Goal: Task Accomplishment & Management: Manage account settings

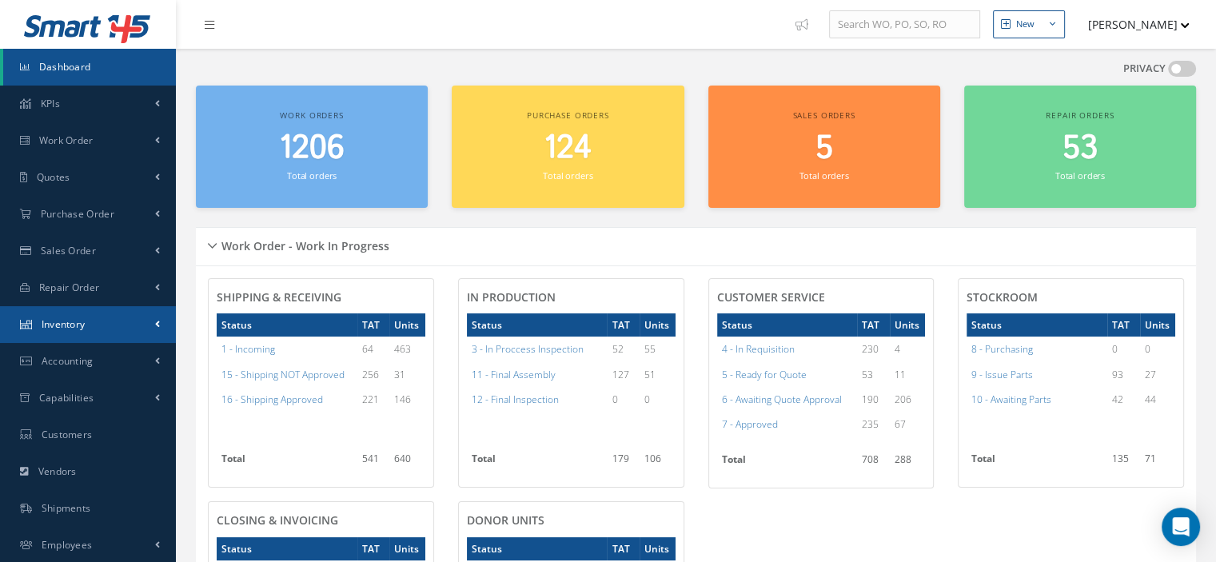
click at [70, 328] on span "Inventory" at bounding box center [64, 324] width 44 height 14
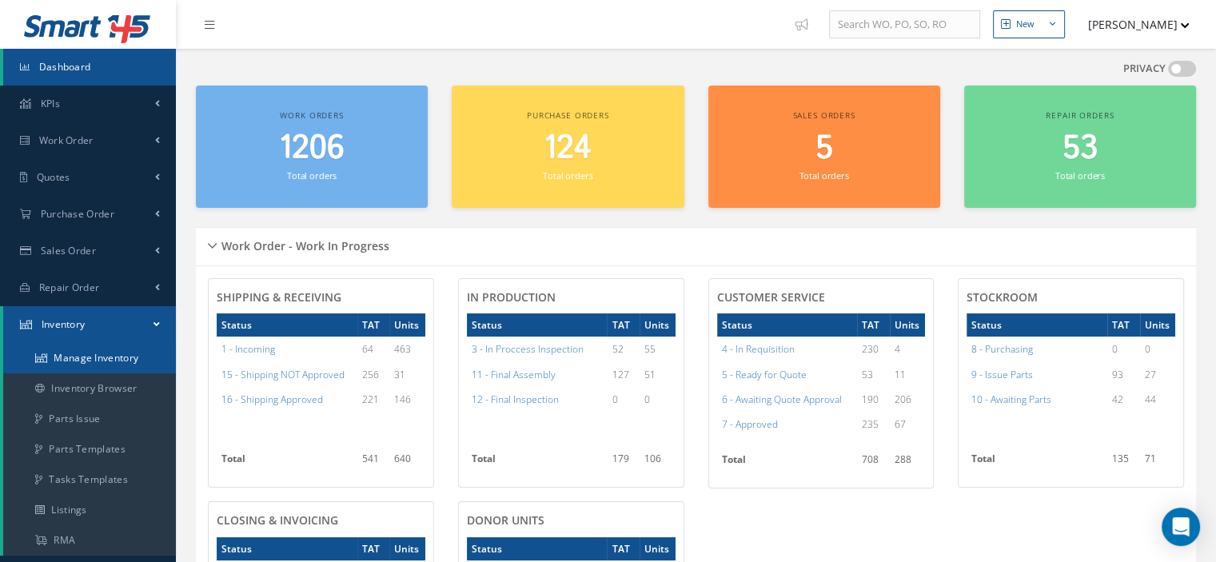
click at [78, 356] on link "Manage Inventory" at bounding box center [89, 358] width 173 height 30
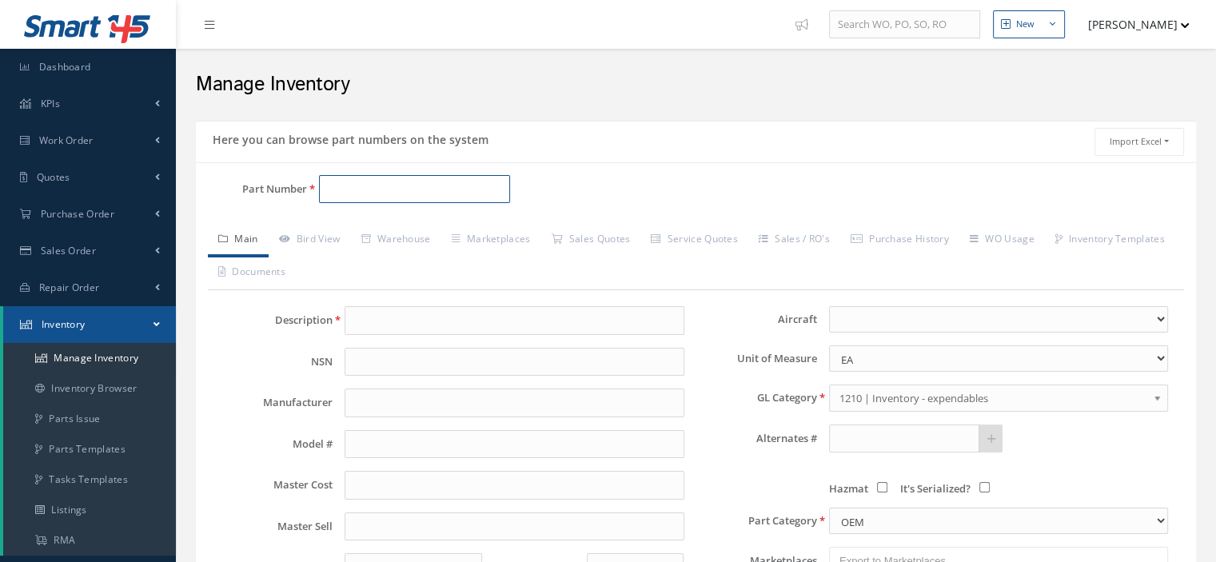
click at [364, 187] on input "Part Number" at bounding box center [414, 189] width 191 height 29
paste input "ST3100-23-10"
type input "ST3100-23-10"
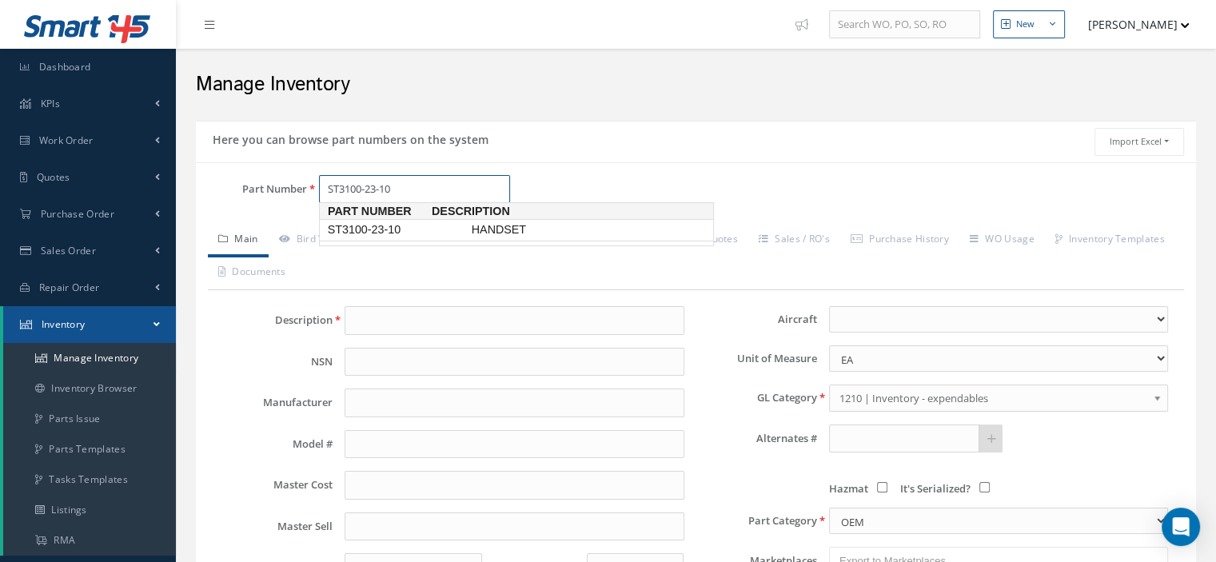
click at [392, 226] on span "ST3100-23-10" at bounding box center [396, 229] width 144 height 17
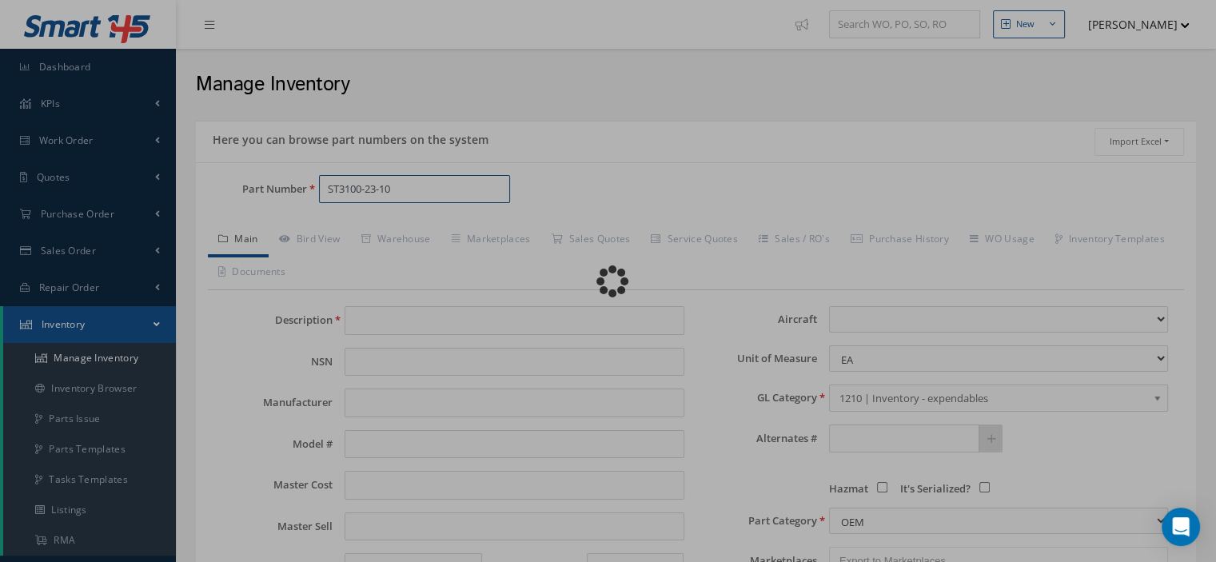
type input "HANDSET"
type input "BECKER"
type input "0.00"
select select
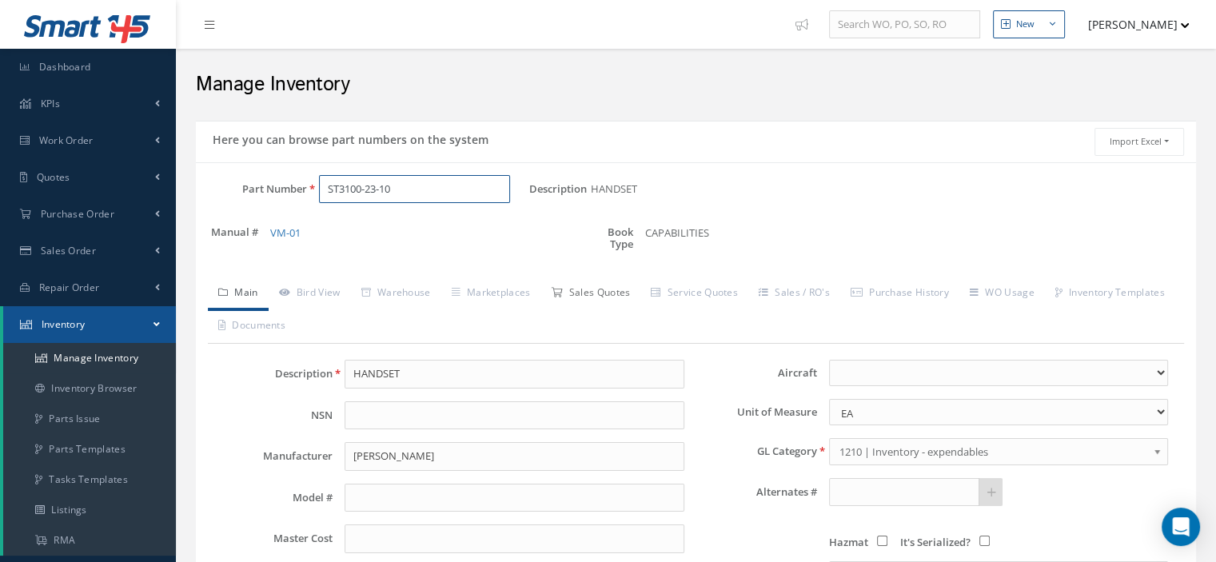
type input "ST3100-23-10"
click at [575, 293] on link "Sales Quotes" at bounding box center [590, 294] width 100 height 34
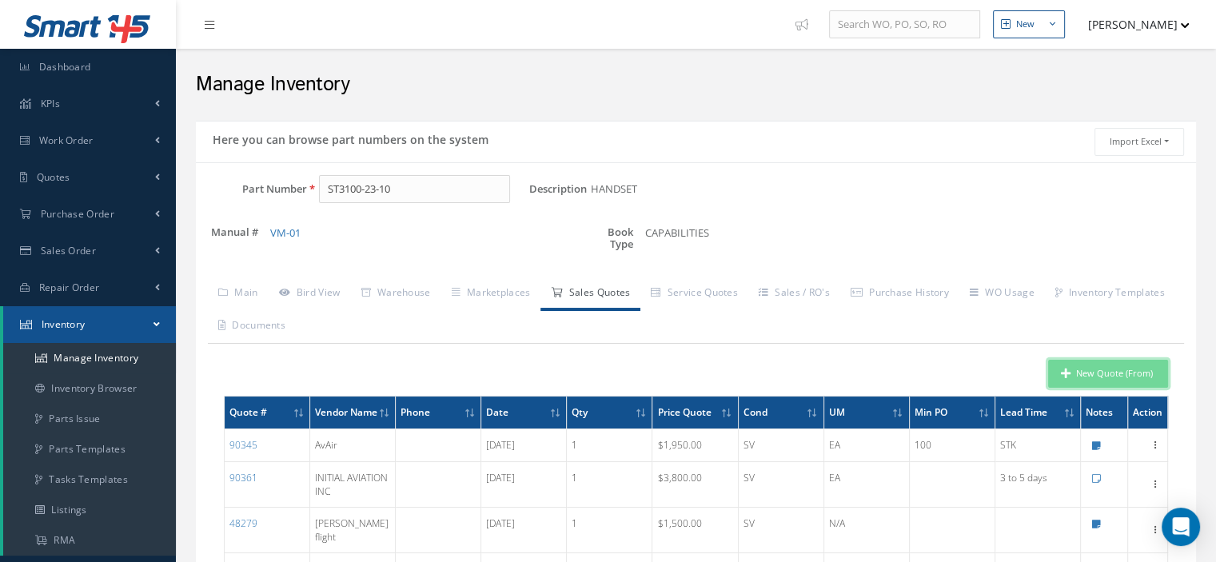
drag, startPoint x: 1076, startPoint y: 364, endPoint x: 1001, endPoint y: 361, distance: 75.2
click at [1076, 364] on button "New Quote (From)" at bounding box center [1108, 374] width 120 height 28
type input "HANDSET"
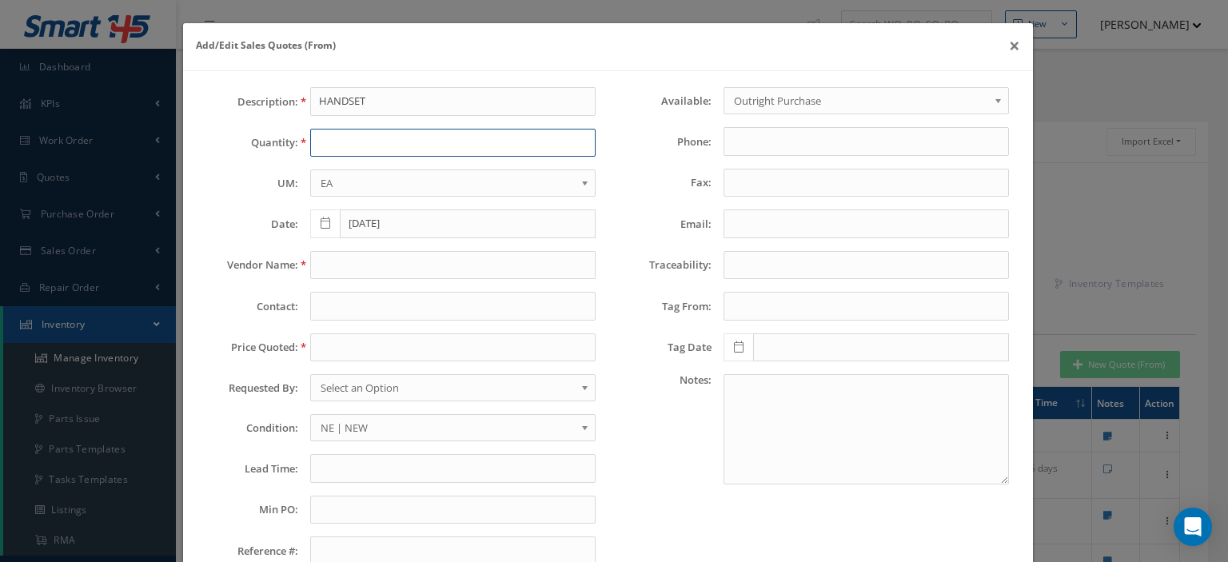
click at [313, 145] on input "text" at bounding box center [452, 143] width 285 height 29
type input "1"
click at [332, 263] on input "text" at bounding box center [452, 265] width 285 height 29
click at [325, 463] on input "text" at bounding box center [452, 468] width 285 height 29
paste input "18 Days"
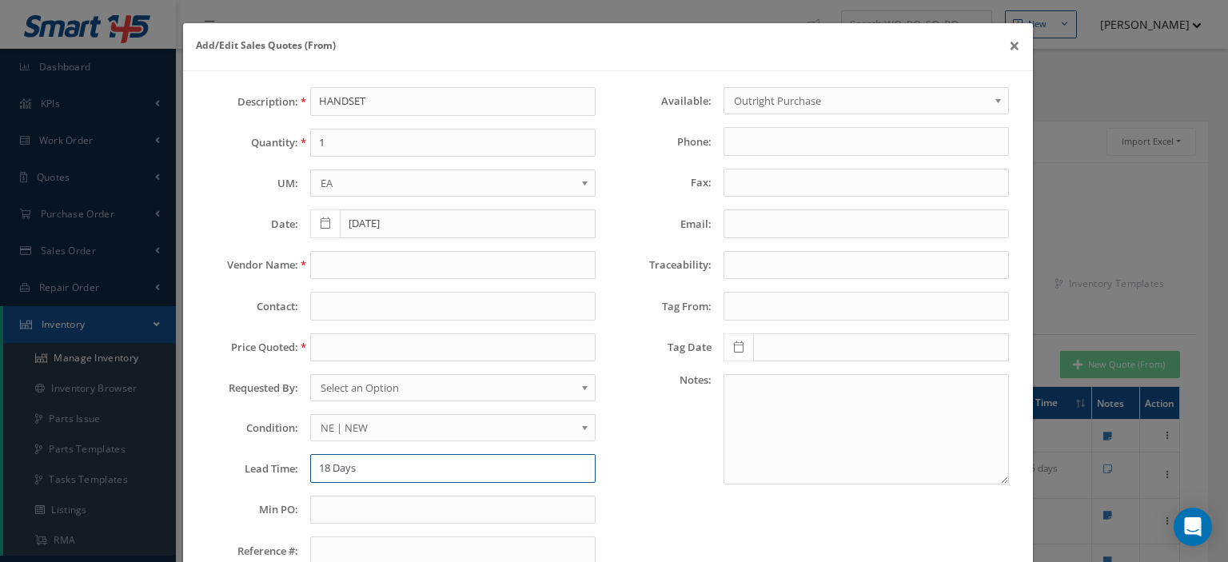
type input "18 Days"
click at [374, 421] on span "NE | NEW" at bounding box center [447, 427] width 254 height 19
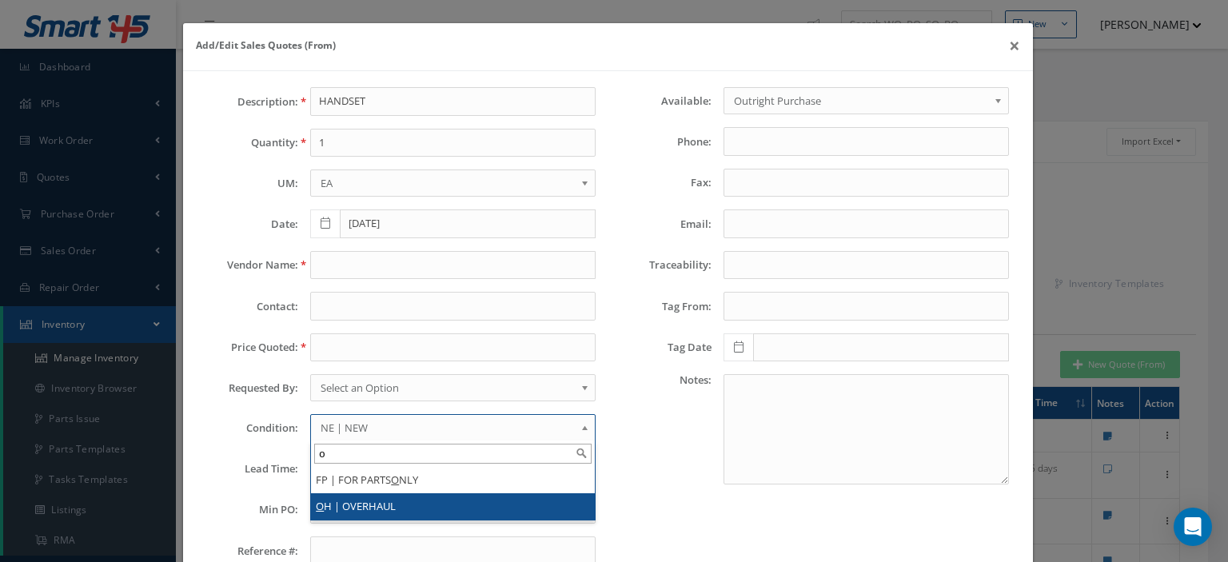
type input "o"
click at [392, 499] on li "O H | OVERHAUL" at bounding box center [453, 506] width 284 height 26
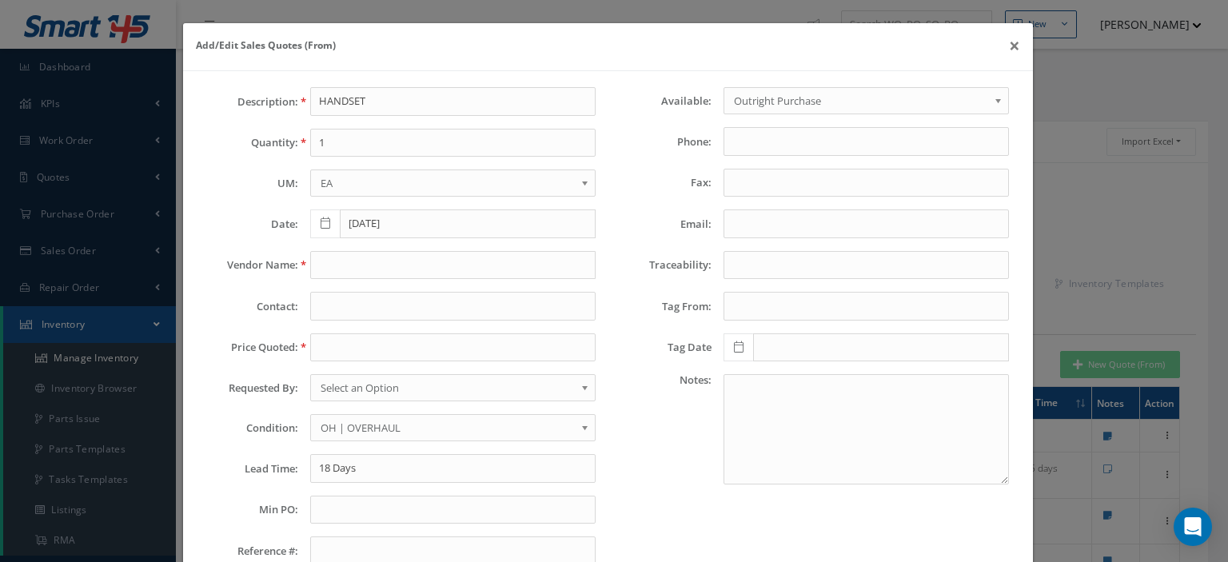
click at [390, 389] on span "Select an Option" at bounding box center [447, 387] width 254 height 19
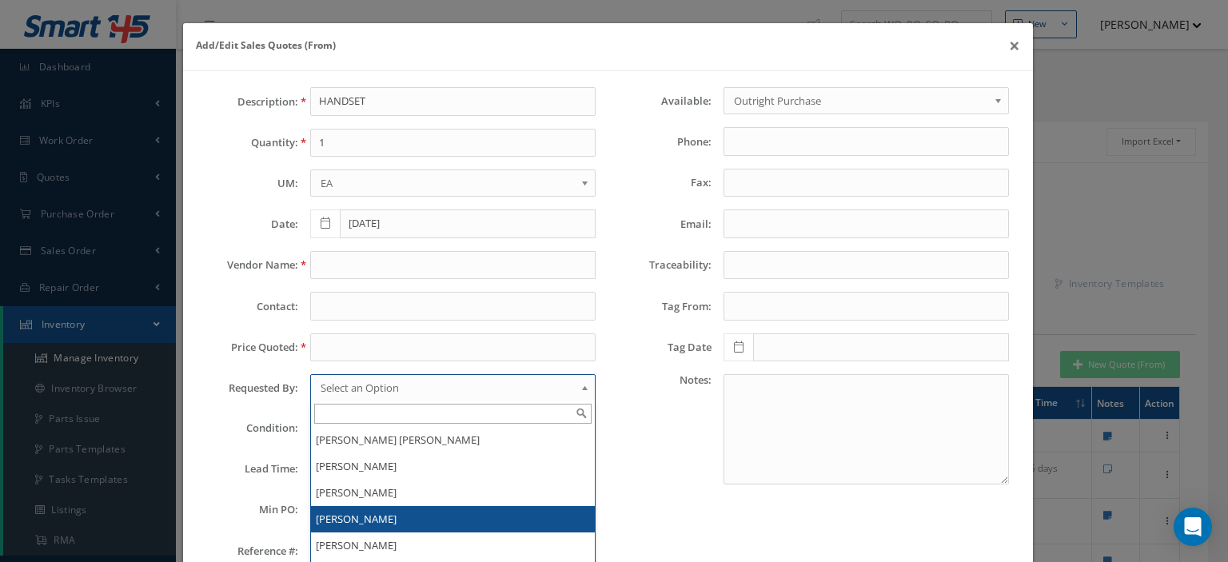
click at [384, 509] on li "[PERSON_NAME]" at bounding box center [453, 519] width 284 height 26
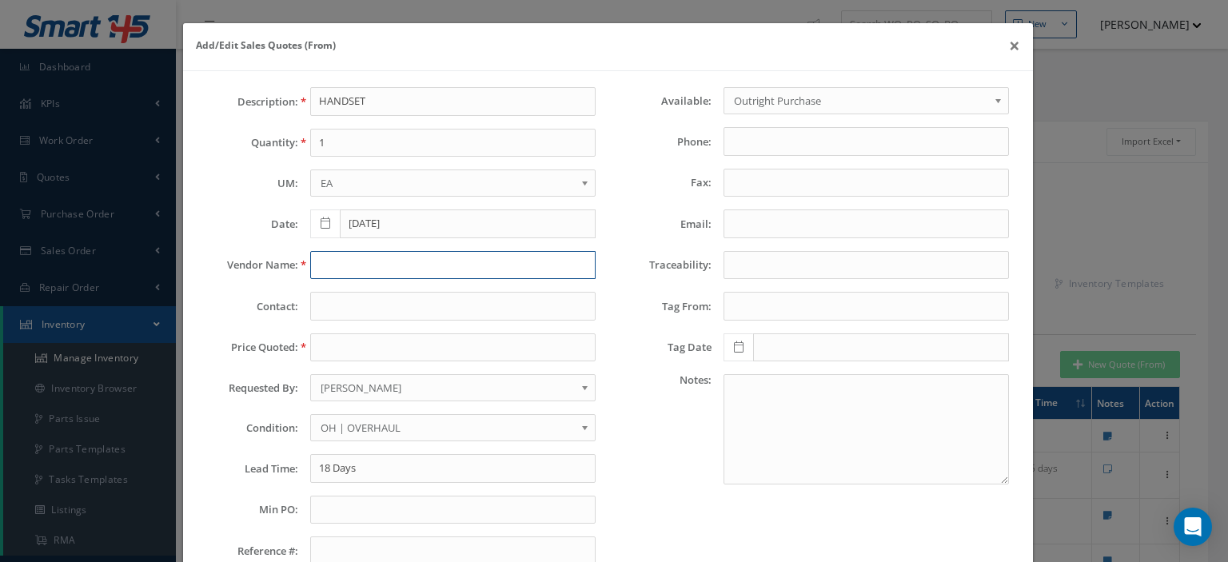
click at [331, 263] on input "text" at bounding box center [452, 265] width 285 height 29
paste input "Sky Global Support"
type input "Sky Global Support"
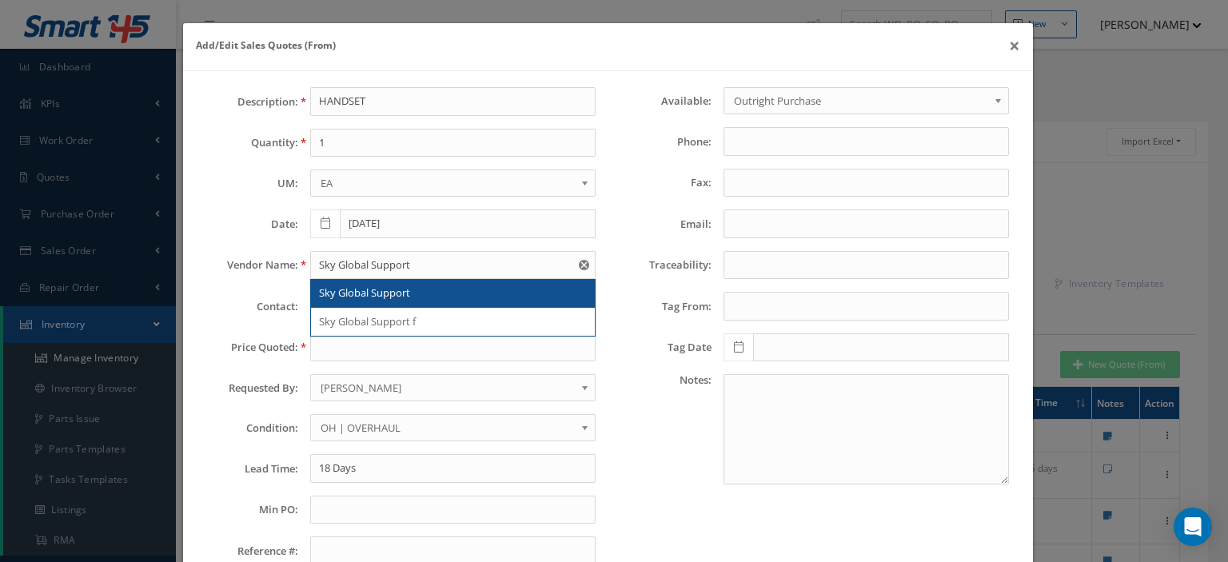
click at [360, 293] on span "Sky Global Support" at bounding box center [364, 292] width 91 height 14
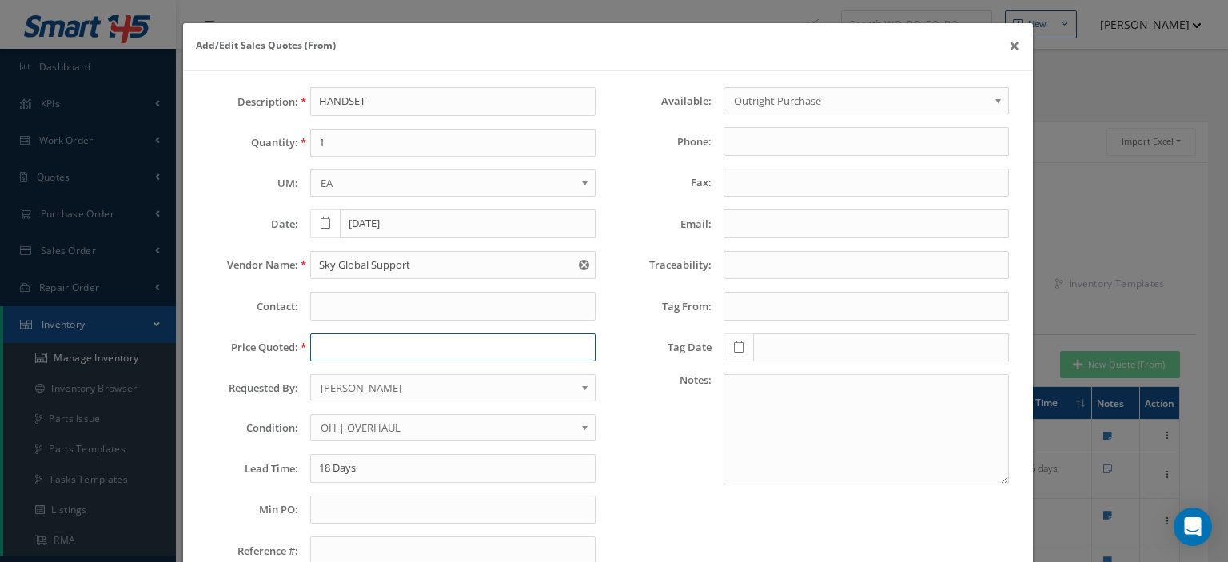
click at [332, 349] on input "text" at bounding box center [452, 347] width 285 height 29
drag, startPoint x: 332, startPoint y: 349, endPoint x: 320, endPoint y: 347, distance: 13.0
click at [320, 347] on input "text" at bounding box center [452, 347] width 285 height 29
paste input "3,000.00"
click at [323, 351] on input "3,000.00" at bounding box center [452, 347] width 285 height 29
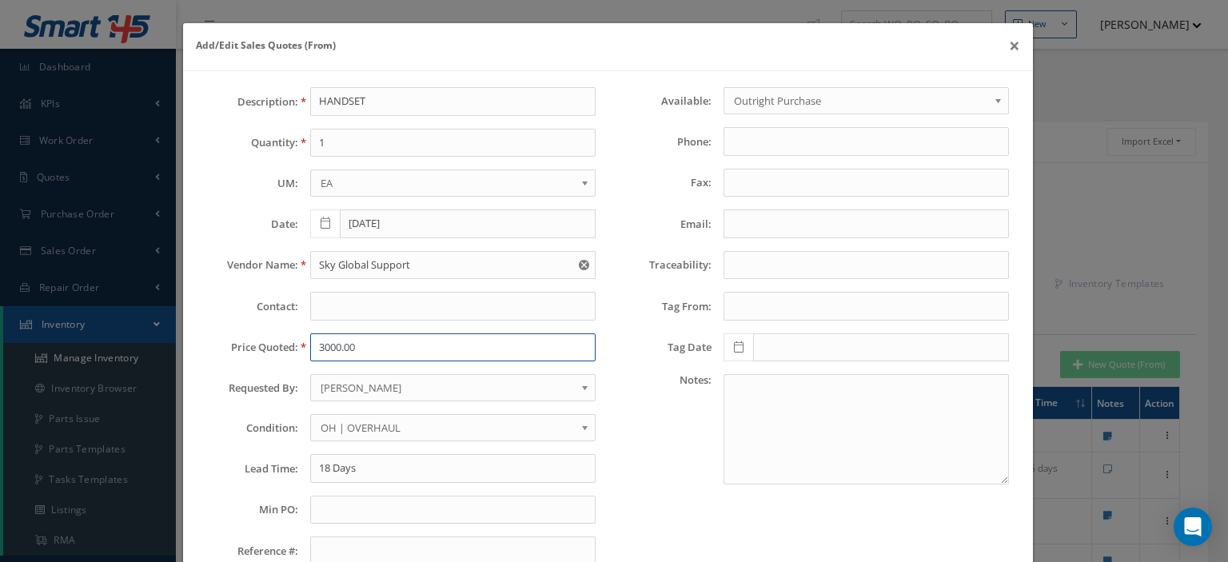
type input "3000.00"
click at [748, 226] on input "Email:" at bounding box center [865, 223] width 285 height 29
paste input "daniela@skyglobalsupport.com"
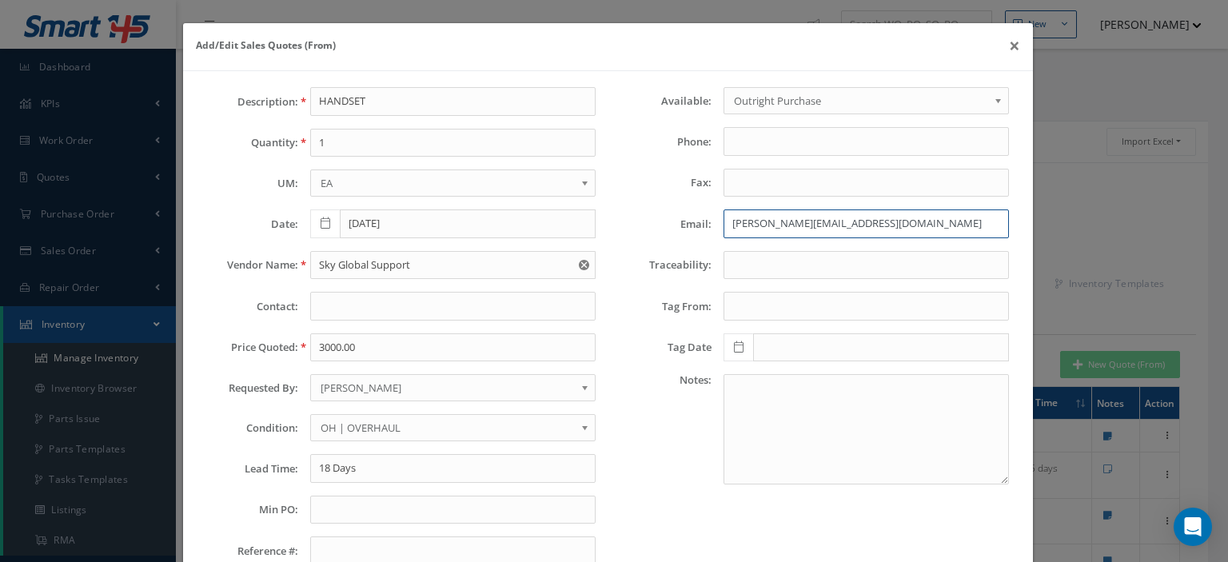
type input "daniela@skyglobalsupport.com"
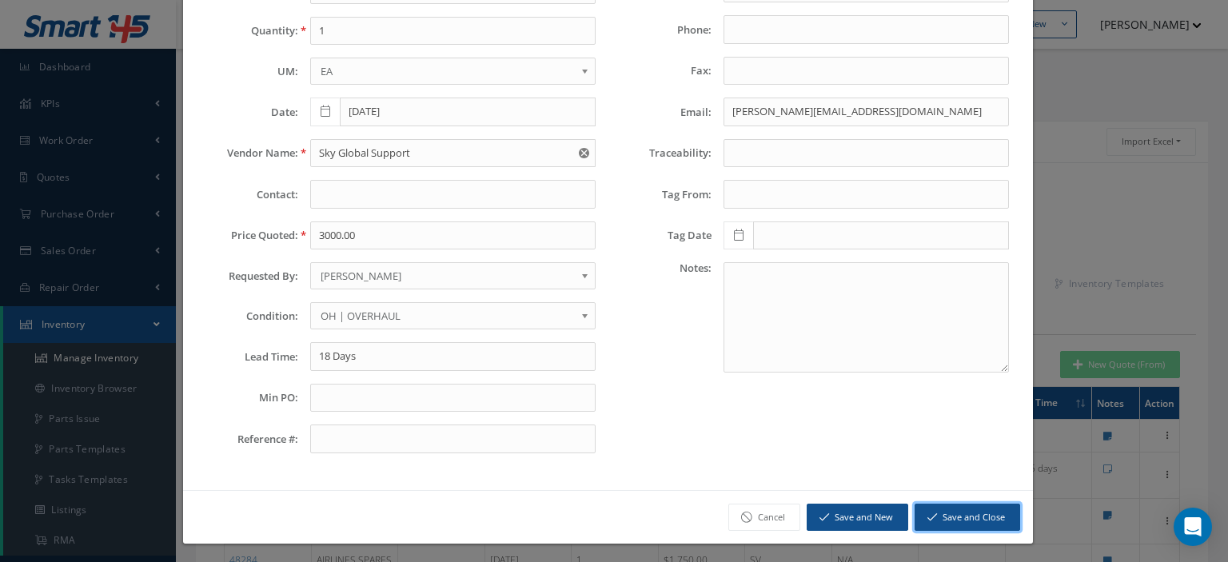
click at [962, 514] on button "Save and Close" at bounding box center [966, 517] width 105 height 28
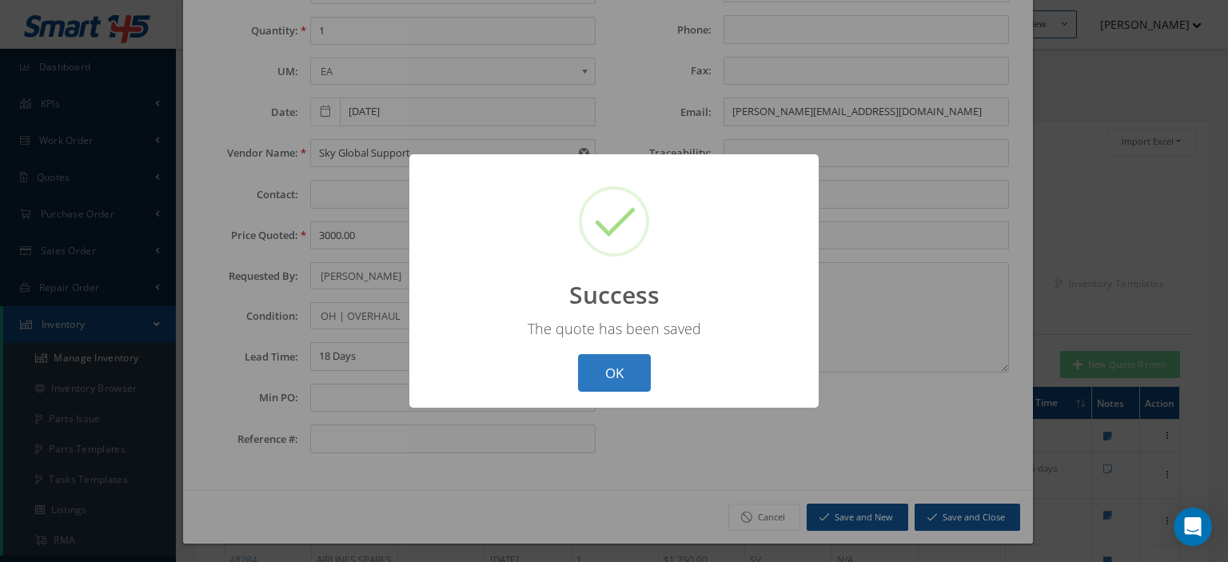
click at [636, 380] on button "OK" at bounding box center [614, 373] width 73 height 38
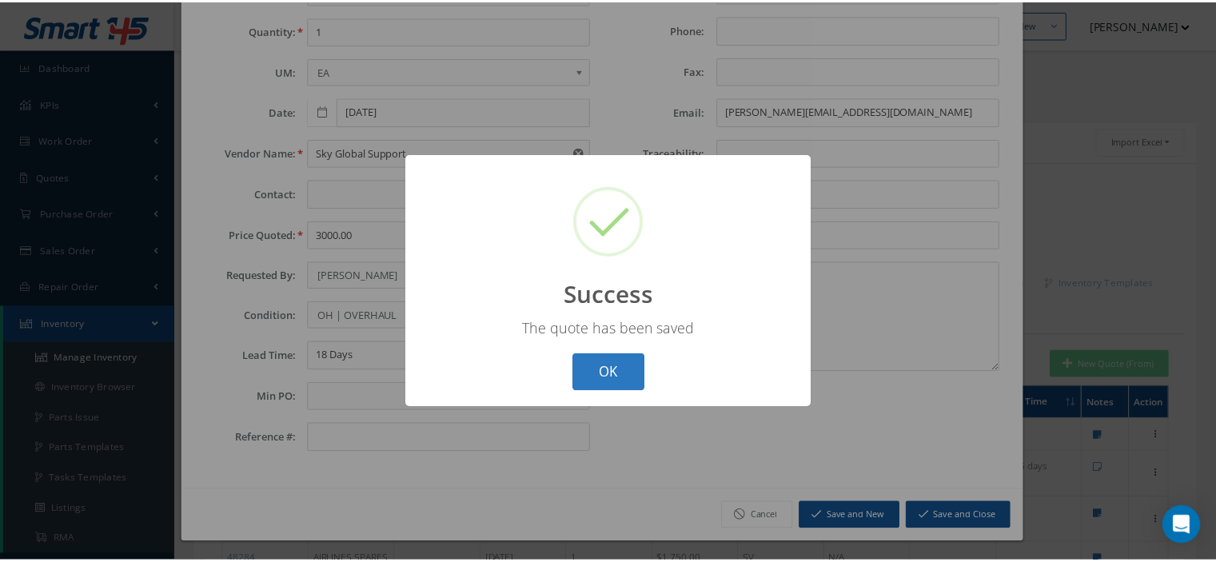
scroll to position [0, 0]
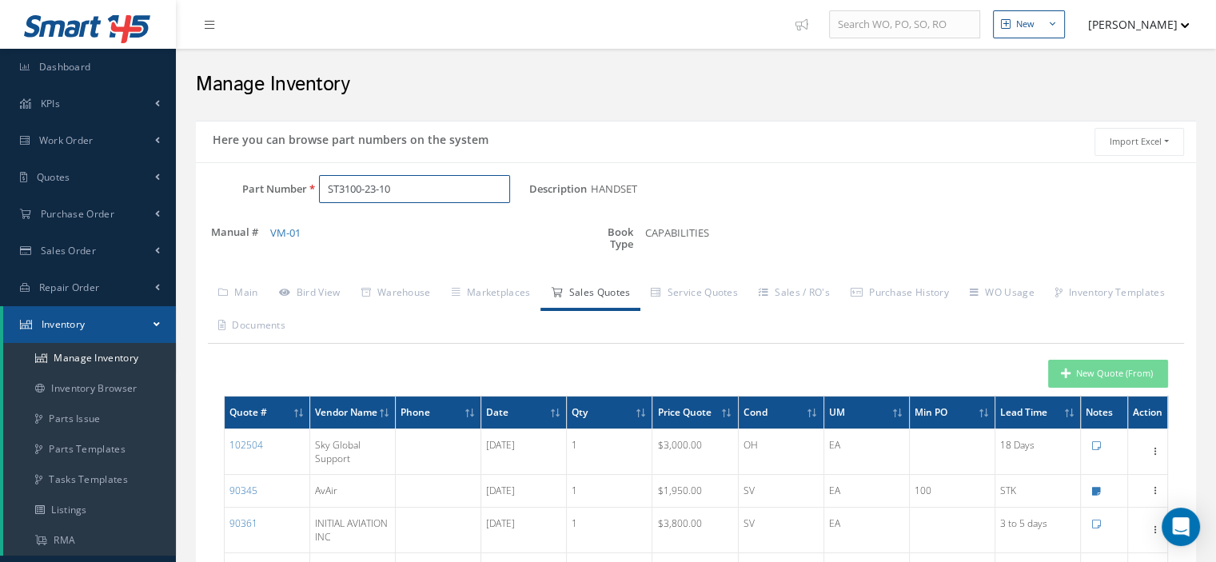
drag, startPoint x: 412, startPoint y: 185, endPoint x: 193, endPoint y: 221, distance: 222.0
click at [217, 225] on div "Part Number ST3100-23-10 Description HANDSET Alternates Manual # VM-01 Book Typ…" at bounding box center [696, 222] width 1000 height 95
paste input "0272002.H"
type input "0272002.H"
click at [234, 289] on link "Main" at bounding box center [238, 294] width 61 height 34
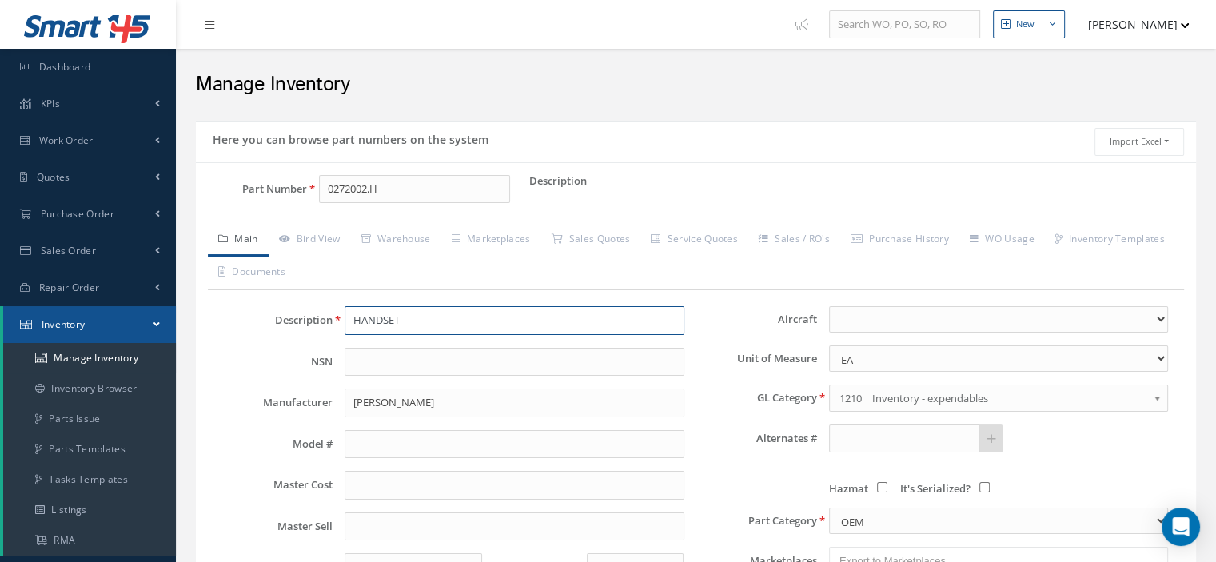
click at [364, 322] on input "HANDSET" at bounding box center [513, 320] width 339 height 29
paste input "Littelfuse"
type input "Littelfuse"
click at [368, 394] on input "BECKER" at bounding box center [513, 402] width 339 height 29
paste input "Littelfuse"
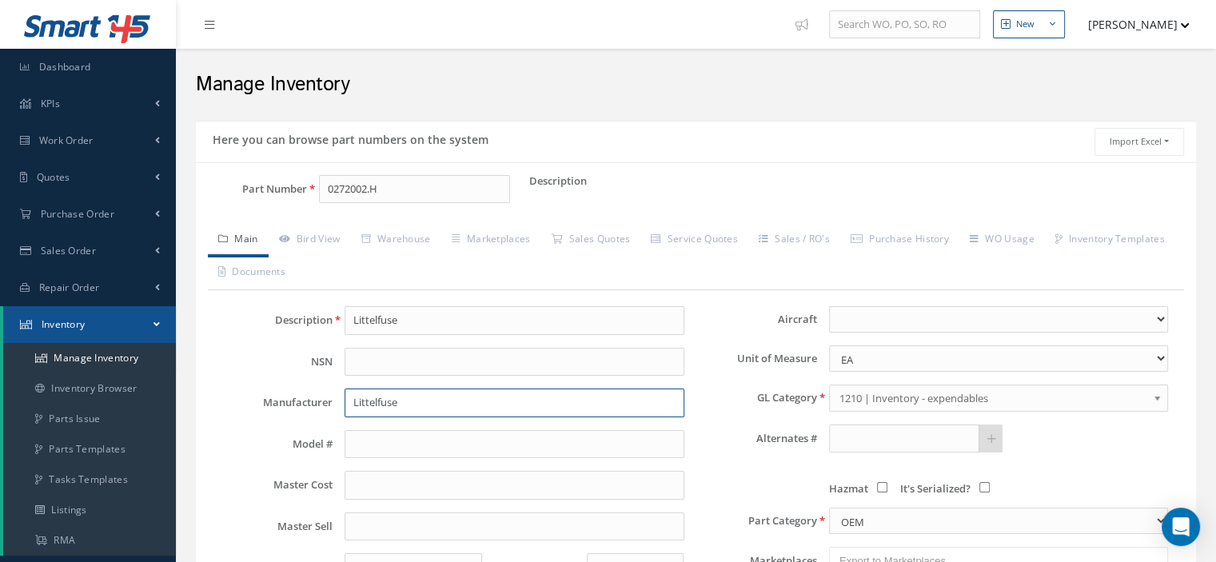
type input "Littelfuse"
drag, startPoint x: 420, startPoint y: 322, endPoint x: 275, endPoint y: 352, distance: 147.8
click at [300, 347] on div "Description Littelfuse NSN Manufacturer Littelfuse Model # Master Cost Master S…" at bounding box center [454, 553] width 484 height 494
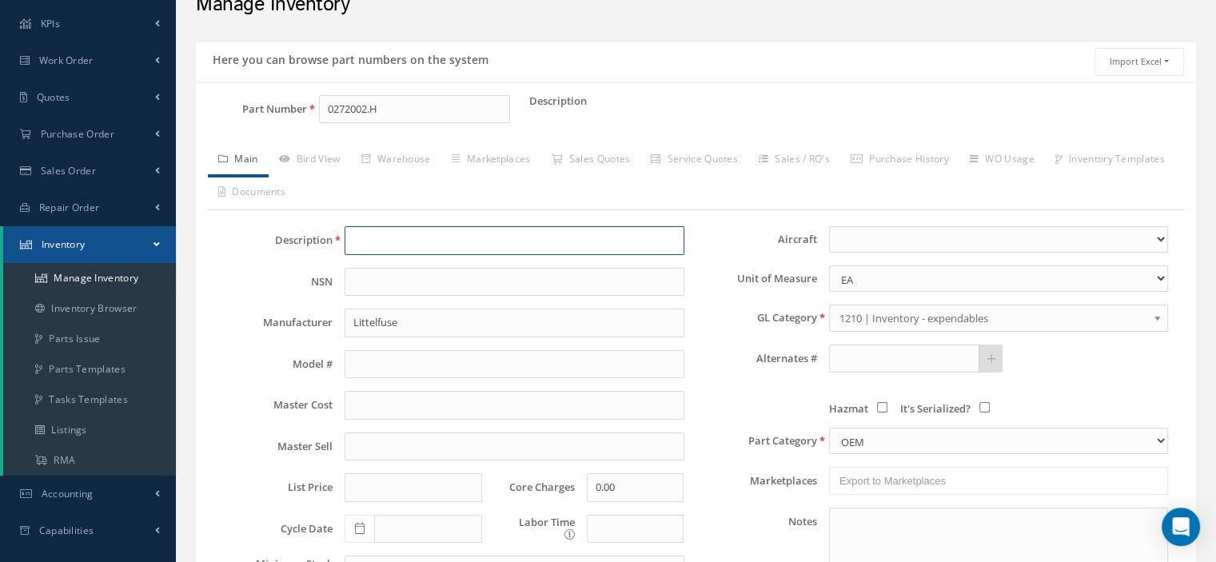
scroll to position [240, 0]
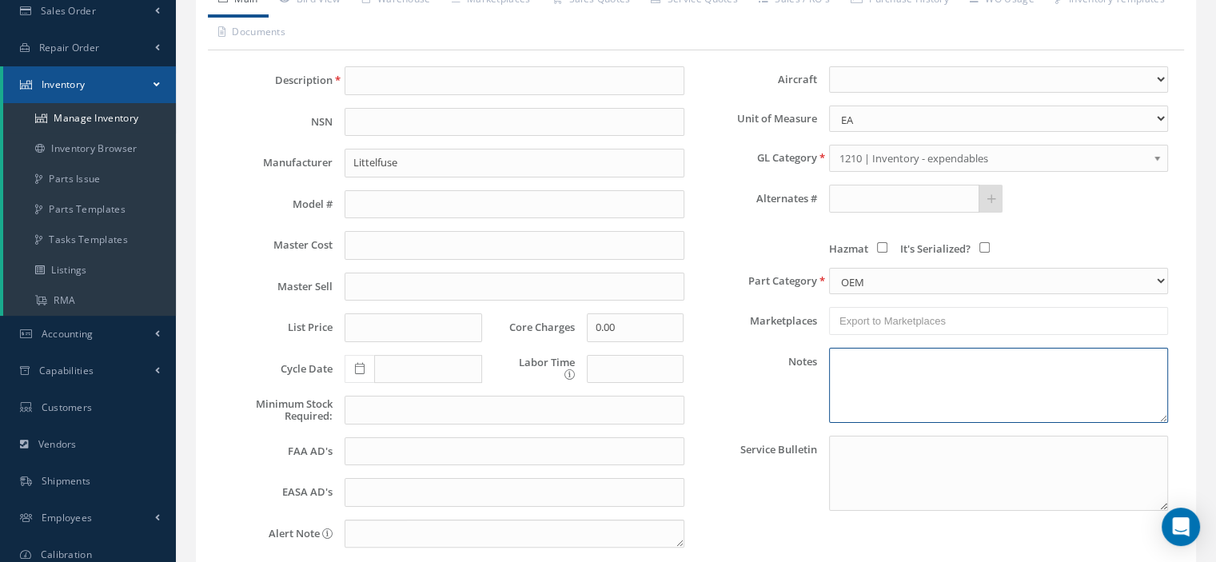
click at [842, 376] on textarea at bounding box center [998, 385] width 339 height 75
paste textarea "Mouser Part # 576-0272002.H"
type textarea "Mouser Part # 576-0272002.H"
click at [850, 197] on input "text" at bounding box center [904, 199] width 150 height 29
paste input "Mouser Part # 576-0272002.H"
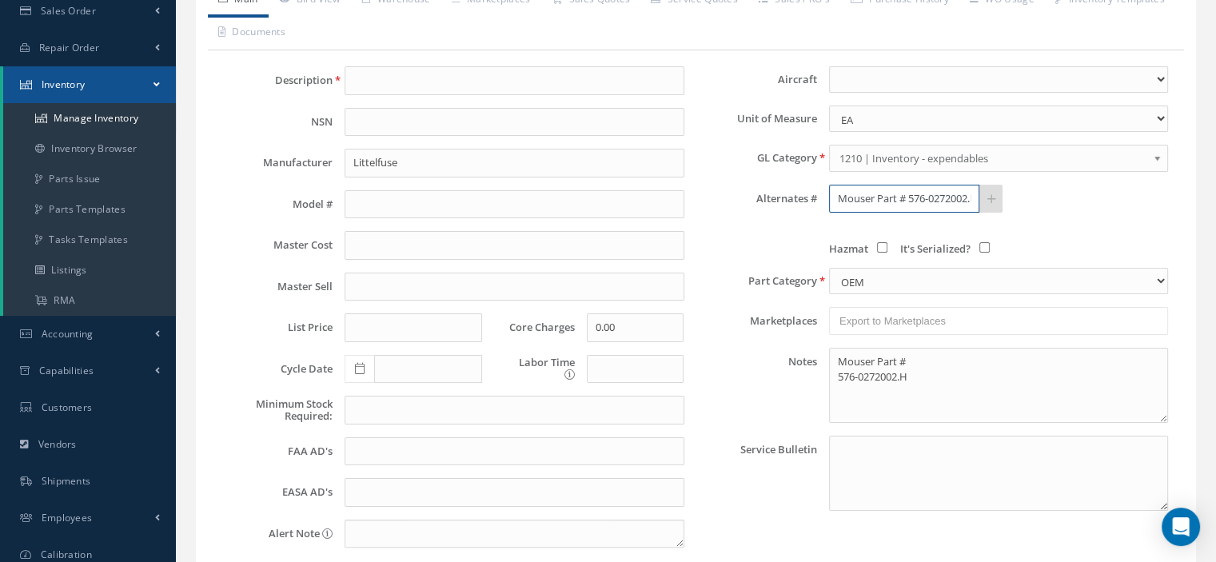
scroll to position [0, 12]
drag, startPoint x: 893, startPoint y: 195, endPoint x: 700, endPoint y: 219, distance: 194.9
click at [731, 213] on div "Aircraft 1049A 2-EMBB 255CM 317AZ 331AZ 353AZ 359AZ 362CM 397AZ 419AZ 479AZ 4K-…" at bounding box center [938, 313] width 484 height 494
type input "576-0272002.H"
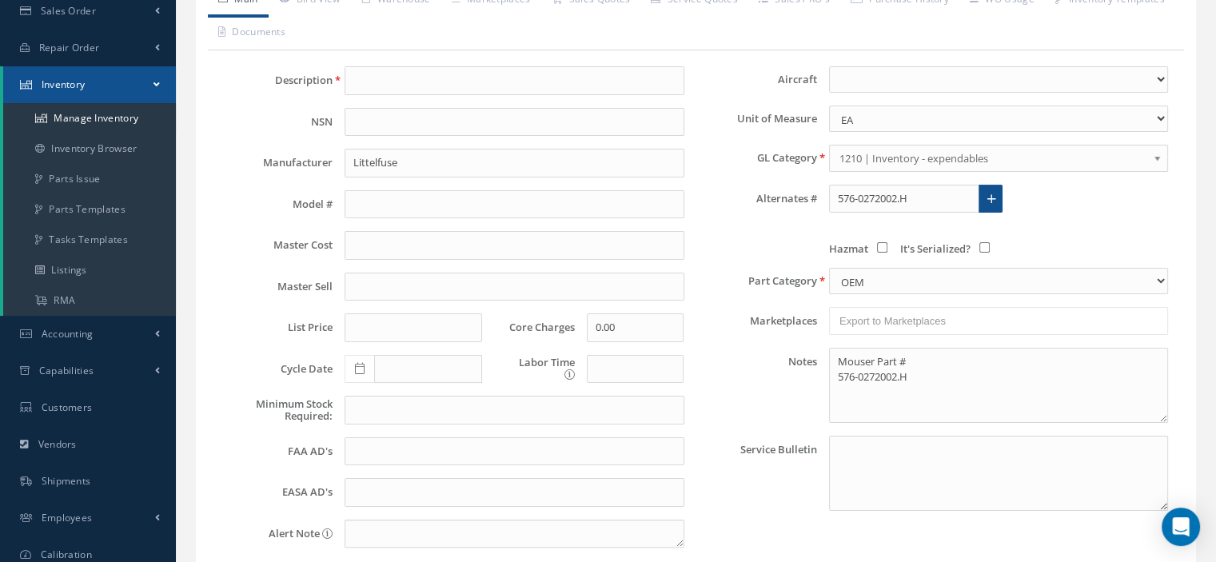
click at [988, 193] on icon at bounding box center [991, 198] width 9 height 11
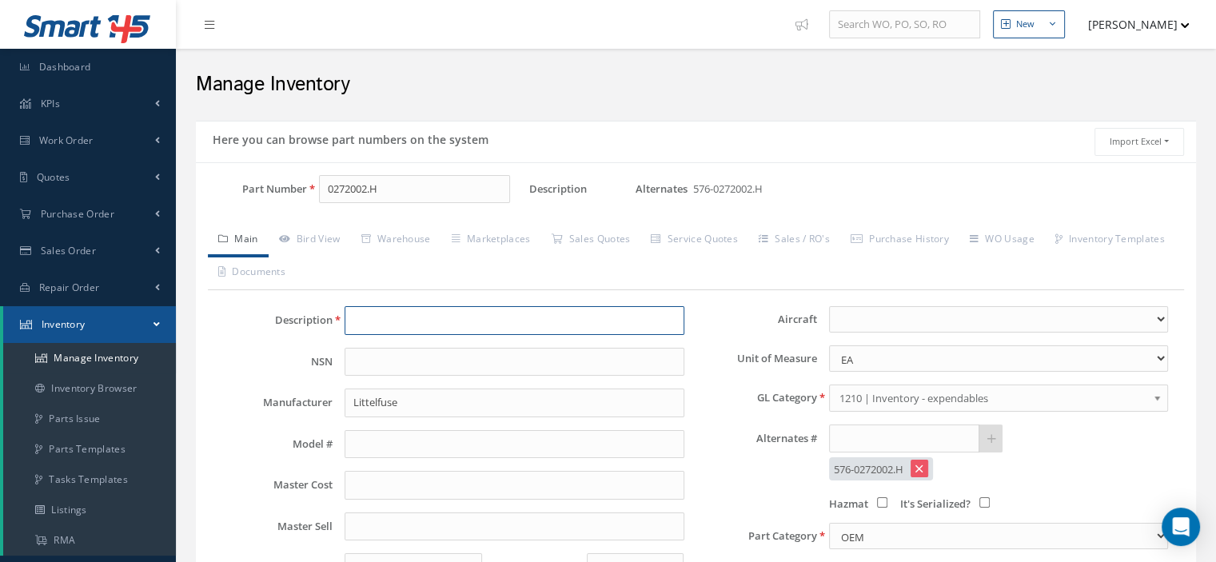
click at [384, 319] on input "text" at bounding box center [513, 320] width 339 height 29
paste input "MICRO"
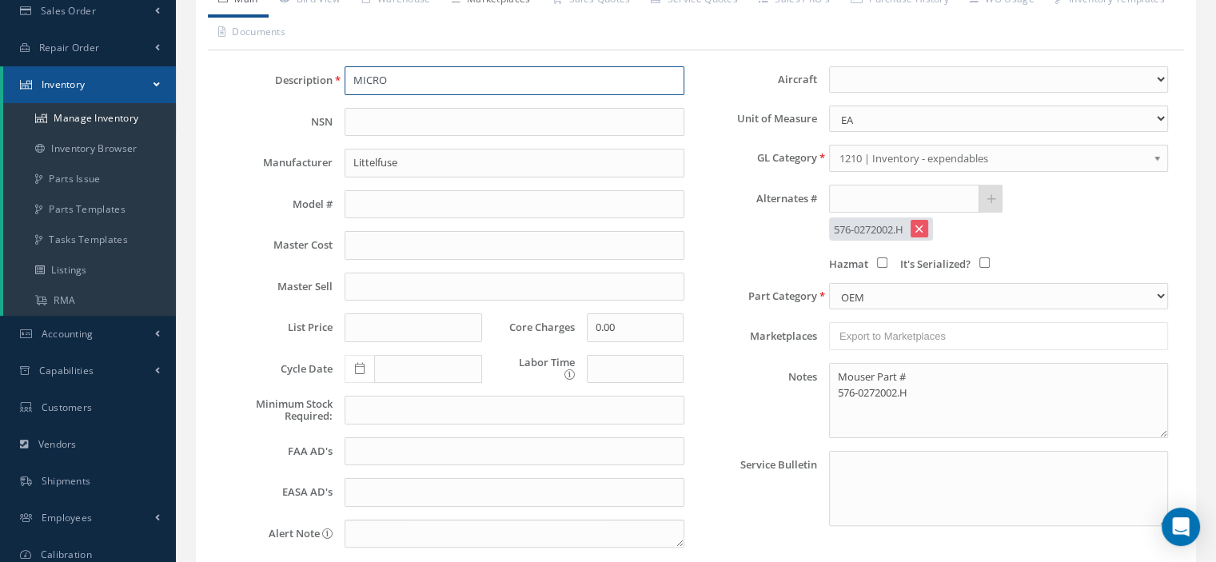
scroll to position [373, 0]
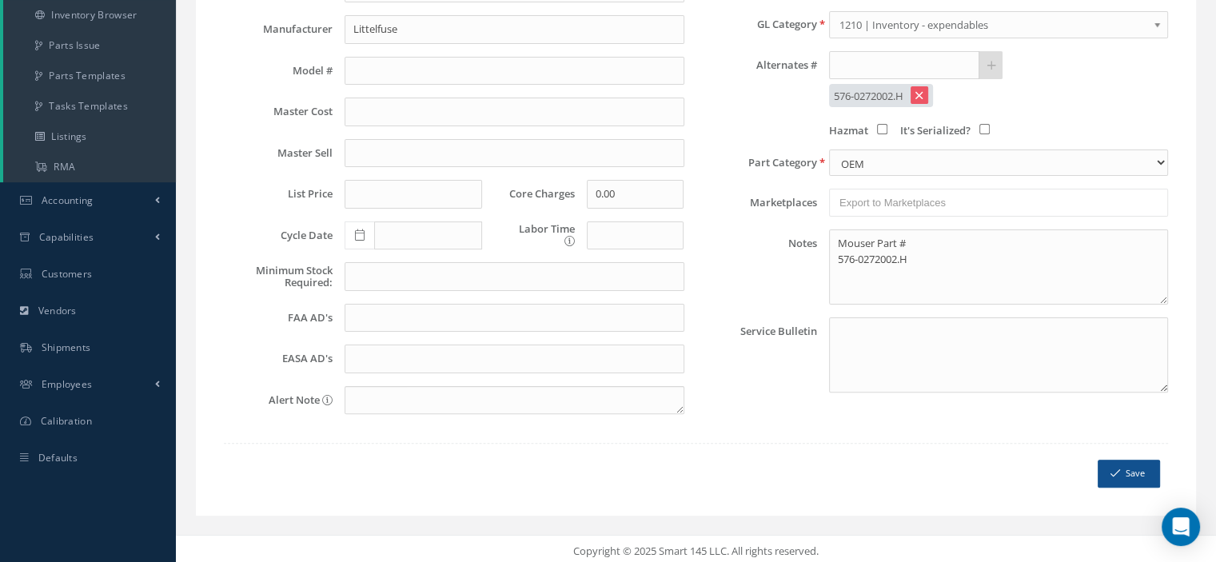
type input "MICRO"
click at [1117, 468] on icon "submit" at bounding box center [1115, 473] width 10 height 11
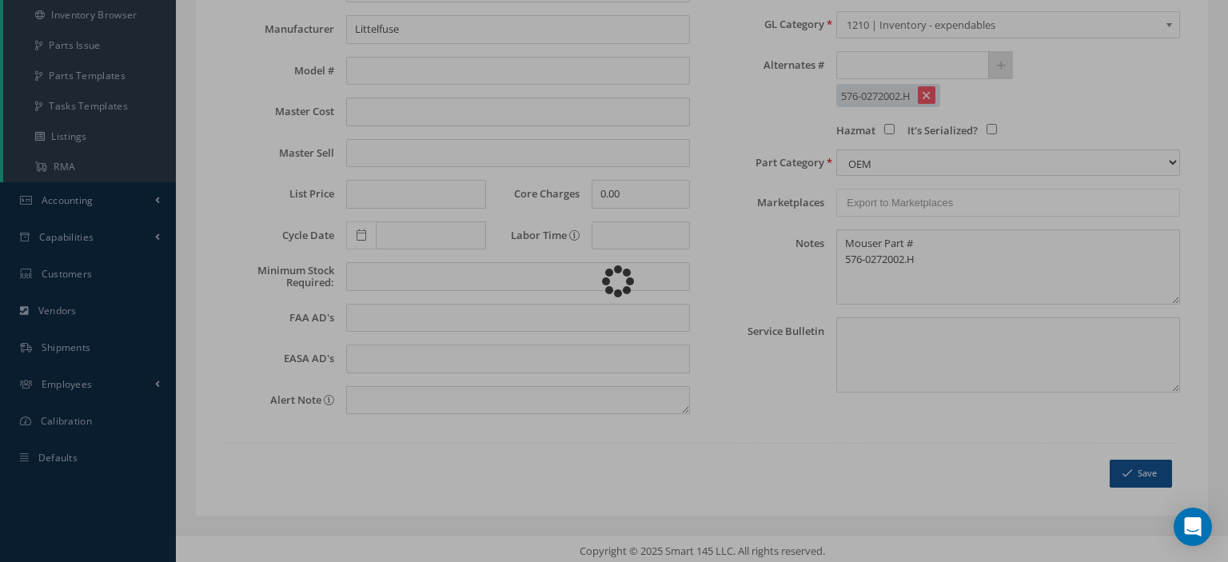
type textarea "Mouser Part # 576-0272002.H -- Aura Vergel 08/13/2025 09:00AM"
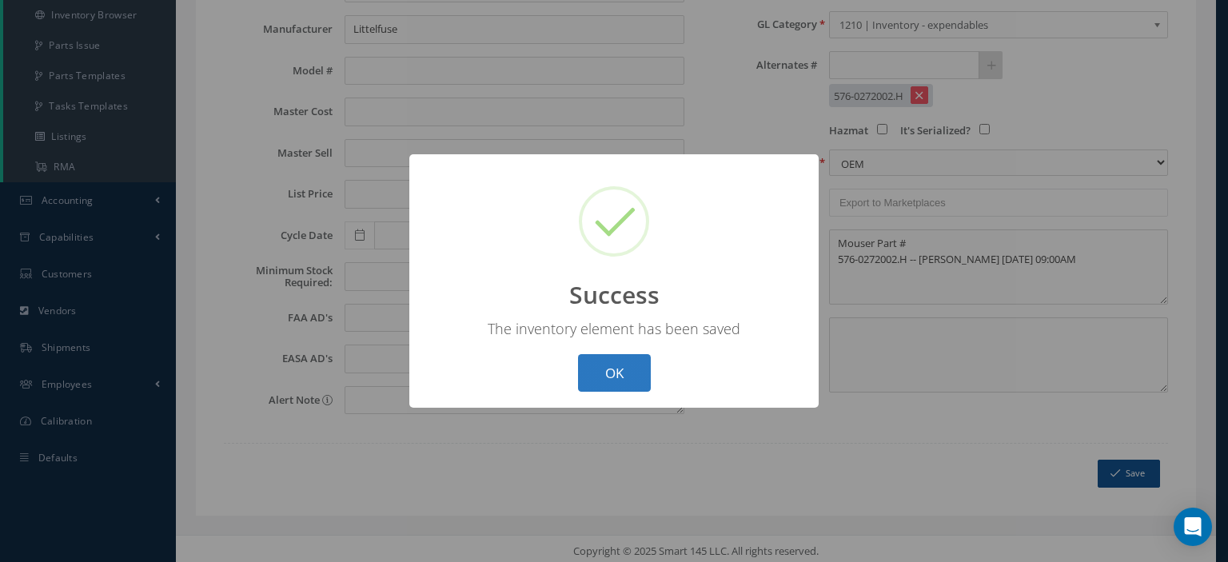
click at [631, 364] on button "OK" at bounding box center [614, 373] width 73 height 38
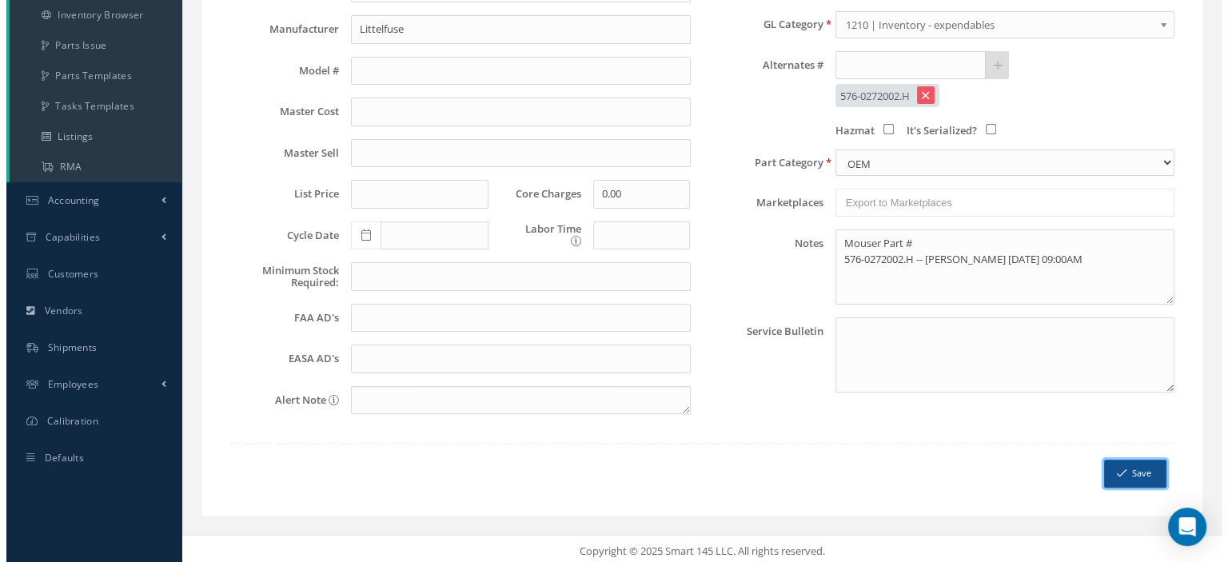
scroll to position [0, 0]
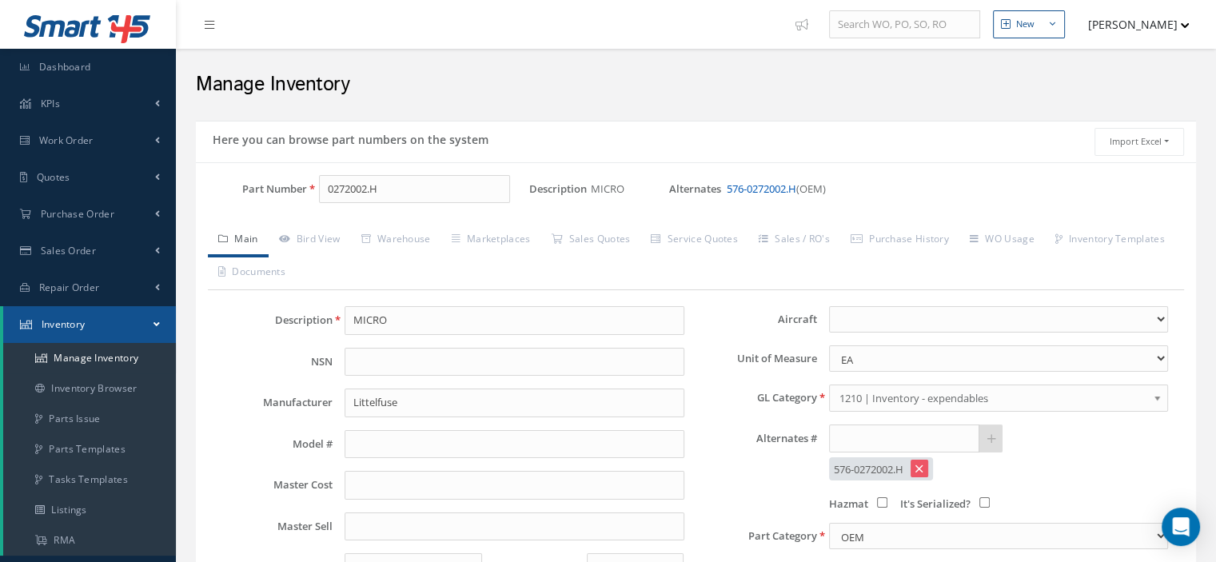
click at [770, 183] on link "576-0272002.H" at bounding box center [761, 188] width 70 height 14
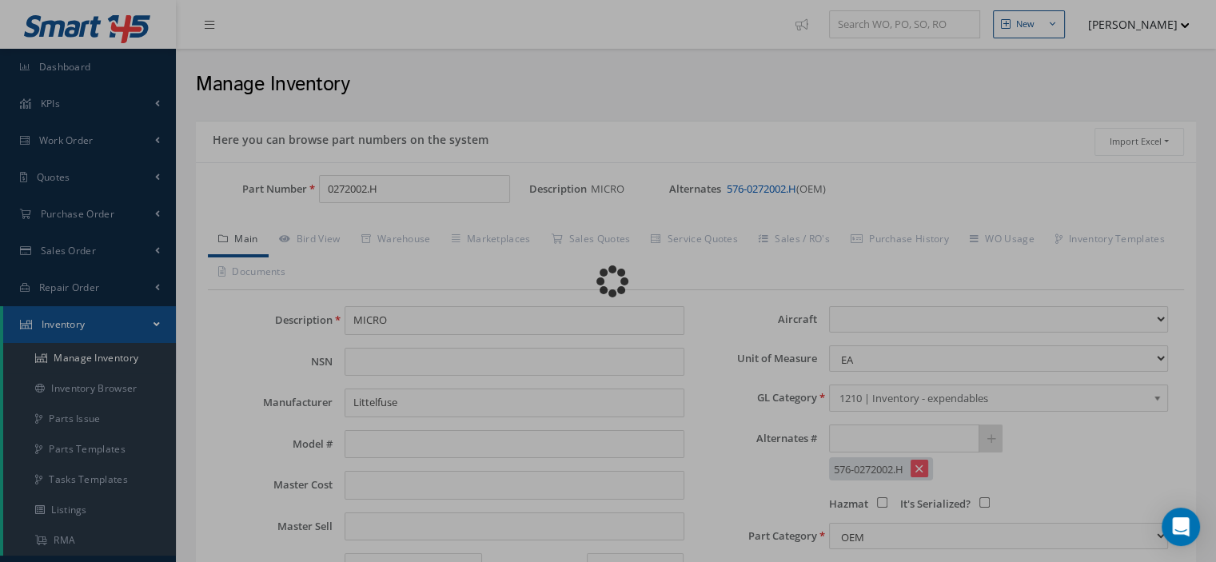
type input "576-0272002.H"
select select
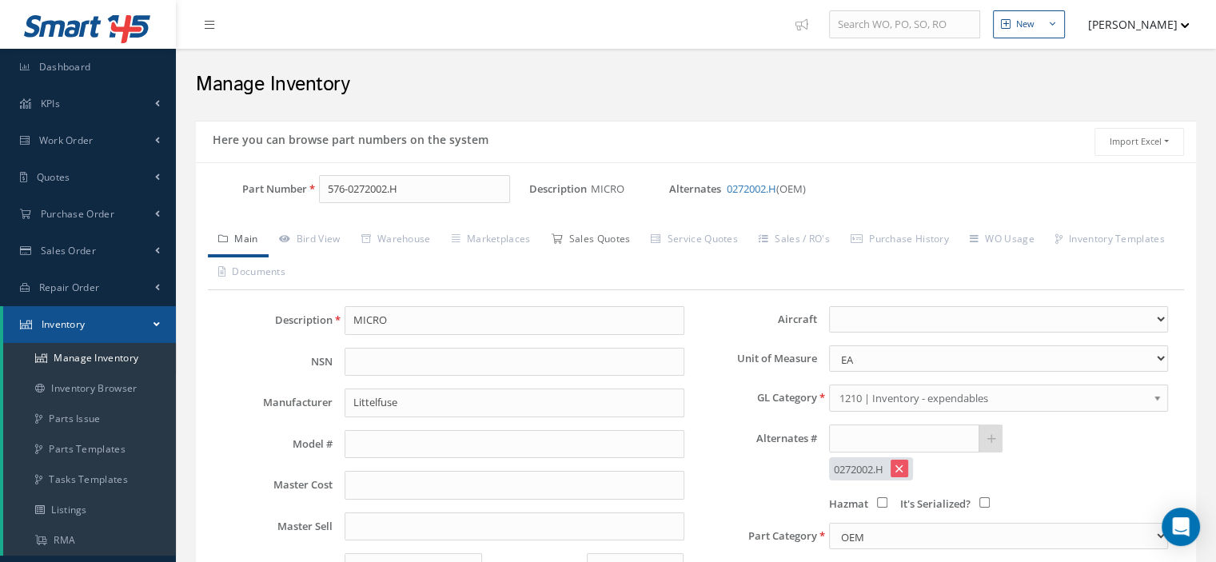
click at [601, 243] on link "Sales Quotes" at bounding box center [590, 241] width 100 height 34
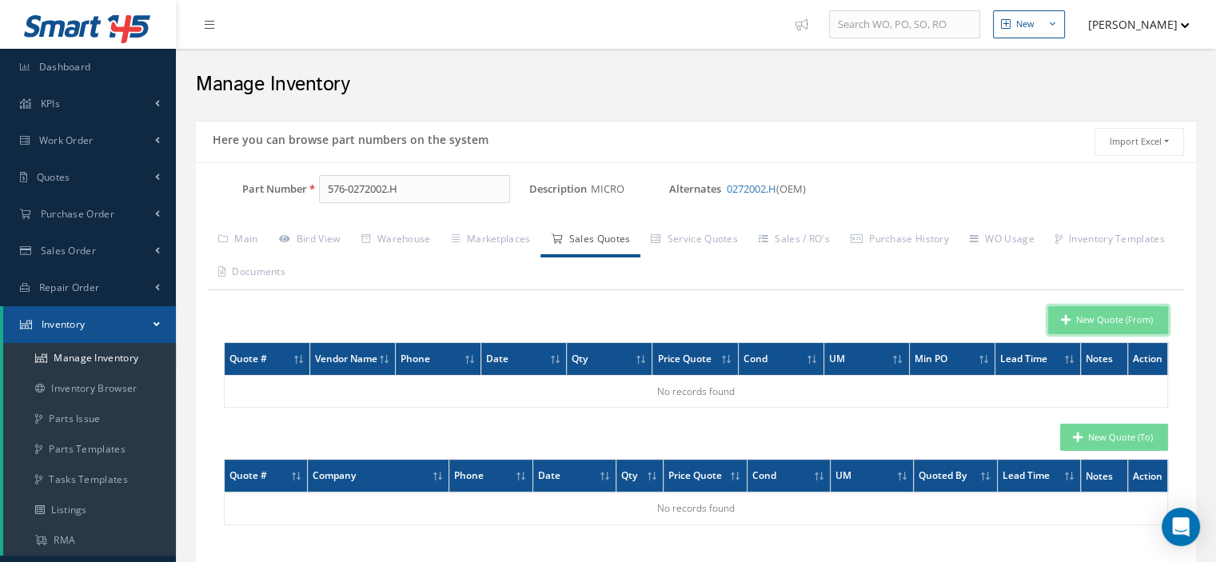
click at [1077, 315] on button "New Quote (From)" at bounding box center [1108, 320] width 120 height 28
type input "MICRO"
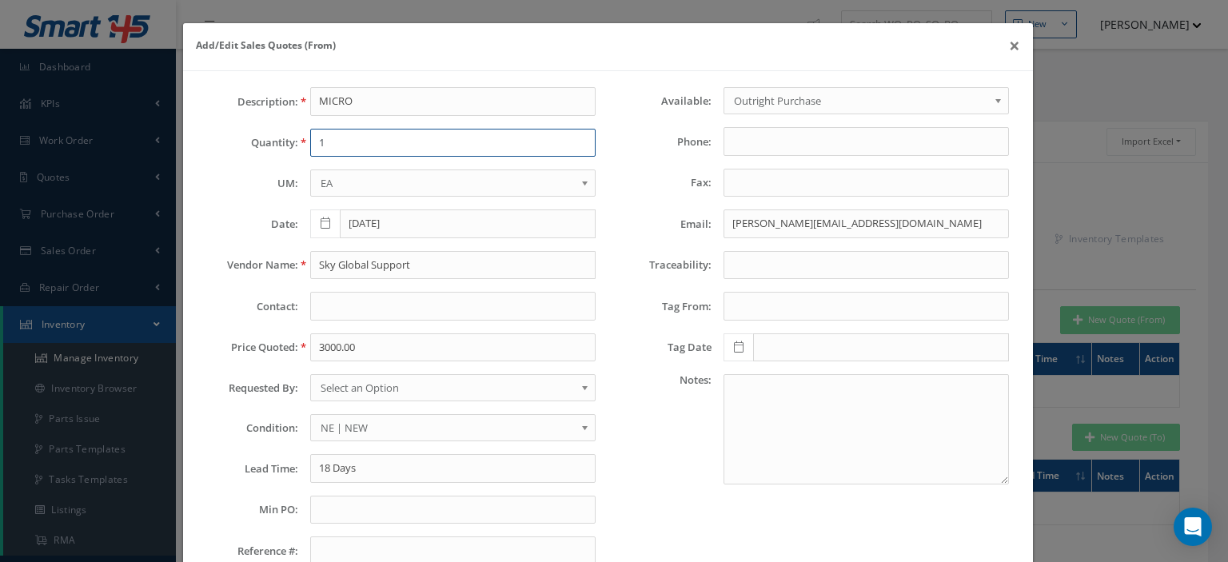
click at [371, 145] on input "1" at bounding box center [452, 143] width 285 height 29
type input "69"
click at [323, 265] on input "Sky Global Support" at bounding box center [452, 265] width 285 height 29
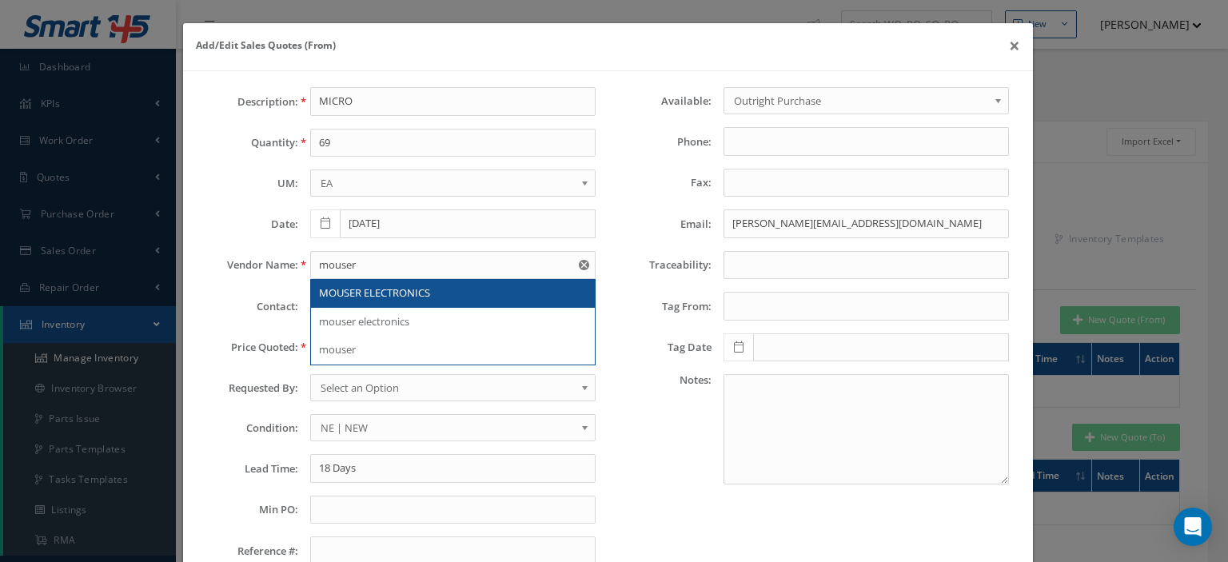
click at [363, 293] on span "MOUSER ELECTRONICS" at bounding box center [374, 292] width 111 height 14
type input "MOUSER ELECTRONICS"
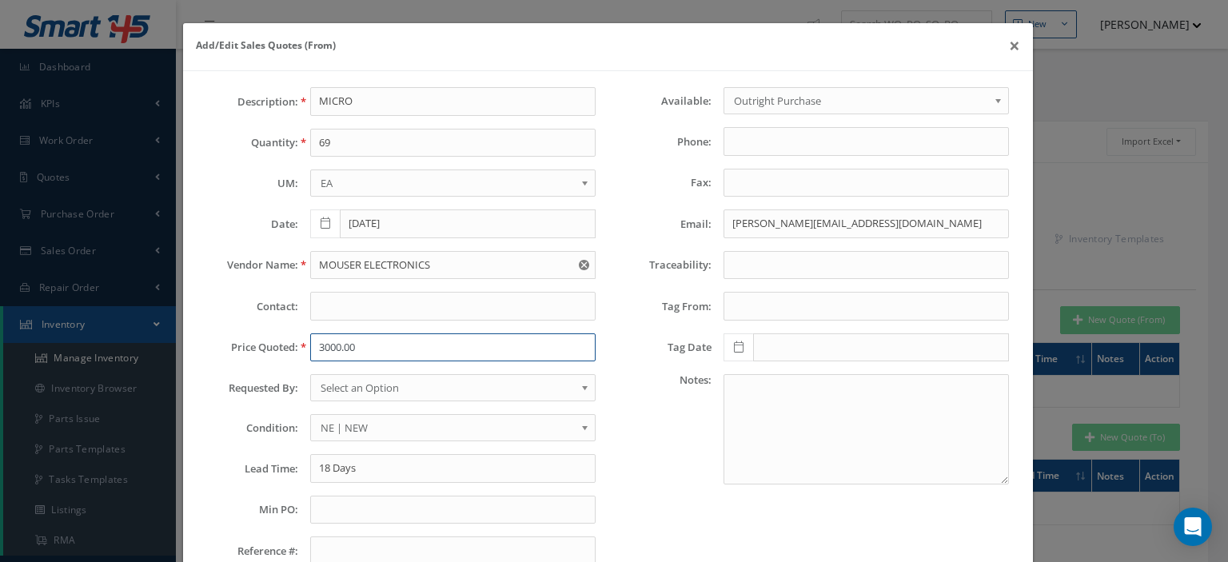
click at [329, 353] on input "3000.00" at bounding box center [452, 347] width 285 height 29
click at [332, 345] on input "3000.00" at bounding box center [452, 347] width 285 height 29
paste input "11.85"
type input "11.85"
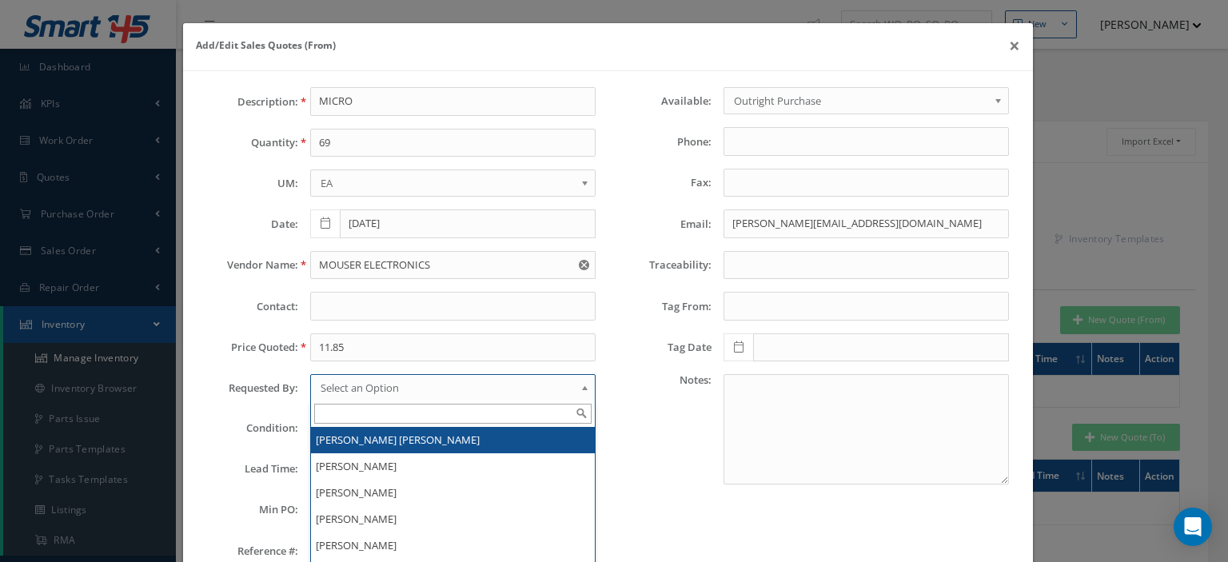
click at [396, 391] on span "Select an Option" at bounding box center [447, 387] width 254 height 19
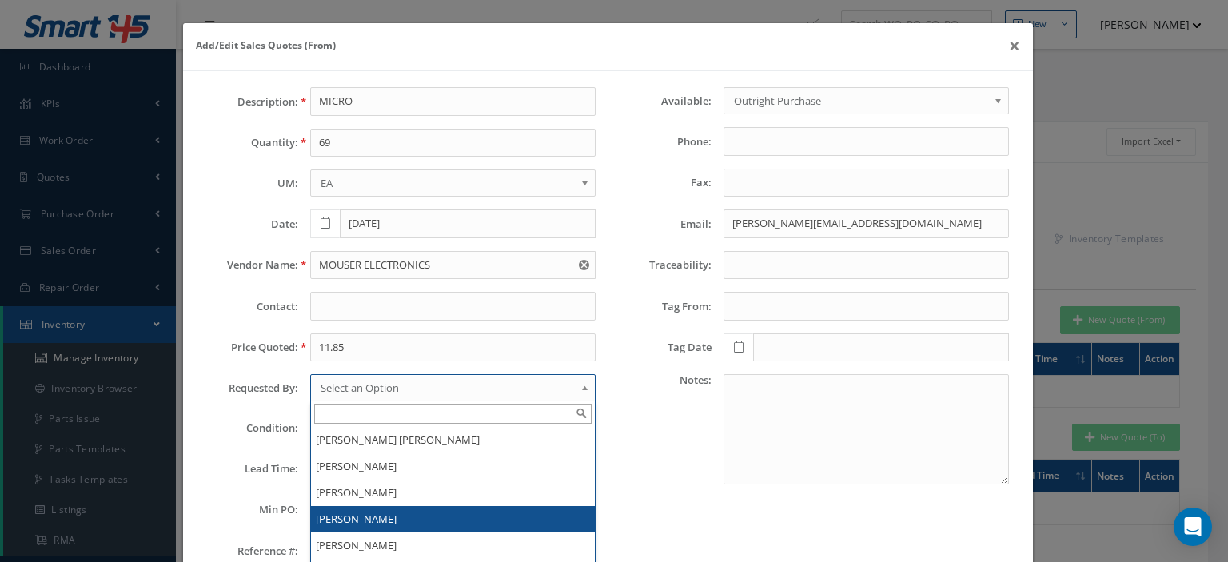
click at [386, 506] on li "[PERSON_NAME]" at bounding box center [453, 519] width 284 height 26
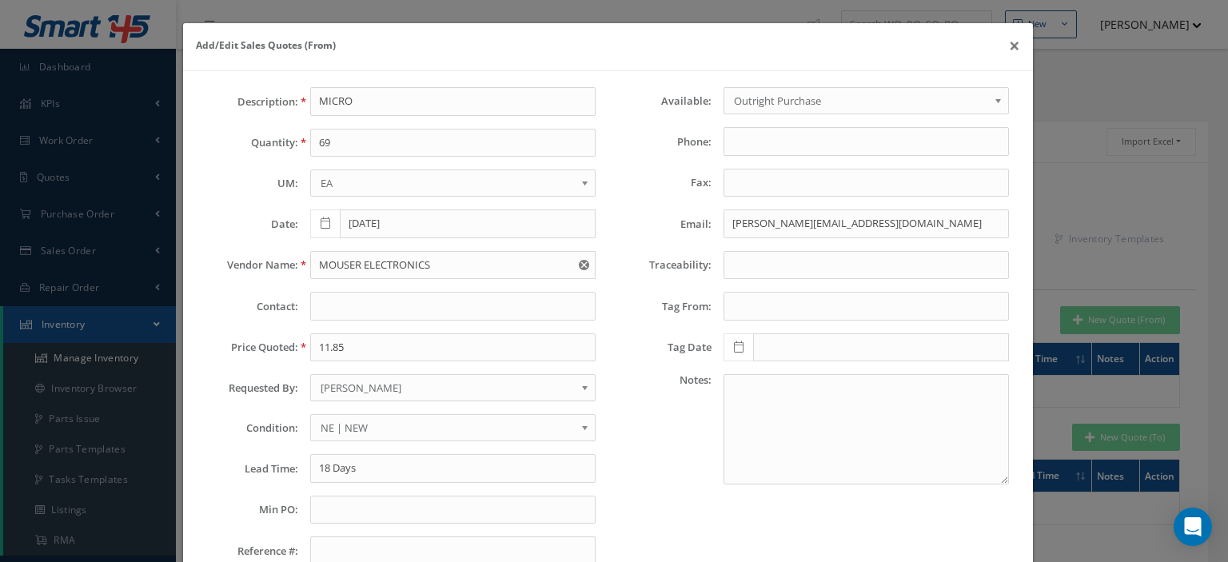
click at [372, 421] on span "NE | NEW" at bounding box center [447, 427] width 254 height 19
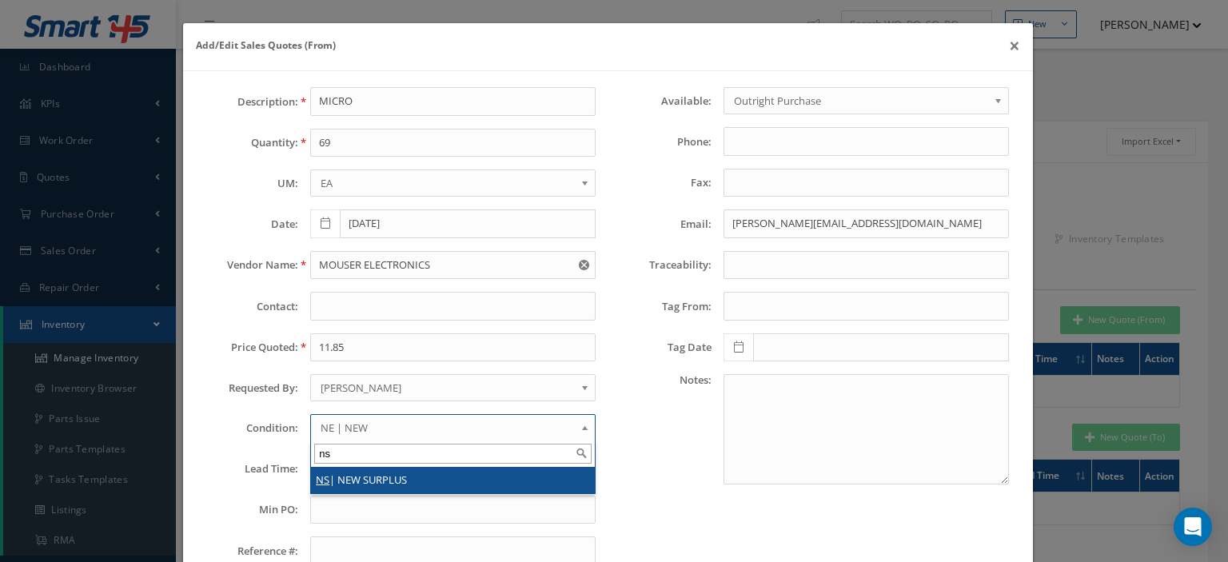
type input "ns"
click at [362, 476] on li "NS | NEW SURPLUS" at bounding box center [453, 480] width 284 height 26
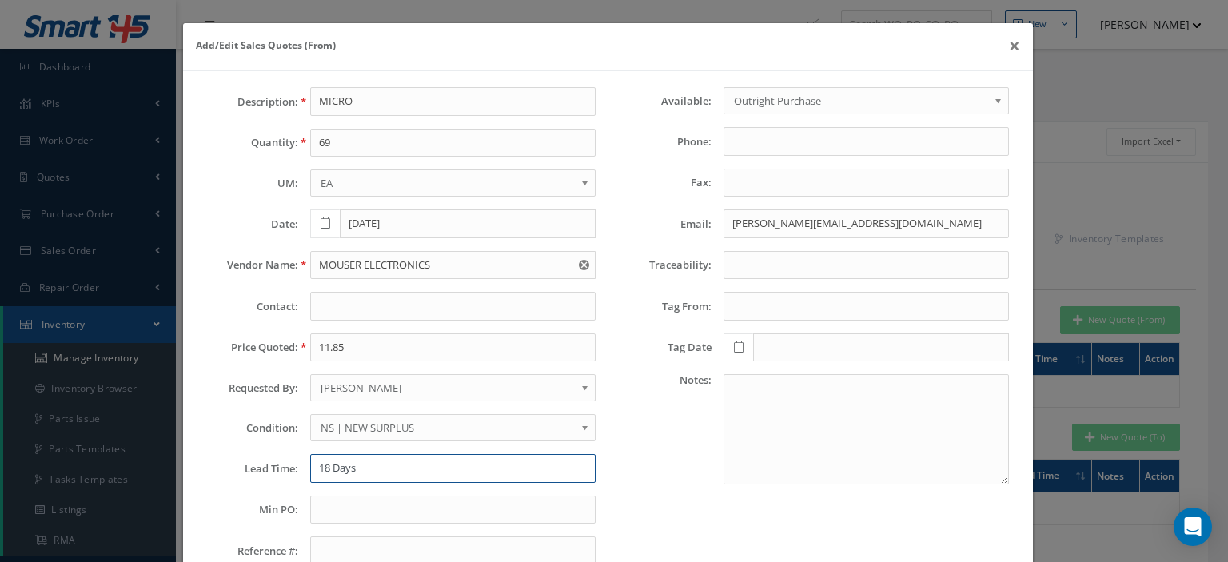
click at [356, 469] on input "18 Days" at bounding box center [452, 468] width 285 height 29
type input "stk--"
click at [748, 402] on textarea at bounding box center [865, 429] width 285 height 110
paste textarea "$11.85 $9.84 $9.08 $7.53 View"
click at [723, 383] on textarea "$11.85 $9.84 $9.08 $7.53 View" at bounding box center [865, 429] width 285 height 110
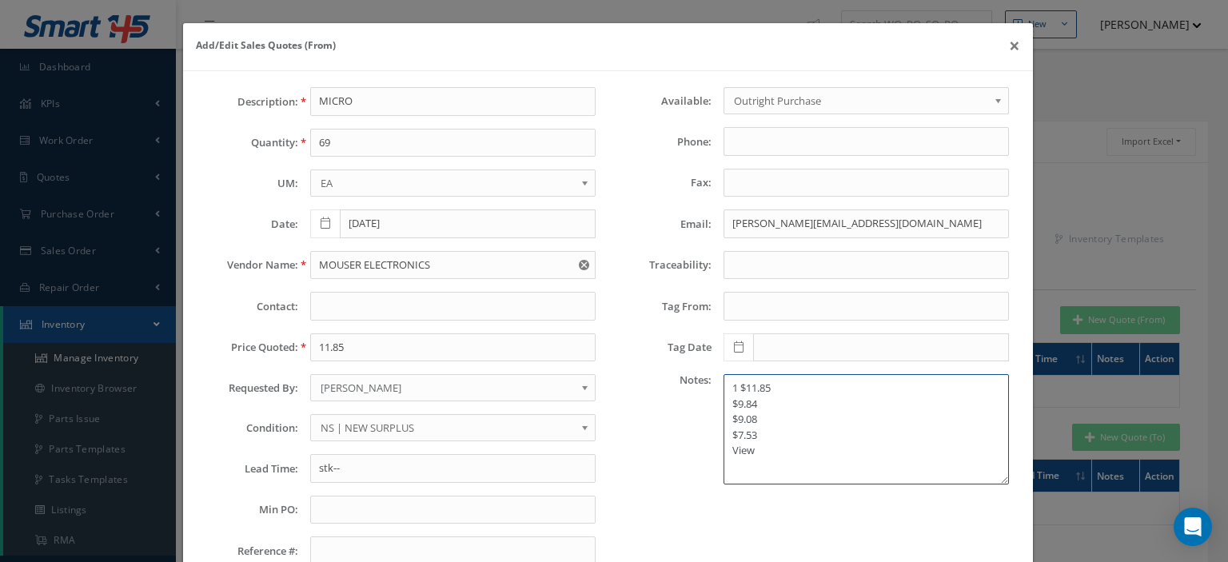
click at [723, 402] on textarea "1 $11.85 $9.84 $9.08 $7.53 View" at bounding box center [865, 429] width 285 height 110
click at [723, 420] on textarea "1 $11.85 5 $9.84 $9.08 $7.53 View" at bounding box center [865, 429] width 285 height 110
click at [723, 437] on textarea "1 $11.85 5 $9.84 10 $9.08 $7.53 View" at bounding box center [865, 429] width 285 height 110
click at [734, 399] on textarea "1 $11.85 5 $9.84 10 $9.08 50 $7.53 View" at bounding box center [865, 429] width 285 height 110
click at [732, 384] on textarea "1 $11.85 5 $9.84 10 $9.08 50 $7.53 View" at bounding box center [865, 429] width 285 height 110
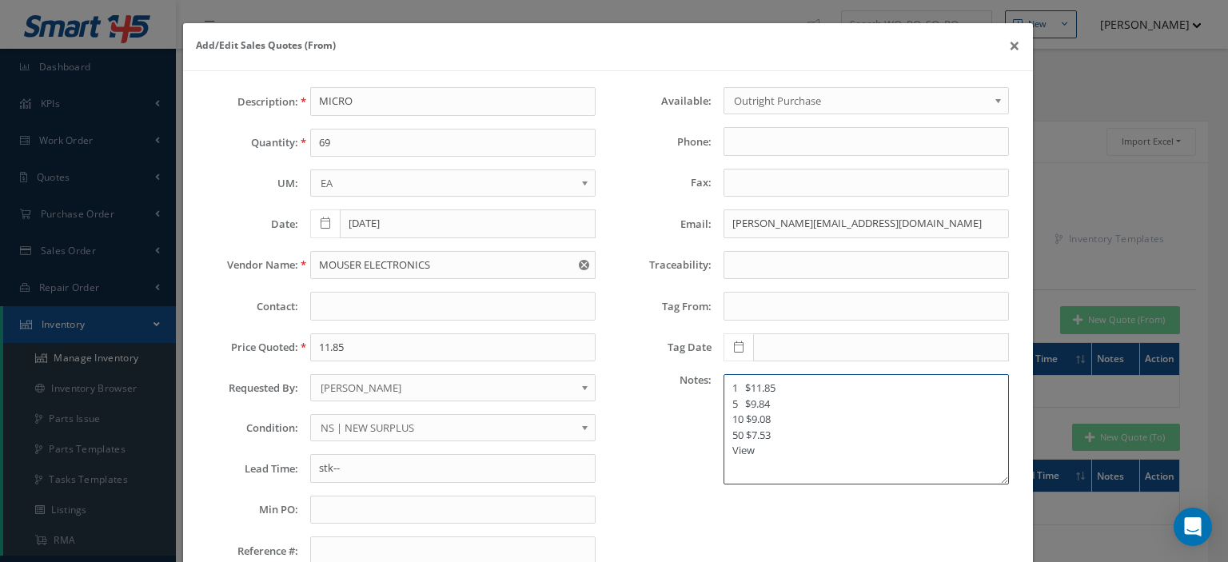
scroll to position [112, 0]
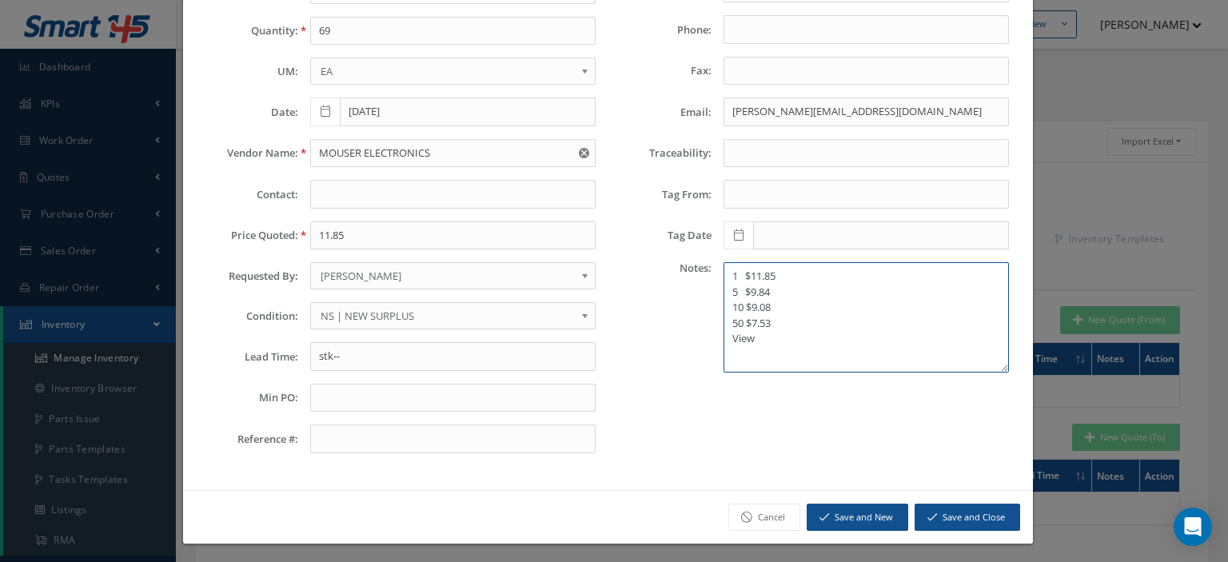
drag, startPoint x: 766, startPoint y: 290, endPoint x: 722, endPoint y: 287, distance: 44.1
click at [723, 287] on textarea "1 $11.85 5 $9.84 10 $9.08 50 $7.53 View" at bounding box center [865, 317] width 285 height 110
type textarea "1 $11.85 5 $9.84 10 $9.08 50 $7.53 View"
click at [344, 348] on input "stk--" at bounding box center [452, 356] width 285 height 29
paste input "5 $9.84"
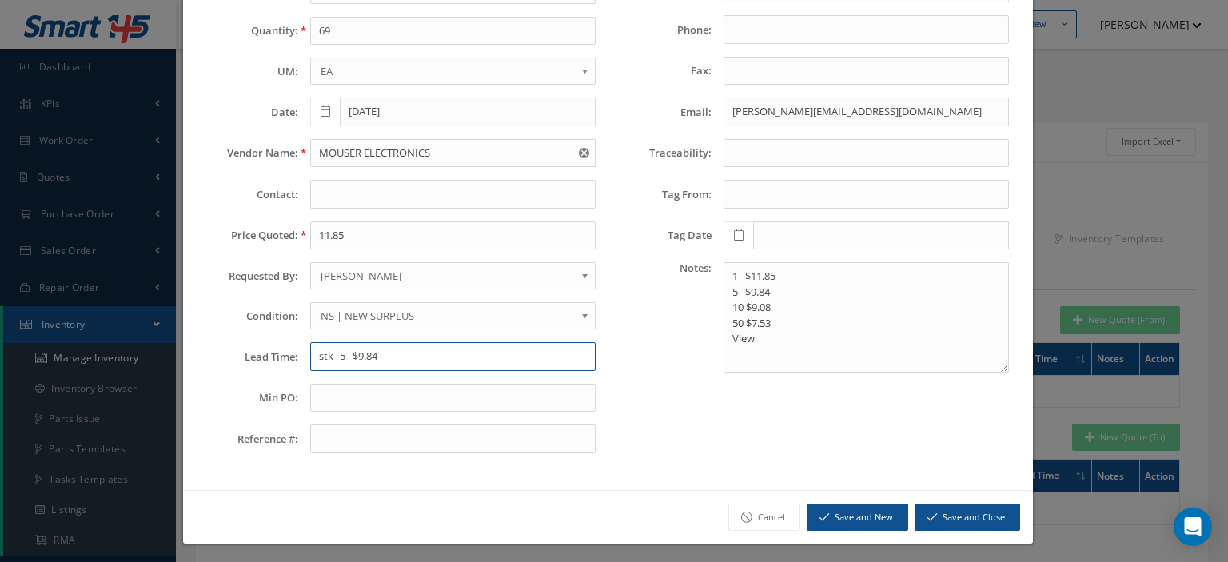
click at [348, 353] on input "stk--5 $9.84" at bounding box center [452, 356] width 285 height 29
type input "stk--5 $9.84"
click at [936, 507] on button "Save and Close" at bounding box center [966, 517] width 105 height 28
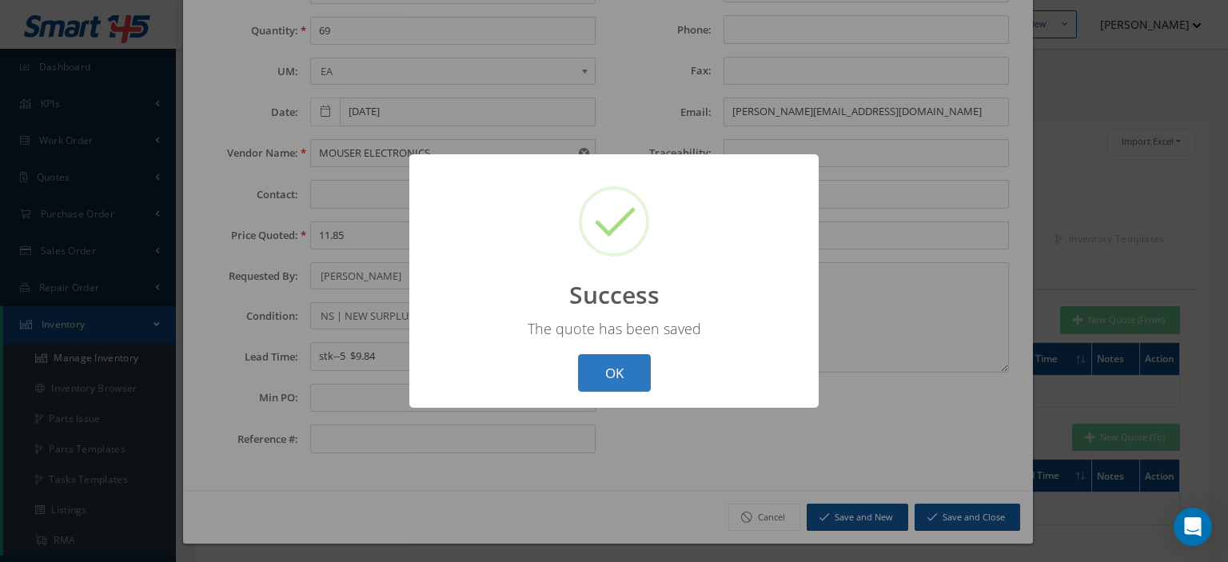
click at [621, 373] on button "OK" at bounding box center [614, 373] width 73 height 38
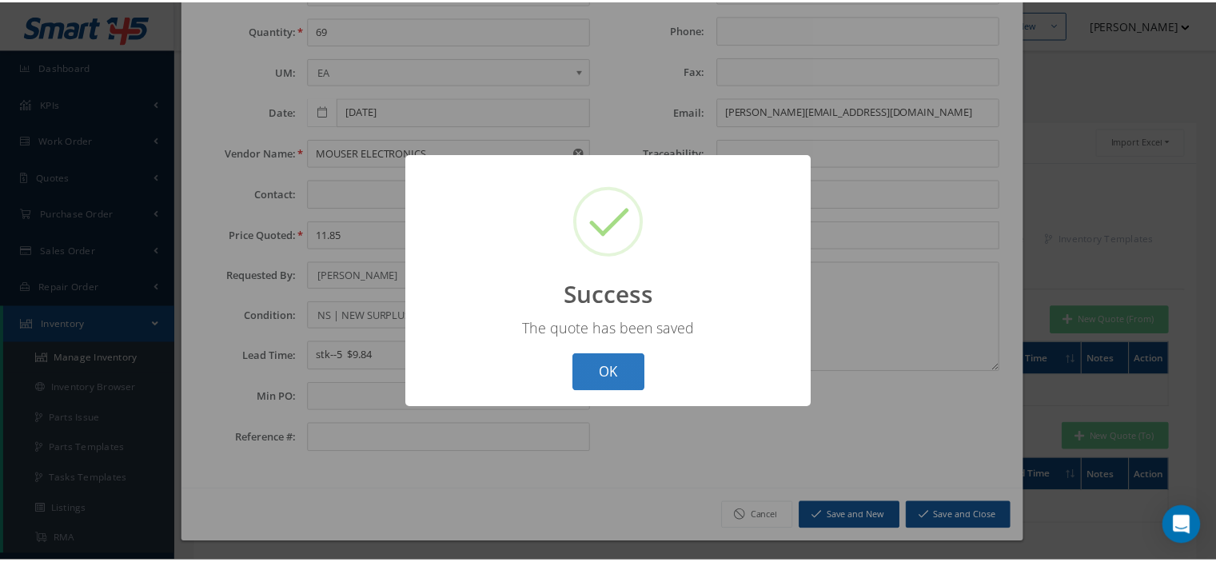
scroll to position [0, 0]
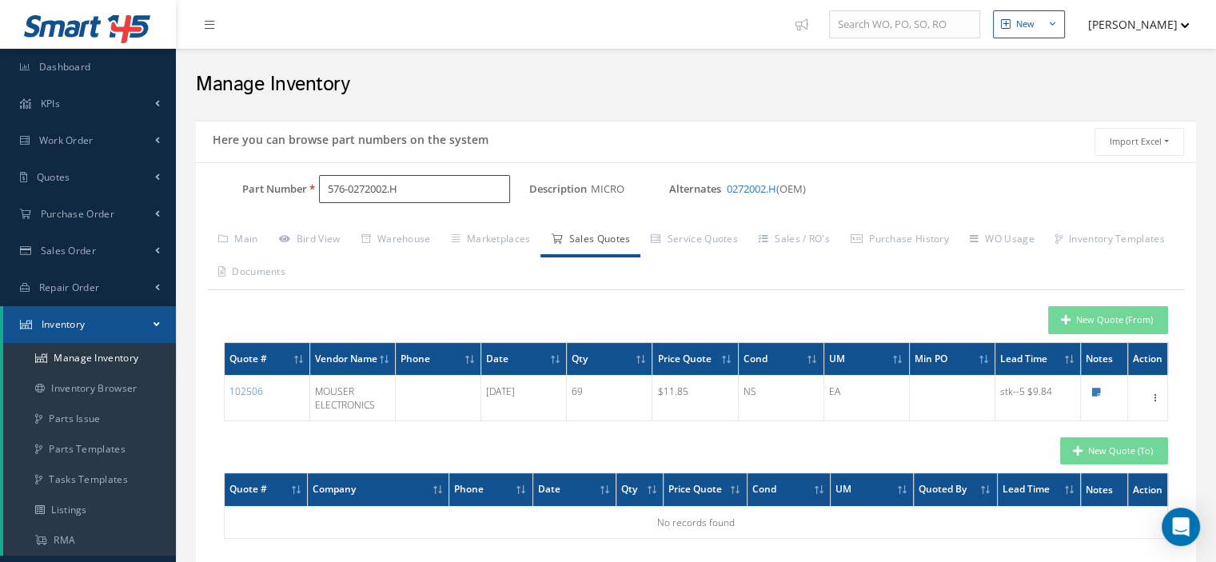
drag, startPoint x: 416, startPoint y: 189, endPoint x: 205, endPoint y: 205, distance: 211.5
click at [231, 198] on div "Part Number 576-0272002.H" at bounding box center [362, 189] width 333 height 29
click at [344, 190] on input "Part Number" at bounding box center [414, 189] width 191 height 29
paste input "CS556-1"
type input "CS556-1"
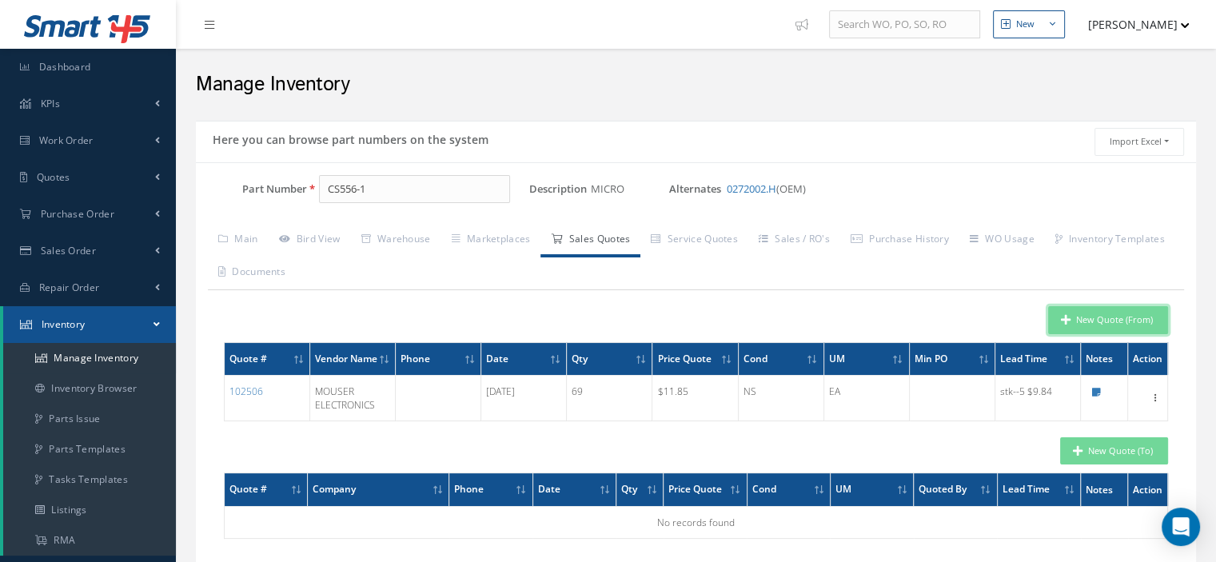
click at [1073, 313] on button "New Quote (From)" at bounding box center [1108, 320] width 120 height 28
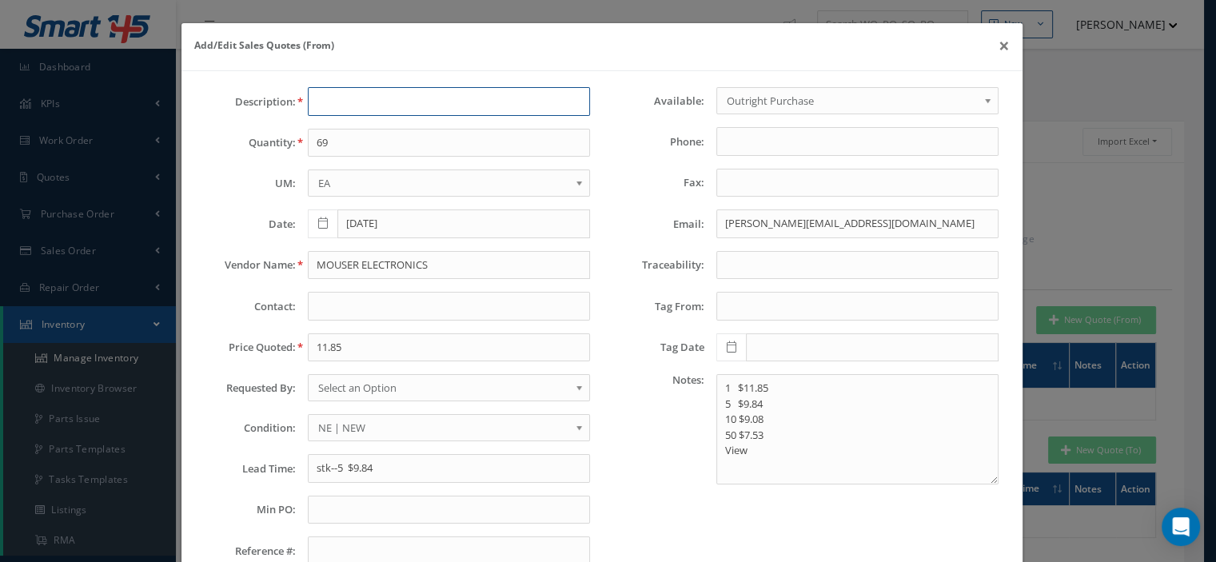
click at [377, 109] on input "text" at bounding box center [449, 101] width 282 height 29
click at [1003, 44] on button "×" at bounding box center [1003, 45] width 37 height 45
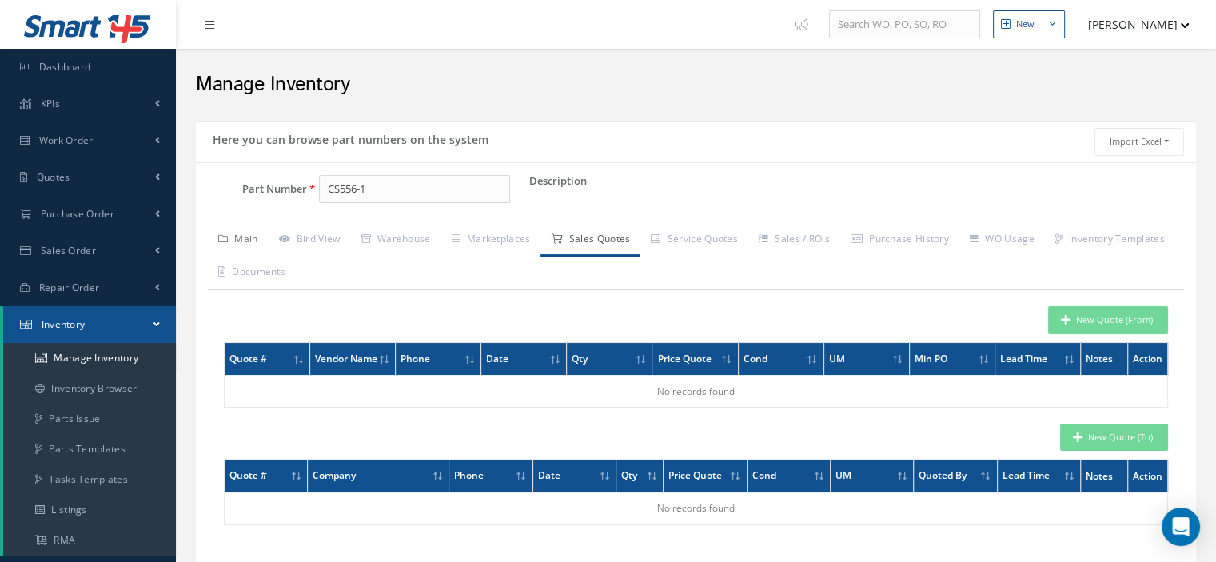
click at [253, 237] on link "Main" at bounding box center [238, 241] width 61 height 34
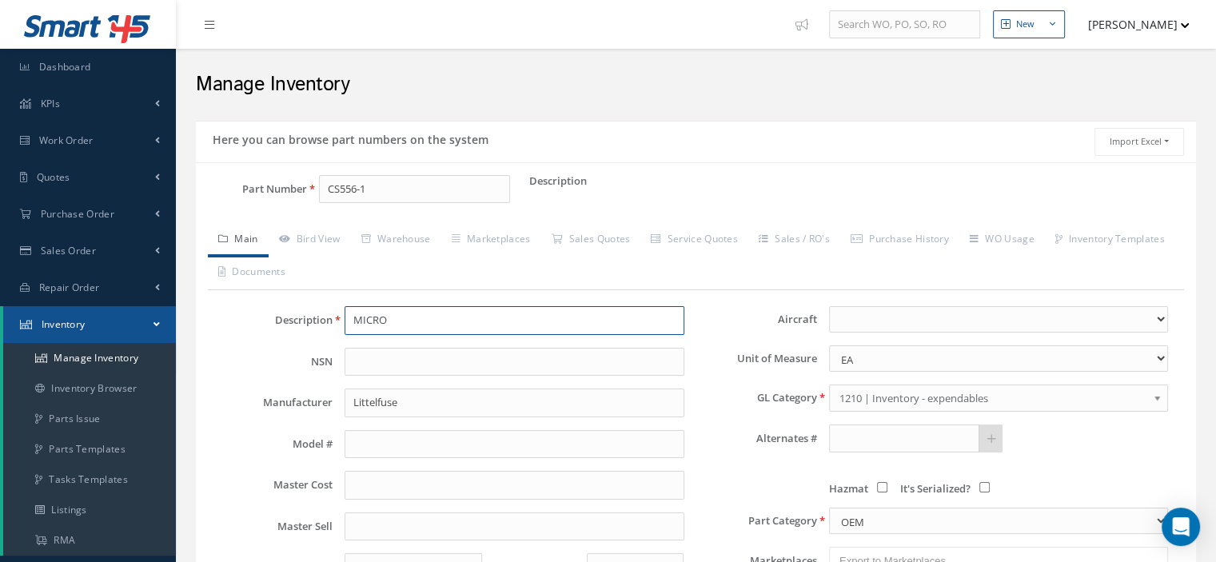
click at [443, 328] on input "MICRO" at bounding box center [513, 320] width 339 height 29
type input "LABEL"
click at [364, 411] on input "Littelfuse" at bounding box center [513, 402] width 339 height 29
click at [384, 405] on input "HONEWELL" at bounding box center [513, 402] width 339 height 29
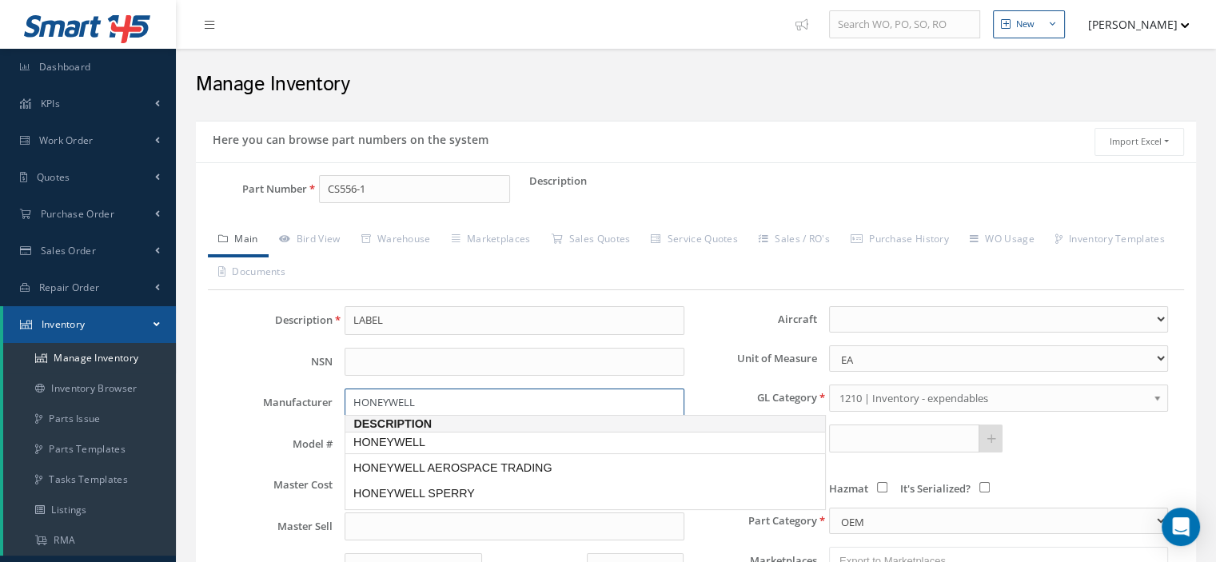
click at [416, 437] on span "HONEYWELL" at bounding box center [470, 442] width 240 height 17
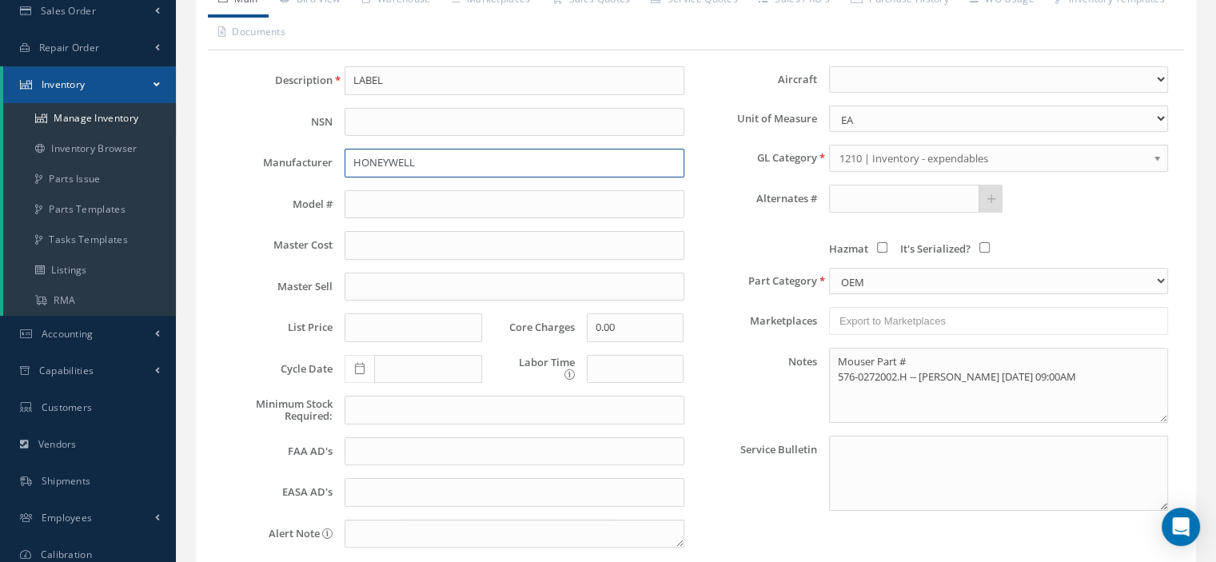
scroll to position [372, 0]
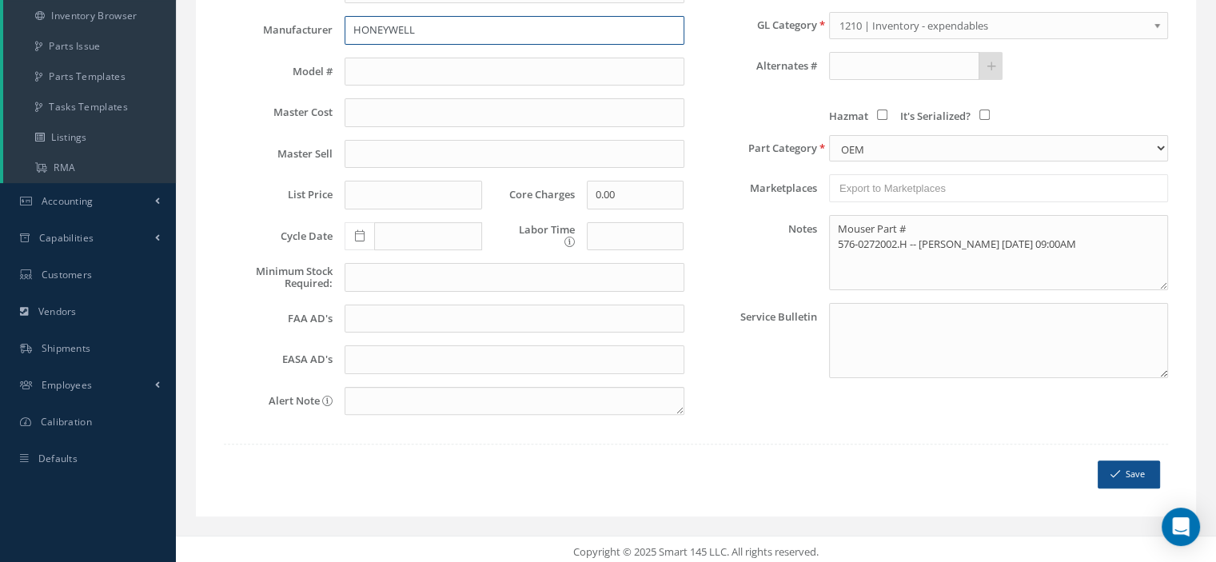
type input "HONEYWELL"
click at [1118, 468] on icon "submit" at bounding box center [1115, 473] width 10 height 11
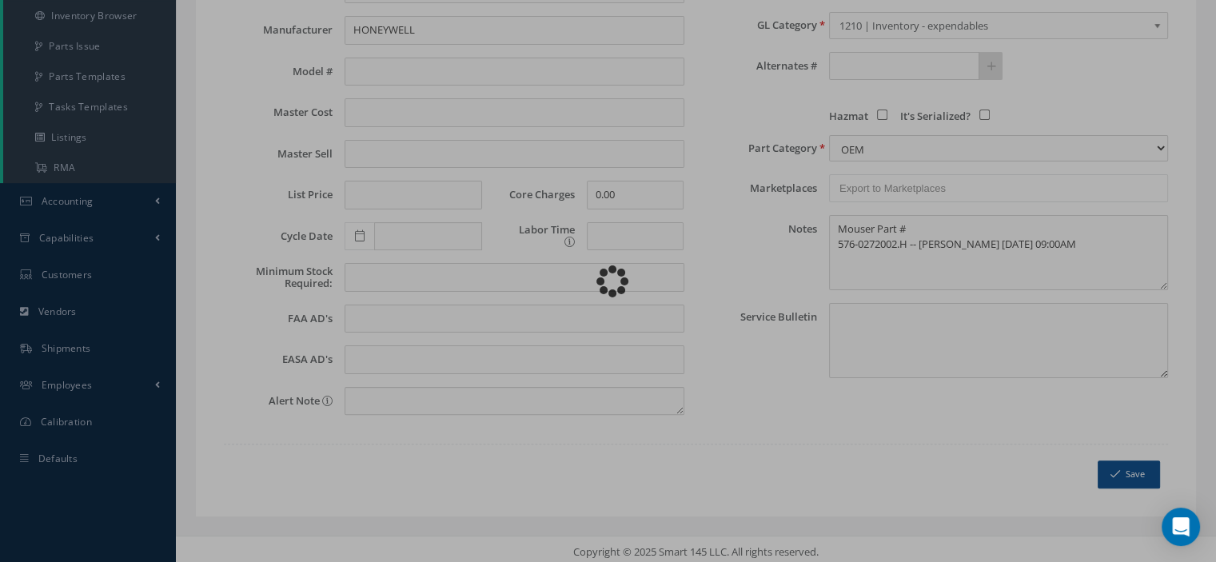
type input "CS556-1"
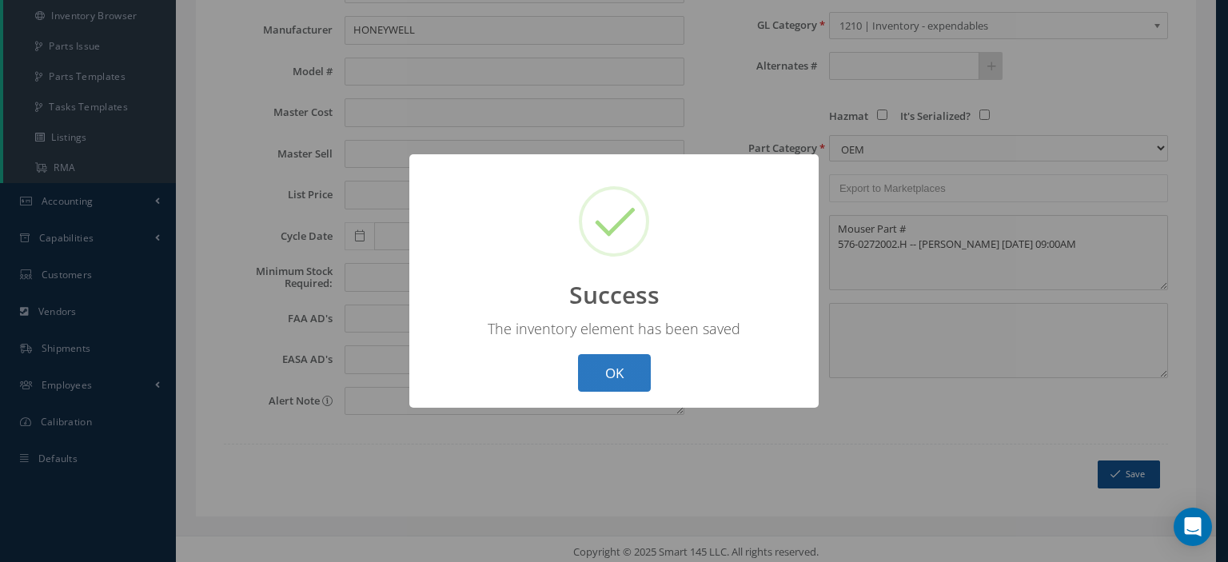
click at [634, 373] on button "OK" at bounding box center [614, 373] width 73 height 38
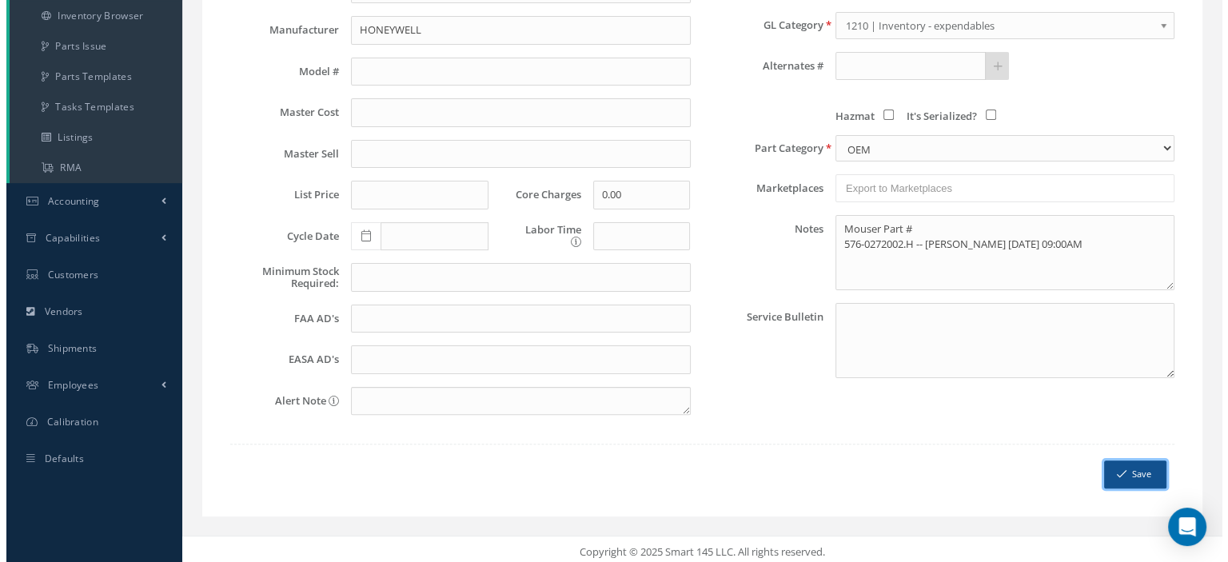
scroll to position [0, 0]
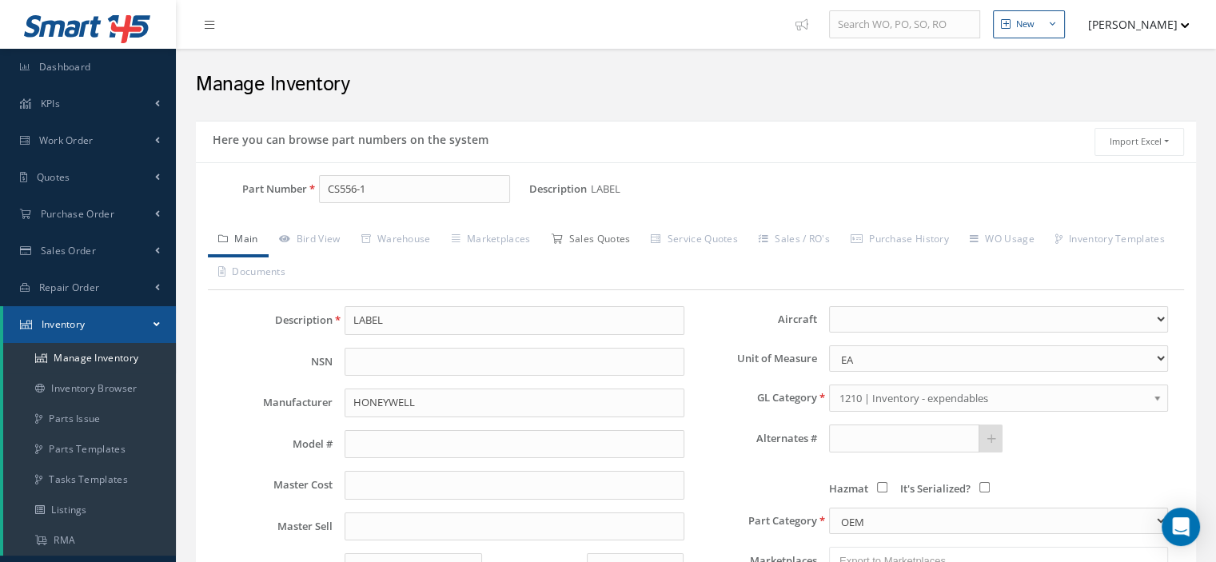
click at [617, 238] on link "Sales Quotes" at bounding box center [590, 241] width 100 height 34
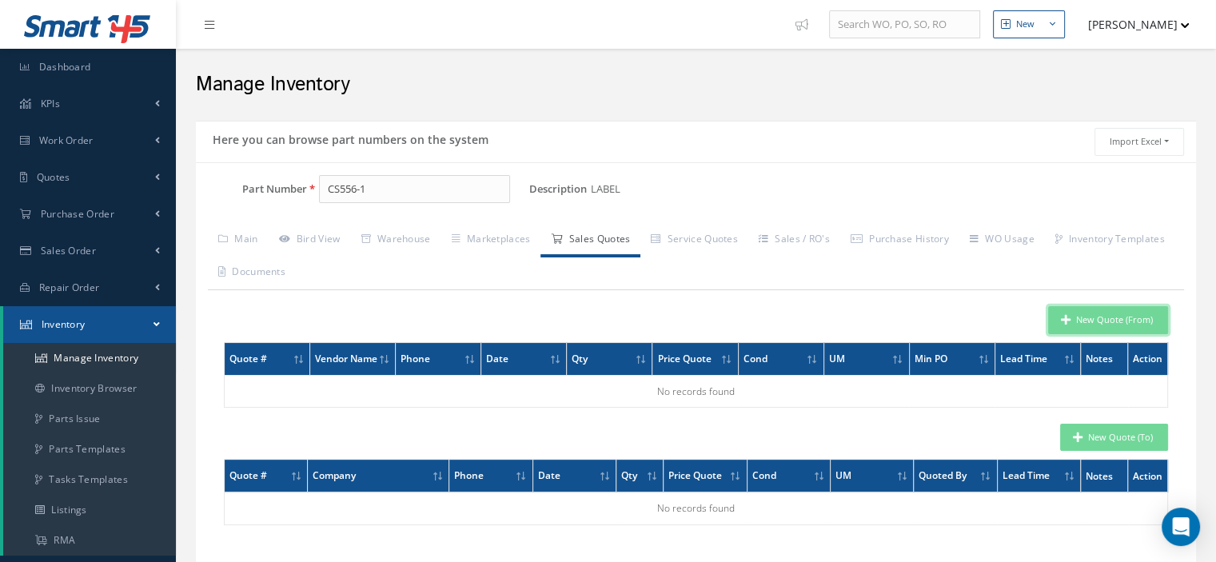
click at [1062, 322] on icon "button" at bounding box center [1066, 319] width 10 height 11
type input "LABEL"
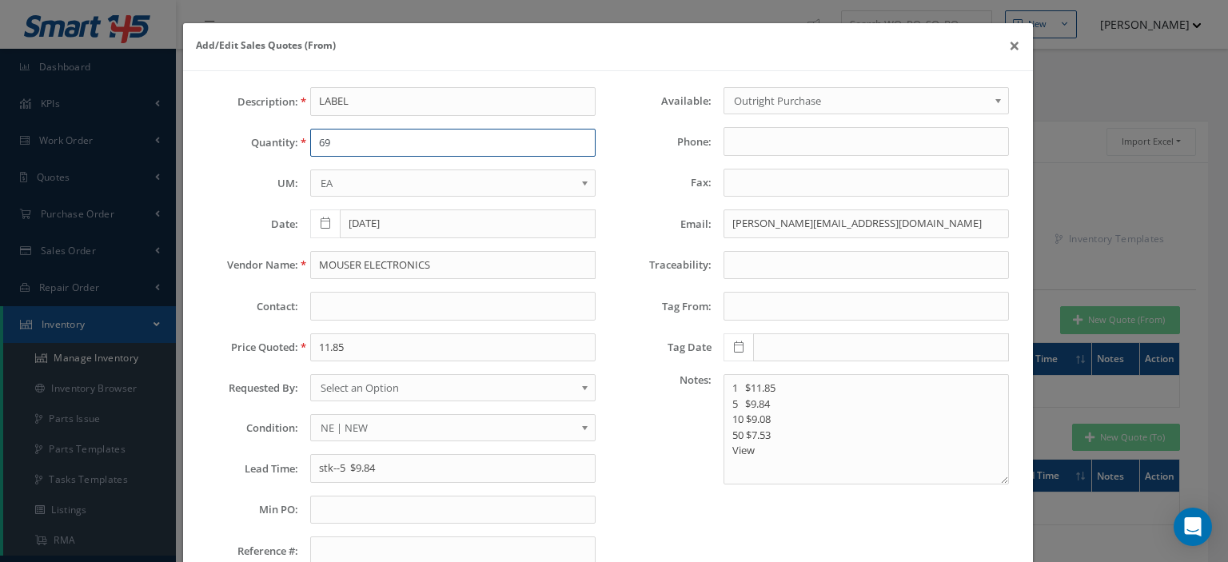
click at [331, 140] on input "69" at bounding box center [452, 143] width 285 height 29
type input "1"
click at [332, 261] on input "MOUSER ELECTRONICS" at bounding box center [452, 265] width 285 height 29
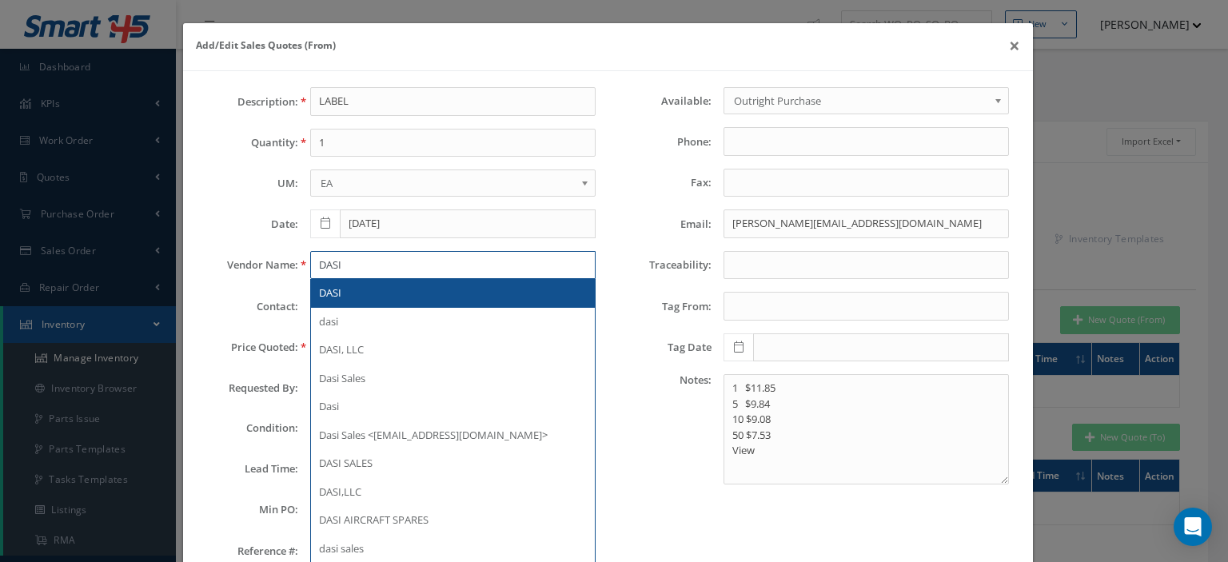
type input "DASI"
click at [356, 291] on div "DASI" at bounding box center [453, 293] width 268 height 16
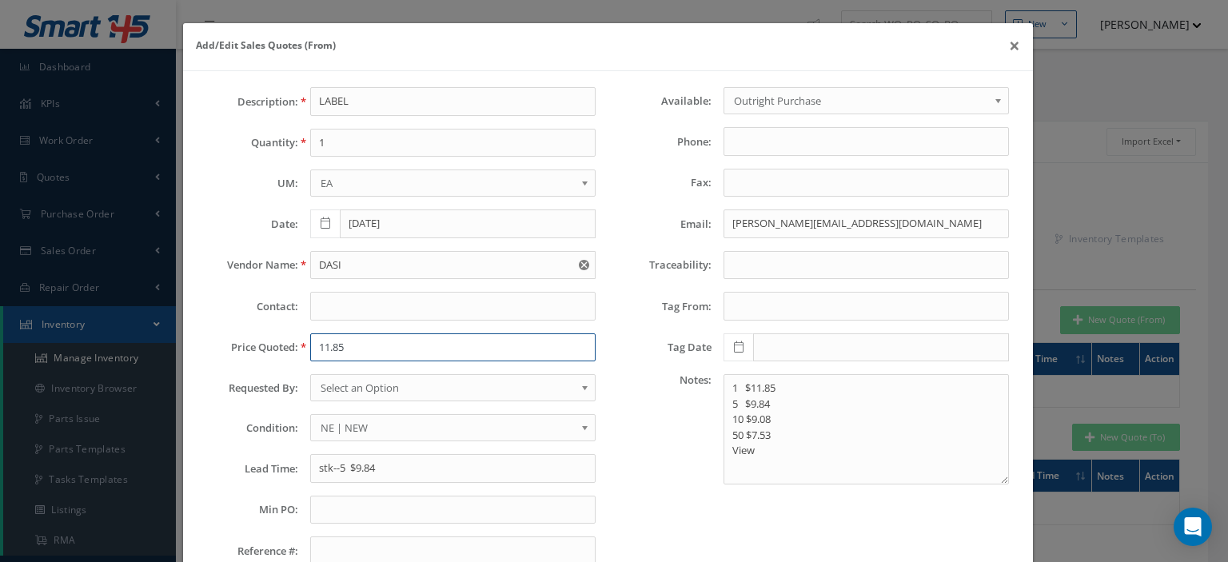
click at [329, 342] on input "11.85" at bounding box center [452, 347] width 285 height 29
type input "218"
click at [344, 388] on span "Select an Option" at bounding box center [447, 387] width 254 height 19
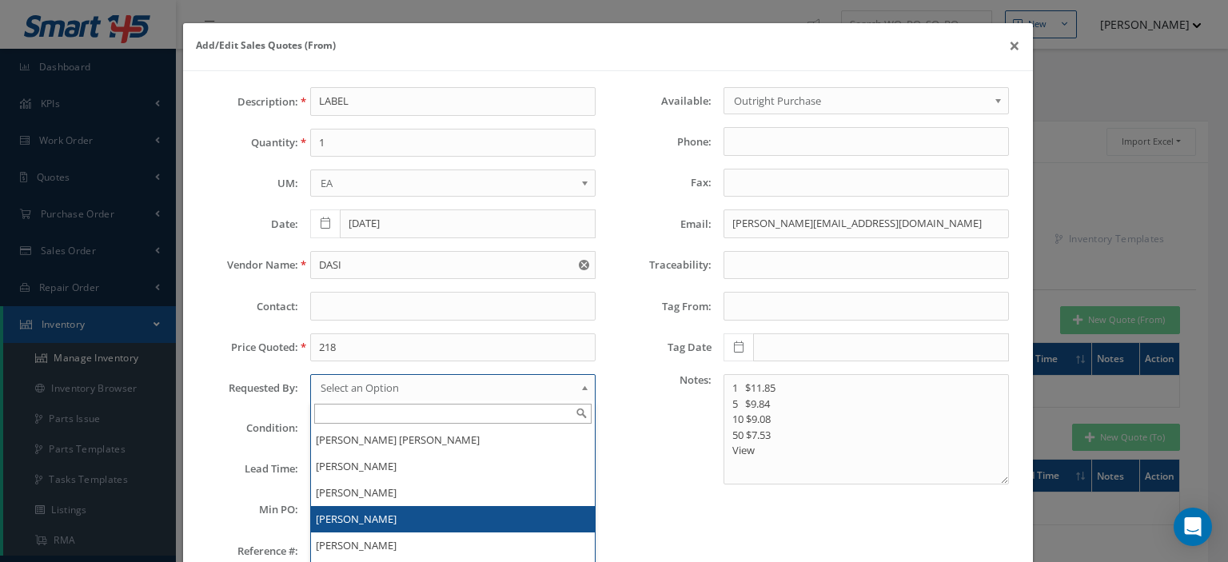
click at [370, 517] on li "[PERSON_NAME]" at bounding box center [453, 519] width 284 height 26
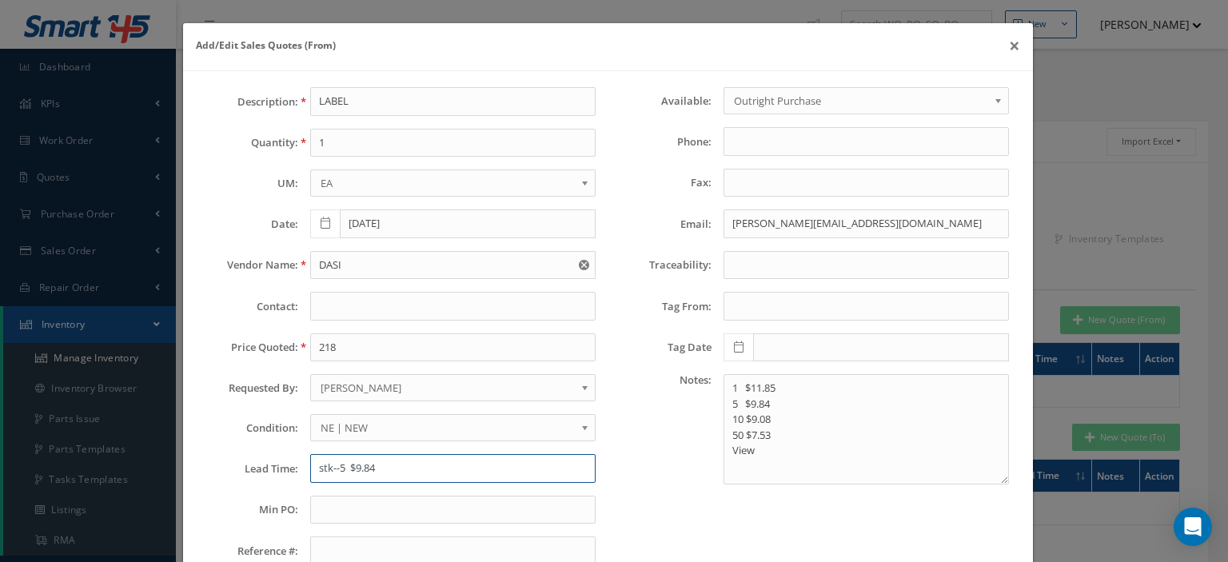
click at [351, 464] on input "stk--5 $9.84" at bounding box center [452, 468] width 285 height 29
type input "STK MOQ 1"
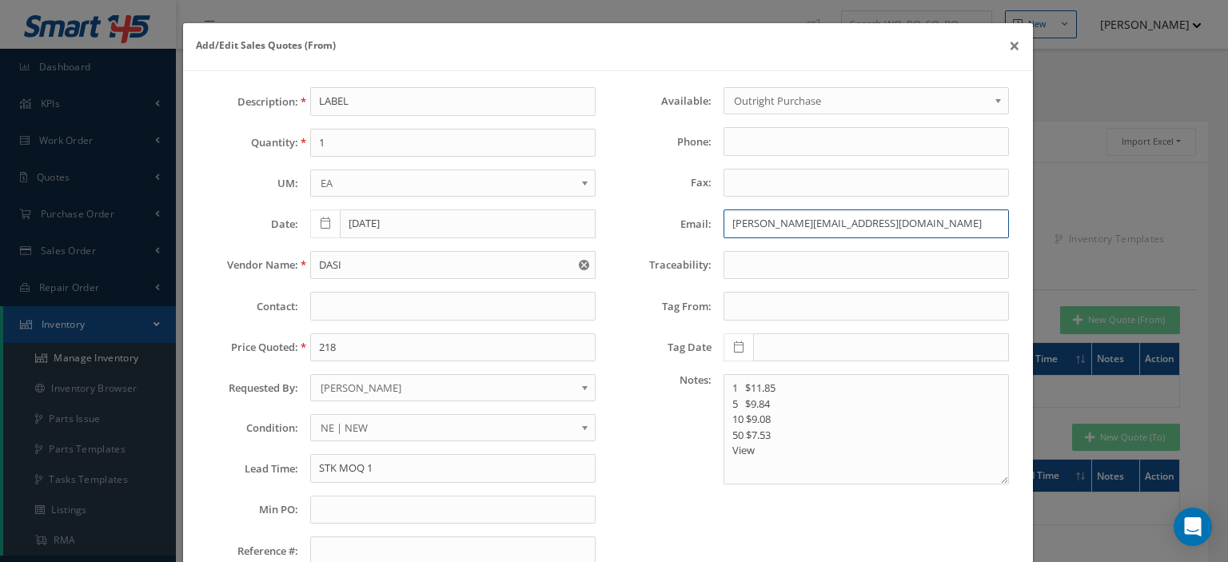
click at [761, 229] on input "daniela@skyglobalsupport.com" at bounding box center [865, 223] width 285 height 29
paste input "pablo.graells@dasi.com>"
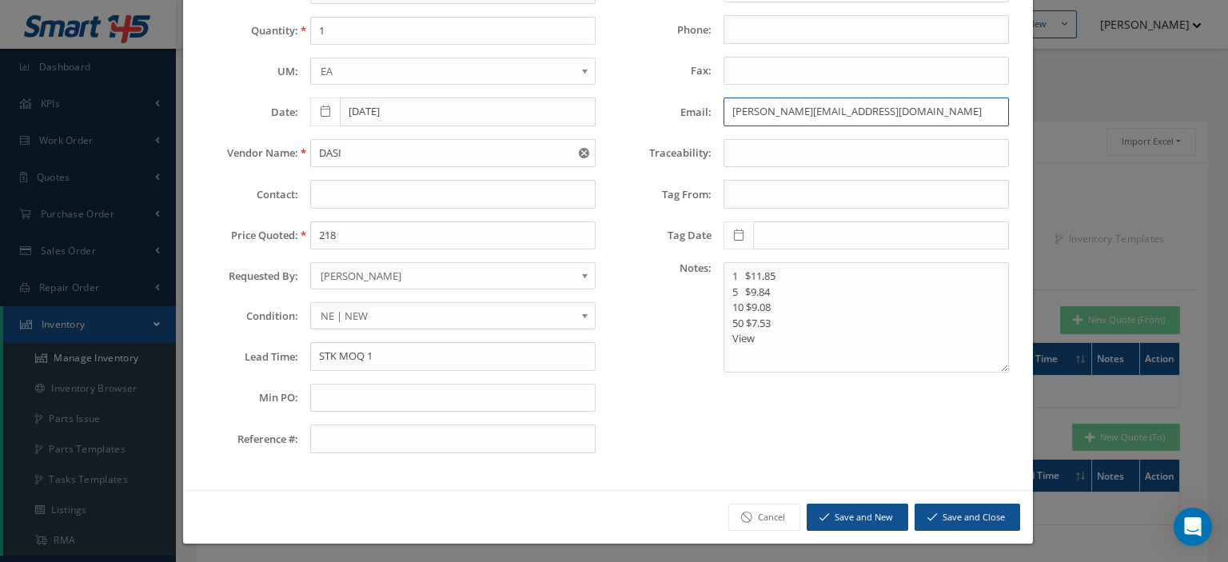
type input "pablo.graells@dasi.com"
click at [982, 509] on button "Save and Close" at bounding box center [966, 517] width 105 height 28
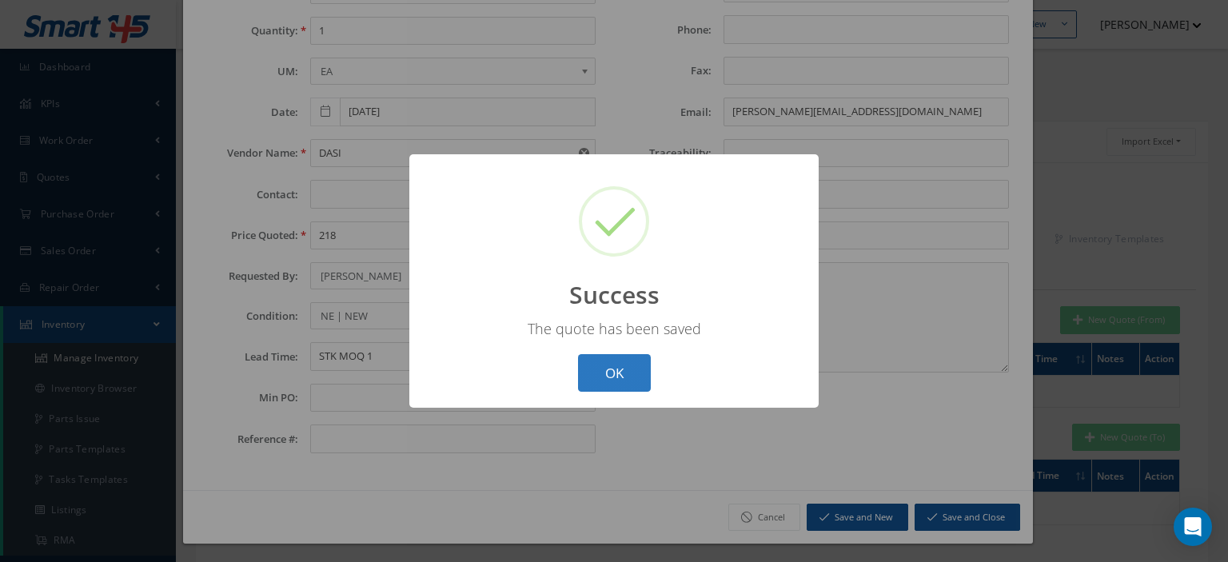
click at [639, 385] on button "OK" at bounding box center [614, 373] width 73 height 38
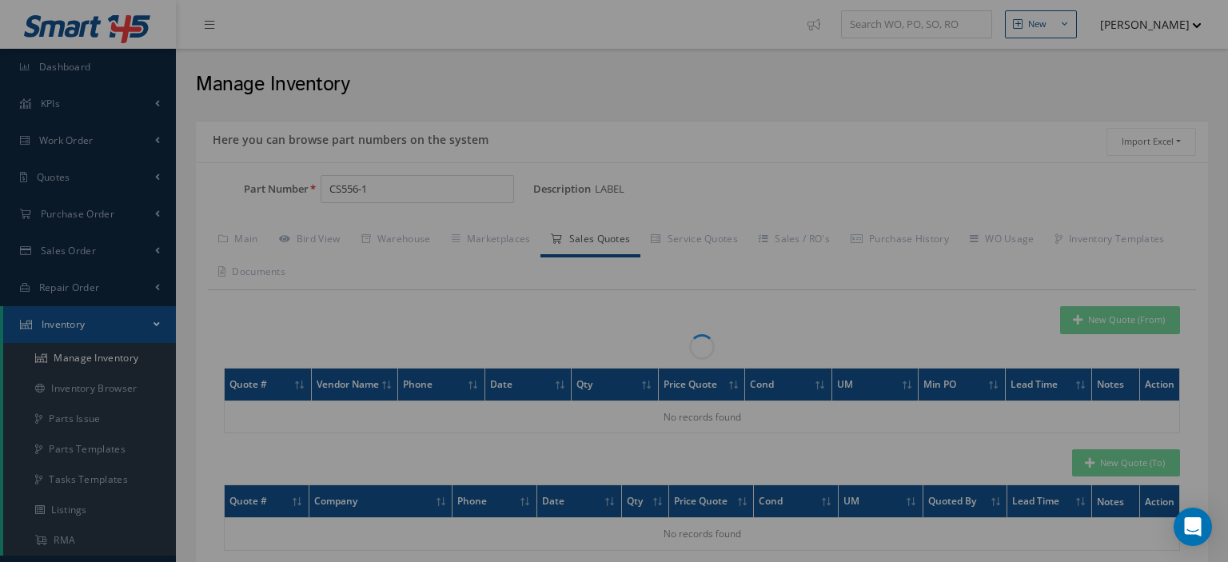
scroll to position [0, 0]
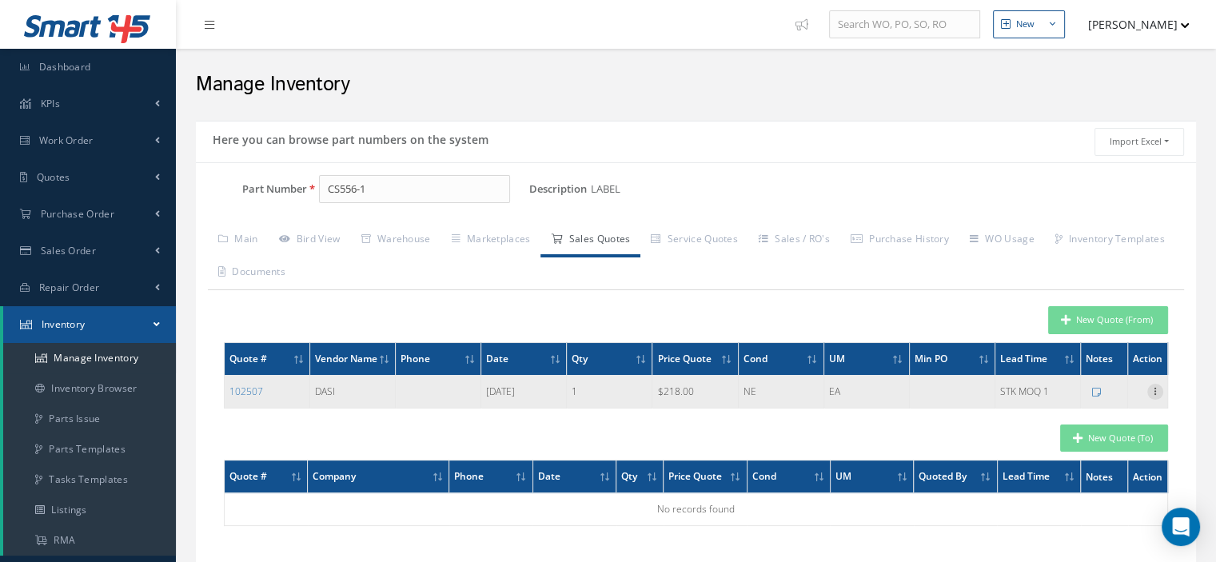
click at [1150, 396] on icon at bounding box center [1155, 390] width 16 height 13
click at [1109, 408] on link "Edit" at bounding box center [1081, 402] width 126 height 21
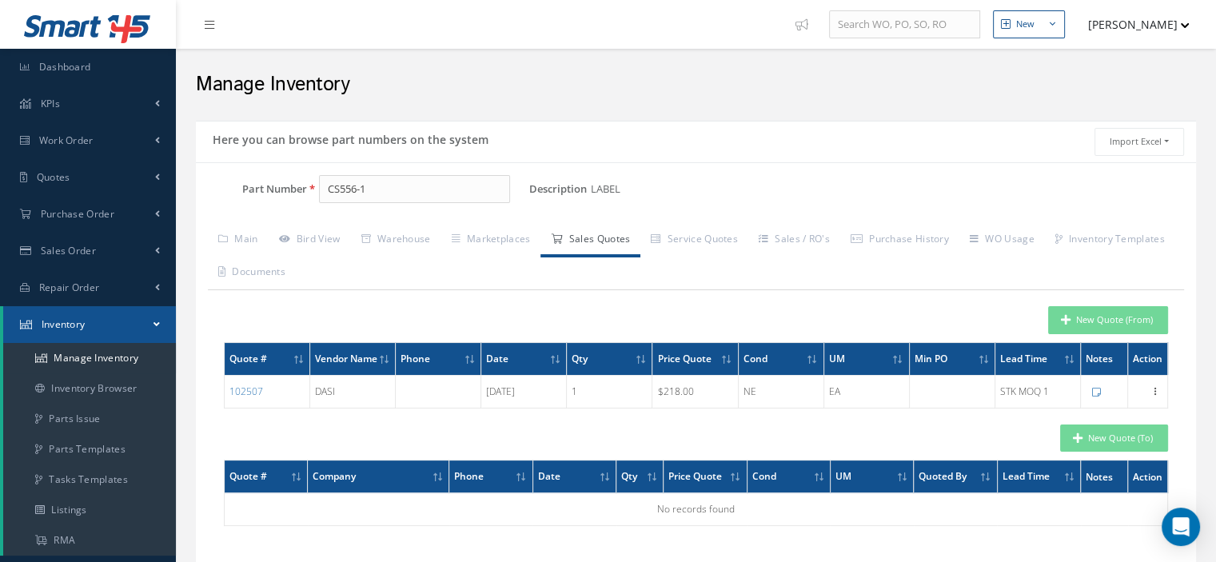
type input "218.0000"
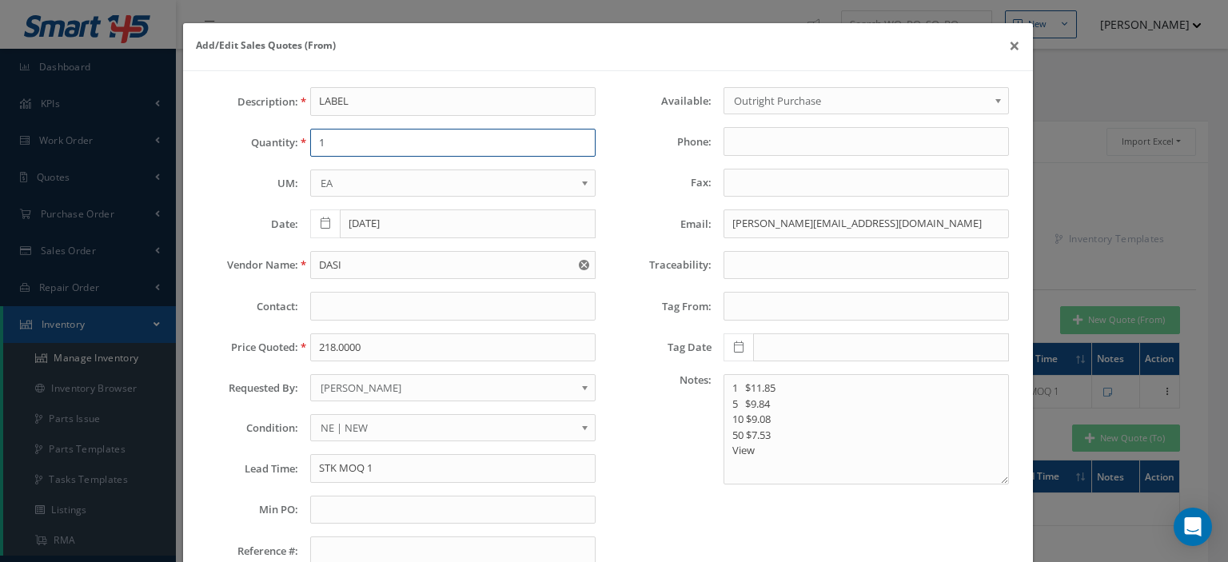
drag, startPoint x: 329, startPoint y: 144, endPoint x: 311, endPoint y: 141, distance: 18.5
click at [311, 141] on input "1" at bounding box center [452, 143] width 285 height 29
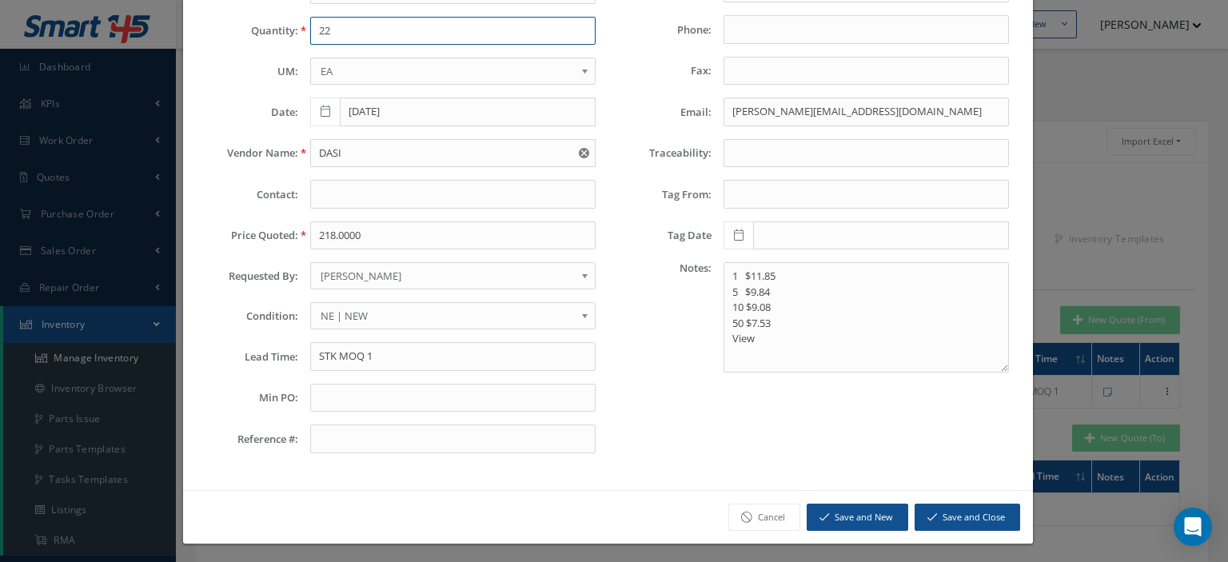
type input "22"
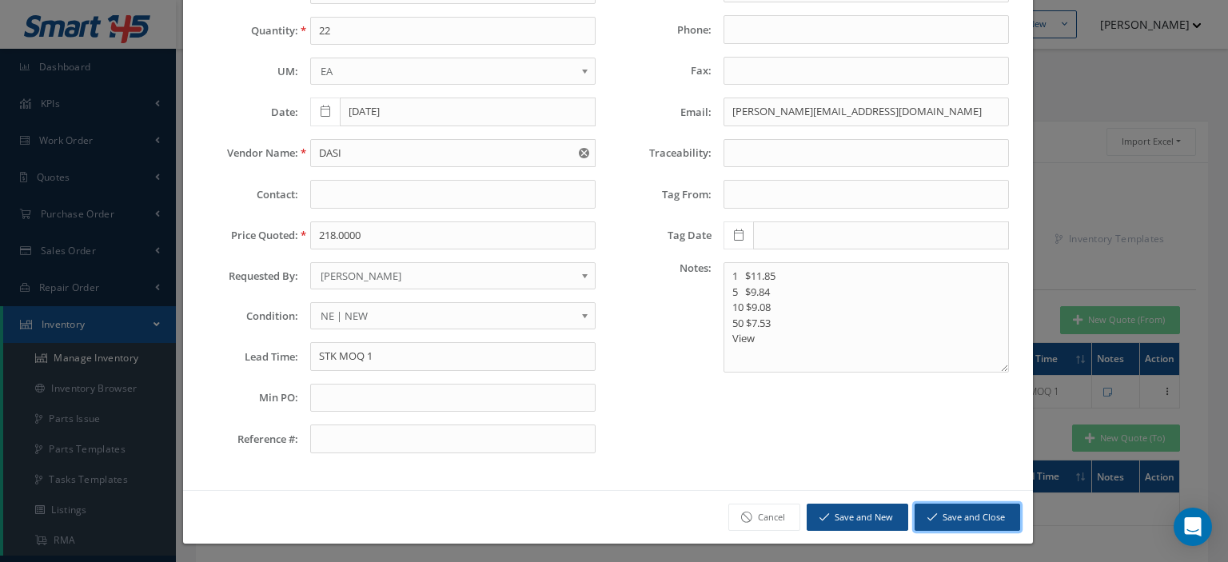
click at [930, 509] on button "Save and Close" at bounding box center [966, 517] width 105 height 28
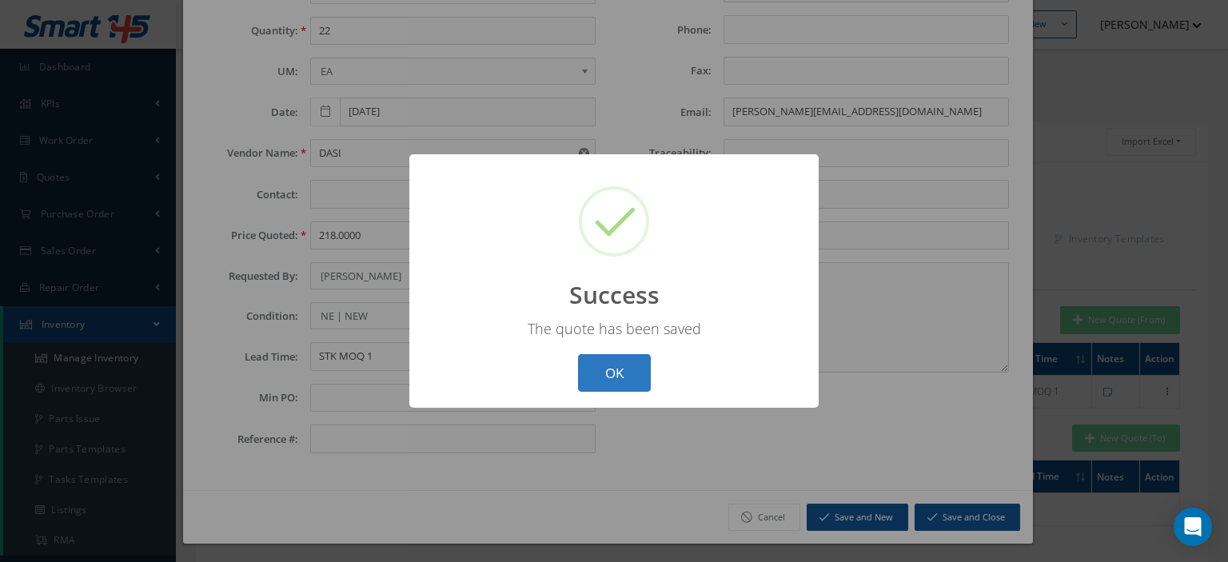
click at [639, 376] on button "OK" at bounding box center [614, 373] width 73 height 38
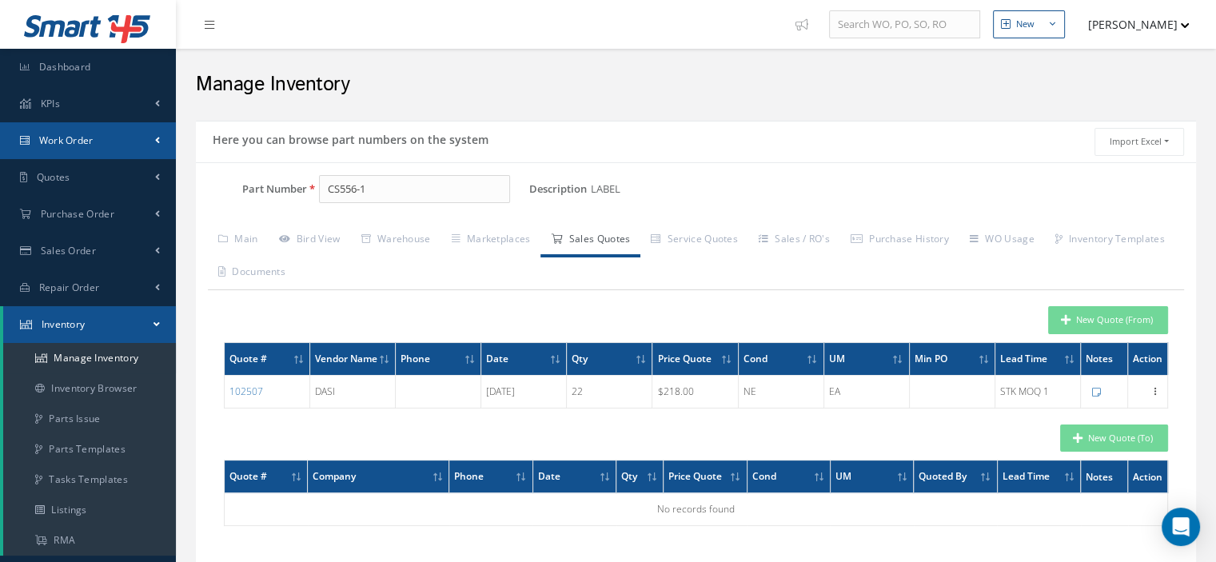
click at [94, 142] on link "Work Order" at bounding box center [88, 140] width 176 height 37
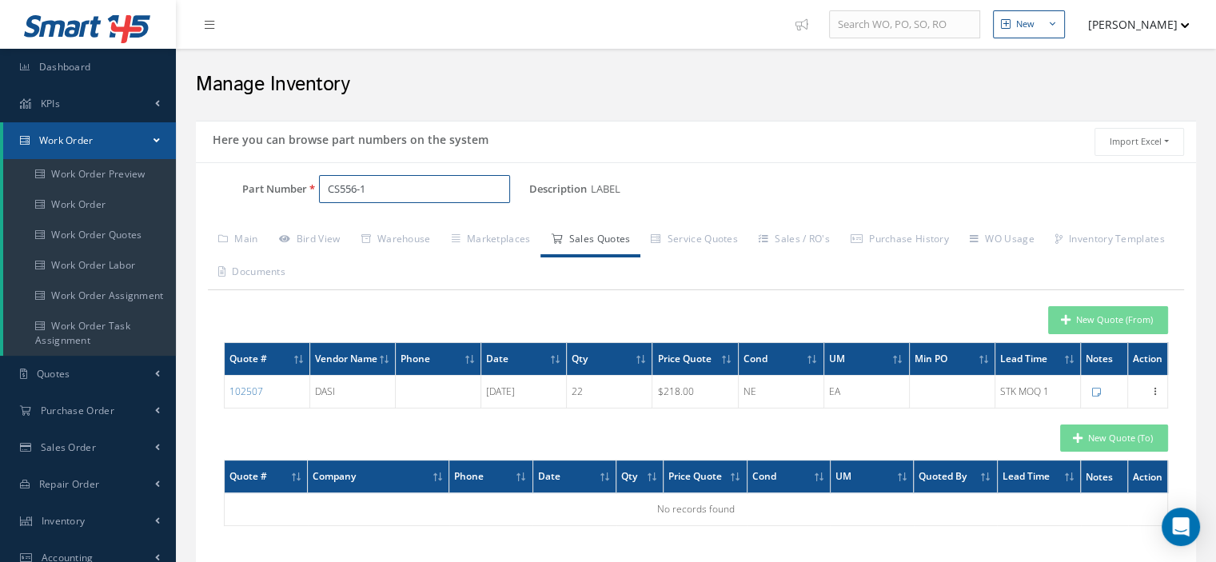
drag, startPoint x: 371, startPoint y: 199, endPoint x: 221, endPoint y: 213, distance: 150.9
click at [224, 212] on div "Part Number CS556-1" at bounding box center [362, 196] width 333 height 42
click at [330, 189] on input "Part Number" at bounding box center [414, 189] width 191 height 29
paste input "9010-1-3"
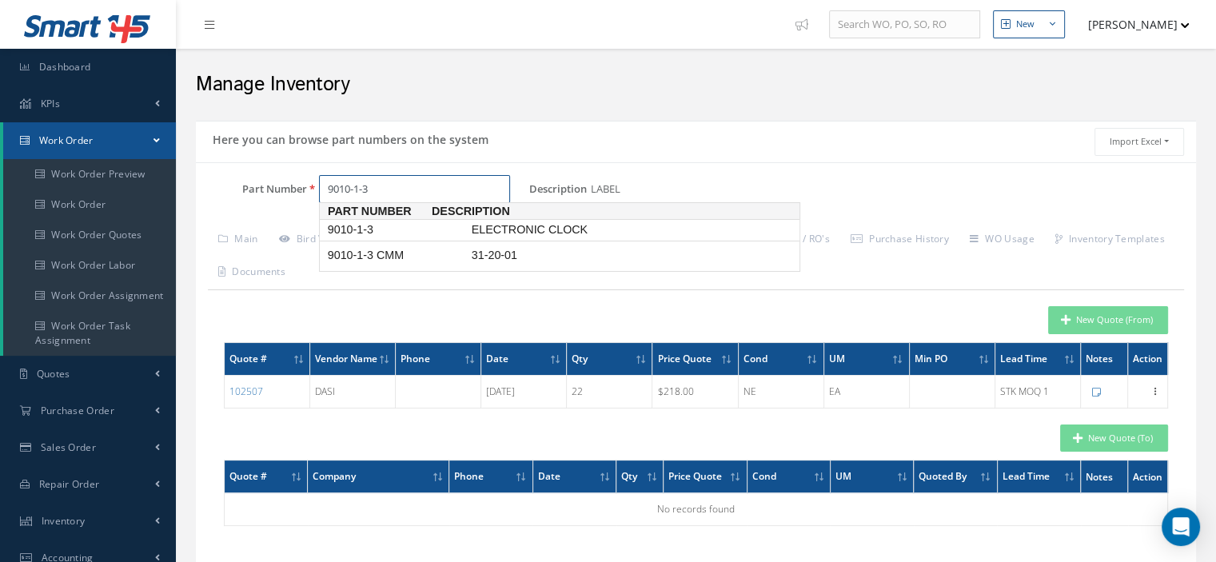
click at [369, 233] on span "9010-1-3" at bounding box center [396, 229] width 144 height 17
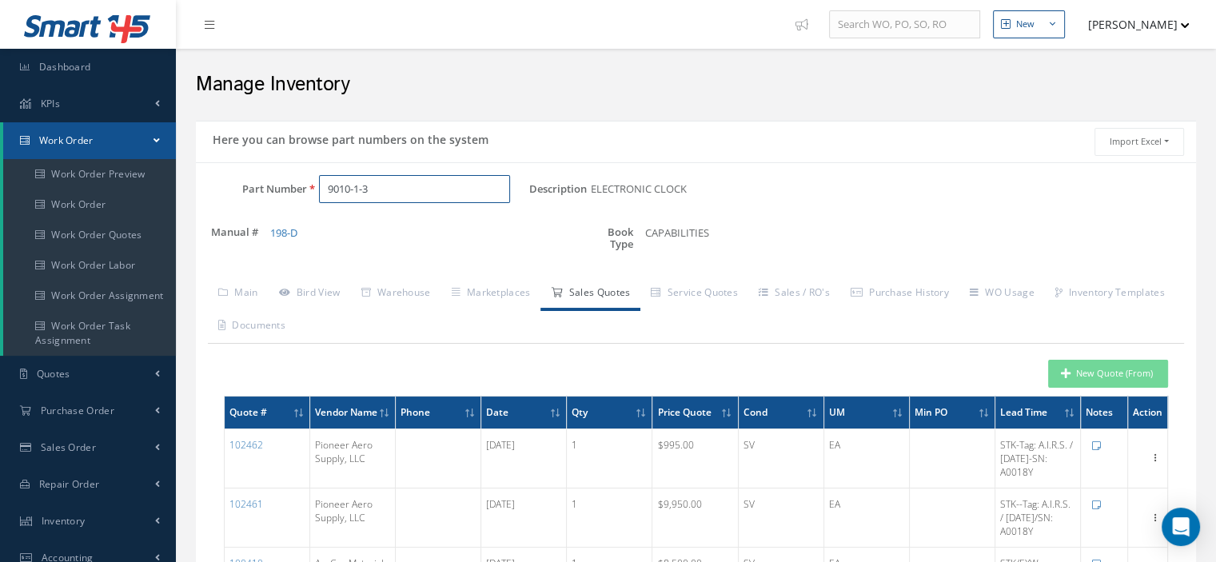
type input "9010-1-3"
click at [1072, 379] on button "New Quote (From)" at bounding box center [1108, 374] width 120 height 28
type input "ELECTRONIC CLOCK"
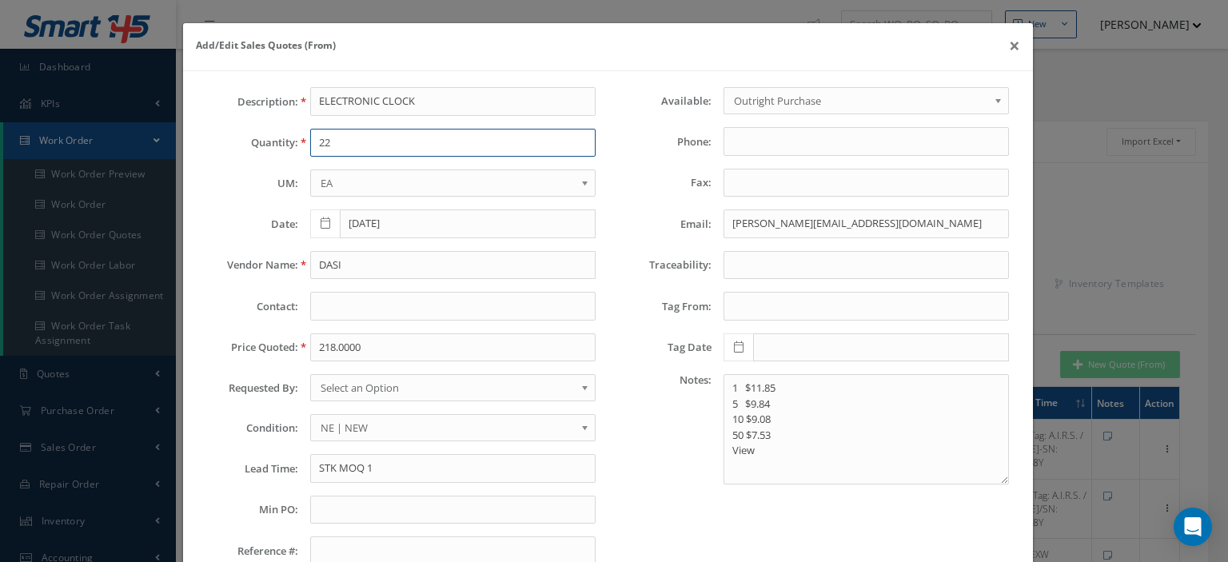
click at [372, 153] on input "22" at bounding box center [452, 143] width 285 height 29
type input "1"
click at [316, 263] on input "DASI" at bounding box center [452, 265] width 285 height 29
paste input "Killick Aerospace"
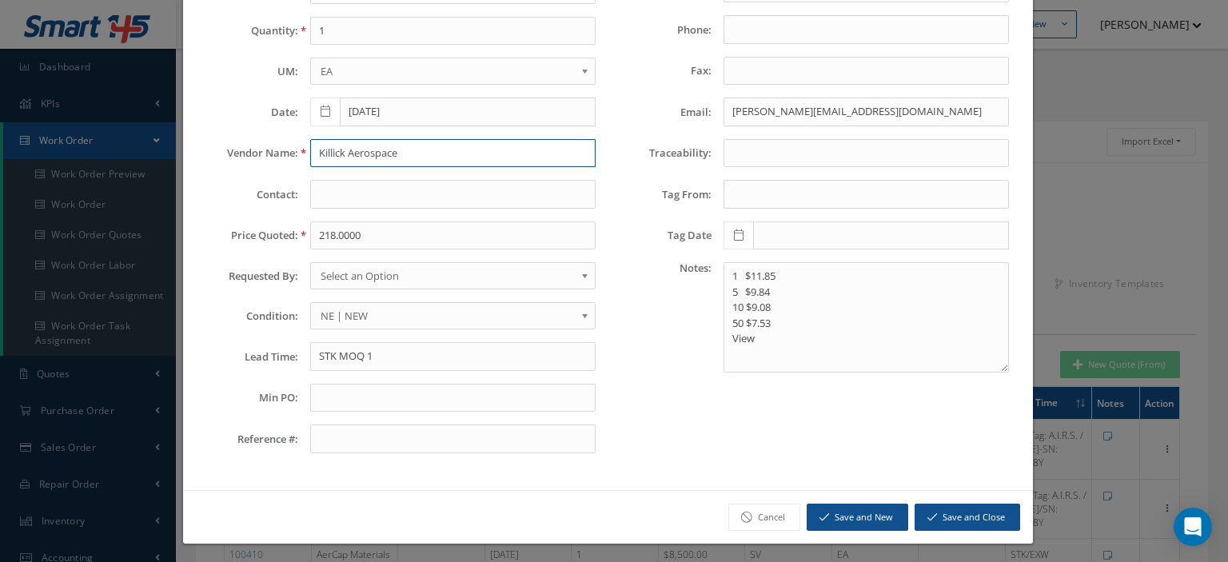
type input "Killick Aerospace"
click at [331, 229] on div "Description: ELECTRONIC CLOCK Quantity: 1 UM: EA FT IN LB EA Date: 08/13/2025 V…" at bounding box center [401, 220] width 412 height 491
click at [340, 229] on input "218.0000" at bounding box center [452, 235] width 285 height 29
paste input "9,000."
click at [326, 235] on input "9,000.00" at bounding box center [452, 235] width 285 height 29
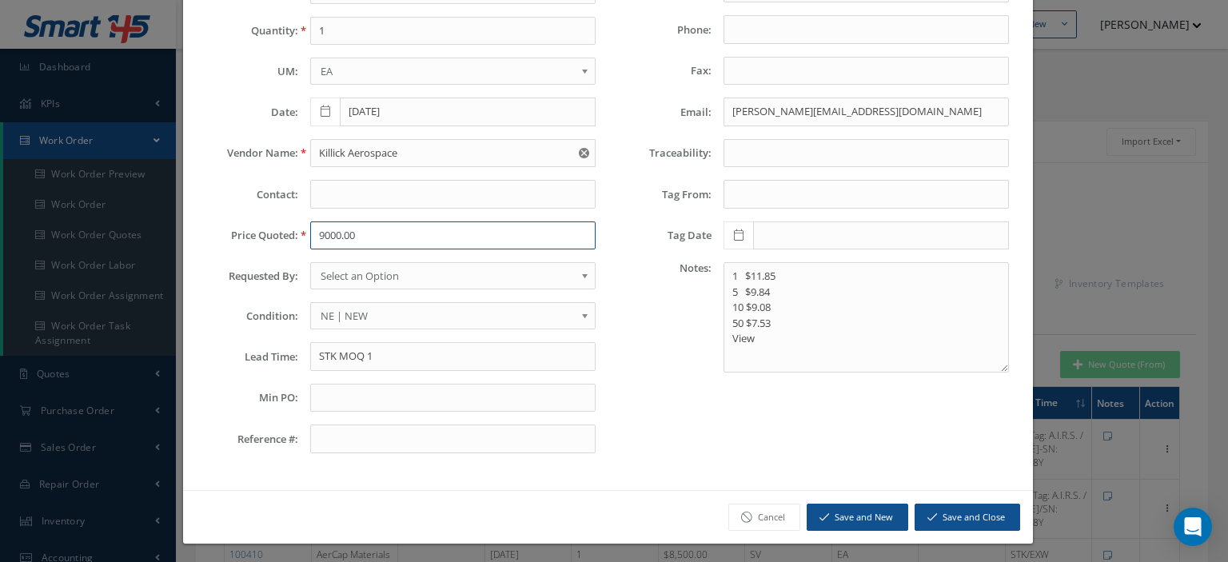
type input "9000.00"
click at [351, 273] on span "Select an Option" at bounding box center [447, 275] width 254 height 19
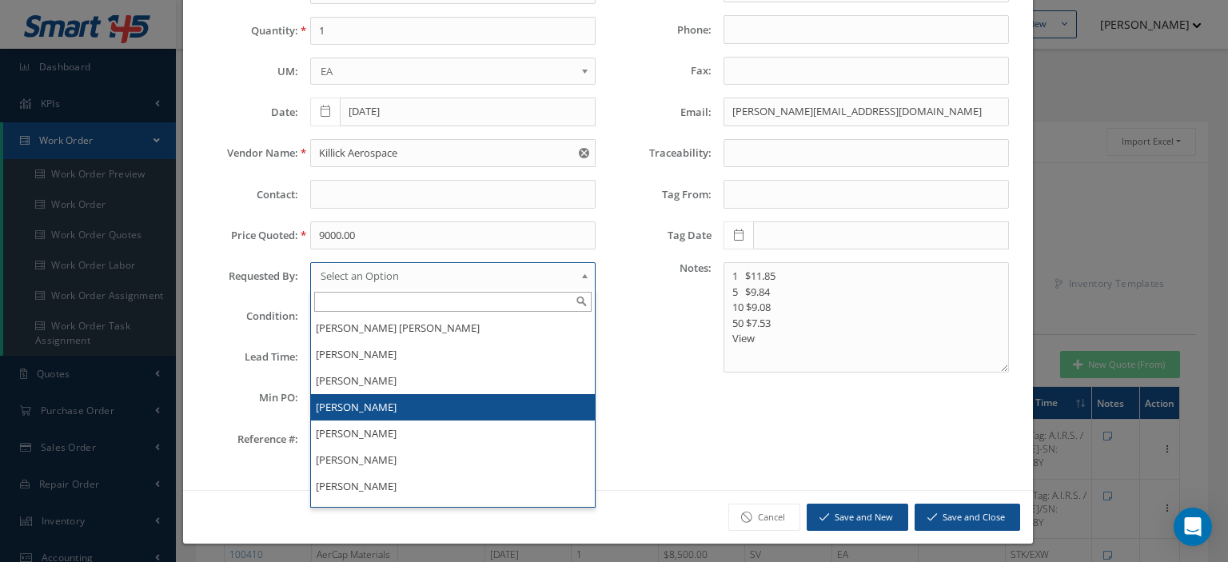
click at [376, 412] on li "[PERSON_NAME]" at bounding box center [453, 407] width 284 height 26
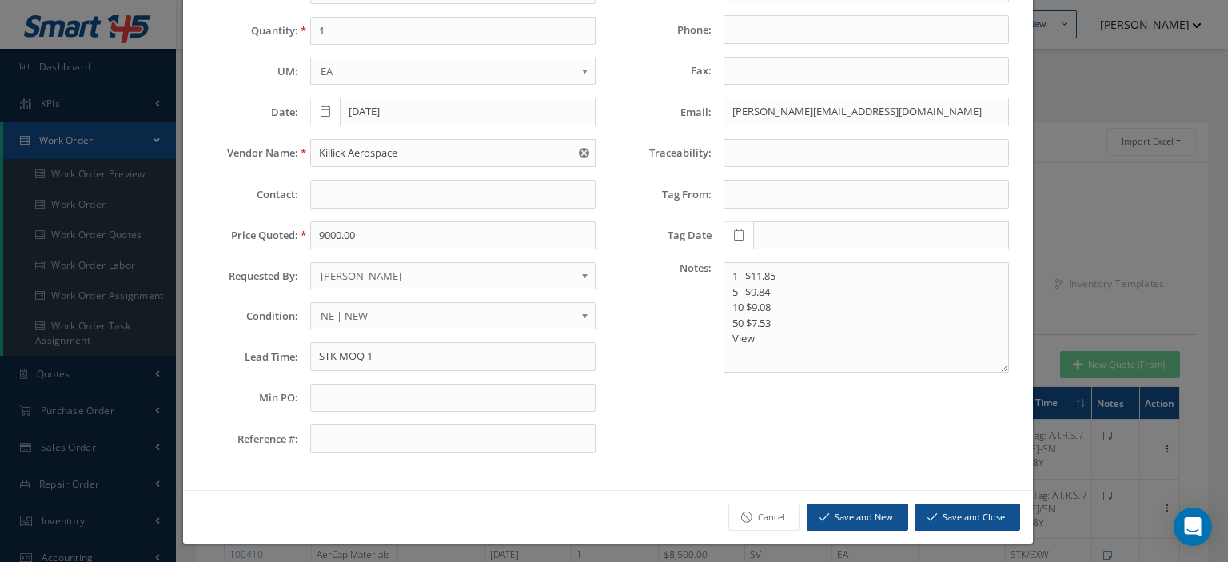
click at [364, 308] on span "NE | NEW" at bounding box center [447, 315] width 254 height 19
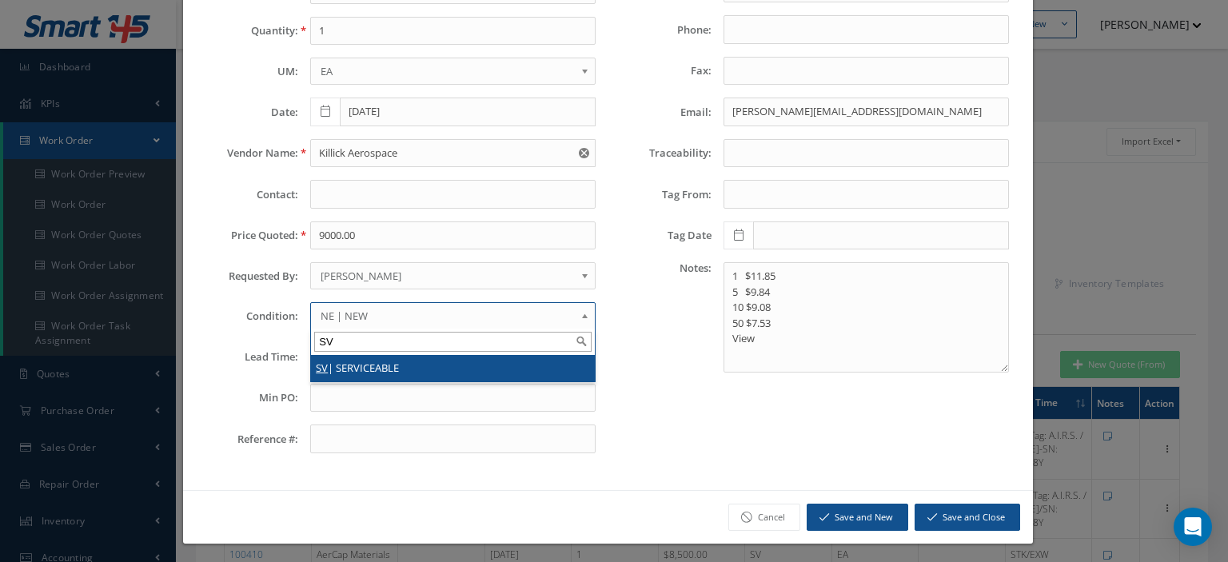
type input "SV"
click at [368, 364] on li "SV | SERVICEABLE" at bounding box center [453, 368] width 284 height 26
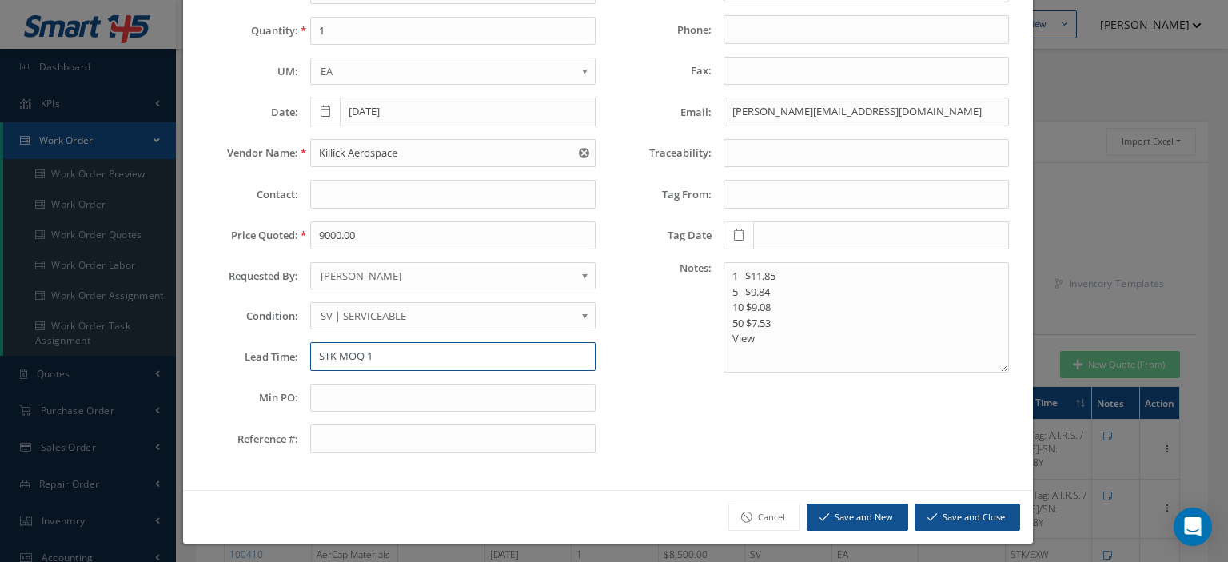
click at [344, 356] on input "STK MOQ 1" at bounding box center [452, 356] width 285 height 29
paste input "OCK USA"
type input "STOCK USA"
click at [730, 115] on input "pablo.graells@dasi.com" at bounding box center [865, 112] width 285 height 29
paste input "amooneyhan@killickaerospace"
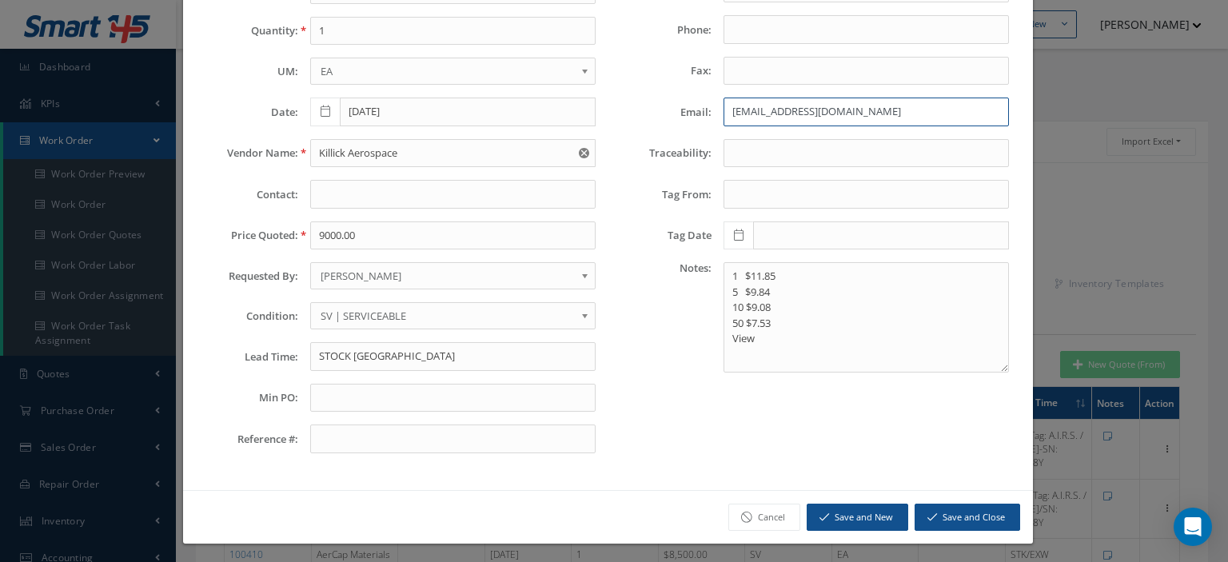
type input "amooneyhan@killickaerospace.com"
click at [977, 509] on button "Save and Close" at bounding box center [966, 517] width 105 height 28
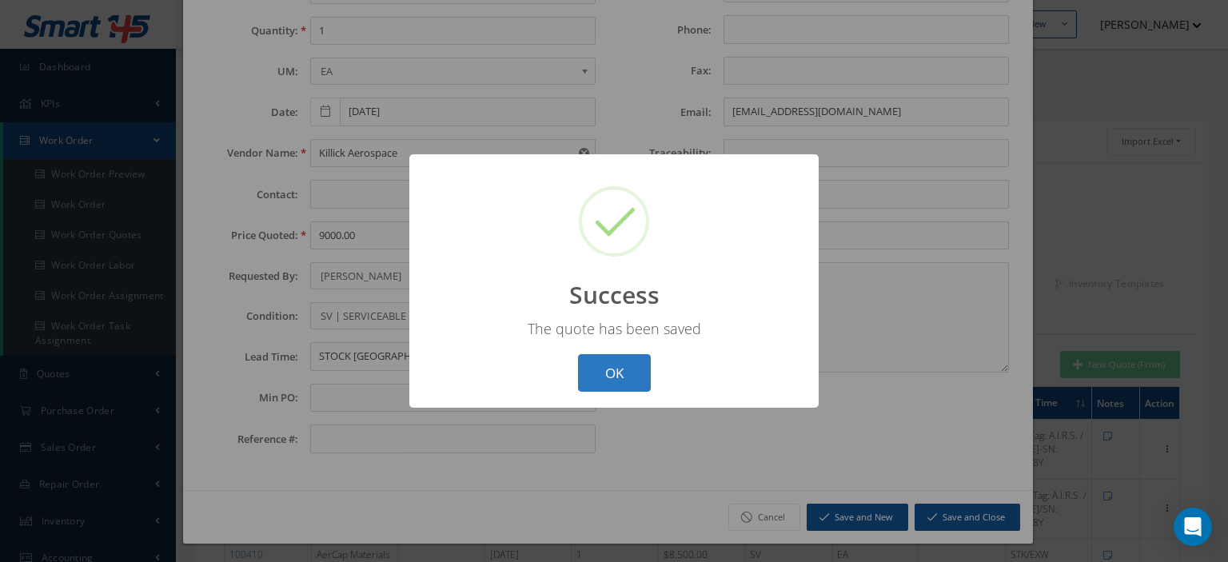
click at [625, 376] on button "OK" at bounding box center [614, 373] width 73 height 38
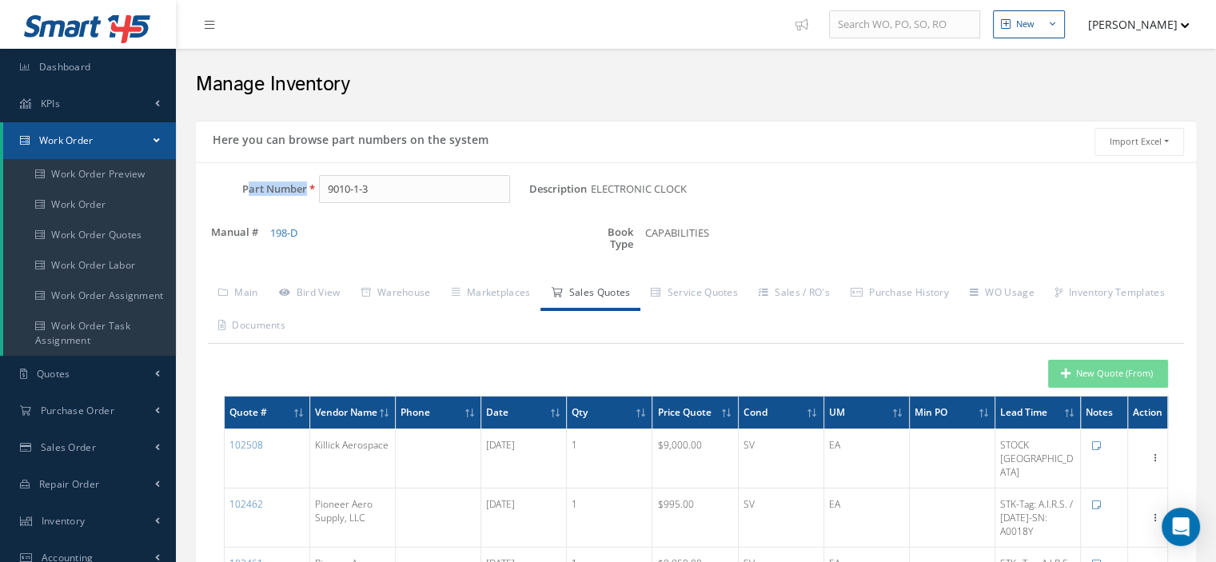
drag, startPoint x: 432, startPoint y: 210, endPoint x: 206, endPoint y: 204, distance: 225.5
click at [207, 204] on div "Part Number 9010-1-3" at bounding box center [362, 196] width 333 height 42
click at [435, 197] on input "9010-1-3" at bounding box center [414, 189] width 191 height 29
click at [390, 181] on input "9010-1-3" at bounding box center [414, 189] width 191 height 29
drag, startPoint x: 389, startPoint y: 181, endPoint x: 318, endPoint y: 197, distance: 72.9
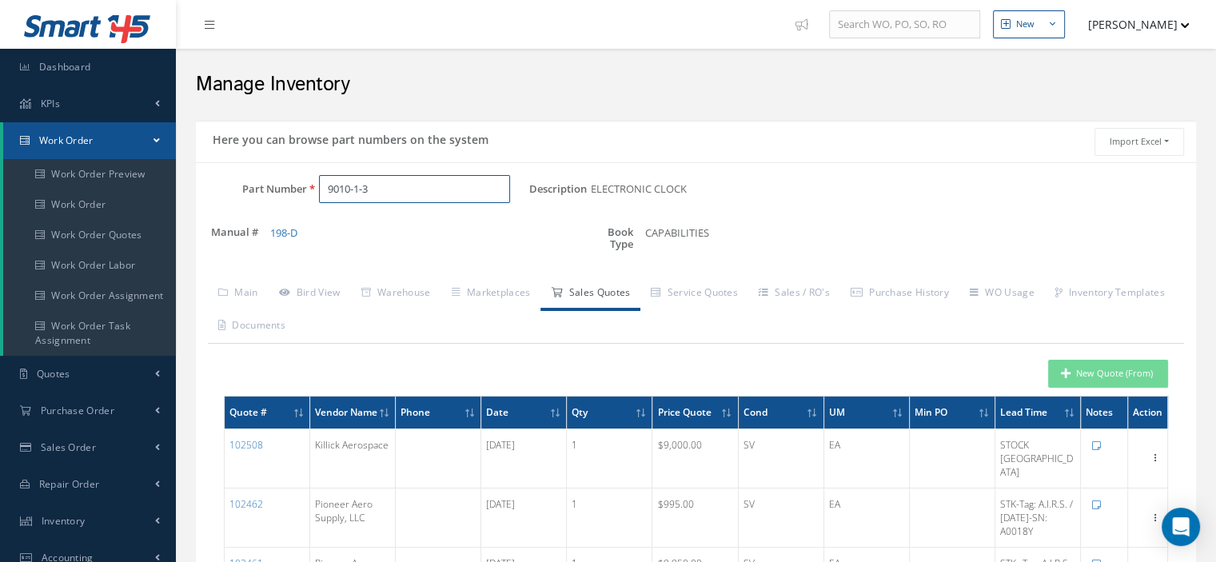
click at [319, 197] on input "9010-1-3" at bounding box center [414, 189] width 191 height 29
click at [345, 188] on input "Part Number" at bounding box center [414, 189] width 191 height 29
paste input "822-728-352"
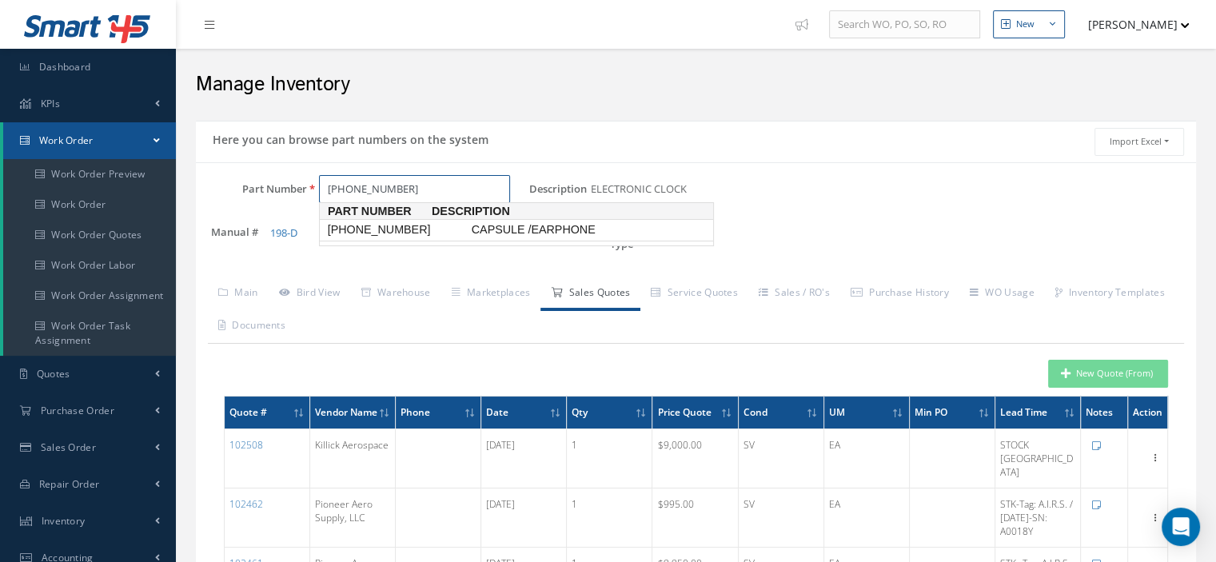
click at [380, 233] on span "822-728-352" at bounding box center [396, 229] width 144 height 17
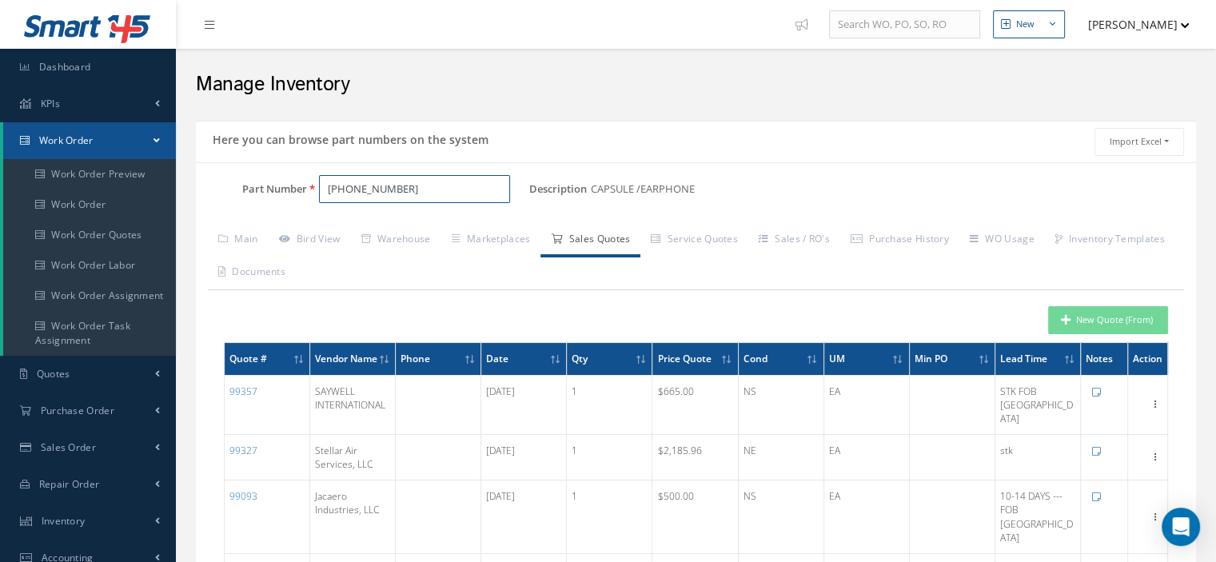
type input "822-728-352"
click at [1093, 321] on button "New Quote (From)" at bounding box center [1108, 320] width 120 height 28
type input "CAPSULE /EARPHONE"
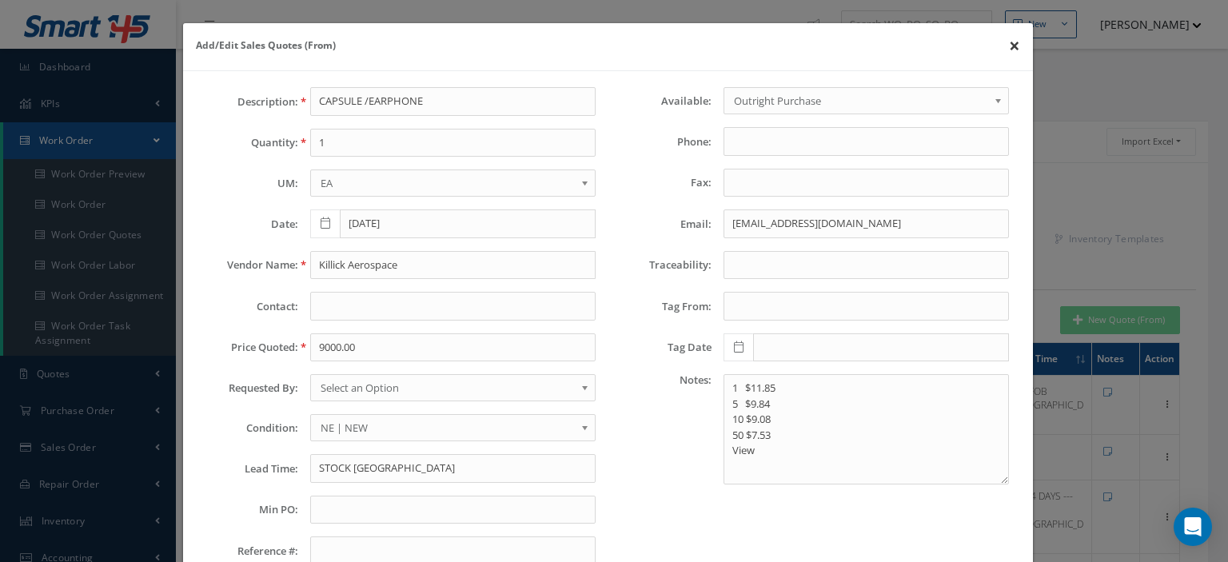
click at [999, 47] on button "×" at bounding box center [1014, 45] width 37 height 45
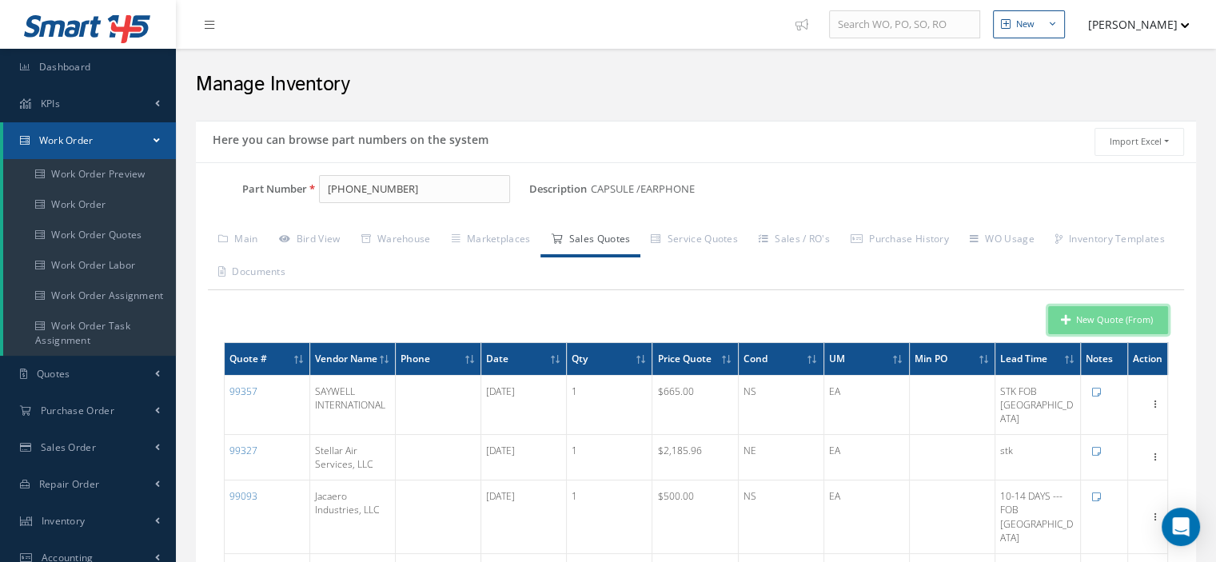
click at [1120, 314] on button "New Quote (From)" at bounding box center [1108, 320] width 120 height 28
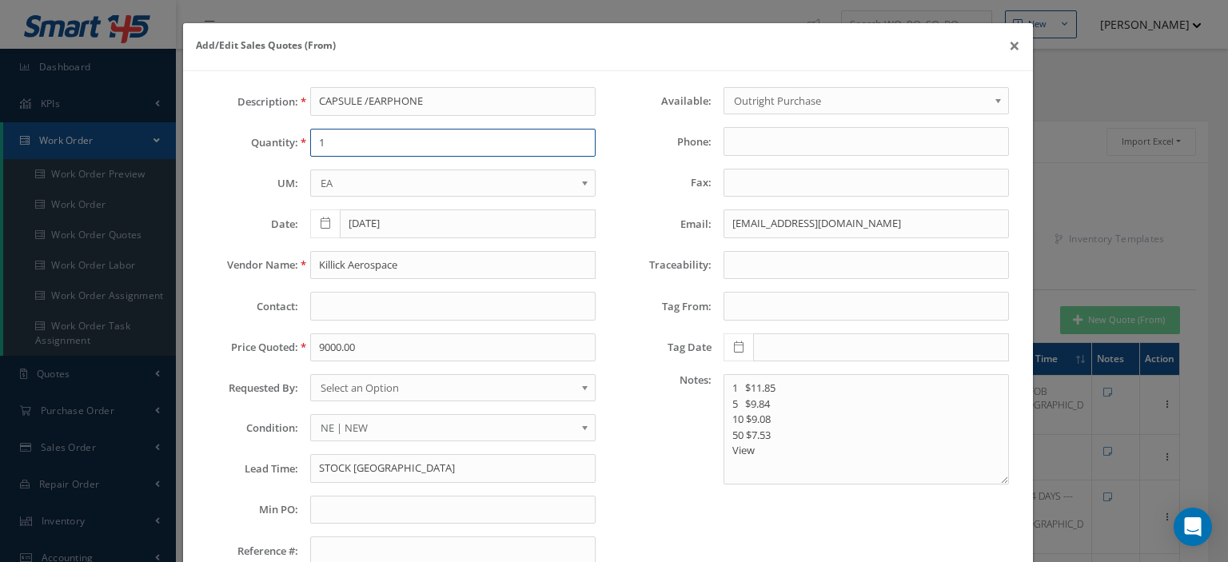
click at [362, 149] on input "1" at bounding box center [452, 143] width 285 height 29
type input "1"
click at [352, 270] on input "Killick Aerospace" at bounding box center [452, 265] width 285 height 29
paste input "S A Y W E L L I N T E R N A T I O N A L I N C"
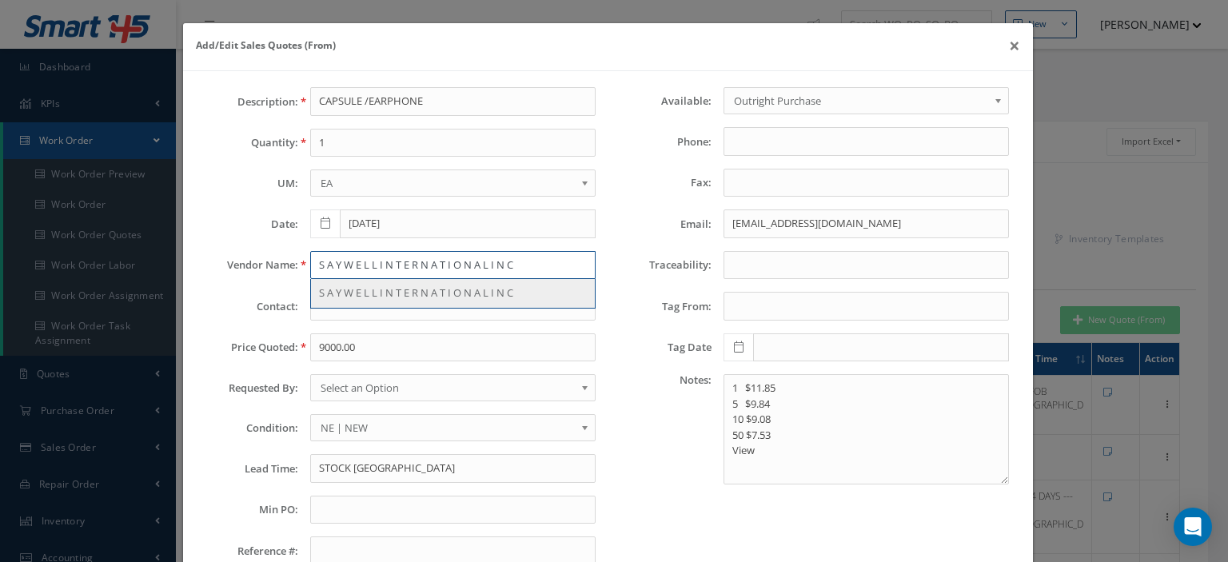
type input "S A Y W E L L I N T E R N A T I O N A L I N C"
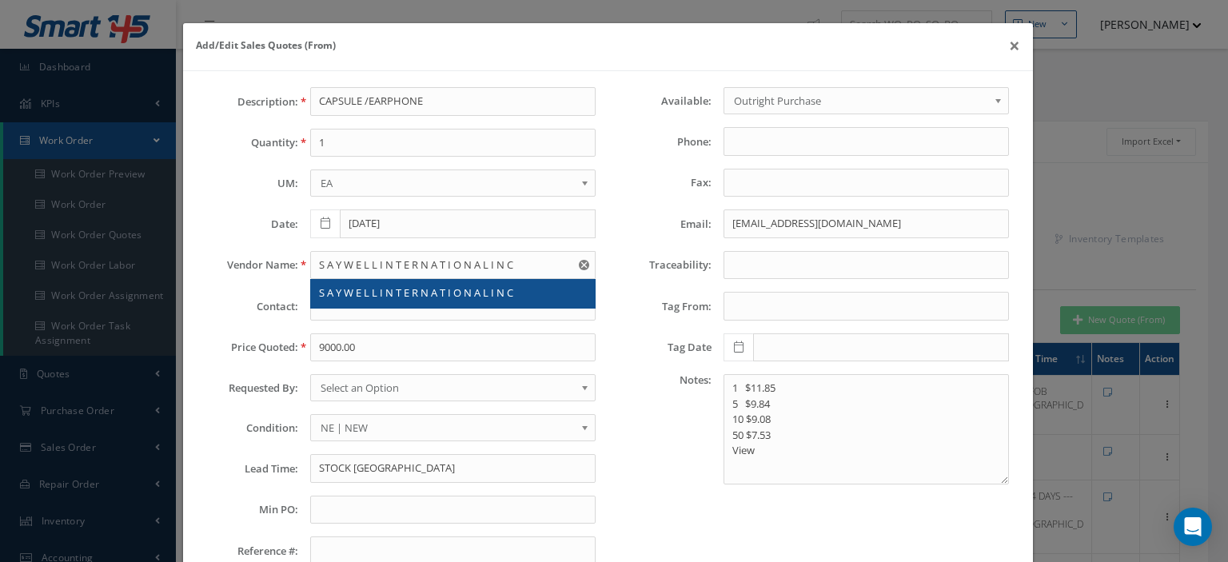
click at [379, 295] on span "S A Y W E L L I N T E R N A T I O N A L I N C" at bounding box center [416, 292] width 194 height 14
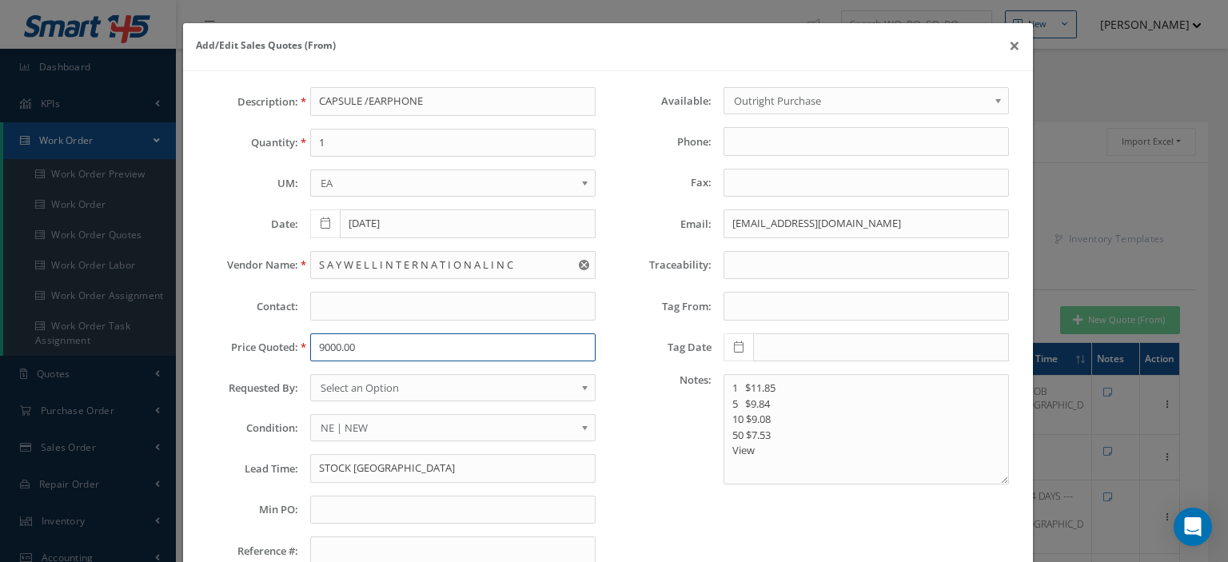
click at [340, 353] on input "9000.00" at bounding box center [452, 347] width 285 height 29
click at [329, 339] on input "9000.00" at bounding box center [452, 347] width 285 height 29
paste input "$665"
click at [320, 345] on input "$665.00" at bounding box center [452, 347] width 285 height 29
type input "665.00"
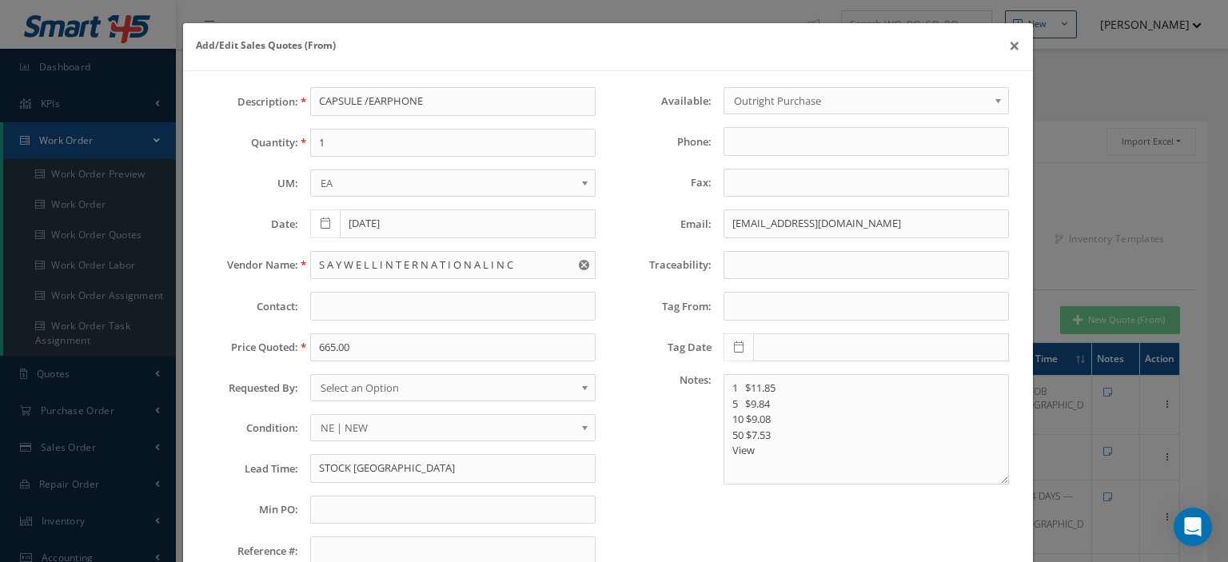
click at [380, 388] on span "Select an Option" at bounding box center [447, 387] width 254 height 19
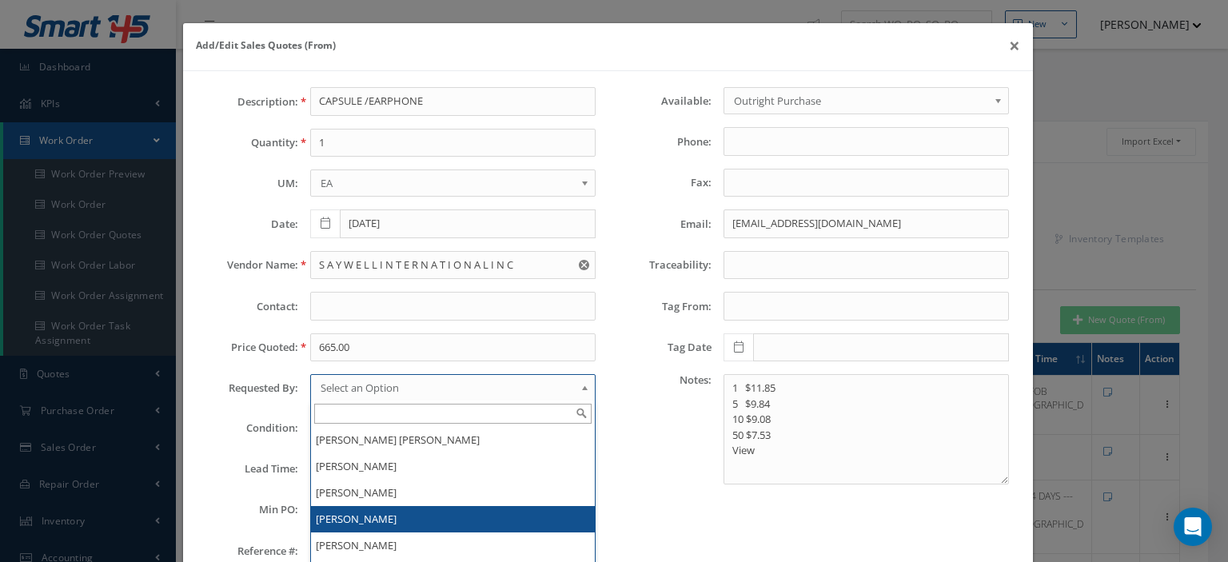
click at [397, 517] on li "[PERSON_NAME]" at bounding box center [453, 519] width 284 height 26
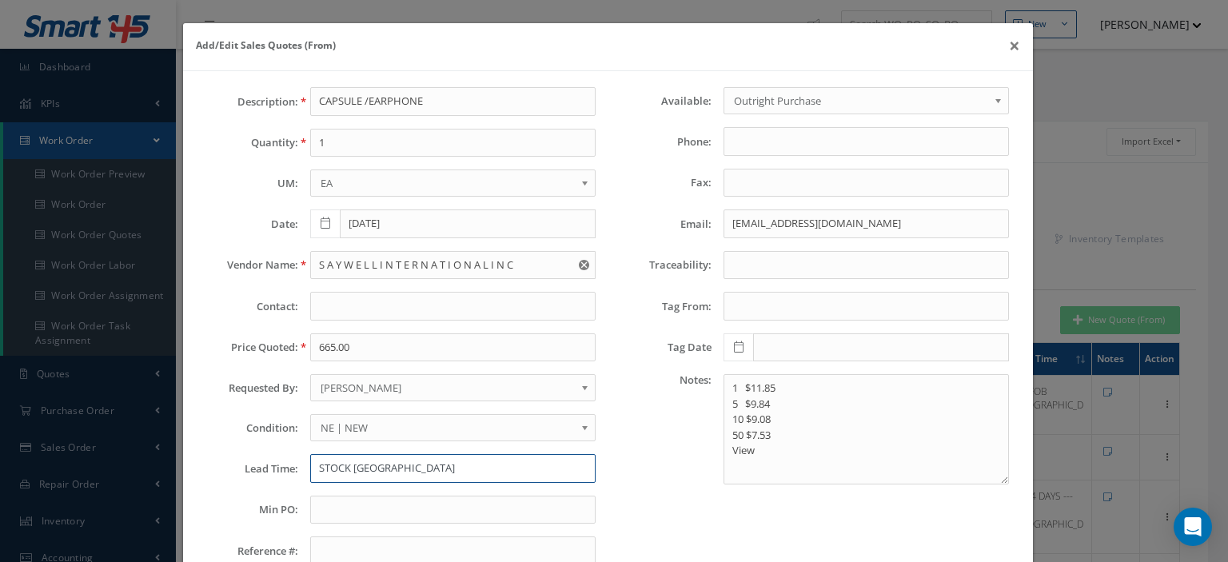
click at [345, 466] on input "STOCK USA" at bounding box center [452, 468] width 285 height 29
paste input "K"
type input "STOCK UK"
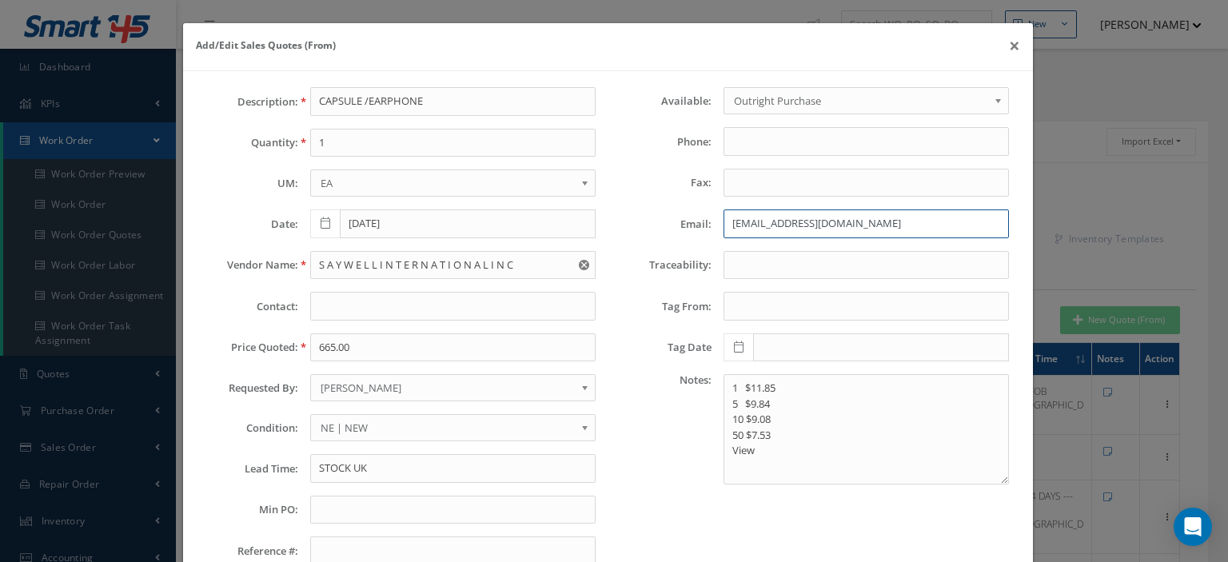
click at [764, 215] on input "amooneyhan@killickaerospace.com" at bounding box center [865, 223] width 285 height 29
paste input "lanny@saywell.us>"
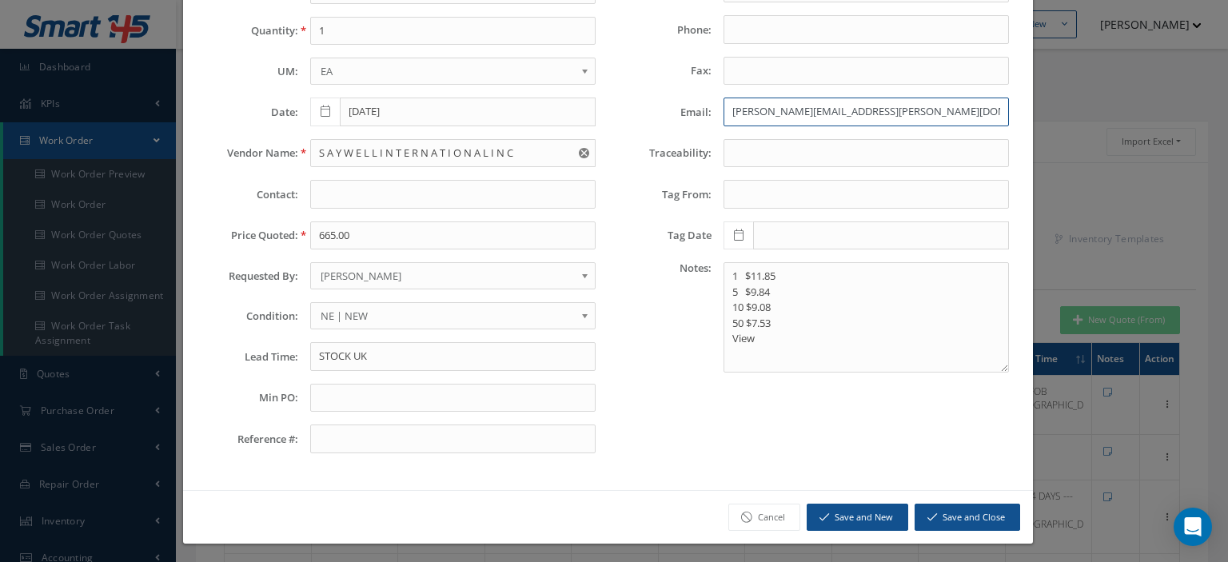
type input "lanny@saywell.us"
click at [927, 509] on button "Save and Close" at bounding box center [966, 517] width 105 height 28
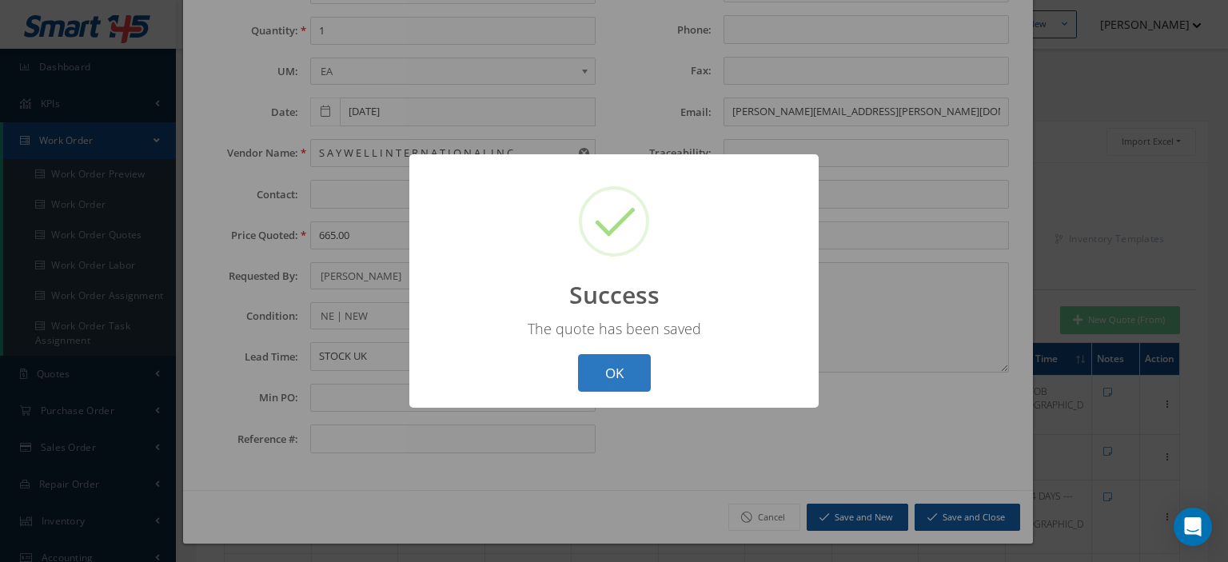
click at [621, 377] on button "OK" at bounding box center [614, 373] width 73 height 38
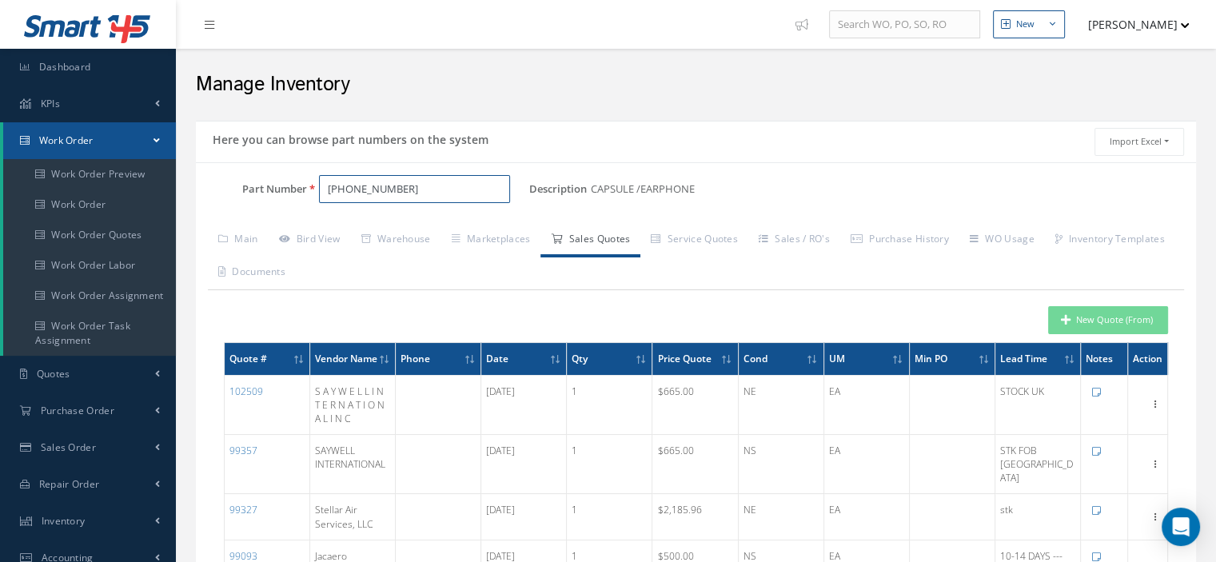
drag, startPoint x: 424, startPoint y: 195, endPoint x: 239, endPoint y: 217, distance: 186.0
click at [326, 189] on input "Part Number" at bounding box center [414, 189] width 191 height 29
paste input "9010-1-3"
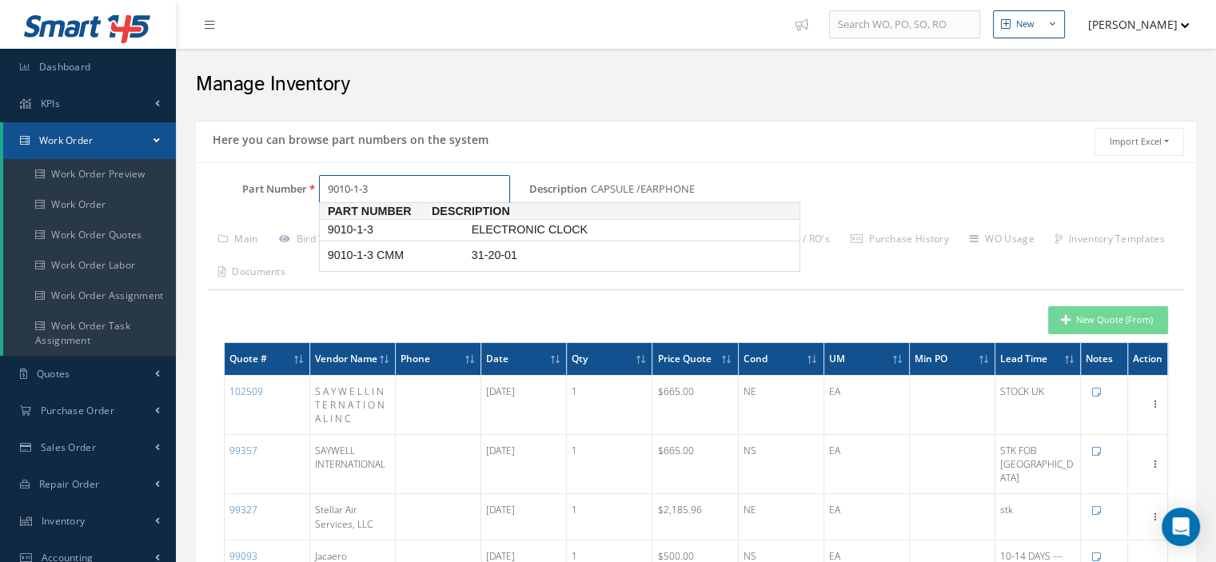
click at [351, 229] on span "9010-1-3" at bounding box center [396, 229] width 144 height 17
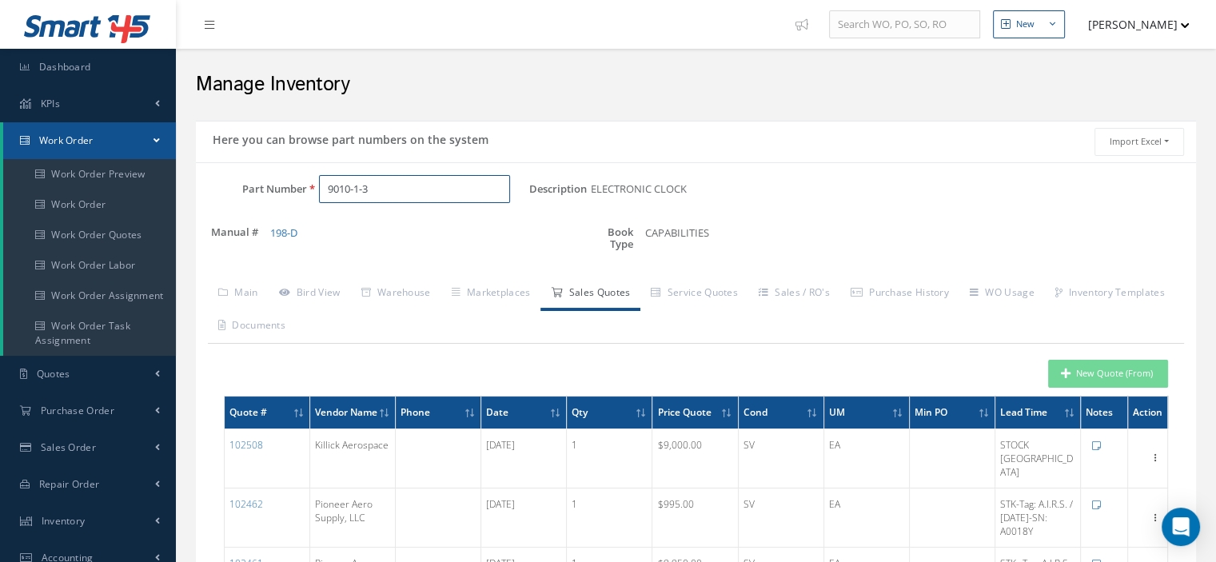
type input "9010-1-3"
click at [1061, 374] on button "New Quote (From)" at bounding box center [1108, 374] width 120 height 28
type input "ELECTRONIC CLOCK"
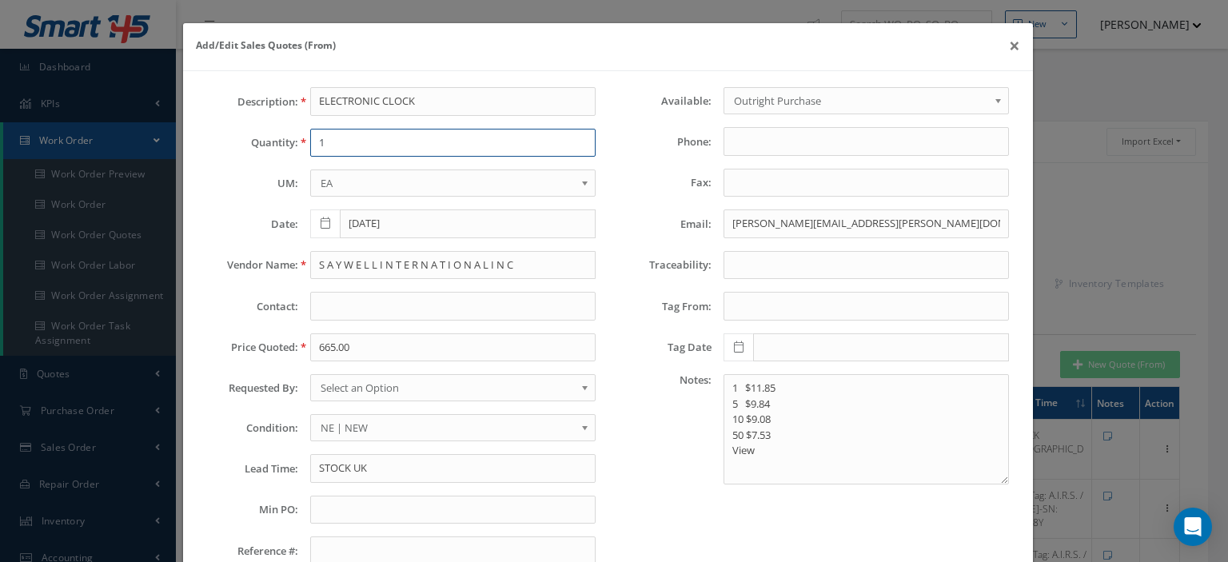
click at [356, 145] on input "1" at bounding box center [452, 143] width 285 height 29
type input "1"
click at [356, 259] on input "S A Y W E L L I N T E R N A T I O N A L I N C" at bounding box center [452, 265] width 285 height 29
click at [328, 257] on input "S A Y W E L L I N T E R N A T I O N A L I N C" at bounding box center [452, 265] width 285 height 29
paste input "AerCap Materials"
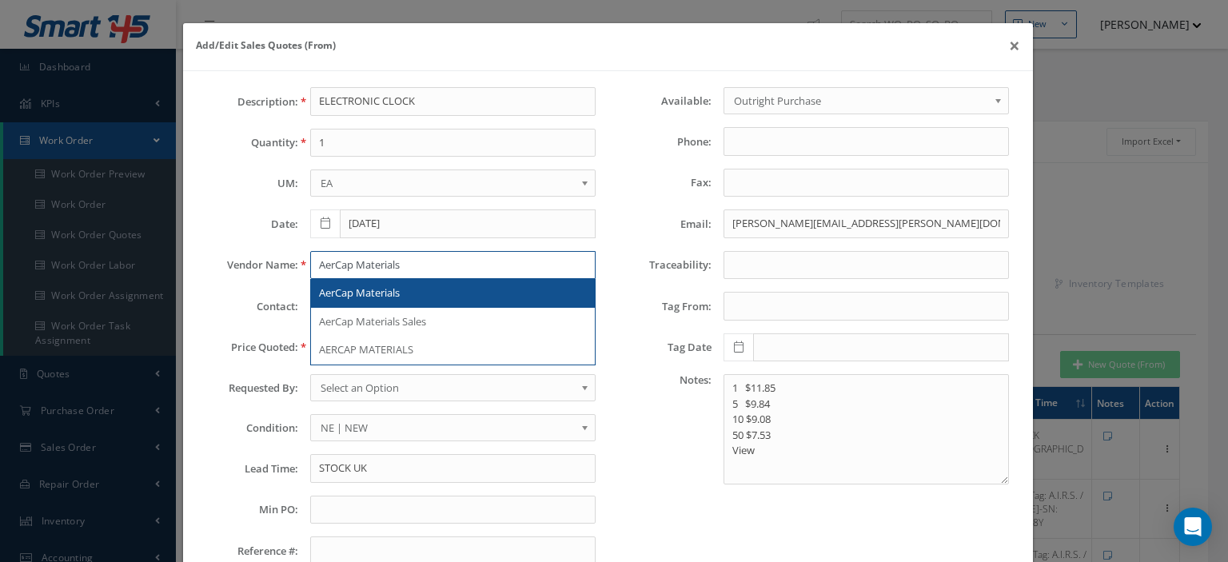
type input "AerCap Materials"
click at [401, 299] on div "AerCap Materials" at bounding box center [453, 293] width 268 height 16
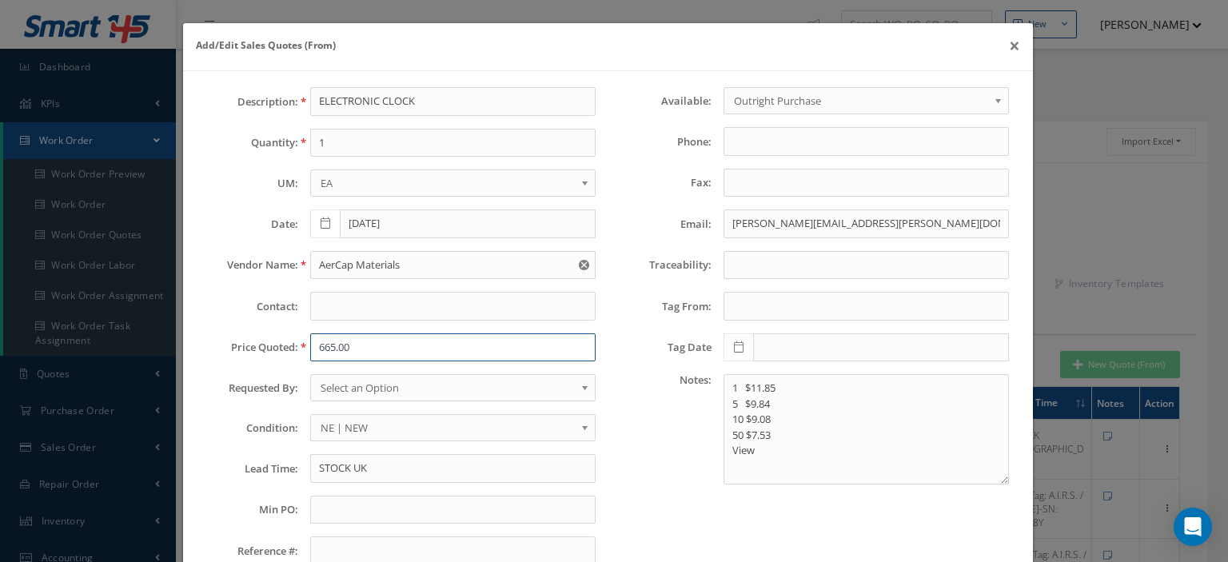
click at [340, 351] on input "665.00" at bounding box center [452, 347] width 285 height 29
click at [395, 344] on input "665.00" at bounding box center [452, 347] width 285 height 29
paste input "8,000"
click at [325, 348] on input "8,000.00" at bounding box center [452, 347] width 285 height 29
type input "8000.00"
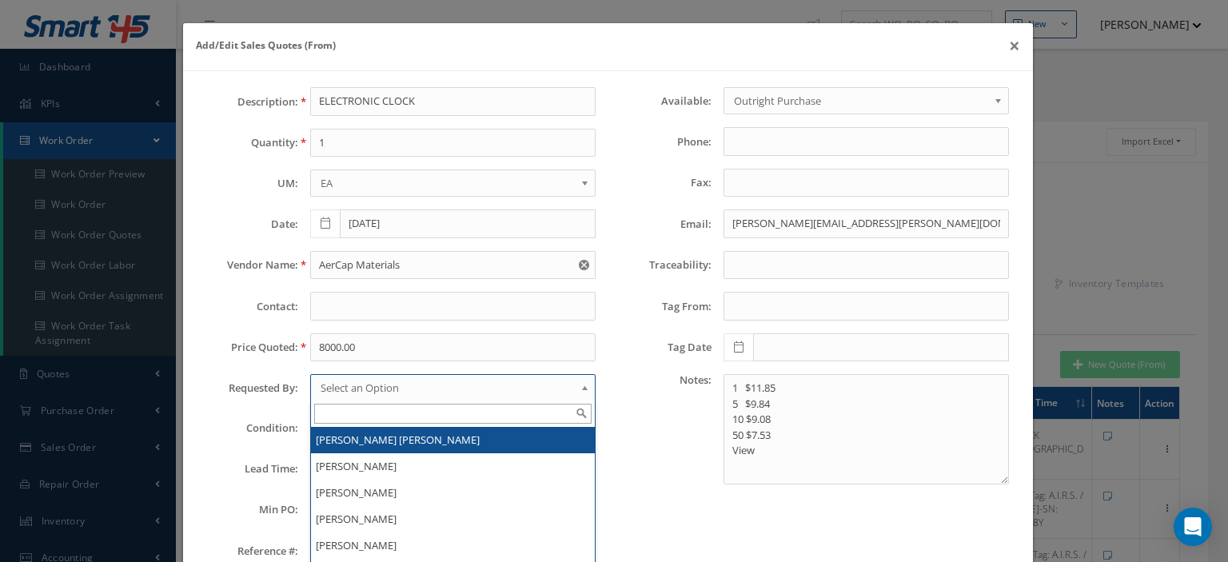
click at [342, 379] on span "Select an Option" at bounding box center [447, 387] width 254 height 19
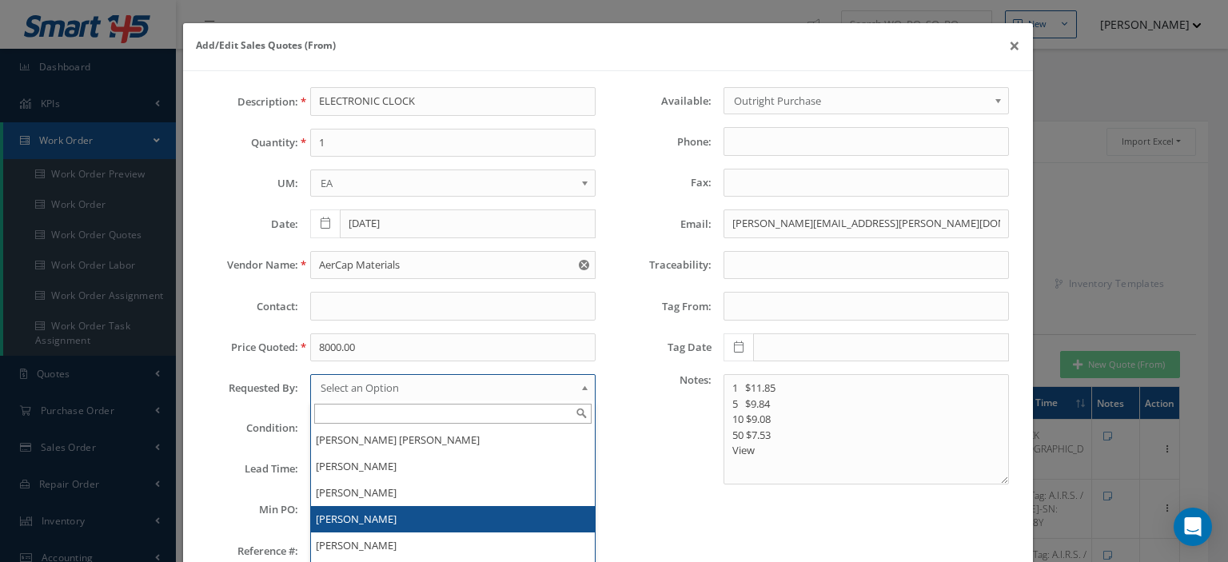
click at [342, 511] on li "[PERSON_NAME]" at bounding box center [453, 519] width 284 height 26
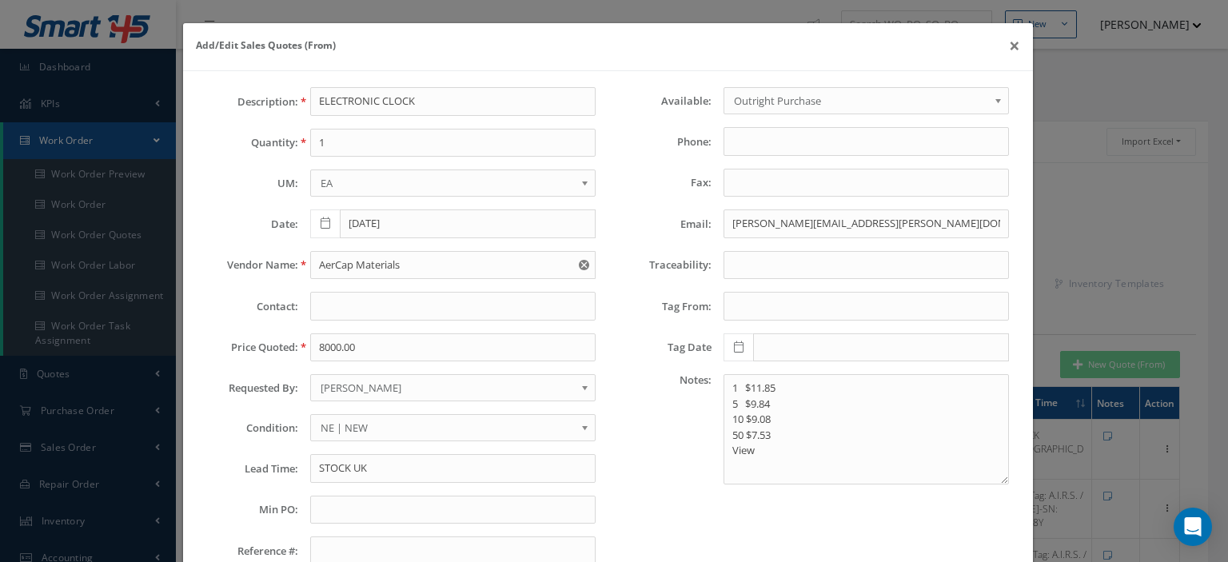
click at [345, 430] on span "NE | NEW" at bounding box center [447, 427] width 254 height 19
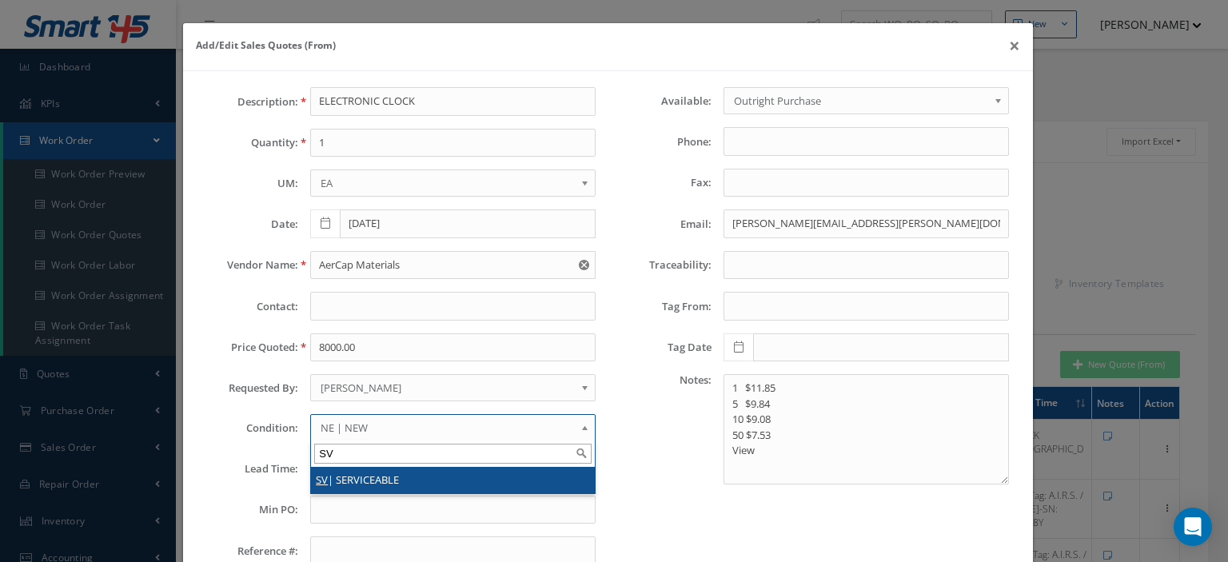
type input "SV"
click at [347, 476] on li "SV | SERVICEABLE" at bounding box center [453, 480] width 284 height 26
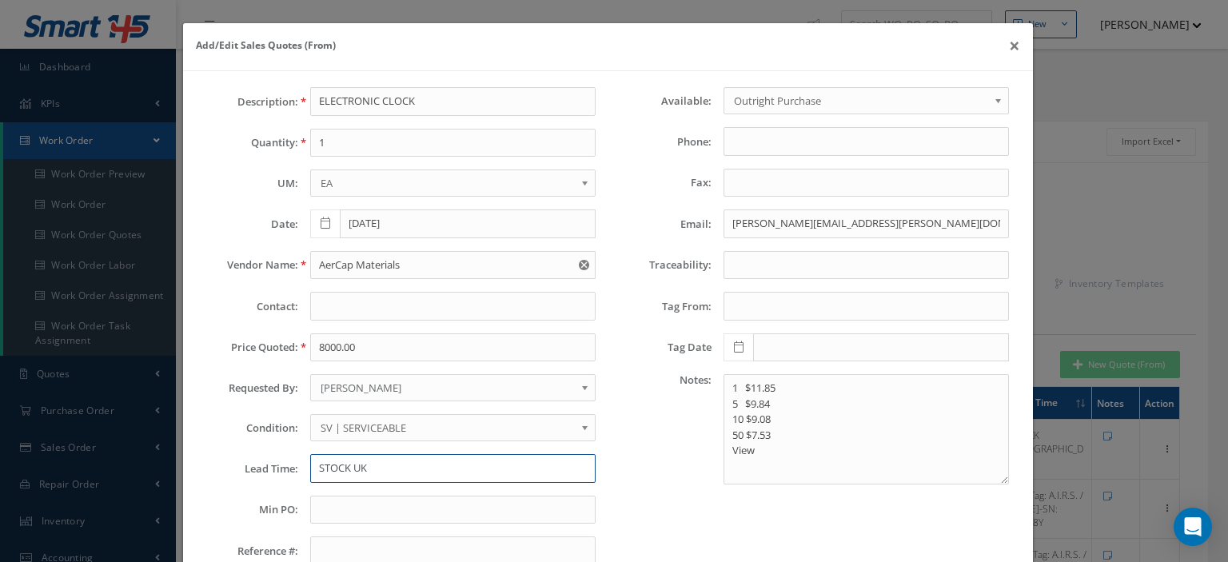
click at [339, 469] on input "STOCK UK" at bounding box center [452, 468] width 285 height 29
paste input "20-Day/EXW USA"
type input "20-Day/EXW USA"
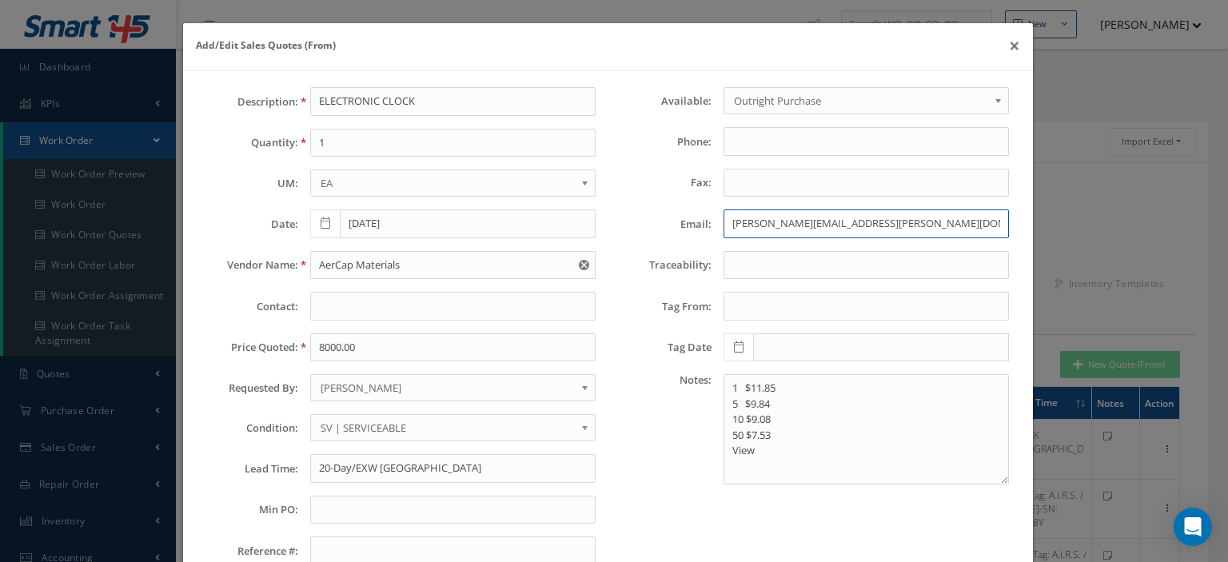
click at [732, 217] on input "lanny@saywell.us" at bounding box center [865, 223] width 285 height 29
paste input "kpickens@ac-contractor.com"
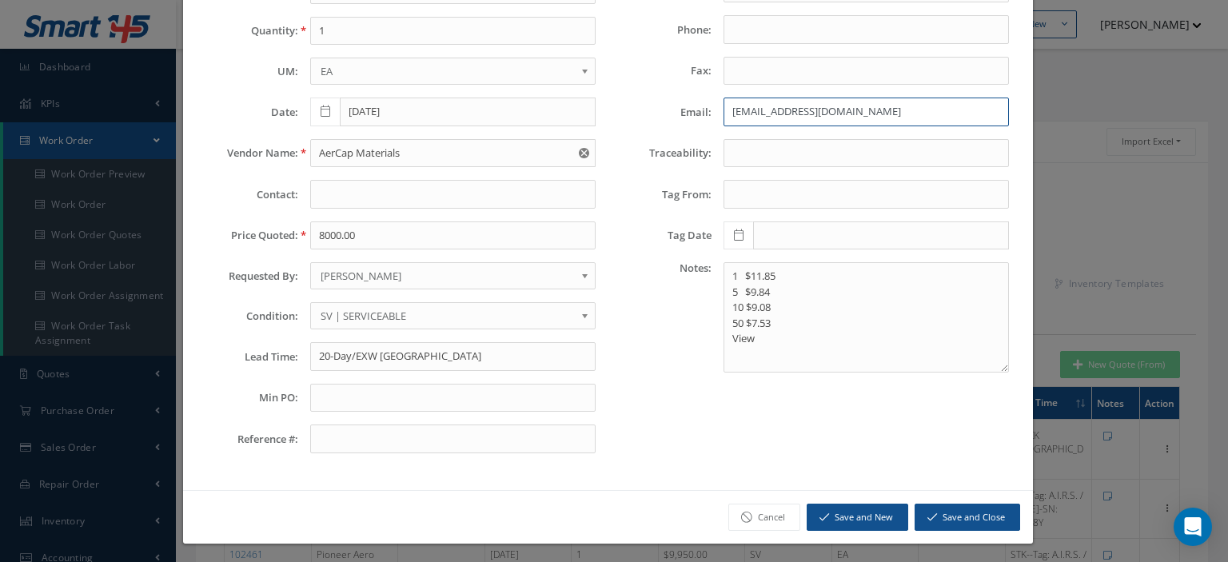
type input "kpickens@ac-contractor.com"
click at [973, 515] on button "Save and Close" at bounding box center [966, 517] width 105 height 28
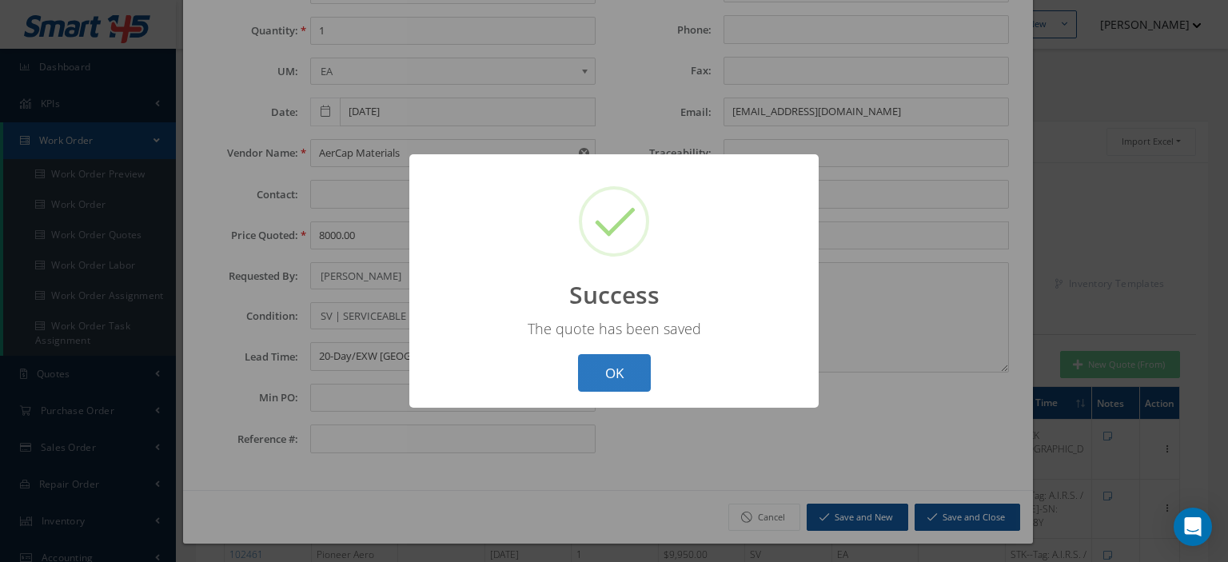
click at [629, 366] on button "OK" at bounding box center [614, 373] width 73 height 38
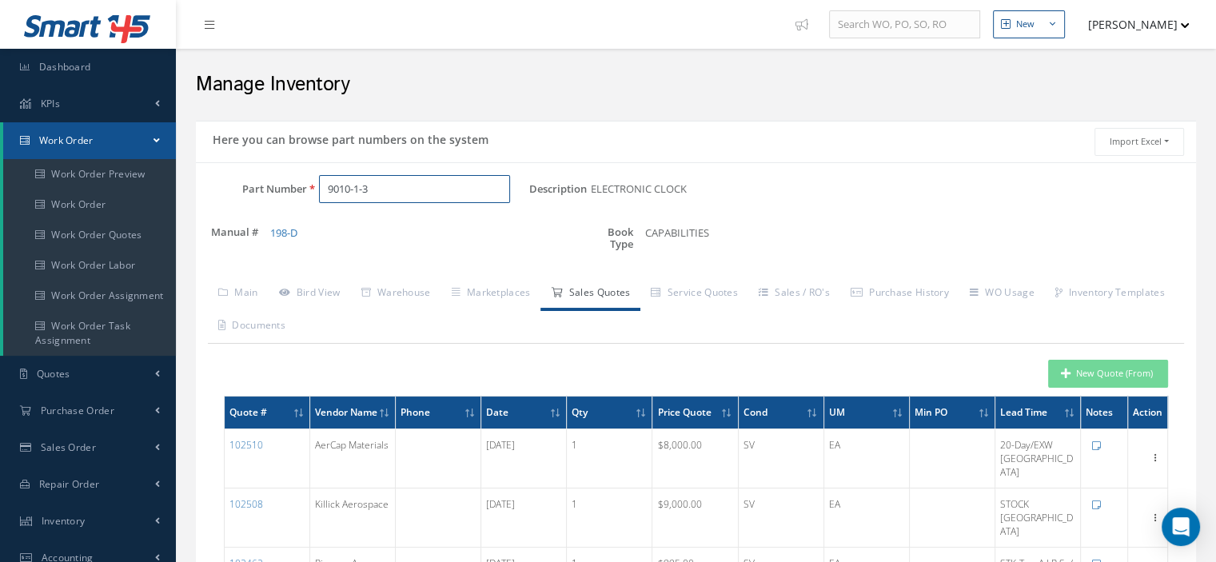
drag, startPoint x: 386, startPoint y: 199, endPoint x: 257, endPoint y: 185, distance: 130.3
click at [265, 186] on div "Part Number 9010-1-3" at bounding box center [362, 189] width 333 height 29
click at [313, 181] on div at bounding box center [418, 189] width 222 height 29
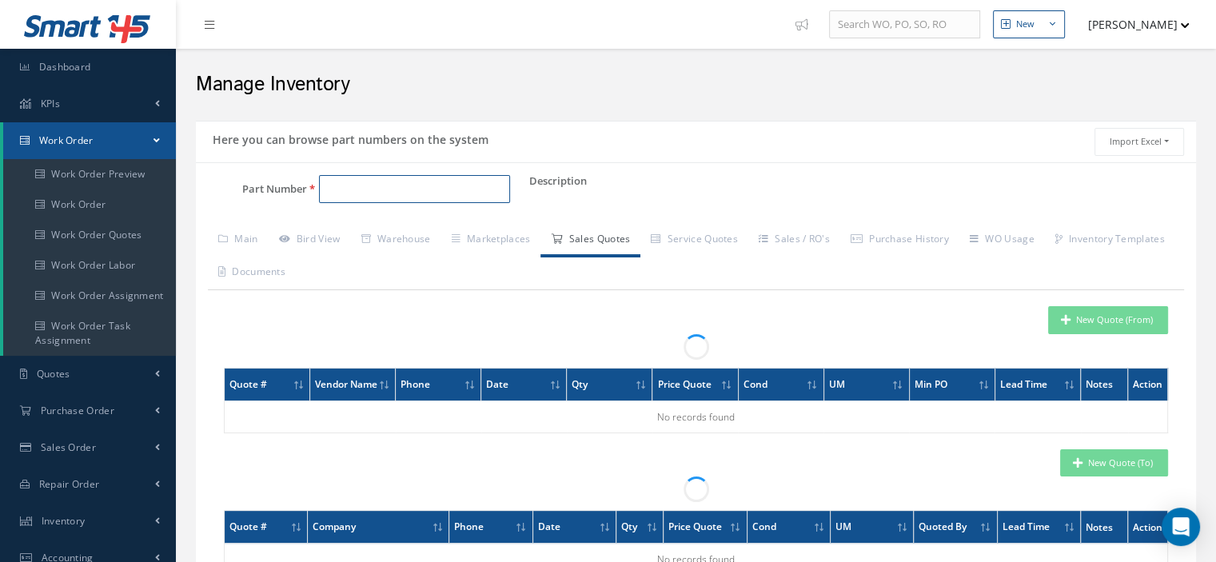
click at [333, 189] on input "Part Number" at bounding box center [414, 189] width 191 height 29
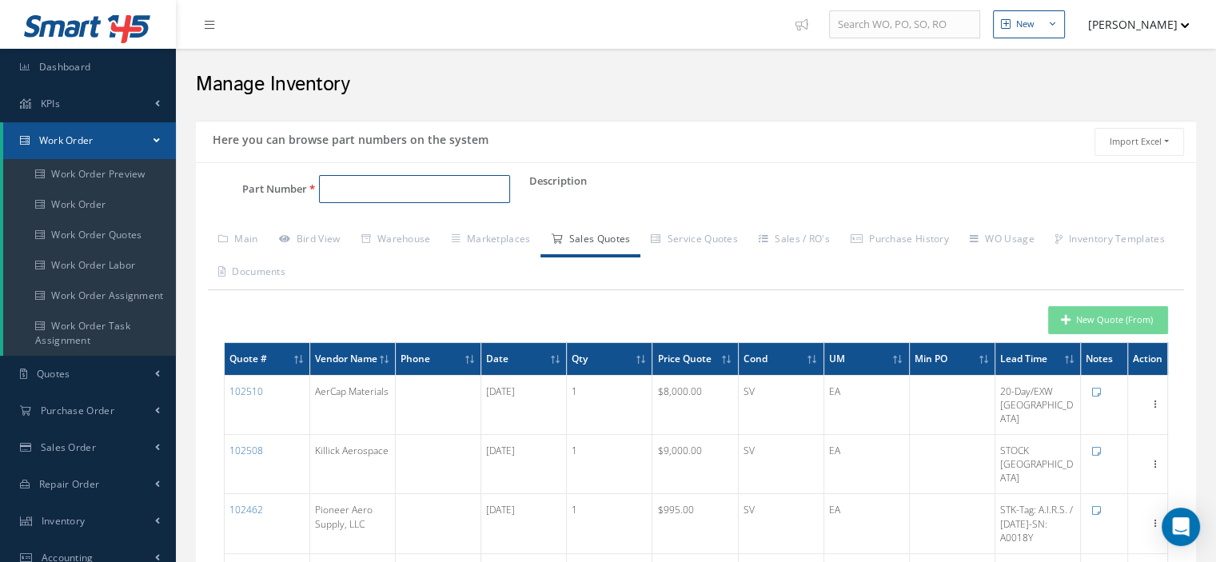
paste input "5905-01-157-5608"
type input "5905-01-157-5608"
click at [249, 233] on link "Main" at bounding box center [238, 241] width 61 height 34
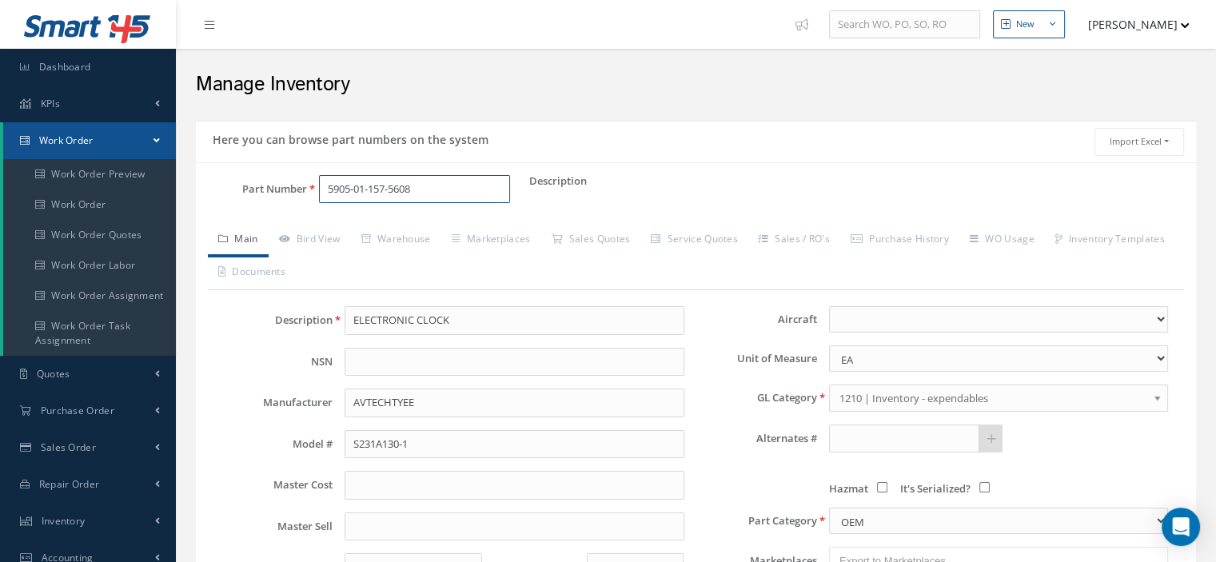
drag, startPoint x: 403, startPoint y: 192, endPoint x: 272, endPoint y: 208, distance: 132.0
click at [272, 208] on div "Part Number 5905-01-157-5608" at bounding box center [362, 196] width 333 height 42
click at [396, 183] on input "Part Number" at bounding box center [414, 189] width 191 height 29
paste input "RLR07C4700GS"
type input "RLR07C4700GS"
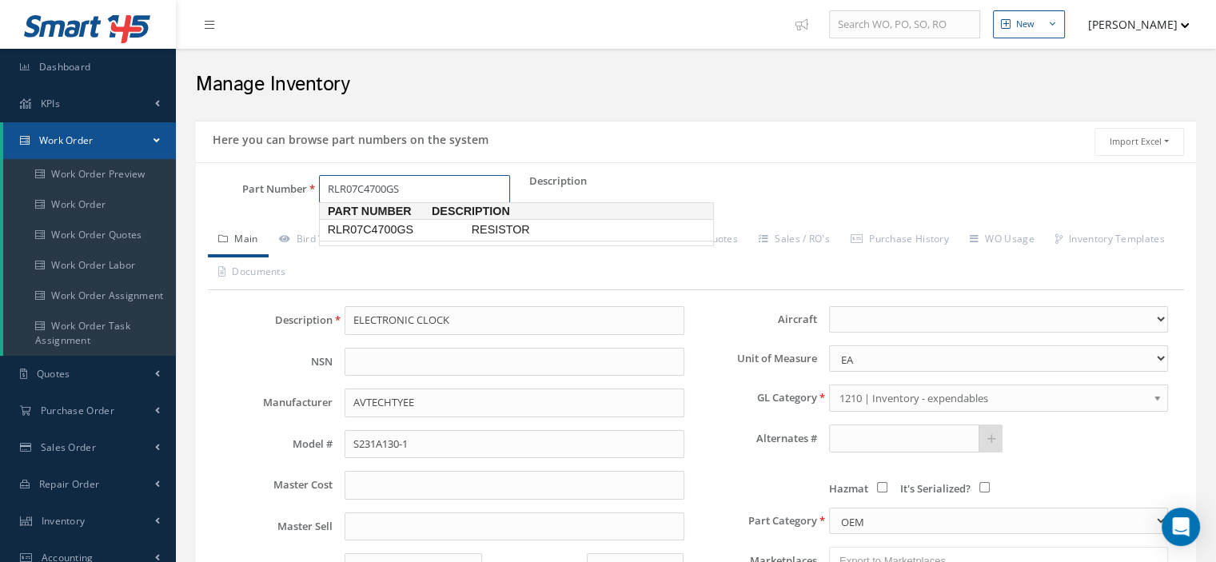
click at [414, 233] on span "RLR07C4700GS" at bounding box center [396, 229] width 144 height 17
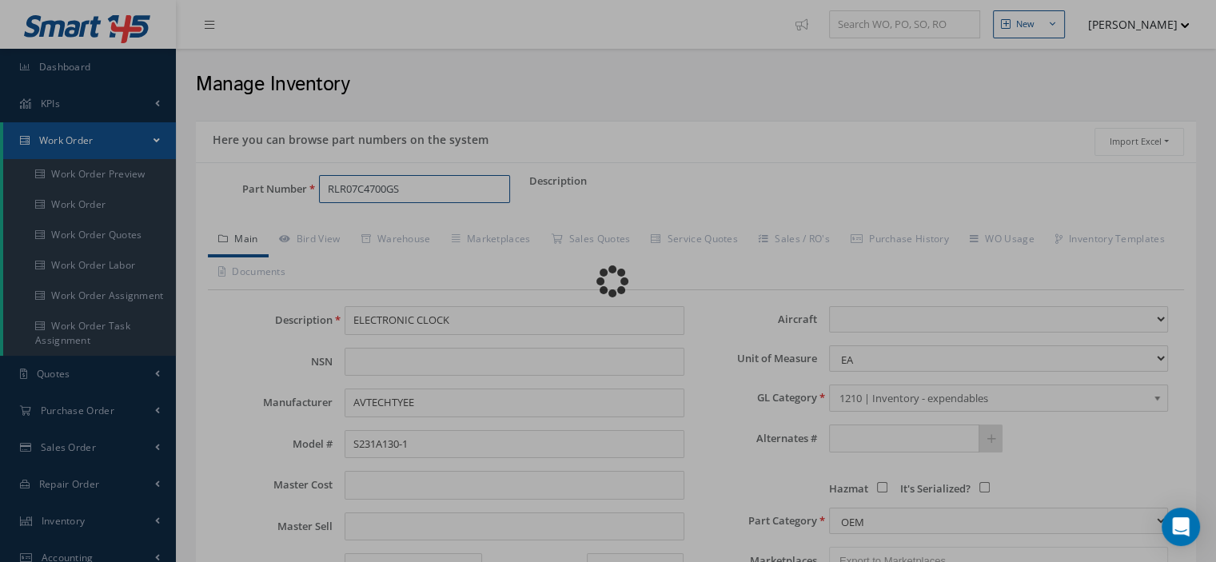
type input "RESISTOR"
type input "HONEWEYLL"
select select
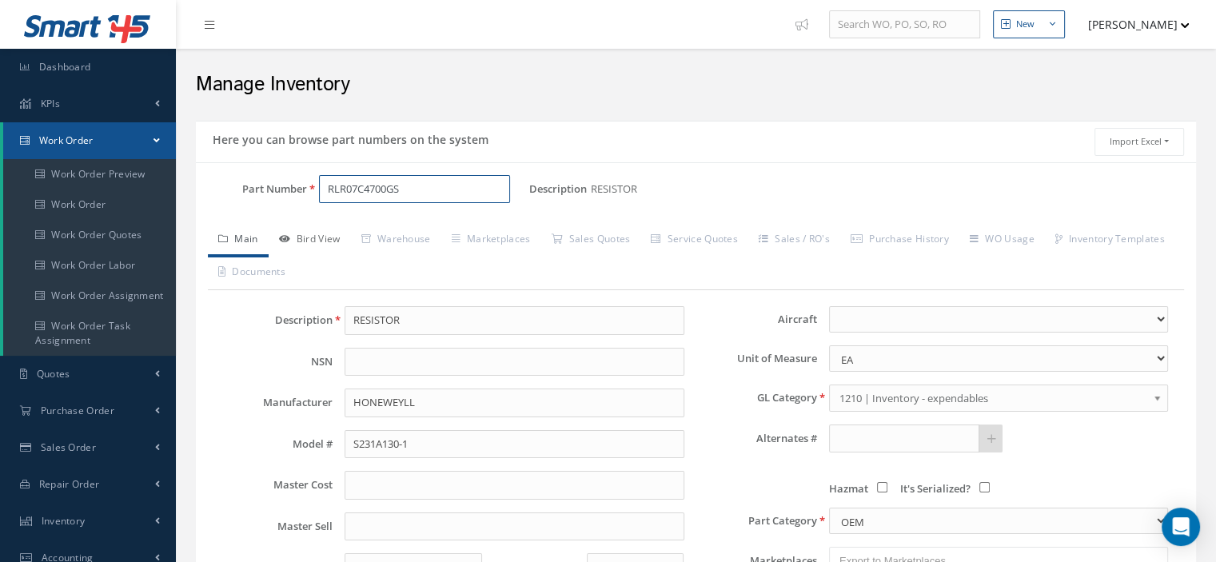
type input "RLR07C4700GS"
click at [320, 238] on link "Bird View" at bounding box center [310, 241] width 82 height 34
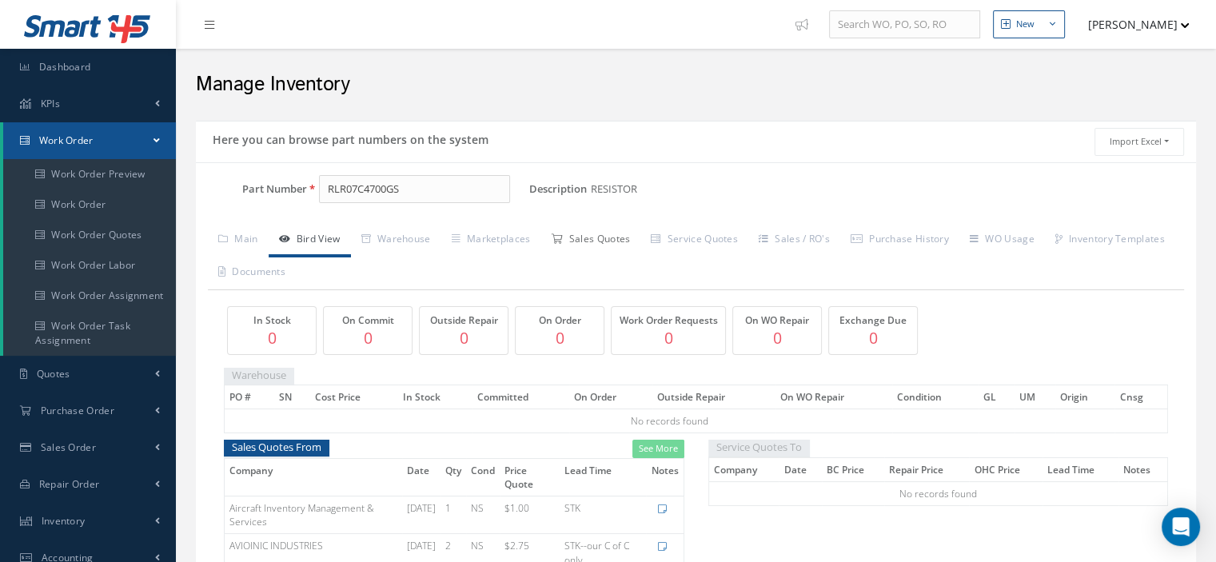
click at [606, 245] on link "Sales Quotes" at bounding box center [590, 241] width 100 height 34
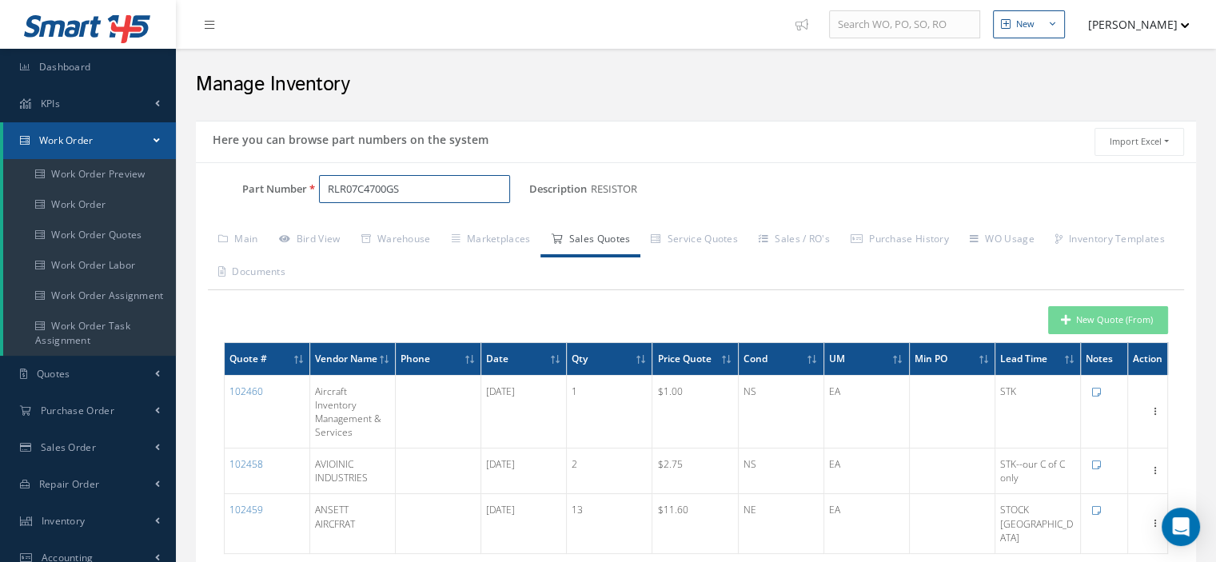
drag, startPoint x: 412, startPoint y: 193, endPoint x: 246, endPoint y: 196, distance: 166.3
click at [261, 189] on div "Part Number RLR07C4700GS" at bounding box center [362, 189] width 333 height 29
paste input "601D567G050GL2"
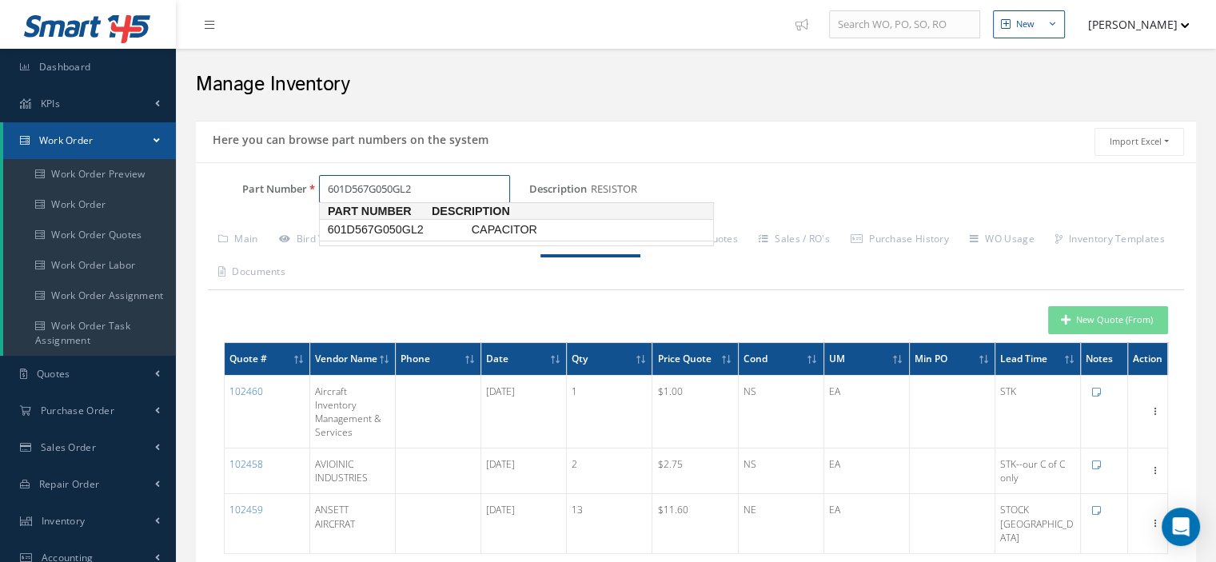
click at [400, 231] on span "601D567G050GL2" at bounding box center [396, 229] width 144 height 17
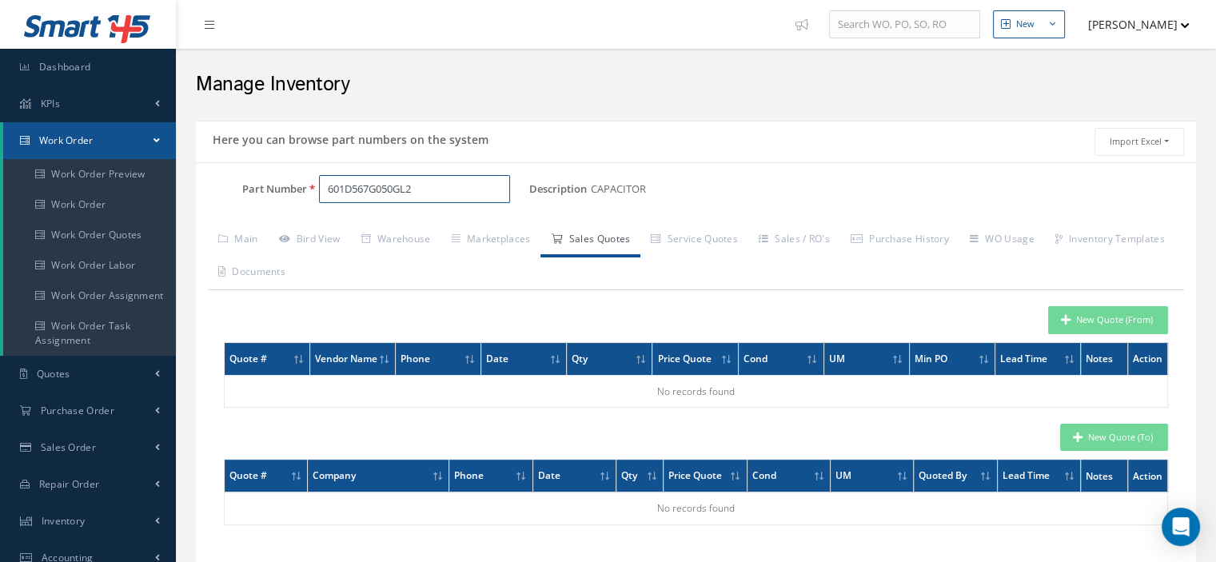
type input "601D567G050GL2"
click at [1080, 320] on button "New Quote (From)" at bounding box center [1108, 320] width 120 height 28
type input "CAPACITOR"
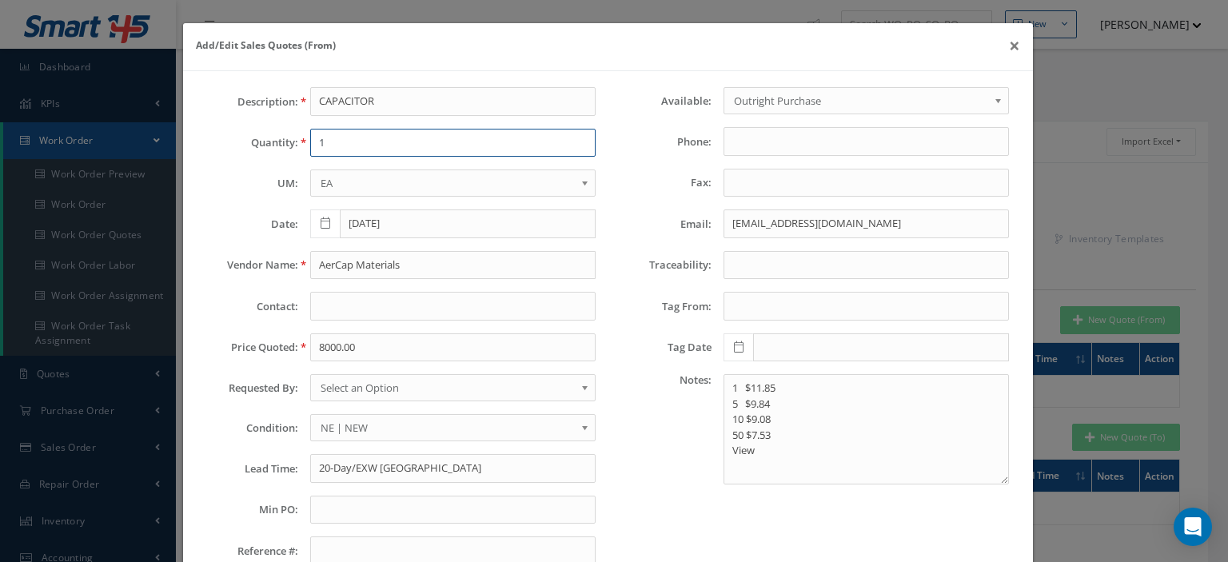
click at [346, 141] on input "1" at bounding box center [452, 143] width 285 height 29
type input "1"
click at [348, 257] on input "AerCap Materials" at bounding box center [452, 265] width 285 height 29
click at [344, 265] on input "AerCap Materials" at bounding box center [452, 265] width 285 height 29
paste input "Wayneco Corp"
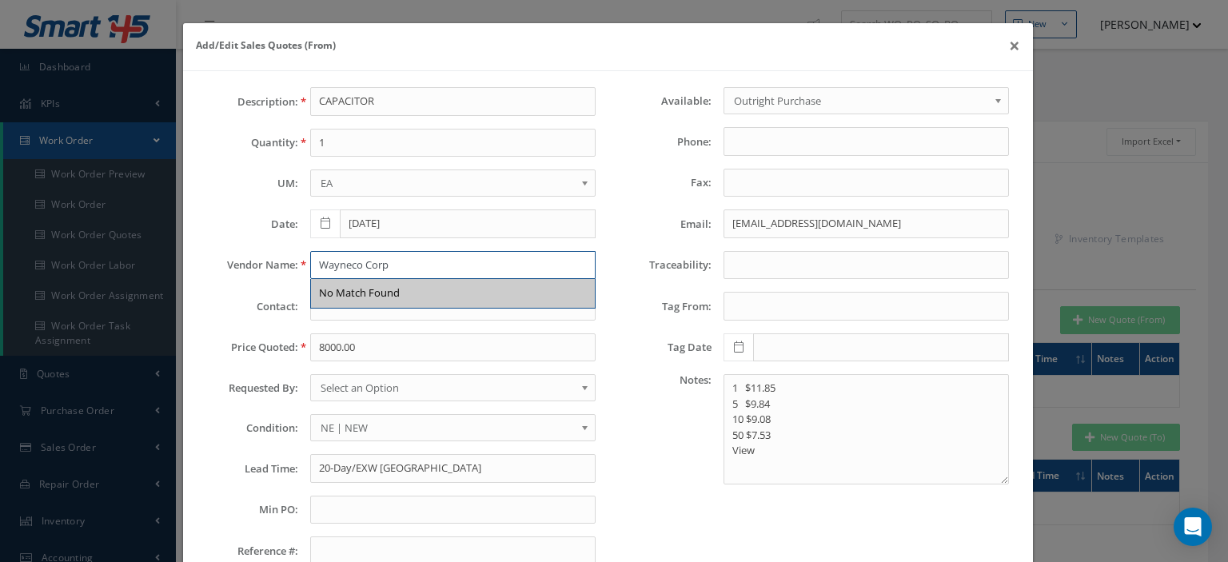
type input "Wayneco Corp"
click at [344, 351] on input "8000.00" at bounding box center [452, 347] width 285 height 29
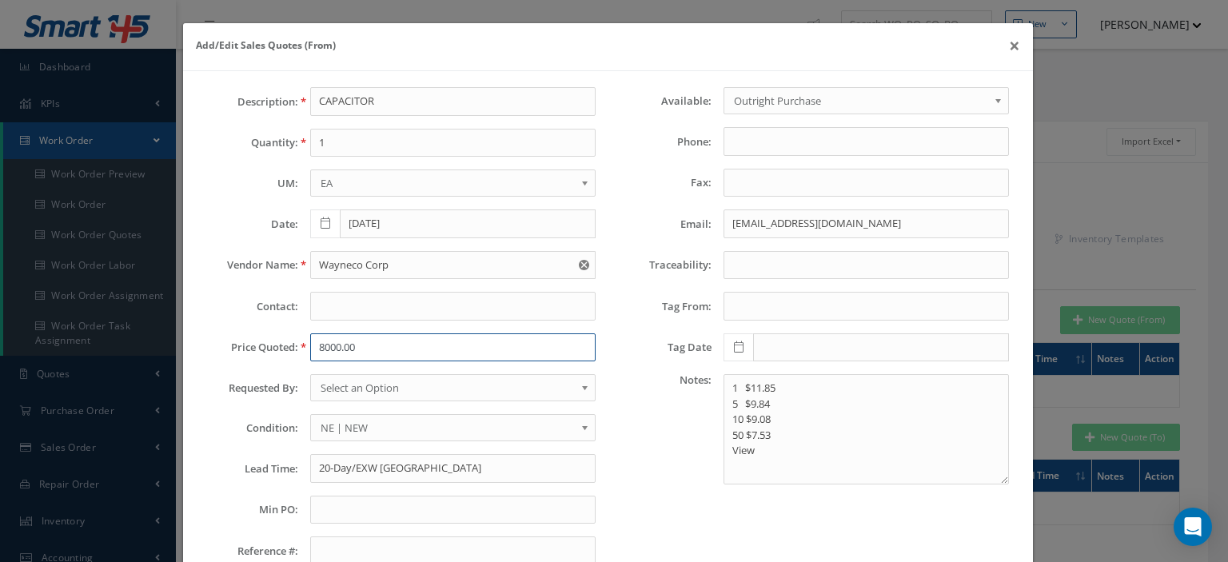
click at [324, 340] on input "8000.00" at bounding box center [452, 347] width 285 height 29
paste input "60.00"
type input "60.0000"
click at [366, 393] on span "Select an Option" at bounding box center [447, 387] width 254 height 19
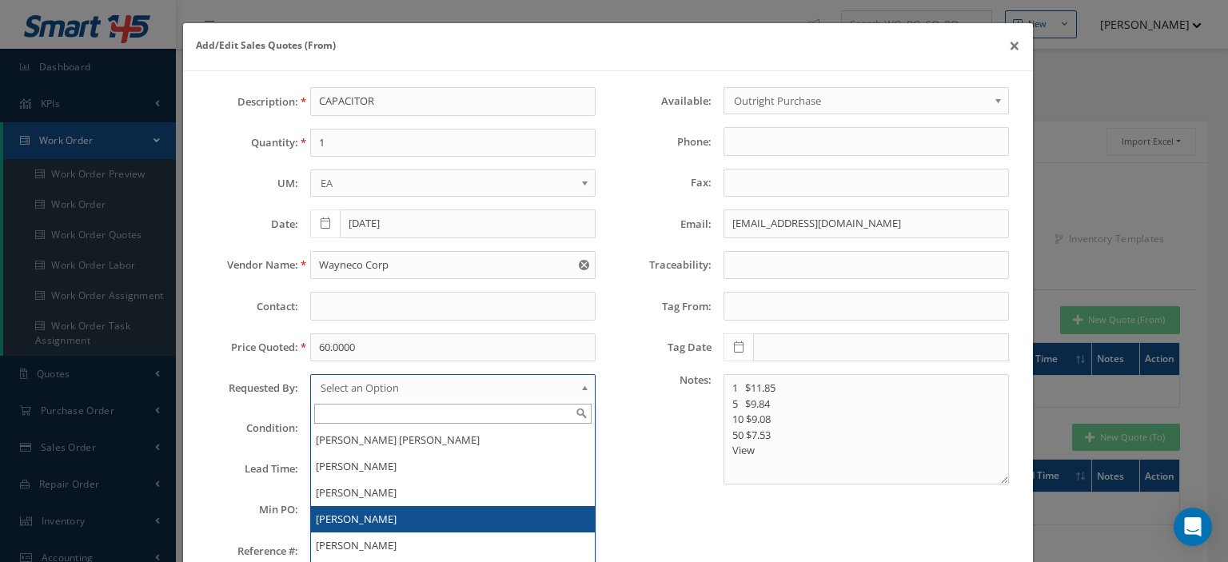
click at [348, 517] on li "[PERSON_NAME]" at bounding box center [453, 519] width 284 height 26
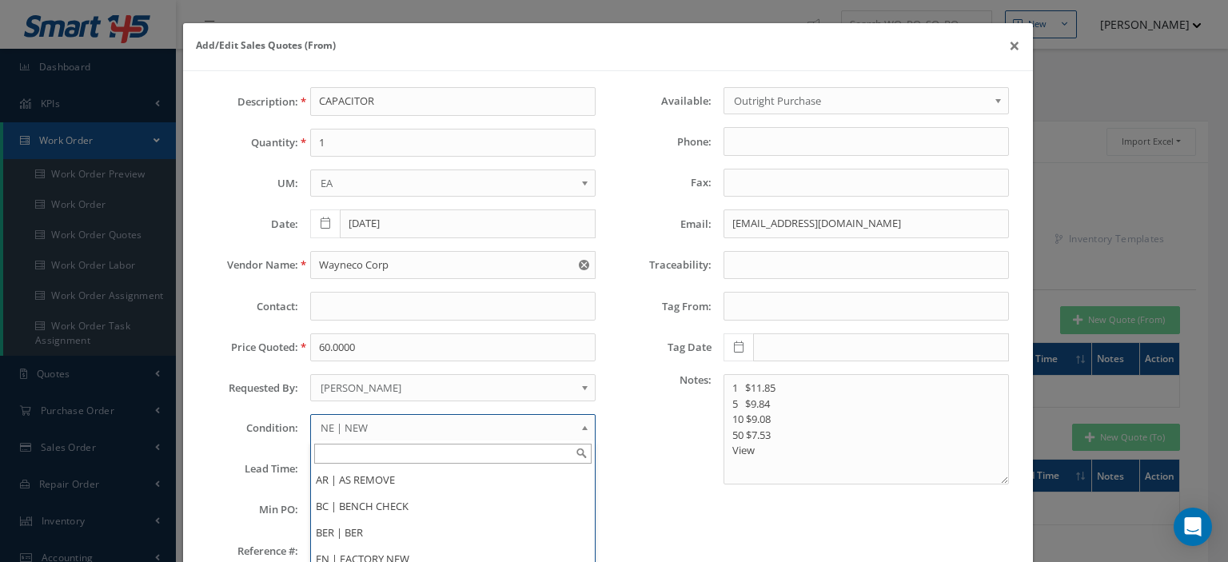
click at [348, 430] on span "NE | NEW" at bounding box center [447, 427] width 254 height 19
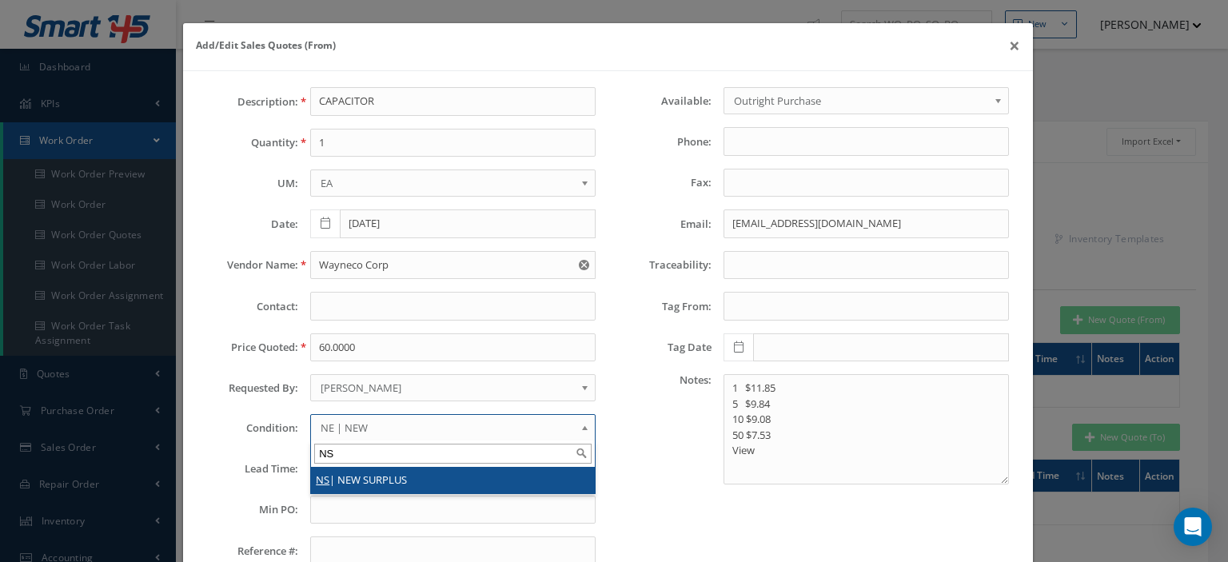
type input "NS"
click at [344, 475] on li "NS | NEW SURPLUS" at bounding box center [453, 480] width 284 height 26
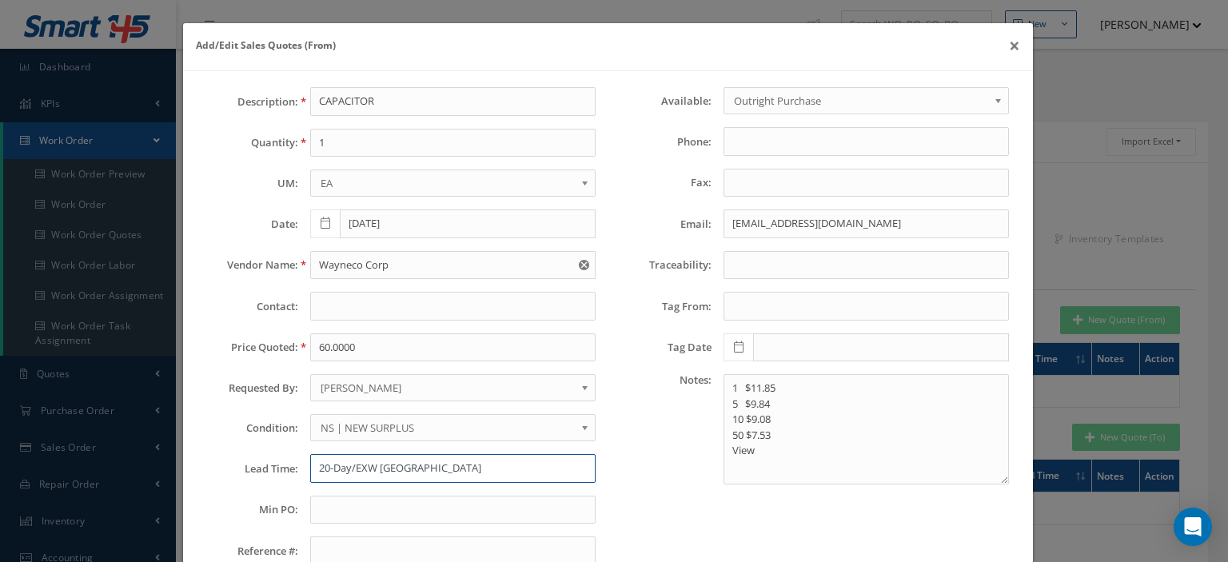
click at [340, 460] on input "20-Day/EXW USA" at bounding box center [452, 468] width 285 height 29
click at [417, 464] on input "STK--" at bounding box center [452, 468] width 285 height 29
paste input "C of C only"
type input "STK-- C of C only"
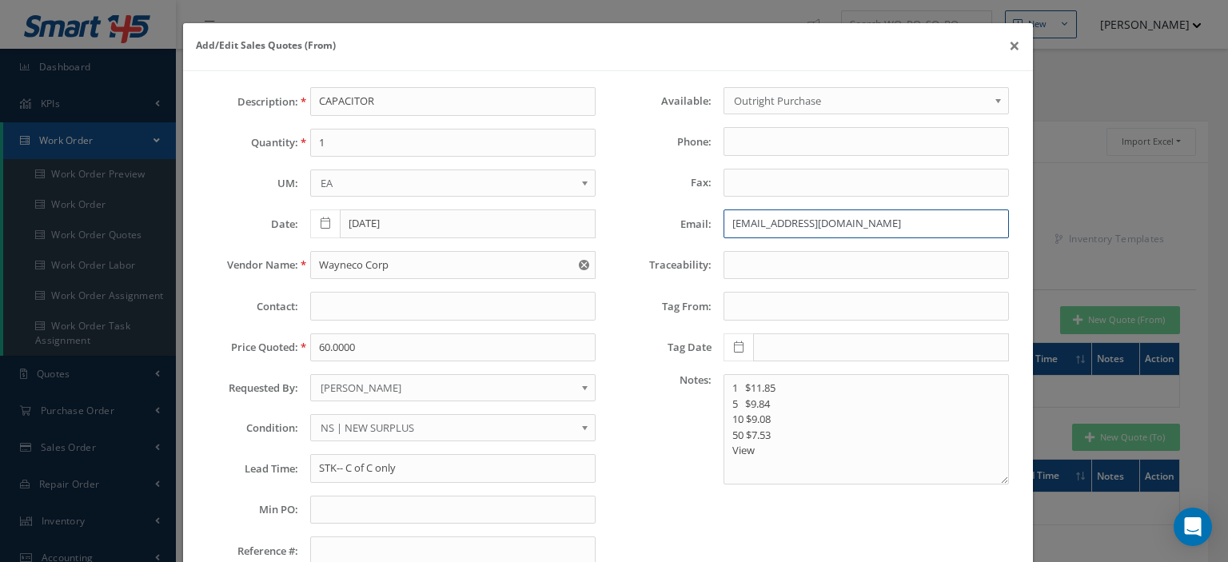
click at [742, 223] on input "kpickens@ac-contractor.com" at bounding box center [865, 223] width 285 height 29
paste input "wayneco1@aol"
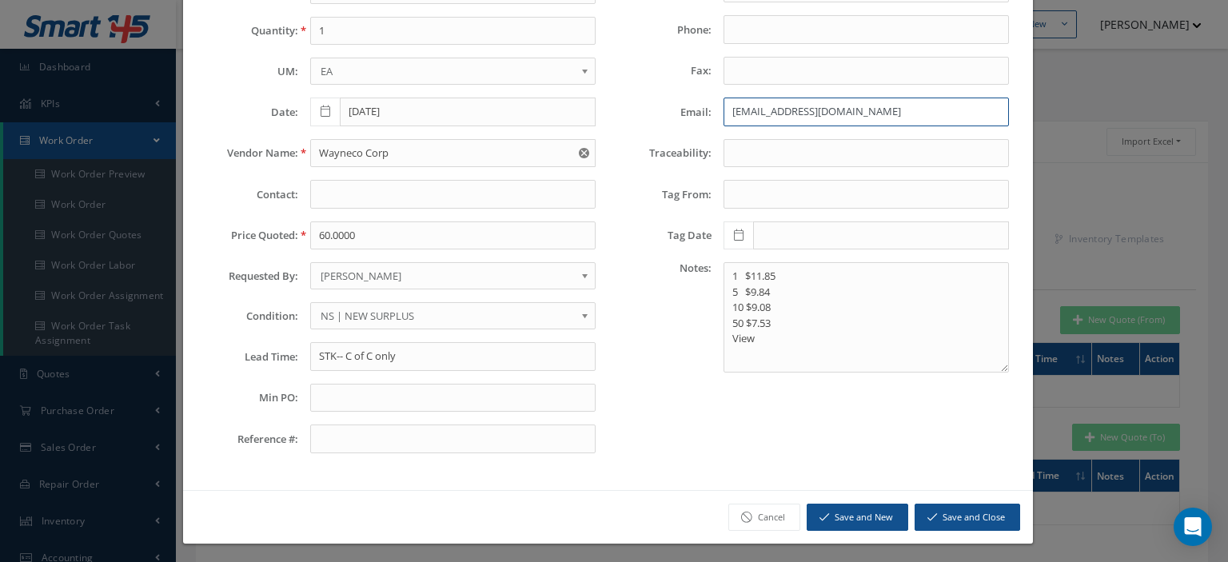
type input "wayneco1@aol.com"
click at [939, 512] on button "Save and Close" at bounding box center [966, 517] width 105 height 28
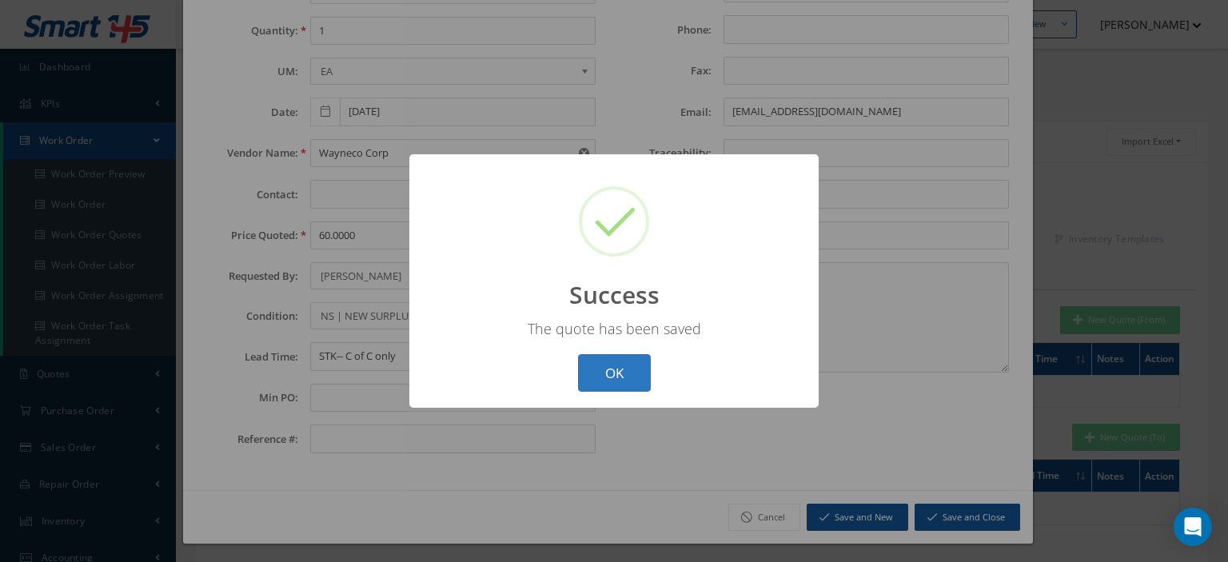
click at [636, 380] on button "OK" at bounding box center [614, 373] width 73 height 38
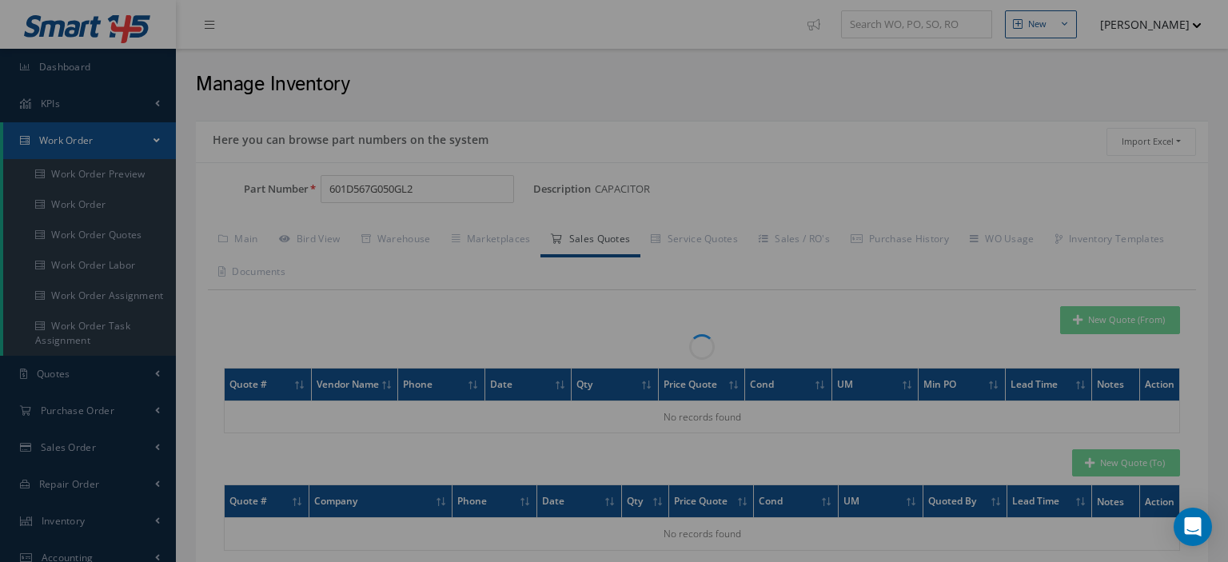
scroll to position [0, 0]
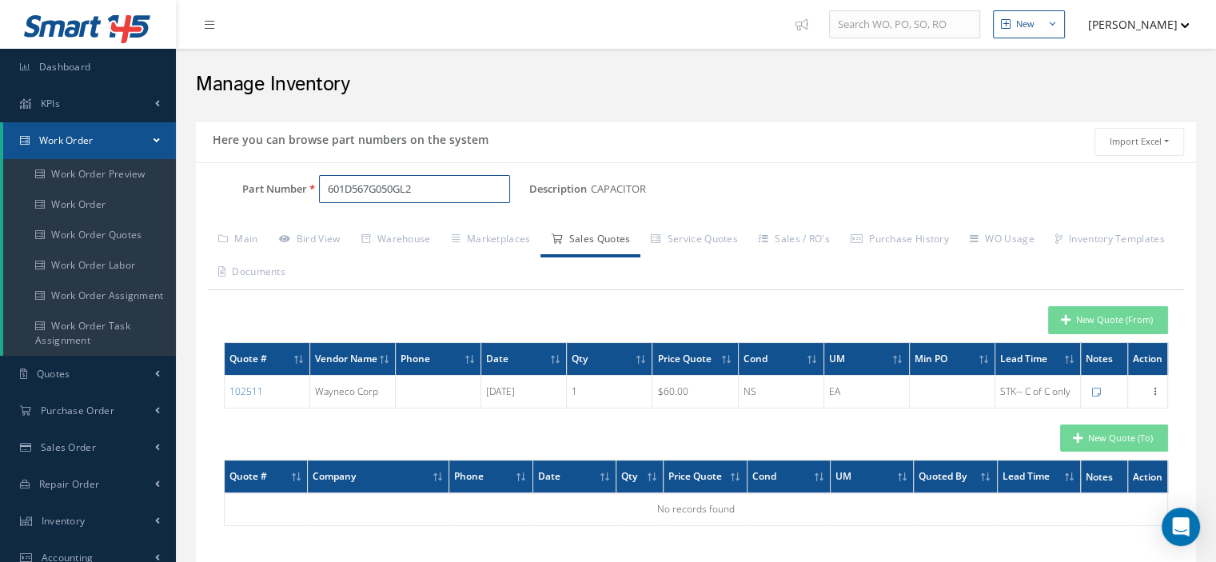
drag, startPoint x: 464, startPoint y: 194, endPoint x: 261, endPoint y: 198, distance: 202.2
click at [270, 195] on div "Part Number 601D567G050GL2" at bounding box center [362, 189] width 333 height 29
paste input "510-12093"
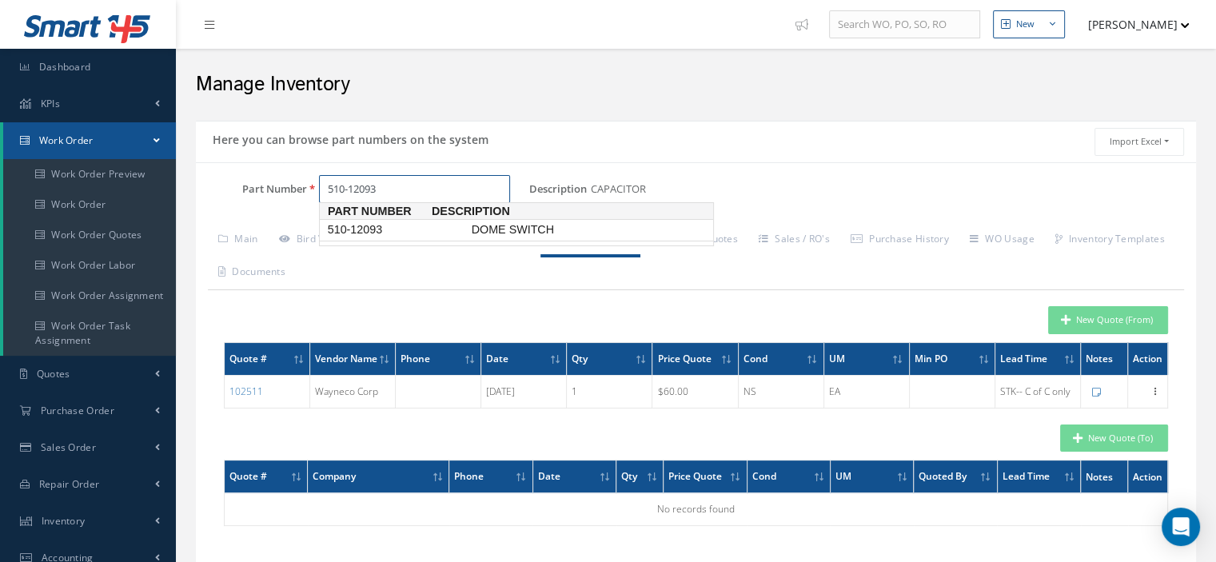
click at [355, 233] on span "510-12093" at bounding box center [396, 229] width 144 height 17
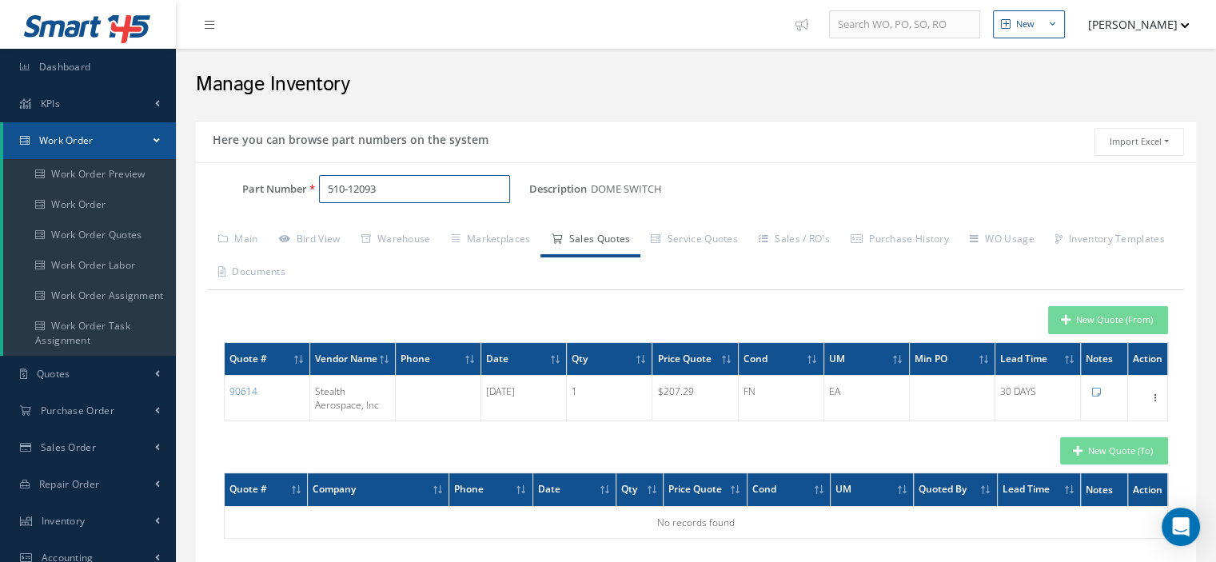
type input "510-12093"
drag, startPoint x: 1075, startPoint y: 316, endPoint x: 1046, endPoint y: 312, distance: 28.9
click at [1075, 316] on button "New Quote (From)" at bounding box center [1108, 320] width 120 height 28
type input "DOME SWITCH"
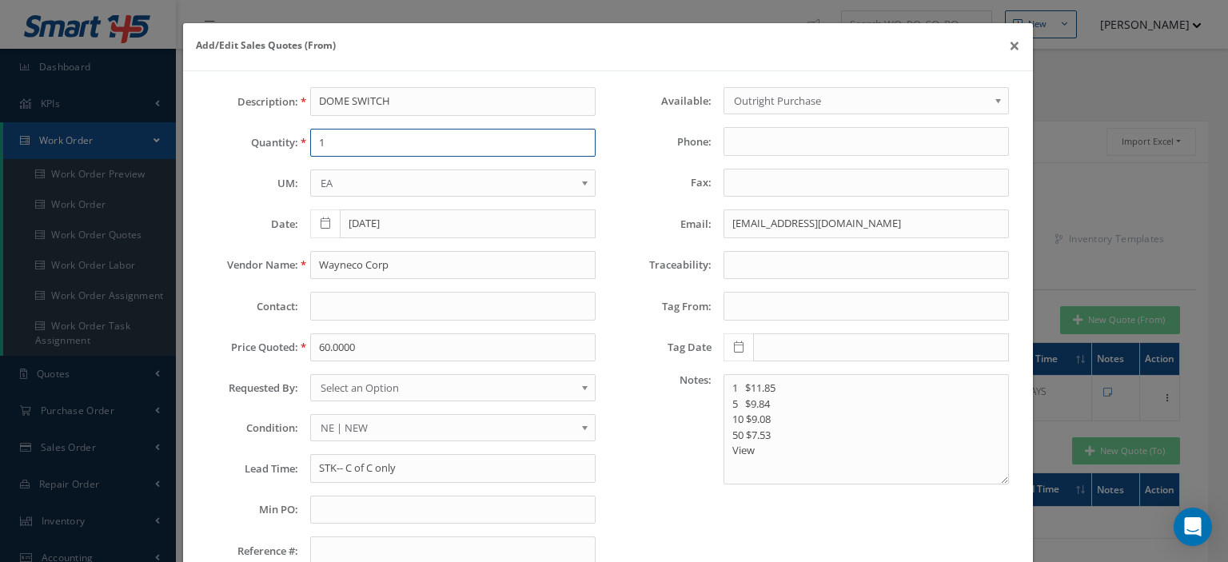
click at [331, 141] on input "1" at bounding box center [452, 143] width 285 height 29
type input "1"
click at [328, 265] on input "Wayneco Corp" at bounding box center [452, 265] width 285 height 29
drag, startPoint x: 328, startPoint y: 265, endPoint x: 320, endPoint y: 349, distance: 85.1
click at [320, 349] on input "60.0000" at bounding box center [452, 347] width 285 height 29
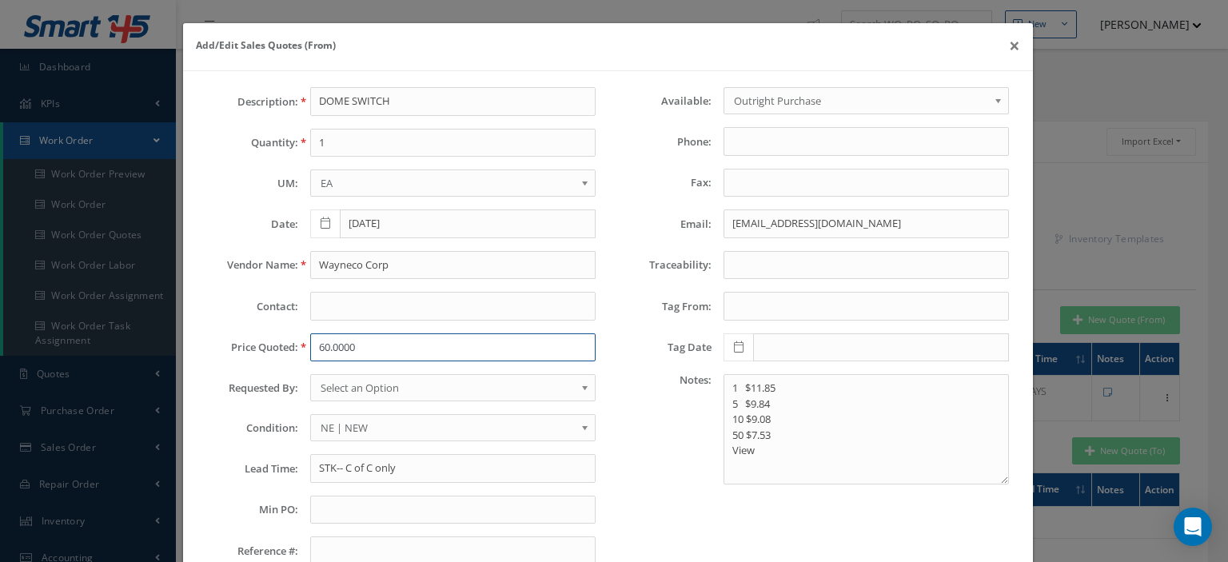
paste input "270.83"
type input "270.83"
click at [321, 261] on input "Wayneco Corp" at bounding box center [452, 265] width 285 height 29
paste input "Stealth Aerospace"
click at [360, 380] on span "Select an Option" at bounding box center [447, 387] width 254 height 19
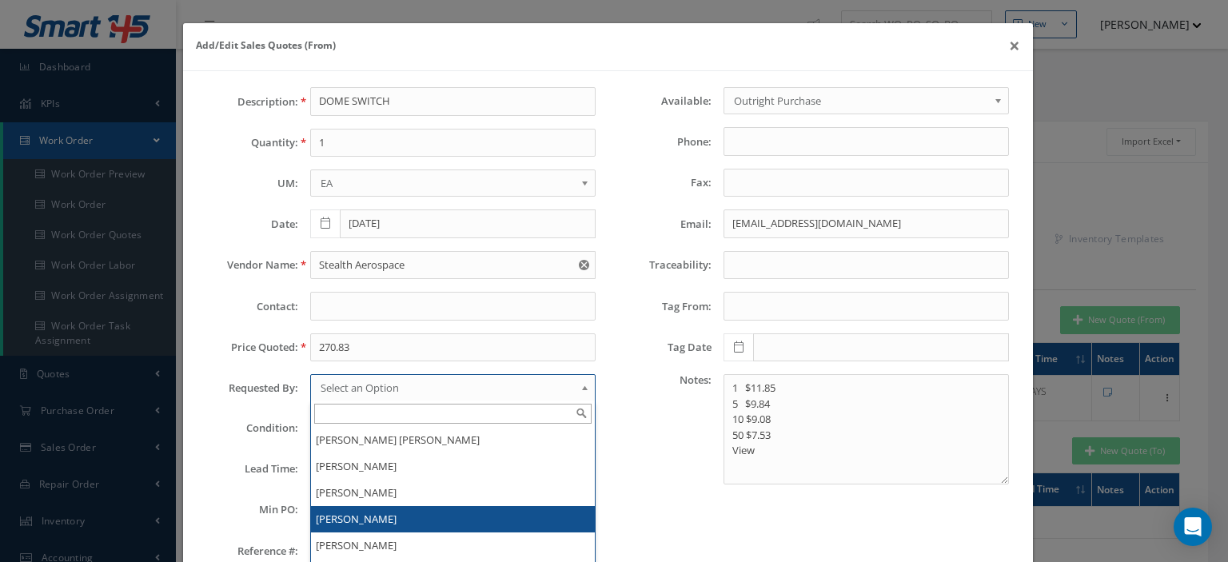
click at [355, 511] on li "[PERSON_NAME]" at bounding box center [453, 519] width 284 height 26
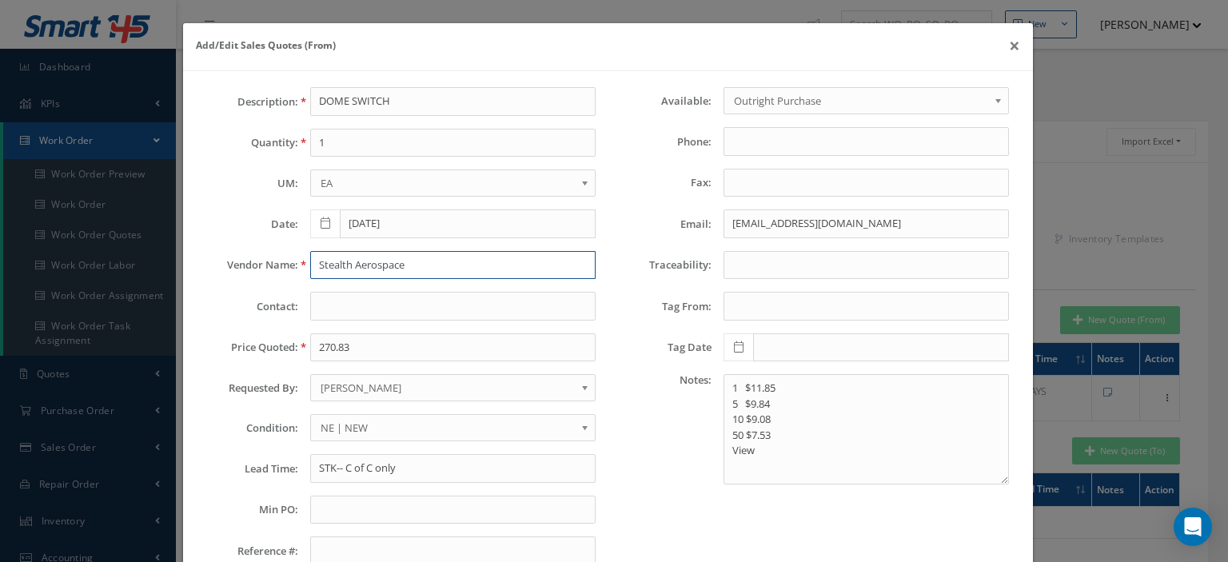
click at [339, 255] on input "Stealth Aerospace" at bounding box center [452, 265] width 285 height 29
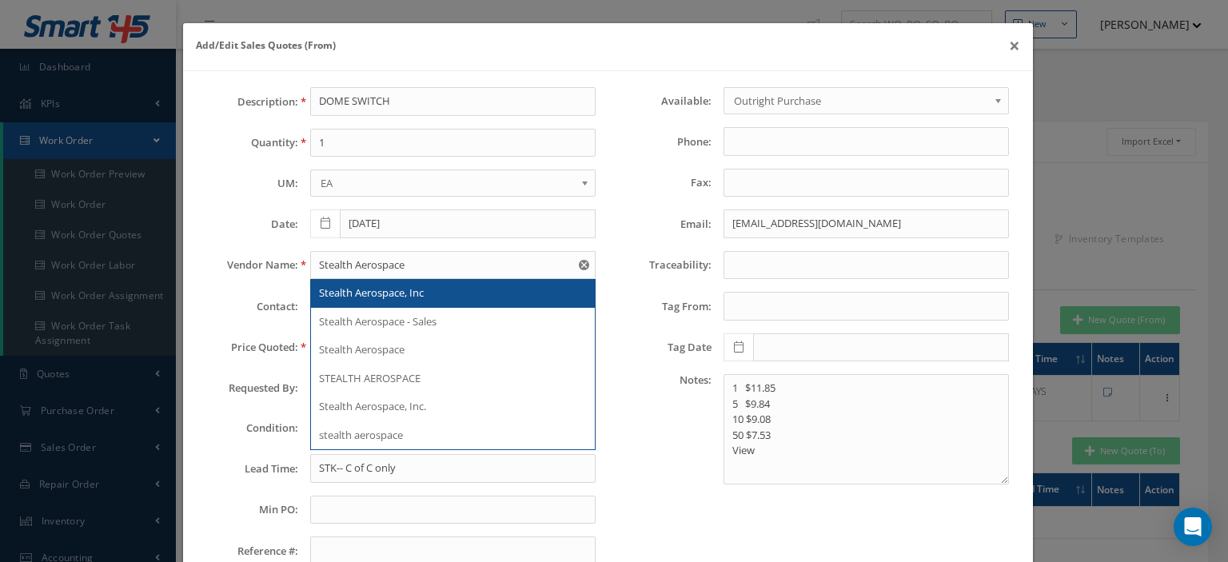
click at [400, 294] on span "Stealth Aerospace, Inc" at bounding box center [371, 292] width 105 height 14
type input "Stealth Aerospace, Inc"
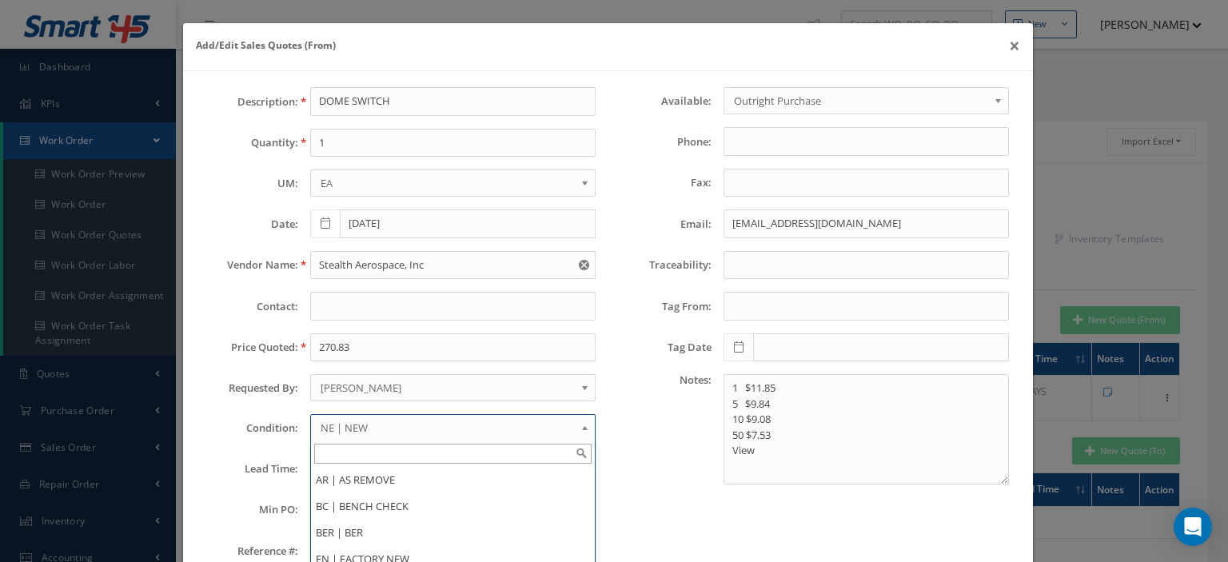
click at [349, 422] on span "NE | NEW" at bounding box center [447, 427] width 254 height 19
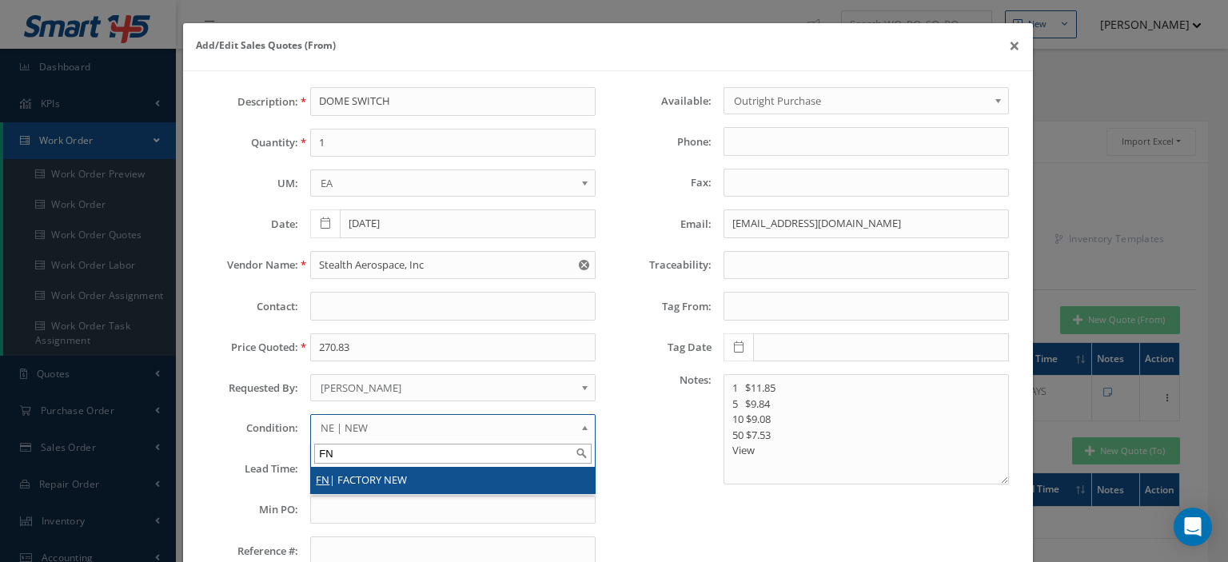
type input "FN"
click at [344, 467] on li "FN | FACTORY NEW" at bounding box center [453, 480] width 284 height 26
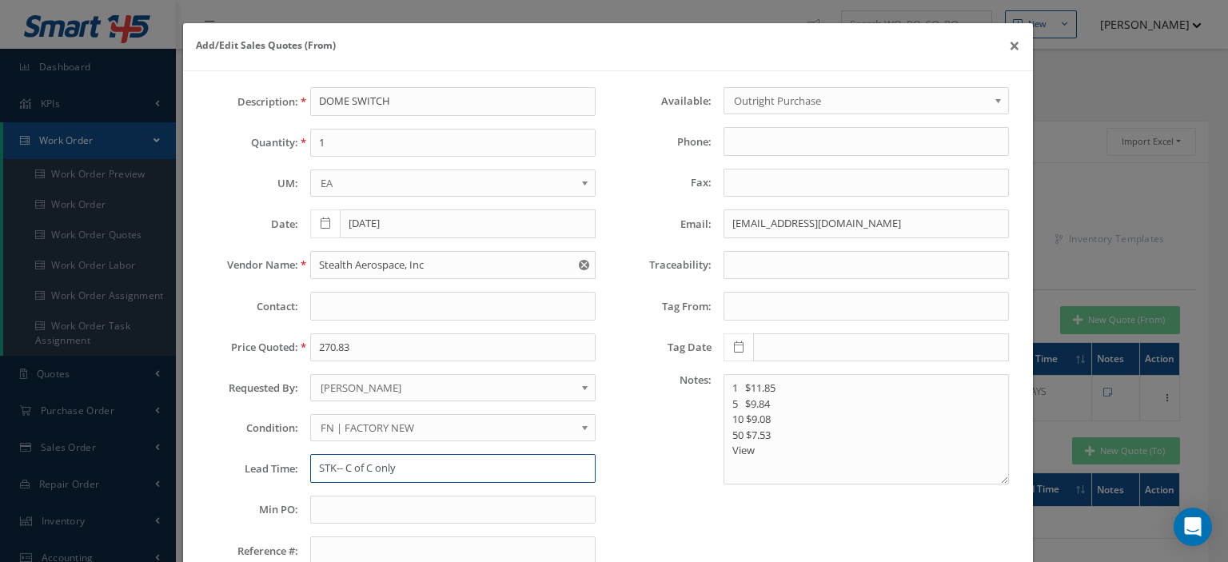
click at [334, 468] on input "STK-- C of C only" at bounding box center [452, 468] width 285 height 29
type input "STK"
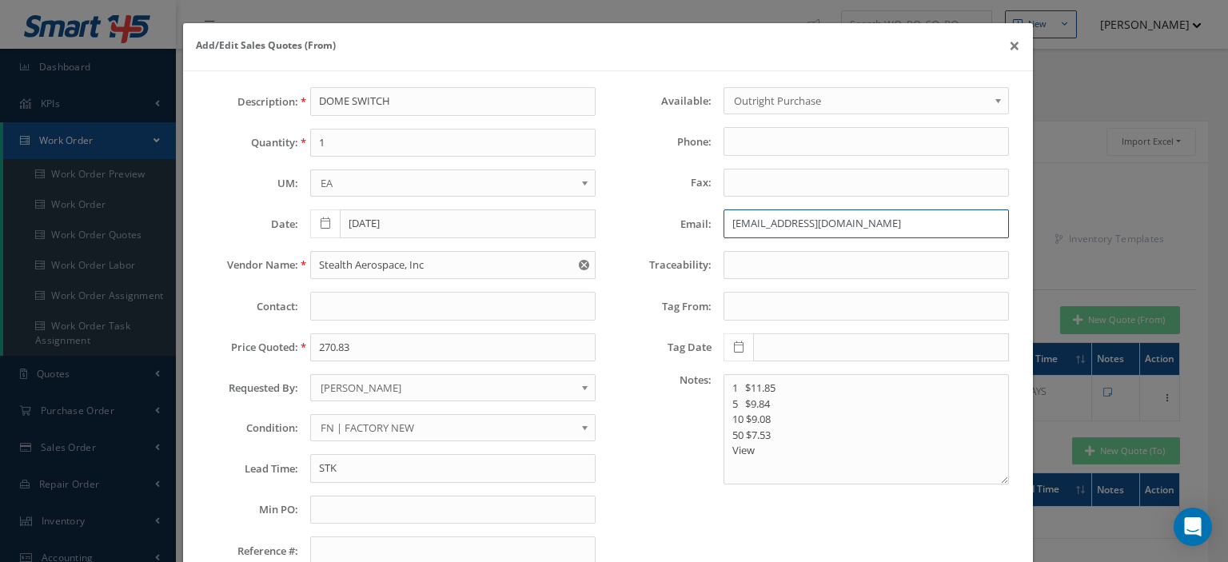
click at [730, 221] on input "wayneco1@aol.com" at bounding box center [865, 223] width 285 height 29
paste input "sales@stealthaerospace"
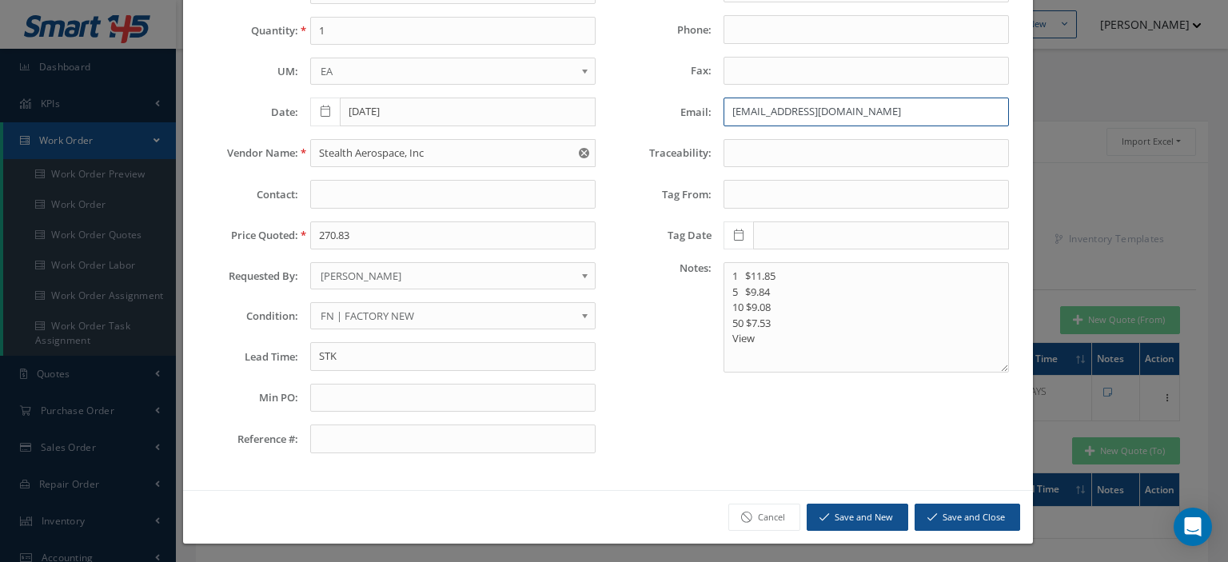
type input "sales@stealthaerospace.com"
click at [937, 514] on button "Save and Close" at bounding box center [966, 517] width 105 height 28
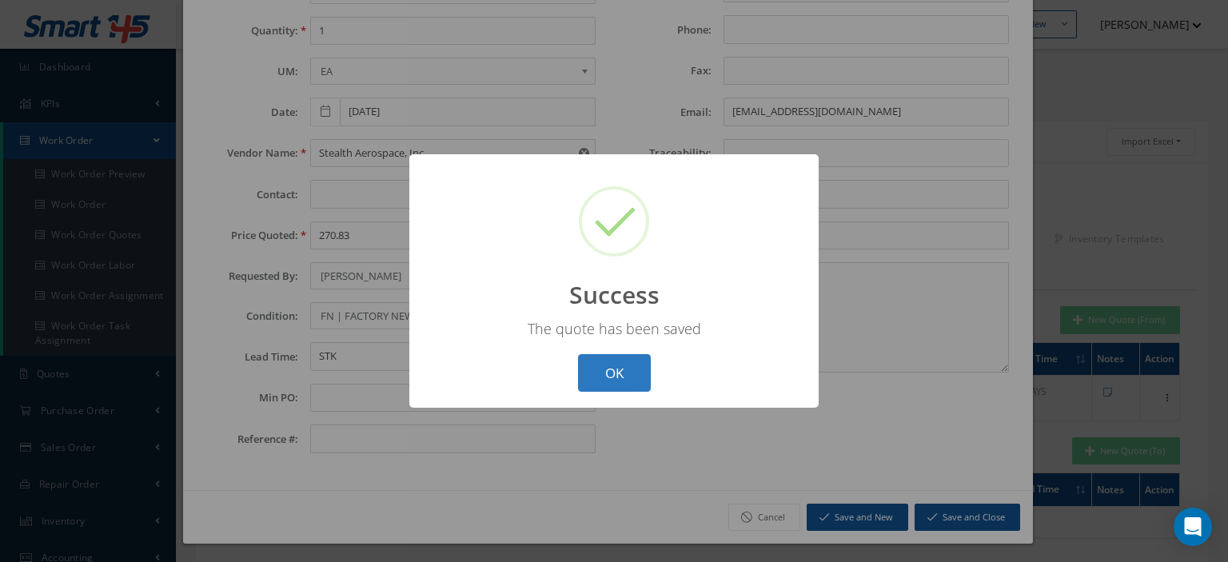
click at [631, 380] on button "OK" at bounding box center [614, 373] width 73 height 38
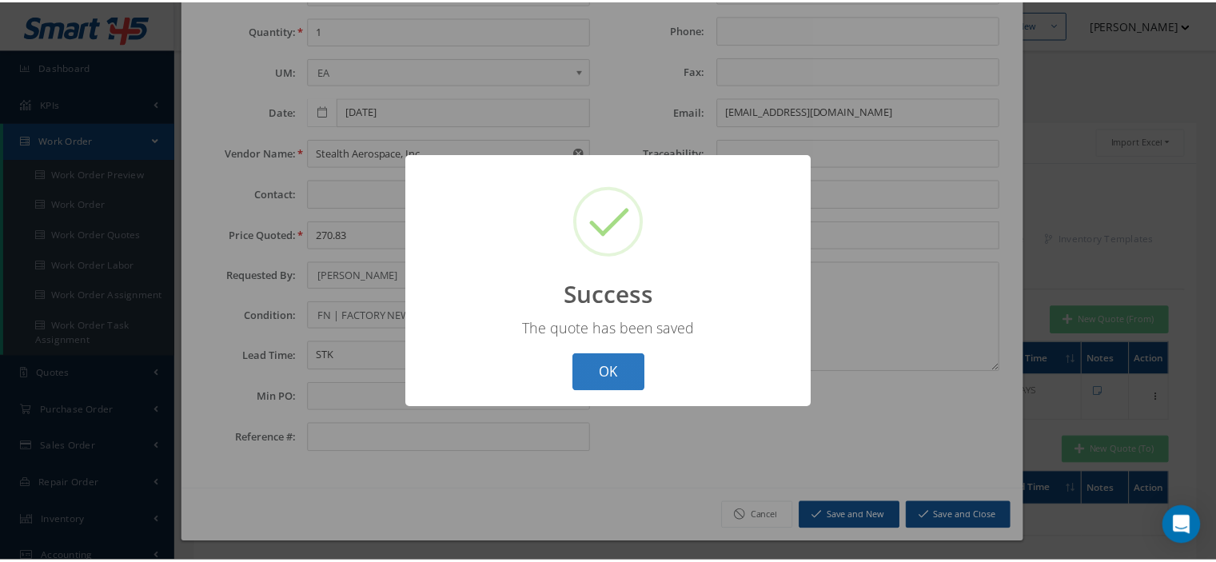
scroll to position [0, 0]
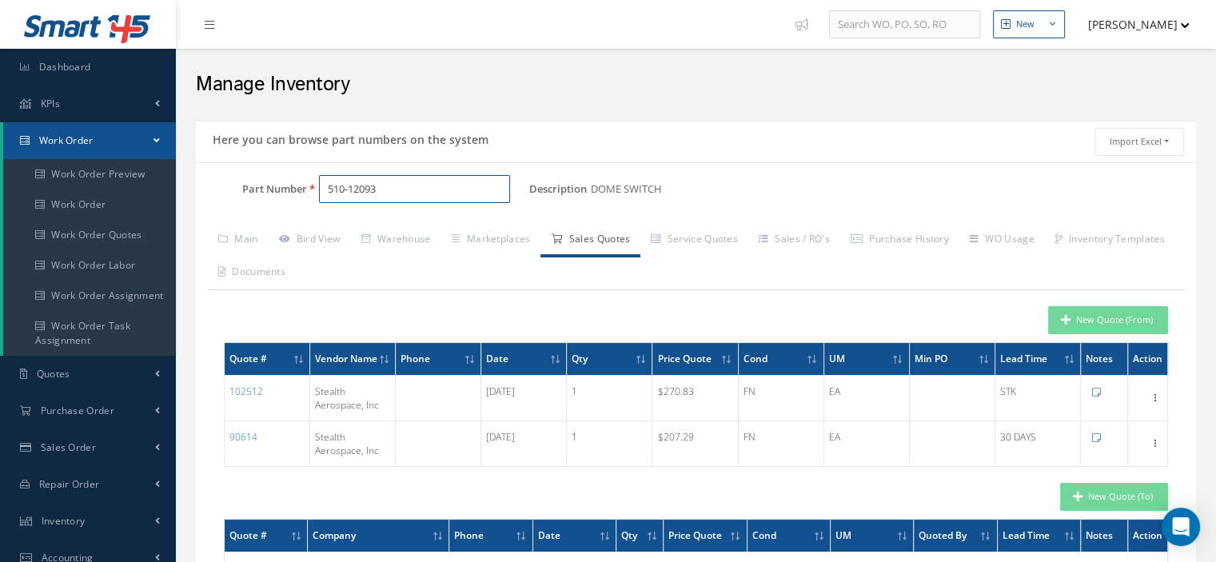
drag, startPoint x: 414, startPoint y: 185, endPoint x: 245, endPoint y: 206, distance: 170.7
click at [253, 204] on div "Part Number 510-12093" at bounding box center [362, 196] width 333 height 42
click at [342, 190] on input "Part Number" at bounding box center [414, 189] width 191 height 29
paste input "9010-1-3"
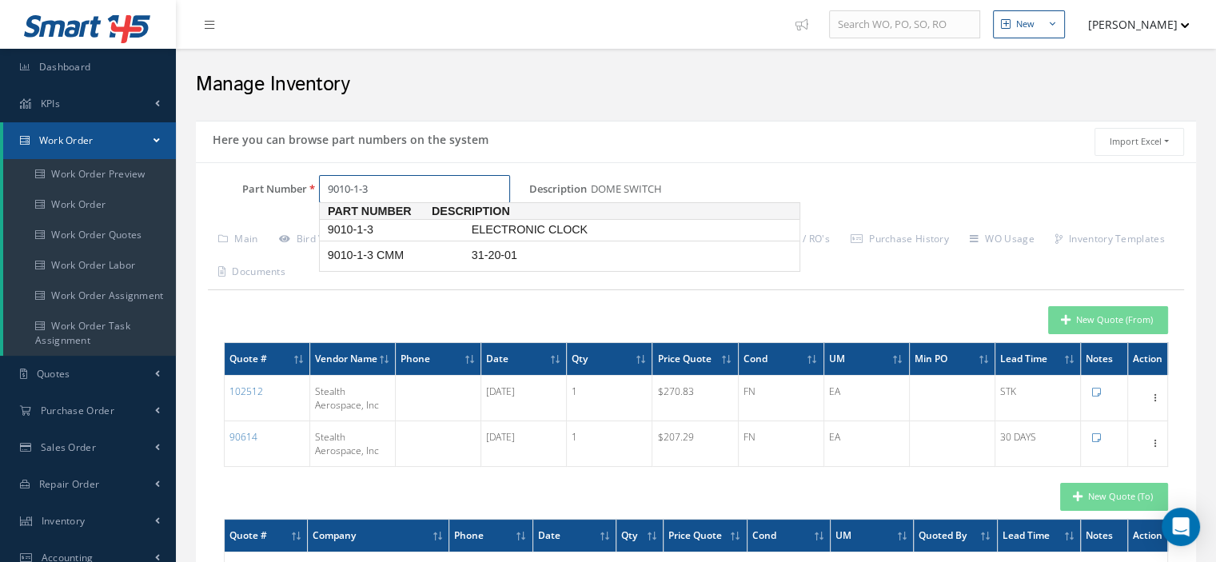
click at [369, 233] on span "9010-1-3" at bounding box center [396, 229] width 144 height 17
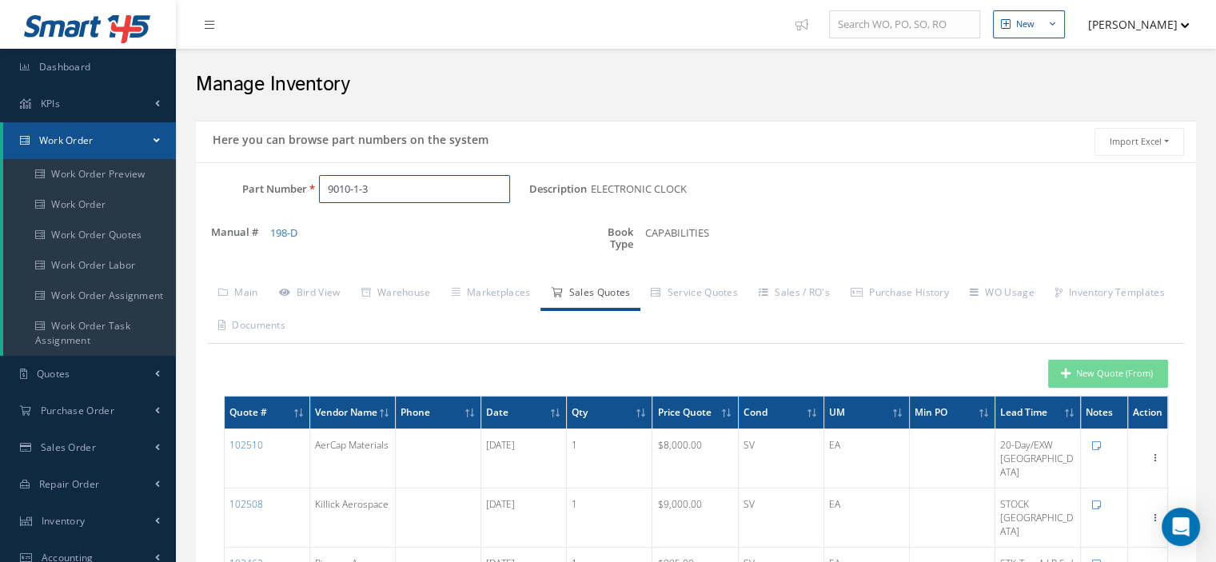
type input "9010-1-3"
click at [95, 213] on link "Work Order" at bounding box center [89, 204] width 173 height 30
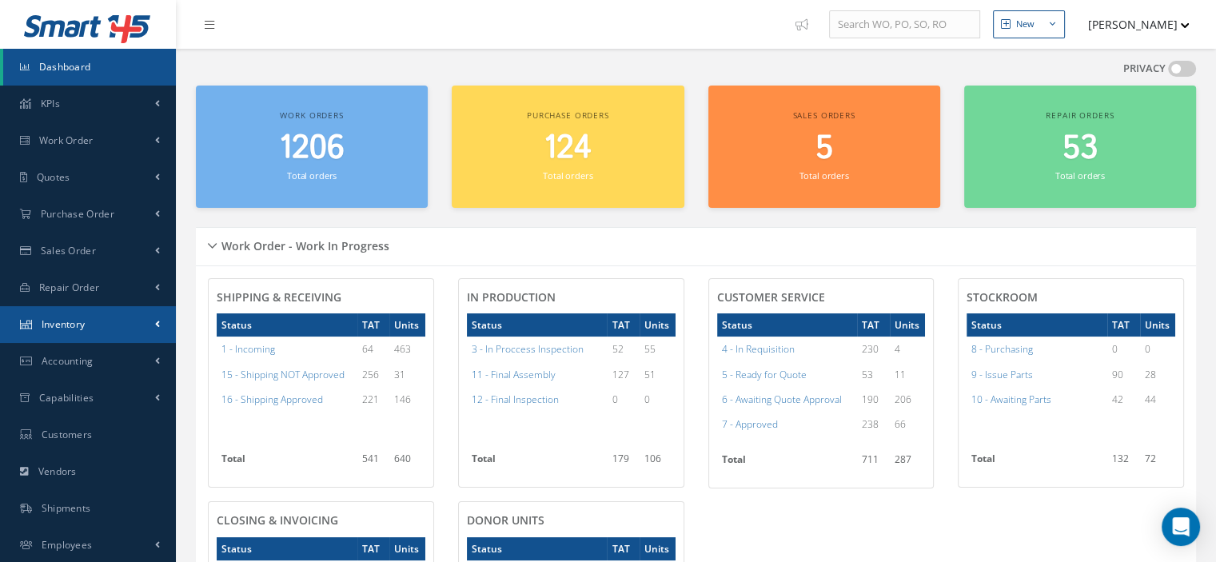
click at [80, 322] on span "Inventory" at bounding box center [64, 324] width 44 height 14
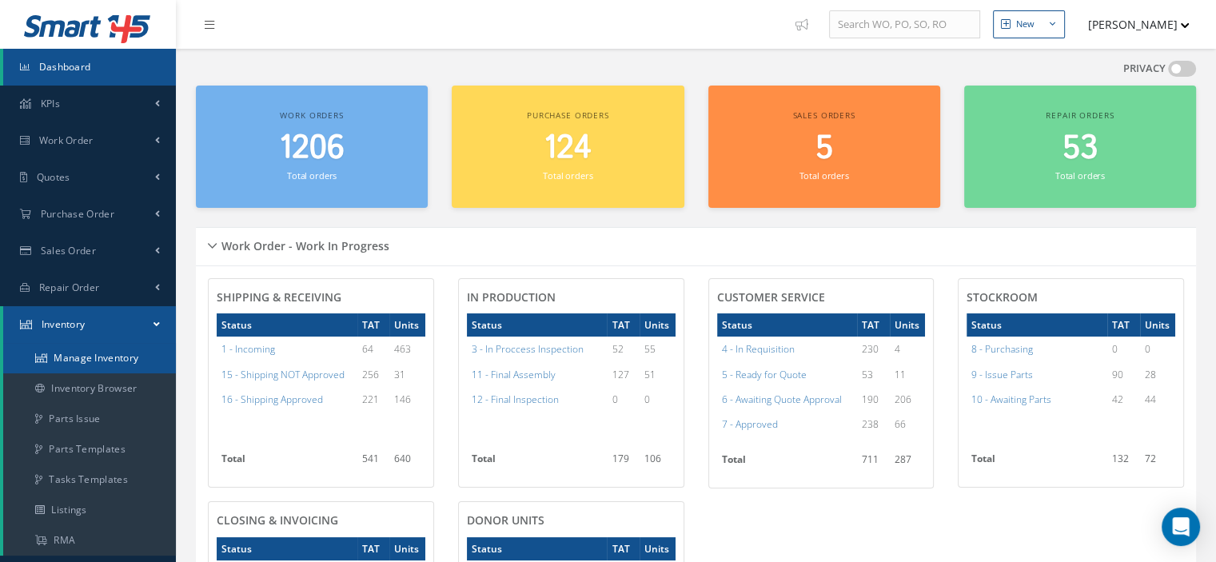
click at [84, 349] on link "Manage Inventory" at bounding box center [89, 358] width 173 height 30
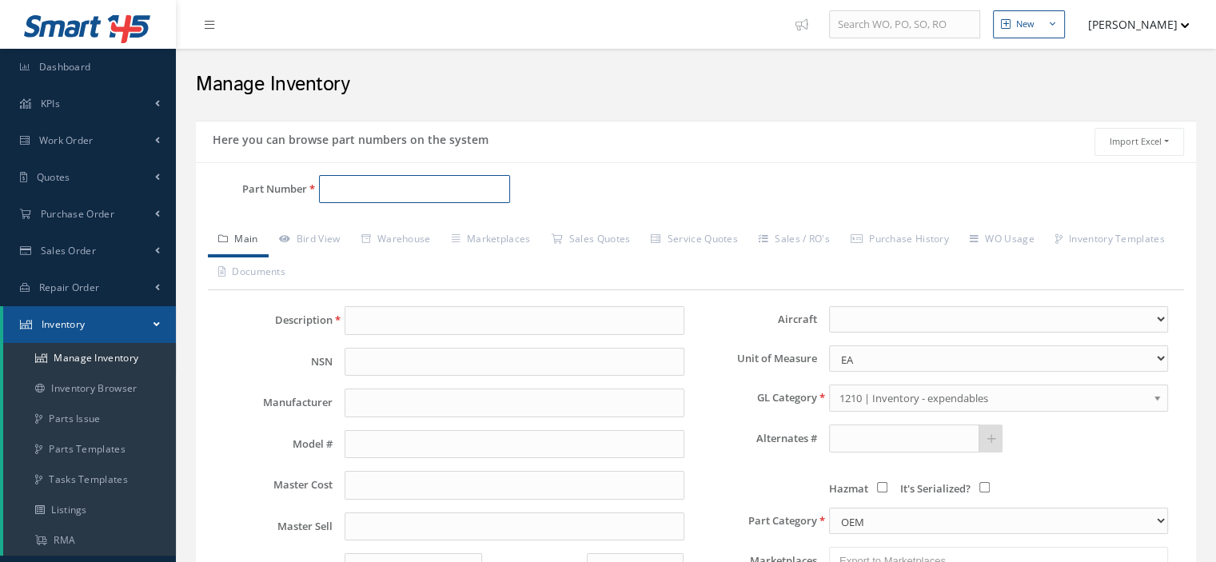
click at [336, 190] on input "Part Number" at bounding box center [414, 189] width 191 height 29
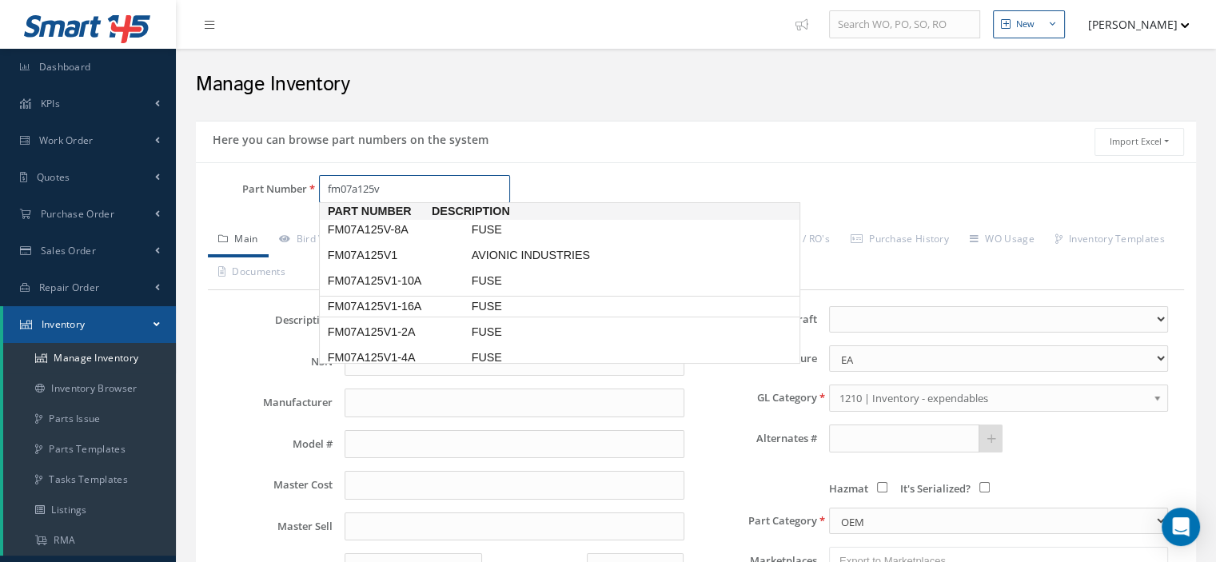
click at [411, 308] on span "FM07A125V1-16A" at bounding box center [396, 306] width 144 height 17
type input "FM07A125V1-16A"
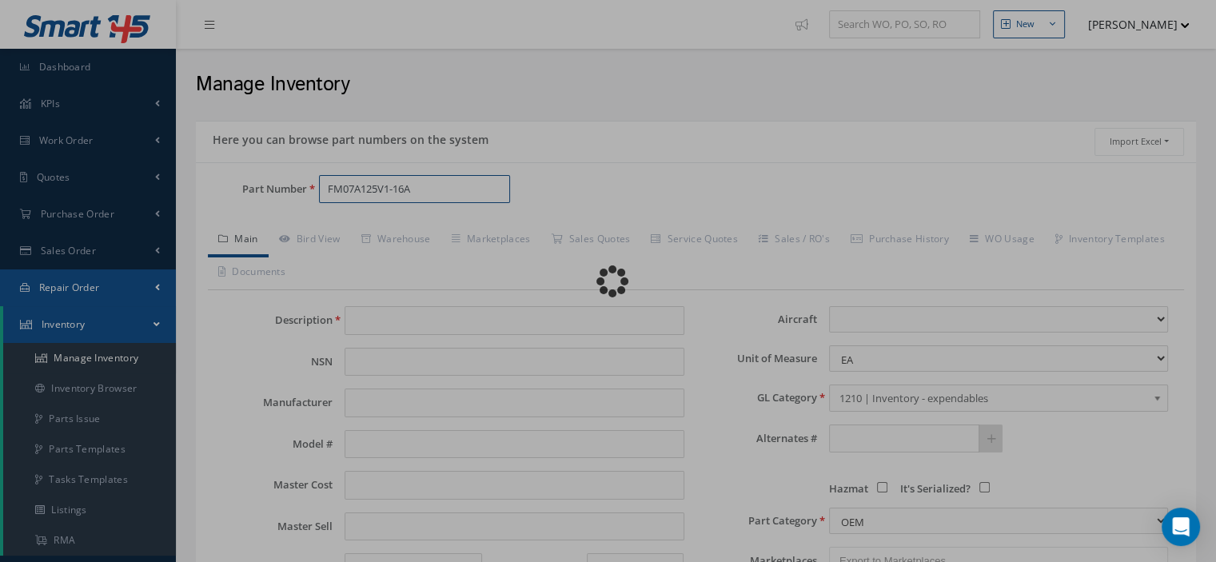
type input "FUSE"
type input "BAE"
select select
type textarea "FOR P/N 285T0031-17 -- Oscar Ravelo 08/12/2025 01:04PM"
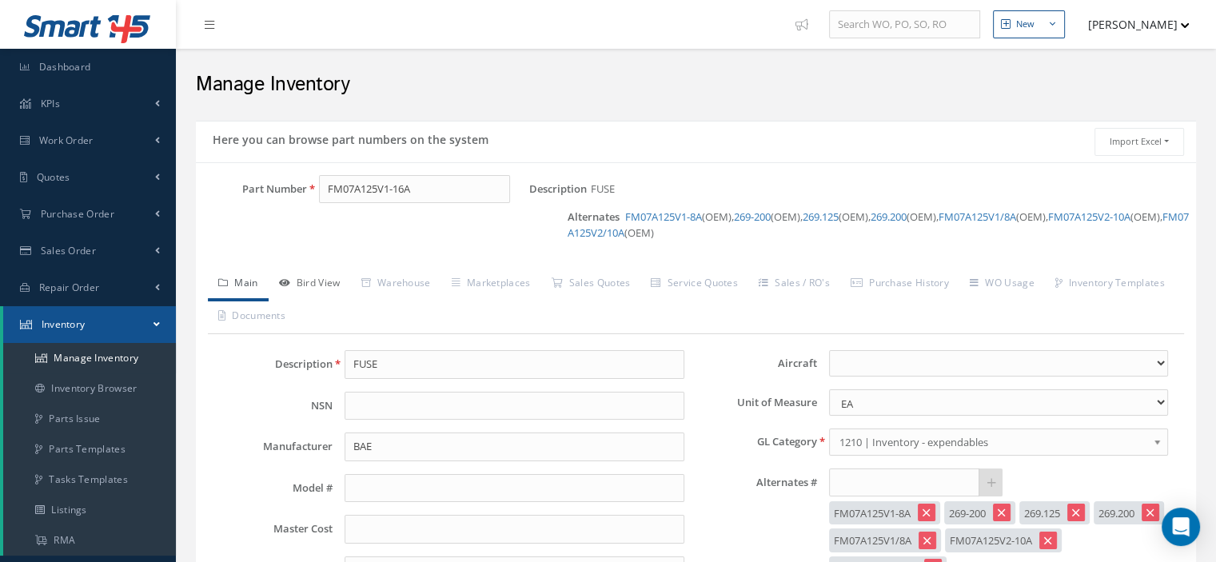
drag, startPoint x: 312, startPoint y: 281, endPoint x: 311, endPoint y: 289, distance: 8.2
click at [312, 282] on link "Bird View" at bounding box center [310, 285] width 82 height 34
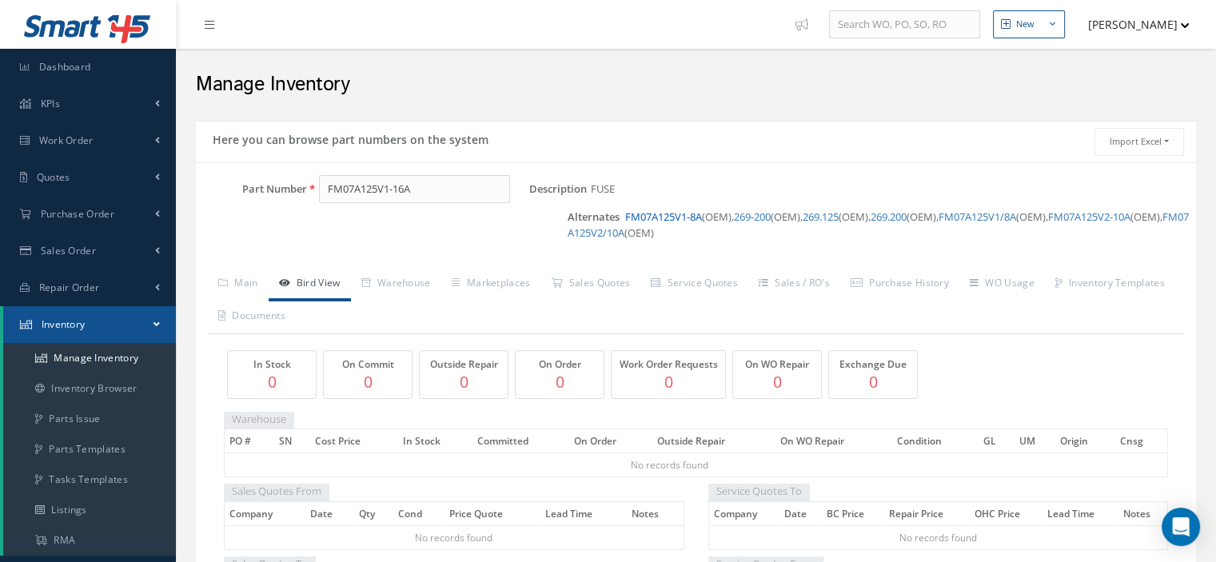
click at [658, 215] on link "FM07A125V1-8A" at bounding box center [663, 216] width 77 height 14
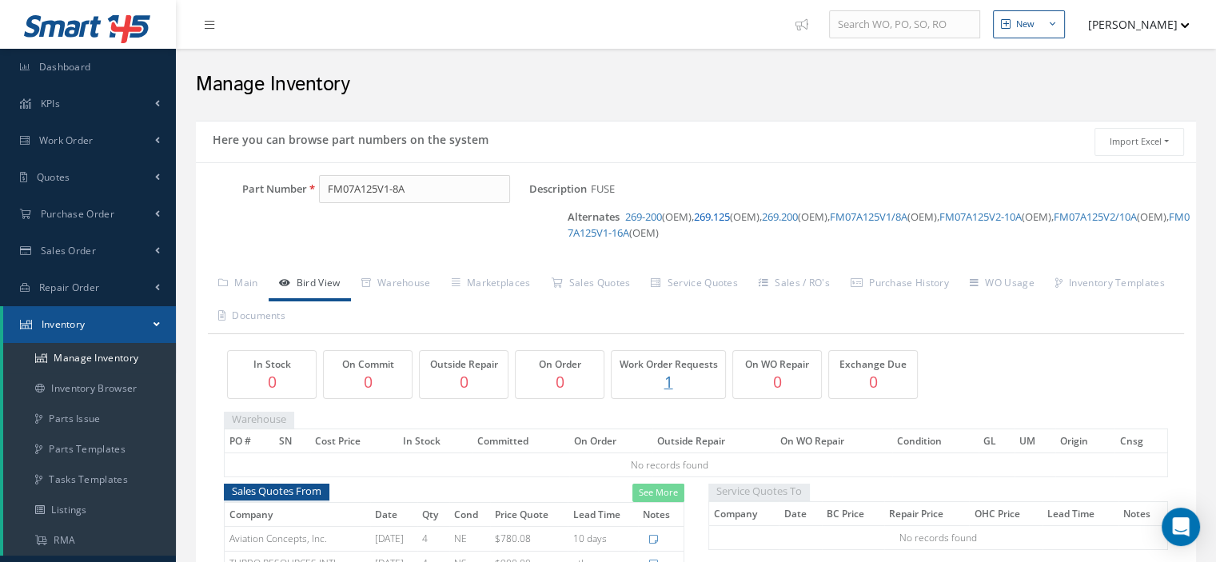
click at [712, 221] on link "269.125" at bounding box center [712, 216] width 36 height 14
click at [756, 217] on link "269-200" at bounding box center [752, 216] width 37 height 14
click at [834, 217] on link "269.200" at bounding box center [820, 216] width 36 height 14
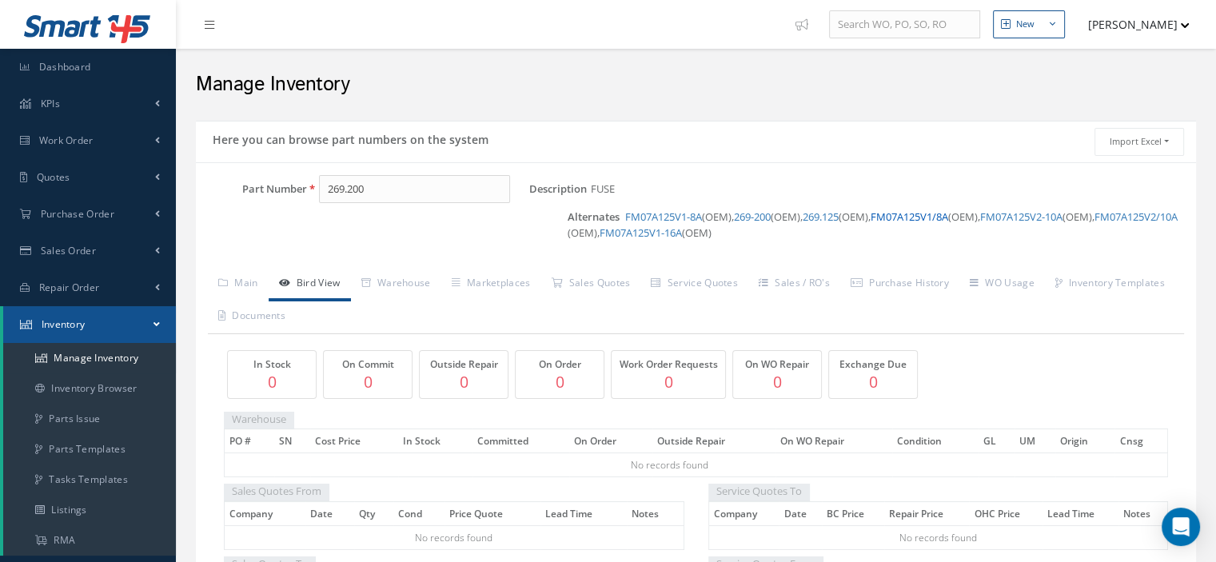
click at [914, 218] on link "FM07A125V1/8A" at bounding box center [909, 216] width 78 height 14
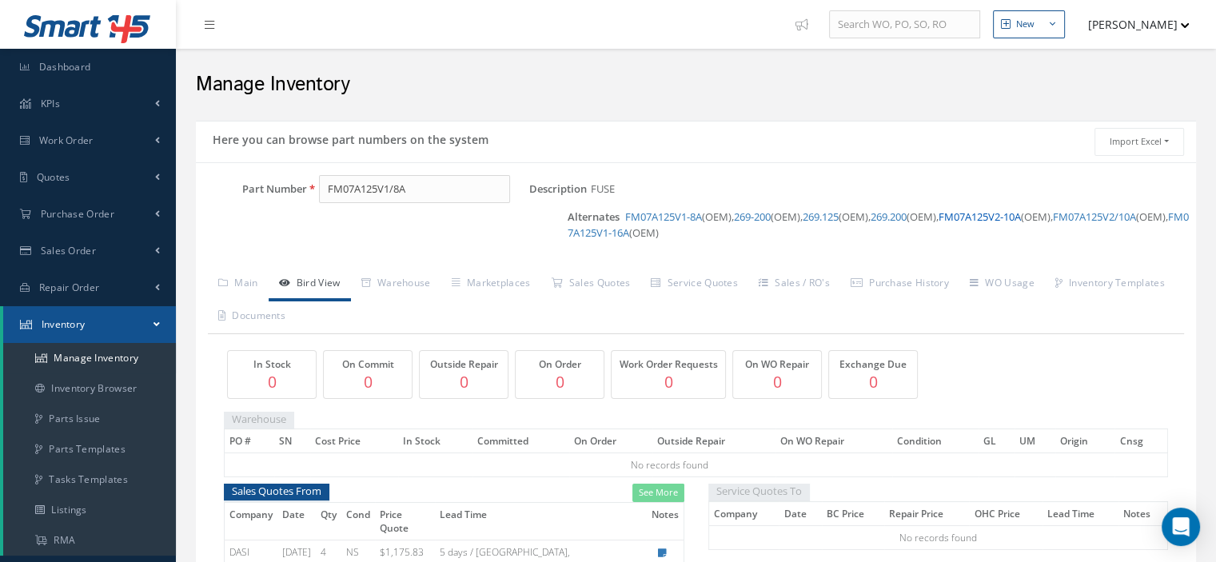
click at [1000, 218] on link "FM07A125V2-10A" at bounding box center [979, 216] width 82 height 14
click at [1101, 216] on link "FM07A125V2/10A" at bounding box center [1089, 216] width 83 height 14
drag, startPoint x: 387, startPoint y: 193, endPoint x: 314, endPoint y: 193, distance: 72.7
click at [314, 193] on div "FM07A125V2/10A" at bounding box center [418, 189] width 222 height 29
type input "3"
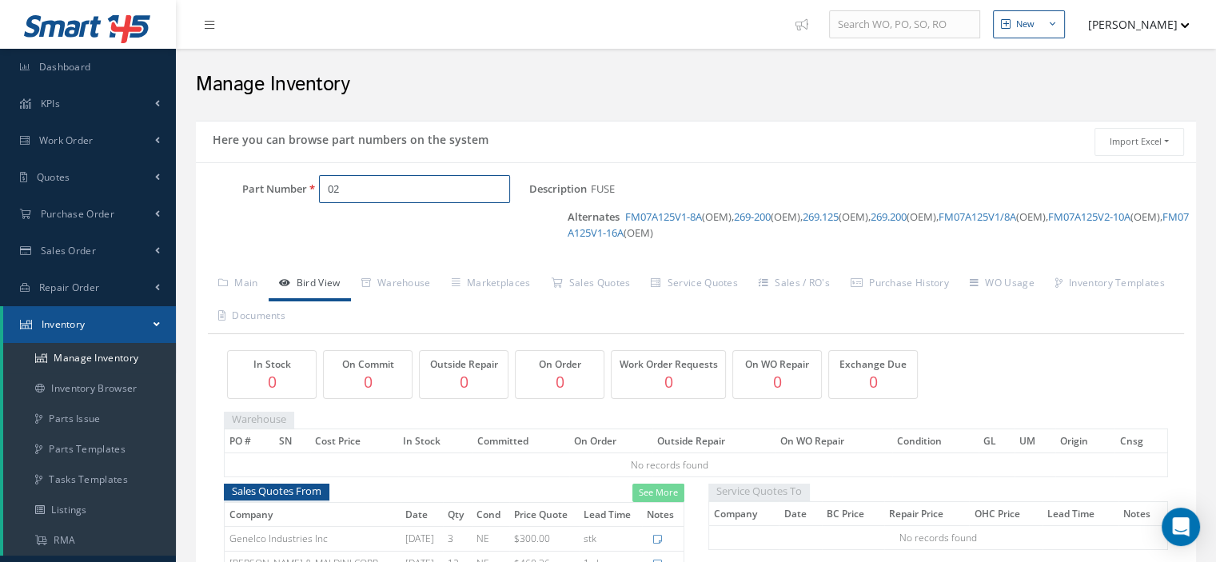
type input "0"
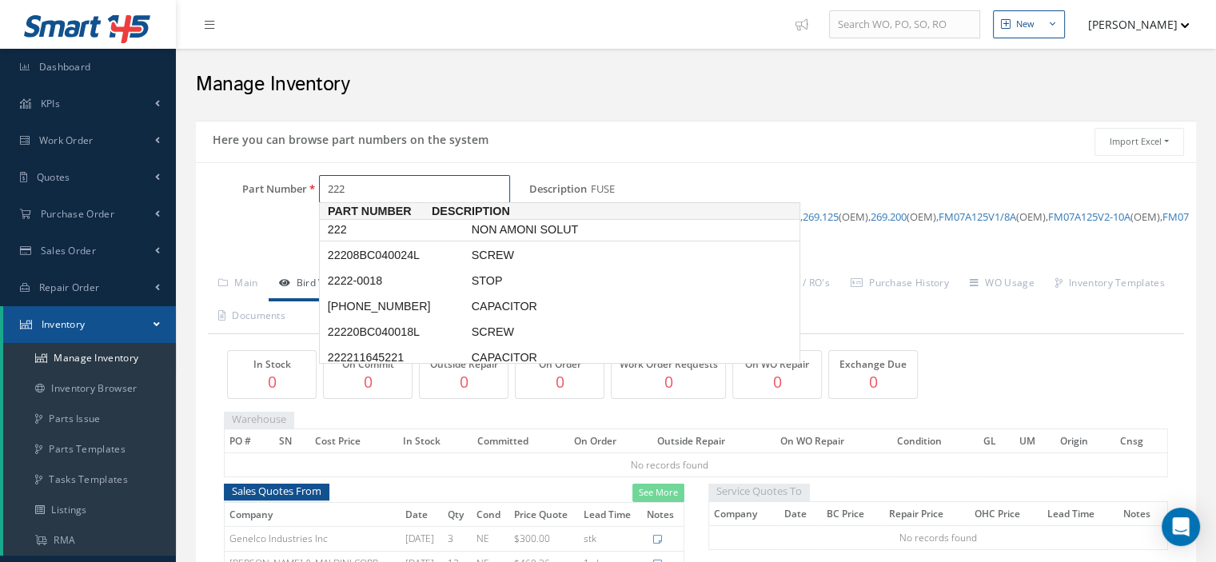
click at [349, 232] on span "222" at bounding box center [396, 229] width 144 height 17
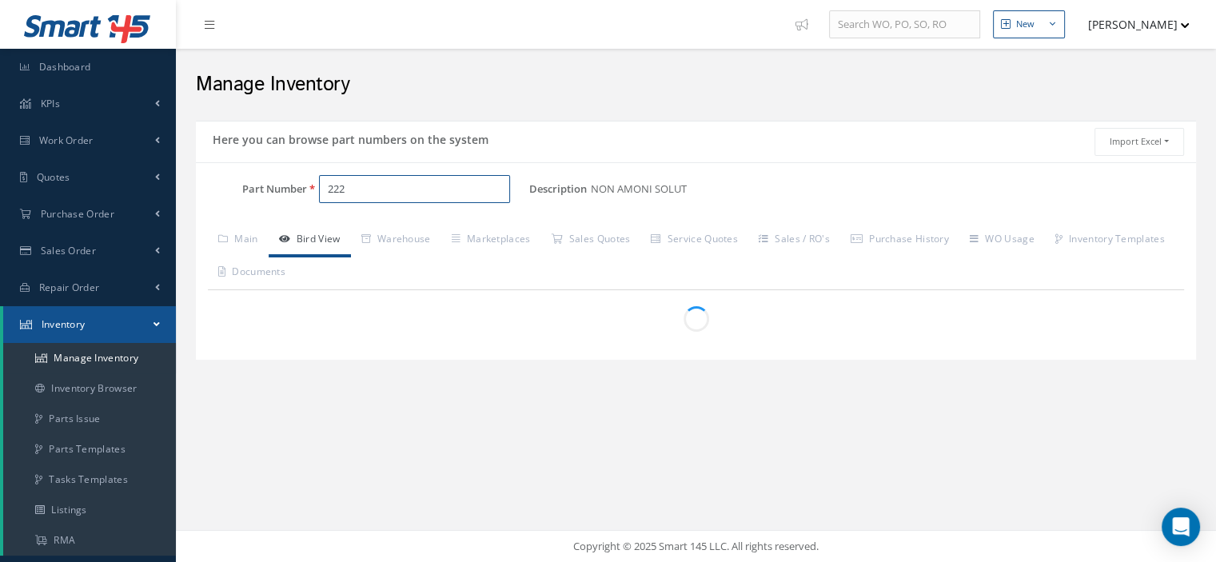
drag, startPoint x: 352, startPoint y: 188, endPoint x: 280, endPoint y: 188, distance: 71.9
click at [280, 188] on div "Part Number 222" at bounding box center [362, 189] width 333 height 29
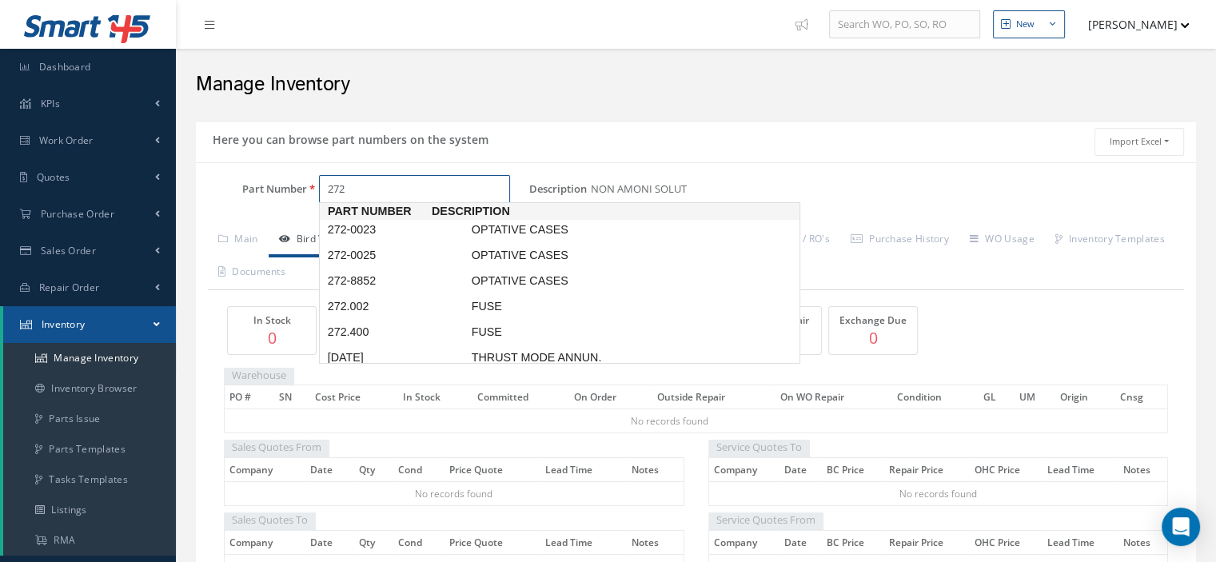
scroll to position [1, 0]
click at [355, 304] on span "272.002" at bounding box center [396, 305] width 144 height 17
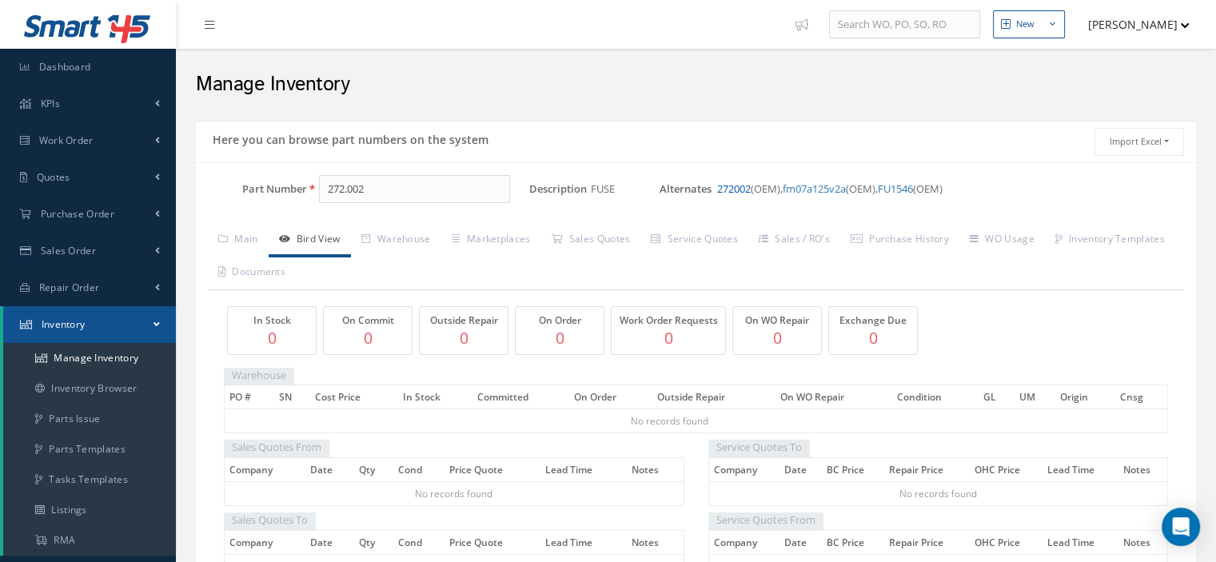
click at [727, 184] on link "272002" at bounding box center [734, 188] width 34 height 14
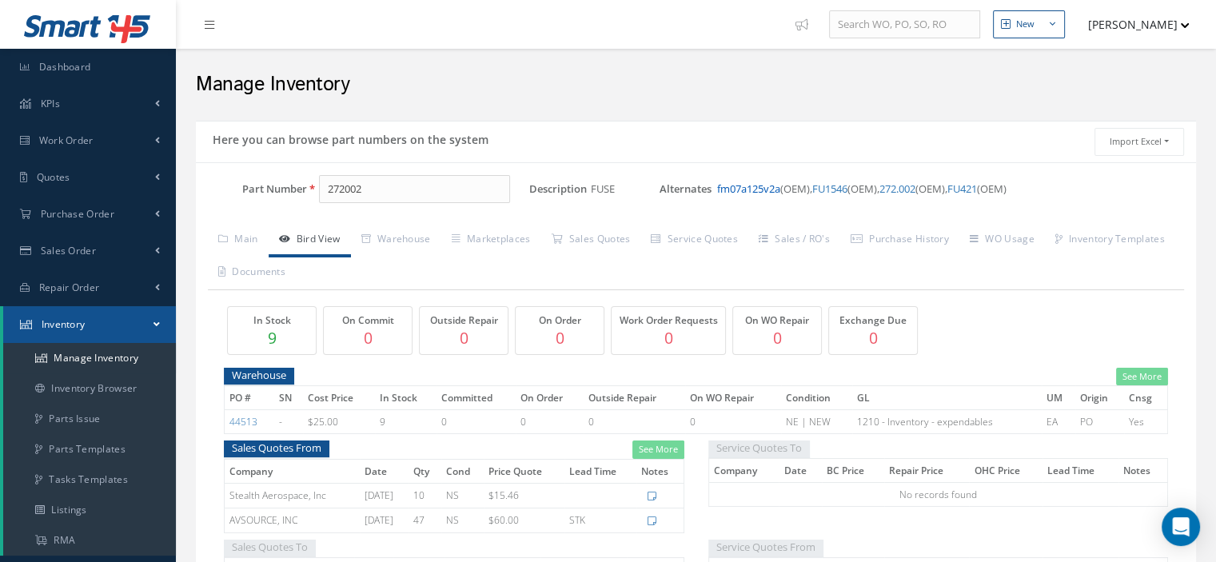
click at [742, 188] on link "fm07a125v2a" at bounding box center [748, 188] width 63 height 14
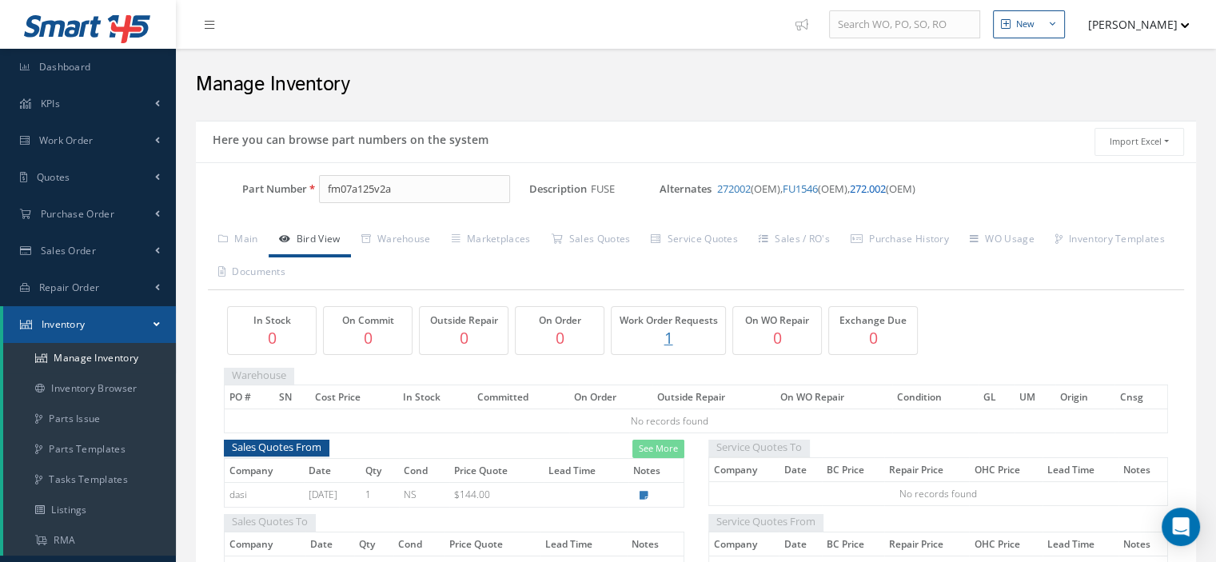
click at [882, 185] on link "272.002" at bounding box center [868, 188] width 36 height 14
click at [730, 192] on link "272002" at bounding box center [734, 188] width 34 height 14
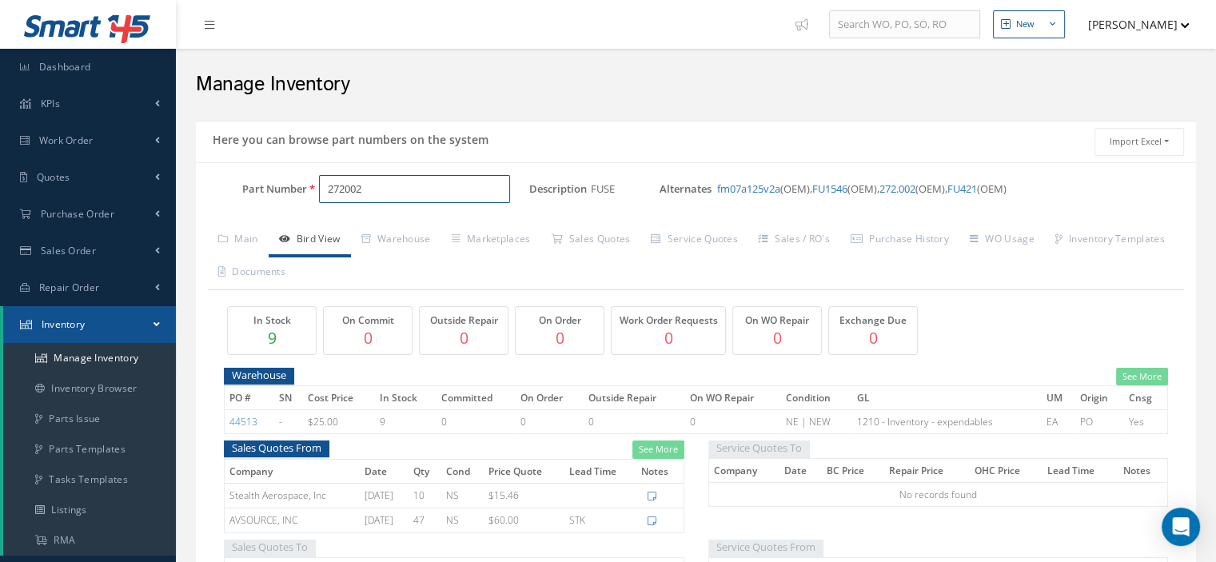
drag, startPoint x: 390, startPoint y: 182, endPoint x: 300, endPoint y: 182, distance: 89.5
click at [300, 182] on div "Part Number 272002" at bounding box center [362, 189] width 333 height 29
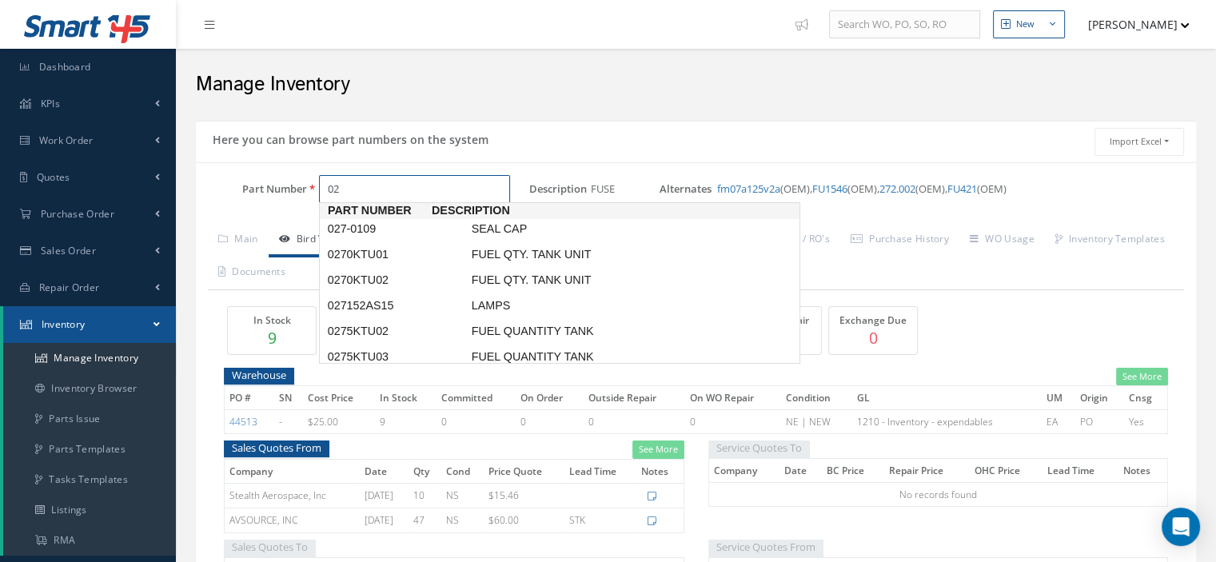
type input "0"
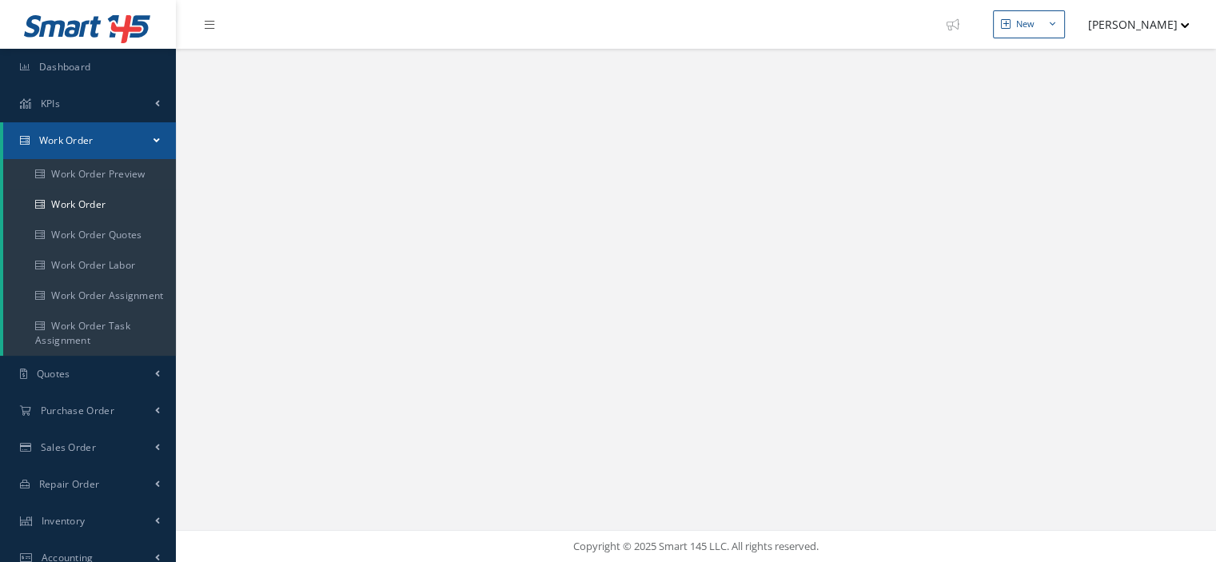
select select "25"
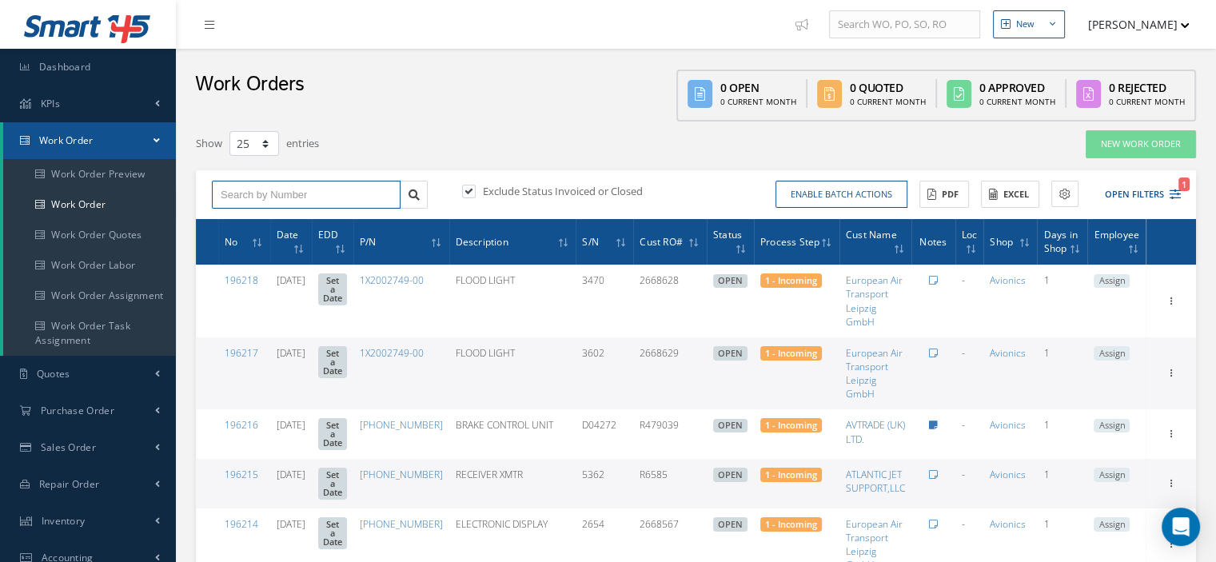
click at [272, 199] on input "text" at bounding box center [306, 195] width 189 height 29
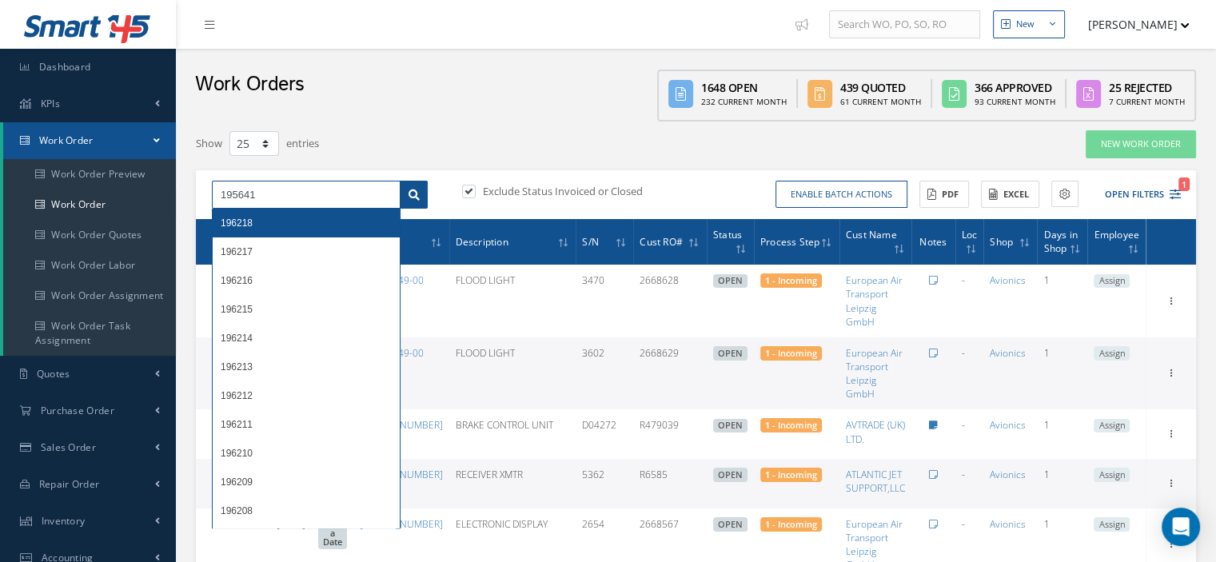
type input "195641"
click at [408, 194] on link at bounding box center [414, 195] width 28 height 29
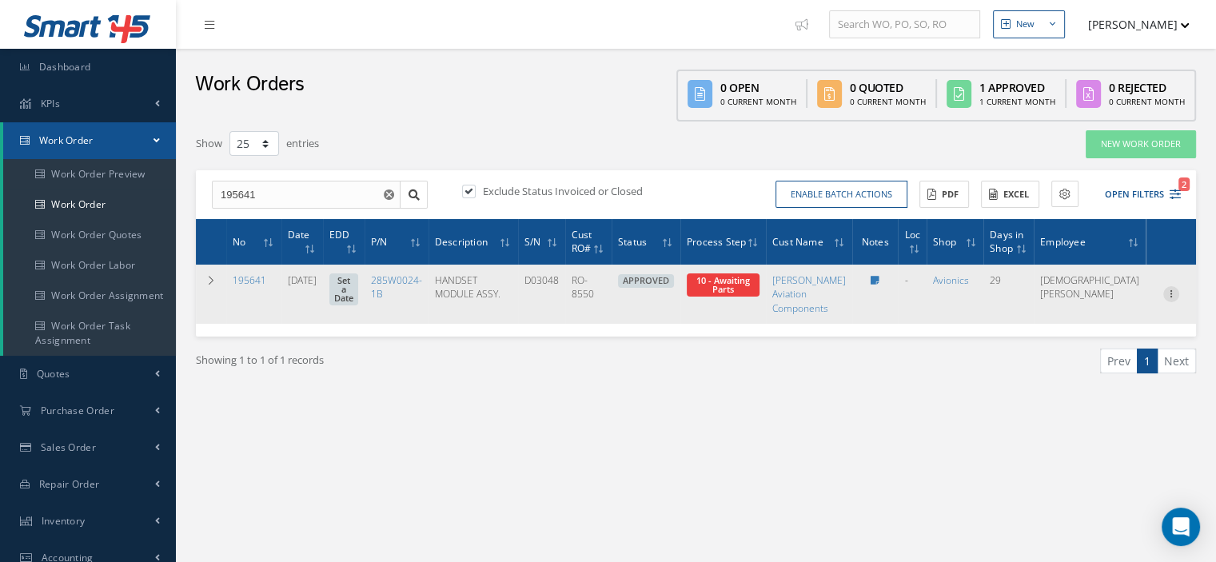
click at [1167, 291] on icon at bounding box center [1171, 292] width 16 height 13
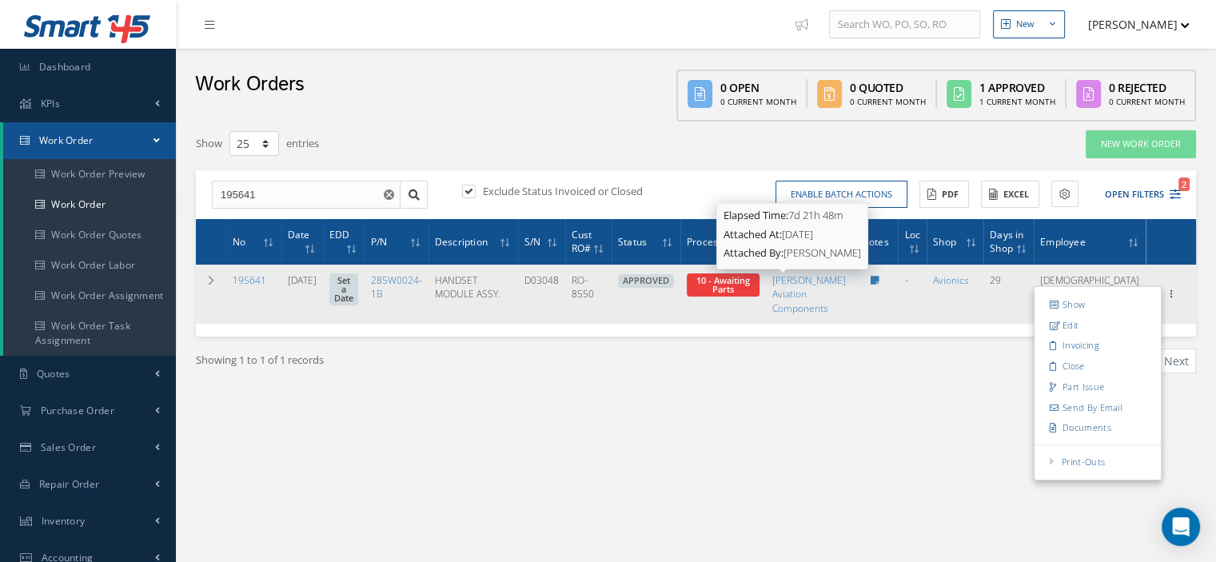
click at [750, 289] on span "10 - Awaiting Parts" at bounding box center [723, 284] width 54 height 21
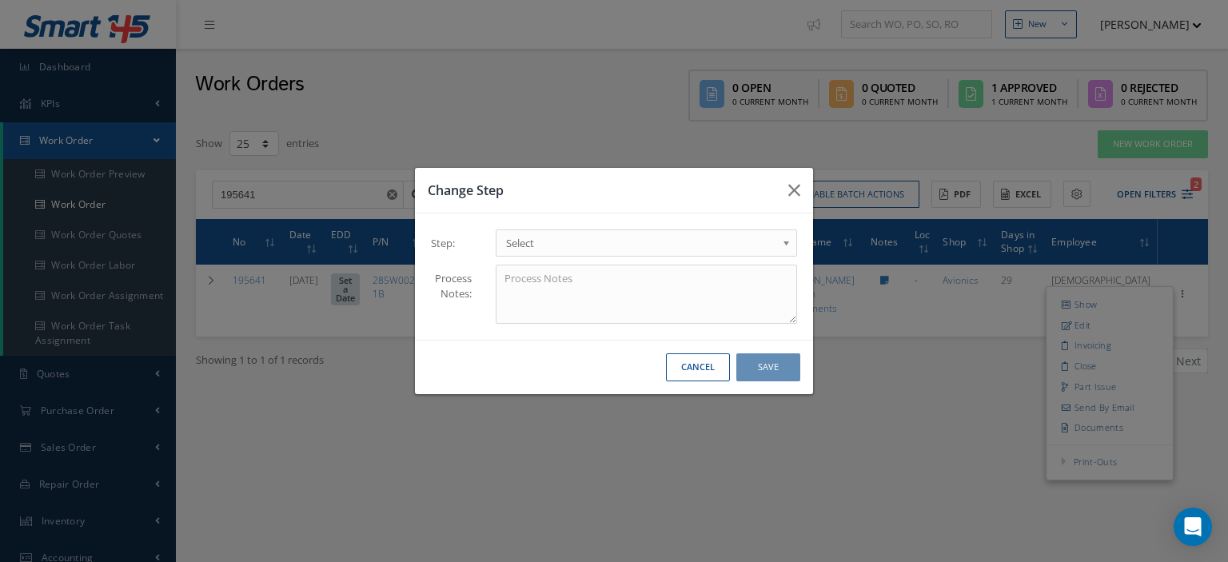
click at [782, 246] on b at bounding box center [789, 247] width 14 height 26
click at [771, 373] on button "Save" at bounding box center [768, 367] width 64 height 28
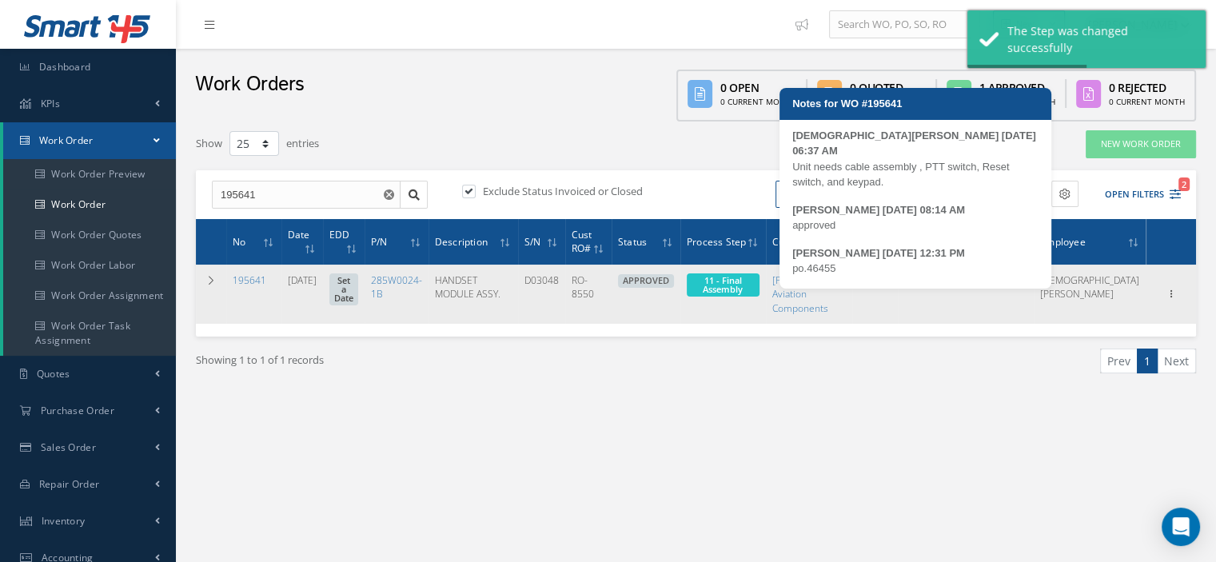
click at [879, 281] on icon at bounding box center [874, 281] width 9 height 10
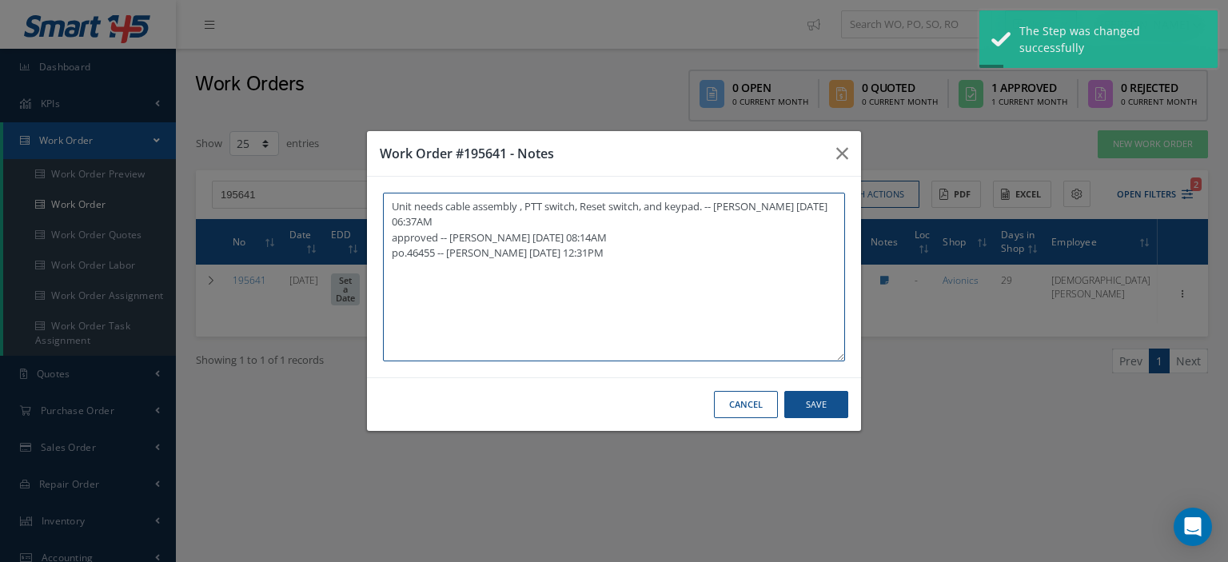
paste textarea "I already gave them to the technician"
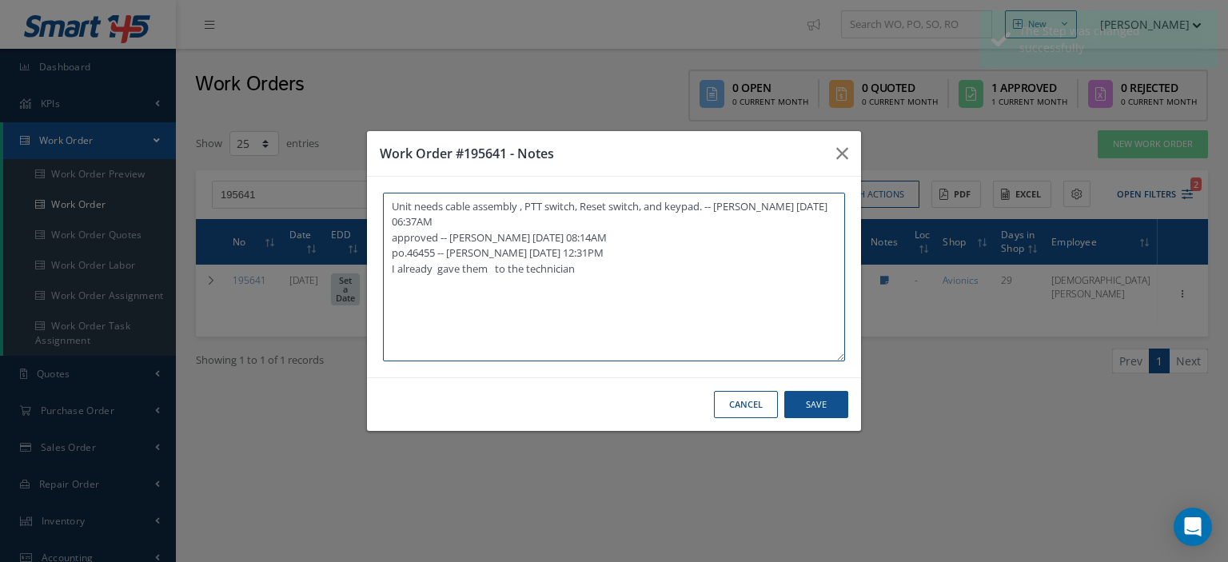
type textarea "Unit needs cable assembly , PTT switch, Reset switch, and keypad. -- Jesus Padr…"
click at [796, 396] on button "Save" at bounding box center [816, 405] width 64 height 28
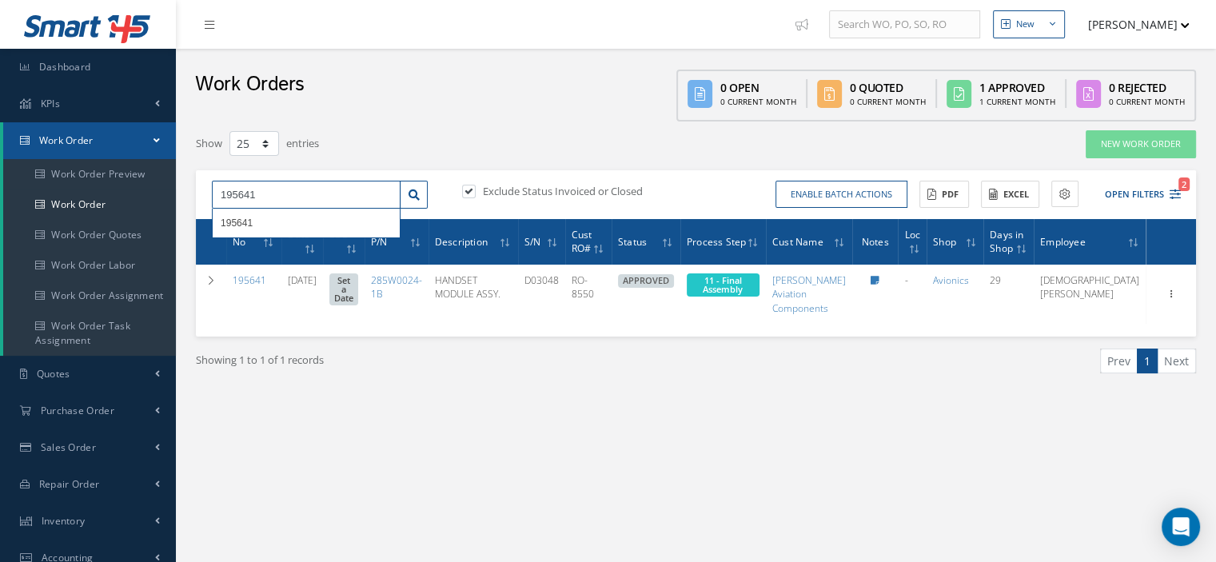
drag, startPoint x: 277, startPoint y: 199, endPoint x: 215, endPoint y: 201, distance: 62.4
click at [215, 201] on input "195641" at bounding box center [306, 195] width 189 height 29
type input "196038"
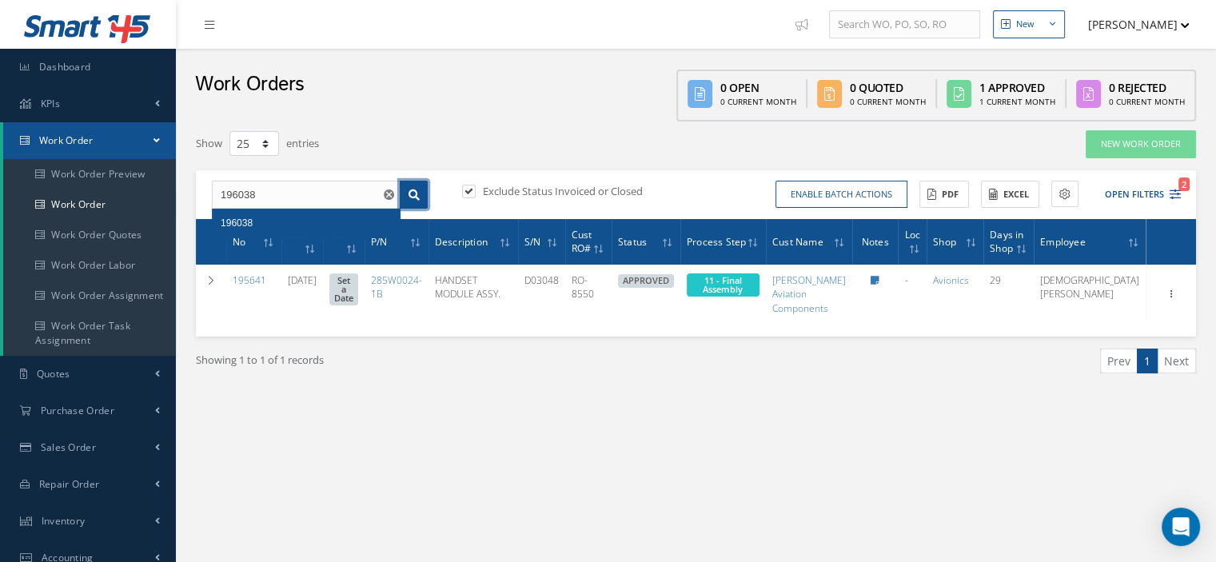
click at [423, 197] on link at bounding box center [414, 195] width 28 height 29
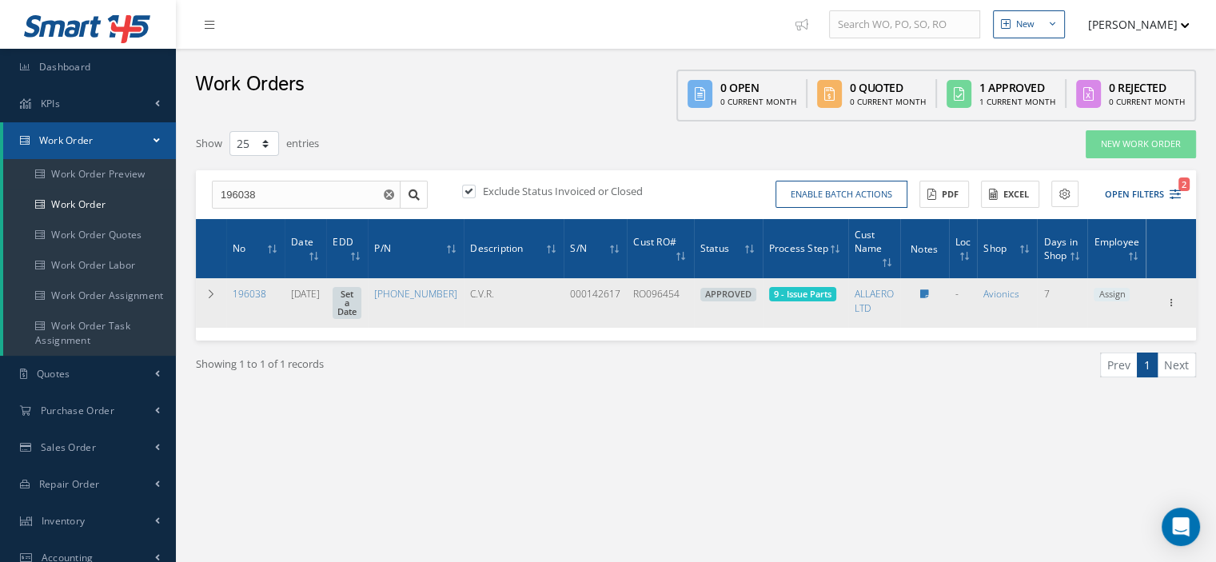
click at [1103, 288] on span "Assign" at bounding box center [1111, 295] width 36 height 14
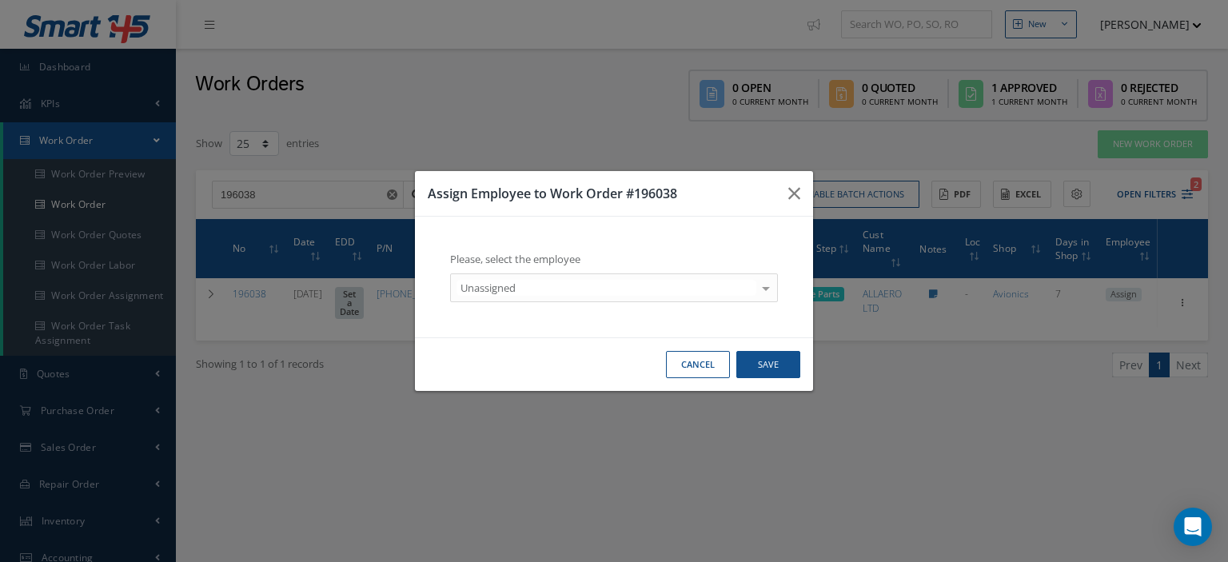
click at [766, 289] on div at bounding box center [765, 287] width 22 height 26
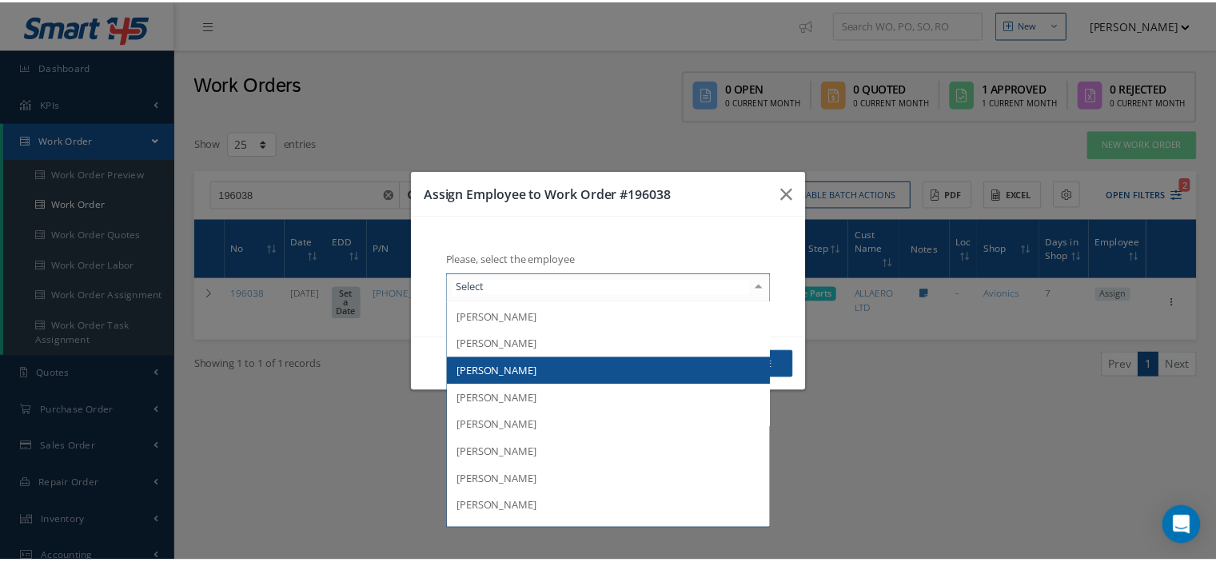
scroll to position [234, 0]
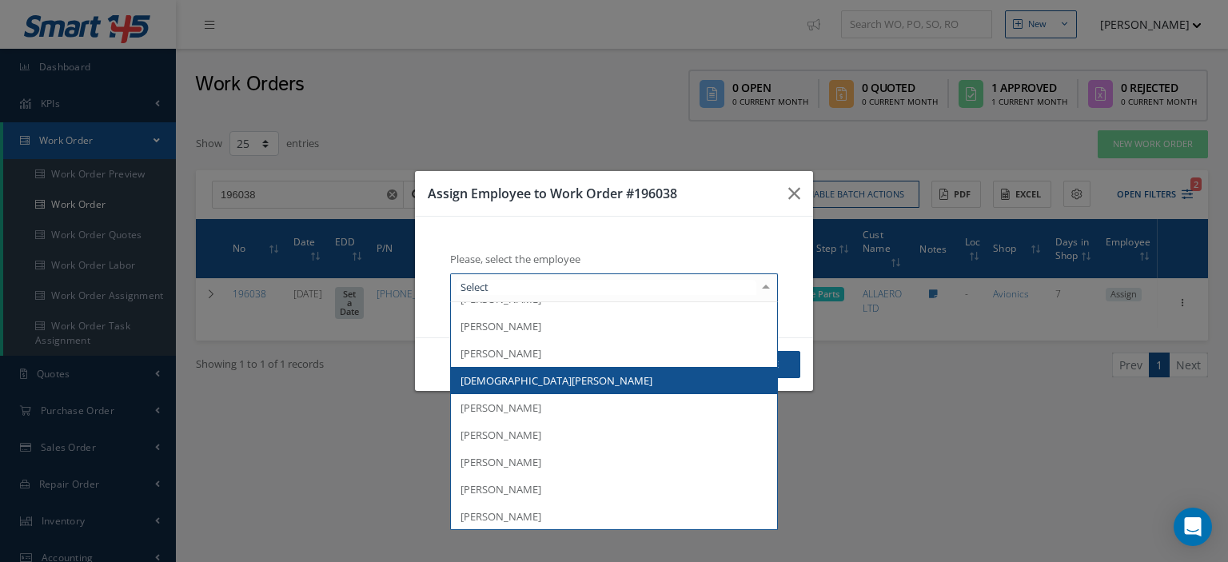
click at [577, 374] on span "[DEMOGRAPHIC_DATA][PERSON_NAME]" at bounding box center [614, 380] width 326 height 27
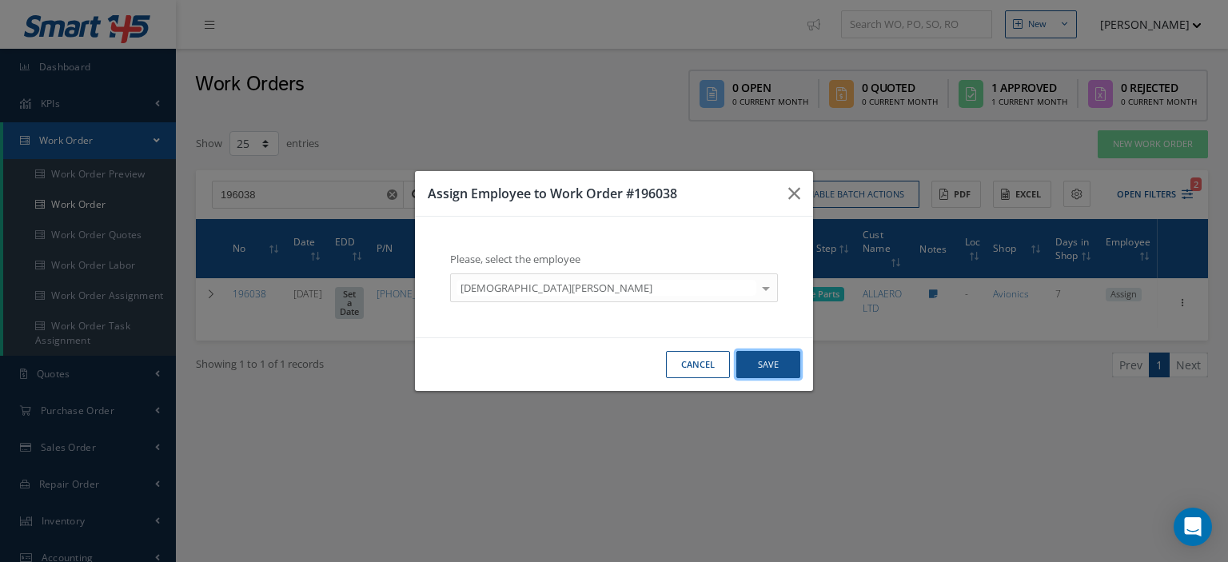
click at [751, 369] on button "Save" at bounding box center [768, 365] width 64 height 28
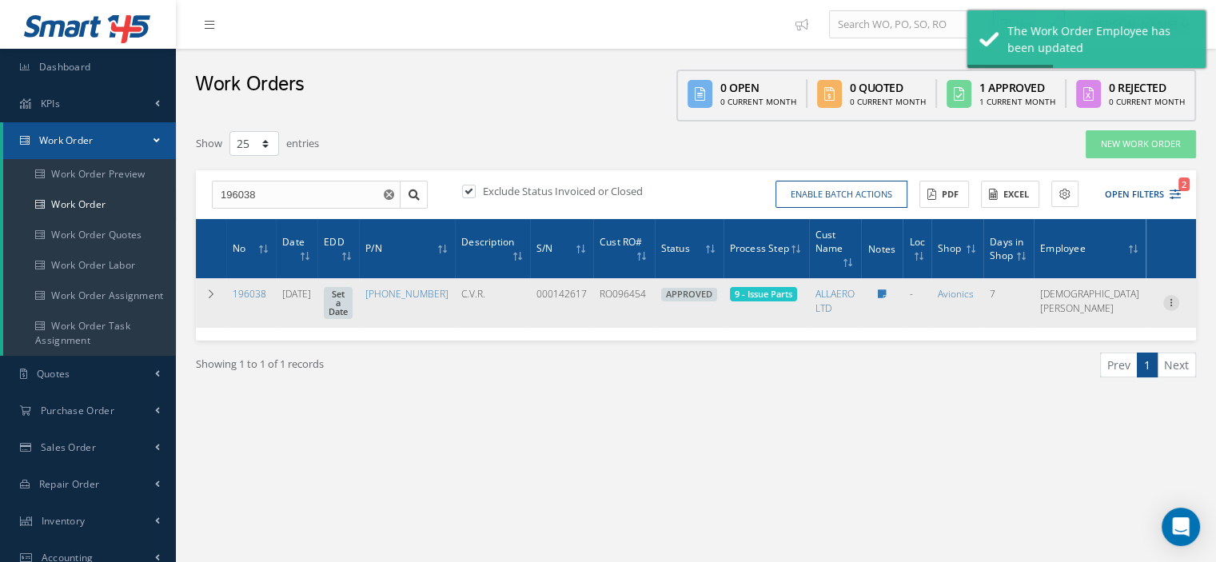
click at [1167, 295] on icon at bounding box center [1171, 301] width 16 height 13
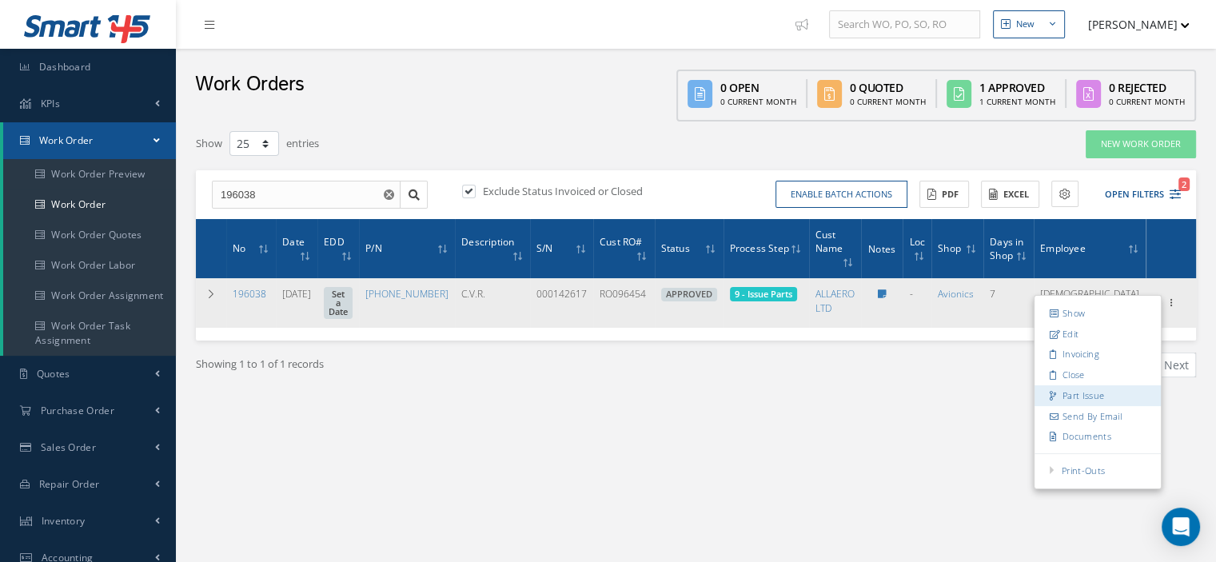
click at [1077, 387] on link "Part Issue" at bounding box center [1097, 395] width 126 height 21
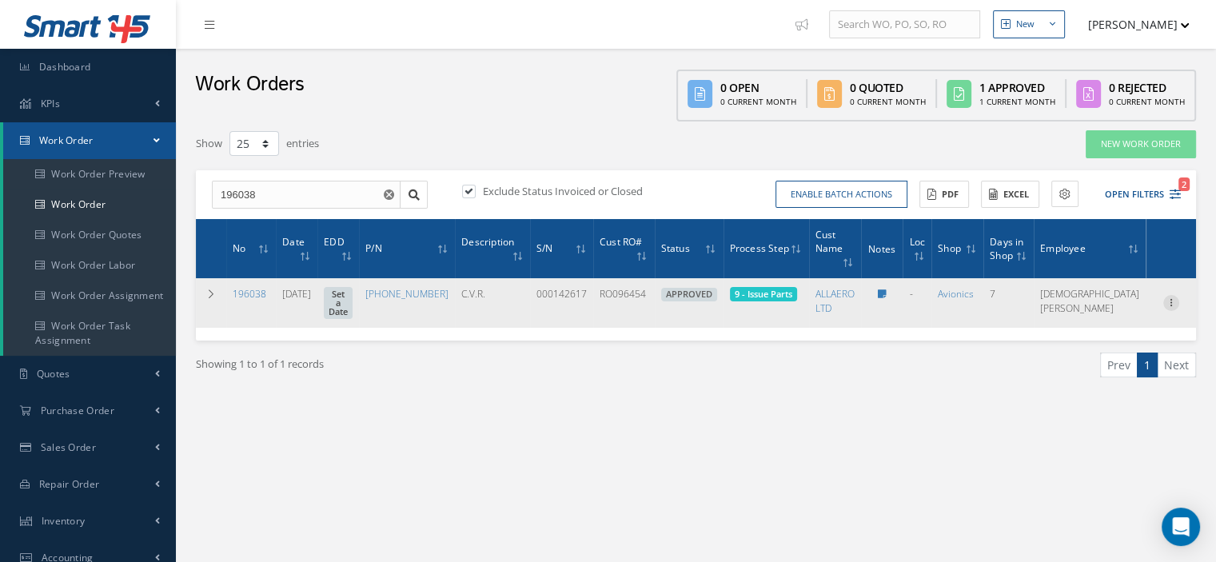
click at [1171, 295] on icon at bounding box center [1171, 301] width 16 height 13
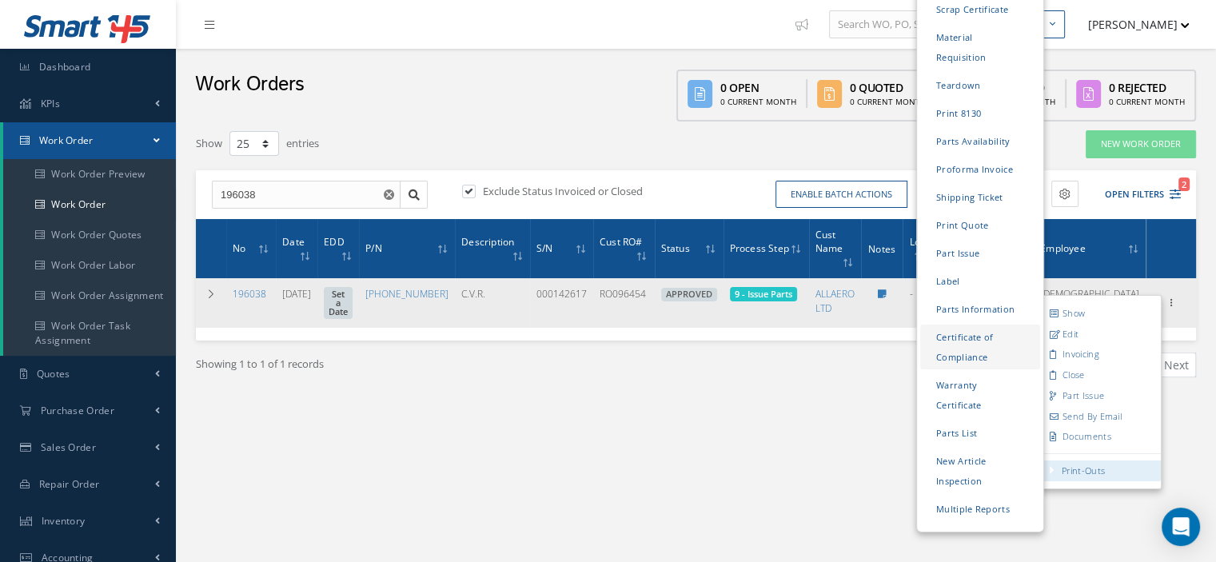
click at [953, 325] on link "Certificate of Compliance" at bounding box center [980, 347] width 120 height 45
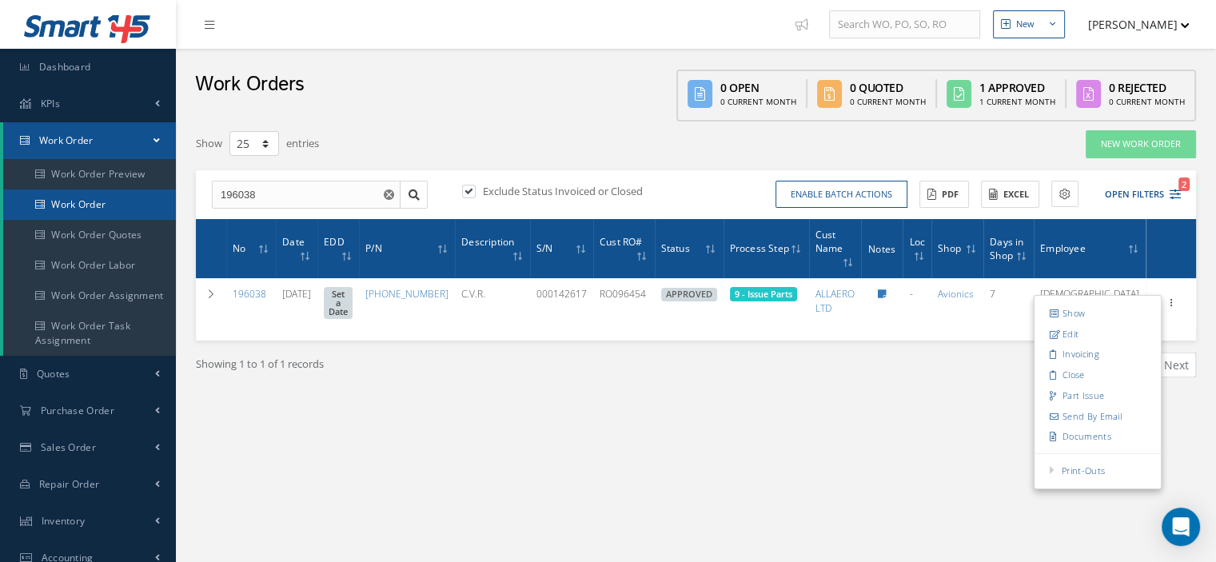
click at [106, 210] on link "Work Order" at bounding box center [89, 204] width 173 height 30
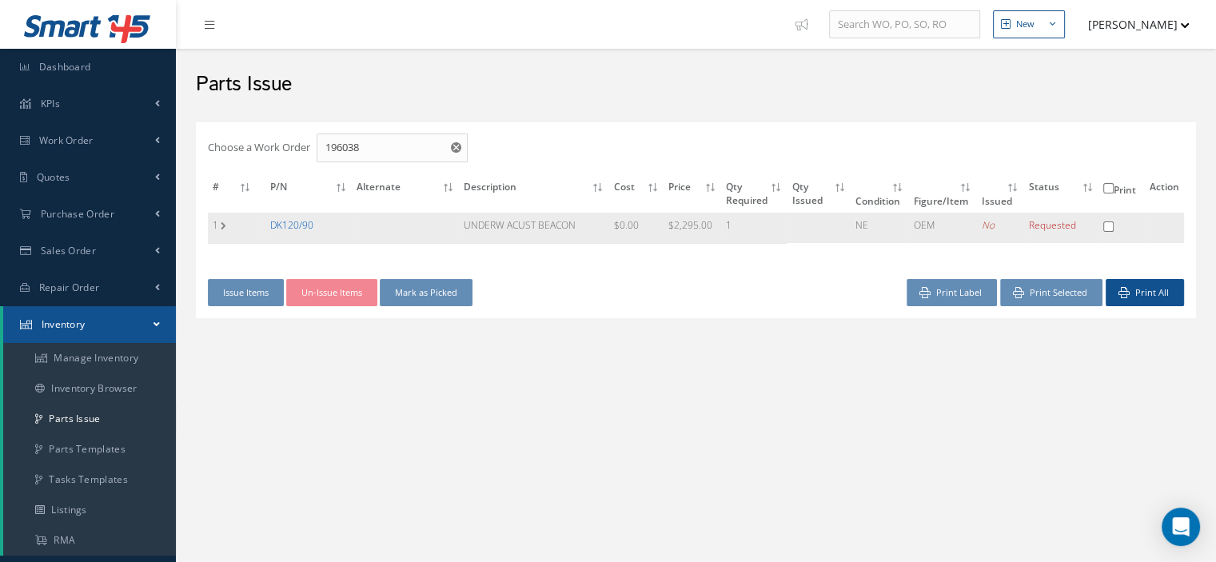
click at [299, 226] on link "DK120/90" at bounding box center [291, 225] width 43 height 14
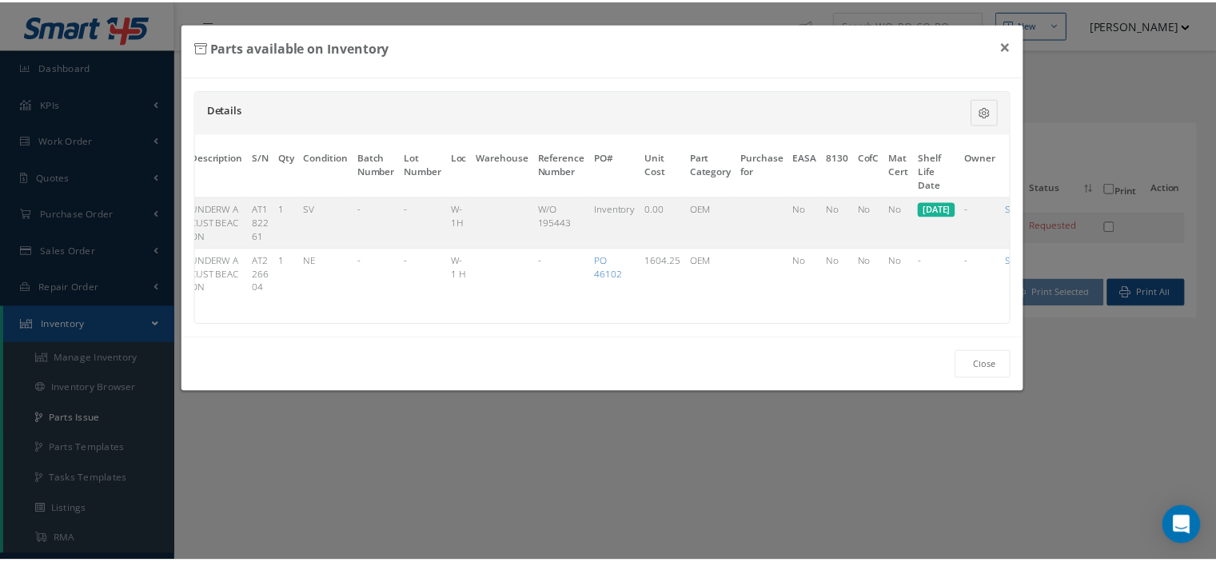
scroll to position [0, 155]
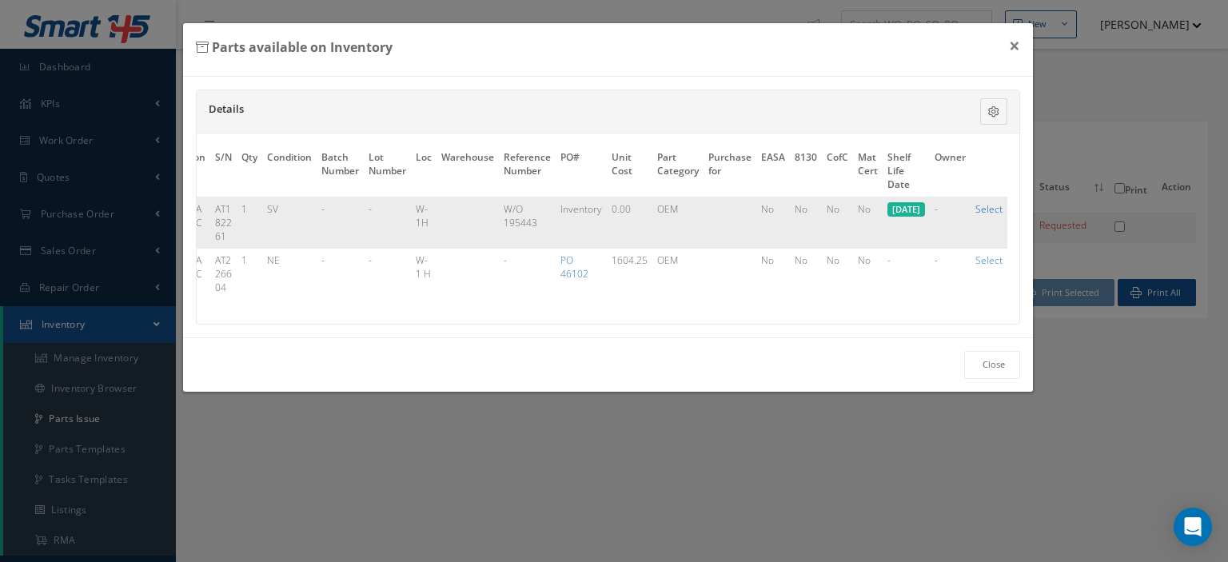
click at [995, 202] on link "Select" at bounding box center [988, 209] width 27 height 14
checkbox input "true"
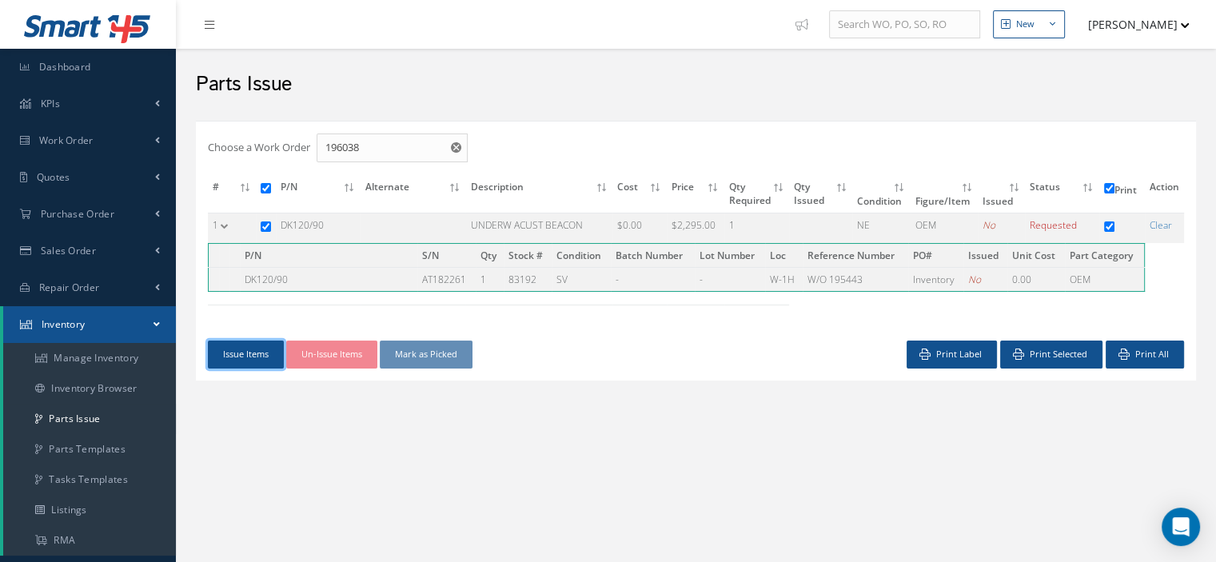
click at [246, 356] on button "Issue Items" at bounding box center [246, 354] width 76 height 28
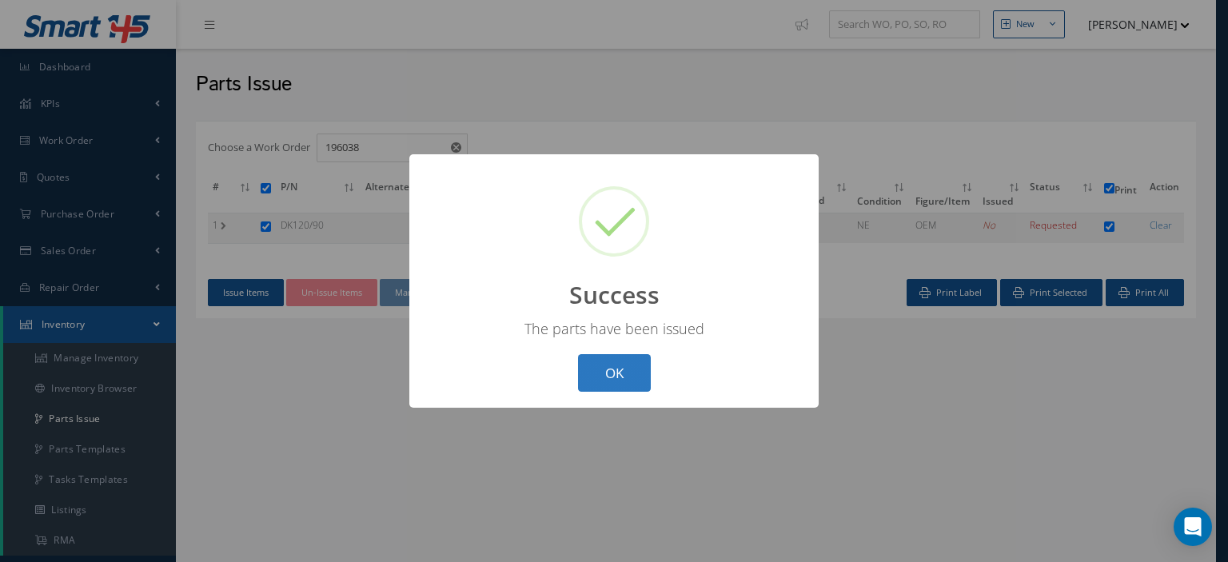
click at [627, 376] on button "OK" at bounding box center [614, 373] width 73 height 38
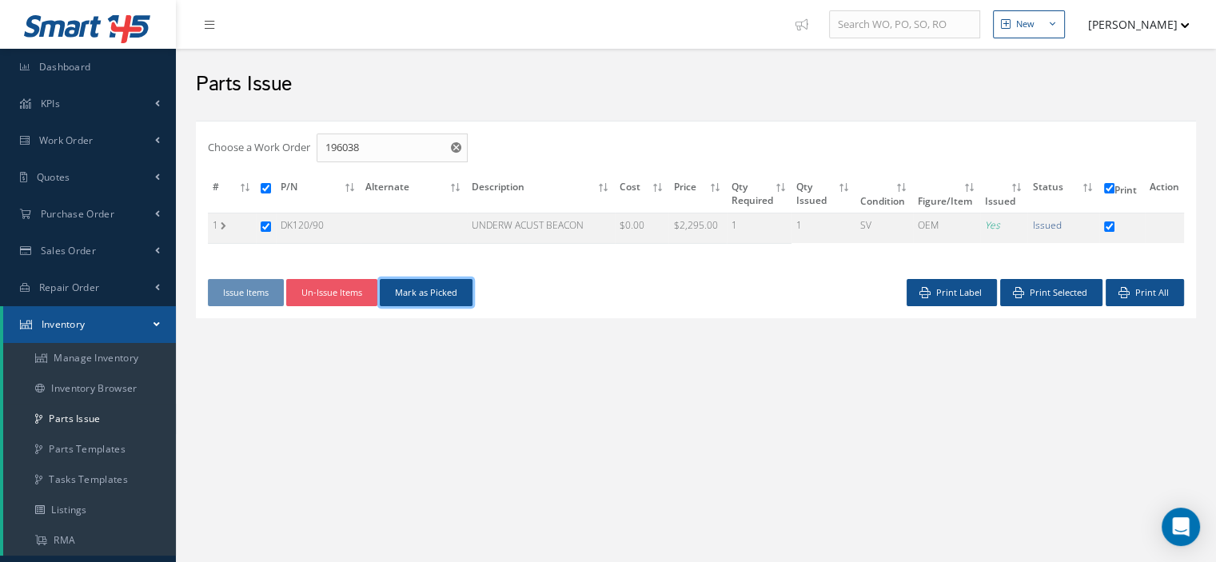
click at [444, 288] on button "Mark as Picked" at bounding box center [426, 293] width 93 height 28
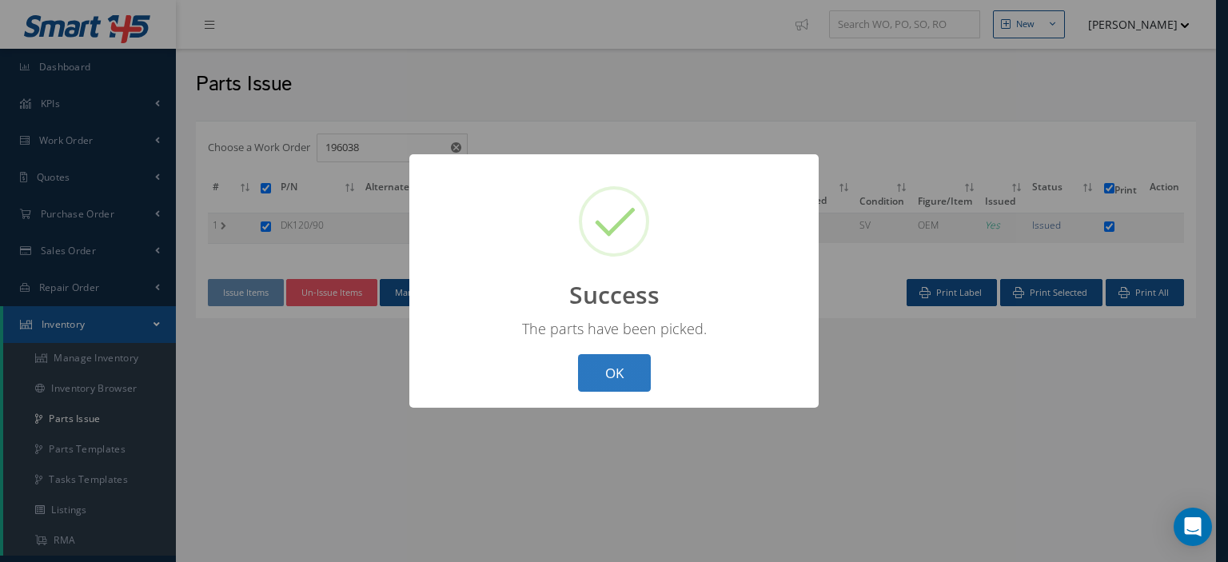
click at [595, 367] on button "OK" at bounding box center [614, 373] width 73 height 38
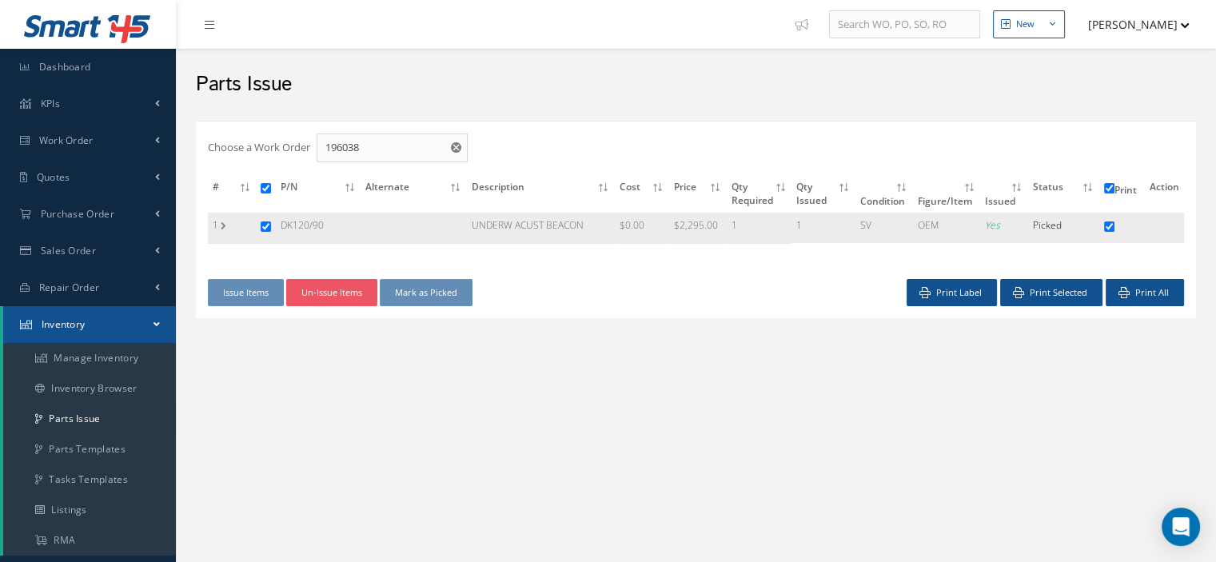
click at [226, 231] on td "1" at bounding box center [232, 228] width 48 height 30
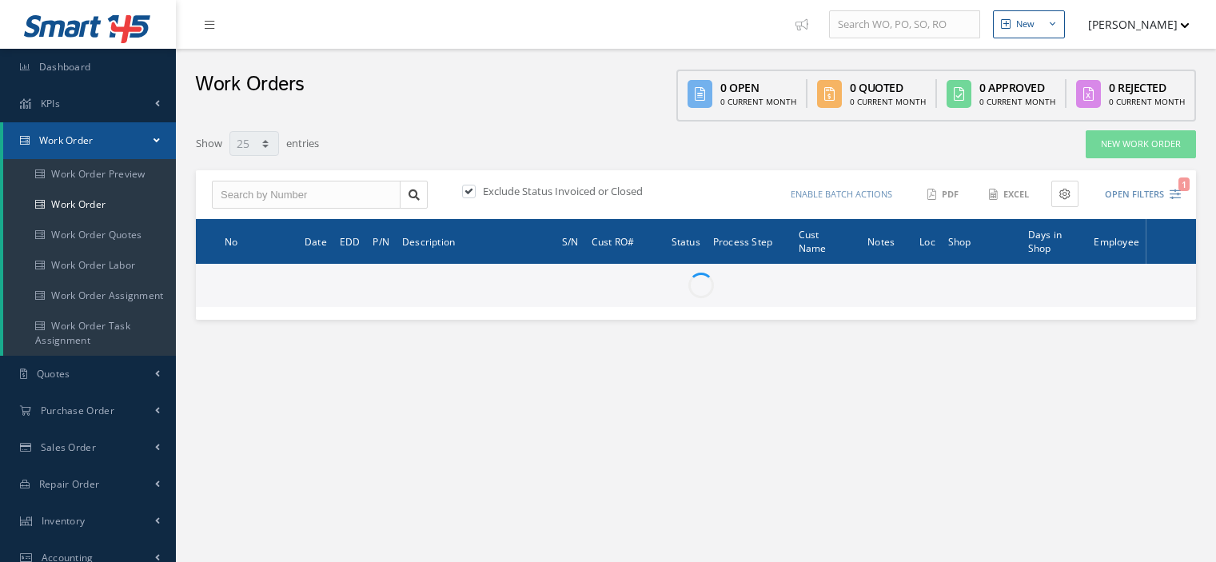
select select "25"
click at [223, 192] on input "text" at bounding box center [306, 195] width 189 height 29
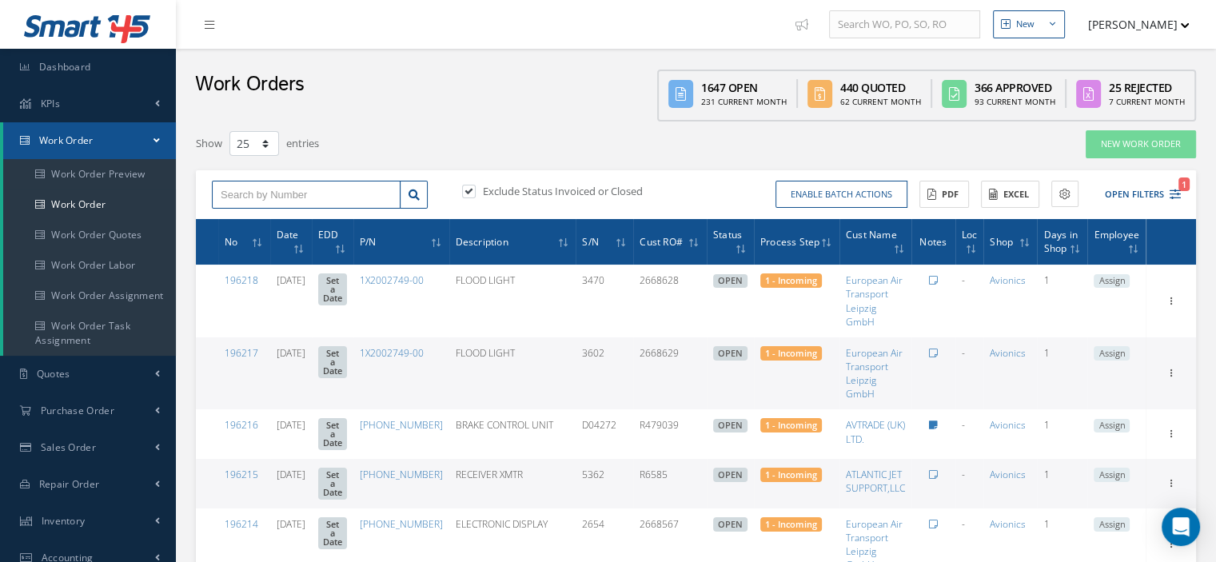
paste input "195443"
type input "195443"
click at [405, 197] on link at bounding box center [414, 195] width 28 height 29
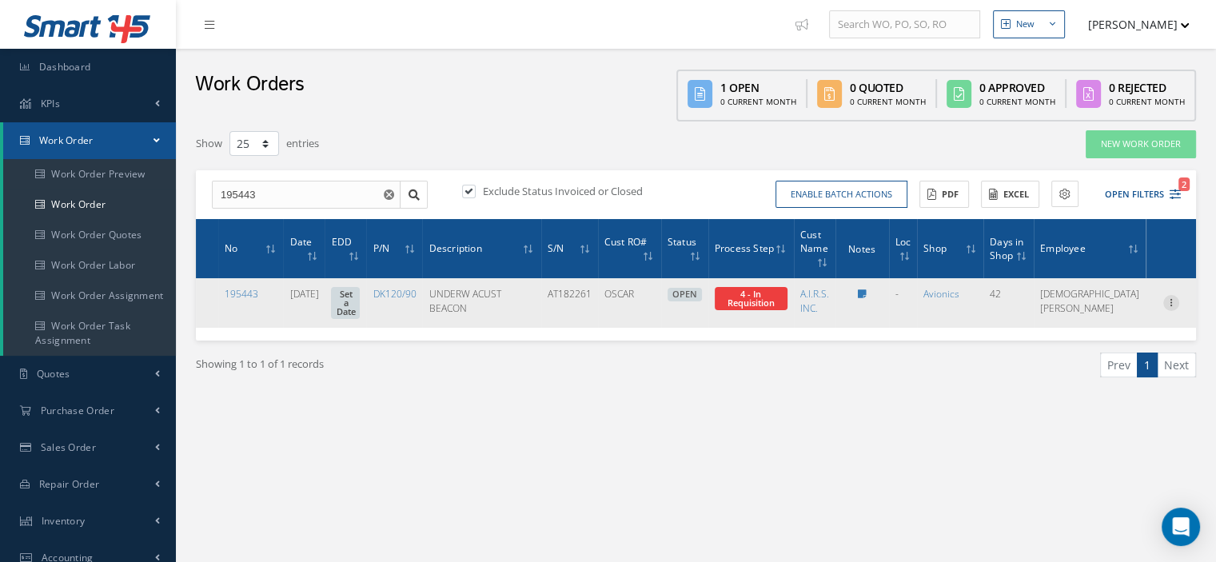
click at [1172, 303] on icon at bounding box center [1171, 301] width 16 height 13
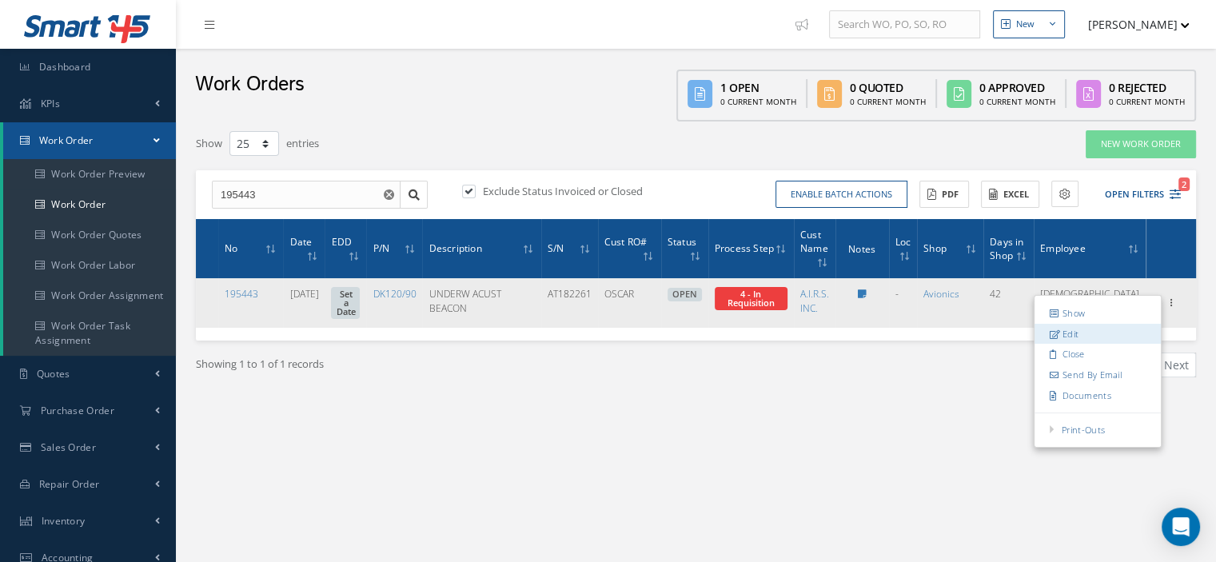
click at [1065, 333] on link "Edit" at bounding box center [1097, 334] width 126 height 21
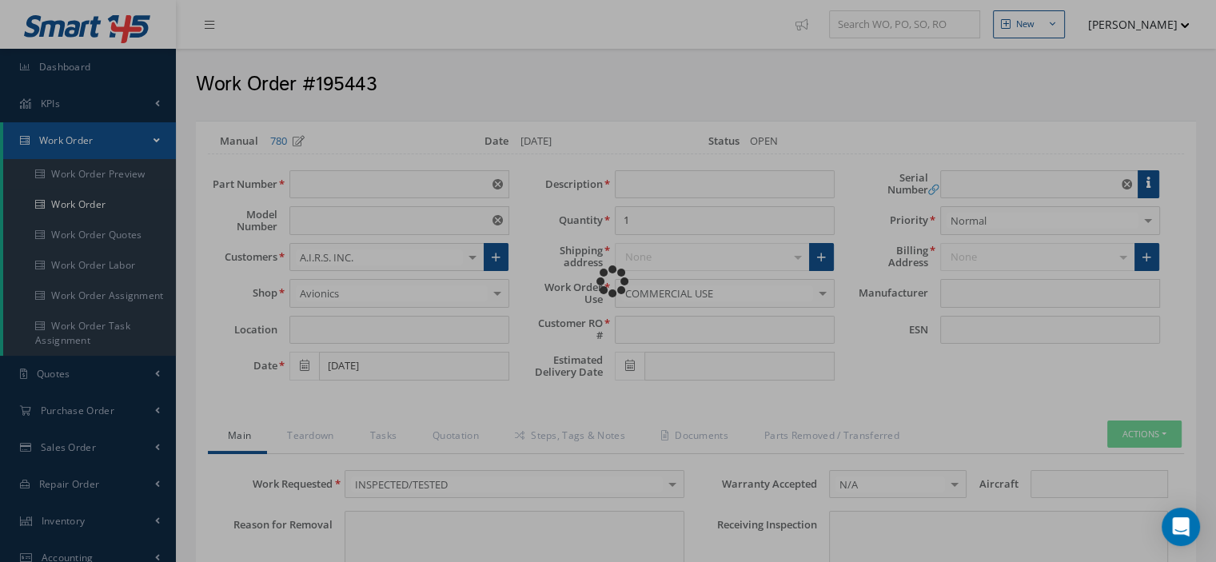
type input "DK120/90"
type input "VARIOUS"
type input "07/02/2025"
type input "UNDERW ACUST BEACON"
type input "OSCAR"
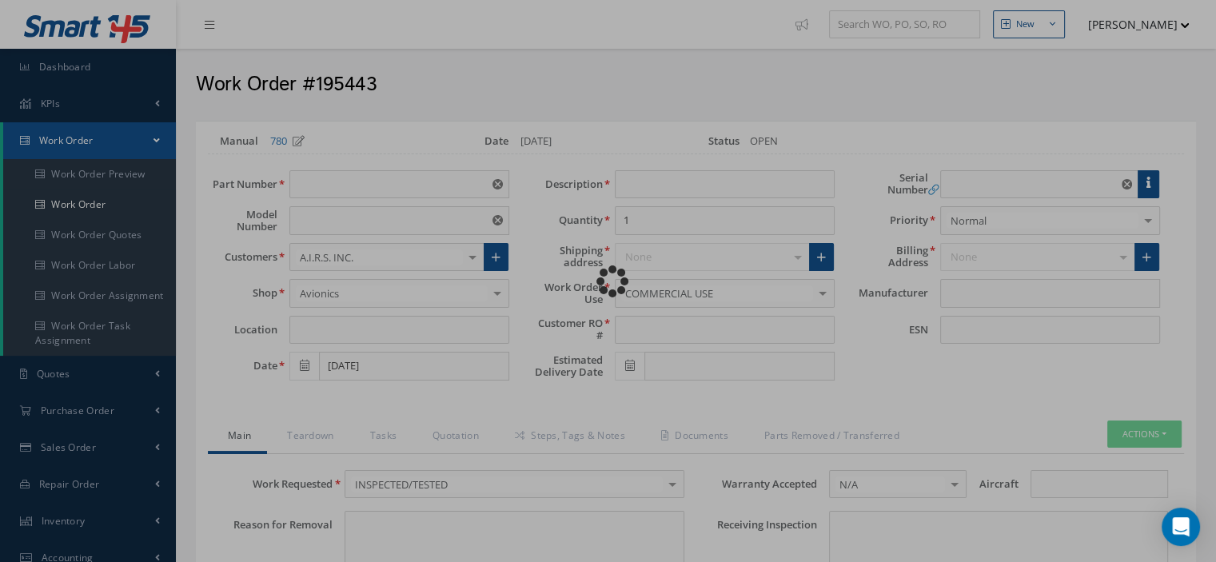
type input "AT182261"
type textarea "NONE"
type input "NONE"
type textarea "NONE"
type input "NONE"
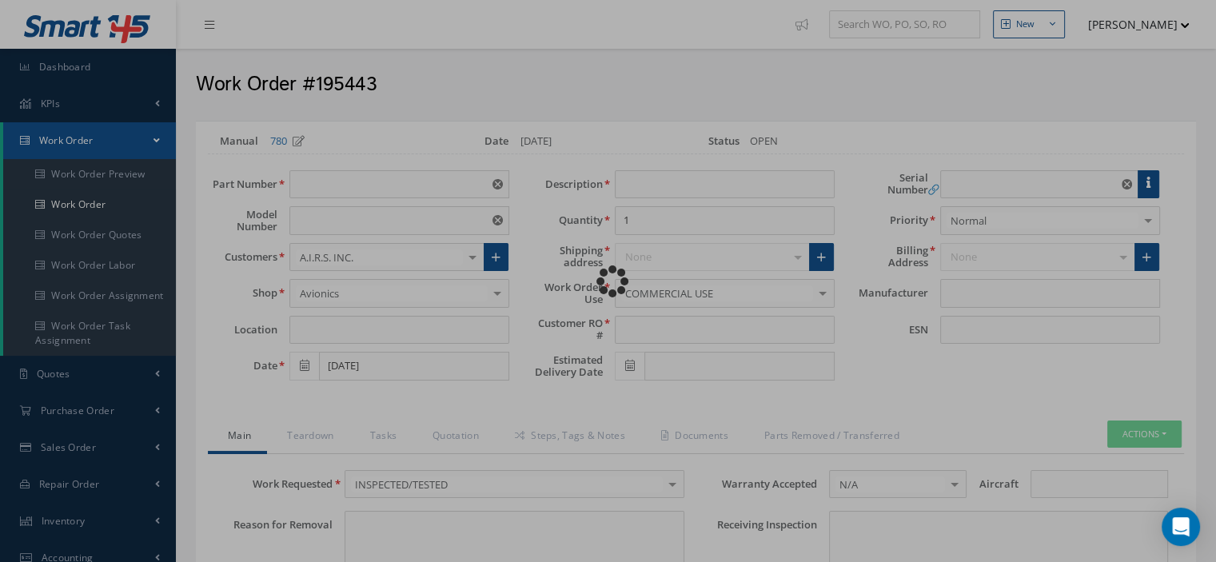
type input "N/A"
type textarea "INSPECTED/TESTED in accordance with CMM 03-TM-0063, Revision F, Date Mar 31, 20…"
type input "07/02/2025"
checkbox input "true"
type textarea "Battery Expires 10/2029."
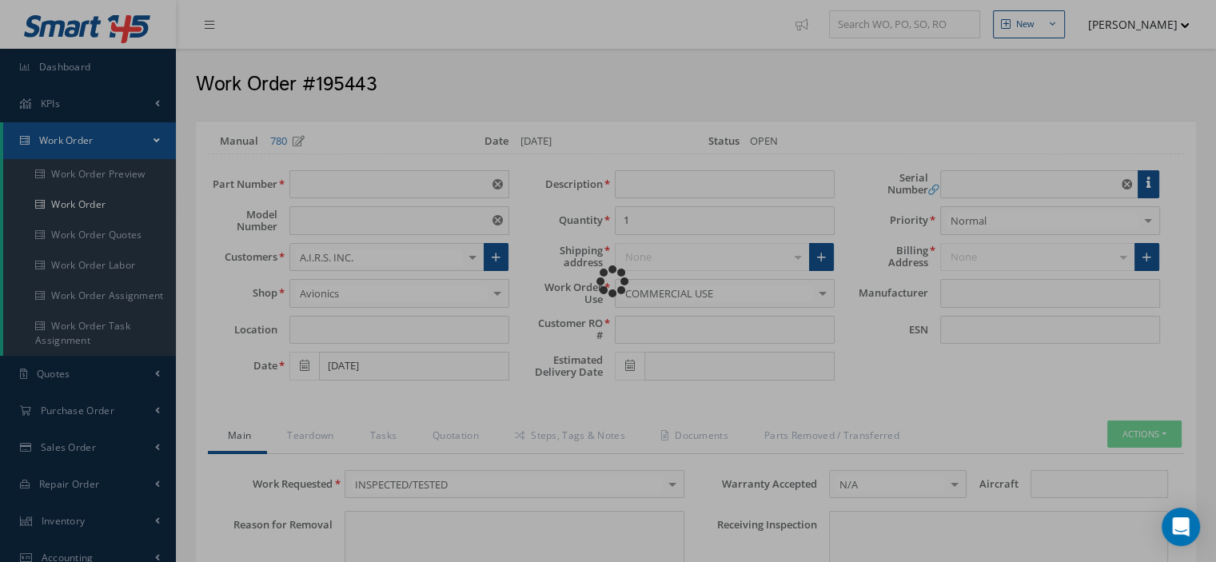
type input "07/02/2025"
type input "DUKANE"
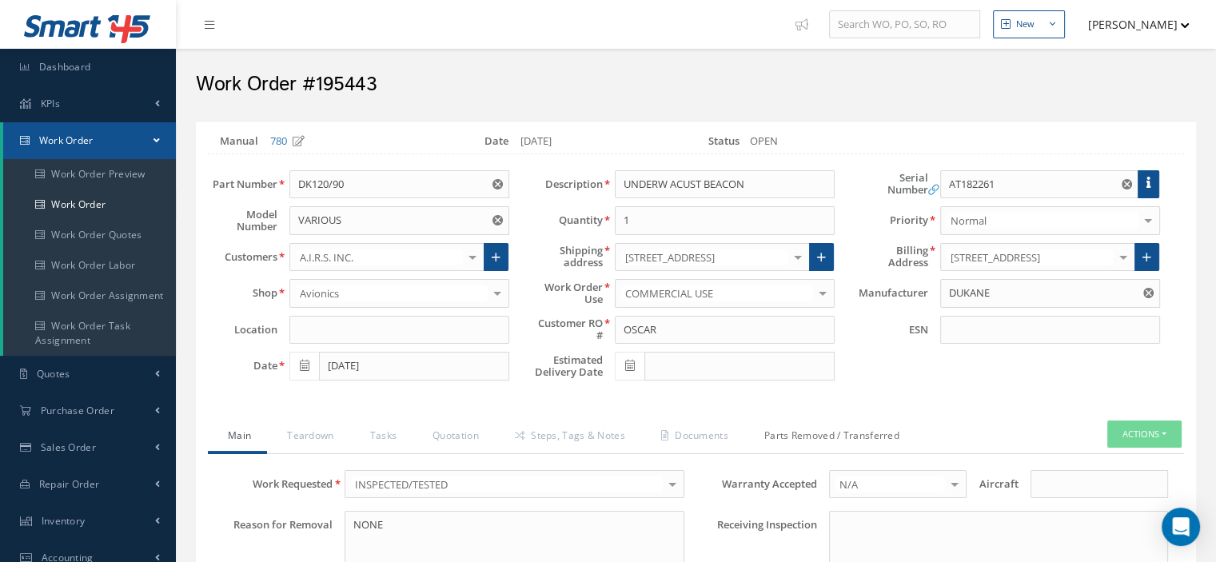
click at [838, 428] on link "Parts Removed / Transferred" at bounding box center [829, 437] width 171 height 34
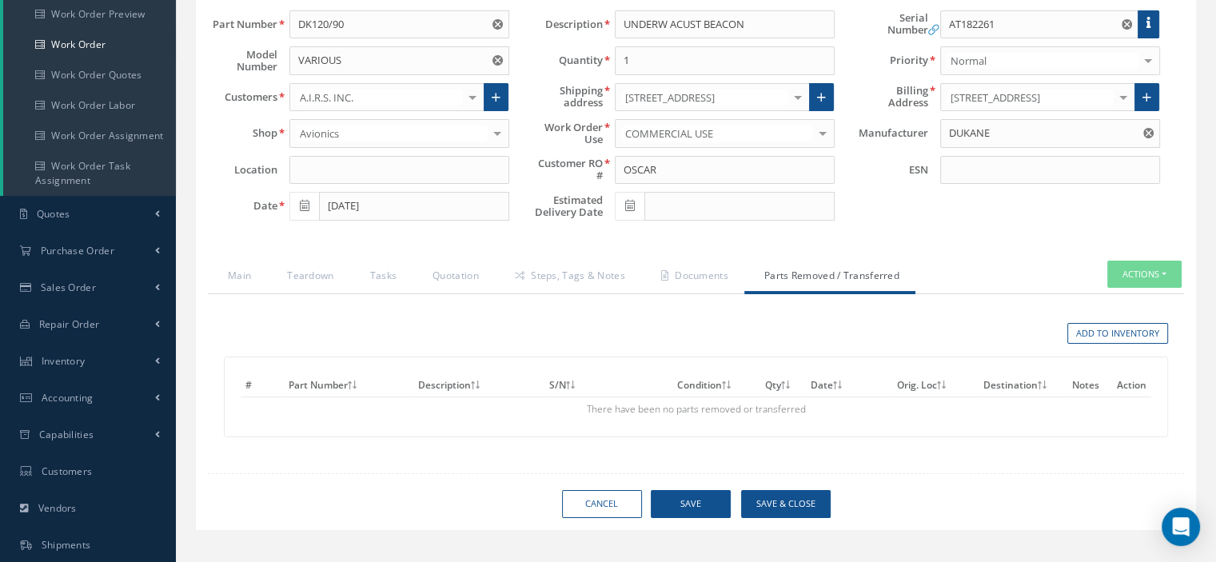
scroll to position [240, 0]
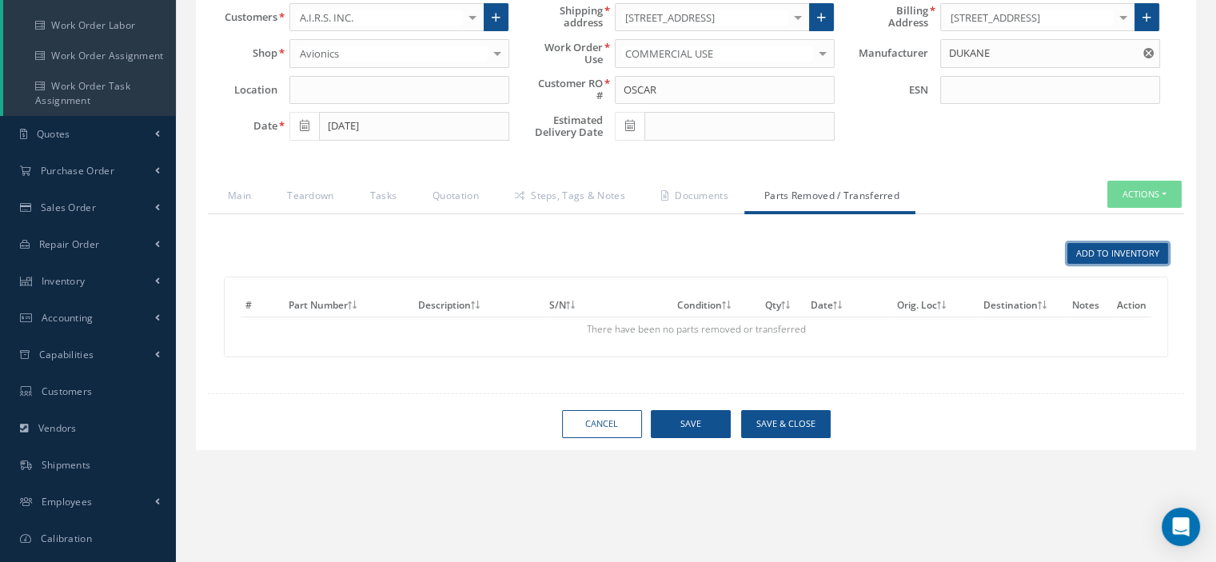
click at [1119, 249] on link "Add to Inventory" at bounding box center [1117, 254] width 101 height 22
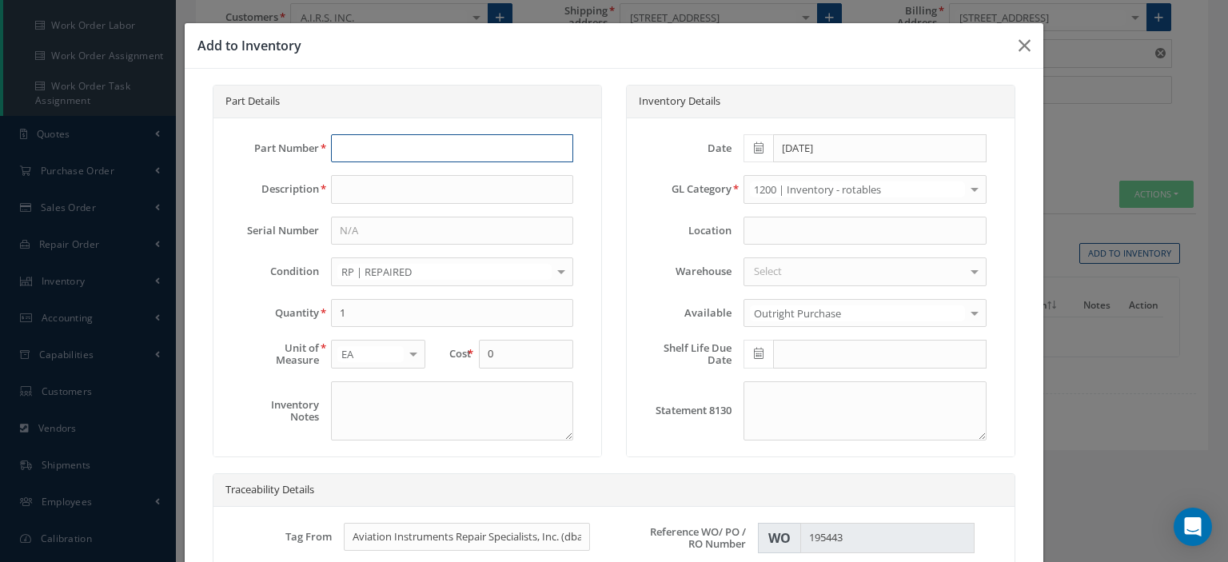
click at [384, 154] on input "text" at bounding box center [452, 148] width 242 height 29
click at [1018, 50] on icon "button" at bounding box center [1024, 45] width 12 height 19
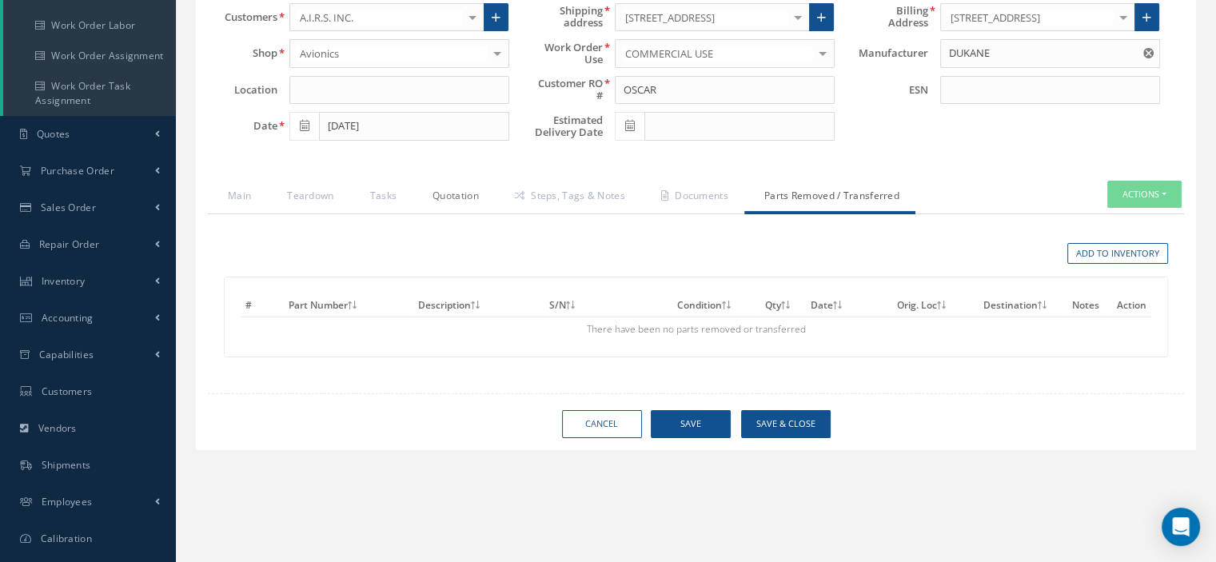
click at [476, 193] on link "Quotation" at bounding box center [453, 198] width 82 height 34
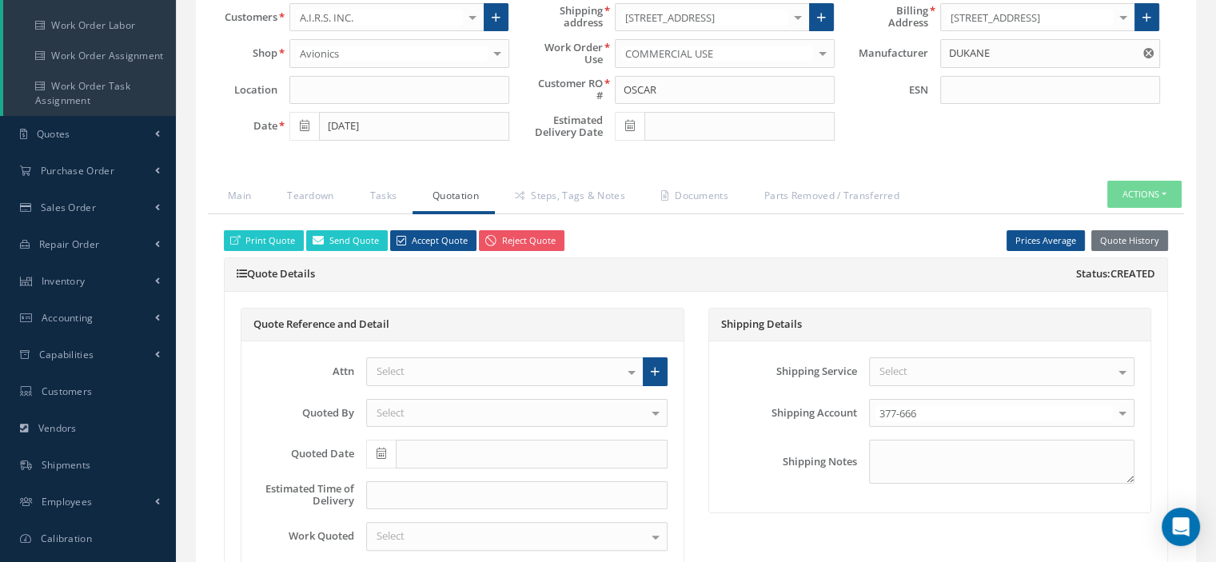
scroll to position [160, 0]
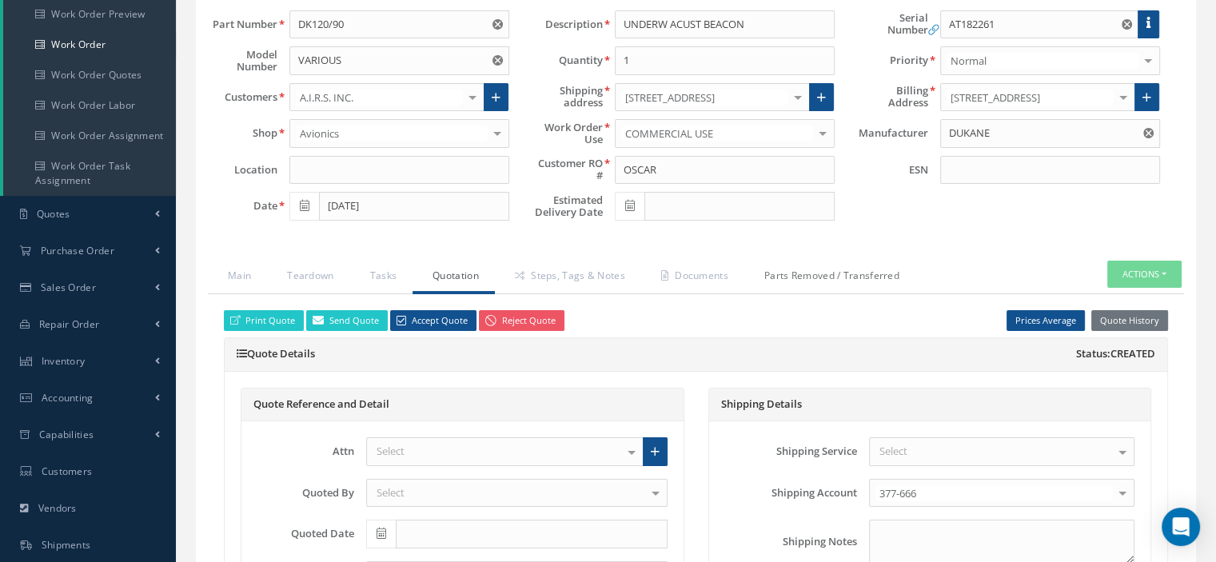
click at [790, 273] on link "Parts Removed / Transferred" at bounding box center [829, 278] width 171 height 34
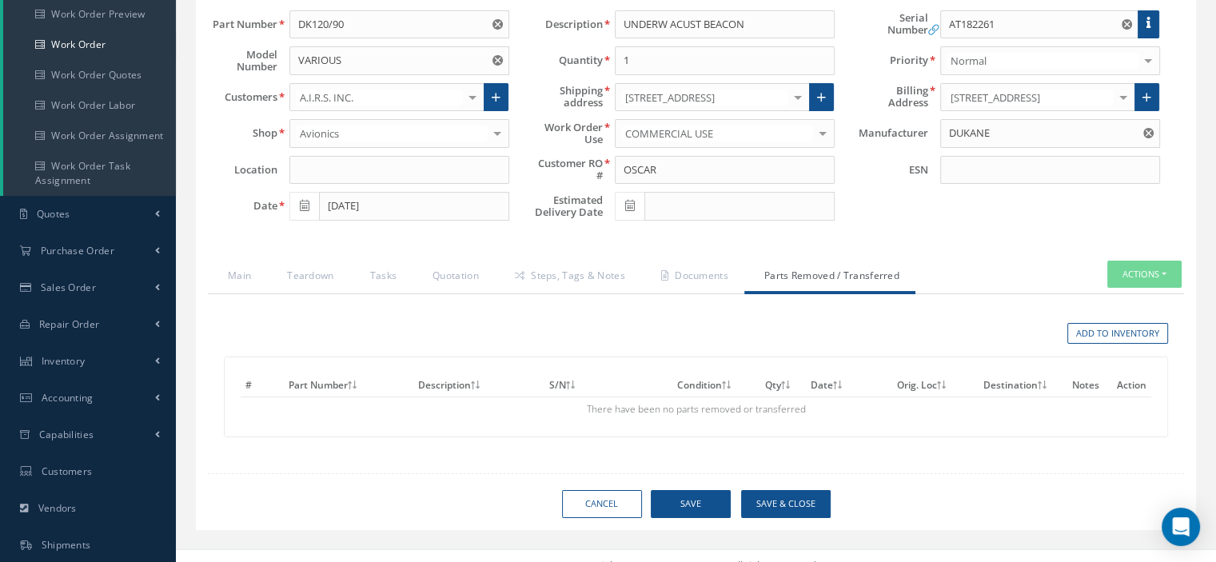
scroll to position [0, 0]
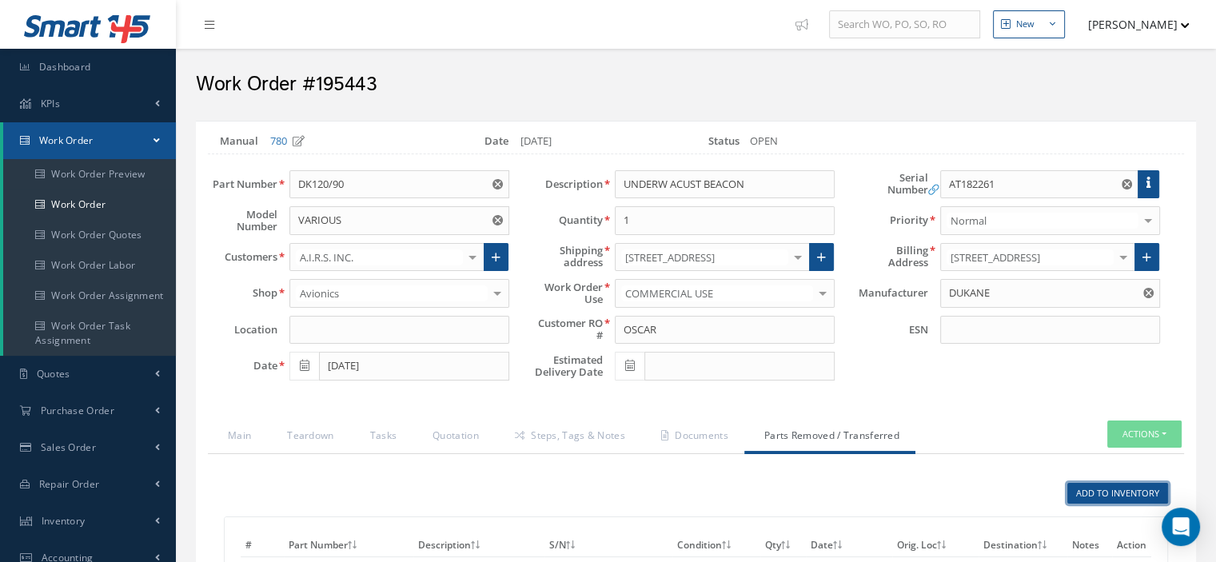
click at [1116, 488] on link "Add to Inventory" at bounding box center [1117, 494] width 101 height 22
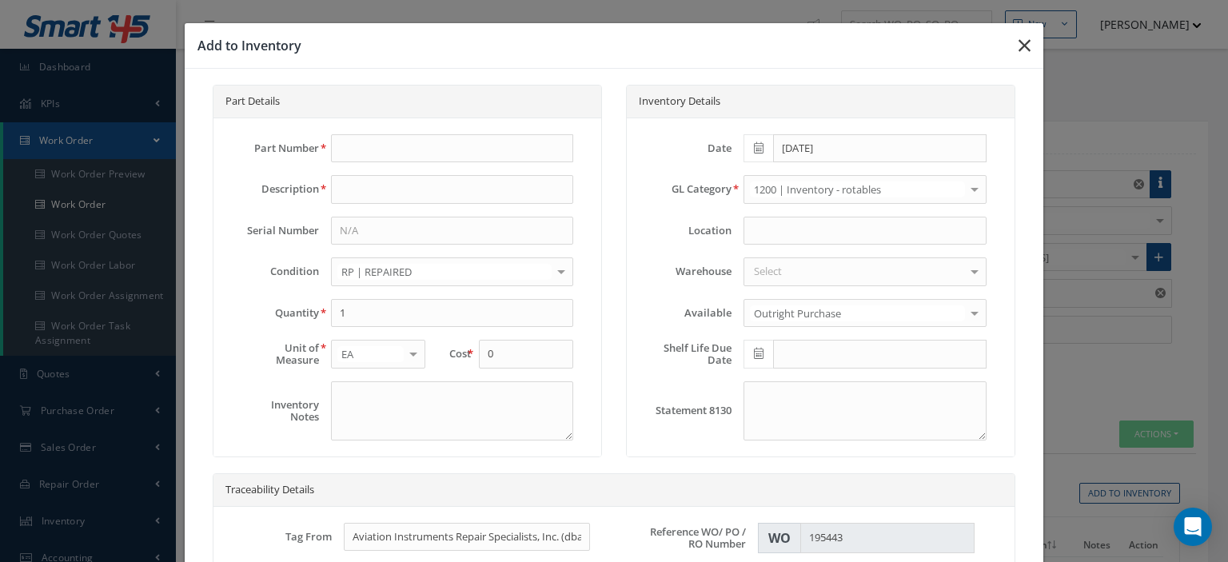
click at [1018, 53] on icon "button" at bounding box center [1024, 45] width 12 height 19
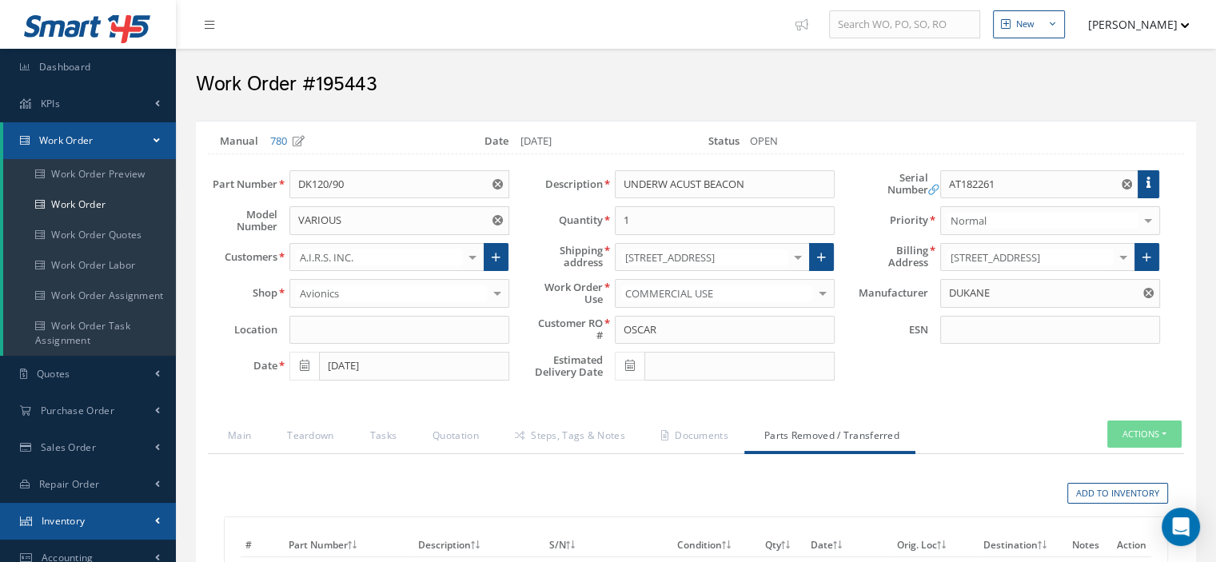
click at [90, 515] on link "Inventory" at bounding box center [88, 521] width 176 height 37
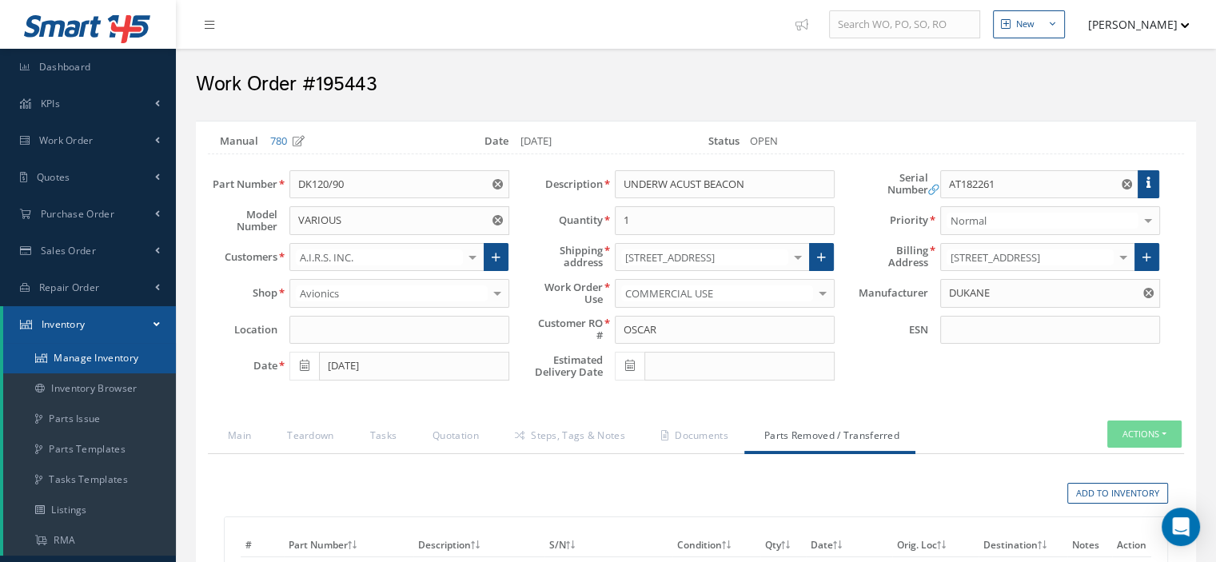
click at [121, 360] on link "Manage Inventory" at bounding box center [89, 358] width 173 height 30
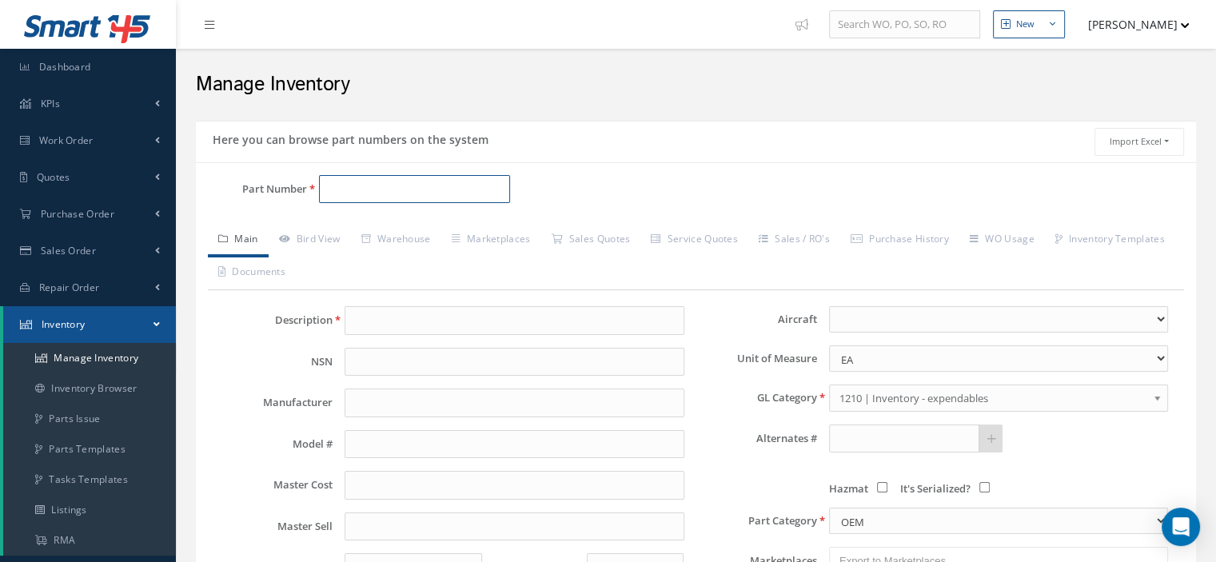
click at [334, 193] on input "Part Number" at bounding box center [414, 189] width 191 height 29
paste input "DK120/90"
type input "DK120/90"
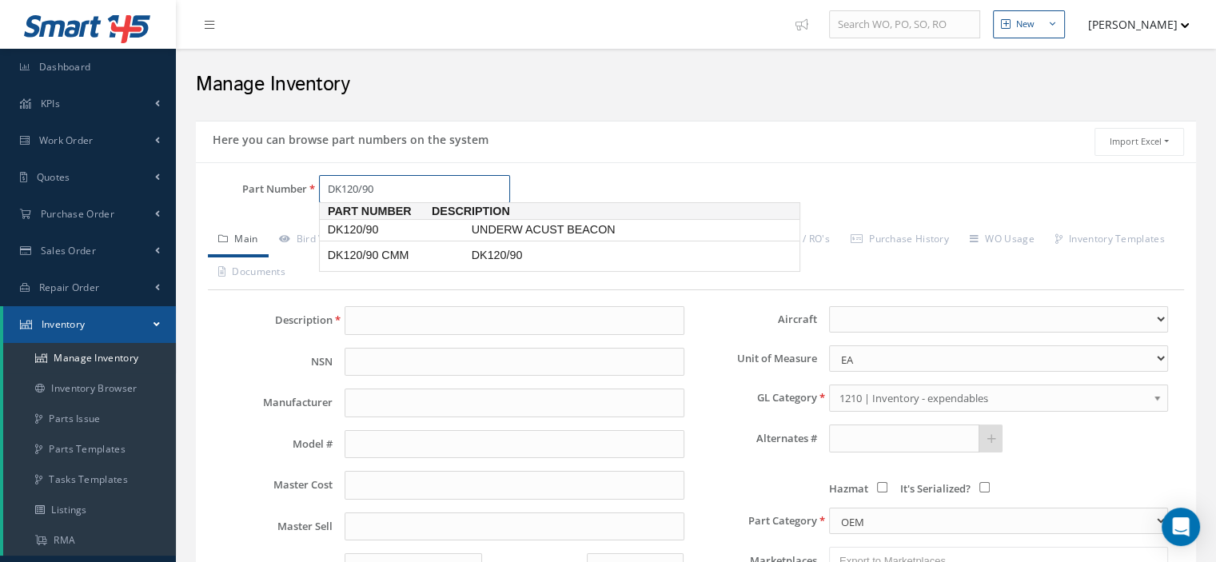
click at [339, 226] on span "DK120/90" at bounding box center [396, 229] width 144 height 17
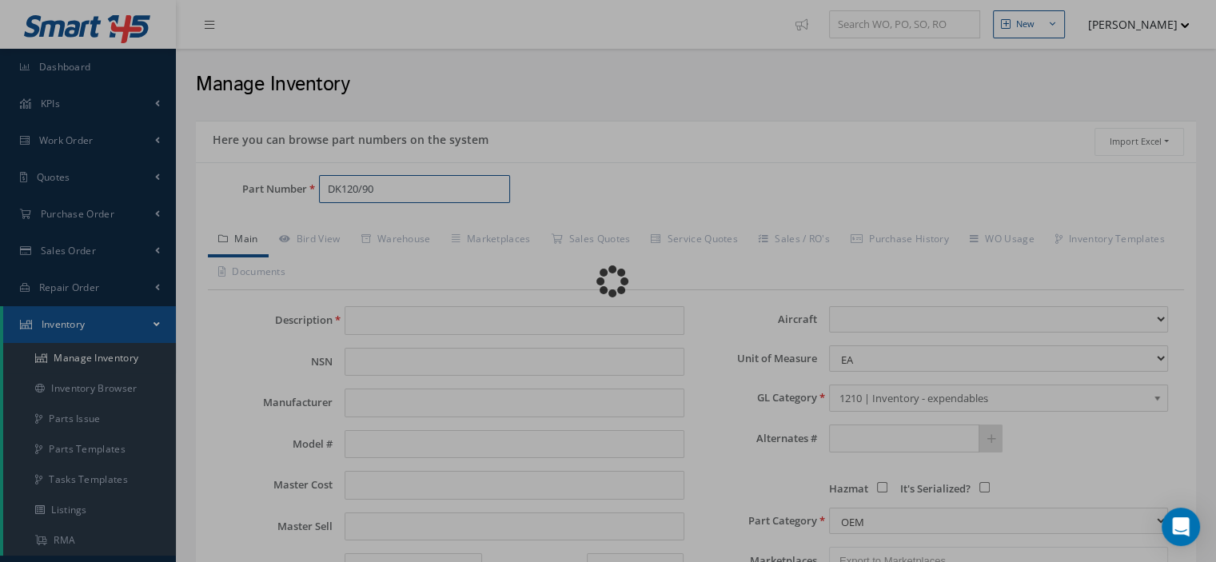
type input "UNDERW ACUST BEACON"
type input "DUKANE"
type input "0.00"
select select
type textarea "battery p/n 810-2042k -- Oscar [DATE] 01:20PM"
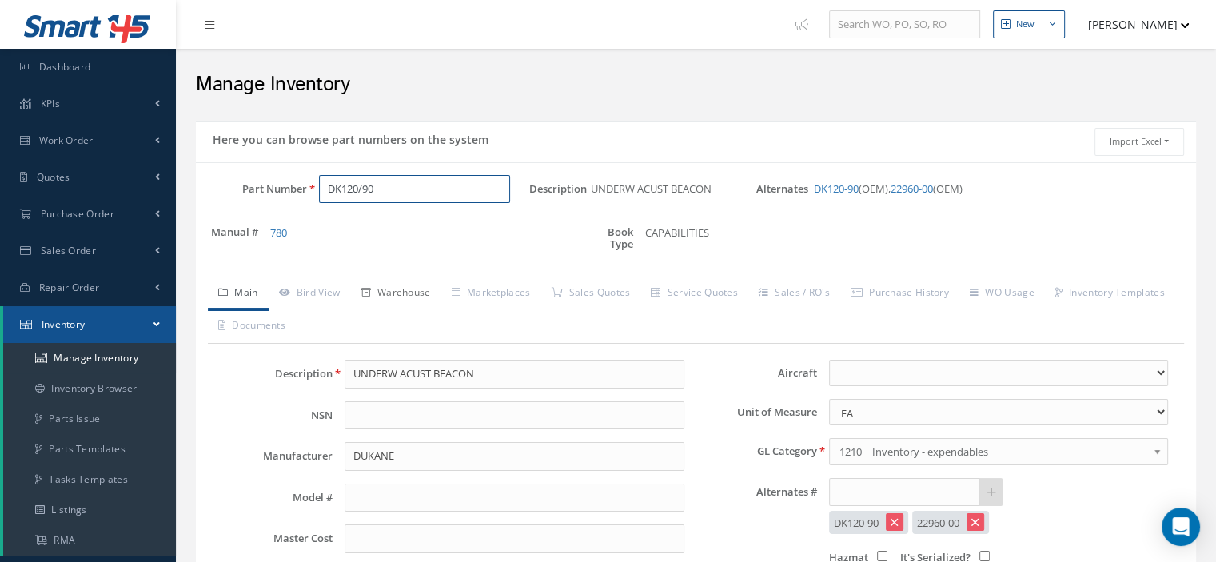
type input "DK120/90"
click at [390, 298] on link "Warehouse" at bounding box center [396, 294] width 90 height 34
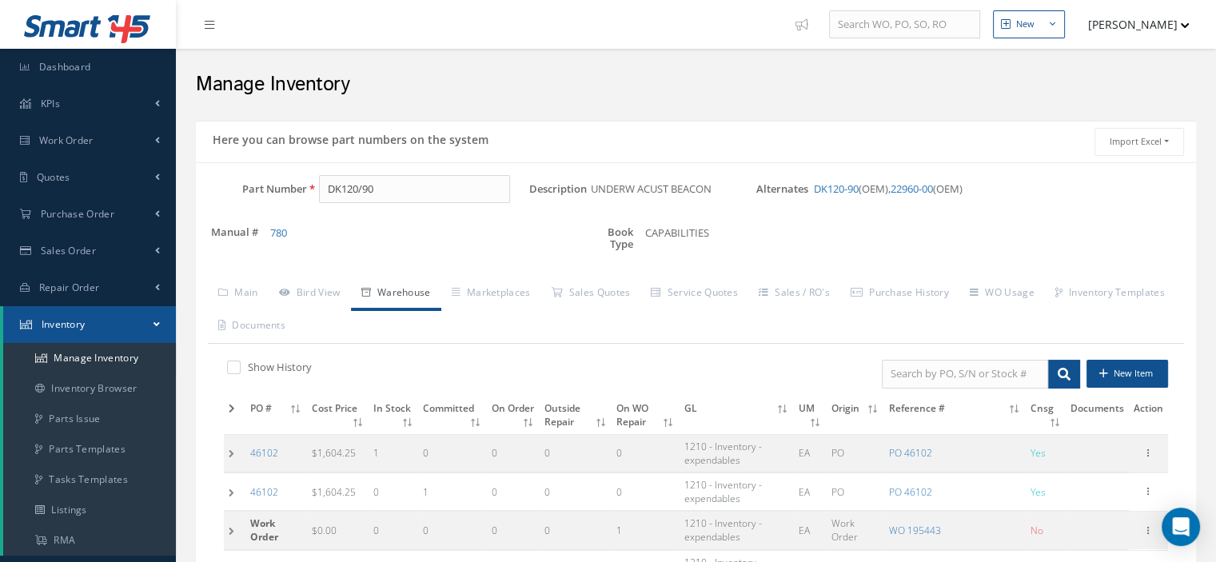
scroll to position [80, 0]
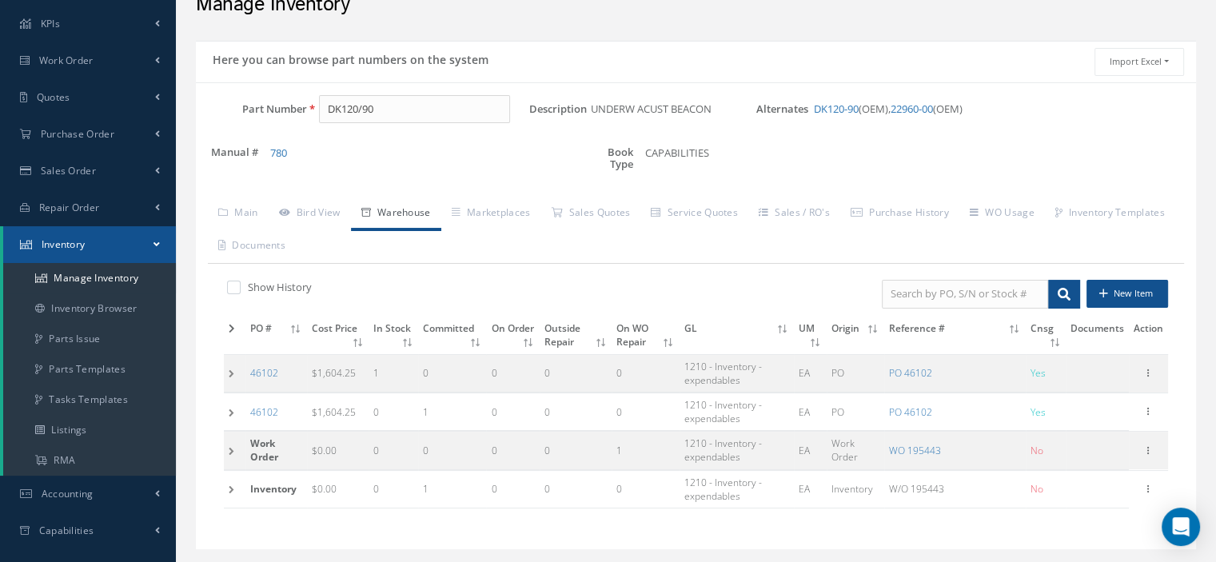
click at [233, 448] on td at bounding box center [235, 451] width 22 height 38
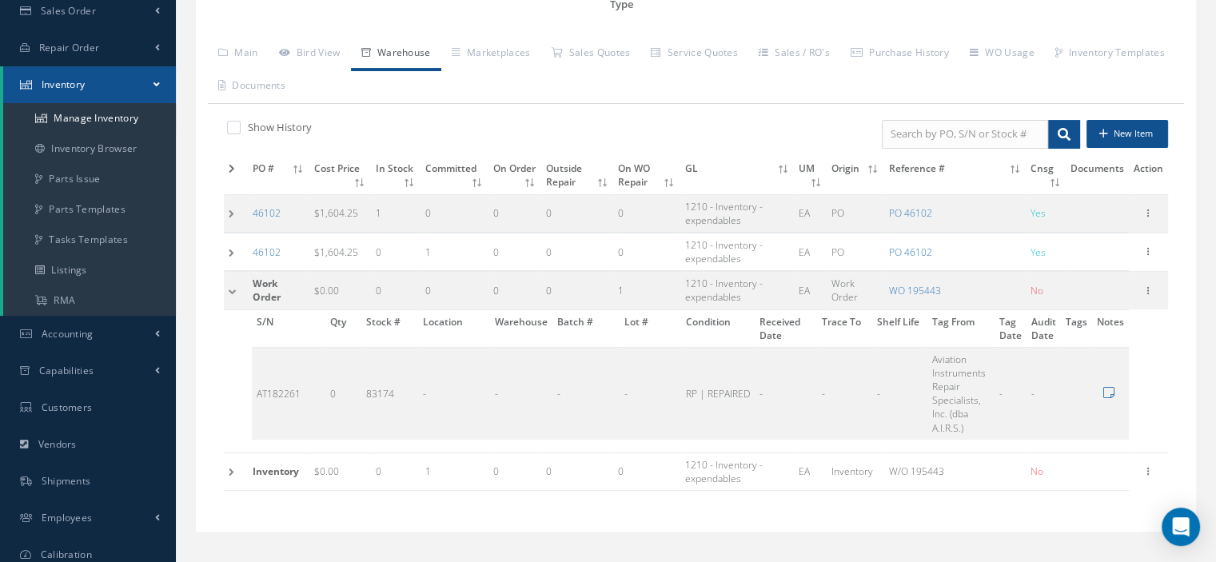
scroll to position [0, 0]
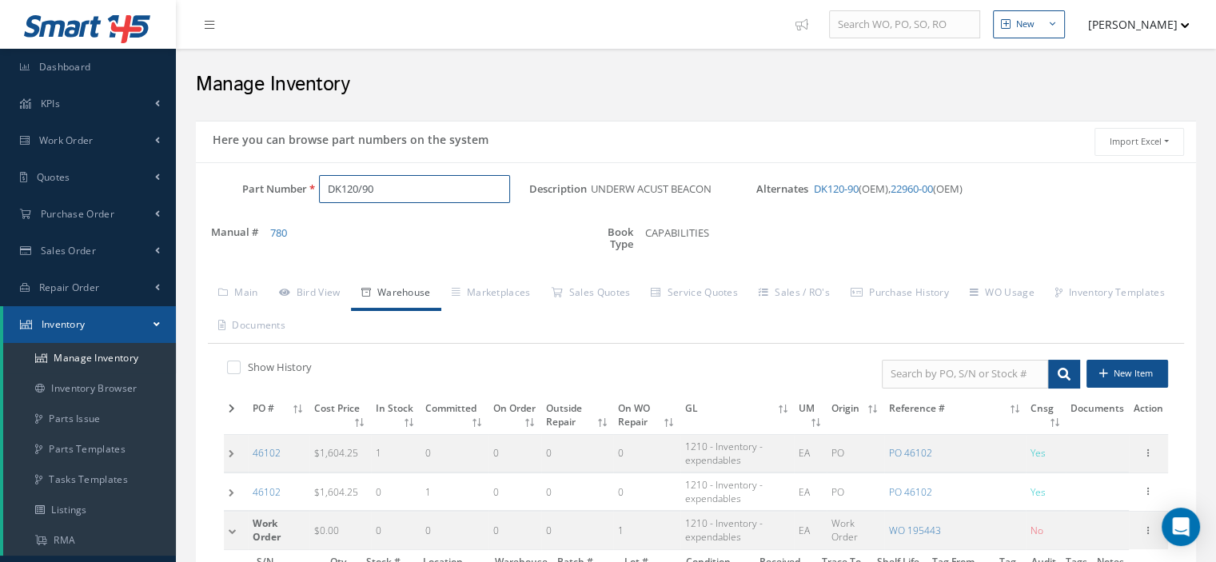
drag, startPoint x: 416, startPoint y: 184, endPoint x: 304, endPoint y: 180, distance: 112.0
click at [304, 180] on div "Part Number DK120/90" at bounding box center [362, 189] width 333 height 29
click at [359, 181] on input "Part Number" at bounding box center [414, 189] width 191 height 29
paste input "DK120/90"
type input "DK120/90"
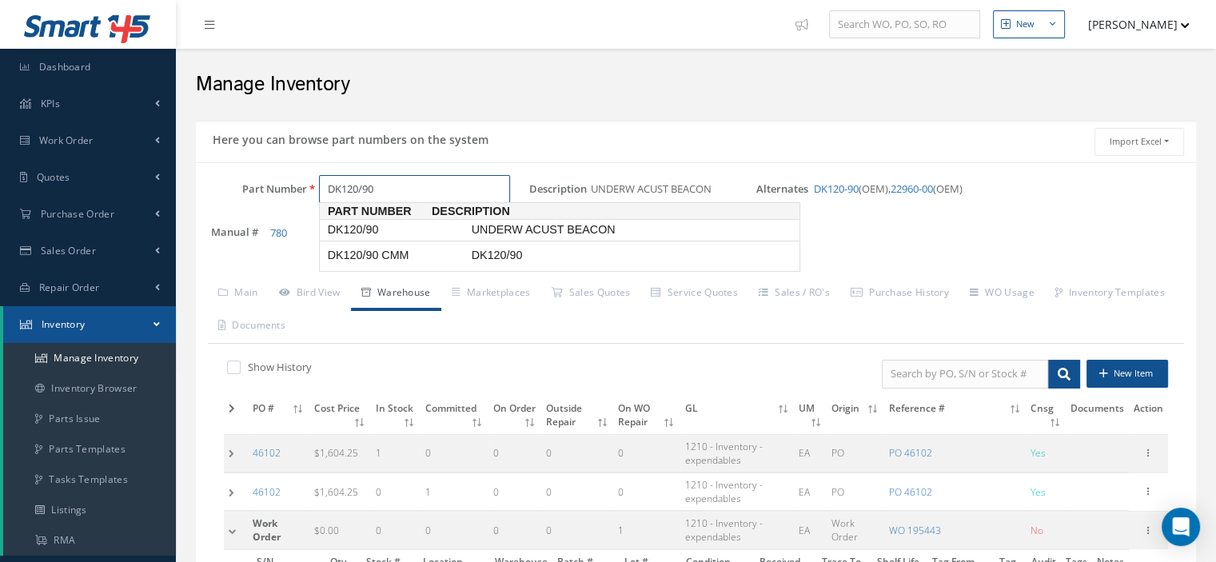
click at [400, 233] on span "DK120/90" at bounding box center [396, 229] width 144 height 17
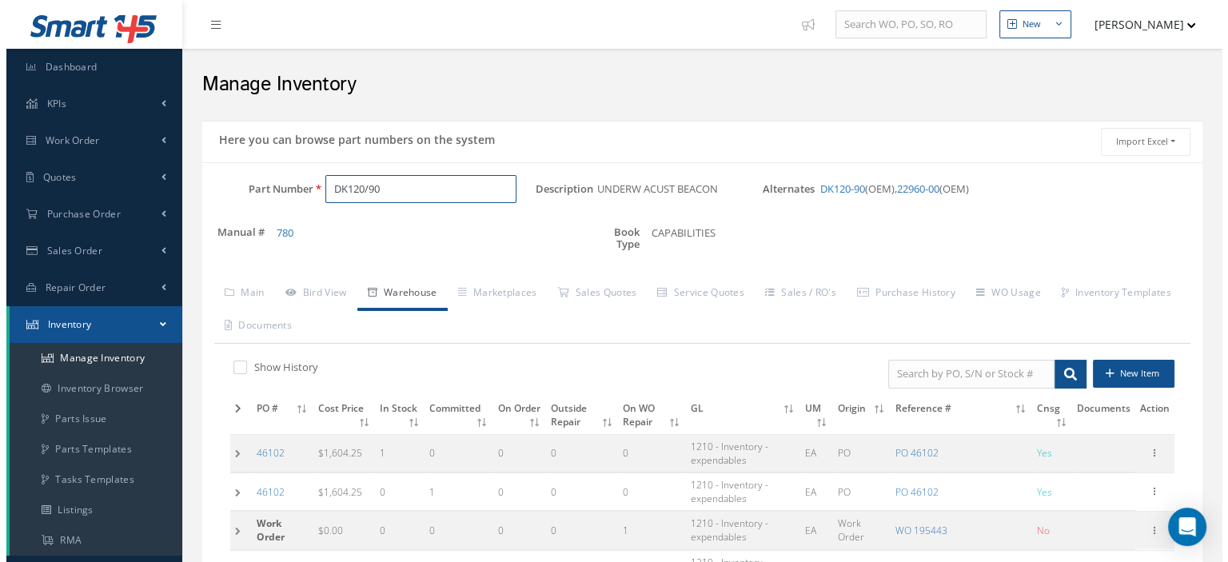
scroll to position [240, 0]
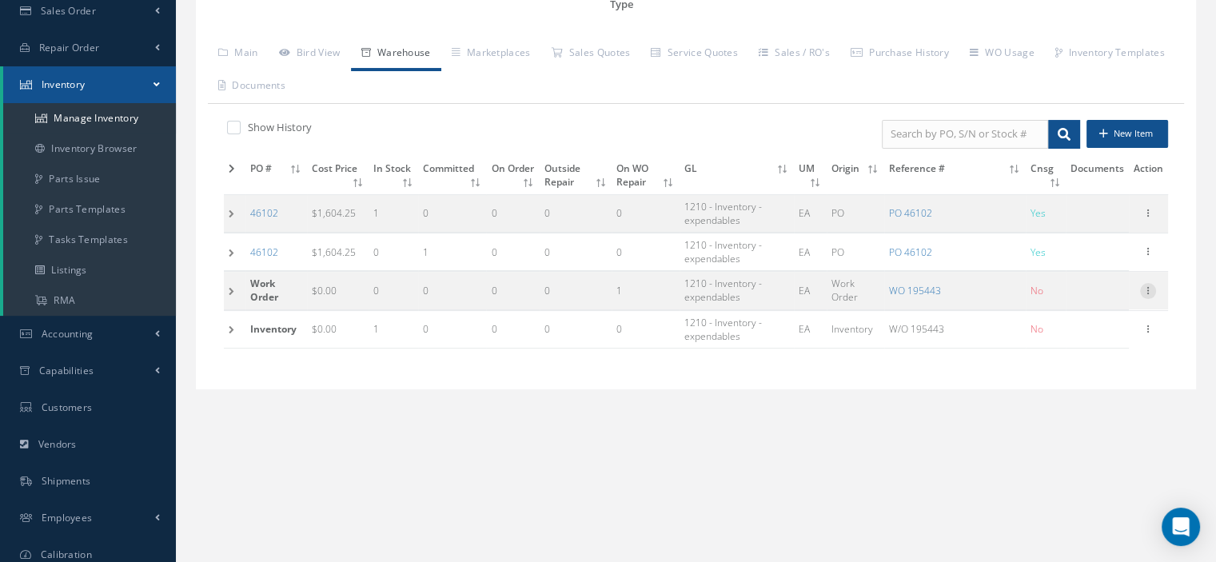
click at [1148, 290] on icon at bounding box center [1148, 289] width 16 height 13
click at [1068, 295] on link "Edit" at bounding box center [1074, 301] width 126 height 21
type input "0.00"
type input "195443"
type input "DK120/90"
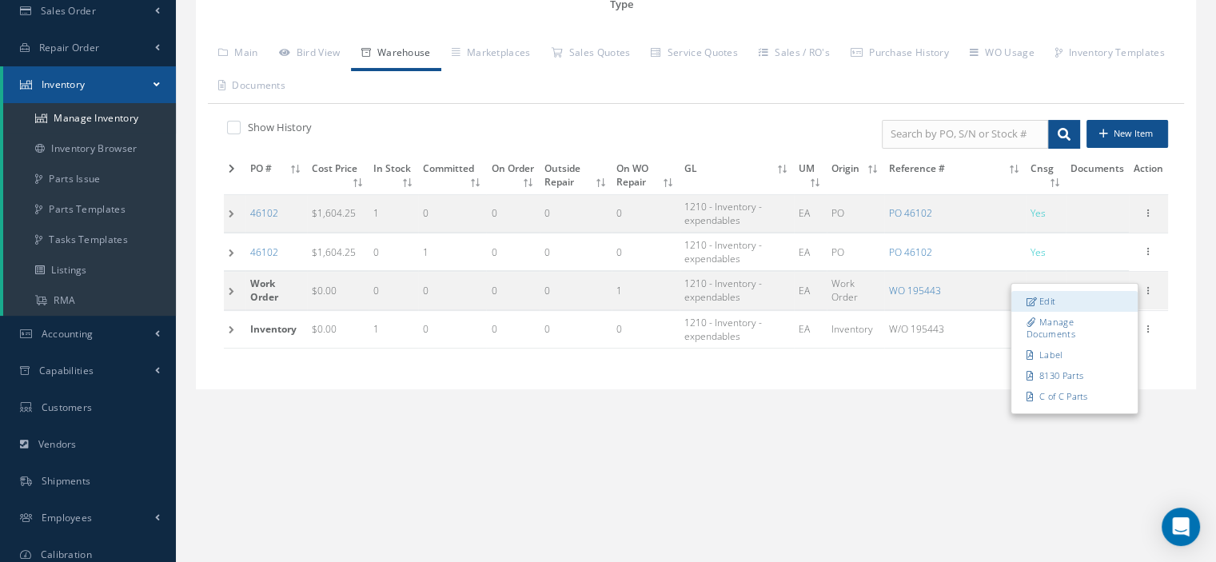
type input "AT182261"
checkbox input "false"
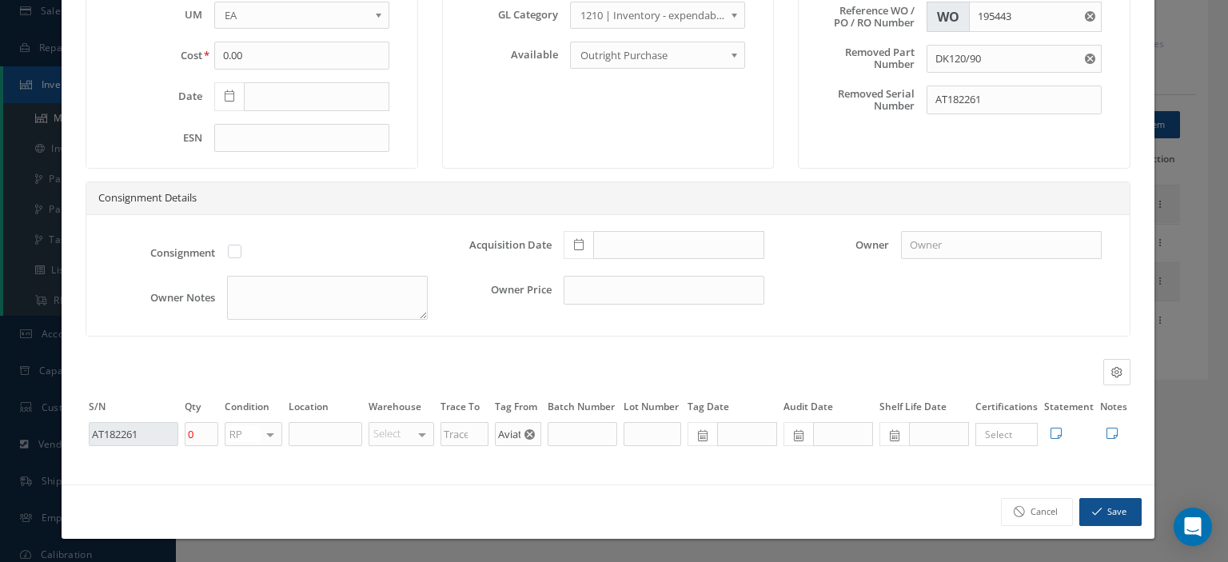
scroll to position [0, 0]
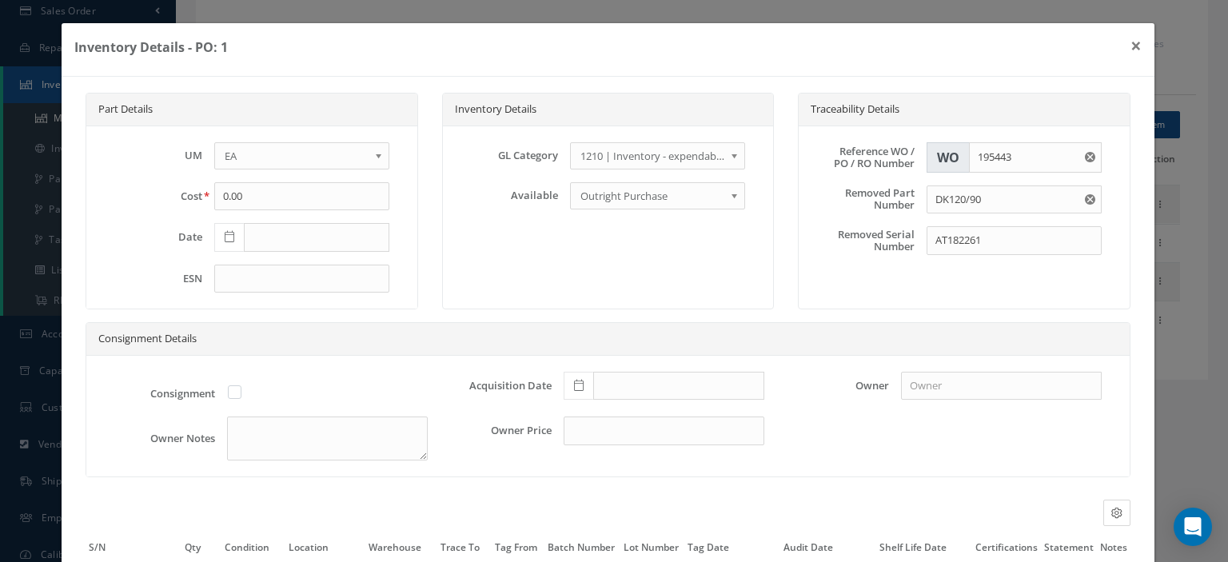
click at [1084, 157] on icon "Reset" at bounding box center [1089, 157] width 10 height 10
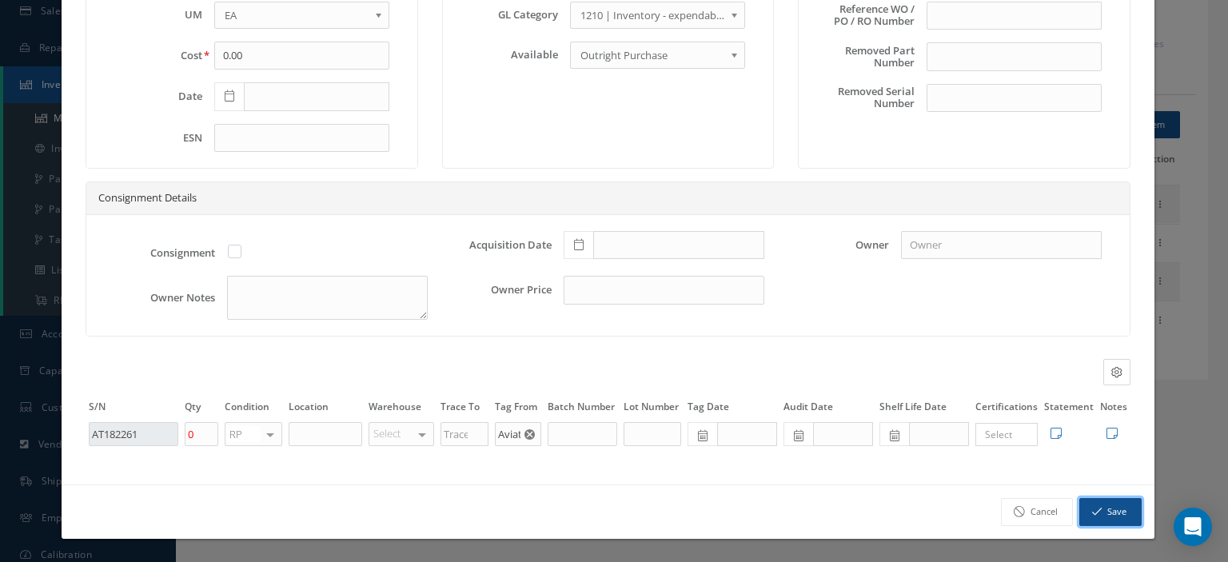
click at [1089, 501] on button "Save" at bounding box center [1110, 512] width 62 height 28
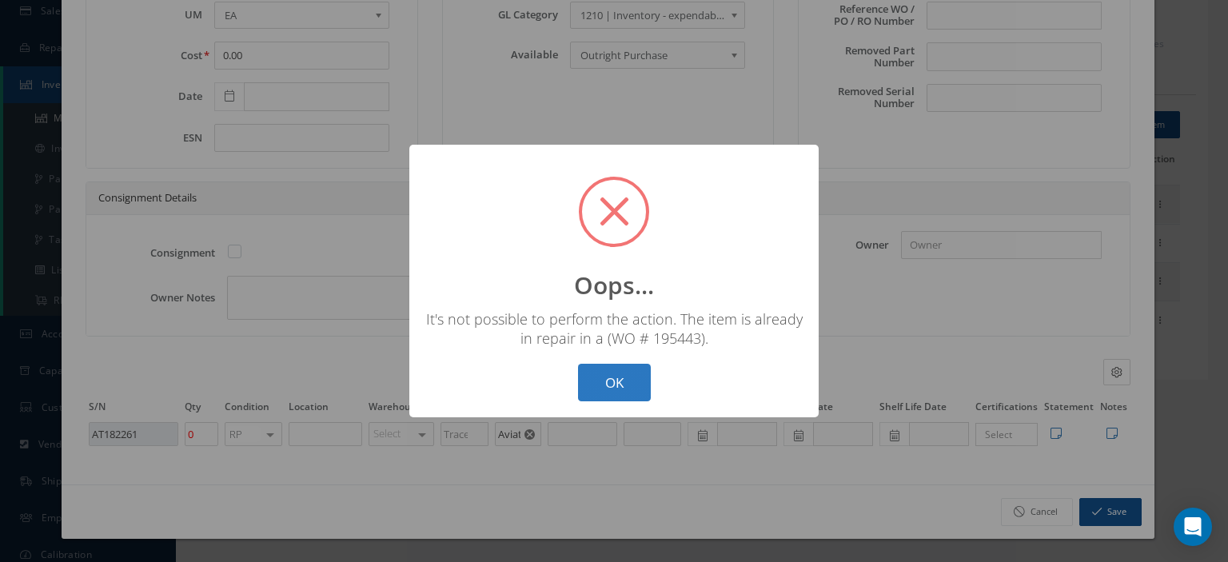
click at [615, 380] on button "OK" at bounding box center [614, 383] width 73 height 38
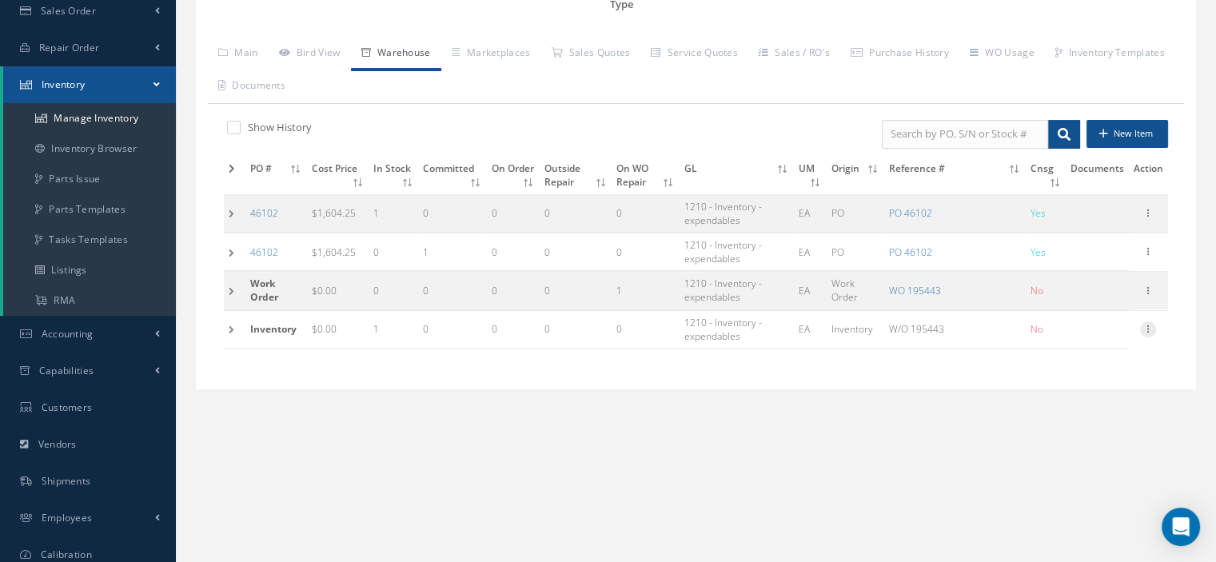
click at [1145, 324] on icon at bounding box center [1148, 327] width 16 height 13
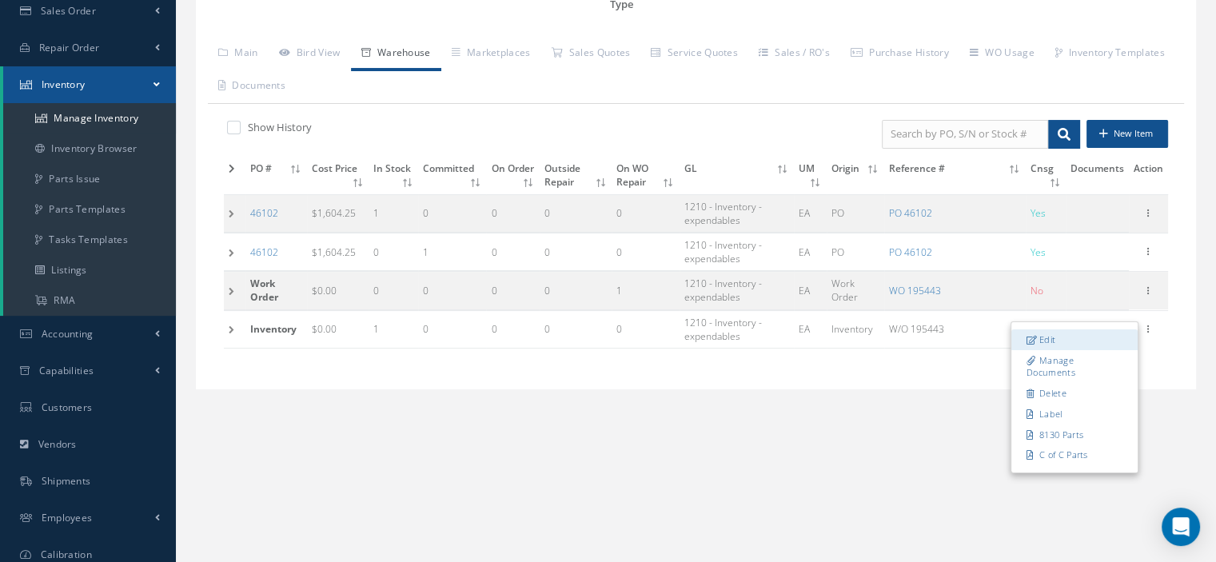
click at [1087, 341] on link "Edit" at bounding box center [1074, 339] width 126 height 21
type input "07/03/2025"
type input "W/O 195443"
type input "1"
type input "W-1H"
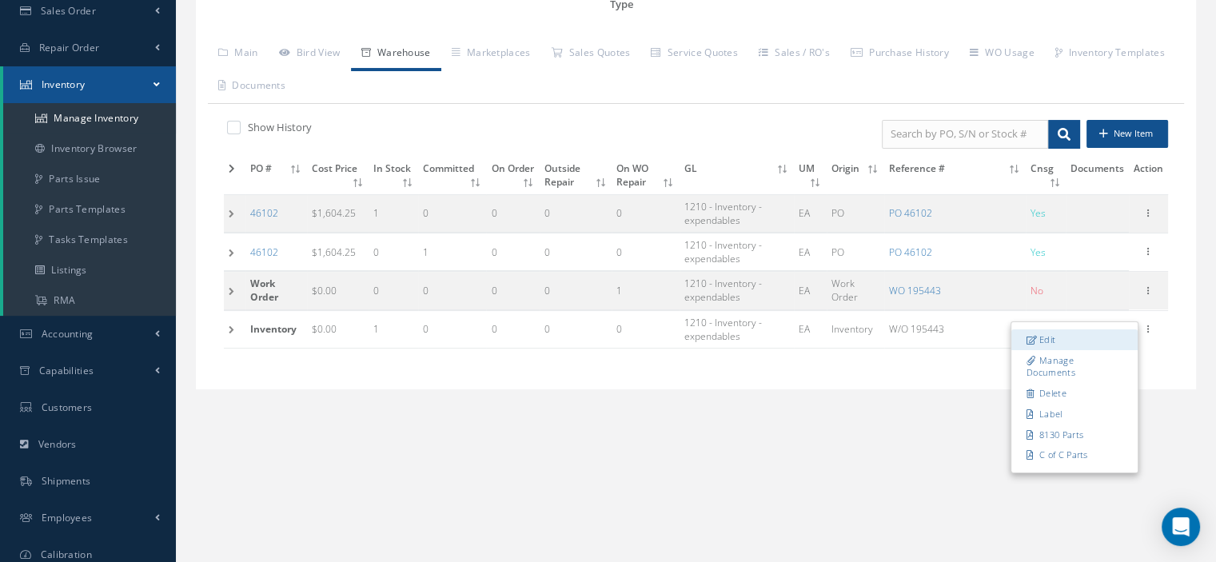
type input "8130-3"
type input "10/31/2029"
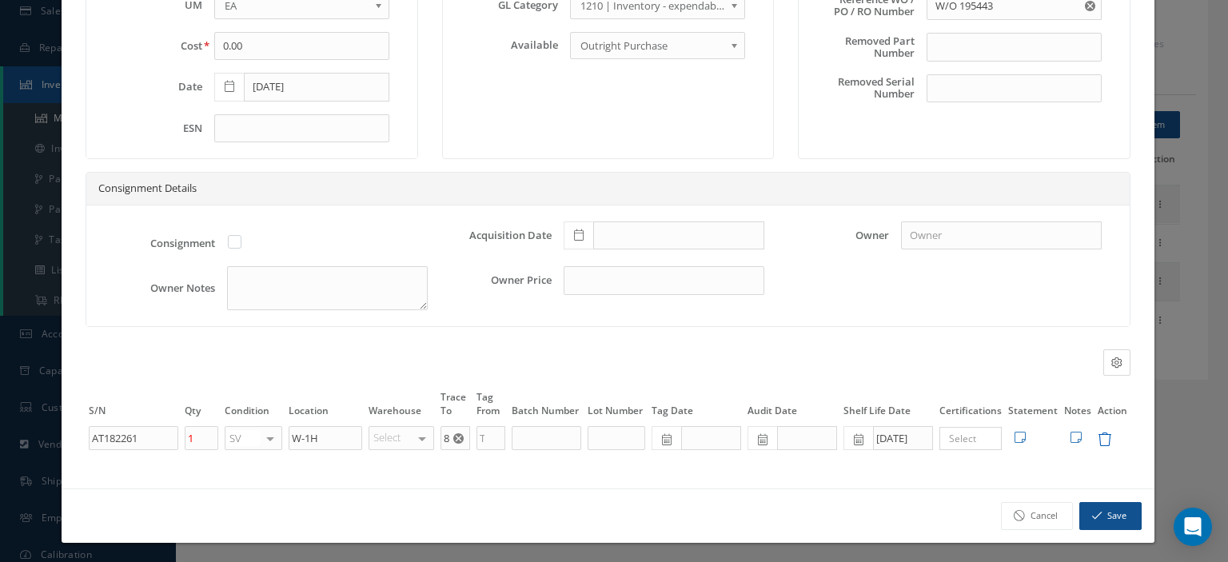
click at [1097, 439] on icon at bounding box center [1104, 439] width 14 height 14
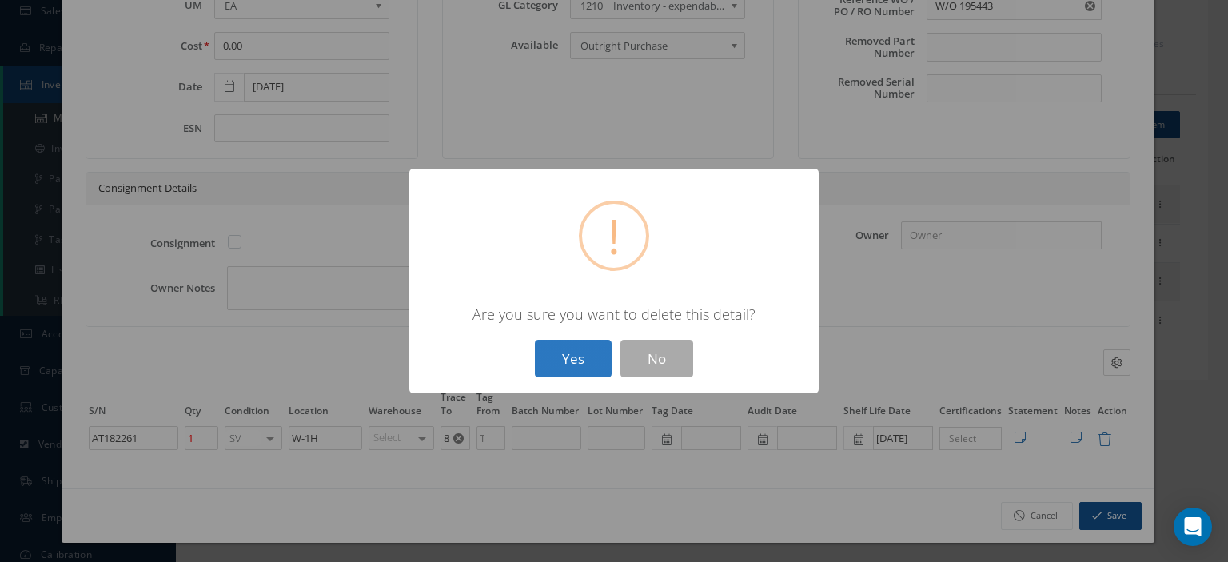
click at [599, 373] on button "Yes" at bounding box center [573, 359] width 77 height 38
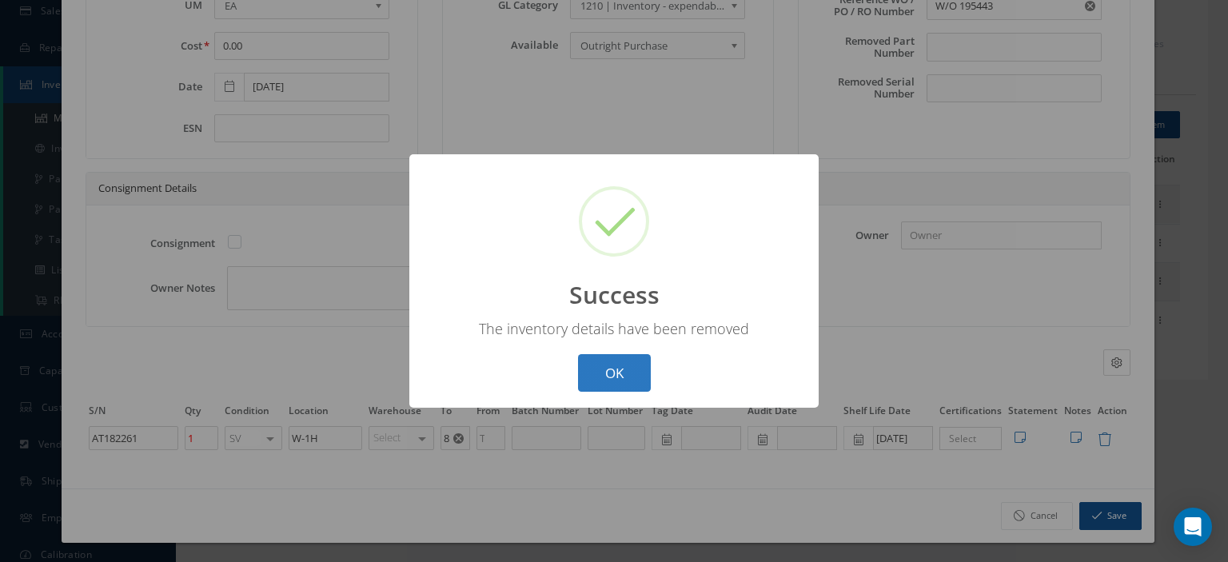
click at [636, 376] on button "OK" at bounding box center [614, 373] width 73 height 38
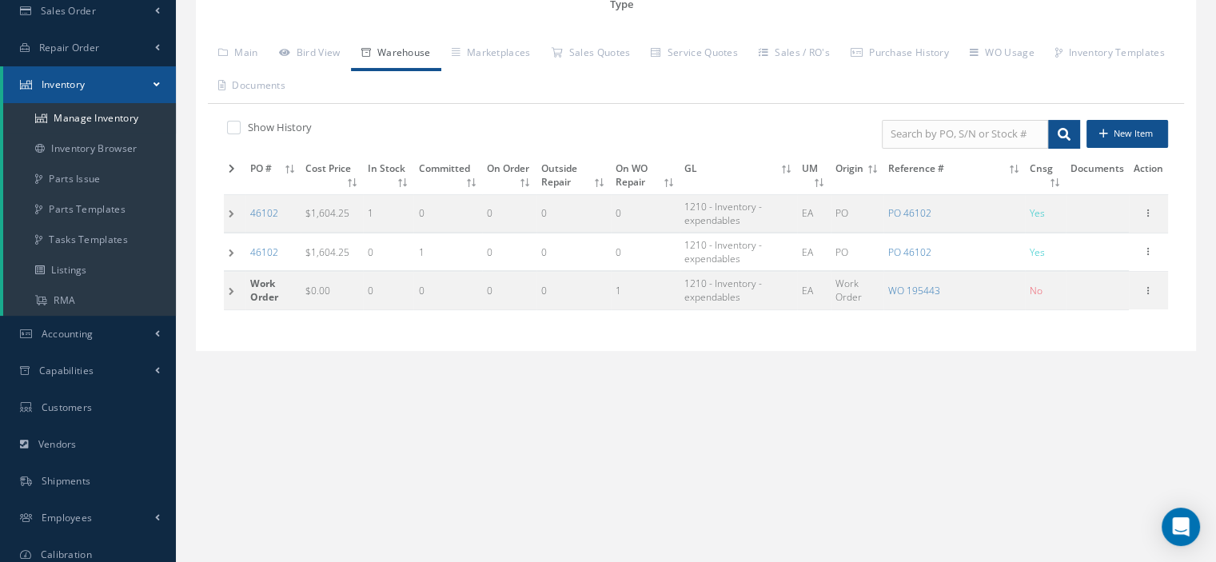
scroll to position [0, 0]
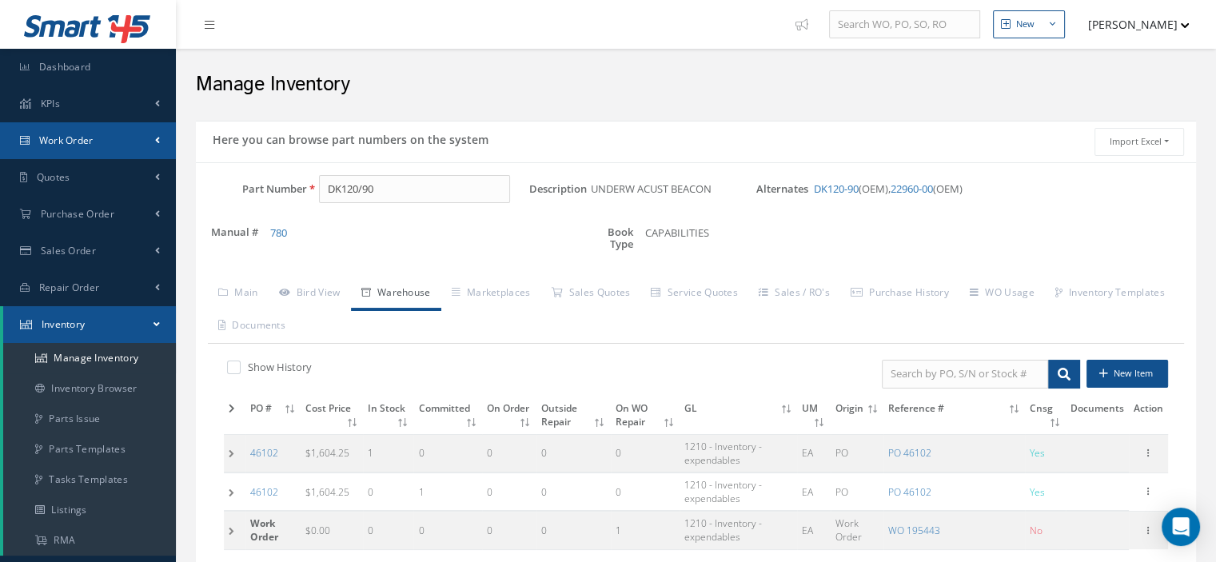
click at [99, 149] on link "Work Order" at bounding box center [88, 140] width 176 height 37
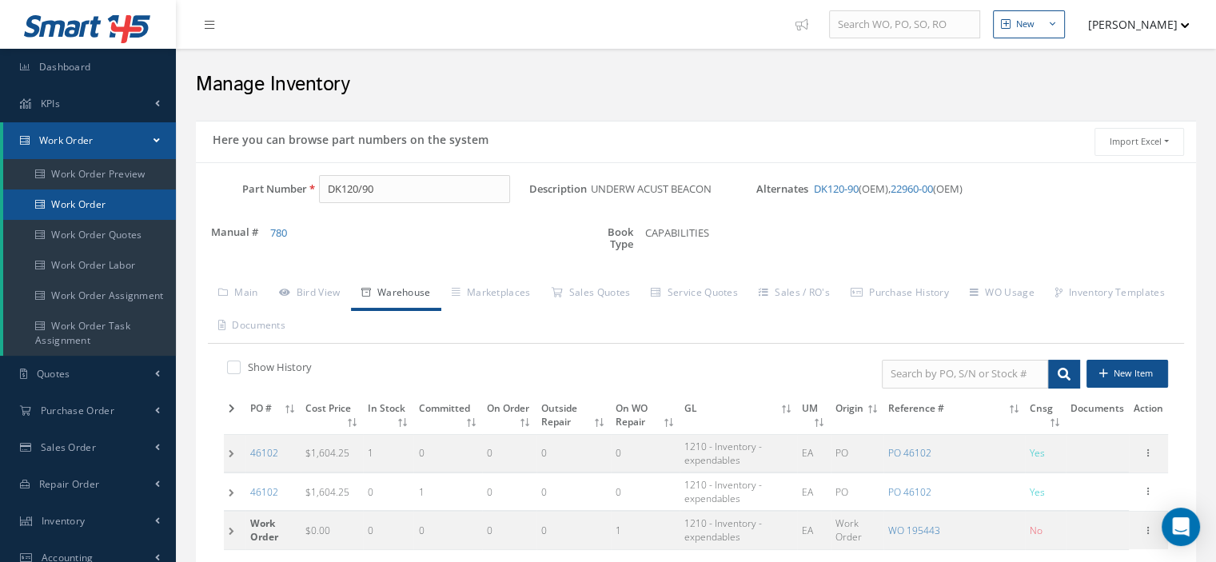
click at [85, 204] on link "Work Order" at bounding box center [89, 204] width 173 height 30
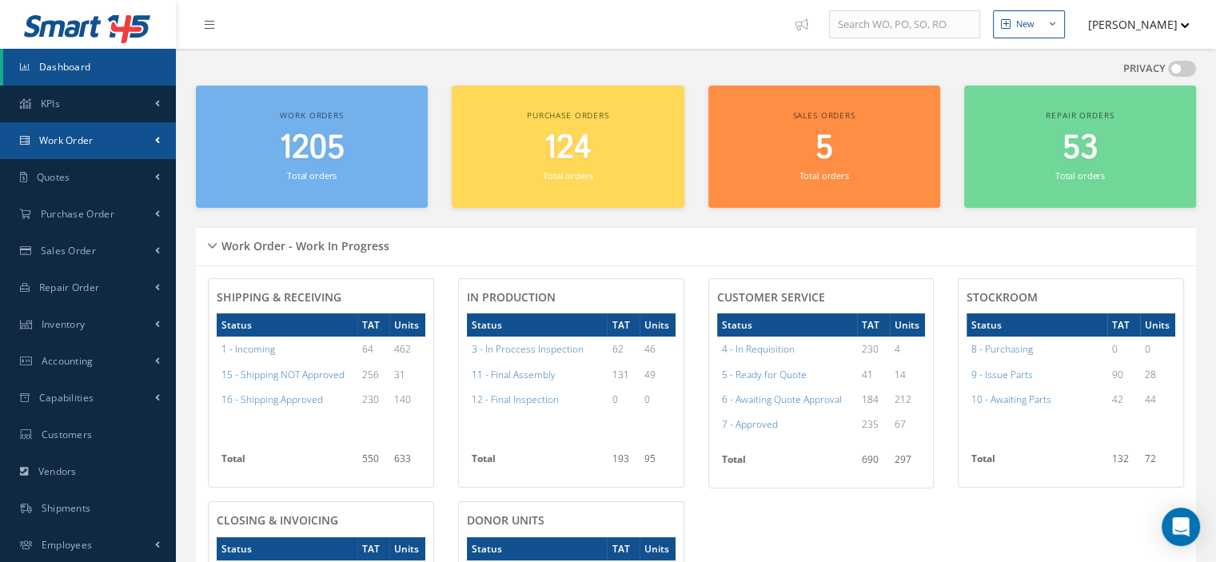
click at [58, 141] on span "Work Order" at bounding box center [66, 140] width 54 height 14
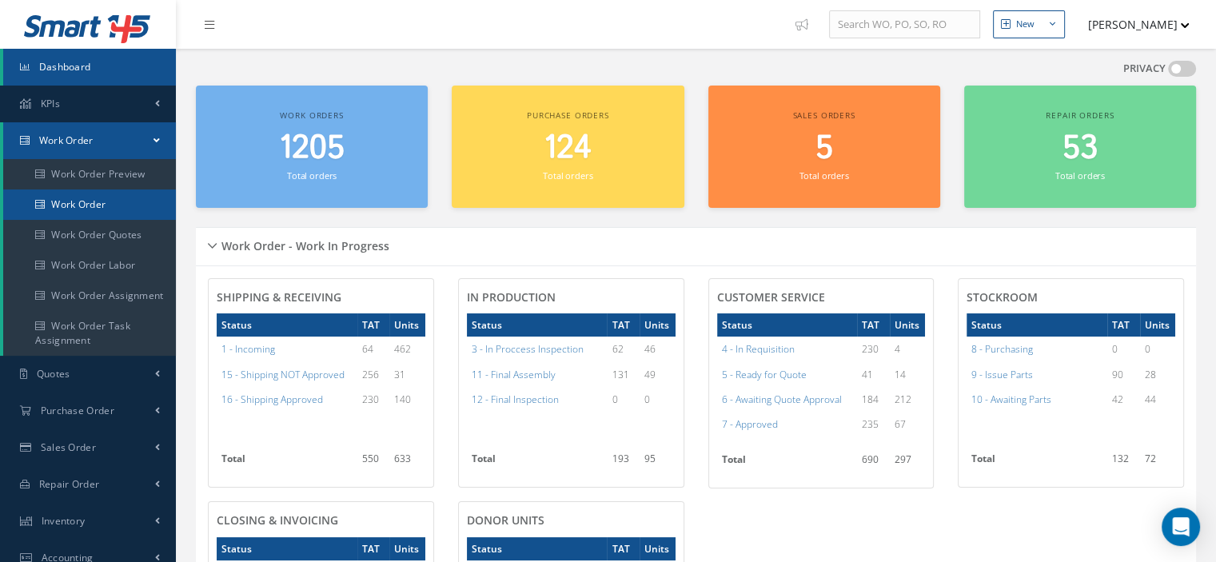
click at [78, 213] on link "Work Order" at bounding box center [89, 204] width 173 height 30
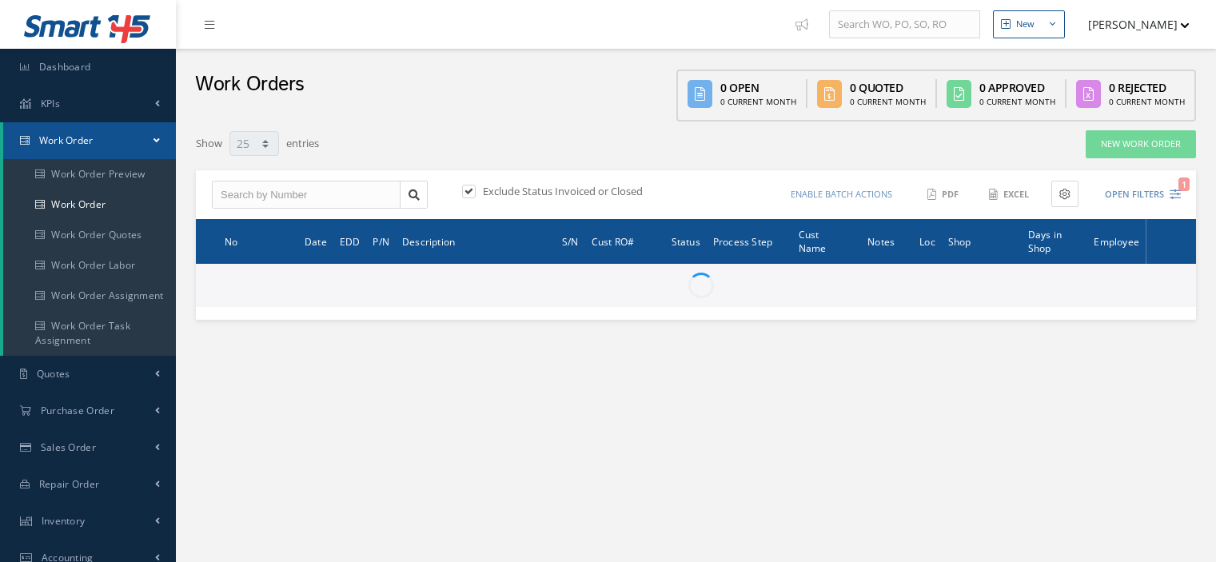
select select "25"
click at [278, 192] on input "text" at bounding box center [306, 195] width 189 height 29
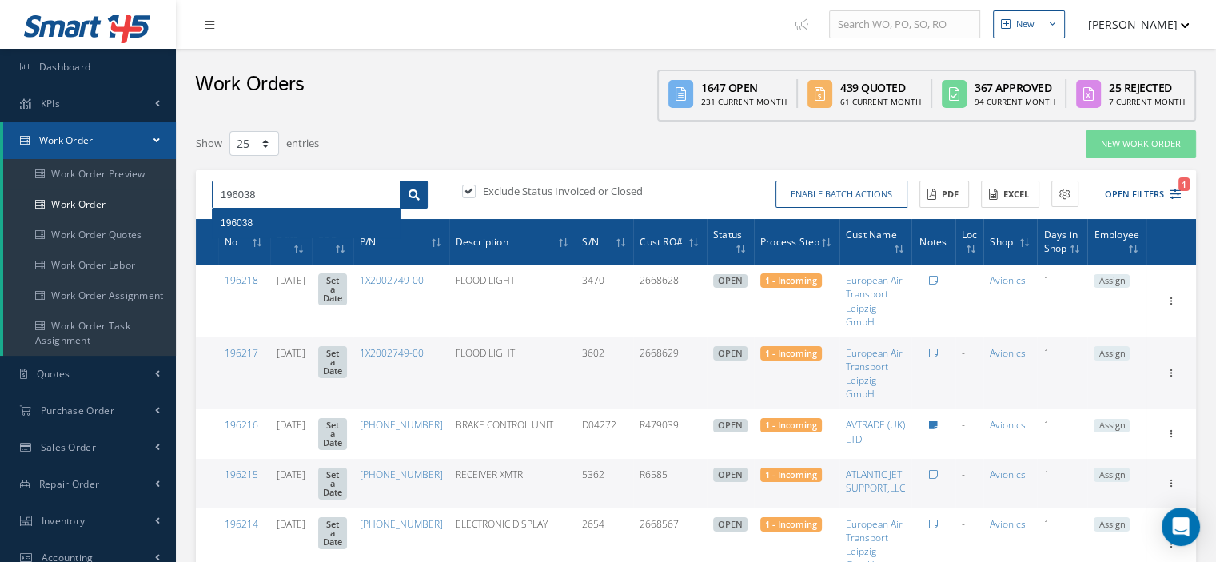
type input "196038"
click at [403, 201] on link at bounding box center [414, 195] width 28 height 29
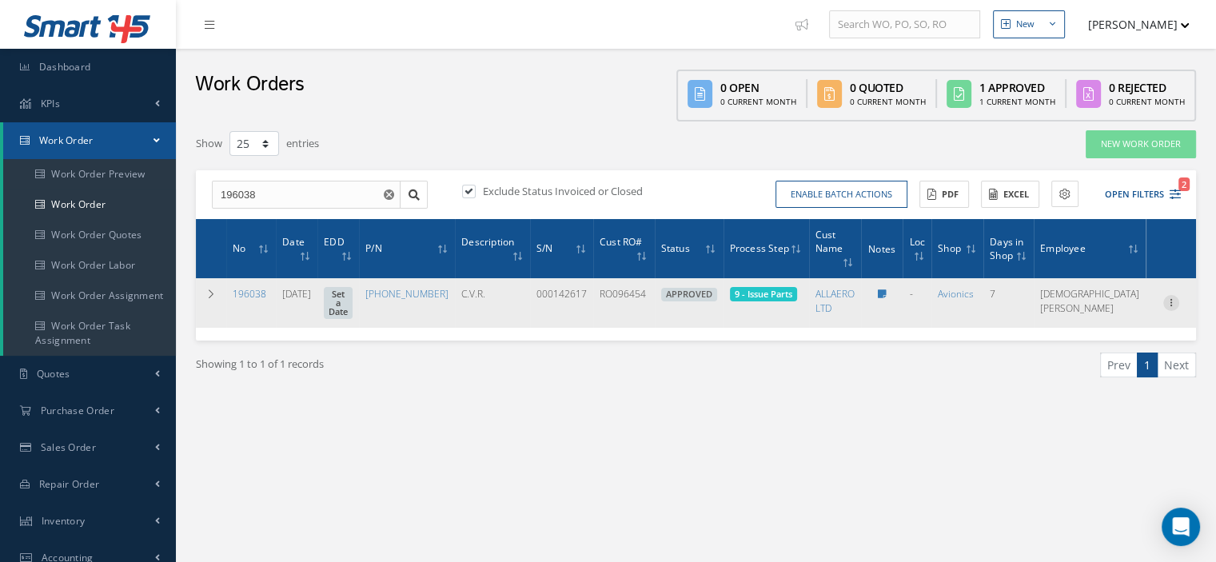
click at [1164, 295] on icon at bounding box center [1171, 301] width 16 height 13
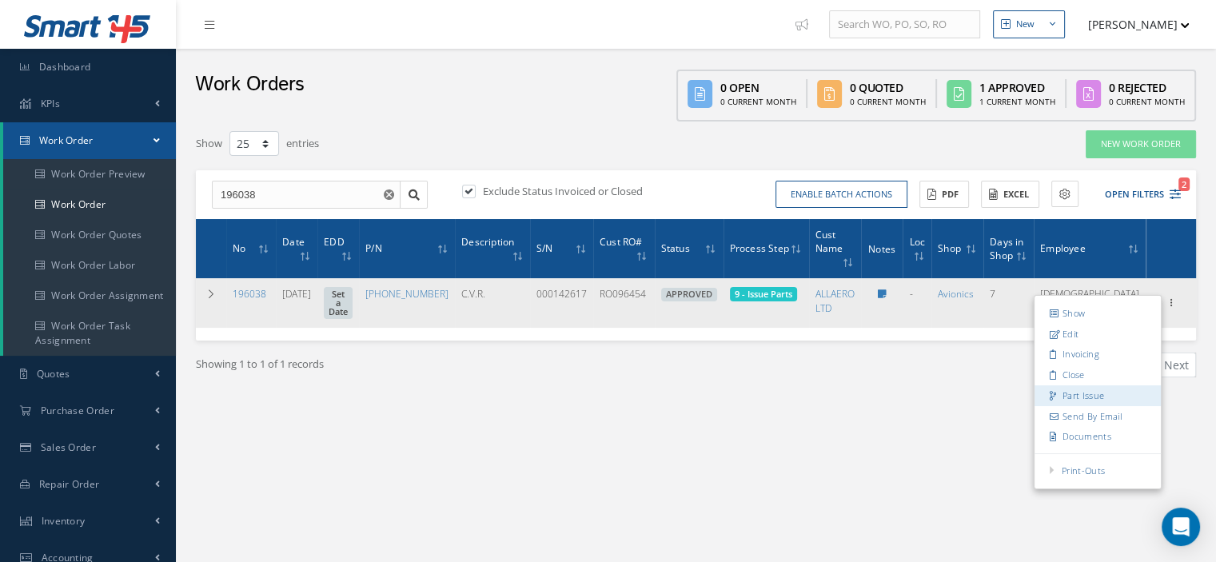
click at [1088, 385] on link "Part Issue" at bounding box center [1097, 395] width 126 height 21
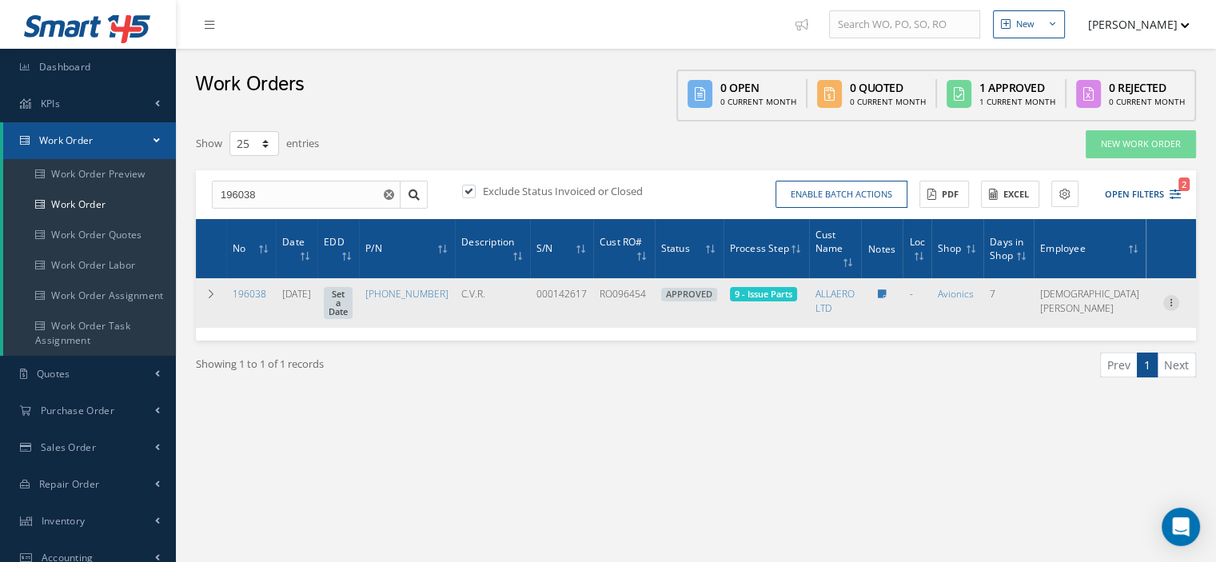
click at [1167, 296] on icon at bounding box center [1171, 301] width 16 height 13
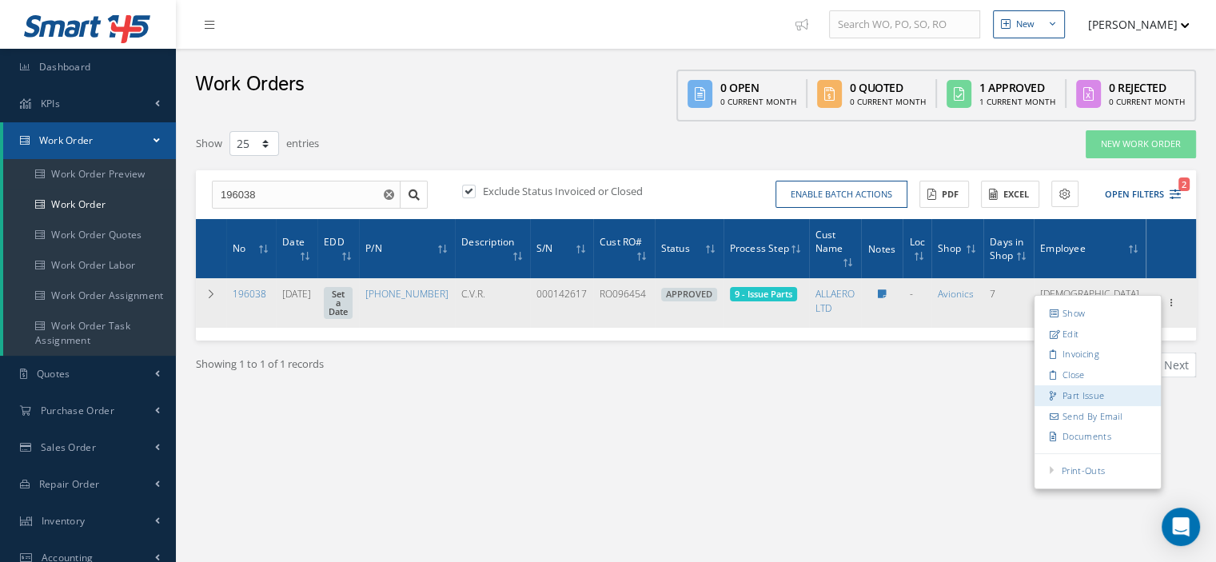
click at [1084, 385] on link "Part Issue" at bounding box center [1097, 395] width 126 height 21
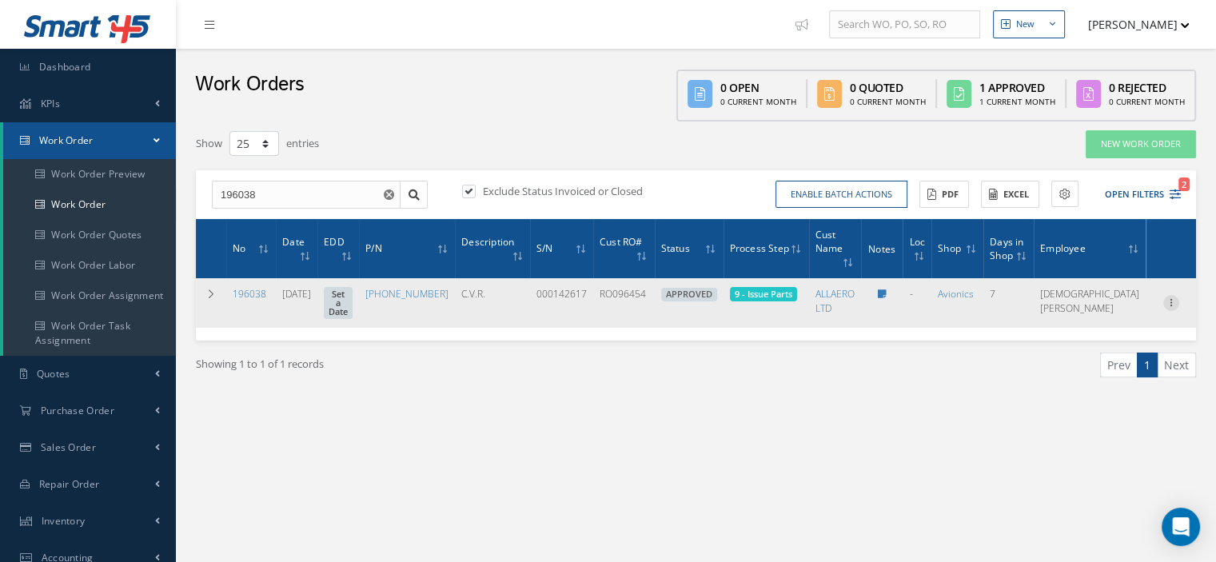
click at [1170, 295] on icon at bounding box center [1171, 301] width 16 height 13
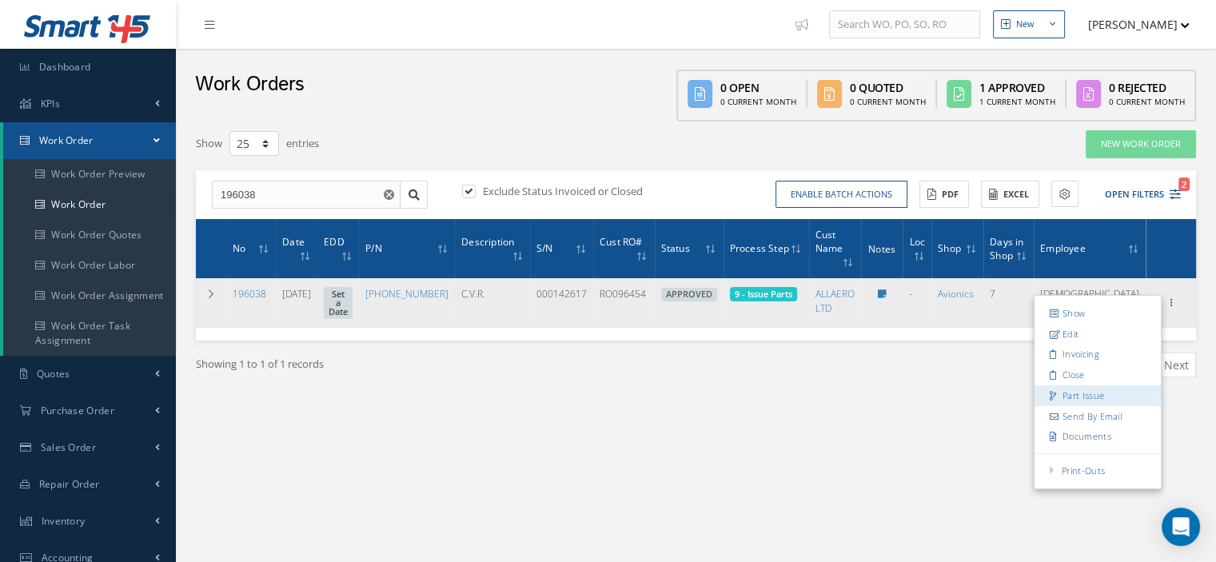
click at [1085, 385] on link "Part Issue" at bounding box center [1097, 395] width 126 height 21
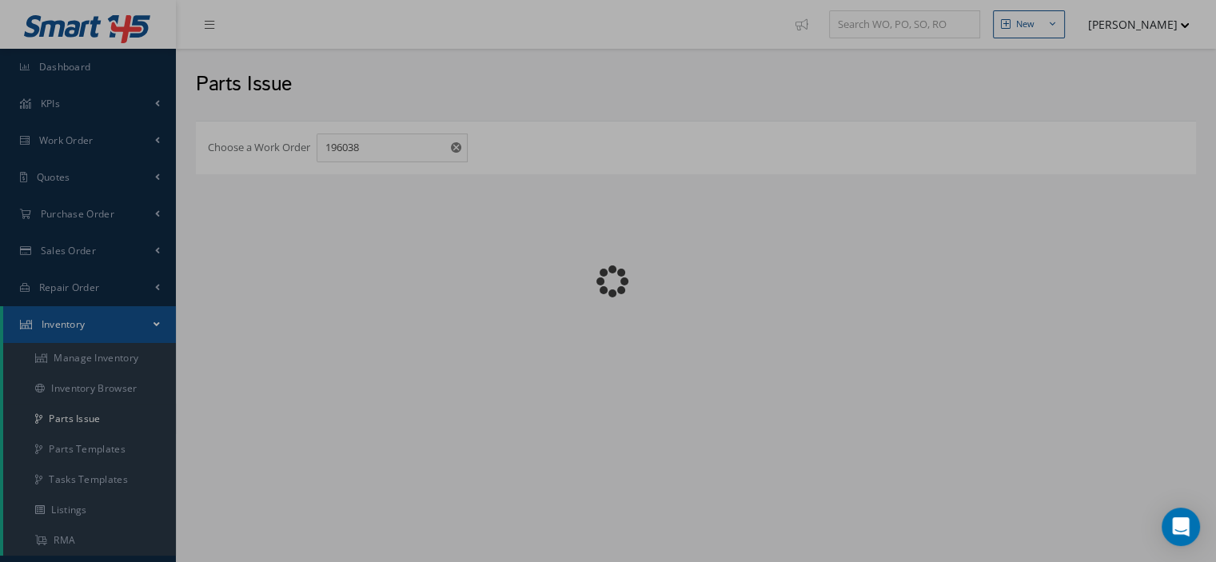
checkbox input "false"
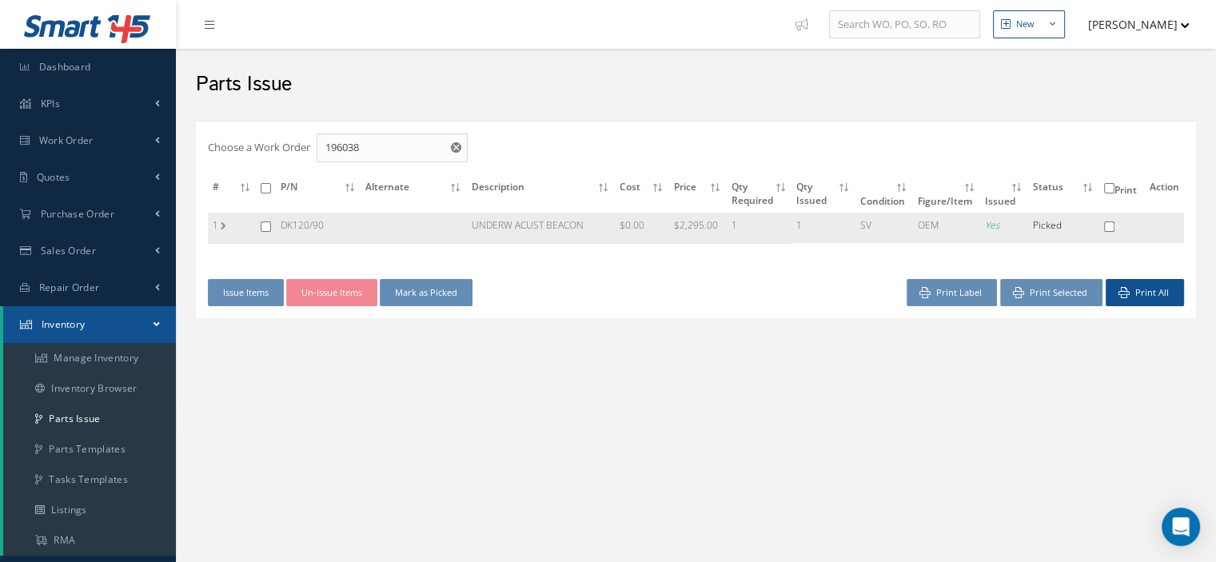
click at [262, 224] on input "checkbox" at bounding box center [266, 226] width 10 height 10
checkbox input "true"
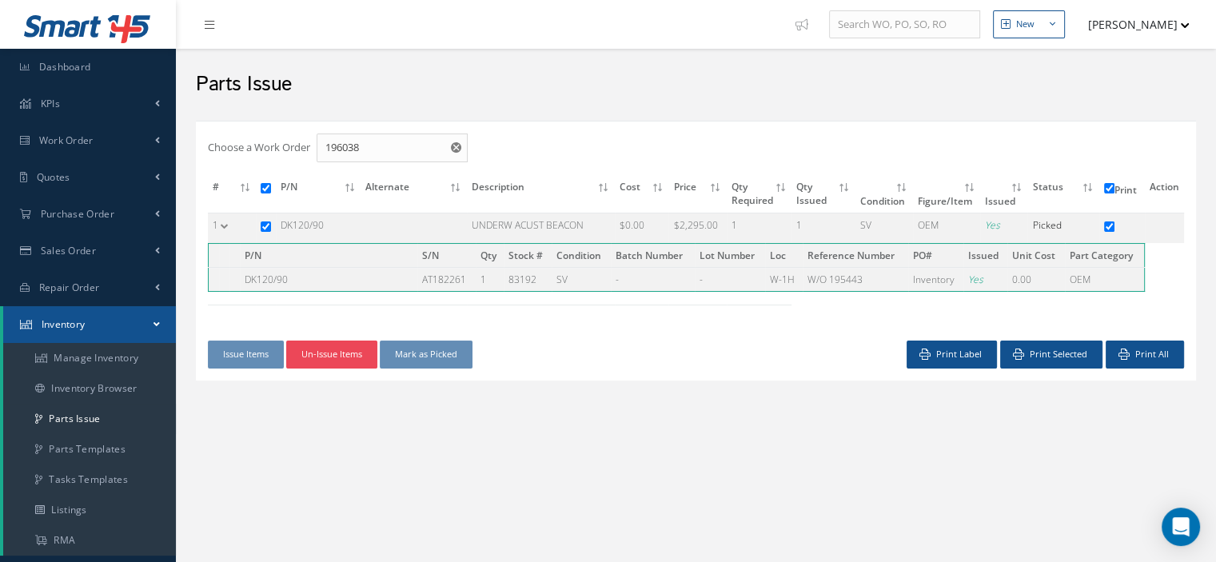
click at [348, 349] on button "Un-Issue Items" at bounding box center [331, 354] width 91 height 28
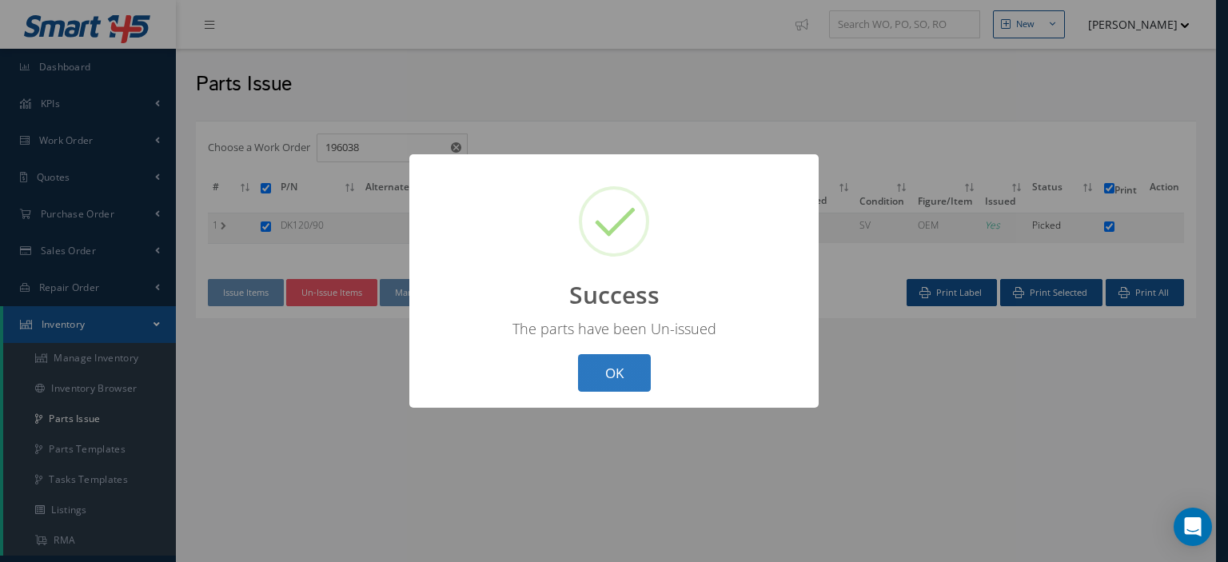
click at [615, 380] on button "OK" at bounding box center [614, 373] width 73 height 38
checkbox input "false"
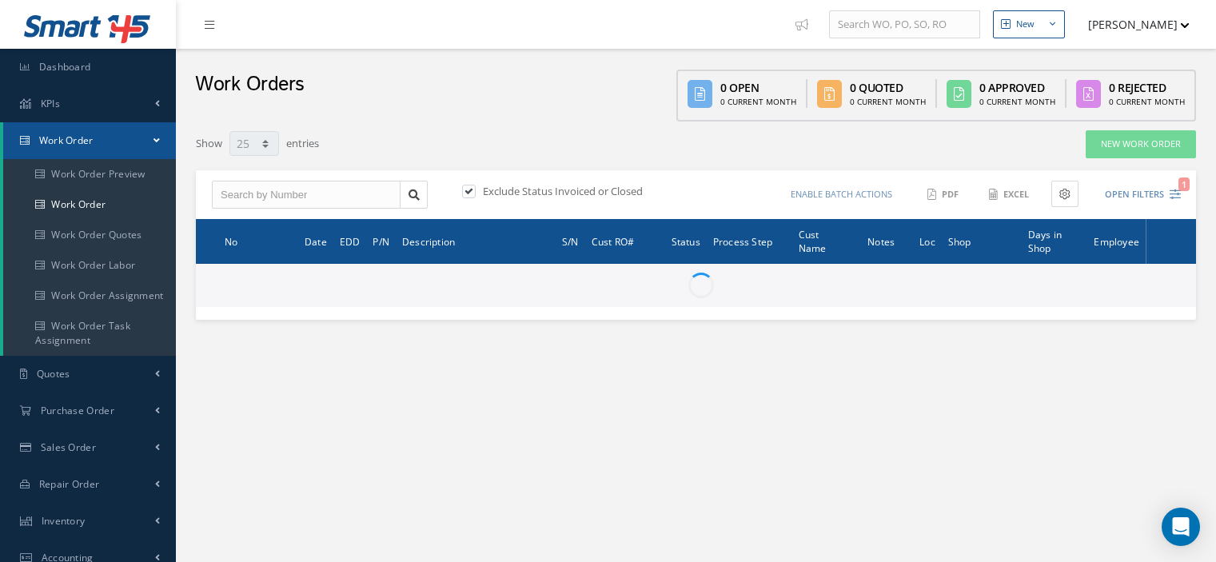
select select "25"
click at [273, 195] on input "text" at bounding box center [306, 195] width 189 height 29
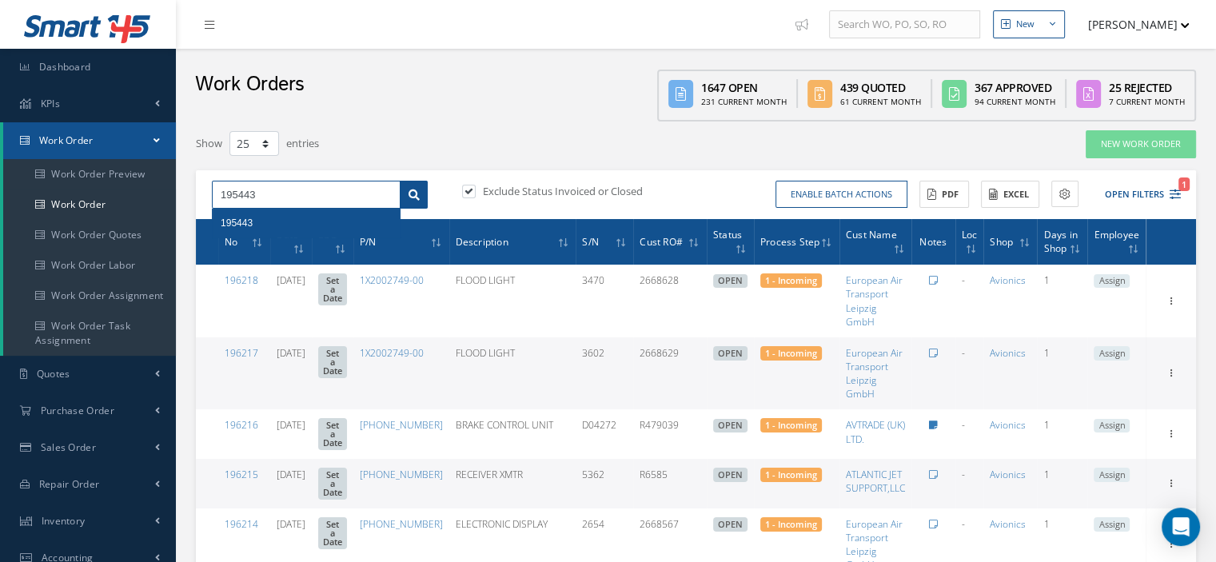
type input "195443"
click at [410, 194] on icon at bounding box center [413, 194] width 11 height 11
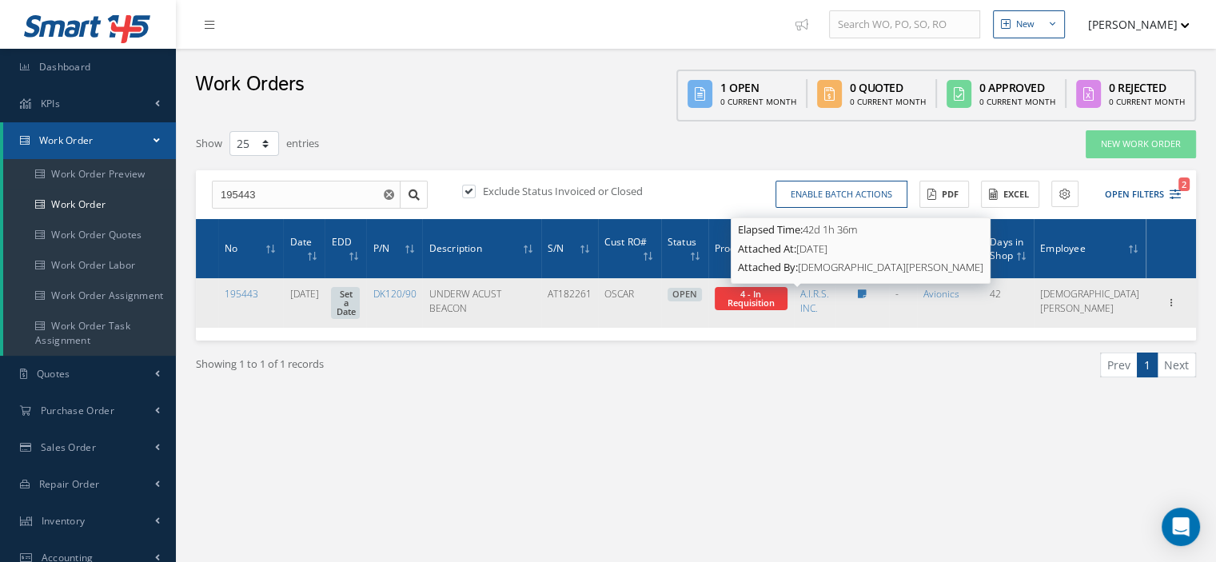
click at [774, 304] on span "4 - In Requisition" at bounding box center [750, 298] width 47 height 21
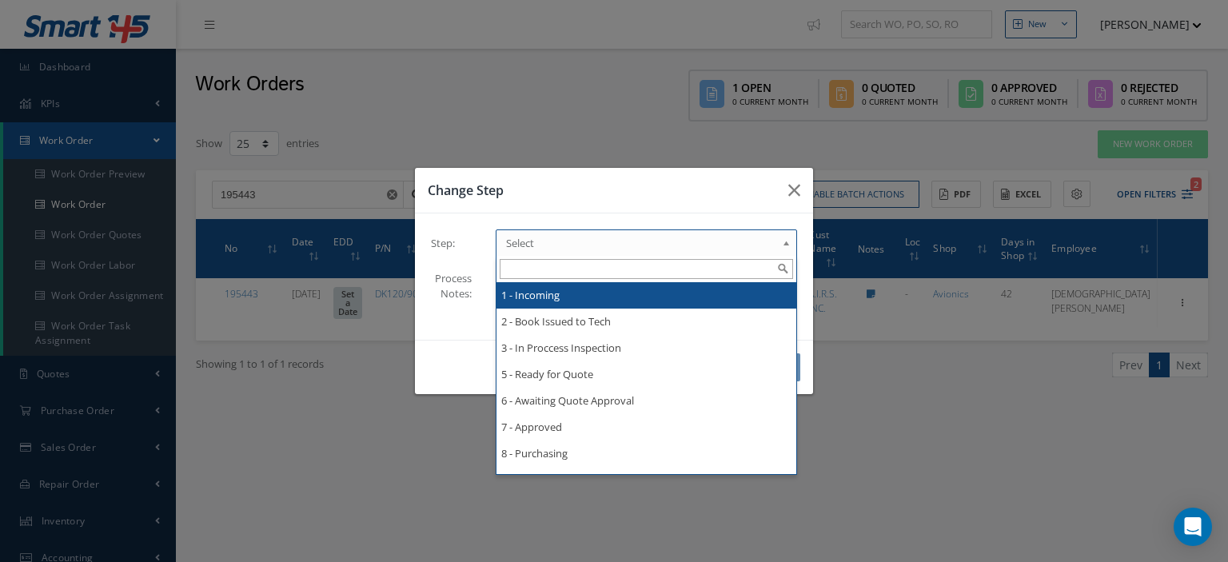
click at [783, 237] on b at bounding box center [789, 247] width 14 height 26
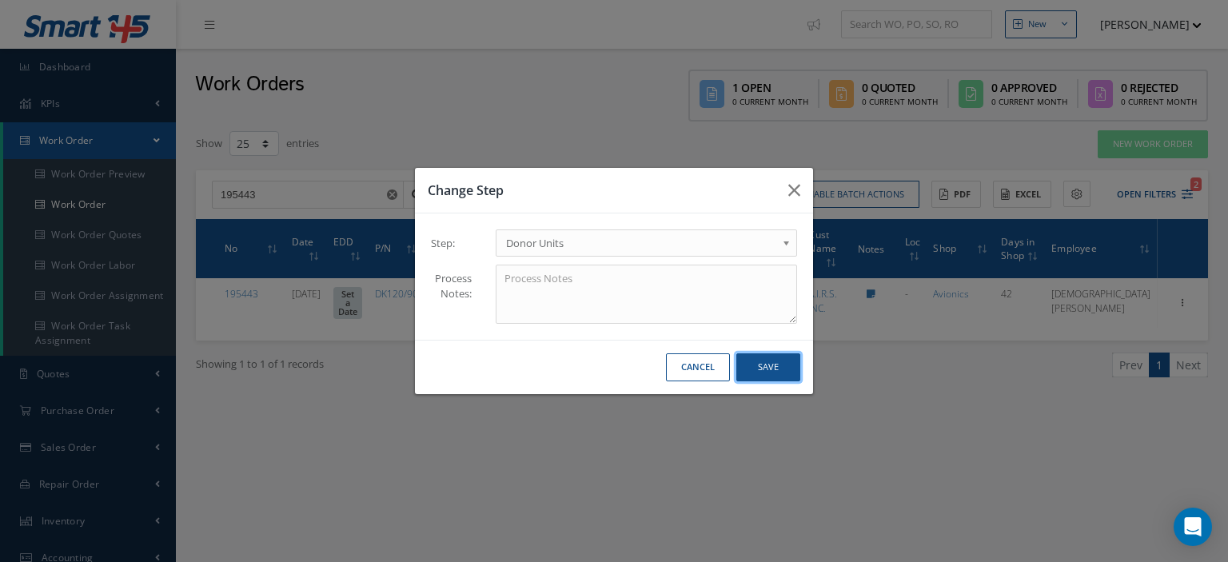
click at [764, 368] on button "Save" at bounding box center [768, 367] width 64 height 28
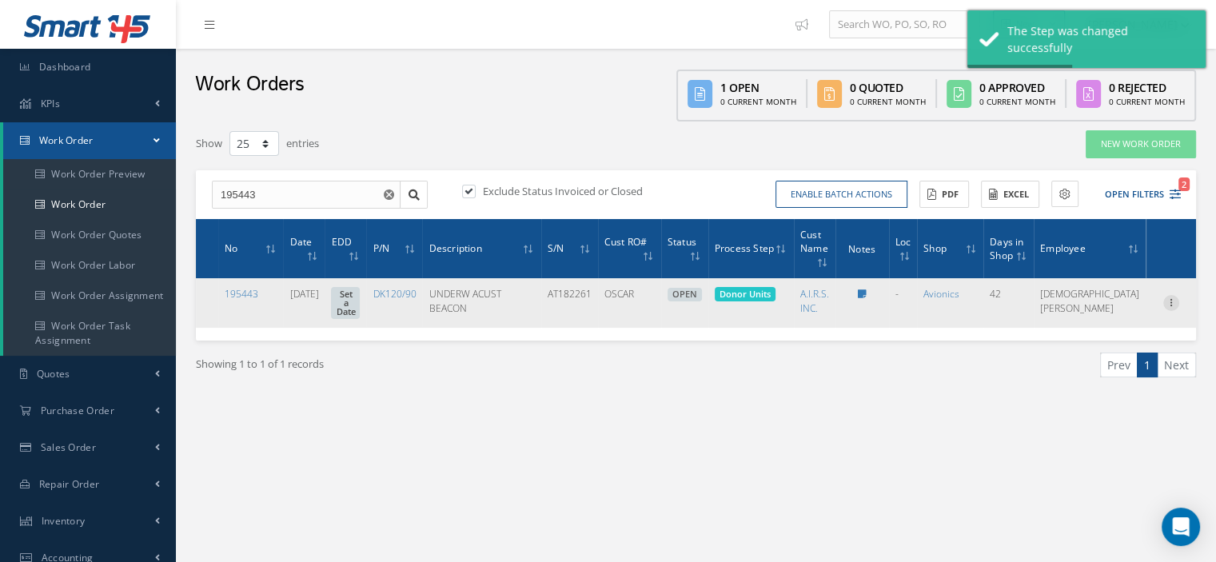
click at [1169, 304] on icon at bounding box center [1171, 301] width 16 height 13
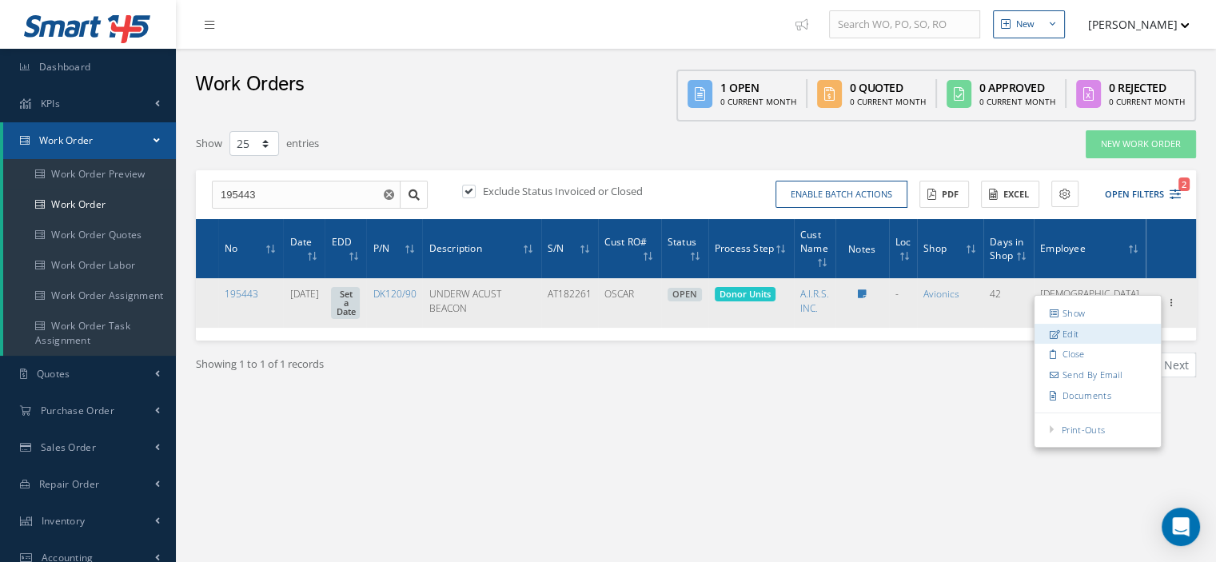
click at [1080, 338] on link "Edit" at bounding box center [1097, 334] width 126 height 21
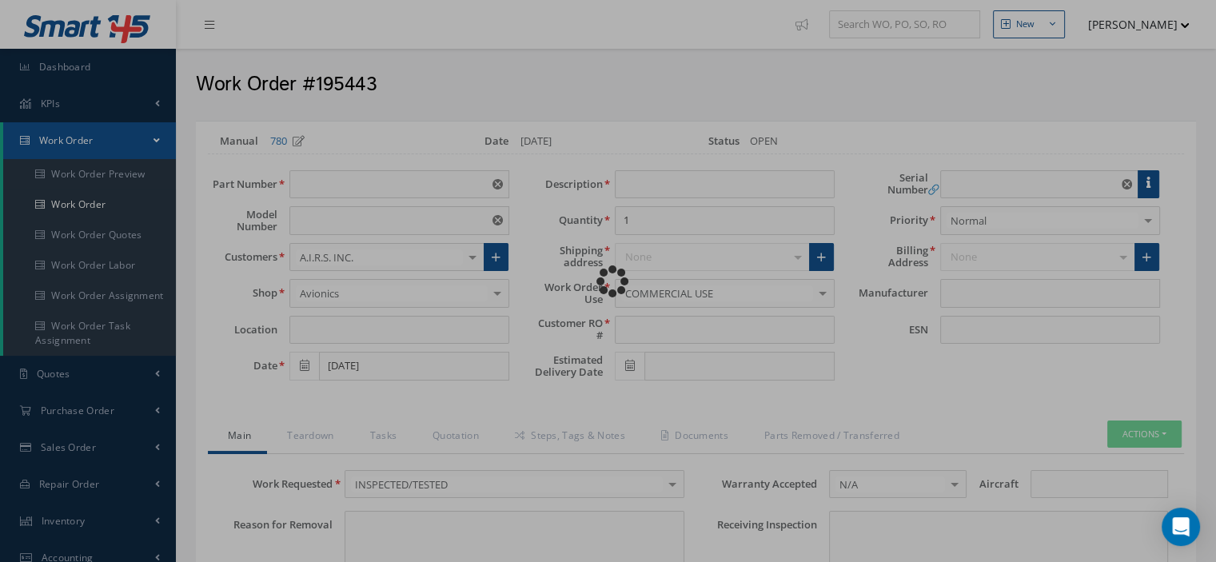
type input "DK120/90"
type input "VARIOUS"
type input "07/02/2025"
type input "UNDERW ACUST BEACON"
type input "OSCAR"
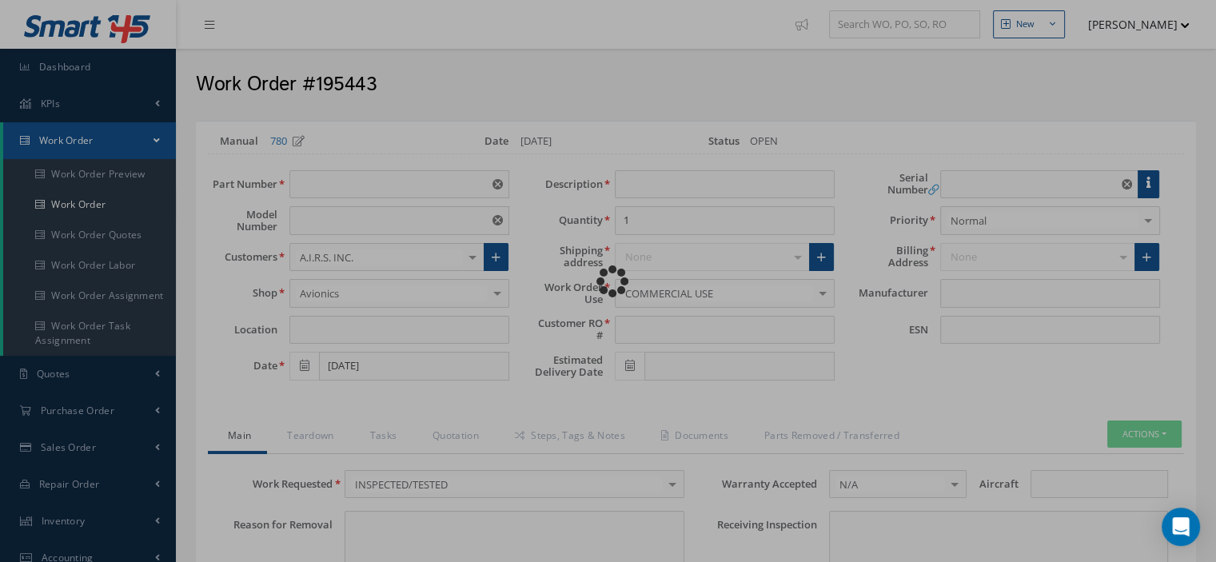
type input "AT182261"
type textarea "NONE"
type input "NONE"
type textarea "NONE"
type input "NONE"
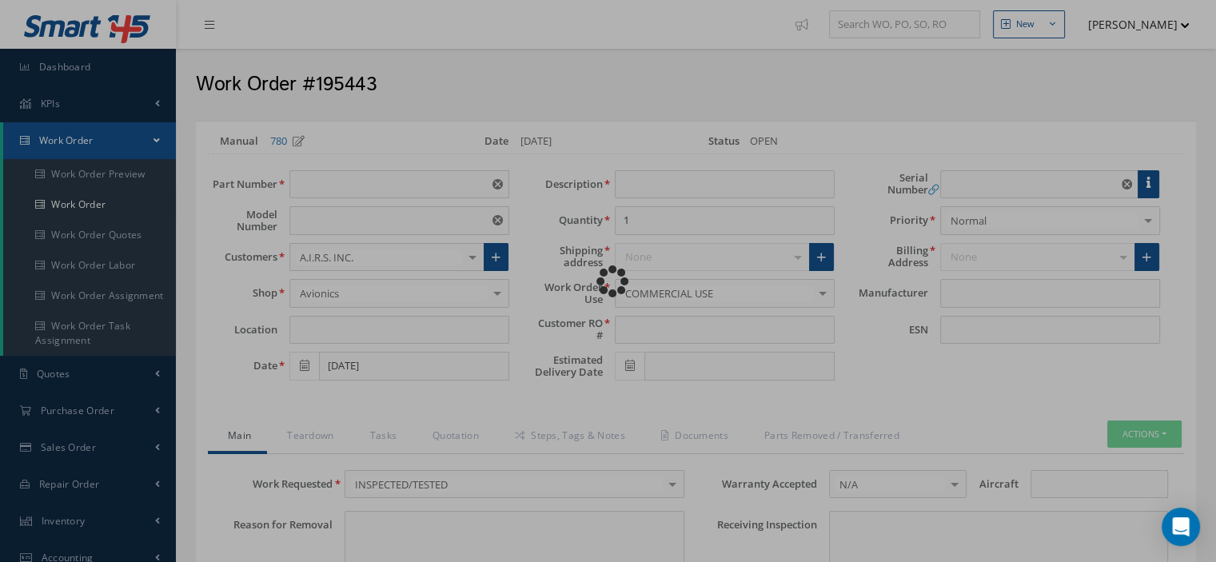
type input "N/A"
type textarea "INSPECTED/TESTED in accordance with CMM 03-TM-0063, Revision F, Date Mar 31, 20…"
type input "07/02/2025"
checkbox input "true"
type textarea "Battery Expires 10/2029."
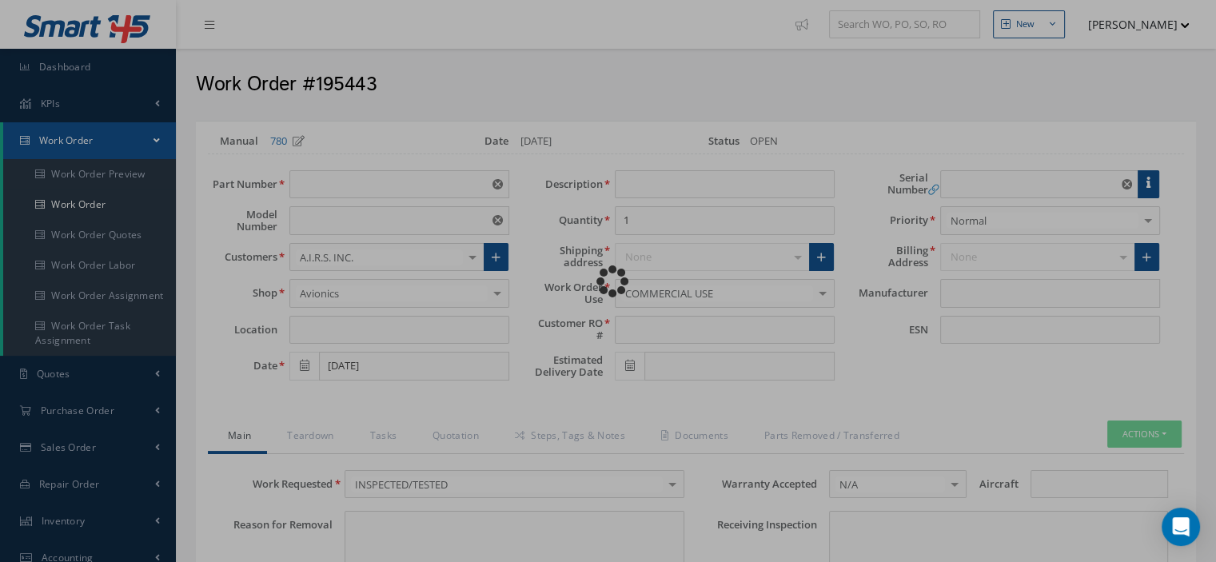
type input "07/02/2025"
type input "DUKANE"
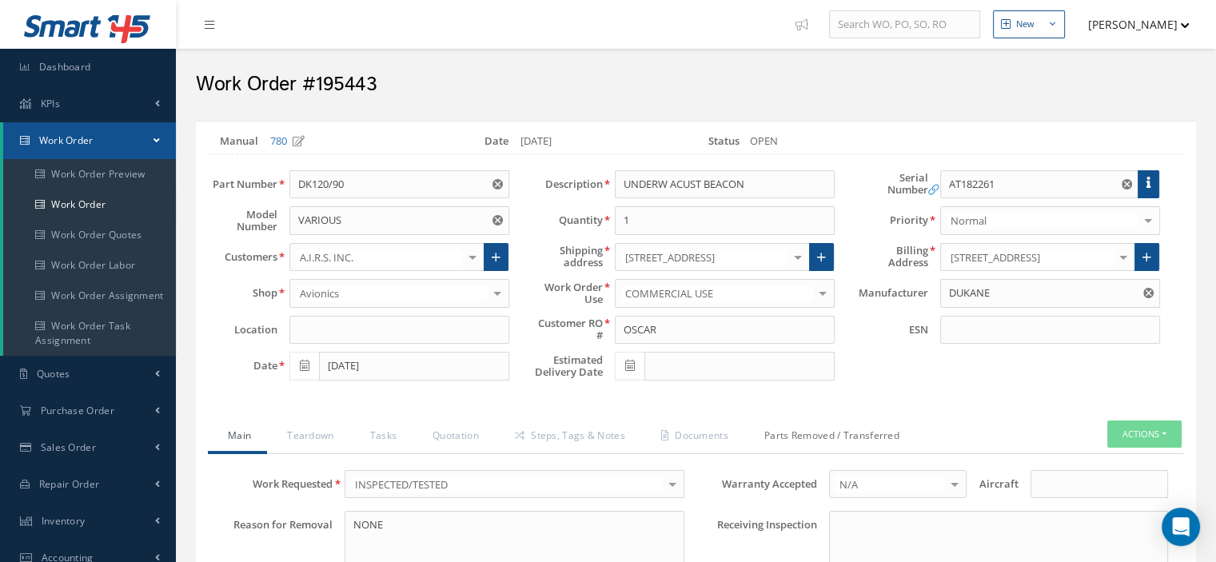
click at [793, 436] on link "Parts Removed / Transferred" at bounding box center [829, 437] width 171 height 34
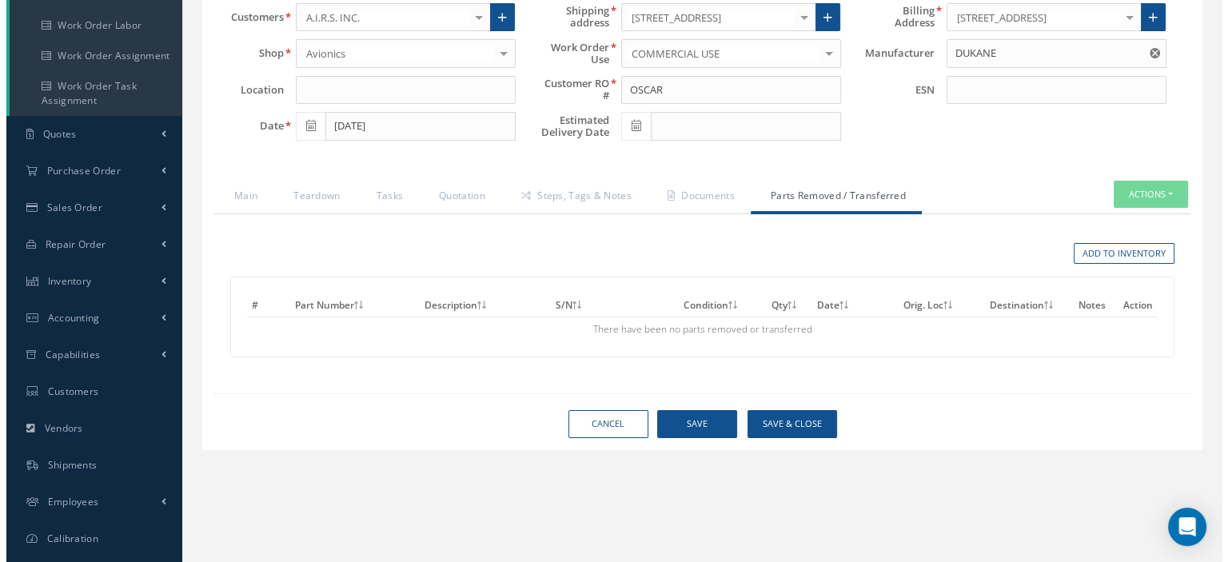
scroll to position [272, 0]
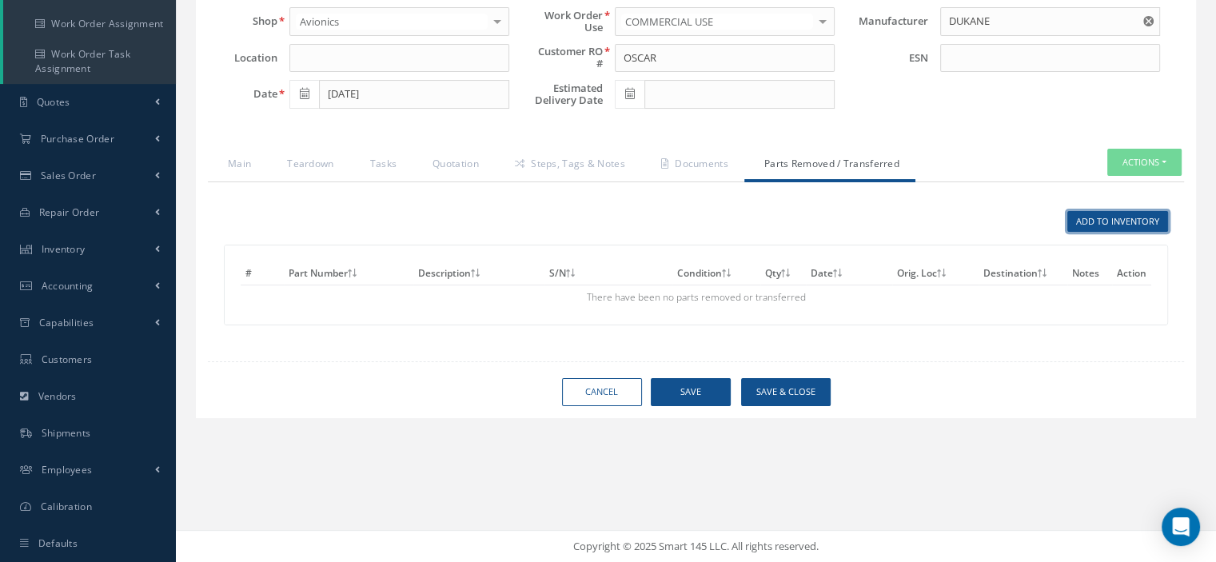
click at [1099, 227] on link "Add to Inventory" at bounding box center [1117, 222] width 101 height 22
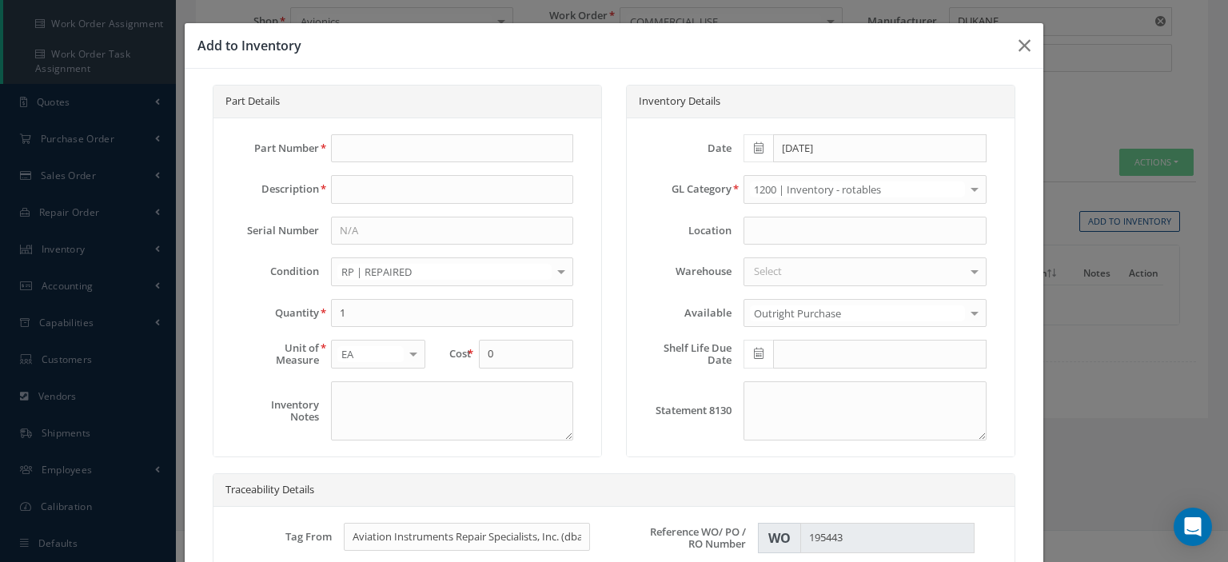
click at [411, 161] on div "Part Number" at bounding box center [407, 155] width 356 height 42
click at [411, 160] on input "text" at bounding box center [452, 148] width 242 height 29
paste input "DK120/90"
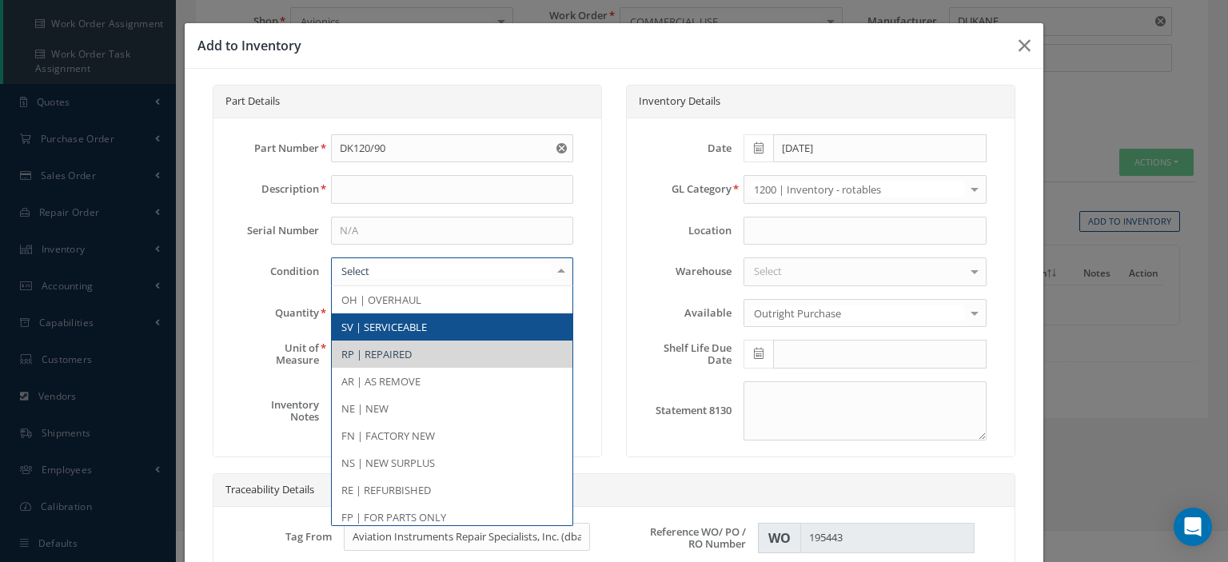
click at [400, 316] on span "SV | SERVICEABLE" at bounding box center [452, 326] width 241 height 27
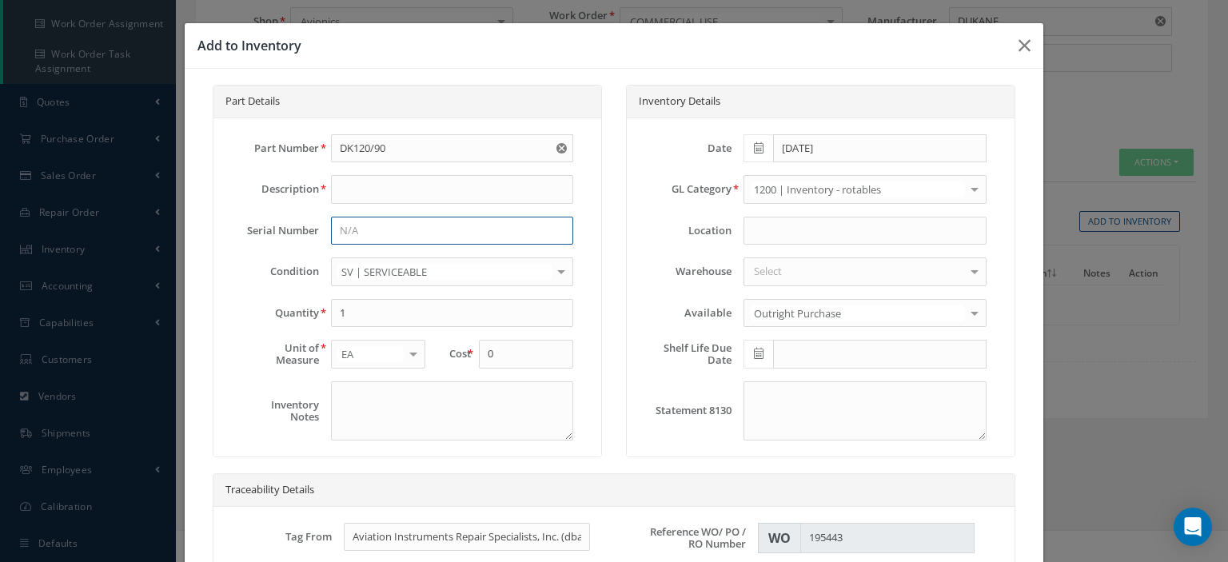
click at [352, 224] on input at bounding box center [452, 231] width 242 height 29
click at [390, 154] on input "DK120/90" at bounding box center [452, 148] width 242 height 29
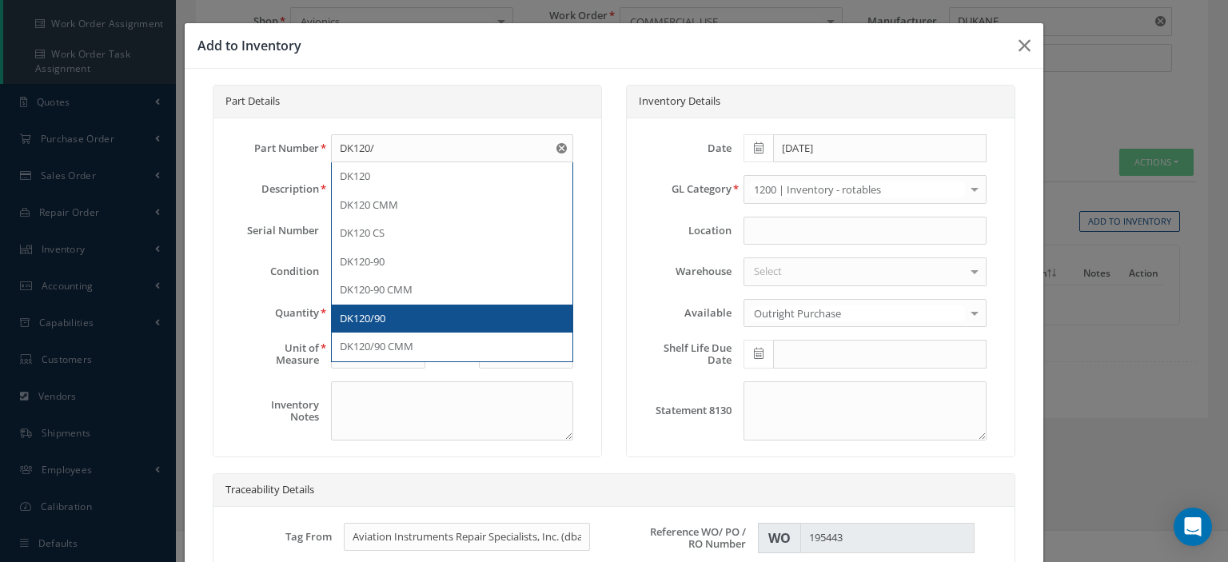
click at [390, 311] on div "DK120/90" at bounding box center [452, 319] width 225 height 16
type input "DK120/90"
type input "UNDERW ACUST BEACON"
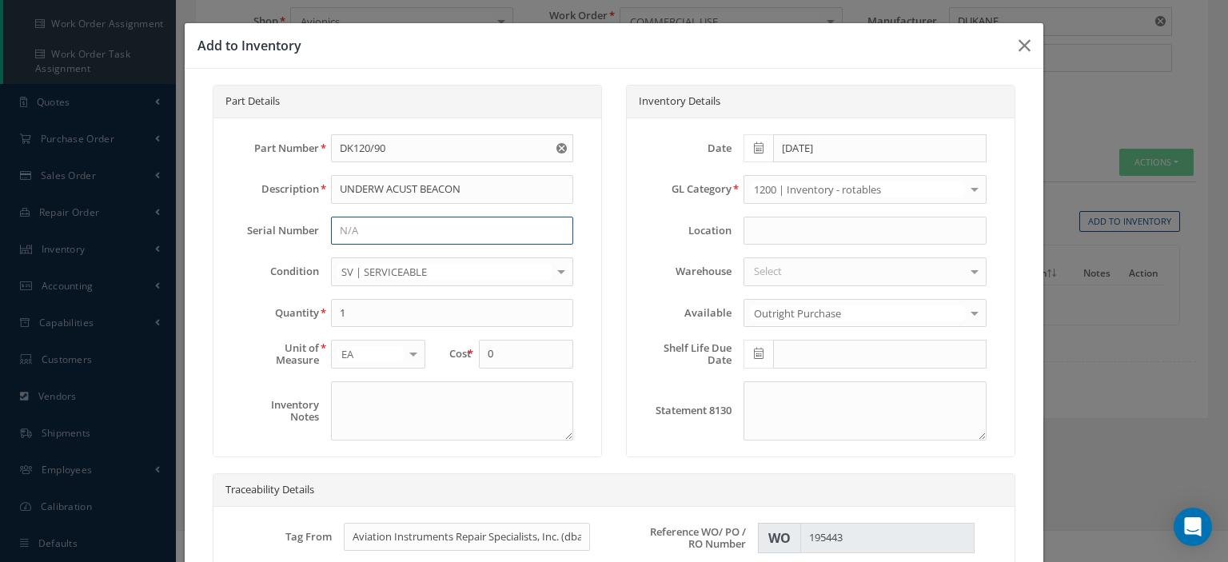
click at [368, 229] on input at bounding box center [452, 231] width 242 height 29
click at [339, 229] on input "t182261" at bounding box center [452, 231] width 242 height 29
type input "AT182261"
click at [767, 225] on input at bounding box center [864, 231] width 242 height 29
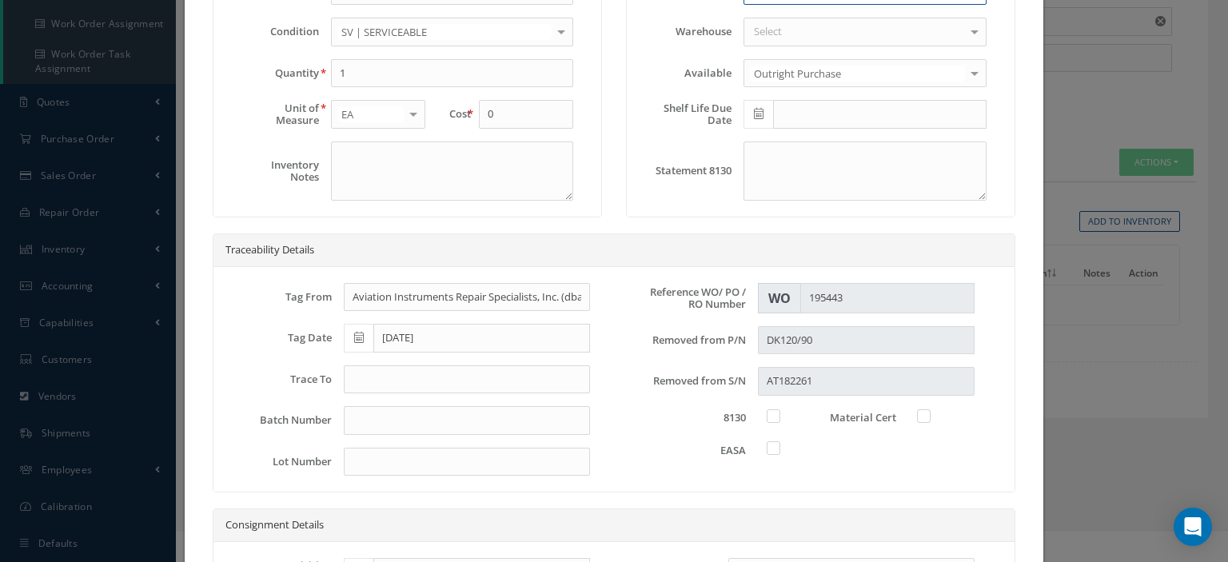
scroll to position [320, 0]
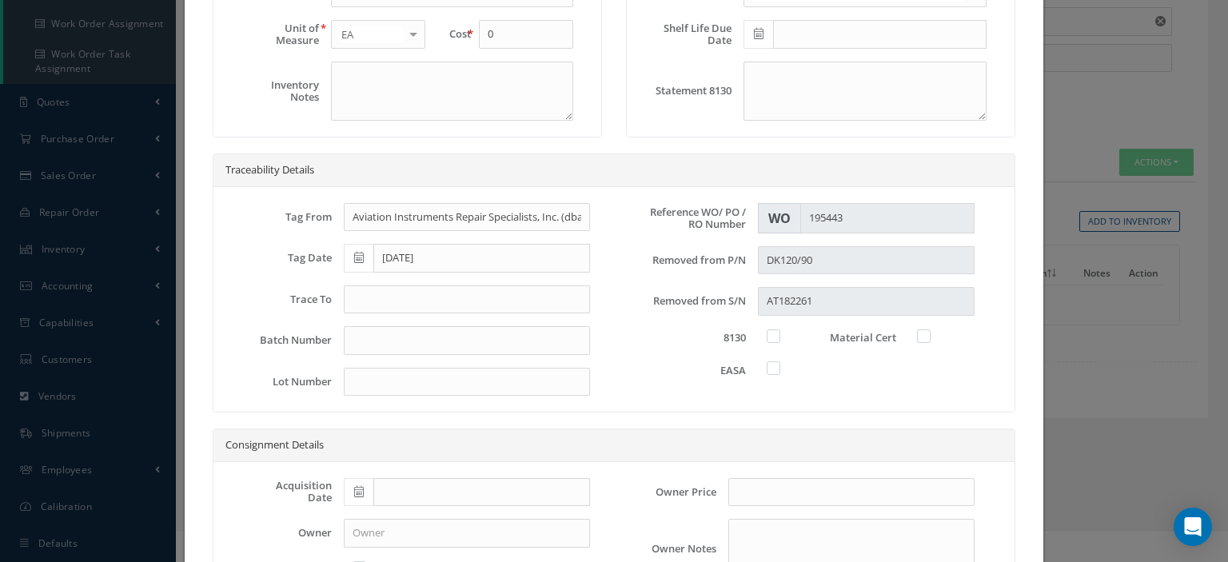
type input "W/O 196038"
click at [416, 303] on input "text" at bounding box center [467, 299] width 246 height 29
type input "8130-3"
click at [766, 333] on div at bounding box center [780, 336] width 28 height 16
click at [779, 367] on label at bounding box center [781, 367] width 4 height 14
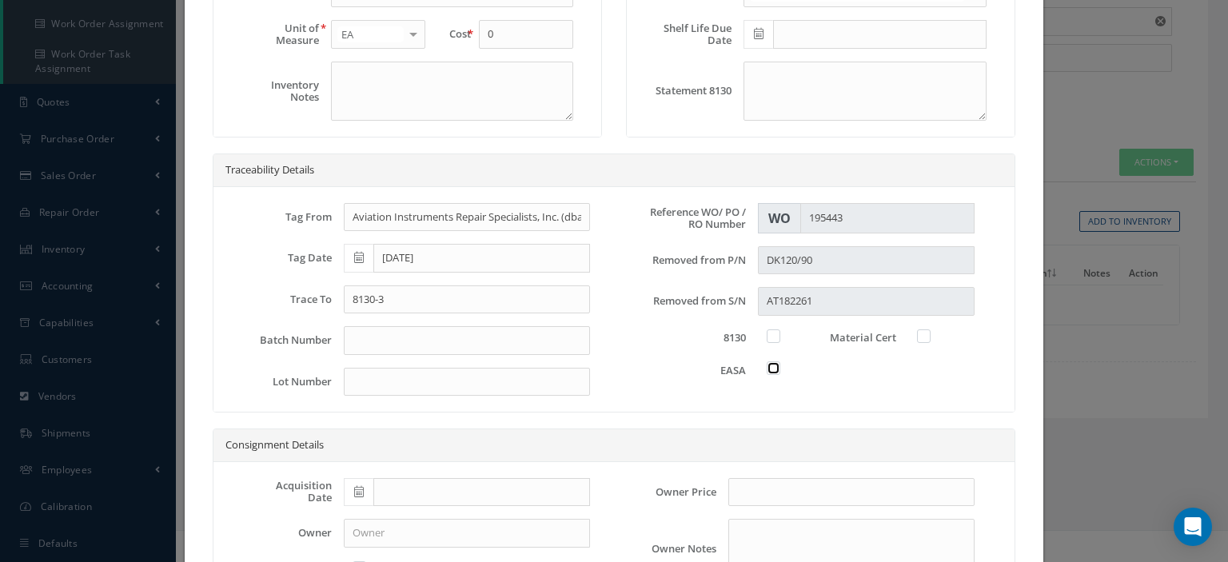
click at [769, 367] on input "checkbox" at bounding box center [774, 366] width 10 height 10
checkbox input "true"
click at [779, 331] on label at bounding box center [781, 335] width 4 height 14
click at [771, 331] on input "checkbox" at bounding box center [774, 334] width 10 height 10
checkbox input "true"
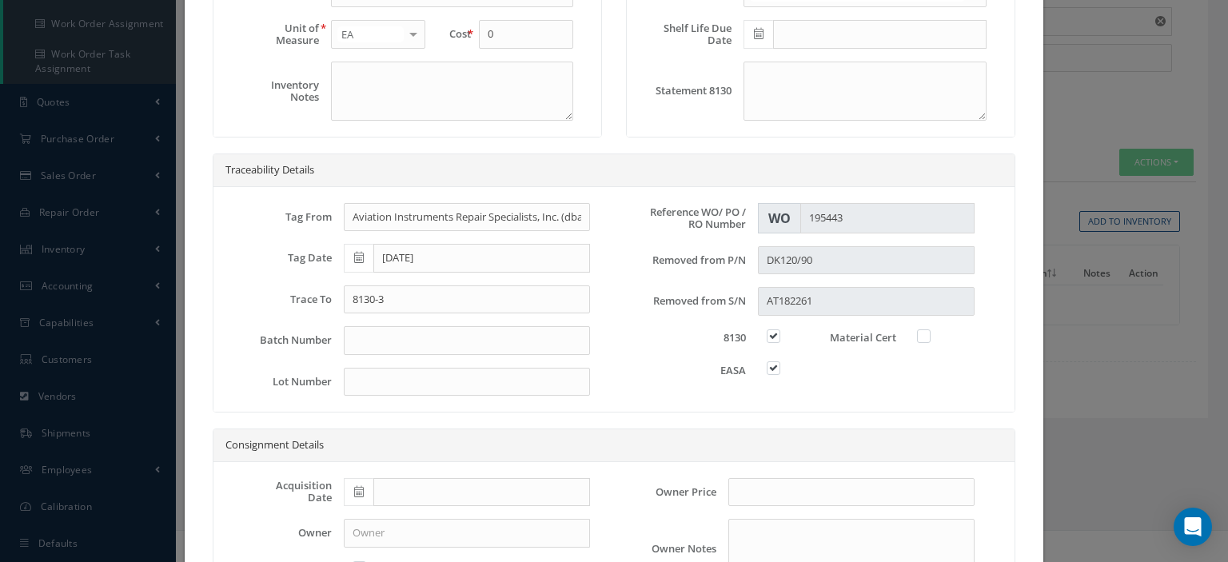
click at [929, 335] on label at bounding box center [931, 335] width 4 height 14
click at [919, 335] on input "checkbox" at bounding box center [924, 334] width 10 height 10
checkbox input "true"
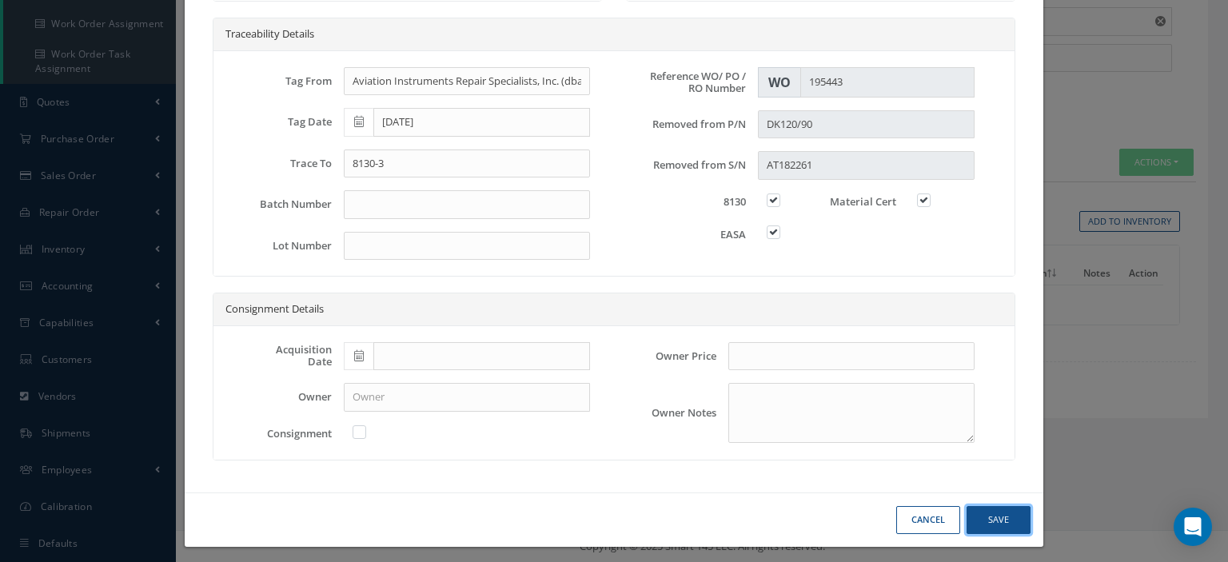
click at [1000, 510] on button "Save" at bounding box center [998, 520] width 64 height 28
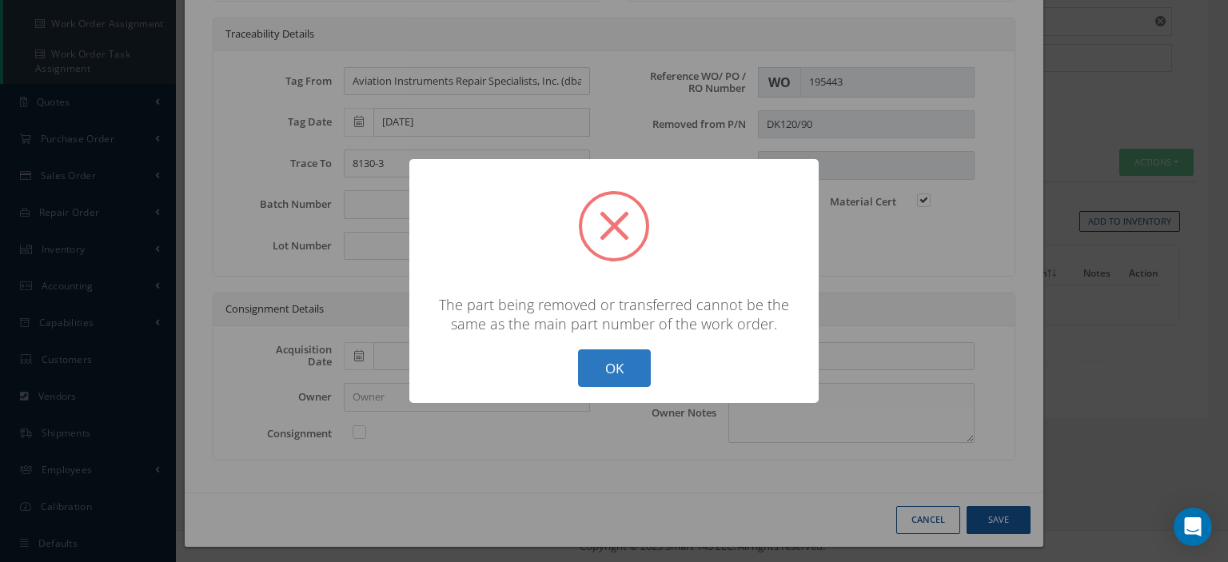
click at [595, 363] on button "OK" at bounding box center [614, 368] width 73 height 38
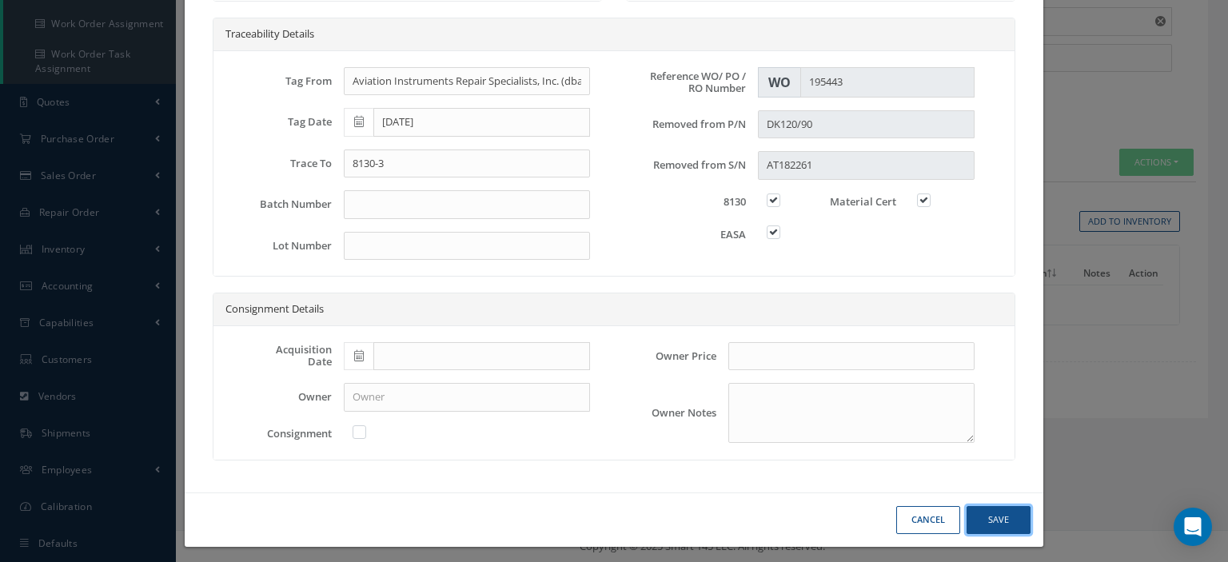
click at [994, 513] on button "Save" at bounding box center [998, 520] width 64 height 28
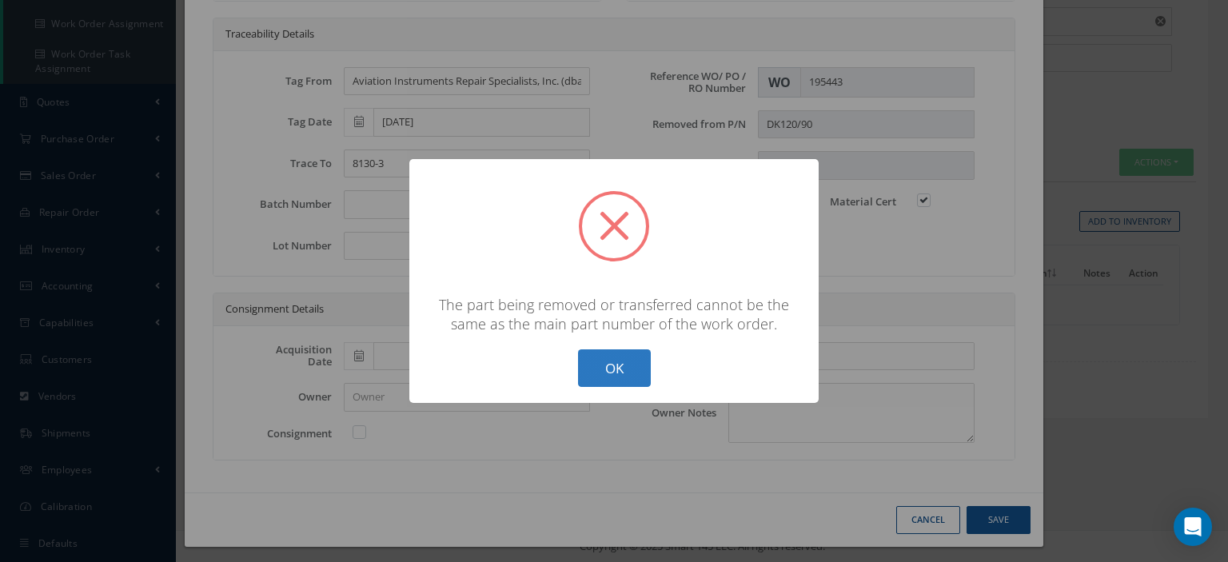
click at [614, 373] on button "OK" at bounding box center [614, 368] width 73 height 38
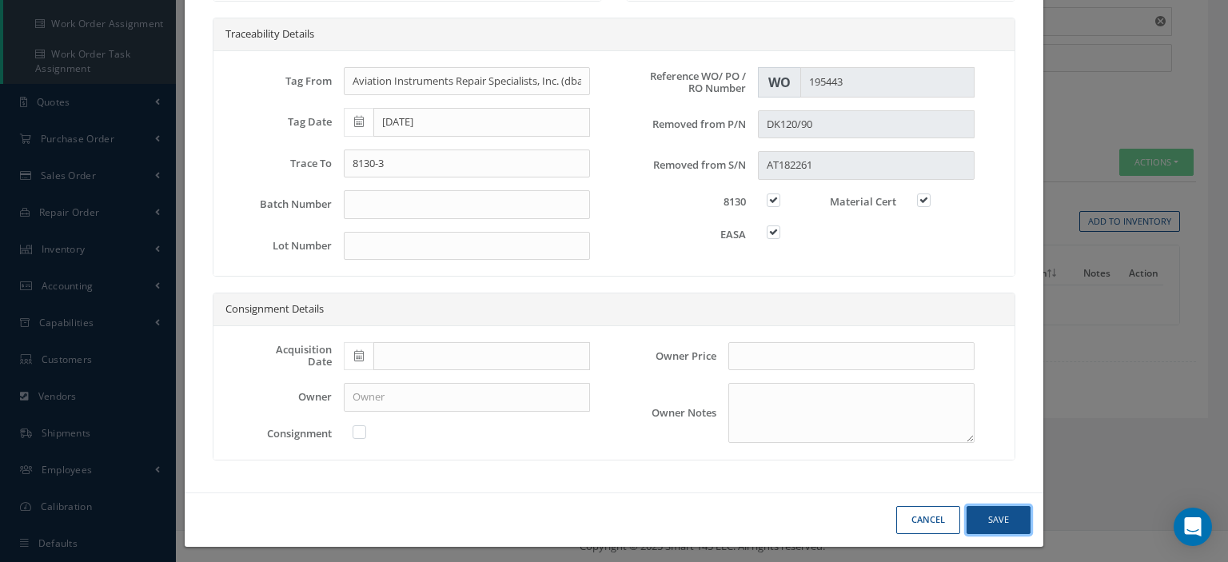
click at [994, 519] on button "Save" at bounding box center [998, 520] width 64 height 28
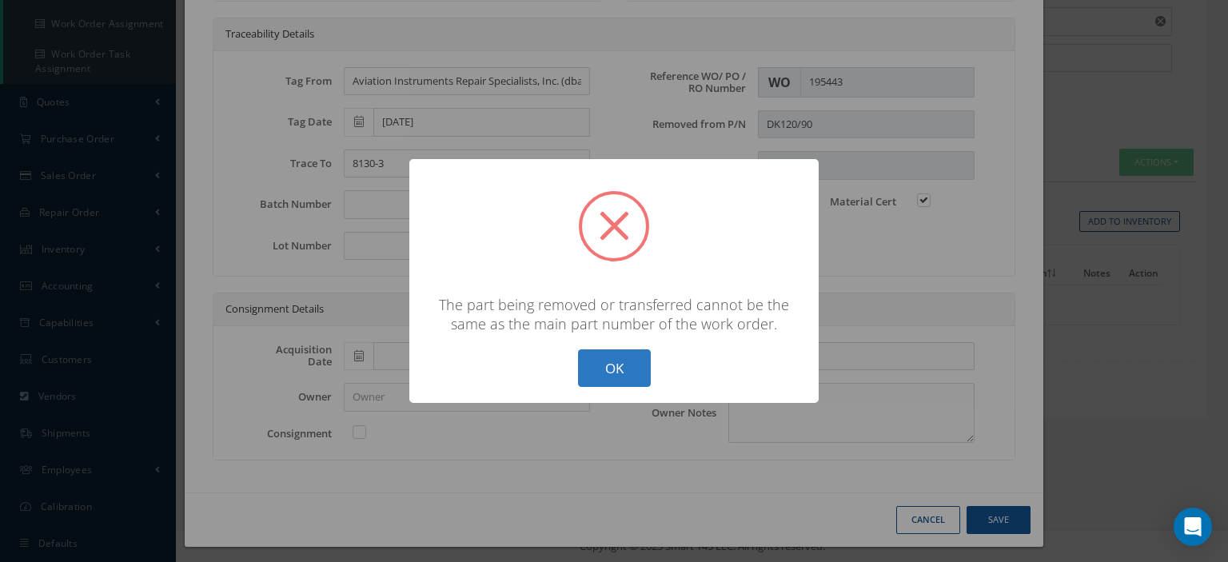
click at [619, 365] on button "OK" at bounding box center [614, 368] width 73 height 38
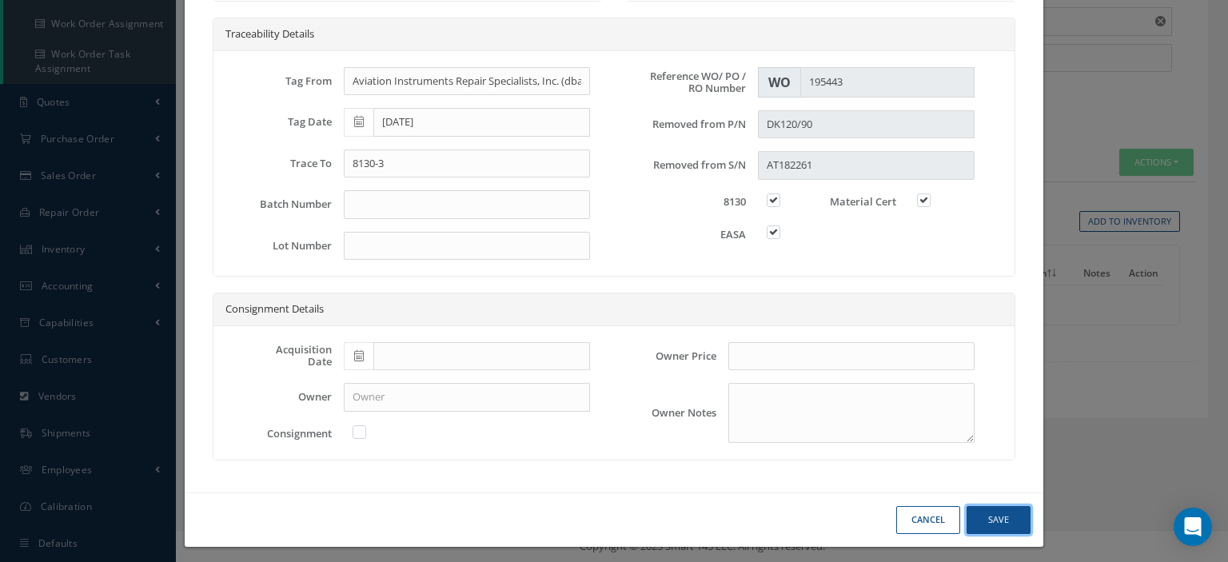
click at [985, 506] on button "Save" at bounding box center [998, 520] width 64 height 28
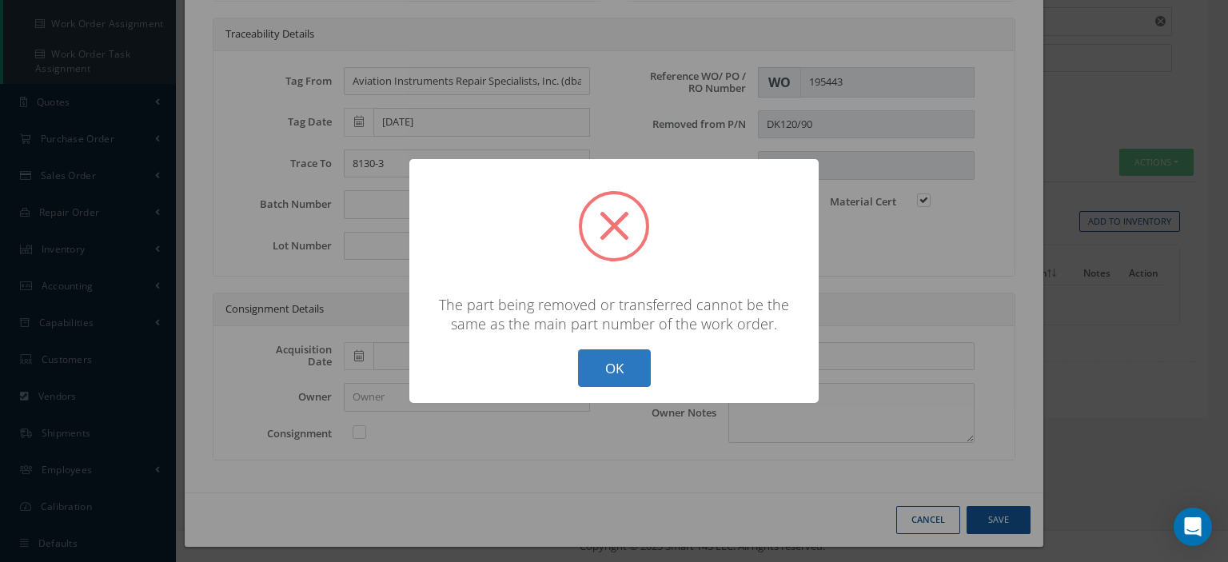
click at [623, 373] on button "OK" at bounding box center [614, 368] width 73 height 38
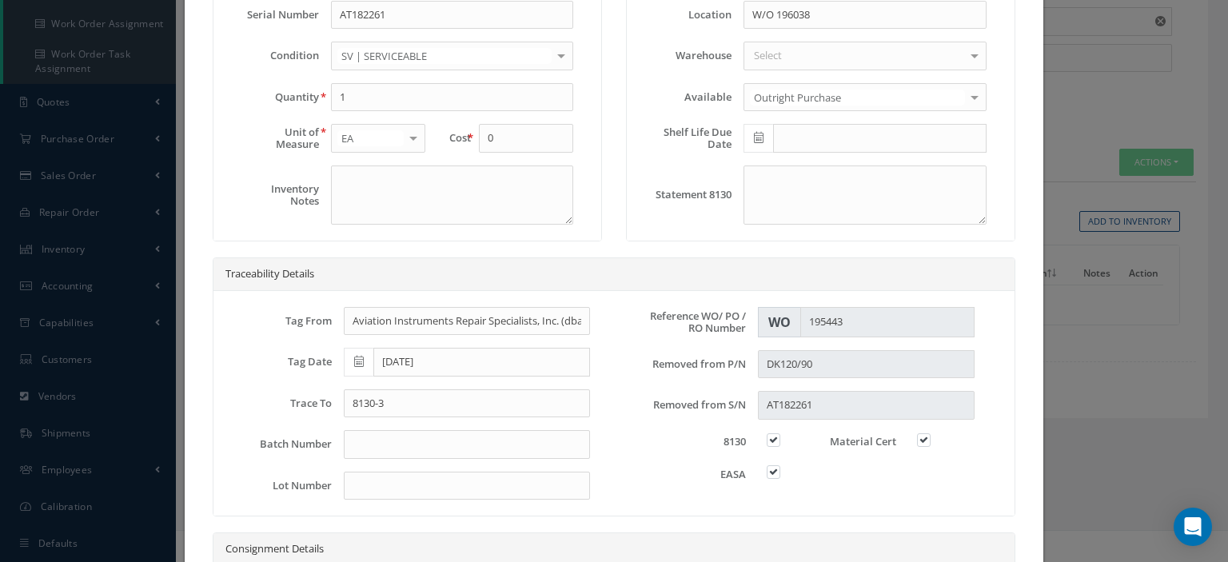
scroll to position [0, 0]
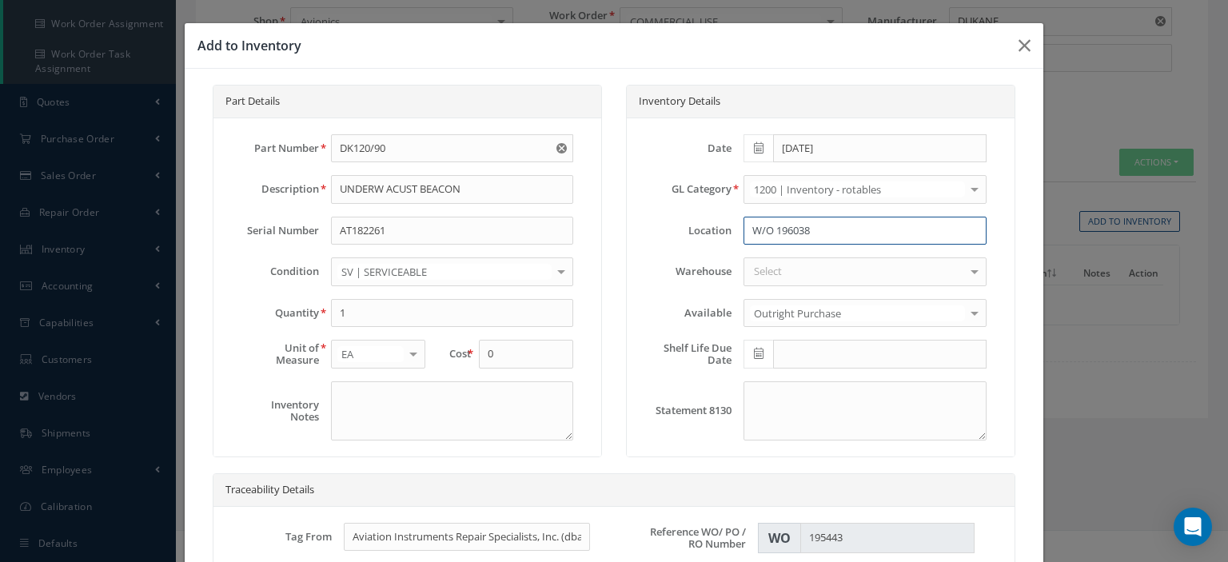
drag, startPoint x: 825, startPoint y: 237, endPoint x: 719, endPoint y: 239, distance: 105.5
click at [719, 239] on div "Location W/O 196038" at bounding box center [821, 231] width 356 height 29
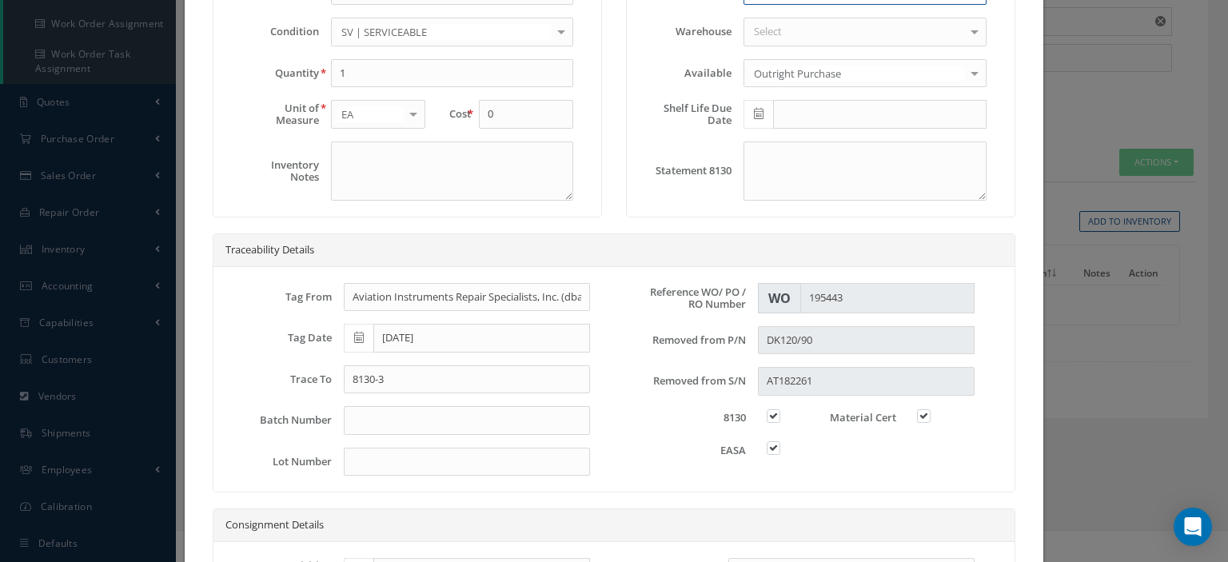
scroll to position [456, 0]
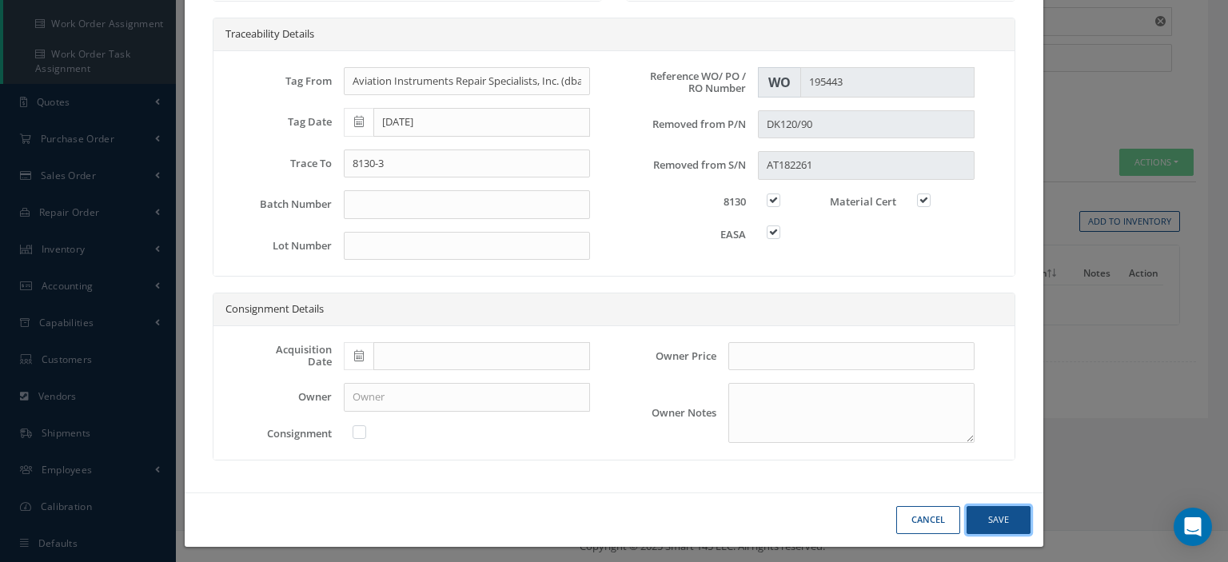
click at [994, 519] on button "Save" at bounding box center [998, 520] width 64 height 28
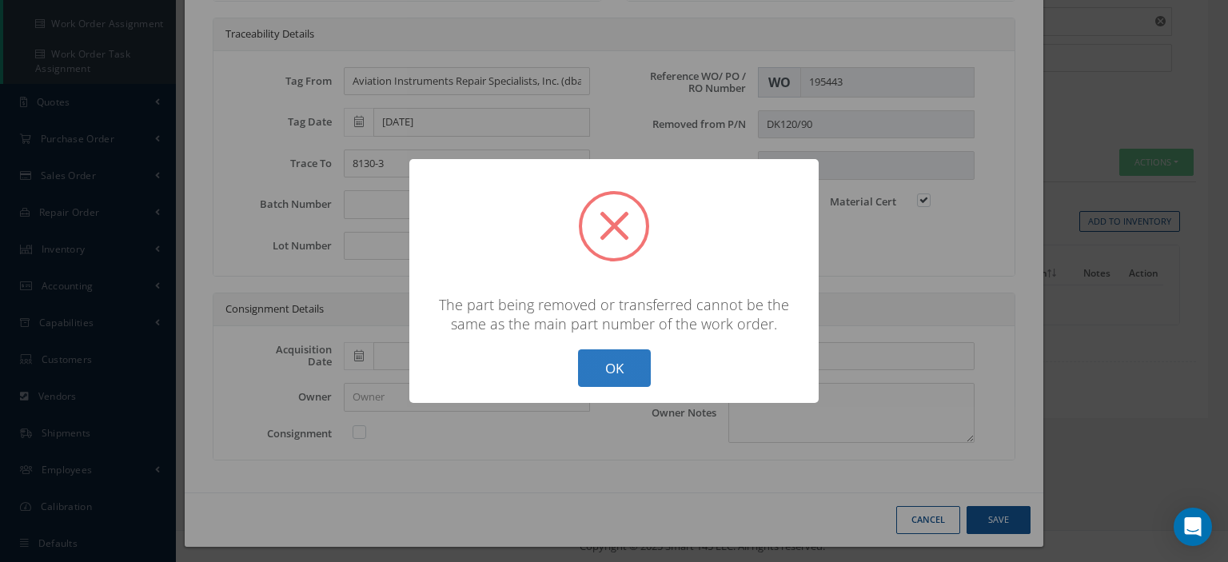
click at [626, 366] on button "OK" at bounding box center [614, 368] width 73 height 38
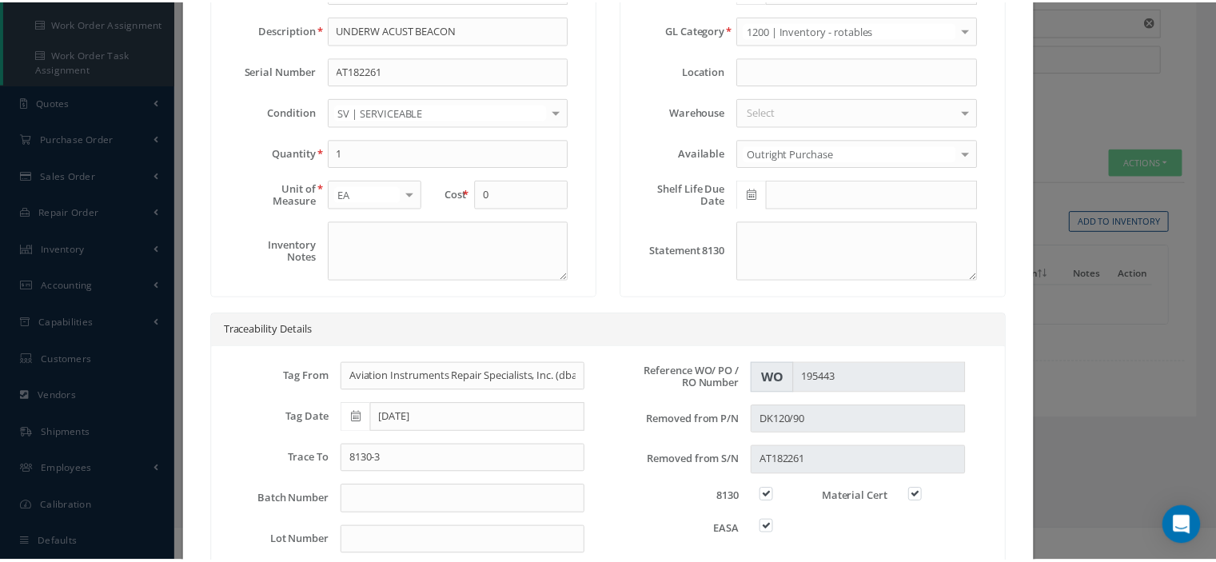
scroll to position [0, 0]
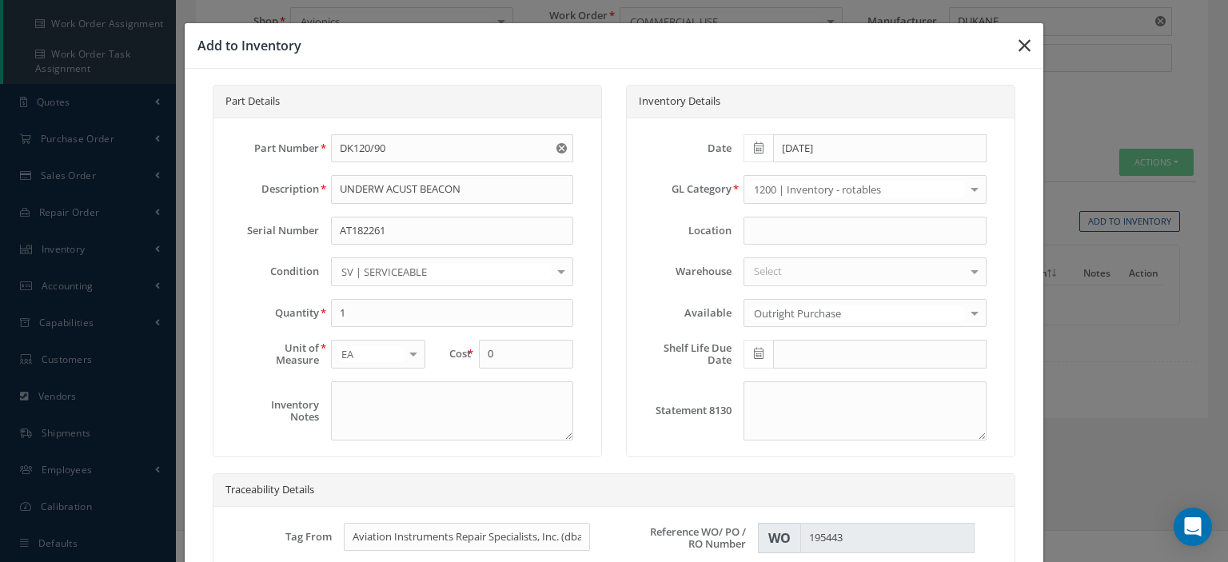
click at [1006, 39] on button "button" at bounding box center [1024, 45] width 38 height 45
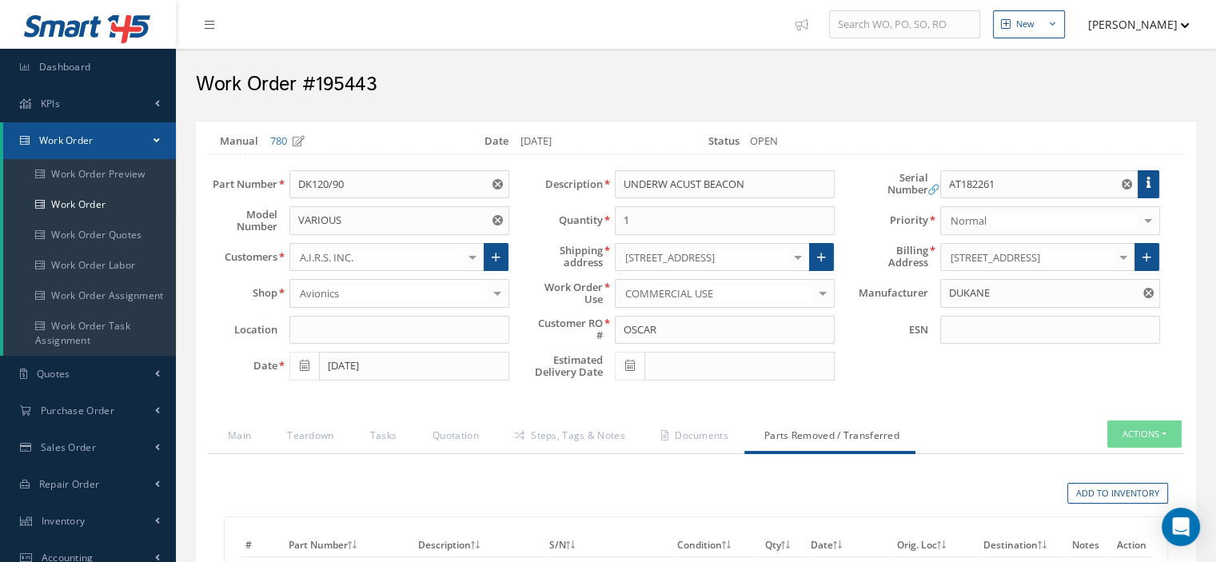
scroll to position [240, 0]
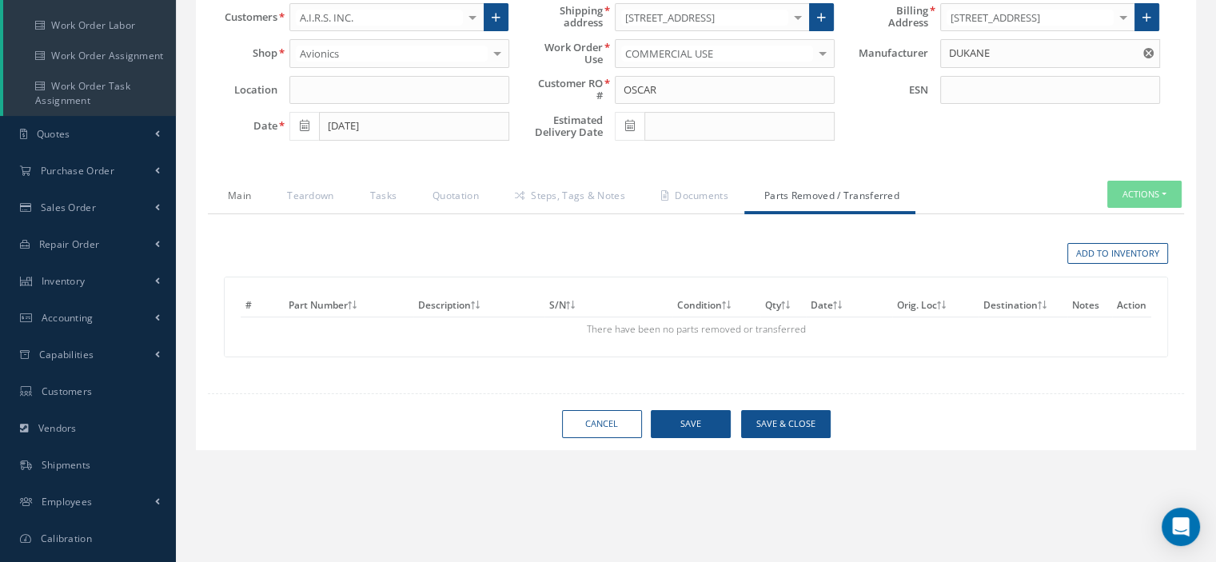
click at [242, 198] on link "Main" at bounding box center [237, 198] width 59 height 34
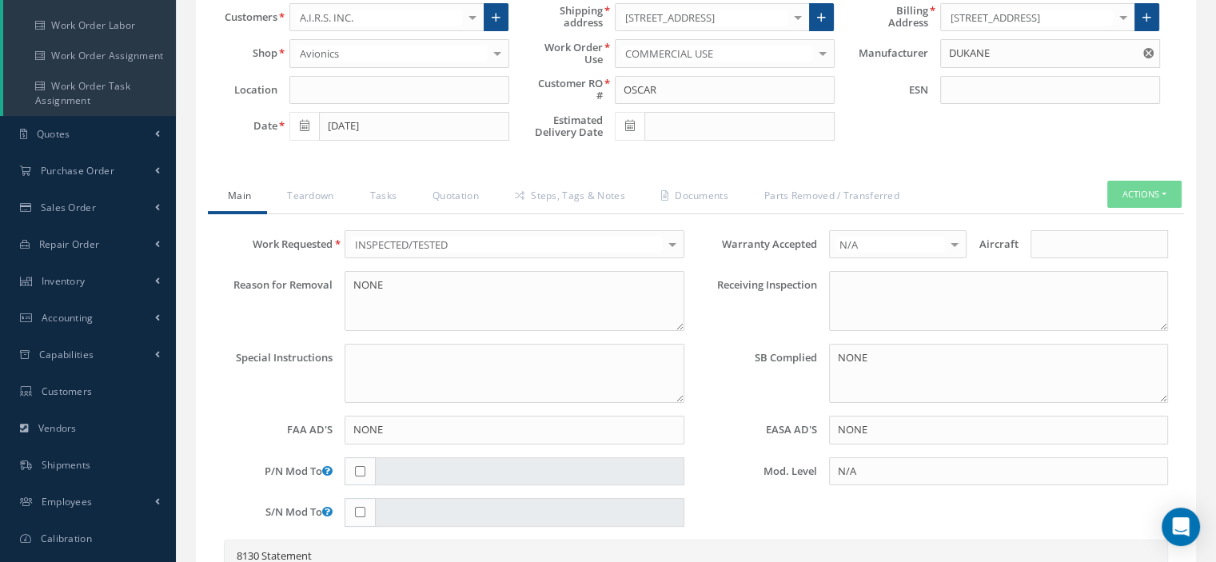
scroll to position [0, 0]
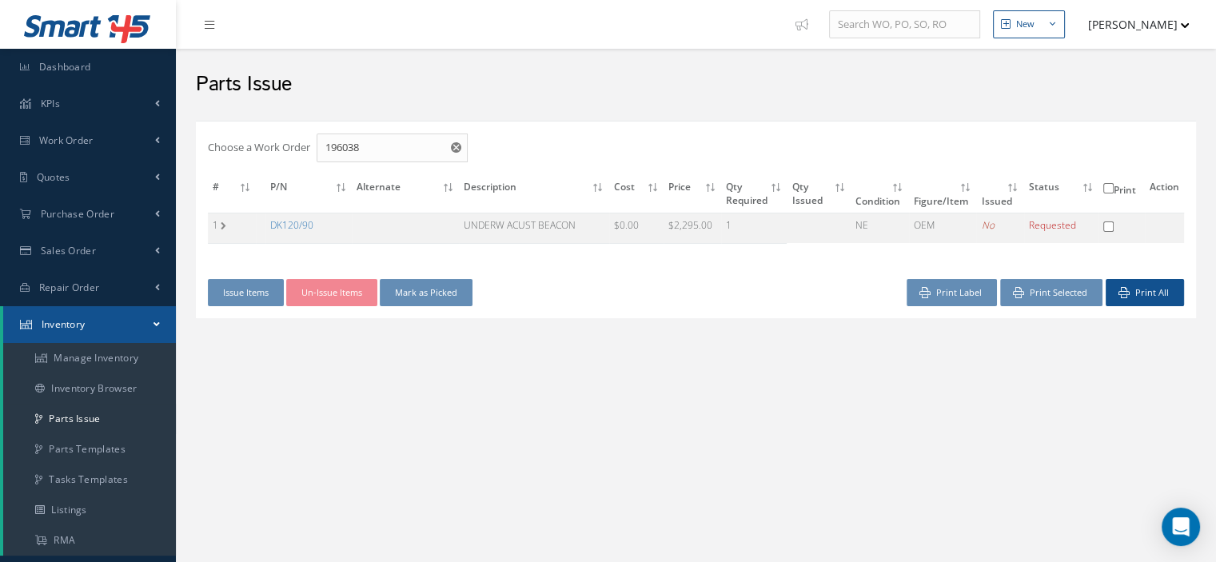
checkbox input "false"
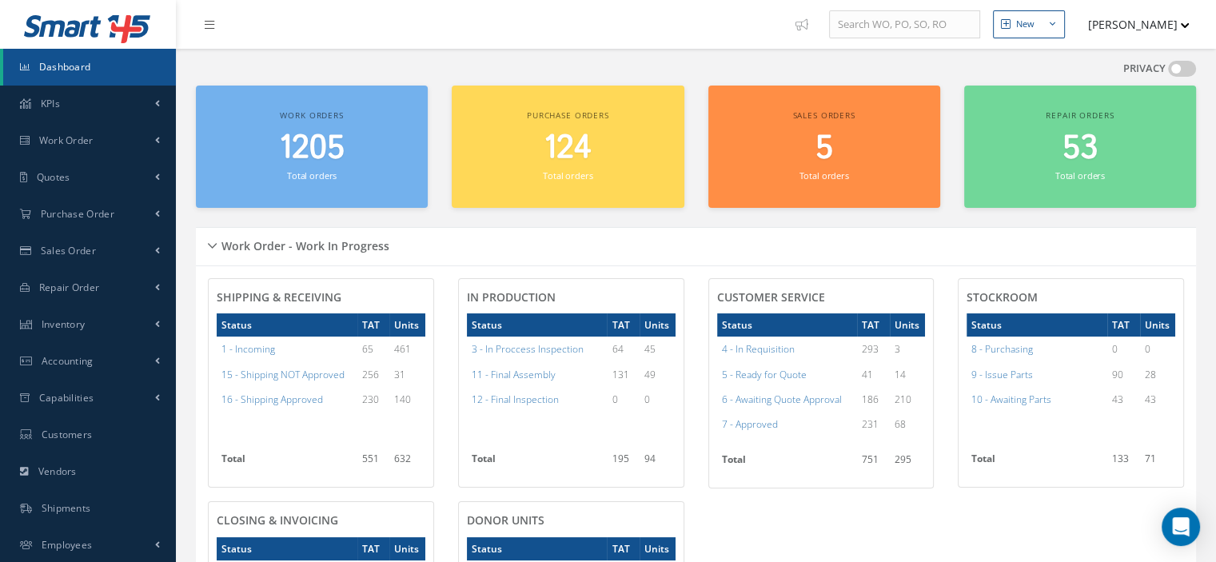
scroll to position [201, 0]
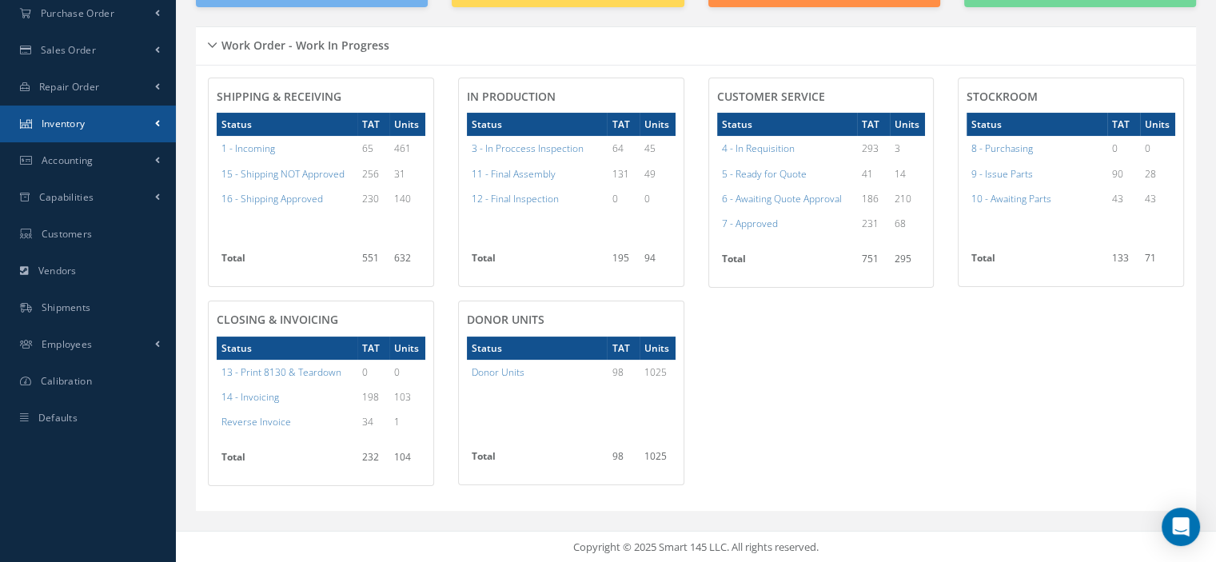
click at [79, 133] on link "Inventory" at bounding box center [88, 123] width 176 height 37
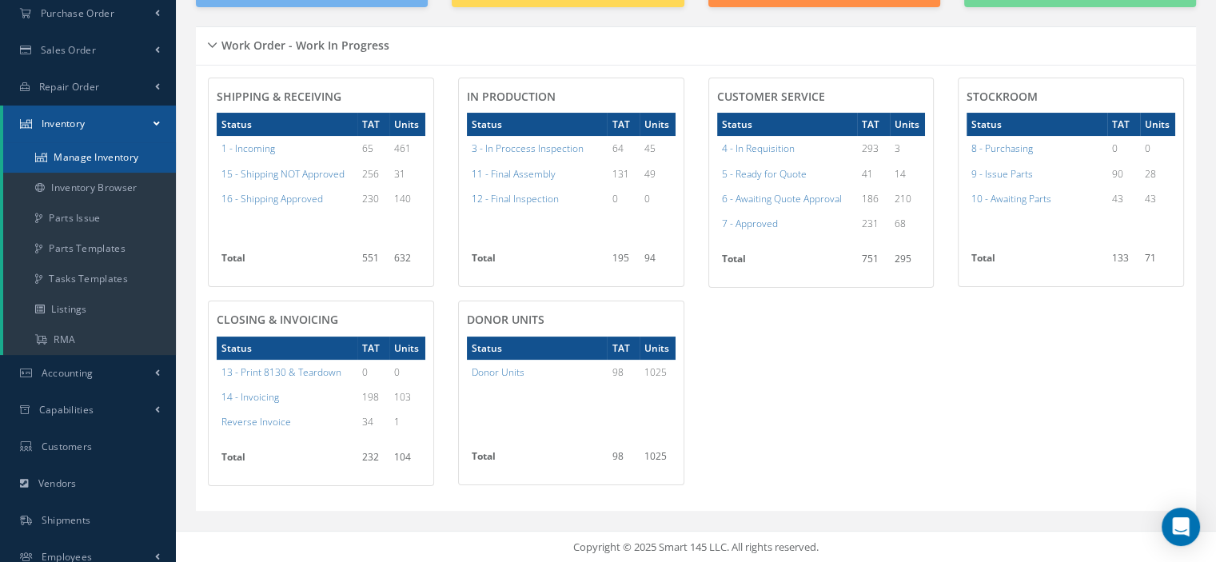
click at [83, 157] on link "Manage Inventory" at bounding box center [89, 157] width 173 height 30
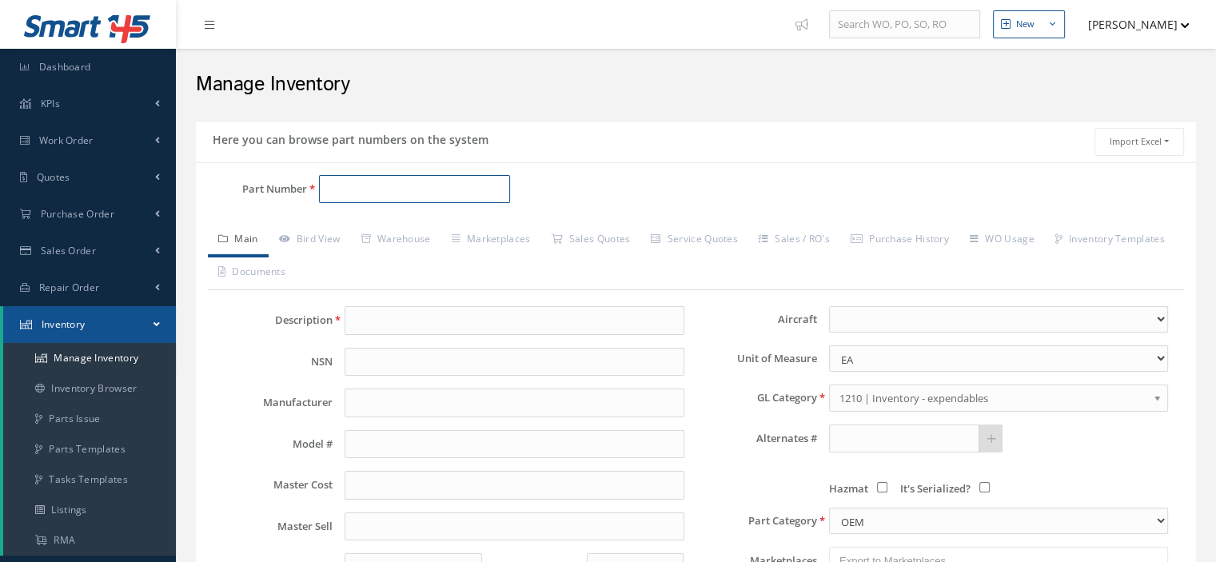
click at [382, 194] on input "Part Number" at bounding box center [414, 189] width 191 height 29
paste input "DK120/90"
type input "DK120/90"
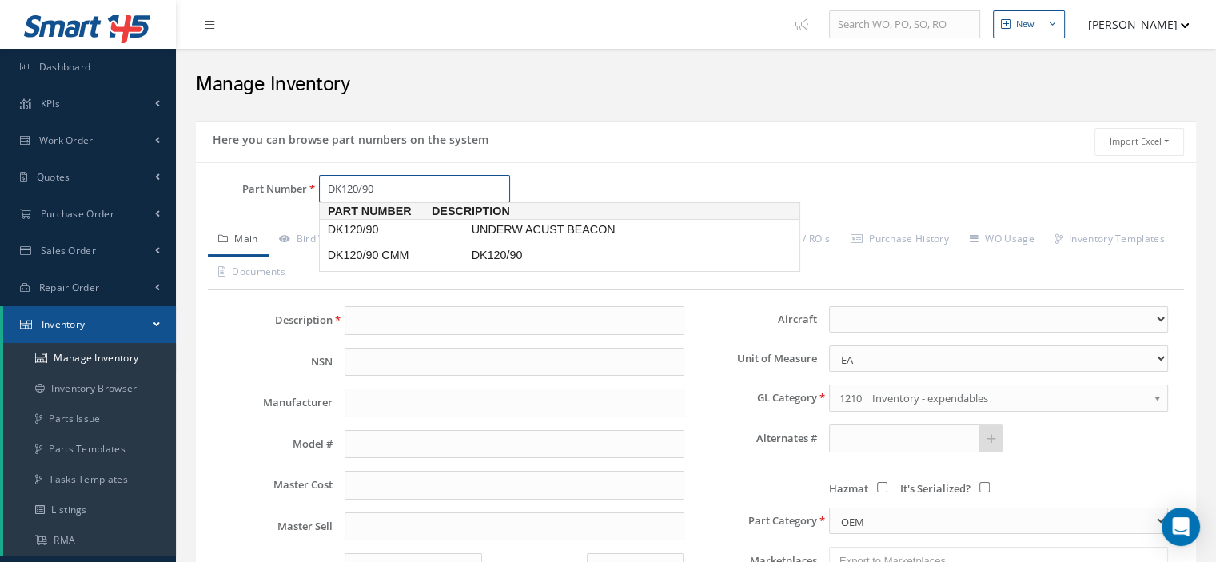
click at [359, 229] on span "DK120/90" at bounding box center [396, 229] width 144 height 17
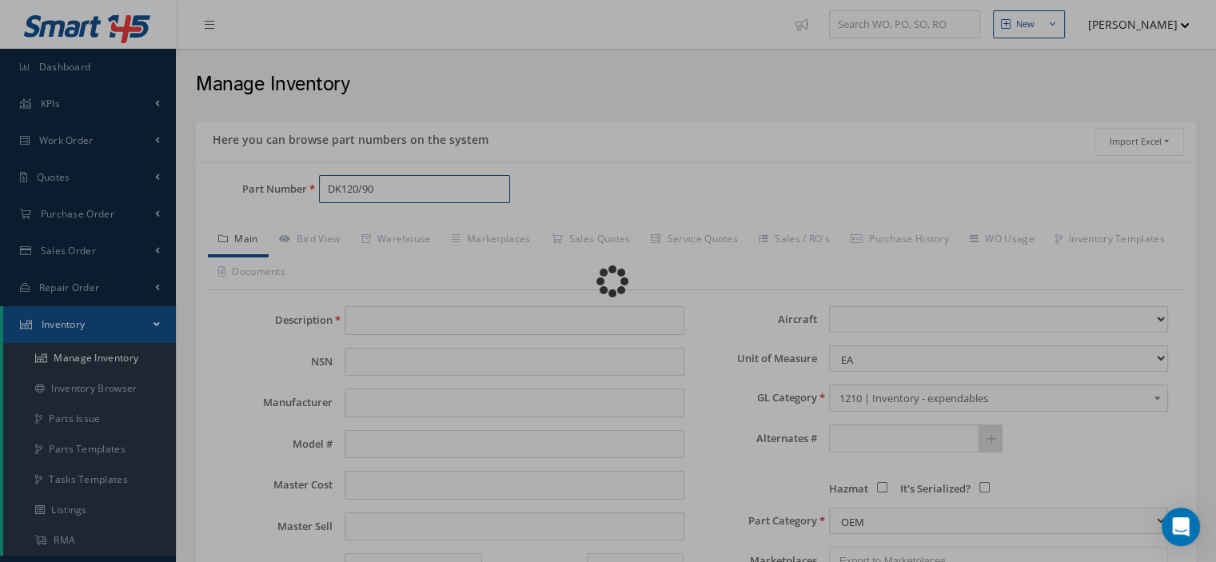
type input "UNDERW ACUST BEACON"
type input "DUKANE"
type input "0.00"
select select
type textarea "battery p/n 810-2042k -- Oscar [DATE] 01:20PM"
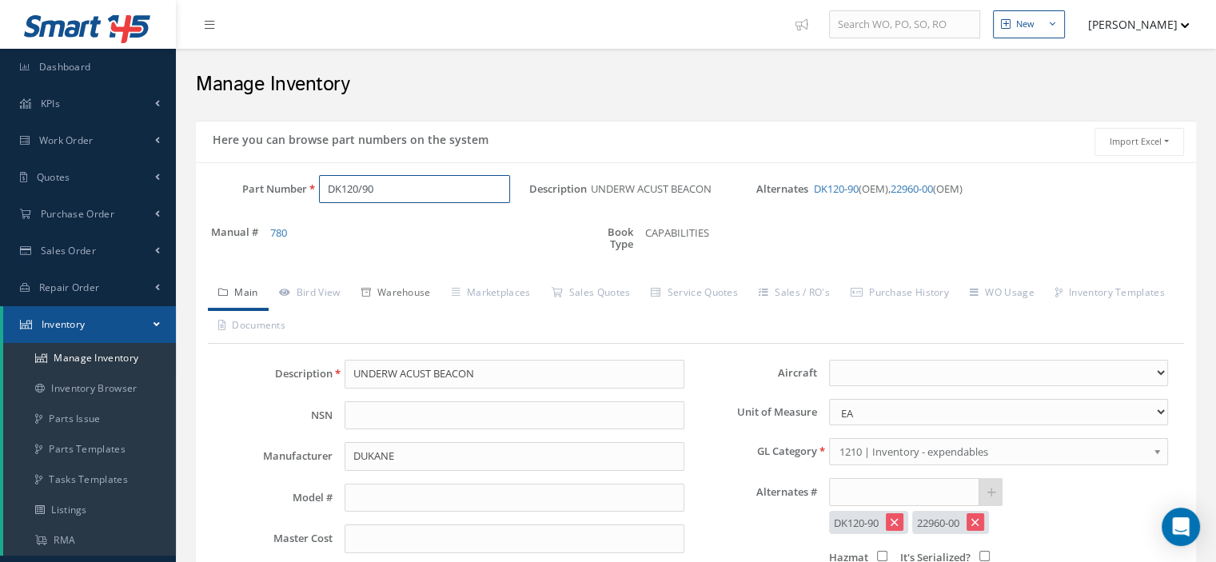
type input "DK120/90"
click at [415, 299] on link "Warehouse" at bounding box center [396, 294] width 90 height 34
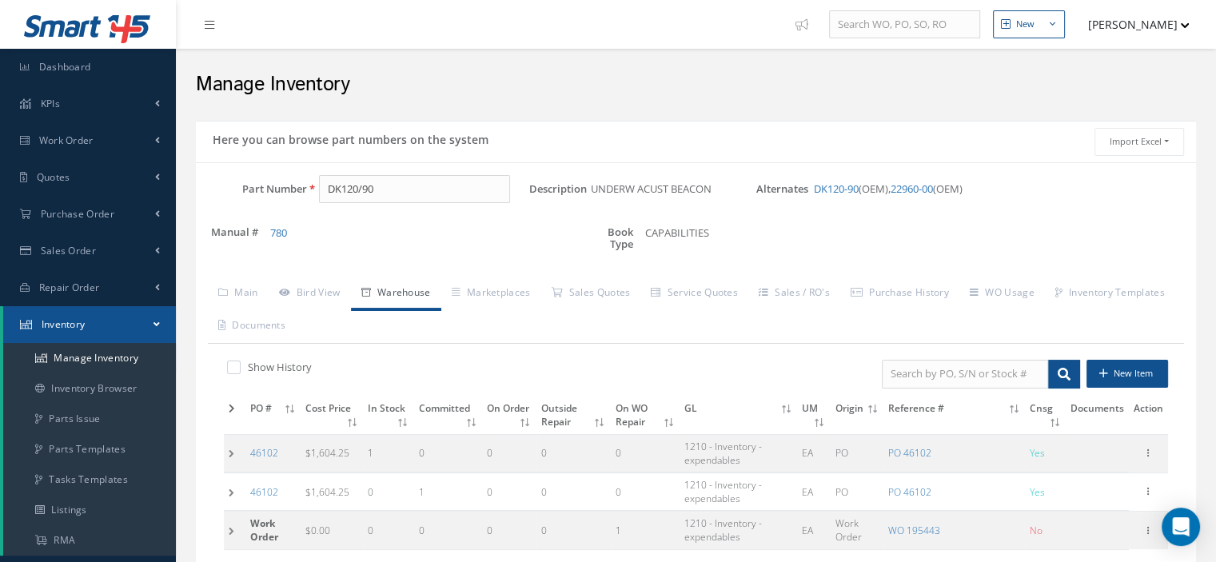
click at [240, 369] on label at bounding box center [242, 367] width 4 height 14
click at [237, 369] on input "checkbox" at bounding box center [232, 369] width 10 height 10
checkbox input "true"
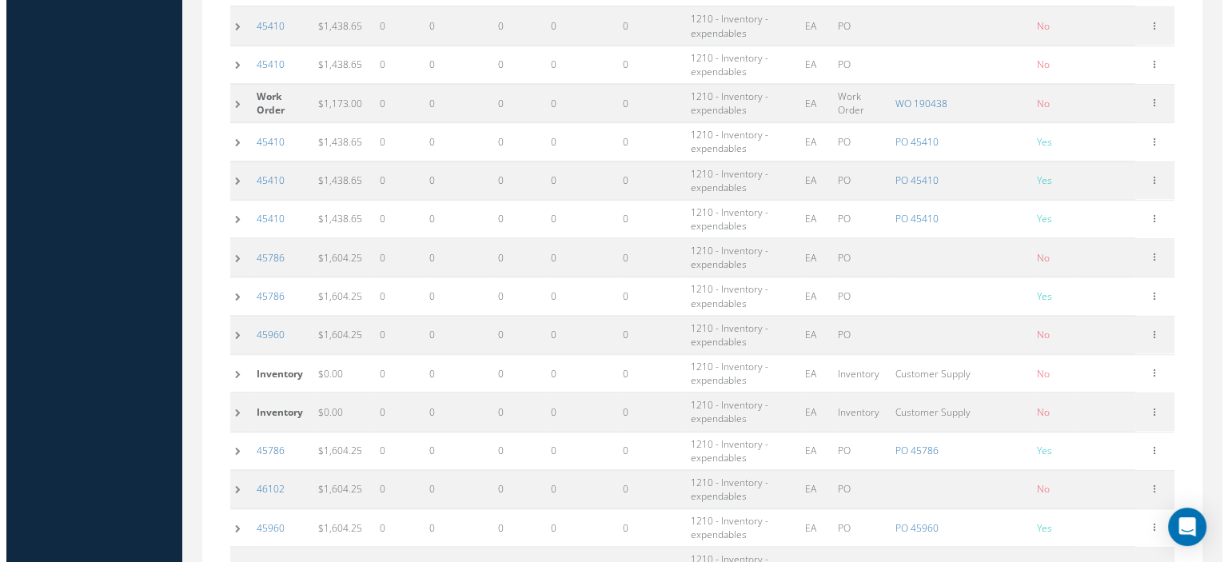
scroll to position [1570, 0]
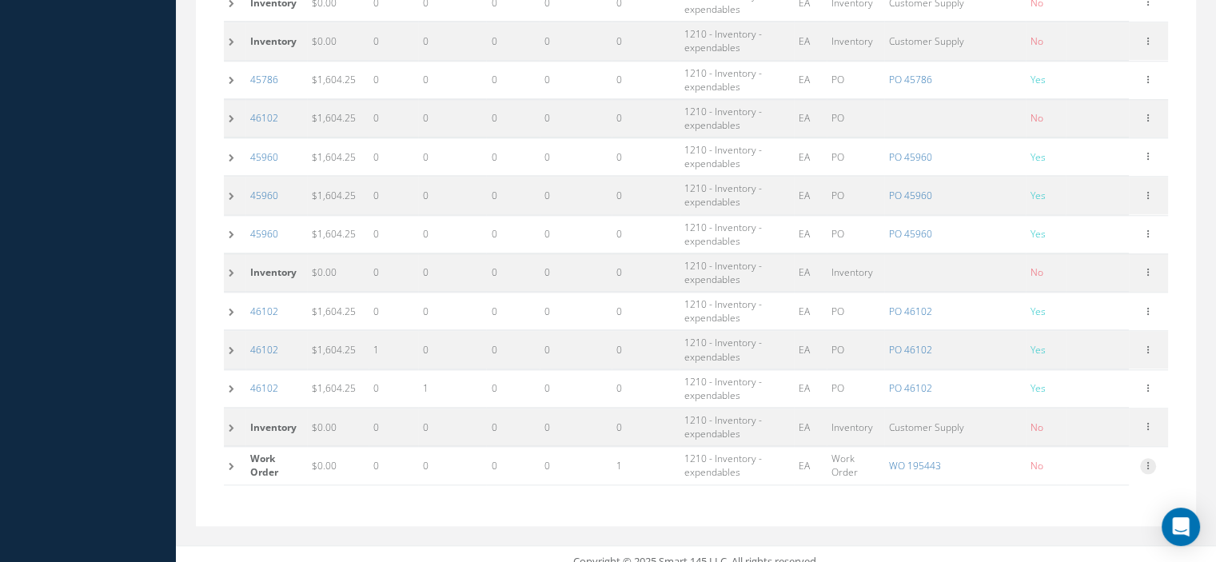
click at [1147, 458] on icon at bounding box center [1148, 464] width 16 height 13
click at [927, 459] on link "WO 195443" at bounding box center [915, 466] width 52 height 14
click at [1148, 458] on icon at bounding box center [1148, 464] width 16 height 13
click at [1086, 451] on link "Edit" at bounding box center [1074, 461] width 126 height 21
type input "0.00"
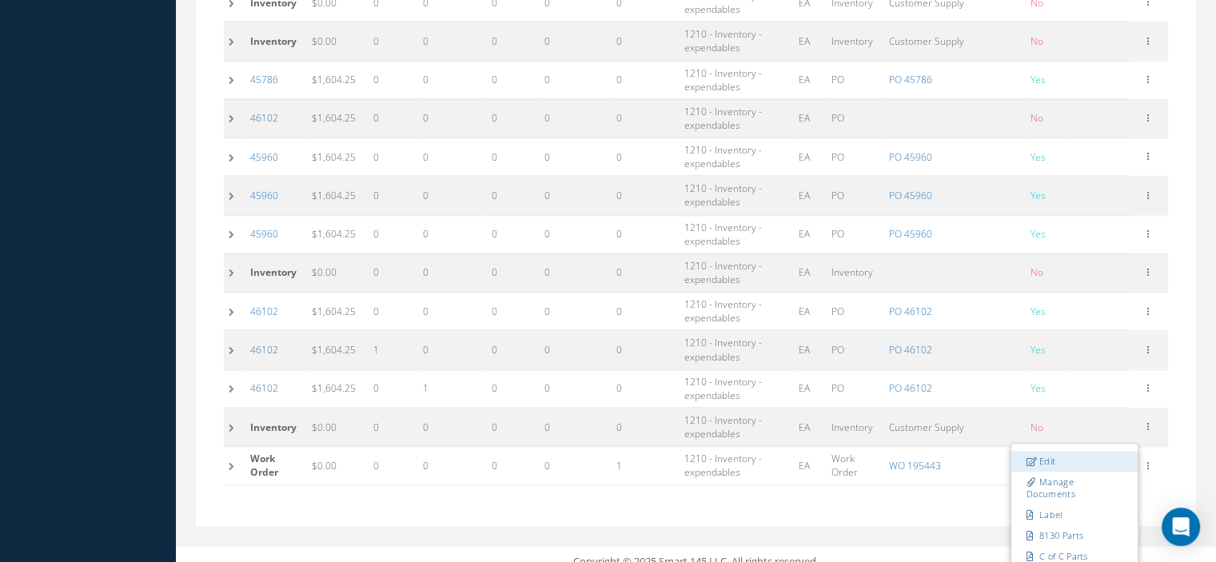
type input "195443"
type input "DK120/90"
type input "AT182261"
checkbox input "false"
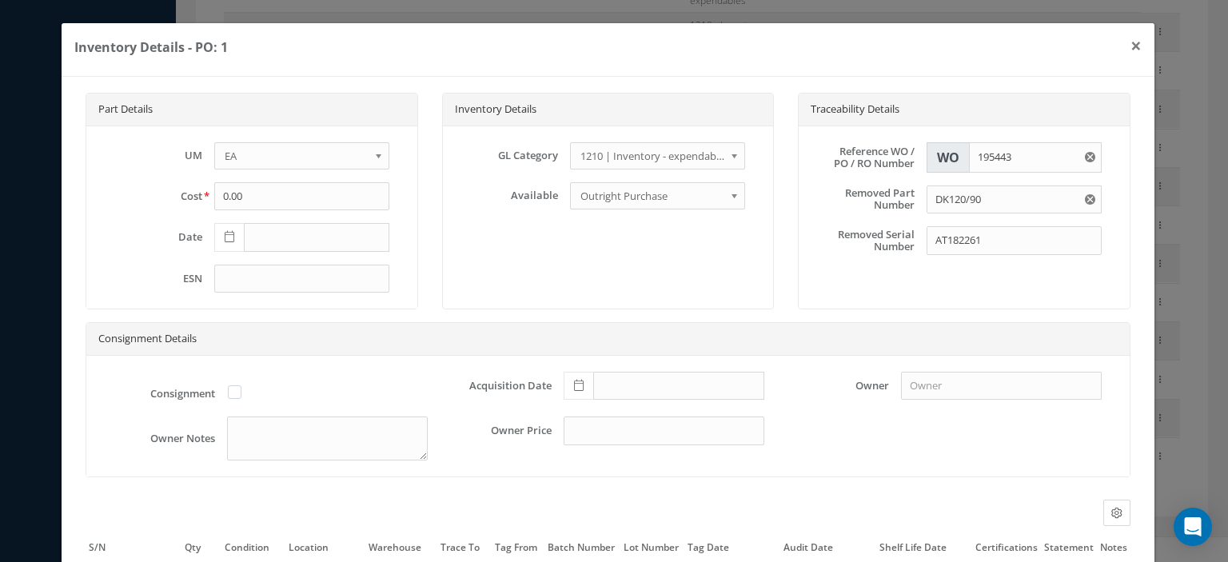
scroll to position [150, 0]
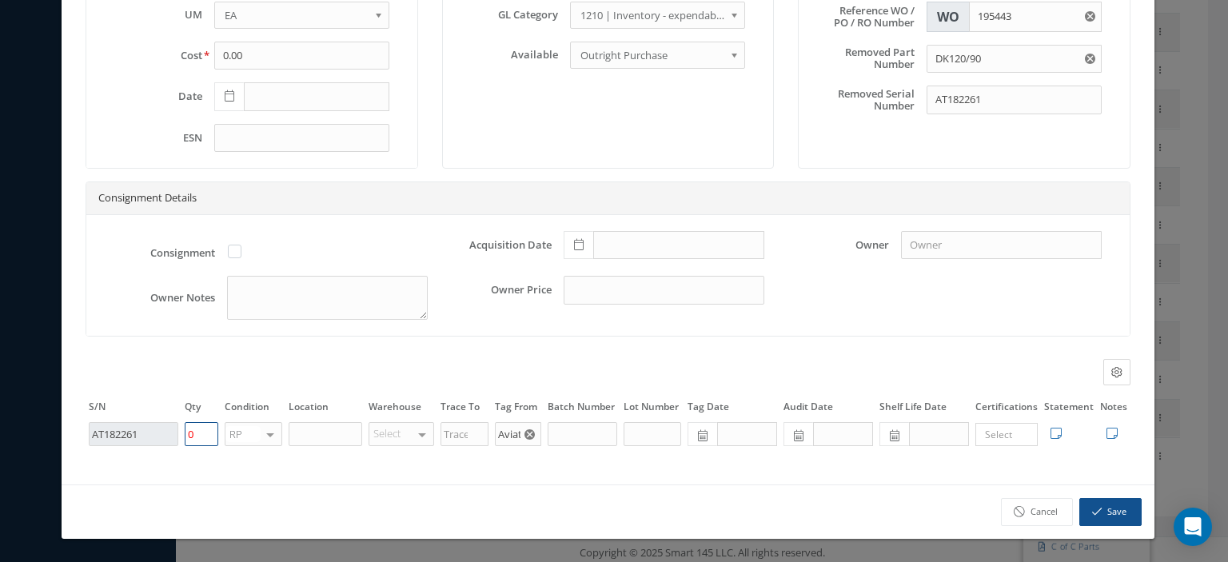
click at [169, 439] on tr "AT182261 0 RP OH SV RP AR NE FN NS RE FP BER N/A INSP BC No elements found. Lis…" at bounding box center [608, 433] width 1045 height 27
click at [1092, 507] on icon "button" at bounding box center [1097, 511] width 10 height 11
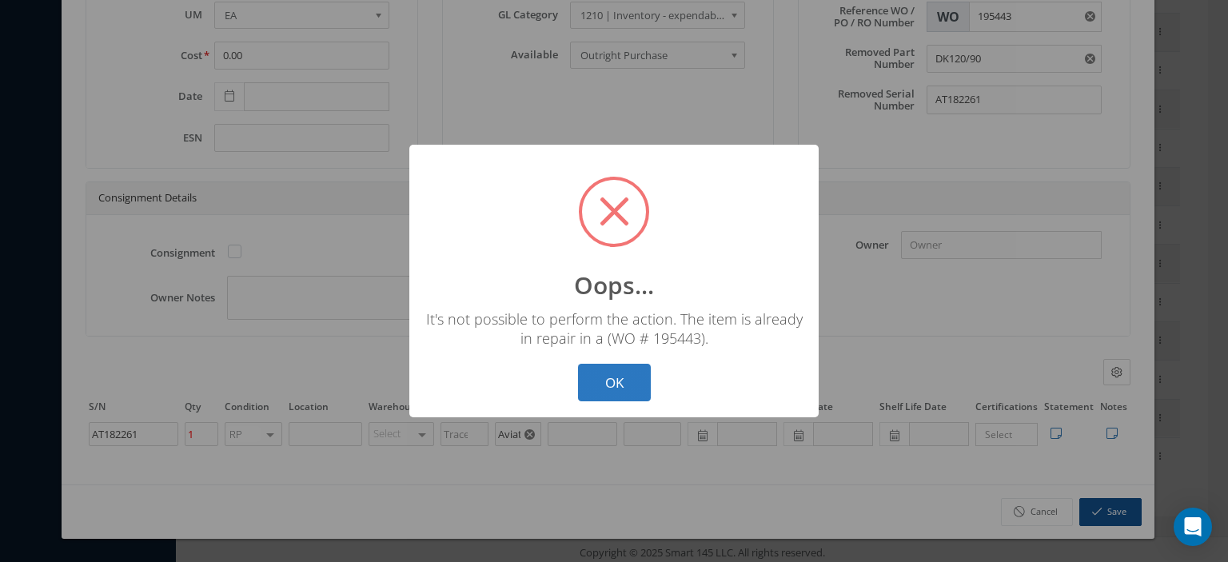
click at [628, 387] on button "OK" at bounding box center [614, 383] width 73 height 38
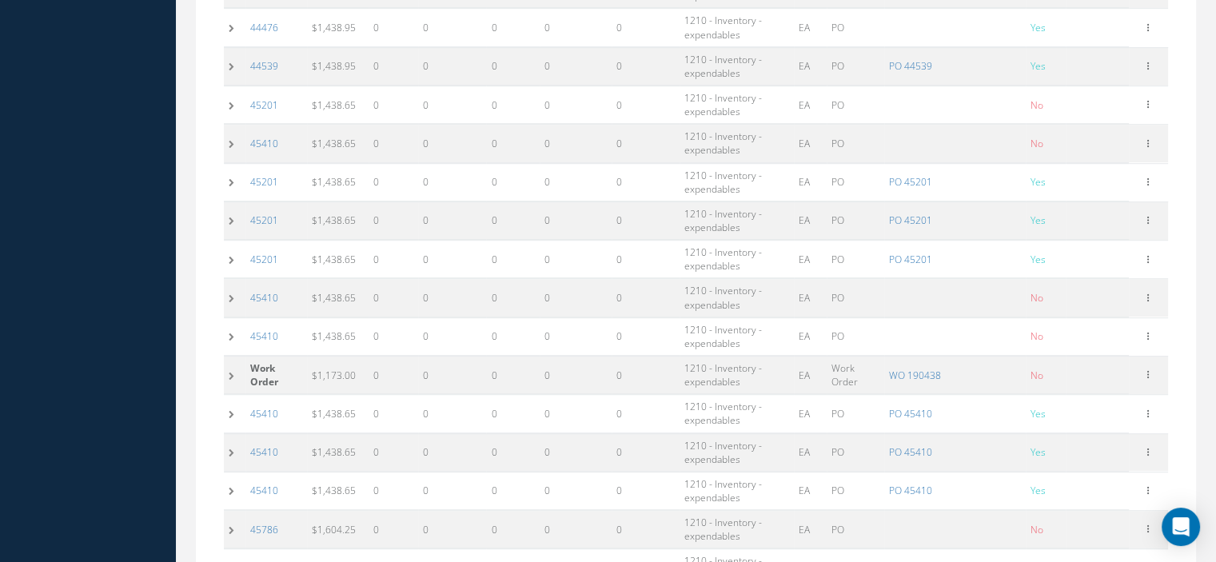
scroll to position [1570, 0]
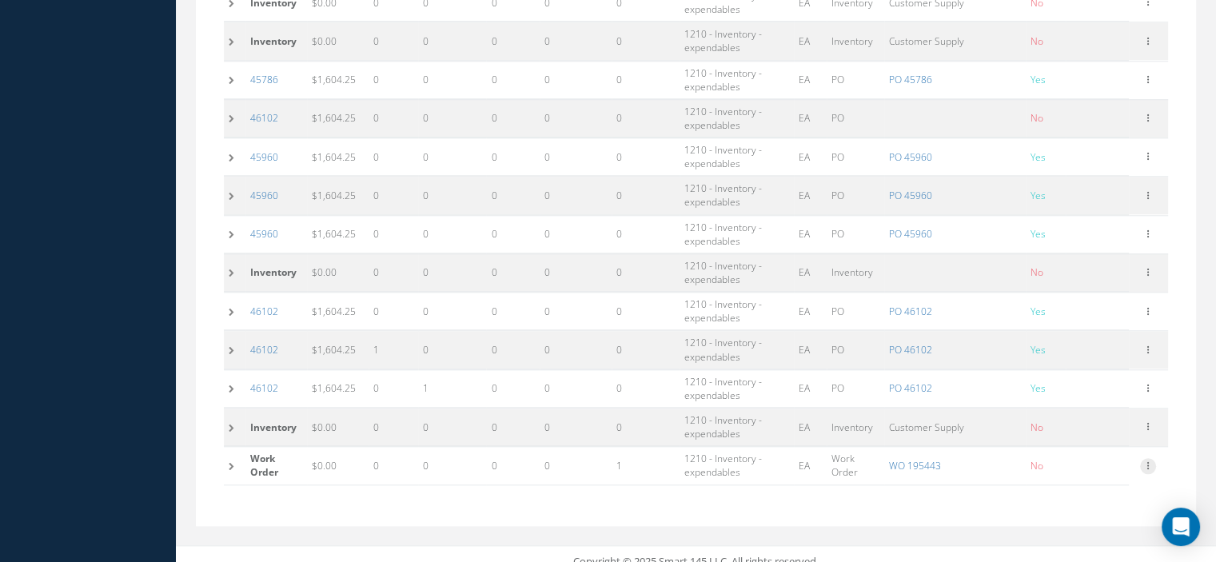
click at [1145, 458] on icon at bounding box center [1148, 464] width 16 height 13
click at [1055, 451] on link "Edit" at bounding box center [1074, 461] width 126 height 21
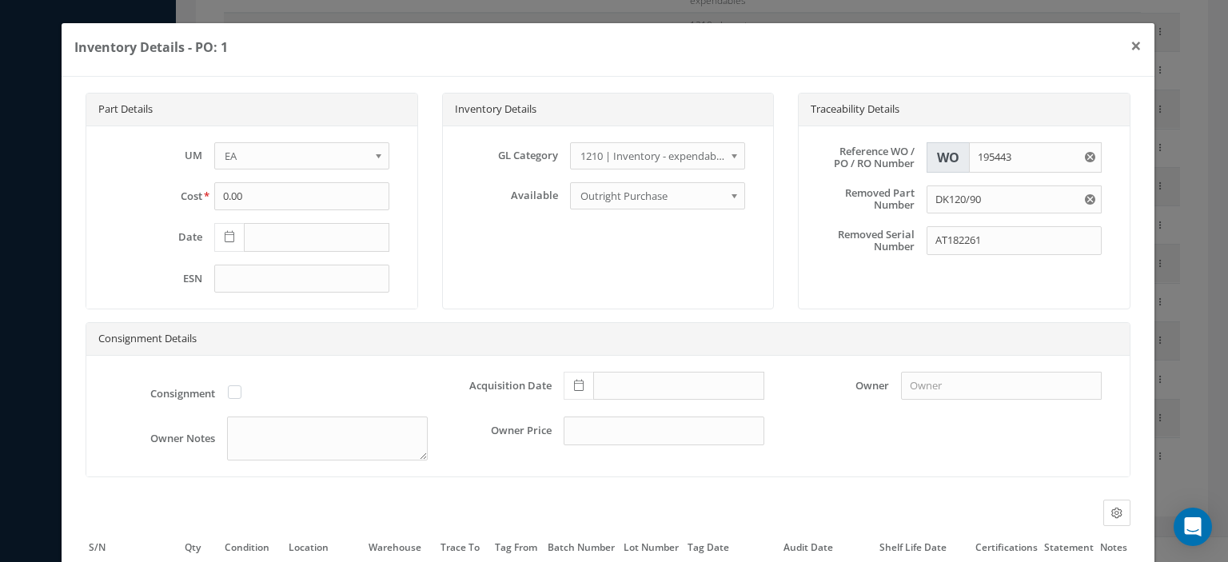
scroll to position [150, 0]
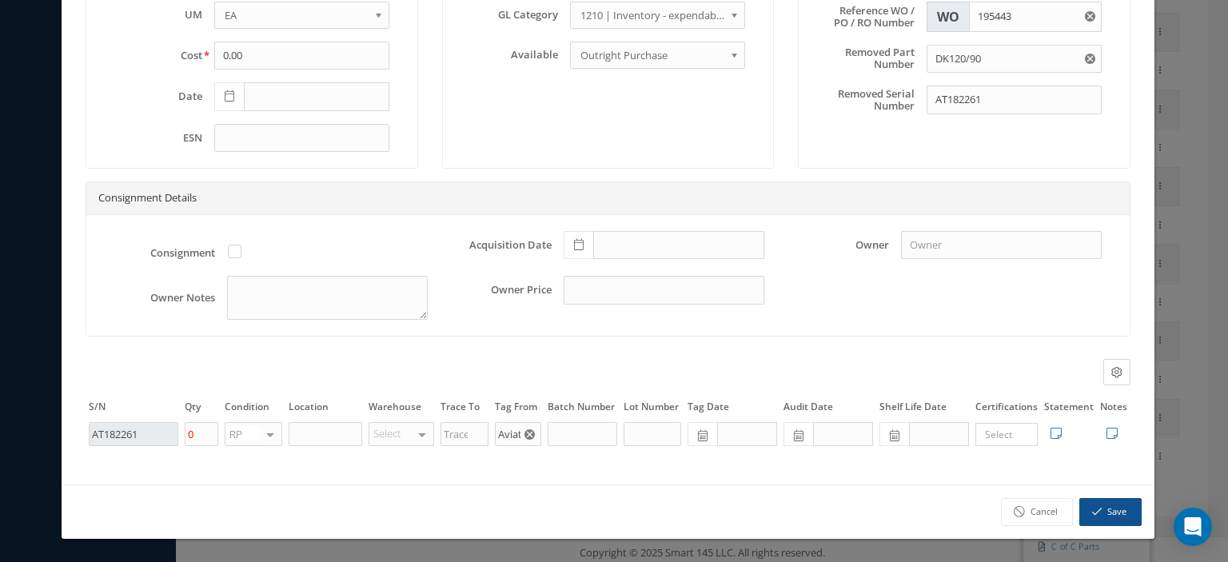
click at [271, 437] on div at bounding box center [270, 434] width 22 height 23
click at [253, 479] on span "SV" at bounding box center [253, 486] width 56 height 27
click at [174, 440] on tr "AT182261 0 SV OH SV RP AR NE FN NS RE FP BER N/A INSP BC No elements found. Lis…" at bounding box center [608, 433] width 1045 height 27
click at [1092, 504] on button "Save" at bounding box center [1110, 512] width 62 height 28
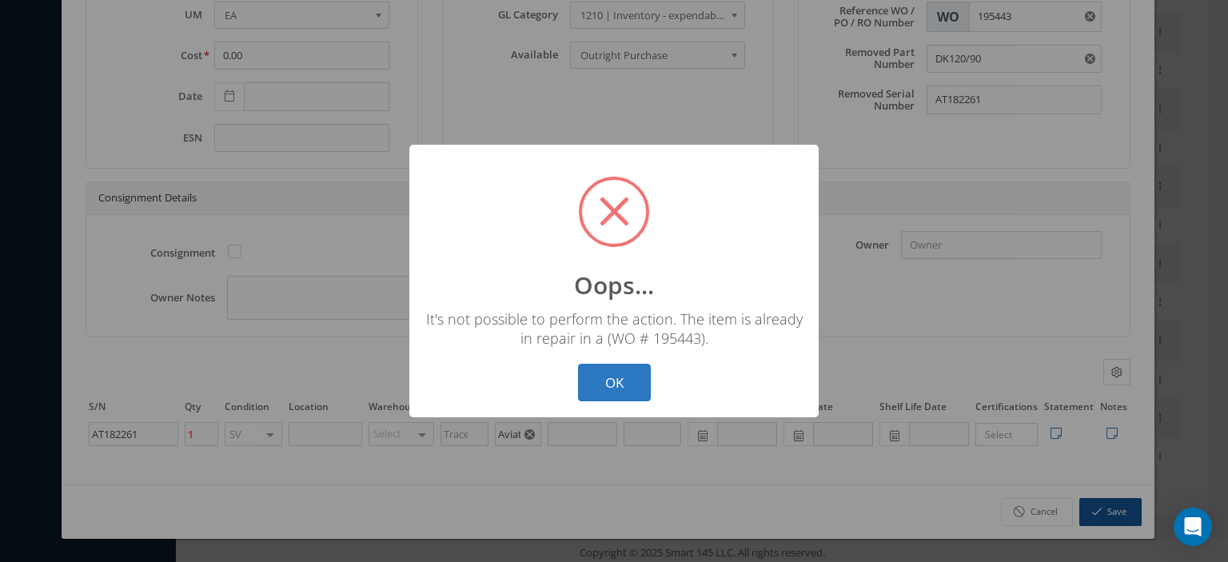
click at [611, 380] on button "OK" at bounding box center [614, 383] width 73 height 38
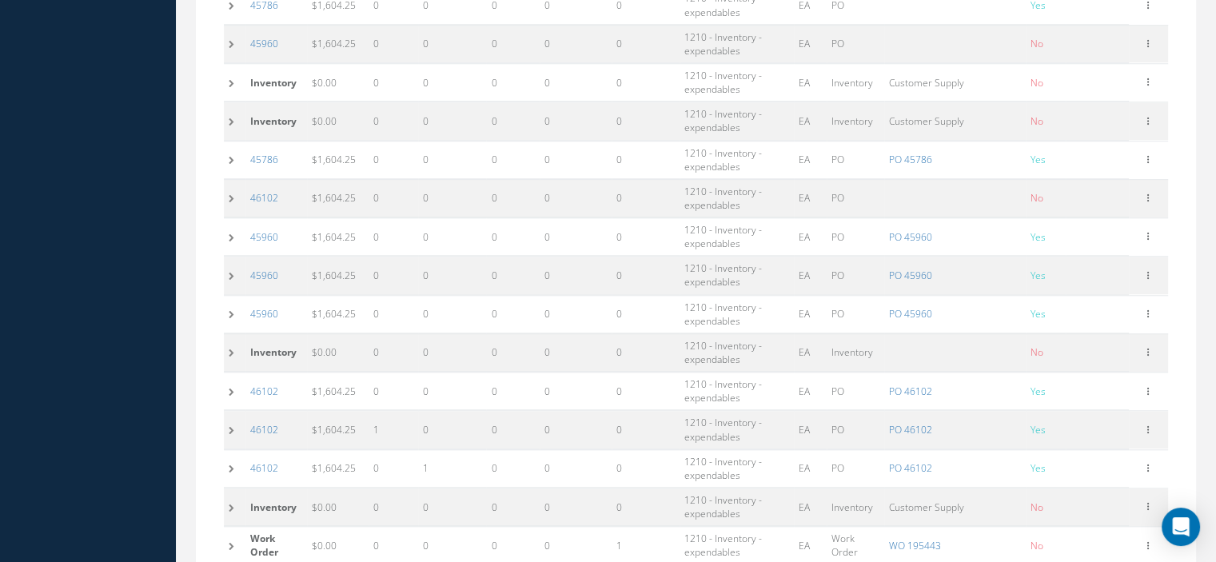
scroll to position [1570, 0]
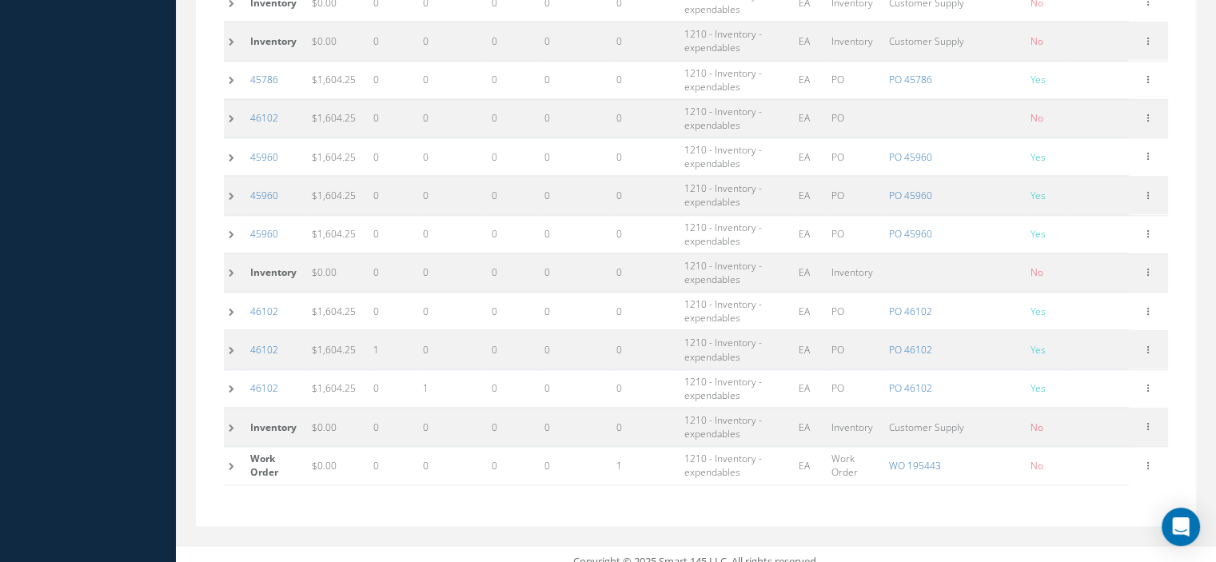
click at [233, 451] on td at bounding box center [235, 466] width 22 height 38
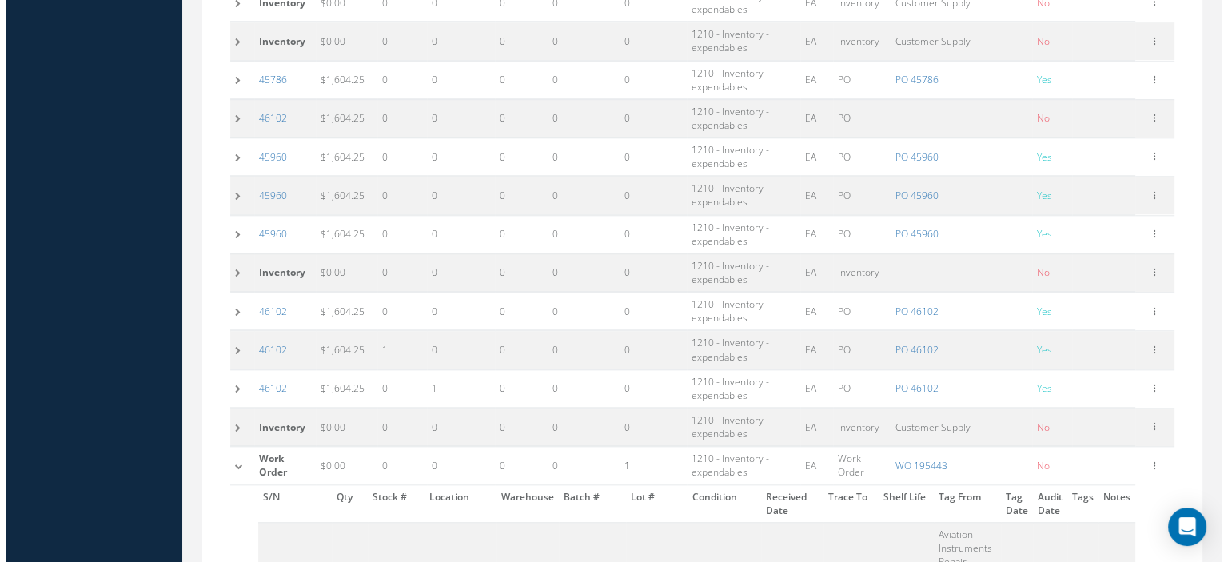
scroll to position [1713, 0]
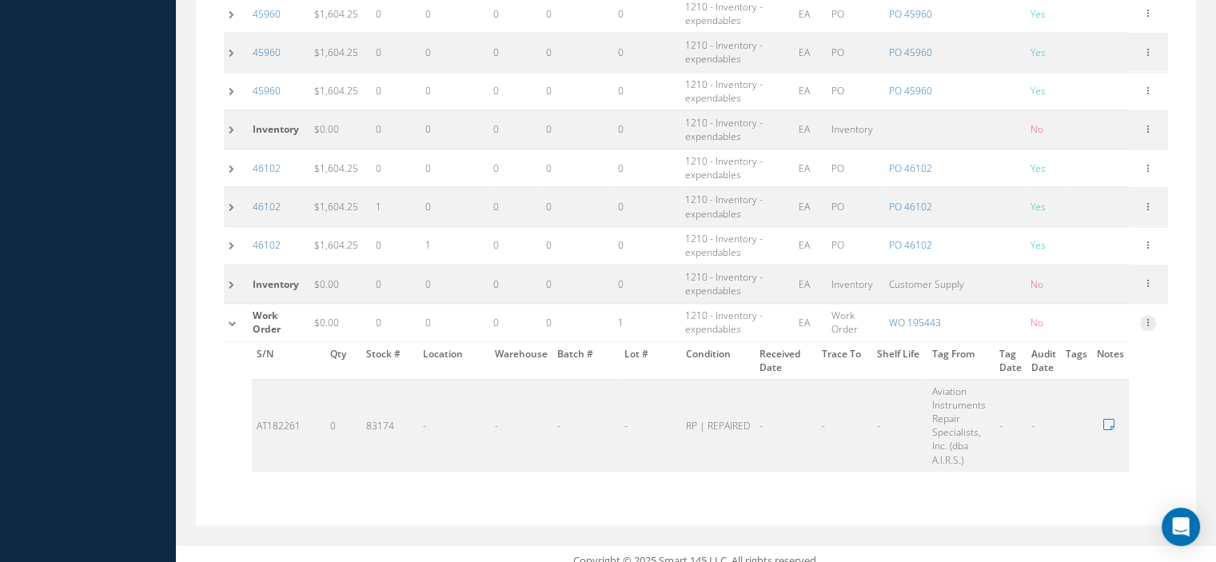
click at [1150, 315] on icon at bounding box center [1148, 321] width 16 height 13
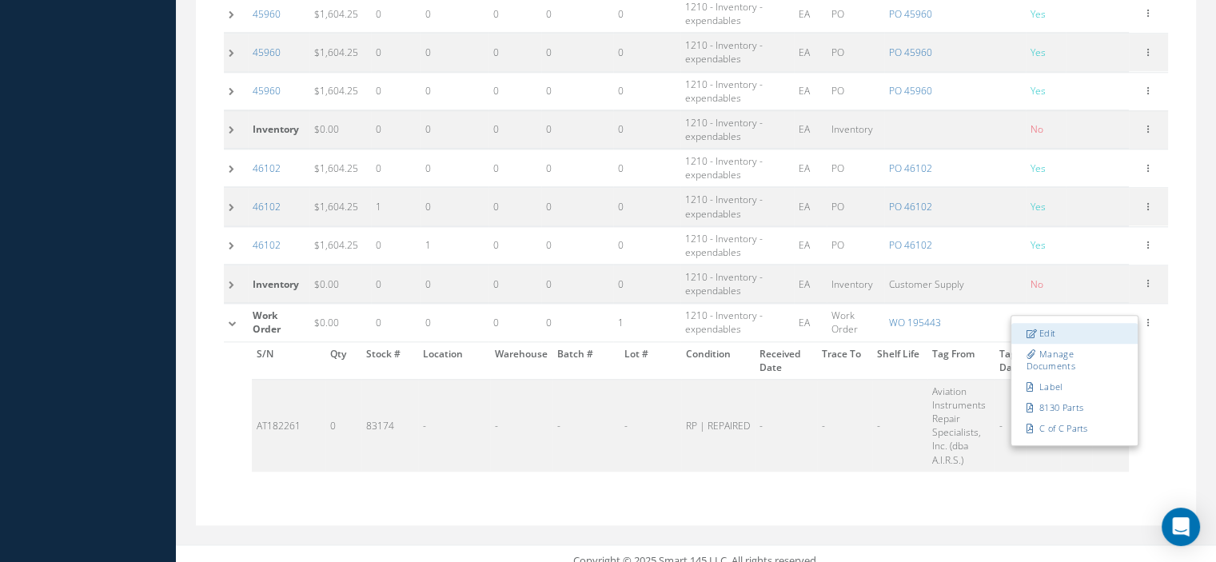
click at [1077, 323] on link "Edit" at bounding box center [1074, 333] width 126 height 21
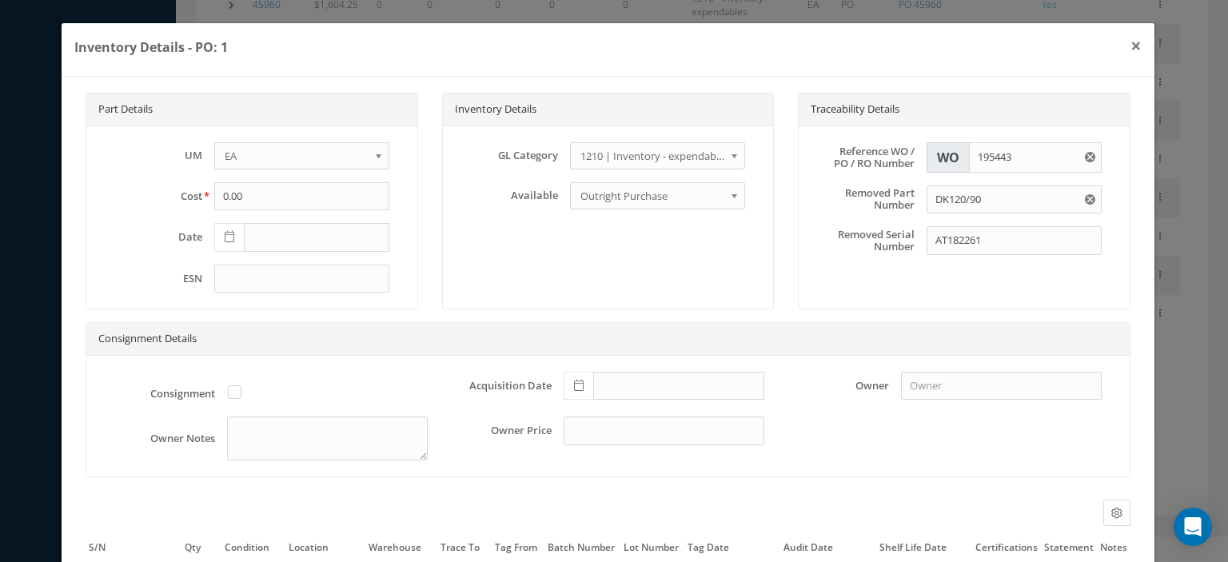
scroll to position [150, 0]
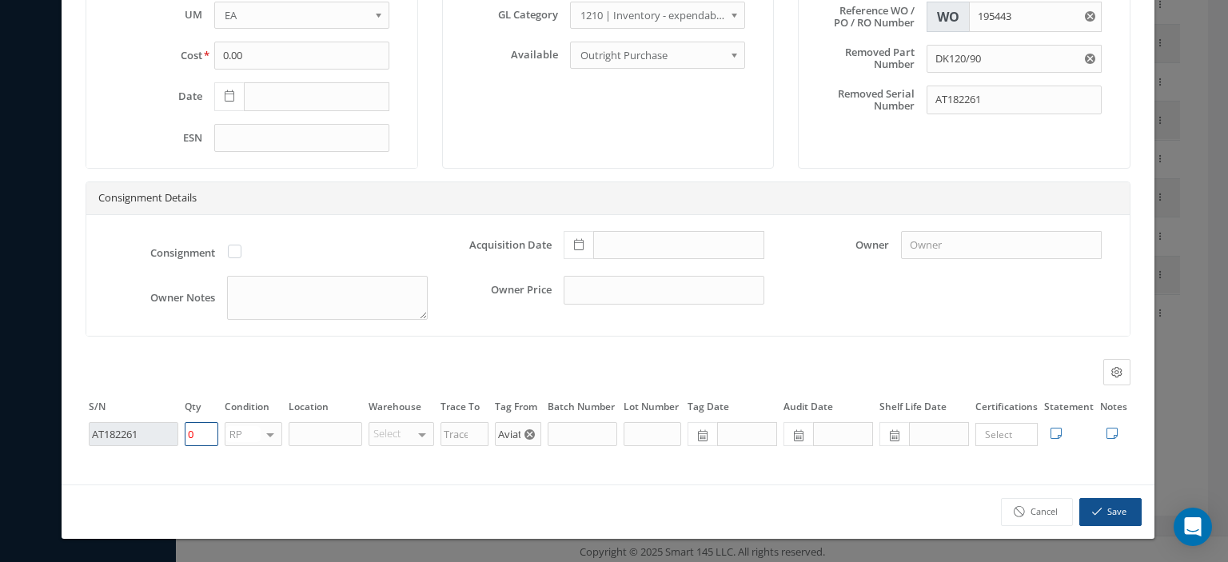
drag, startPoint x: 202, startPoint y: 440, endPoint x: 178, endPoint y: 438, distance: 24.1
click at [178, 438] on tr "AT182261 0 RP OH SV RP AR NE FN NS RE FP BER N/A INSP BC No elements found. Lis…" at bounding box center [608, 433] width 1045 height 27
type input "1"
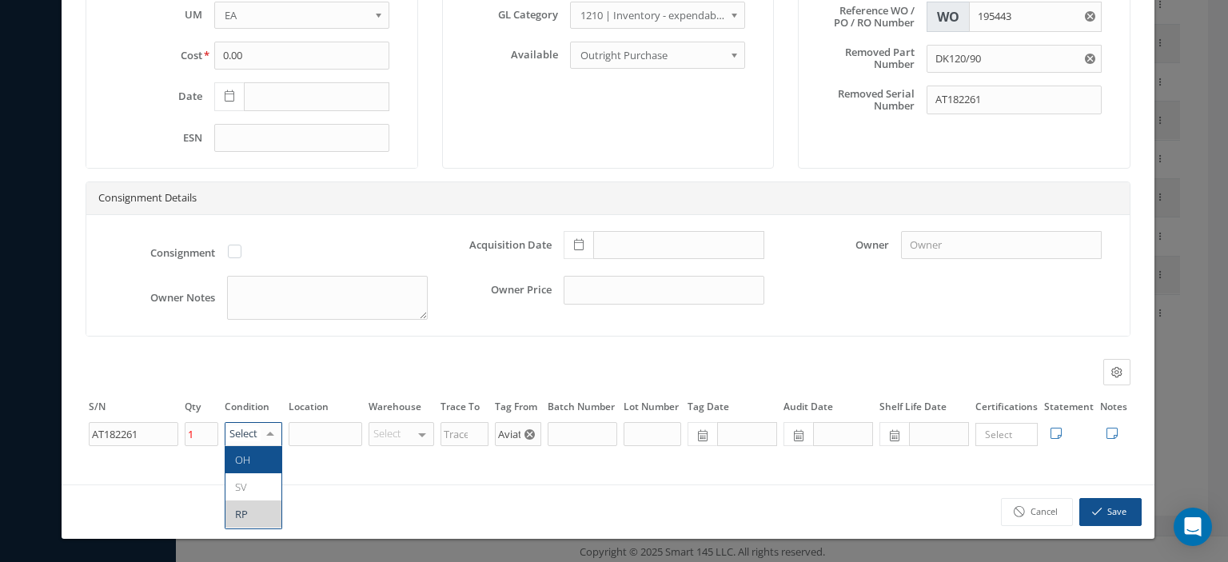
click at [268, 434] on div at bounding box center [270, 434] width 22 height 23
click at [249, 491] on span "SV" at bounding box center [253, 486] width 56 height 27
click at [311, 440] on input "text" at bounding box center [326, 434] width 74 height 24
type input "W-1 E"
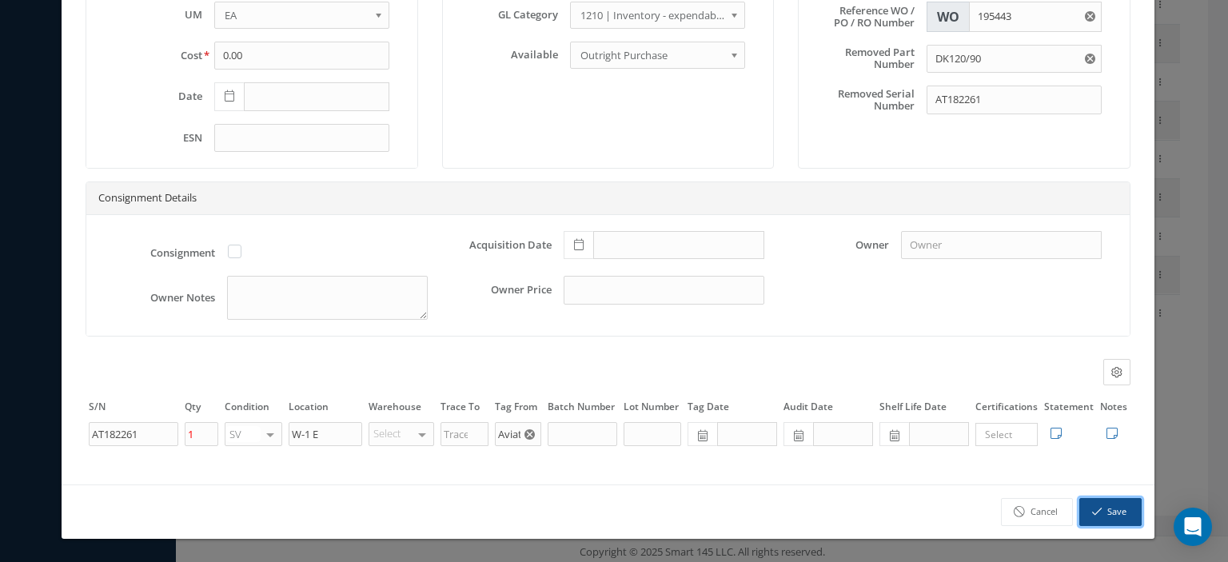
click at [1093, 511] on button "Save" at bounding box center [1110, 512] width 62 height 28
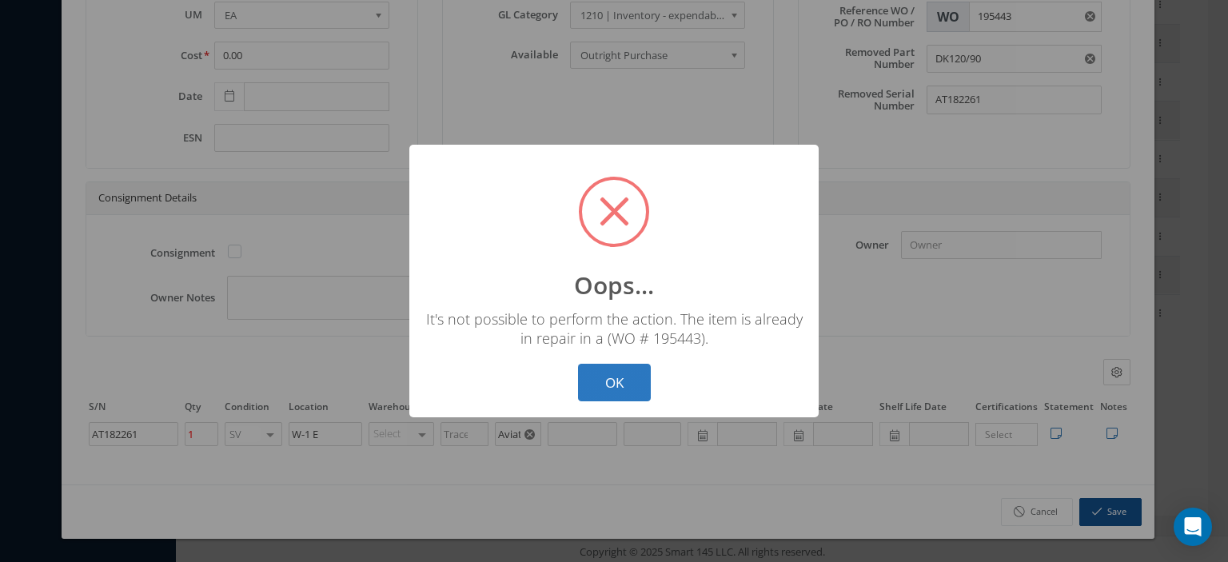
click at [596, 380] on button "OK" at bounding box center [614, 383] width 73 height 38
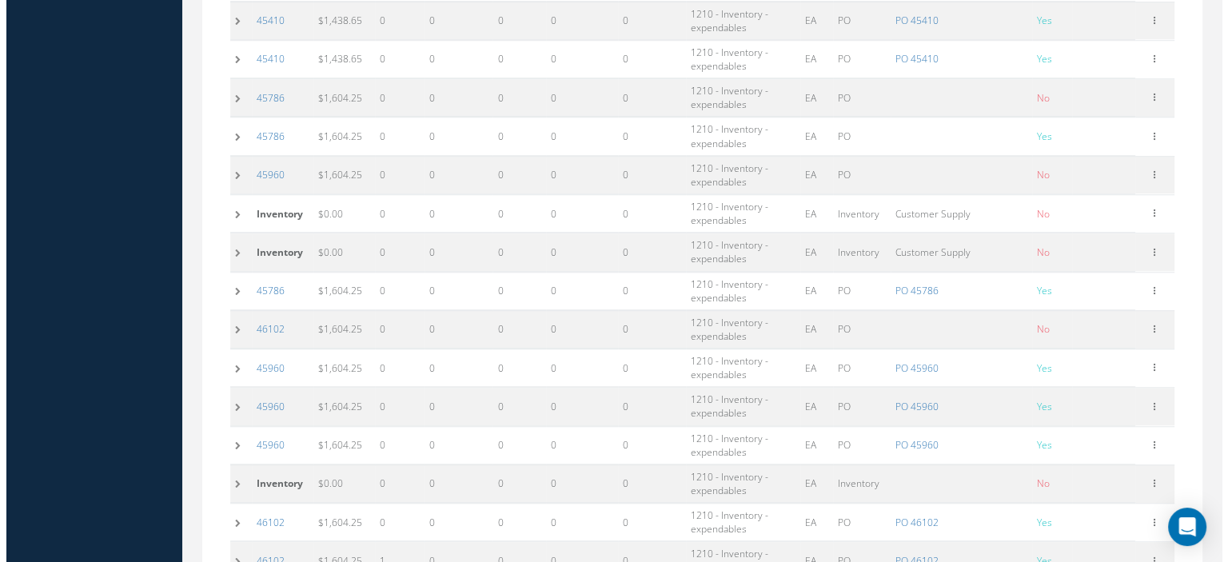
scroll to position [1570, 0]
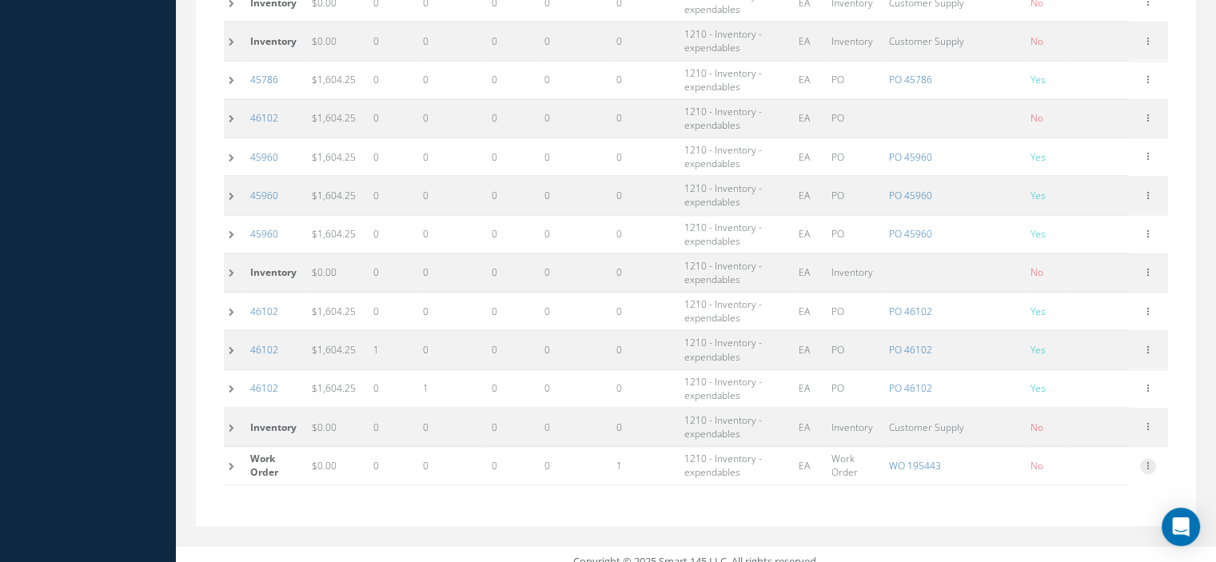
click at [1142, 458] on icon at bounding box center [1148, 464] width 16 height 13
click at [1071, 451] on link "Edit" at bounding box center [1074, 461] width 126 height 21
type input "0"
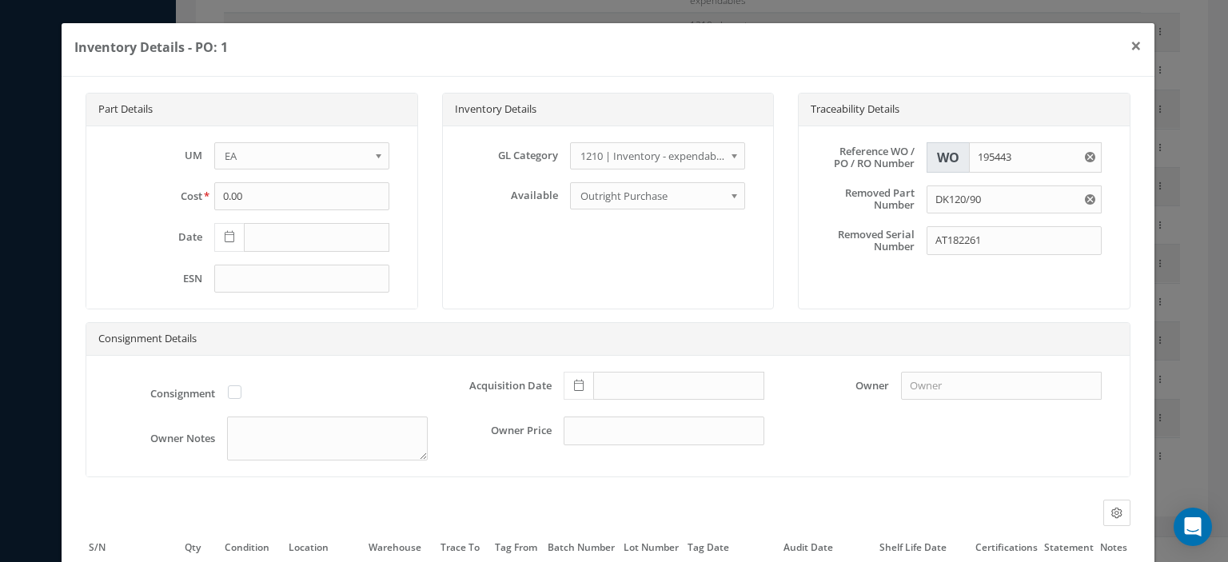
scroll to position [150, 0]
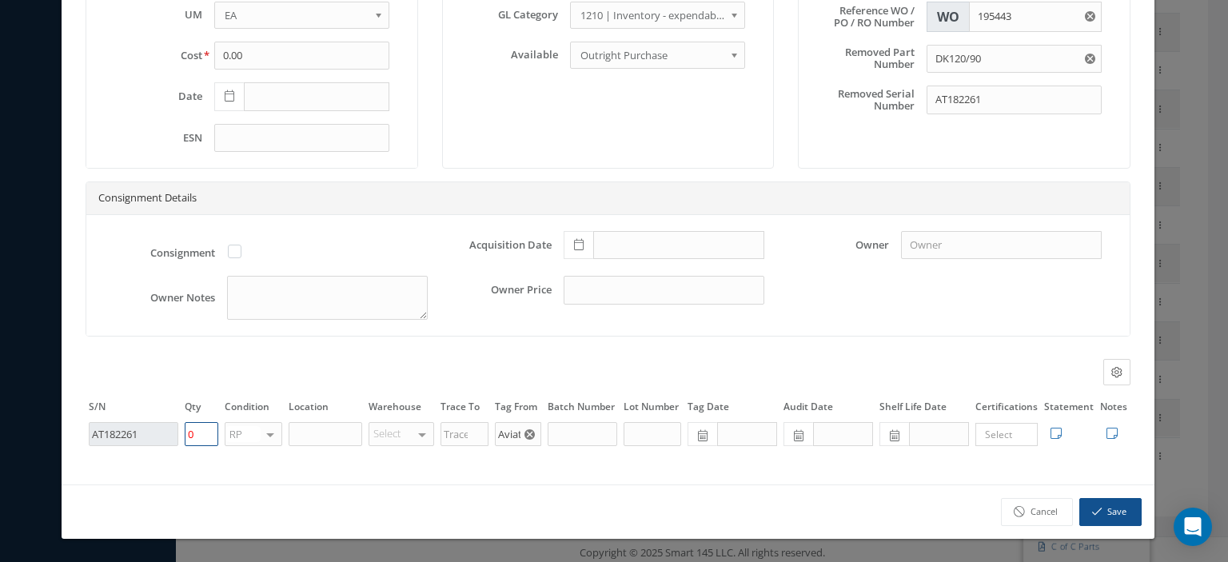
click at [166, 440] on tr "AT182261 0 RP OH SV RP AR NE FN NS RE FP BER N/A INSP BC No elements found. Lis…" at bounding box center [608, 433] width 1045 height 27
type input "1"
click at [241, 482] on span "SV" at bounding box center [241, 487] width 12 height 14
click at [1089, 507] on button "Save" at bounding box center [1110, 512] width 62 height 28
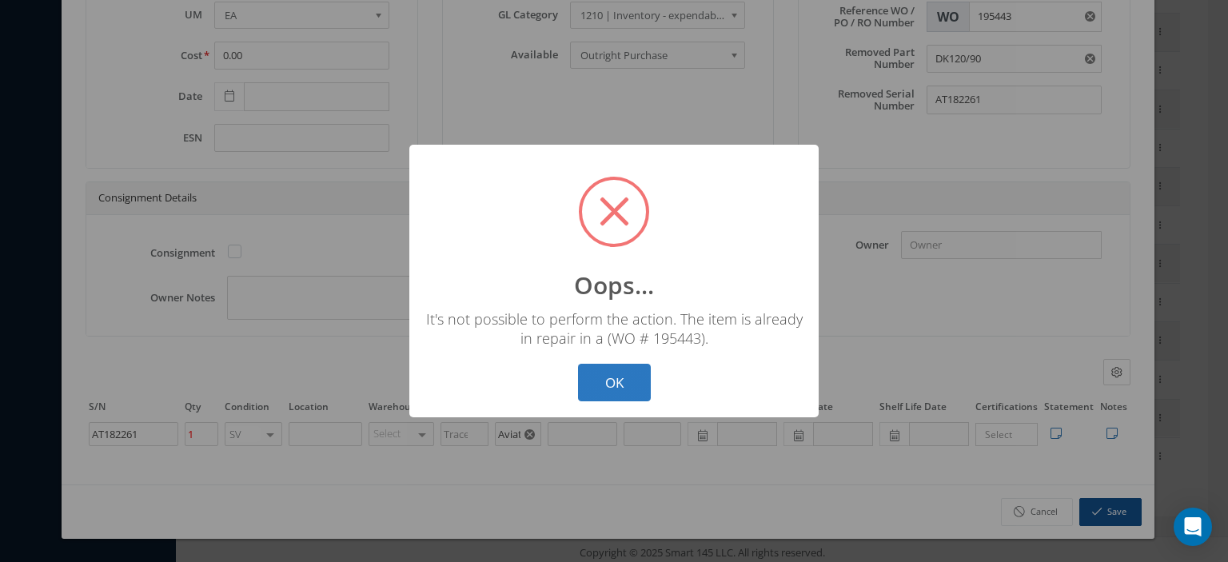
click at [582, 379] on button "OK" at bounding box center [614, 383] width 73 height 38
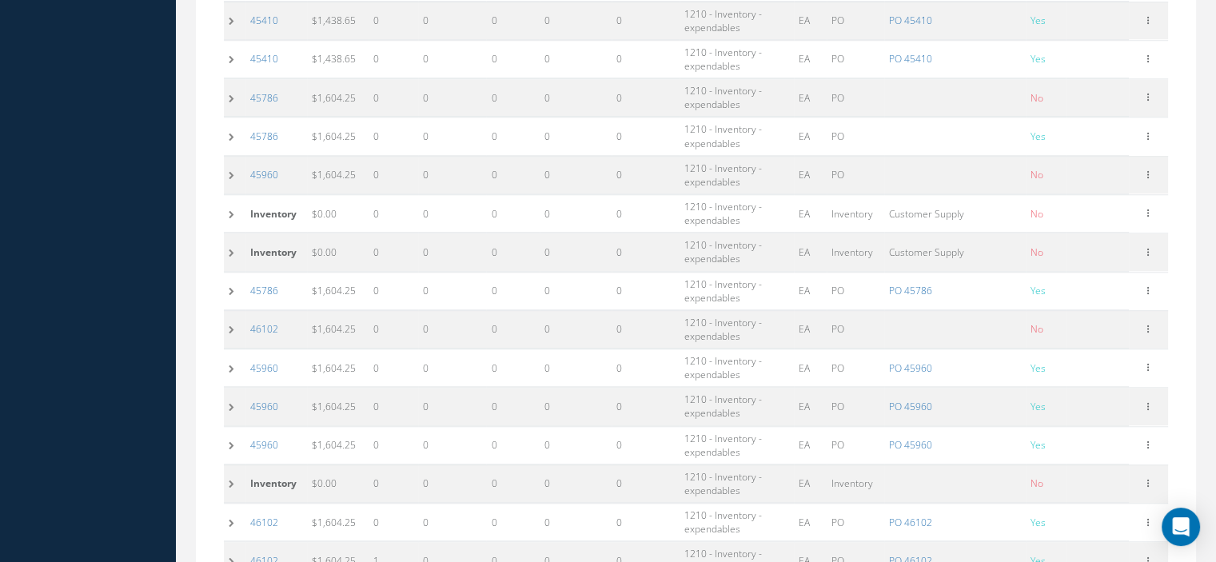
scroll to position [1570, 0]
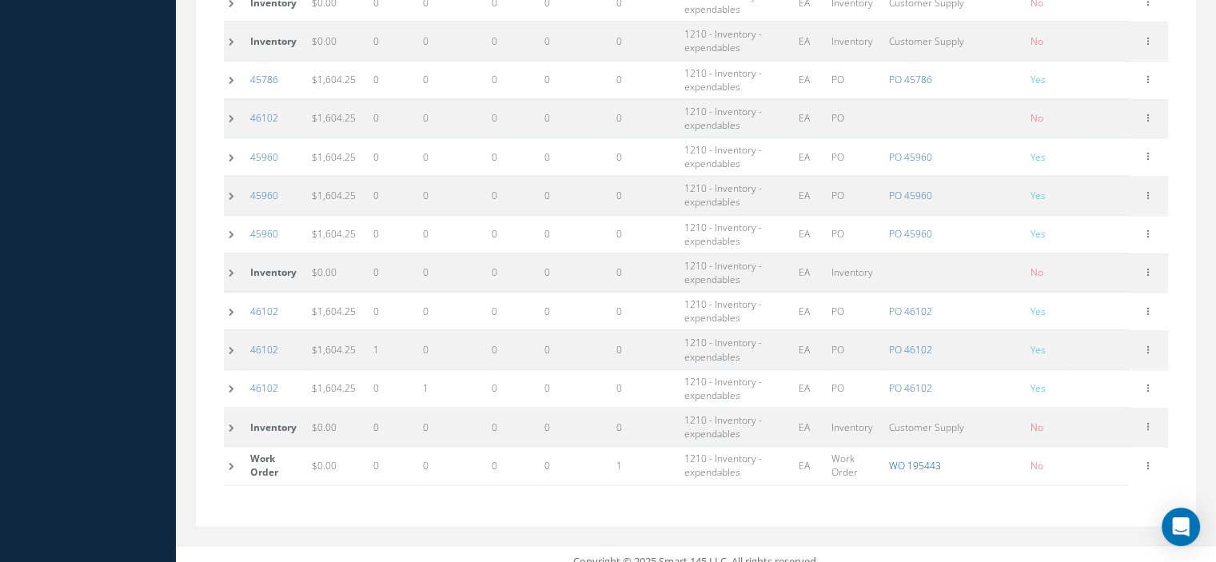
click at [924, 459] on link "WO 195443" at bounding box center [915, 466] width 52 height 14
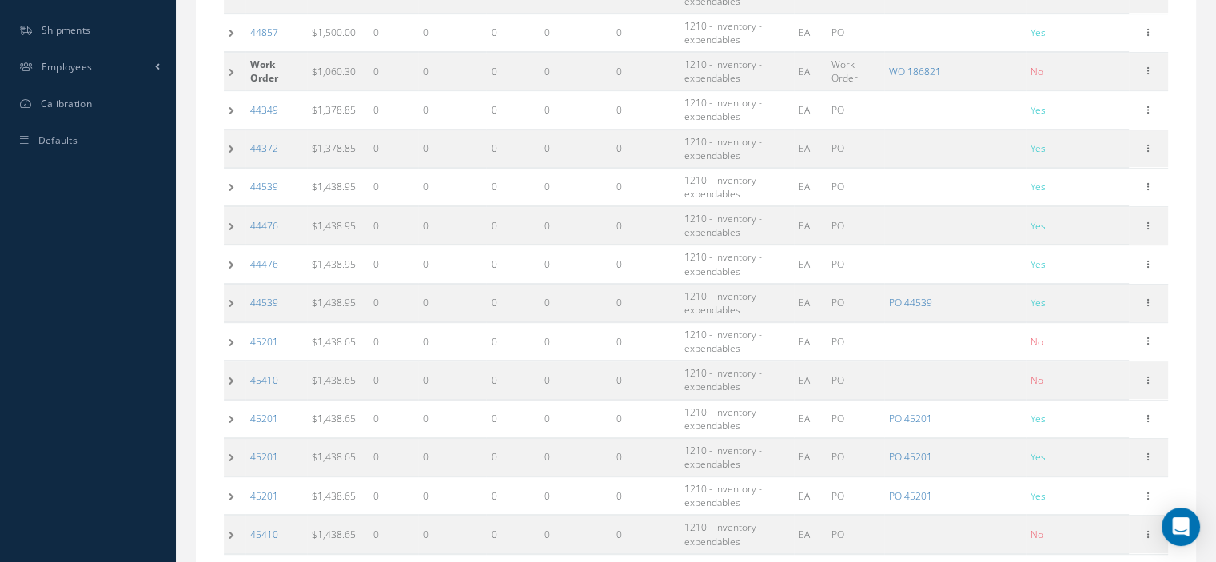
scroll to position [0, 0]
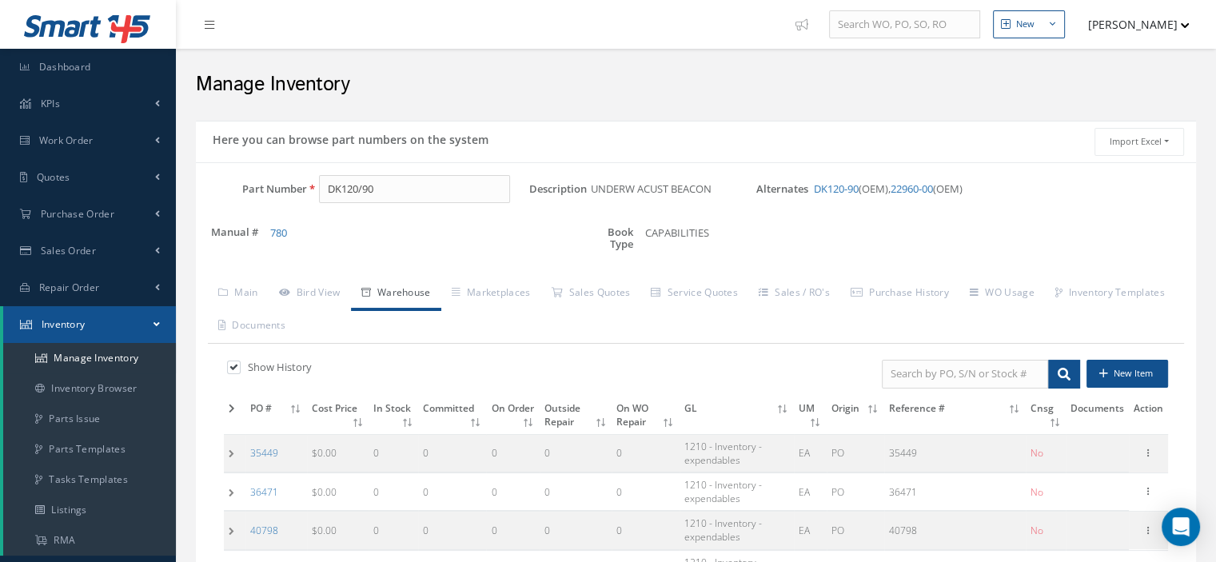
click at [240, 364] on label at bounding box center [242, 367] width 4 height 14
click at [233, 364] on input "checkbox" at bounding box center [232, 369] width 10 height 10
checkbox input "false"
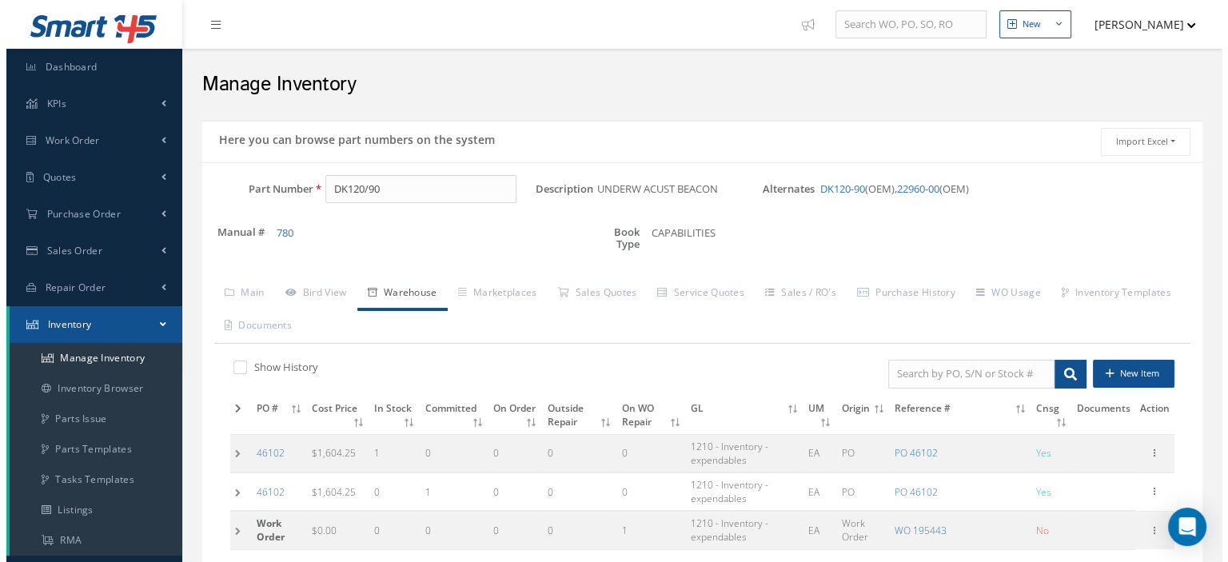
scroll to position [288, 0]
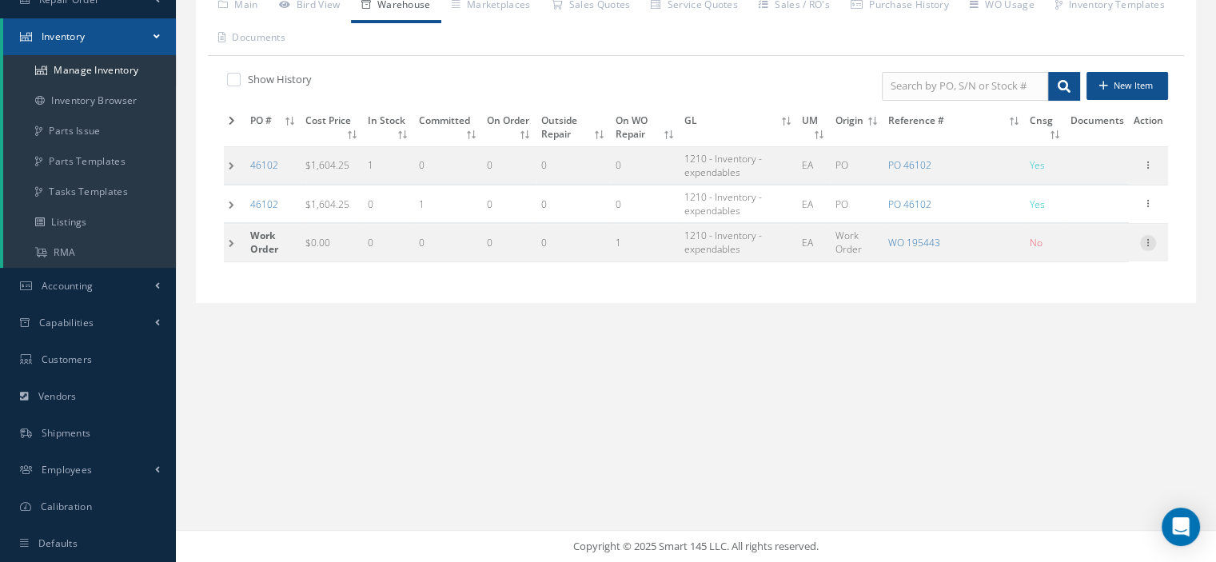
click at [1147, 242] on icon at bounding box center [1148, 241] width 16 height 13
click at [1092, 249] on link "Edit" at bounding box center [1074, 253] width 126 height 21
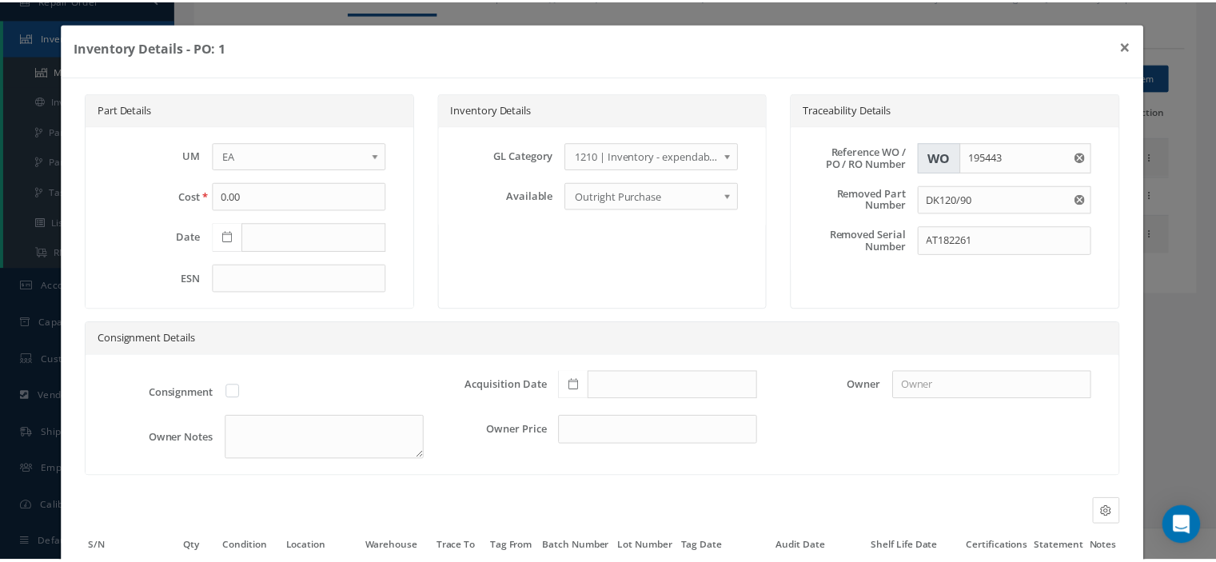
scroll to position [150, 0]
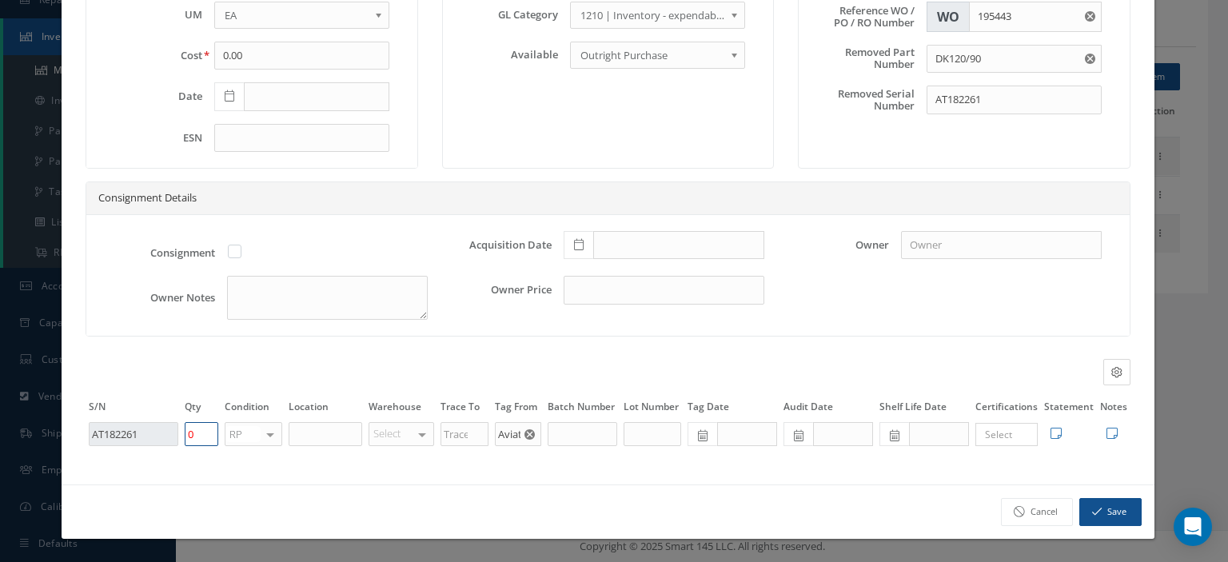
click at [129, 438] on tr "AT182261 0 RP OH SV RP AR NE FN NS RE FP BER N/A INSP BC No elements found. Lis…" at bounding box center [608, 433] width 1045 height 27
type input "1"
click at [1094, 511] on button "Save" at bounding box center [1110, 512] width 62 height 28
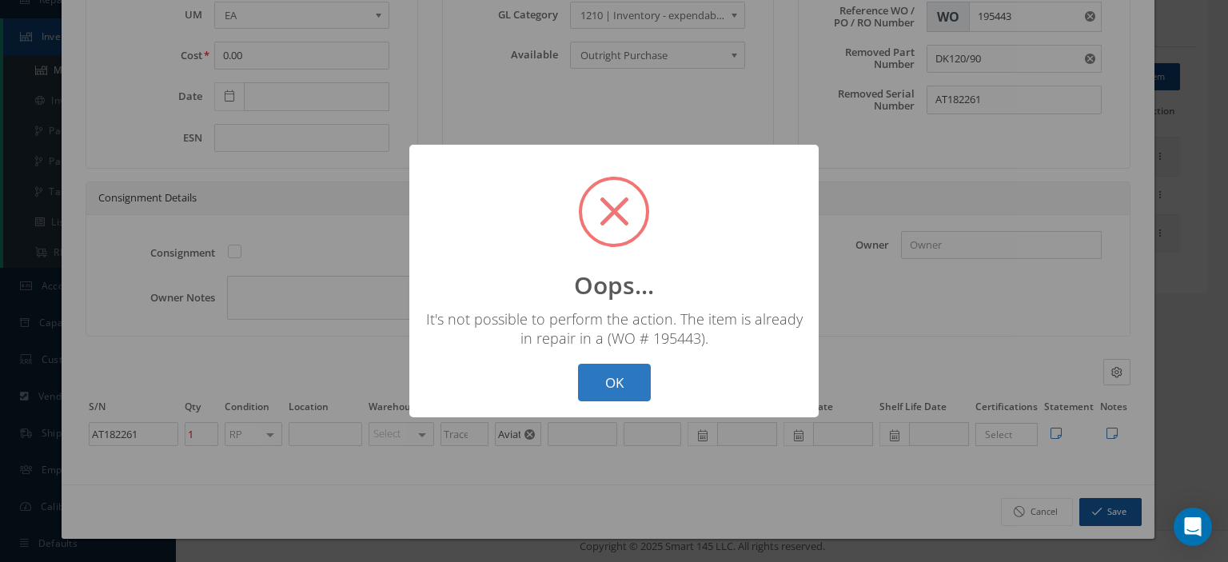
click at [612, 384] on button "OK" at bounding box center [614, 383] width 73 height 38
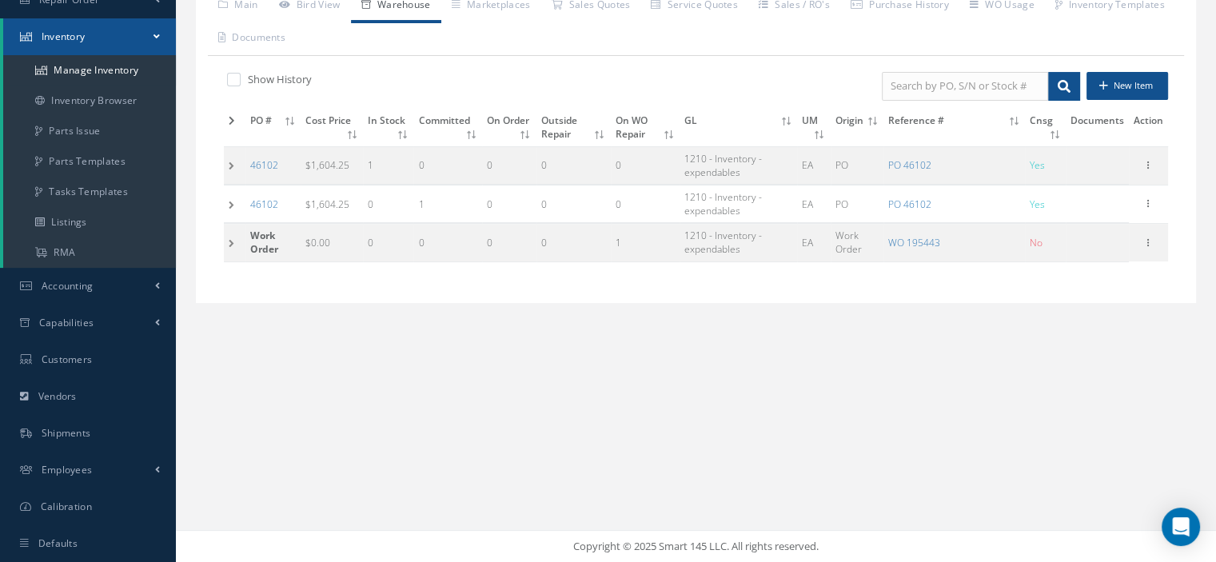
click at [229, 239] on td at bounding box center [235, 243] width 22 height 38
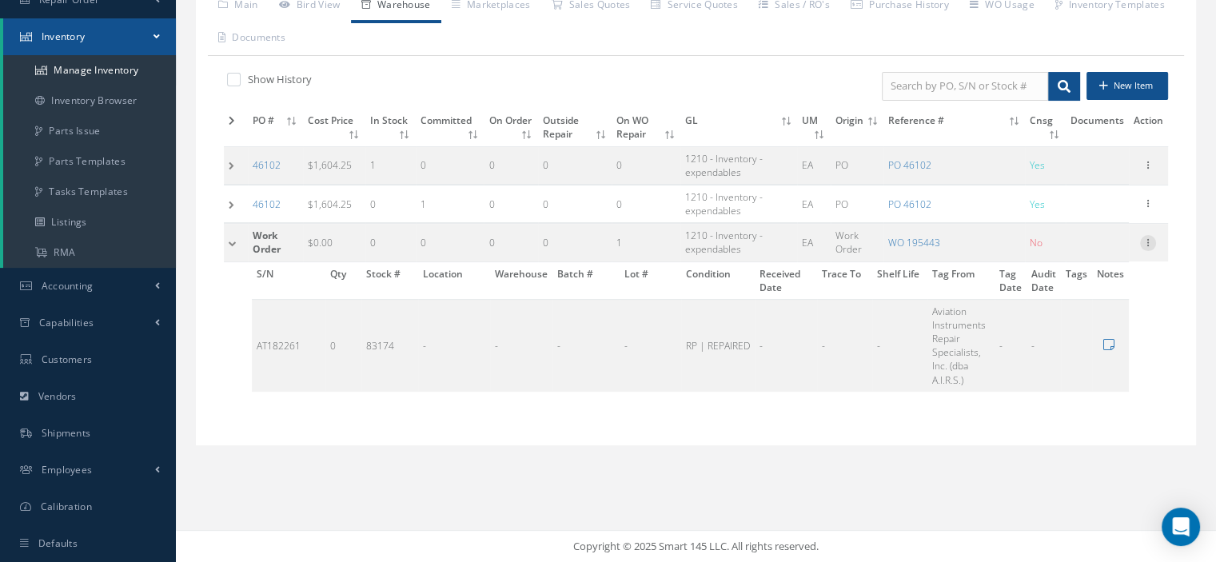
click at [1142, 243] on icon at bounding box center [1148, 241] width 16 height 13
click at [924, 242] on link "WO 195443" at bounding box center [914, 243] width 52 height 14
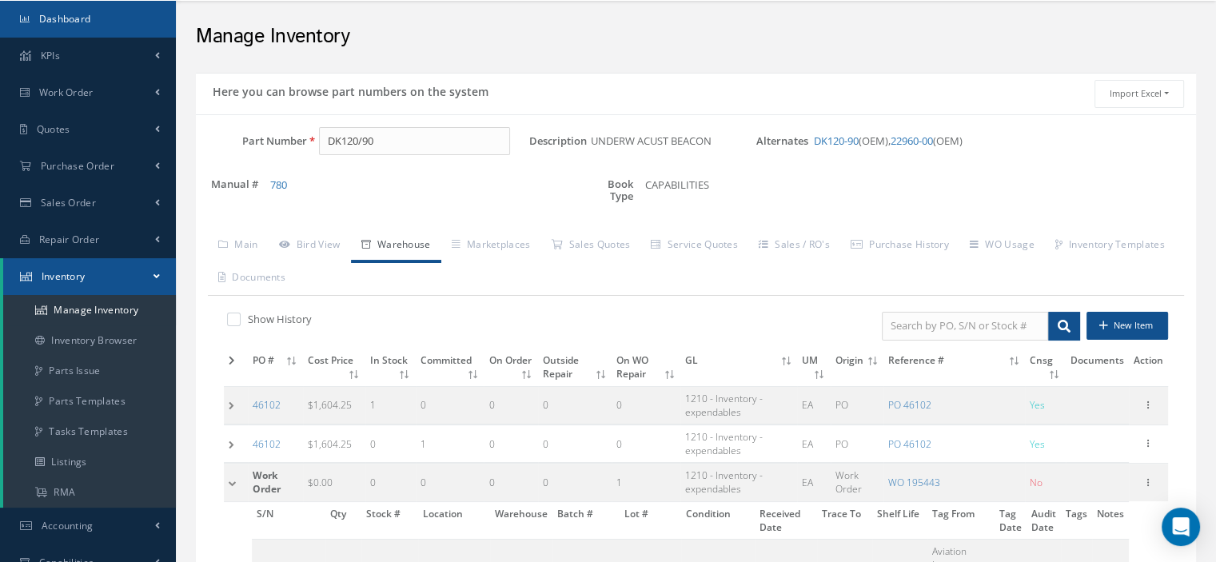
scroll to position [0, 0]
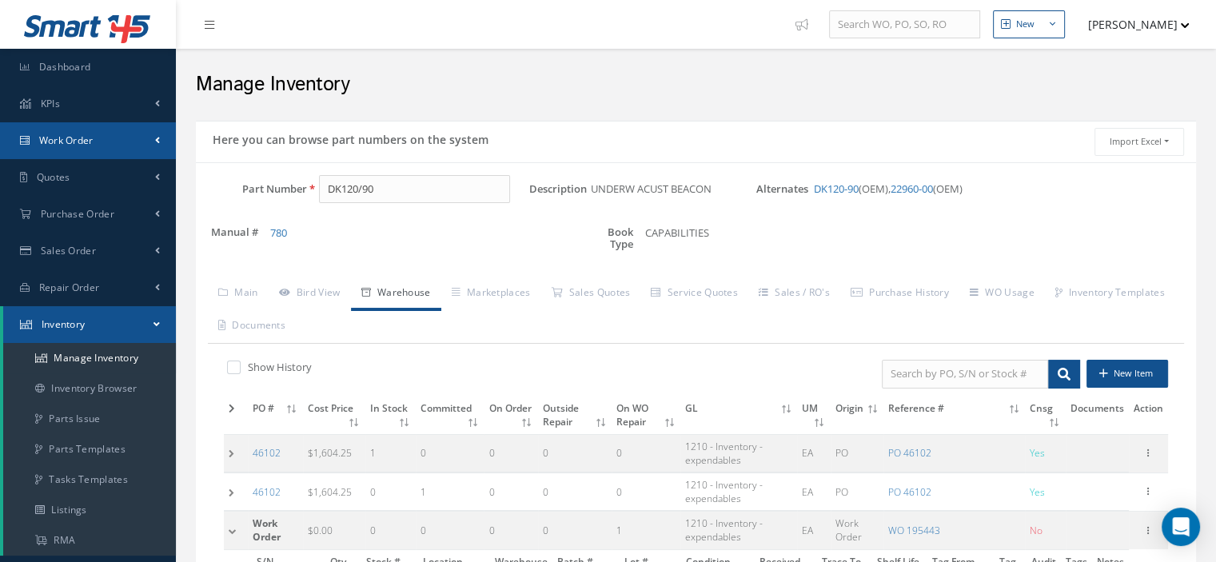
click at [118, 147] on link "Work Order" at bounding box center [88, 140] width 176 height 37
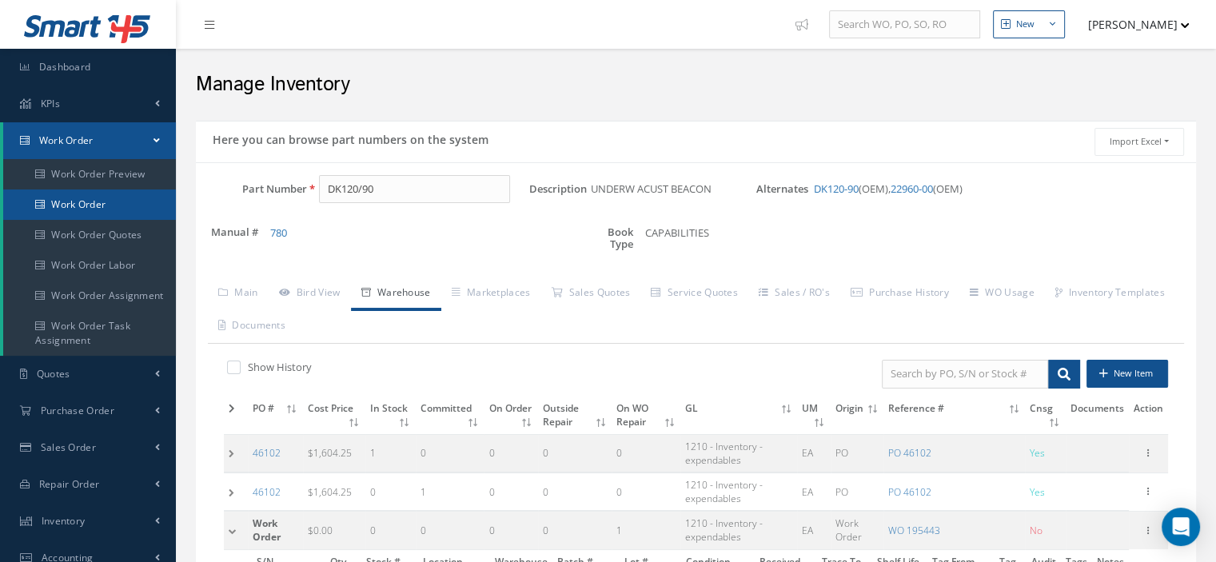
click at [108, 199] on link "Work Order" at bounding box center [89, 204] width 173 height 30
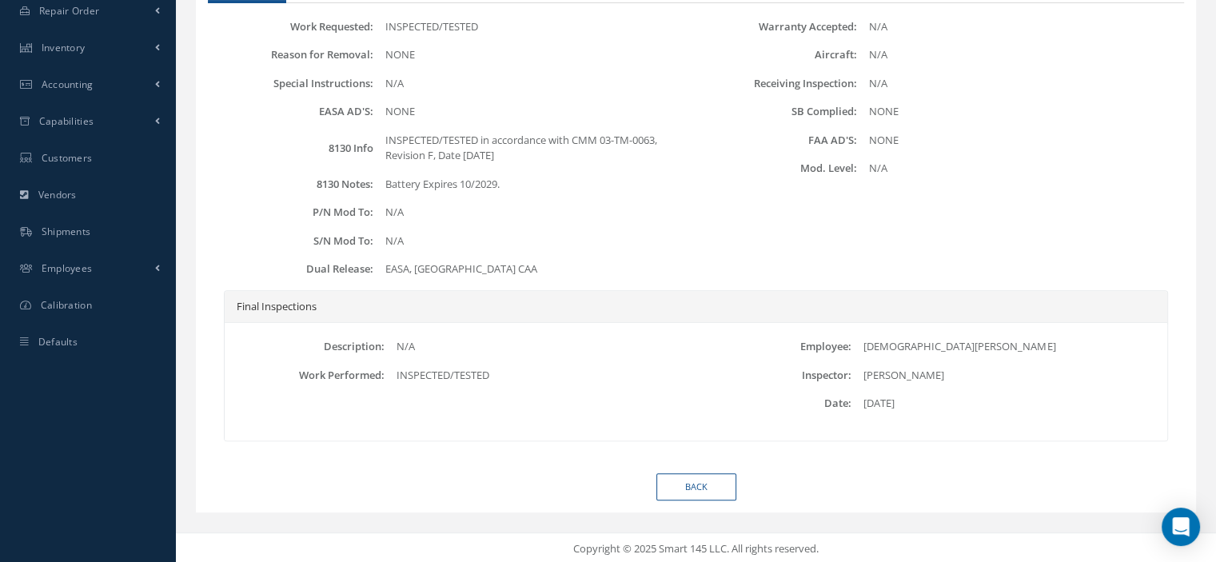
scroll to position [74, 0]
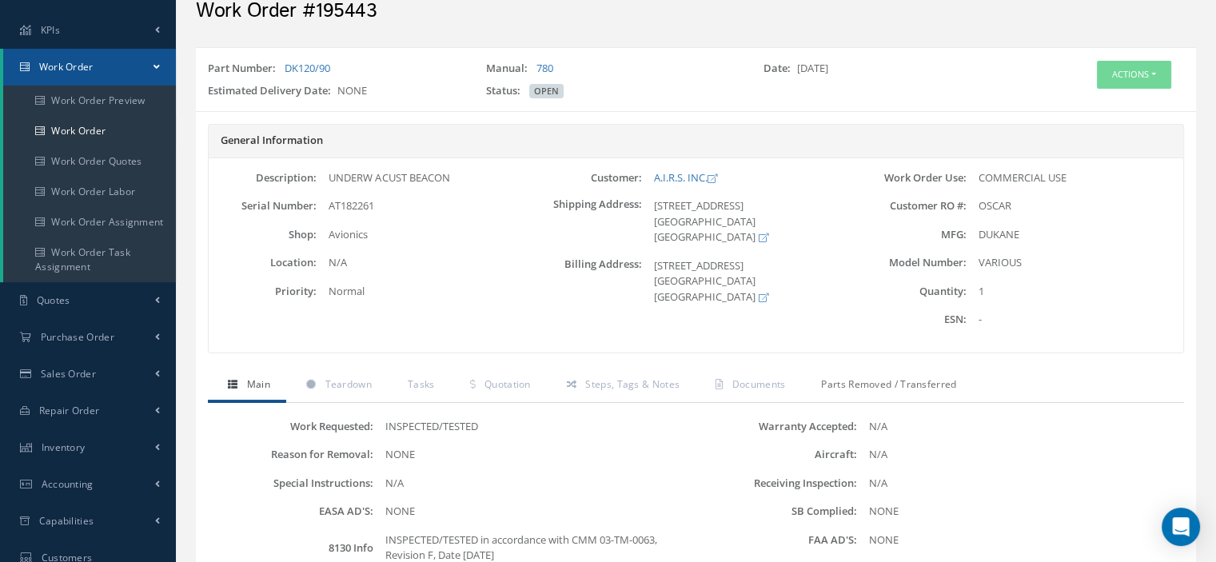
click at [906, 387] on span "Parts Removed / Transferred" at bounding box center [888, 384] width 135 height 14
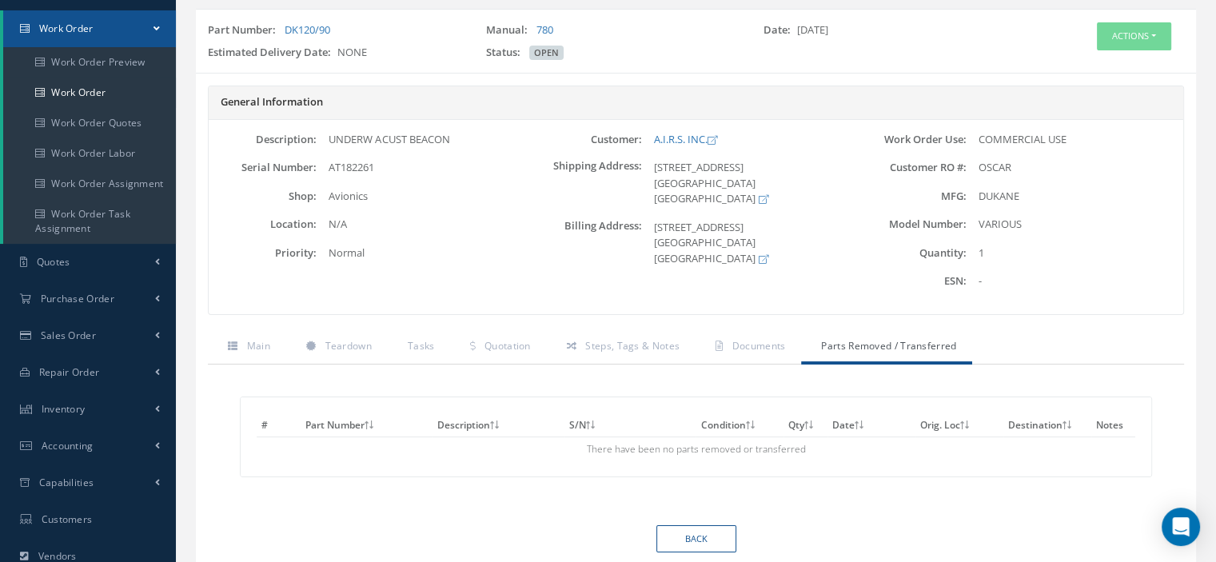
scroll to position [32, 0]
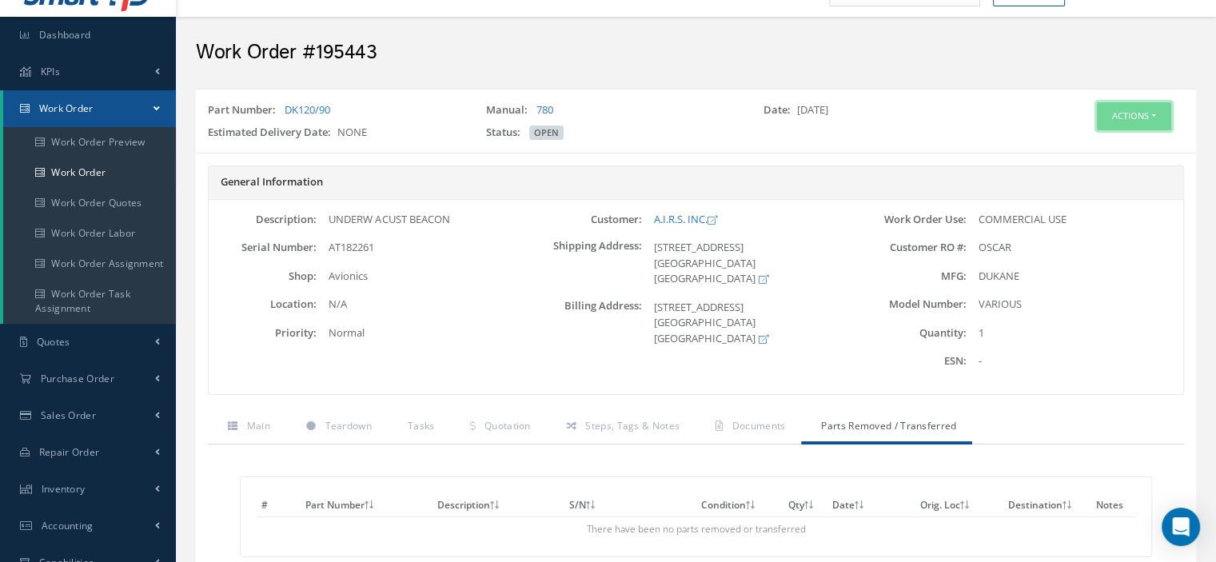
click at [1152, 116] on button "Actions" at bounding box center [1133, 116] width 74 height 28
click at [1100, 140] on link "Edit" at bounding box center [1109, 147] width 128 height 22
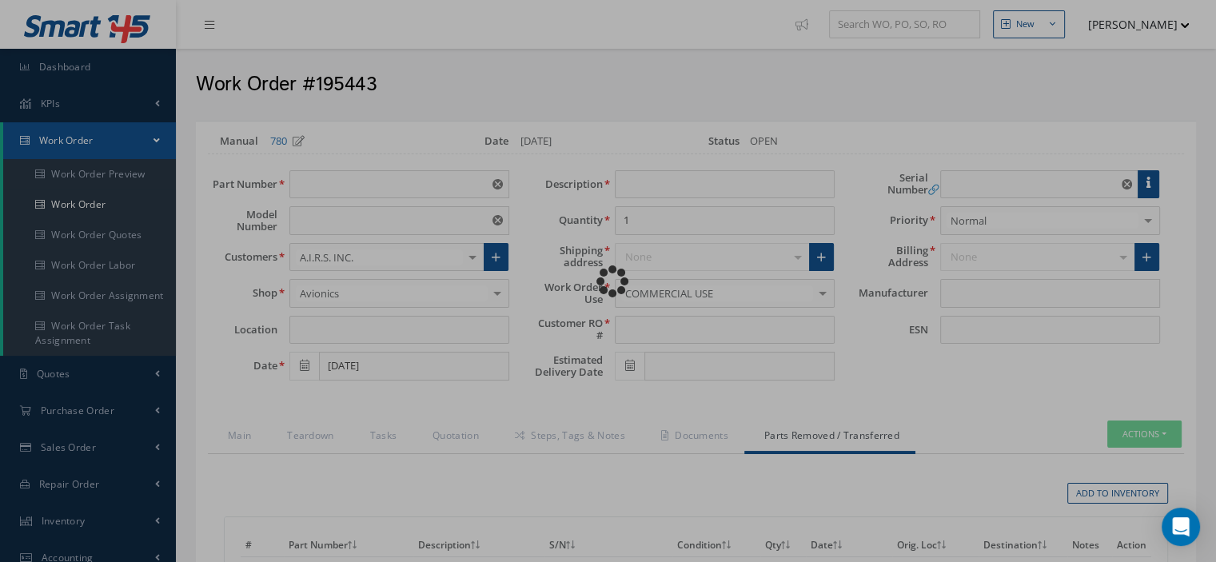
type input "DK120/90"
type input "VARIOUS"
type input "[DATE]"
type input "UNDERW ACUST BEACON"
type input "OSCAR"
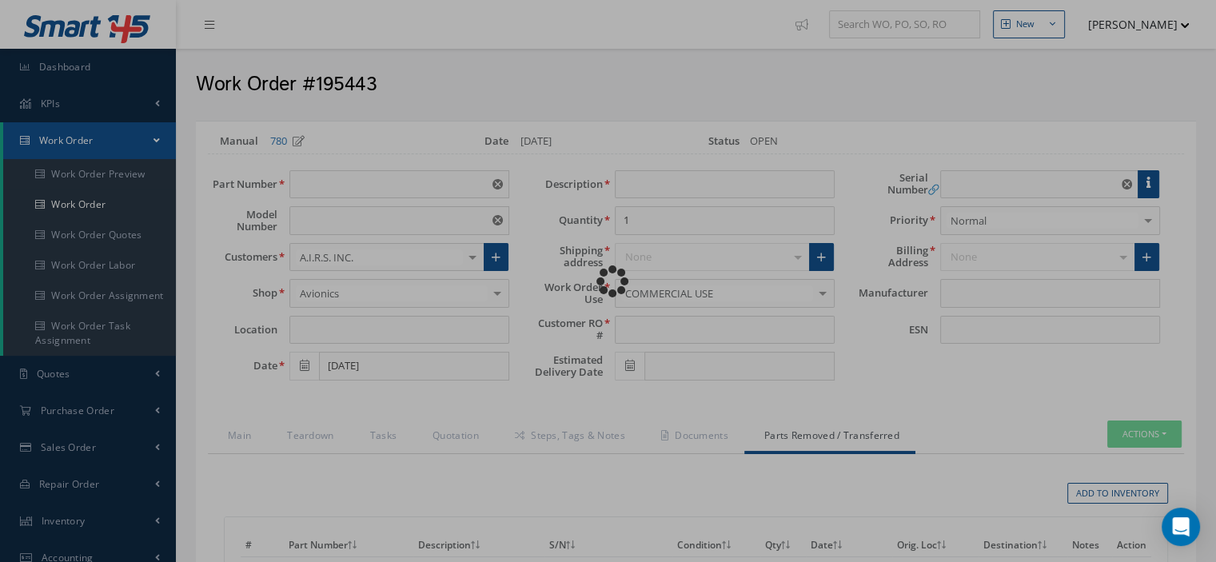
type input "AT182261"
type input "DUKANE"
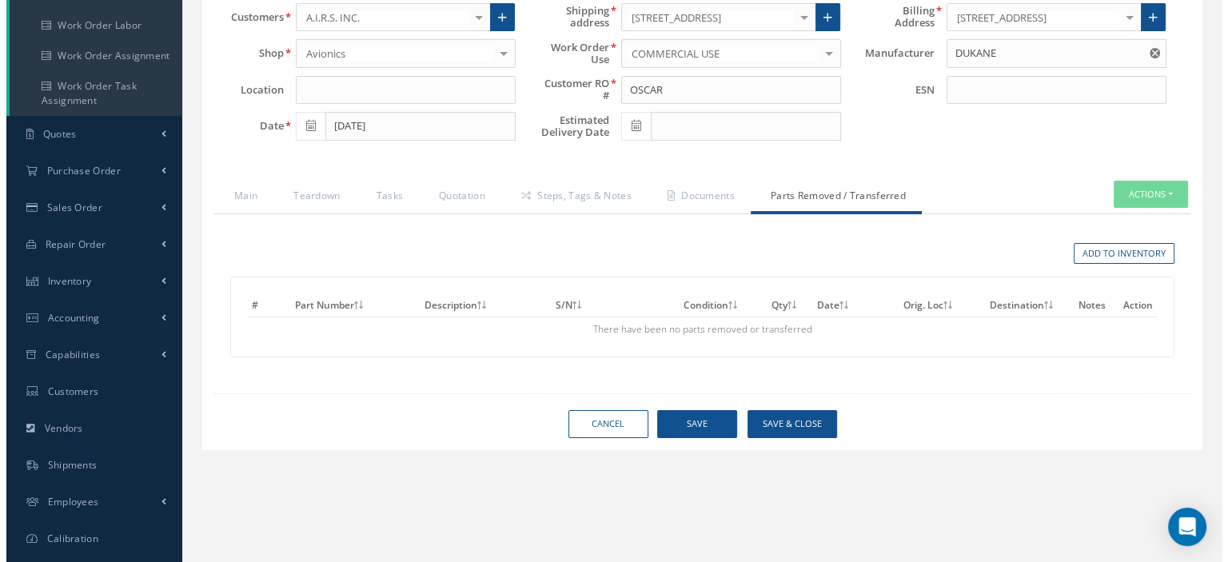
scroll to position [272, 0]
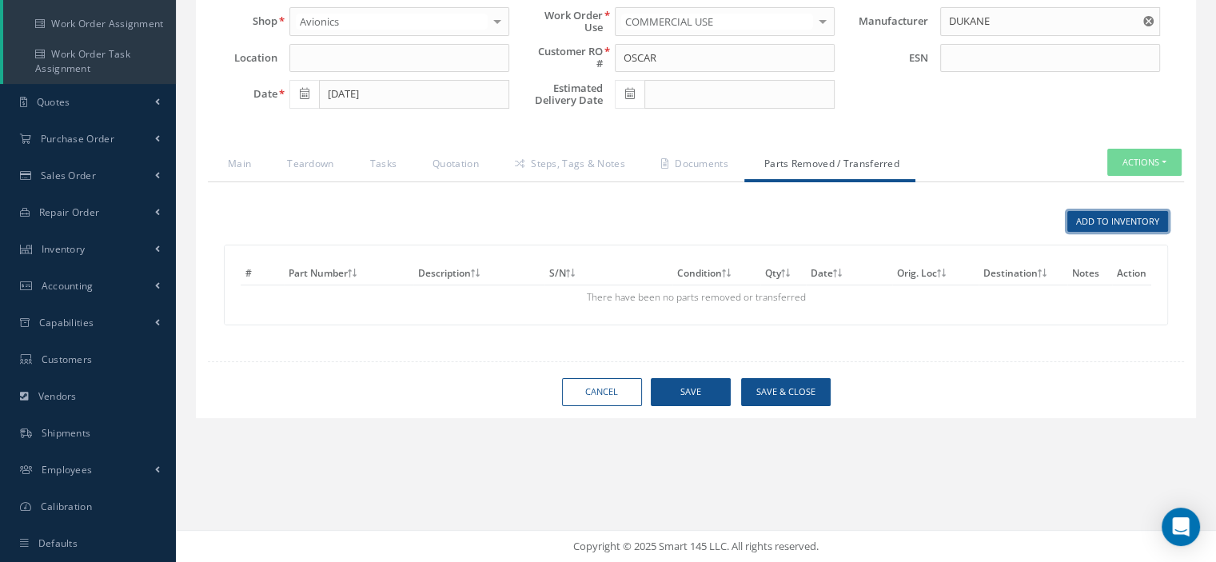
click at [1087, 214] on link "Add to Inventory" at bounding box center [1117, 222] width 101 height 22
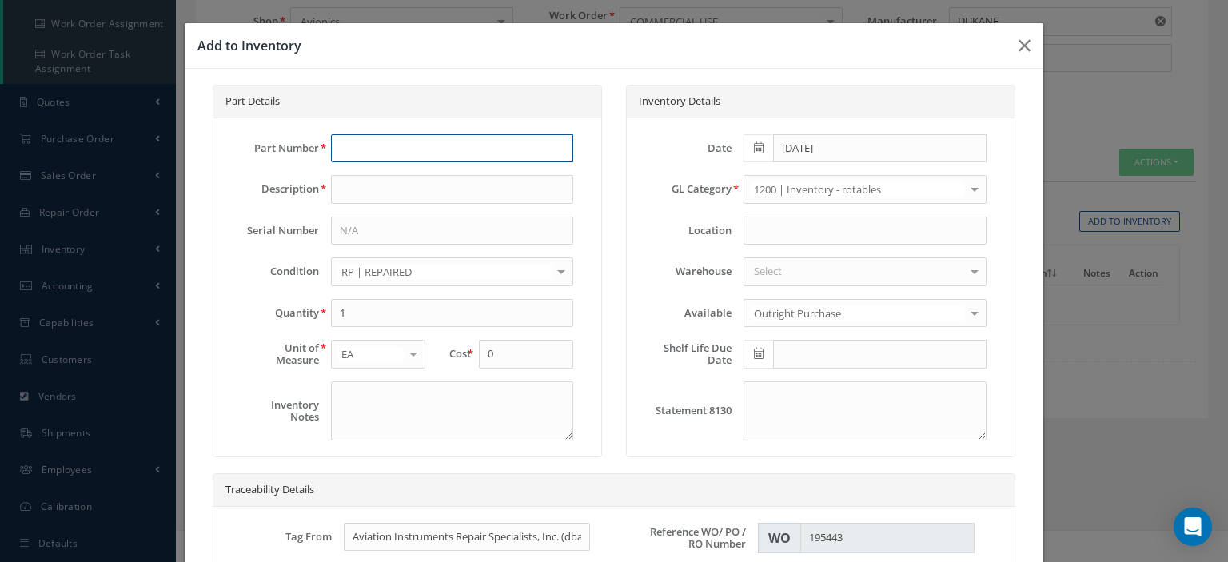
click at [351, 153] on input "text" at bounding box center [452, 148] width 242 height 29
paste input "DK120/90"
type input "DK120/90"
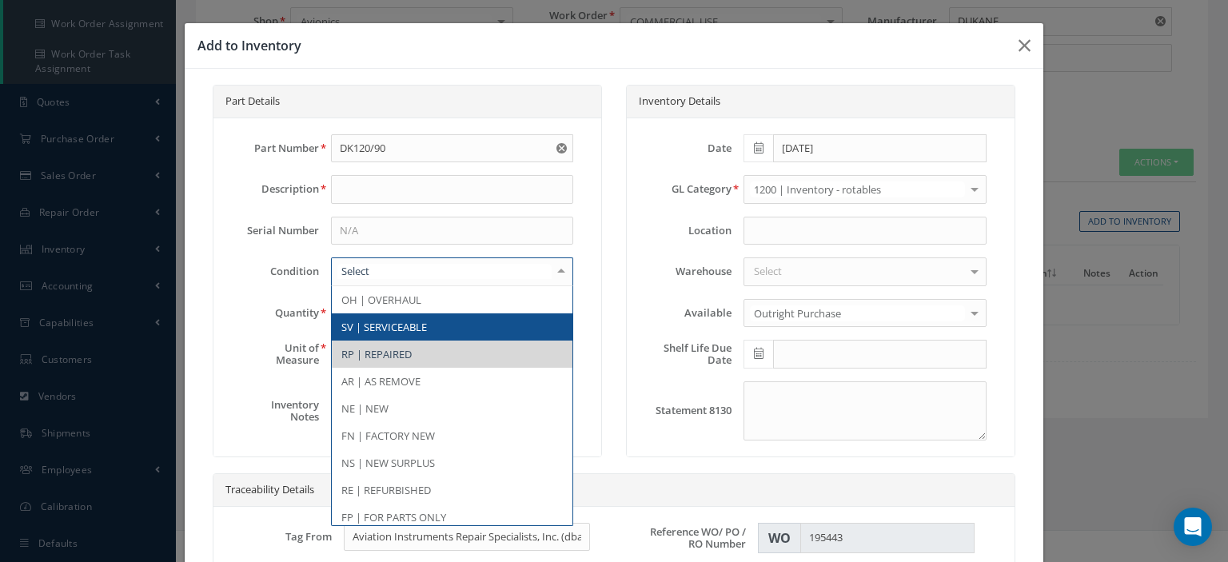
click at [400, 324] on span "SV | SERVICEABLE" at bounding box center [384, 327] width 86 height 14
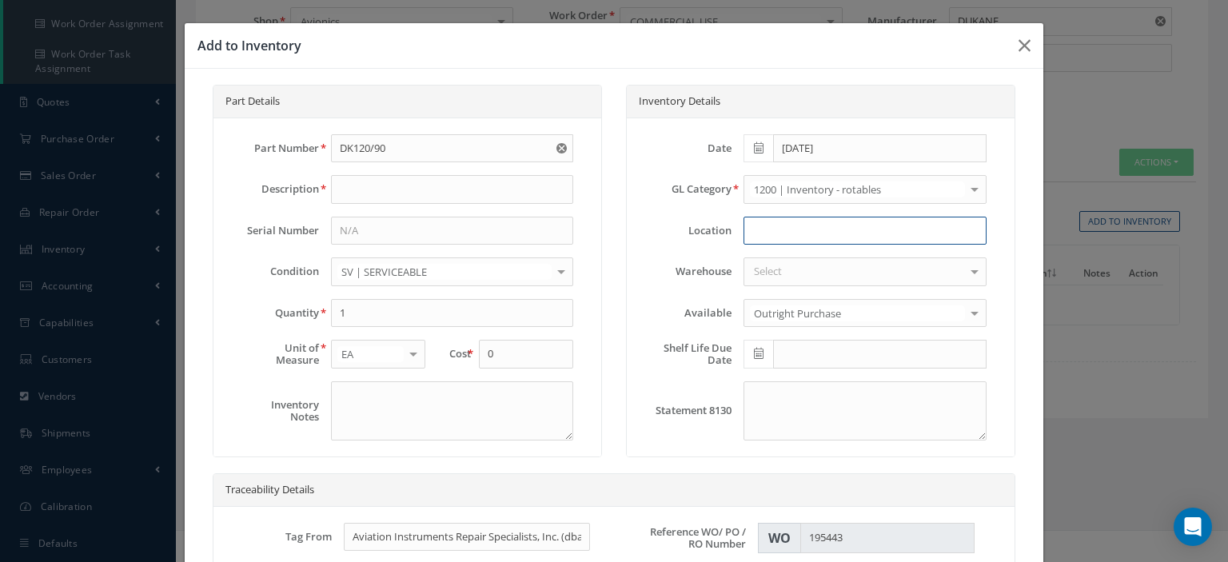
click at [813, 229] on input at bounding box center [864, 231] width 242 height 29
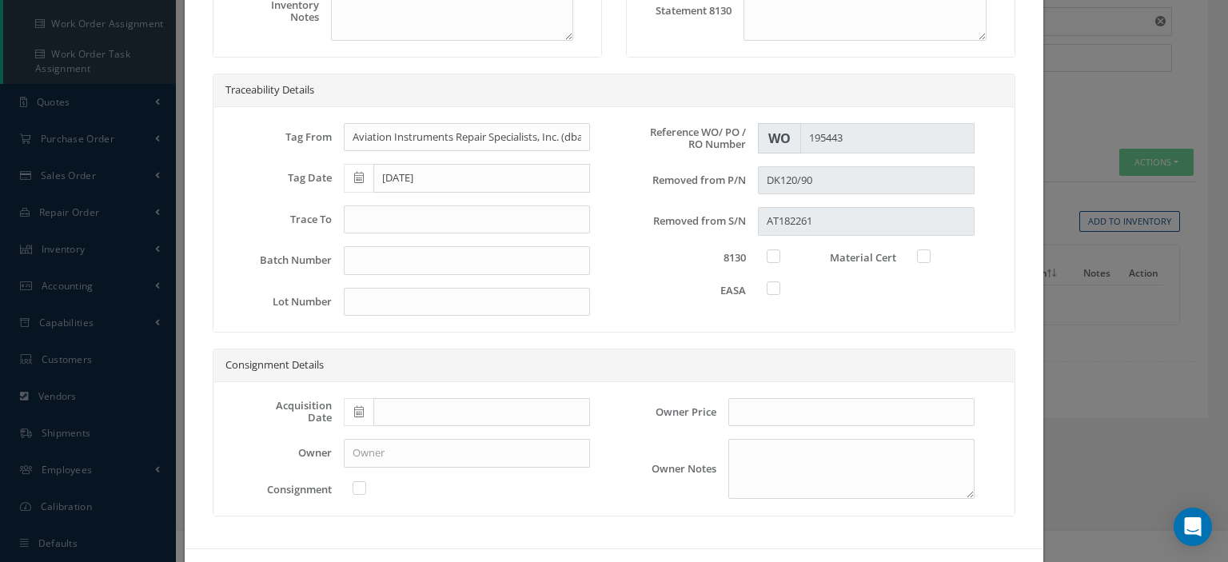
type input "W/O 196038"
click at [380, 220] on input "text" at bounding box center [467, 219] width 246 height 29
type input "8130-3"
click at [779, 255] on label at bounding box center [781, 256] width 4 height 14
click at [769, 255] on input "checkbox" at bounding box center [774, 254] width 10 height 10
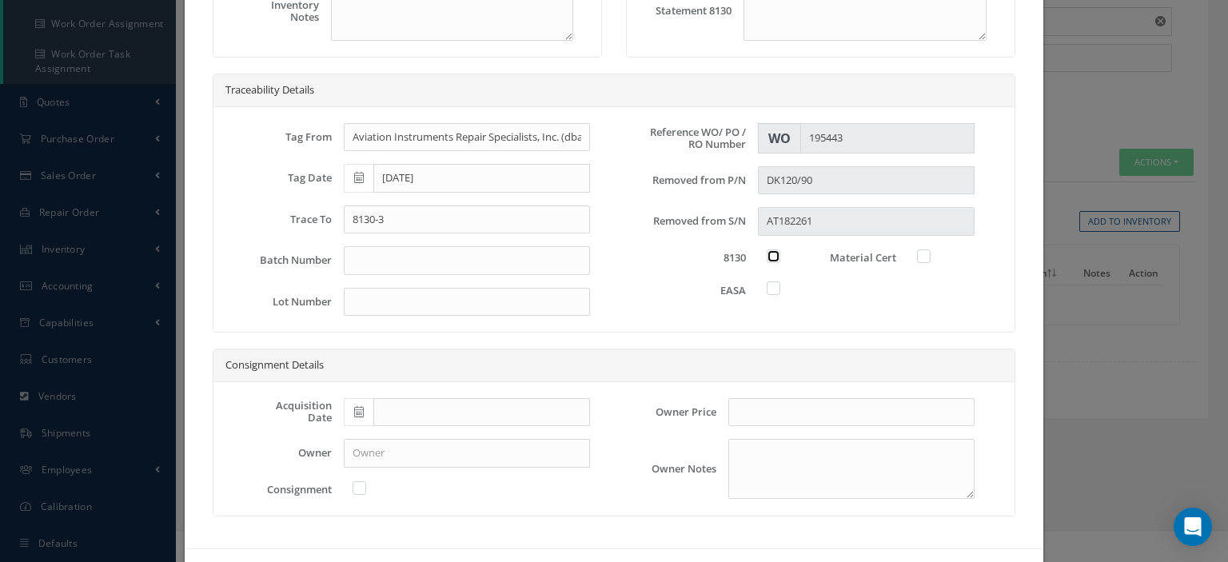
checkbox input "true"
click at [929, 249] on label at bounding box center [931, 256] width 4 height 14
click at [919, 249] on input "checkbox" at bounding box center [924, 254] width 10 height 10
checkbox input "true"
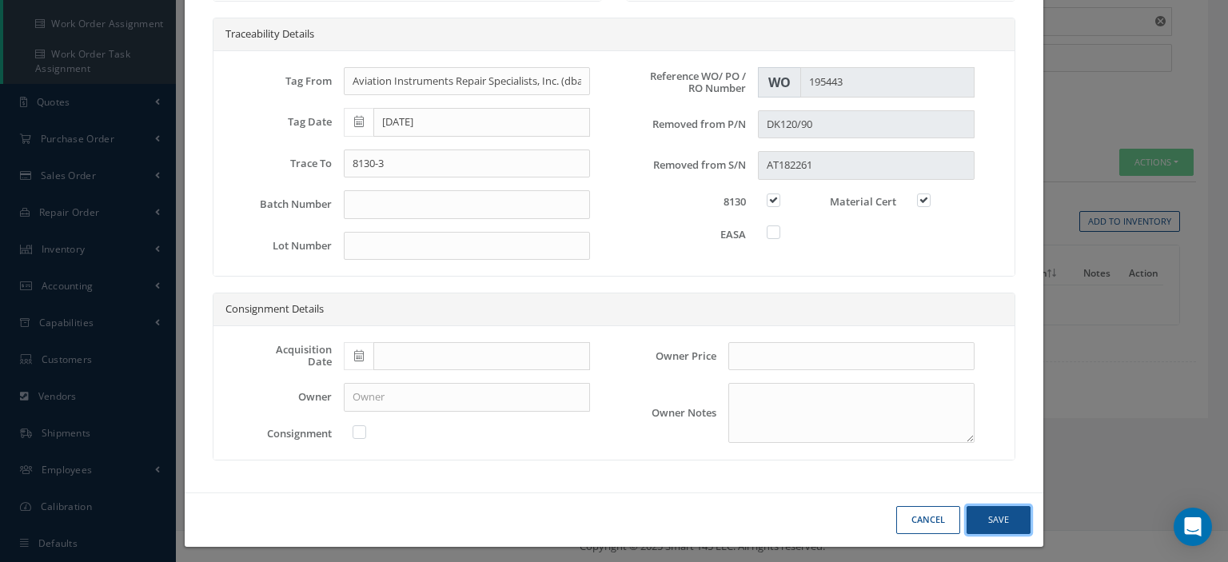
click at [997, 513] on button "Save" at bounding box center [998, 520] width 64 height 28
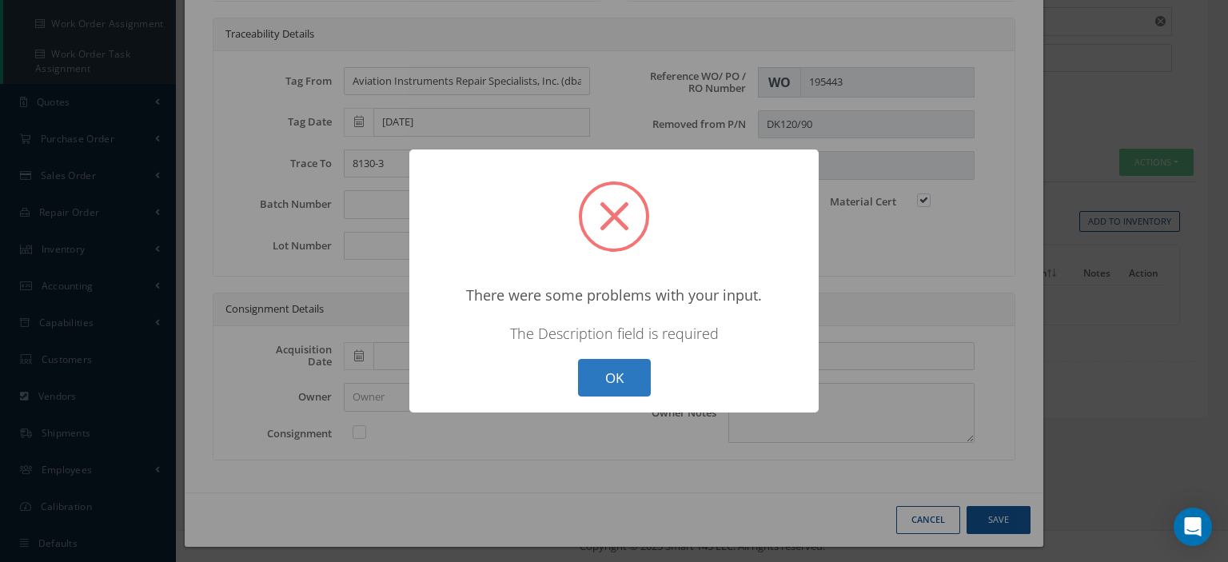
click at [643, 370] on button "OK" at bounding box center [614, 378] width 73 height 38
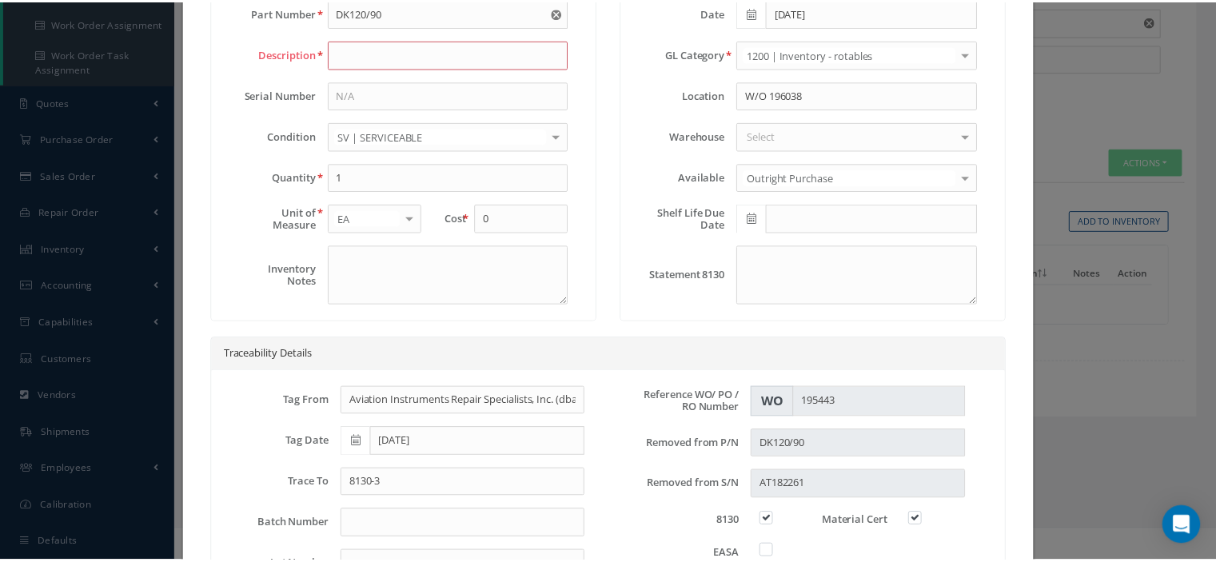
scroll to position [0, 0]
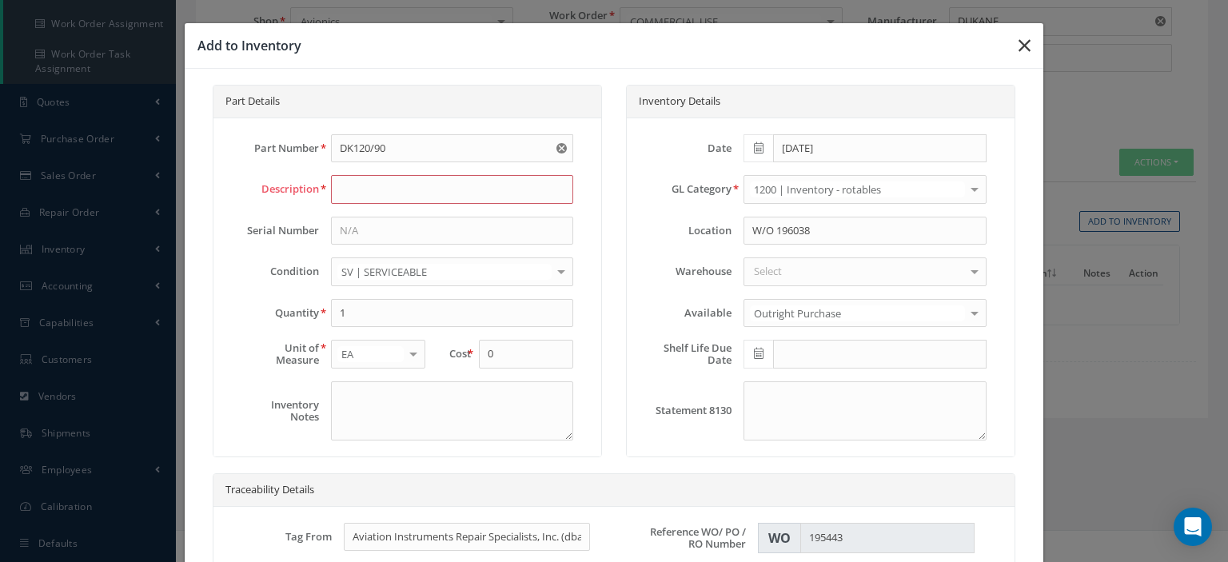
click at [1018, 50] on icon "button" at bounding box center [1024, 45] width 12 height 19
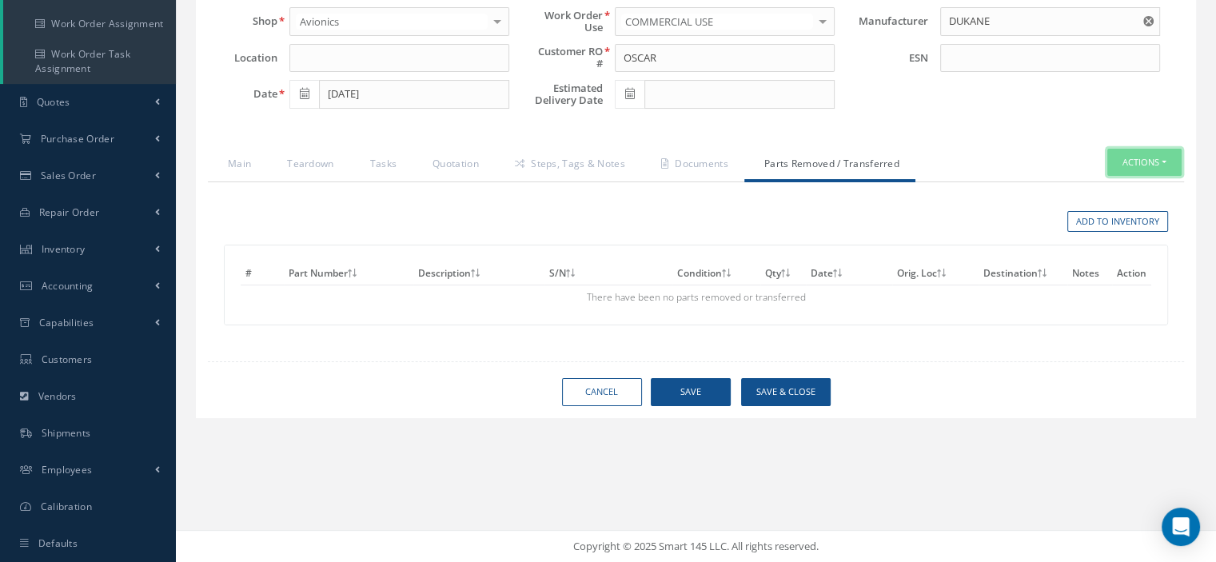
click at [1160, 161] on button "Actions" at bounding box center [1144, 163] width 74 height 28
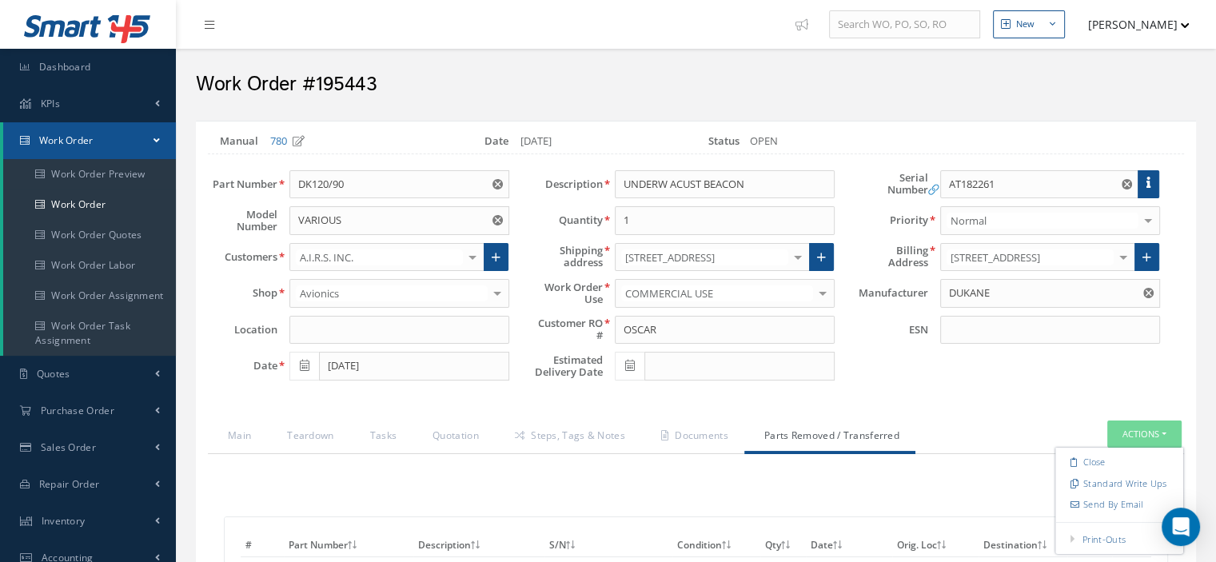
click at [333, 137] on div "780" at bounding box center [352, 141] width 188 height 16
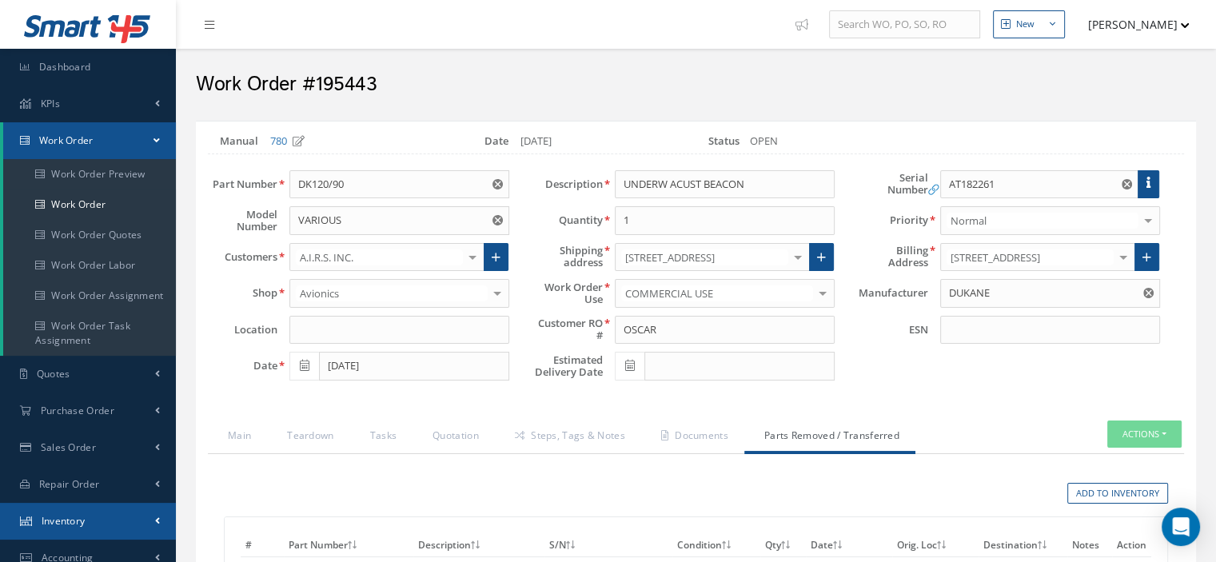
click at [107, 514] on link "Inventory" at bounding box center [88, 521] width 176 height 37
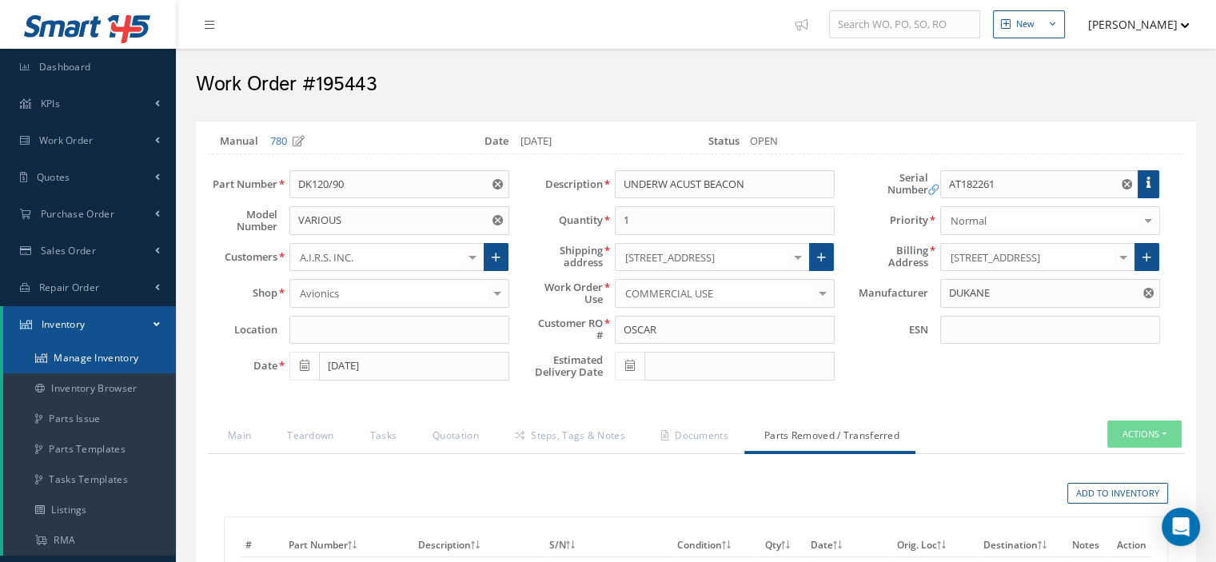
click at [113, 359] on link "Manage Inventory" at bounding box center [89, 358] width 173 height 30
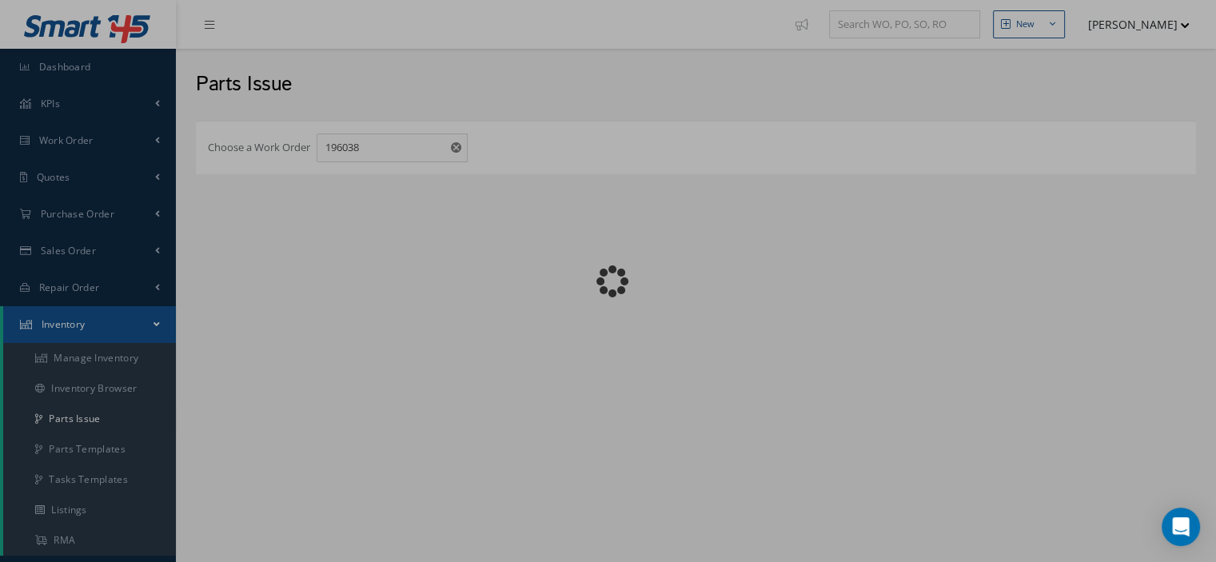
checkbox input "false"
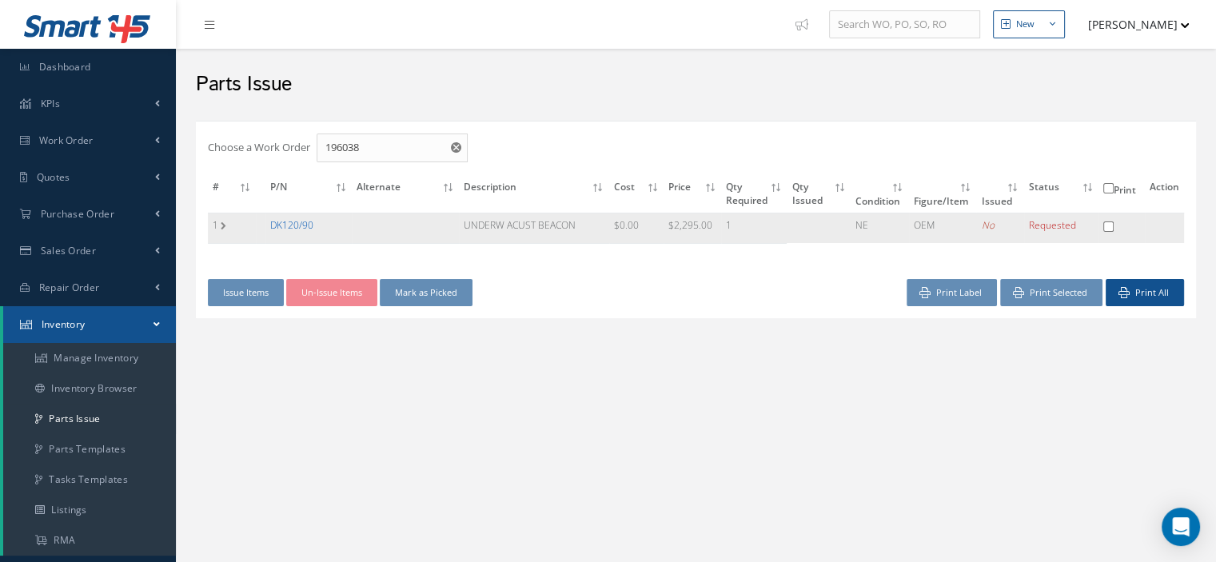
click at [287, 221] on link "DK120/90" at bounding box center [291, 225] width 43 height 14
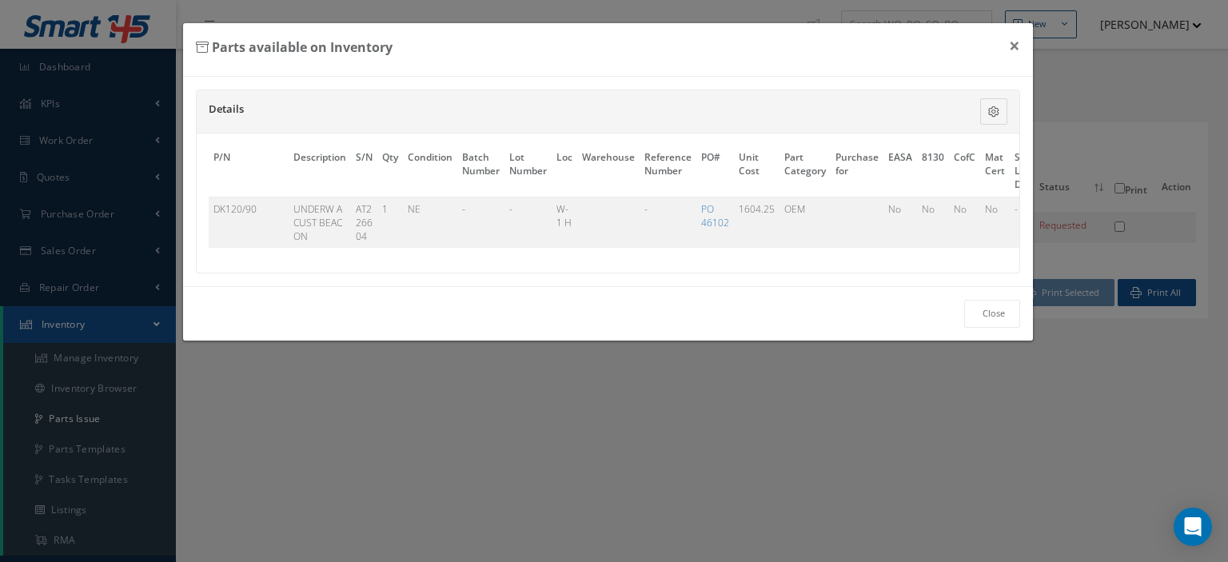
drag, startPoint x: 493, startPoint y: 265, endPoint x: 649, endPoint y: 264, distance: 155.8
click at [649, 264] on div "P/N Description S/N Qty Condition Batch Number Lot Number Loc Warehouse Referen…" at bounding box center [608, 202] width 822 height 139
click at [1013, 50] on button "×" at bounding box center [1014, 45] width 37 height 45
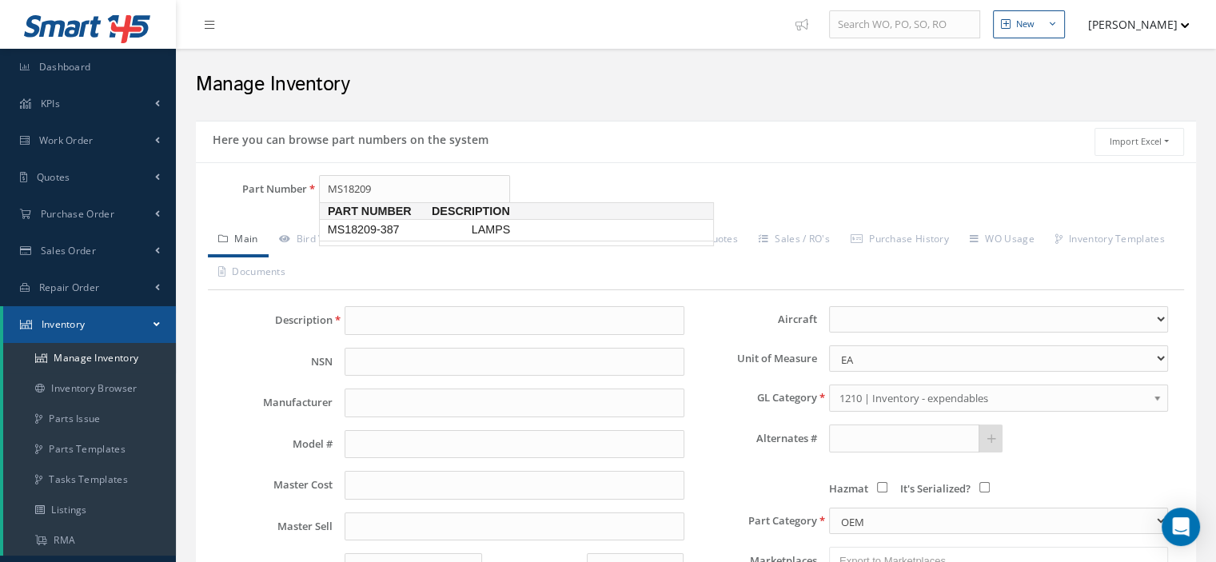
click at [406, 233] on span "MS18209-387" at bounding box center [396, 229] width 144 height 17
type input "MS18209-387"
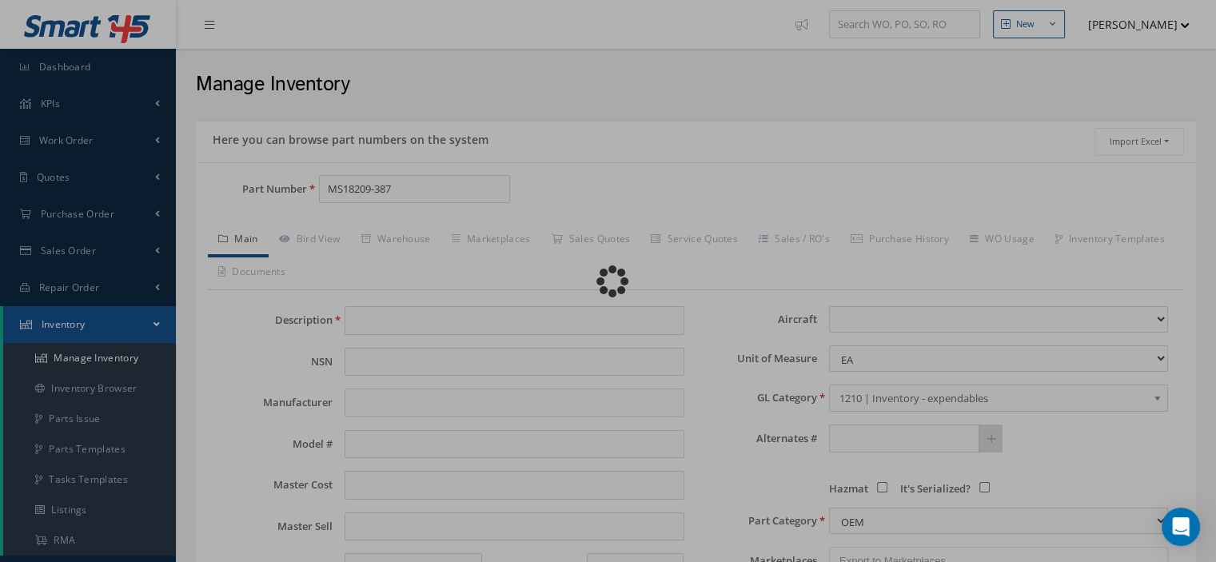
type input "LAMPS"
type input "HONEYWELL"
type input "0.00"
select select
type textarea "FOR P/N 130502-6"
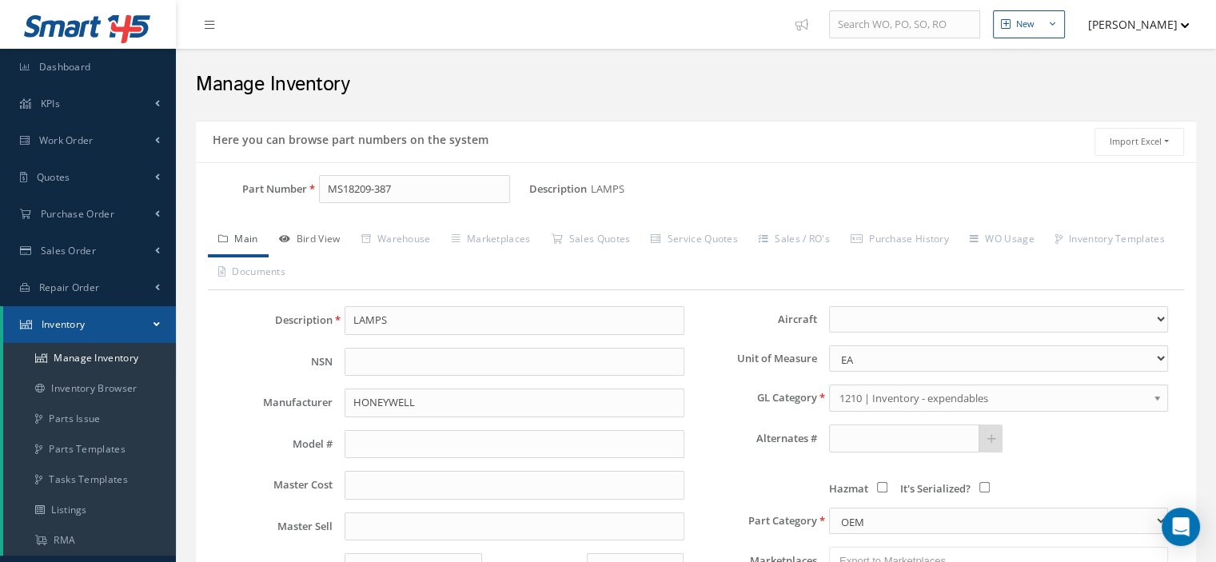
click at [331, 238] on link "Bird View" at bounding box center [310, 241] width 82 height 34
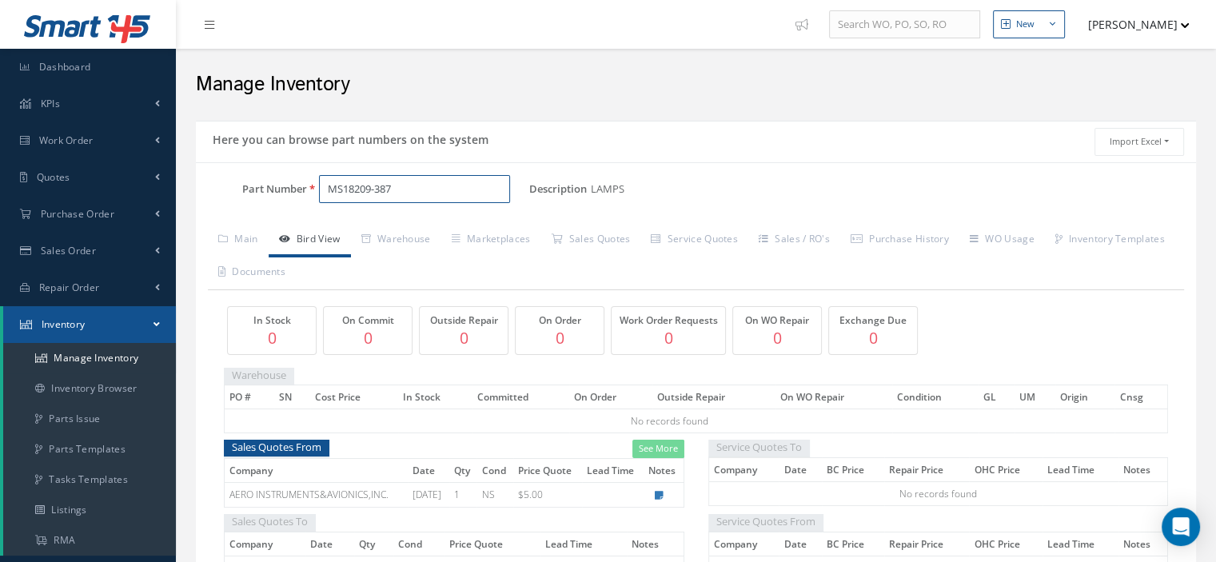
drag, startPoint x: 376, startPoint y: 188, endPoint x: 291, endPoint y: 185, distance: 85.5
click at [297, 185] on div "Part Number MS18209-387" at bounding box center [362, 189] width 333 height 29
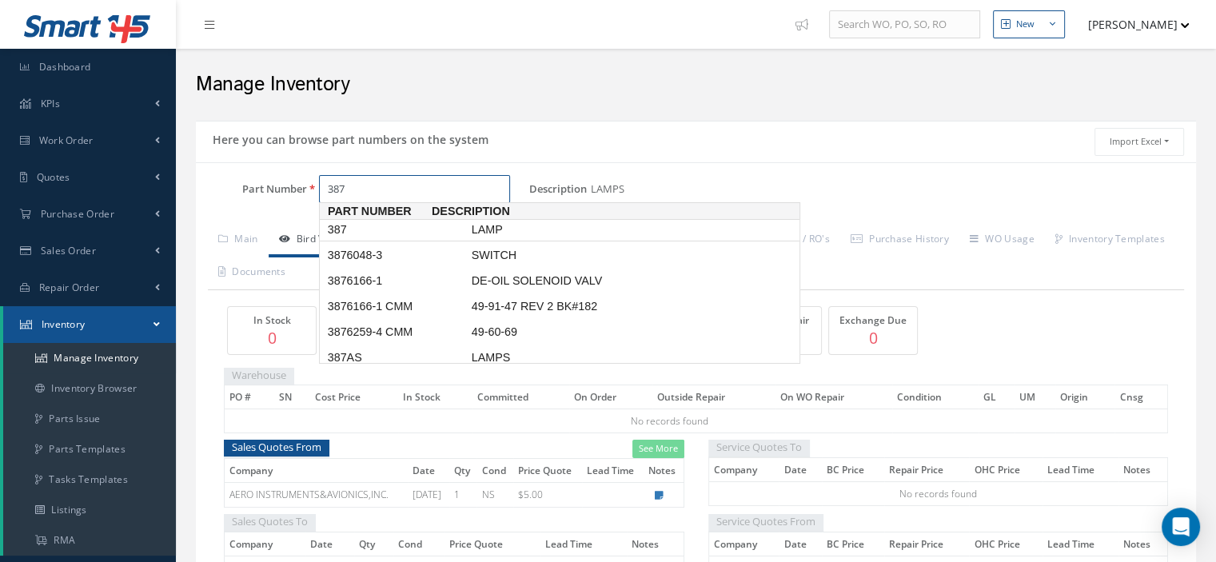
click at [345, 233] on span "387" at bounding box center [396, 229] width 144 height 17
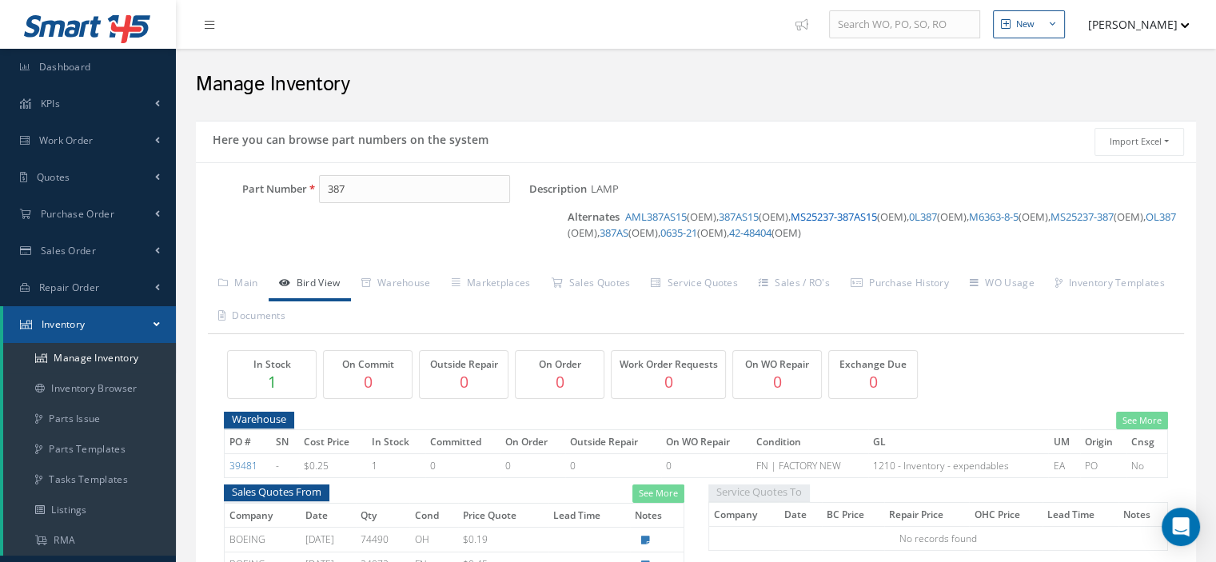
click at [846, 217] on link "MS25237-387AS15" at bounding box center [833, 216] width 86 height 14
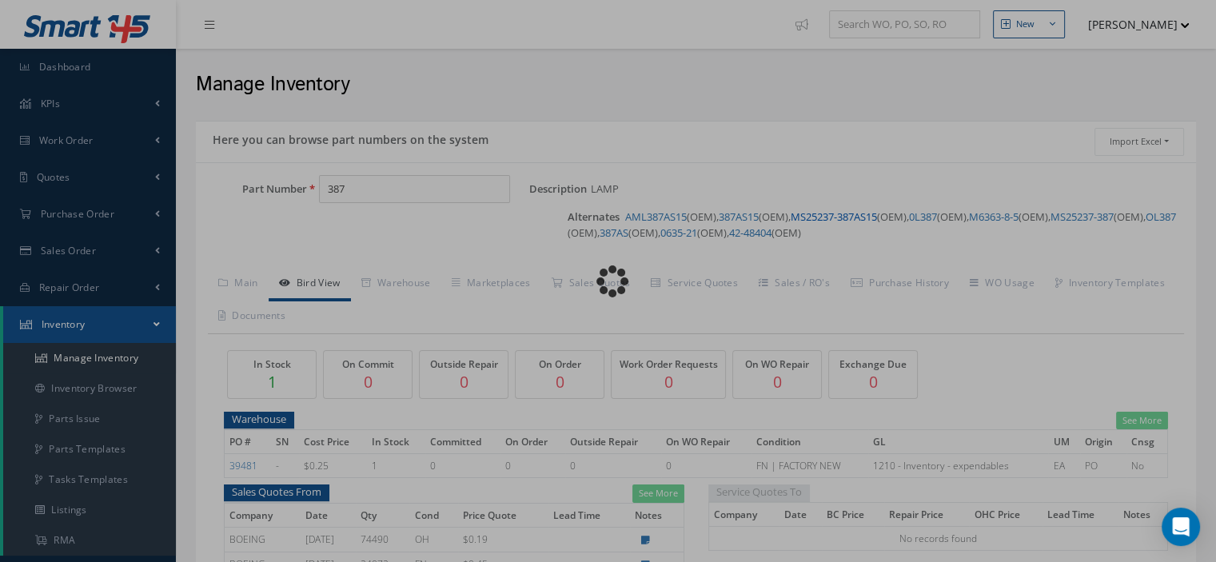
type input "MS25237-387AS15"
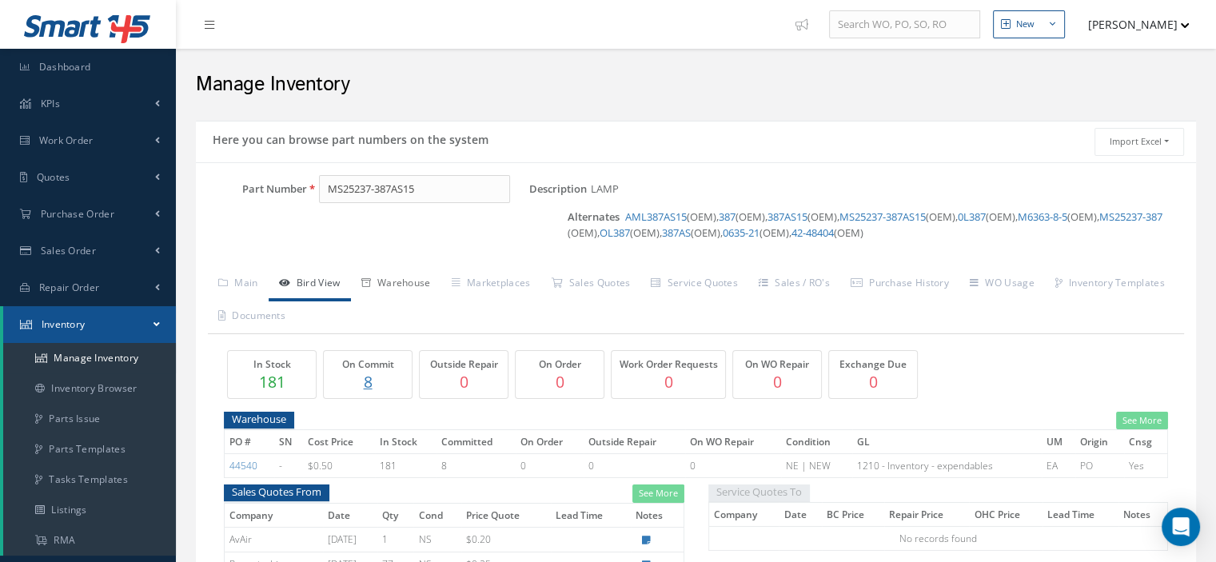
click at [408, 281] on link "Warehouse" at bounding box center [396, 285] width 90 height 34
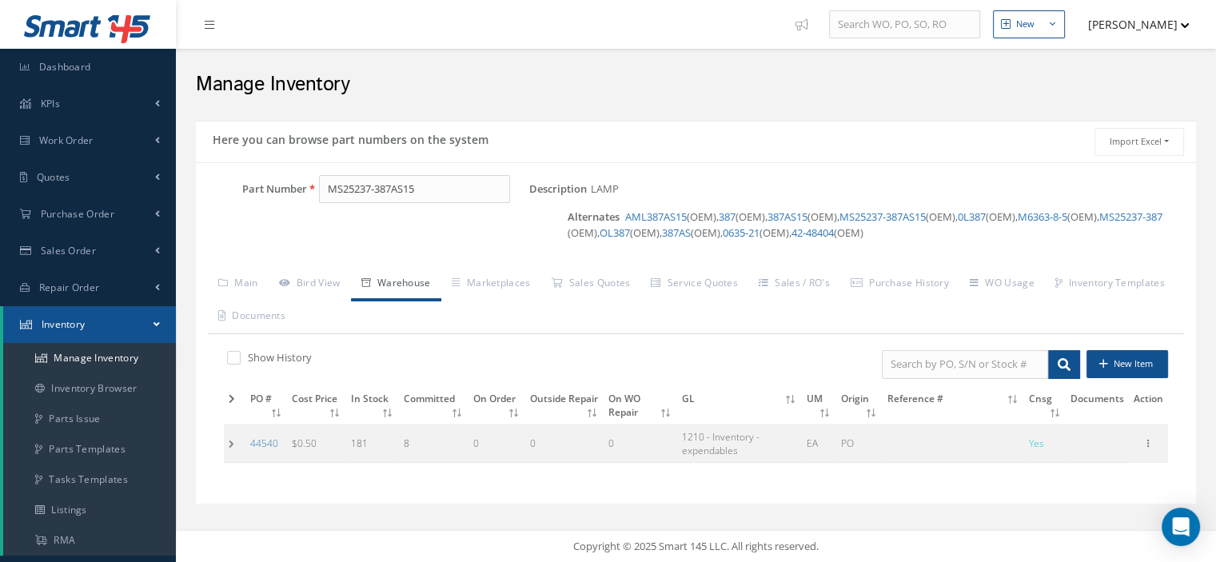
click at [234, 444] on td at bounding box center [235, 443] width 22 height 38
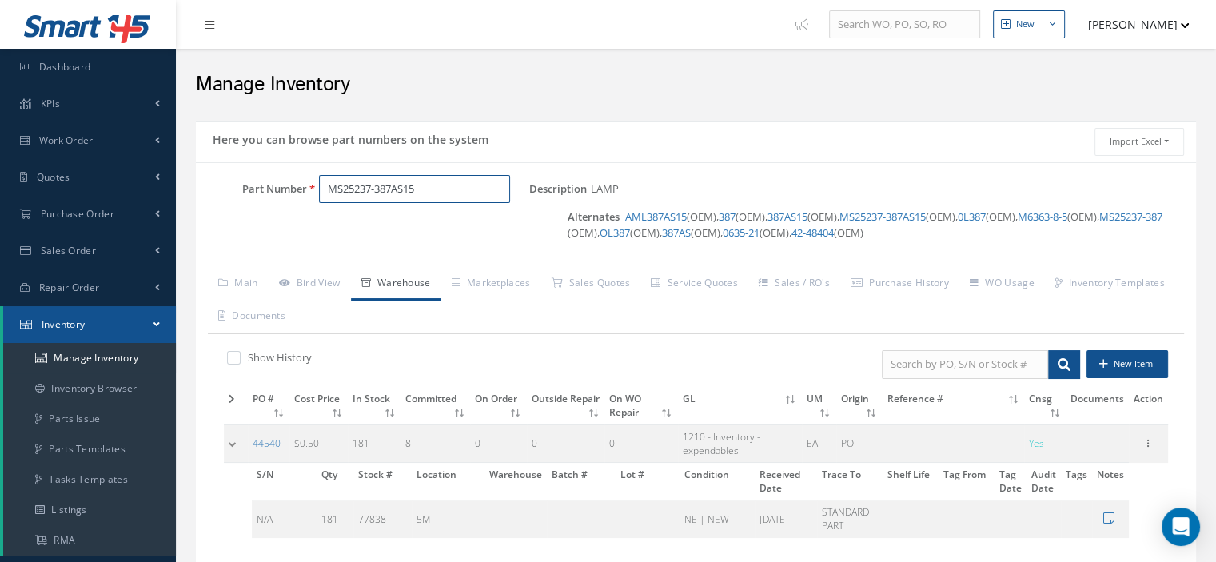
drag, startPoint x: 347, startPoint y: 197, endPoint x: 338, endPoint y: 191, distance: 10.9
click at [310, 196] on div "MS25237-387AS15" at bounding box center [418, 189] width 222 height 29
click at [33, 136] on link "Work Order" at bounding box center [88, 140] width 176 height 37
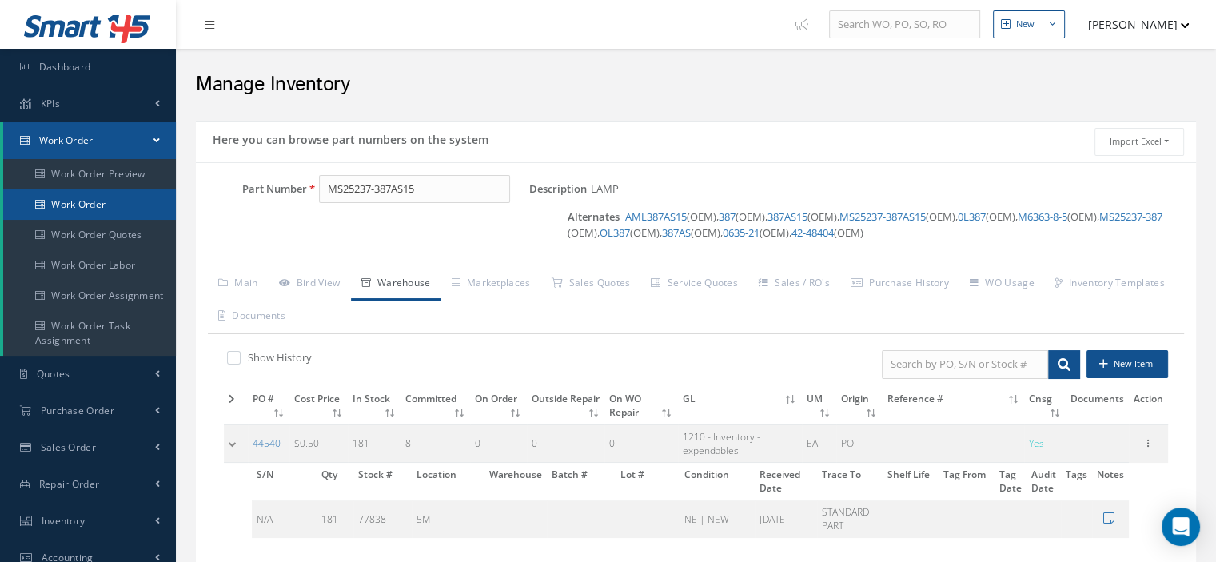
click at [70, 208] on link "Work Order" at bounding box center [89, 204] width 173 height 30
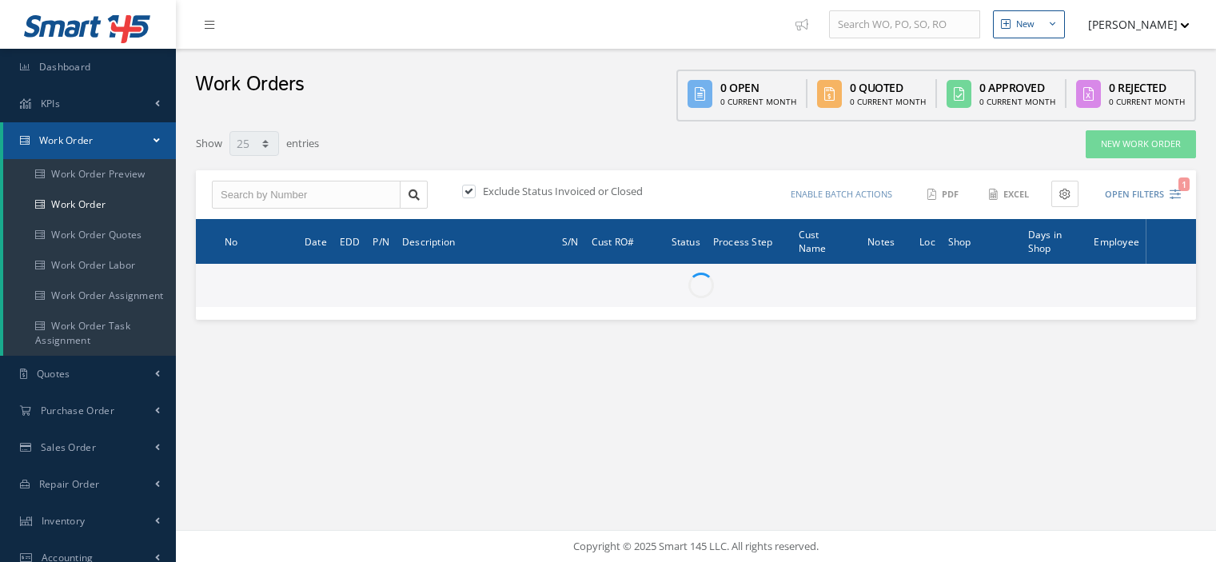
select select "25"
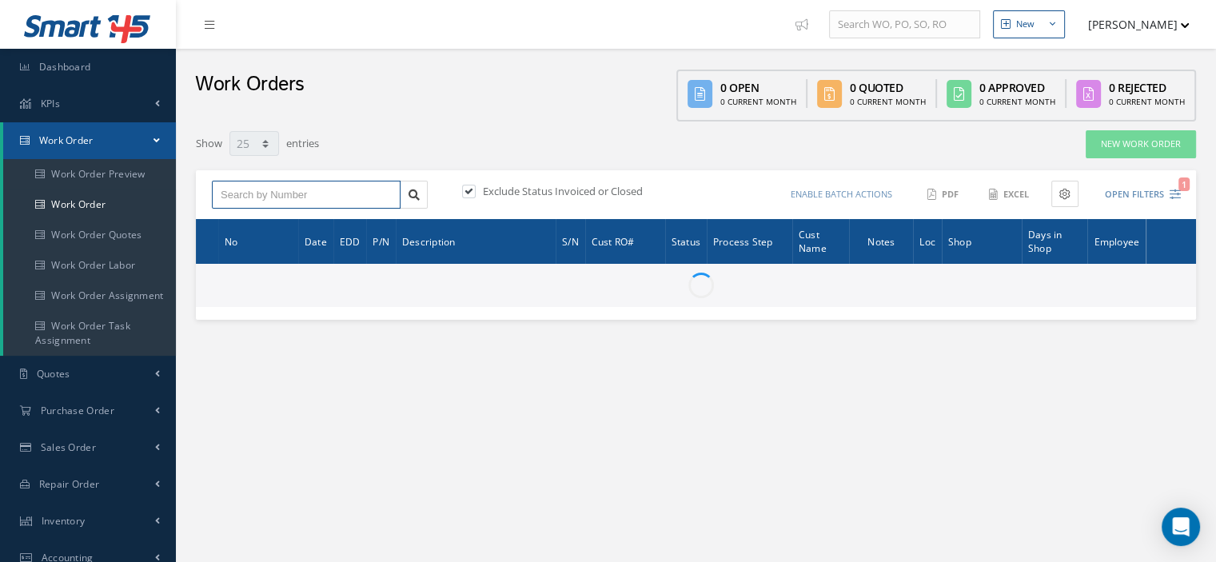
click at [251, 200] on input "text" at bounding box center [306, 195] width 189 height 29
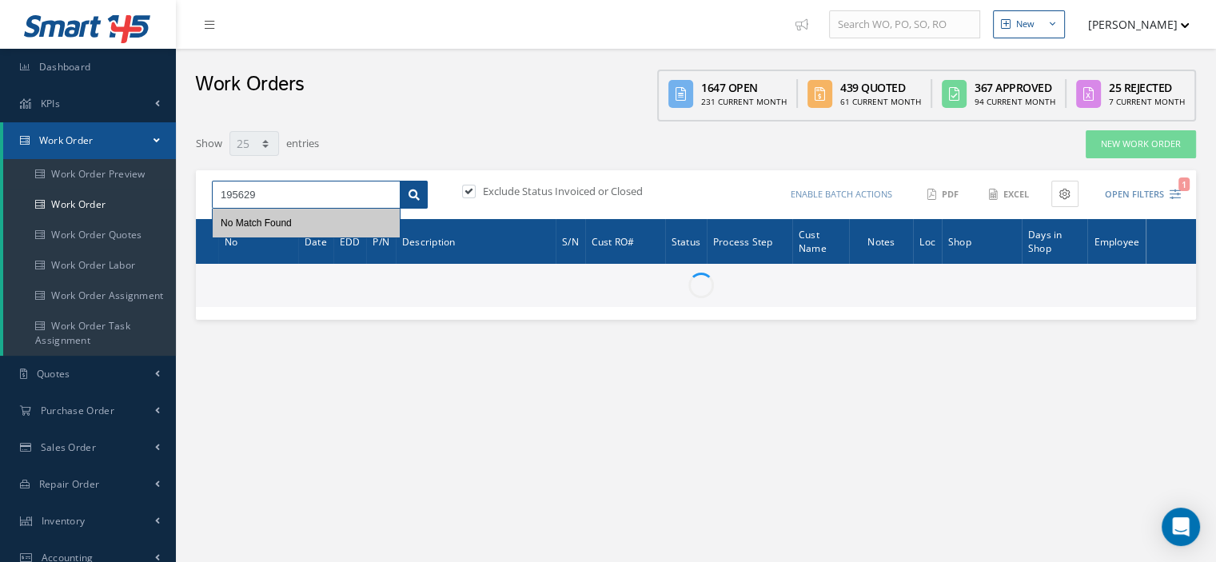
type input "195629"
click at [411, 191] on icon at bounding box center [413, 194] width 11 height 11
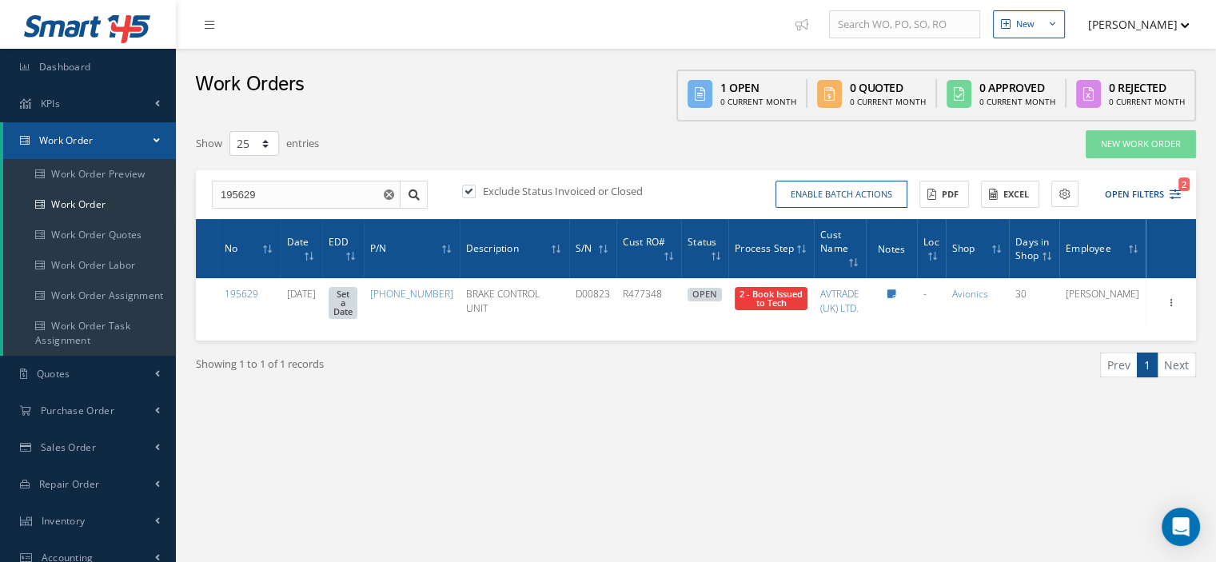
click at [475, 190] on label at bounding box center [477, 191] width 4 height 14
click at [464, 190] on input "checkbox" at bounding box center [467, 192] width 10 height 10
checkbox input "false"
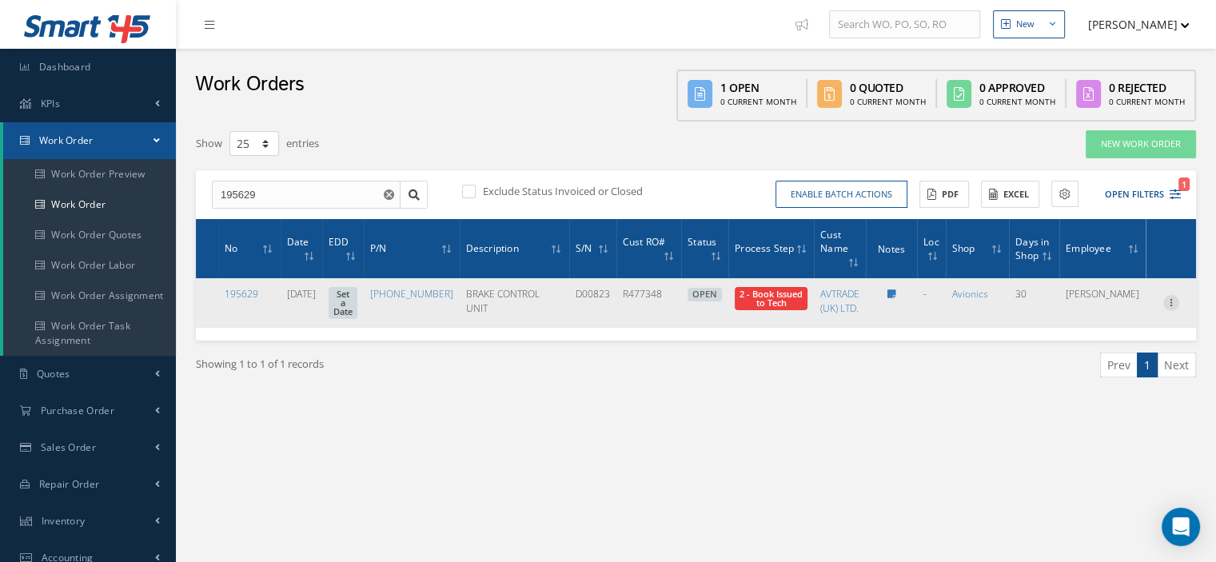
click at [1165, 295] on icon at bounding box center [1171, 301] width 16 height 13
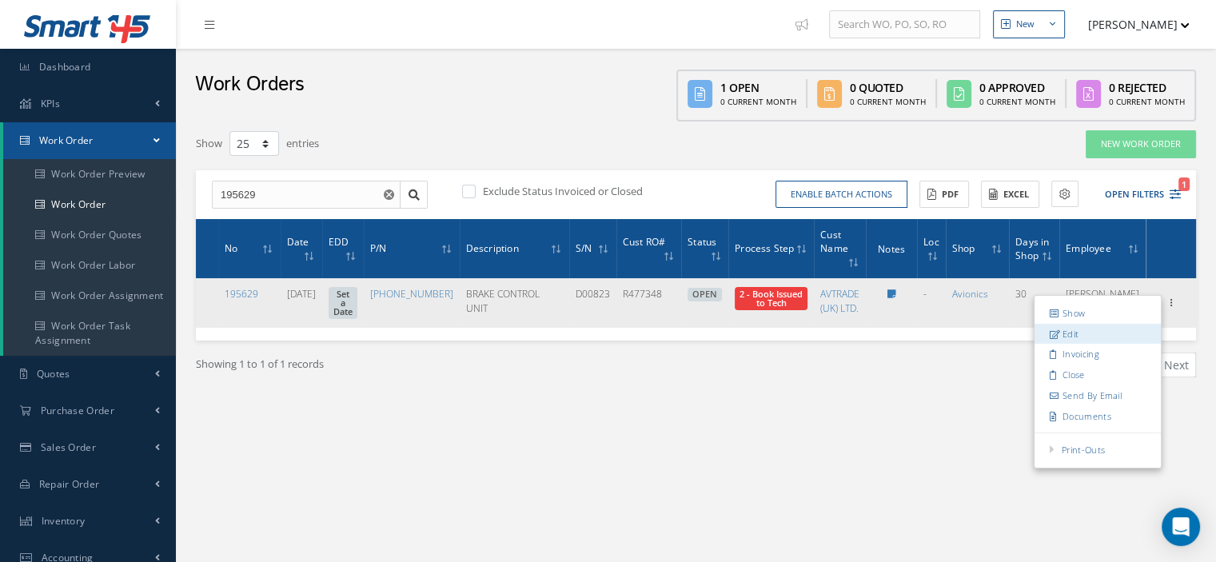
click at [1096, 324] on link "Edit" at bounding box center [1097, 334] width 126 height 21
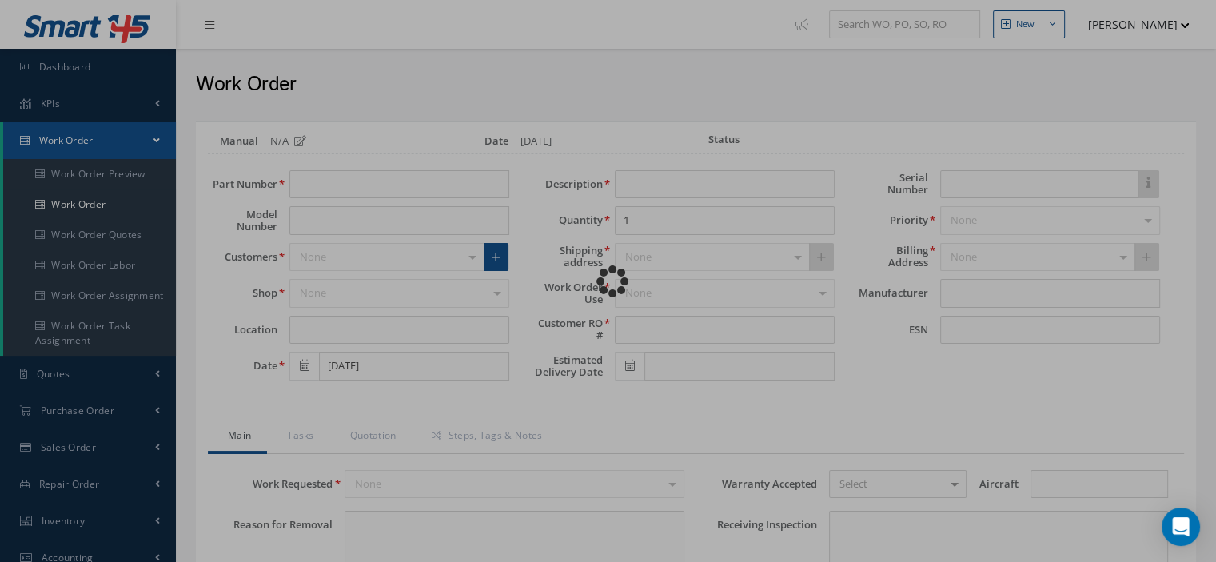
type input "[PHONE_NUMBER]"
type input "VARIOUS"
type input "07/14/2025"
type input "BRAKE CONTROL UNIT"
type input "R477348"
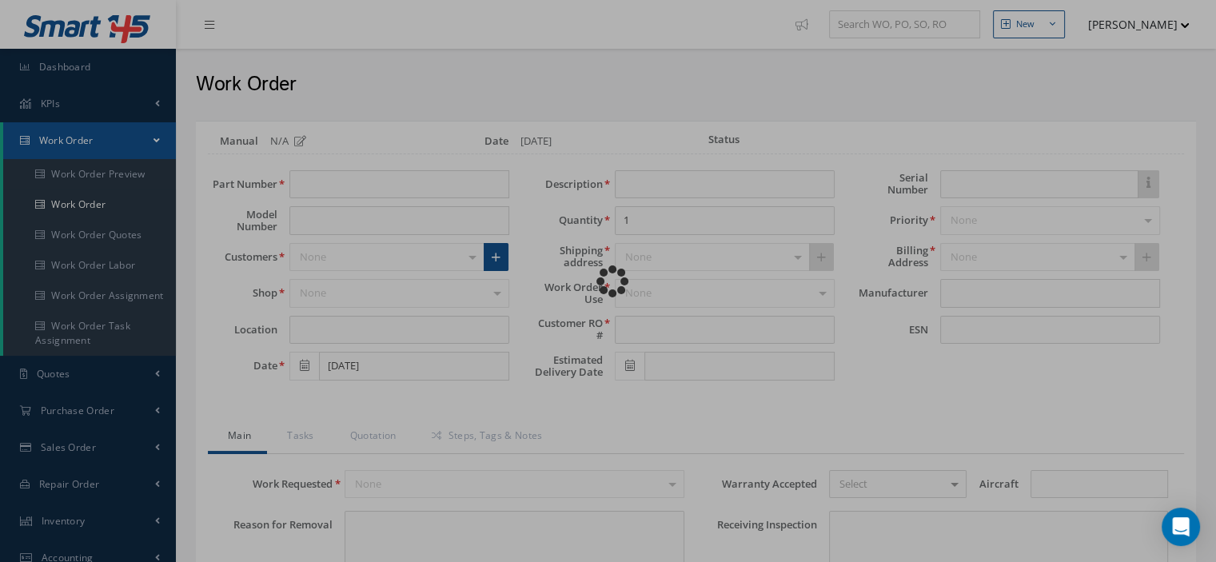
type input "D00823"
type textarea "NONE"
type input "NONE"
type textarea "NONE"
type input "NONE"
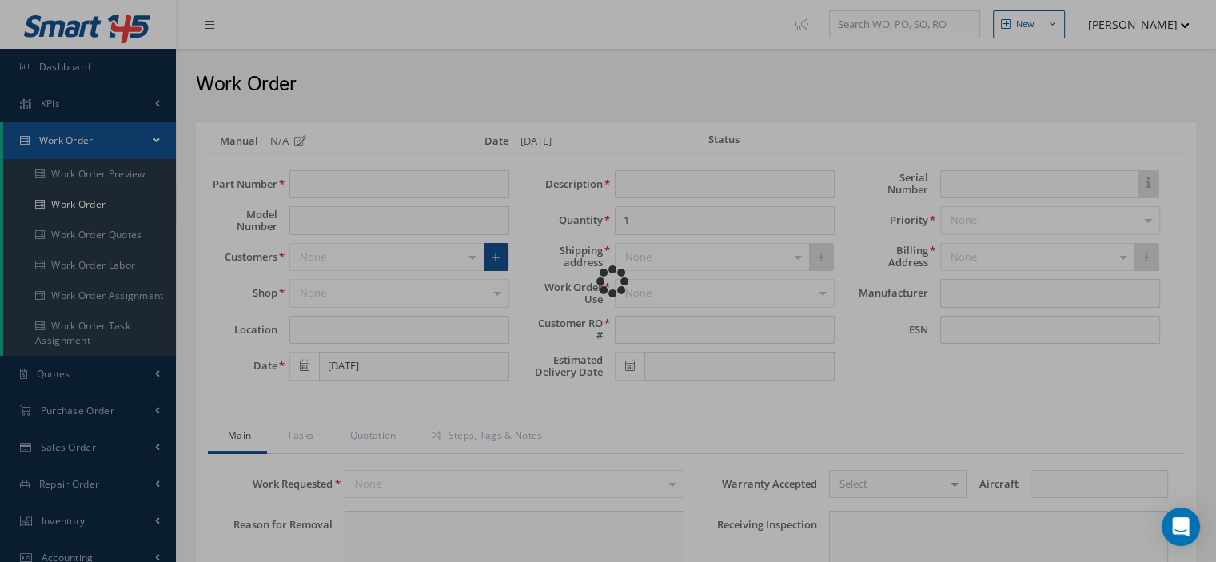
type input "N/A"
checkbox input "true"
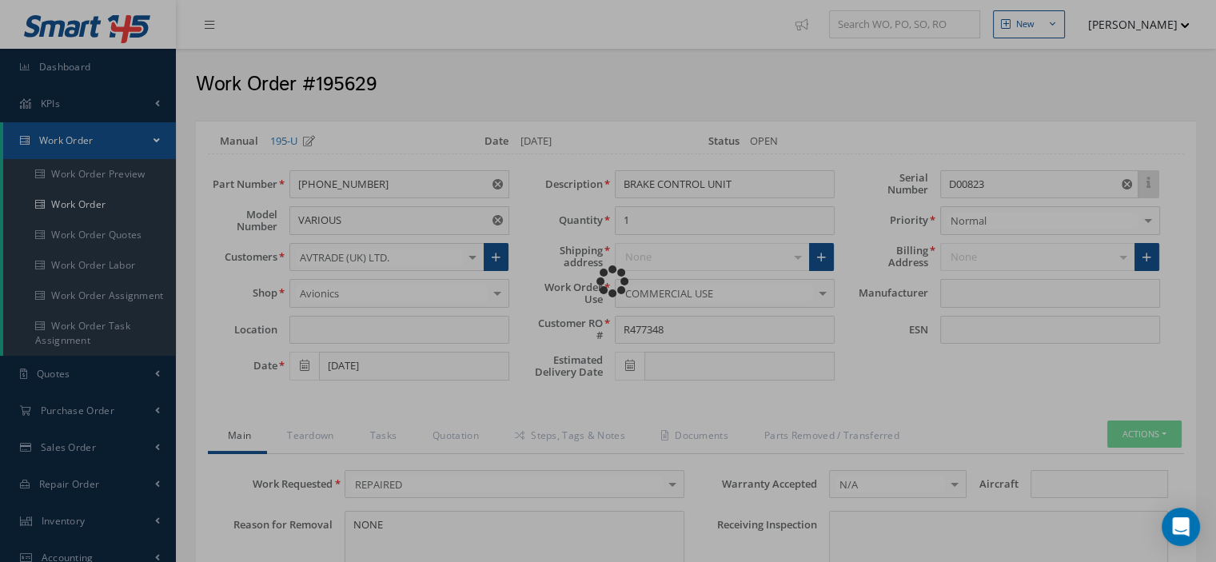
type input "BAE SYSTEMS"
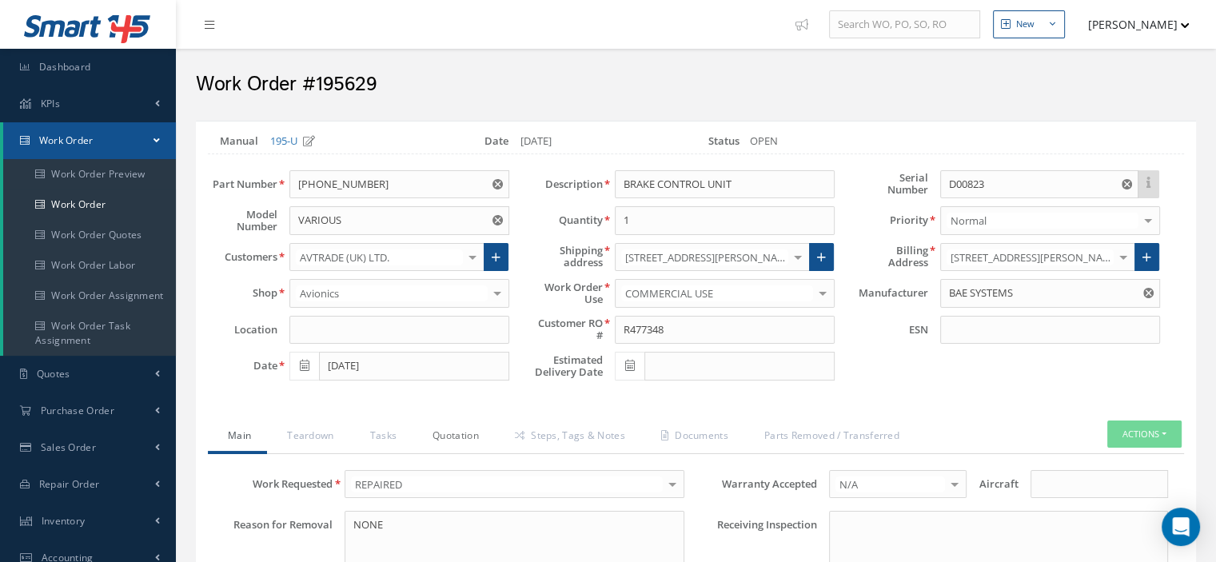
click at [459, 438] on link "Quotation" at bounding box center [453, 437] width 82 height 34
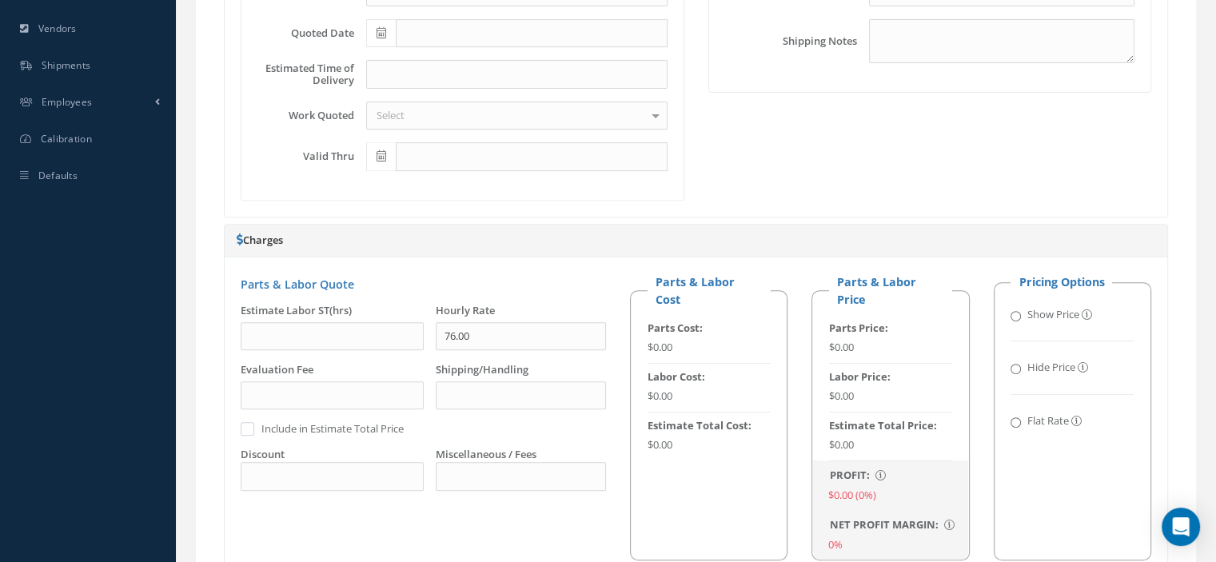
scroll to position [1119, 0]
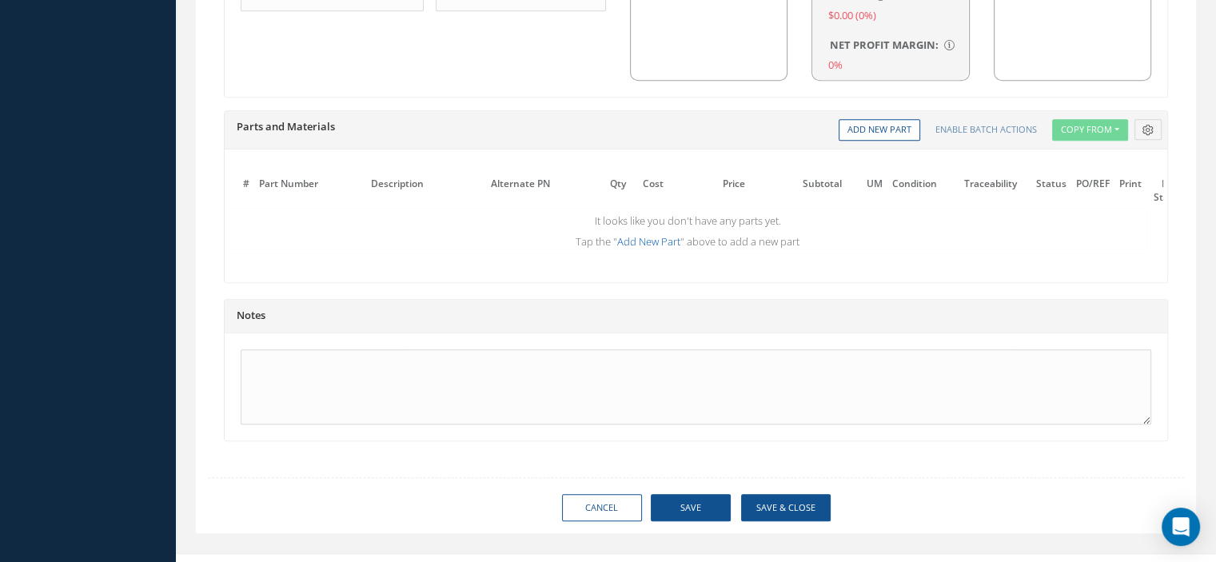
click at [636, 238] on link "Add New Part" at bounding box center [648, 241] width 63 height 14
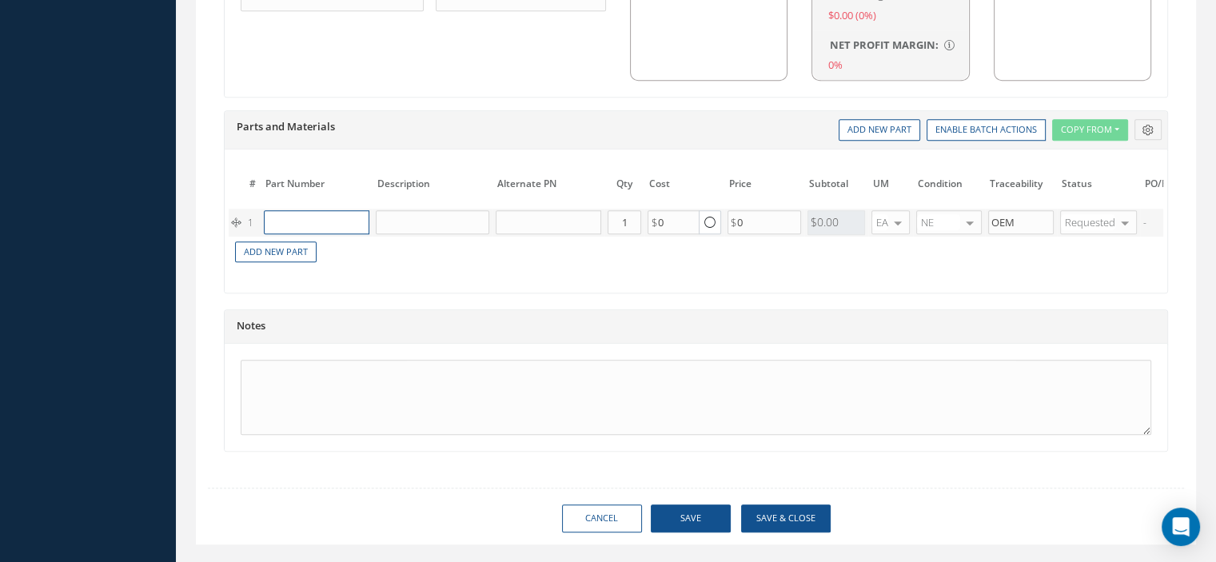
click at [340, 210] on input "text" at bounding box center [316, 222] width 105 height 24
paste input "MS25237-387AS15"
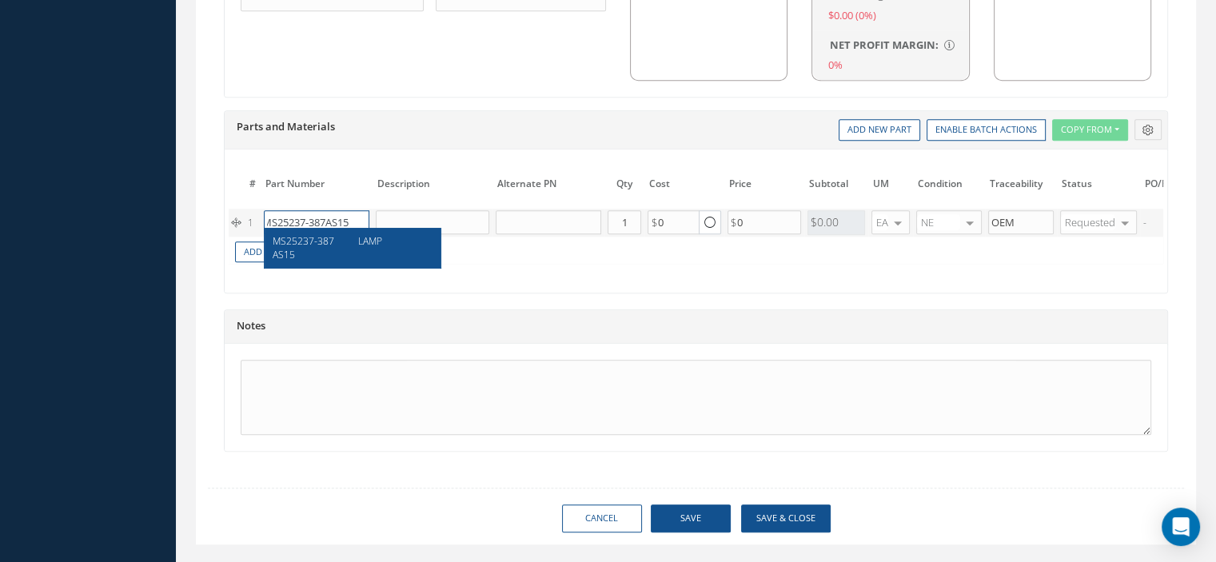
type input "MS25237-387AS15"
click at [333, 236] on div "MS25237-387AS15" at bounding box center [310, 247] width 74 height 27
type input "LAMP"
type input "0.45"
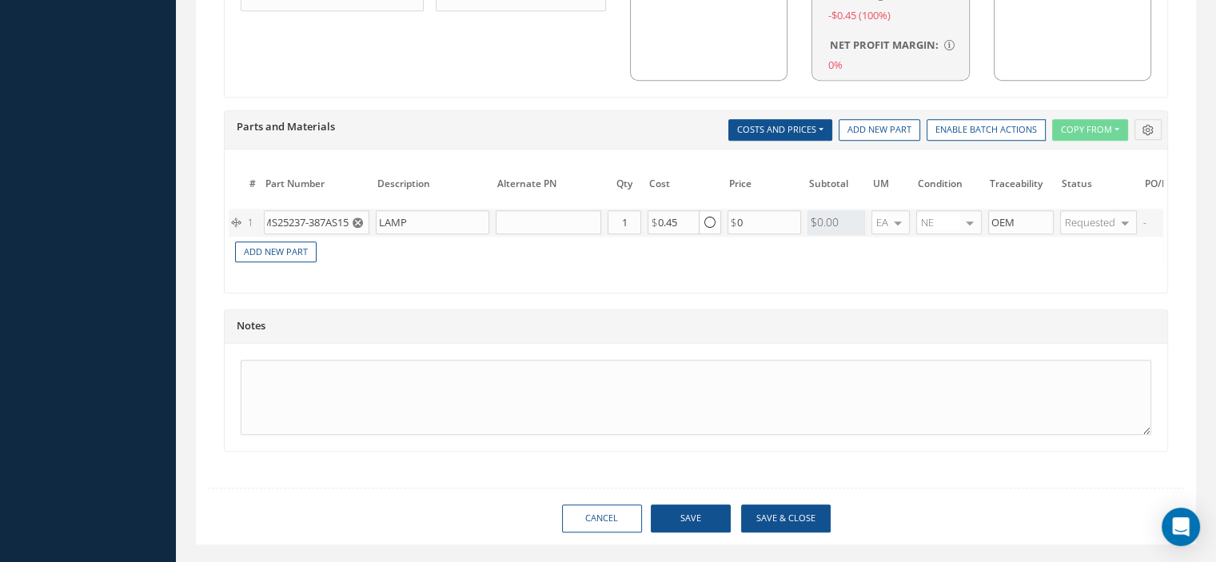
scroll to position [0, 0]
drag, startPoint x: 622, startPoint y: 211, endPoint x: 643, endPoint y: 210, distance: 21.6
click at [643, 210] on tr "1 MS25237-387AS15 LAMP Part Number Description Qty in Stock Master Cost Master …" at bounding box center [780, 223] width 1102 height 28
drag, startPoint x: 635, startPoint y: 216, endPoint x: 603, endPoint y: 216, distance: 32.8
click at [603, 216] on tr "1 MS25237-387AS15 LAMP Part Number Description Qty in Stock Master Cost Master …" at bounding box center [780, 223] width 1102 height 28
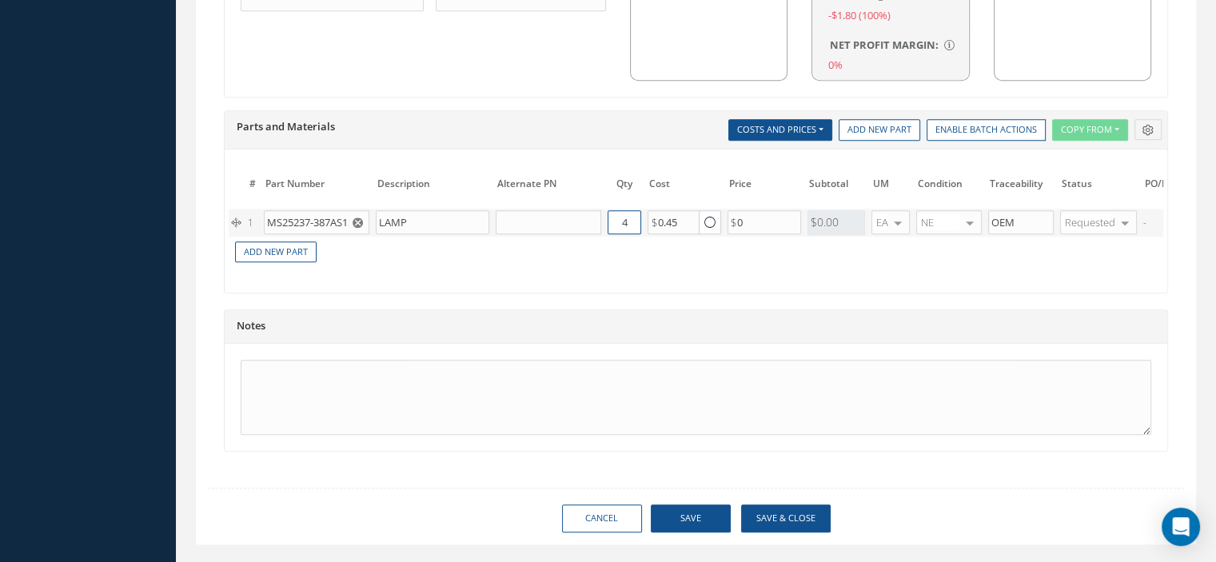
type input "4"
click at [697, 517] on button "Save" at bounding box center [691, 518] width 80 height 28
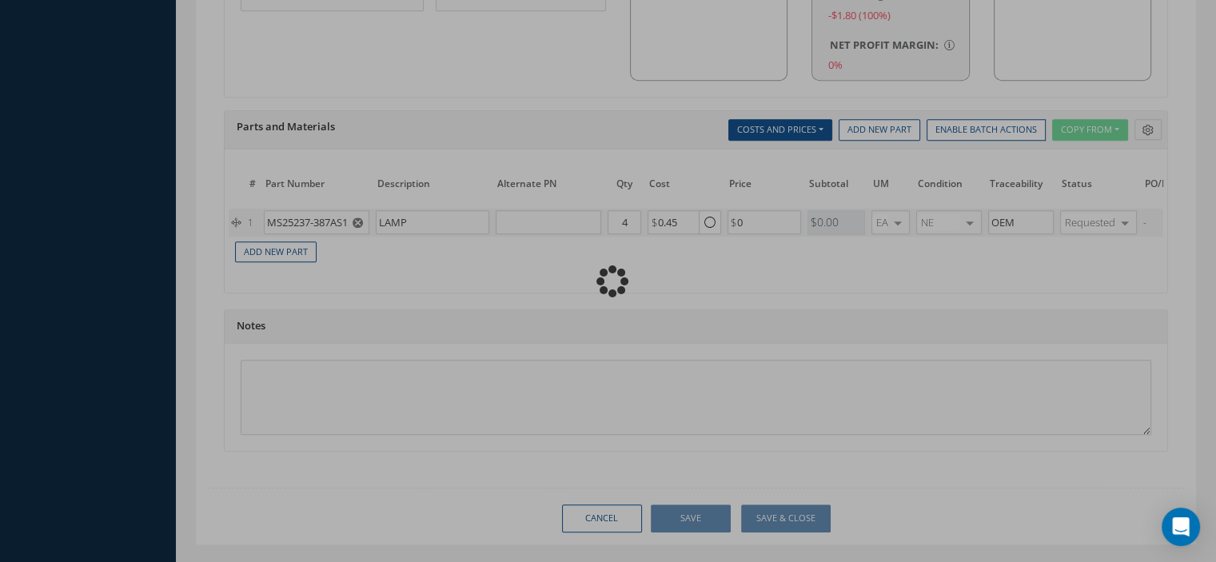
type input "0.00"
checkbox input "false"
type input "0.00"
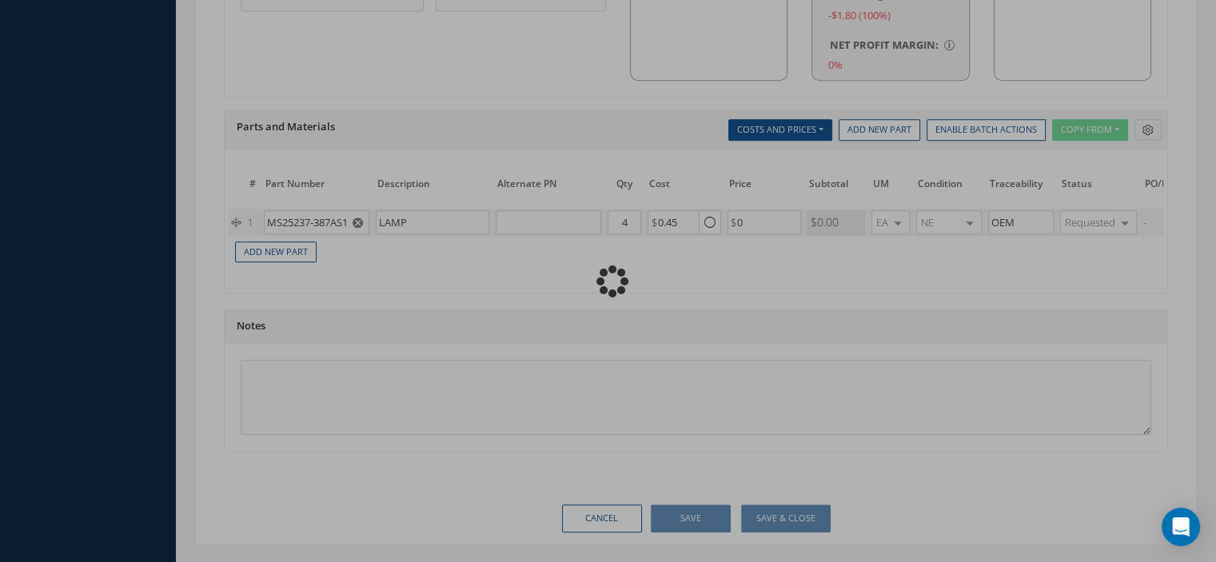
type input "0.00"
radio input "true"
type input "0.00"
checkbox input "true"
type input "BAE SYSTEMS"
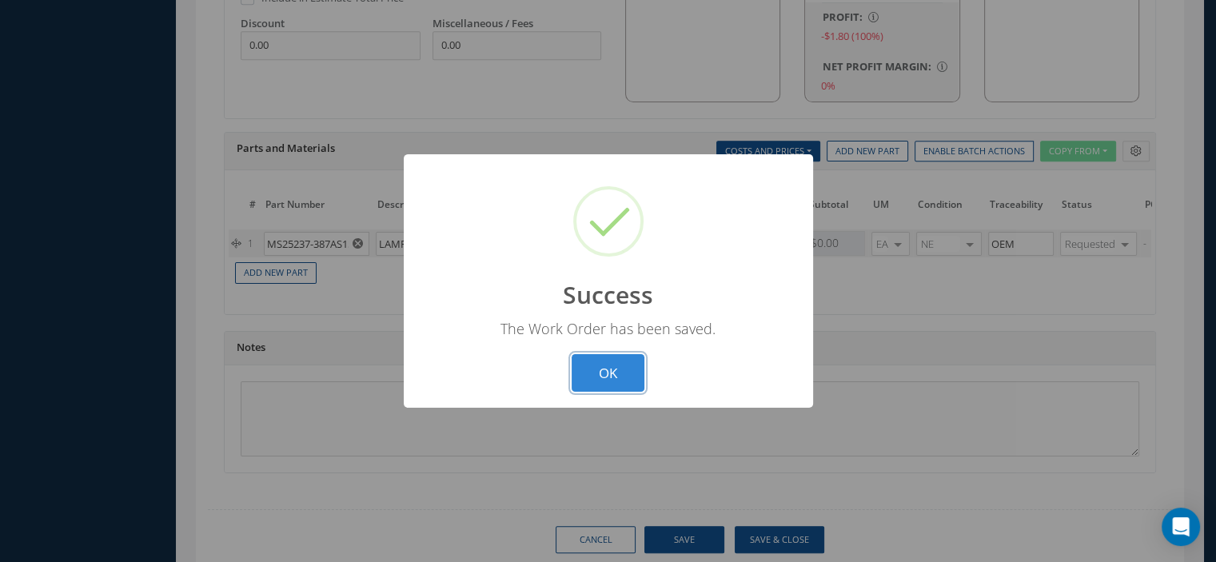
scroll to position [1160, 0]
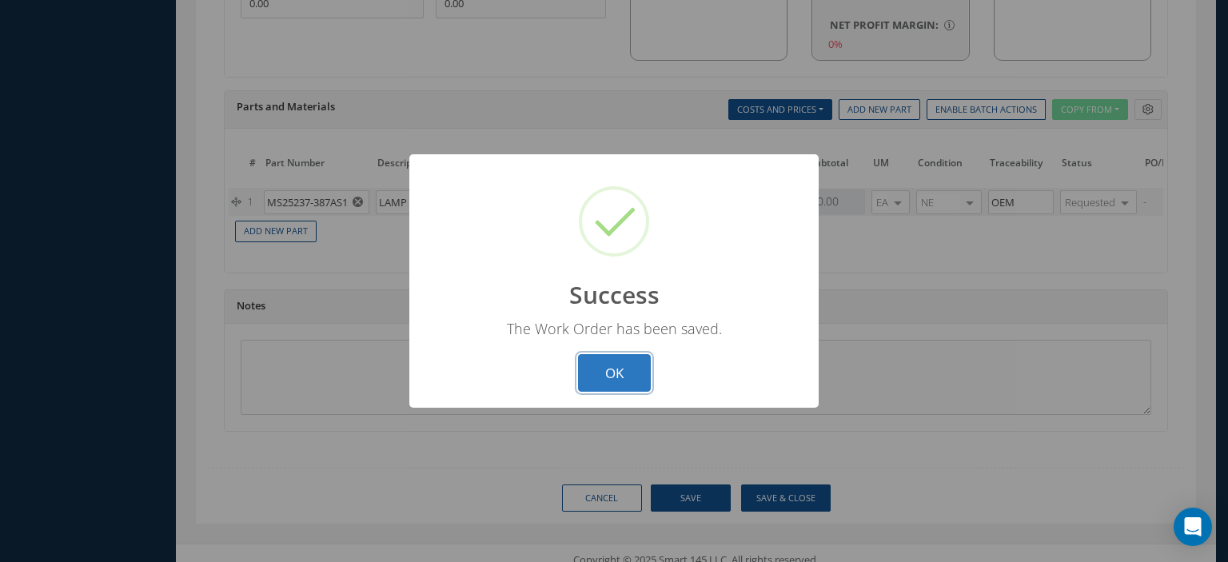
click at [605, 367] on button "OK" at bounding box center [614, 373] width 73 height 38
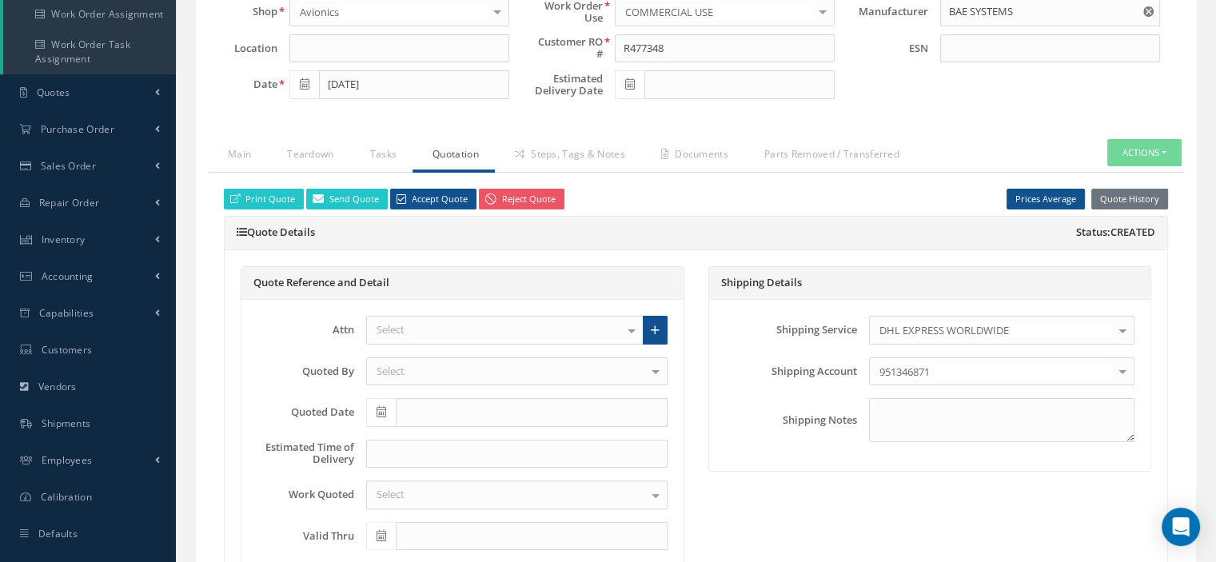
scroll to position [0, 0]
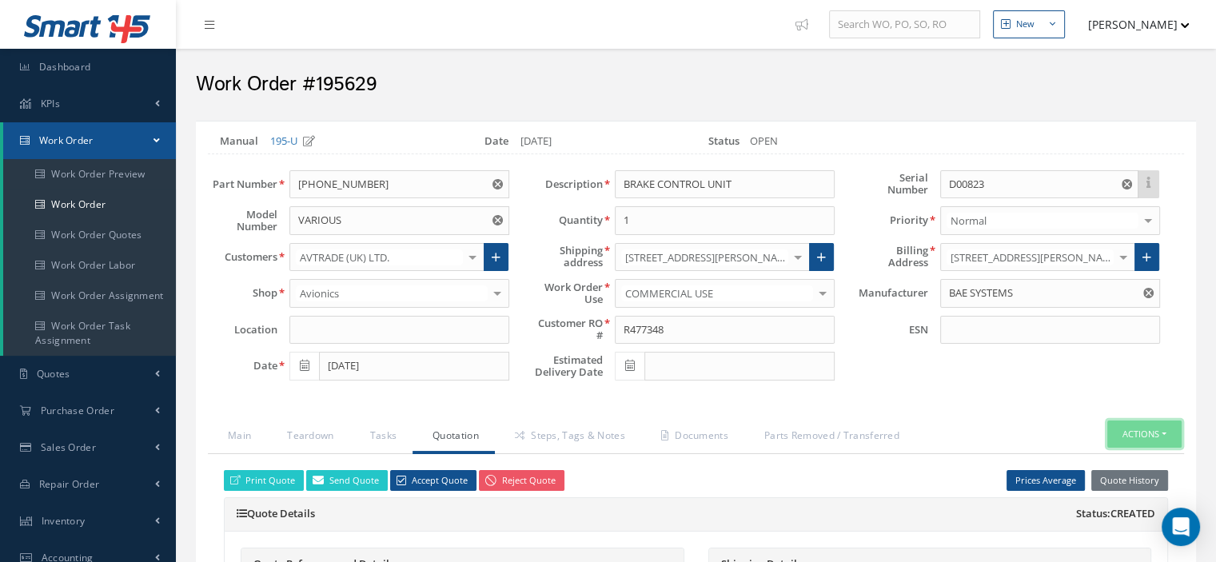
click at [1166, 434] on button "Actions" at bounding box center [1144, 434] width 74 height 28
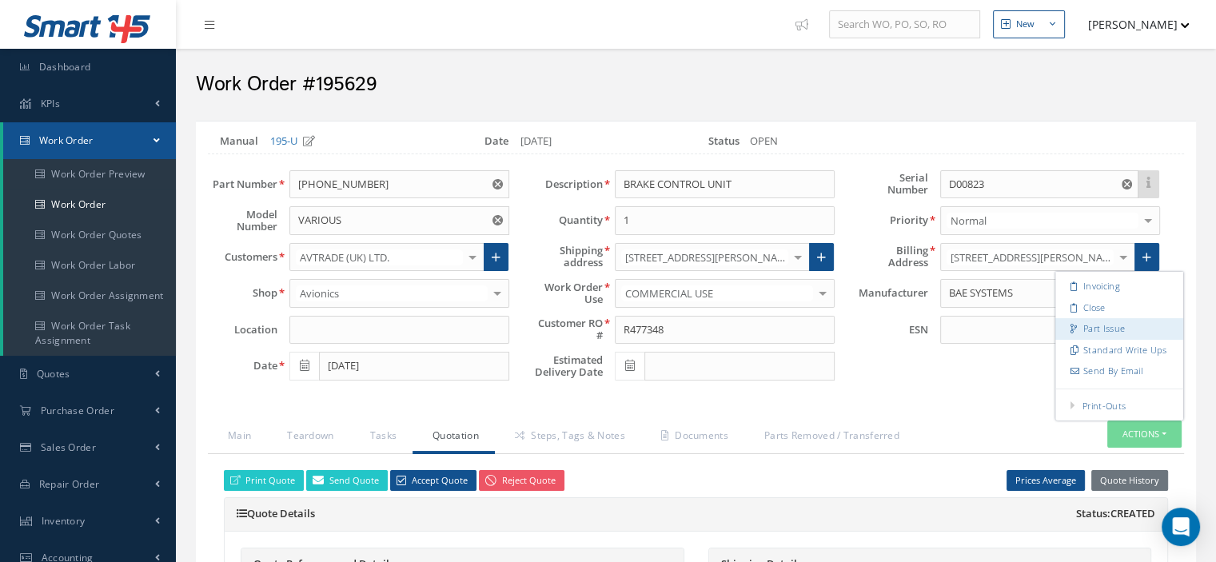
click at [1120, 331] on link "Part Issue" at bounding box center [1119, 329] width 128 height 22
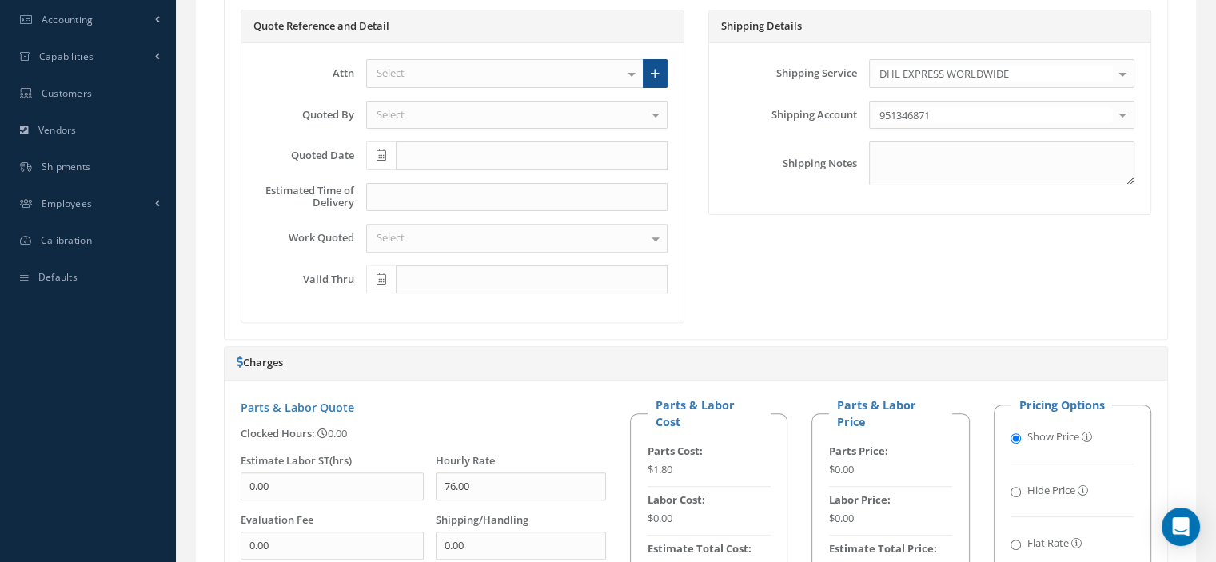
scroll to position [458, 0]
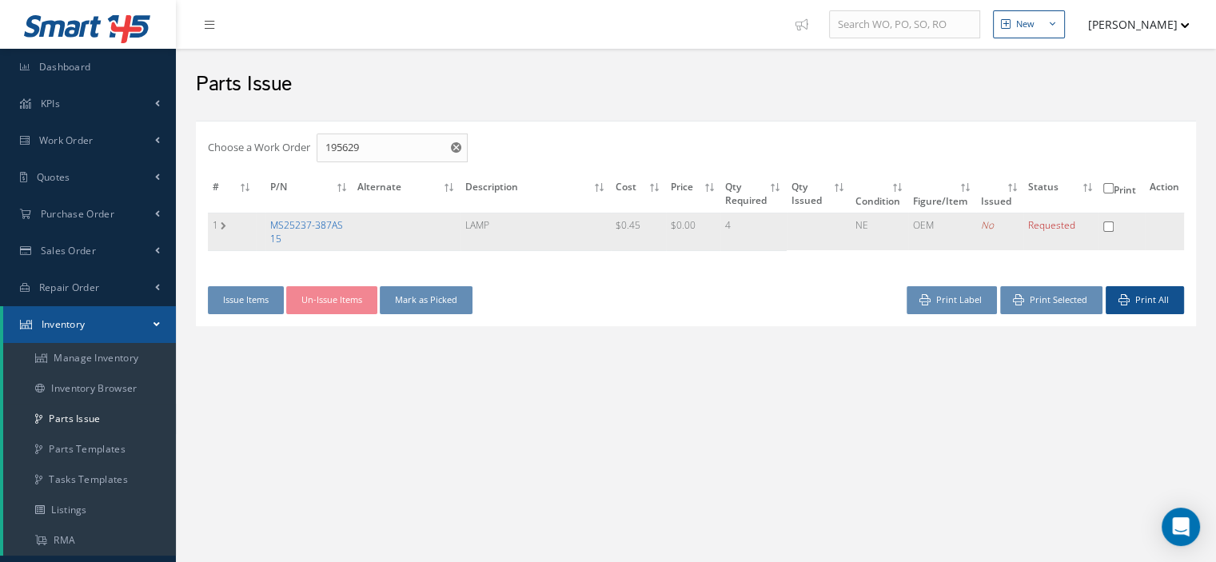
click at [312, 226] on link "MS25237-387AS15" at bounding box center [306, 231] width 73 height 27
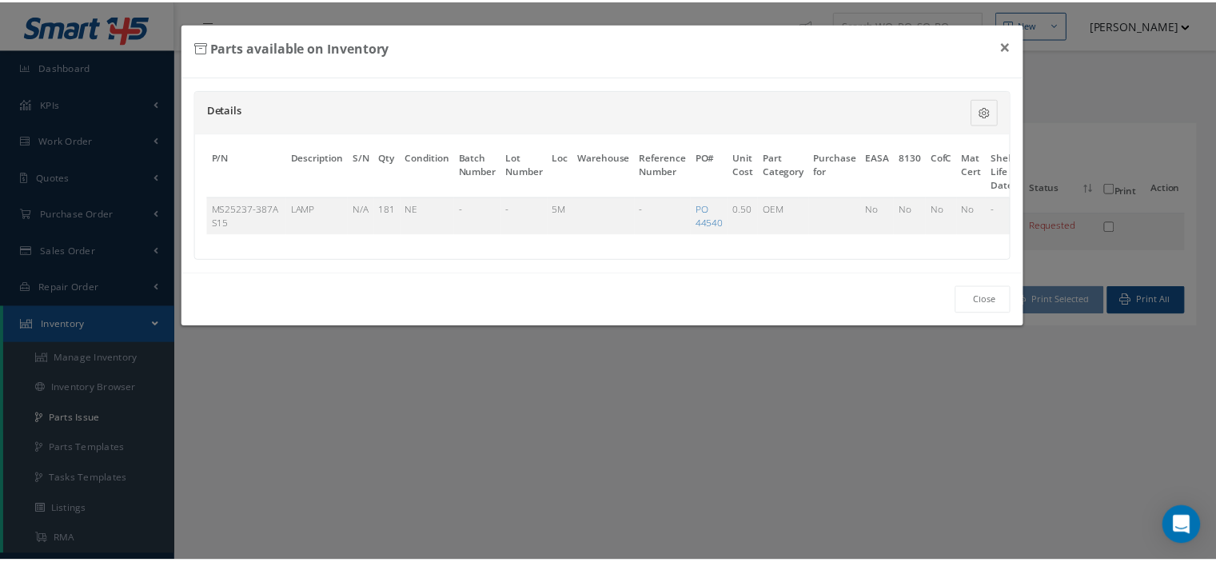
scroll to position [0, 94]
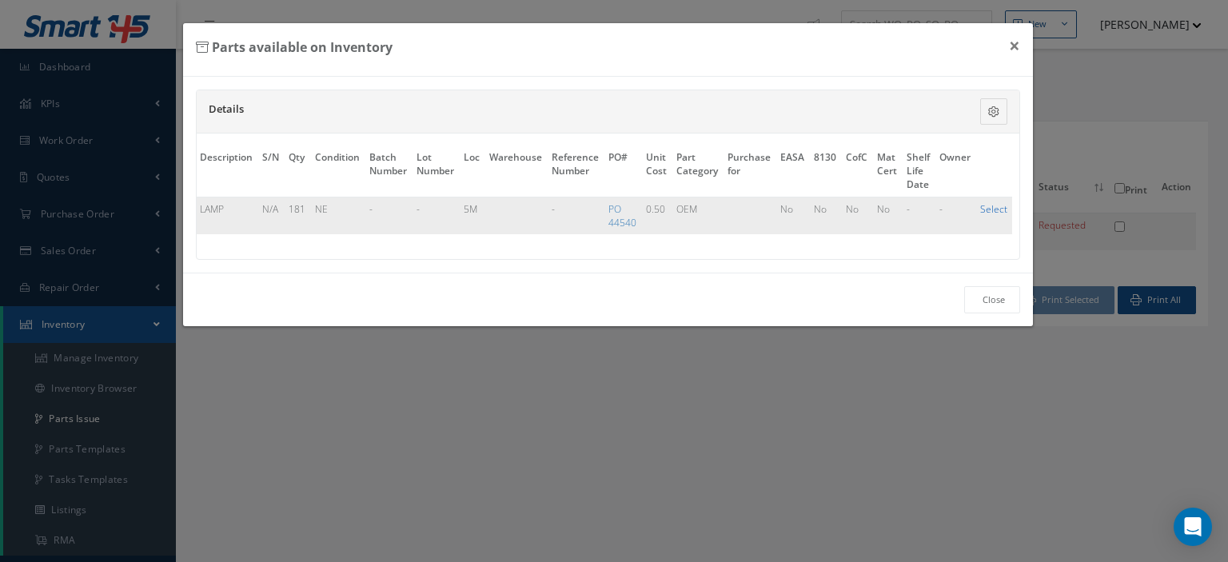
click at [991, 210] on link "Select" at bounding box center [993, 209] width 27 height 14
checkbox input "true"
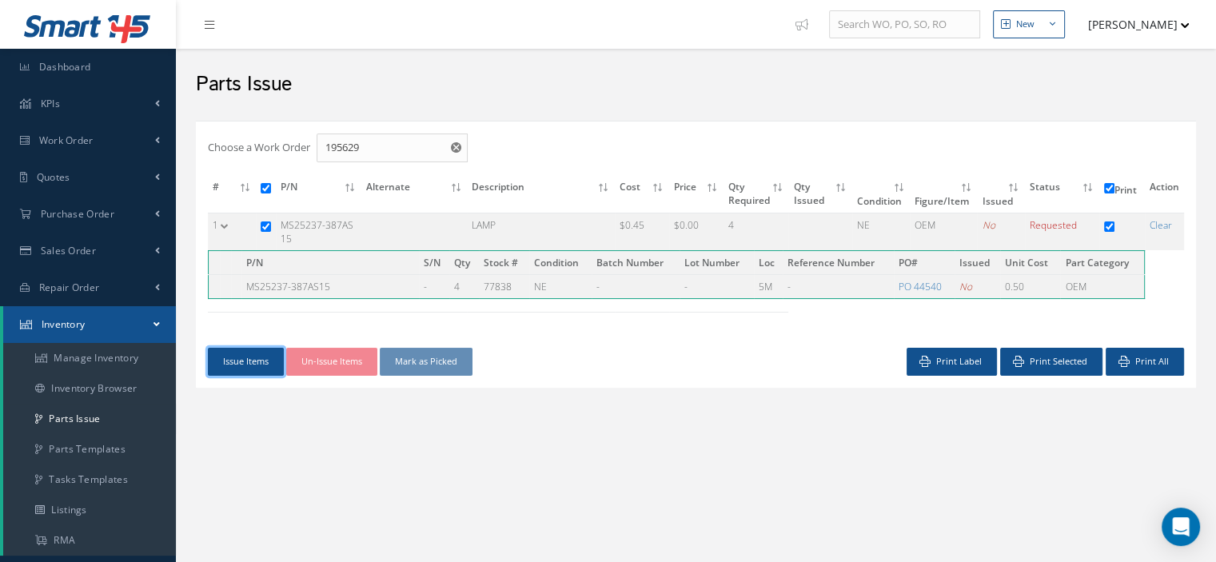
click at [233, 364] on button "Issue Items" at bounding box center [246, 362] width 76 height 28
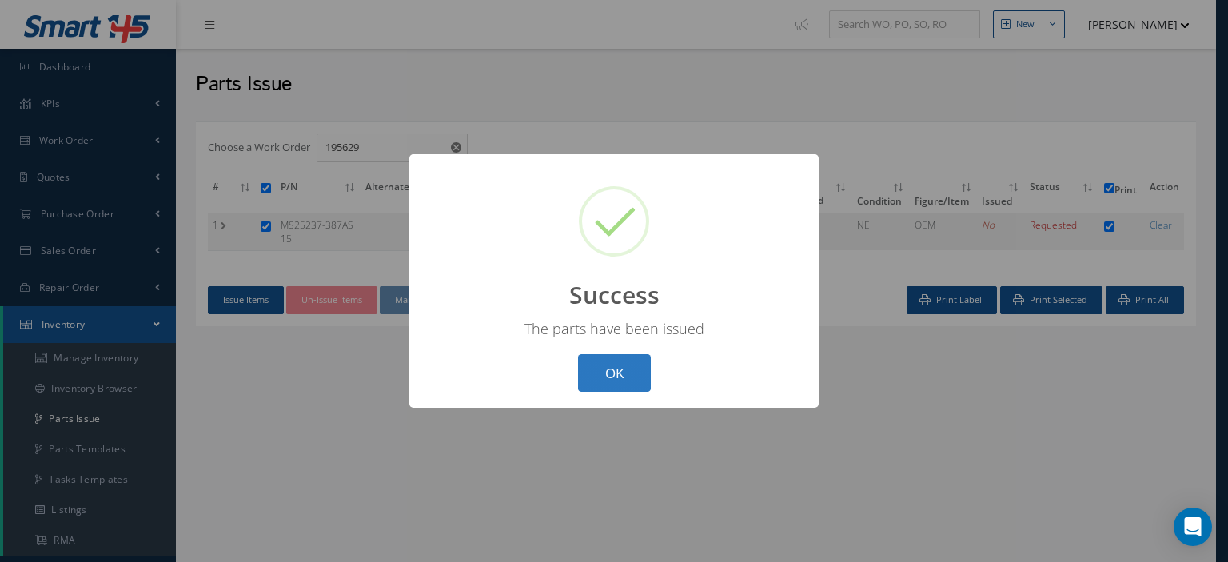
click at [614, 380] on button "OK" at bounding box center [614, 373] width 73 height 38
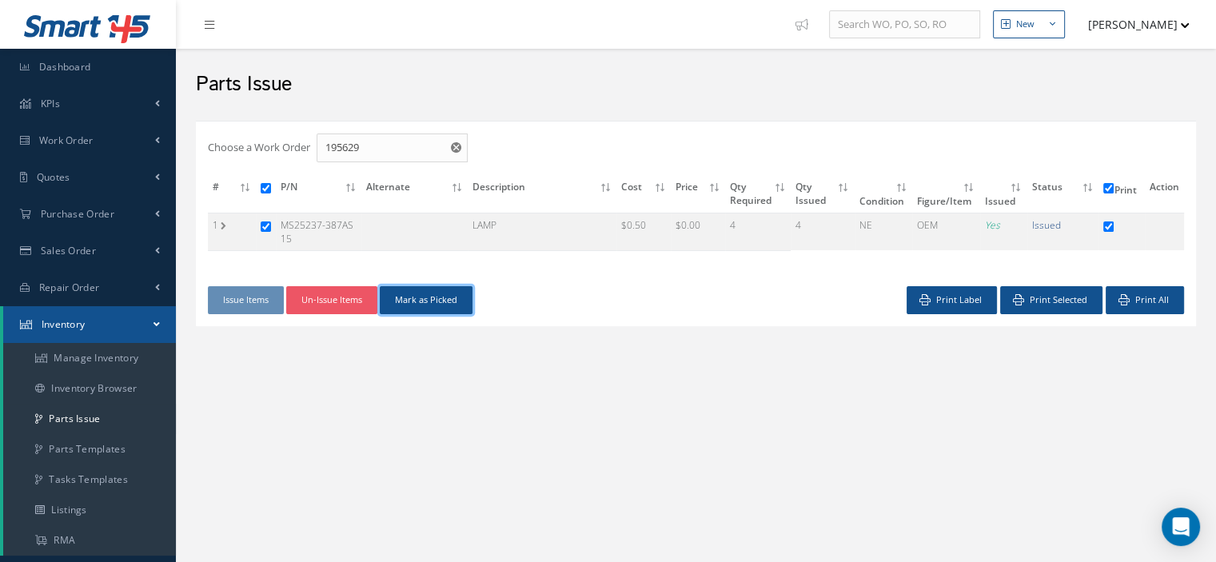
click at [416, 302] on button "Mark as Picked" at bounding box center [426, 300] width 93 height 28
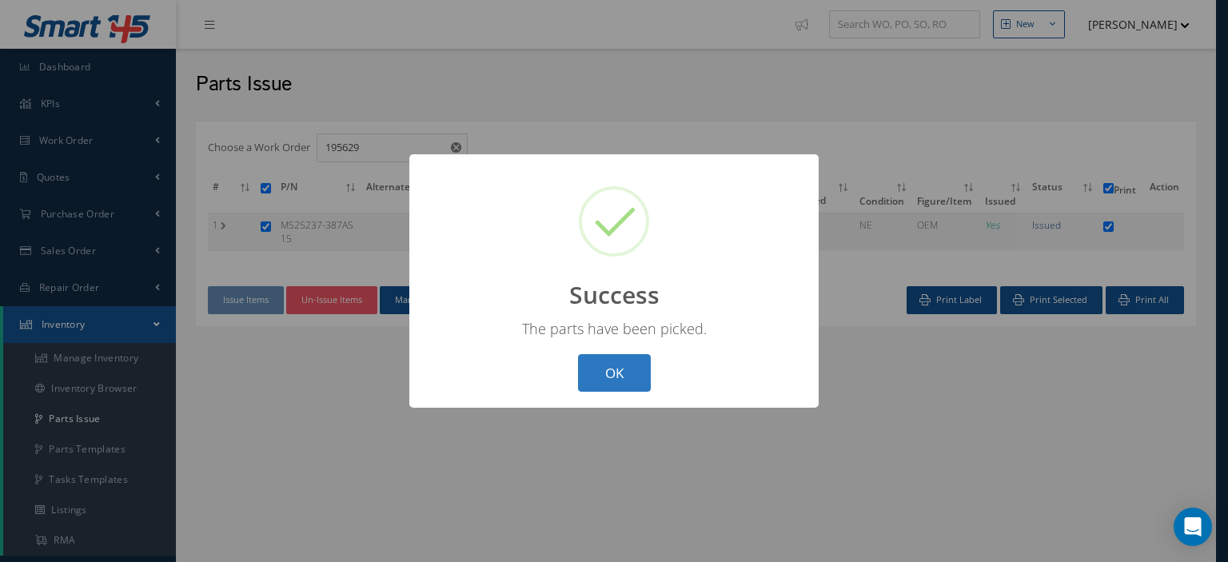
click at [627, 370] on button "OK" at bounding box center [614, 373] width 73 height 38
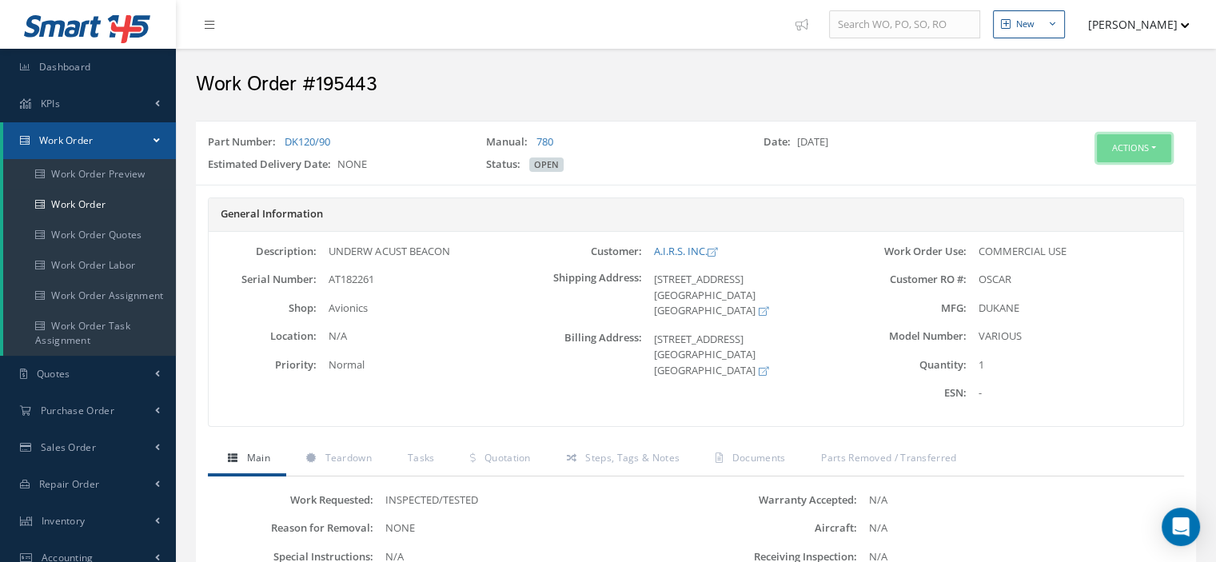
click at [1155, 146] on button "Actions" at bounding box center [1133, 148] width 74 height 28
click at [1095, 181] on link "Edit" at bounding box center [1109, 179] width 128 height 22
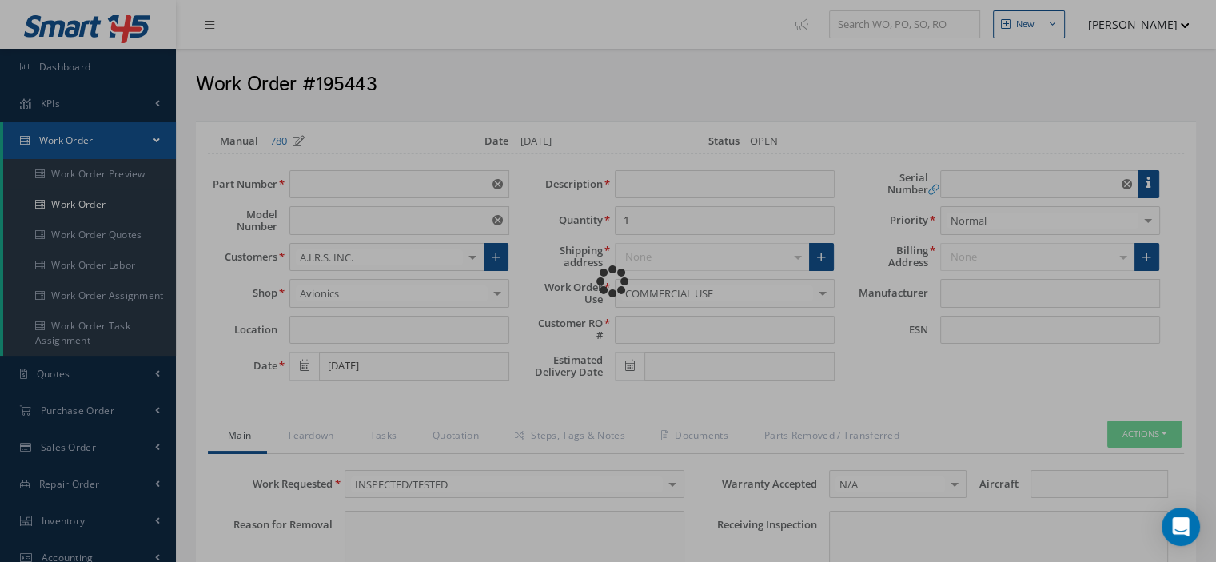
type input "DK120/90"
type input "VARIOUS"
type input "[DATE]"
type input "UNDERW ACUST BEACON"
type input "OSCAR"
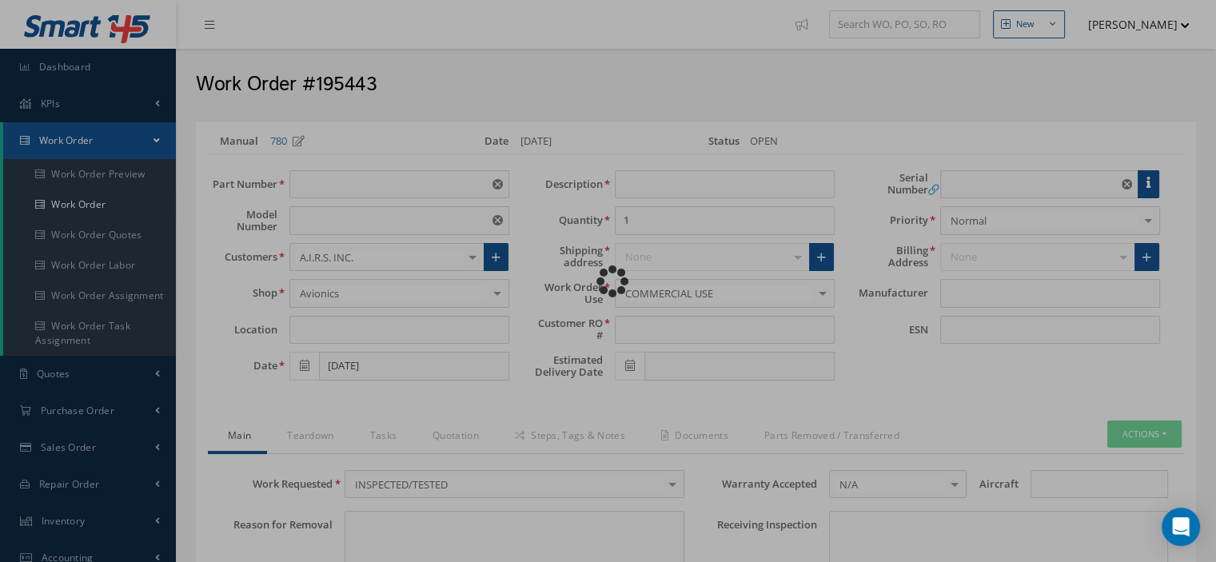
type input "AT182261"
type textarea "NONE"
type input "NONE"
type textarea "NONE"
type input "NONE"
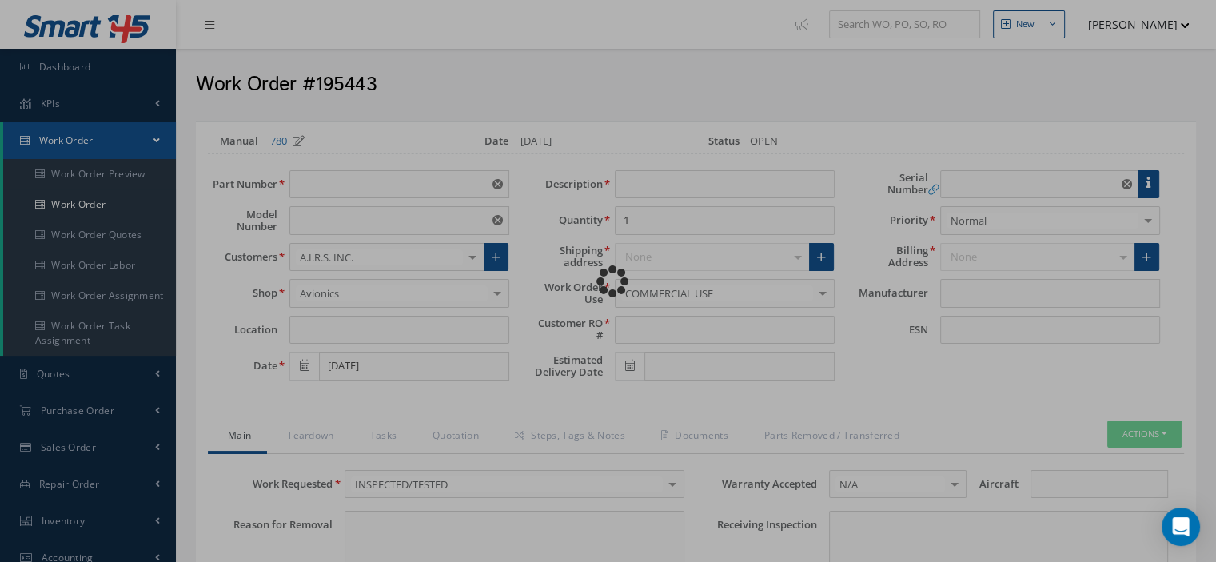
type input "N/A"
type textarea "INSPECTED/TESTED in accordance with CMM 03-TM-0063, Revision F, Date [DATE]"
type input "[DATE]"
checkbox input "true"
type textarea "Battery Expires 10/2029."
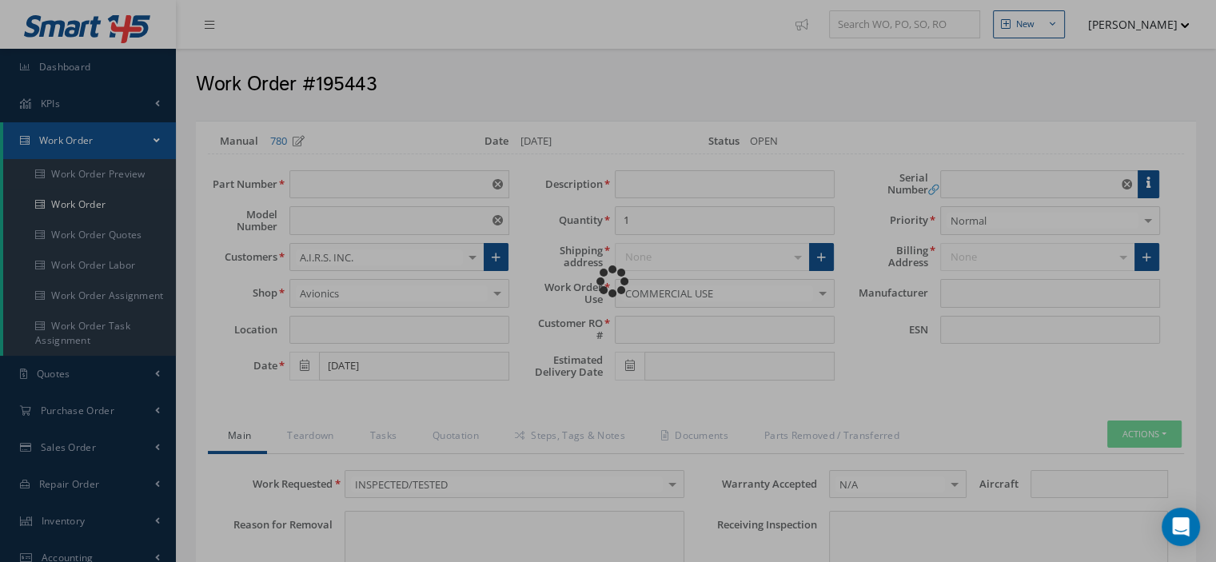
type input "[DATE]"
type input "DUKANE"
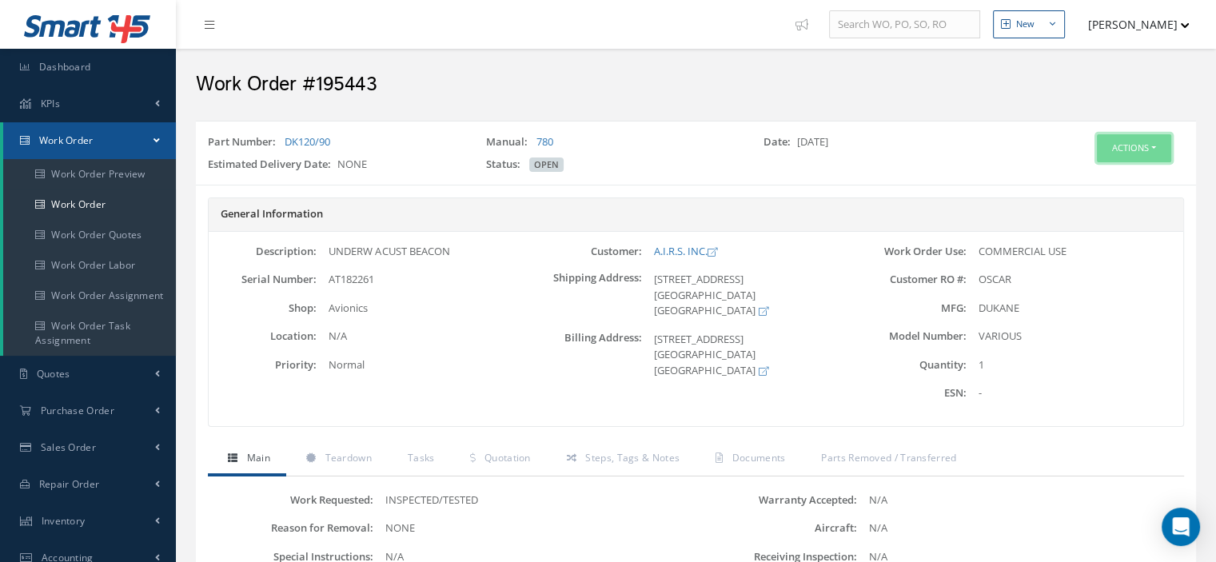
click at [1156, 149] on button "Actions" at bounding box center [1133, 148] width 74 height 28
click at [1102, 170] on link "Edit" at bounding box center [1109, 179] width 128 height 22
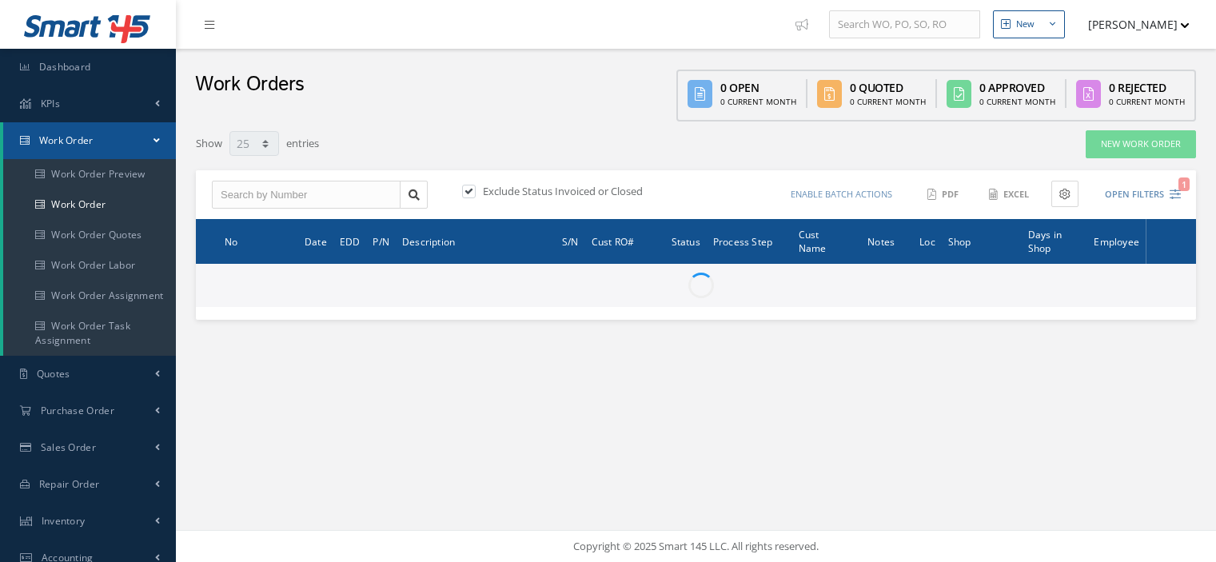
select select "25"
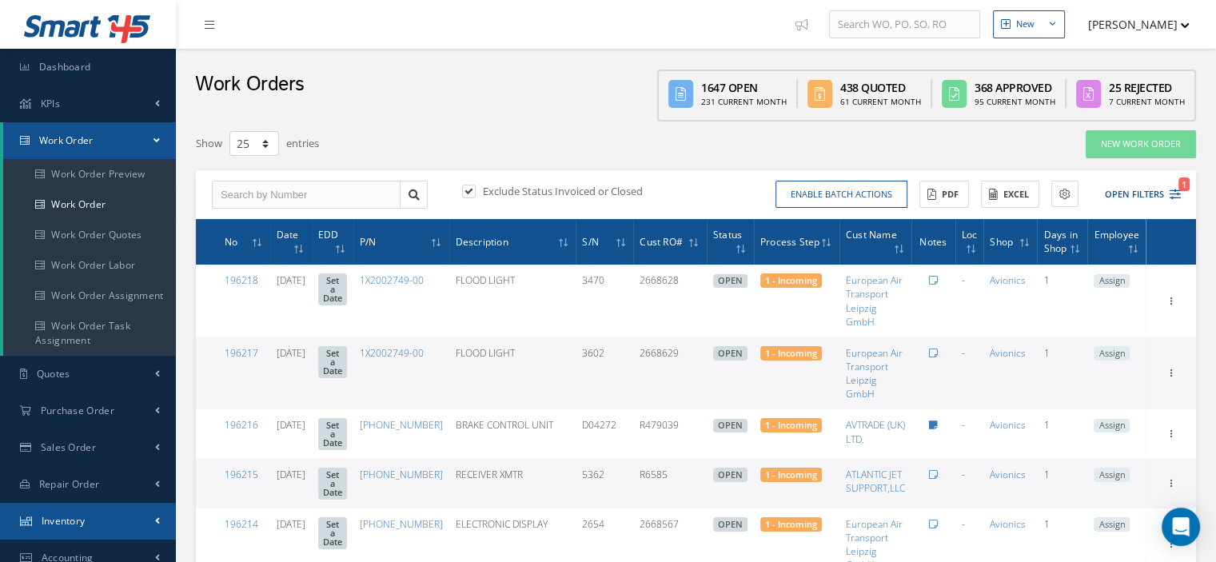
click at [74, 520] on span "Inventory" at bounding box center [64, 521] width 44 height 14
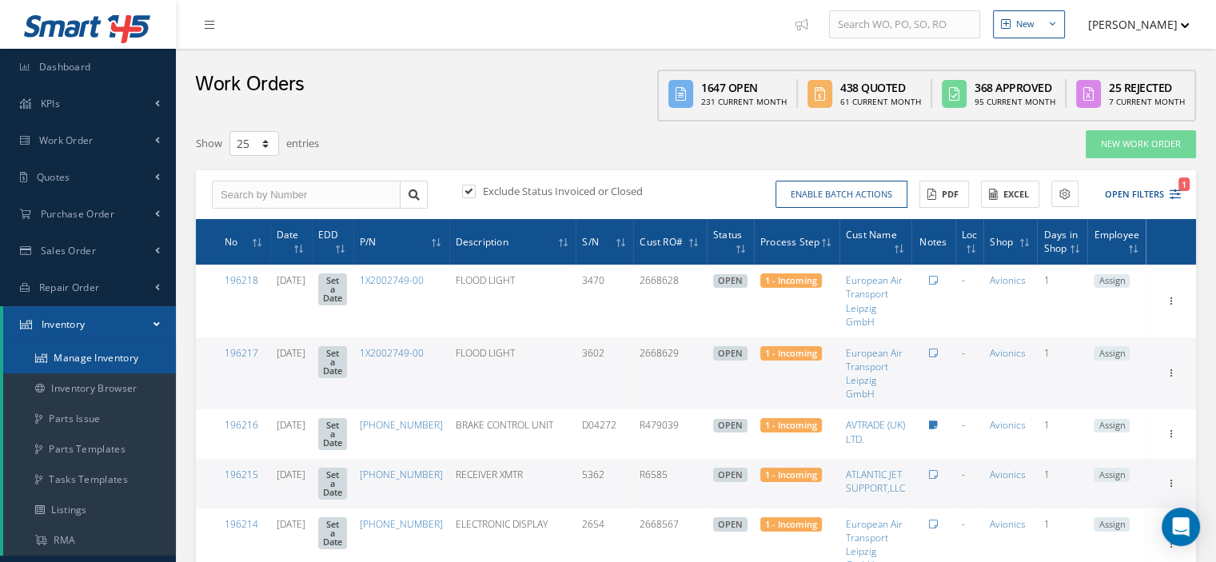
click at [112, 360] on link "Manage Inventory" at bounding box center [89, 358] width 173 height 30
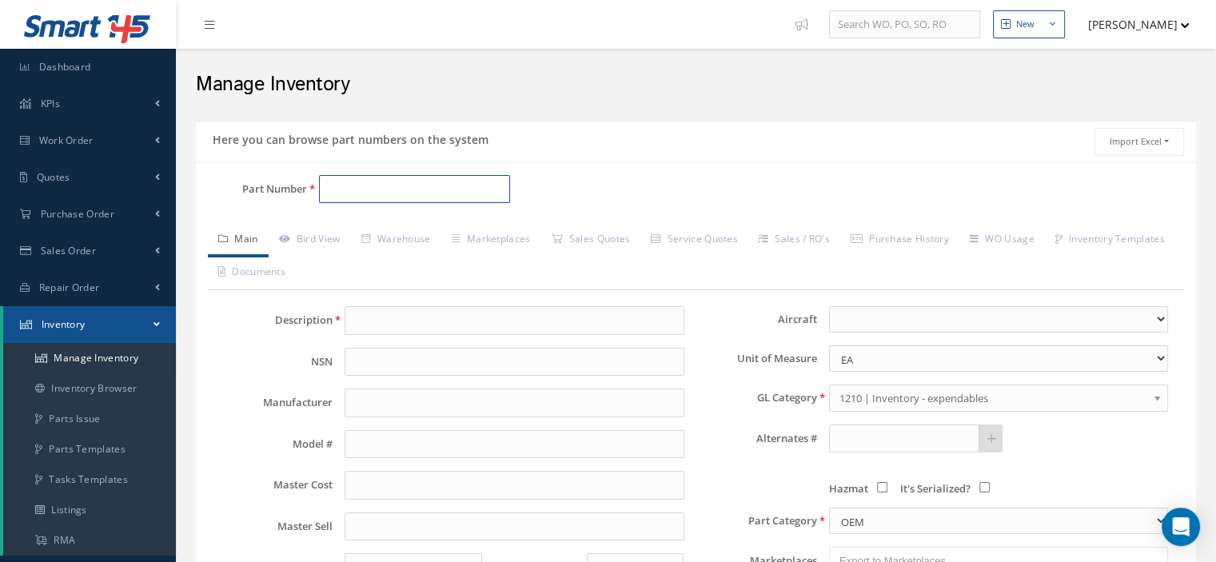
click at [329, 185] on input "Part Number" at bounding box center [414, 189] width 191 height 29
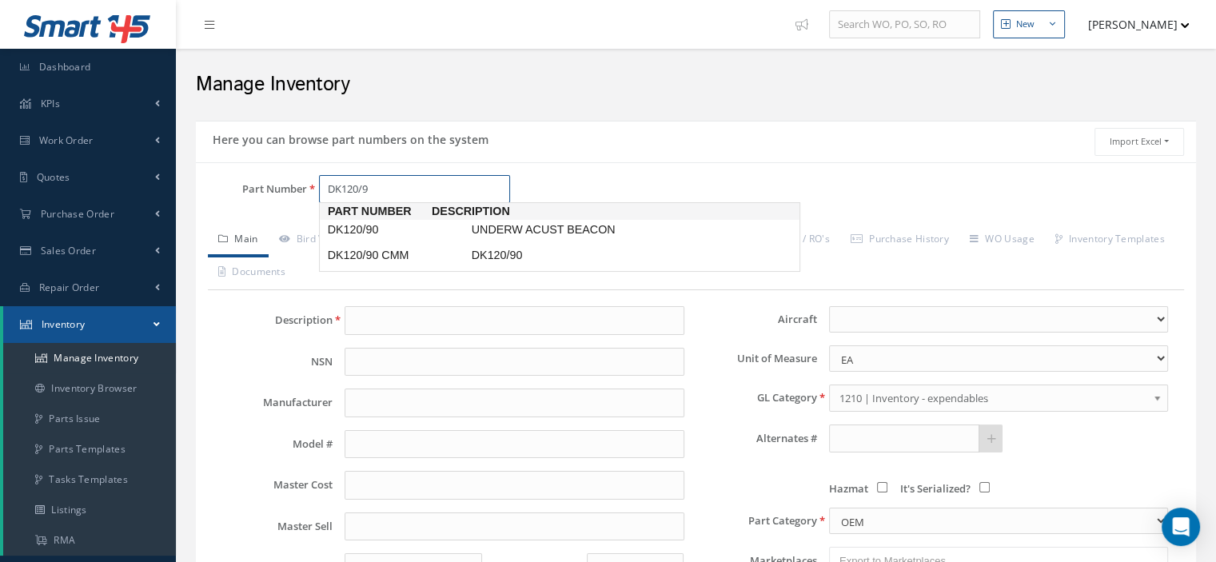
type input "DK120/90"
click at [369, 225] on link "DK120/90 UNDERW ACUST BEACON" at bounding box center [559, 230] width 481 height 22
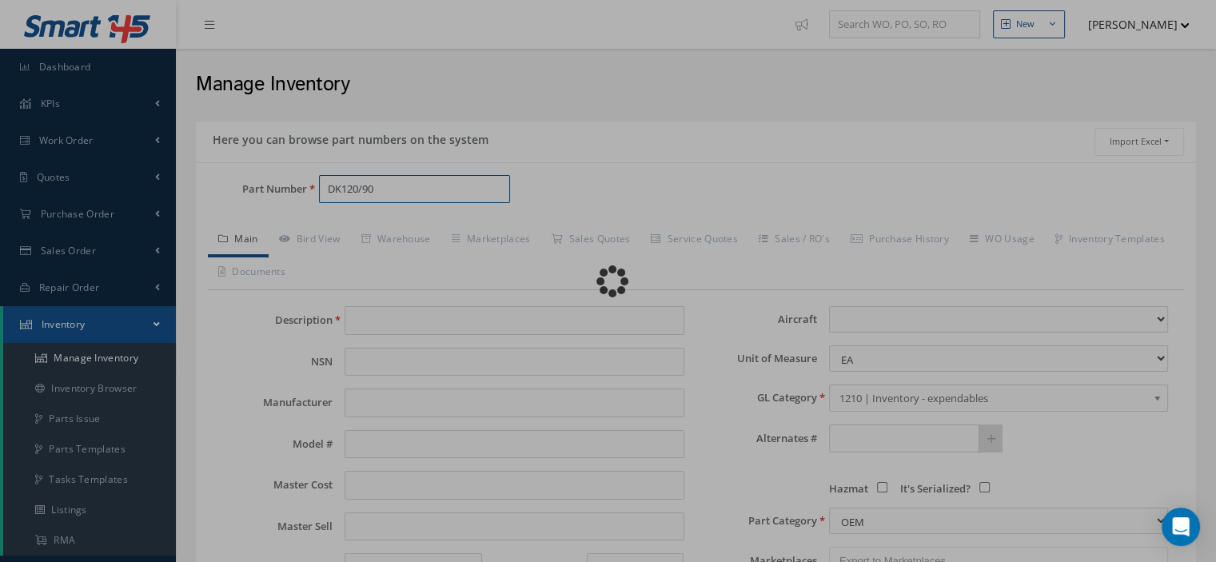
type input "UNDERW ACUST BEACON"
type input "DUKANE"
type input "0.00"
select select
type textarea "battery p/n 810-2042k -- Oscar 04/05/2024 01:20PM"
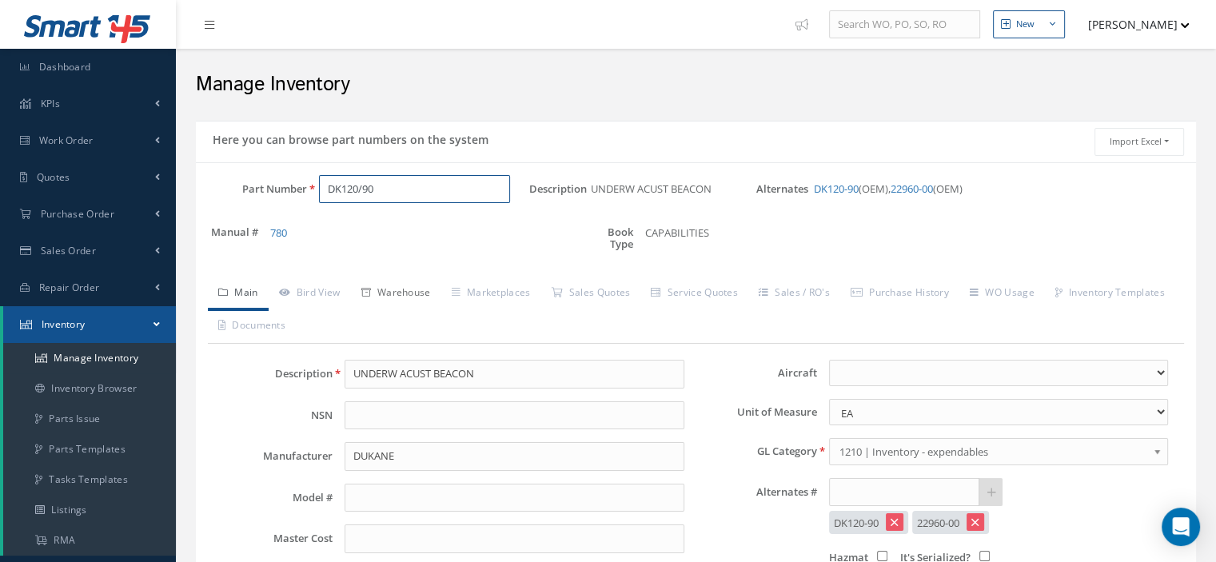
type input "DK120/90"
click at [400, 295] on link "Warehouse" at bounding box center [396, 294] width 90 height 34
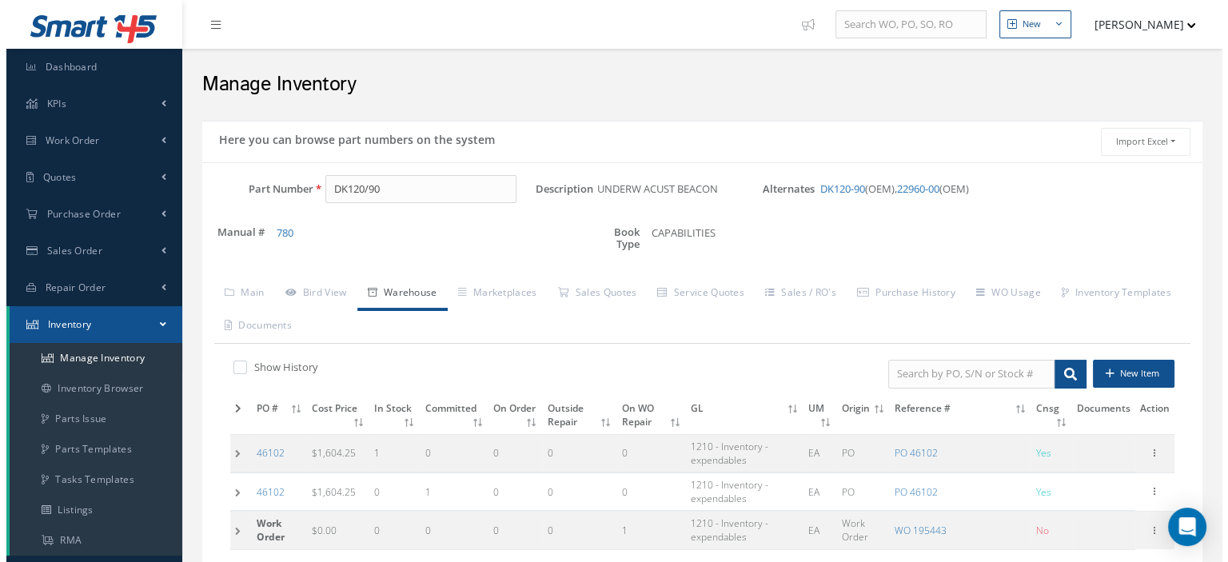
scroll to position [240, 0]
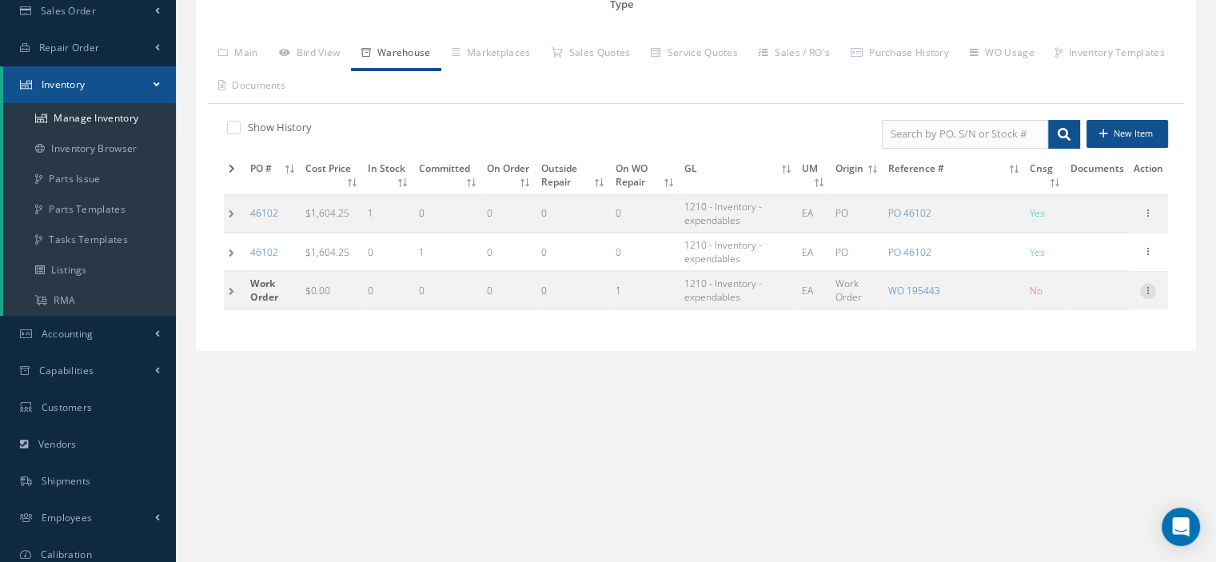
click at [1147, 289] on icon at bounding box center [1148, 289] width 16 height 13
click at [1068, 299] on link "Edit" at bounding box center [1074, 301] width 126 height 21
type input "0.00"
type input "195443"
type input "DK120/90"
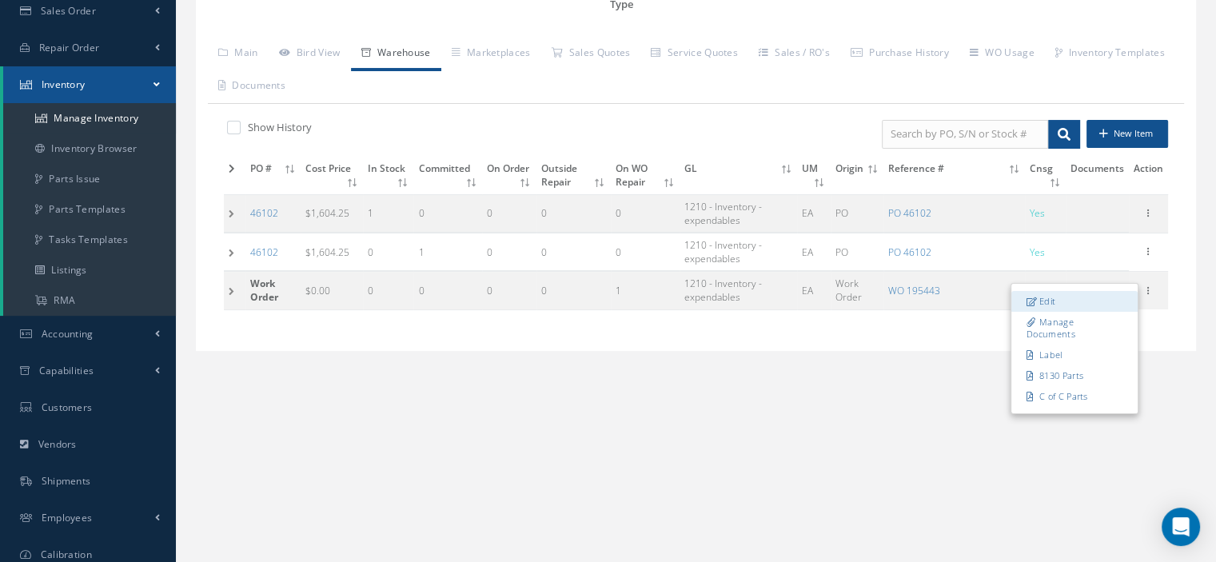
type input "AT182261"
checkbox input "false"
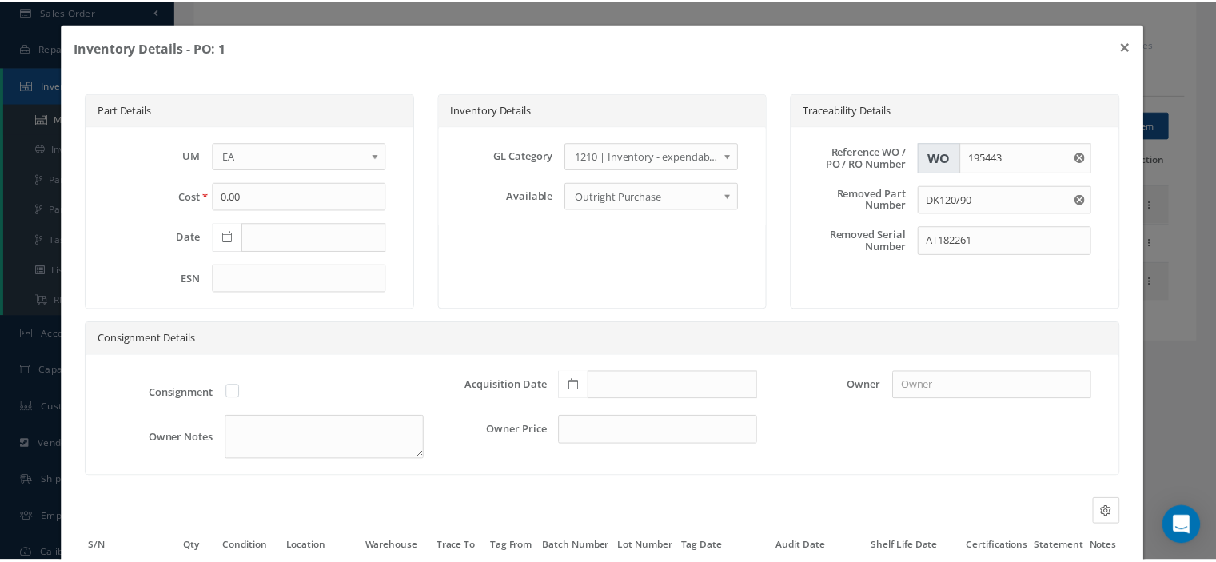
scroll to position [150, 0]
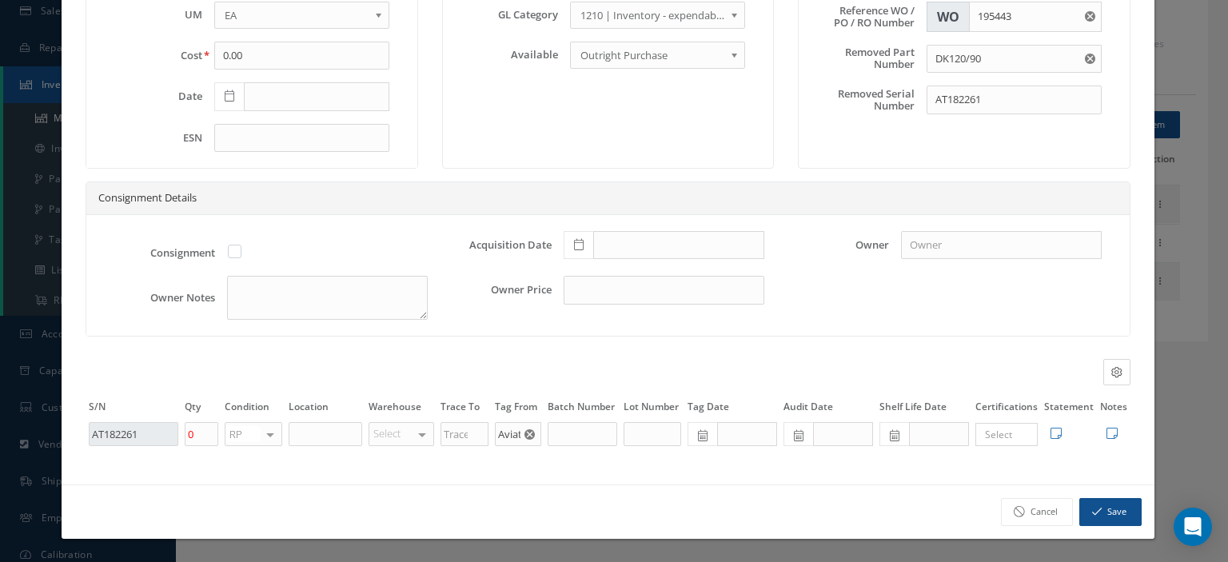
click at [264, 437] on div at bounding box center [270, 434] width 22 height 23
click at [245, 481] on span "SV" at bounding box center [241, 487] width 12 height 14
drag, startPoint x: 205, startPoint y: 440, endPoint x: 179, endPoint y: 442, distance: 26.5
click at [187, 439] on input "0" at bounding box center [202, 434] width 34 height 24
type input "1"
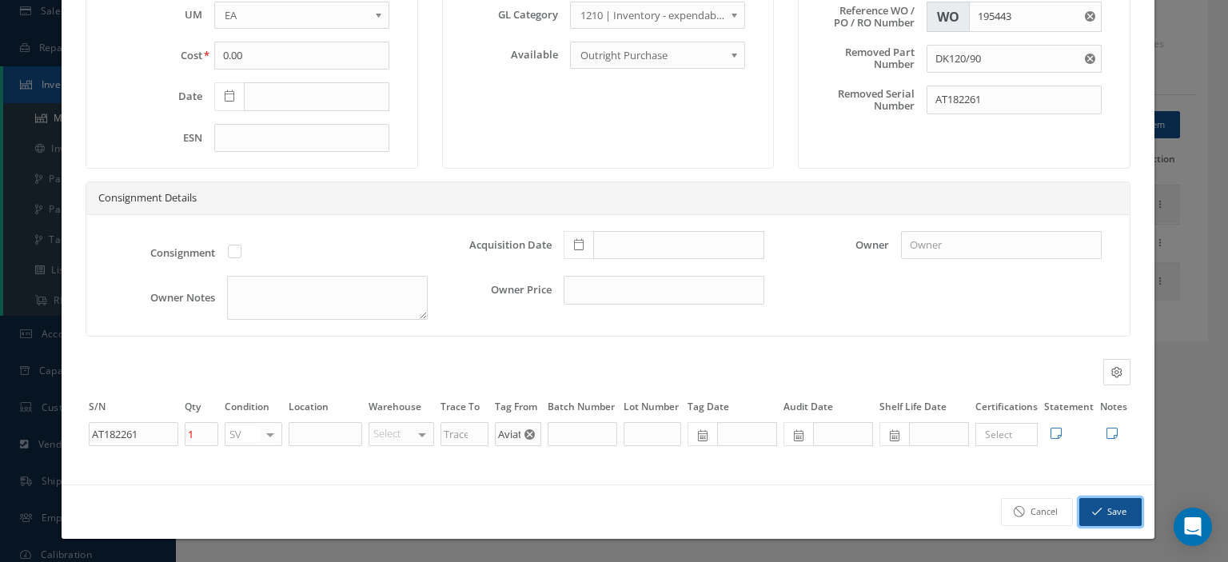
click at [1079, 511] on button "Save" at bounding box center [1110, 512] width 62 height 28
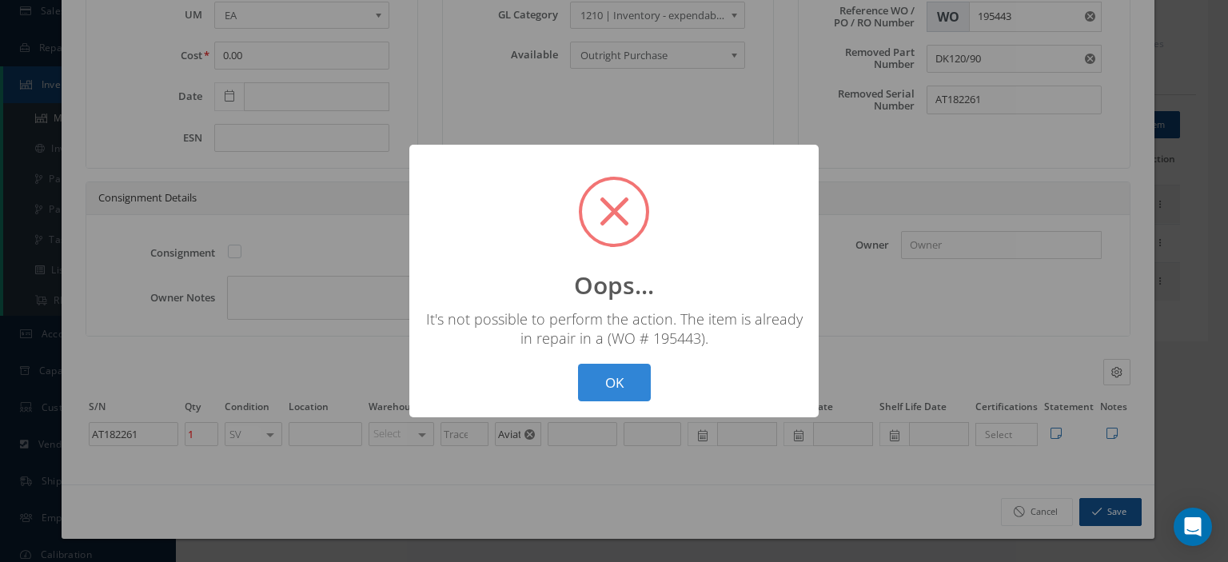
click at [1079, 511] on div "? ! i Oops... × It's not possible to perform the action. The item is already in…" at bounding box center [614, 281] width 1228 height 562
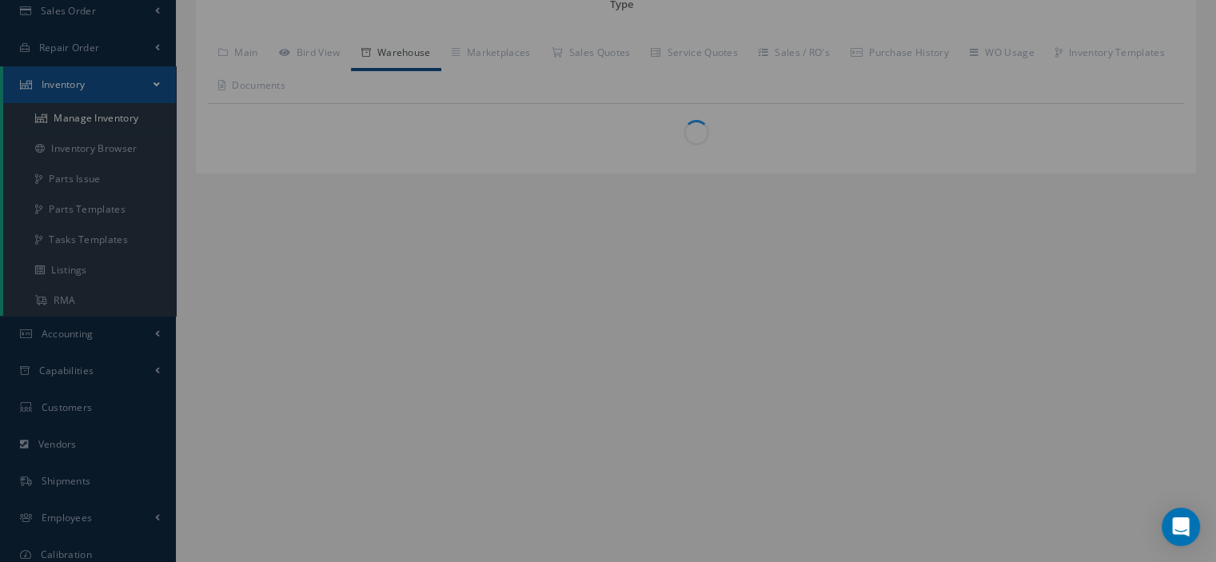
click at [1079, 511] on div "New New Work Order New Purchase Order New Customer Quote New Sales Order New Re…" at bounding box center [696, 185] width 1040 height 850
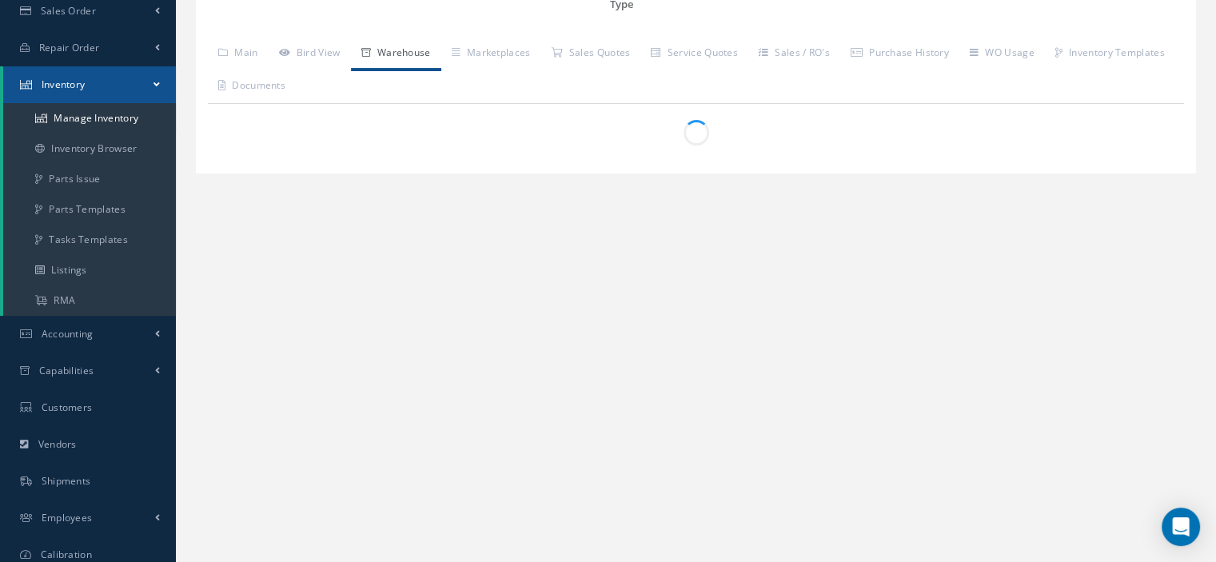
click at [1079, 511] on div "New New Work Order New Purchase Order New Customer Quote New Sales Order New Re…" at bounding box center [696, 185] width 1040 height 850
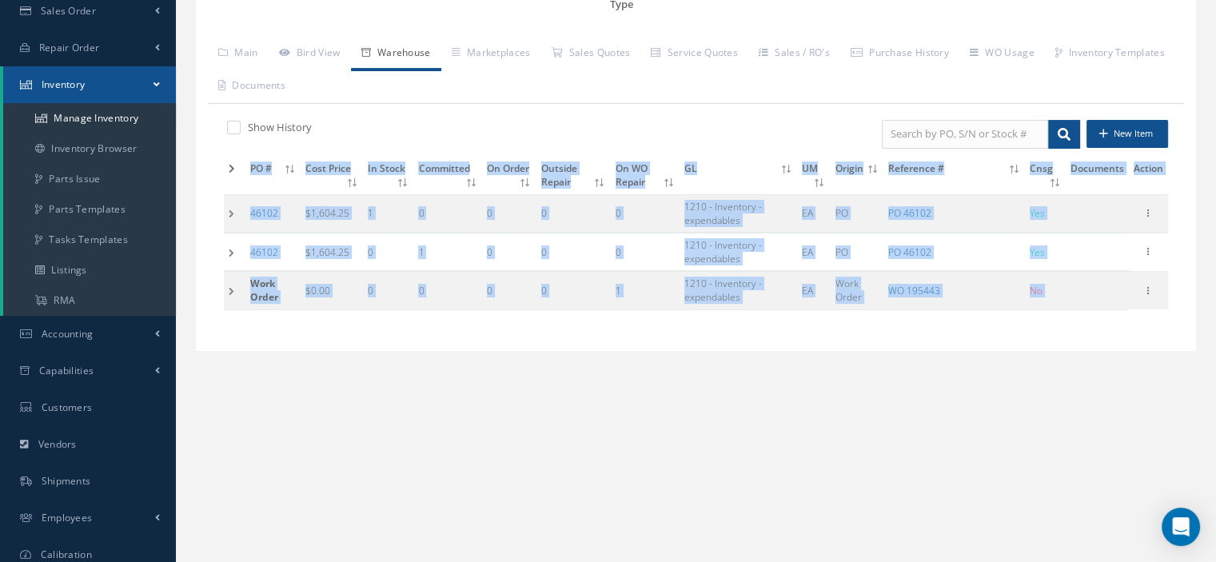
click at [993, 379] on div "Here you can browse part numbers on the system Import Excel to undefined Column…" at bounding box center [696, 138] width 1016 height 530
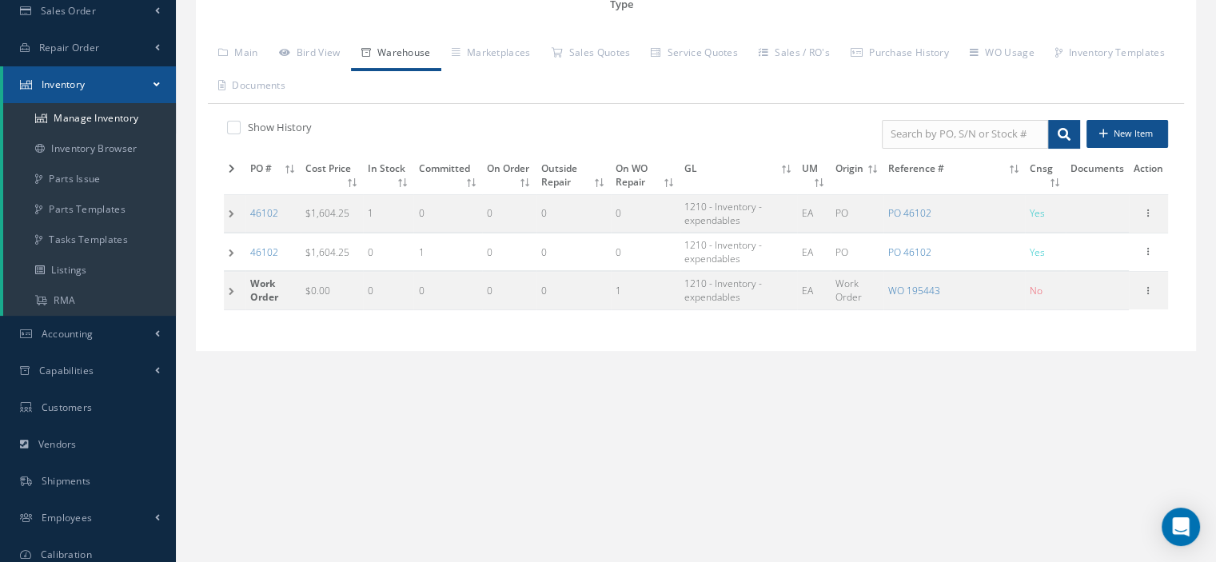
click at [240, 129] on label at bounding box center [242, 127] width 4 height 14
click at [233, 129] on input "checkbox" at bounding box center [232, 129] width 10 height 10
checkbox input "true"
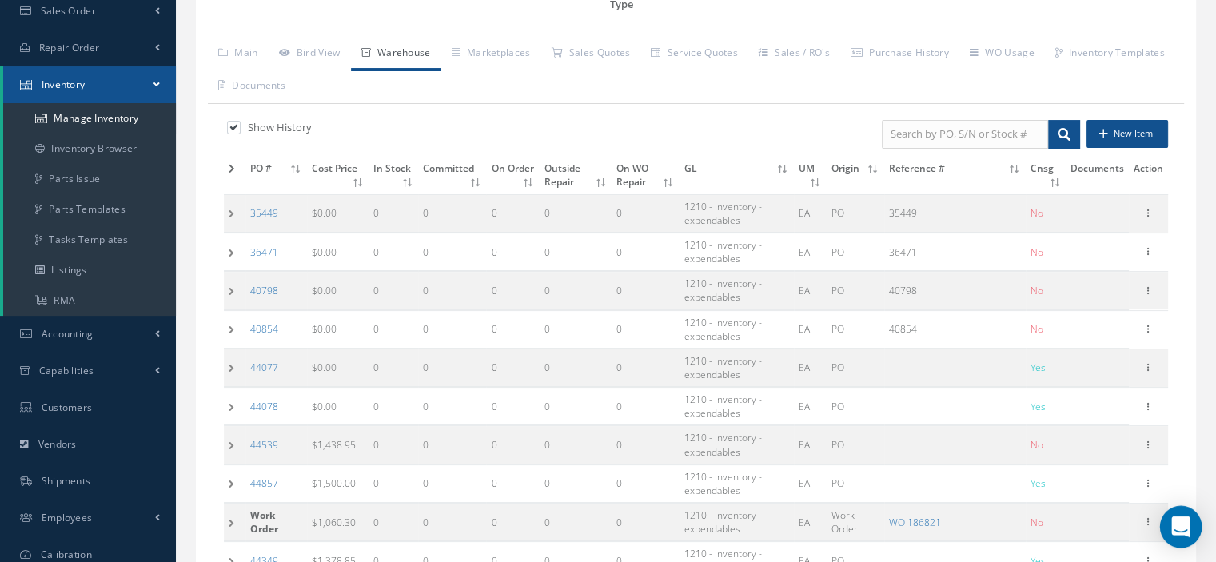
click at [1181, 515] on div "Open Intercom Messenger" at bounding box center [1181, 527] width 42 height 42
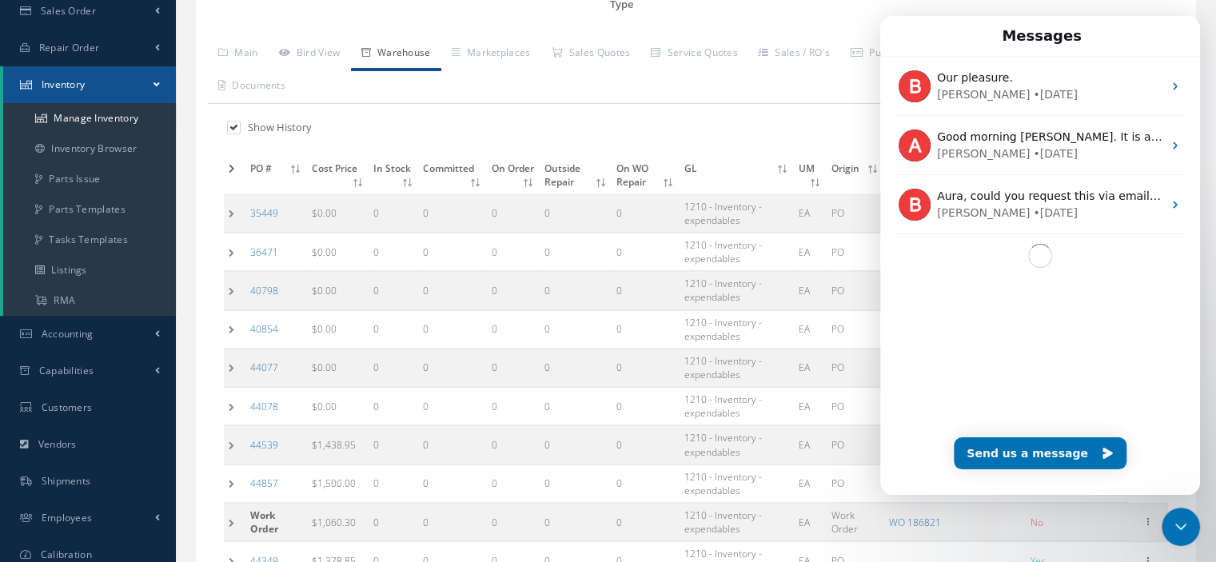
scroll to position [0, 0]
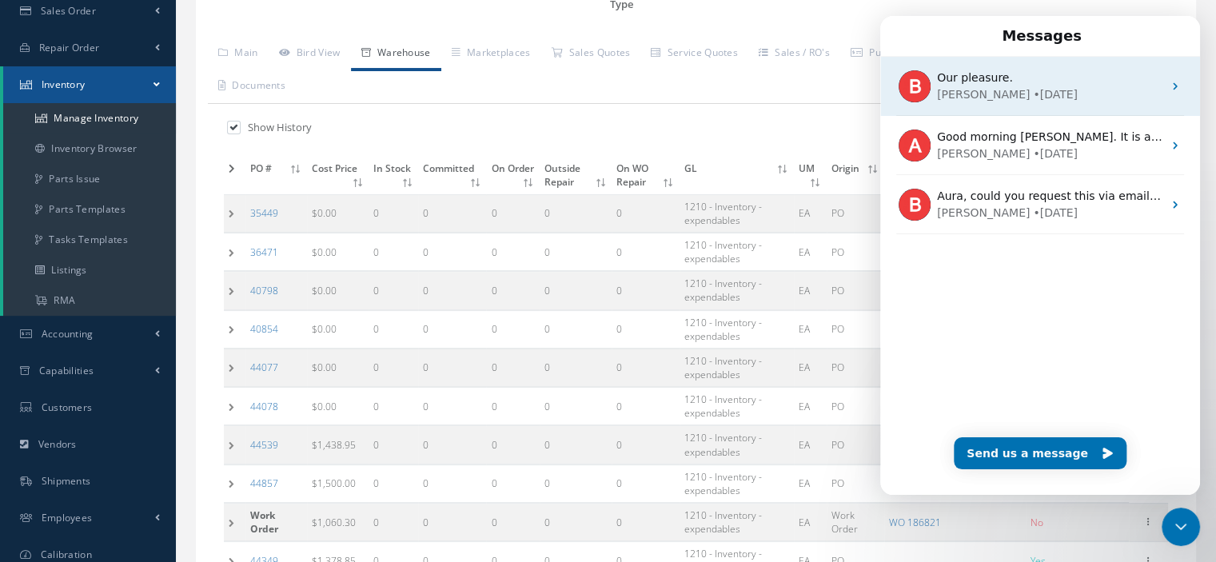
click at [1033, 102] on div "• 21w ago" at bounding box center [1055, 94] width 45 height 17
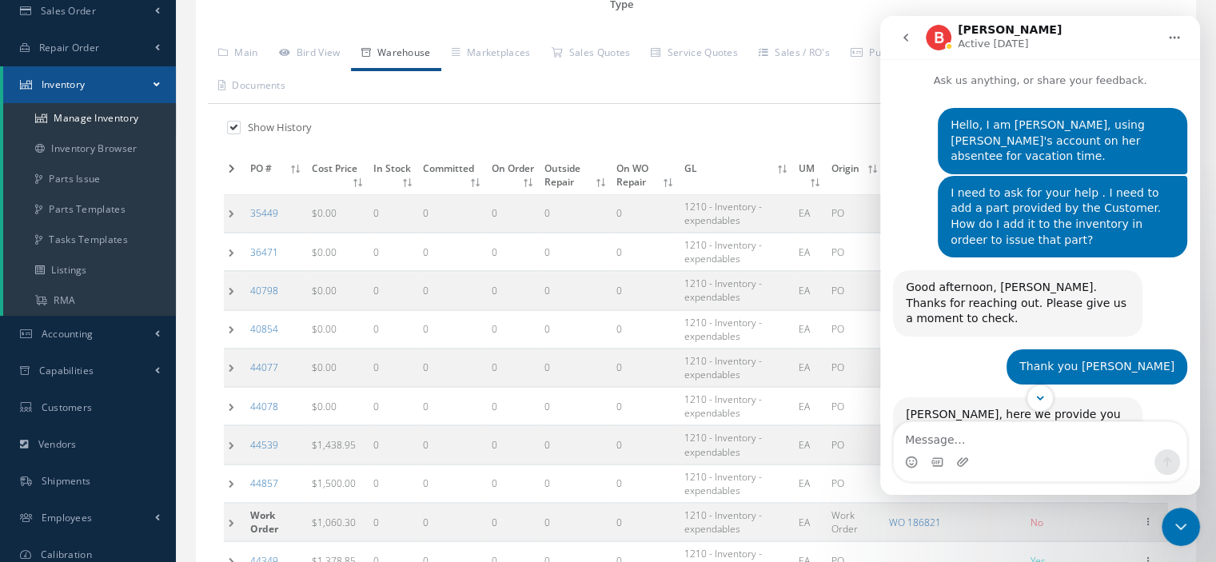
scroll to position [221, 0]
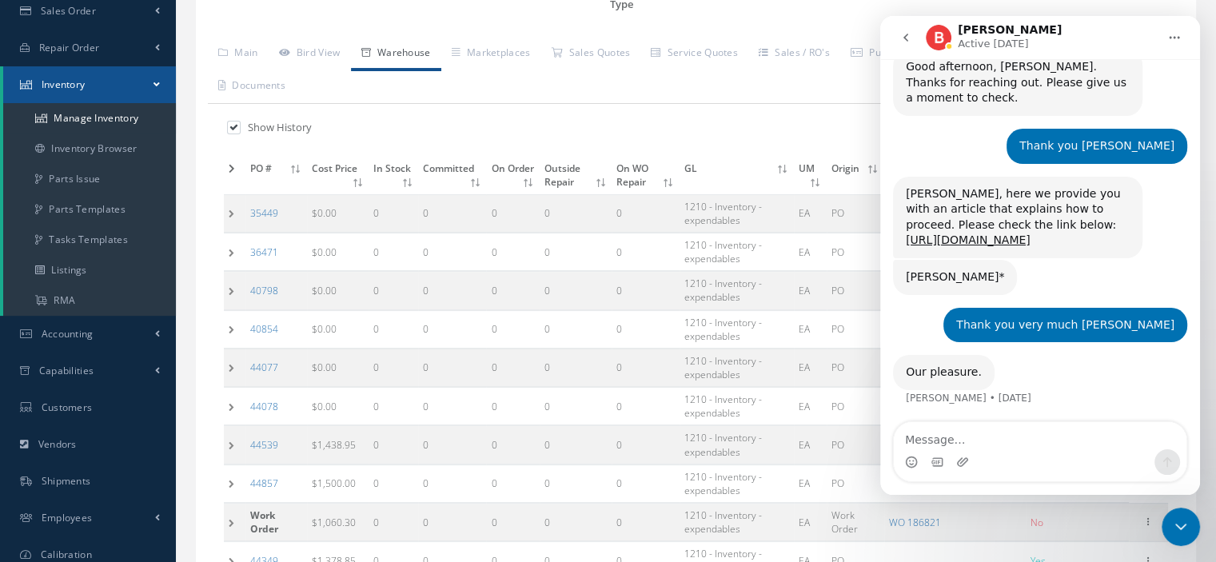
click at [900, 34] on icon "go back" at bounding box center [905, 37] width 13 height 13
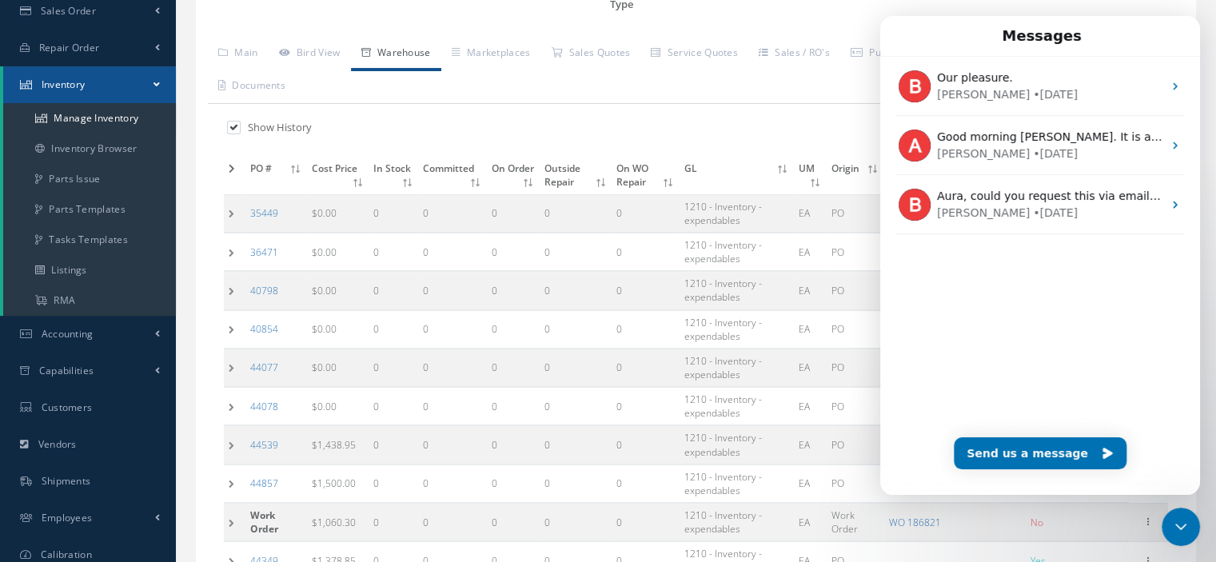
scroll to position [0, 0]
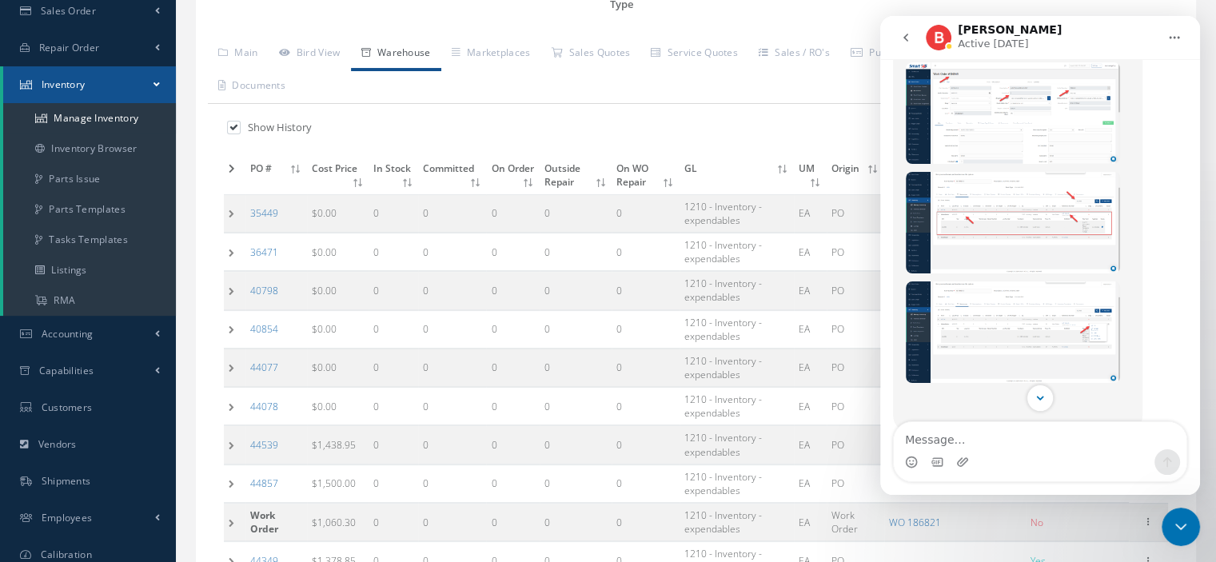
scroll to position [845, 0]
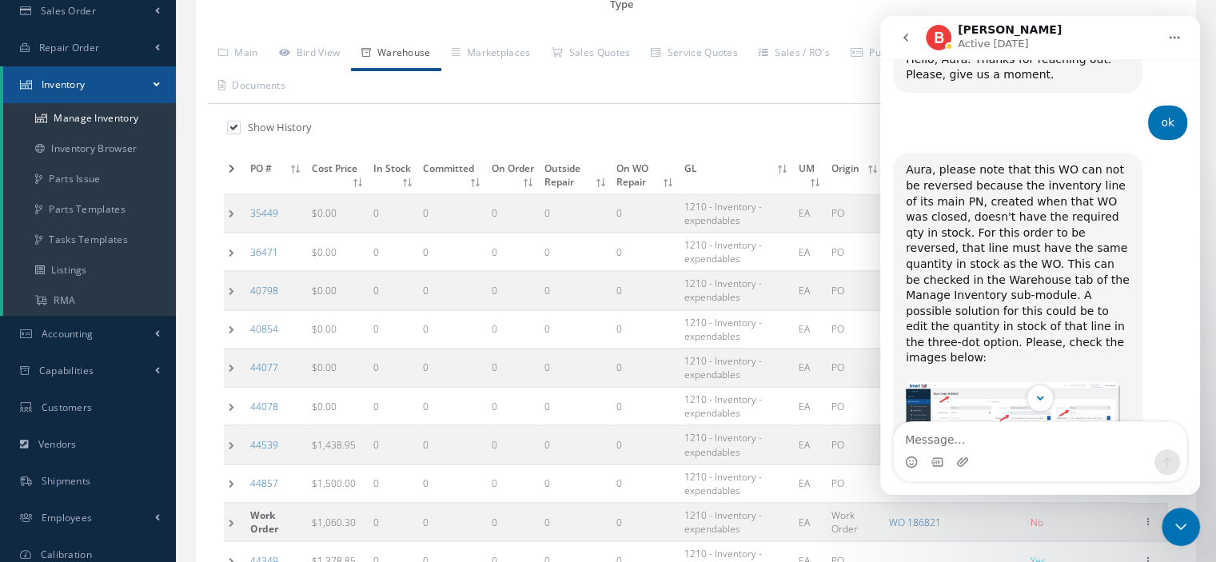
click at [951, 382] on img "Chris says…" at bounding box center [1012, 432] width 214 height 101
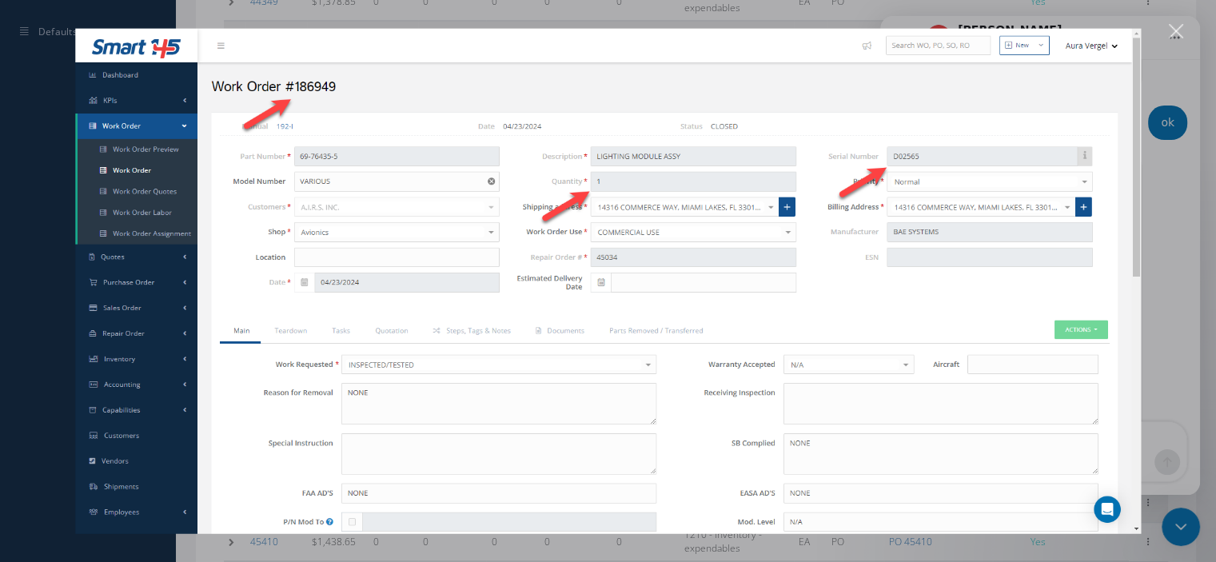
scroll to position [1039, 0]
click at [1171, 28] on div "Close" at bounding box center [1175, 31] width 15 height 15
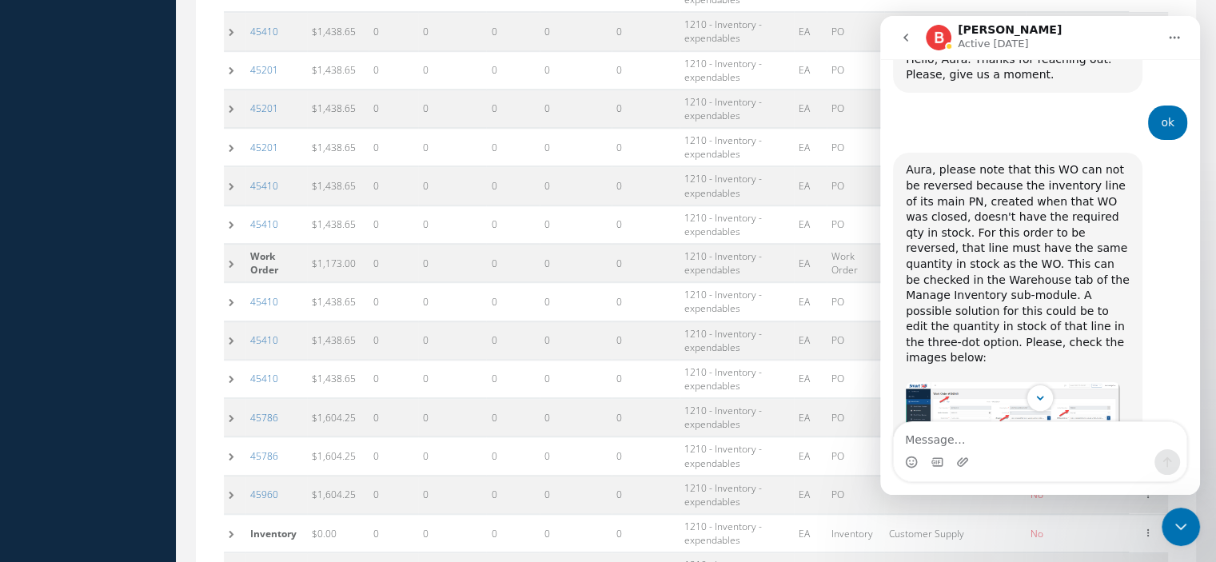
scroll to position [1084, 0]
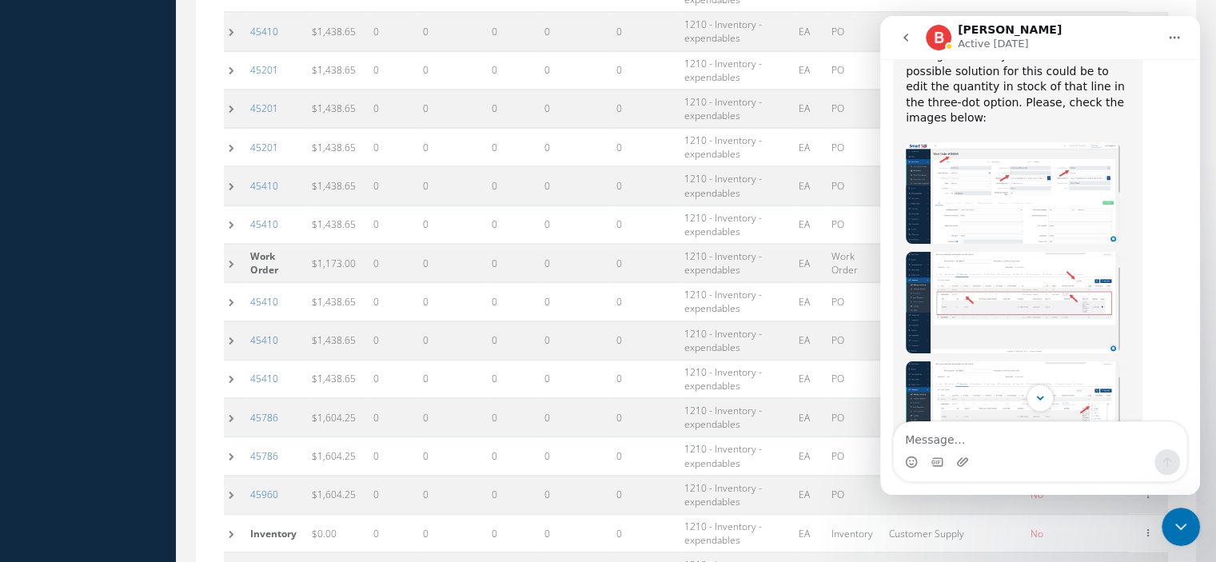
click at [969, 271] on img "Chris says…" at bounding box center [1012, 302] width 214 height 101
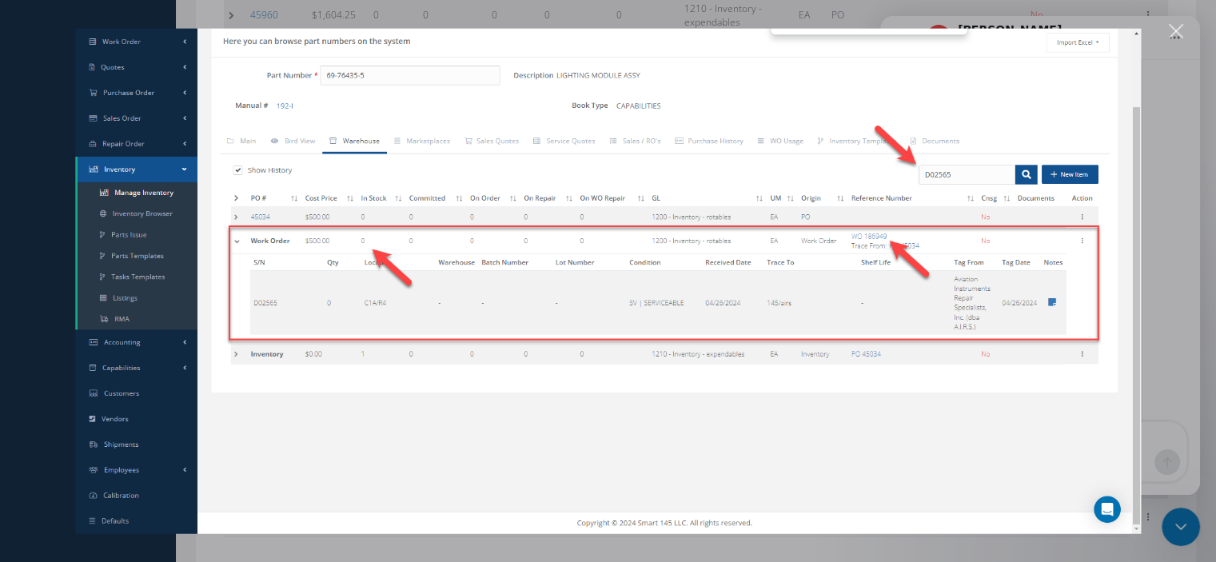
scroll to position [1570, 0]
click at [1180, 34] on div "Close" at bounding box center [1175, 31] width 15 height 15
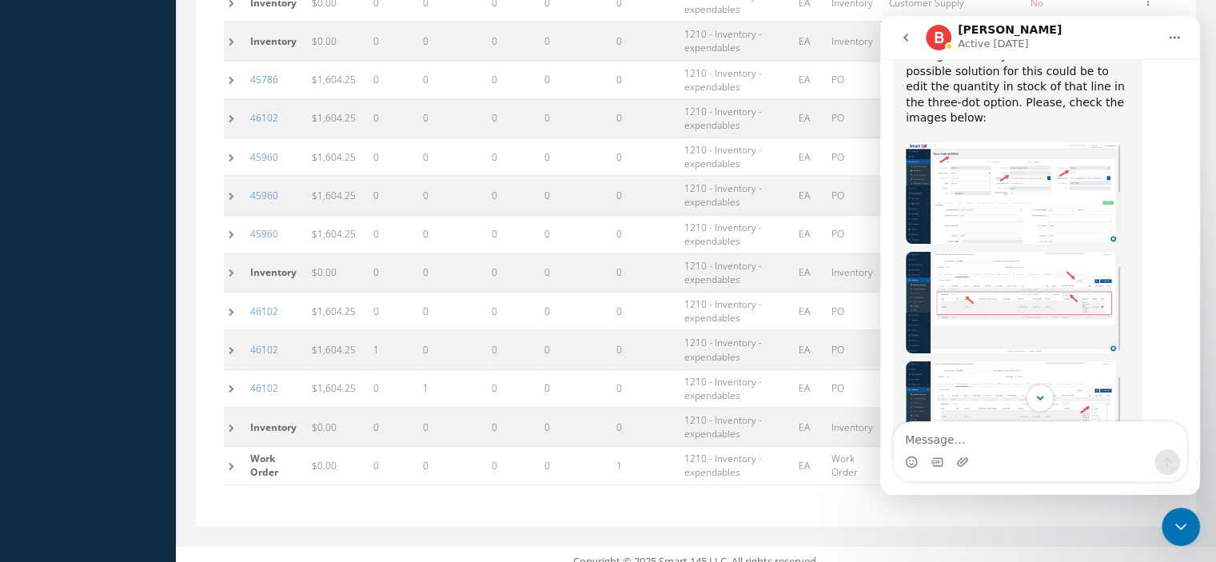
click at [1009, 361] on img "Chris says…" at bounding box center [1012, 411] width 214 height 101
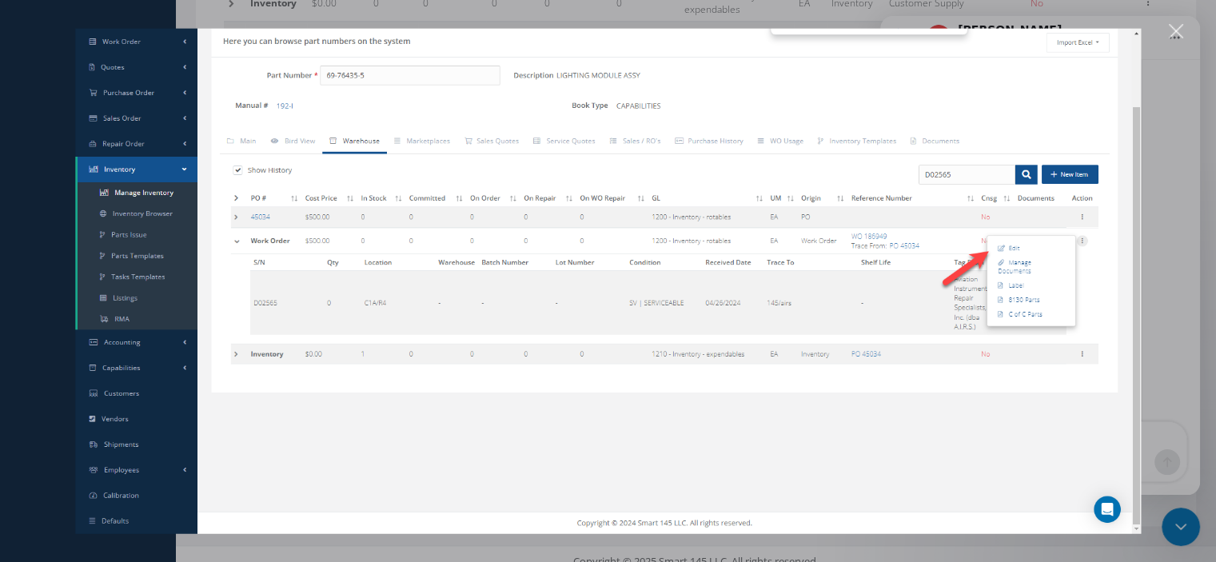
click at [1176, 38] on div "Close" at bounding box center [1175, 31] width 15 height 15
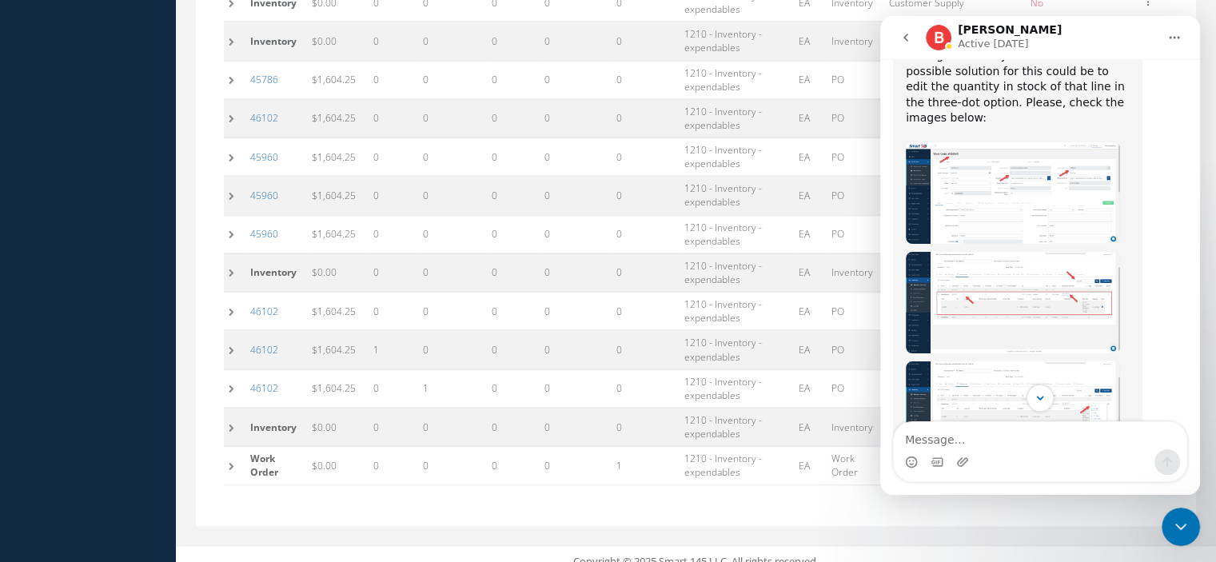
click at [1010, 361] on img "Chris says…" at bounding box center [1012, 411] width 214 height 101
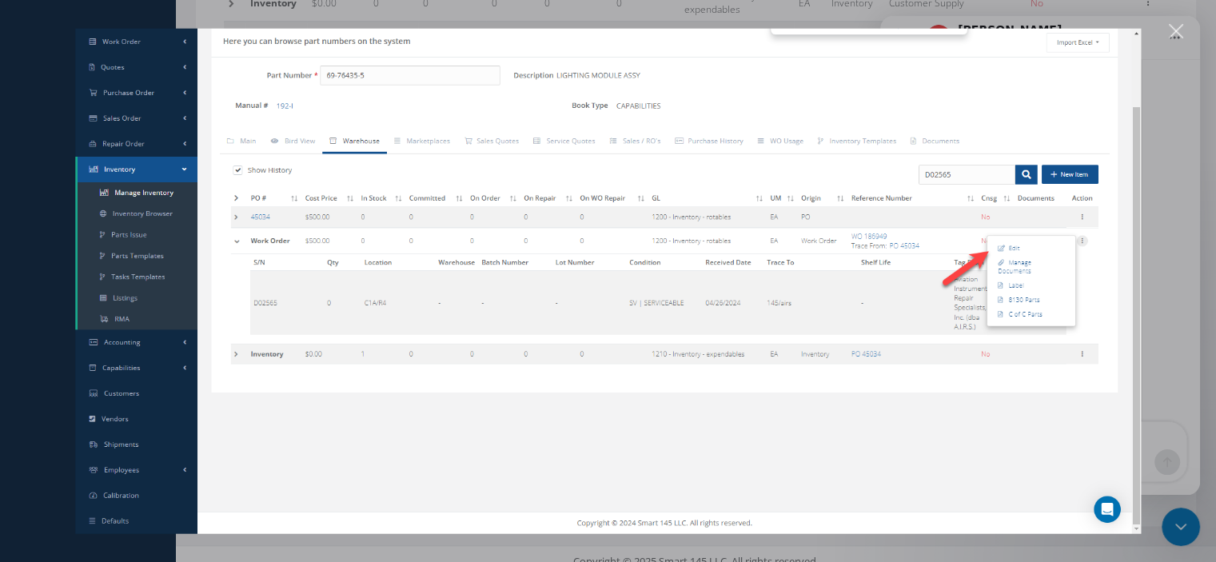
click at [1173, 31] on div "Close" at bounding box center [1175, 31] width 15 height 15
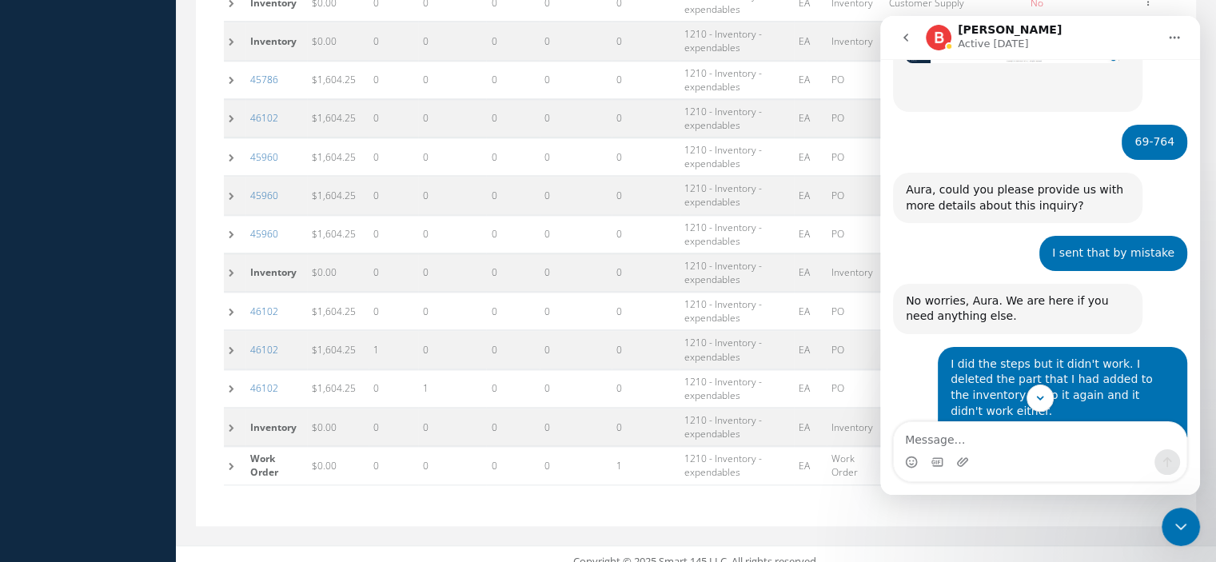
scroll to position [1164, 0]
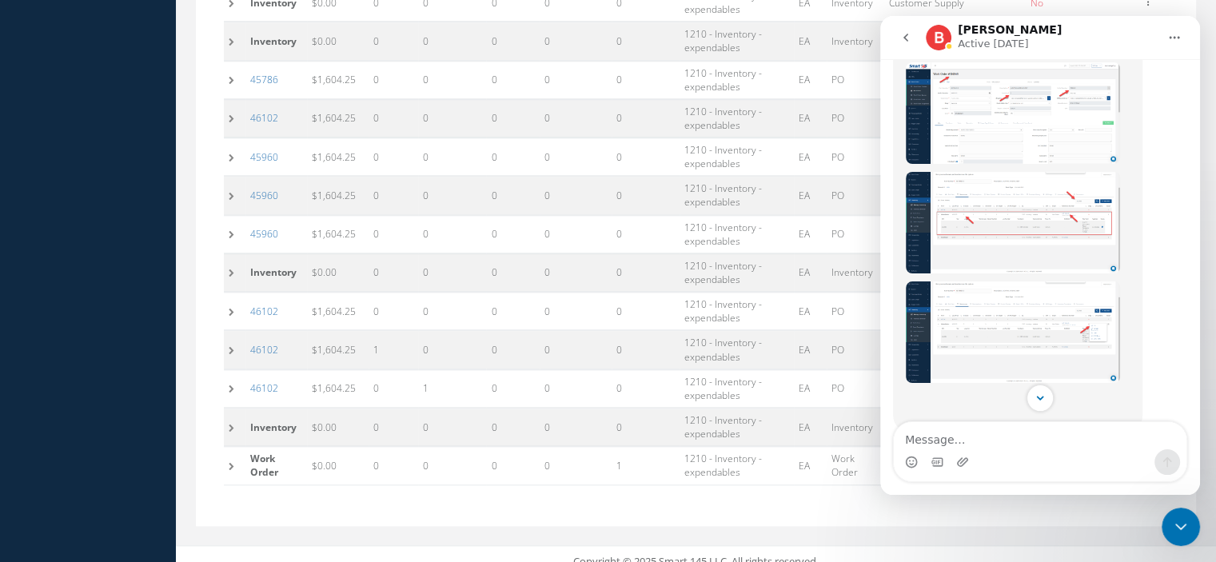
click at [1040, 293] on img "Chris says…" at bounding box center [1012, 331] width 214 height 101
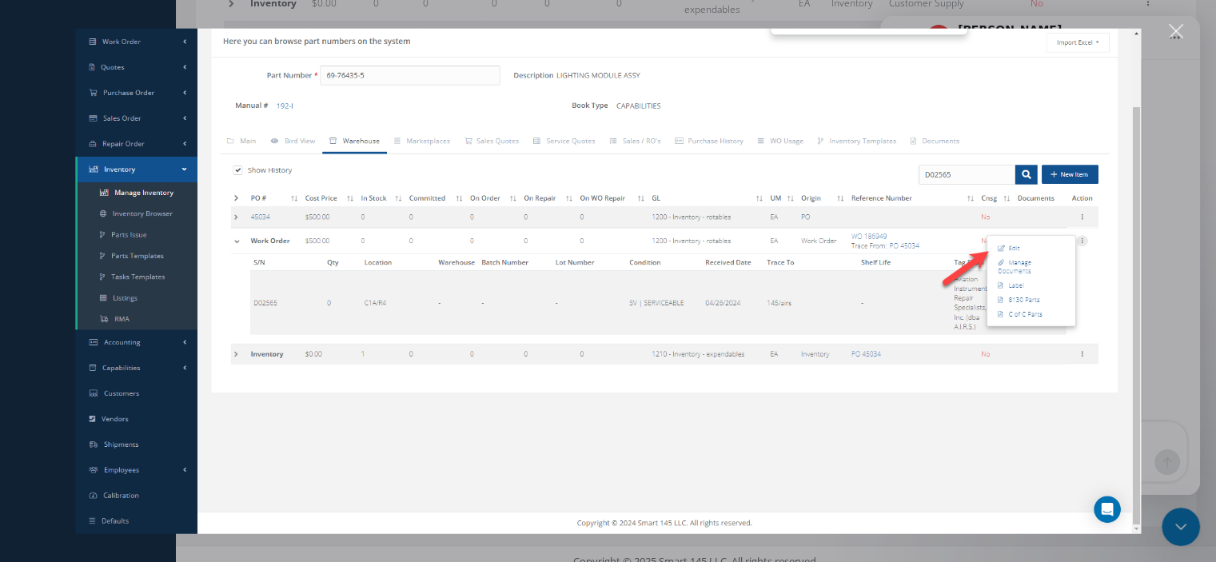
scroll to position [0, 0]
click at [1188, 29] on div "Intercom messenger" at bounding box center [608, 281] width 1216 height 562
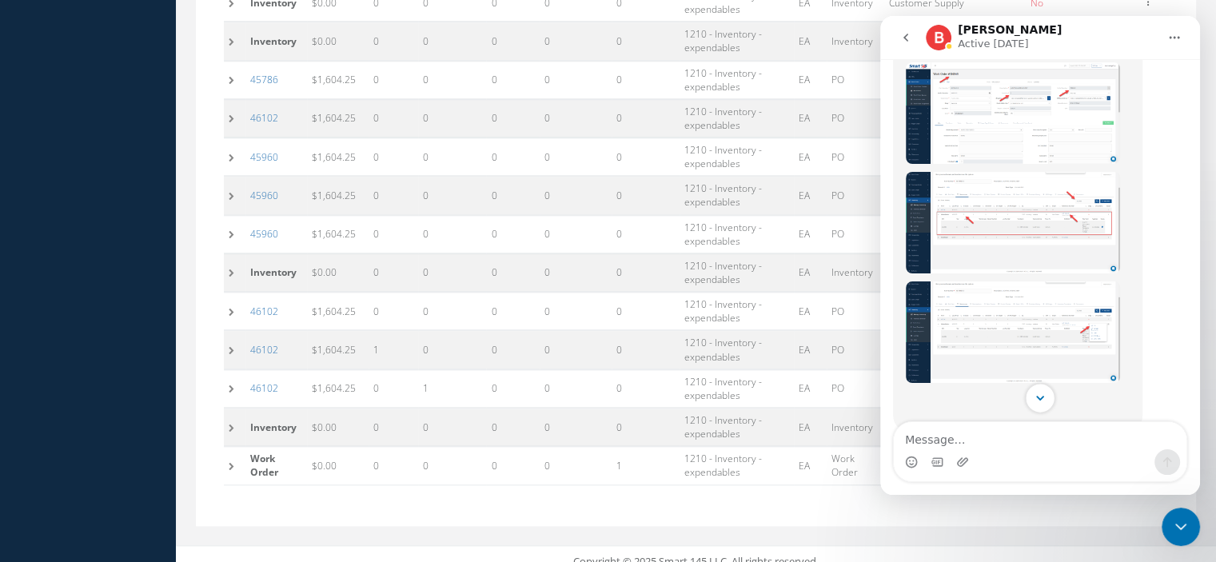
click at [1051, 396] on button "Scroll to bottom" at bounding box center [1040, 398] width 30 height 30
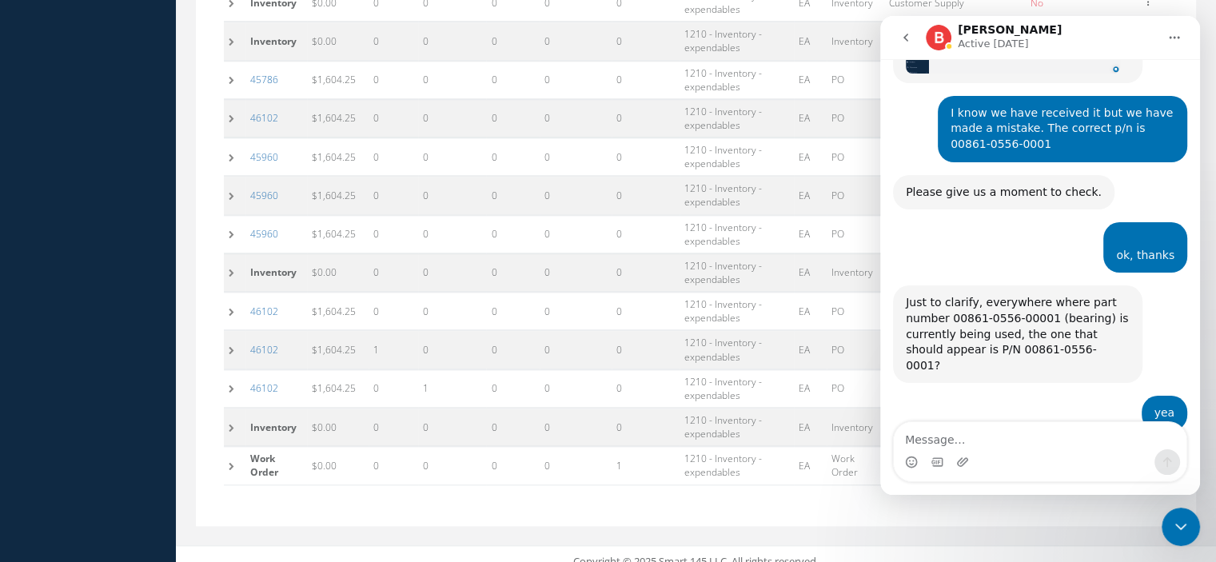
scroll to position [3401, 0]
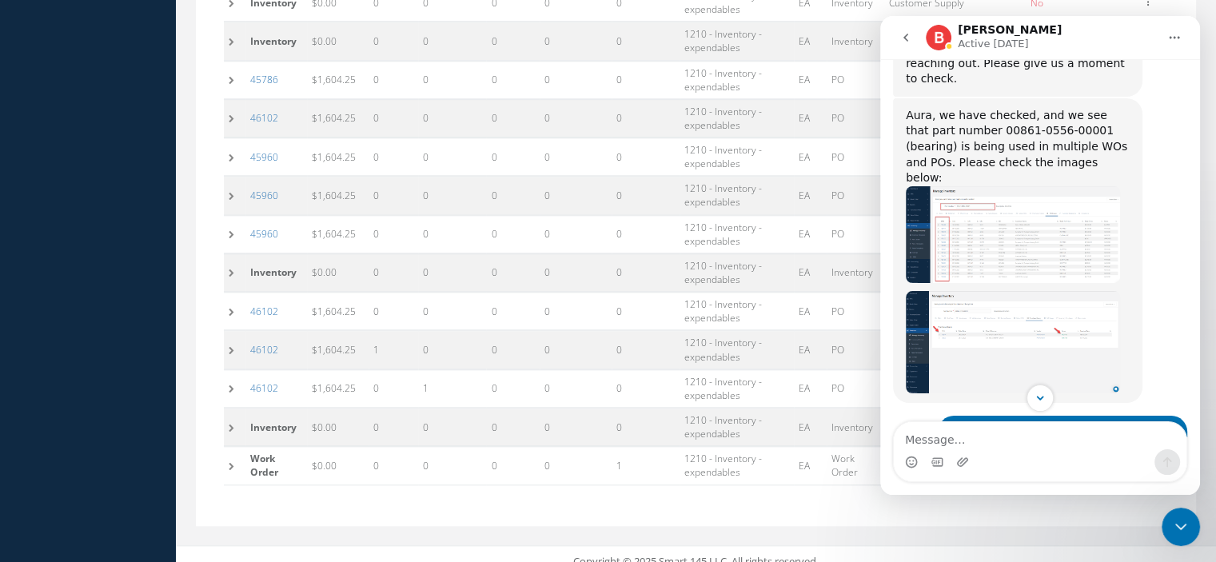
click at [1007, 291] on img "Brian says…" at bounding box center [1012, 342] width 214 height 102
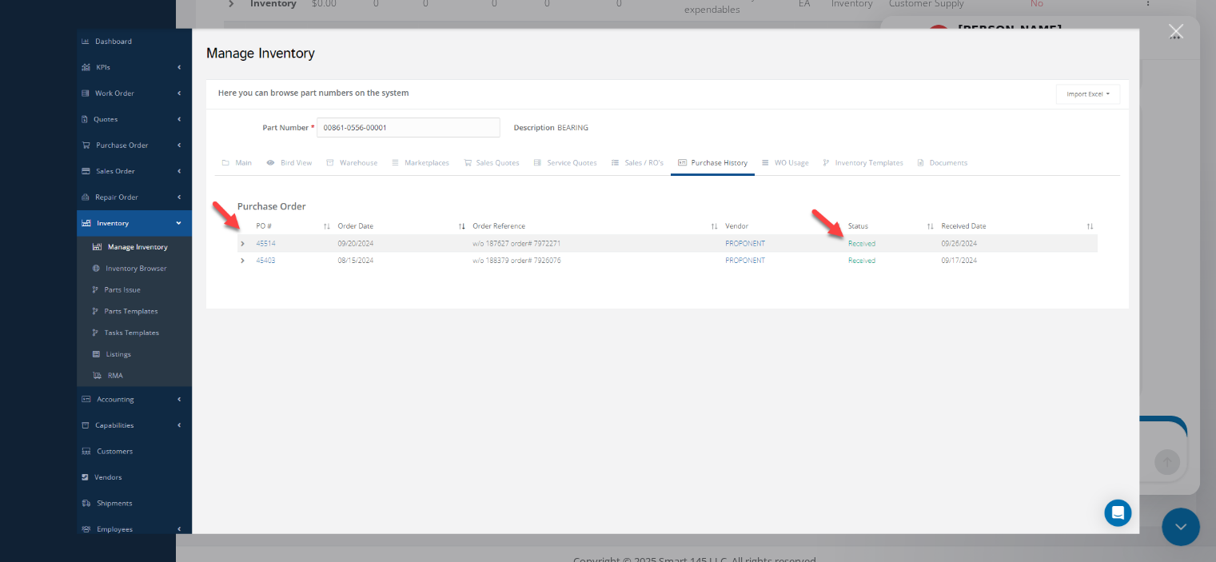
click at [1172, 37] on div "Close" at bounding box center [1175, 31] width 15 height 15
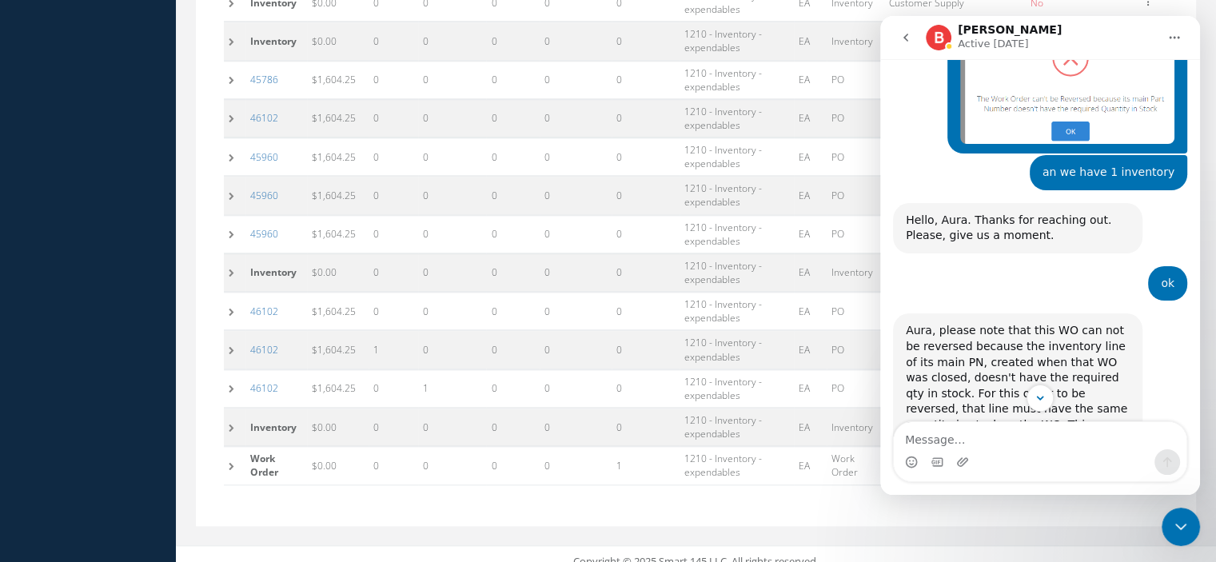
scroll to position [285, 0]
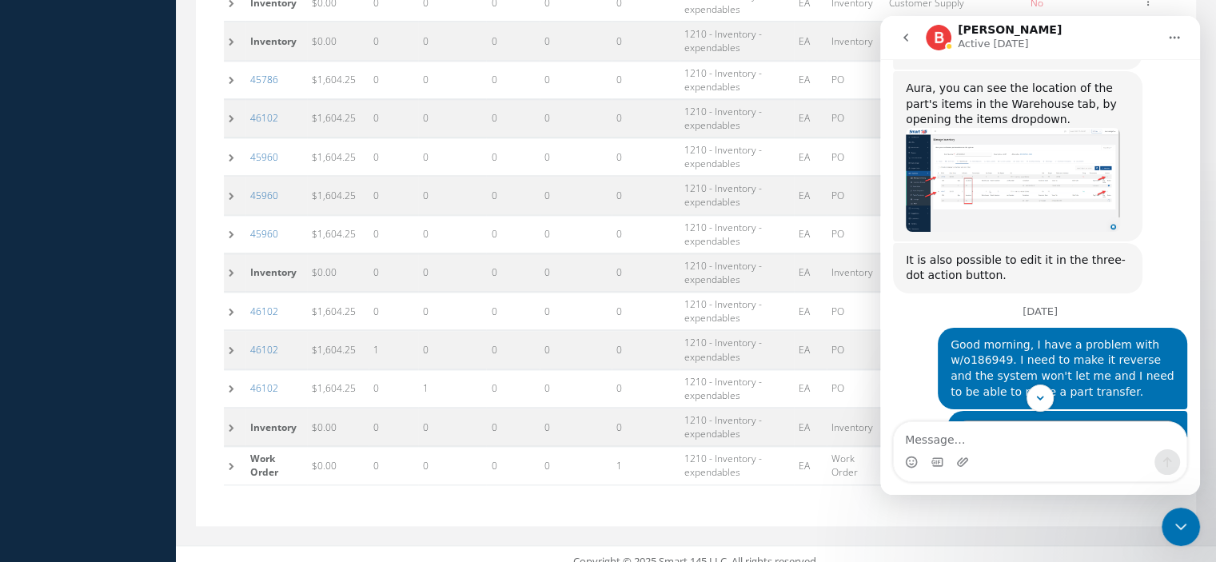
click at [960, 170] on img "William says…" at bounding box center [1012, 180] width 214 height 104
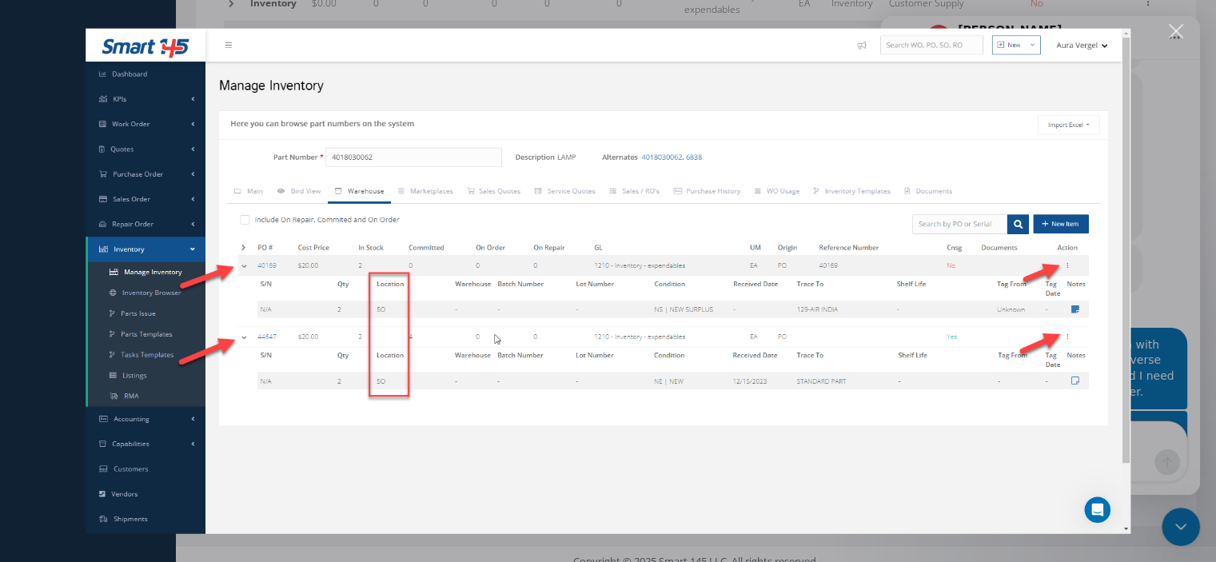
click at [1165, 31] on div "Intercom messenger" at bounding box center [608, 281] width 1216 height 562
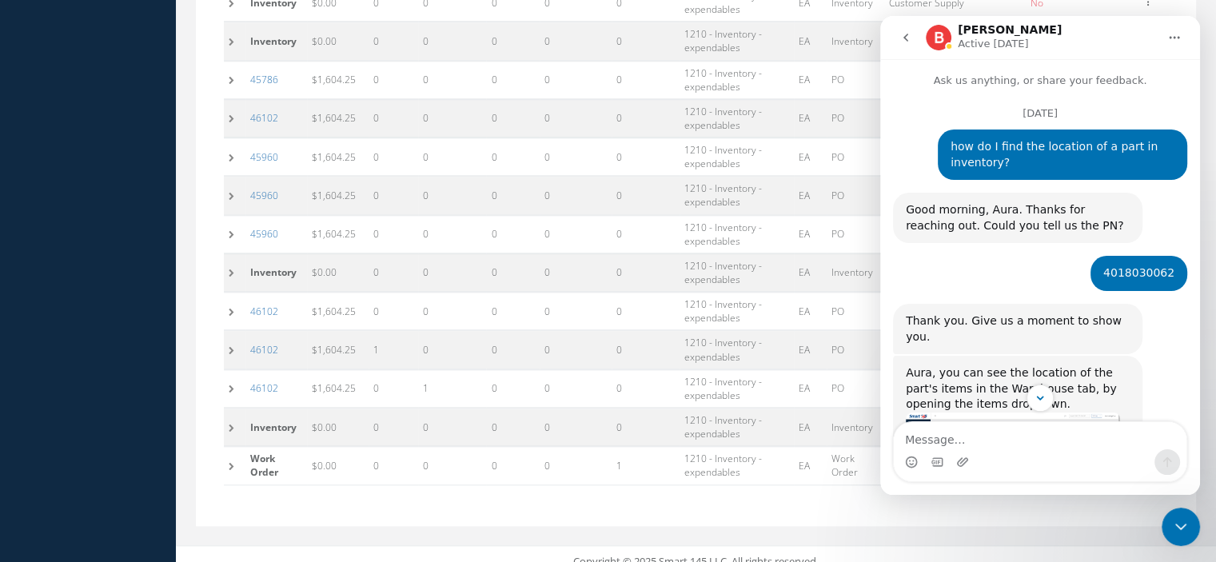
click at [901, 30] on button "go back" at bounding box center [905, 37] width 30 height 30
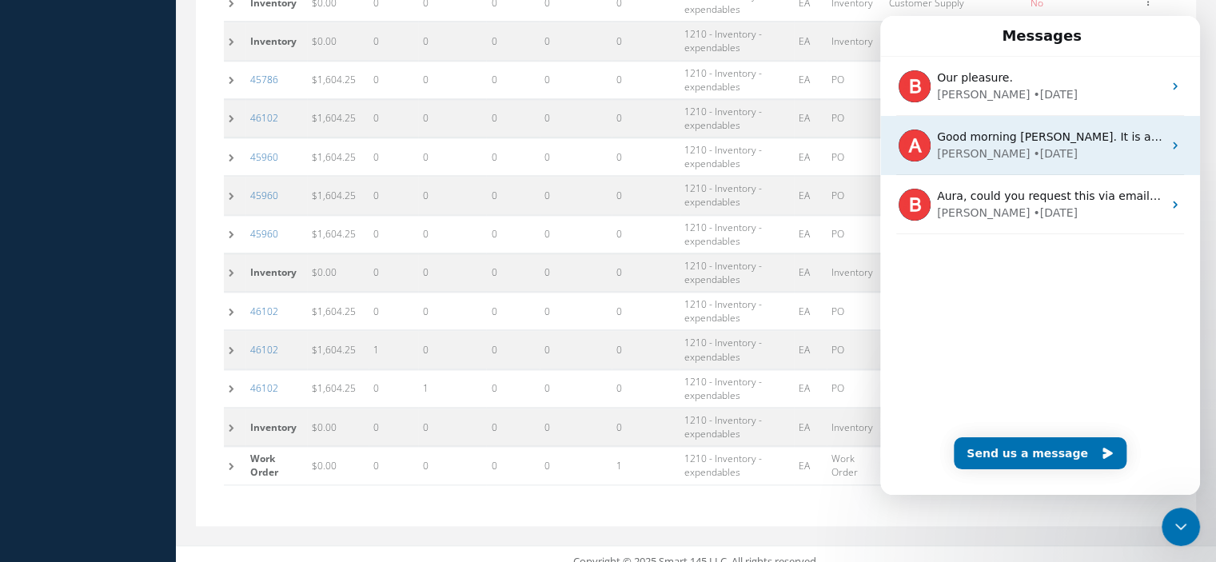
click at [1033, 156] on div "• 28w ago" at bounding box center [1055, 153] width 45 height 17
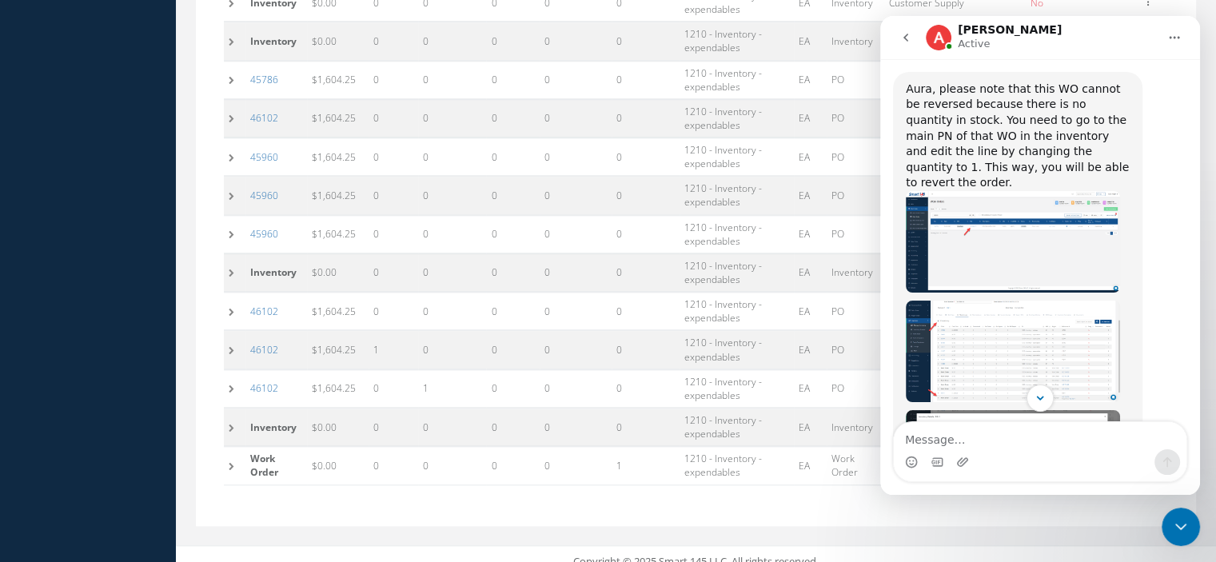
scroll to position [879, 0]
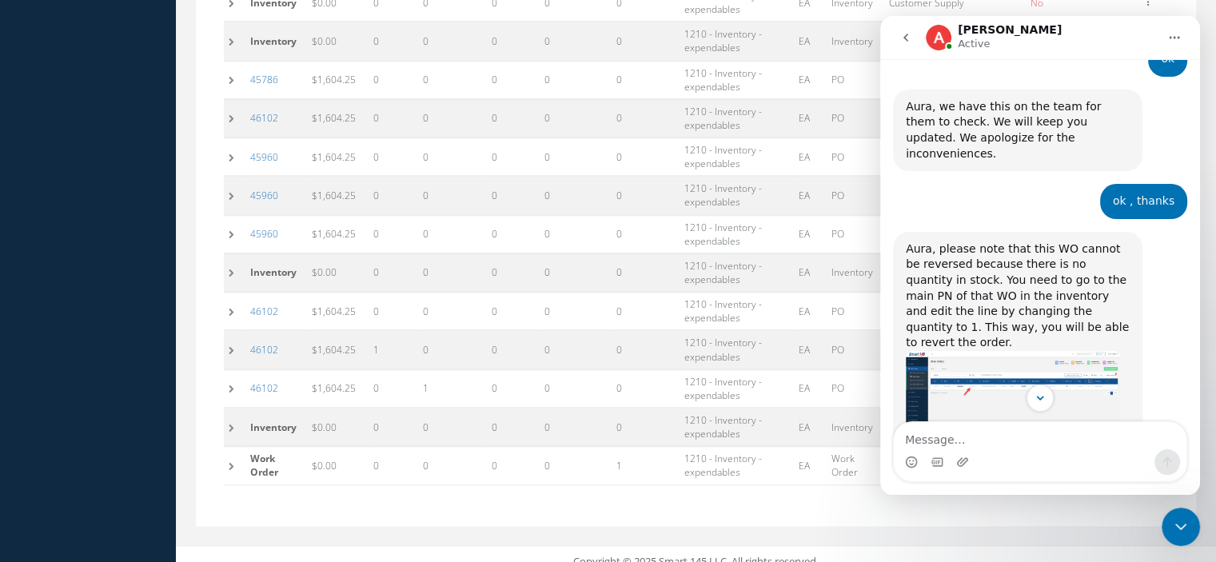
click at [963, 351] on img "Alison says…" at bounding box center [1012, 401] width 214 height 101
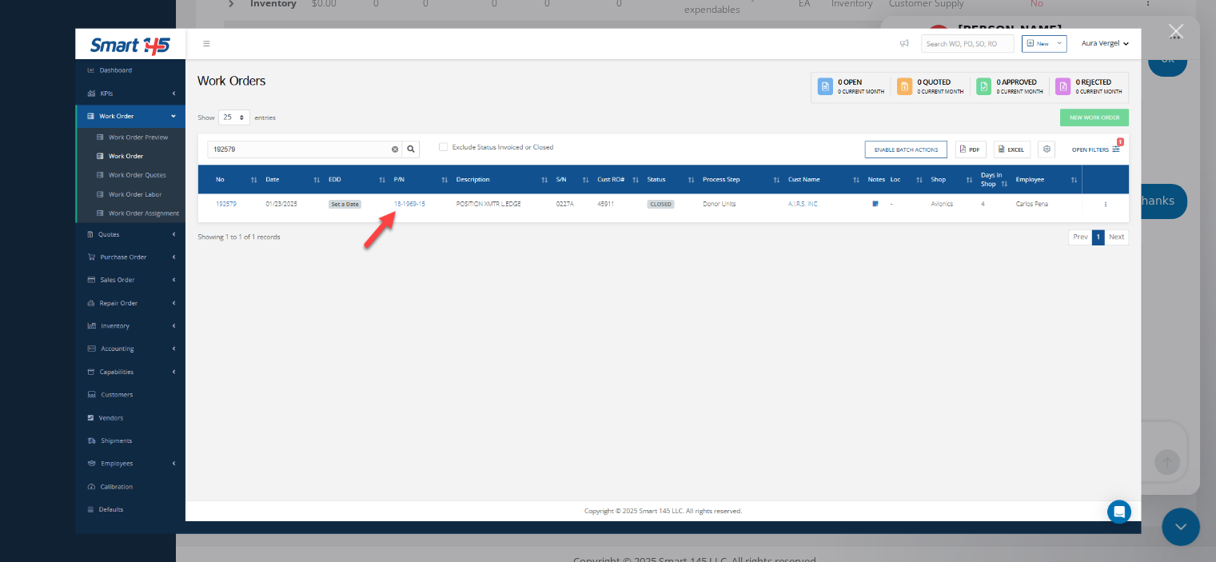
click at [1173, 30] on div "Close" at bounding box center [1175, 31] width 15 height 15
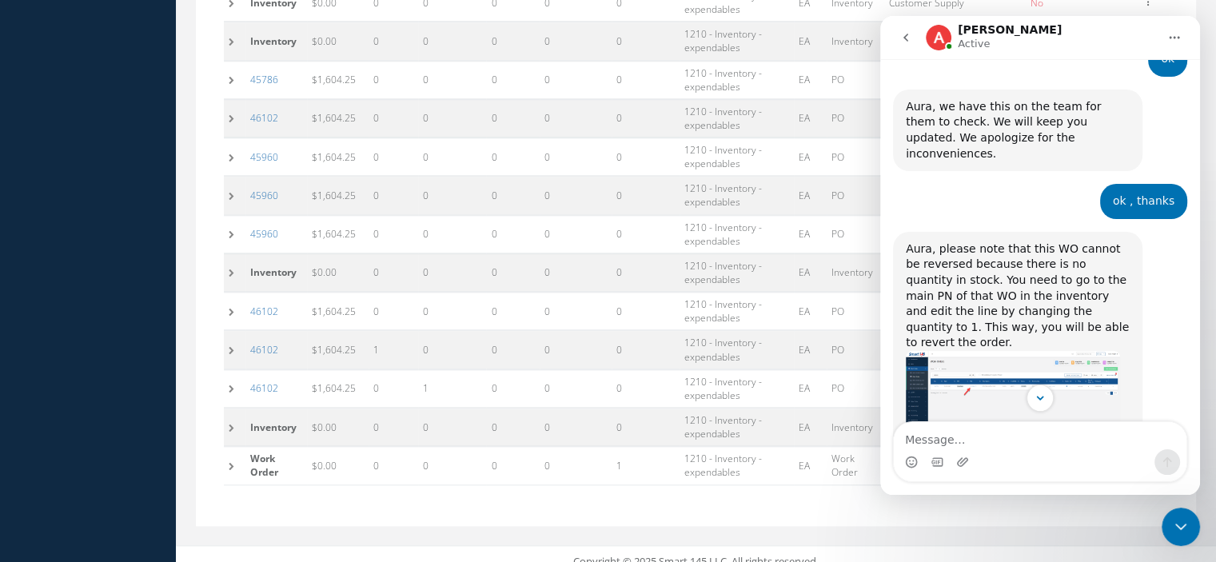
click at [953, 351] on img "Alison says…" at bounding box center [1012, 401] width 214 height 101
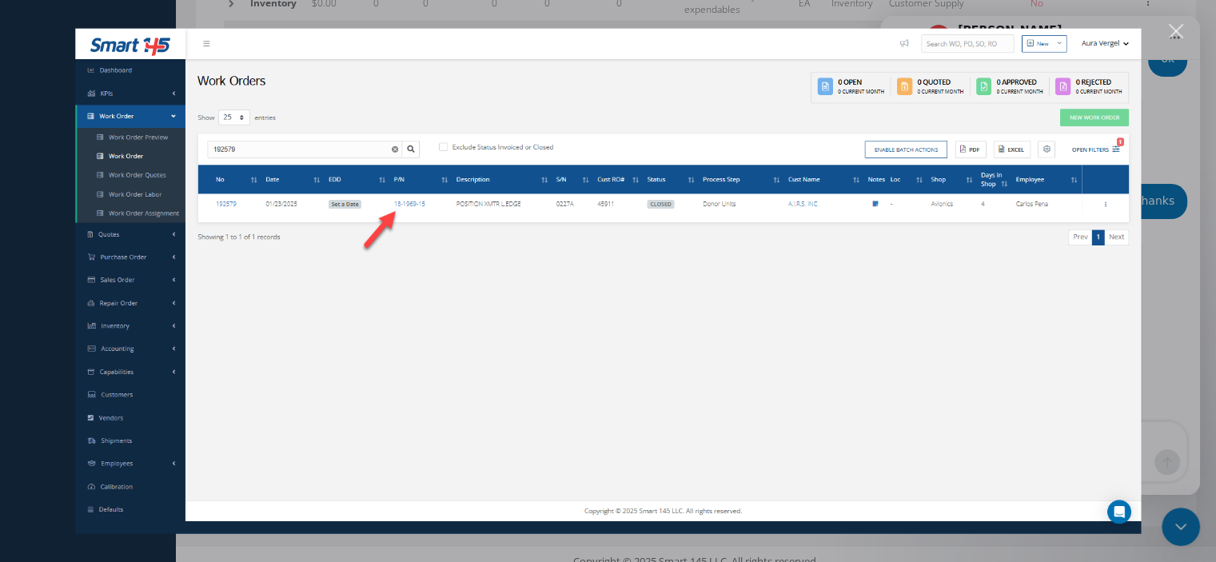
click at [1177, 31] on div "Close" at bounding box center [1175, 31] width 15 height 15
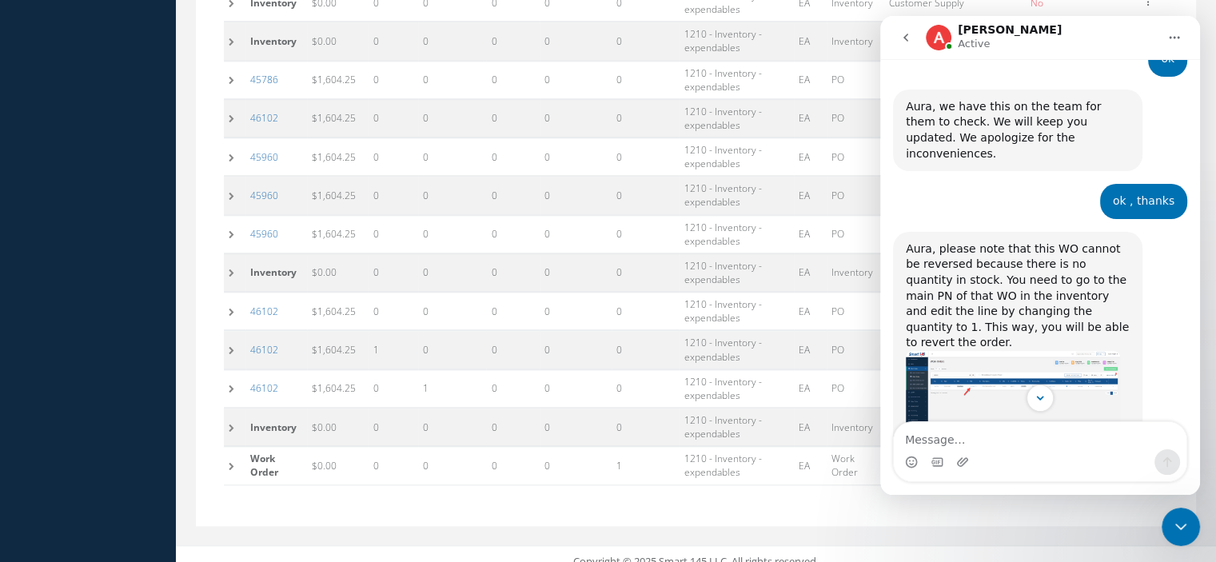
scroll to position [1039, 0]
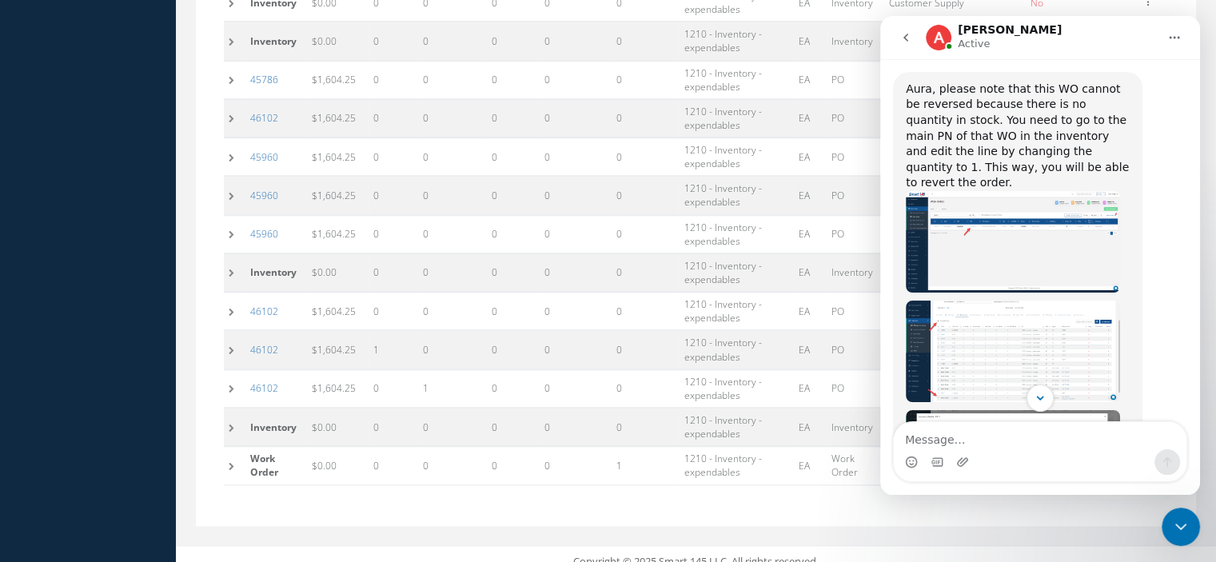
click at [999, 300] on img "Alison says…" at bounding box center [1012, 350] width 214 height 101
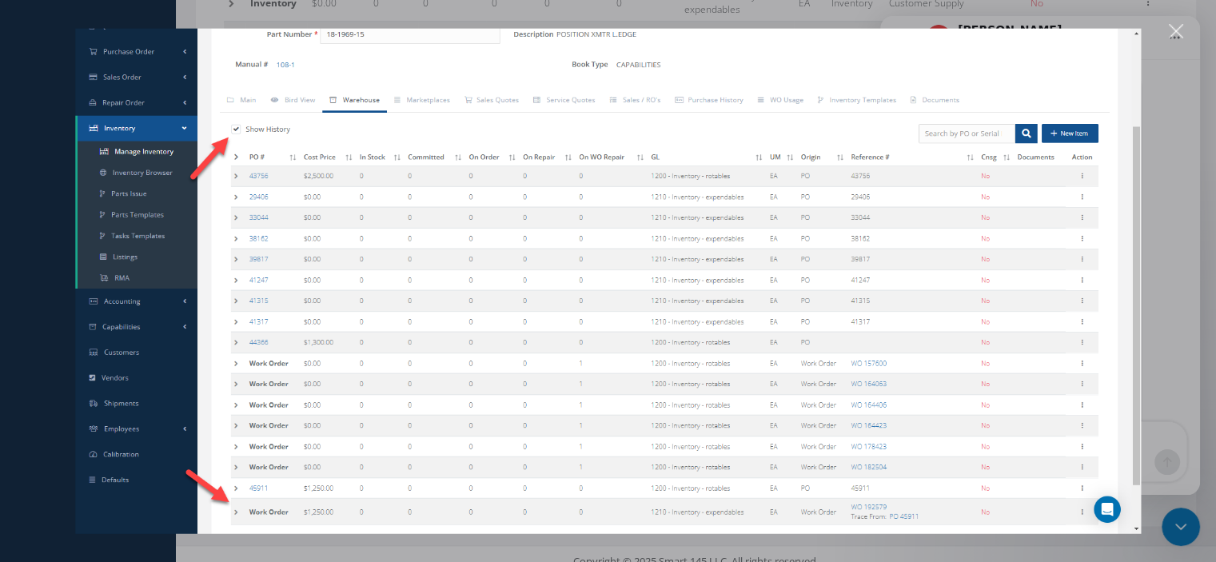
scroll to position [0, 0]
click at [1168, 35] on div "Close" at bounding box center [1175, 31] width 15 height 15
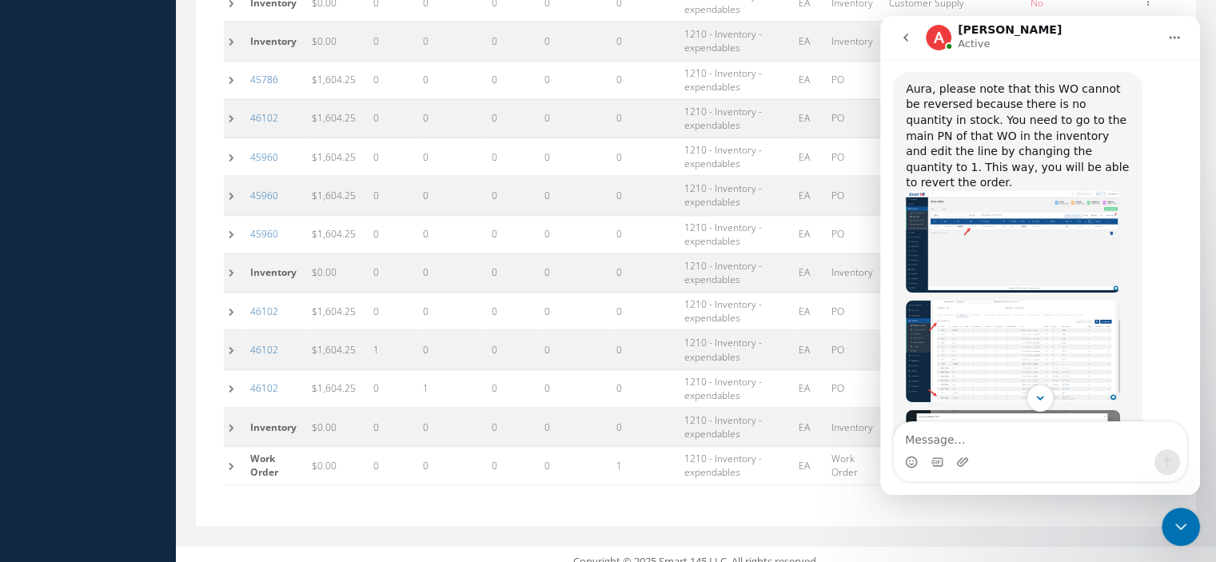
click at [1181, 522] on icon "Close Intercom Messenger" at bounding box center [1180, 526] width 19 height 19
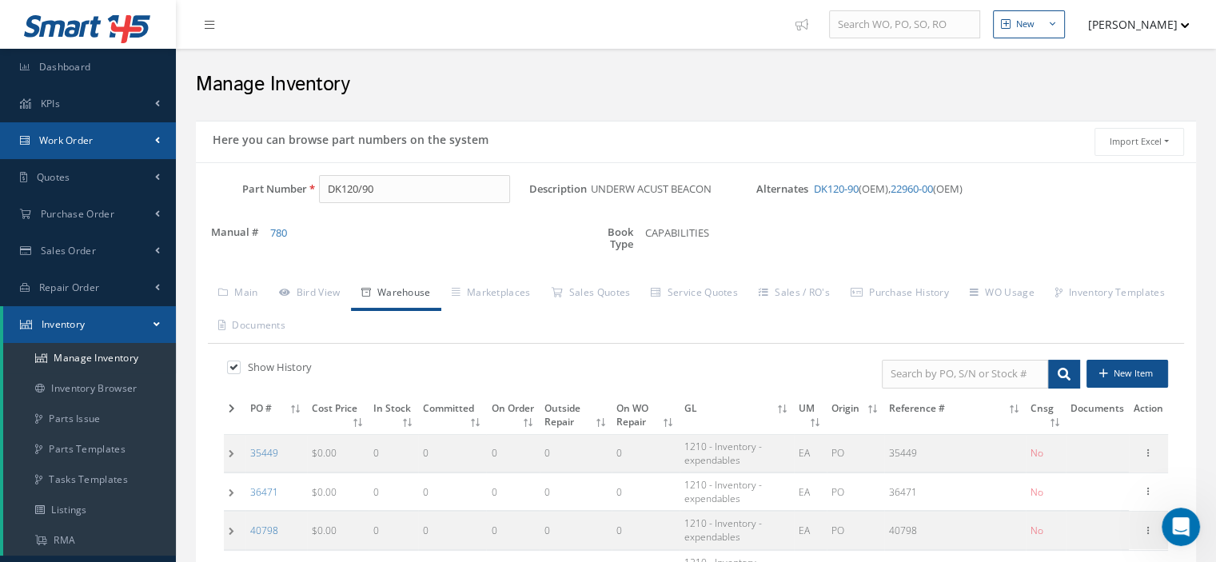
click at [109, 148] on link "Work Order" at bounding box center [88, 140] width 176 height 37
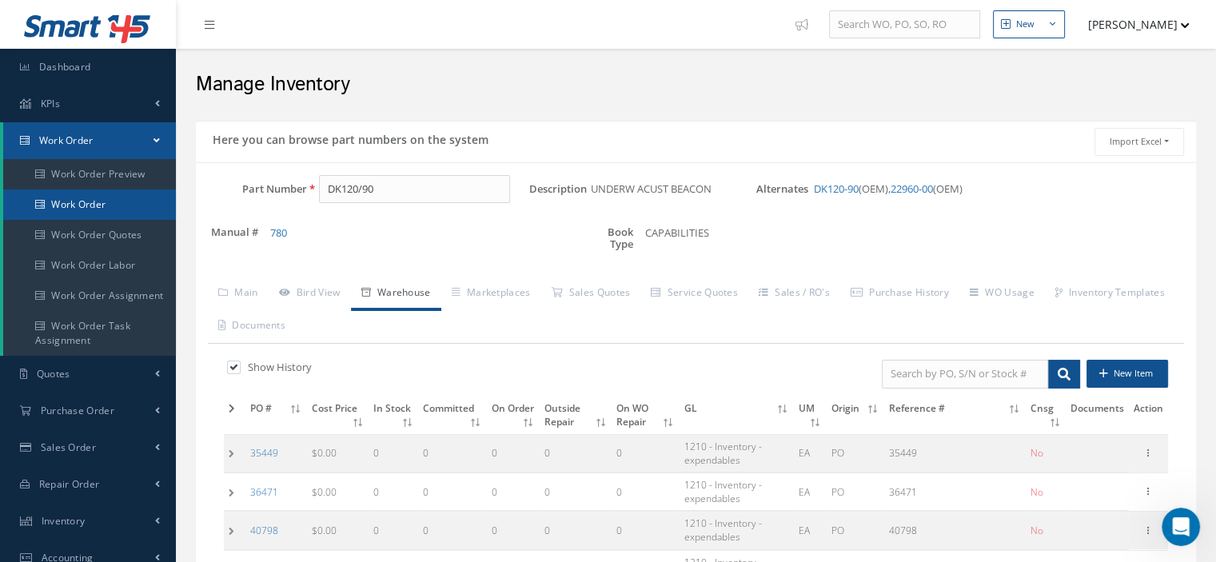
click at [94, 208] on link "Work Order" at bounding box center [89, 204] width 173 height 30
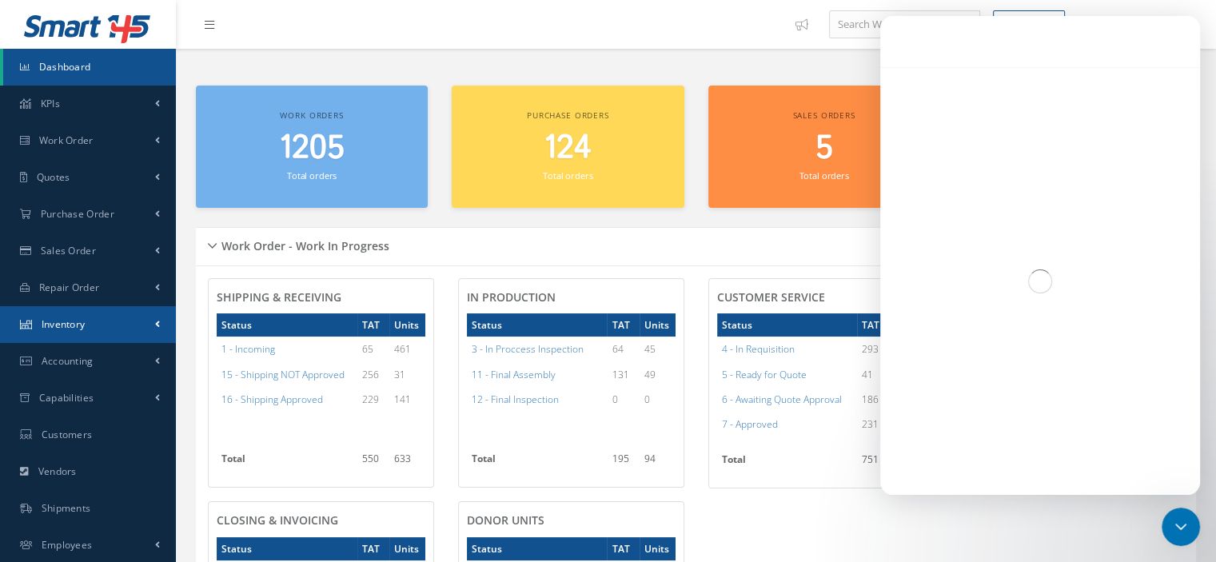
click at [53, 328] on span "Inventory" at bounding box center [64, 324] width 44 height 14
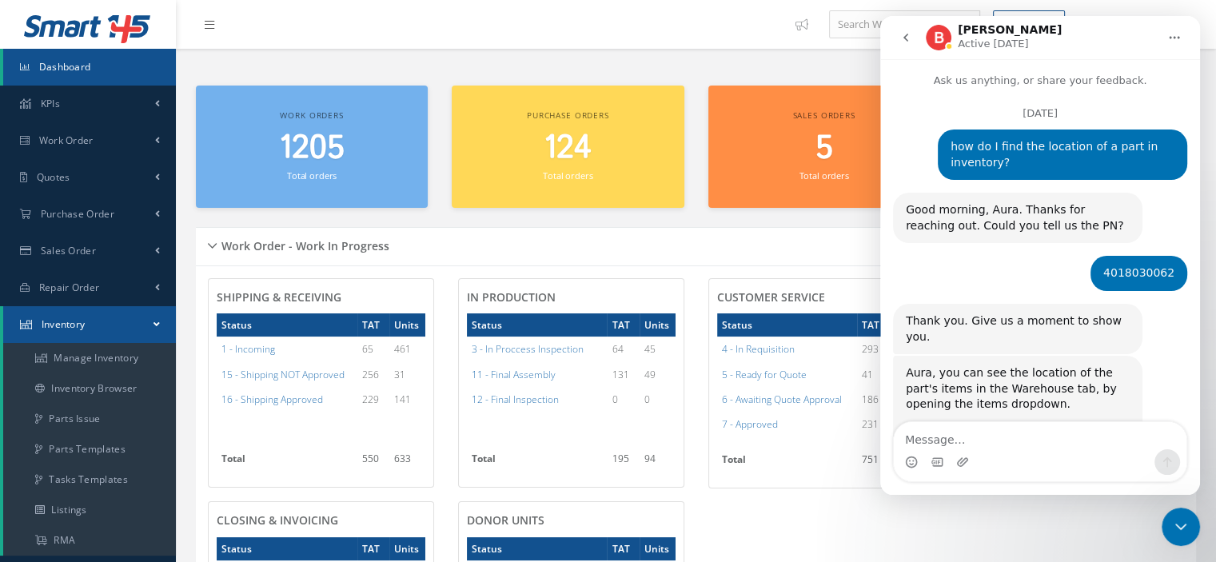
scroll to position [3722, 0]
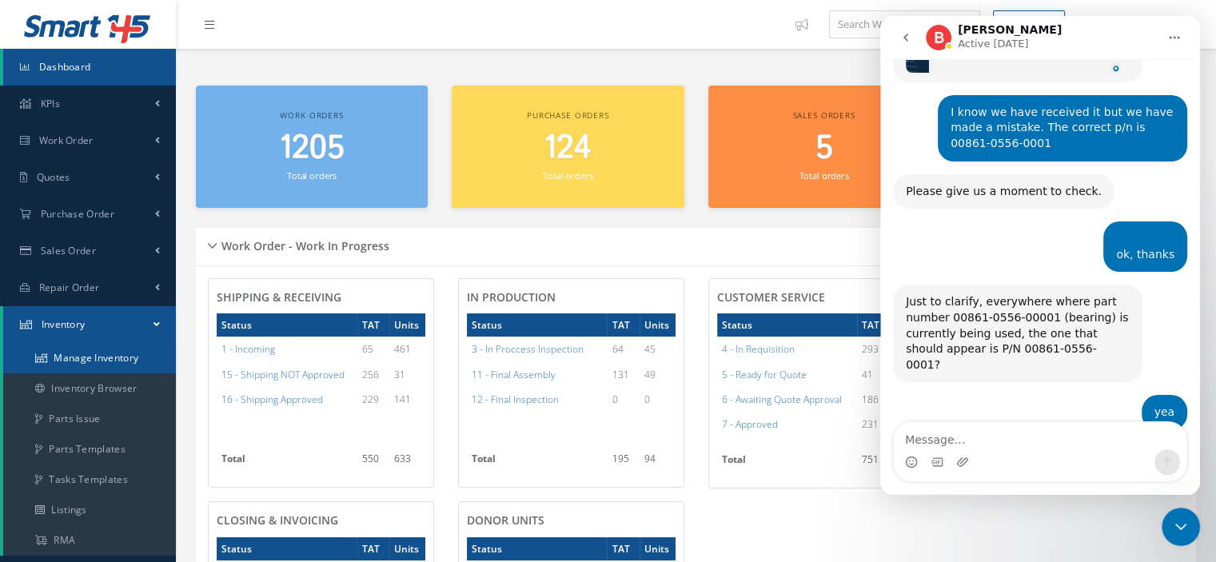
click at [76, 360] on link "Manage Inventory" at bounding box center [89, 358] width 173 height 30
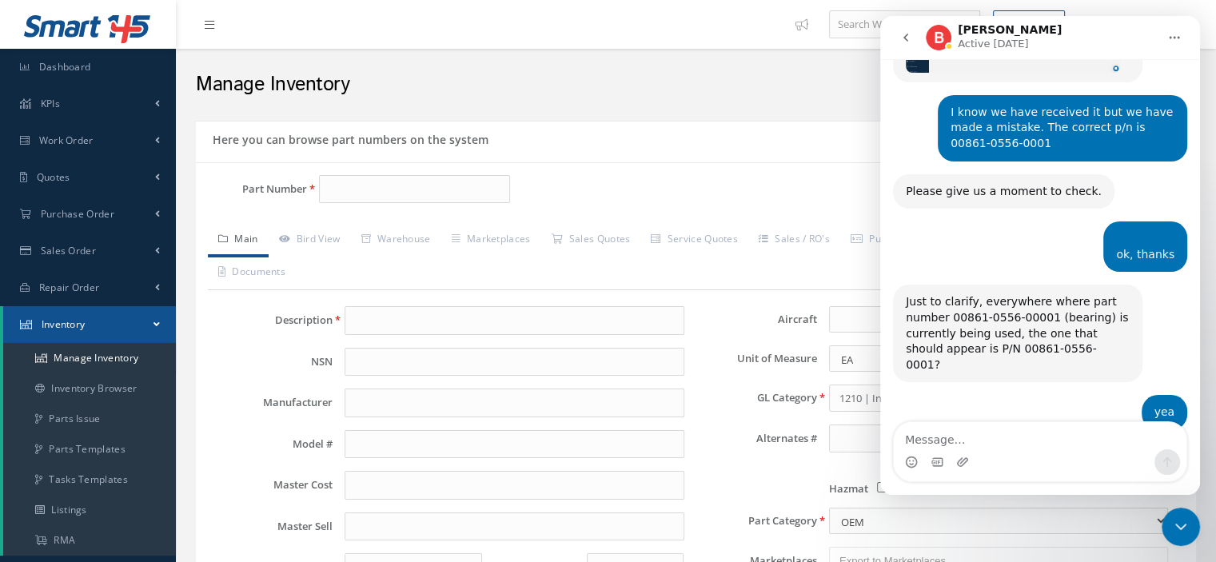
scroll to position [3722, 0]
click at [346, 184] on input "Part Number" at bounding box center [414, 189] width 191 height 29
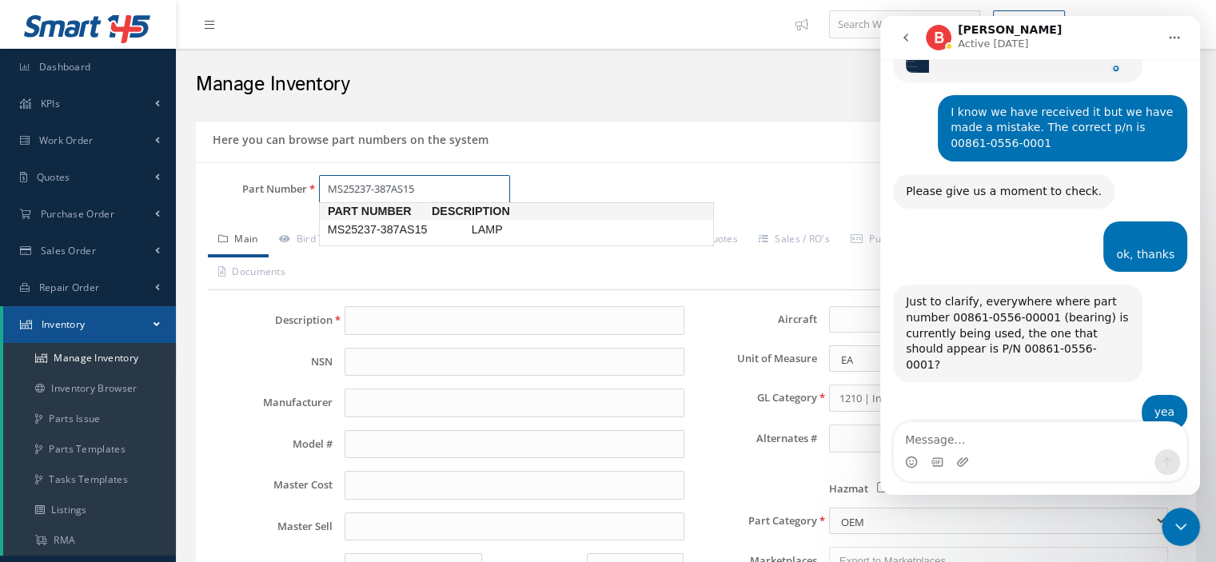
drag, startPoint x: 422, startPoint y: 195, endPoint x: 246, endPoint y: 209, distance: 176.3
click at [250, 208] on div "Part Number MS25237-387AS15" at bounding box center [362, 196] width 333 height 42
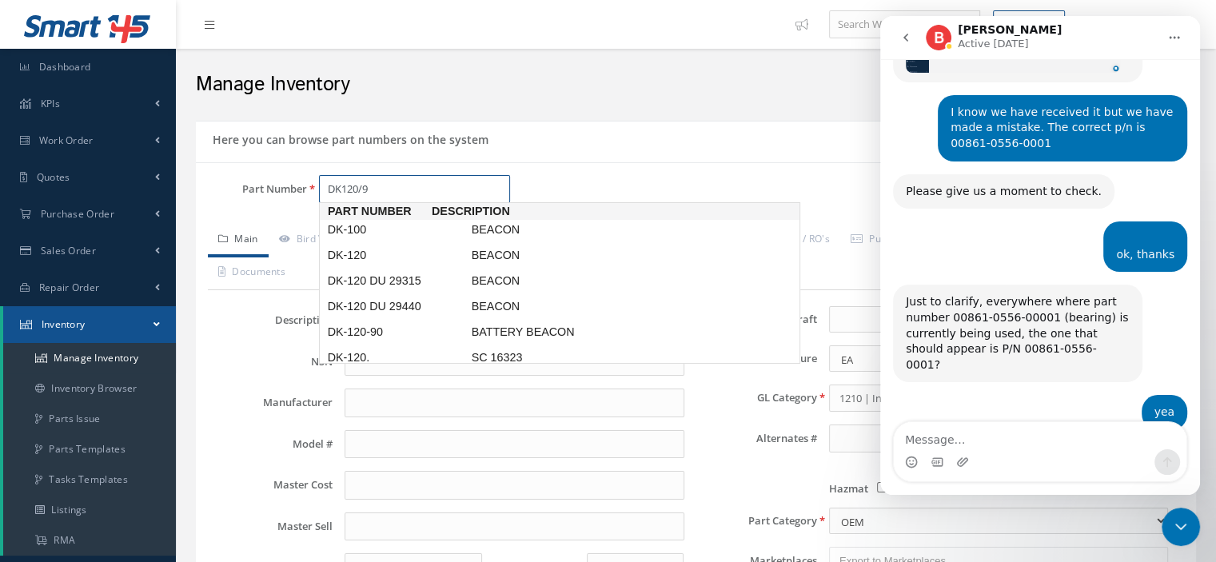
type input "DK120/90"
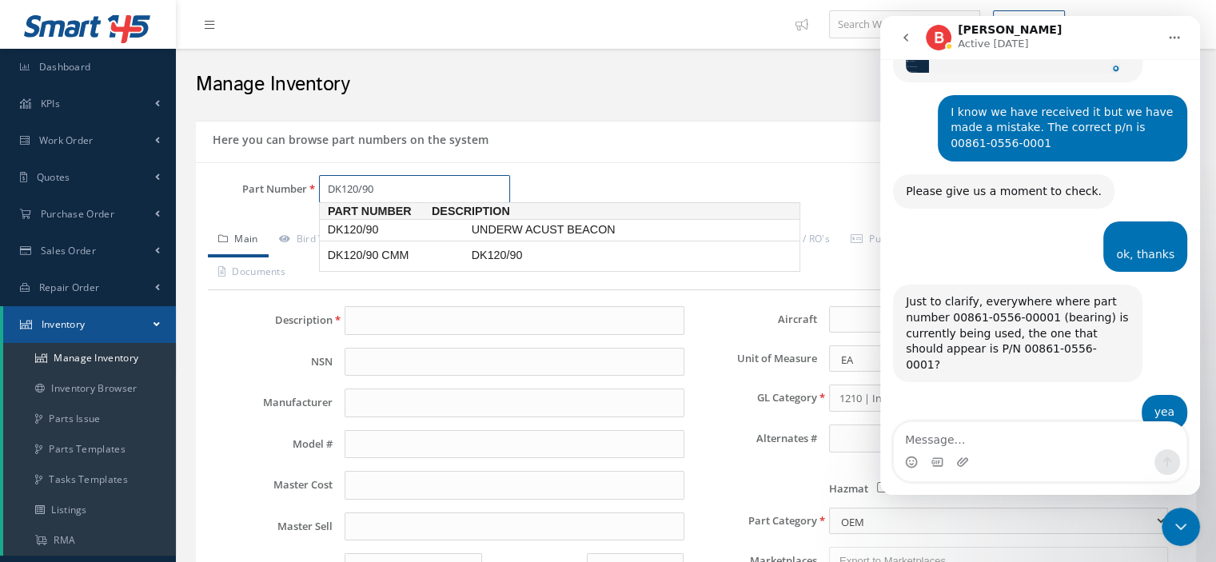
click at [372, 236] on span "DK120/90" at bounding box center [396, 229] width 144 height 17
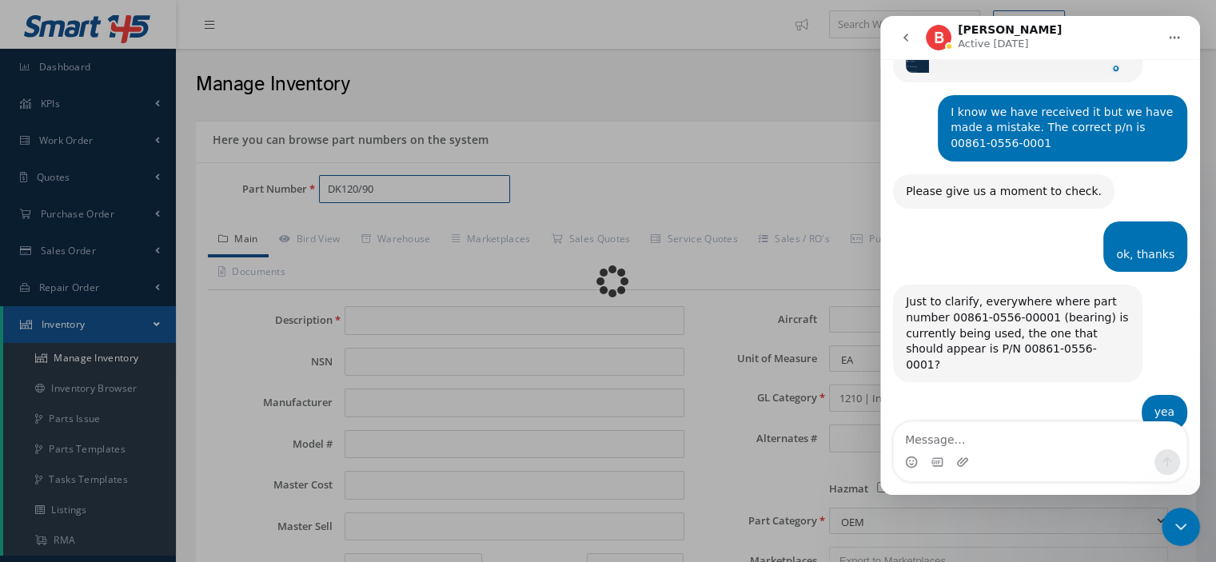
type input "UNDERW ACUST BEACON"
type input "DUKANE"
type input "0.00"
select select
type textarea "battery p/n 810-2042k -- Oscar [DATE] 01:20PM"
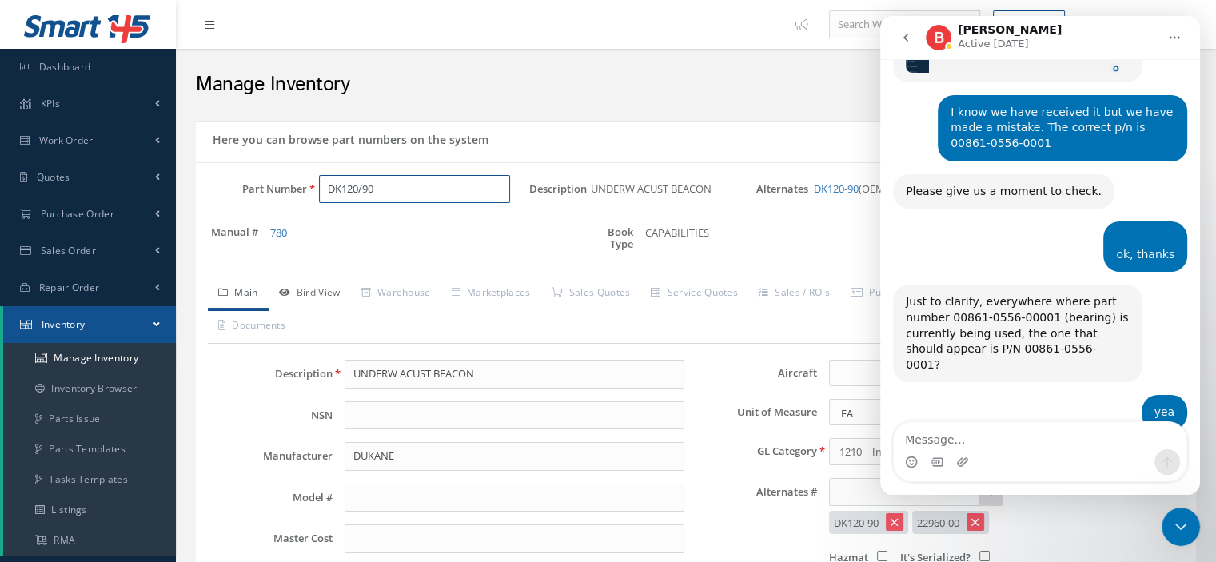
type input "DK120/90"
click at [329, 295] on link "Bird View" at bounding box center [310, 294] width 82 height 34
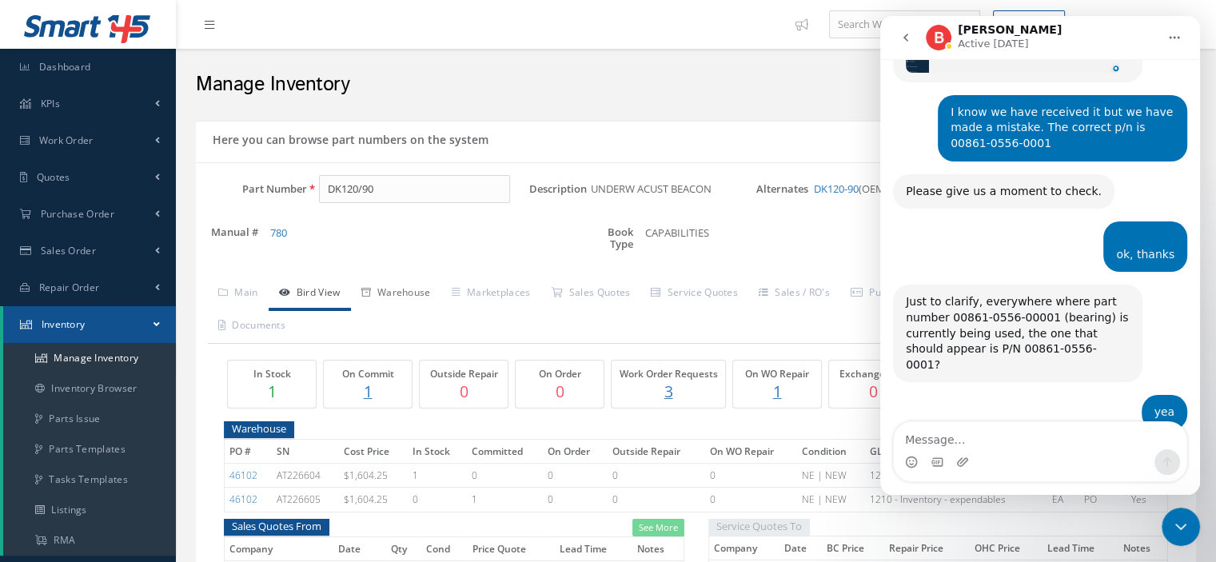
click at [392, 304] on link "Warehouse" at bounding box center [396, 294] width 90 height 34
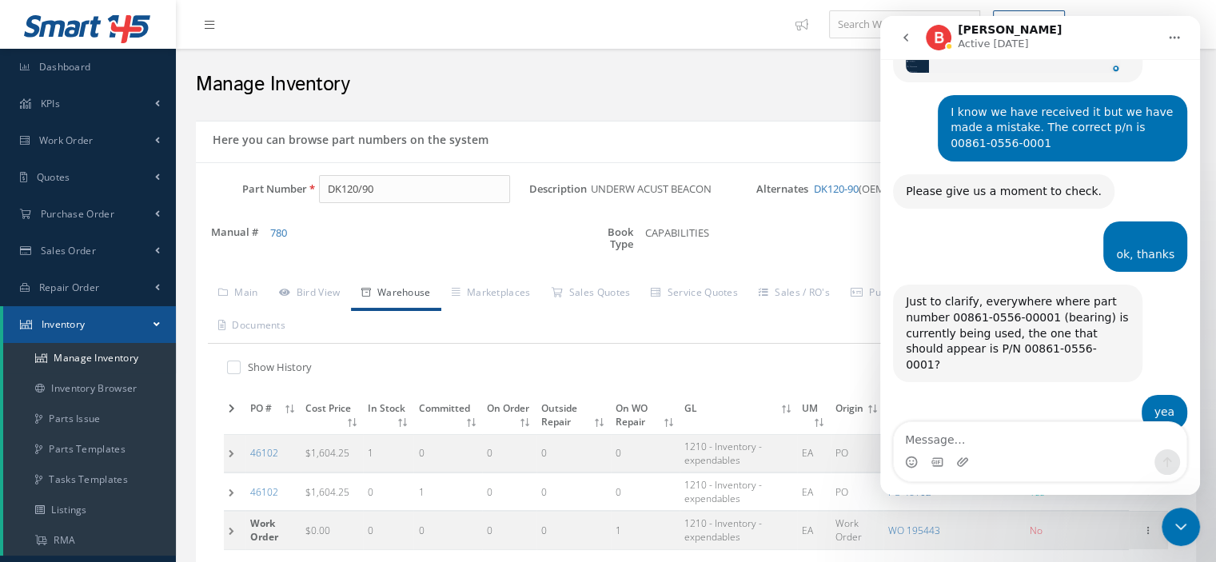
click at [240, 369] on label at bounding box center [242, 367] width 4 height 14
click at [237, 369] on input "checkbox" at bounding box center [232, 369] width 10 height 10
checkbox input "true"
click at [900, 40] on icon "go back" at bounding box center [905, 37] width 13 height 13
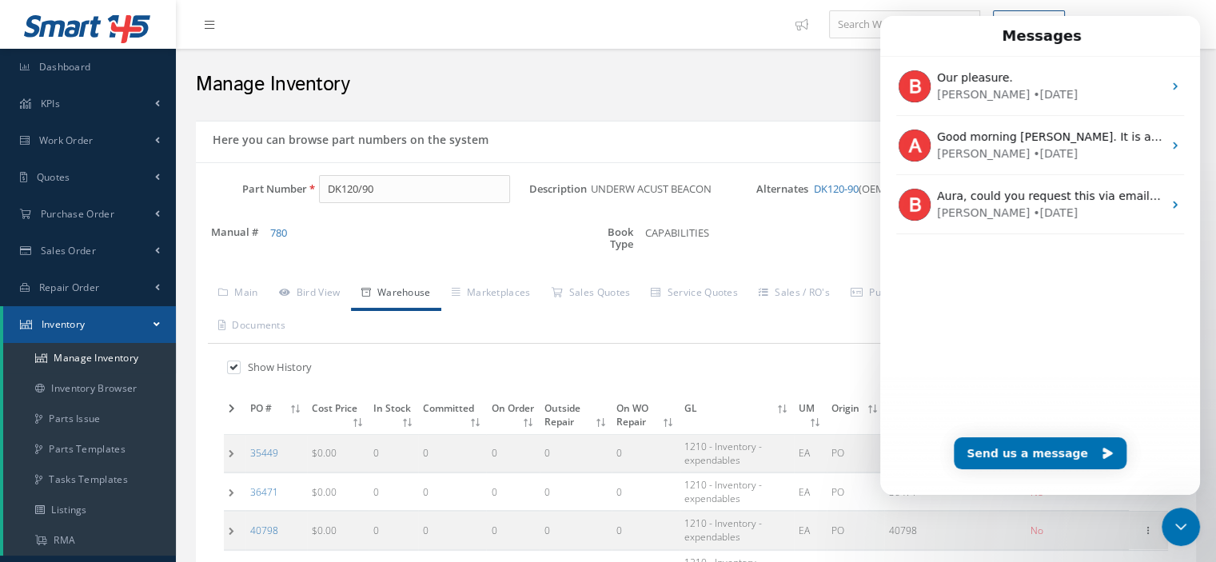
scroll to position [0, 0]
click at [1169, 528] on div "Close Intercom Messenger" at bounding box center [1180, 526] width 38 height 38
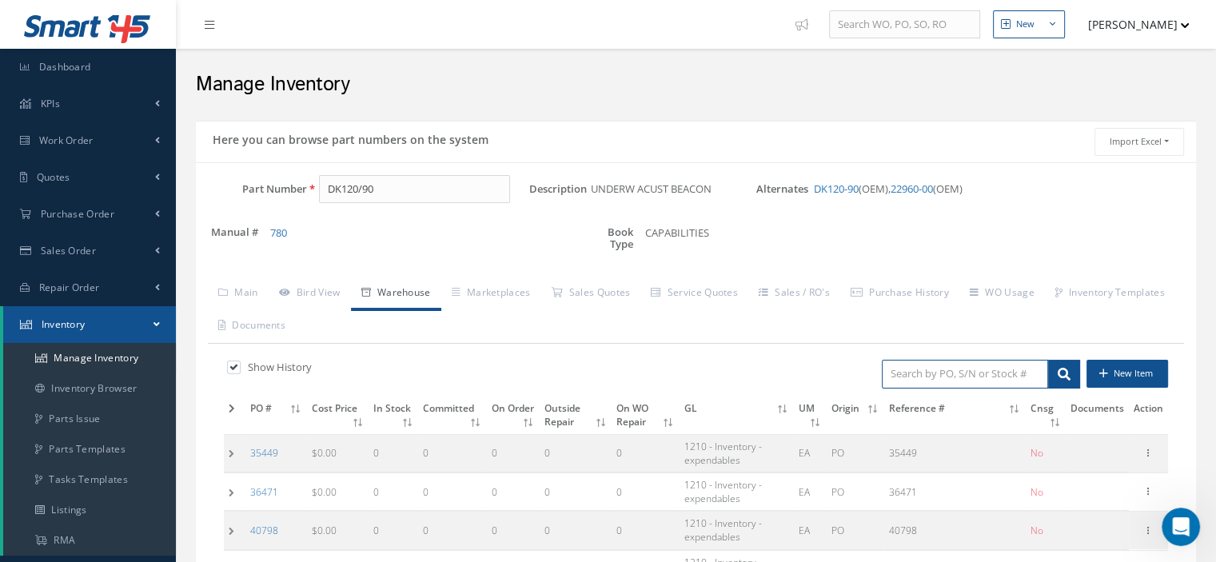
click at [924, 385] on input "search" at bounding box center [964, 374] width 166 height 29
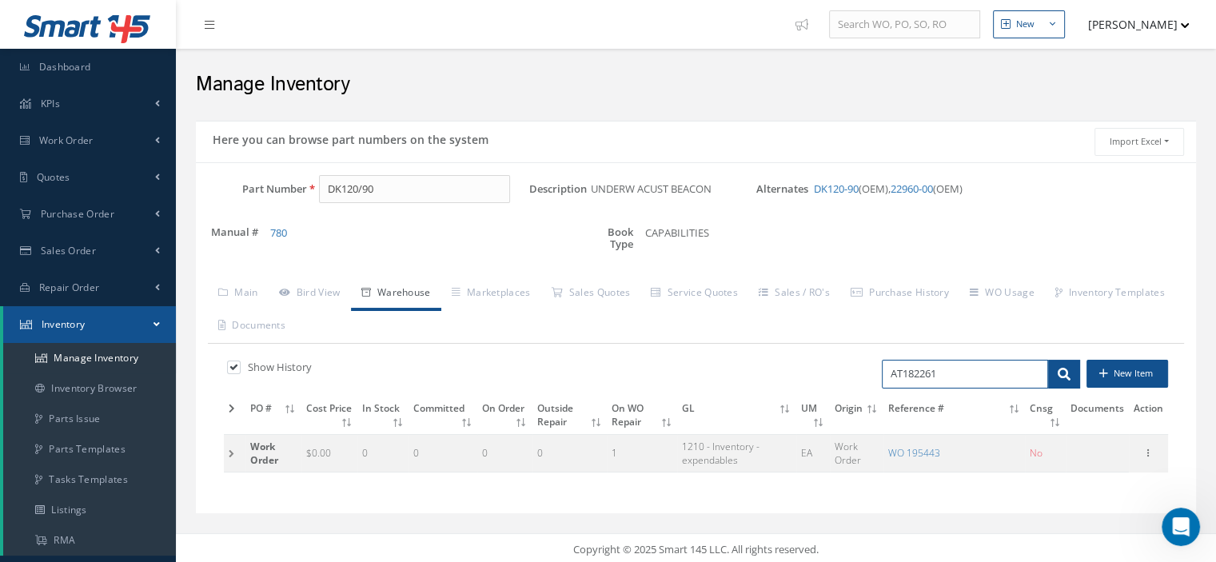
type input "AT182261"
click at [1055, 373] on span at bounding box center [1064, 374] width 32 height 29
click at [1148, 450] on icon at bounding box center [1148, 451] width 16 height 13
click at [1084, 447] on link "Edit" at bounding box center [1074, 448] width 126 height 21
type input "0.00"
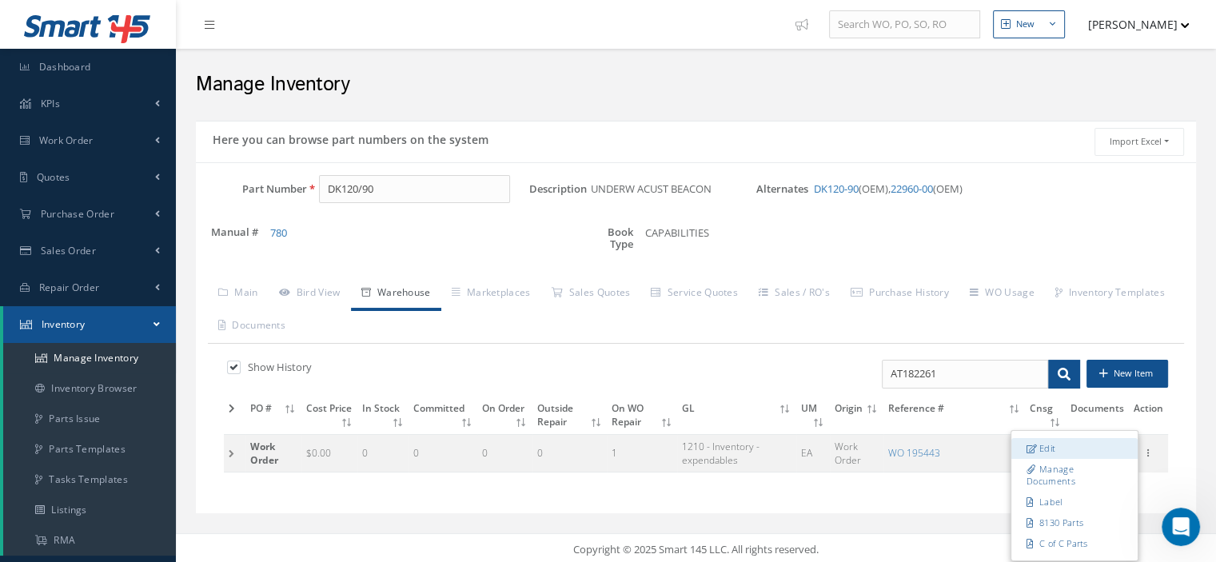
type input "195443"
type input "DK120/90"
type input "AT182261"
checkbox input "false"
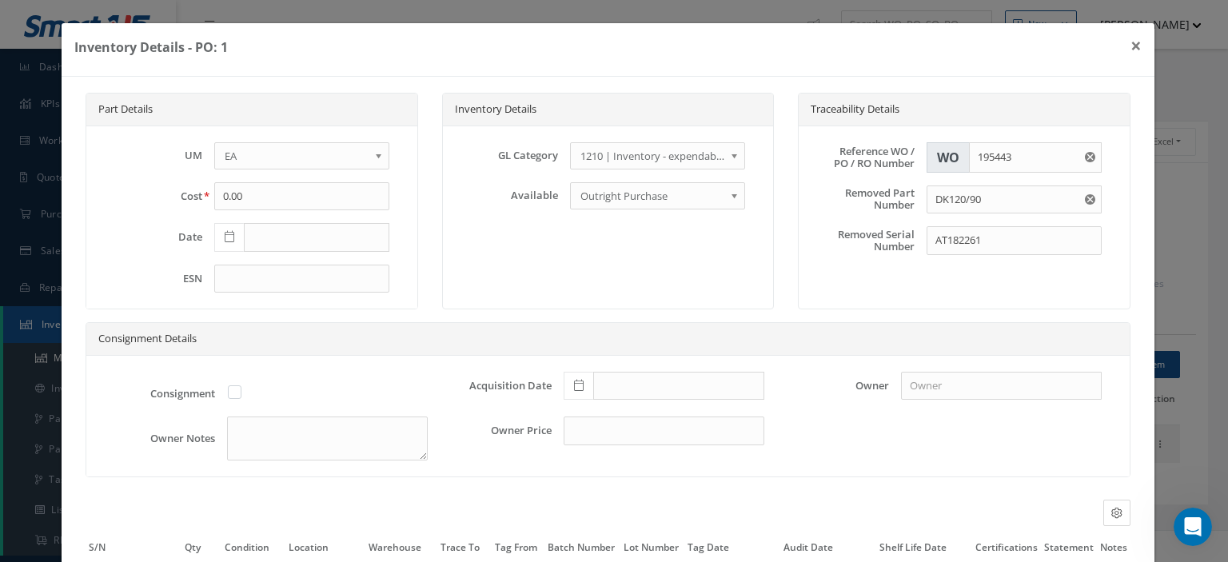
scroll to position [150, 0]
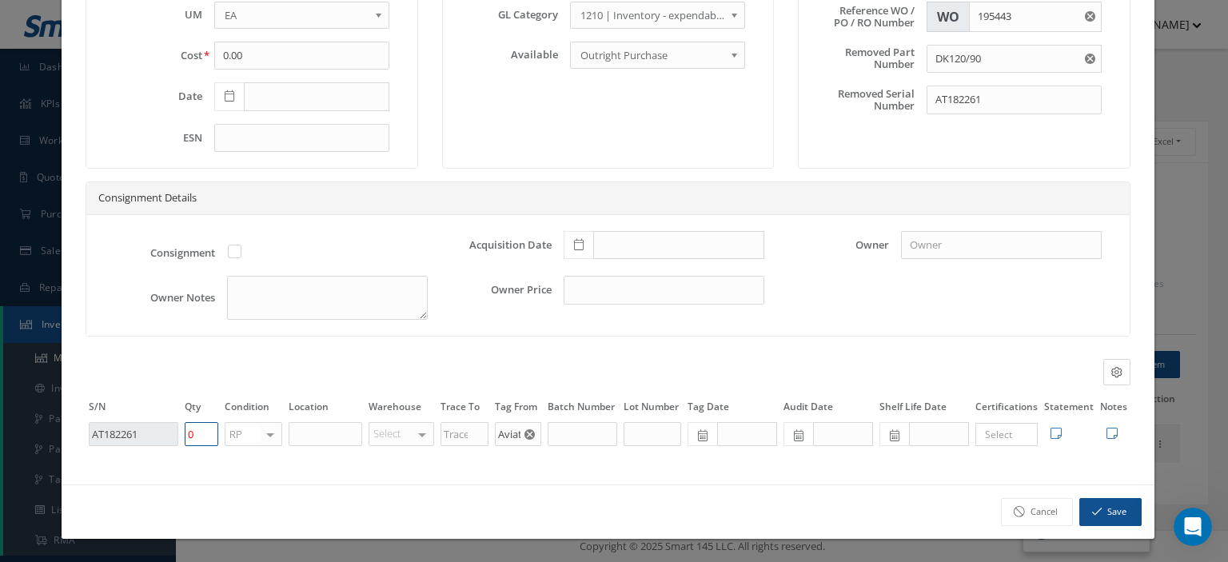
drag, startPoint x: 192, startPoint y: 435, endPoint x: 181, endPoint y: 434, distance: 10.4
click at [181, 434] on td "0" at bounding box center [201, 433] width 40 height 27
click at [269, 437] on div at bounding box center [270, 434] width 22 height 23
click at [249, 484] on span "SV" at bounding box center [253, 486] width 56 height 27
click at [1092, 511] on icon "button" at bounding box center [1097, 511] width 10 height 11
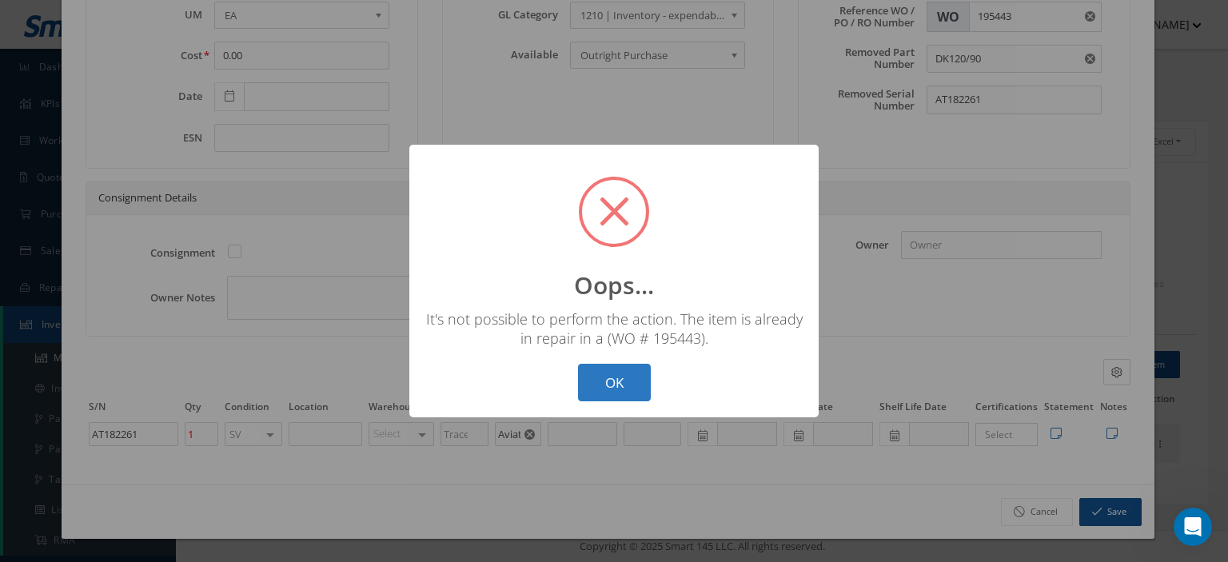
click at [614, 372] on button "OK" at bounding box center [614, 383] width 73 height 38
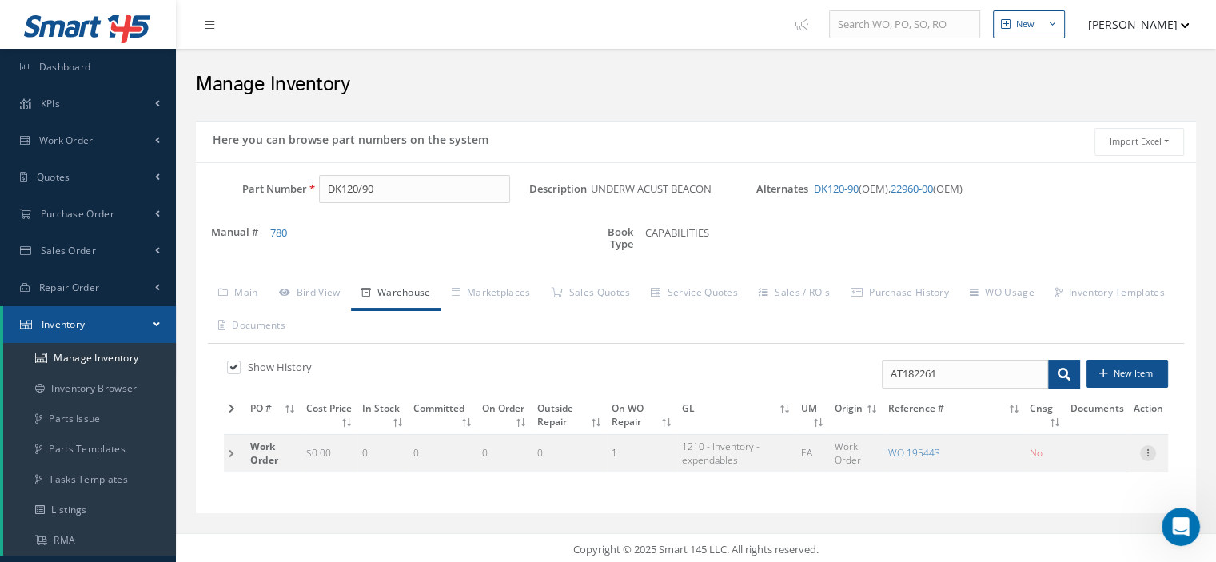
click at [1148, 451] on icon at bounding box center [1148, 451] width 16 height 13
click at [1071, 447] on link "Edit" at bounding box center [1074, 448] width 126 height 21
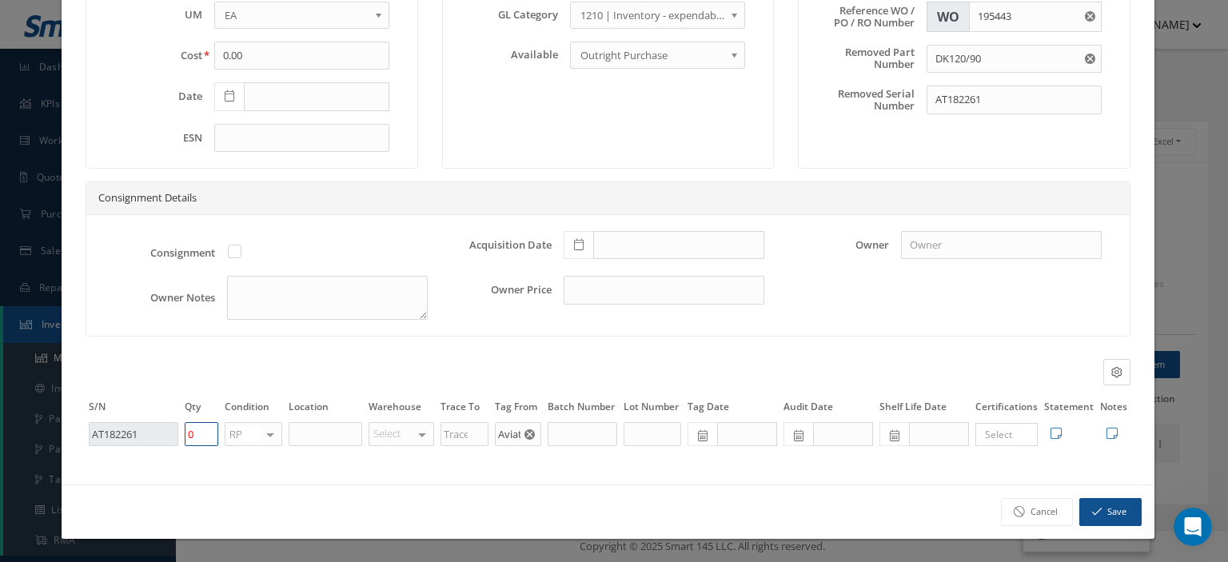
drag, startPoint x: 193, startPoint y: 441, endPoint x: 182, endPoint y: 440, distance: 11.3
click at [182, 440] on td "0" at bounding box center [201, 433] width 40 height 27
type input "1"
click at [1100, 510] on button "Save" at bounding box center [1110, 512] width 62 height 28
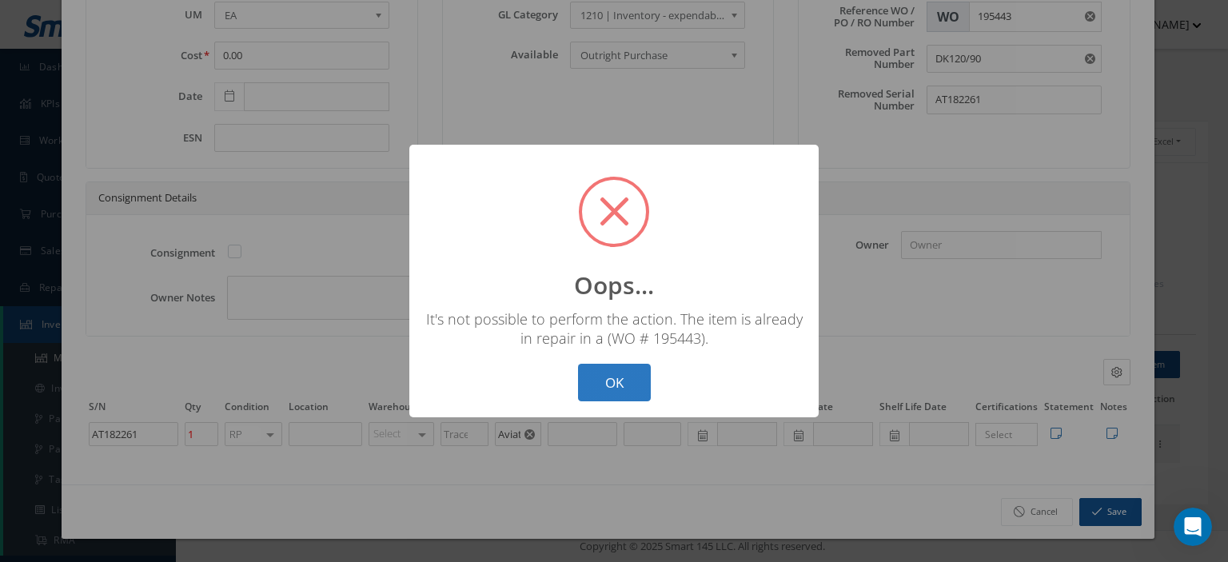
click at [619, 393] on button "OK" at bounding box center [614, 383] width 73 height 38
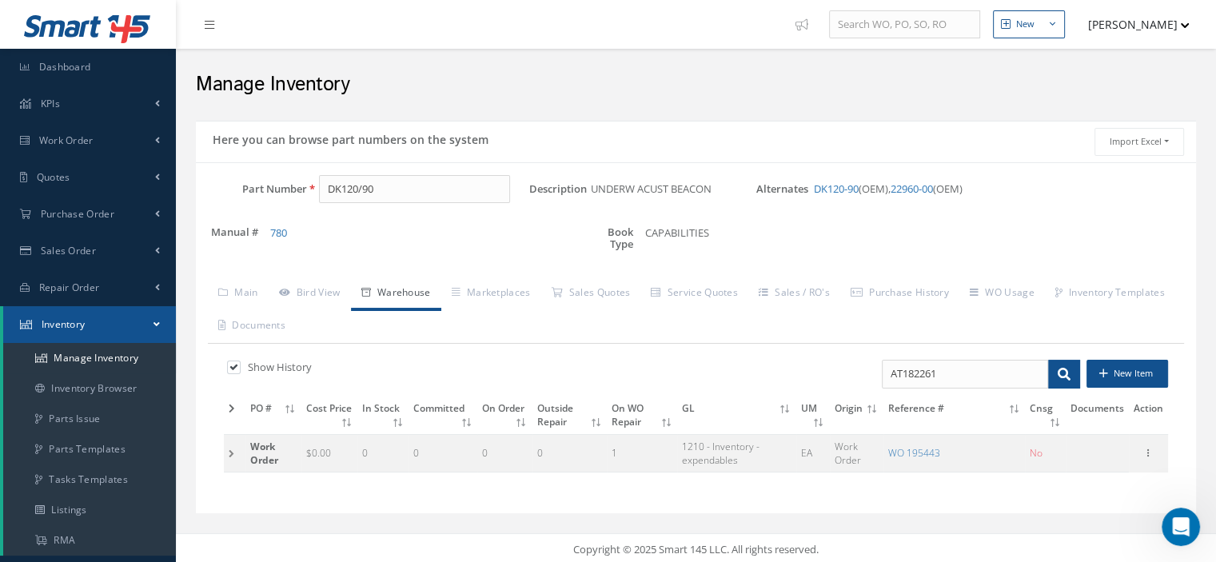
click at [240, 369] on label at bounding box center [242, 367] width 4 height 14
click at [235, 369] on input "checkbox" at bounding box center [232, 369] width 10 height 10
click at [240, 369] on label at bounding box center [242, 367] width 4 height 14
click at [235, 369] on input "checkbox" at bounding box center [232, 369] width 10 height 10
checkbox input "true"
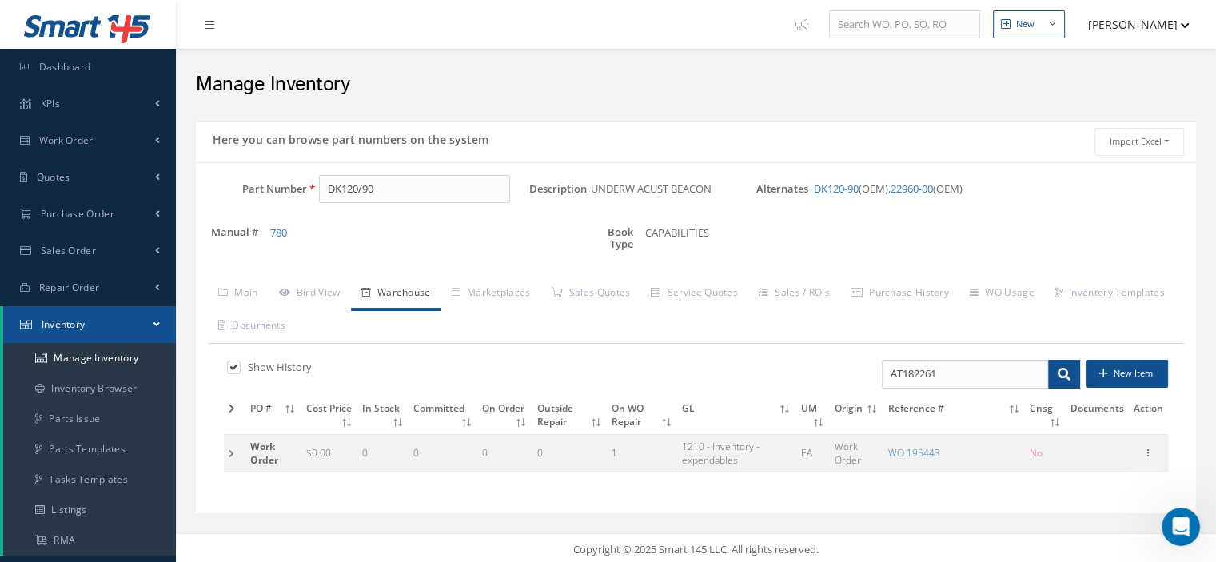
click at [227, 406] on td at bounding box center [235, 415] width 22 height 38
click at [233, 404] on icon at bounding box center [232, 409] width 6 height 10
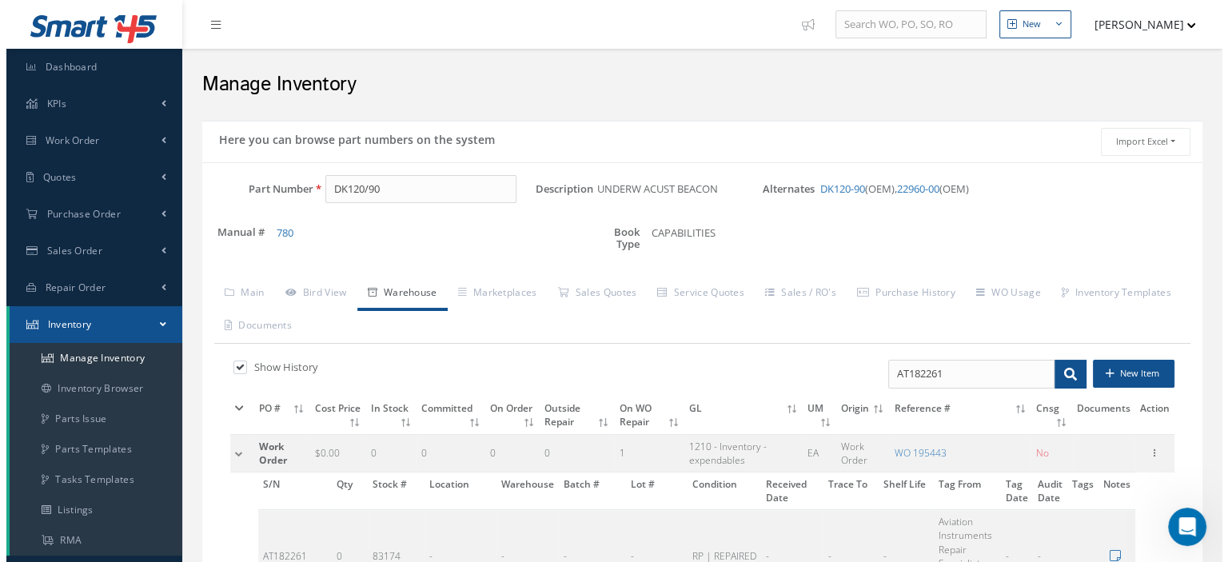
scroll to position [288, 0]
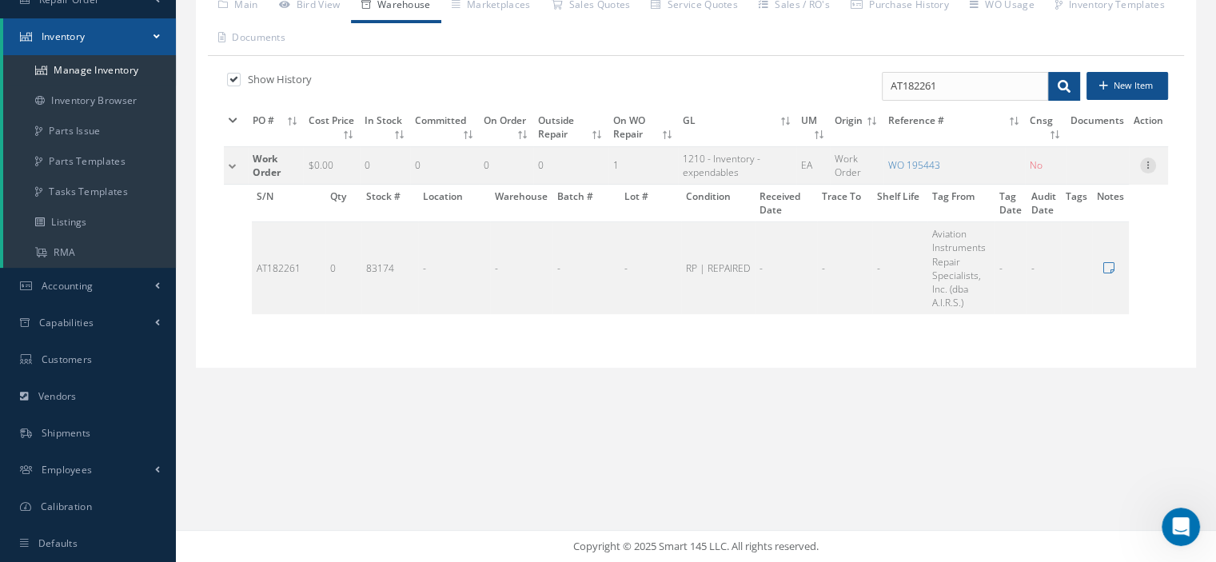
click at [1147, 164] on icon at bounding box center [1148, 163] width 16 height 13
click at [1092, 170] on link "Edit" at bounding box center [1074, 175] width 126 height 21
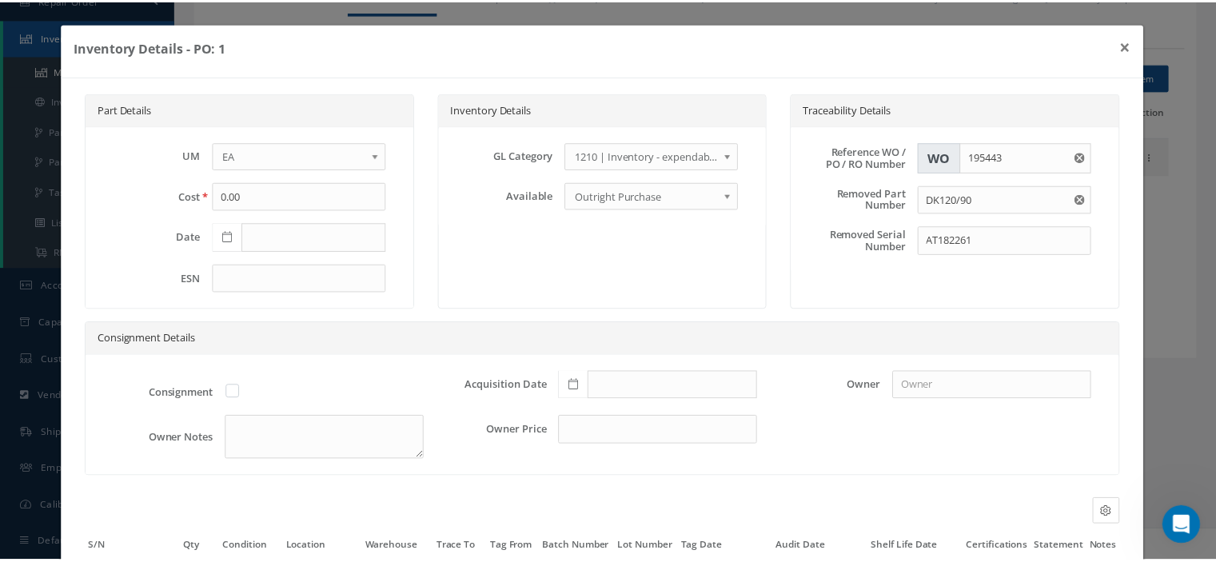
scroll to position [150, 0]
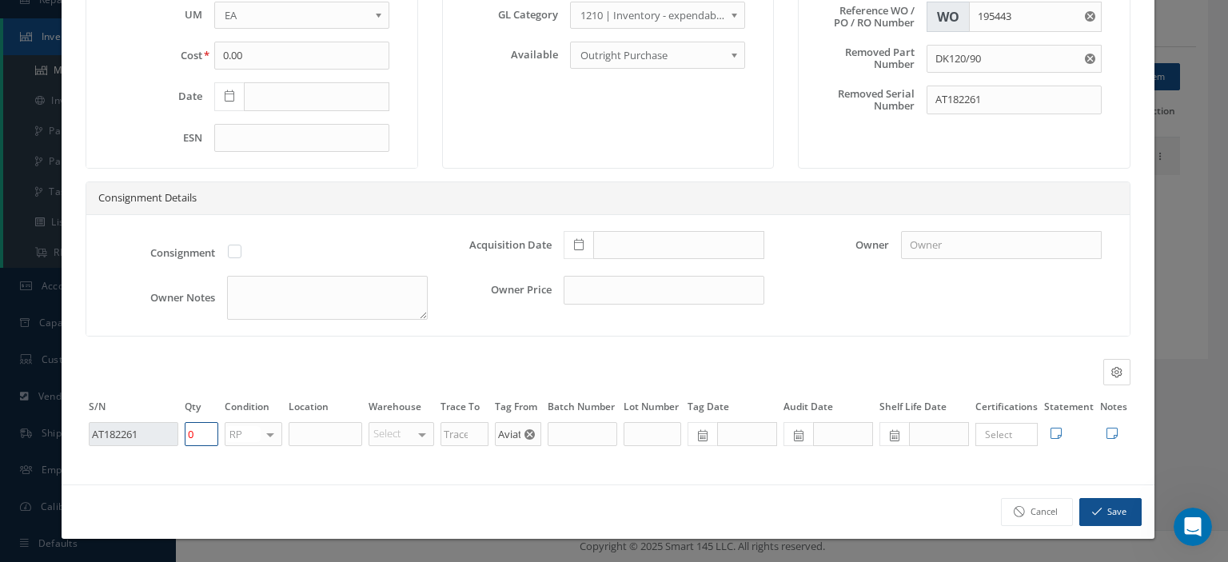
click at [166, 440] on tr "AT182261 0 RP OH SV RP AR NE FN NS RE FP BER N/A INSP BC No elements found. Lis…" at bounding box center [608, 433] width 1045 height 27
type input "1"
click at [1095, 517] on button "Save" at bounding box center [1110, 512] width 62 height 28
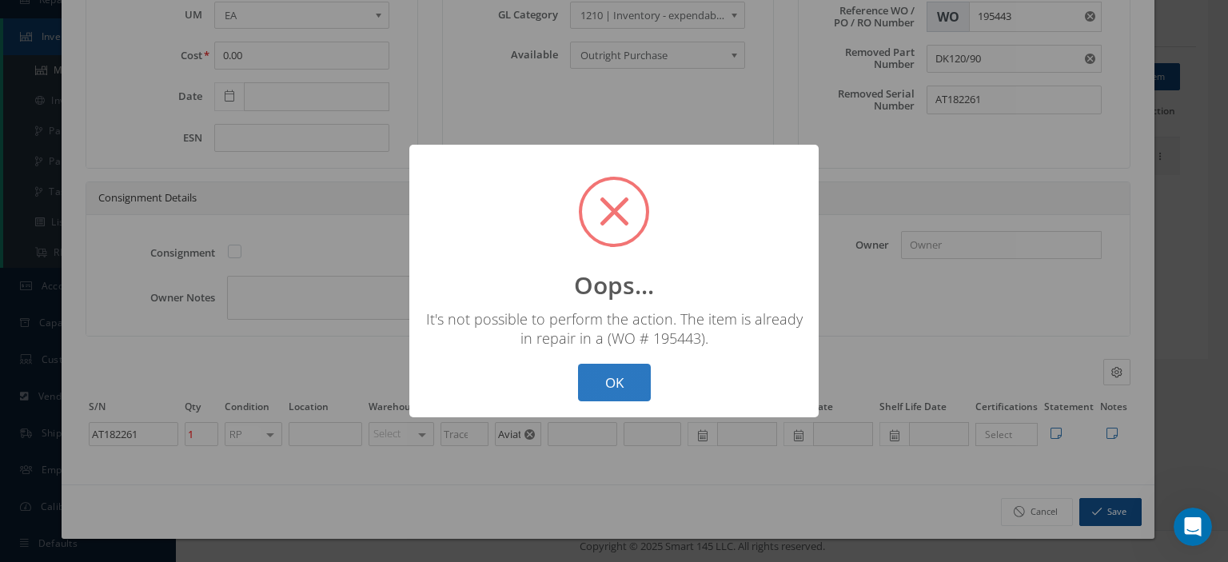
click at [617, 370] on button "OK" at bounding box center [614, 383] width 73 height 38
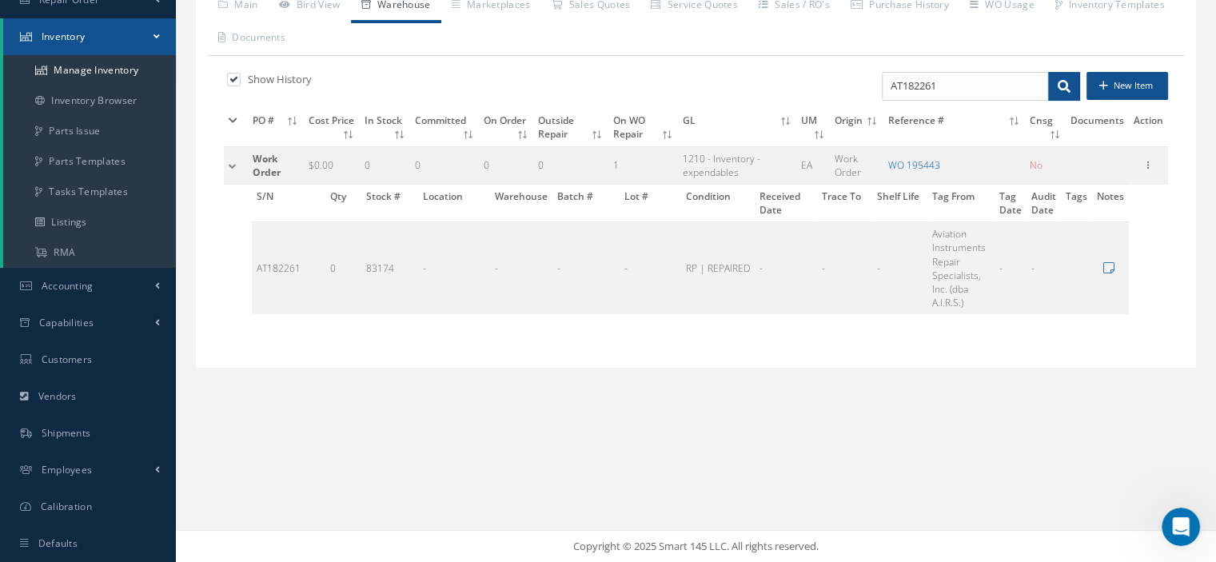
click at [917, 162] on link "WO 195443" at bounding box center [914, 165] width 52 height 14
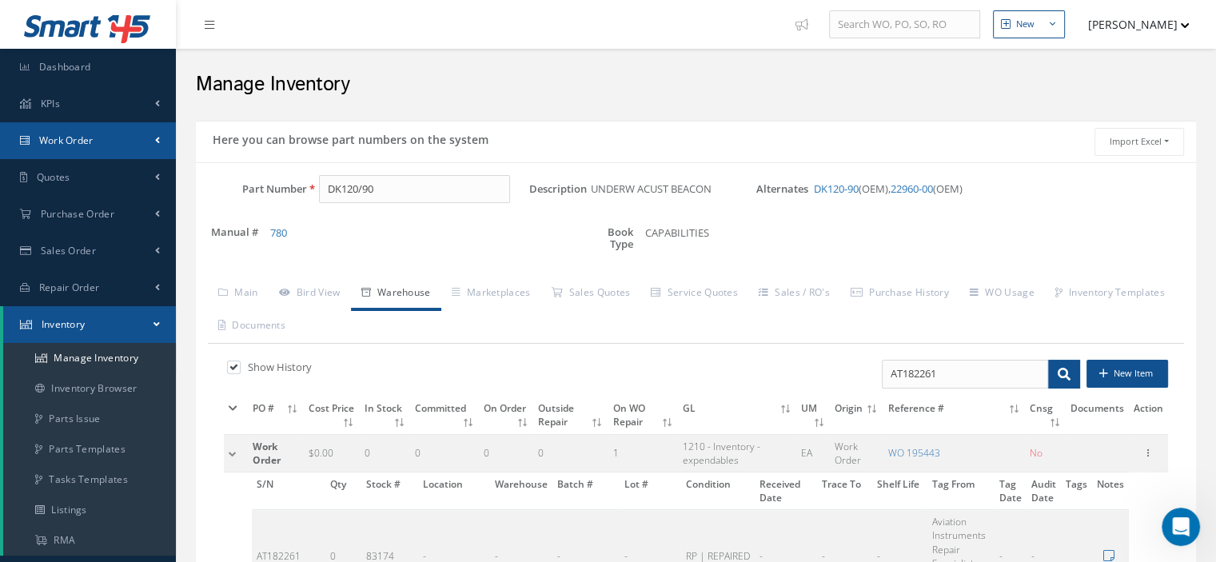
click at [109, 150] on link "Work Order" at bounding box center [88, 140] width 176 height 37
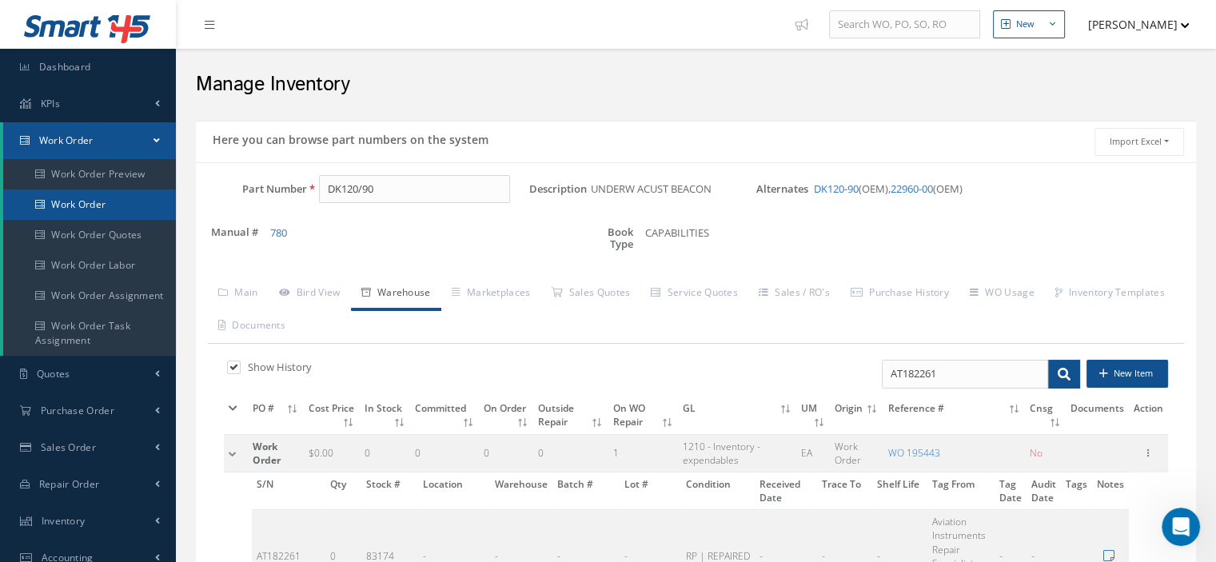
click at [103, 197] on link "Work Order" at bounding box center [89, 204] width 173 height 30
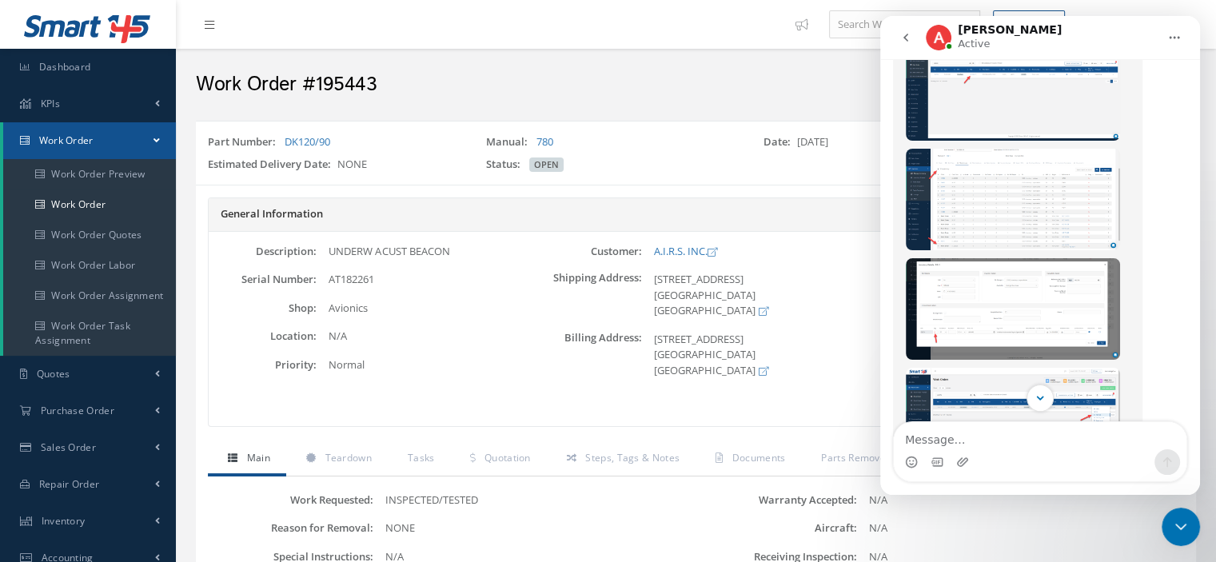
scroll to position [951, 0]
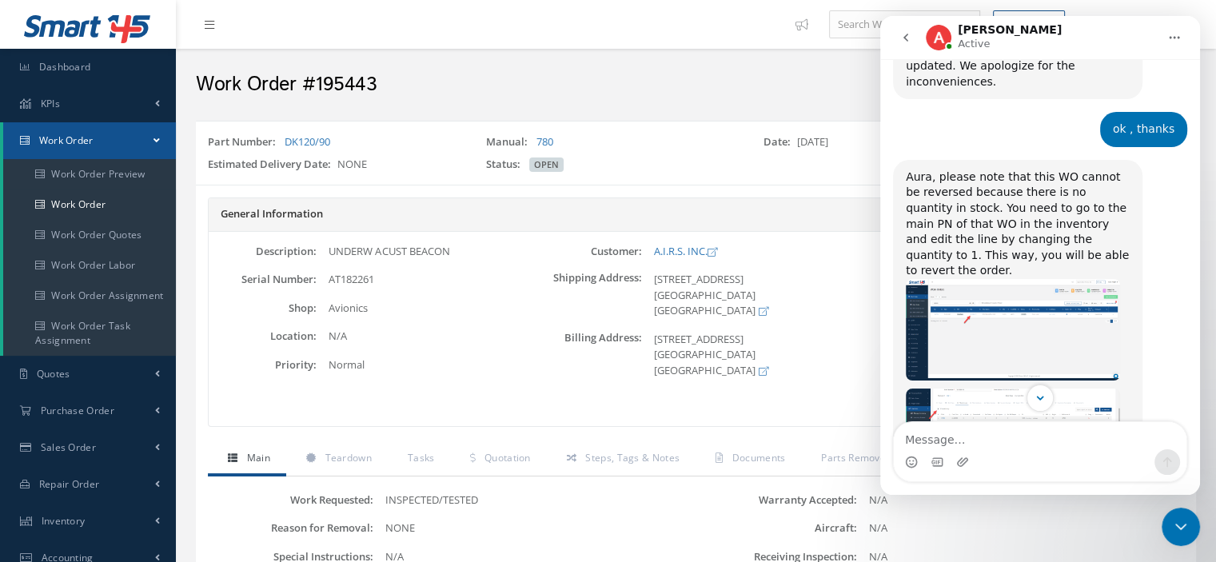
click at [969, 279] on img "Alison says…" at bounding box center [1012, 329] width 214 height 101
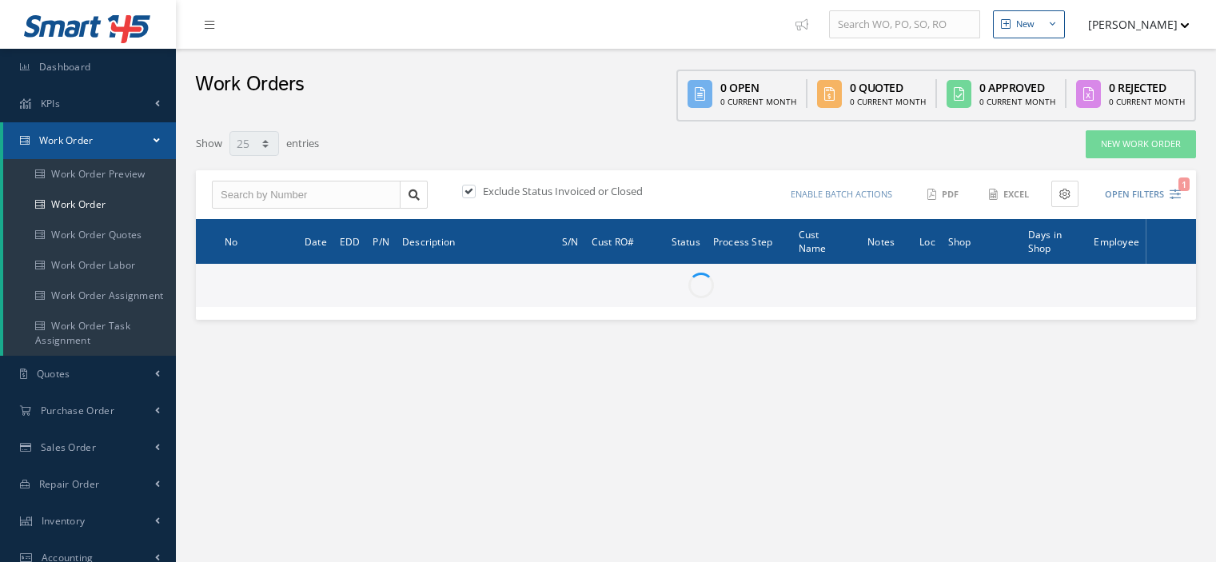
select select "25"
click at [265, 195] on input "text" at bounding box center [306, 195] width 189 height 29
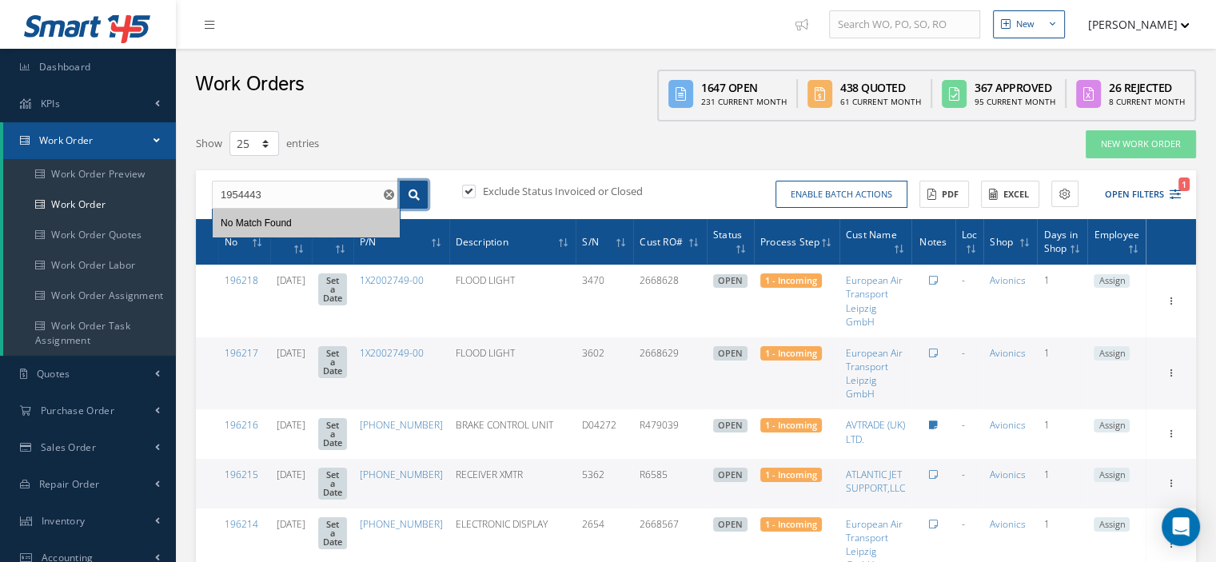
click at [413, 194] on icon at bounding box center [413, 194] width 11 height 11
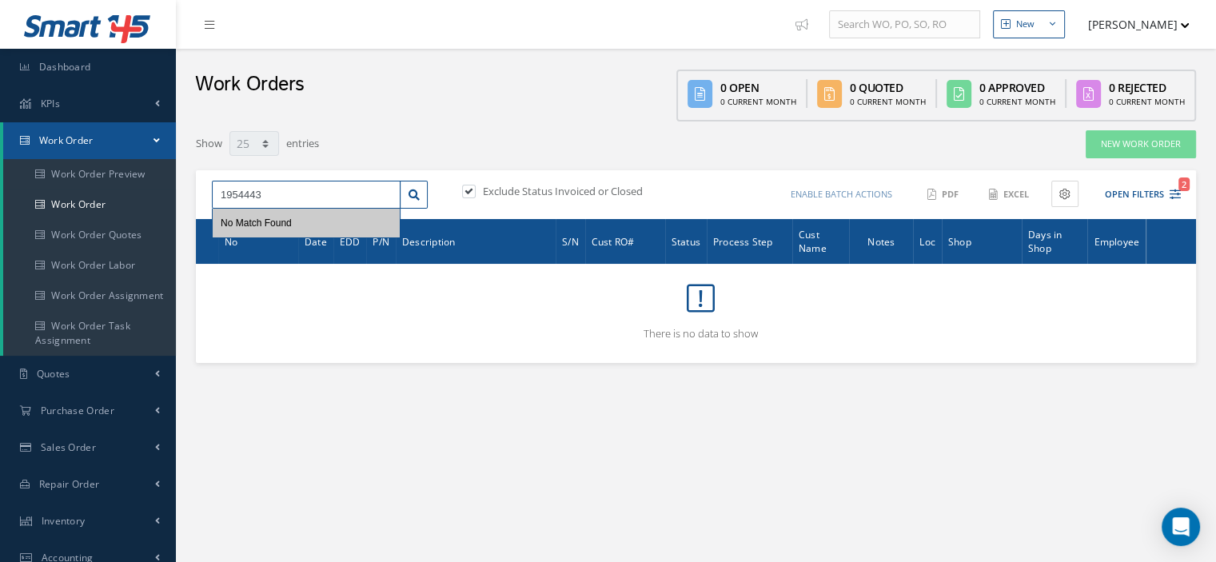
click at [243, 192] on input "1954443" at bounding box center [306, 195] width 189 height 29
type input "195443"
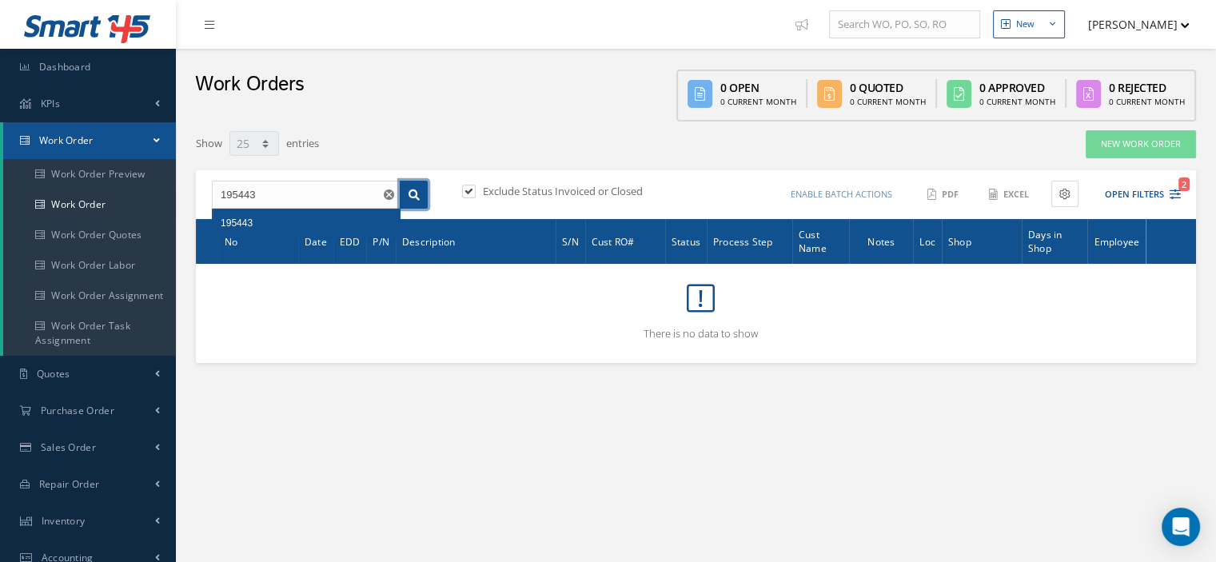
click at [416, 193] on icon at bounding box center [413, 194] width 11 height 11
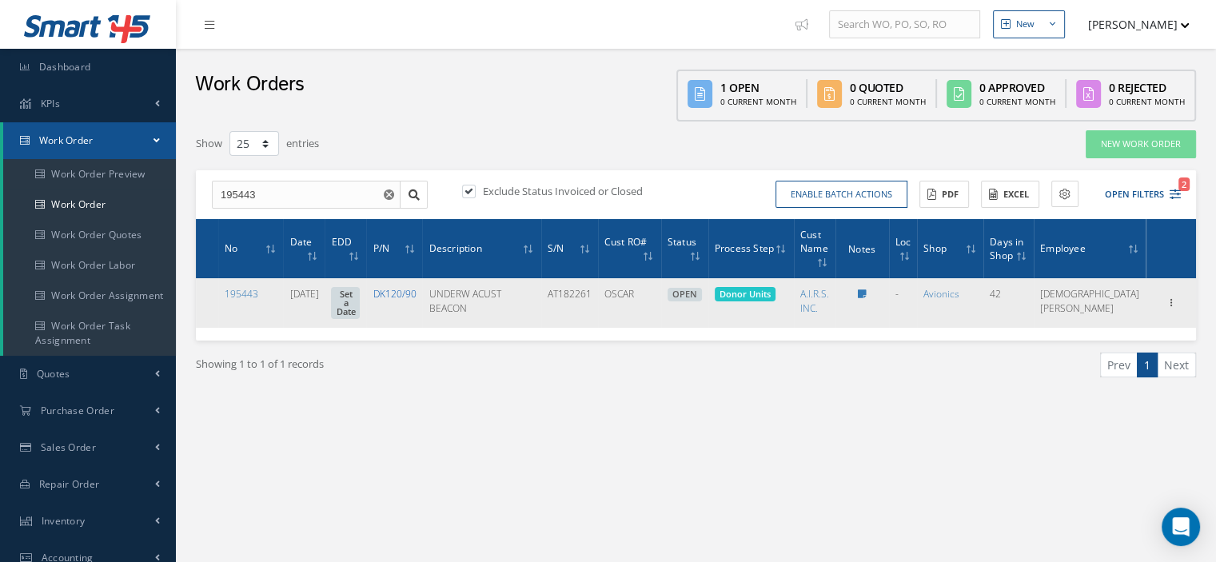
click at [416, 296] on link "DK120/90" at bounding box center [393, 294] width 43 height 14
click at [598, 293] on td "AT182261" at bounding box center [569, 303] width 57 height 50
click at [416, 295] on link "DK120/90" at bounding box center [393, 294] width 43 height 14
click at [1172, 295] on icon at bounding box center [1171, 301] width 16 height 13
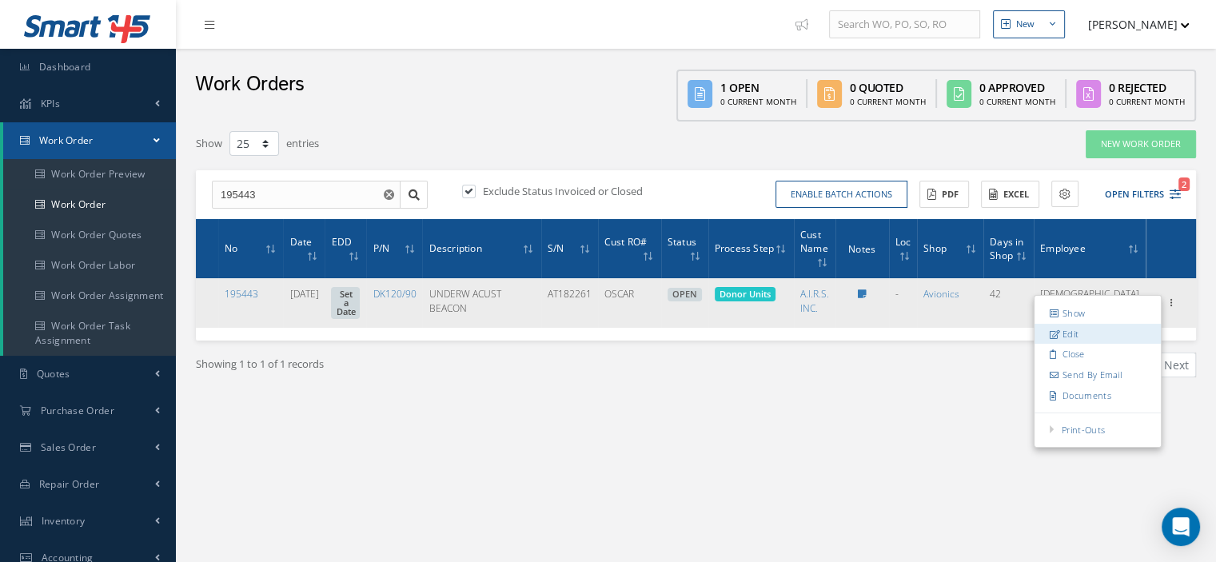
click at [1106, 332] on link "Edit" at bounding box center [1097, 334] width 126 height 21
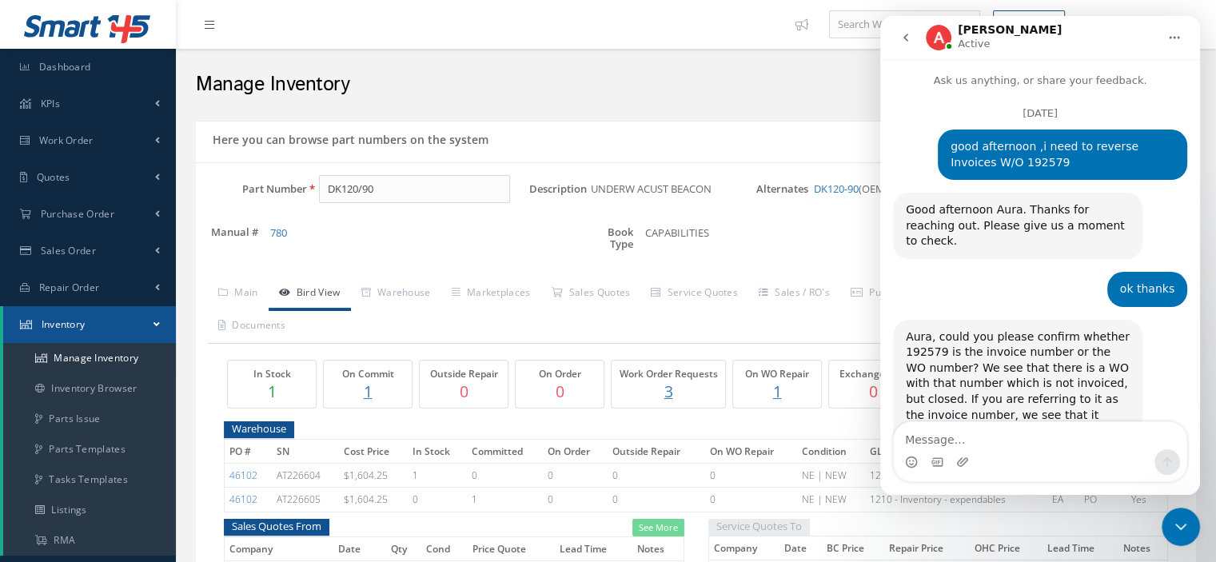
scroll to position [1351, 0]
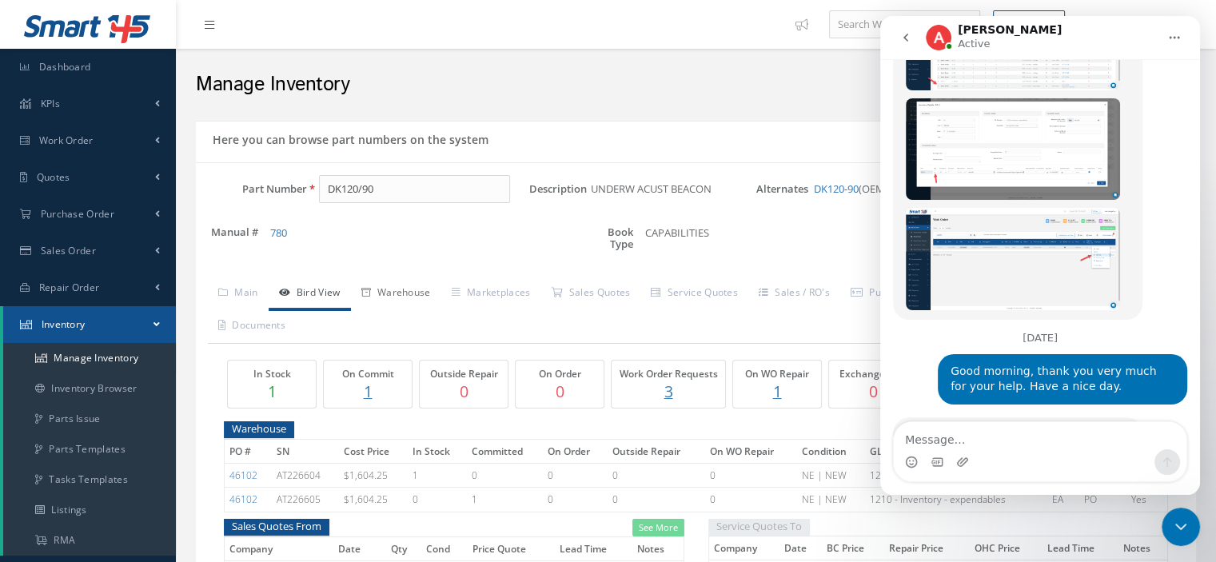
click at [399, 287] on link "Warehouse" at bounding box center [396, 294] width 90 height 34
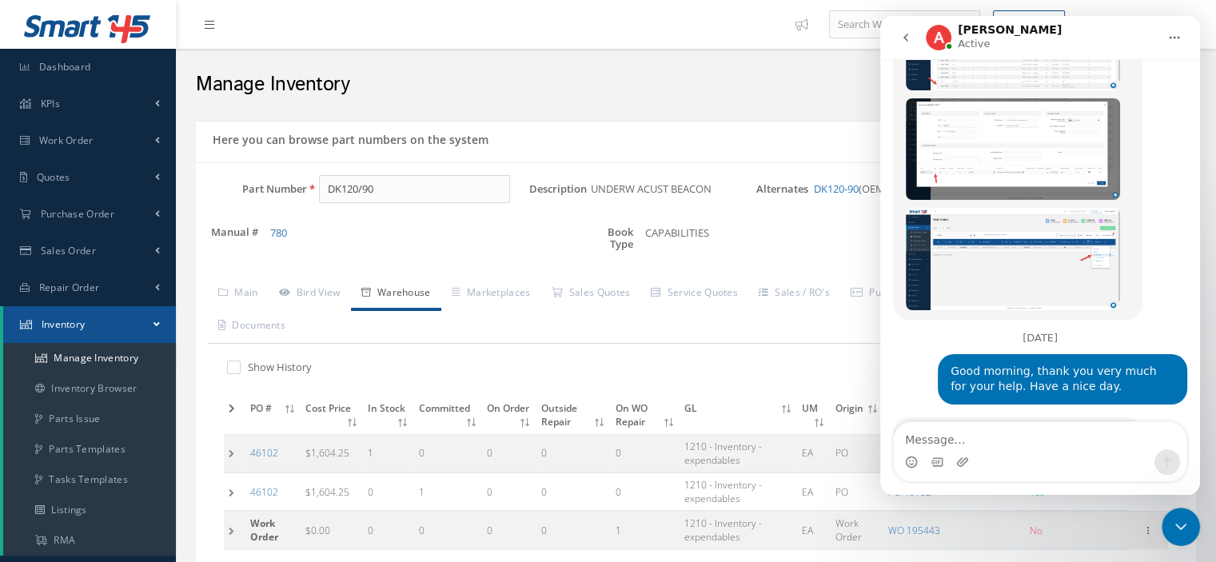
click at [240, 367] on label at bounding box center [242, 367] width 4 height 14
click at [230, 367] on input "checkbox" at bounding box center [232, 369] width 10 height 10
checkbox input "true"
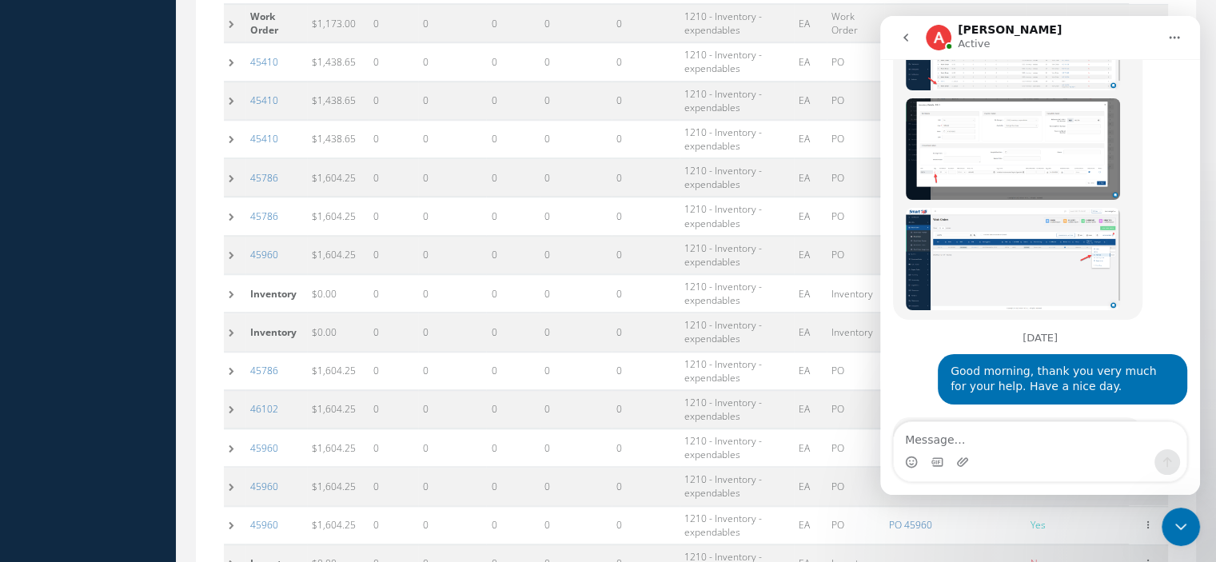
scroll to position [1570, 0]
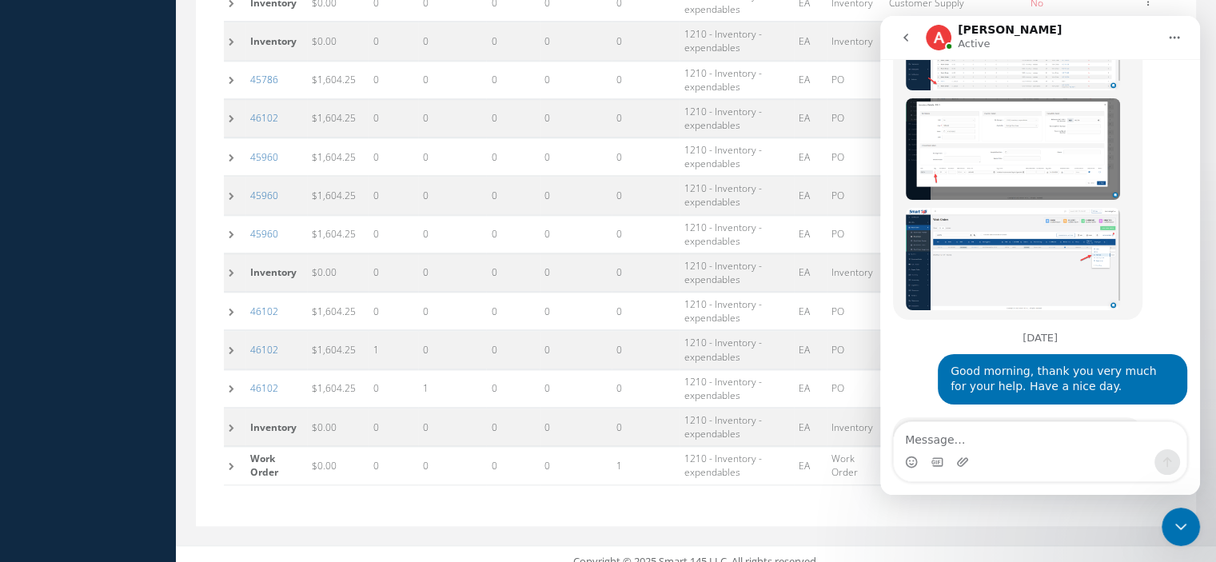
click at [230, 456] on td at bounding box center [235, 466] width 22 height 38
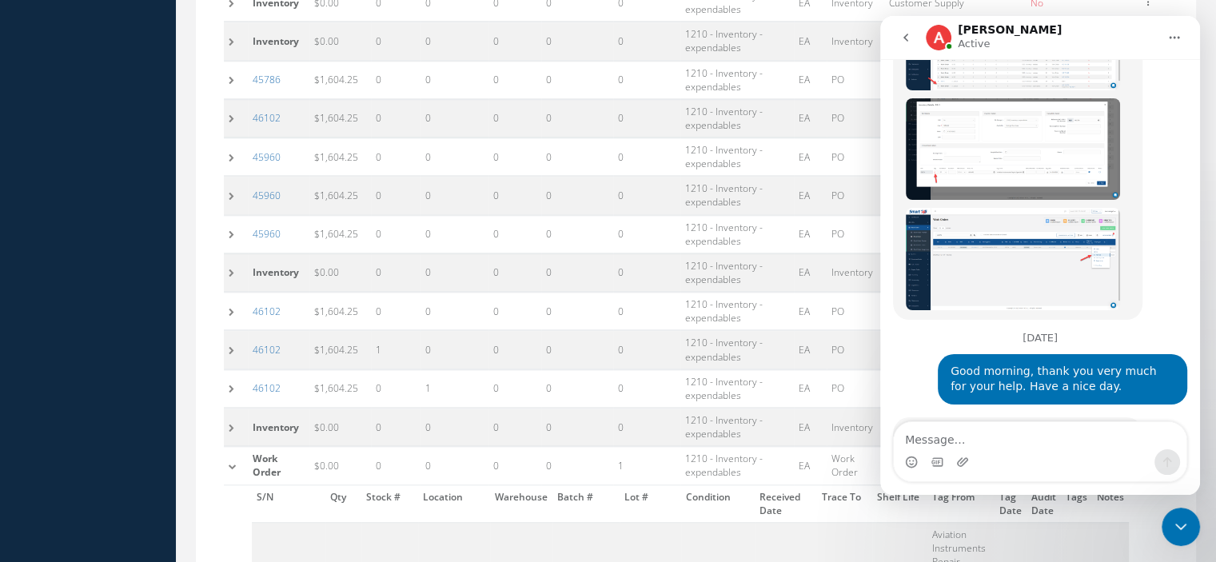
scroll to position [1713, 0]
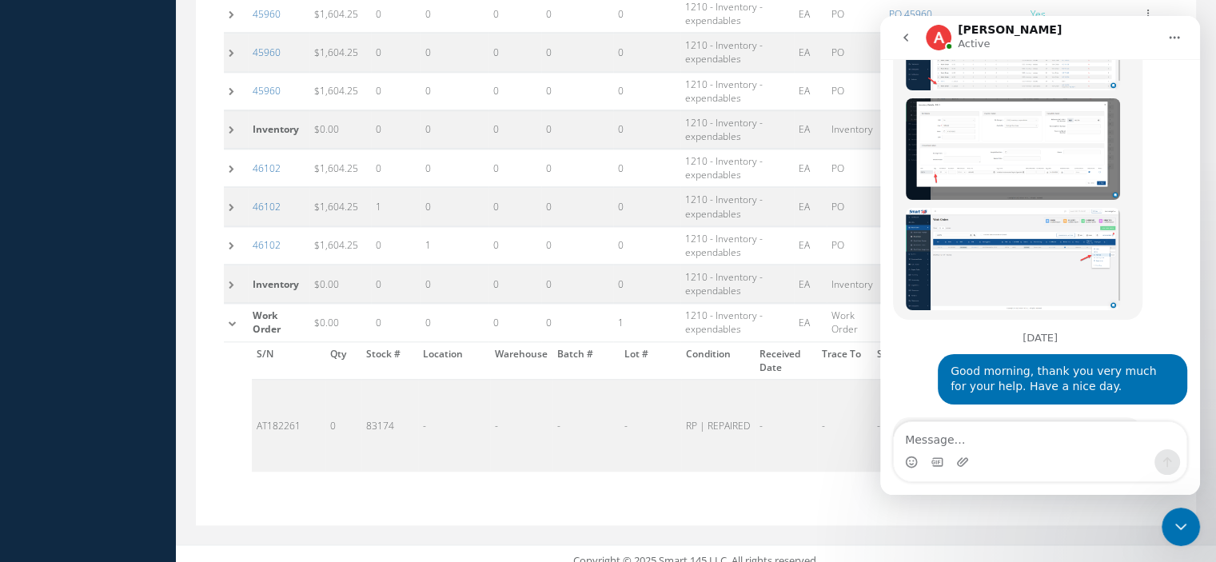
click at [905, 38] on icon "go back" at bounding box center [905, 38] width 5 height 8
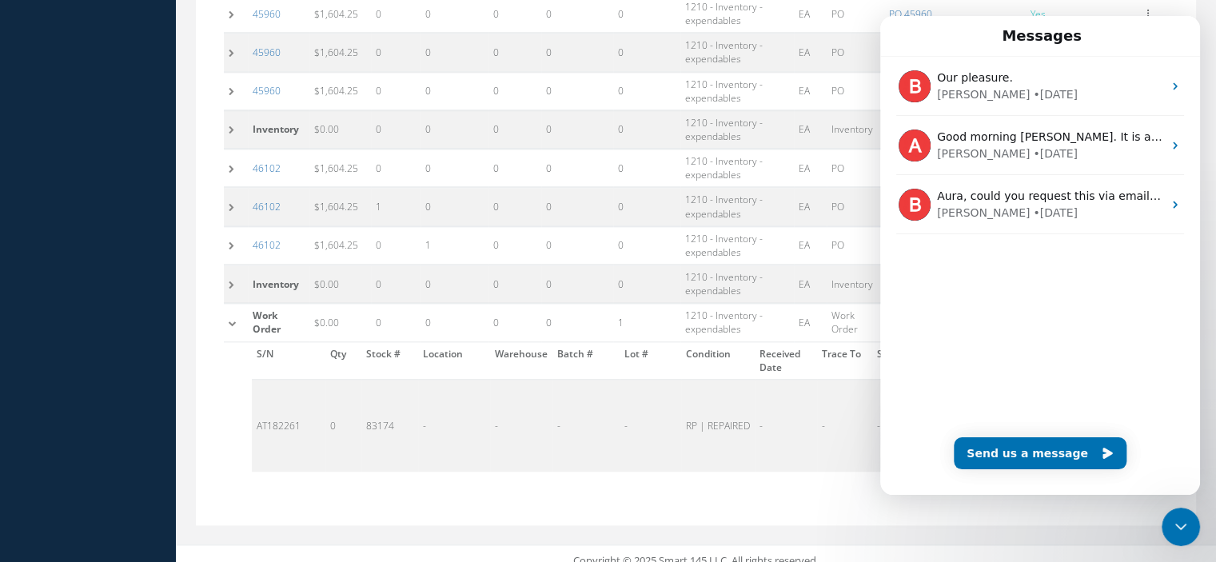
click at [1179, 521] on icon "Close Intercom Messenger" at bounding box center [1180, 526] width 19 height 19
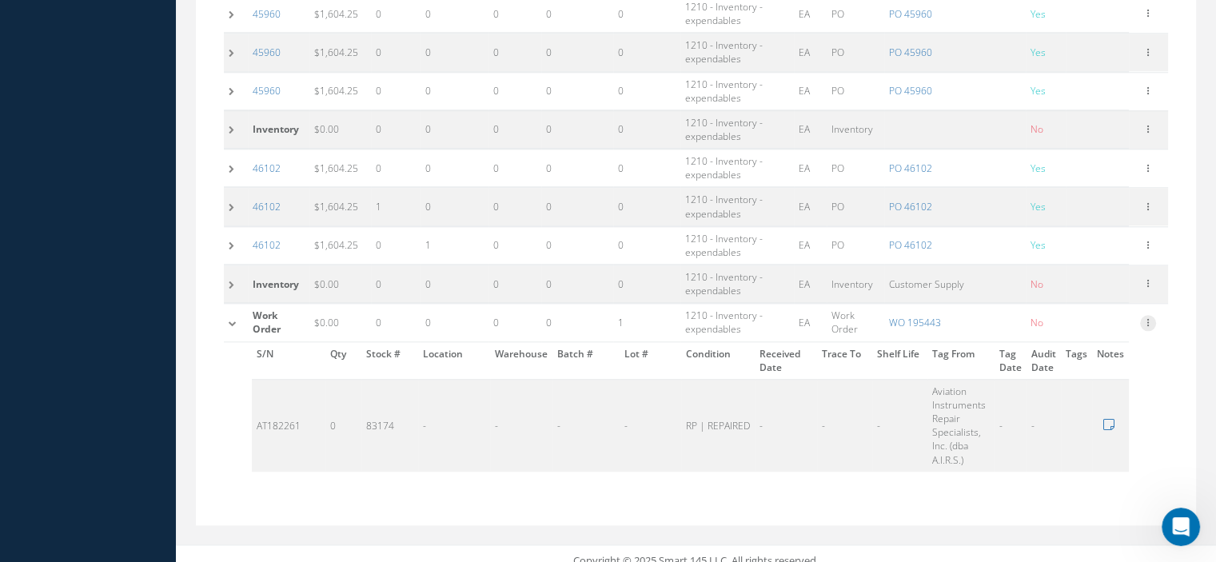
click at [1153, 315] on icon at bounding box center [1148, 321] width 16 height 13
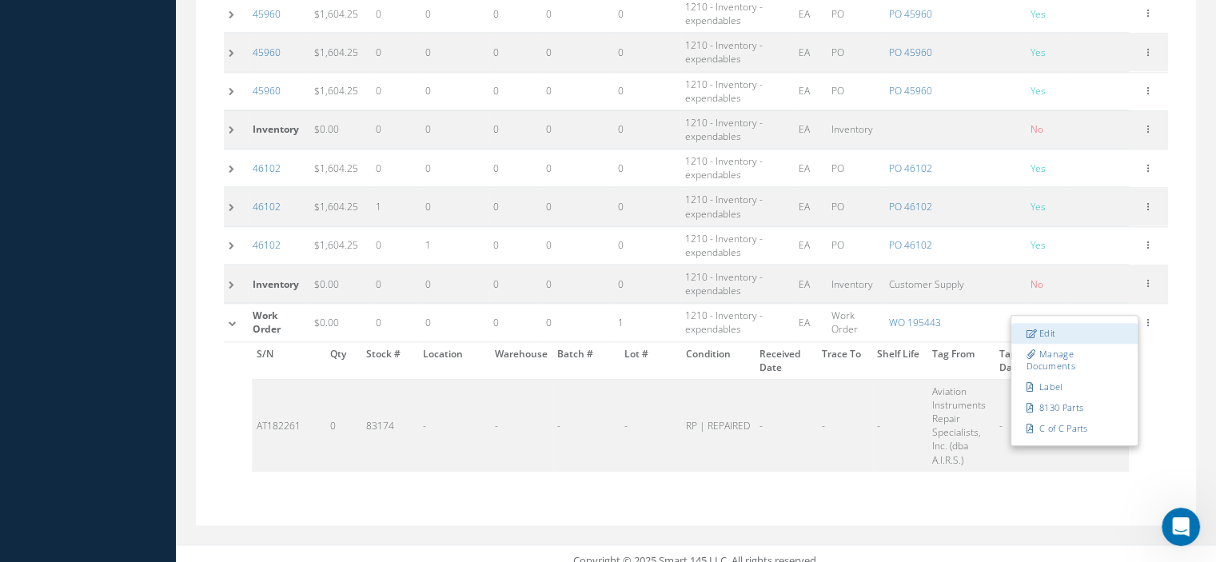
click at [1079, 324] on link "Edit" at bounding box center [1074, 333] width 126 height 21
type input "0.00"
type input "195443"
type input "DK120/90"
type input "AT182261"
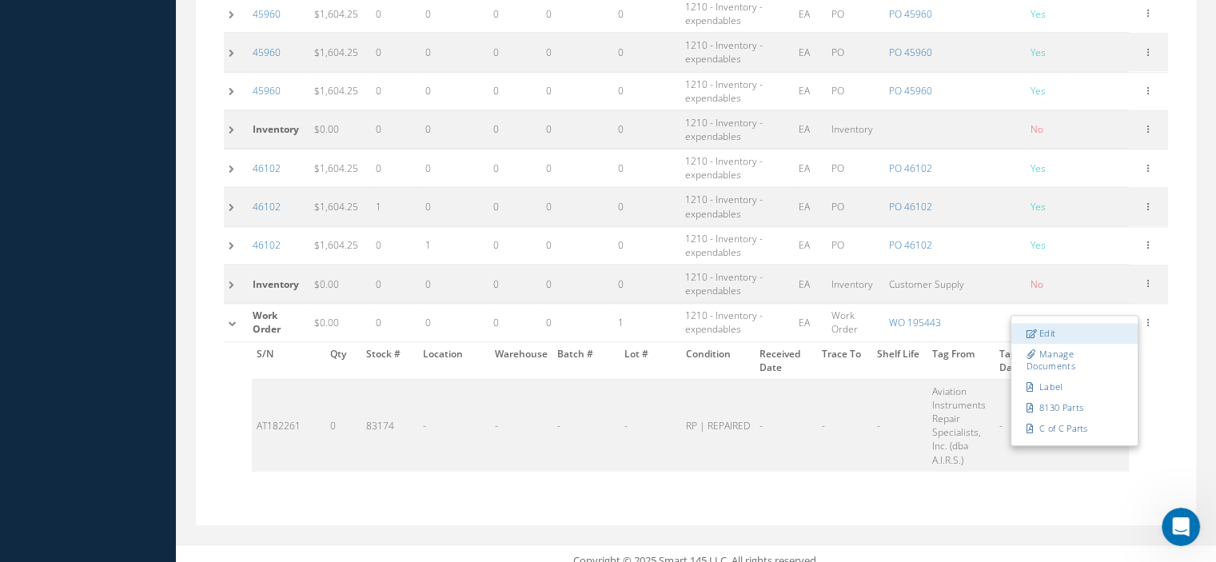
checkbox input "false"
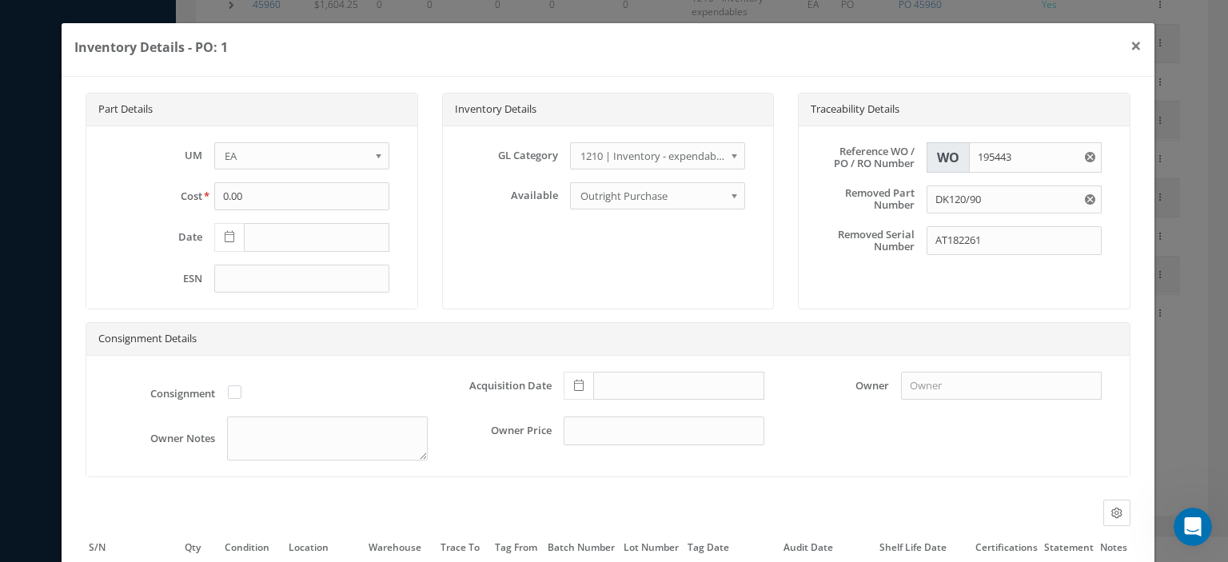
scroll to position [150, 0]
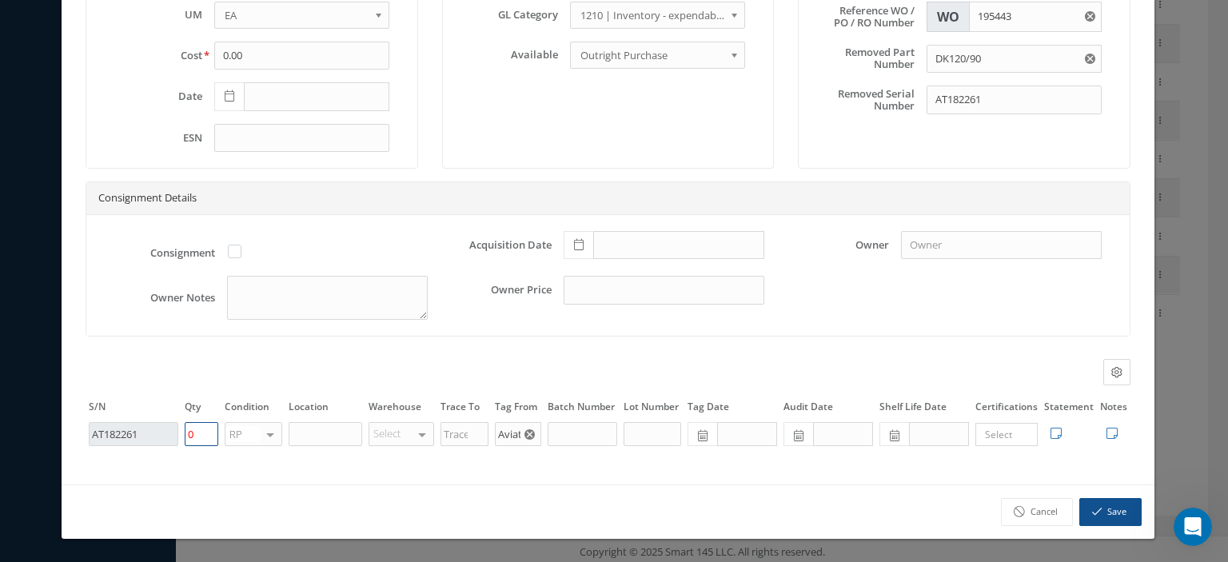
drag, startPoint x: 213, startPoint y: 434, endPoint x: 178, endPoint y: 434, distance: 34.4
click at [178, 434] on tr "AT182261 0 RP OH SV RP AR NE FN NS RE FP BER N/A INSP BC No elements found. Lis…" at bounding box center [608, 433] width 1045 height 27
click at [265, 434] on div at bounding box center [270, 434] width 22 height 23
click at [254, 484] on span "SV" at bounding box center [253, 486] width 56 height 27
click at [1092, 523] on button "Save" at bounding box center [1110, 512] width 62 height 28
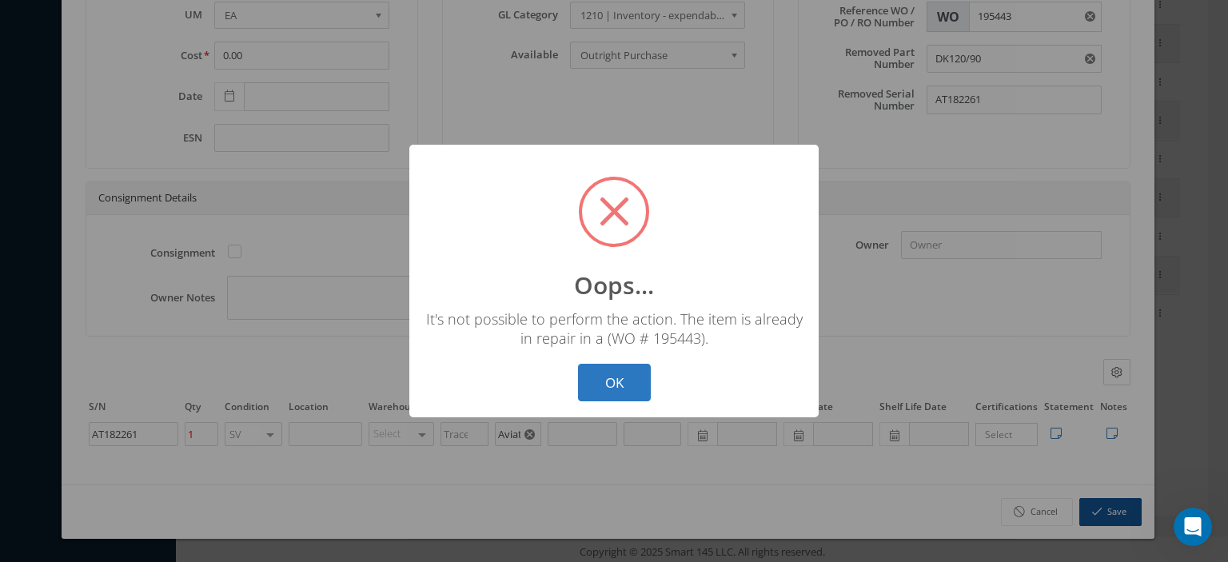
click at [595, 394] on button "OK" at bounding box center [614, 383] width 73 height 38
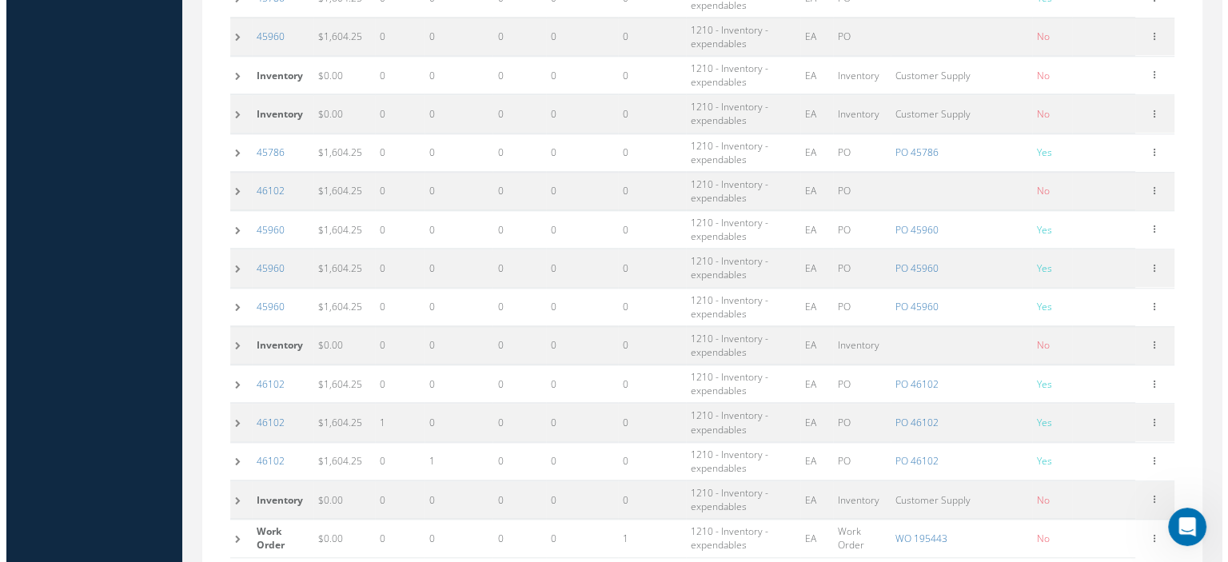
scroll to position [1570, 0]
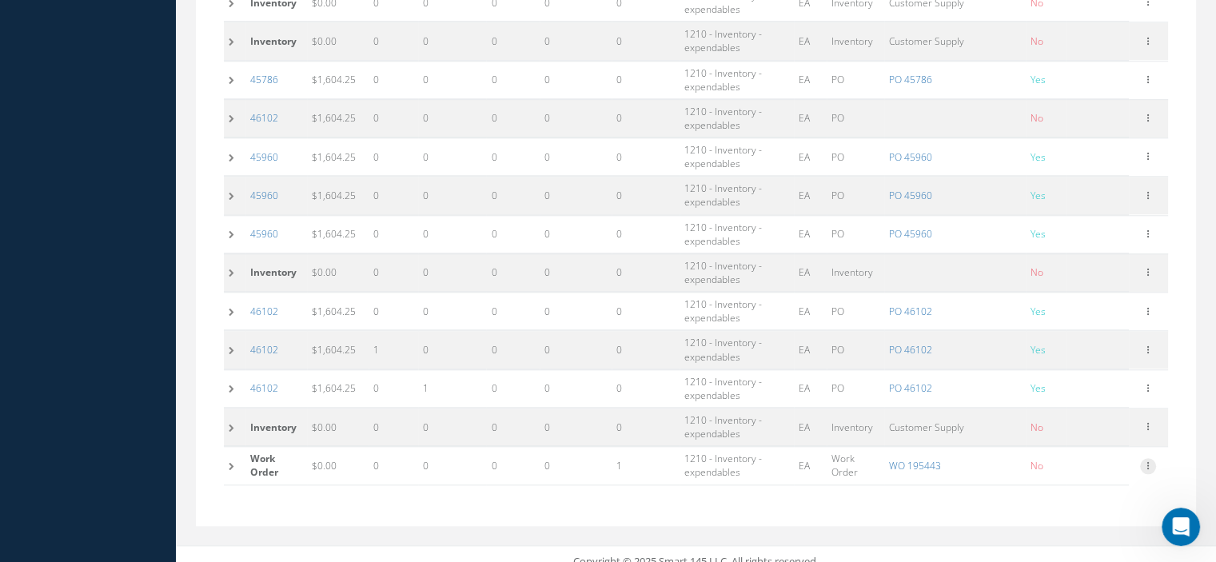
click at [1148, 458] on icon at bounding box center [1148, 464] width 16 height 13
click at [1053, 451] on link "Edit" at bounding box center [1074, 461] width 126 height 21
type input "0"
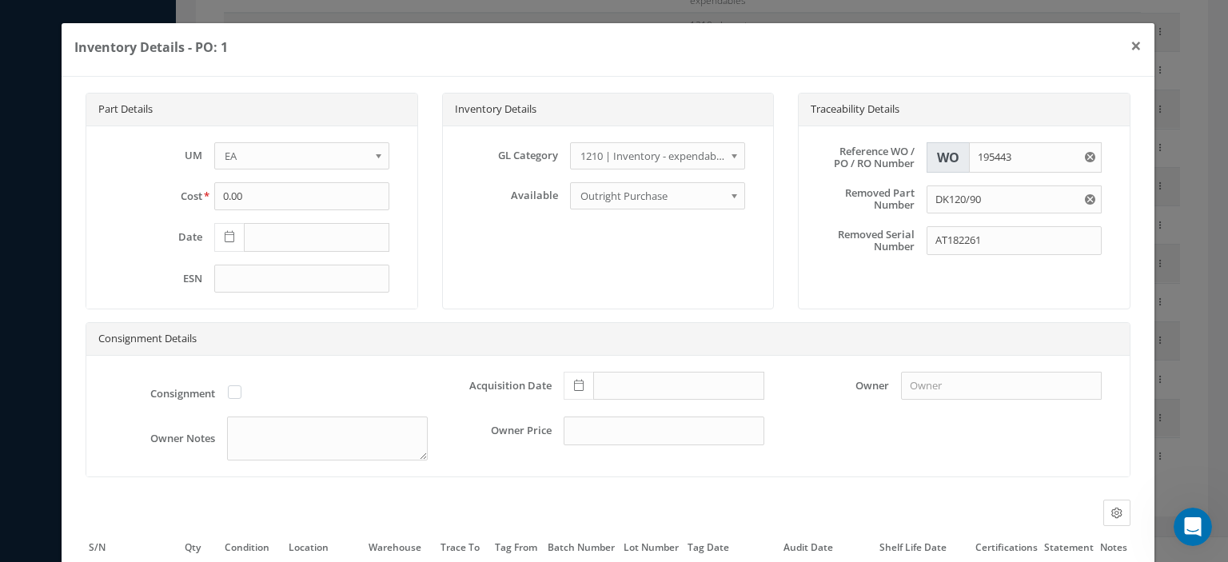
scroll to position [150, 0]
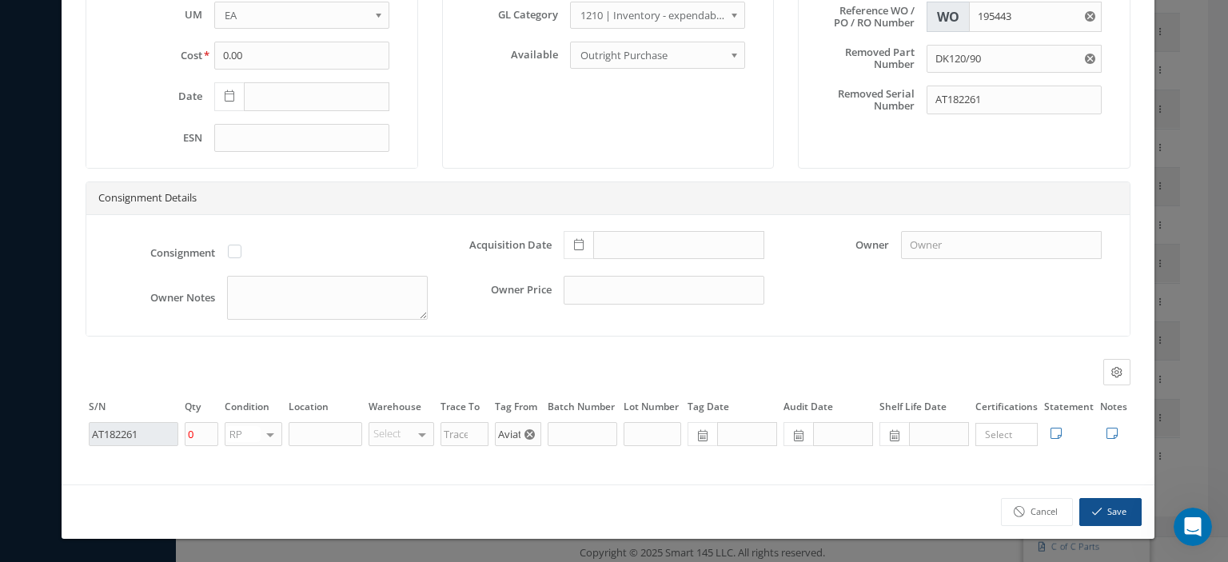
click at [524, 436] on icon "Reset" at bounding box center [529, 434] width 10 height 10
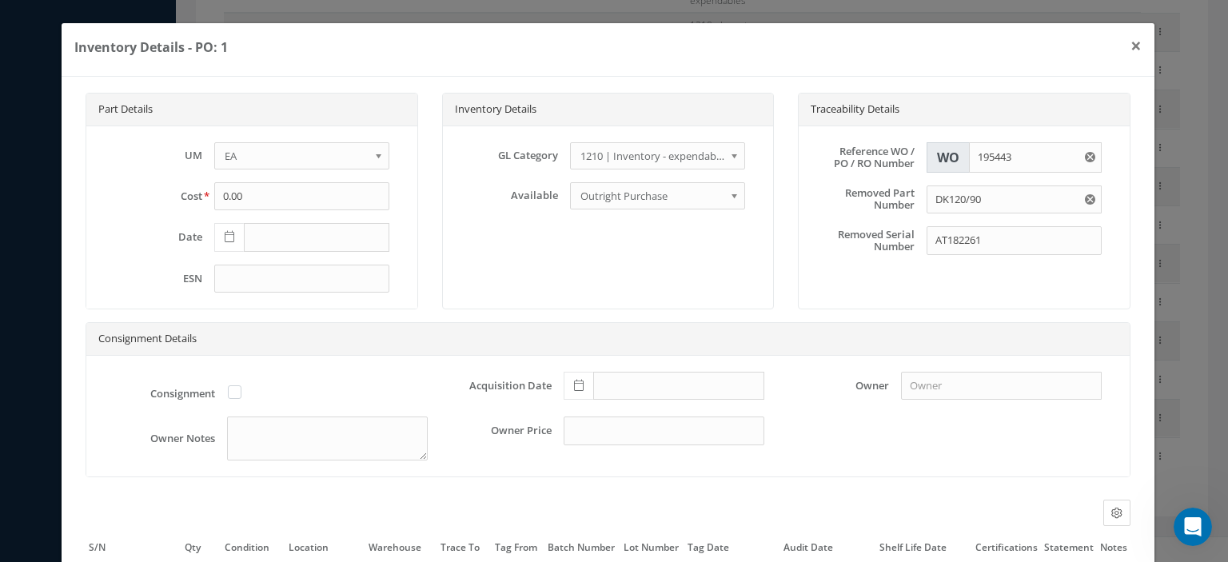
click at [1084, 194] on use "Reset" at bounding box center [1089, 199] width 10 height 10
click at [1084, 156] on icon "Reset" at bounding box center [1089, 157] width 10 height 10
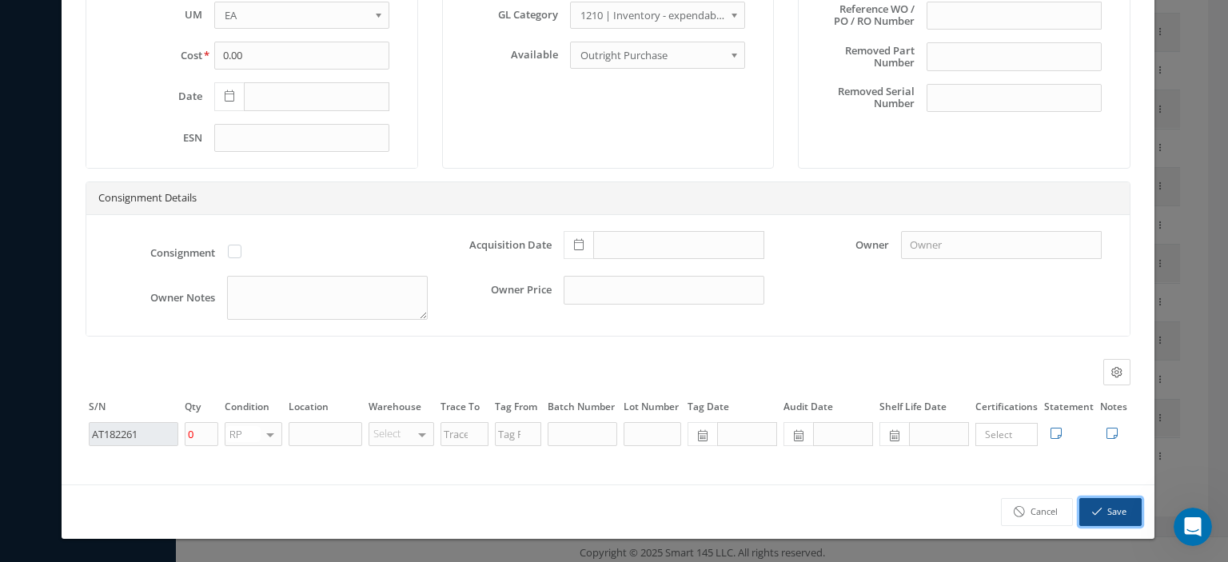
click at [1100, 509] on button "Save" at bounding box center [1110, 512] width 62 height 28
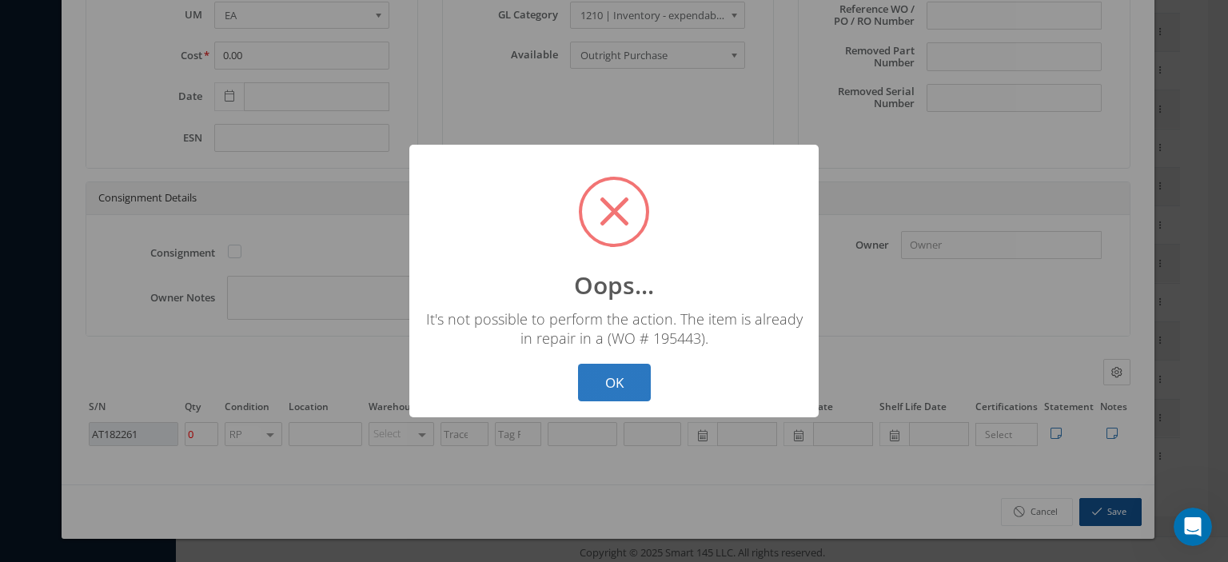
click at [639, 380] on button "OK" at bounding box center [614, 383] width 73 height 38
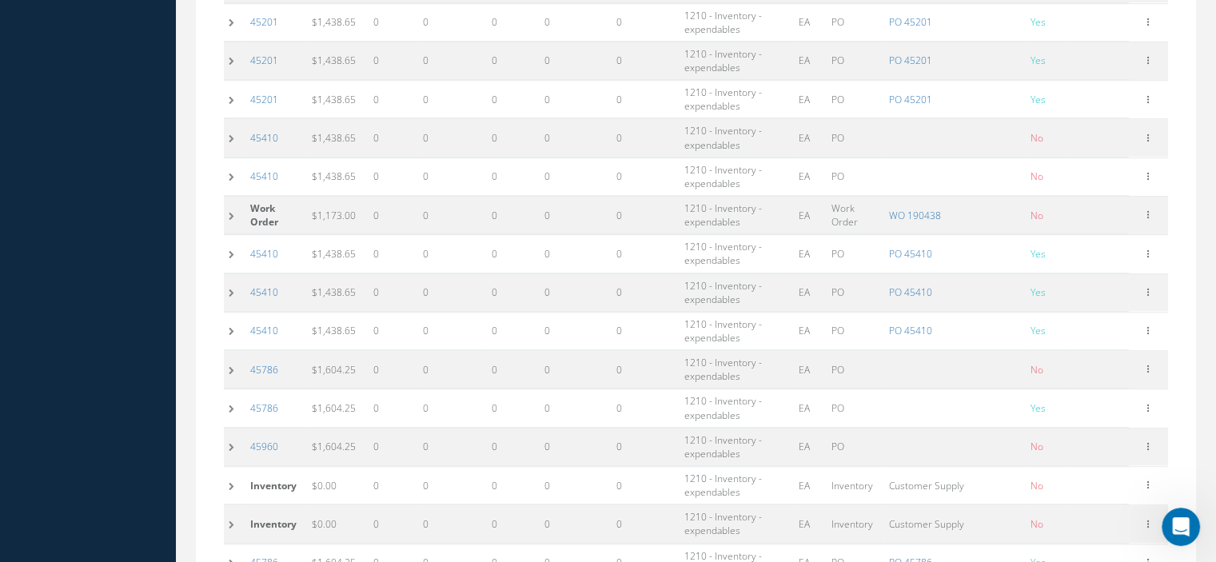
scroll to position [1570, 0]
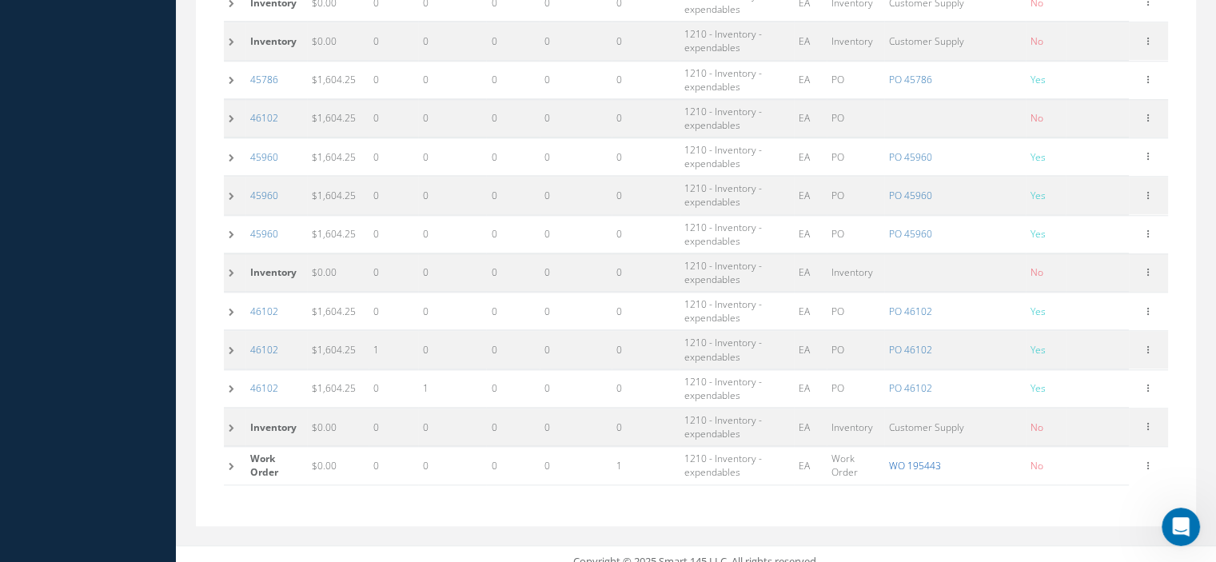
click at [921, 459] on link "WO 195443" at bounding box center [915, 466] width 52 height 14
click at [231, 456] on td at bounding box center [235, 466] width 22 height 38
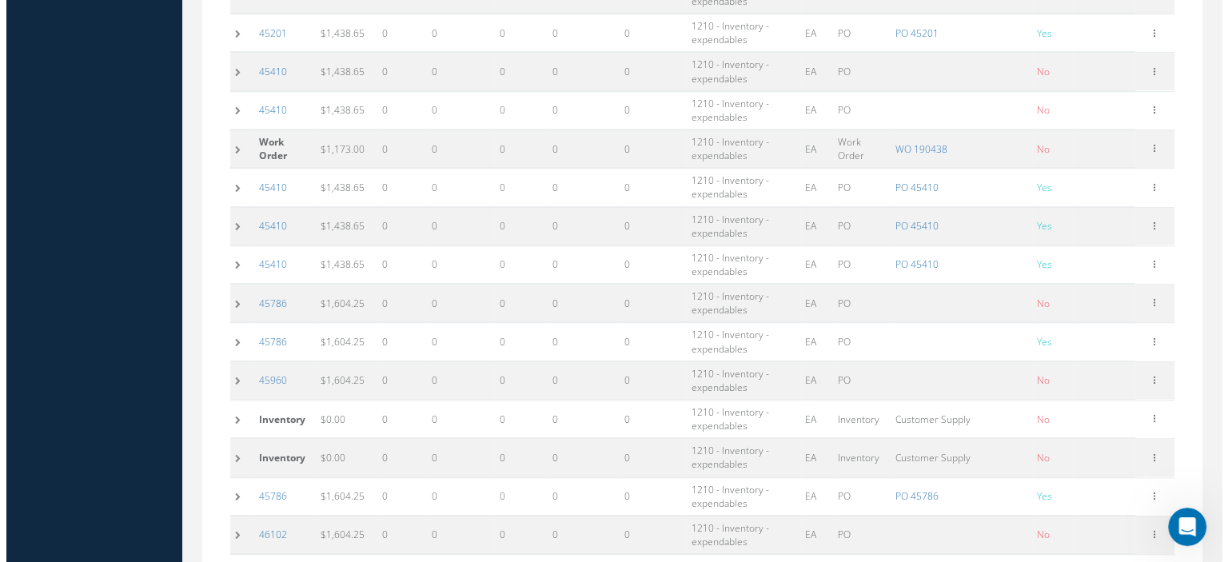
scroll to position [1713, 0]
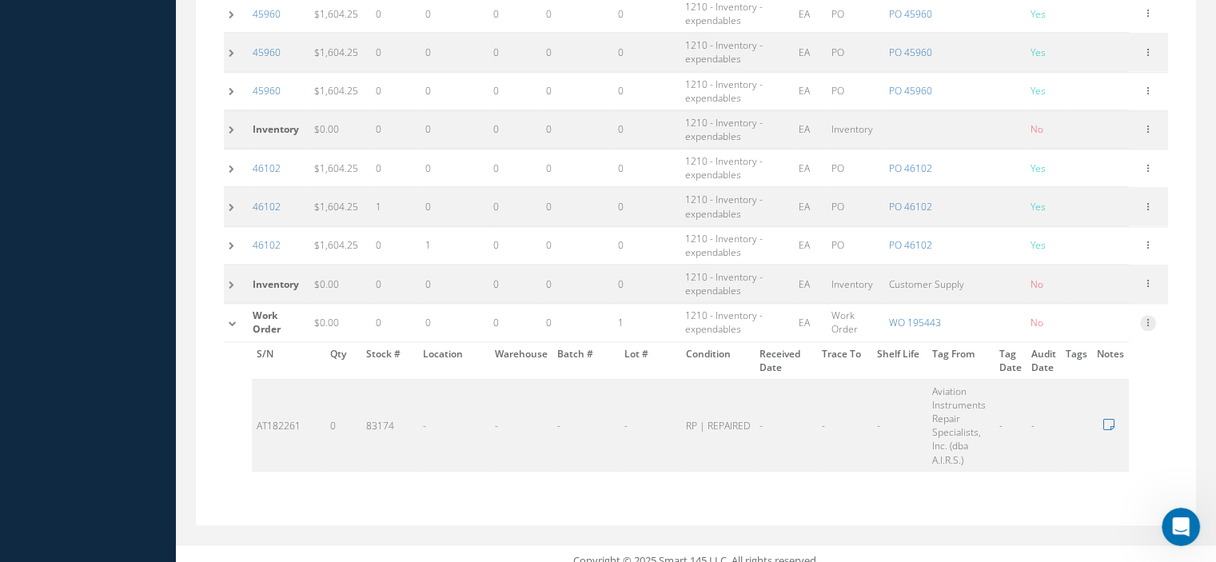
click at [1147, 315] on icon at bounding box center [1148, 321] width 16 height 13
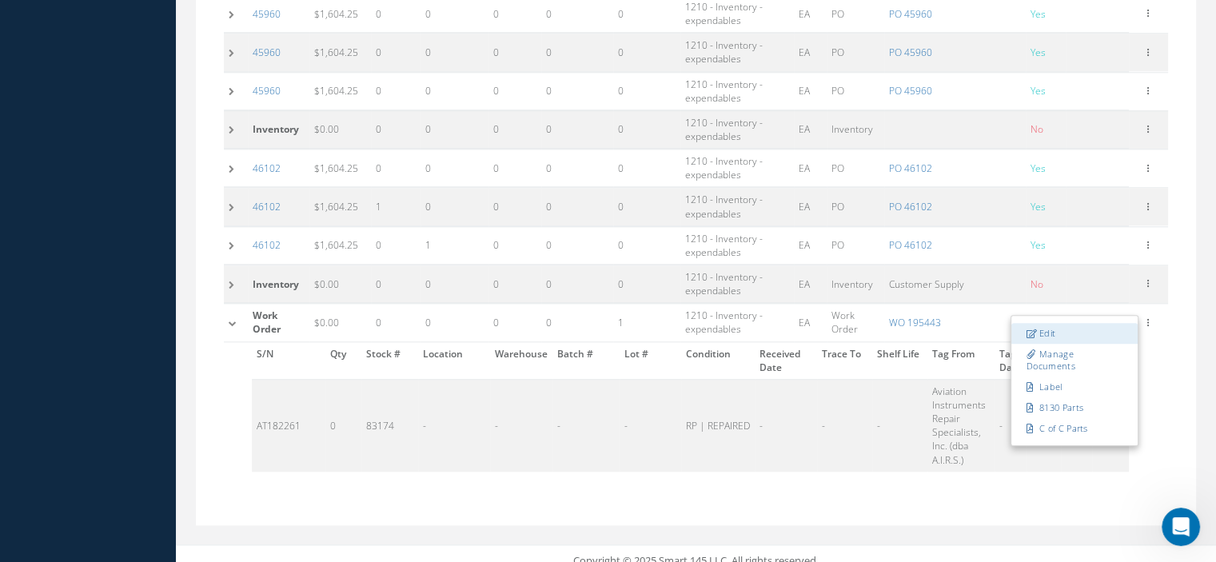
click at [1093, 323] on link "Edit" at bounding box center [1074, 333] width 126 height 21
type input "195443"
type input "DK120/90"
type input "AT182261"
type input "Aviation Instruments Repair Specialists, Inc. (dba A.I.R.S.)"
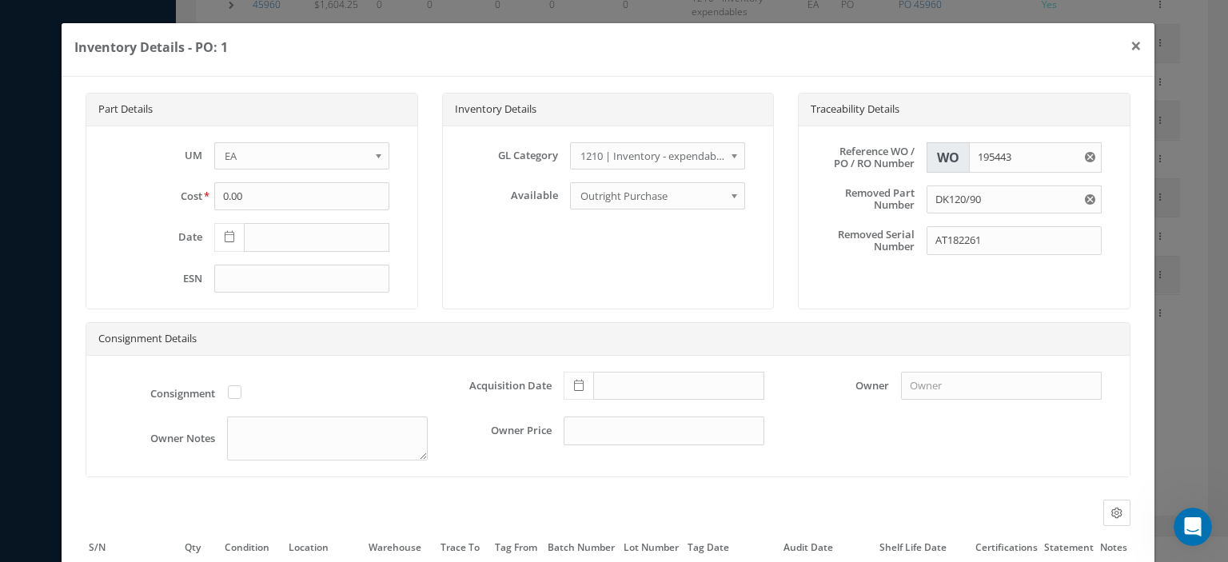
scroll to position [150, 0]
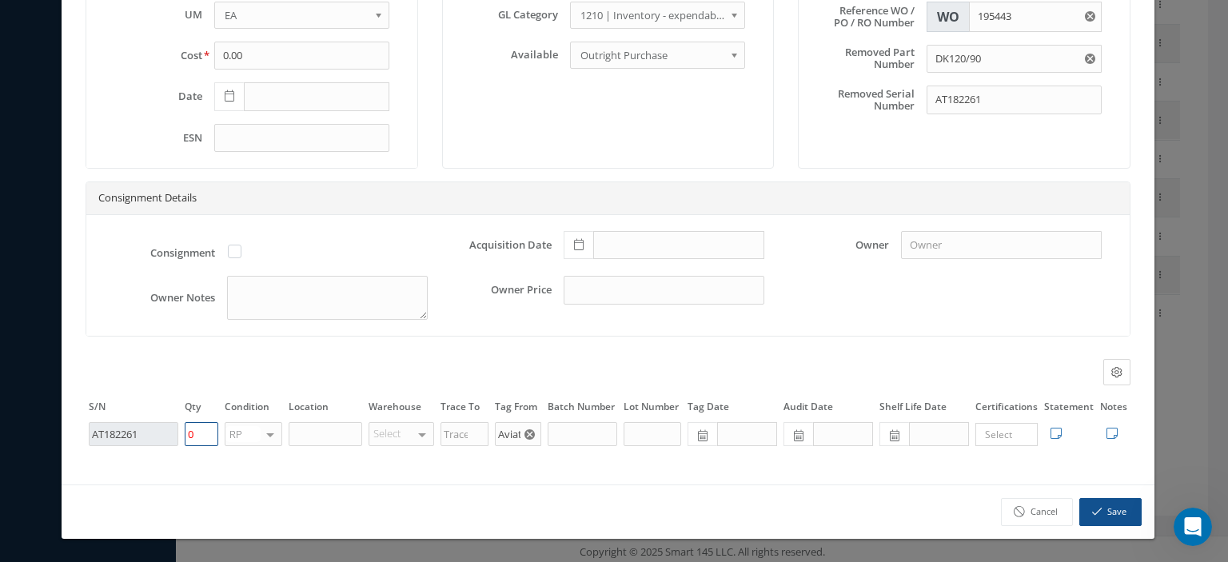
drag, startPoint x: 210, startPoint y: 435, endPoint x: 181, endPoint y: 438, distance: 28.9
click at [181, 438] on td "0" at bounding box center [201, 433] width 40 height 27
type input "1"
click at [1092, 508] on icon "button" at bounding box center [1097, 511] width 10 height 11
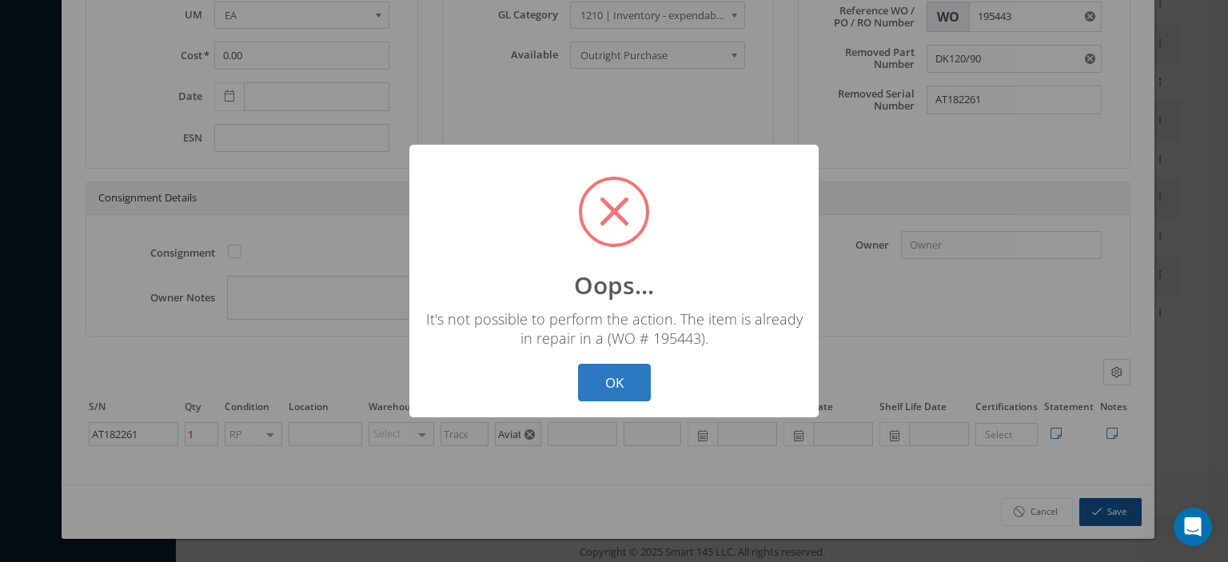
click at [614, 388] on button "OK" at bounding box center [614, 383] width 73 height 38
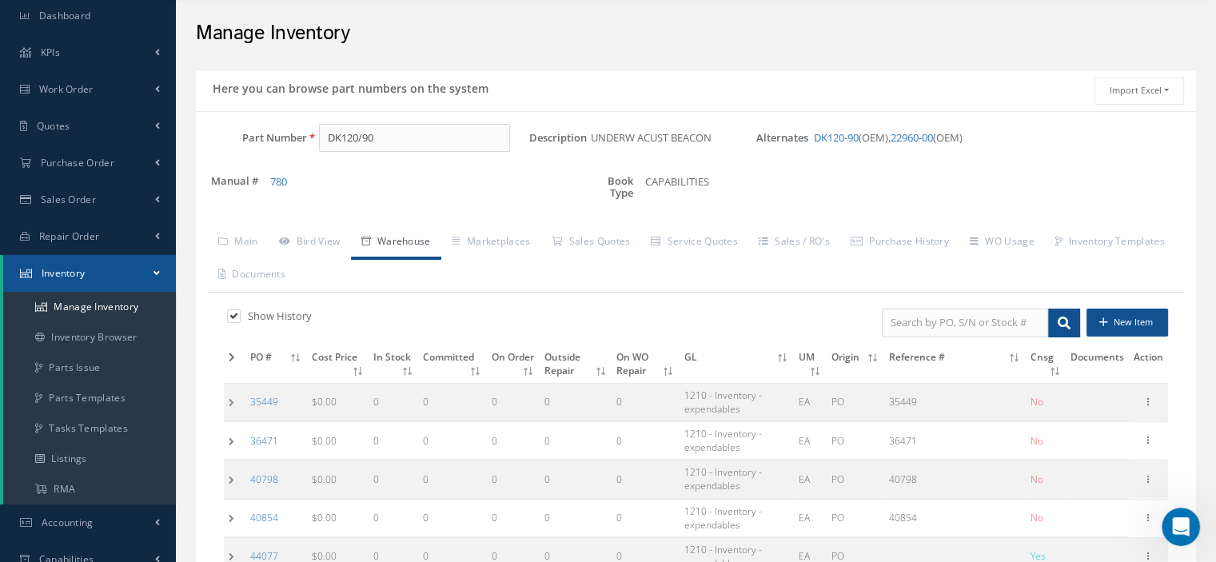
scroll to position [0, 0]
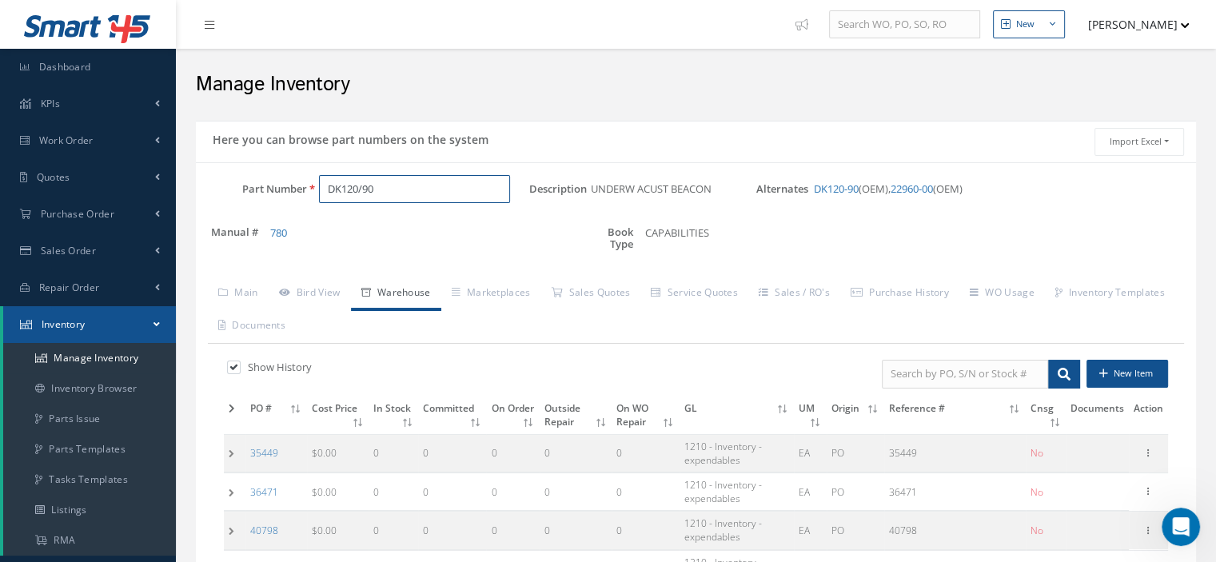
drag, startPoint x: 383, startPoint y: 185, endPoint x: 324, endPoint y: 188, distance: 58.4
click at [324, 188] on input "DK120/90" at bounding box center [414, 189] width 191 height 29
click at [354, 185] on input "Part Number" at bounding box center [414, 189] width 191 height 29
paste input "DK120/90"
type input "DK120/90"
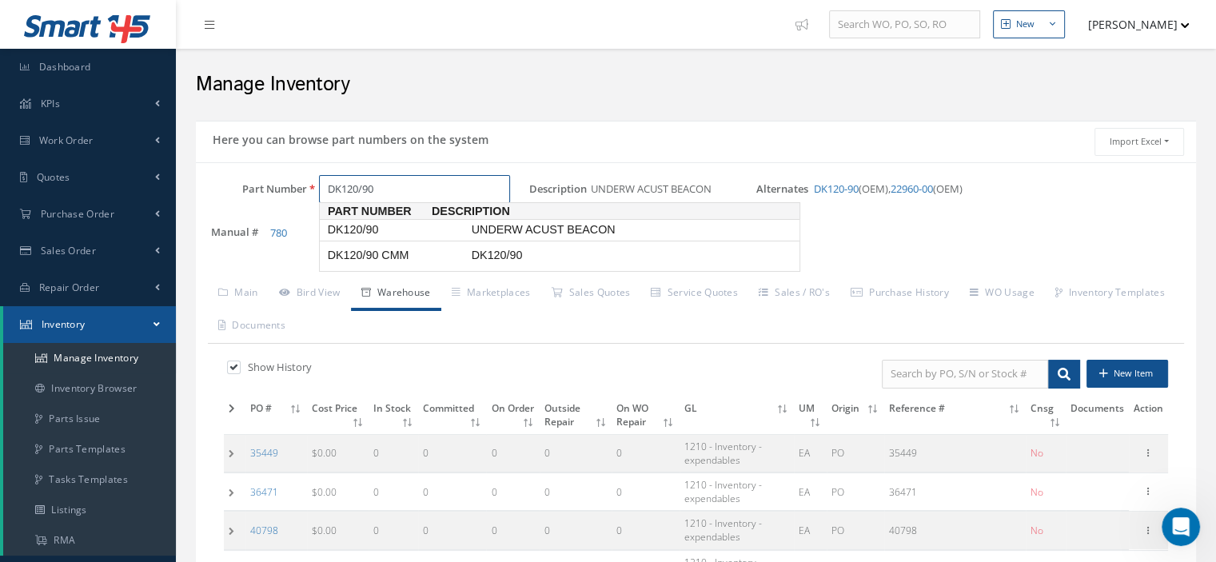
click at [366, 232] on span "DK120/90" at bounding box center [396, 229] width 144 height 17
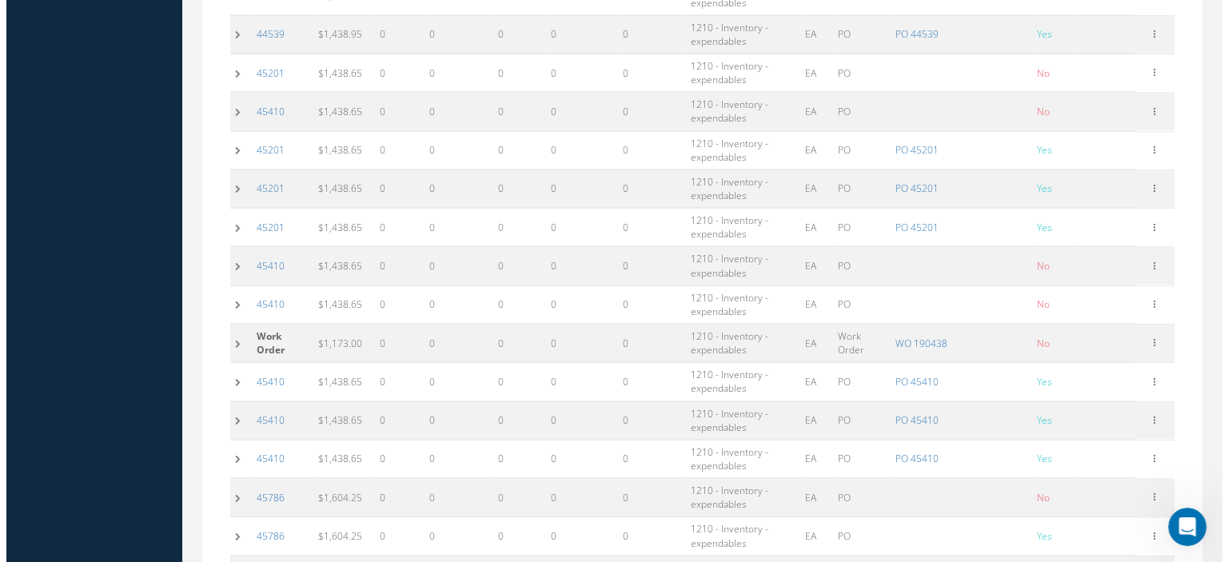
scroll to position [1570, 0]
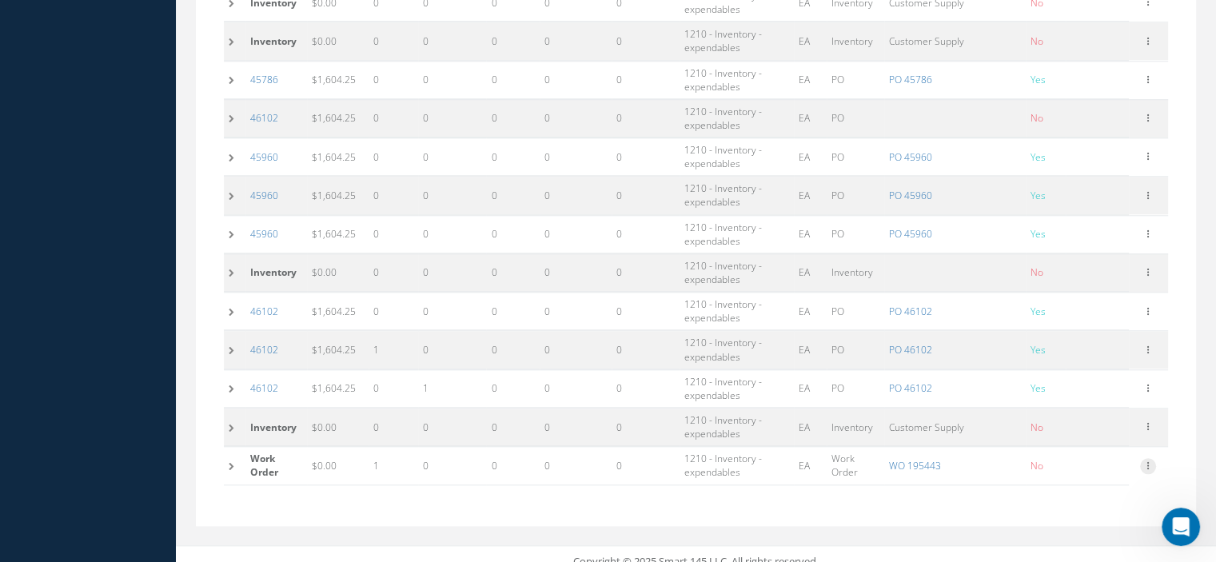
click at [1144, 458] on icon at bounding box center [1148, 464] width 16 height 13
click at [1077, 451] on link "Edit" at bounding box center [1074, 461] width 126 height 21
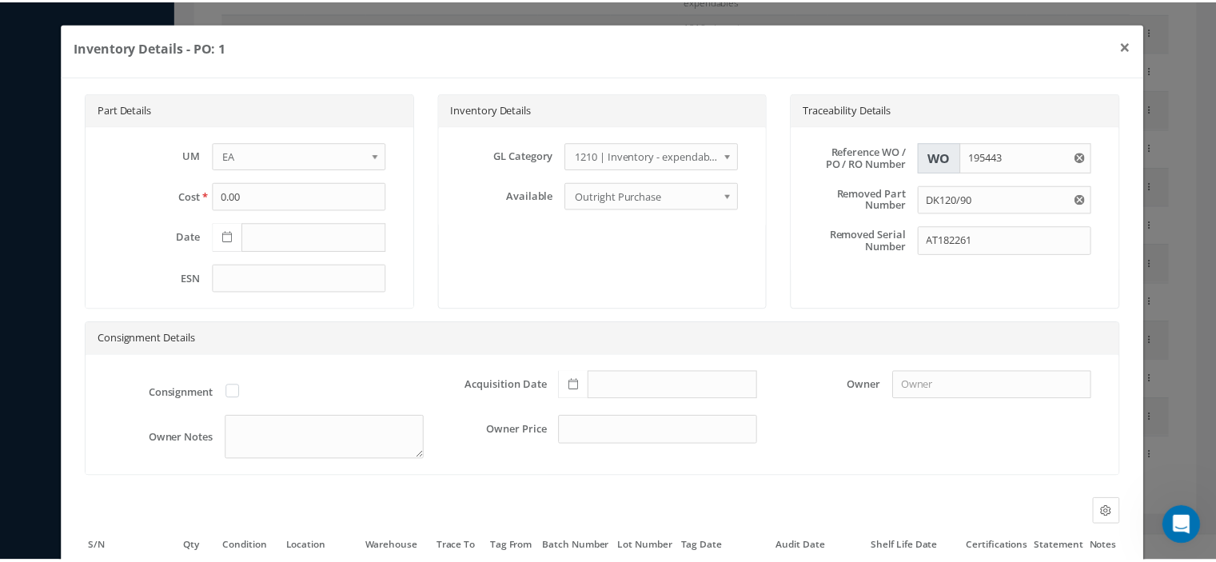
scroll to position [150, 0]
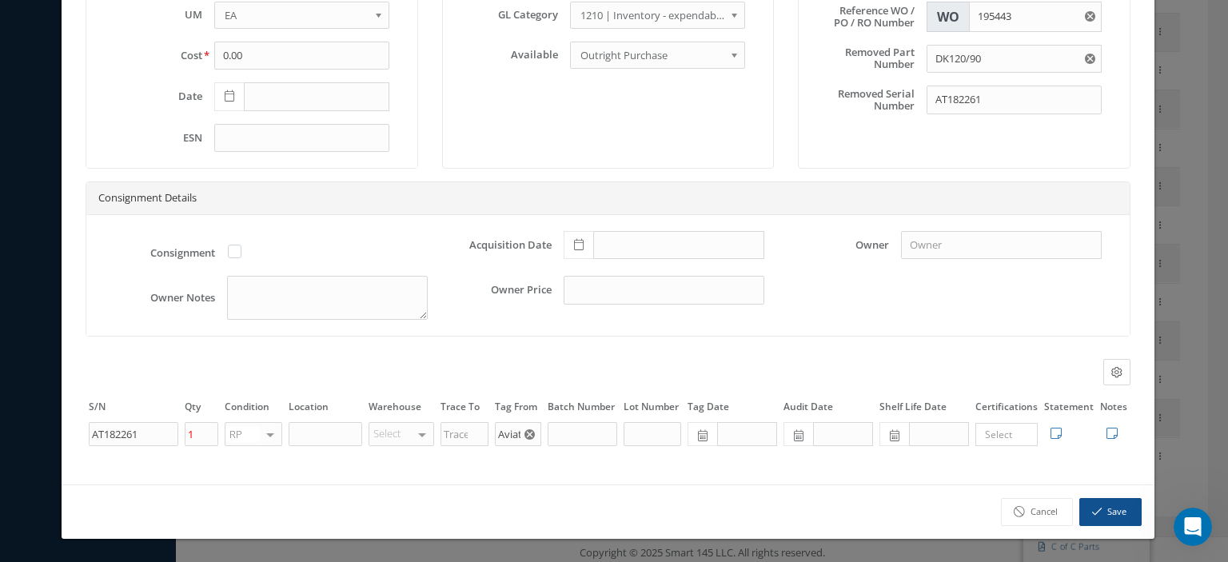
click at [271, 437] on div at bounding box center [270, 434] width 22 height 23
click at [243, 488] on span "SV" at bounding box center [241, 487] width 12 height 14
click at [1096, 517] on button "Save" at bounding box center [1110, 512] width 62 height 28
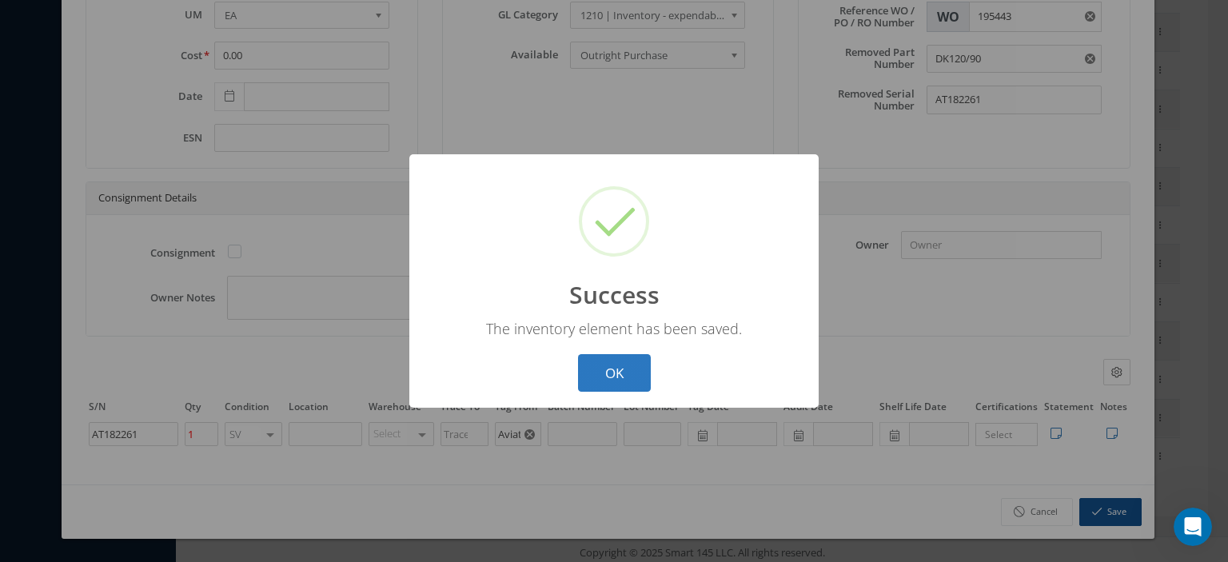
click at [636, 373] on button "OK" at bounding box center [614, 373] width 73 height 38
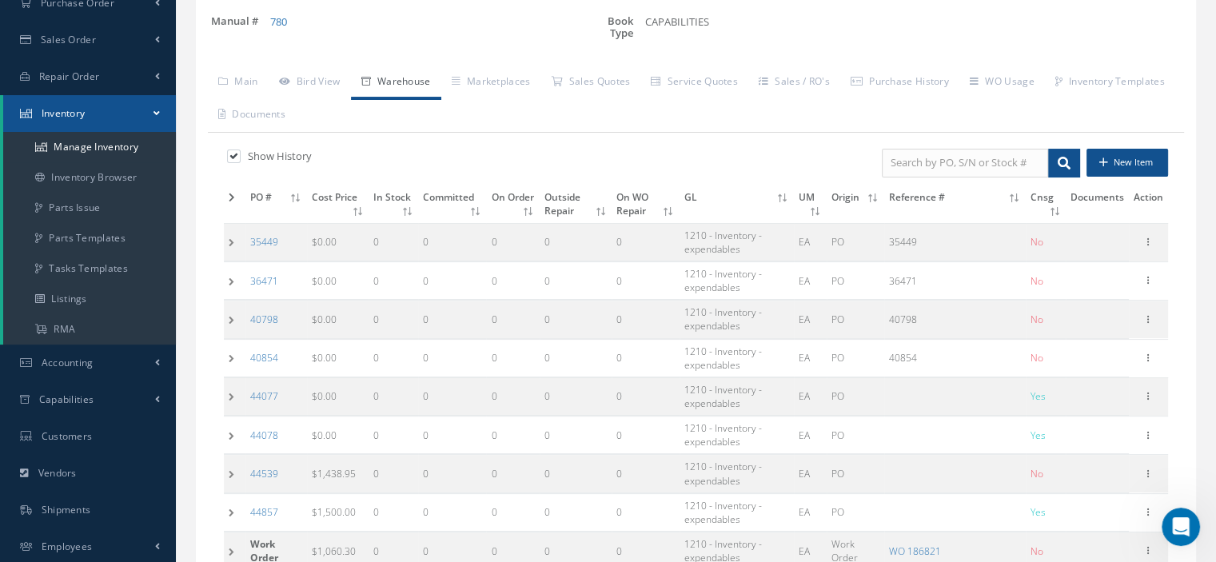
scroll to position [0, 0]
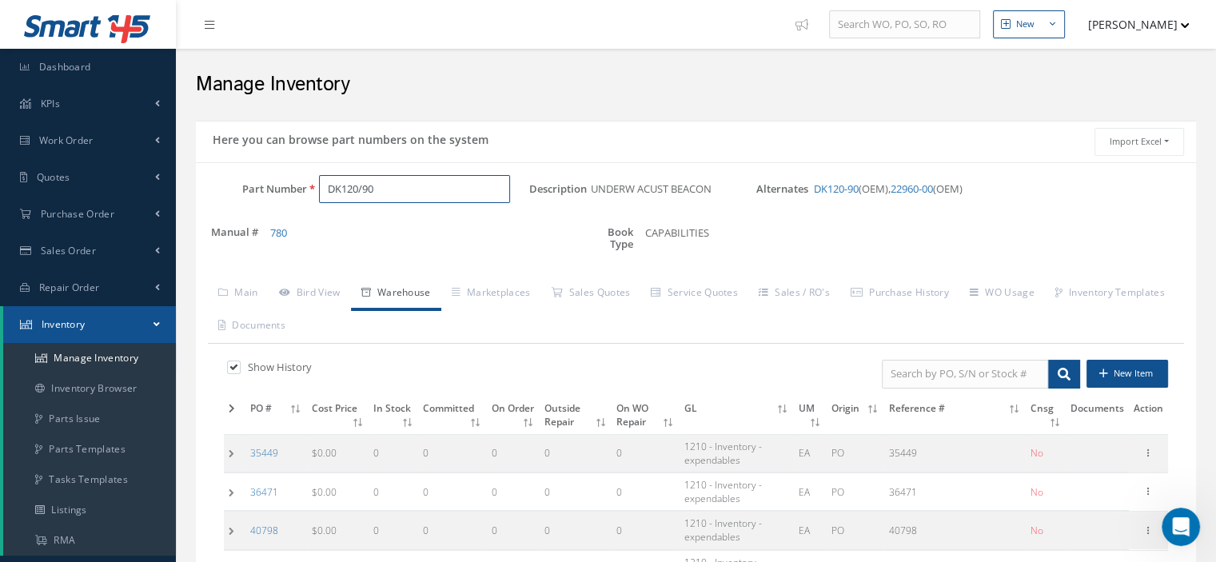
drag, startPoint x: 384, startPoint y: 181, endPoint x: 289, endPoint y: 180, distance: 95.1
click at [289, 180] on div "Part Number DK120/90" at bounding box center [362, 189] width 333 height 29
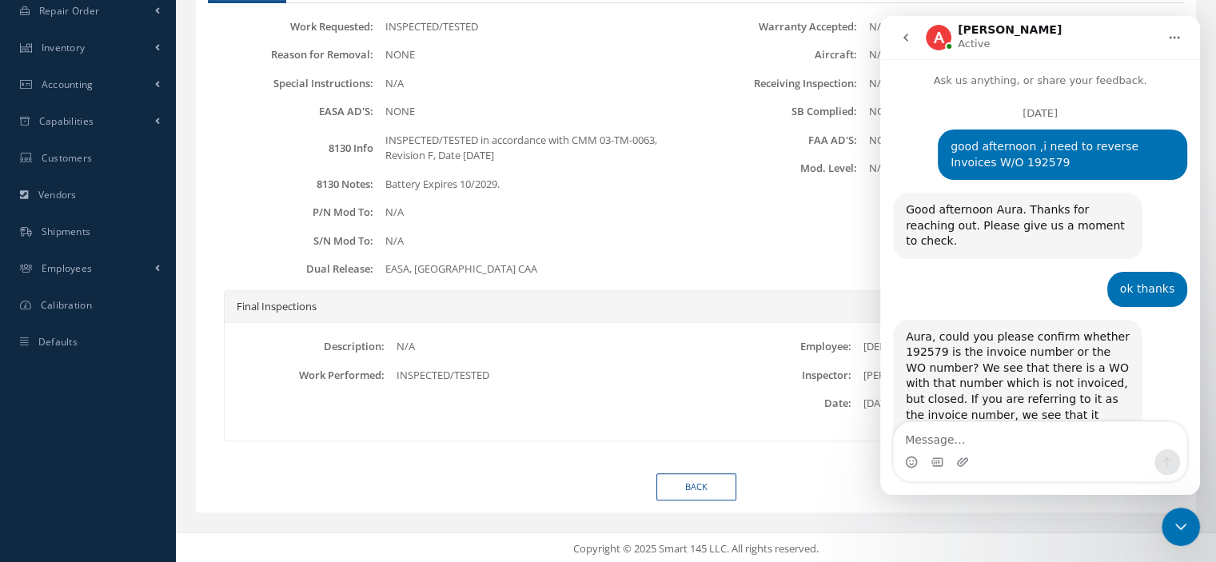
scroll to position [1351, 0]
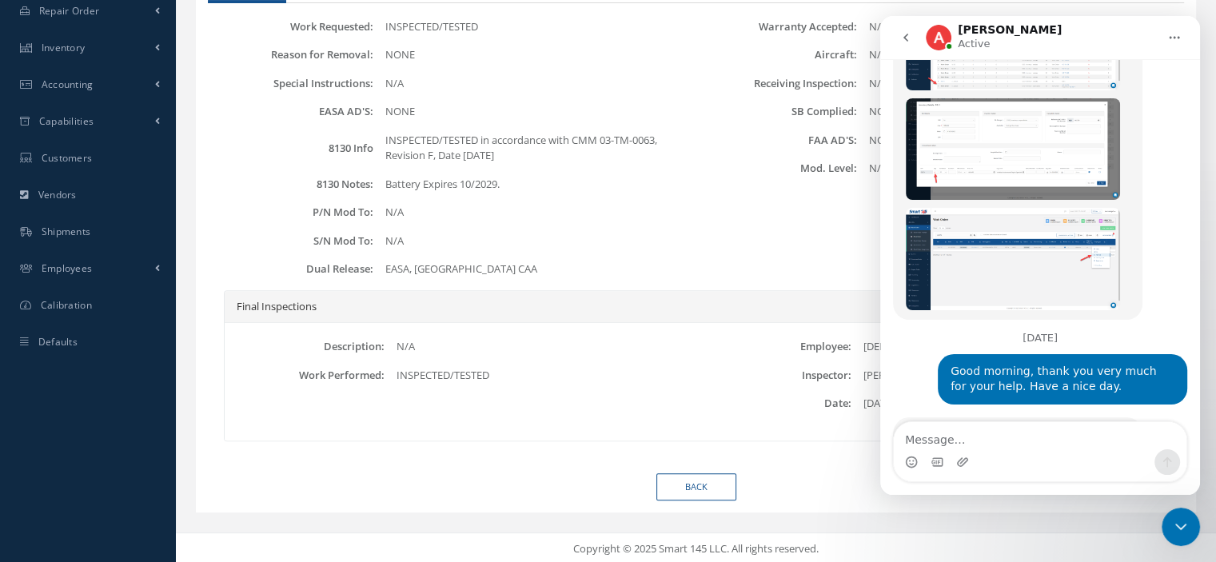
click at [1178, 528] on icon "Close Intercom Messenger" at bounding box center [1180, 526] width 19 height 19
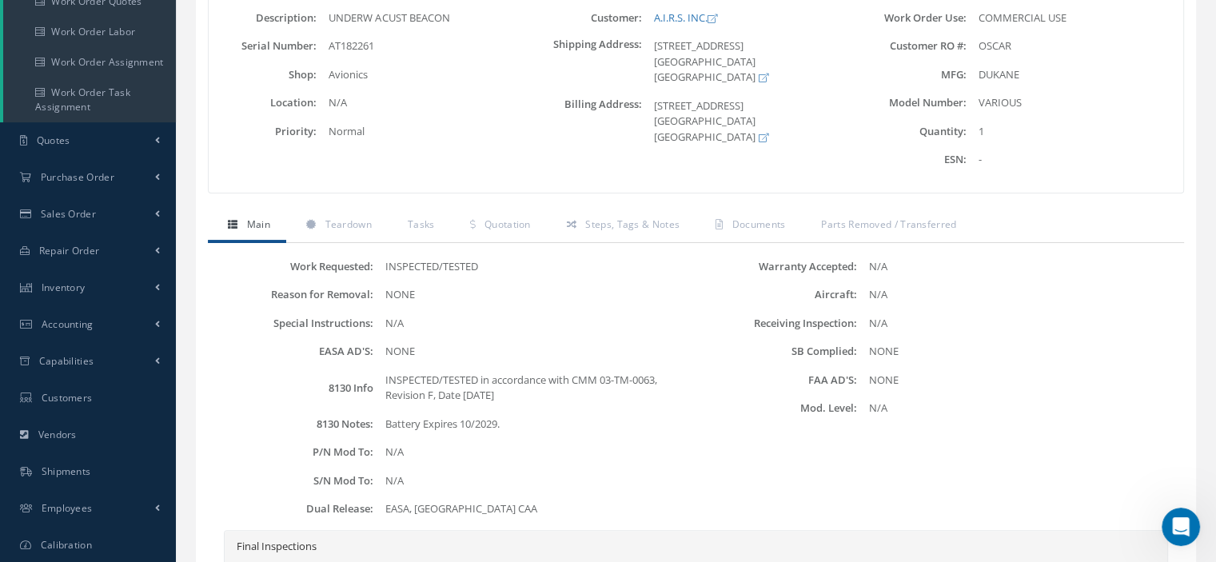
scroll to position [74, 0]
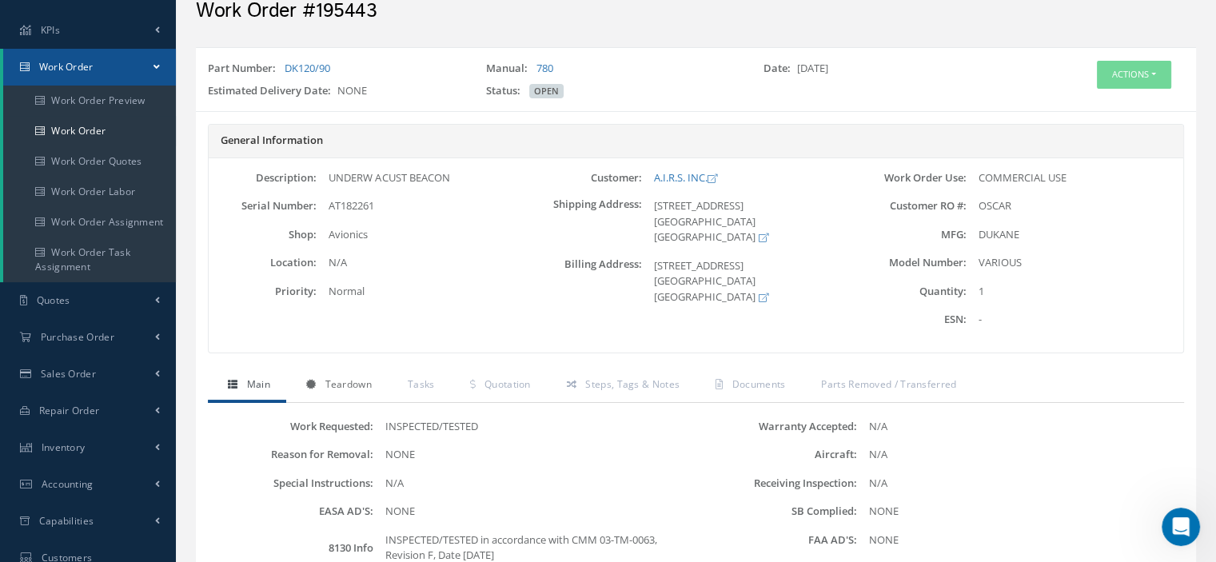
click at [355, 380] on span "Teardown" at bounding box center [347, 384] width 46 height 14
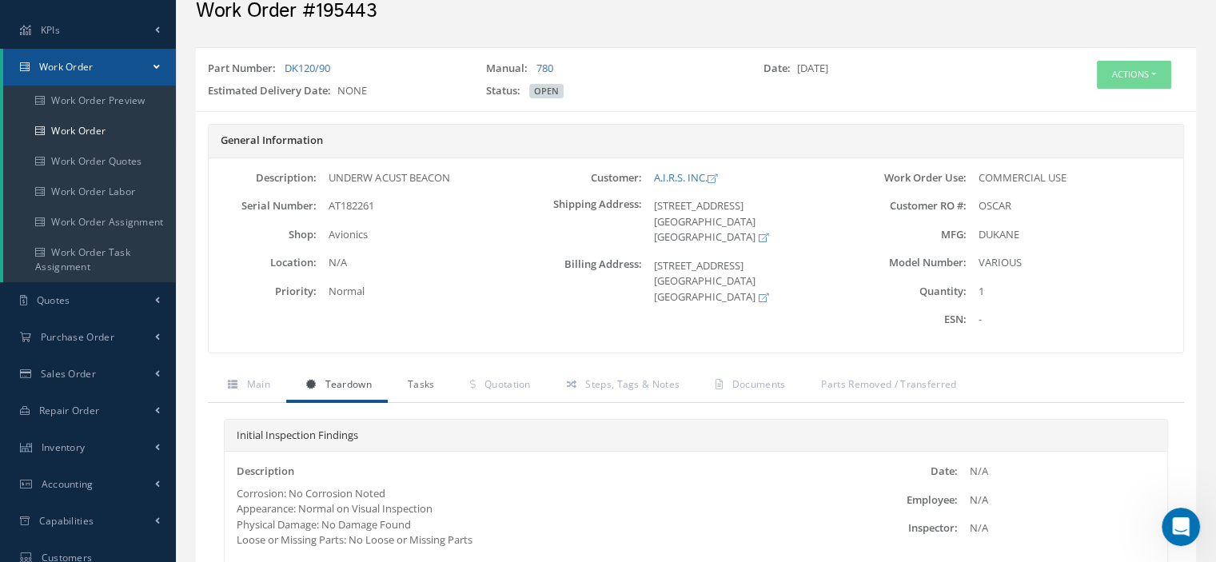
click at [428, 386] on span "Tasks" at bounding box center [421, 384] width 27 height 14
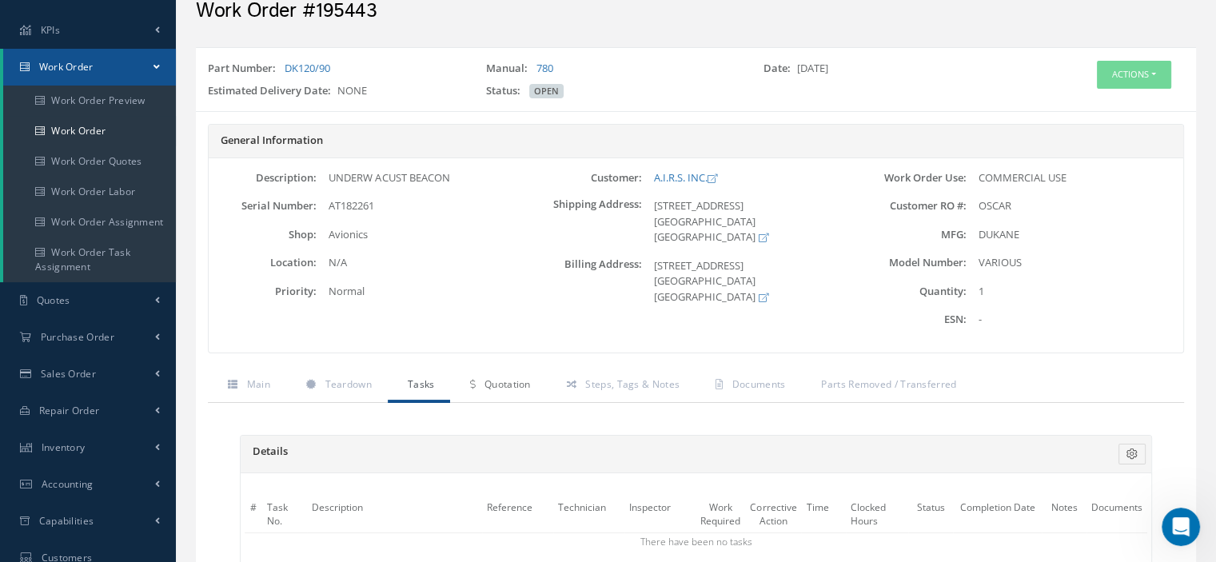
click at [495, 388] on span "Quotation" at bounding box center [507, 384] width 46 height 14
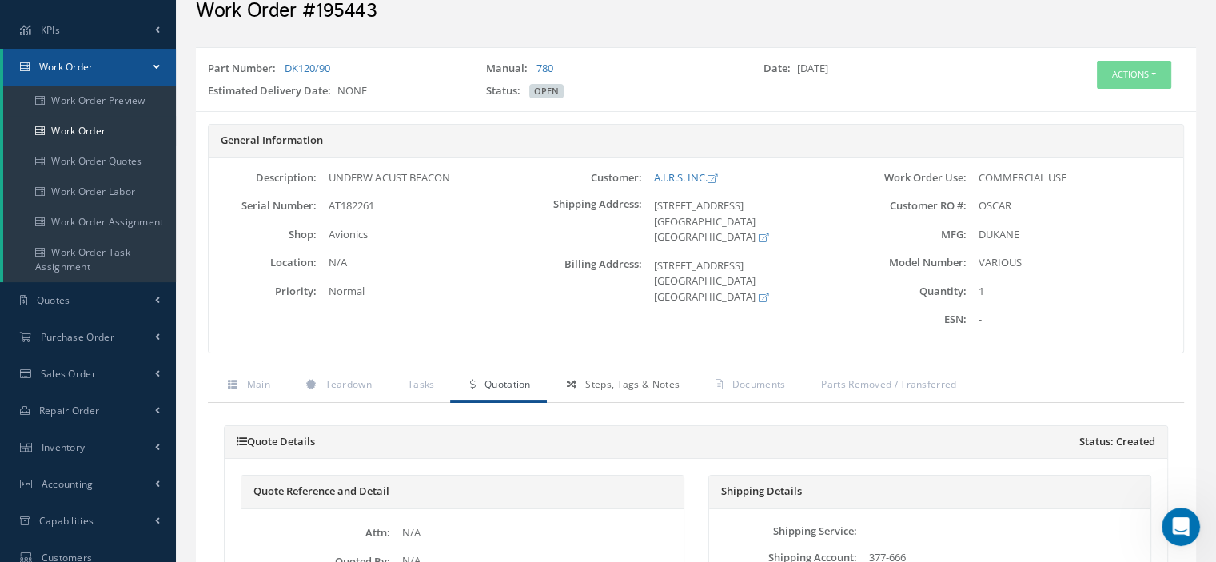
click at [605, 391] on link "Steps, Tags & Notes" at bounding box center [621, 386] width 149 height 34
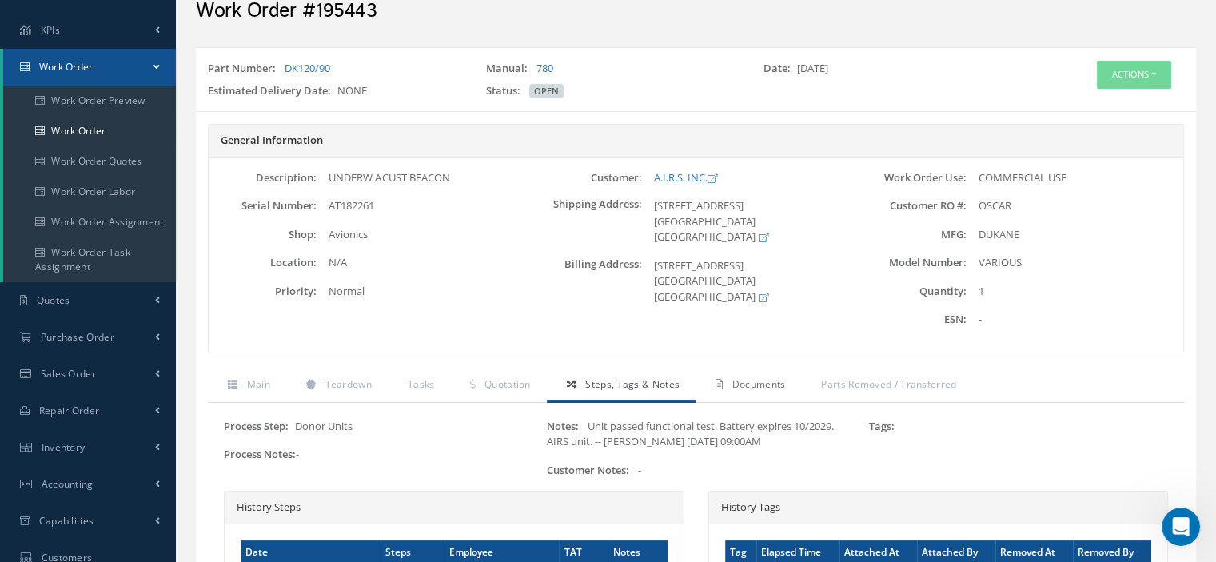
click at [742, 384] on span "Documents" at bounding box center [759, 384] width 54 height 14
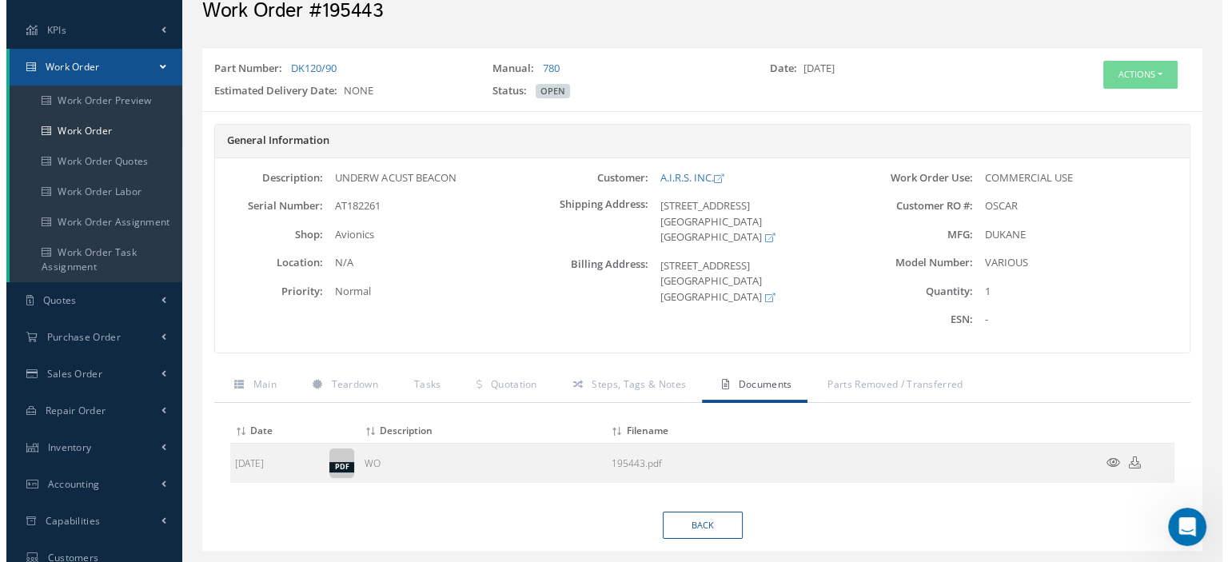
scroll to position [272, 0]
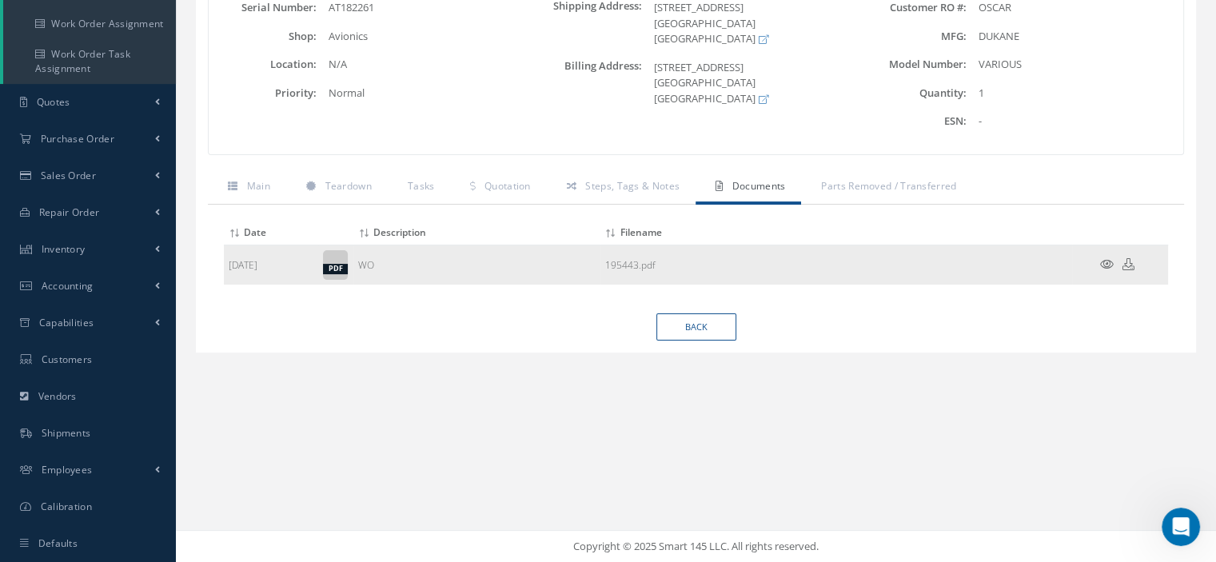
click at [1103, 268] on icon at bounding box center [1107, 264] width 14 height 12
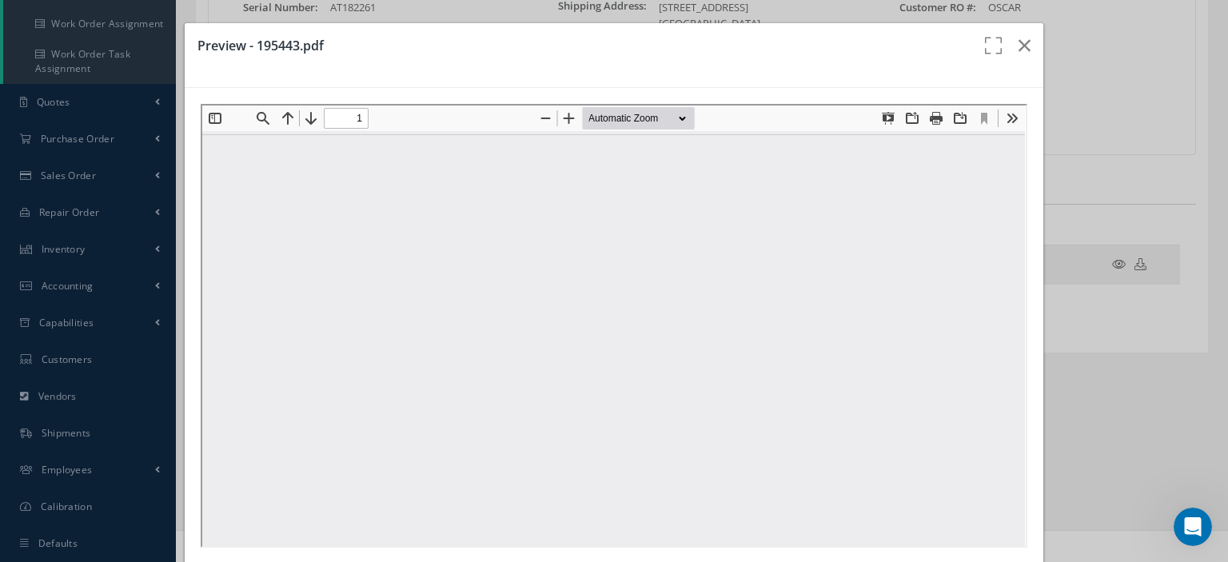
scroll to position [0, 0]
type input "0"
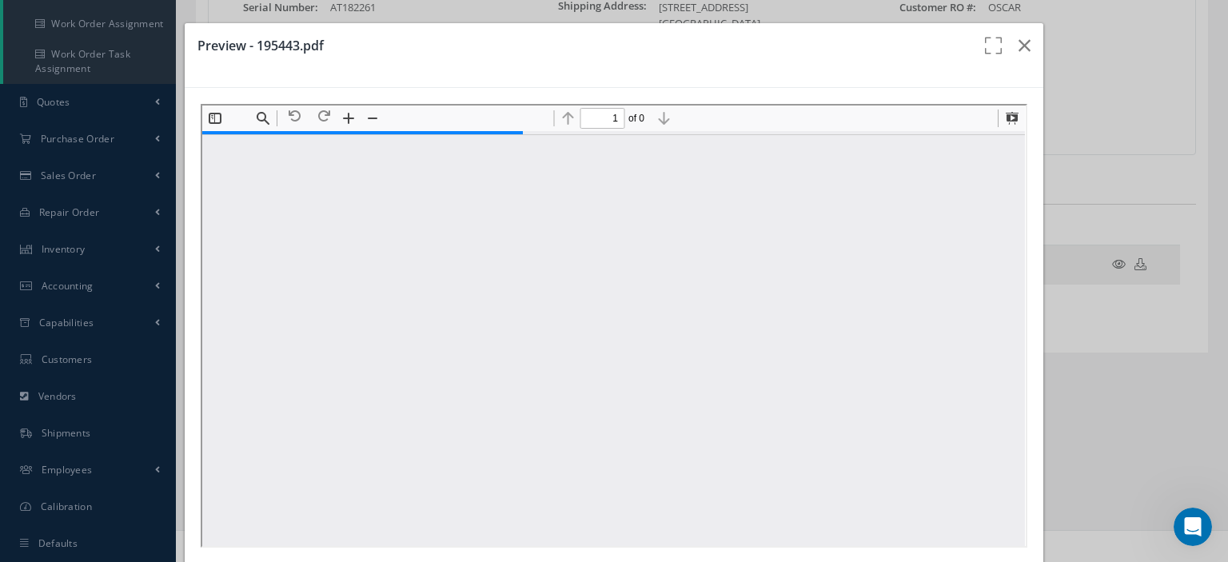
scroll to position [8, 0]
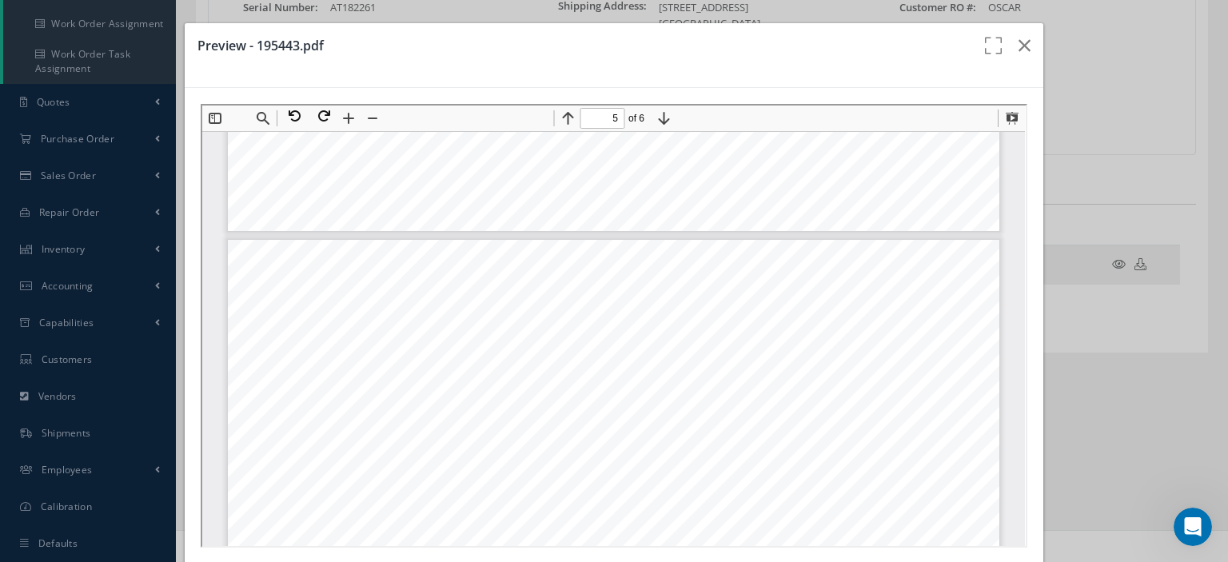
type input "4"
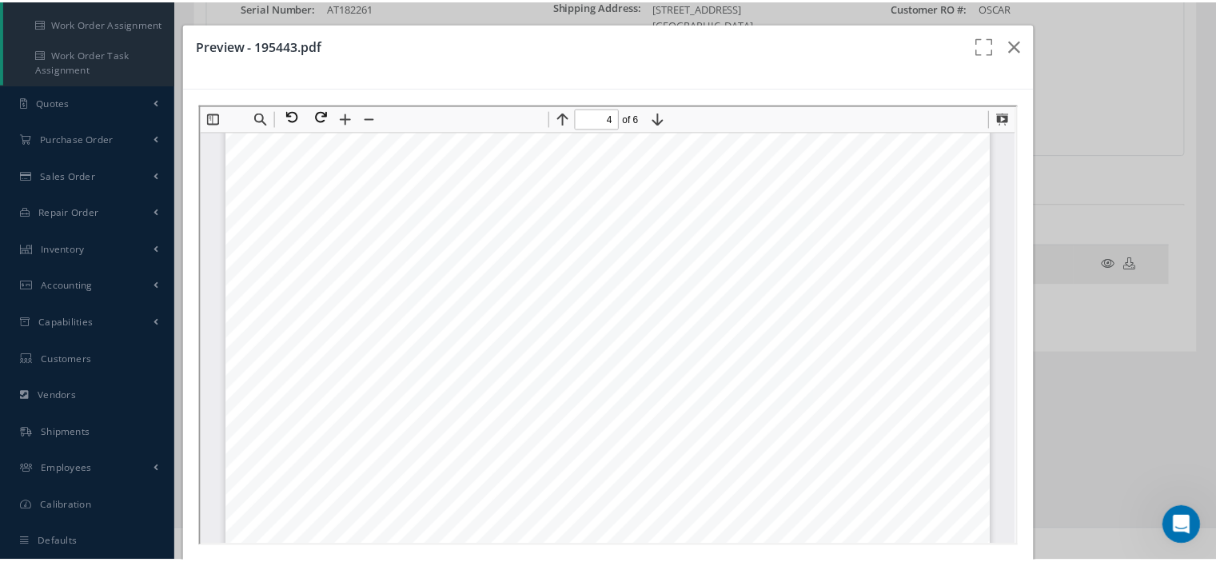
scroll to position [3604, 0]
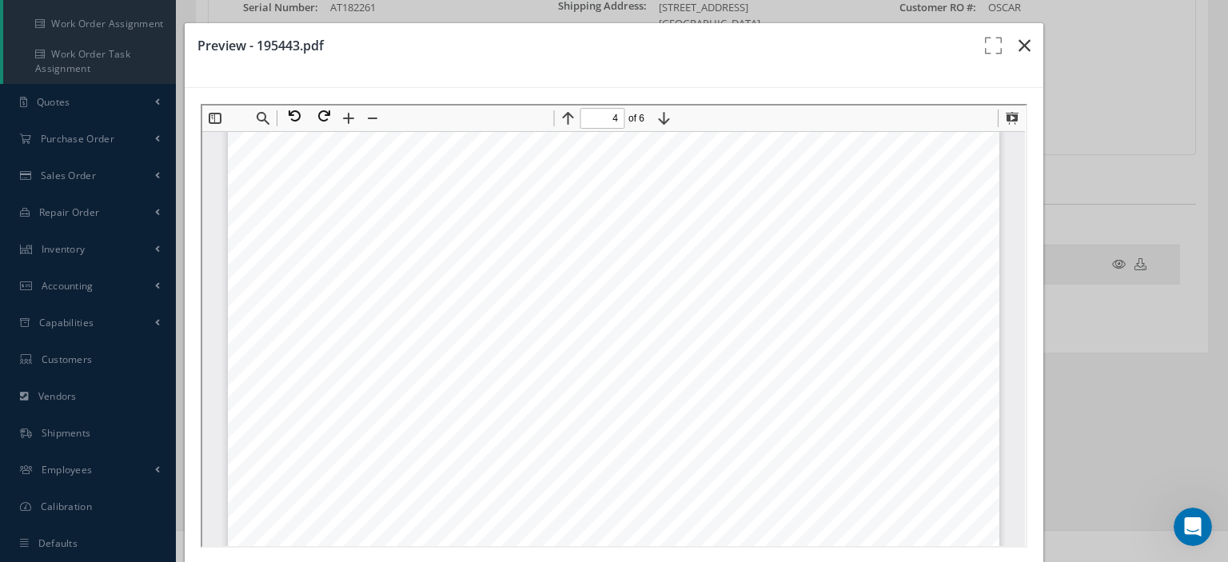
click at [1005, 48] on button "button" at bounding box center [1024, 45] width 38 height 45
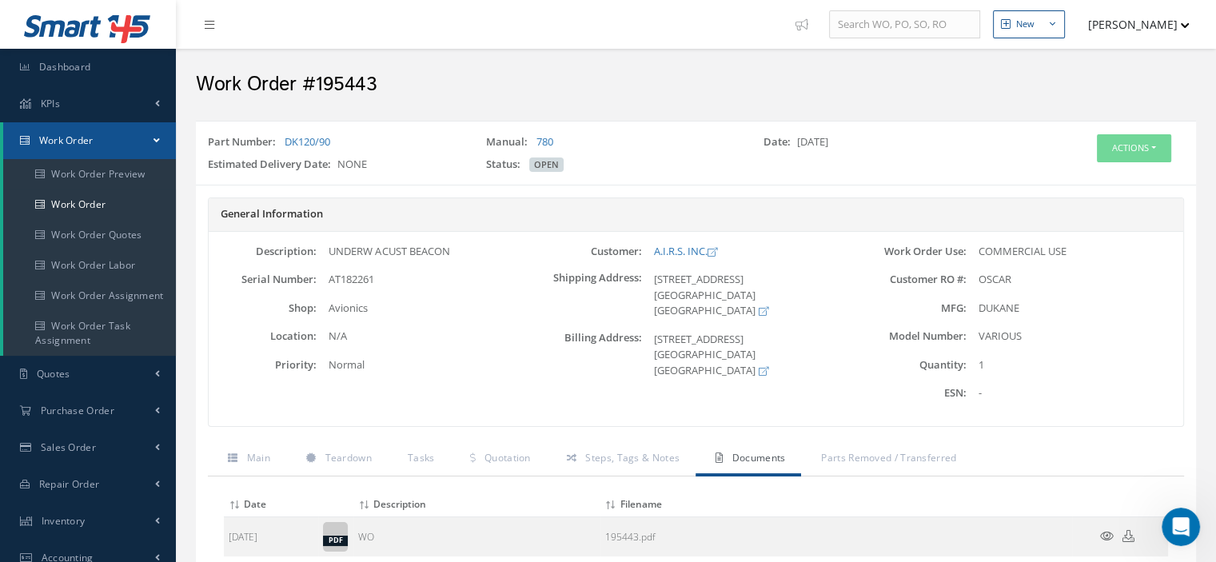
scroll to position [160, 0]
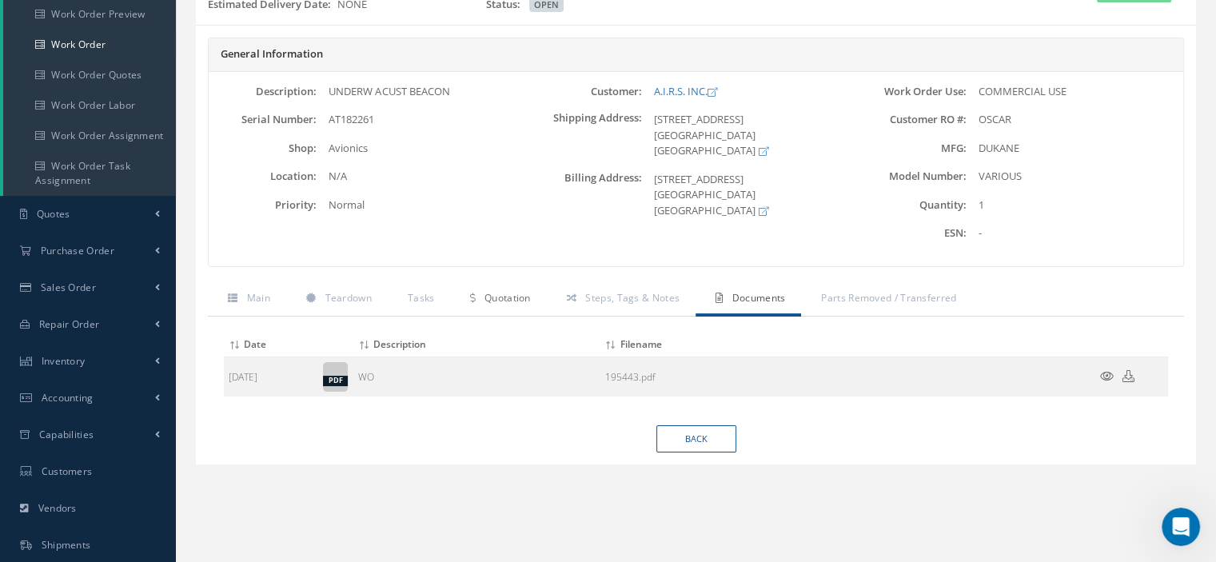
click at [516, 305] on link "Quotation" at bounding box center [498, 300] width 96 height 34
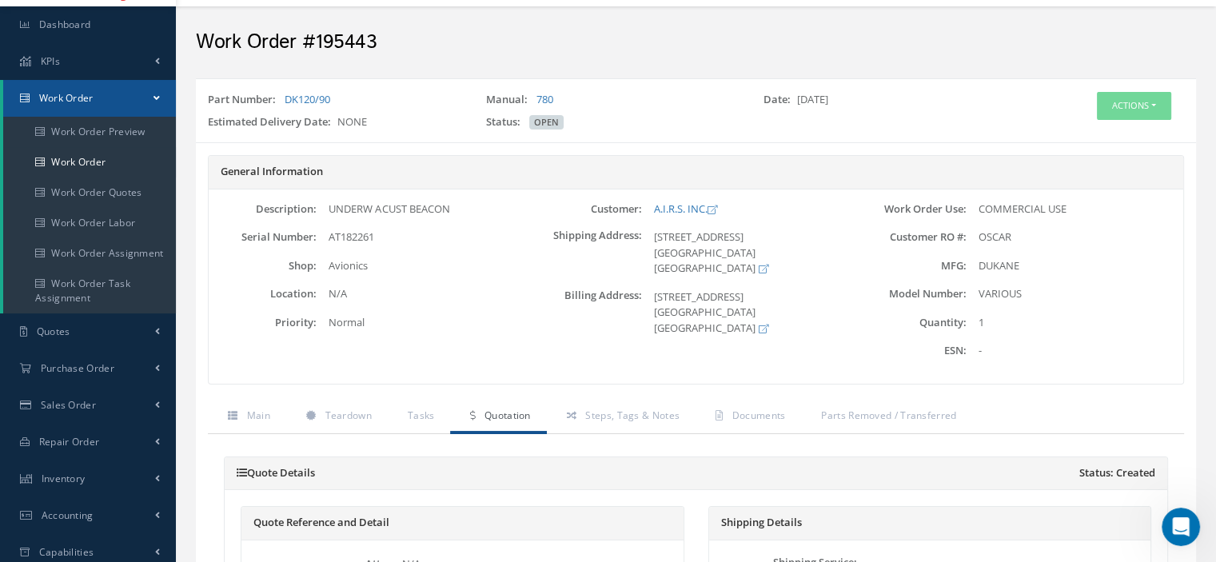
scroll to position [0, 0]
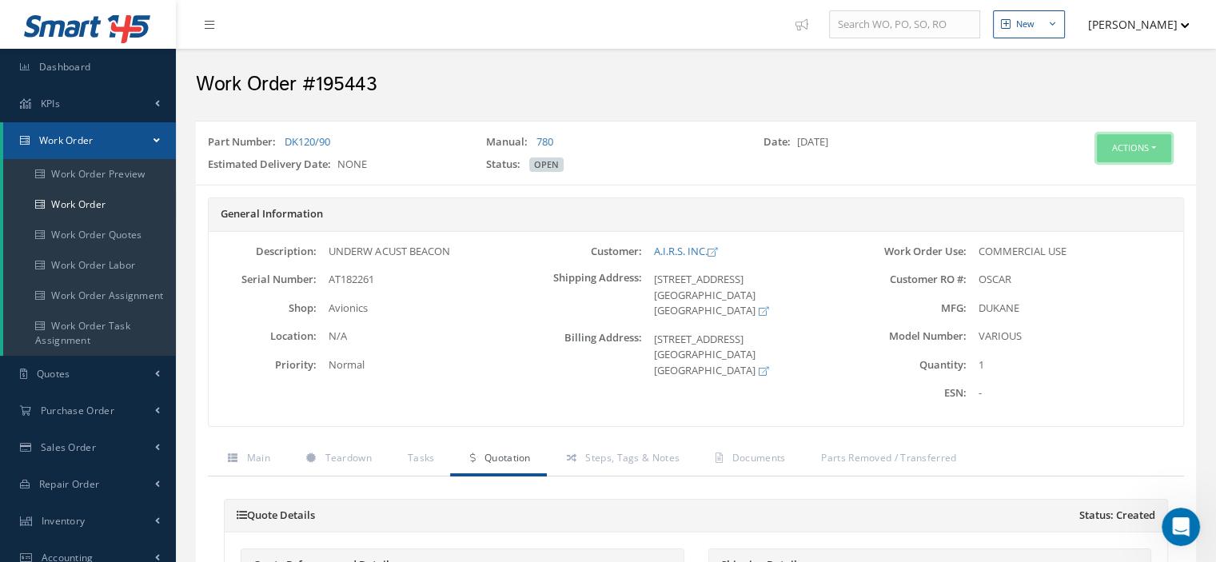
click at [1155, 140] on button "Actions" at bounding box center [1133, 148] width 74 height 28
click at [1090, 174] on link "Edit" at bounding box center [1109, 179] width 128 height 22
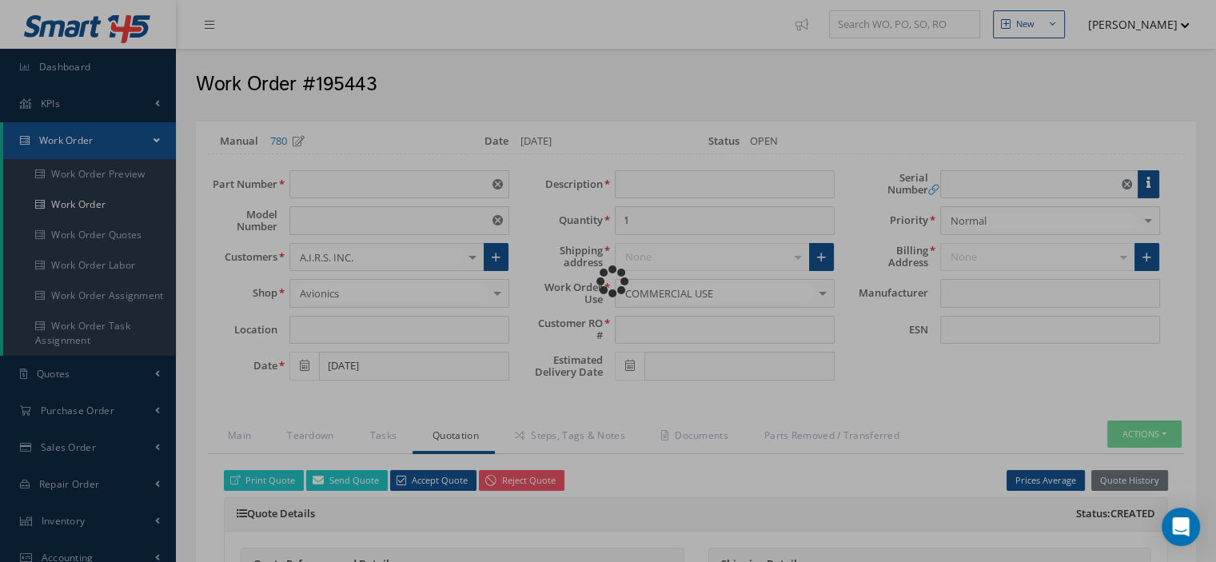
type input "DK120/90"
type input "VARIOUS"
type input "[DATE]"
type input "UNDERW ACUST BEACON"
type input "OSCAR"
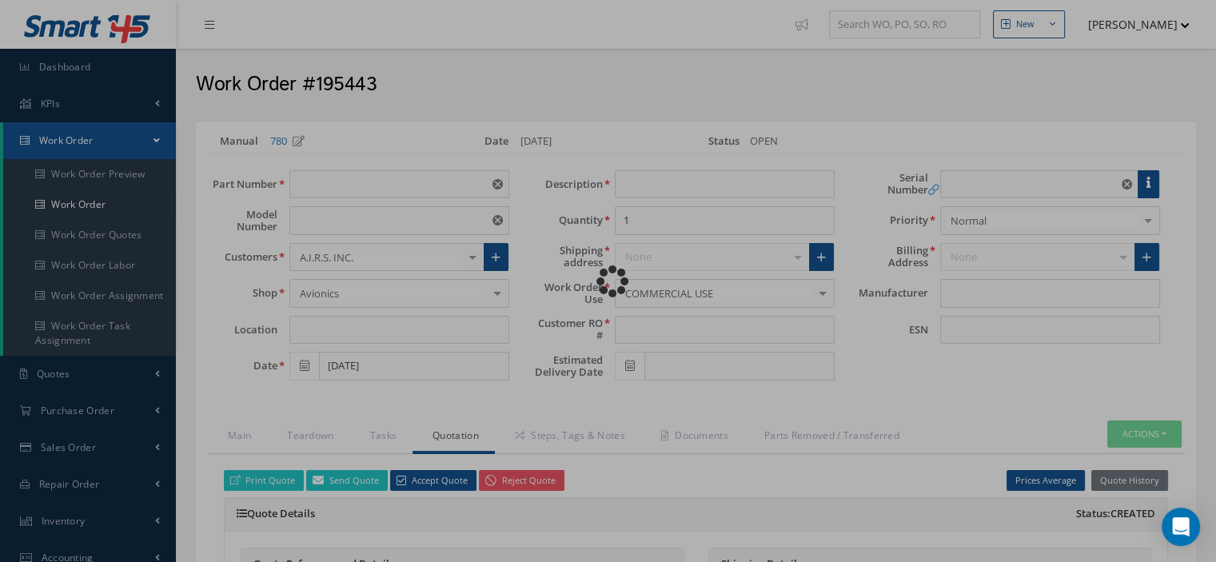
type input "AT182261"
type input "DUKANE"
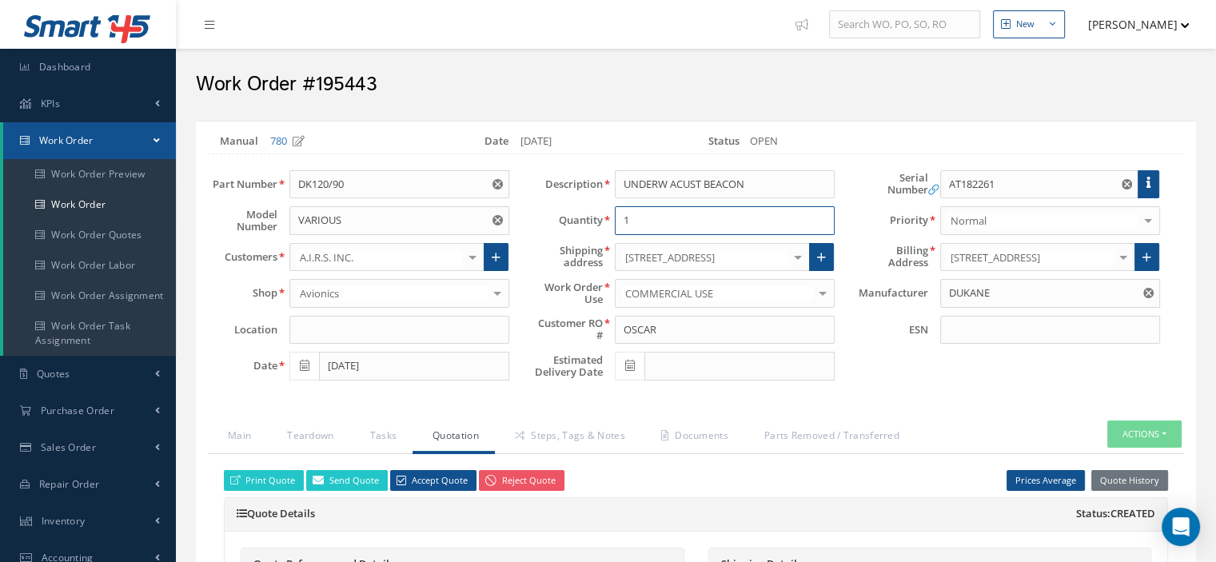
drag, startPoint x: 636, startPoint y: 221, endPoint x: 620, endPoint y: 222, distance: 16.1
click at [620, 222] on input "1" at bounding box center [725, 220] width 220 height 29
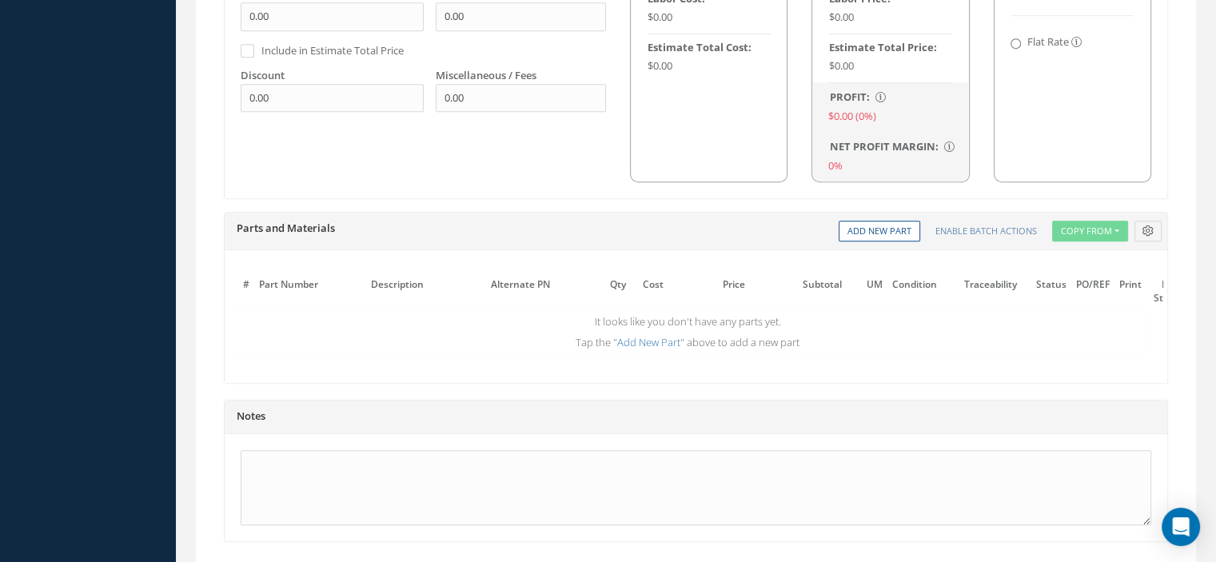
scroll to position [1167, 0]
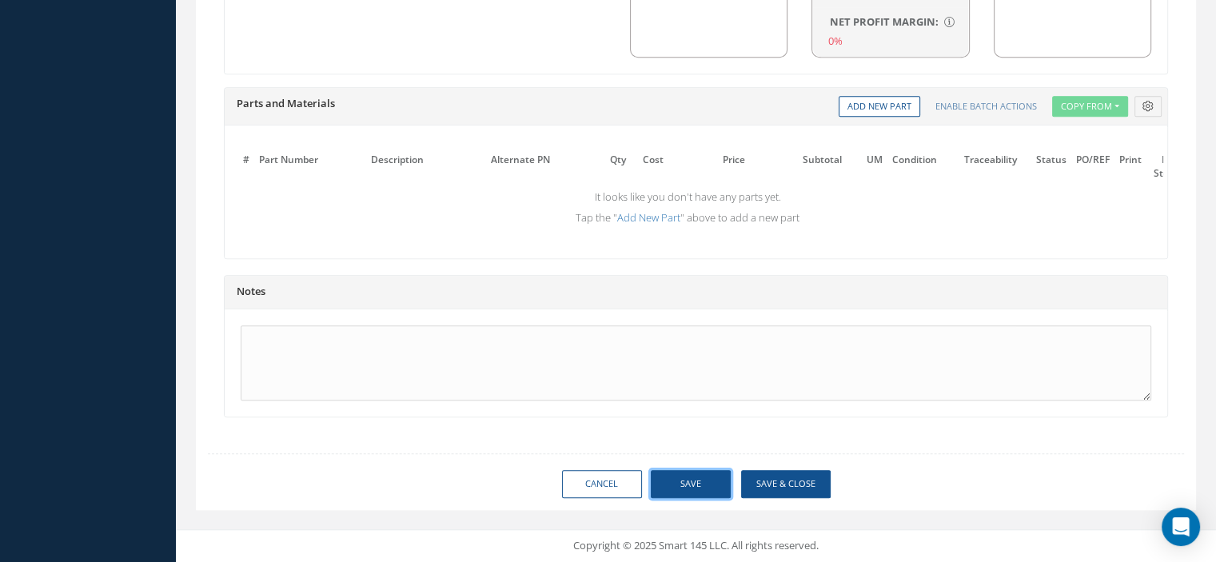
click at [720, 478] on button "Save" at bounding box center [691, 484] width 80 height 28
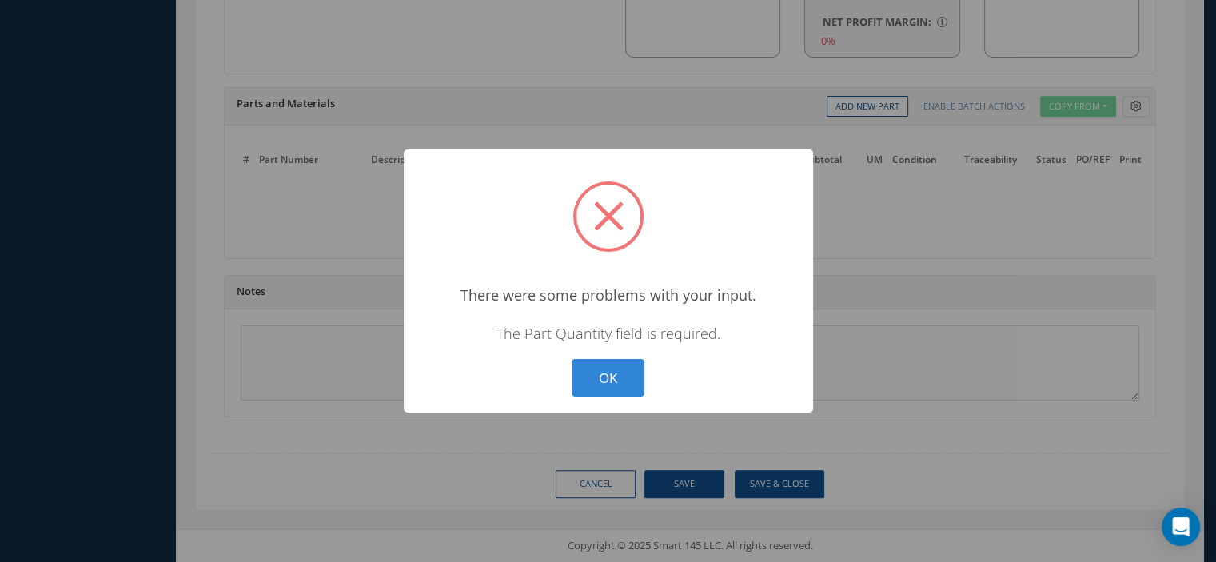
scroll to position [1149, 0]
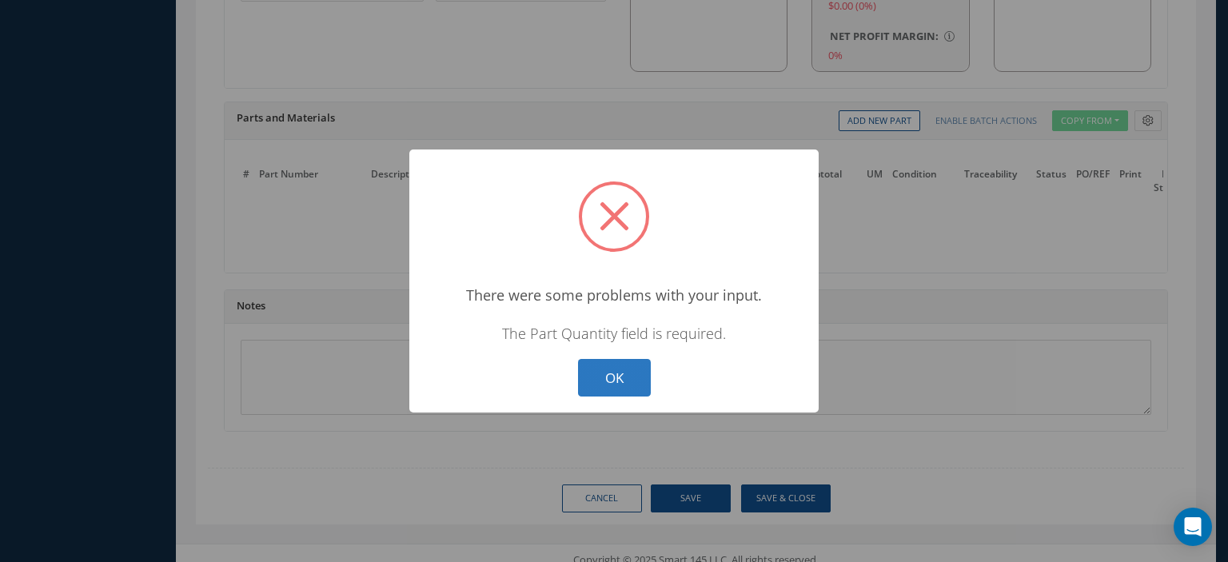
click at [633, 391] on button "OK" at bounding box center [614, 378] width 73 height 38
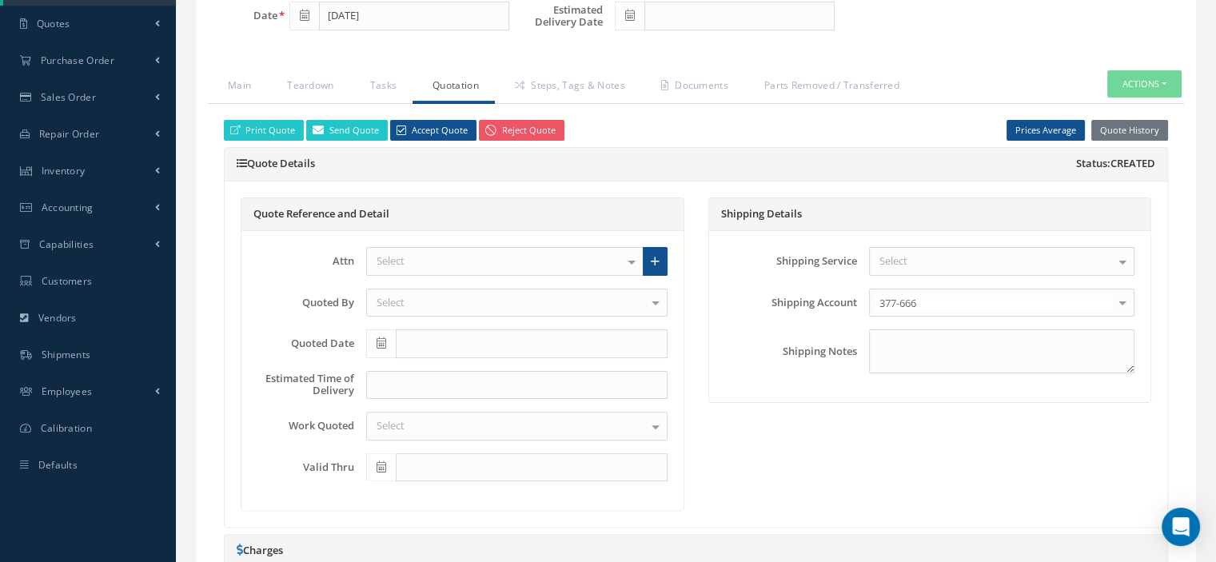
scroll to position [0, 0]
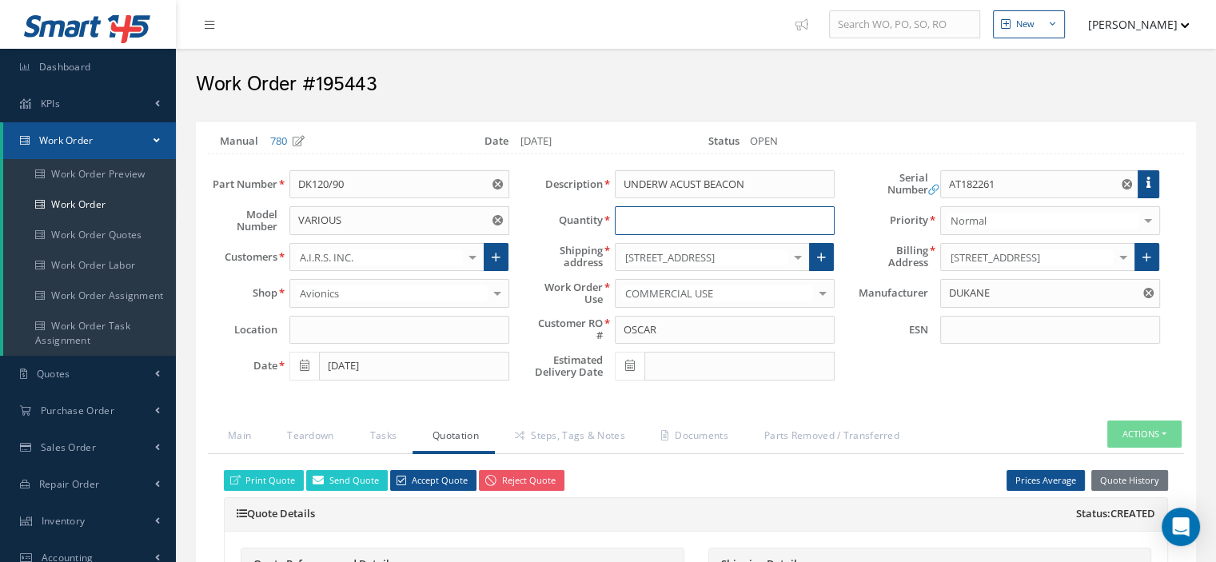
click at [643, 223] on input at bounding box center [725, 220] width 220 height 29
type input "1"
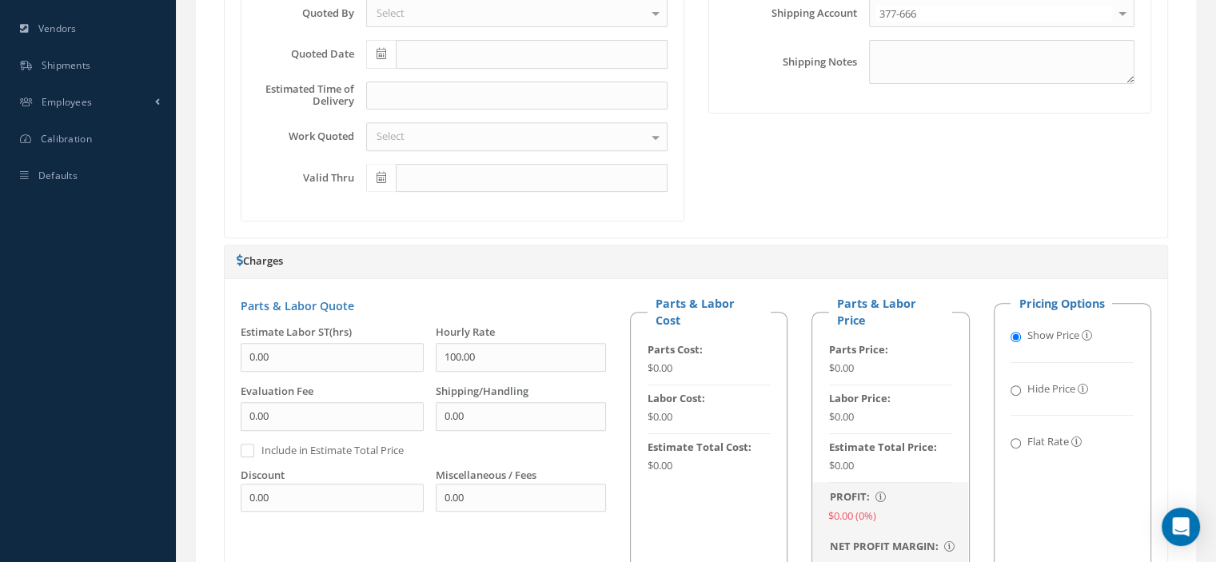
scroll to position [1167, 0]
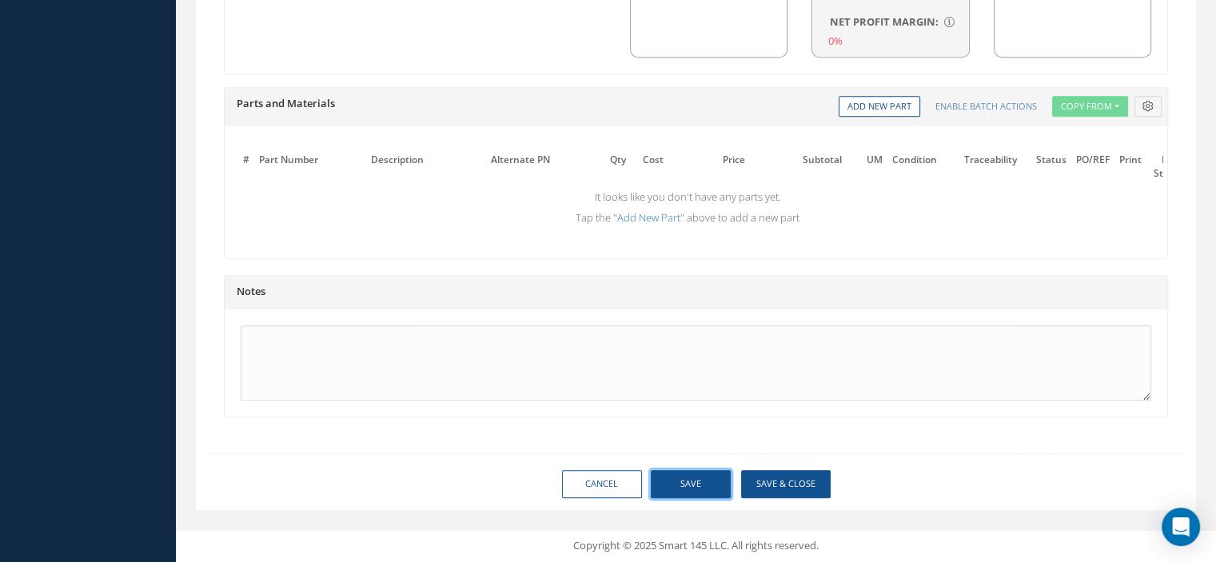
click at [714, 494] on button "Save" at bounding box center [691, 484] width 80 height 28
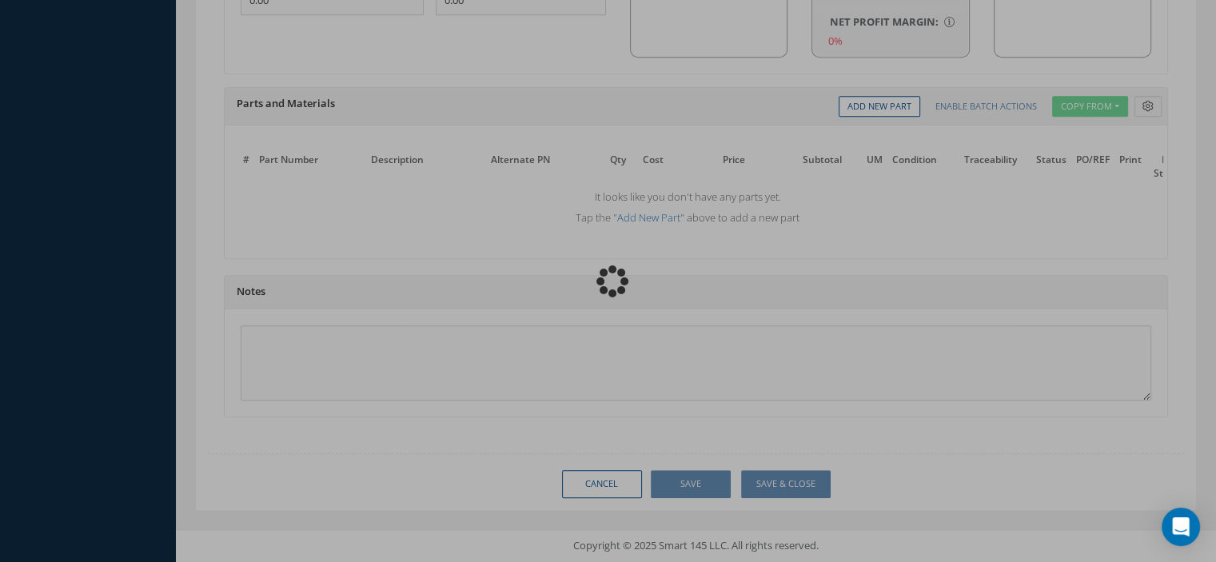
type input "DUKANE"
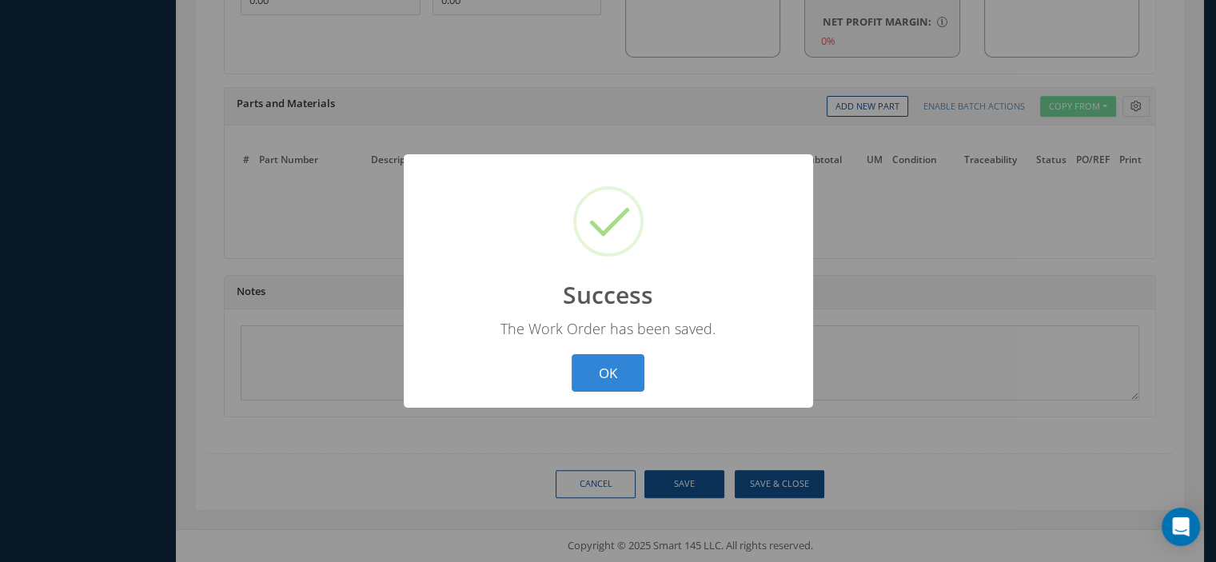
scroll to position [1149, 0]
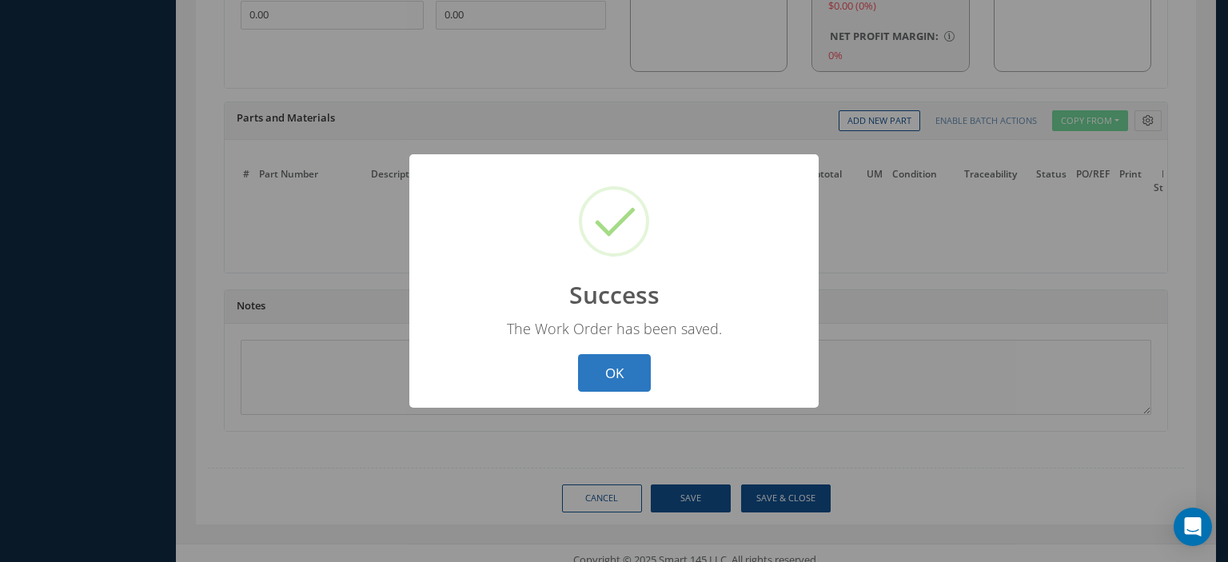
click at [618, 361] on button "OK" at bounding box center [614, 373] width 73 height 38
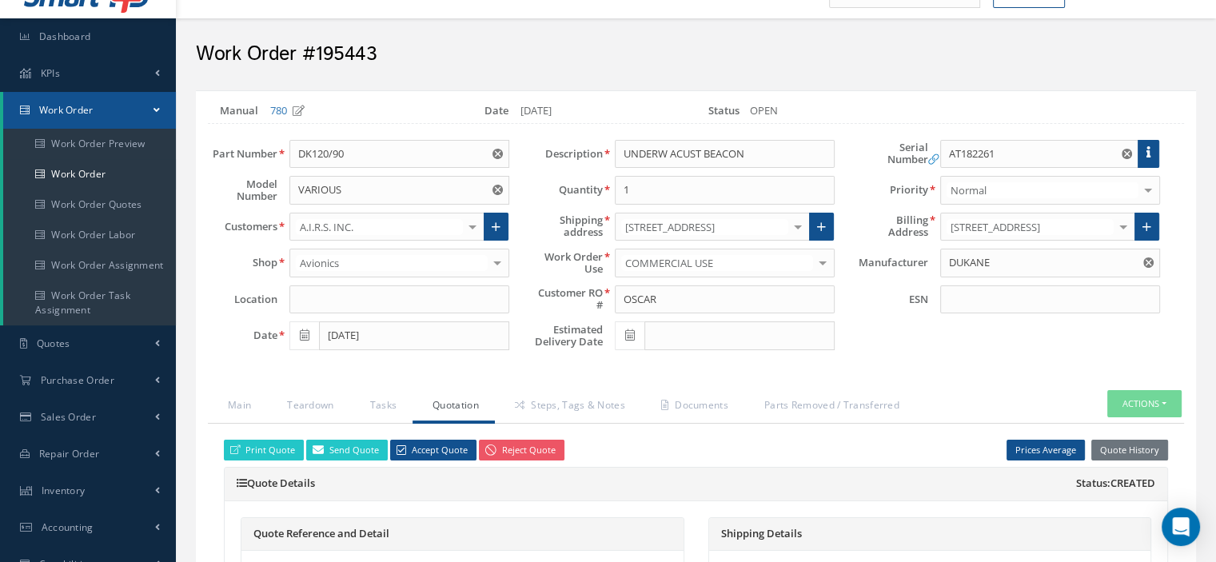
scroll to position [0, 0]
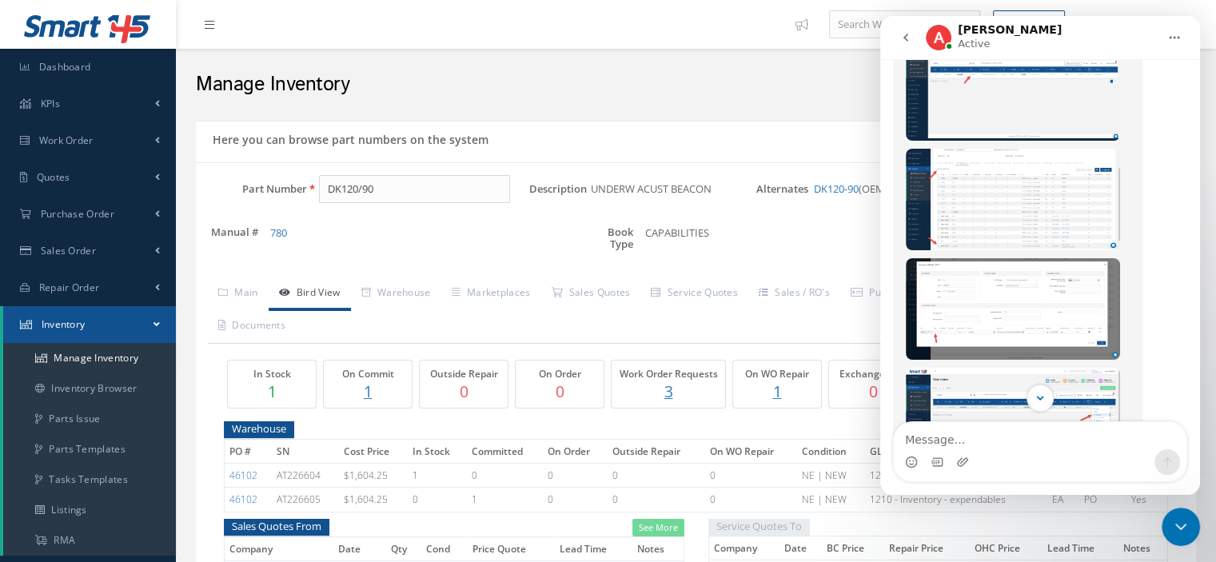
scroll to position [1111, 0]
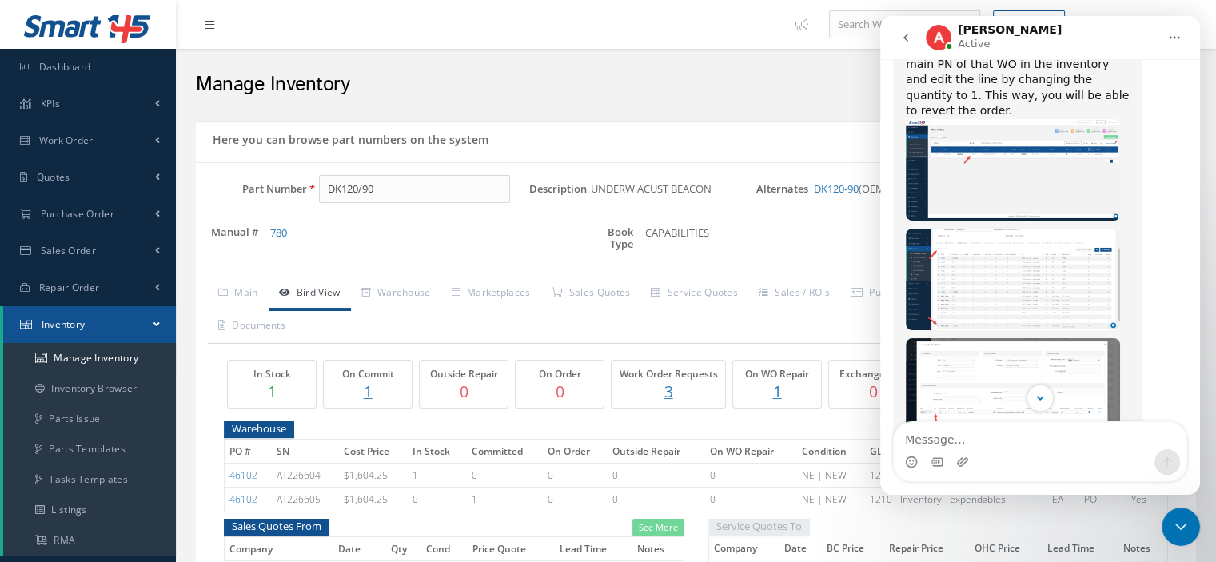
click at [951, 338] on img "Alison says…" at bounding box center [1012, 388] width 214 height 101
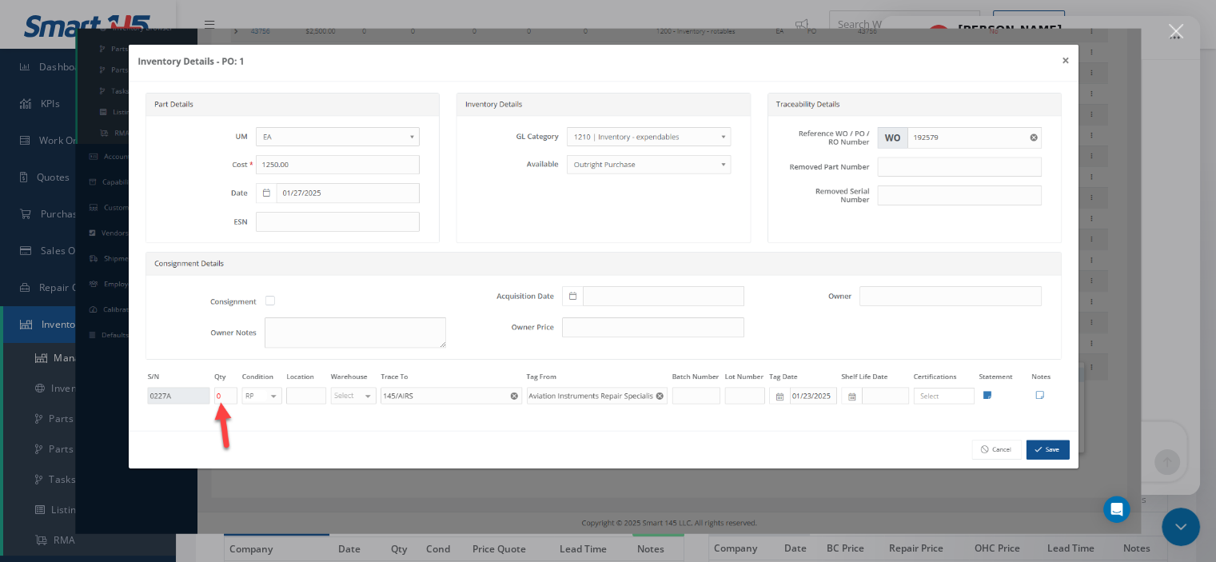
scroll to position [0, 0]
click at [1173, 26] on div "Close" at bounding box center [1175, 31] width 15 height 15
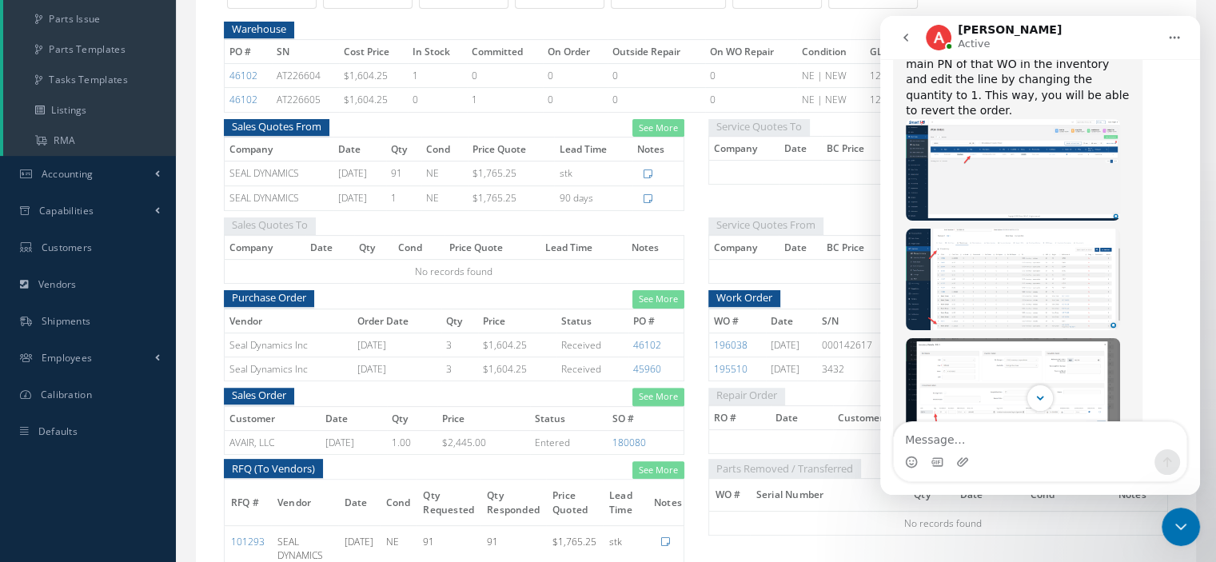
scroll to position [320, 0]
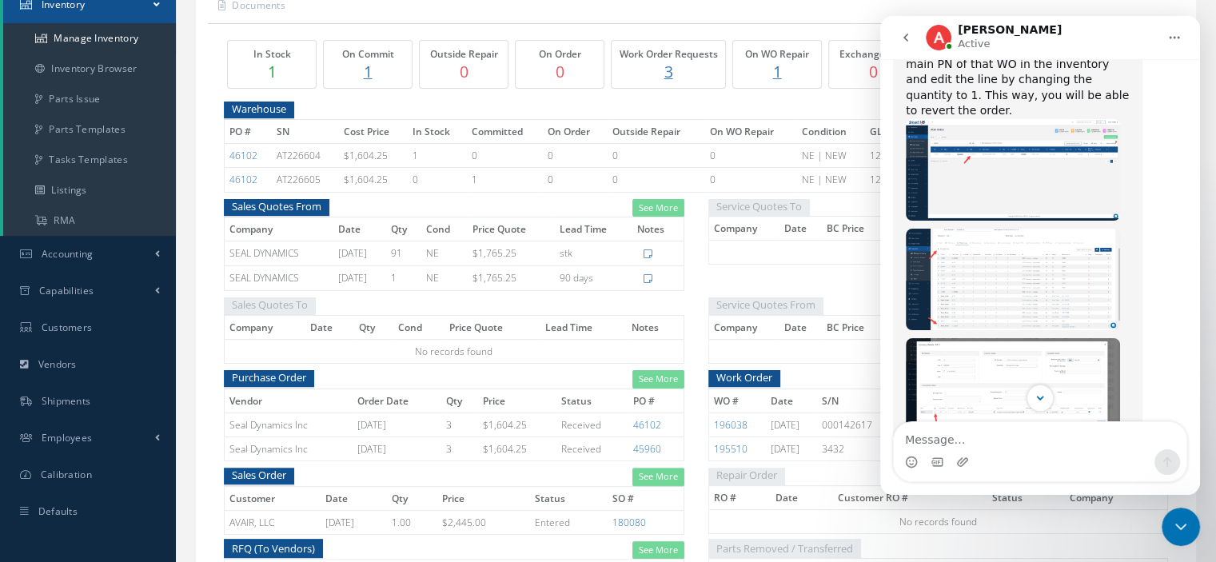
click at [903, 31] on icon "go back" at bounding box center [905, 37] width 13 height 13
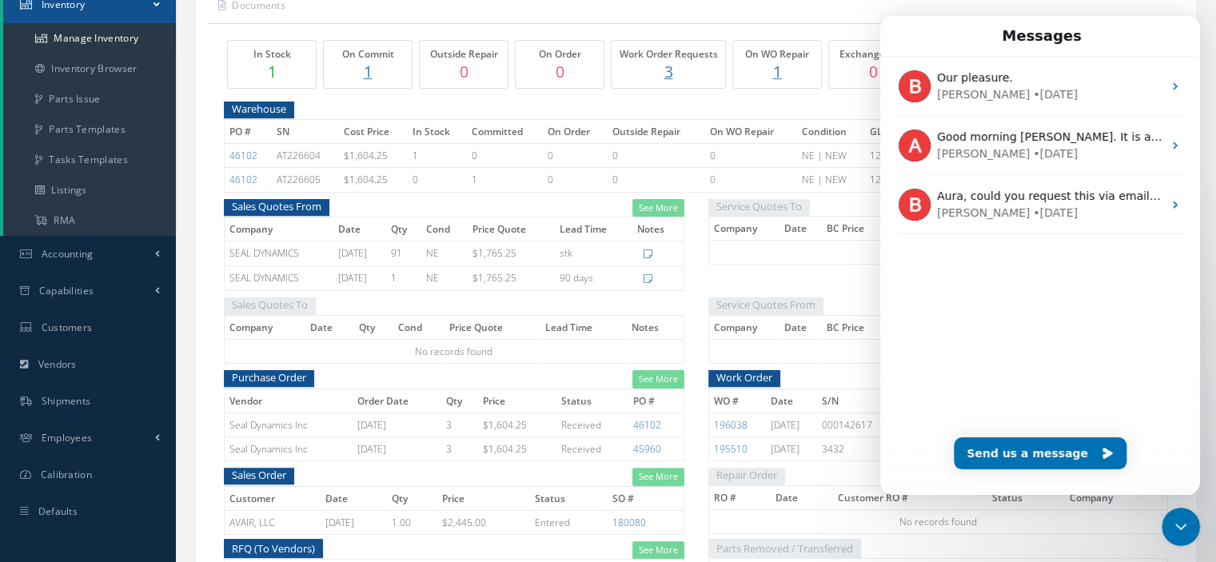
scroll to position [0, 0]
click at [1171, 523] on icon "Close Intercom Messenger" at bounding box center [1180, 526] width 19 height 19
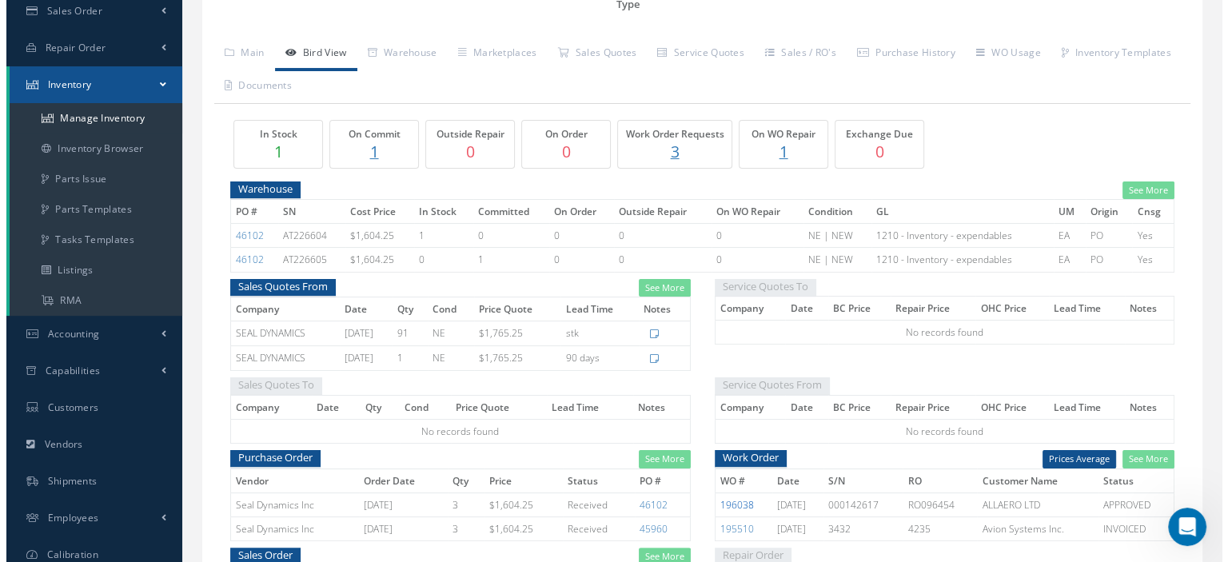
scroll to position [80, 0]
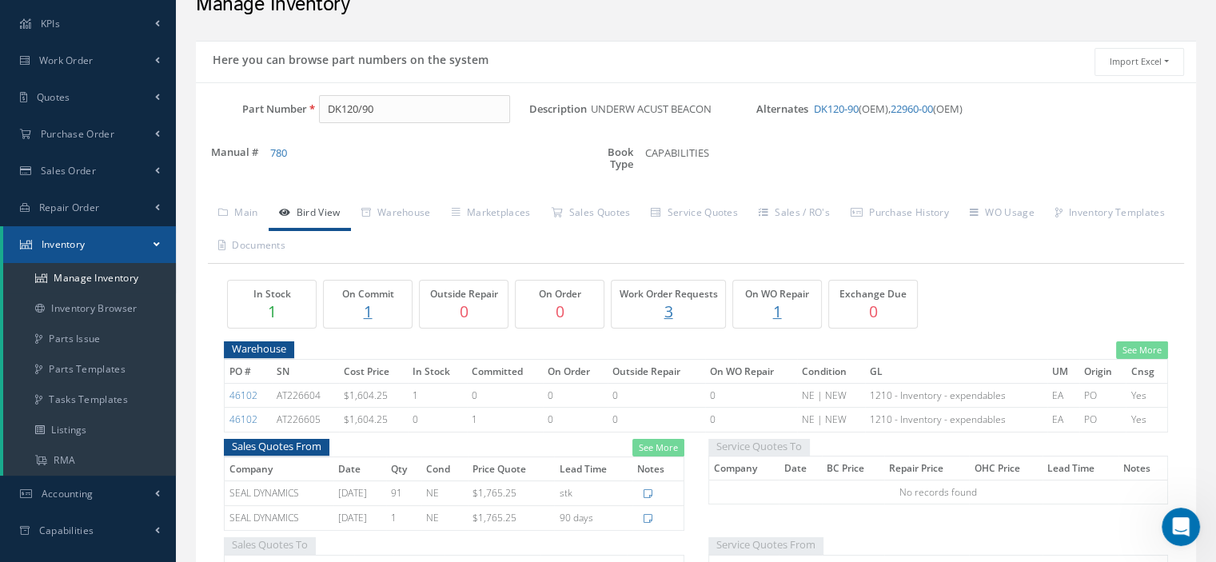
click at [663, 308] on p "3" at bounding box center [667, 311] width 105 height 23
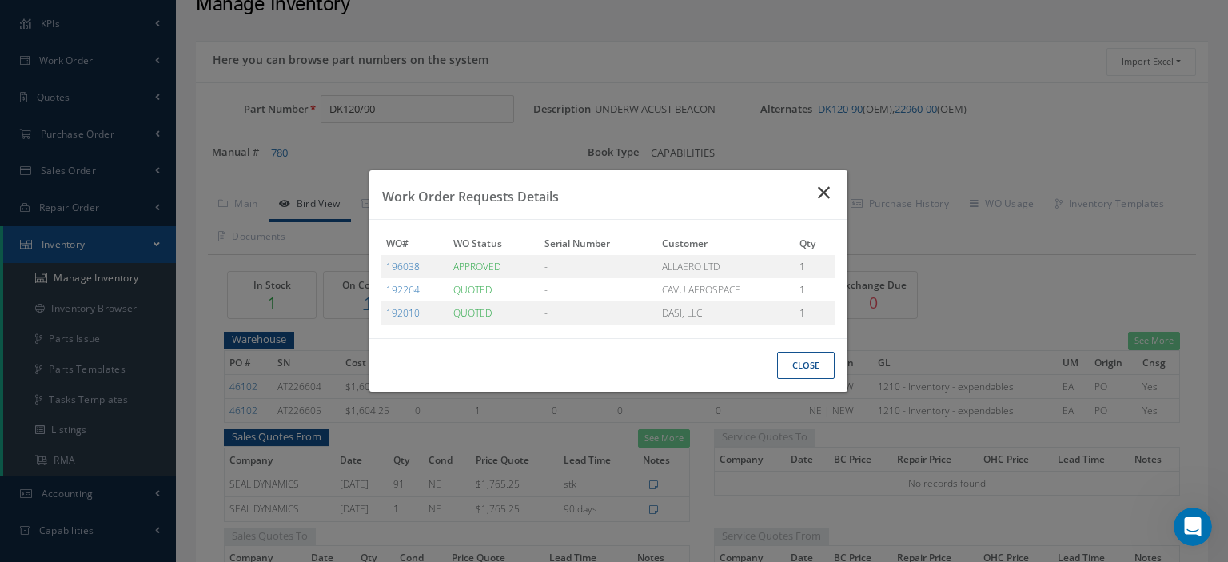
click at [822, 193] on icon "Close" at bounding box center [826, 192] width 17 height 19
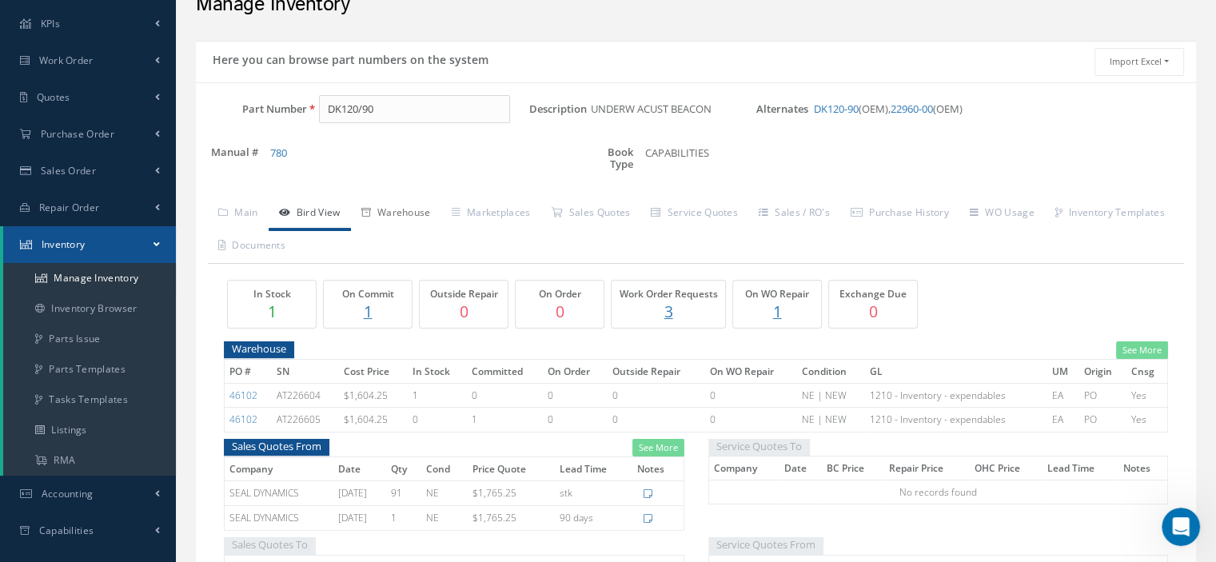
click at [425, 214] on link "Warehouse" at bounding box center [396, 214] width 90 height 34
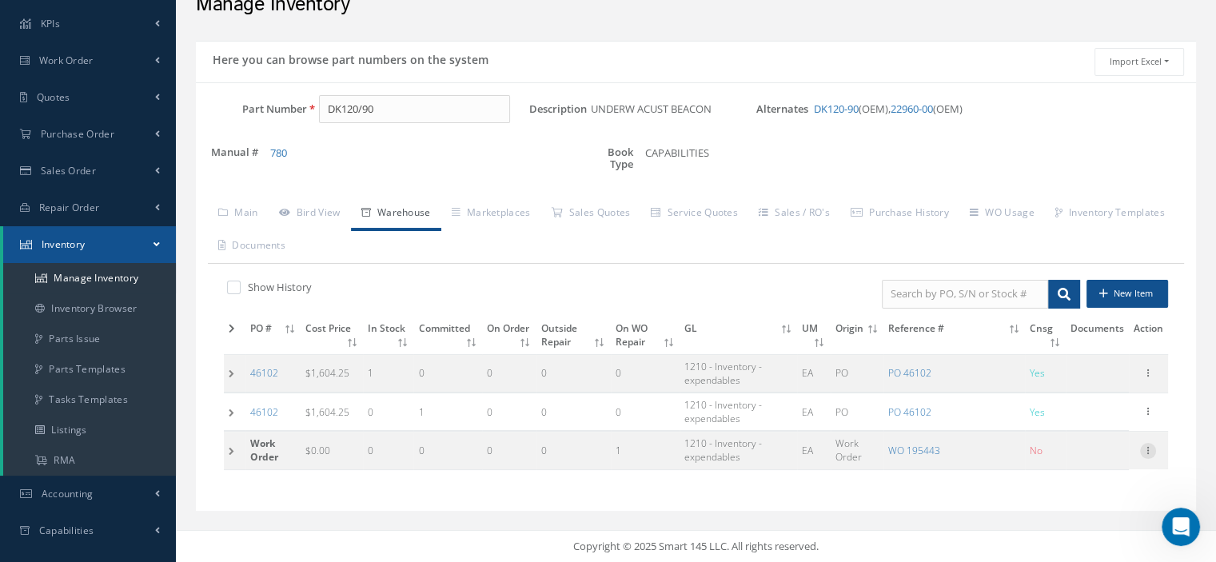
click at [1142, 452] on icon at bounding box center [1148, 449] width 16 height 13
click at [1100, 448] on link "Edit" at bounding box center [1074, 446] width 126 height 21
type input "0.00"
type input "195443"
type input "DK120/90"
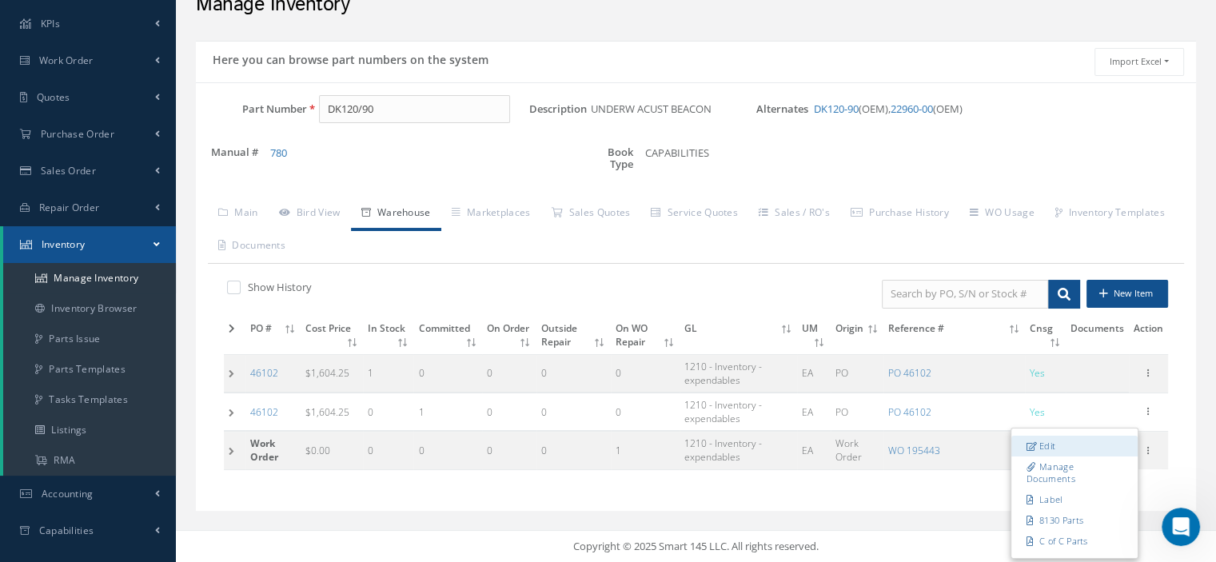
type input "AT182261"
checkbox input "false"
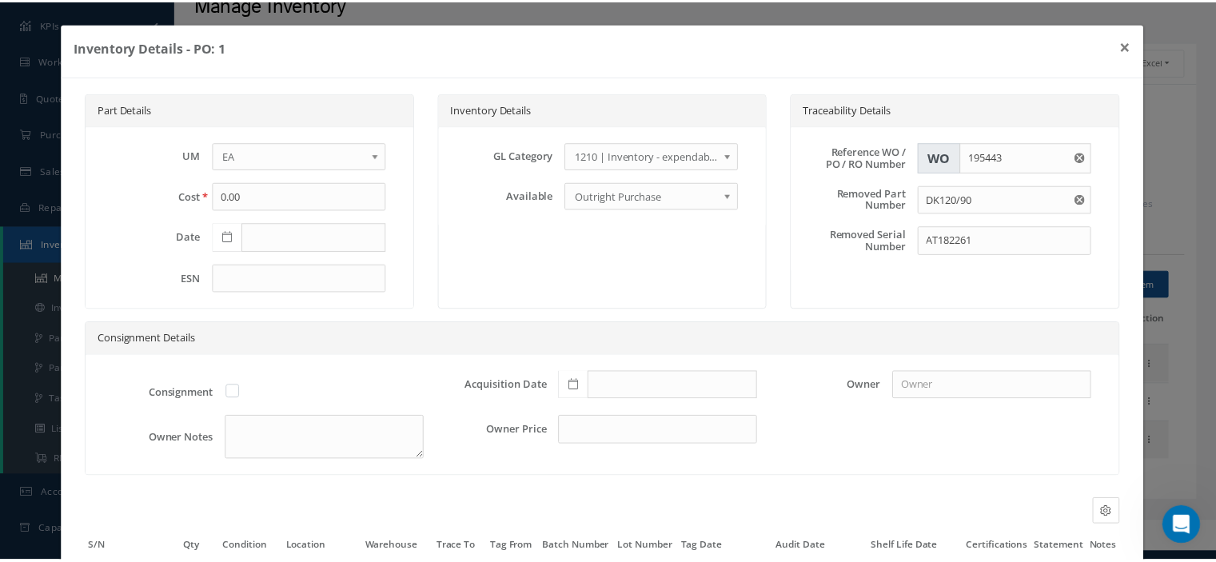
scroll to position [150, 0]
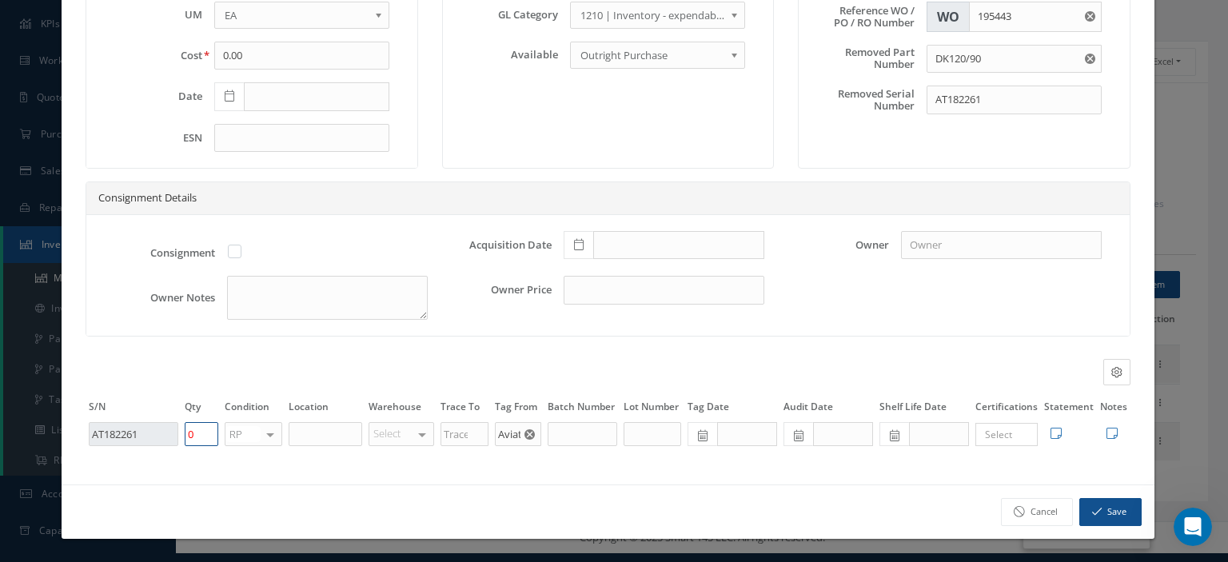
click at [159, 446] on tr "AT182261 0 RP OH SV RP AR NE FN NS RE FP BER N/A INSP BC No elements found. Lis…" at bounding box center [608, 433] width 1045 height 27
type input "1"
click at [1092, 517] on button "Save" at bounding box center [1110, 512] width 62 height 28
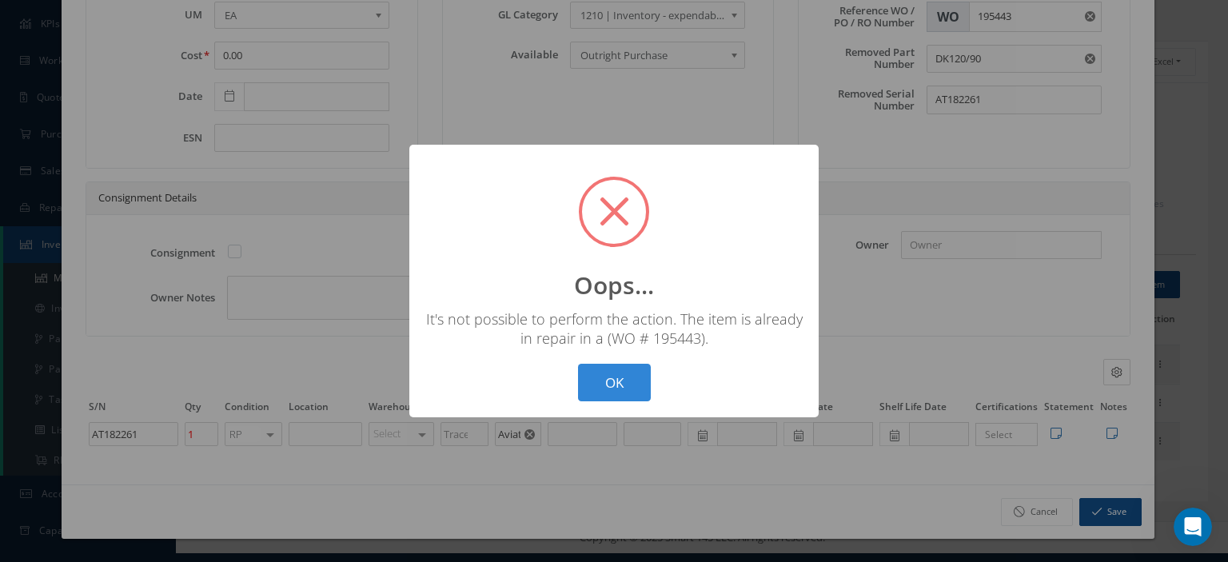
click at [569, 384] on div "? ! i Oops... × It's not possible to perform the action. The item is already in…" at bounding box center [613, 281] width 409 height 273
click at [618, 372] on button "OK" at bounding box center [614, 383] width 73 height 38
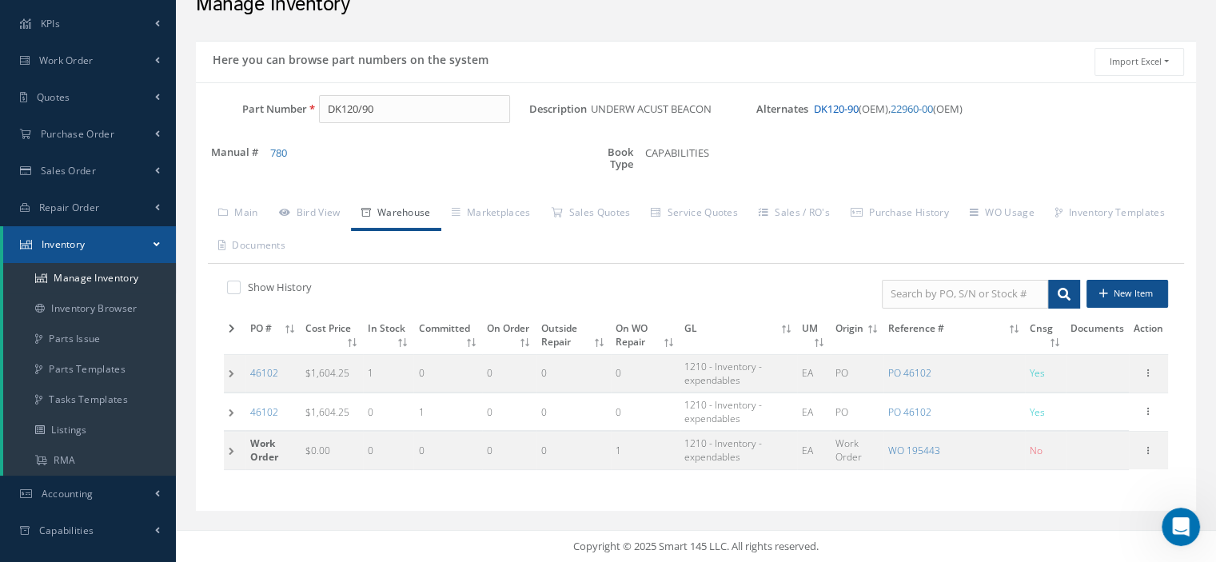
click at [838, 106] on link "DK120-90" at bounding box center [836, 108] width 45 height 14
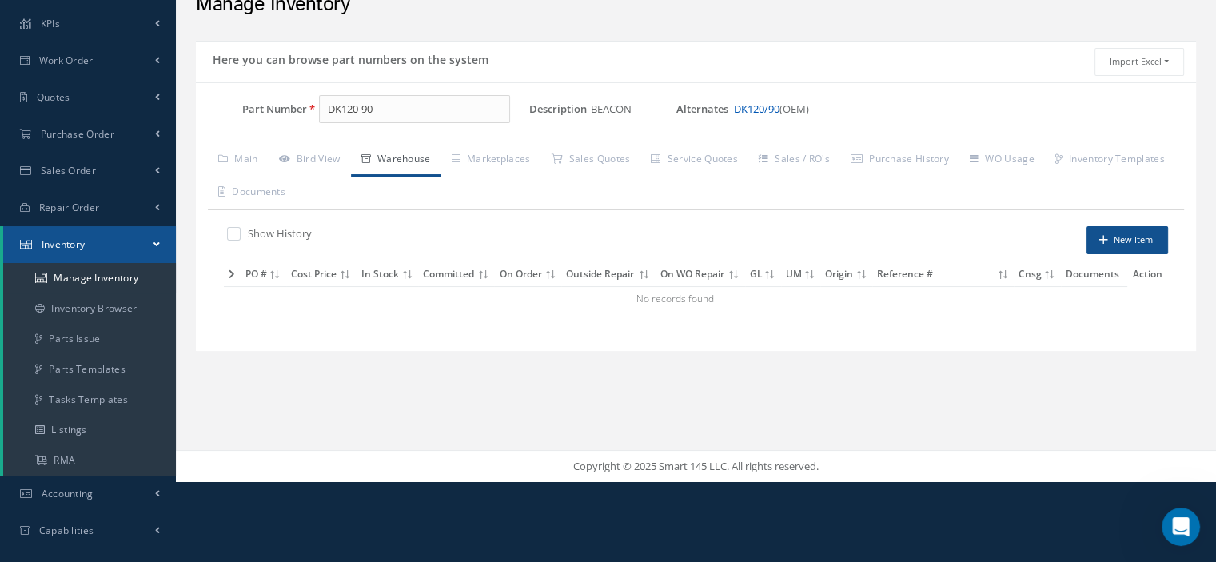
click at [754, 109] on link "DK120/90" at bounding box center [757, 108] width 46 height 14
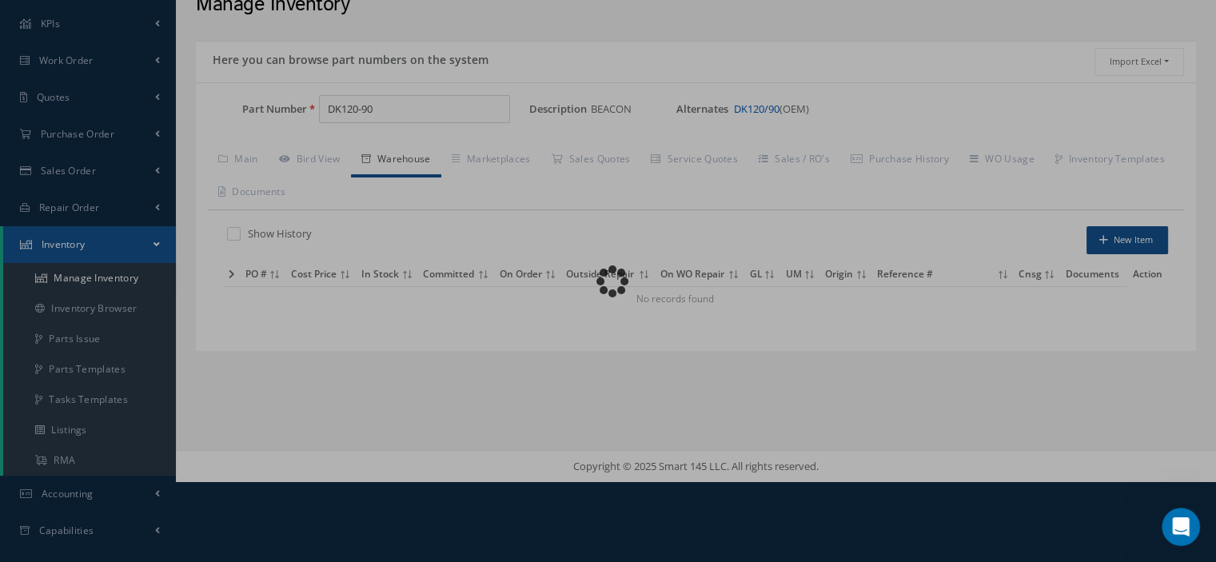
type input "DK120/90"
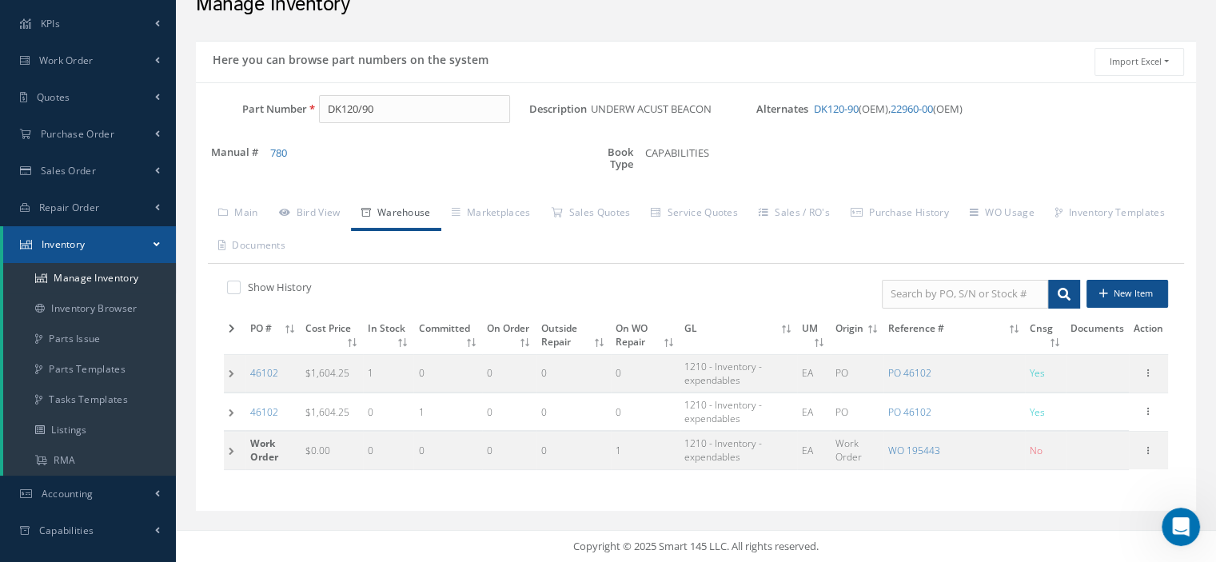
click at [240, 282] on label at bounding box center [242, 287] width 4 height 14
click at [231, 284] on input "checkbox" at bounding box center [232, 289] width 10 height 10
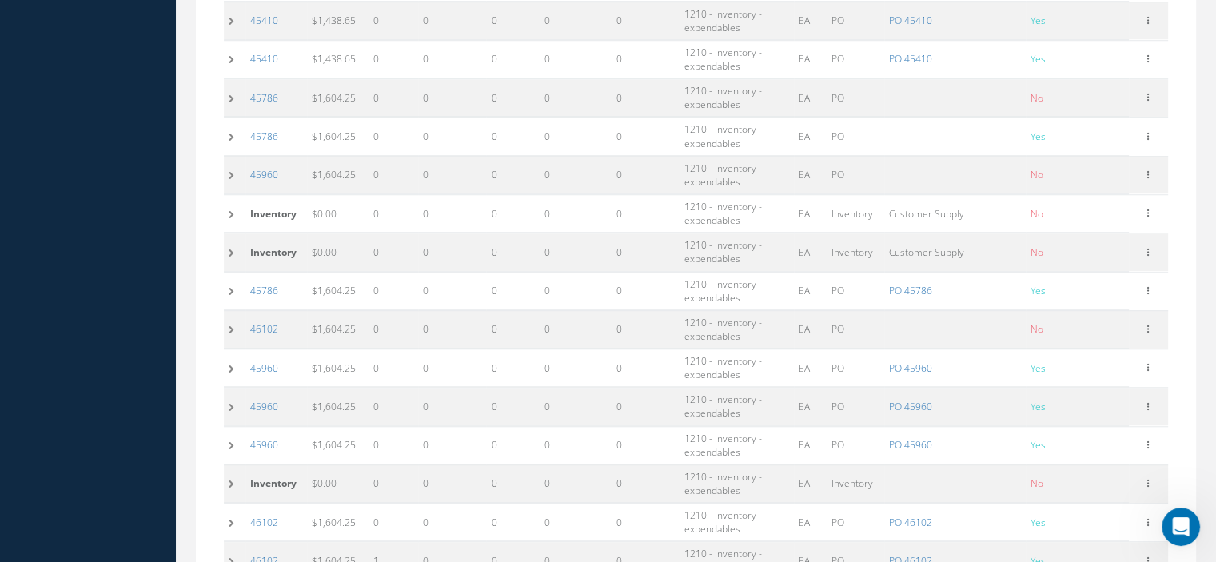
scroll to position [1570, 0]
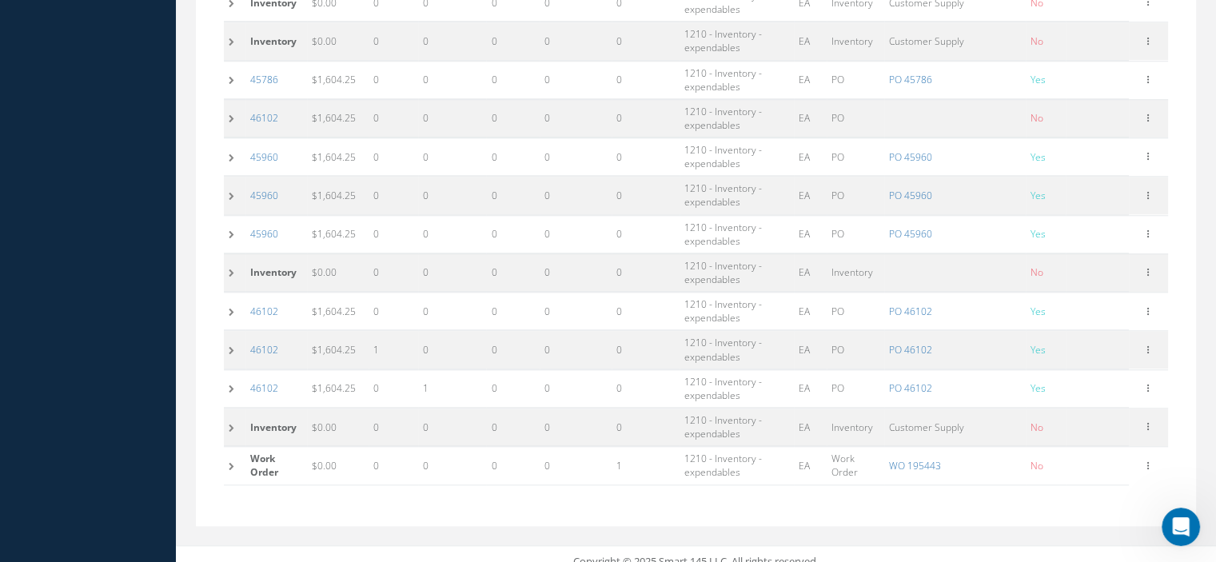
click at [234, 412] on td at bounding box center [235, 427] width 22 height 38
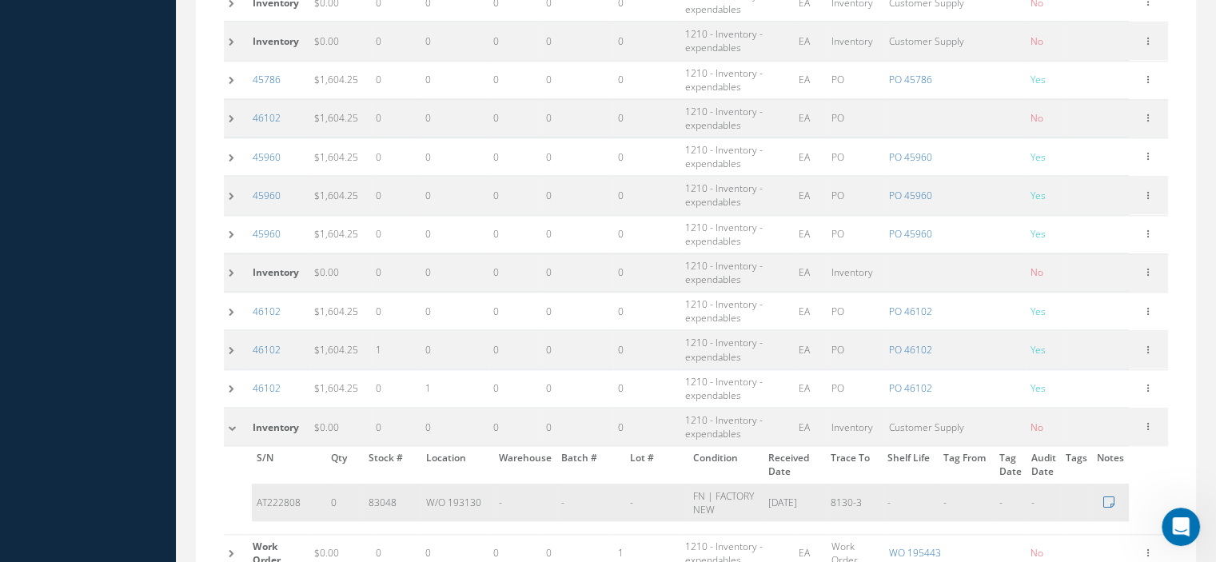
scroll to position [1658, 0]
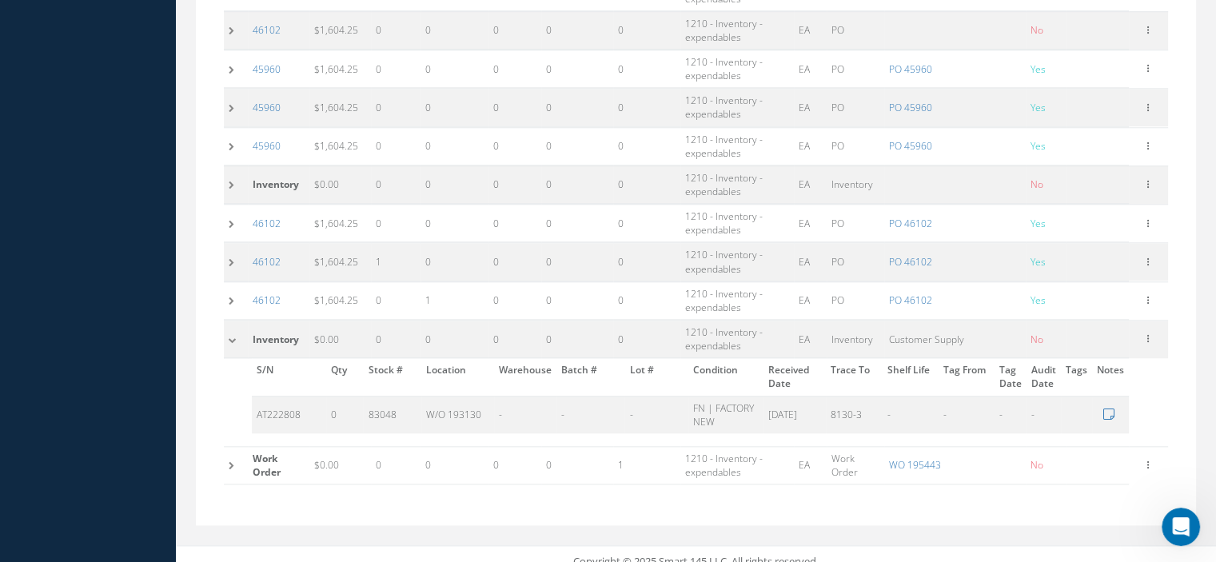
click at [230, 448] on td at bounding box center [236, 465] width 24 height 38
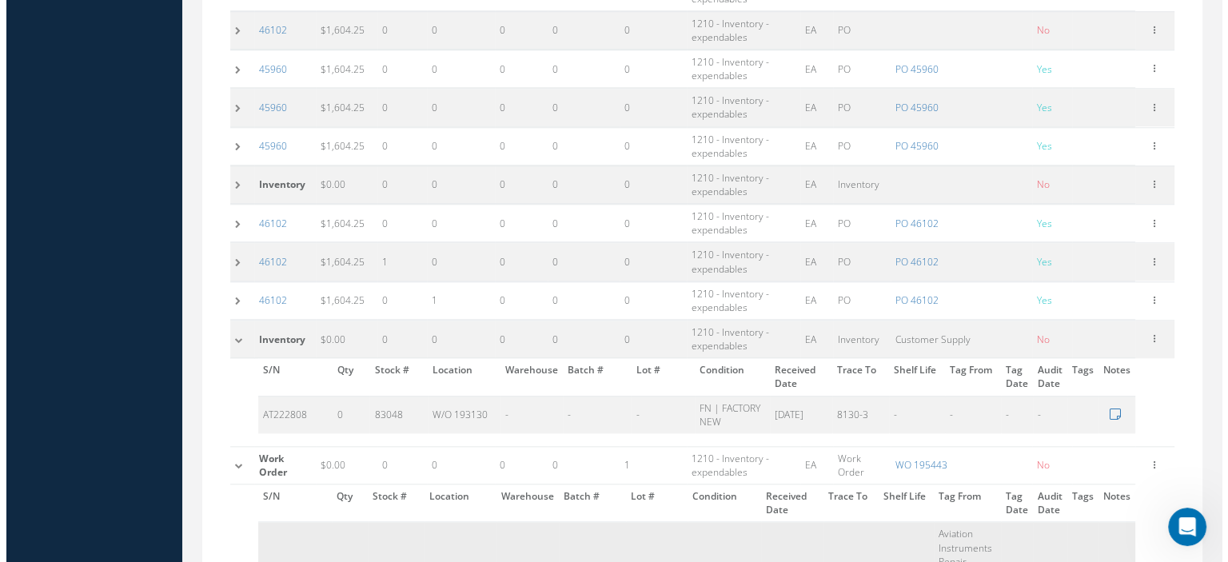
scroll to position [1800, 0]
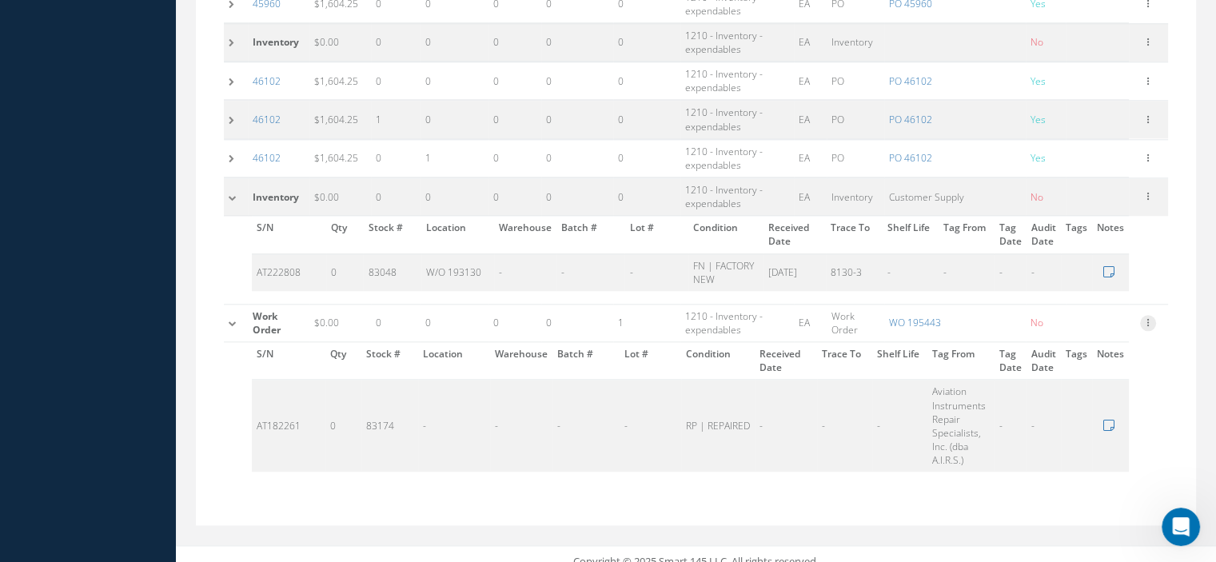
click at [1147, 315] on icon at bounding box center [1148, 321] width 16 height 13
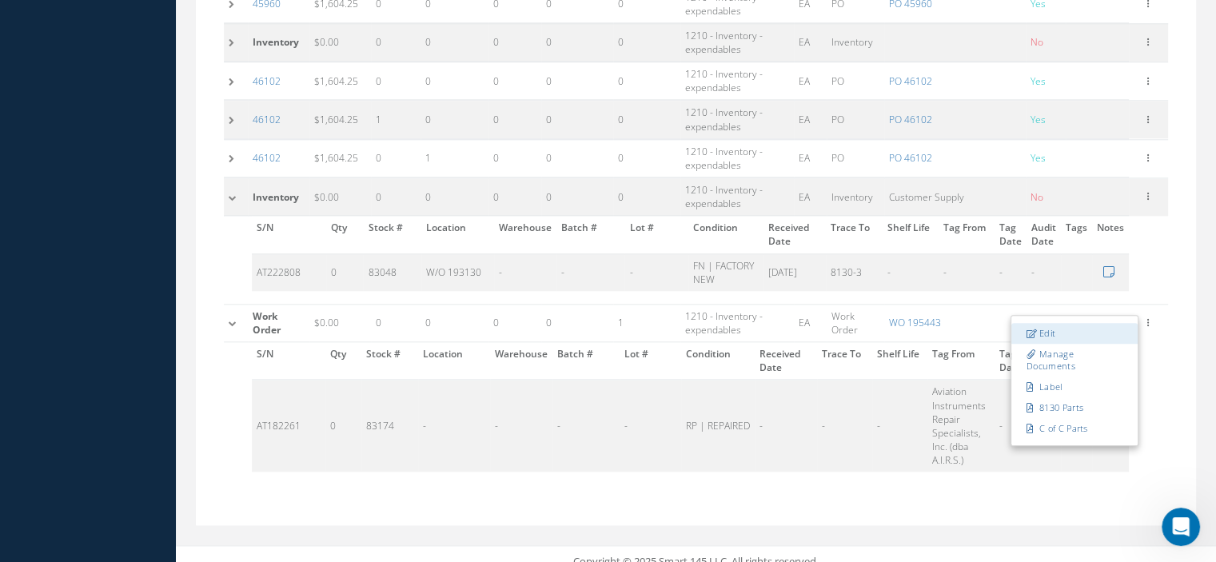
click at [1091, 323] on link "Edit" at bounding box center [1074, 333] width 126 height 21
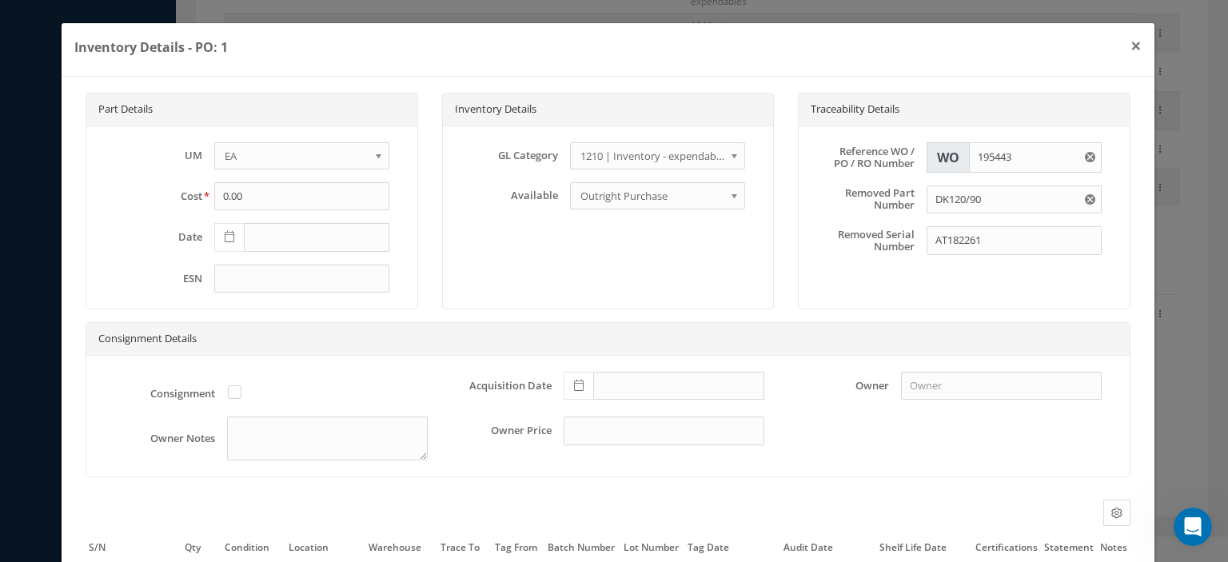
scroll to position [150, 0]
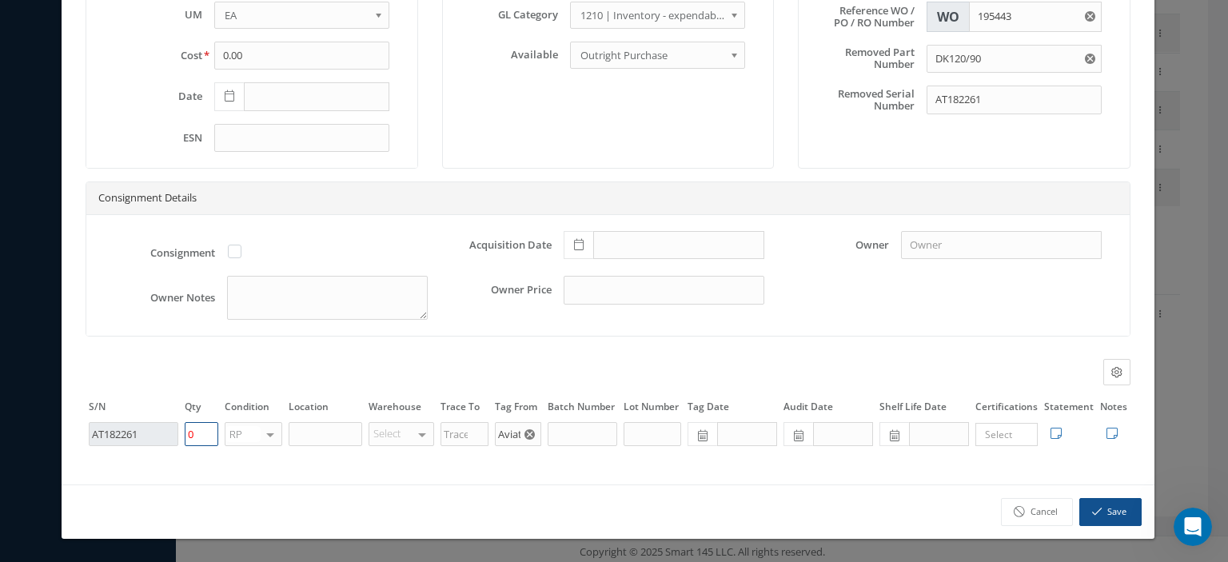
click at [170, 440] on tr "AT182261 0 RP OH SV RP AR NE FN NS RE FP BER N/A INSP BC No elements found. Lis…" at bounding box center [608, 433] width 1045 height 27
type input "1"
click at [1092, 512] on icon "button" at bounding box center [1097, 511] width 10 height 11
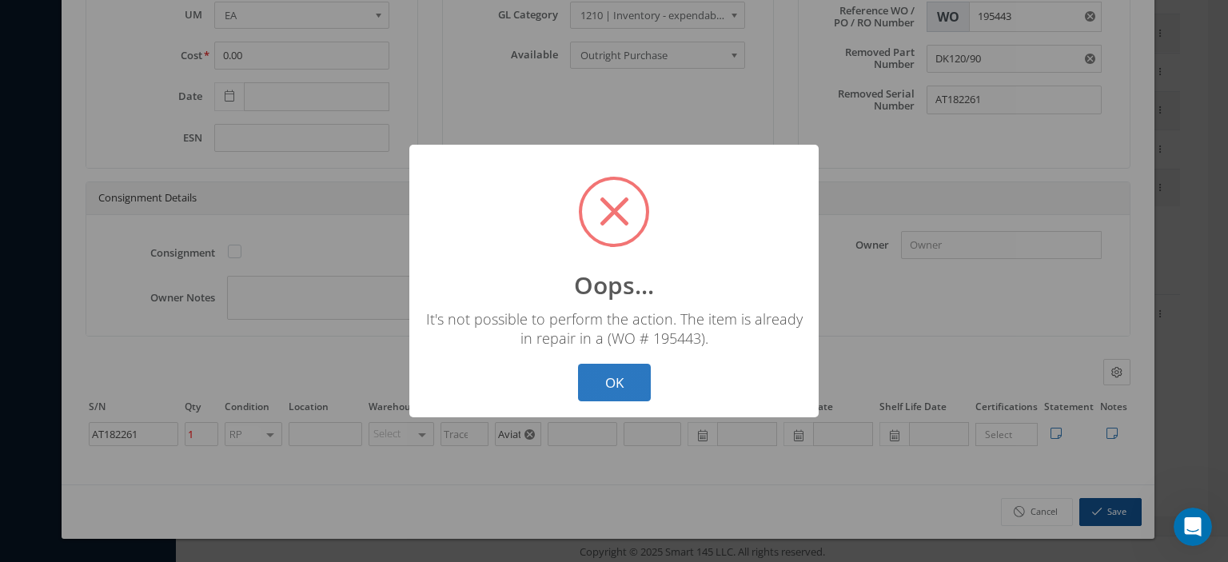
click at [626, 373] on button "OK" at bounding box center [614, 383] width 73 height 38
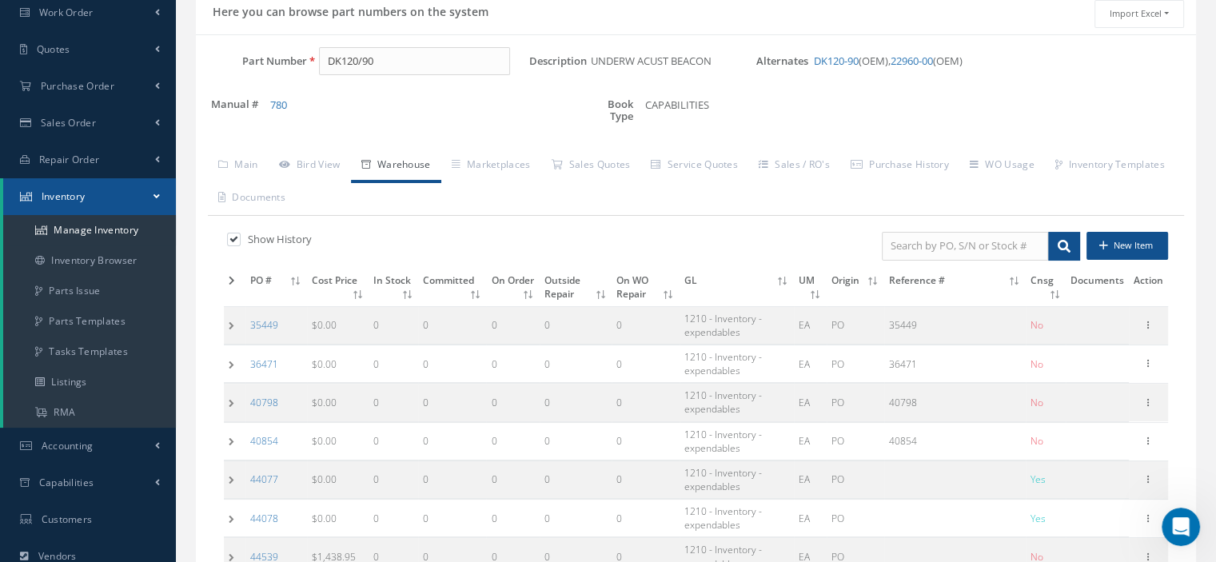
scroll to position [48, 0]
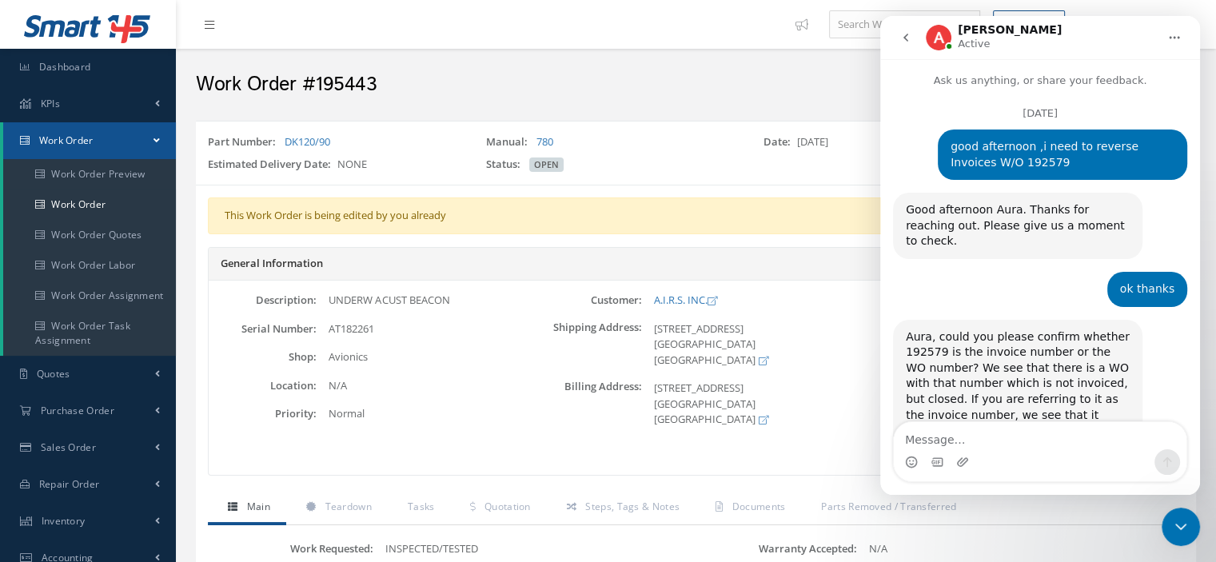
scroll to position [1351, 0]
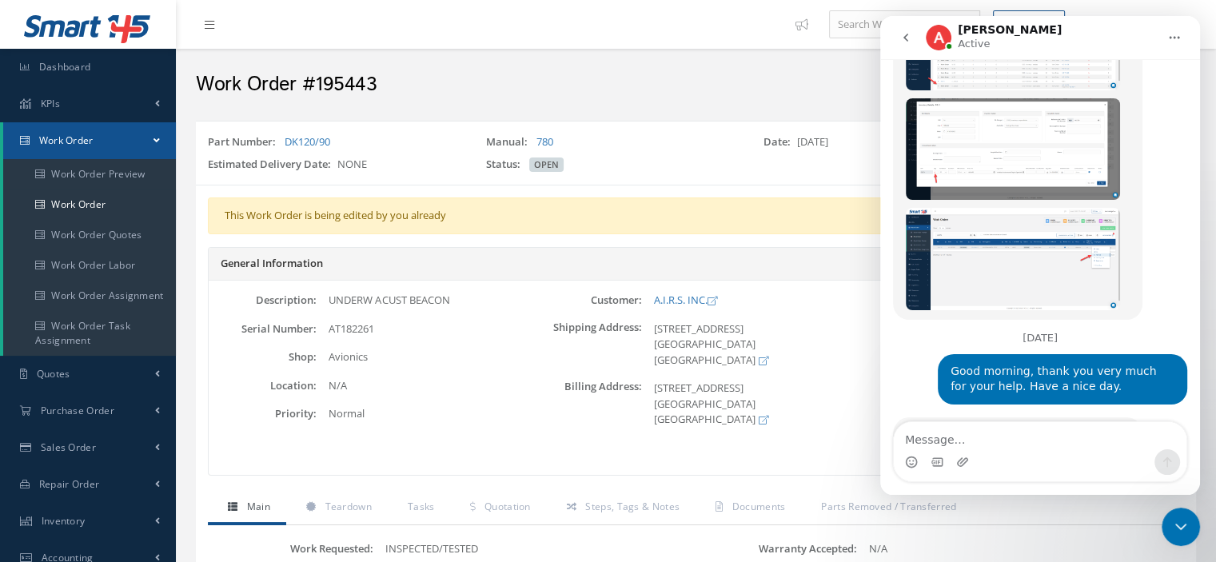
click at [1192, 523] on div "Close Intercom Messenger" at bounding box center [1180, 526] width 38 height 38
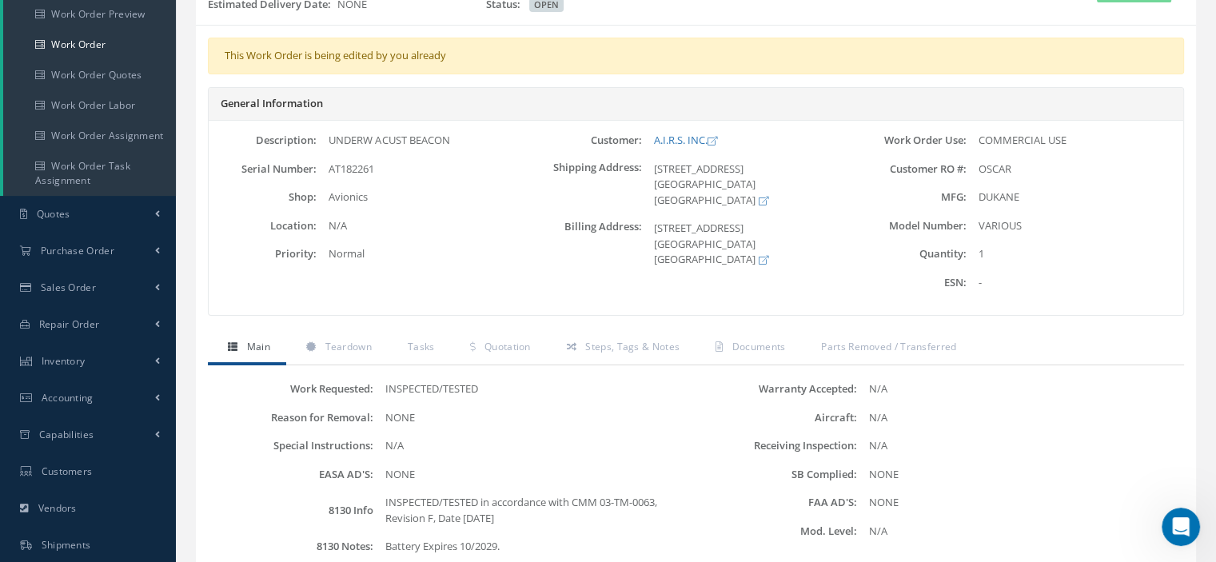
scroll to position [240, 0]
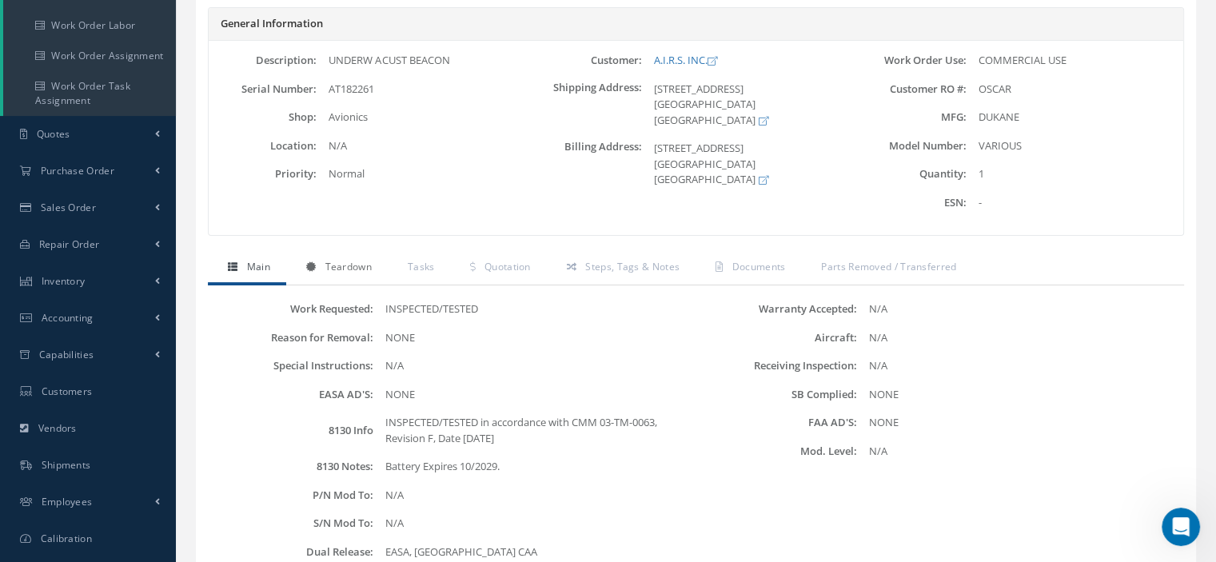
click at [358, 273] on link "Teardown" at bounding box center [336, 269] width 101 height 34
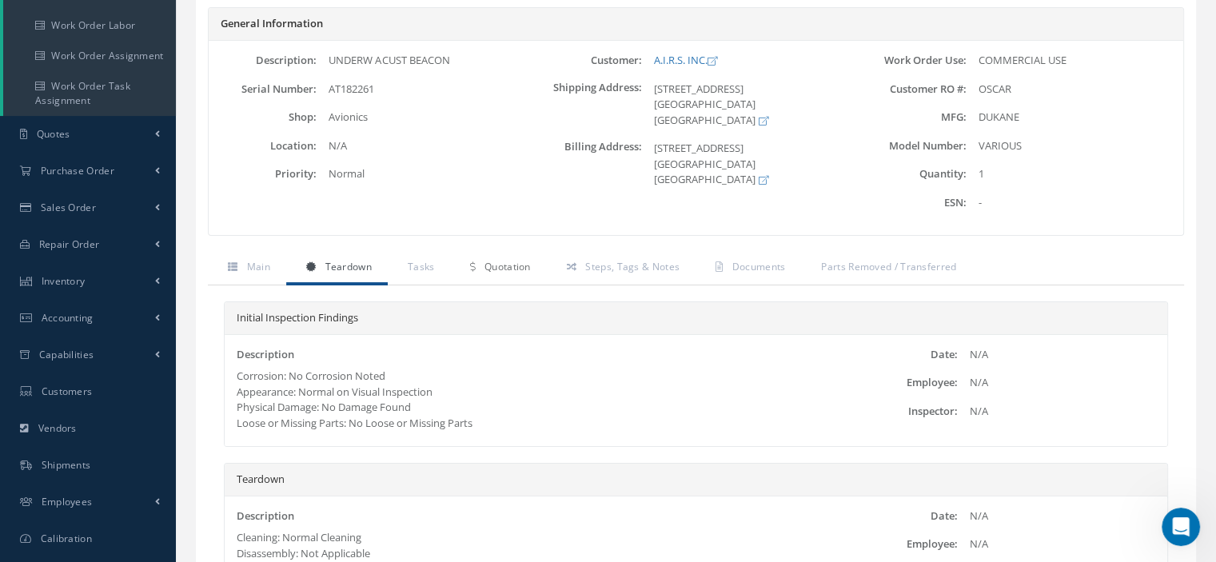
click at [512, 279] on link "Quotation" at bounding box center [498, 269] width 96 height 34
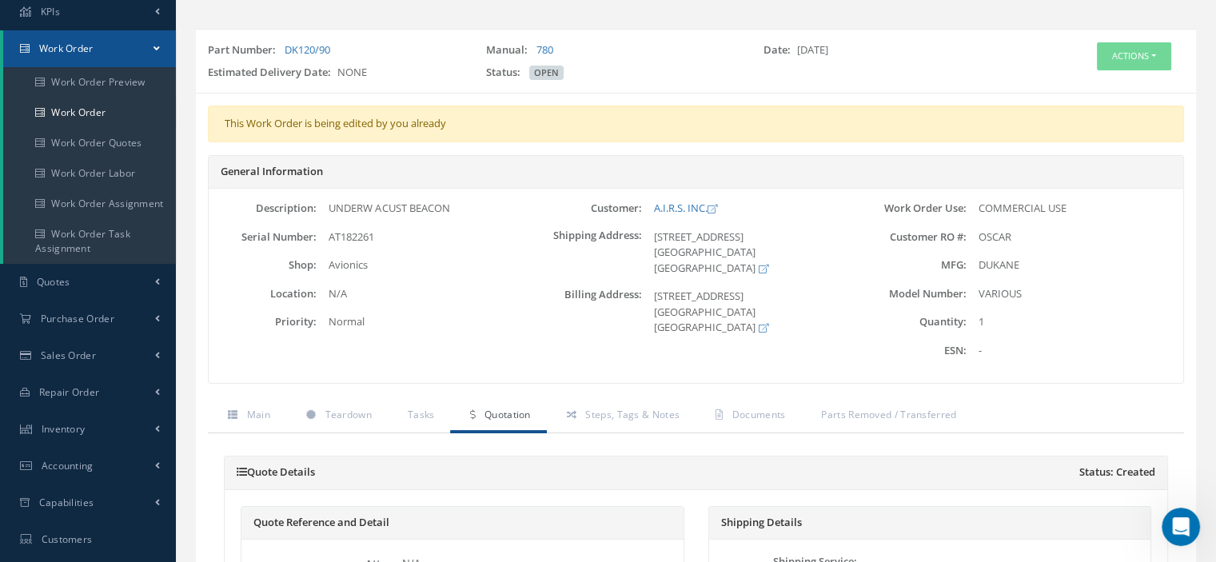
scroll to position [12, 0]
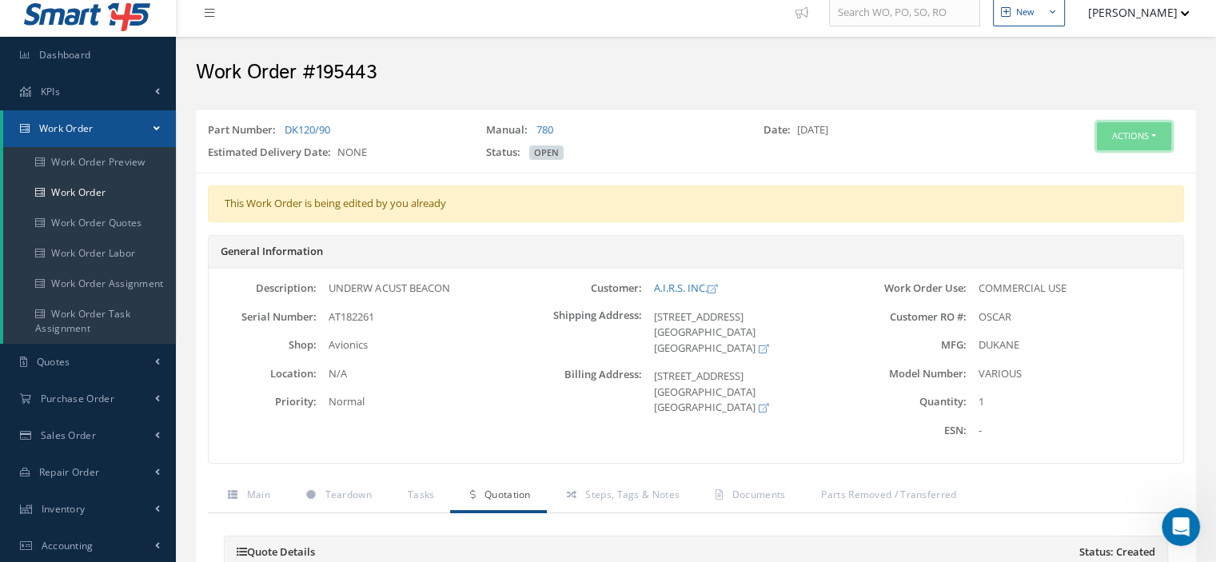
click at [1149, 134] on button "Actions" at bounding box center [1133, 136] width 74 height 28
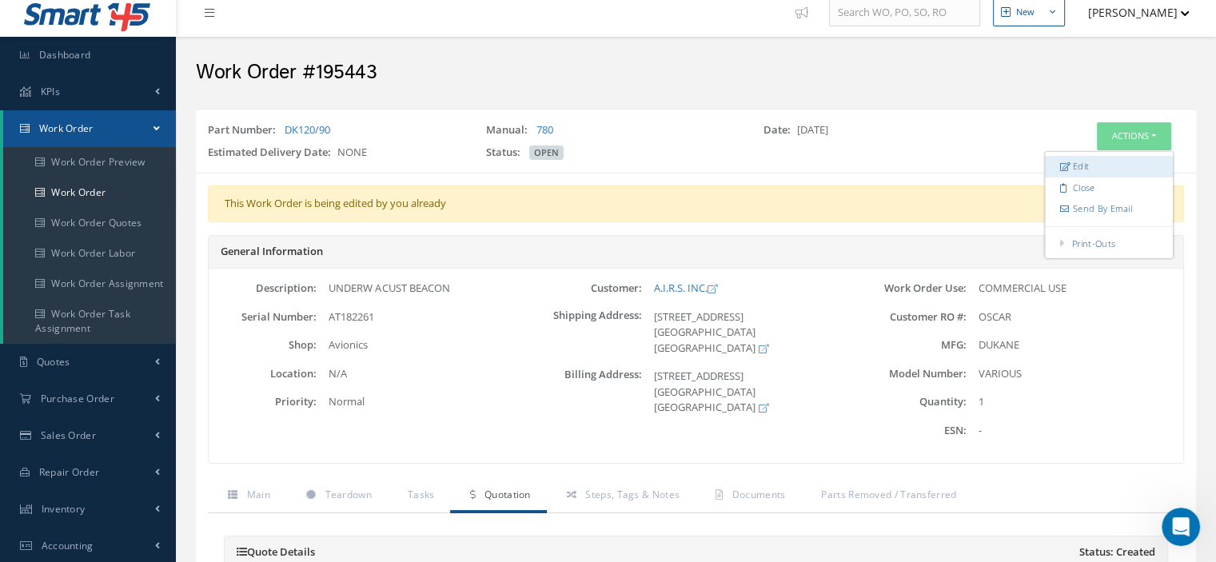
click at [1107, 161] on link "Edit" at bounding box center [1109, 167] width 128 height 22
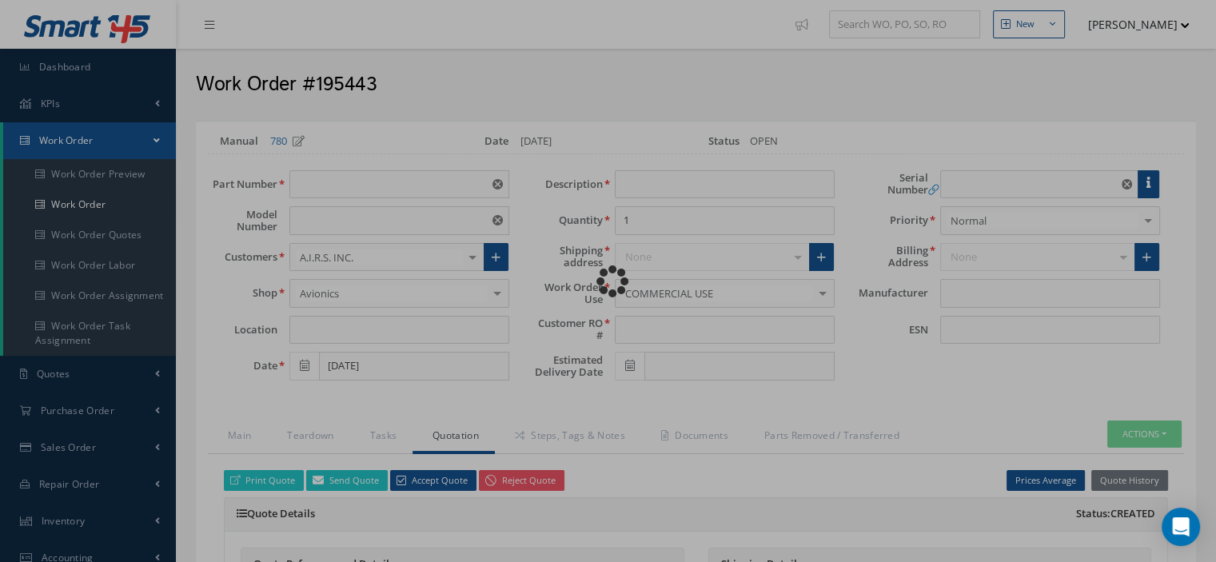
type input "DK120/90"
type input "VARIOUS"
type input "[DATE]"
type input "UNDERW ACUST BEACON"
type input "OSCAR"
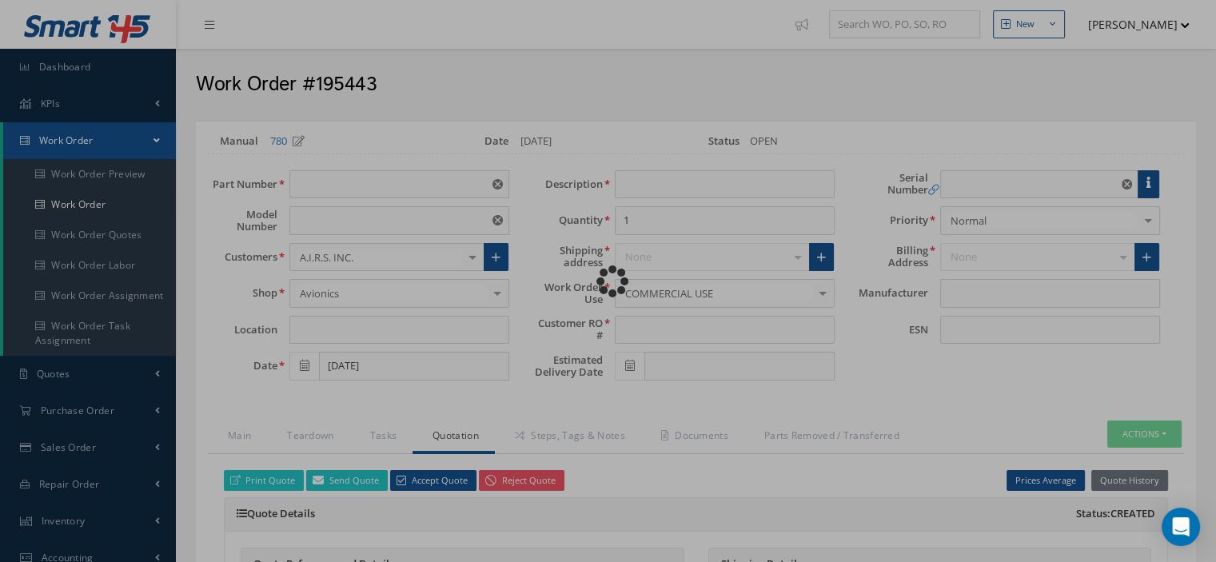
type input "AT182261"
type input "DUKANE"
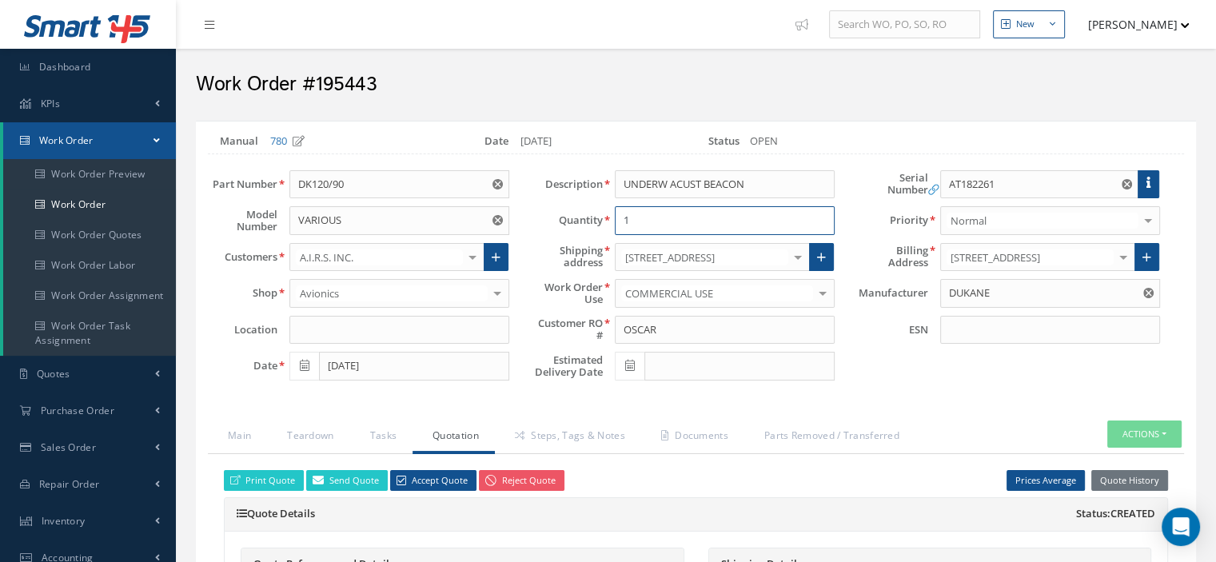
drag, startPoint x: 637, startPoint y: 219, endPoint x: 615, endPoint y: 217, distance: 21.6
click at [615, 217] on input "1" at bounding box center [725, 220] width 220 height 29
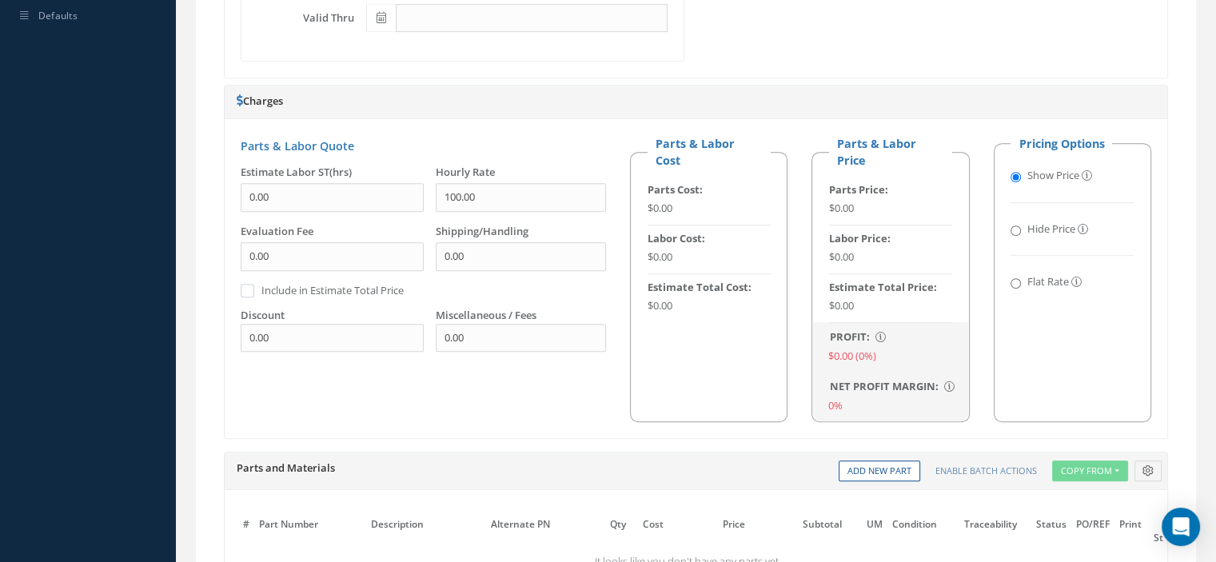
scroll to position [1167, 0]
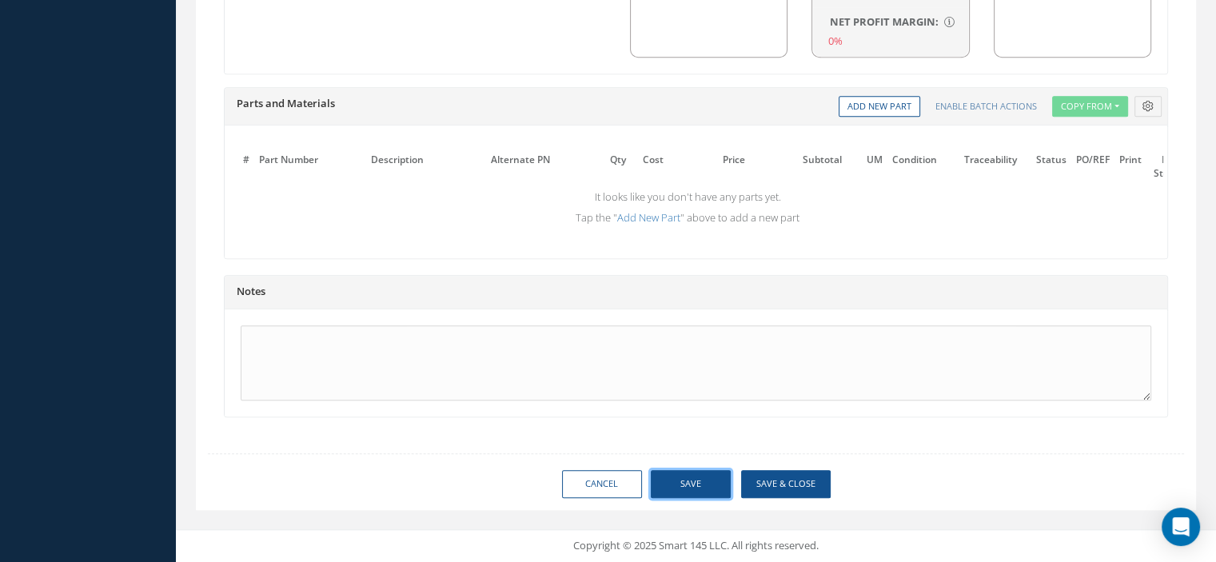
click at [716, 478] on button "Save" at bounding box center [691, 484] width 80 height 28
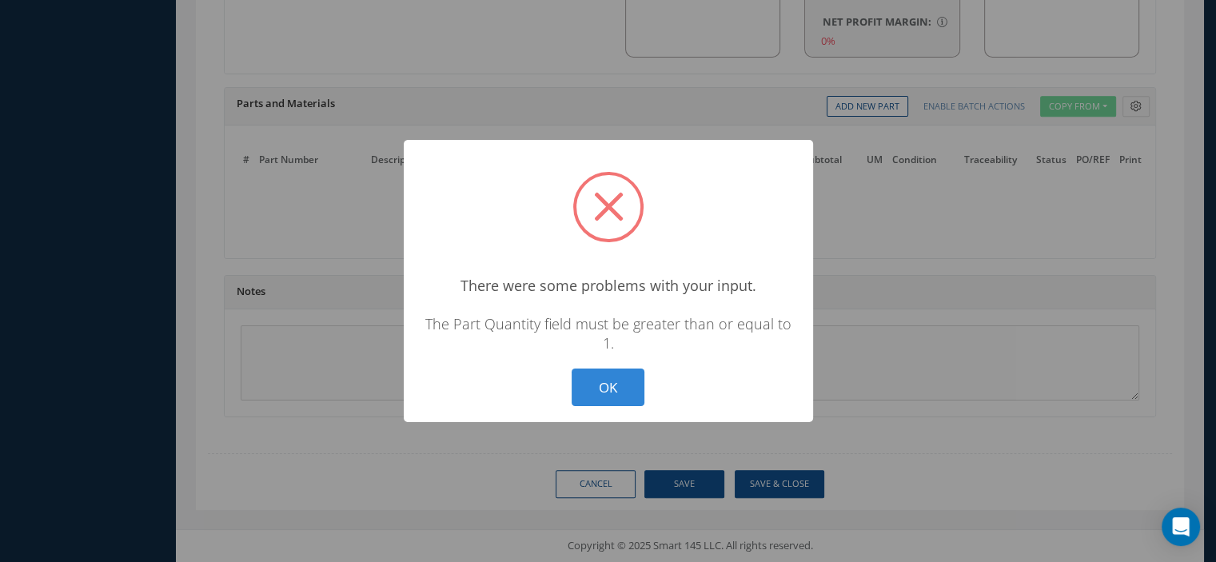
scroll to position [1149, 0]
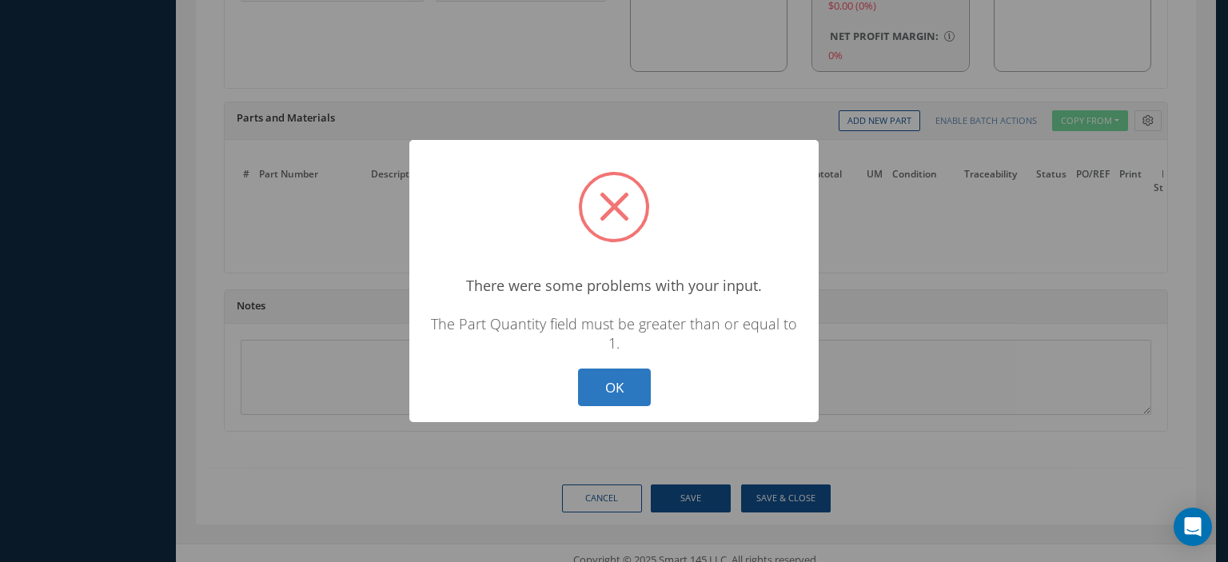
click at [638, 387] on button "OK" at bounding box center [614, 387] width 73 height 38
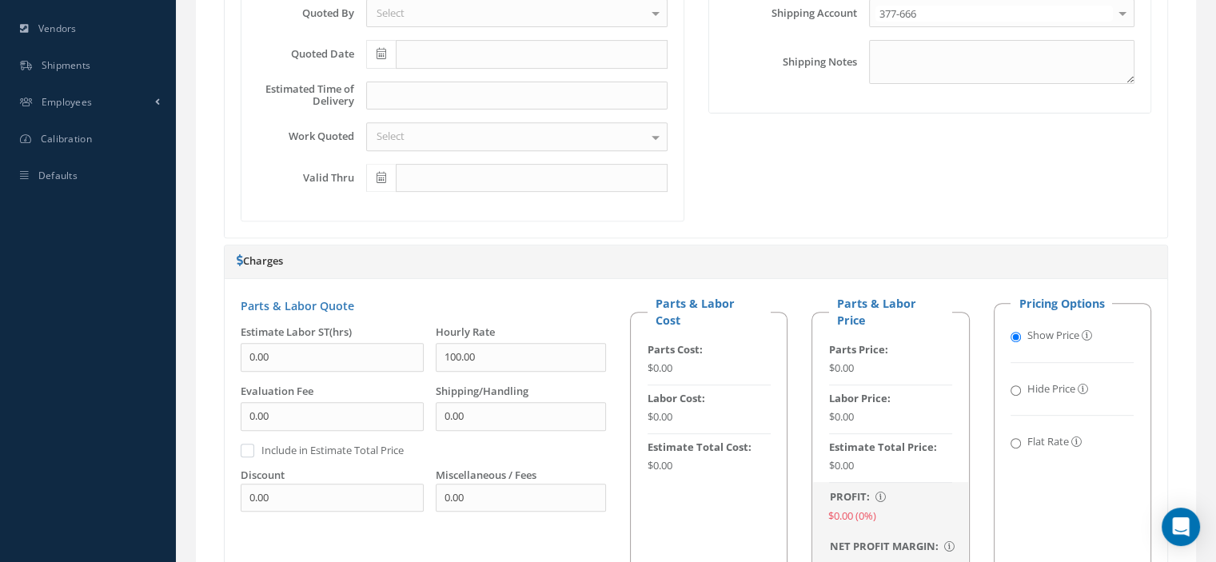
scroll to position [1167, 0]
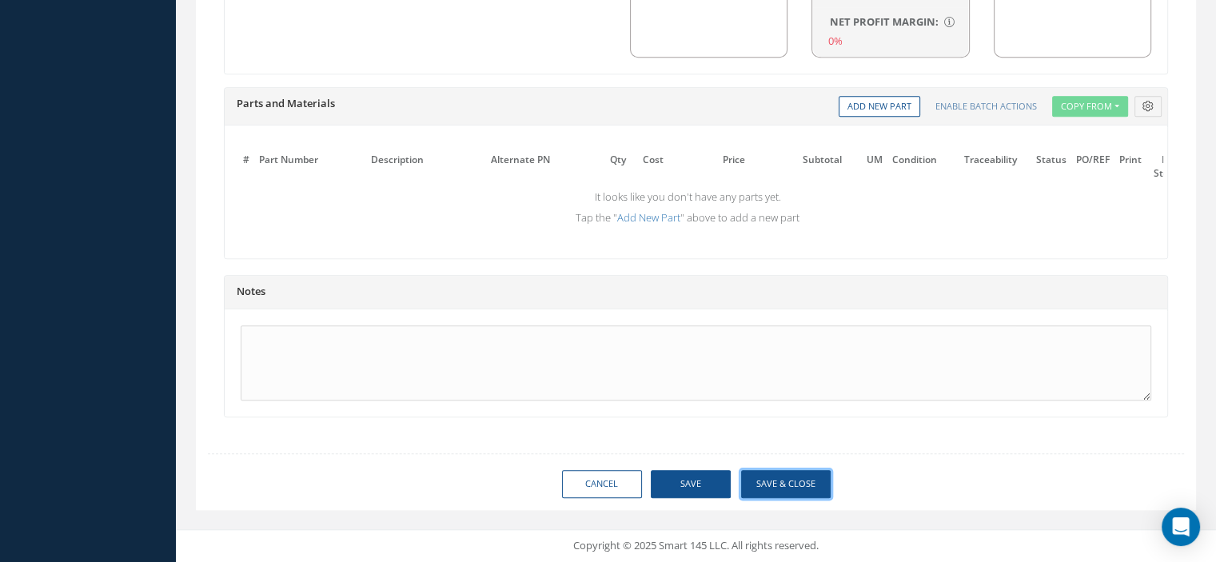
click at [762, 484] on button "Save & Close" at bounding box center [786, 484] width 90 height 28
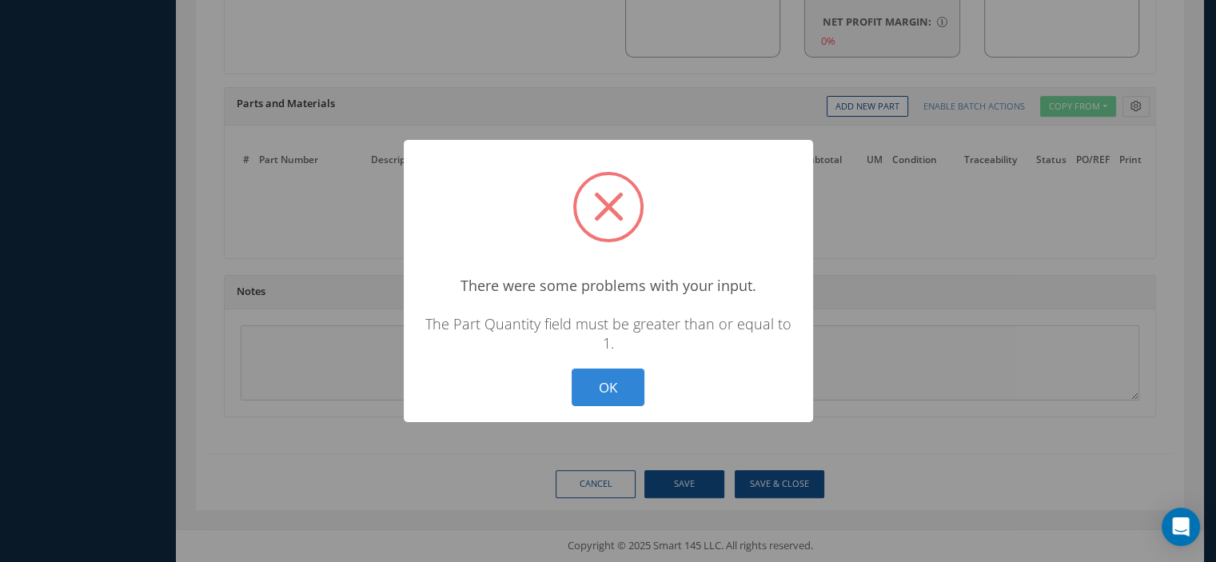
scroll to position [1149, 0]
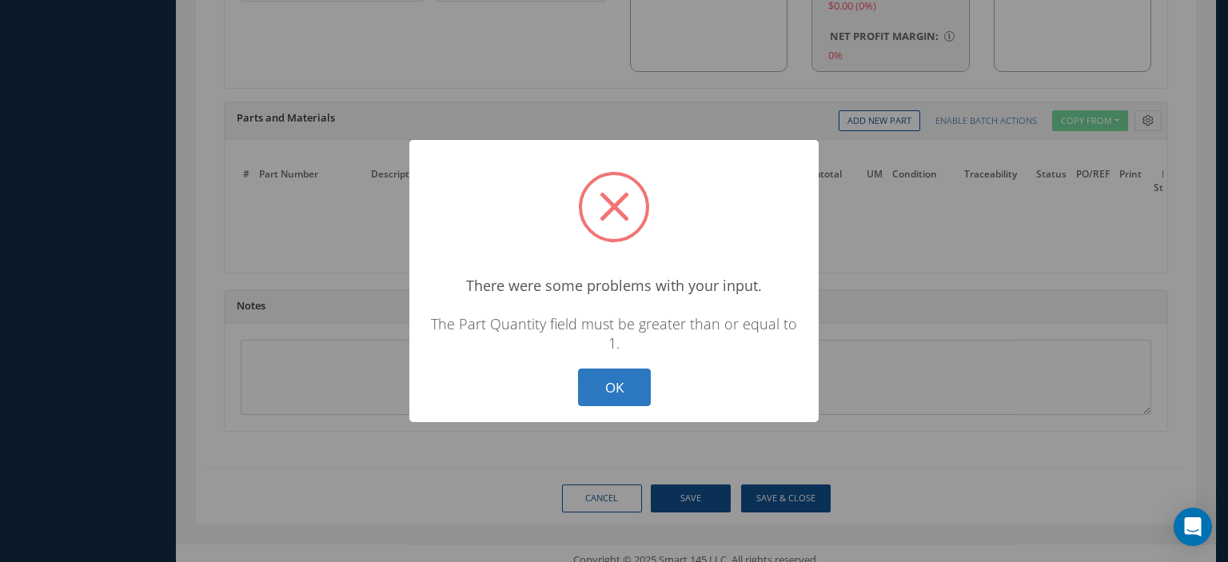
click at [623, 382] on button "OK" at bounding box center [614, 387] width 73 height 38
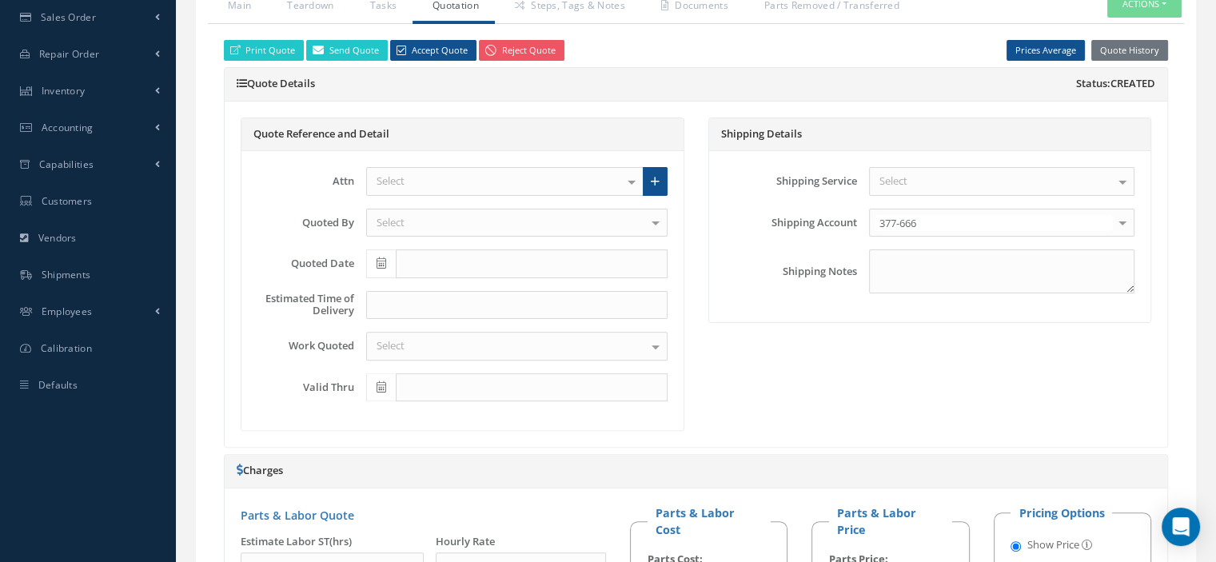
scroll to position [0, 0]
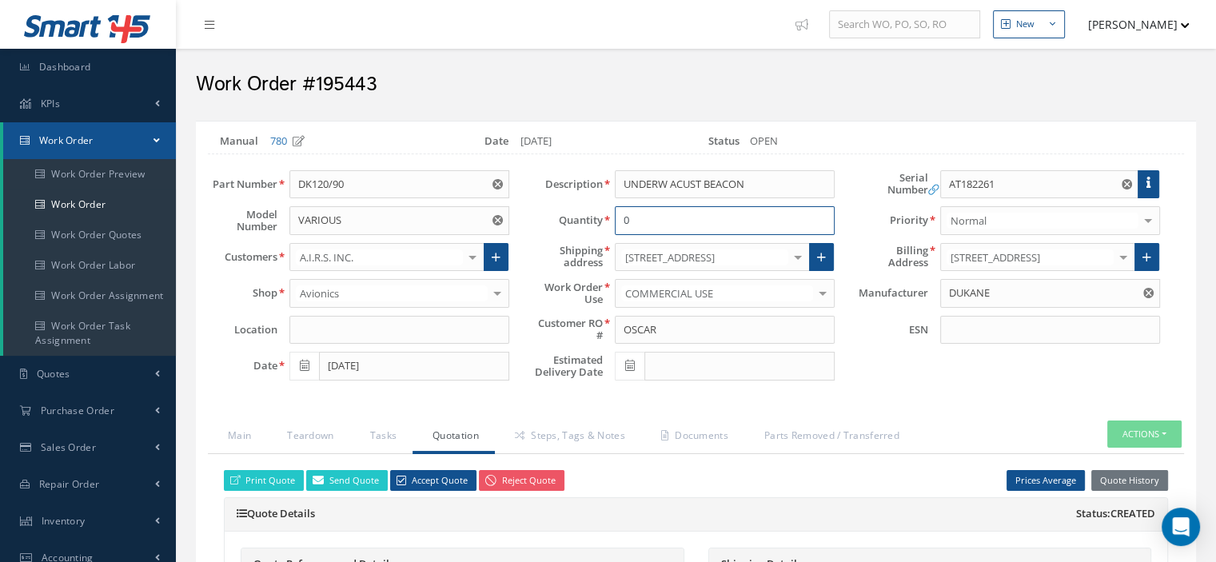
drag, startPoint x: 635, startPoint y: 224, endPoint x: 621, endPoint y: 223, distance: 14.4
click at [621, 223] on input "0" at bounding box center [725, 220] width 220 height 29
type input "1"
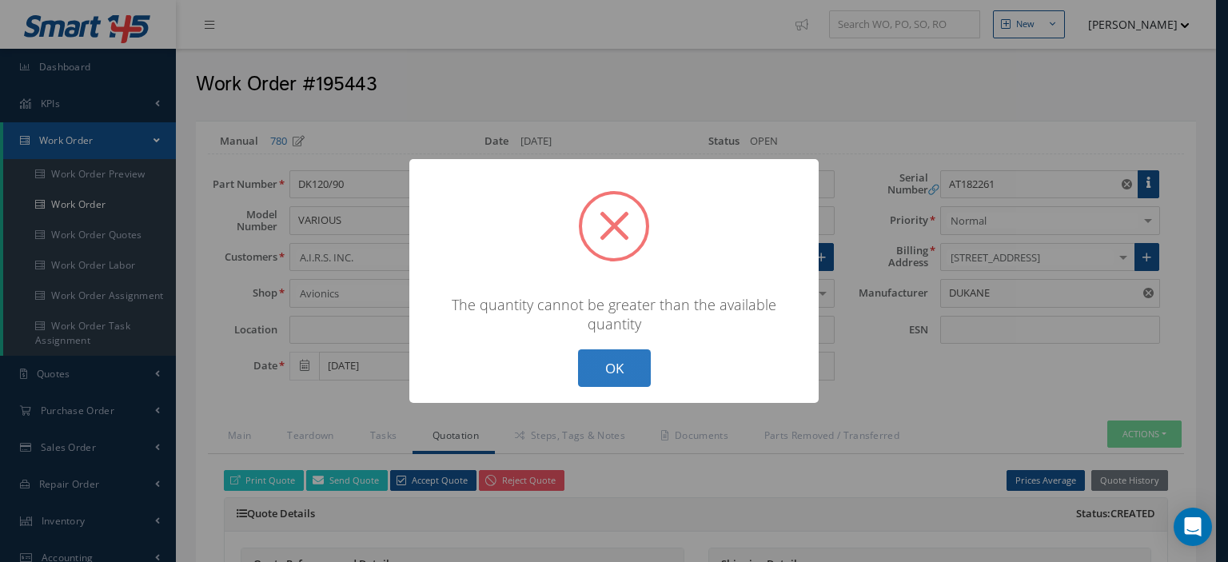
click at [634, 361] on button "OK" at bounding box center [614, 368] width 73 height 38
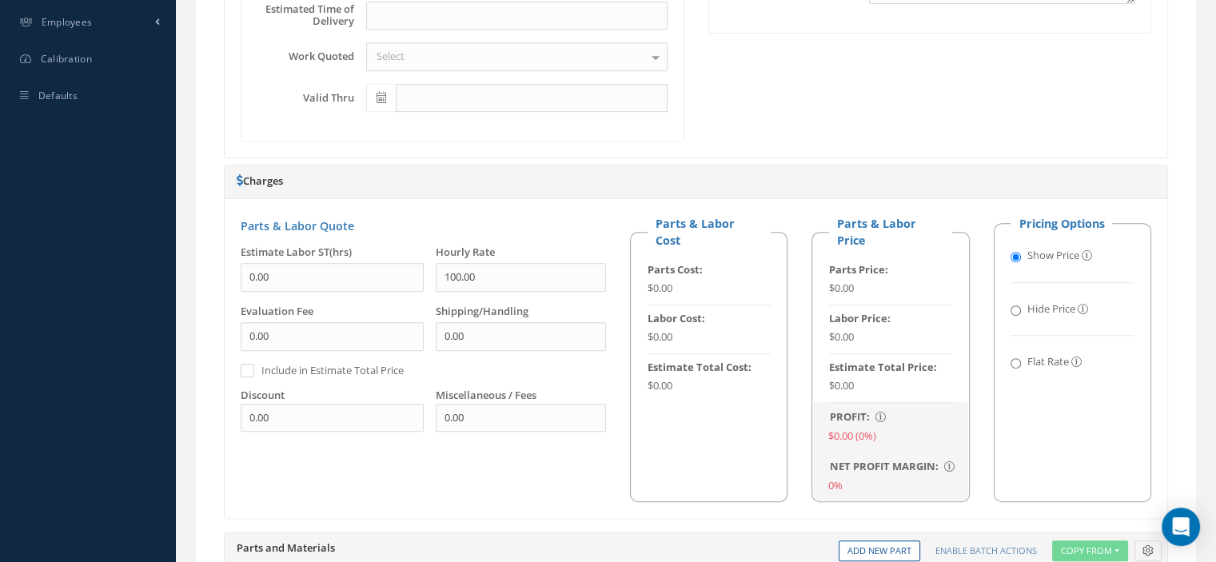
scroll to position [1167, 0]
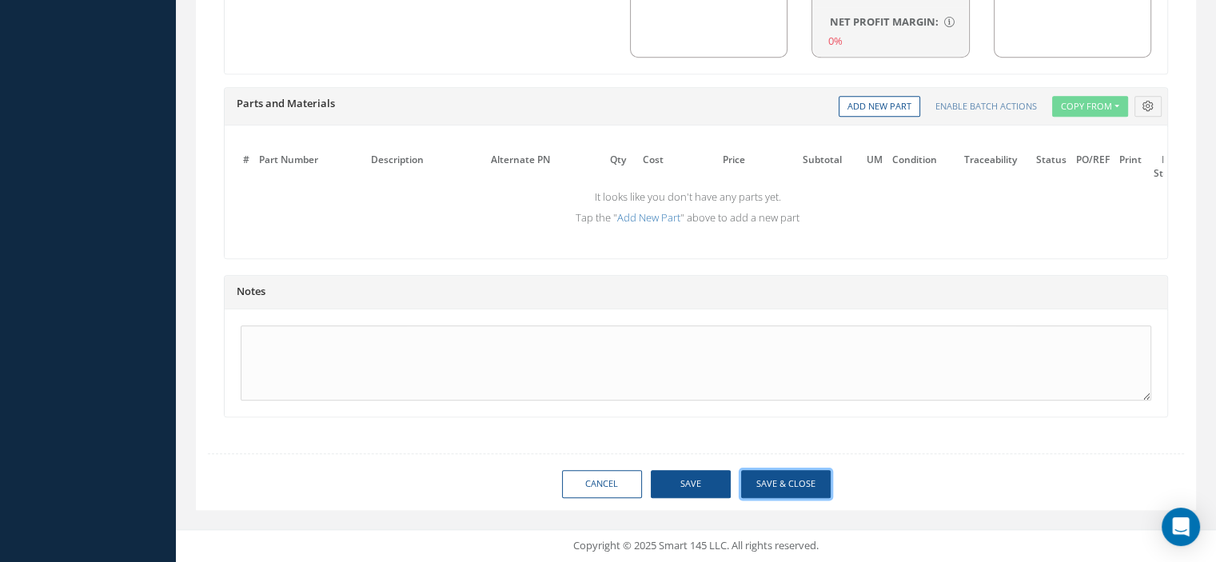
click at [766, 488] on button "Save & Close" at bounding box center [786, 484] width 90 height 28
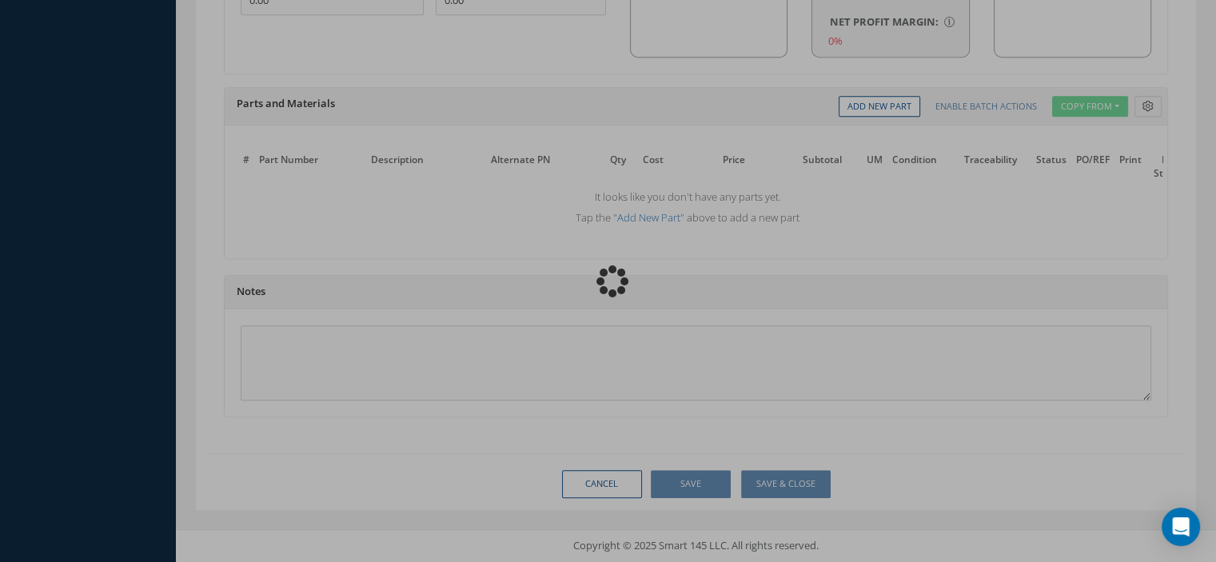
type input "DUKANE"
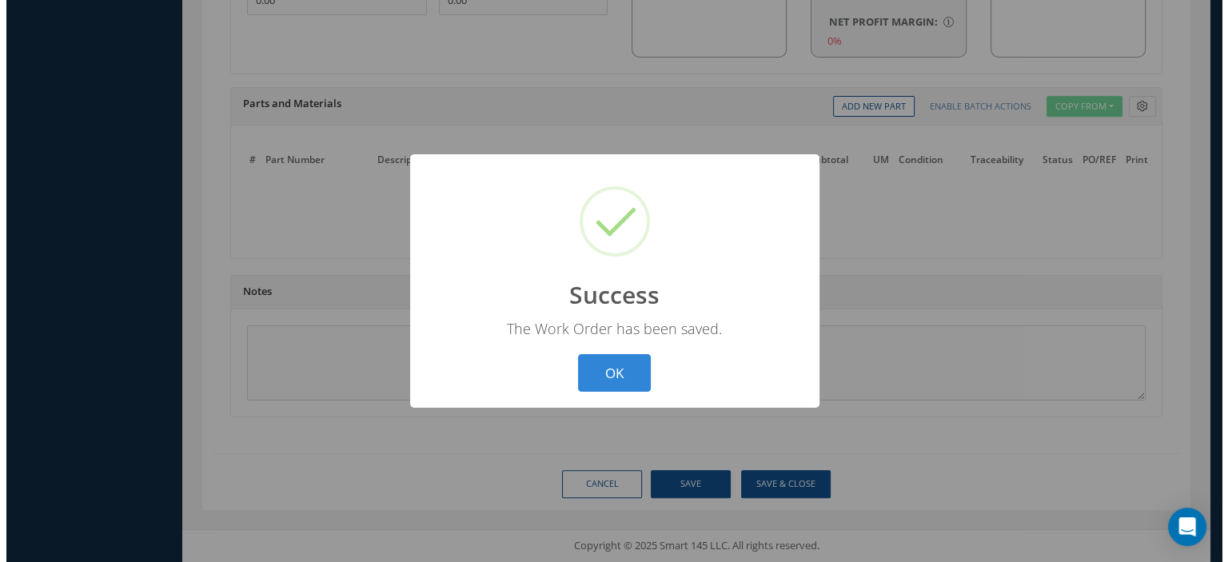
scroll to position [1149, 0]
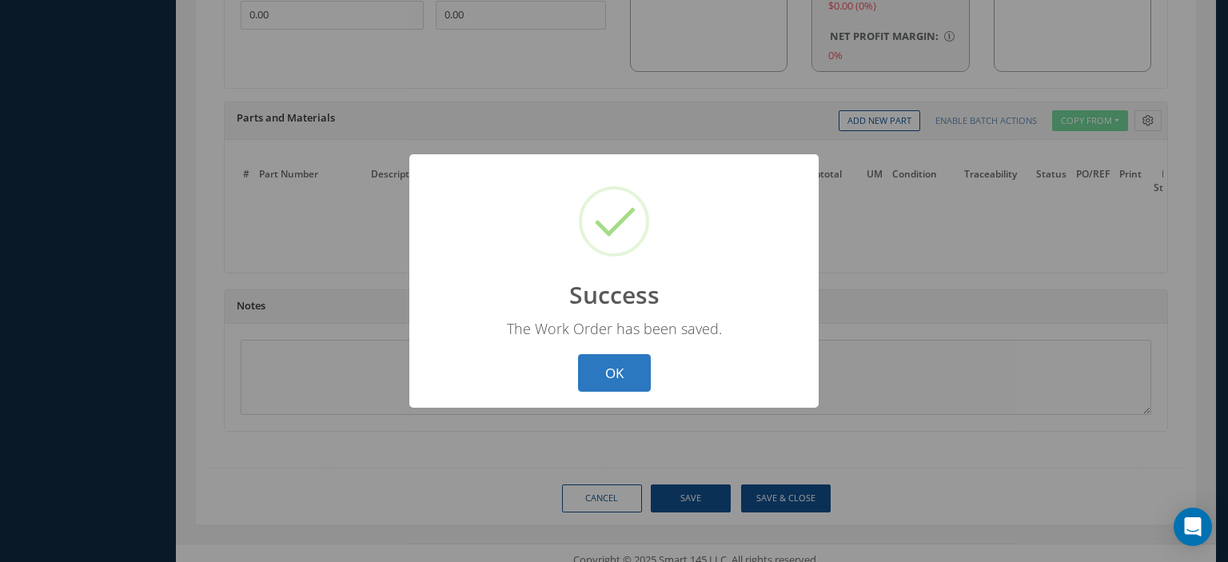
click at [620, 365] on button "OK" at bounding box center [614, 373] width 73 height 38
select select "25"
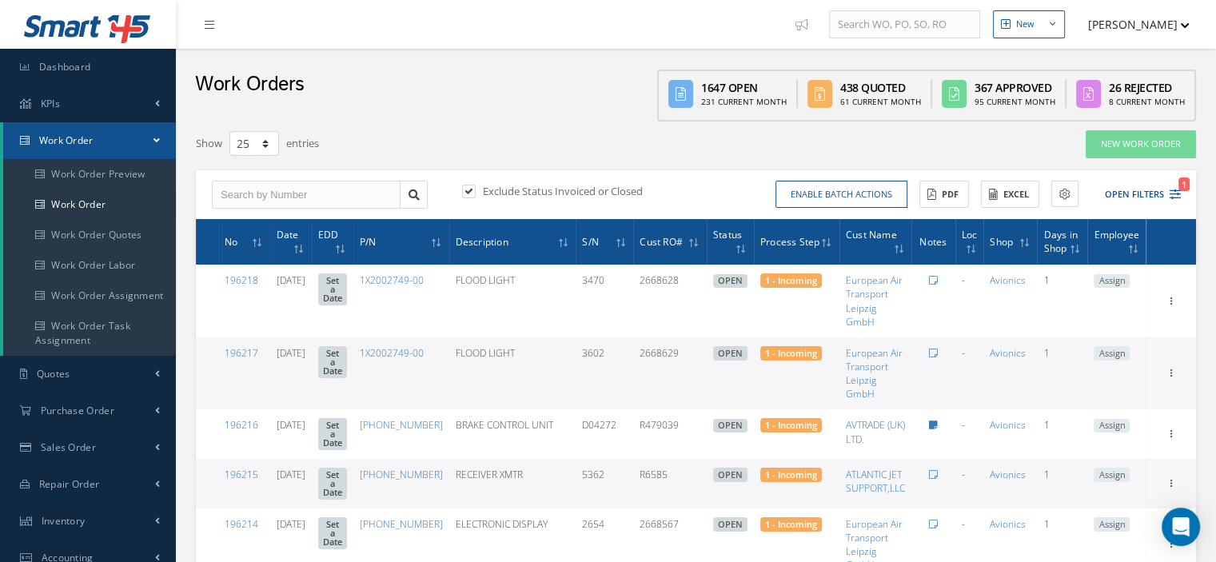
click at [475, 192] on label at bounding box center [477, 191] width 4 height 14
click at [471, 192] on input "checkbox" at bounding box center [467, 192] width 10 height 10
checkbox input "false"
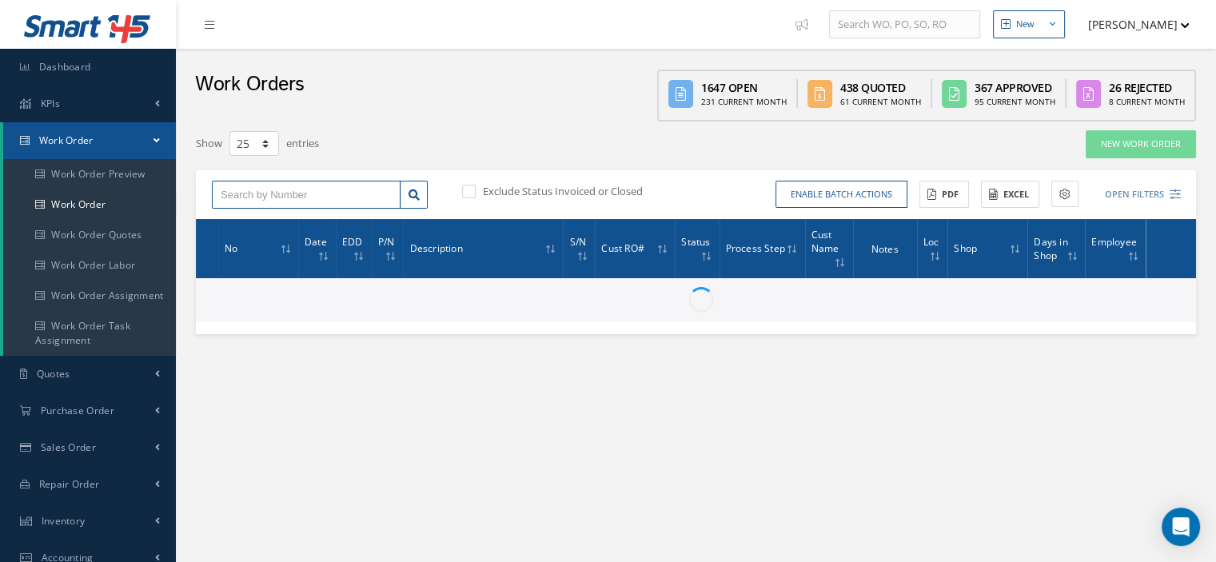
click at [294, 197] on input "text" at bounding box center [306, 195] width 189 height 29
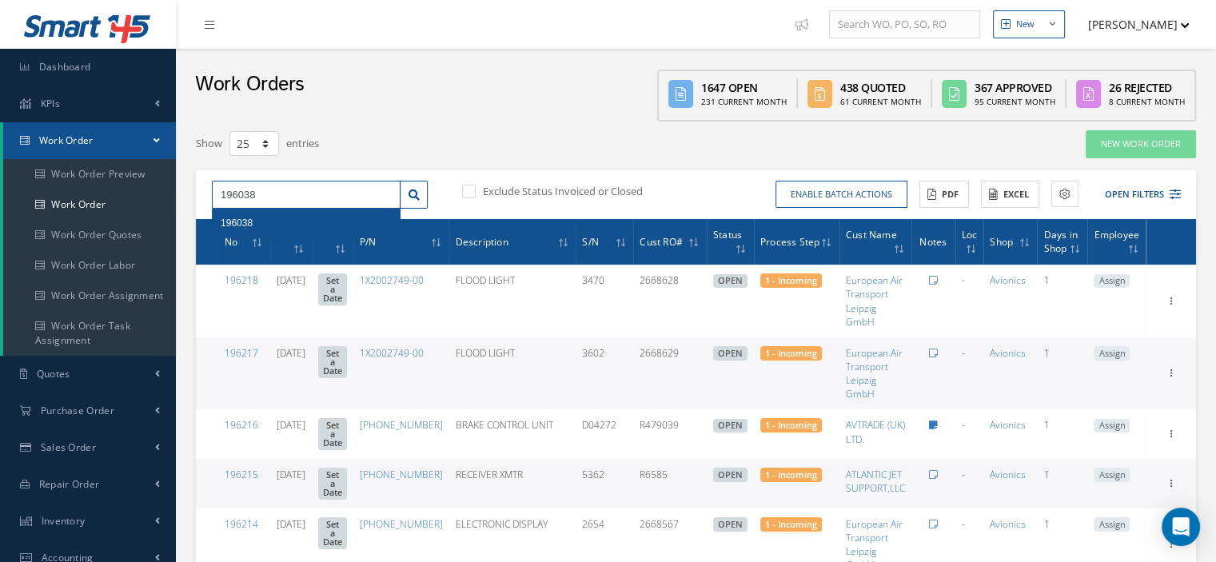
type input "196038"
click at [319, 223] on div "196038" at bounding box center [306, 223] width 171 height 16
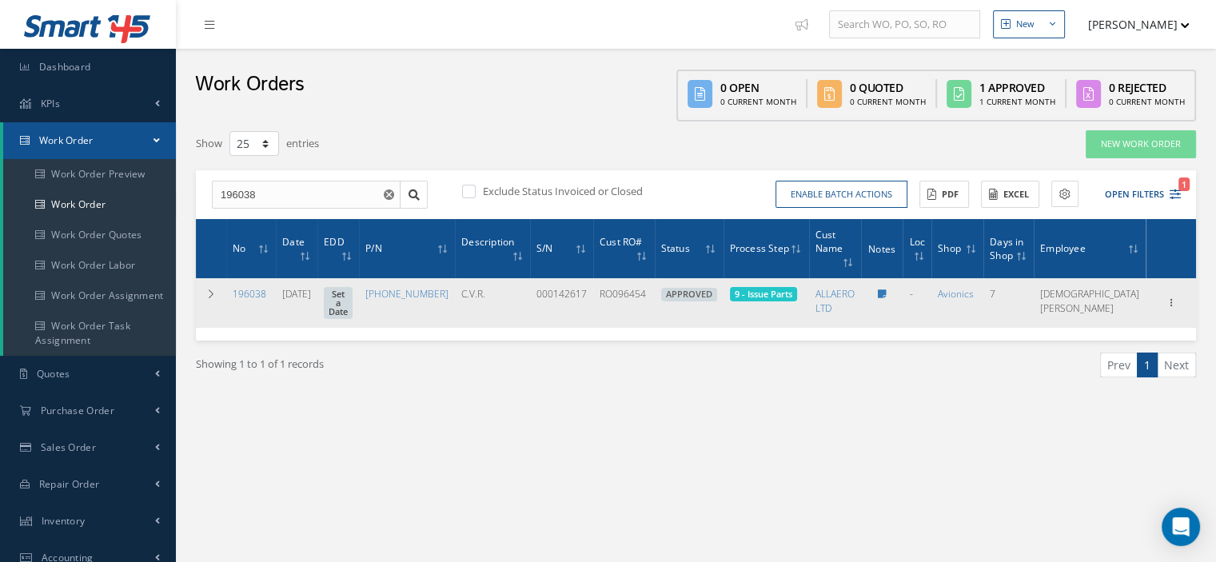
click at [1176, 299] on div "Show Edit Invoicing Close Part Issue Send By Email Documents Print-Outs Work Or…" at bounding box center [1170, 302] width 19 height 19
click at [1169, 295] on icon at bounding box center [1171, 301] width 16 height 13
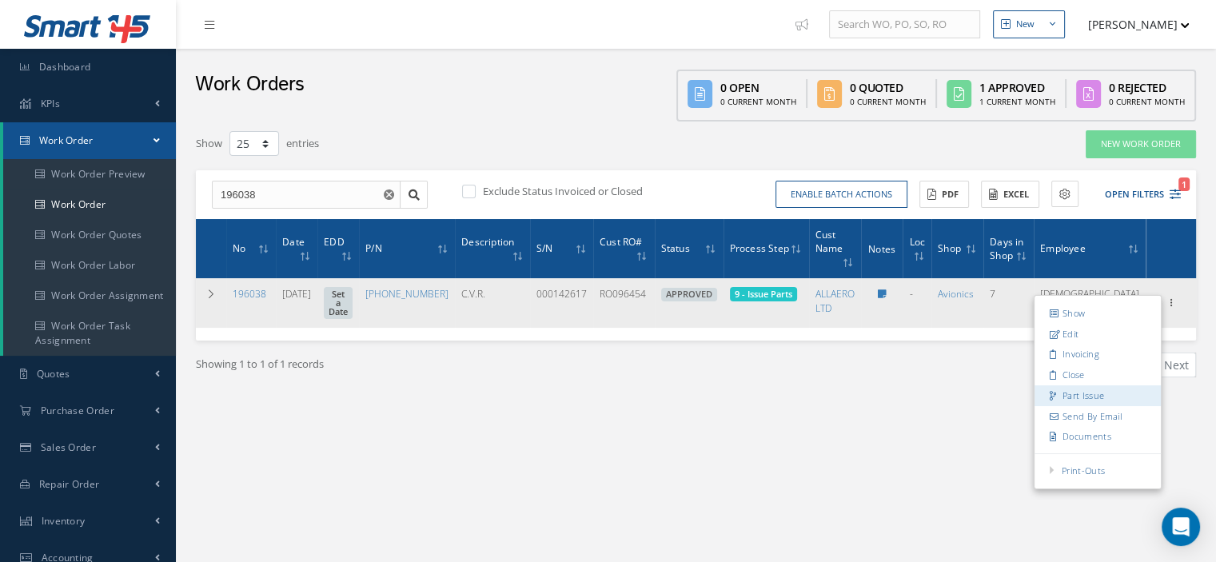
click at [1090, 385] on link "Part Issue" at bounding box center [1097, 395] width 126 height 21
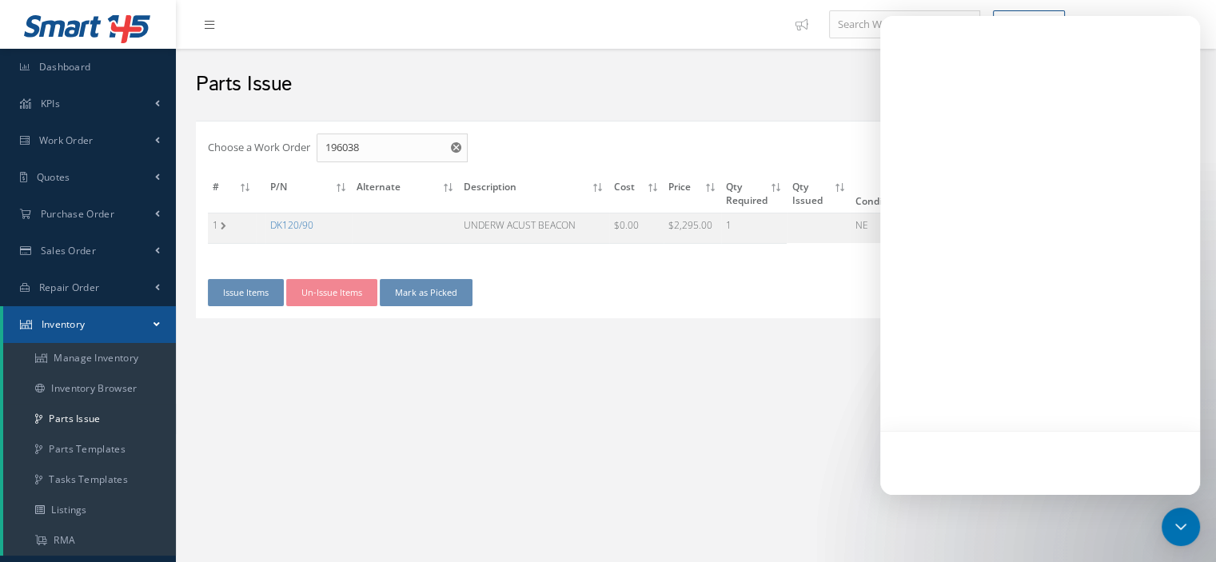
checkbox input "false"
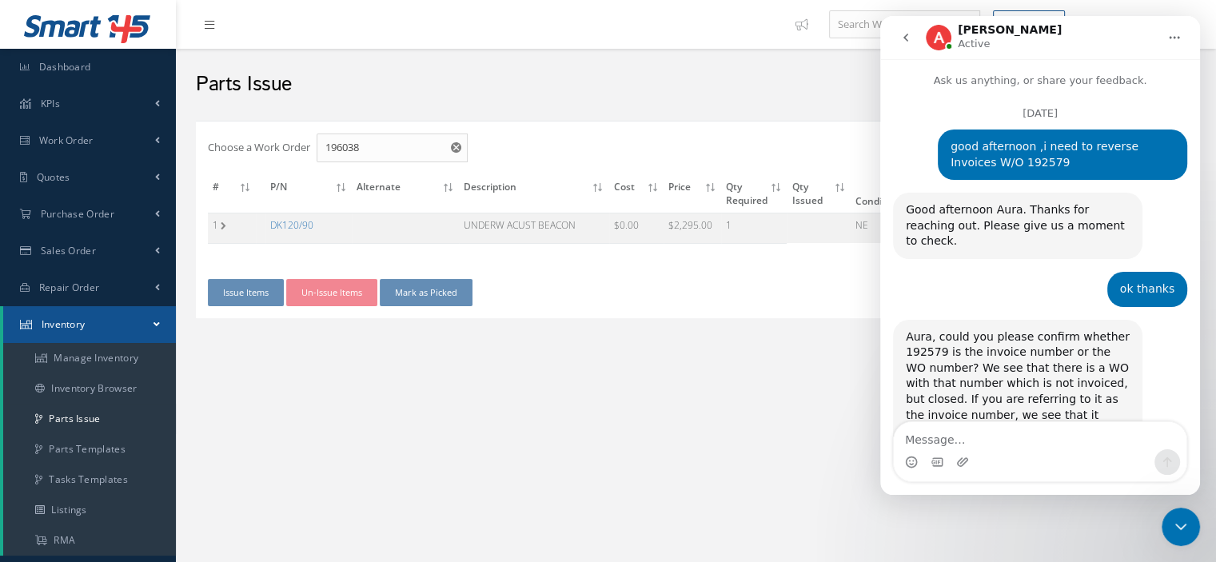
scroll to position [1351, 0]
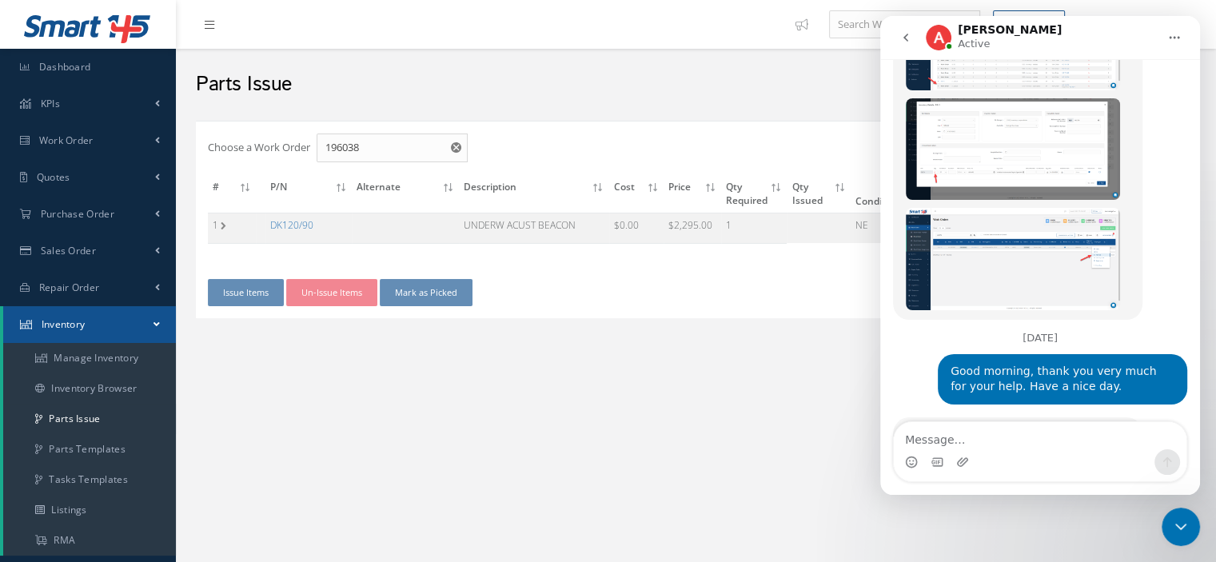
click at [1192, 529] on div "Close Intercom Messenger" at bounding box center [1180, 526] width 38 height 38
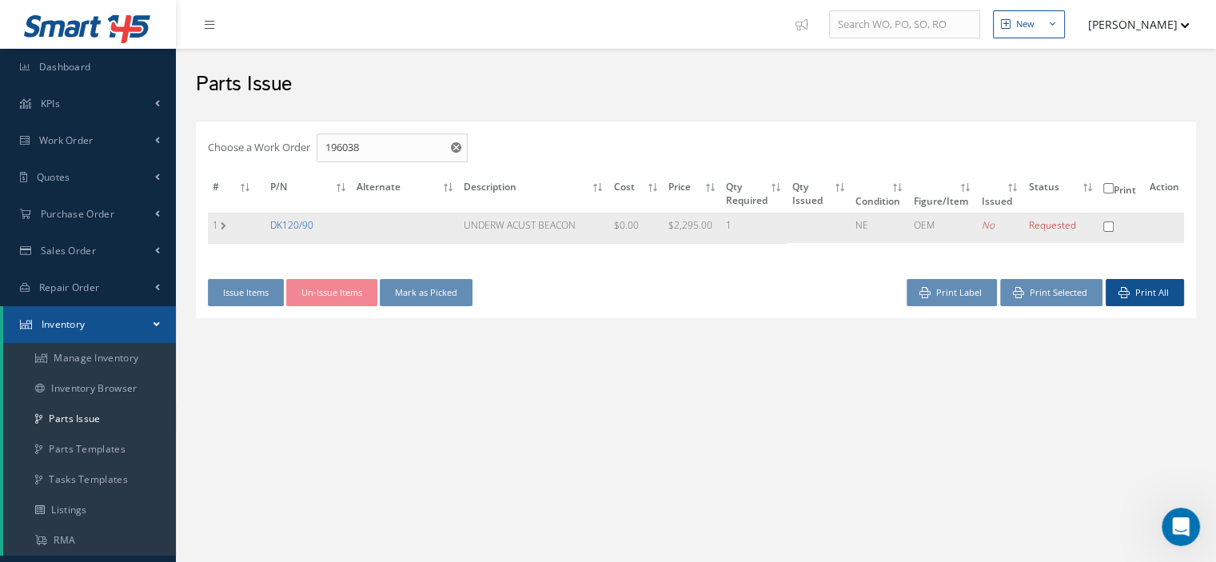
click at [297, 226] on link "DK120/90" at bounding box center [291, 225] width 43 height 14
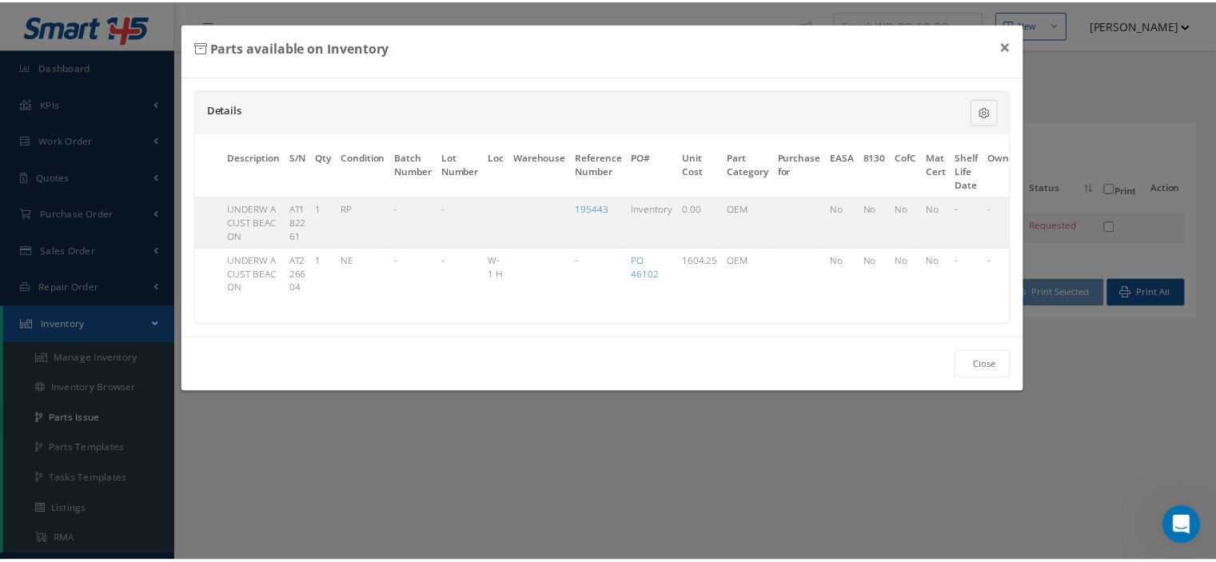
scroll to position [0, 121]
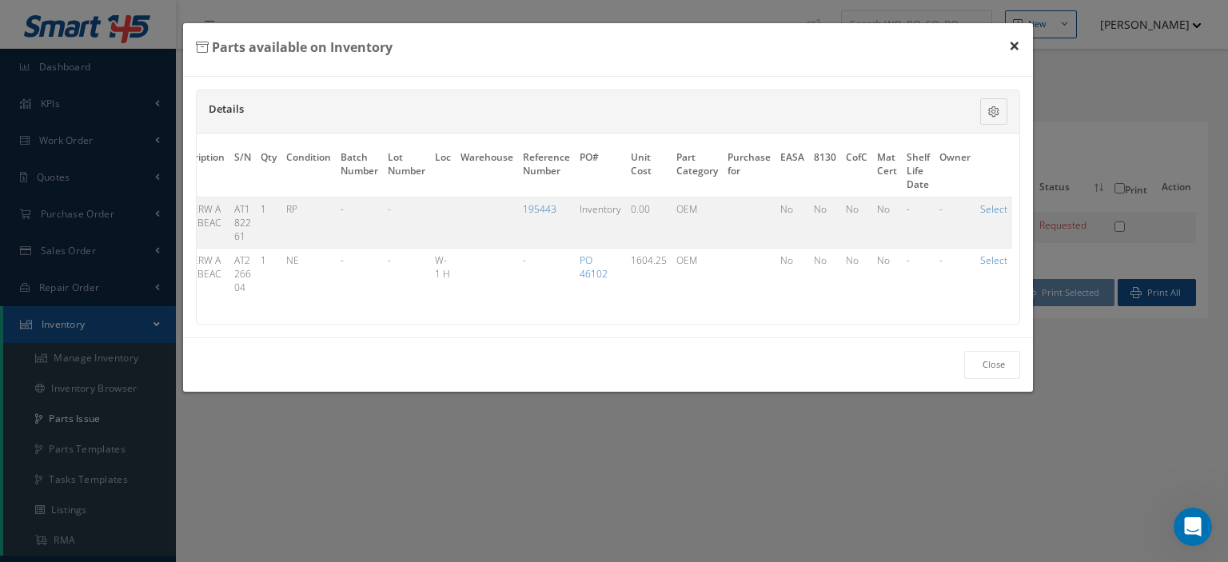
click at [1017, 47] on button "×" at bounding box center [1014, 45] width 37 height 45
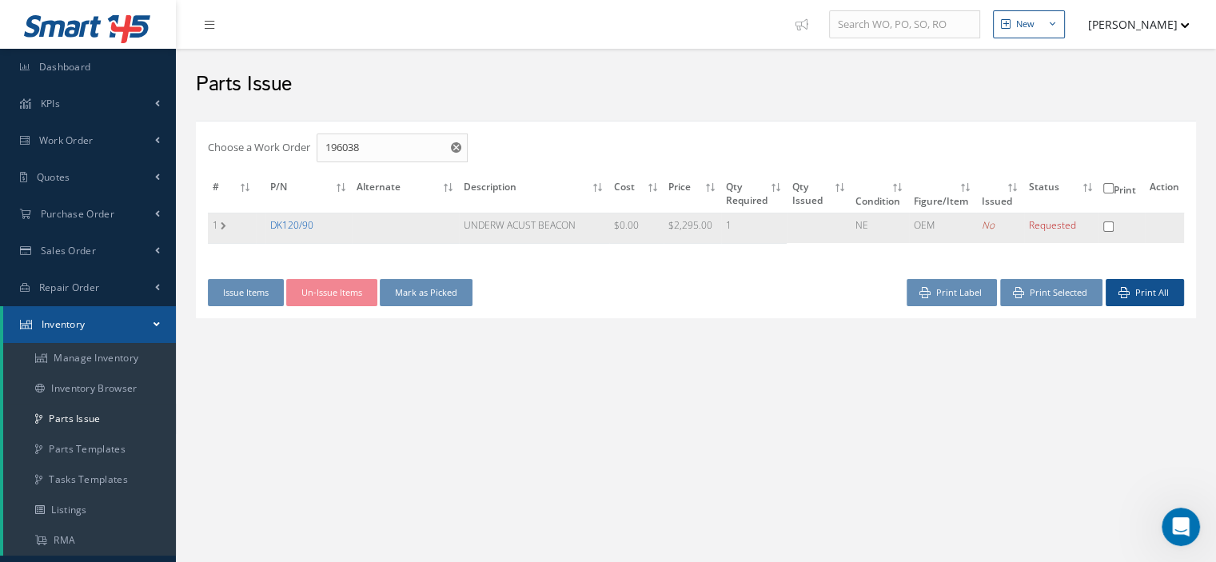
click at [299, 226] on link "DK120/90" at bounding box center [291, 225] width 43 height 14
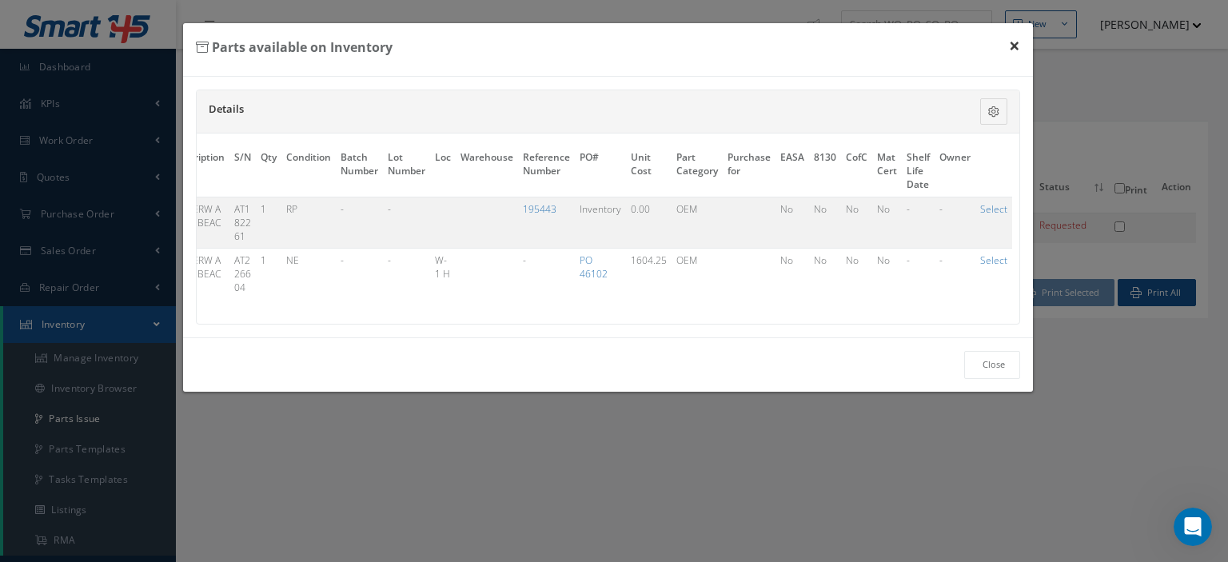
click at [1007, 46] on button "×" at bounding box center [1014, 45] width 37 height 45
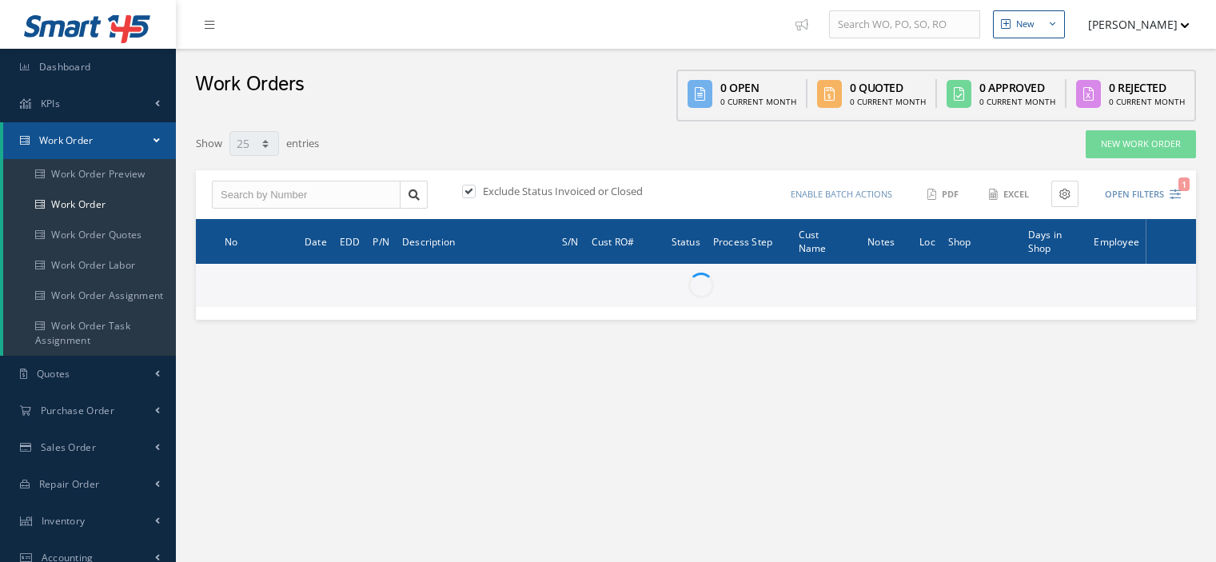
select select "25"
click at [263, 189] on input "text" at bounding box center [306, 195] width 189 height 29
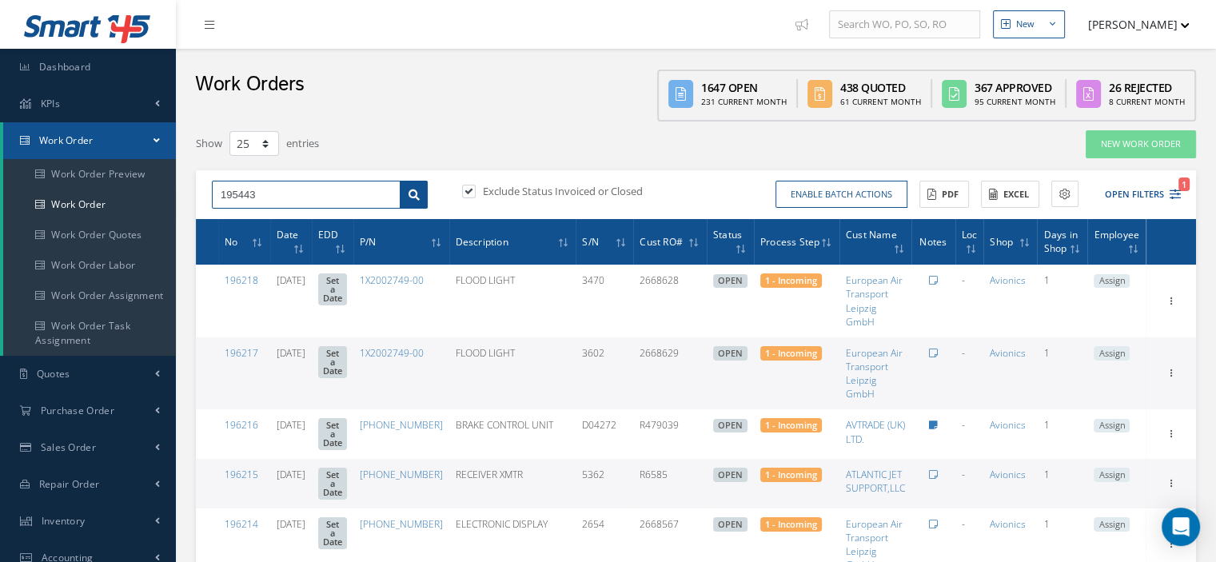
type input "195443"
click at [409, 193] on icon at bounding box center [413, 194] width 11 height 11
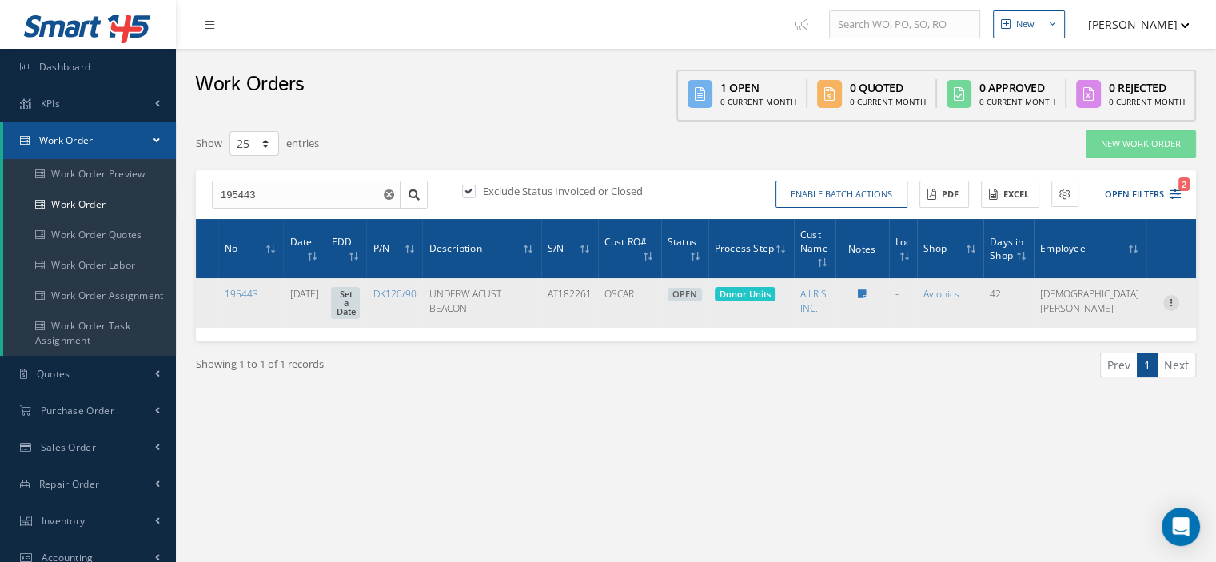
click at [1172, 304] on icon at bounding box center [1171, 301] width 16 height 13
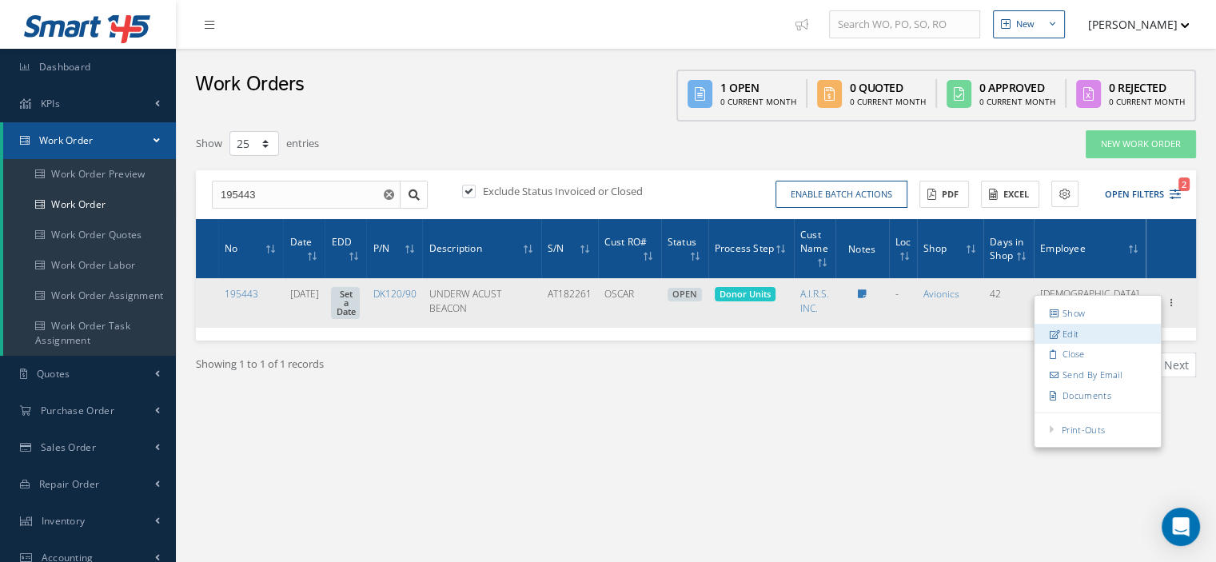
click at [1101, 330] on link "Edit" at bounding box center [1097, 334] width 126 height 21
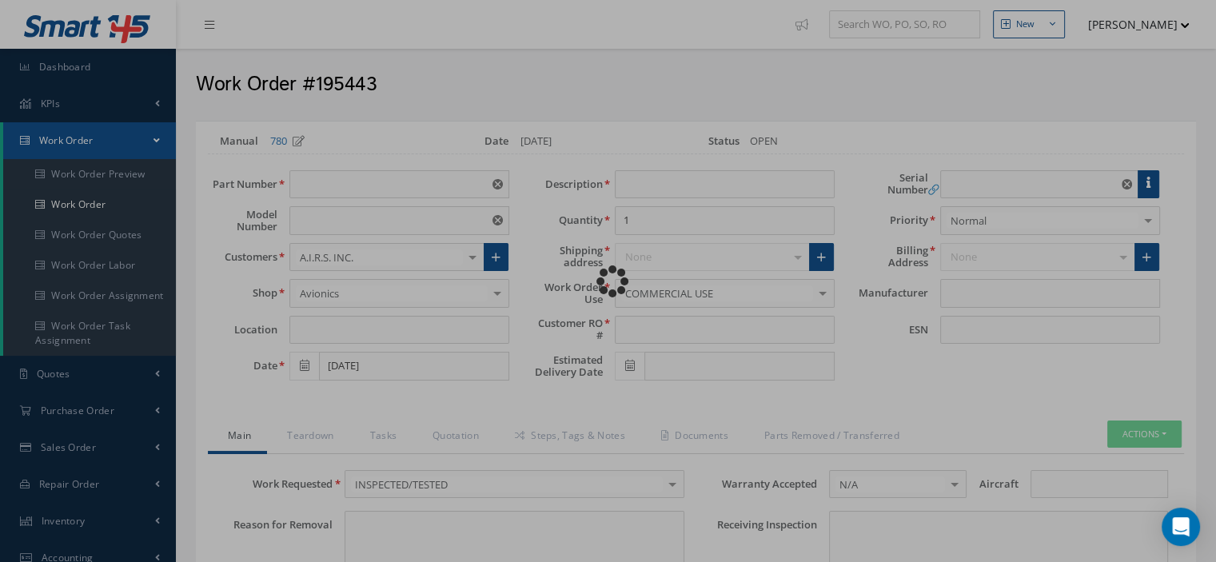
type input "DK120/90"
type input "VARIOUS"
type input "07/02/2025"
type input "UNDERW ACUST BEACON"
type input "OSCAR"
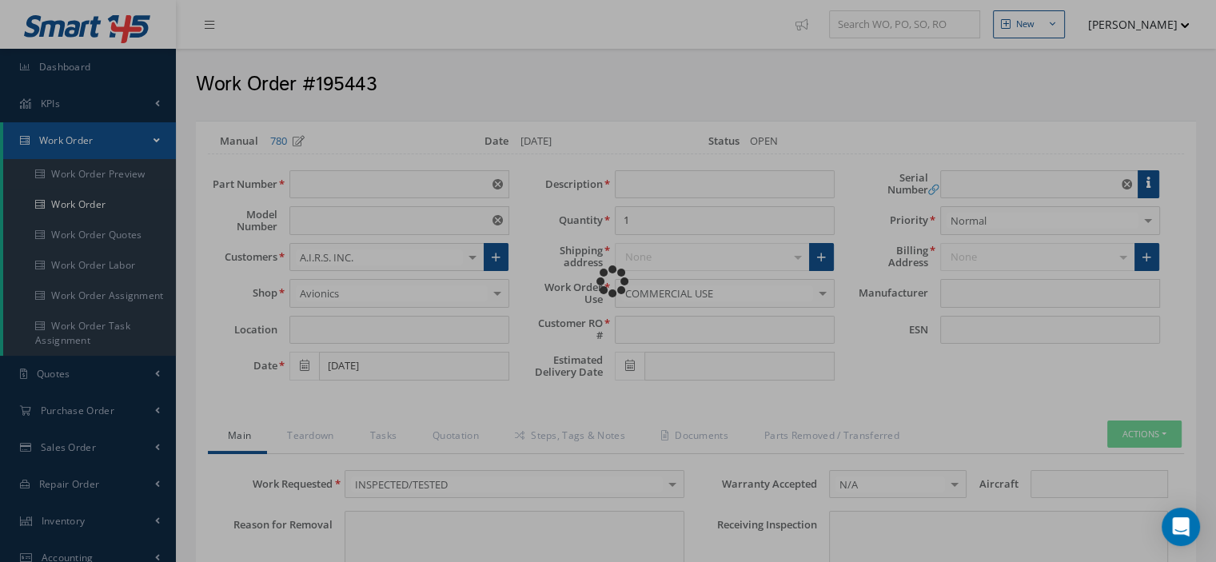
type input "AT182261"
type textarea "NONE"
type input "NONE"
type textarea "NONE"
type input "NONE"
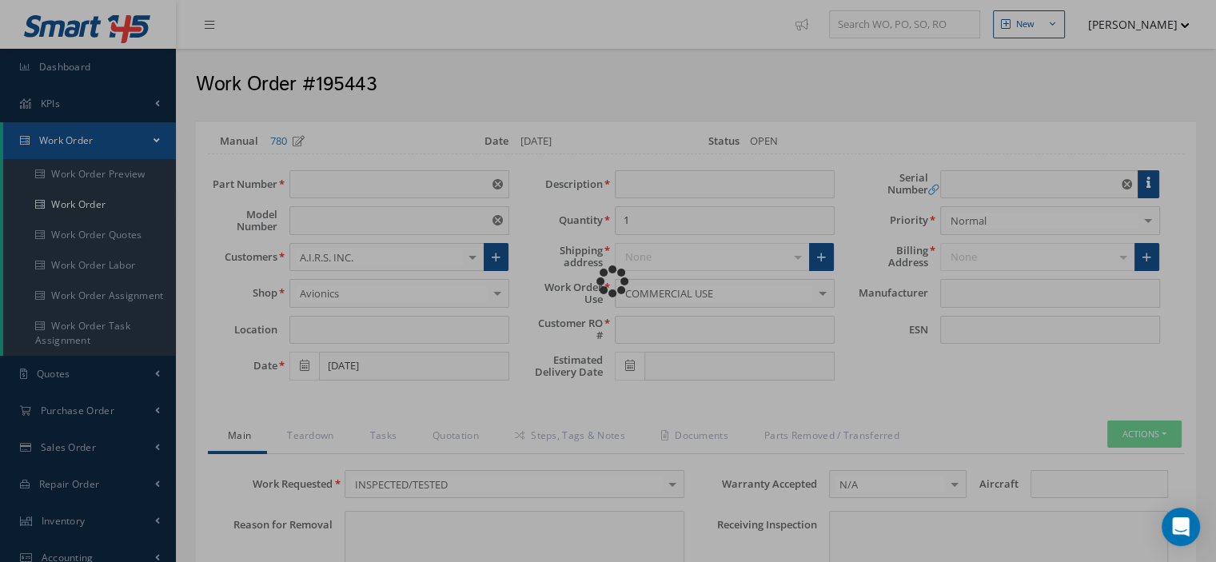
type input "N/A"
type textarea "INSPECTED/TESTED in accordance with CMM 03-TM-0063, Revision F, Date Mar 31, 20…"
type input "07/02/2025"
checkbox input "true"
type textarea "Battery Expires 10/2029."
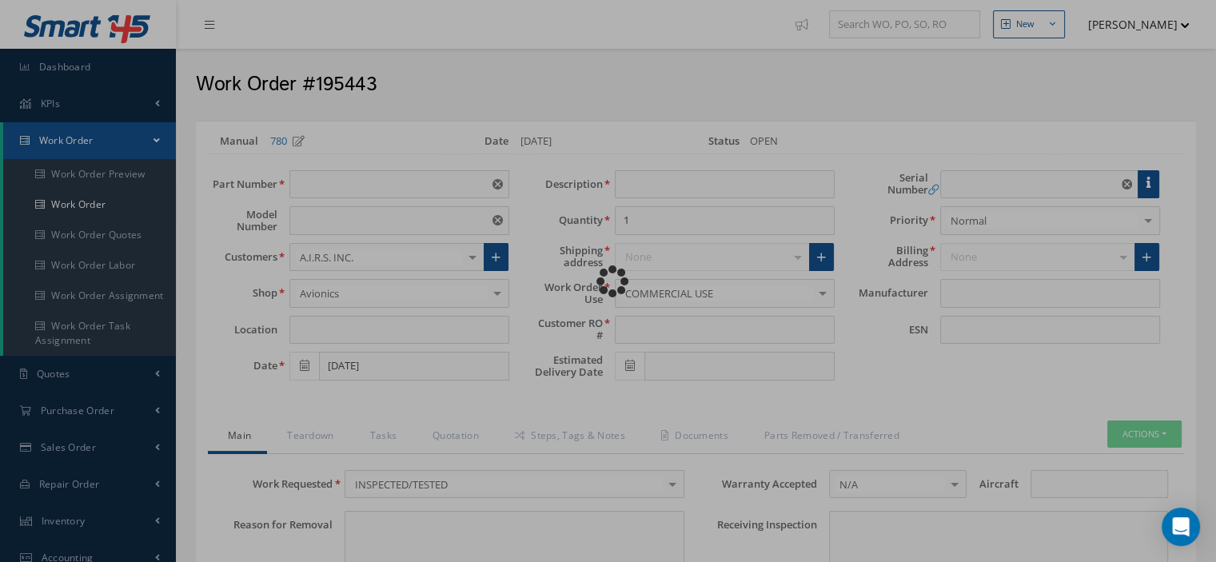
type input "07/02/2025"
type input "DUKANE"
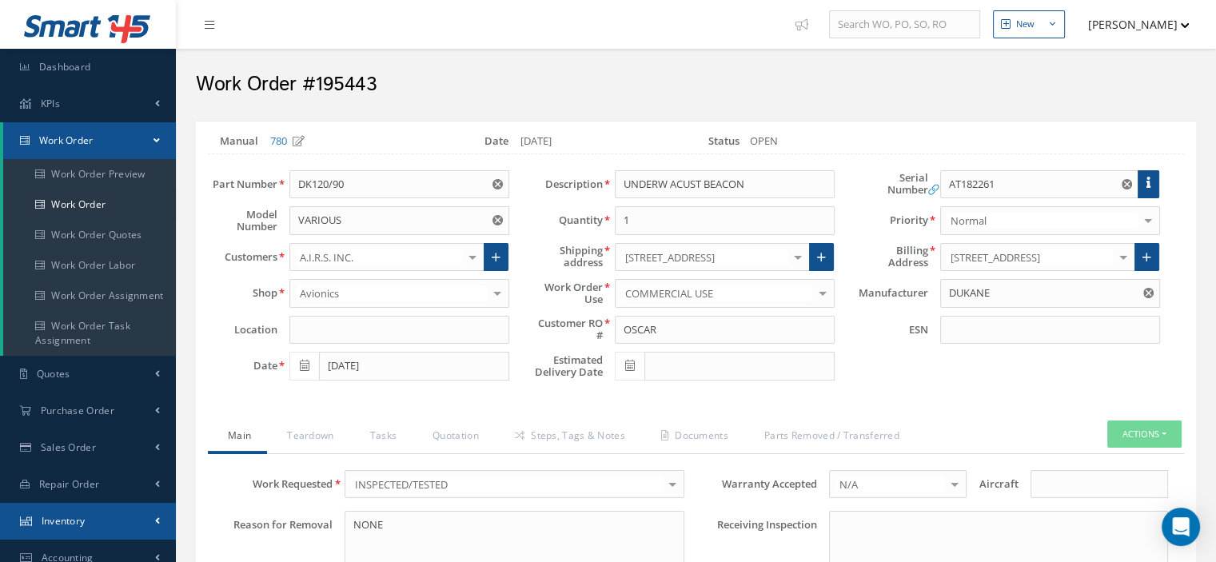
click at [82, 516] on span "Inventory" at bounding box center [64, 521] width 44 height 14
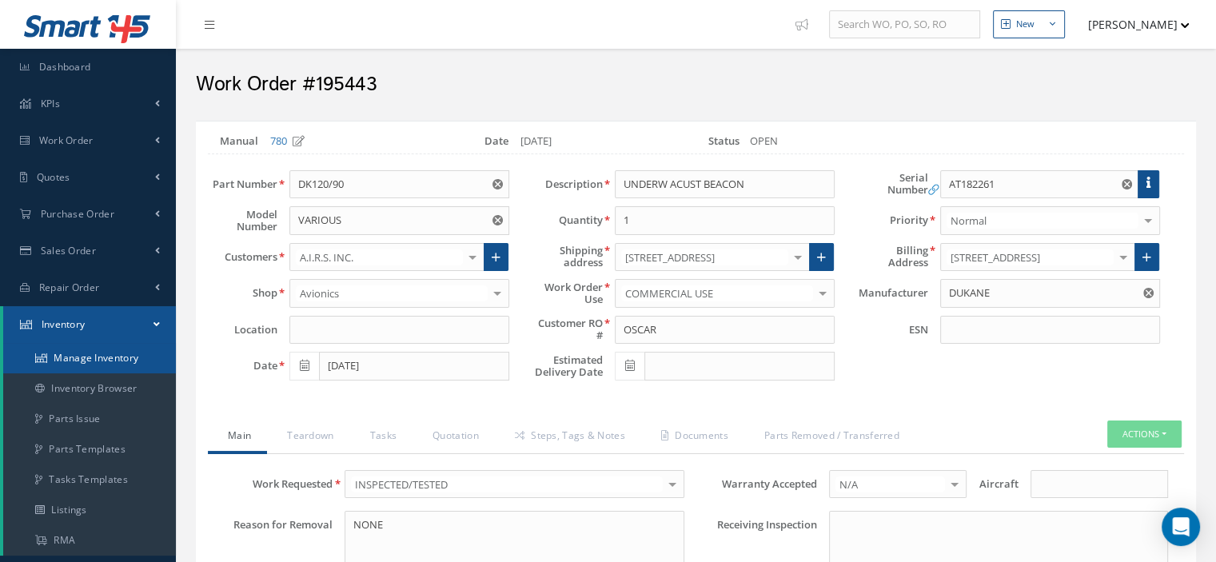
click at [106, 363] on link "Manage Inventory" at bounding box center [89, 358] width 173 height 30
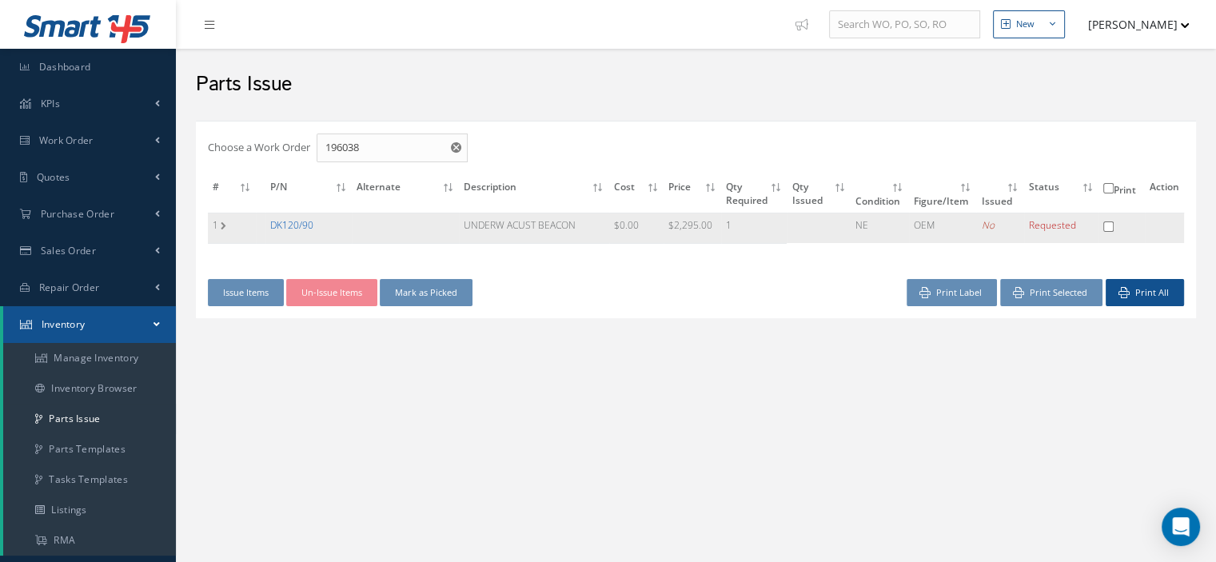
click at [309, 224] on link "DK120/90" at bounding box center [291, 225] width 43 height 14
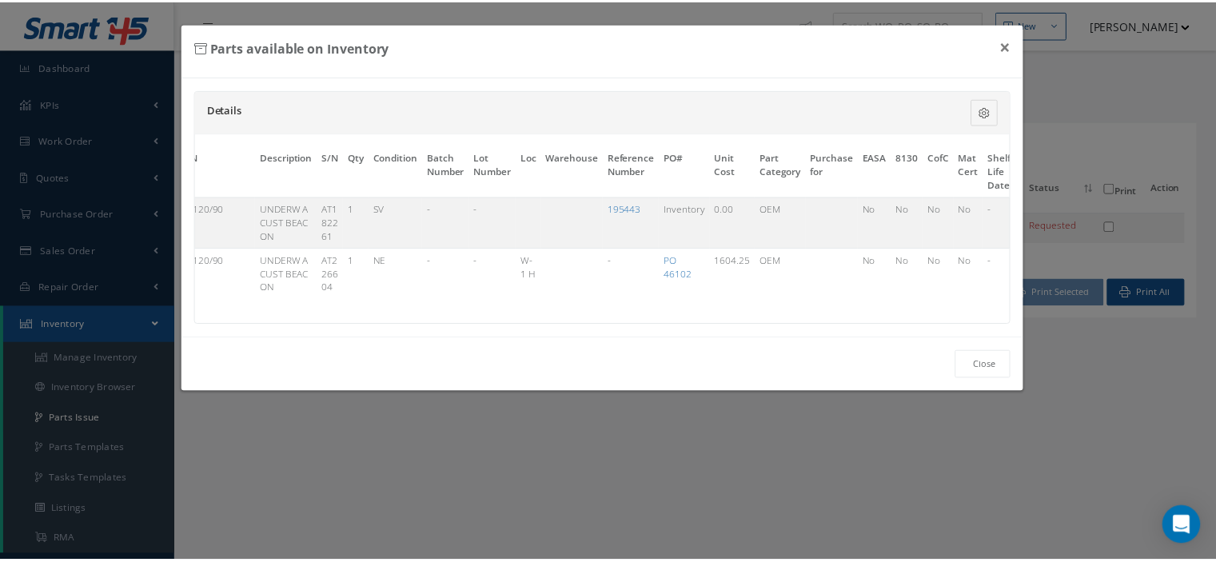
scroll to position [0, 121]
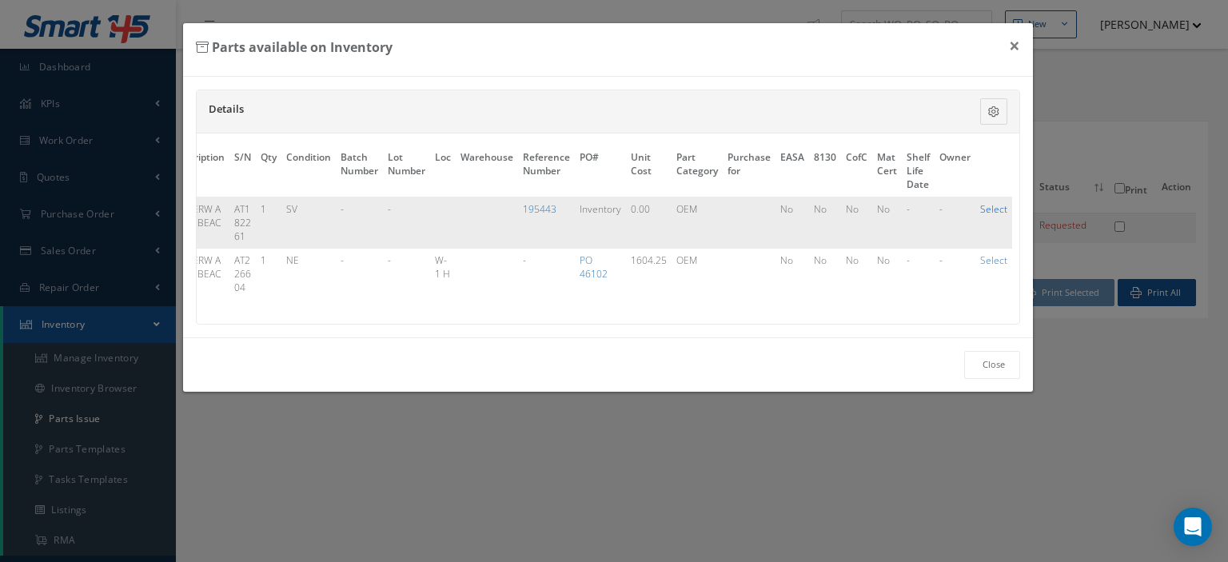
click at [991, 208] on link "Select" at bounding box center [993, 209] width 27 height 14
checkbox input "true"
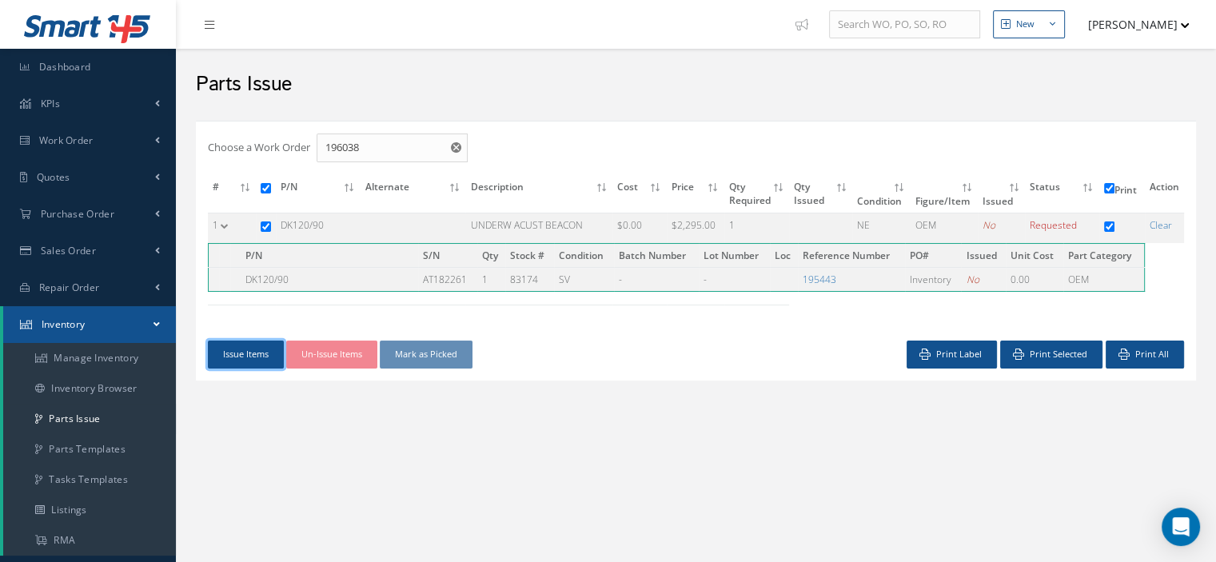
click at [232, 351] on button "Issue Items" at bounding box center [246, 354] width 76 height 28
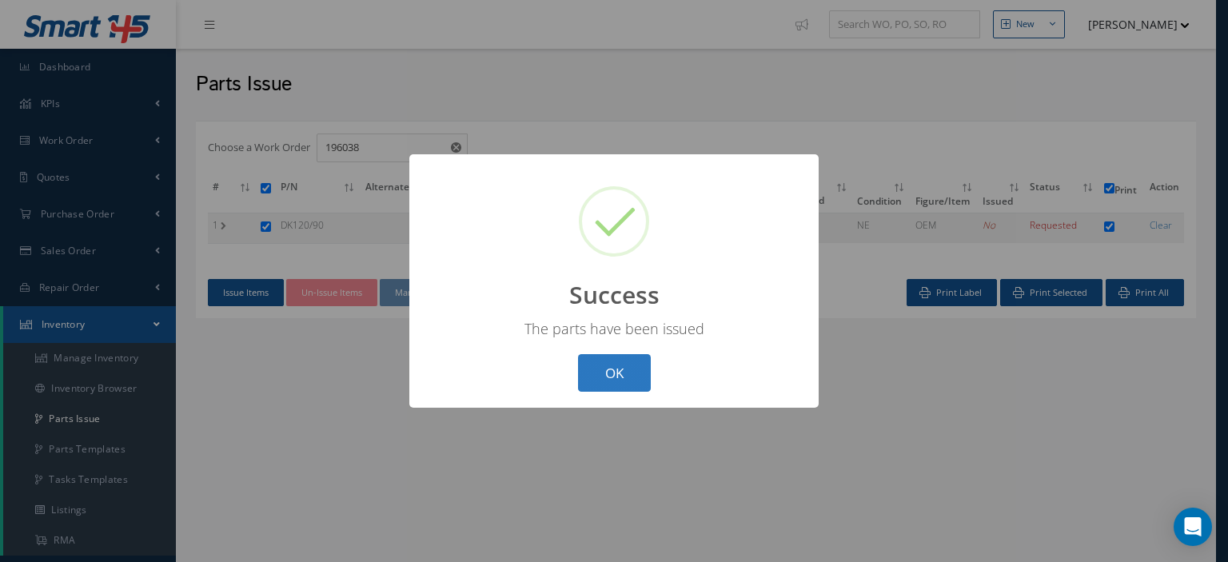
click at [606, 376] on button "OK" at bounding box center [614, 373] width 73 height 38
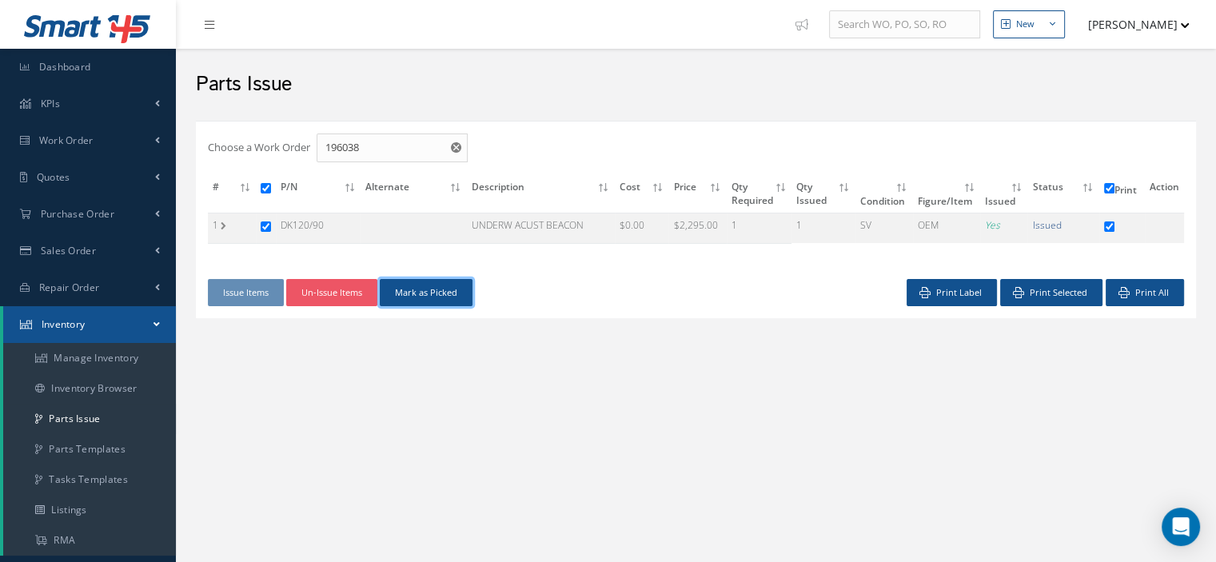
click at [436, 296] on button "Mark as Picked" at bounding box center [426, 293] width 93 height 28
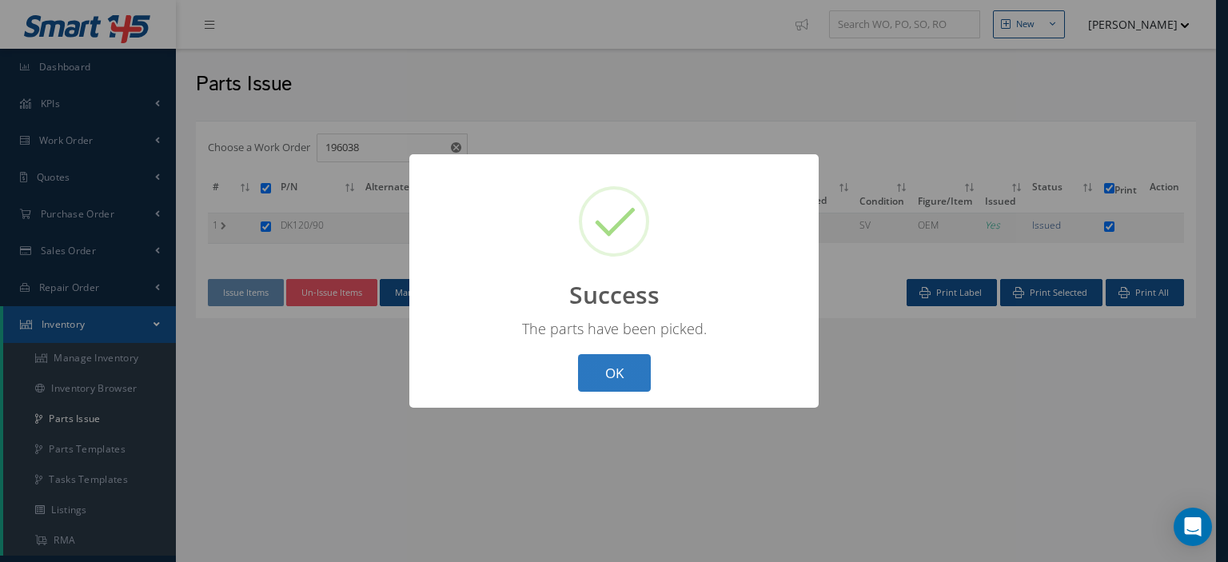
click at [630, 362] on button "OK" at bounding box center [614, 373] width 73 height 38
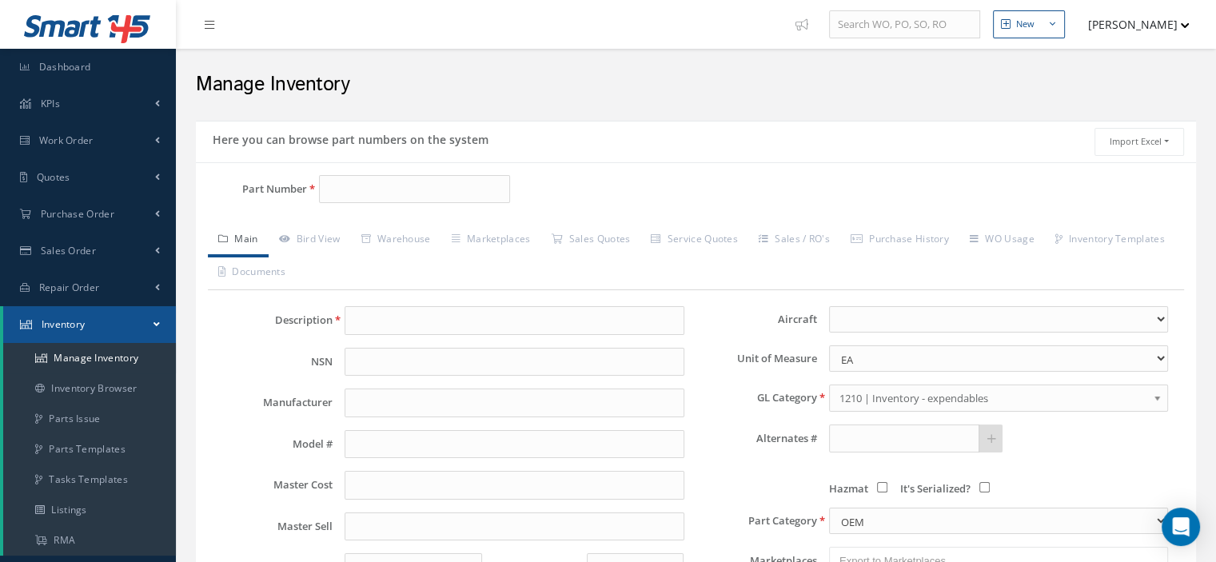
type input "DK120/90"
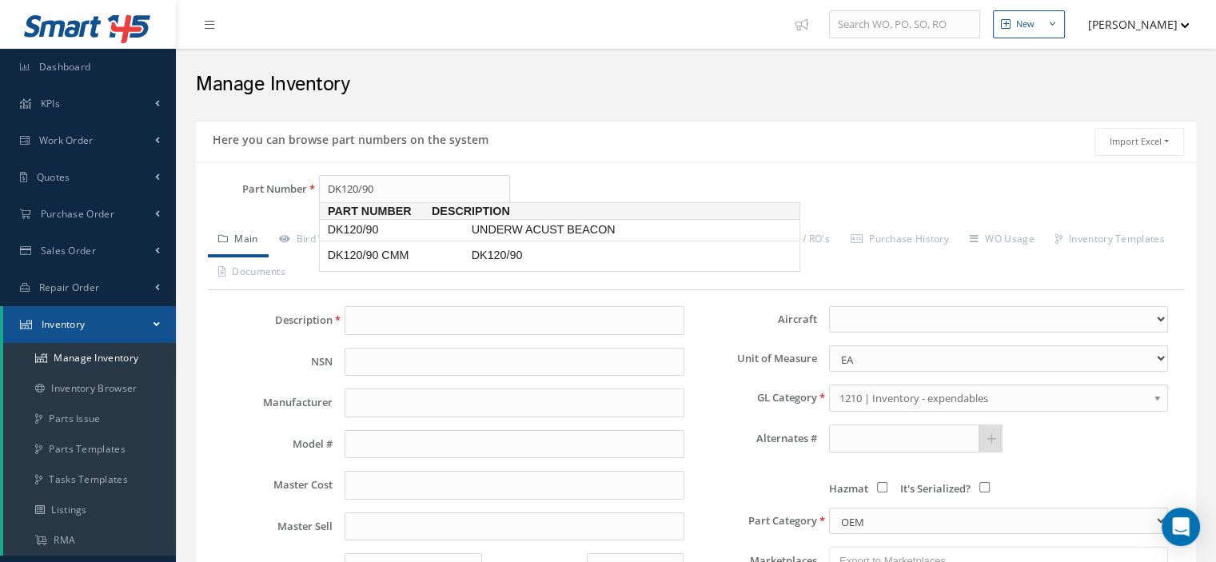
click at [364, 230] on span "DK120/90" at bounding box center [396, 229] width 144 height 17
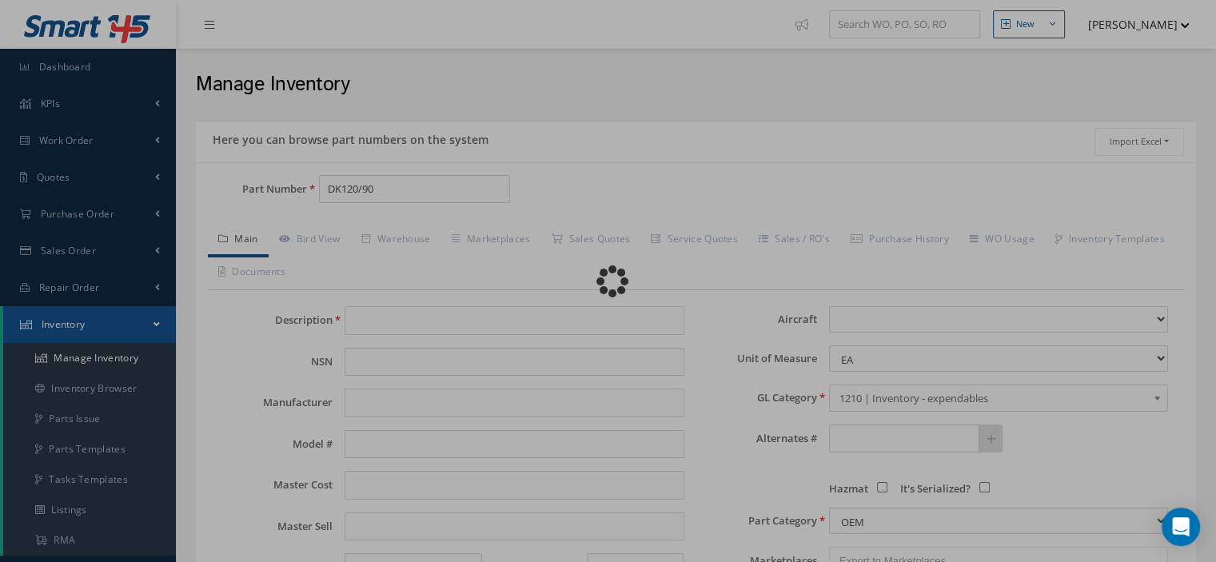
type input "UNDERW ACUST BEACON"
type input "DUKANE"
type input "0.00"
select select
type textarea "battery p/n 810-2042k -- Oscar [DATE] 01:20PM"
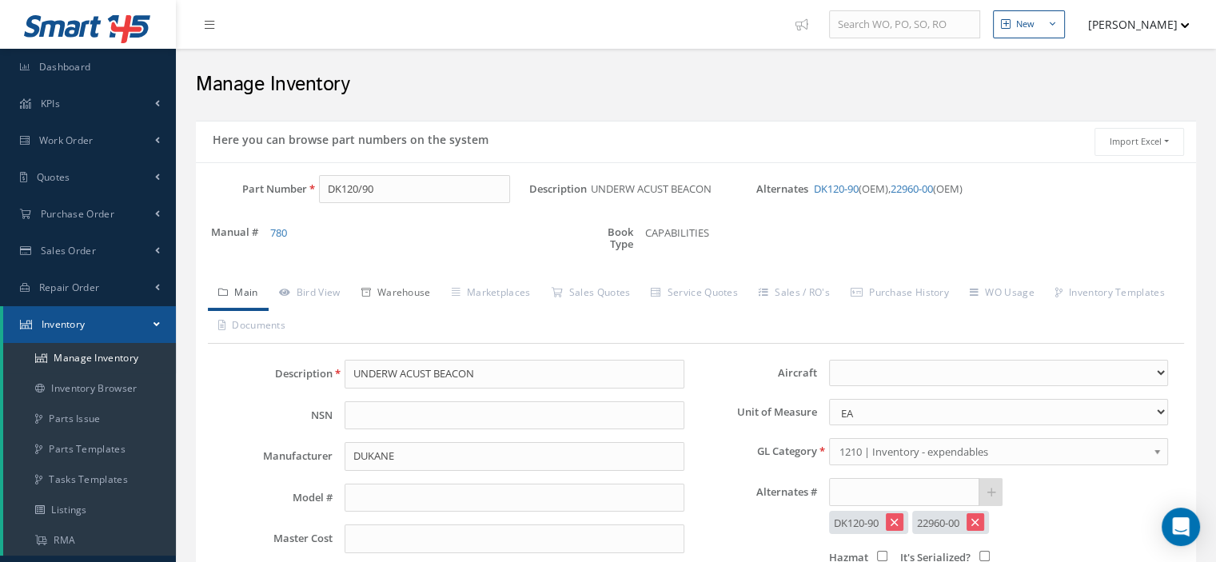
type input "DK120/90"
click at [410, 290] on link "Warehouse" at bounding box center [396, 294] width 90 height 34
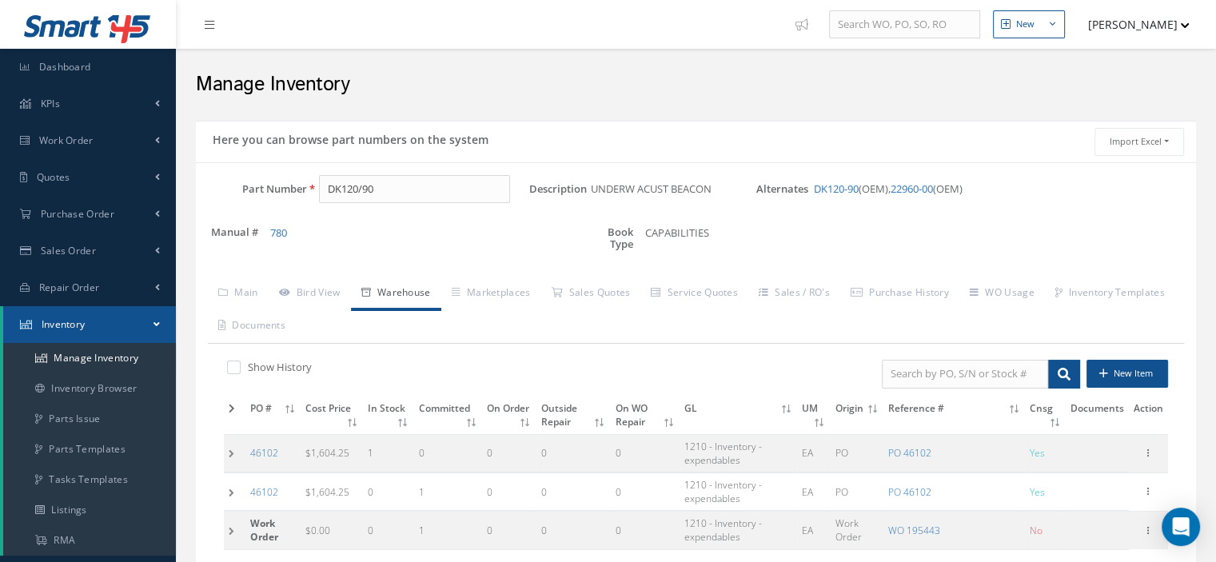
scroll to position [160, 0]
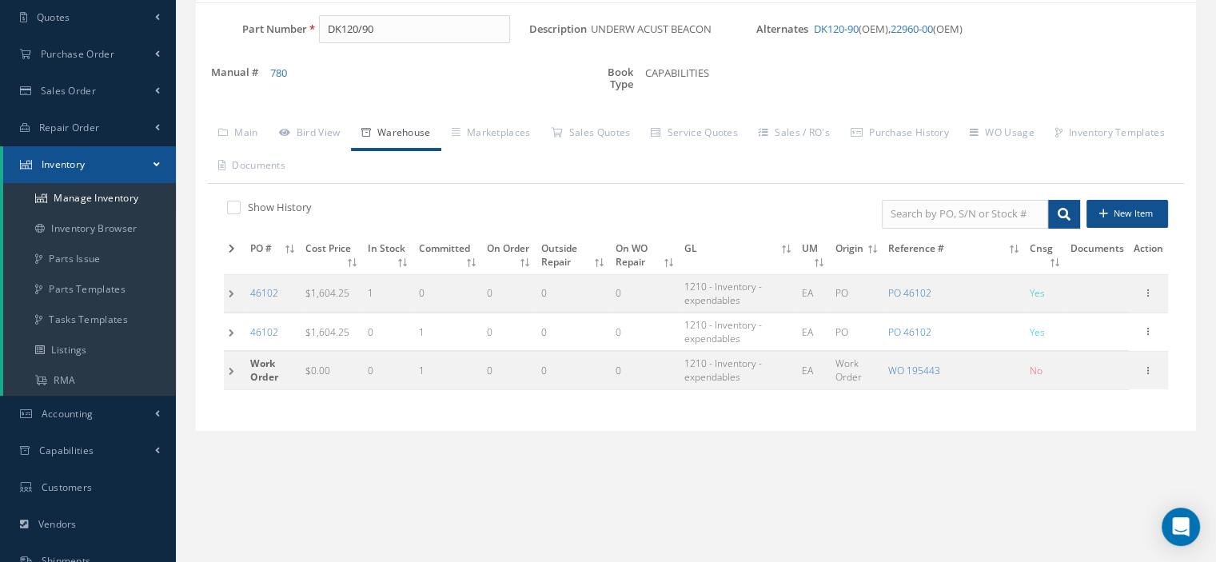
click at [230, 372] on td at bounding box center [235, 371] width 22 height 38
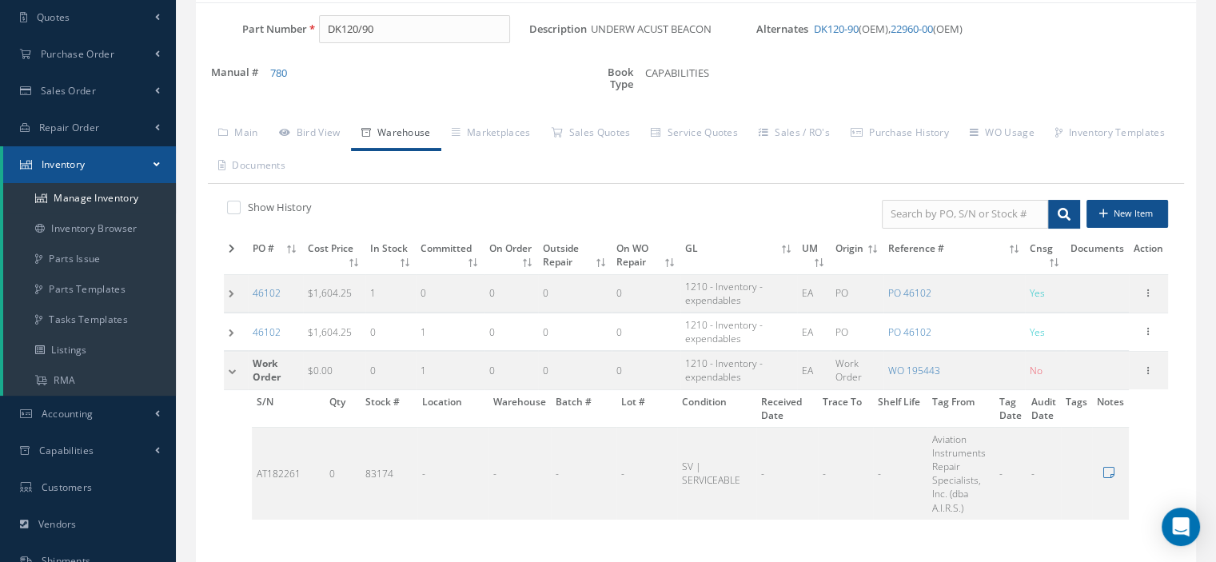
click at [230, 372] on td at bounding box center [236, 371] width 24 height 38
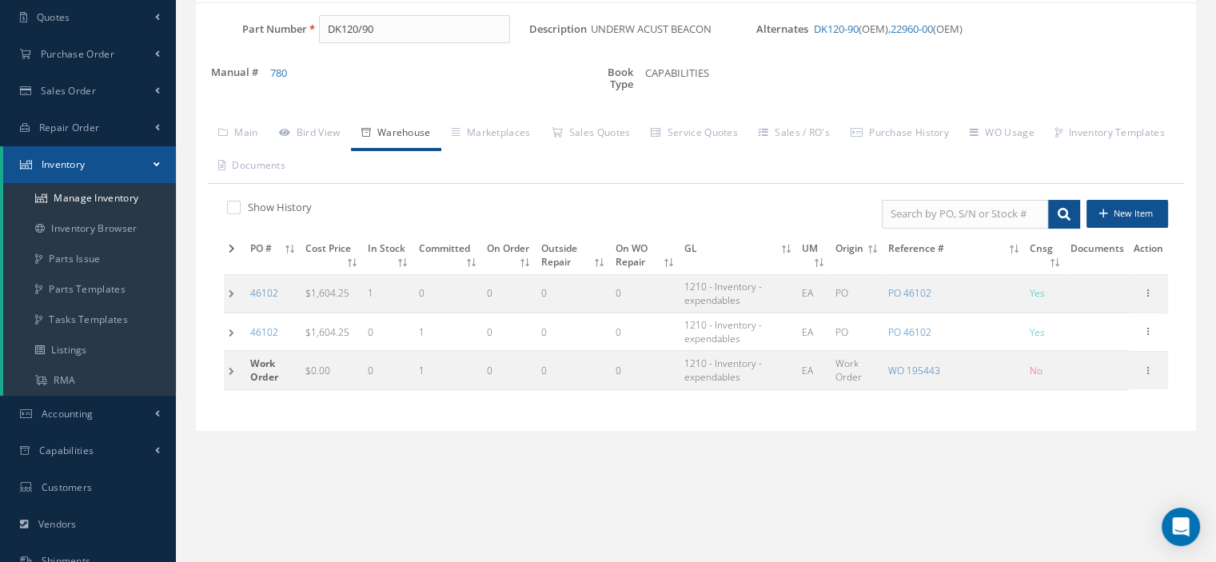
click at [231, 373] on td at bounding box center [235, 371] width 22 height 38
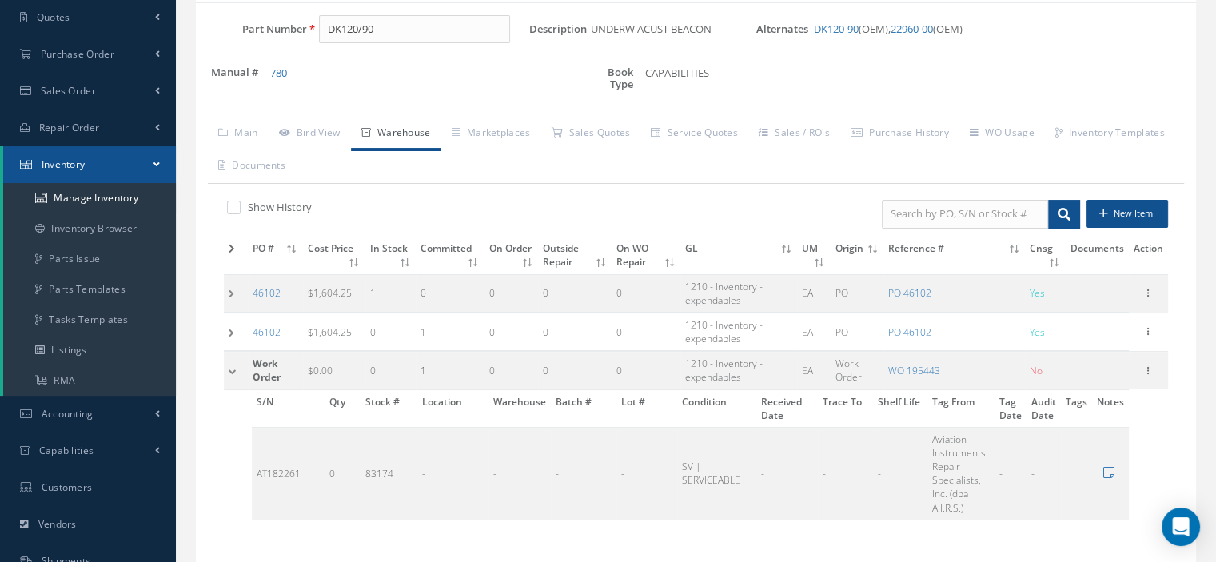
click at [231, 373] on td at bounding box center [236, 371] width 24 height 38
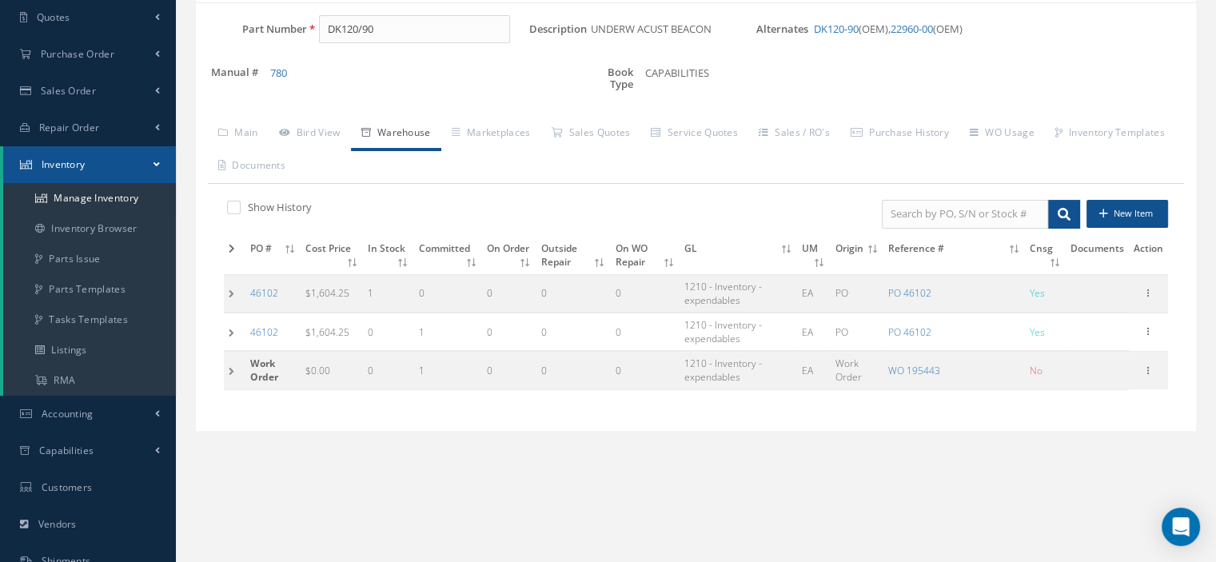
scroll to position [0, 0]
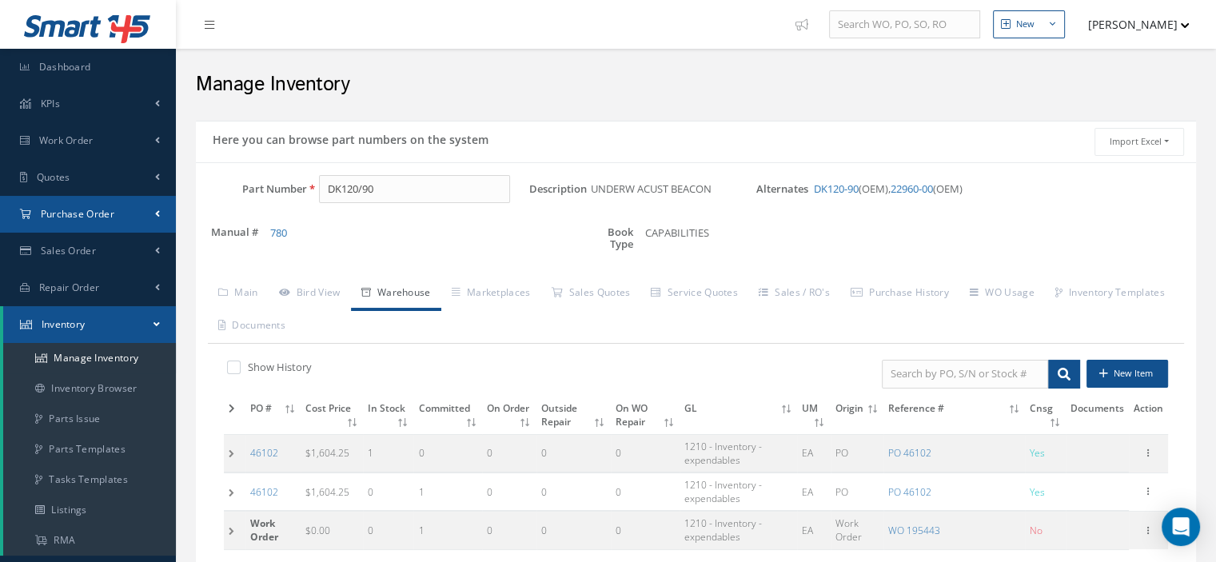
click at [79, 213] on span "Purchase Order" at bounding box center [78, 214] width 74 height 14
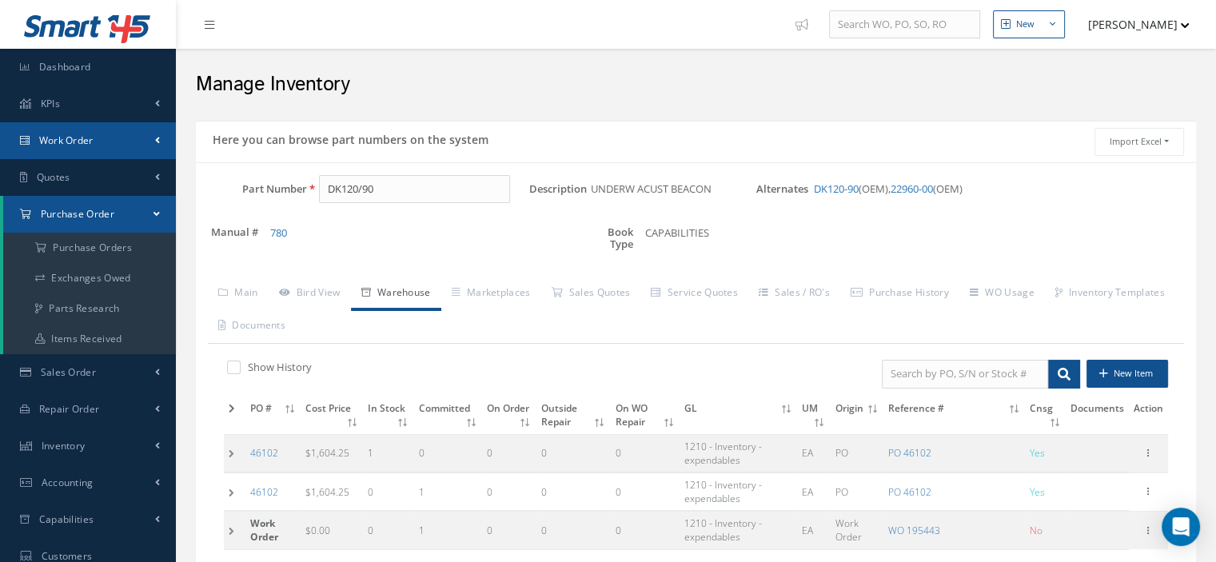
click at [86, 155] on link "Work Order" at bounding box center [88, 140] width 176 height 37
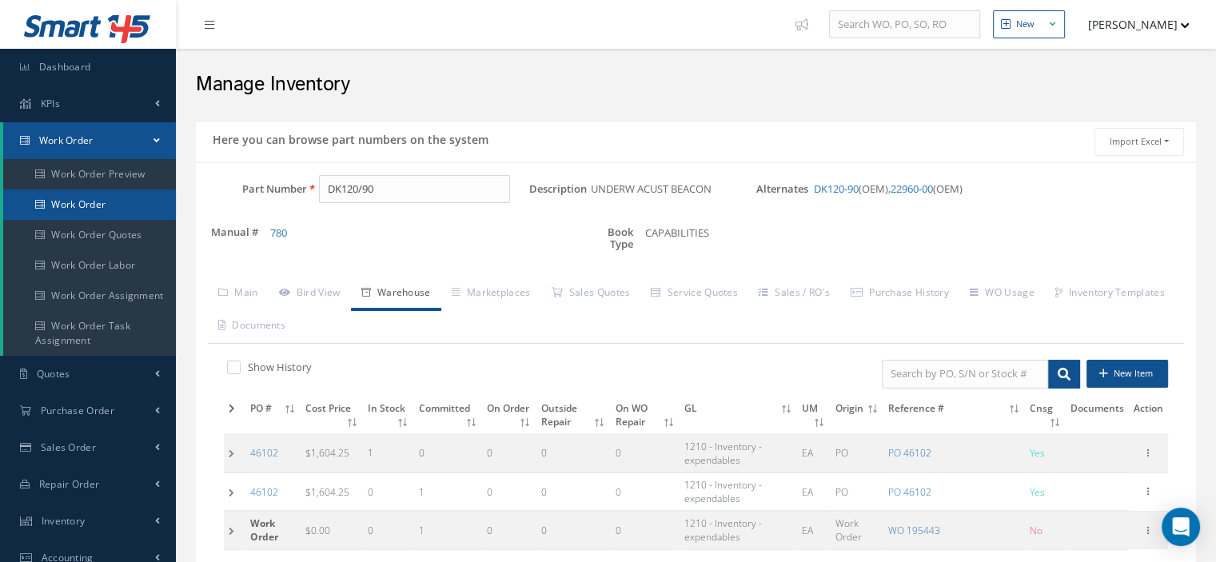
click at [91, 213] on link "Work Order" at bounding box center [89, 204] width 173 height 30
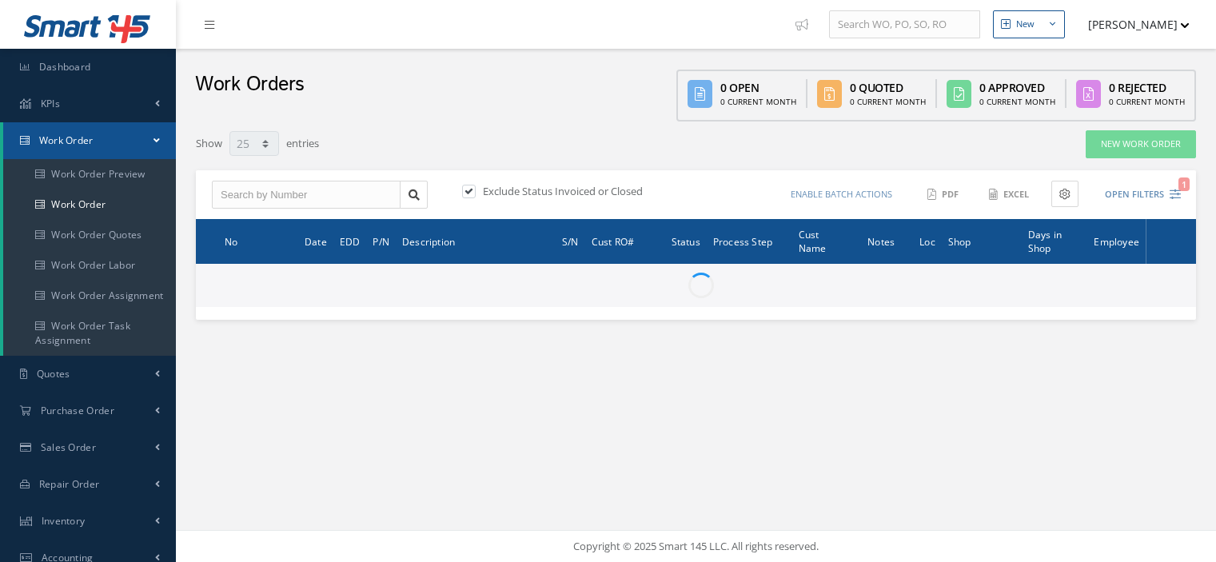
select select "25"
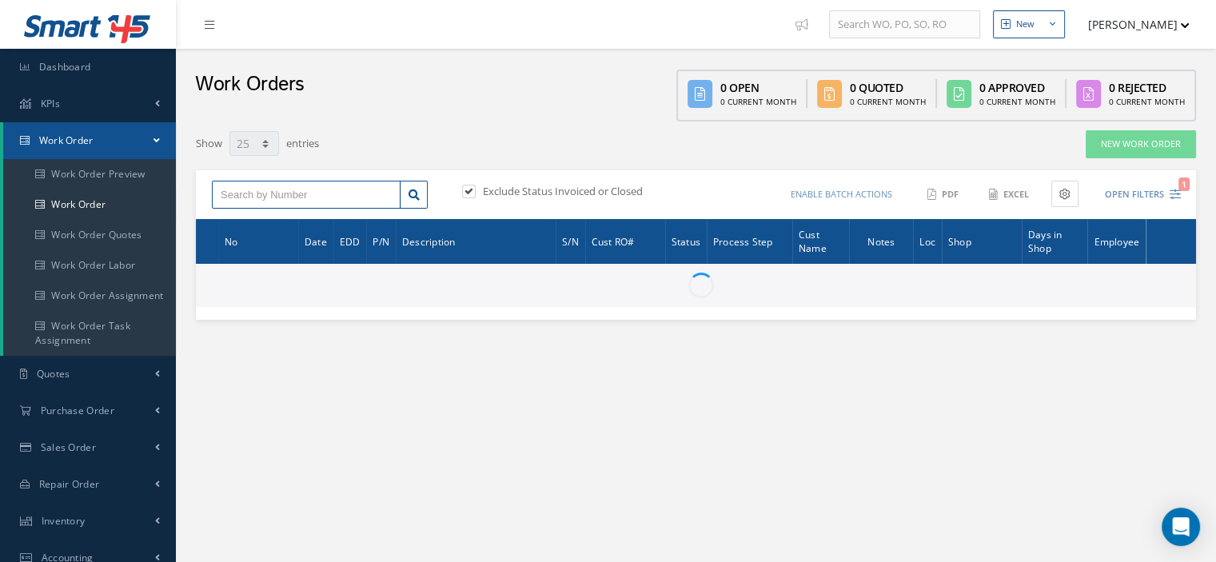
click at [224, 196] on input "text" at bounding box center [306, 195] width 189 height 29
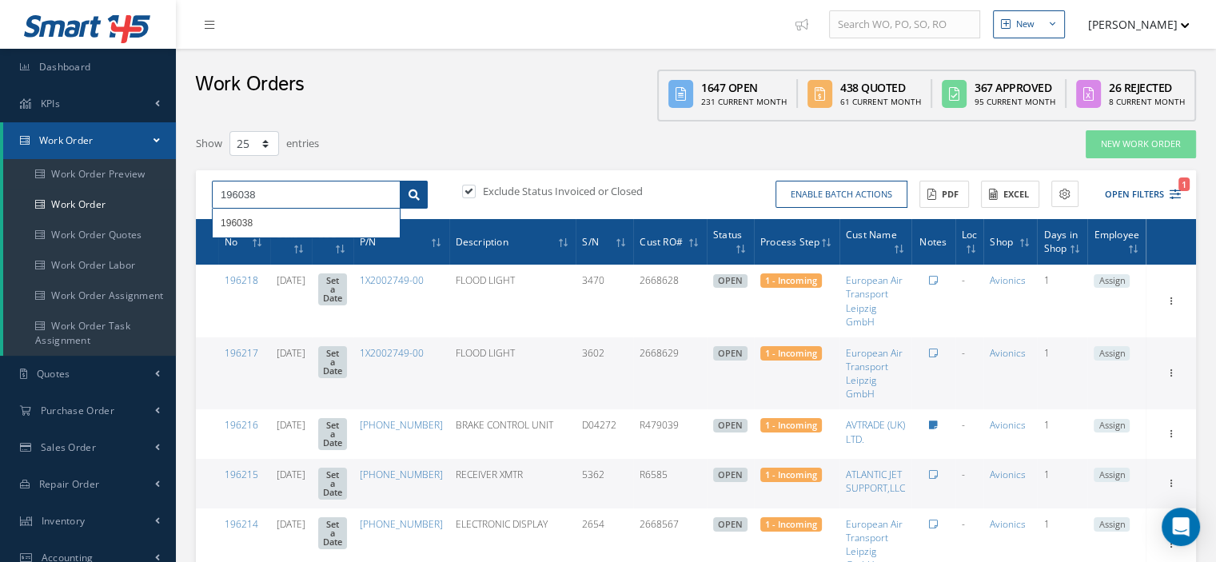
type input "196038"
click at [415, 191] on icon at bounding box center [413, 194] width 11 height 11
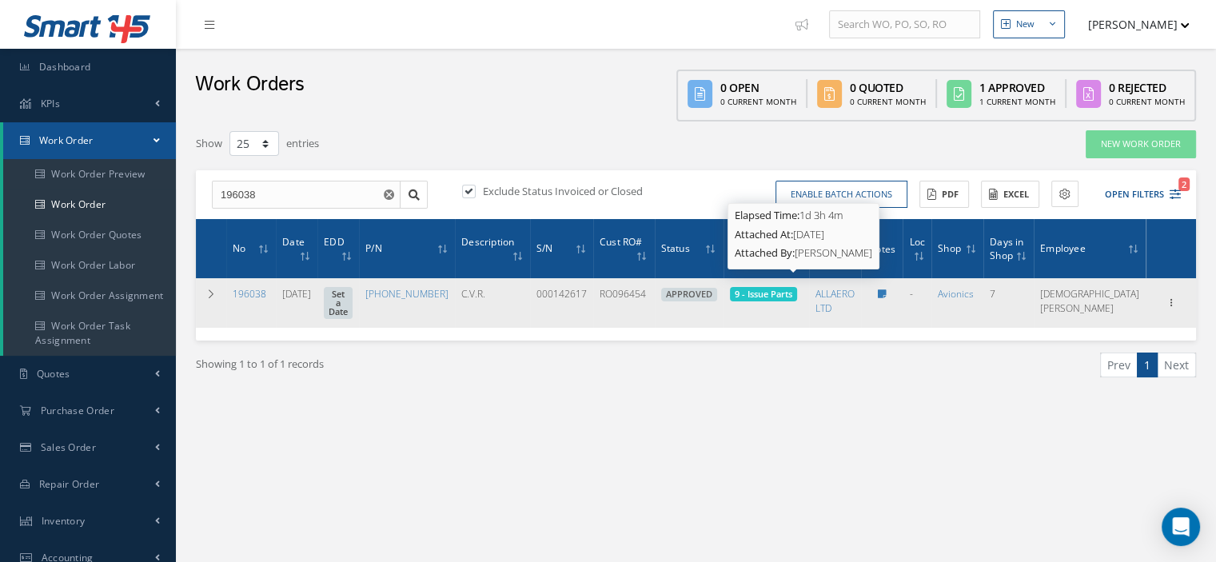
click at [784, 288] on span "9 - Issue Parts" at bounding box center [763, 294] width 58 height 12
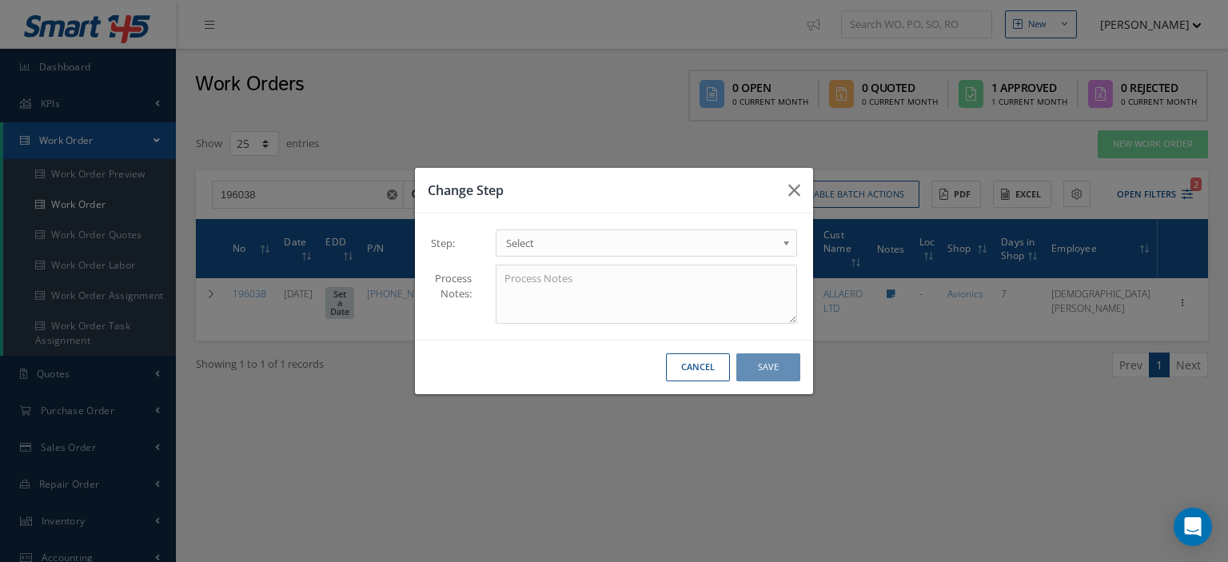
click at [780, 239] on link "Select" at bounding box center [645, 242] width 301 height 27
click at [780, 368] on button "Save" at bounding box center [768, 367] width 64 height 28
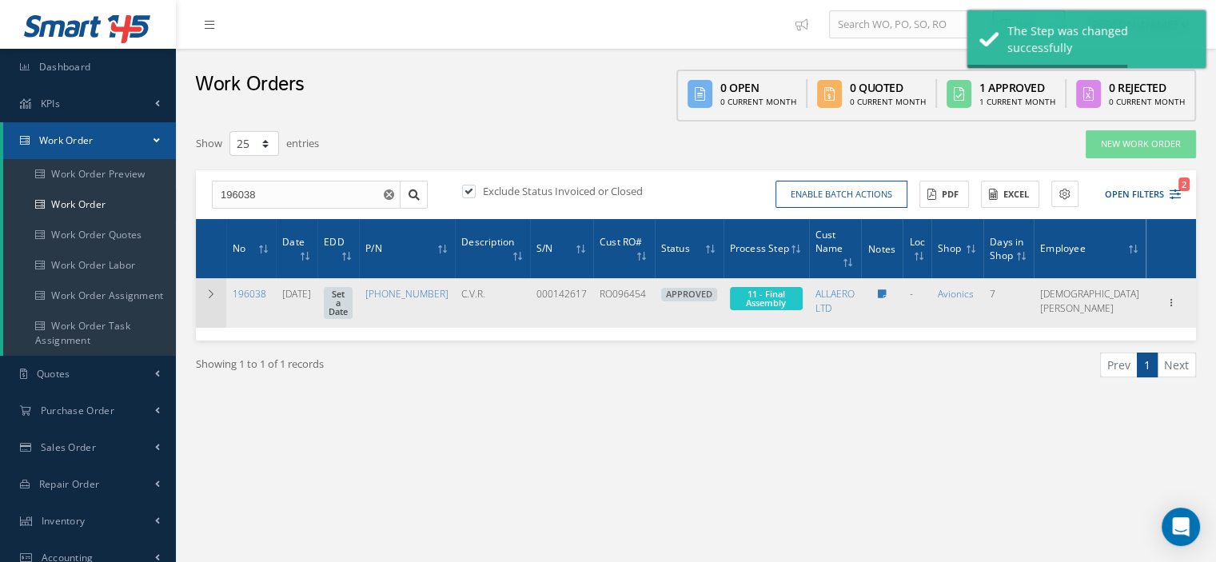
click at [214, 284] on td at bounding box center [211, 303] width 30 height 50
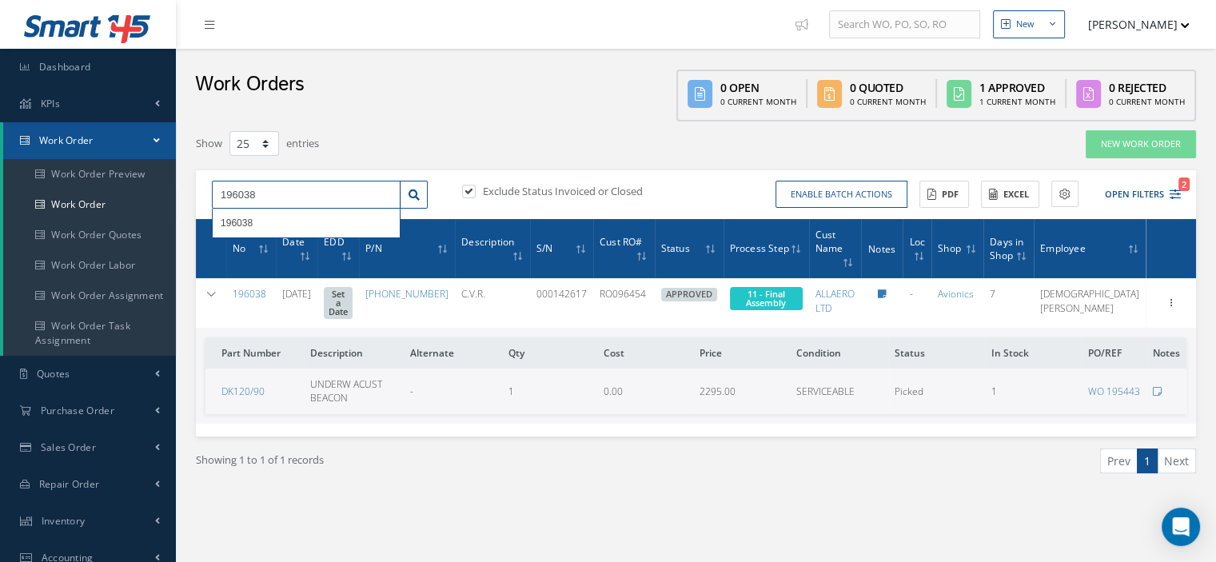
drag, startPoint x: 262, startPoint y: 185, endPoint x: 219, endPoint y: 194, distance: 44.2
click at [219, 194] on input "196038" at bounding box center [306, 195] width 189 height 29
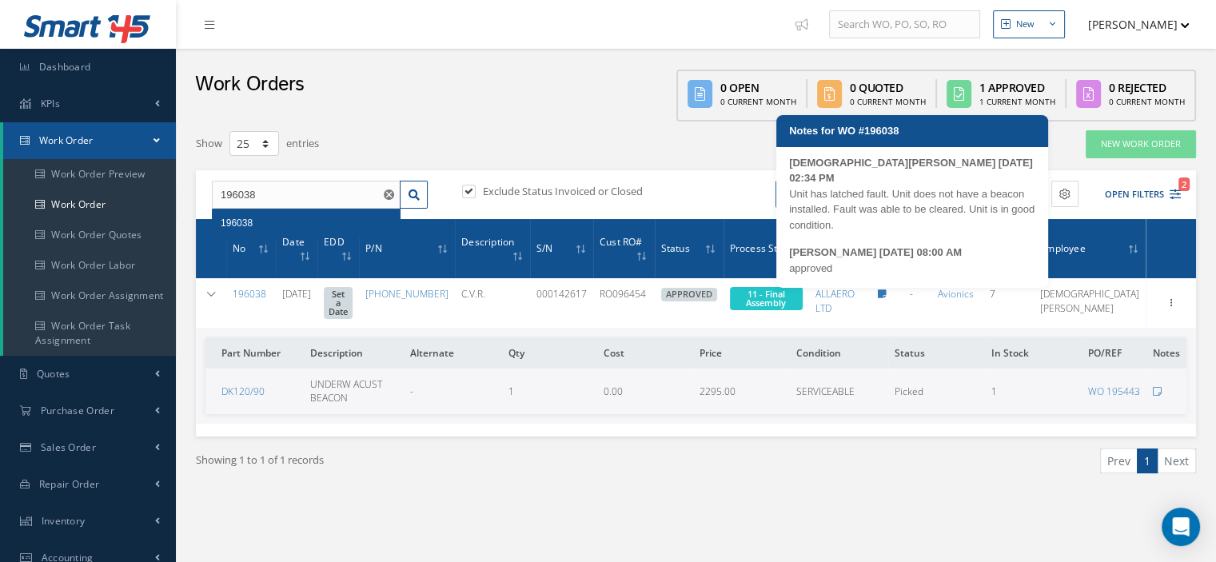
click at [885, 289] on icon at bounding box center [881, 294] width 9 height 10
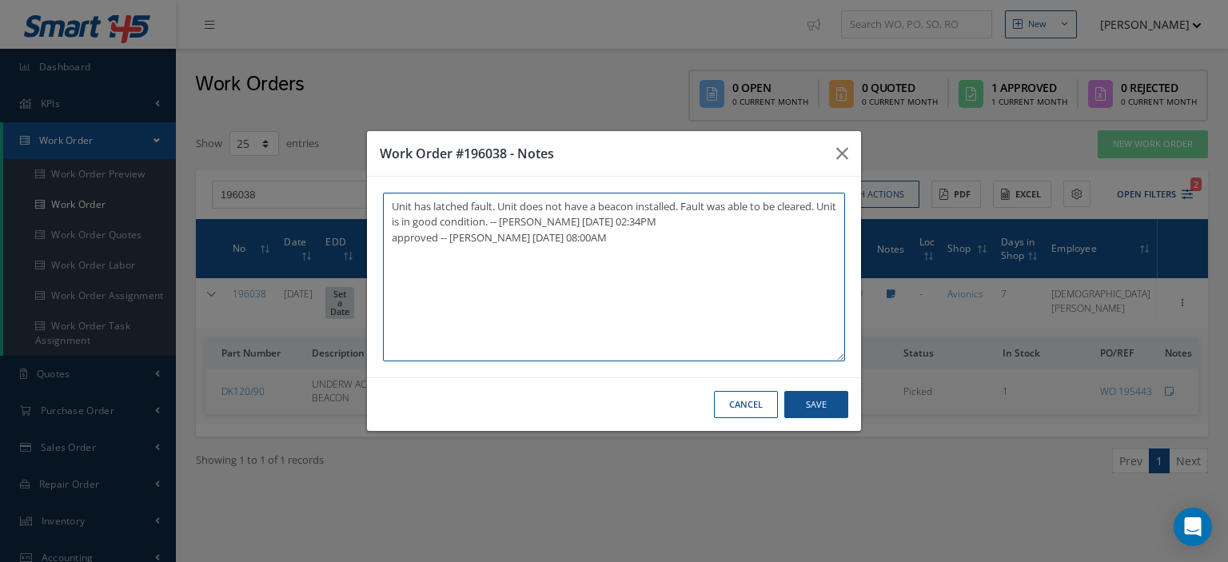
paste textarea "I already gave them to the technician"
type textarea "Unit has latched fault. Unit does not have a beacon installed. Fault was able t…"
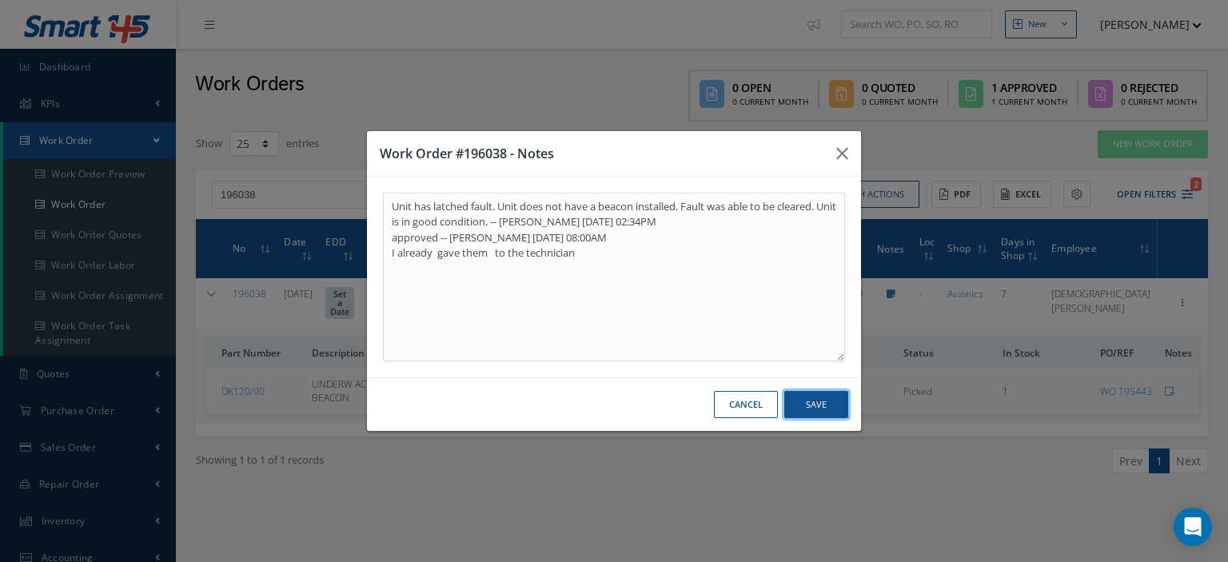
click at [812, 400] on button "Save" at bounding box center [816, 405] width 64 height 28
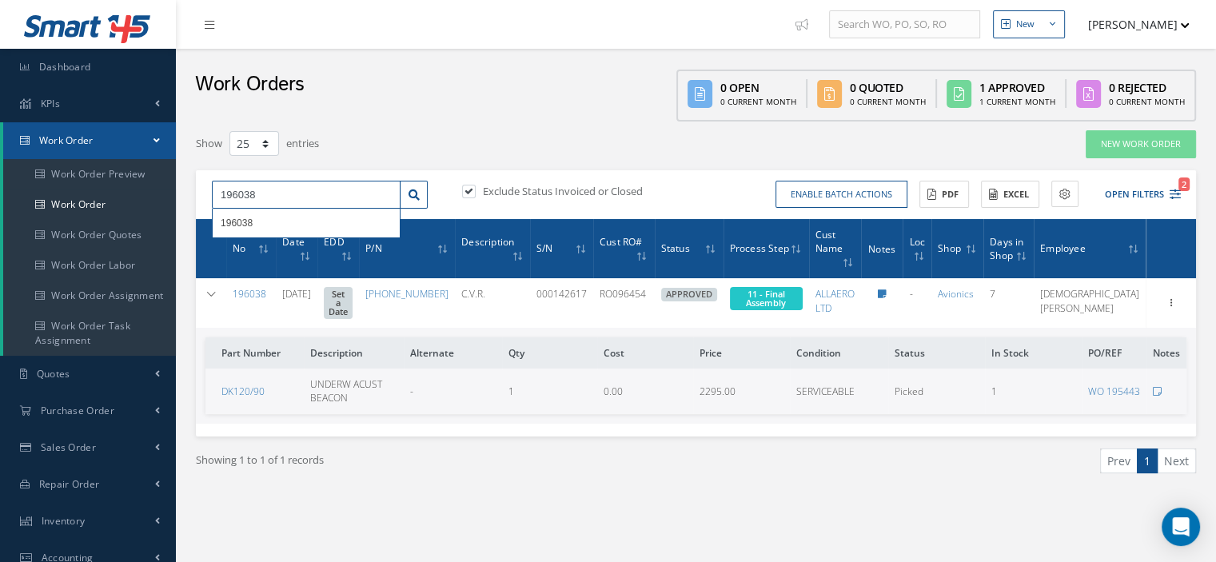
drag, startPoint x: 294, startPoint y: 200, endPoint x: 199, endPoint y: 193, distance: 95.3
click at [200, 193] on div "196038 196038" at bounding box center [320, 195] width 240 height 29
type input "195655"
click at [404, 198] on link at bounding box center [414, 195] width 28 height 29
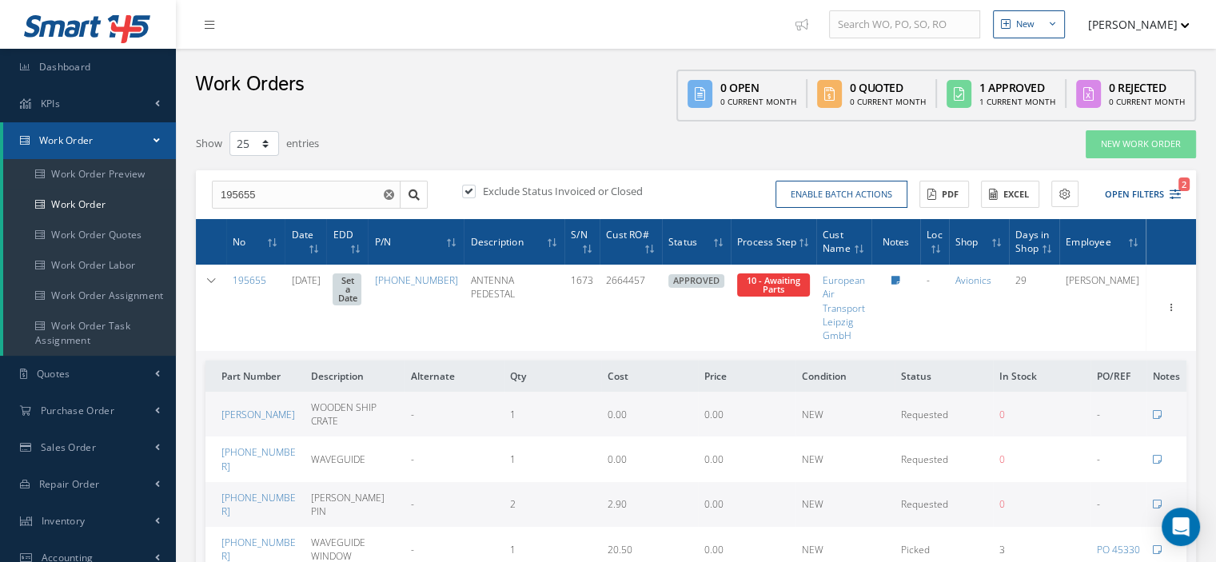
click at [784, 289] on span "10 - Awaiting Parts" at bounding box center [773, 284] width 54 height 21
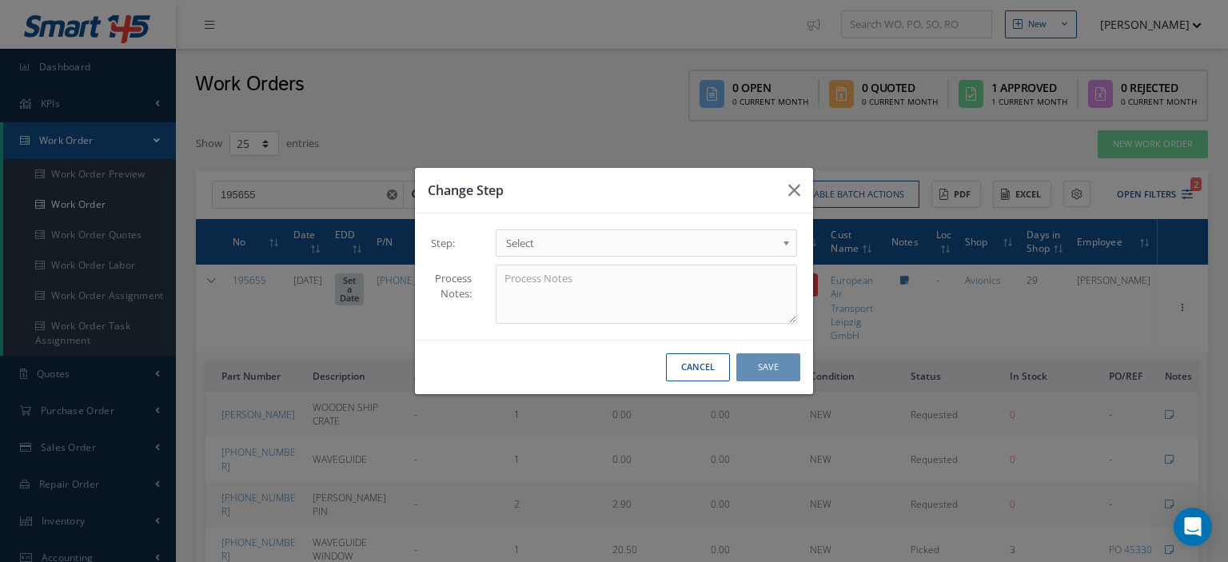
click at [786, 243] on b at bounding box center [789, 247] width 14 height 26
click at [771, 371] on button "Save" at bounding box center [768, 367] width 64 height 28
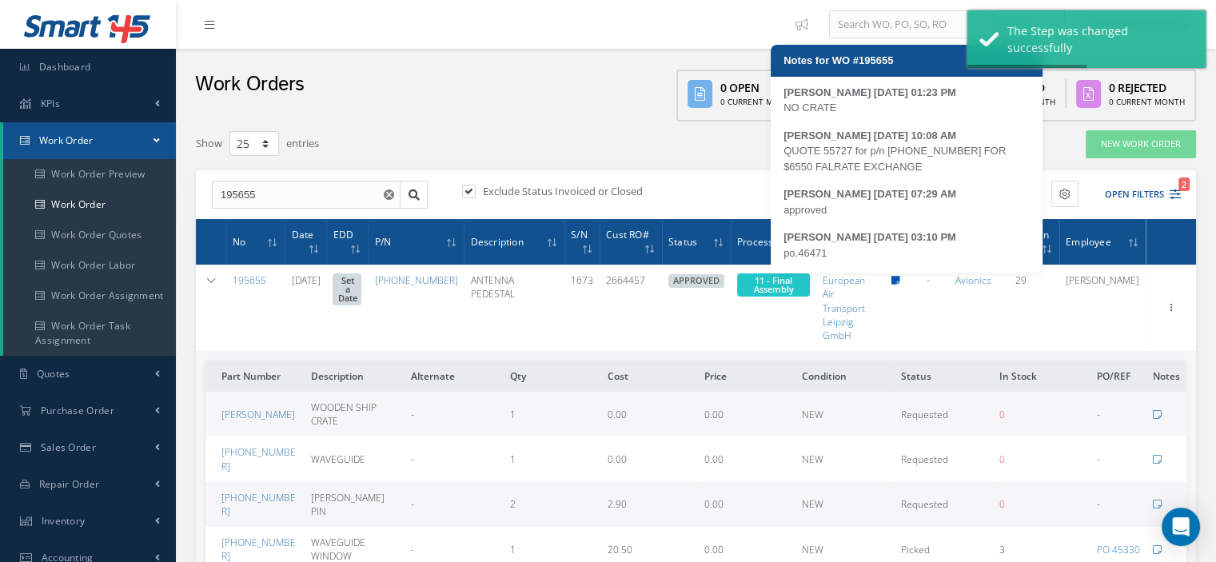
click at [900, 281] on icon at bounding box center [895, 281] width 9 height 10
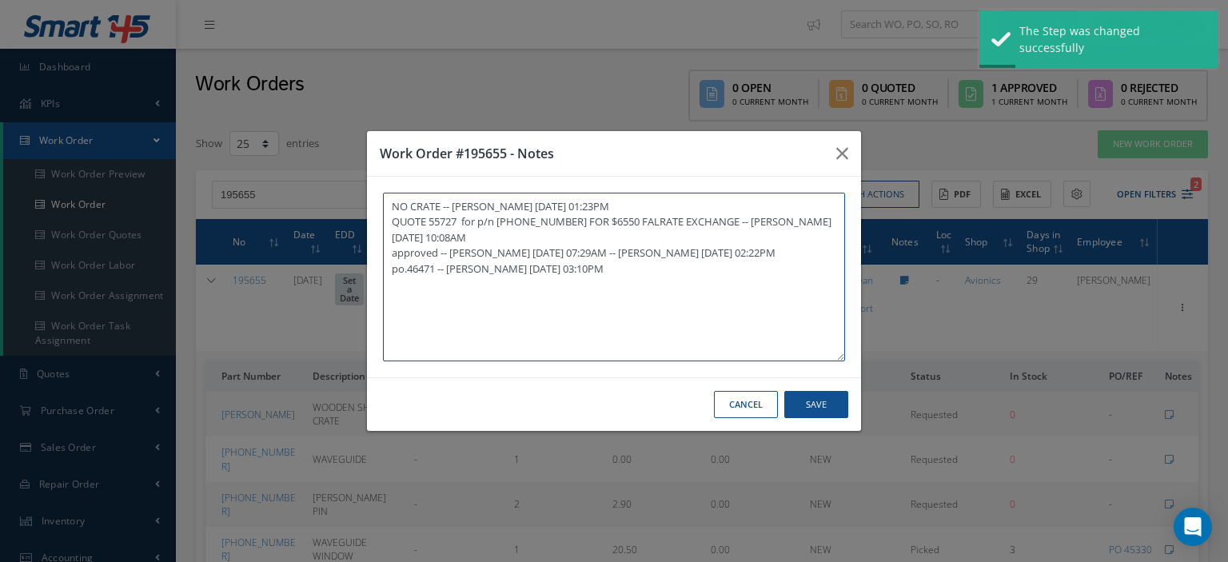
paste textarea "I already gave them to the technician"
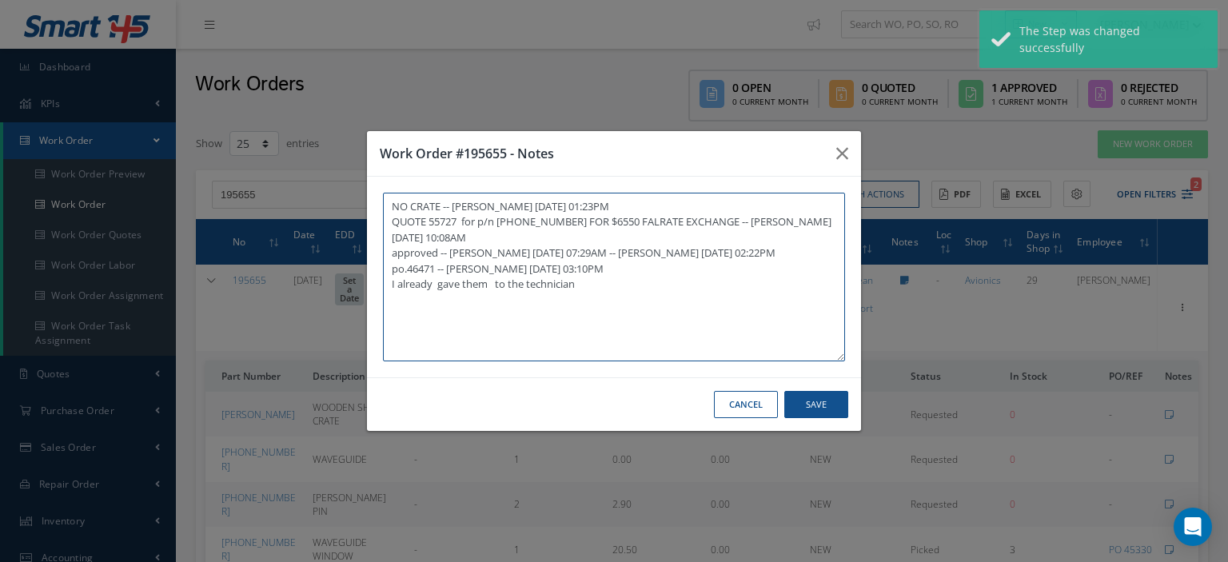
type textarea "NO CRATE -- Frankie Flores 07/15/2025 01:23PM QUOTE 55727 for p/n 622-5136-202 …"
click at [838, 414] on button "Save" at bounding box center [816, 405] width 64 height 28
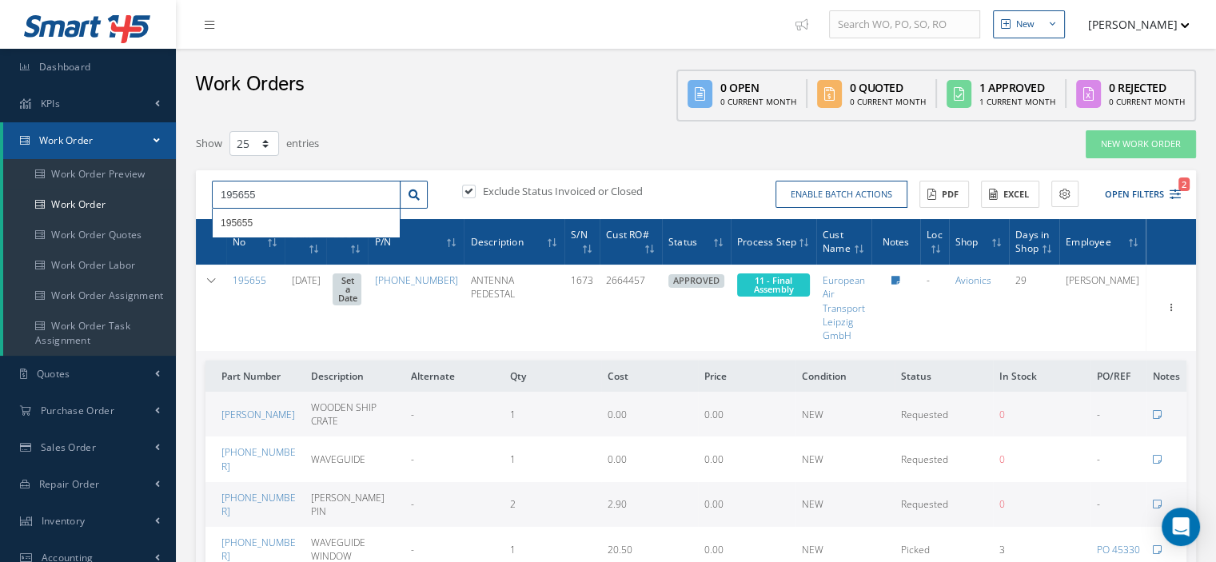
drag, startPoint x: 253, startPoint y: 190, endPoint x: 208, endPoint y: 201, distance: 45.9
click at [208, 201] on div "195655 195655" at bounding box center [320, 195] width 240 height 29
type input "195945"
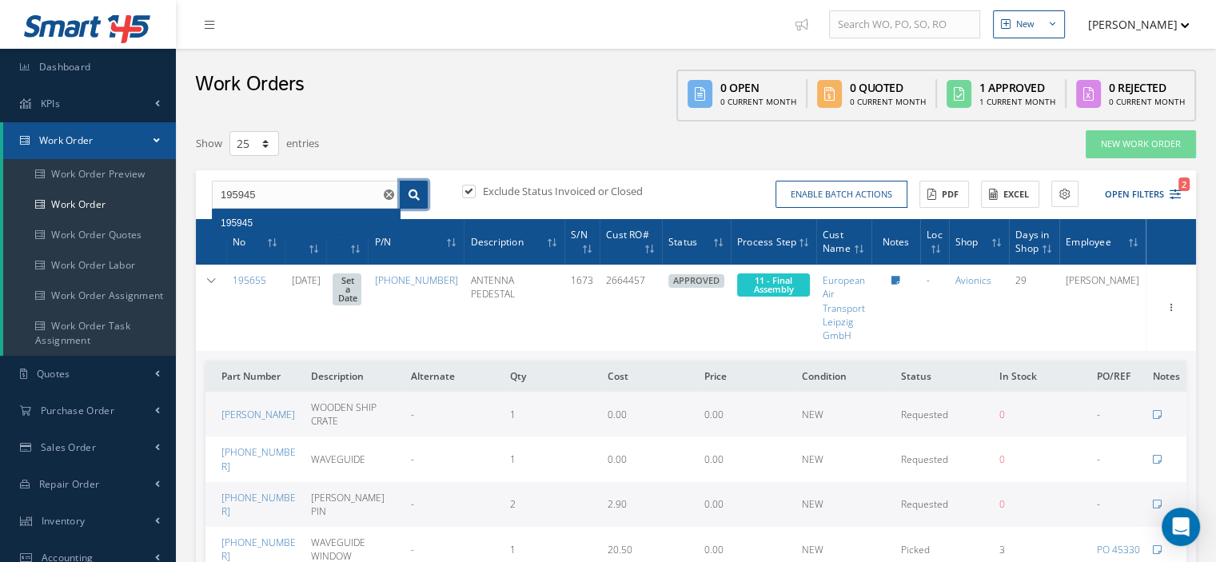
click at [412, 194] on icon at bounding box center [413, 194] width 11 height 11
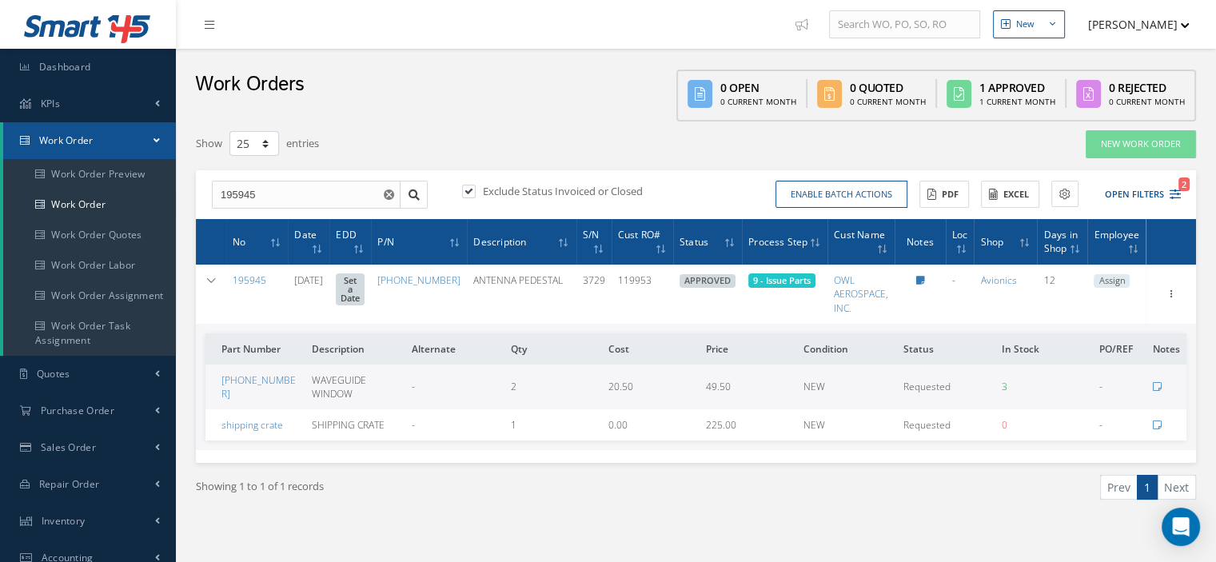
click at [1120, 279] on span "Assign" at bounding box center [1111, 281] width 36 height 14
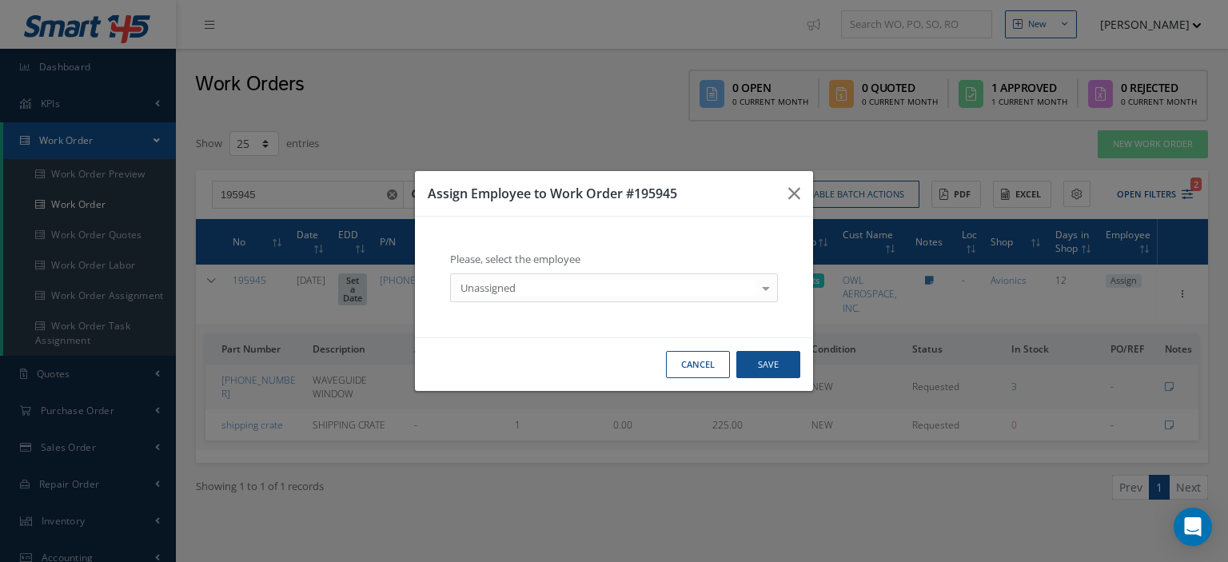
click at [761, 285] on div at bounding box center [765, 287] width 22 height 26
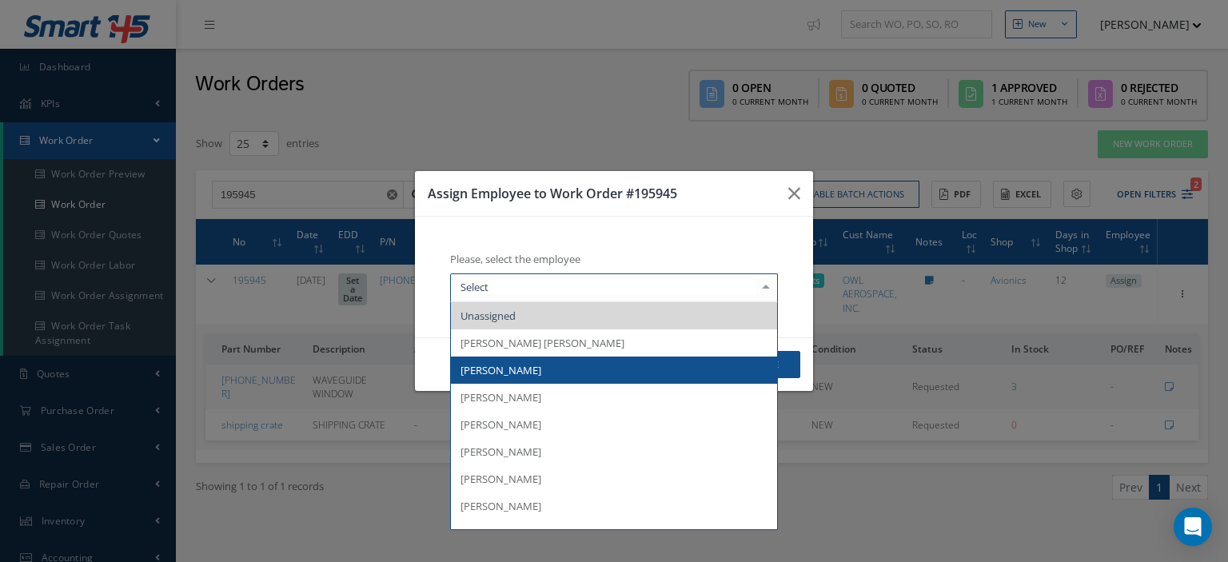
click at [554, 370] on span "Bernabe Cortazar" at bounding box center [614, 369] width 326 height 27
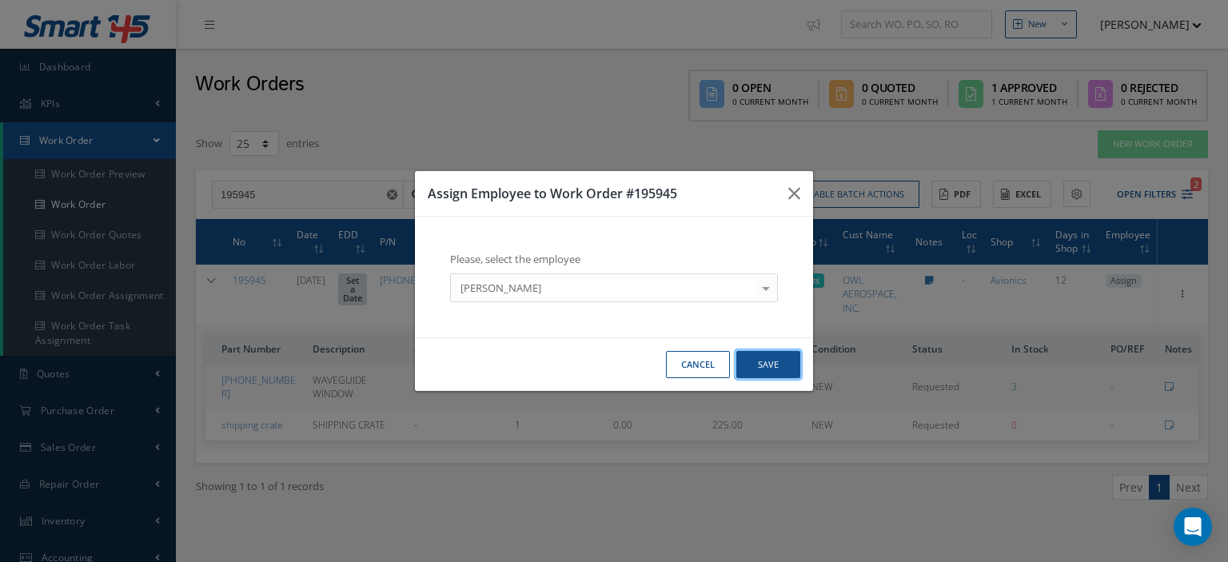
click at [757, 364] on button "Save" at bounding box center [768, 365] width 64 height 28
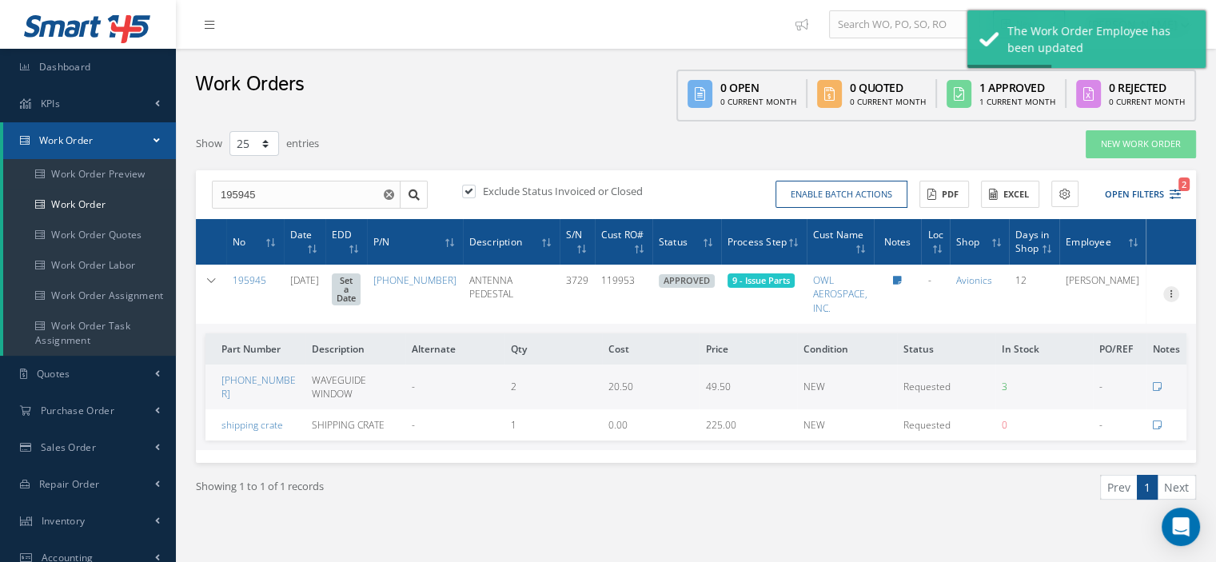
click at [1168, 294] on icon at bounding box center [1171, 292] width 16 height 13
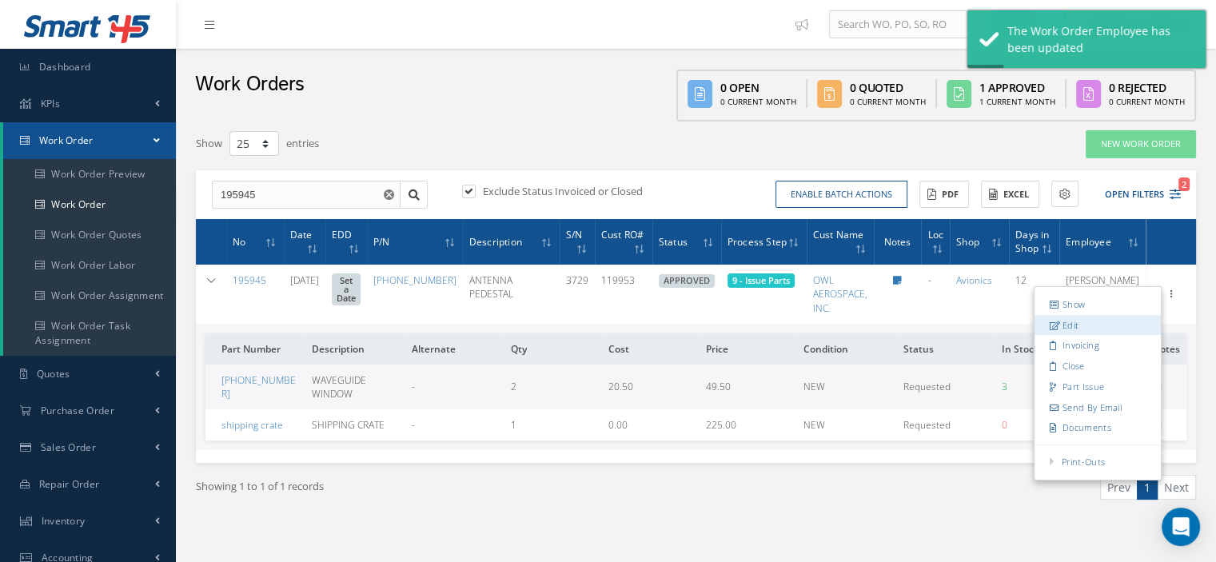
click at [1100, 321] on link "Edit" at bounding box center [1097, 325] width 126 height 21
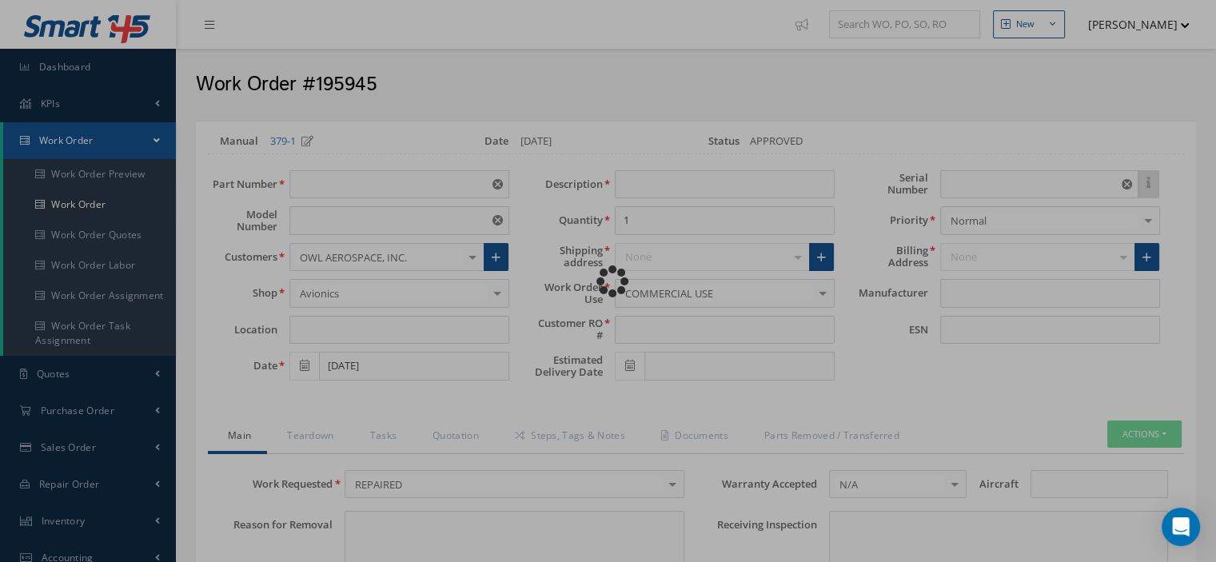
type input "622-5136-201"
type input "VARIOUS"
type input "08/01/2025"
type input "ANTENNA PEDESTAL"
type input "119953"
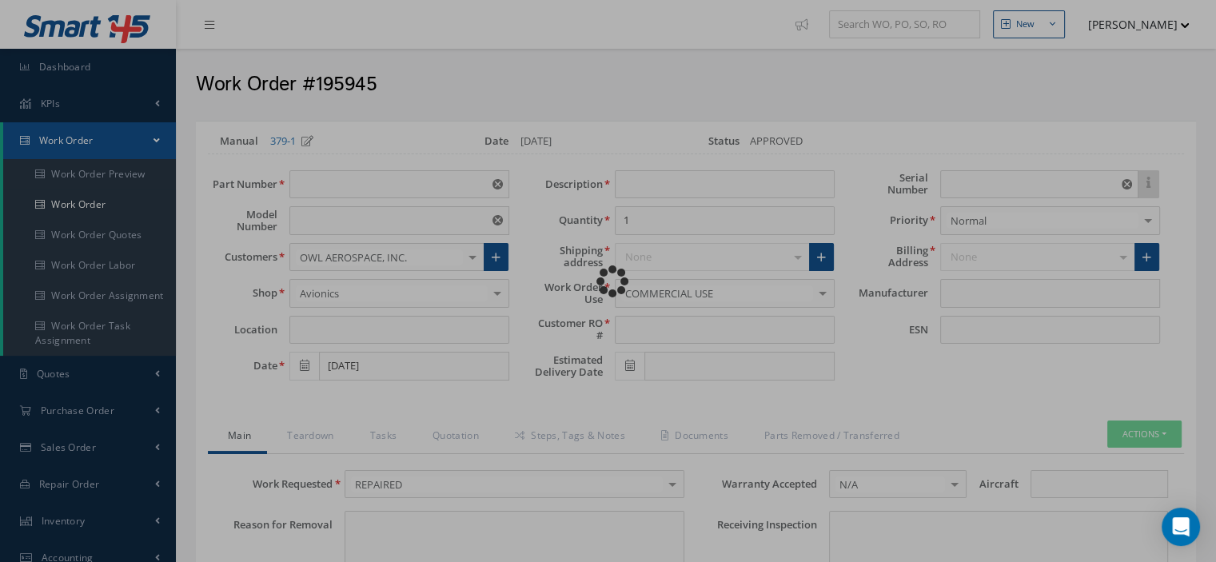
type input "3729"
type textarea "NONE"
type input "NONE"
type textarea "NONE"
type input "NONE"
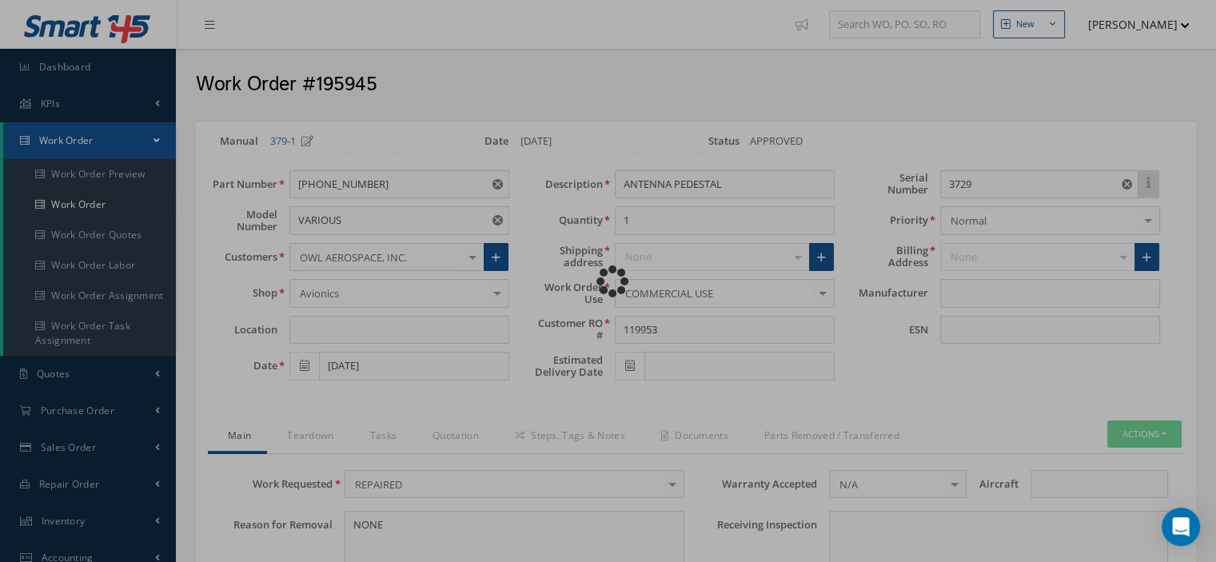
type input "2-8,11-17,19-22"
checkbox input "true"
type input "COLLINS"
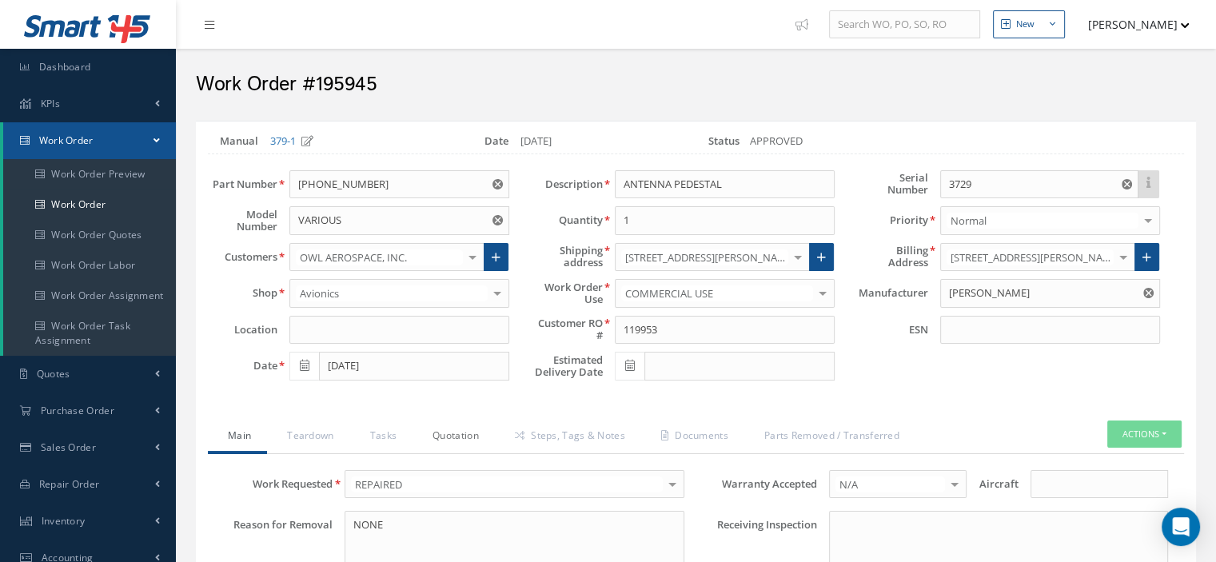
click at [459, 438] on link "Quotation" at bounding box center [453, 437] width 82 height 34
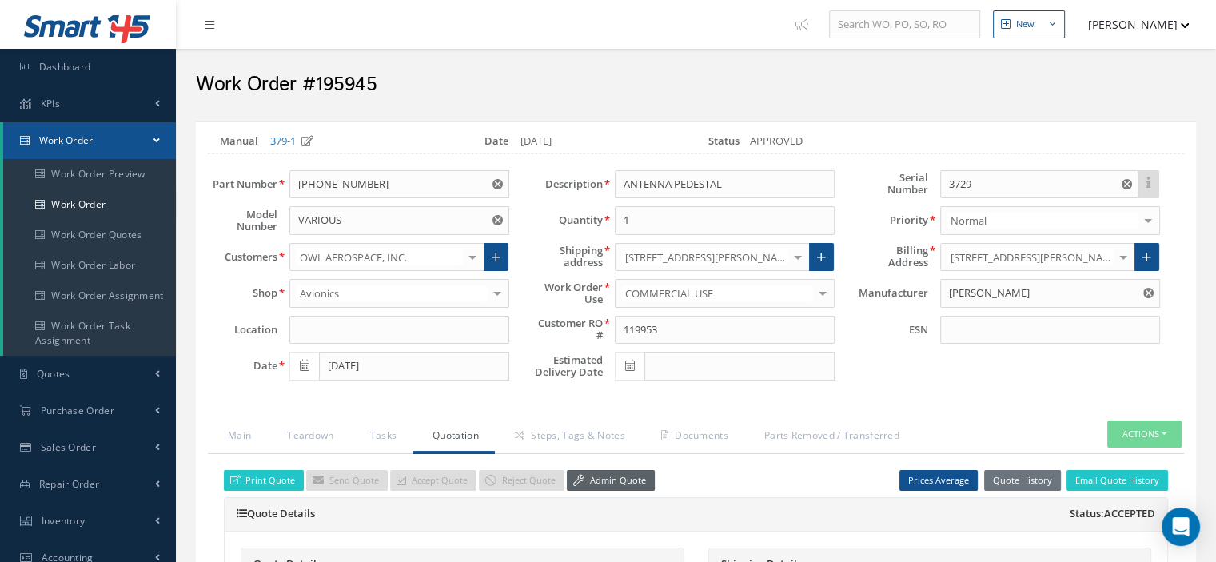
click at [584, 472] on link "Admin Quote" at bounding box center [611, 481] width 88 height 22
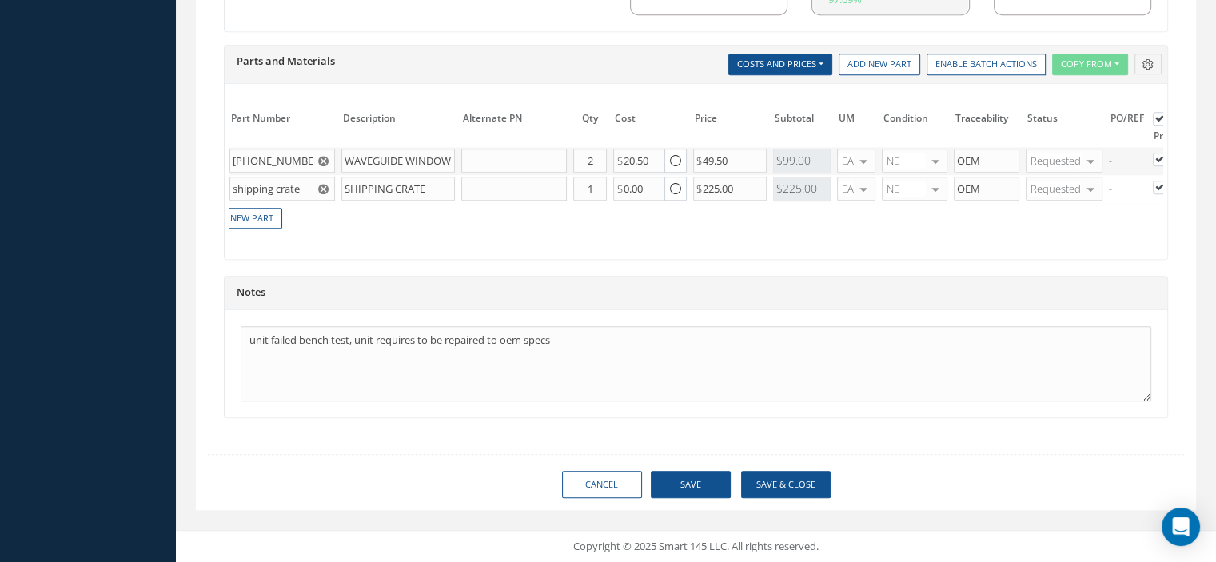
scroll to position [0, 166]
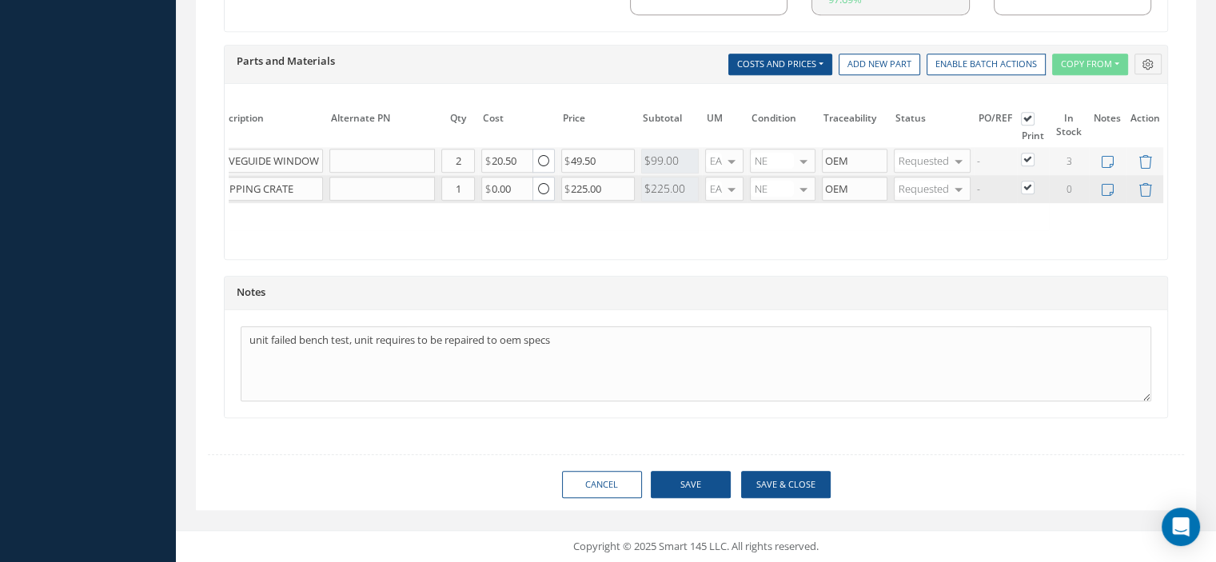
click at [1033, 180] on label at bounding box center [1035, 187] width 4 height 14
click at [1024, 184] on input "checkbox" at bounding box center [1028, 189] width 10 height 10
checkbox input "false"
click at [691, 479] on button "Save" at bounding box center [691, 485] width 80 height 28
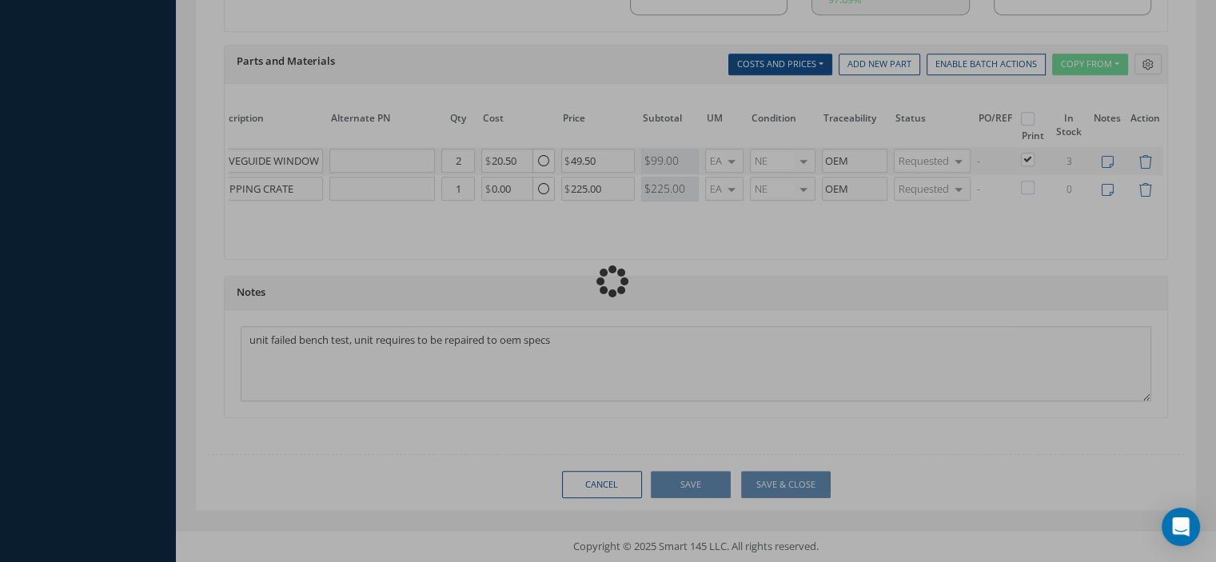
checkbox input "false"
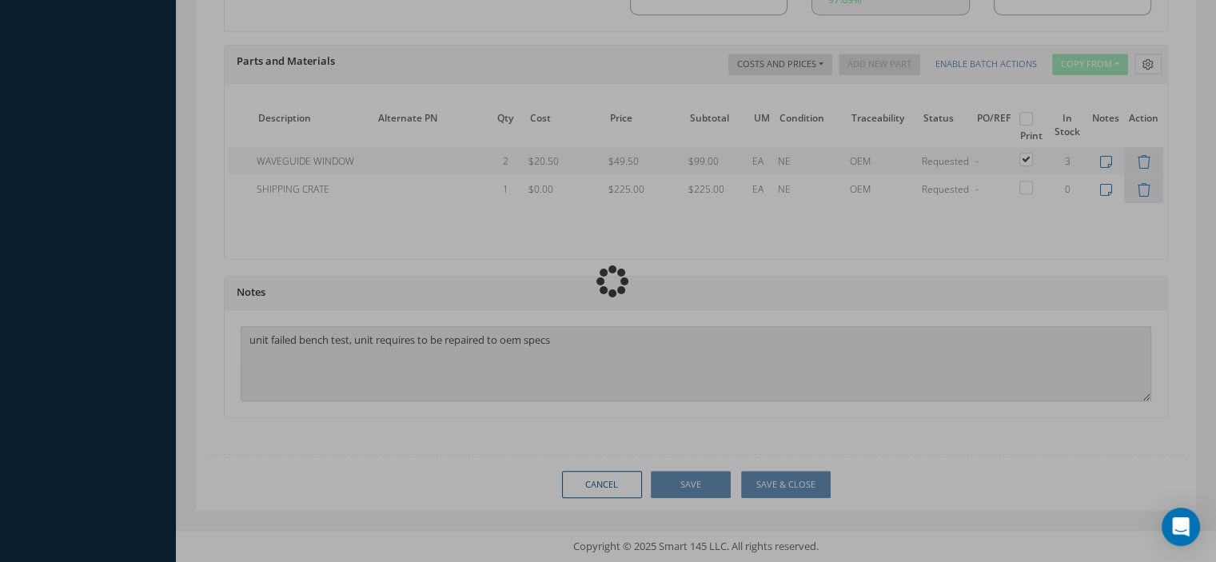
scroll to position [0, 102]
type input "COLLINS"
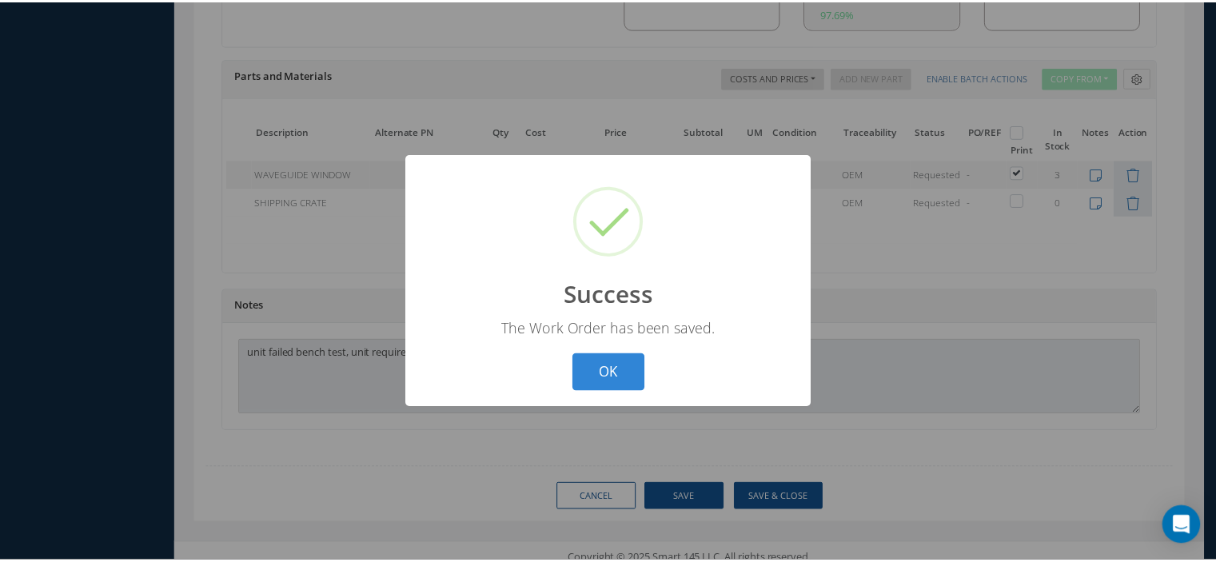
scroll to position [0, 90]
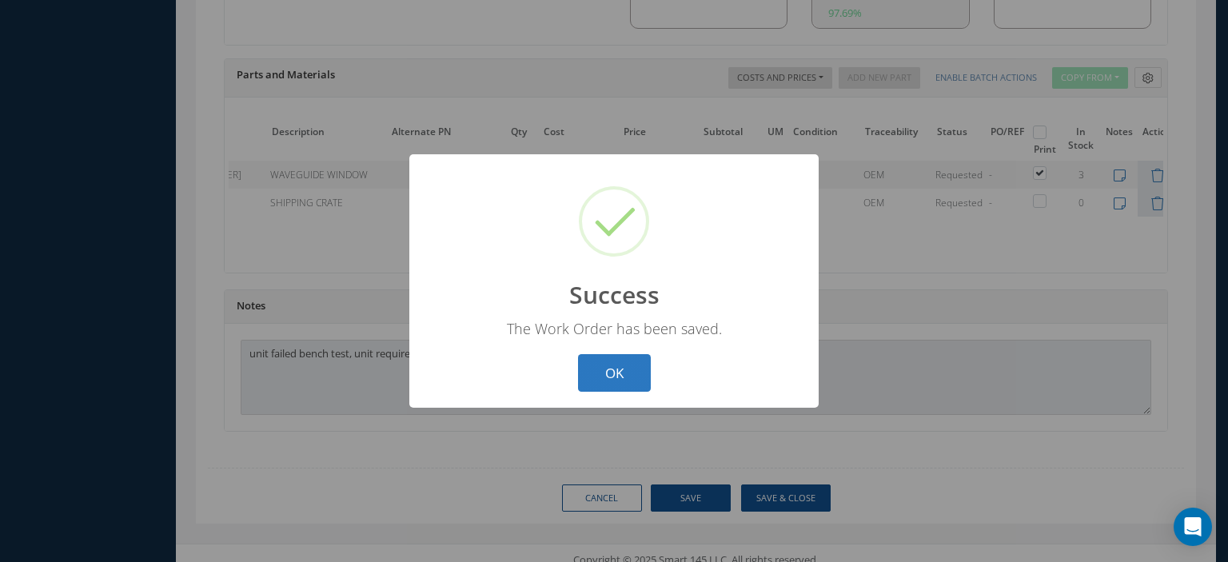
click at [614, 360] on button "OK" at bounding box center [614, 373] width 73 height 38
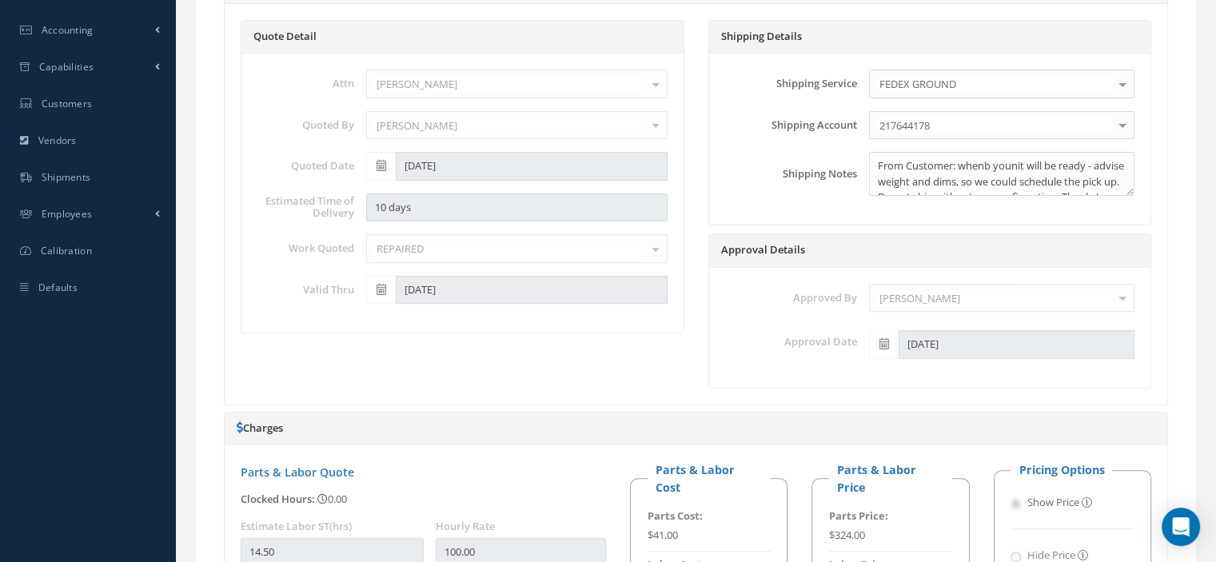
scroll to position [48, 0]
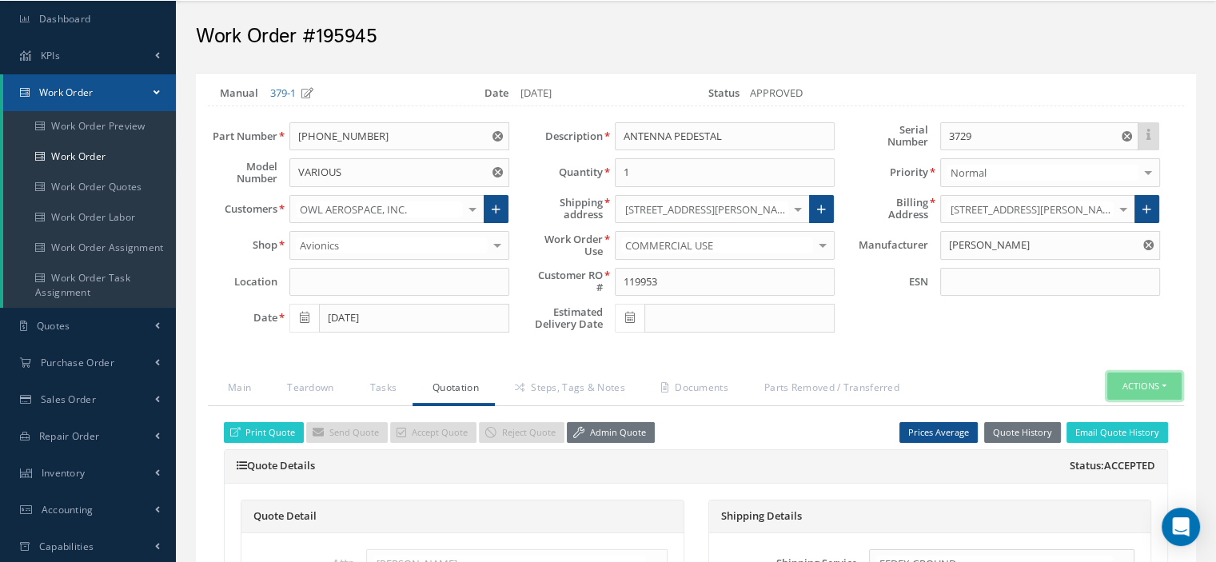
click at [1170, 381] on button "Actions" at bounding box center [1144, 386] width 74 height 28
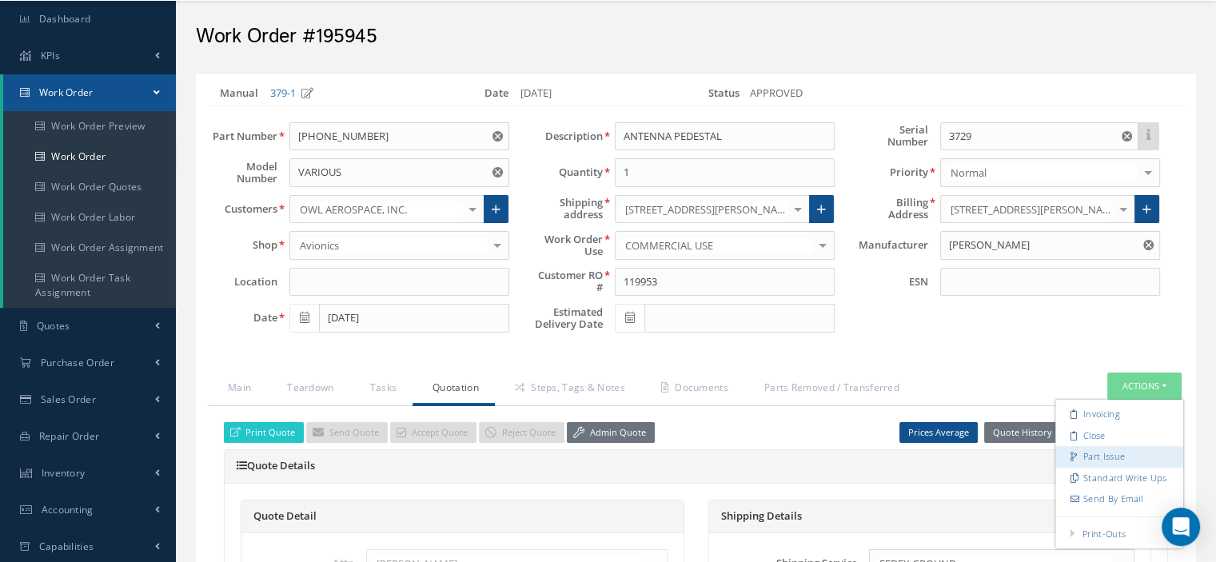
click at [1090, 450] on link "Part Issue" at bounding box center [1119, 457] width 128 height 22
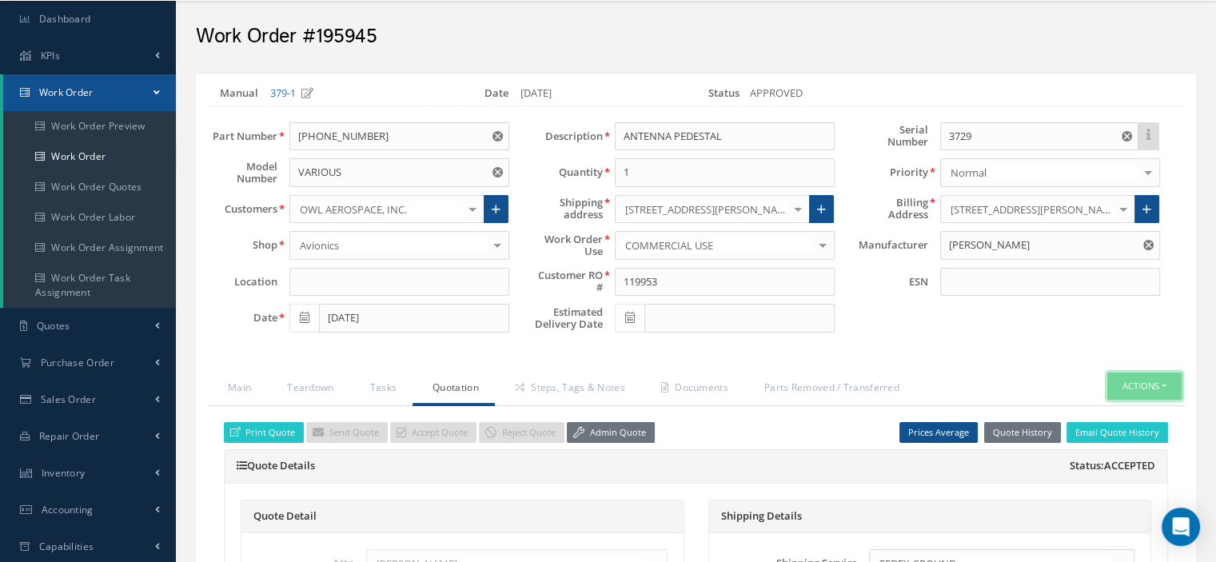
click at [1164, 388] on button "Actions" at bounding box center [1144, 386] width 74 height 28
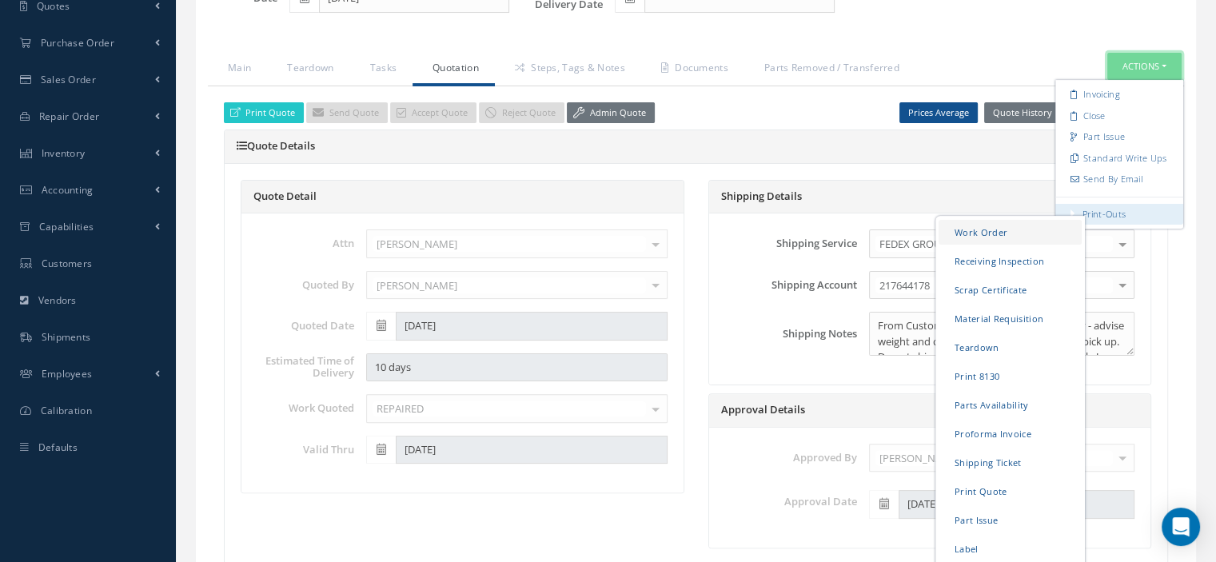
scroll to position [527, 0]
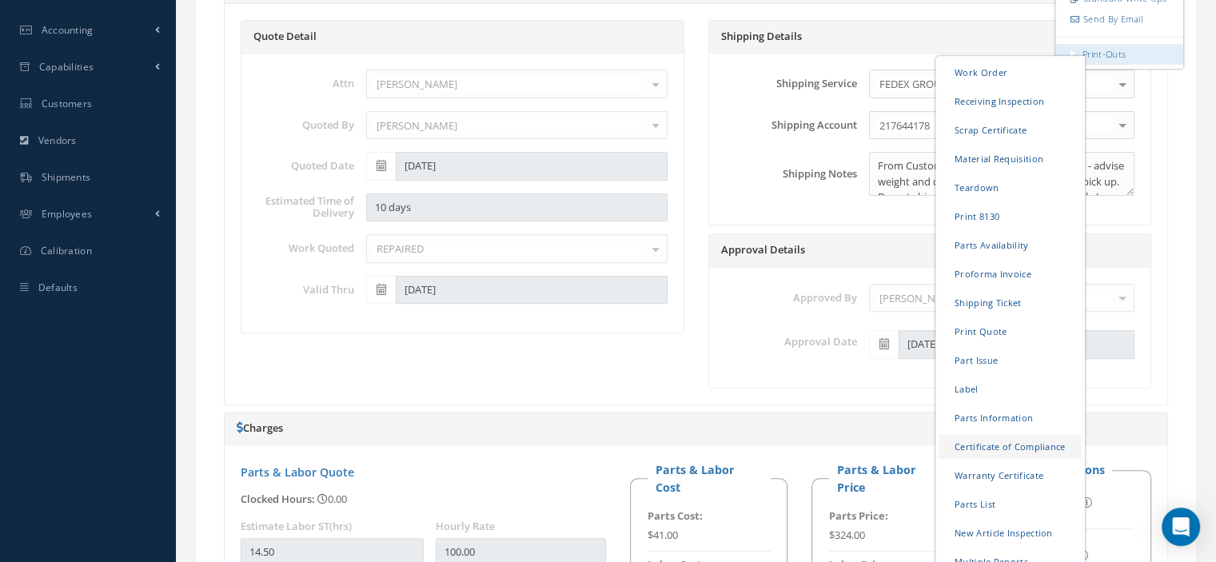
click at [1017, 438] on link "Certificate of Compliance" at bounding box center [1009, 445] width 143 height 25
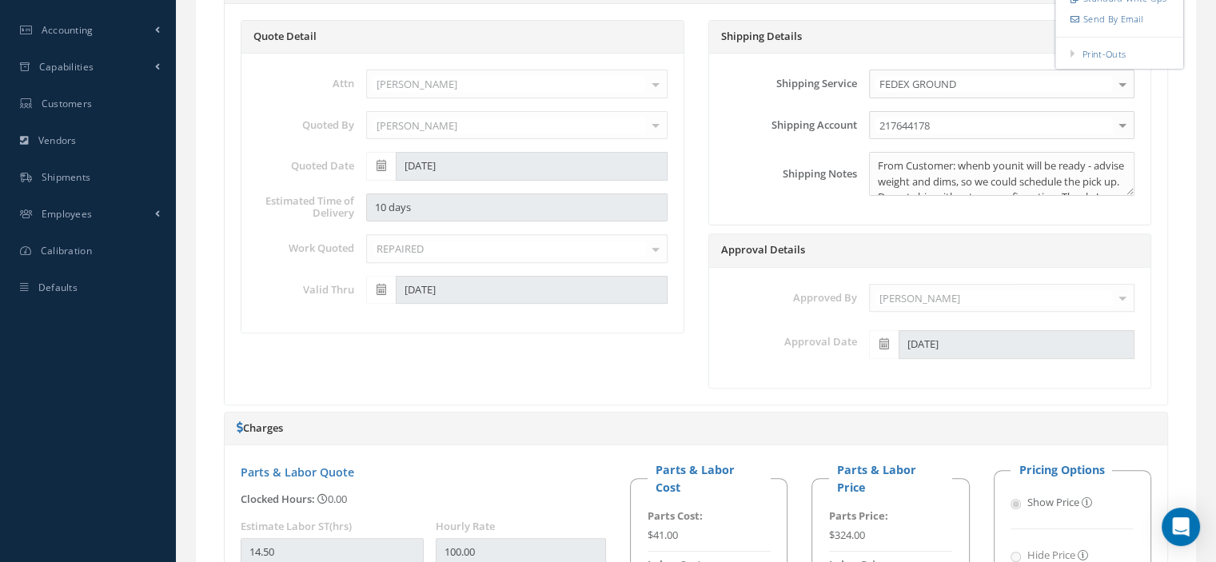
scroll to position [0, 0]
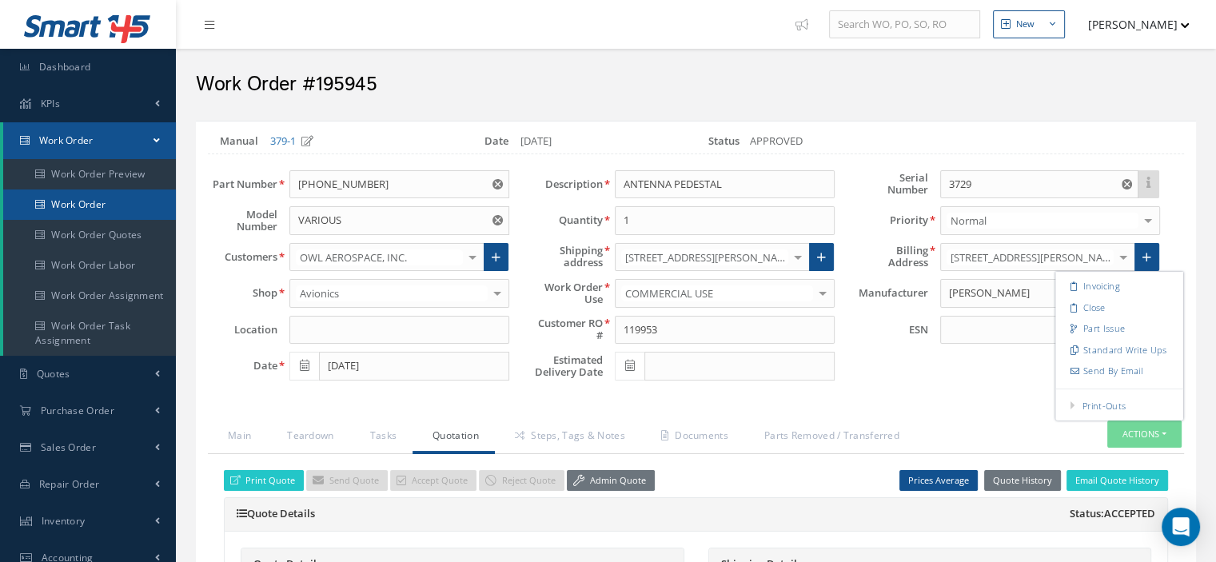
click at [103, 205] on link "Work Order" at bounding box center [89, 204] width 173 height 30
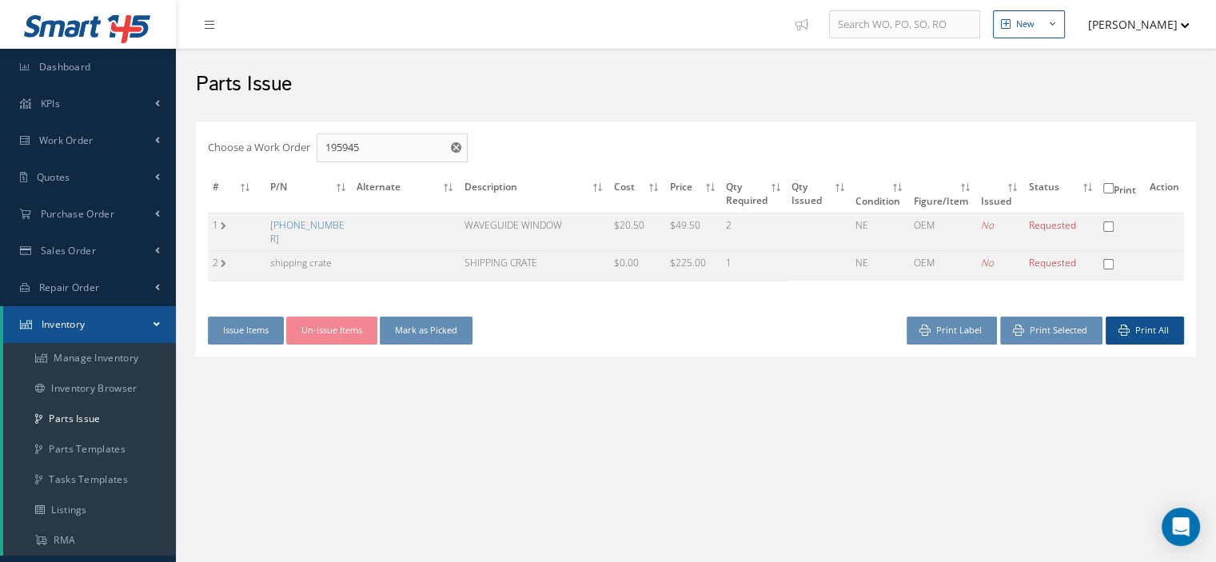
checkbox input "false"
click at [290, 218] on link "[PHONE_NUMBER]" at bounding box center [307, 231] width 74 height 27
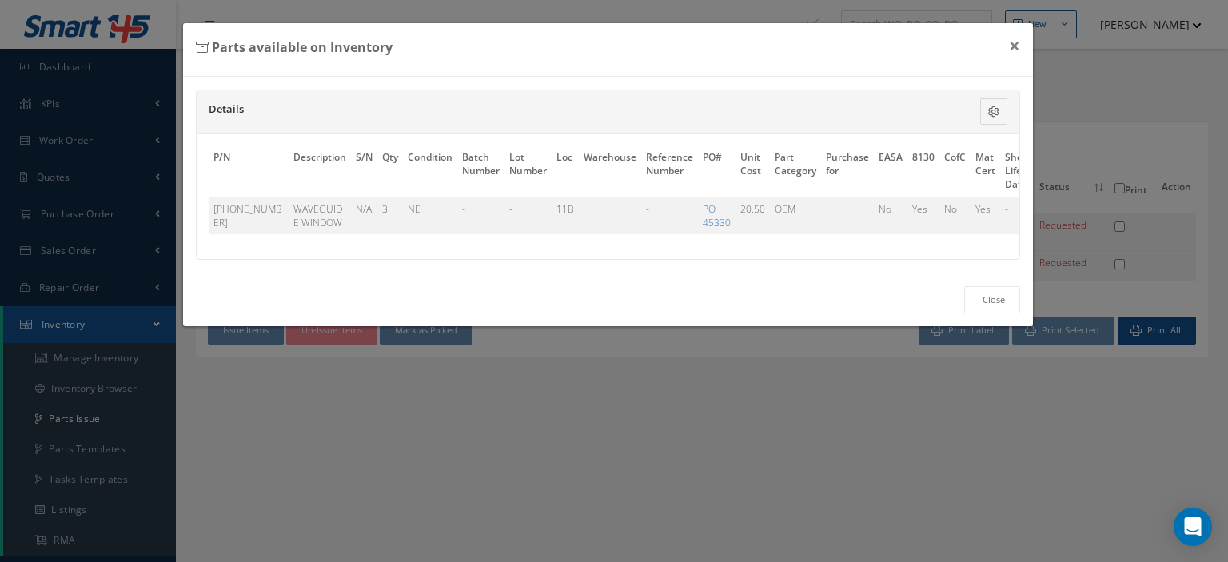
drag, startPoint x: 585, startPoint y: 296, endPoint x: 639, endPoint y: 301, distance: 54.6
click at [639, 301] on div "Close" at bounding box center [608, 300] width 850 height 54
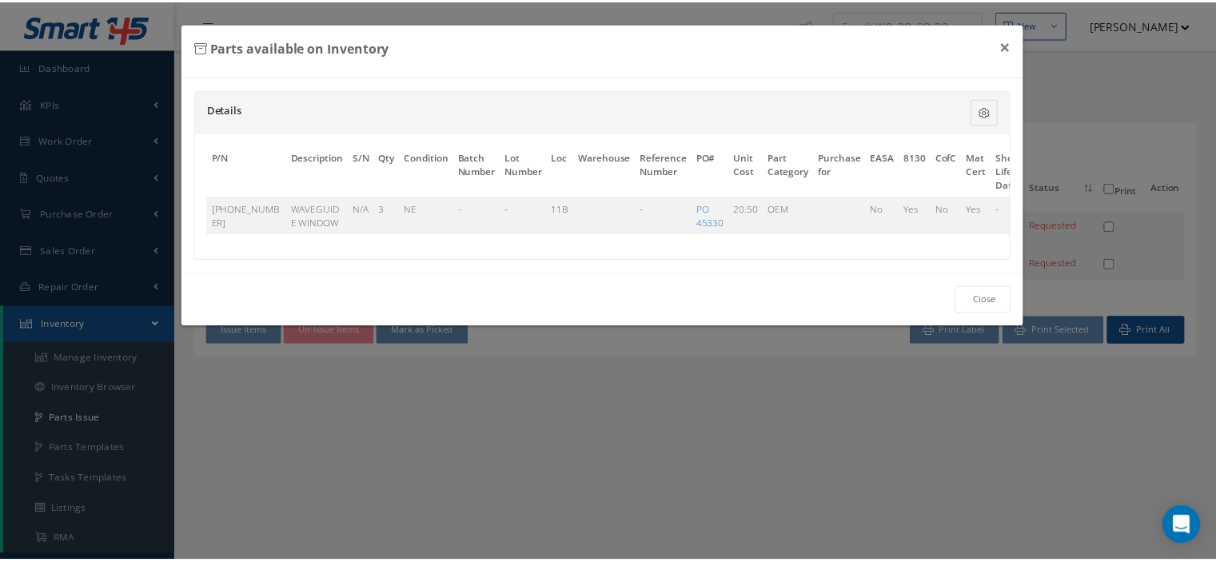
scroll to position [0, 99]
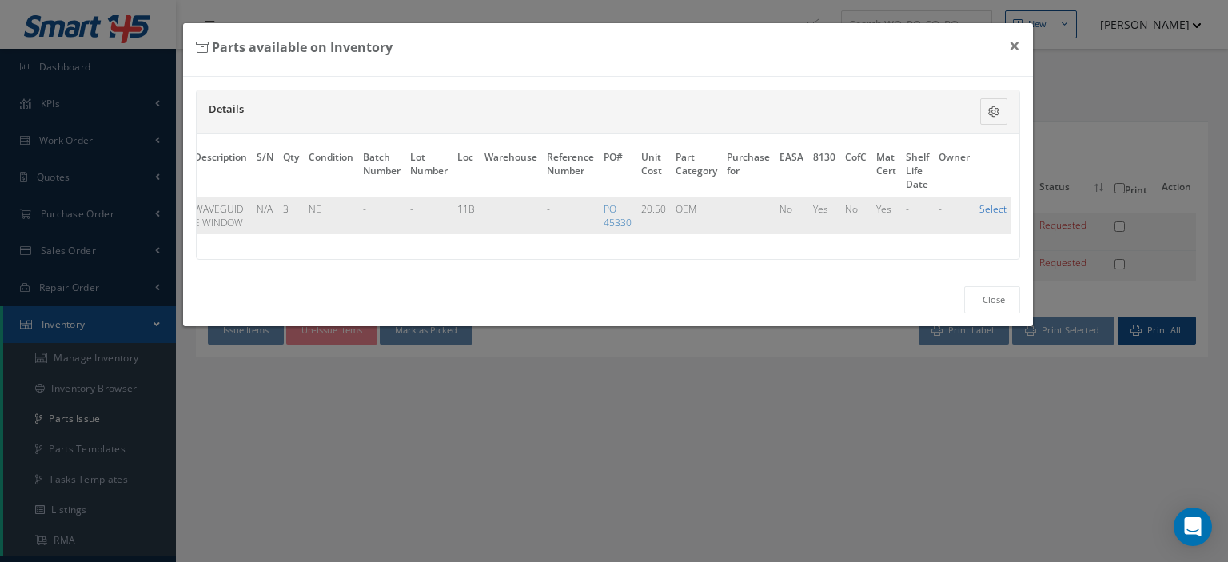
click at [991, 209] on link "Select" at bounding box center [992, 209] width 27 height 14
checkbox input "true"
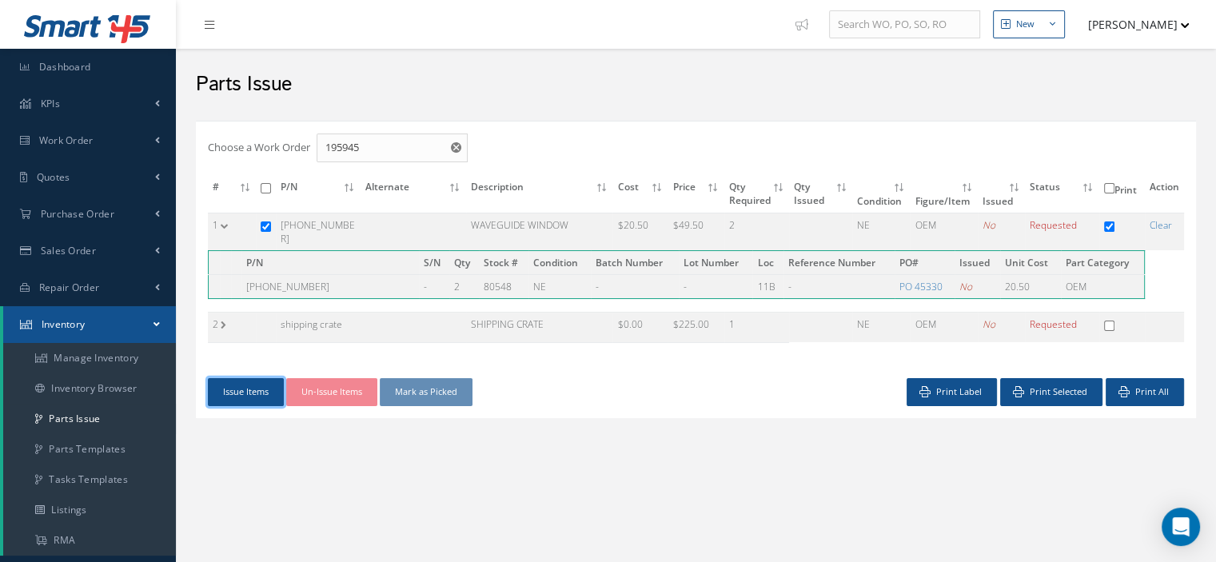
click at [251, 384] on button "Issue Items" at bounding box center [246, 392] width 76 height 28
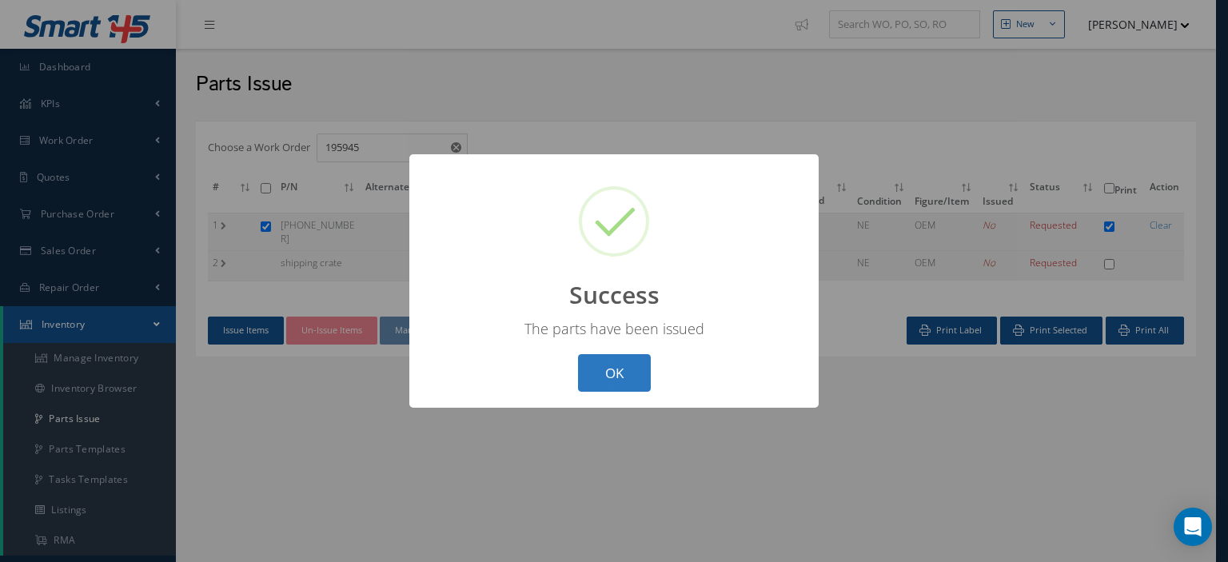
click at [588, 380] on button "OK" at bounding box center [614, 373] width 73 height 38
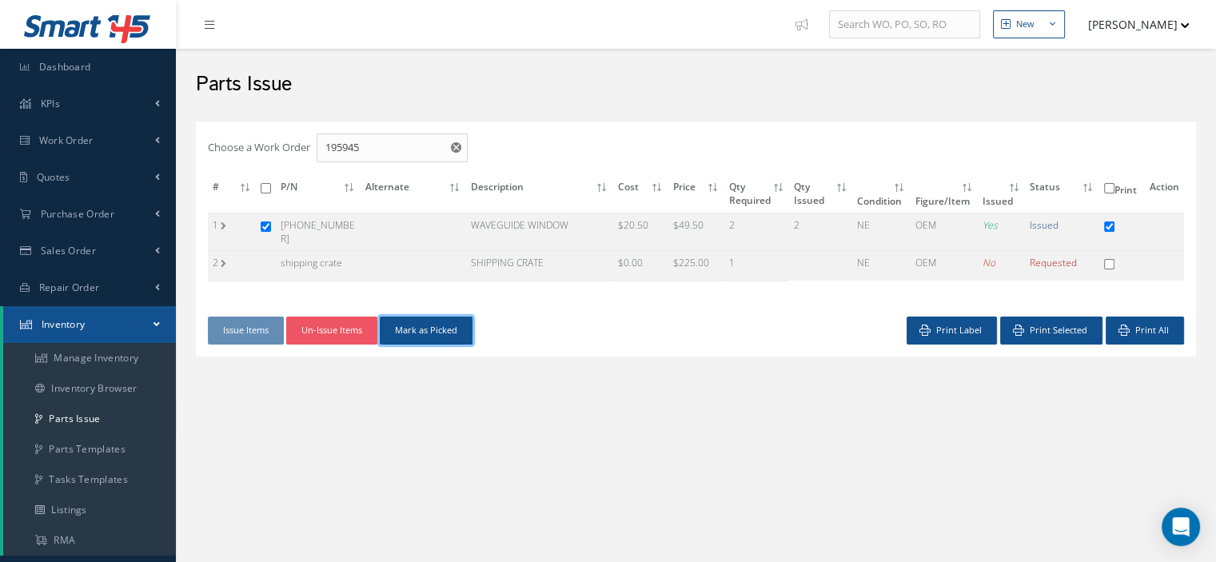
click at [437, 328] on button "Mark as Picked" at bounding box center [426, 330] width 93 height 28
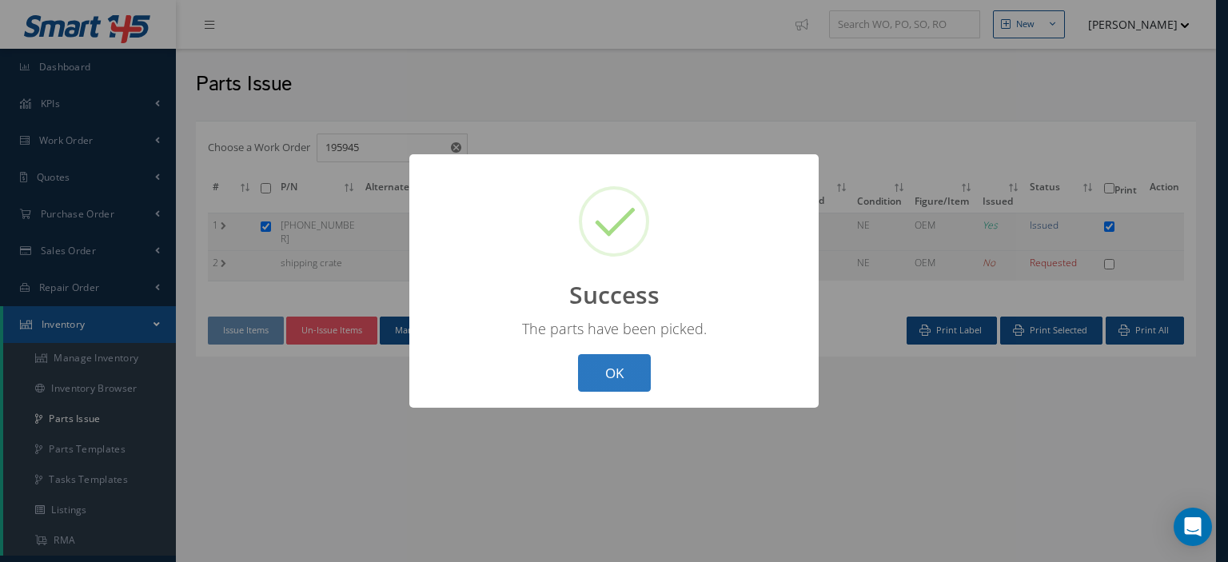
click at [610, 372] on button "OK" at bounding box center [614, 373] width 73 height 38
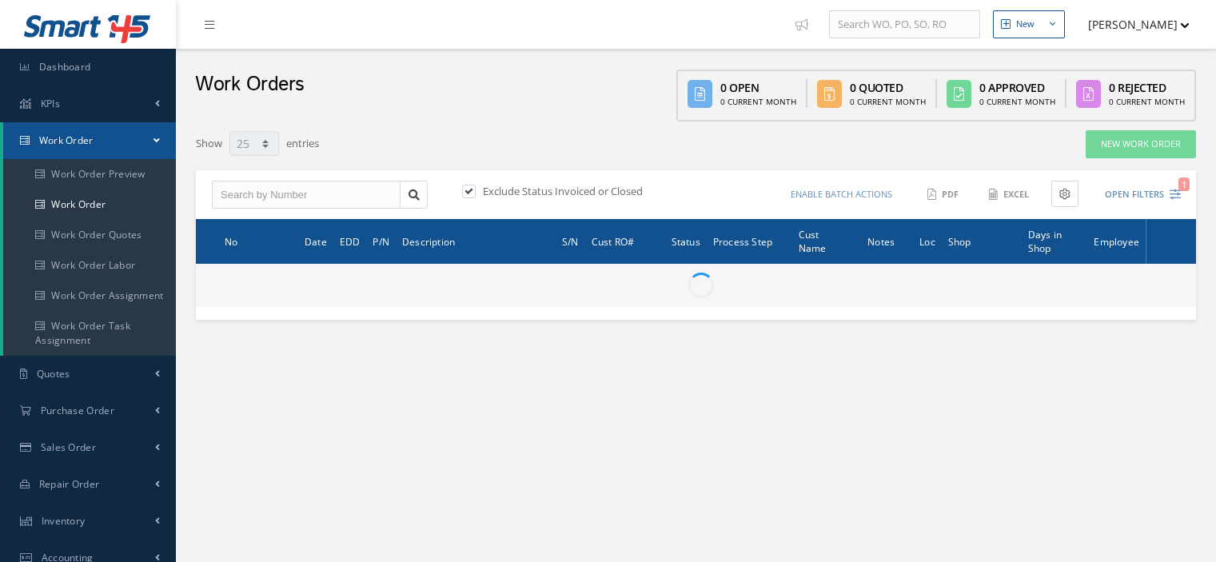
select select "25"
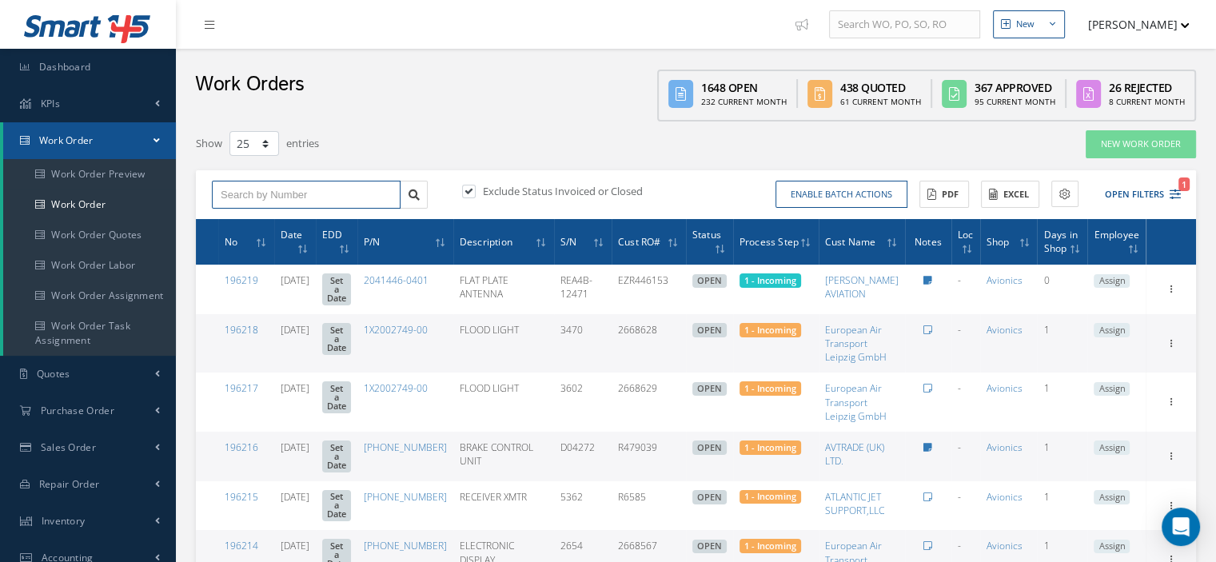
click at [336, 201] on input "text" at bounding box center [306, 195] width 189 height 29
type input "195945"
click at [405, 190] on link at bounding box center [414, 195] width 28 height 29
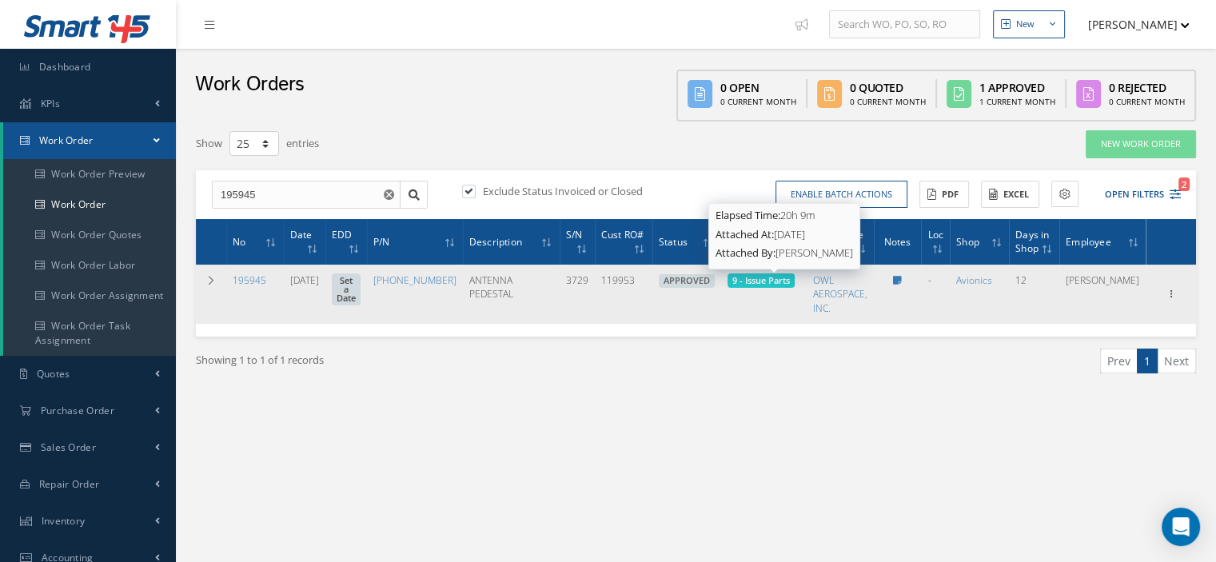
click at [754, 282] on span "9 - Issue Parts" at bounding box center [761, 280] width 58 height 12
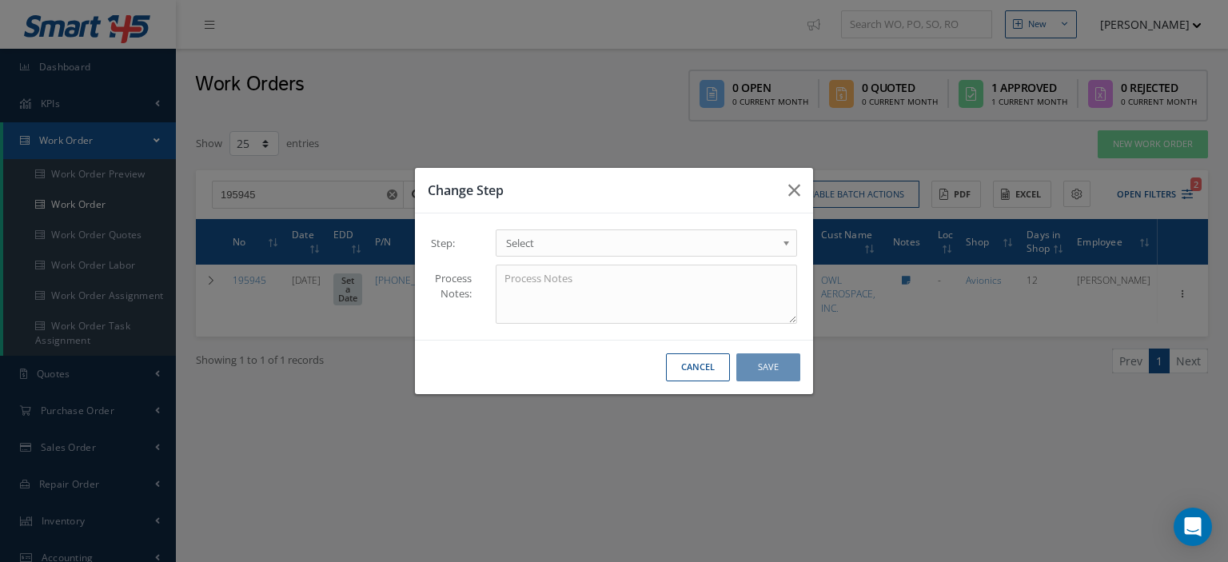
click at [744, 246] on span "Select" at bounding box center [641, 242] width 270 height 19
click at [783, 361] on button "Save" at bounding box center [768, 367] width 64 height 28
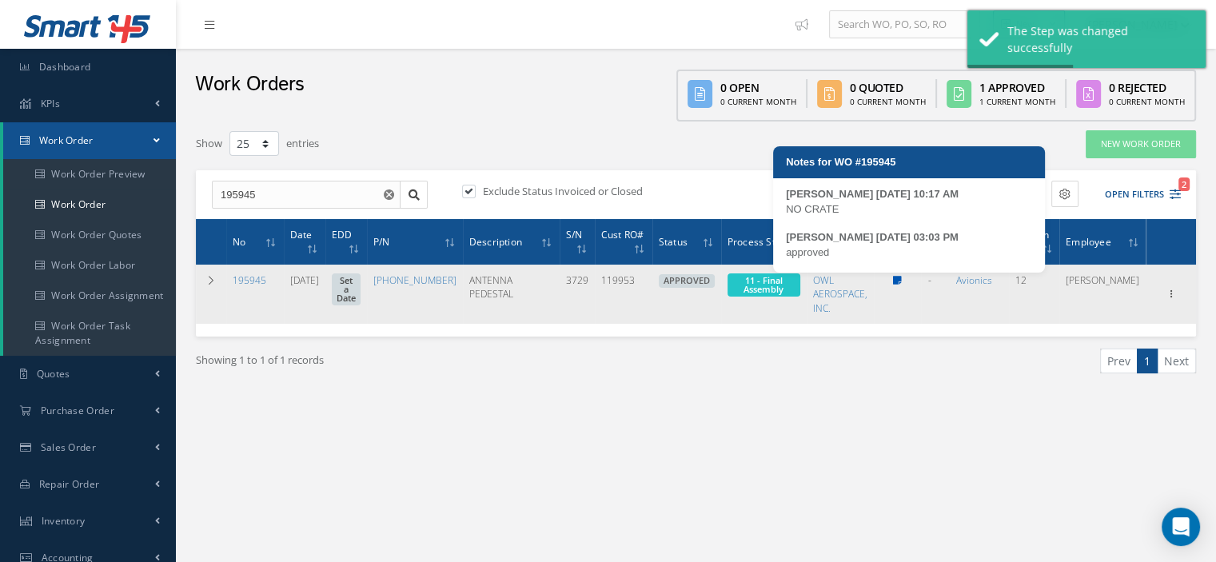
click at [901, 284] on icon at bounding box center [897, 281] width 9 height 10
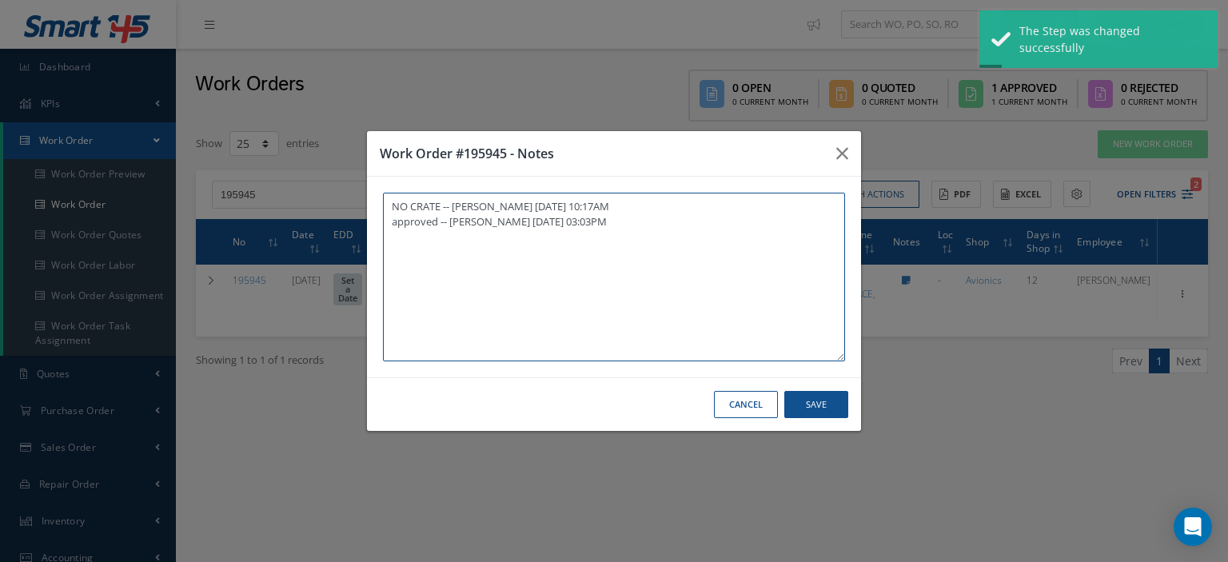
paste textarea "I already gave them to the technician"
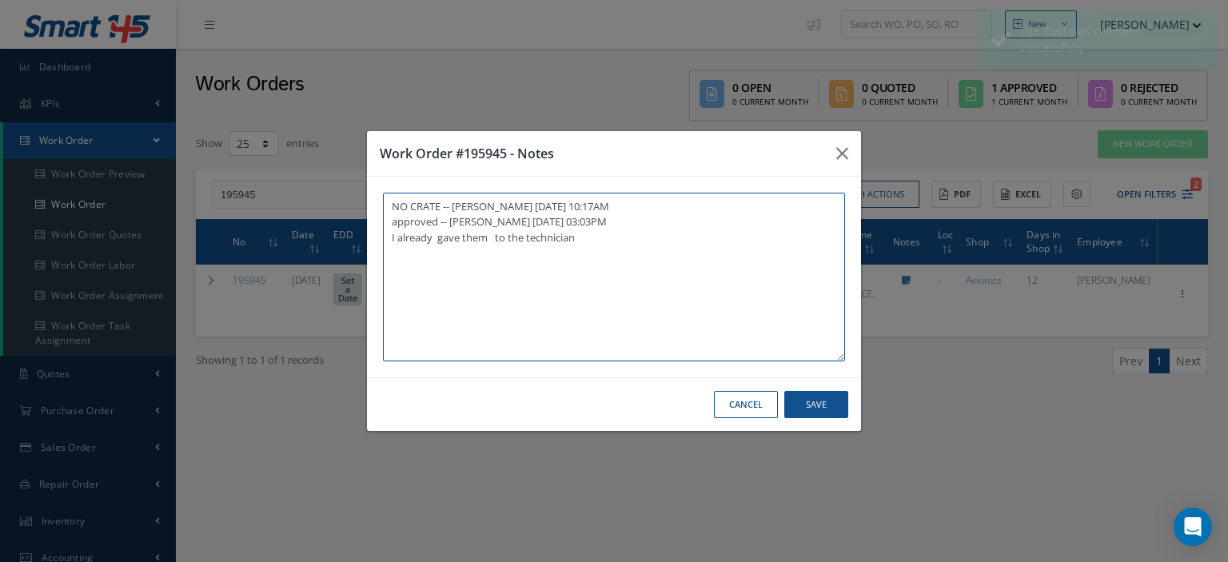
type textarea "NO CRATE -- [PERSON_NAME] [DATE] 10:17AM approved -- [PERSON_NAME] [DATE] 03:03…"
click at [830, 404] on button "Save" at bounding box center [816, 405] width 64 height 28
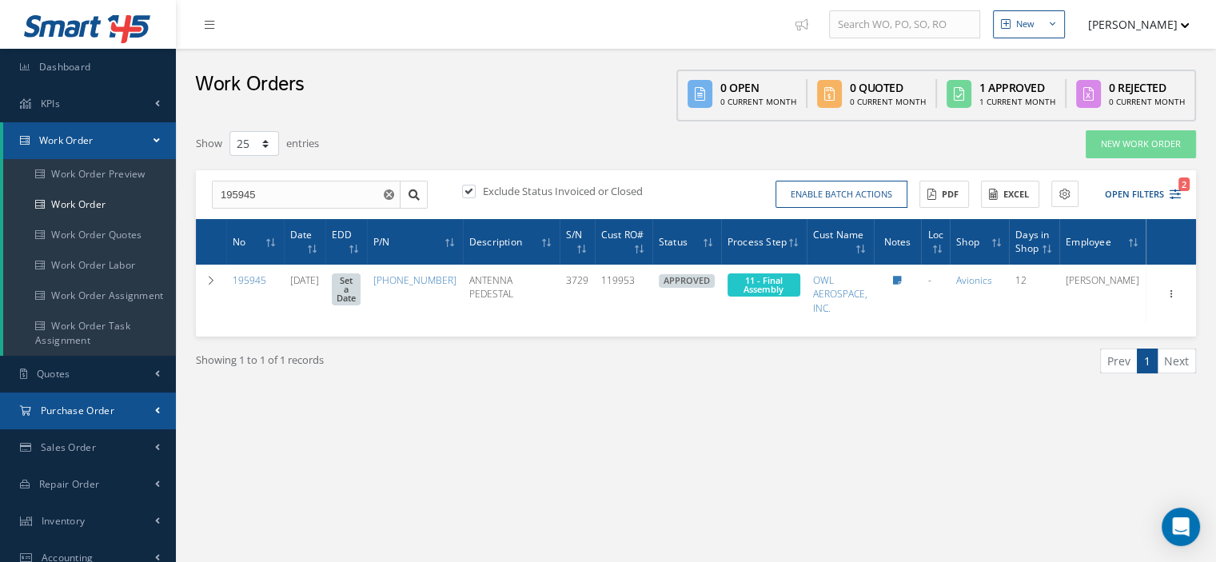
scroll to position [80, 0]
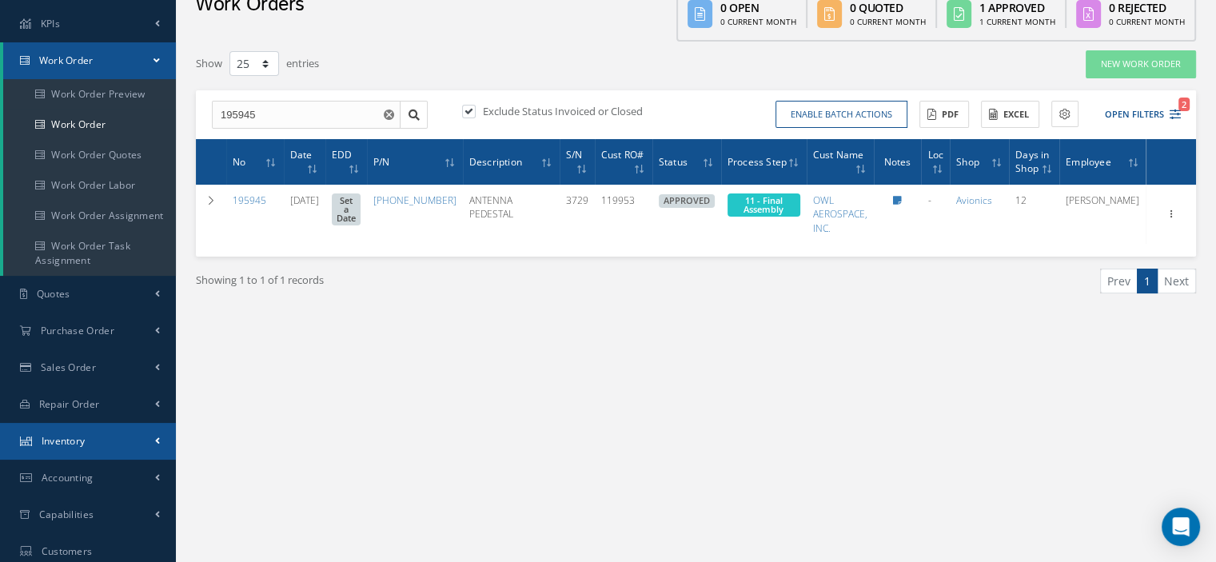
click at [79, 440] on span "Inventory" at bounding box center [64, 441] width 44 height 14
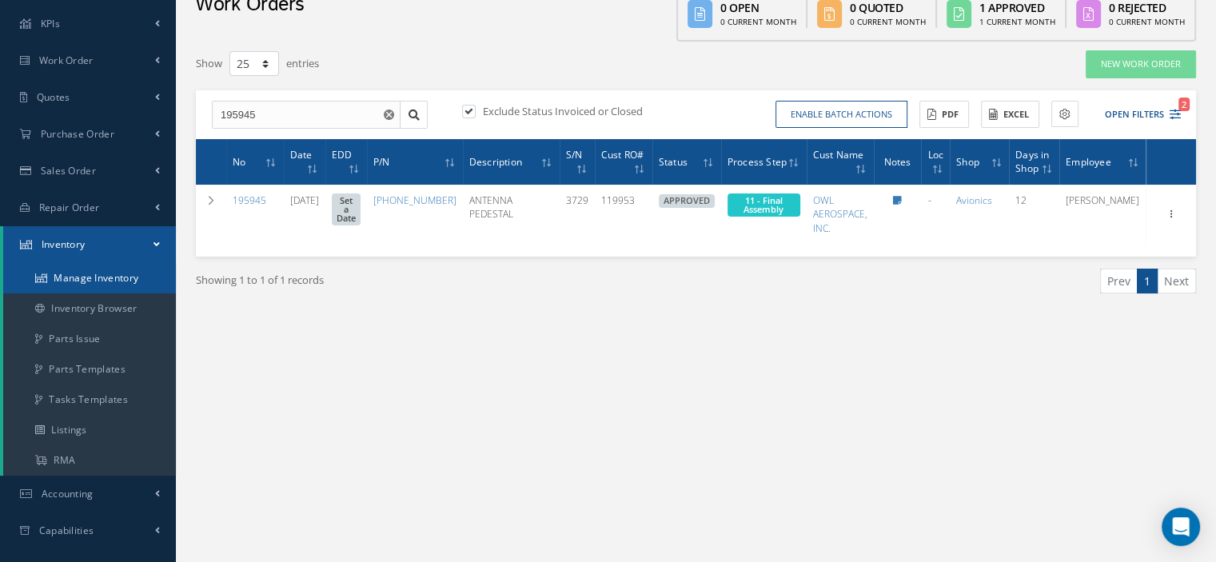
click at [99, 284] on link "Manage Inventory" at bounding box center [89, 278] width 173 height 30
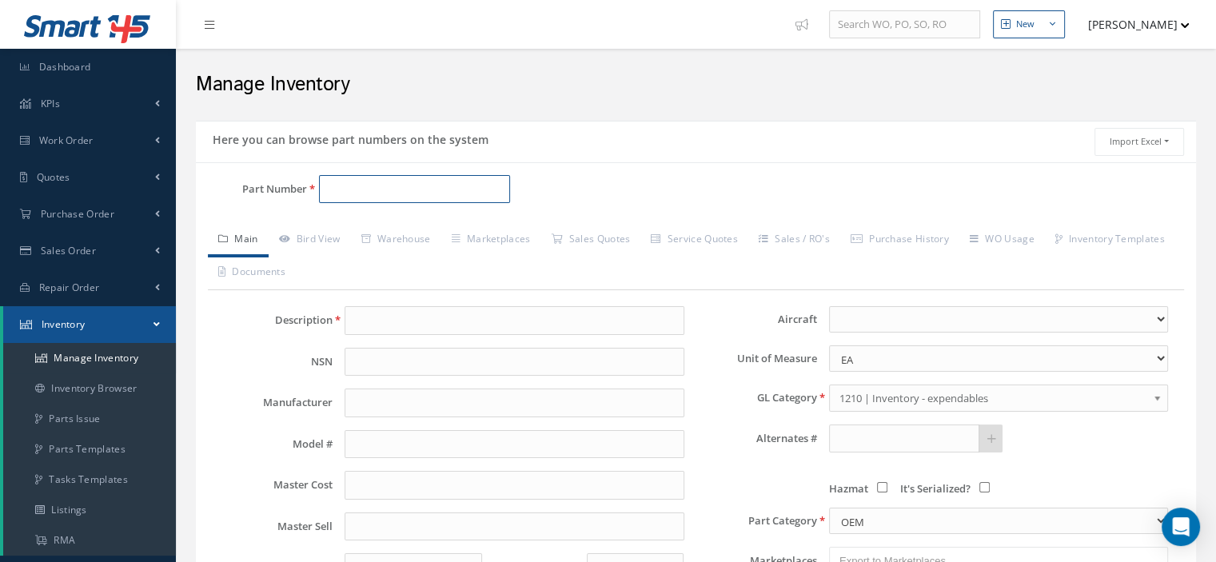
click at [380, 197] on input "Part Number" at bounding box center [414, 189] width 191 height 29
type input "[PHONE_NUMBER]"
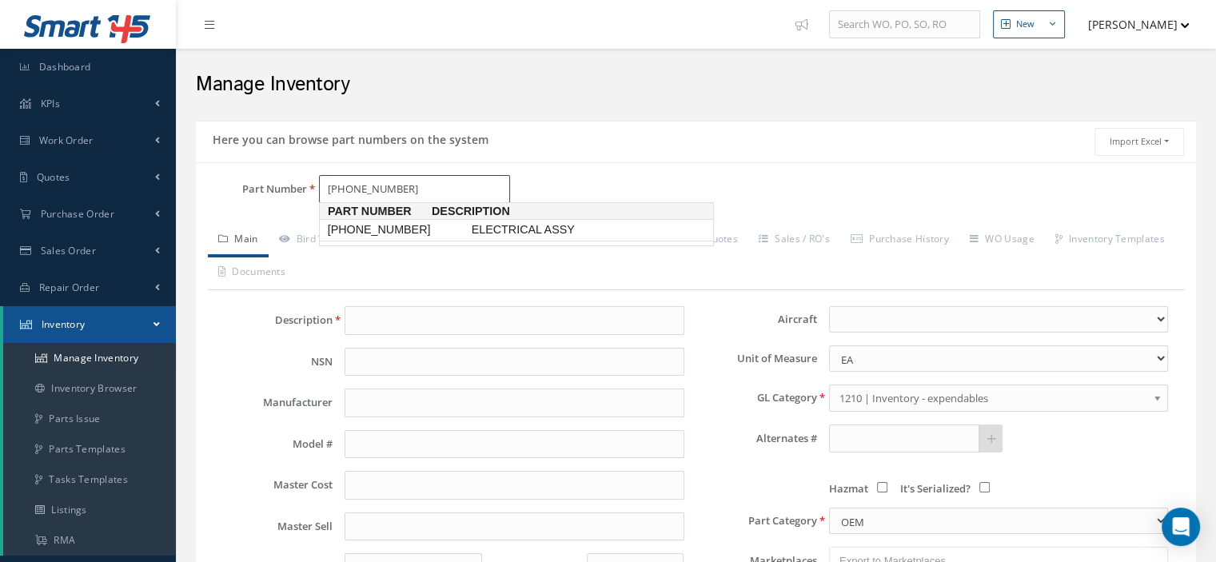
click at [392, 229] on span "[PHONE_NUMBER]" at bounding box center [396, 229] width 144 height 17
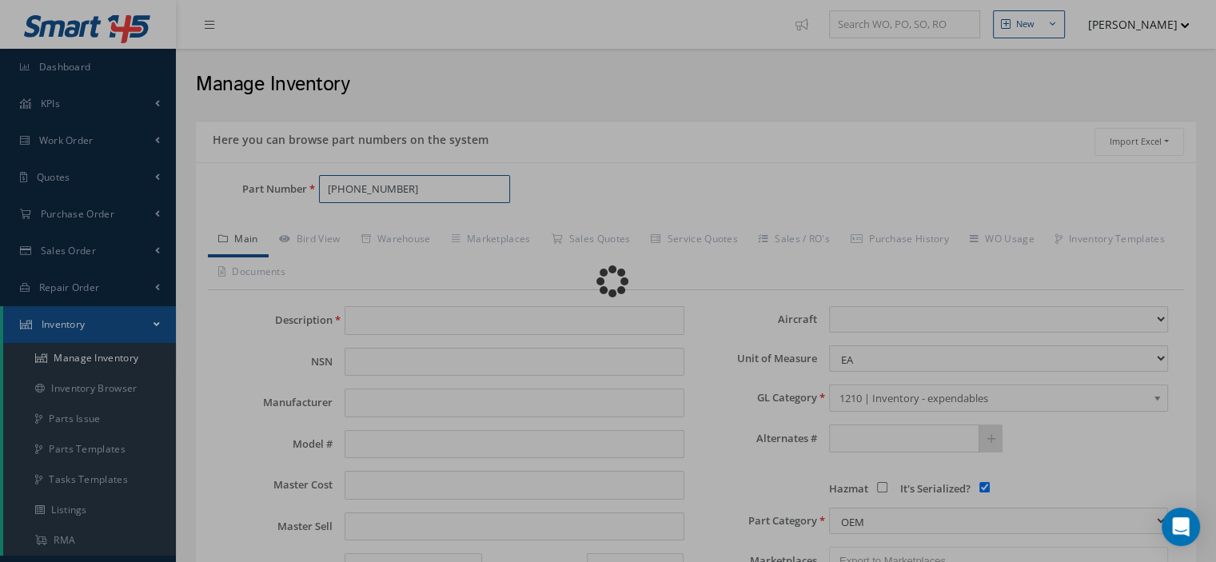
type input "ELECTRICAL ASSY"
type input "CUSTOM"
type input "0.00"
select select
checkbox input "true"
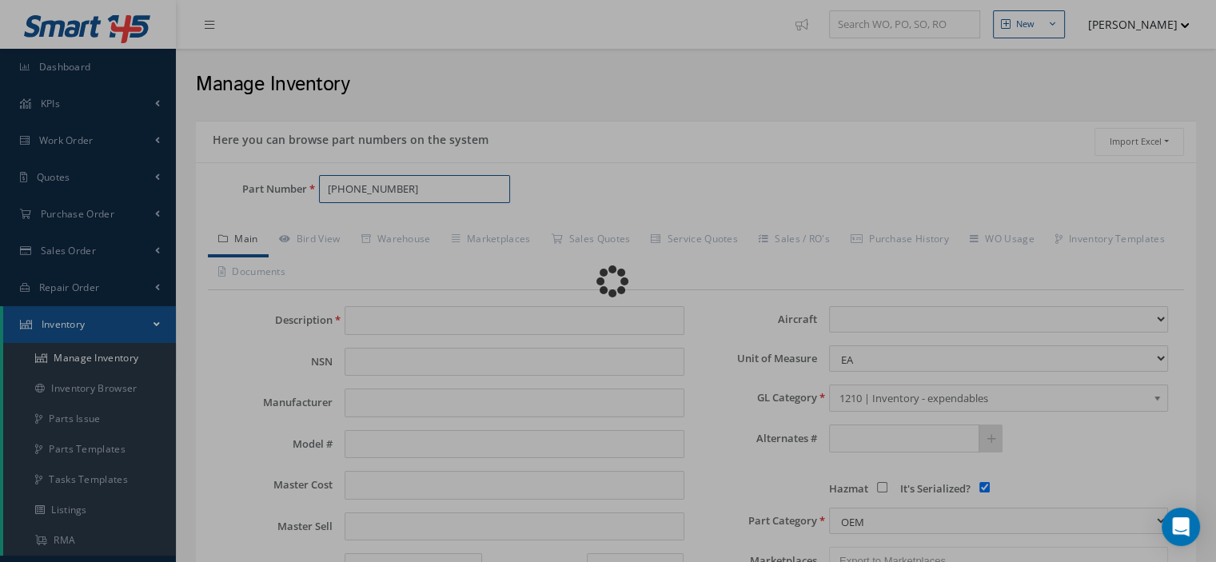
type textarea "FOR P/N 7G1018 & 60B92400-7"
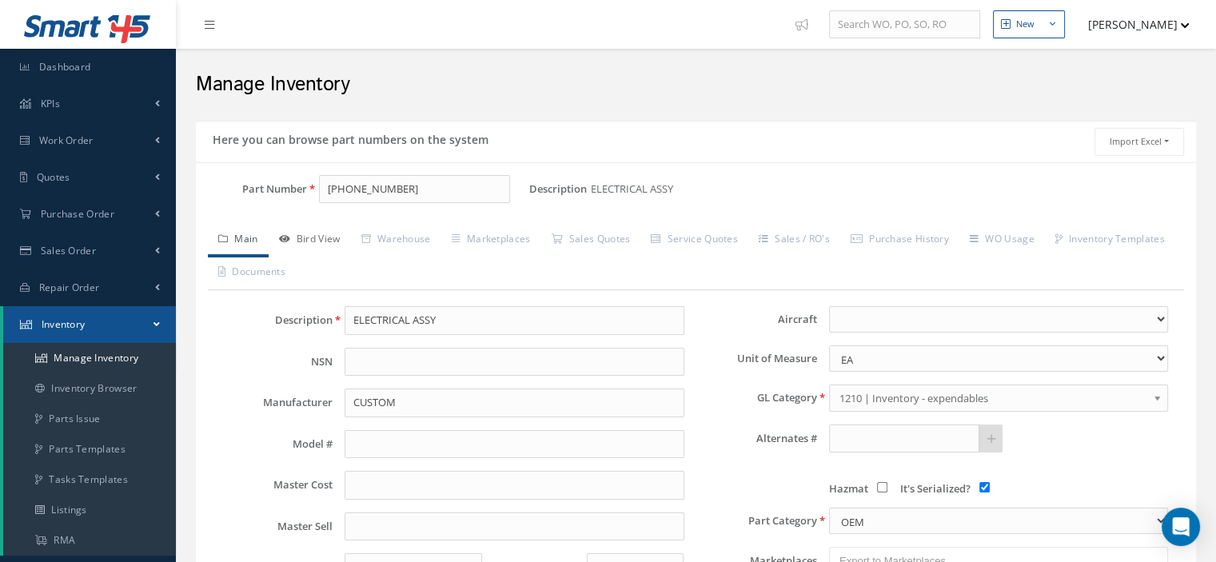
click at [338, 239] on link "Bird View" at bounding box center [310, 241] width 82 height 34
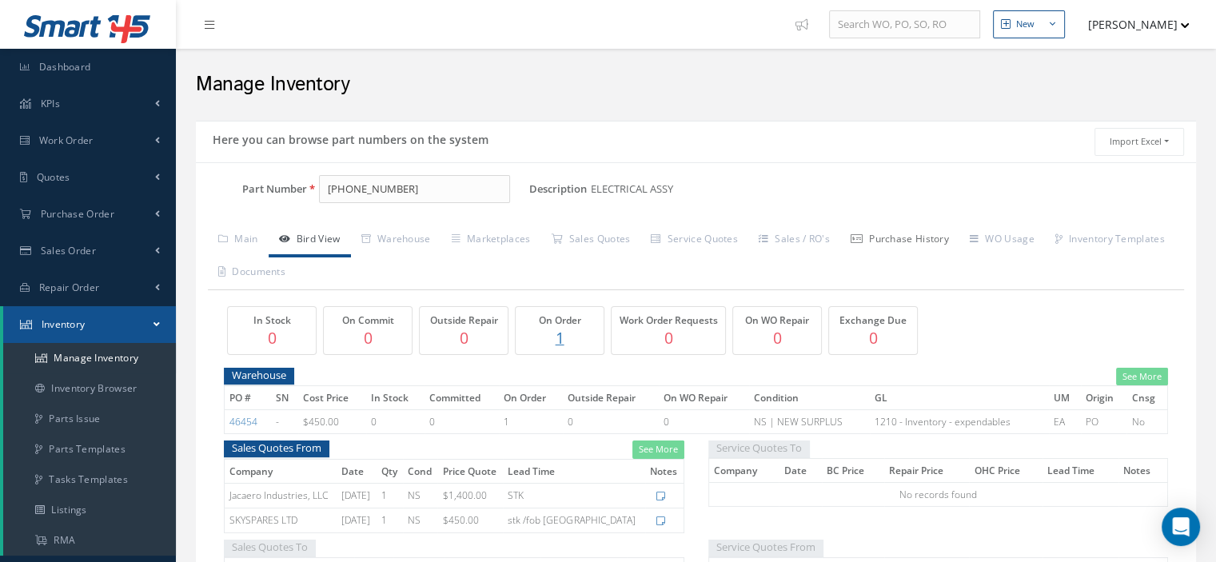
click at [889, 242] on link "Purchase History" at bounding box center [899, 241] width 119 height 34
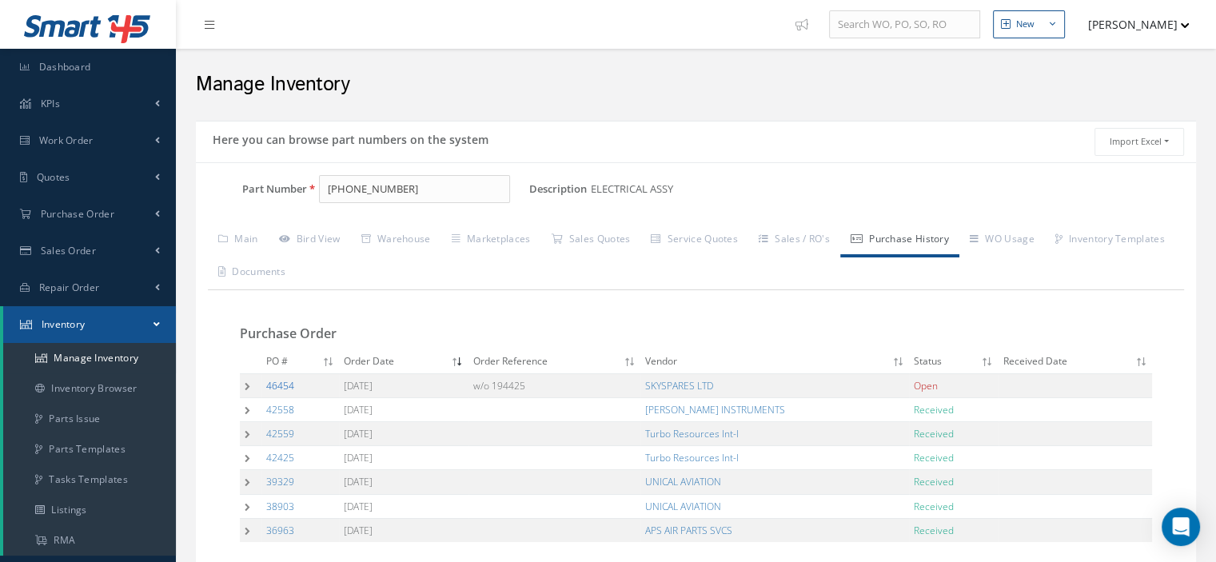
click at [280, 387] on link "46454" at bounding box center [280, 386] width 28 height 14
drag, startPoint x: 402, startPoint y: 192, endPoint x: 253, endPoint y: 204, distance: 149.9
click at [254, 204] on div "Part Number [PHONE_NUMBER]" at bounding box center [362, 196] width 333 height 42
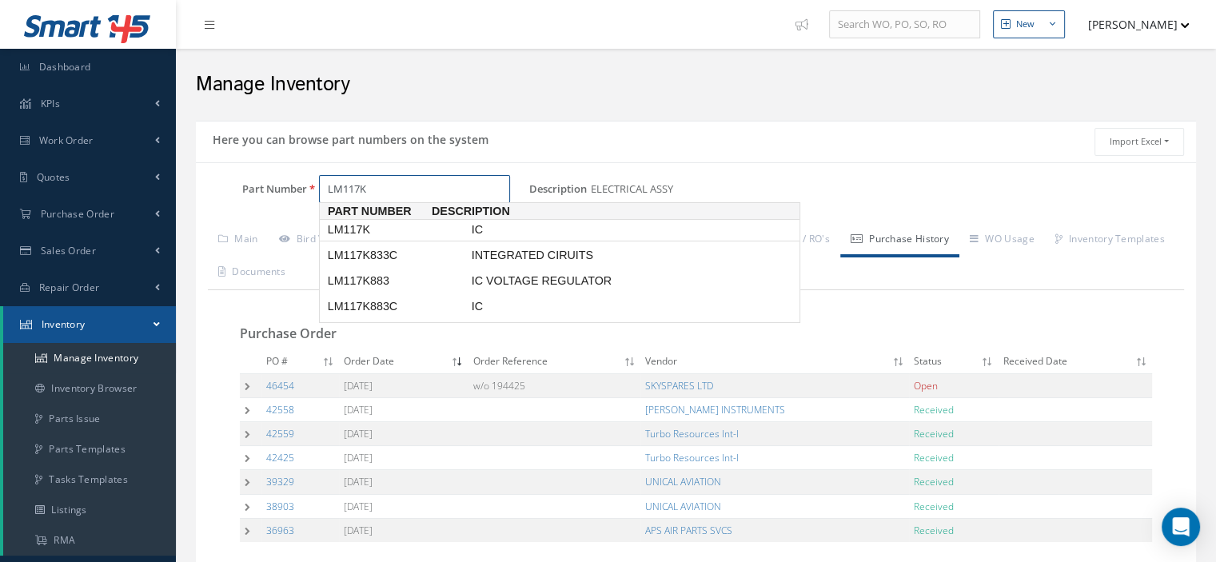
click at [368, 223] on span "LM117K" at bounding box center [396, 229] width 144 height 17
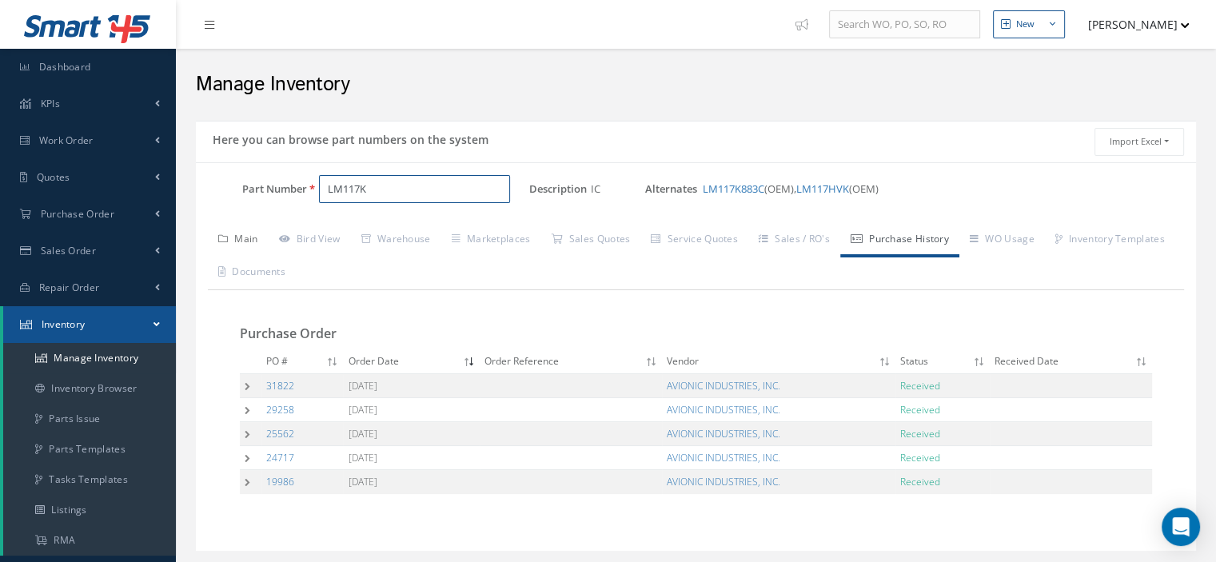
type input "LM117K"
click at [243, 244] on link "Main" at bounding box center [238, 241] width 61 height 34
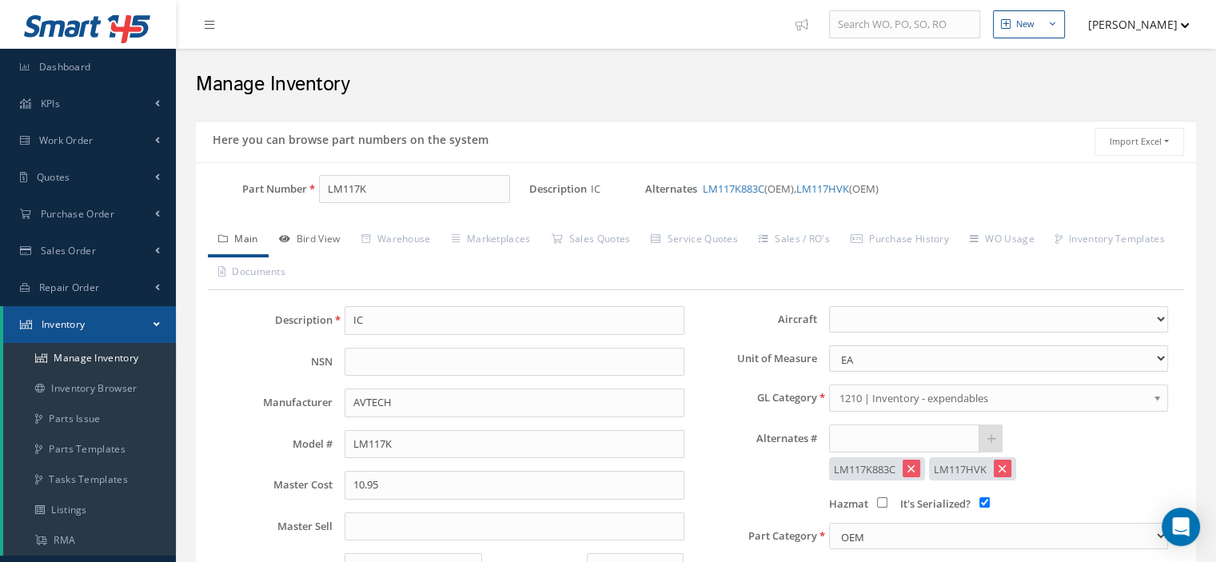
click at [310, 243] on link "Bird View" at bounding box center [310, 241] width 82 height 34
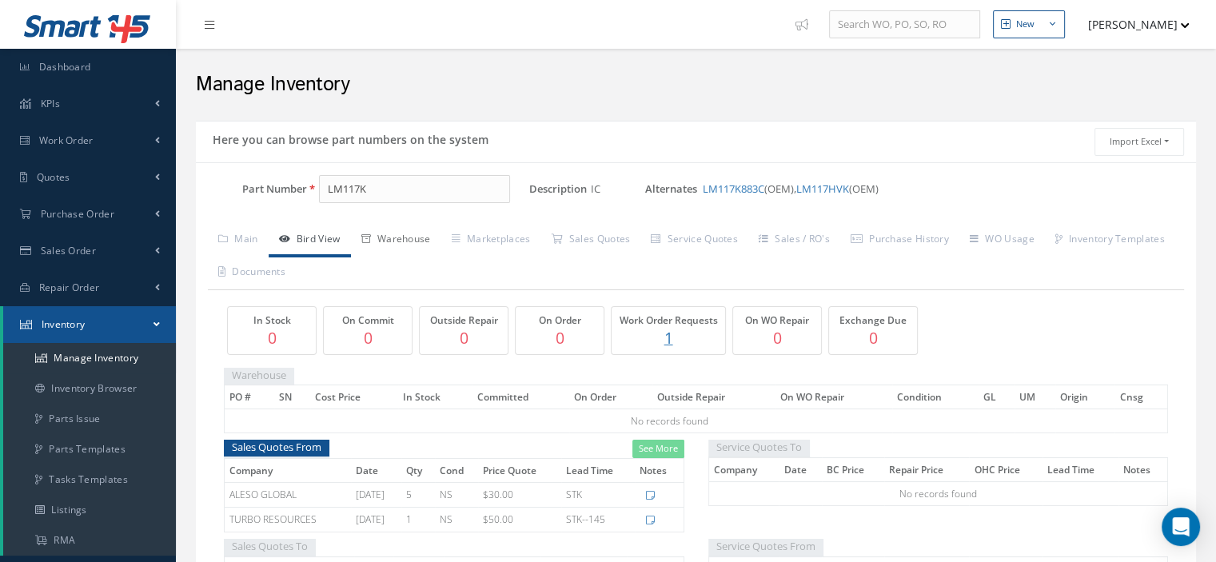
click at [400, 237] on link "Warehouse" at bounding box center [396, 241] width 90 height 34
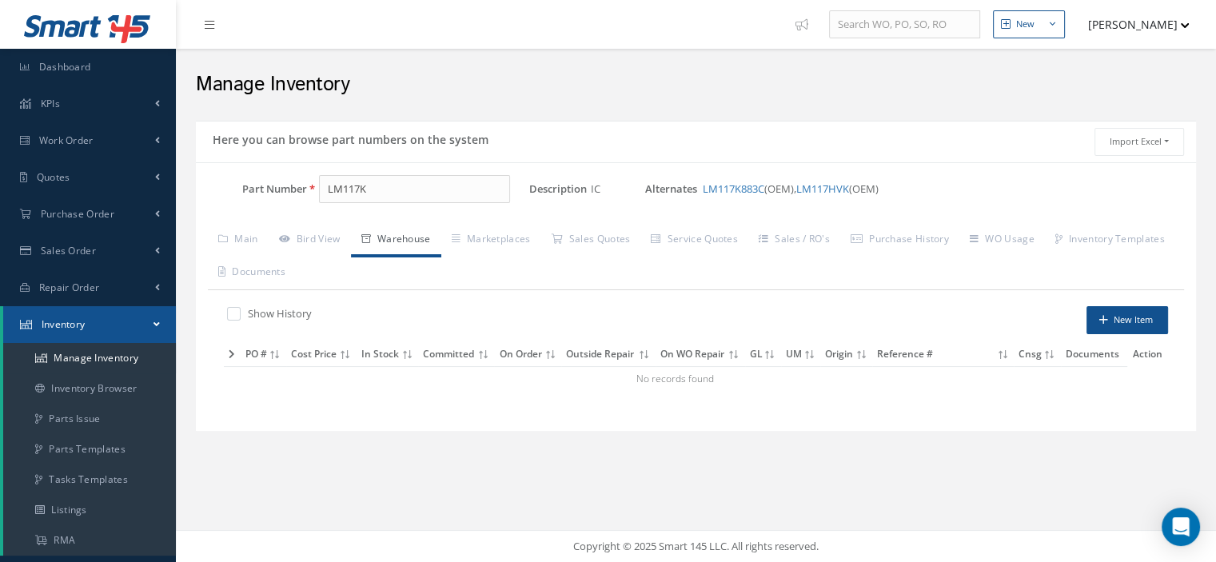
click at [240, 310] on label at bounding box center [242, 313] width 4 height 14
click at [237, 310] on input "checkbox" at bounding box center [232, 315] width 10 height 10
checkbox input "true"
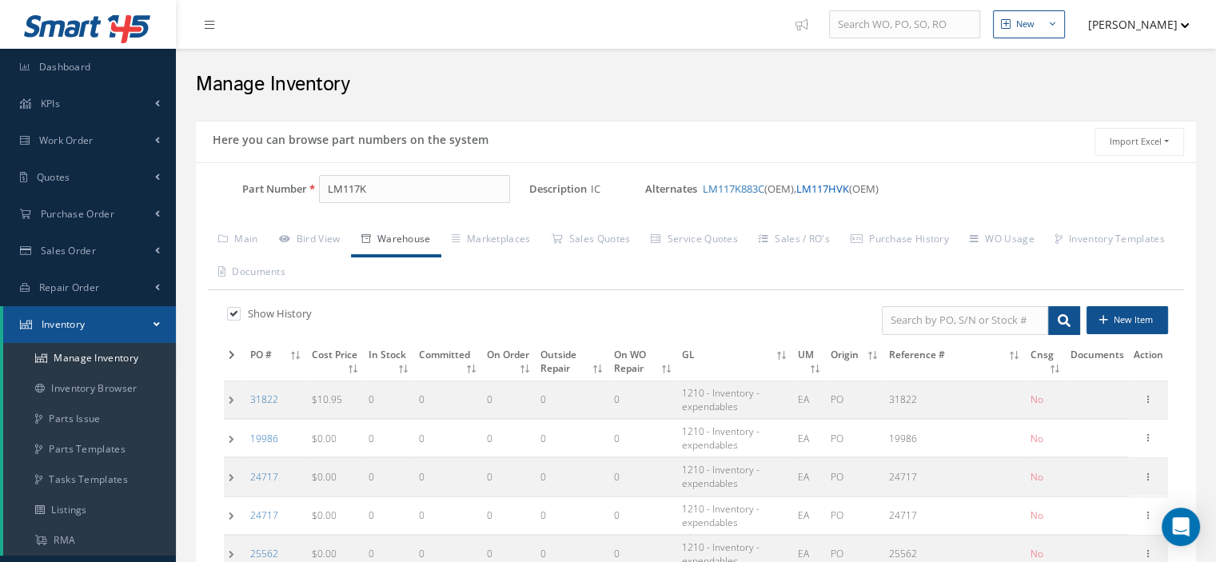
click at [844, 190] on link "LM117HVK" at bounding box center [822, 188] width 53 height 14
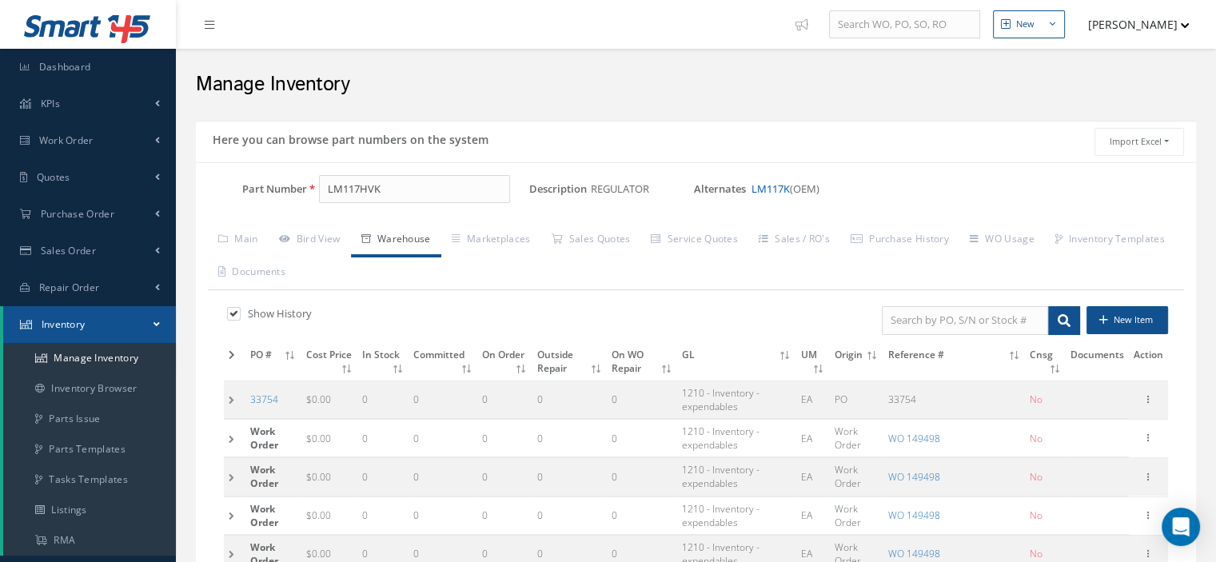
click at [782, 181] on link "LM117K" at bounding box center [770, 188] width 38 height 14
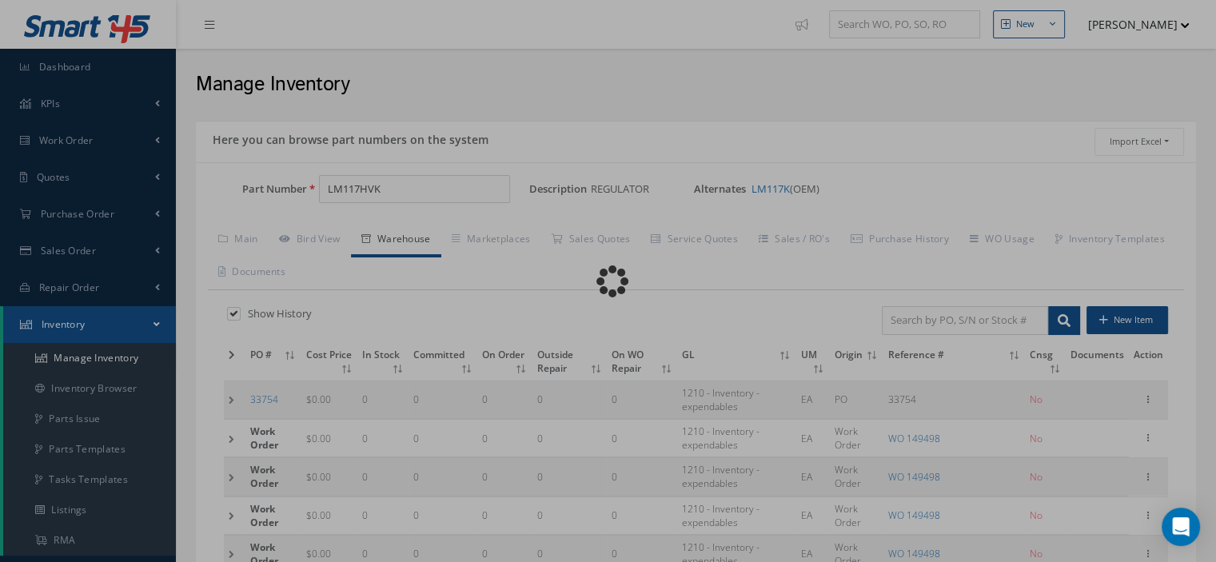
type input "LM117K"
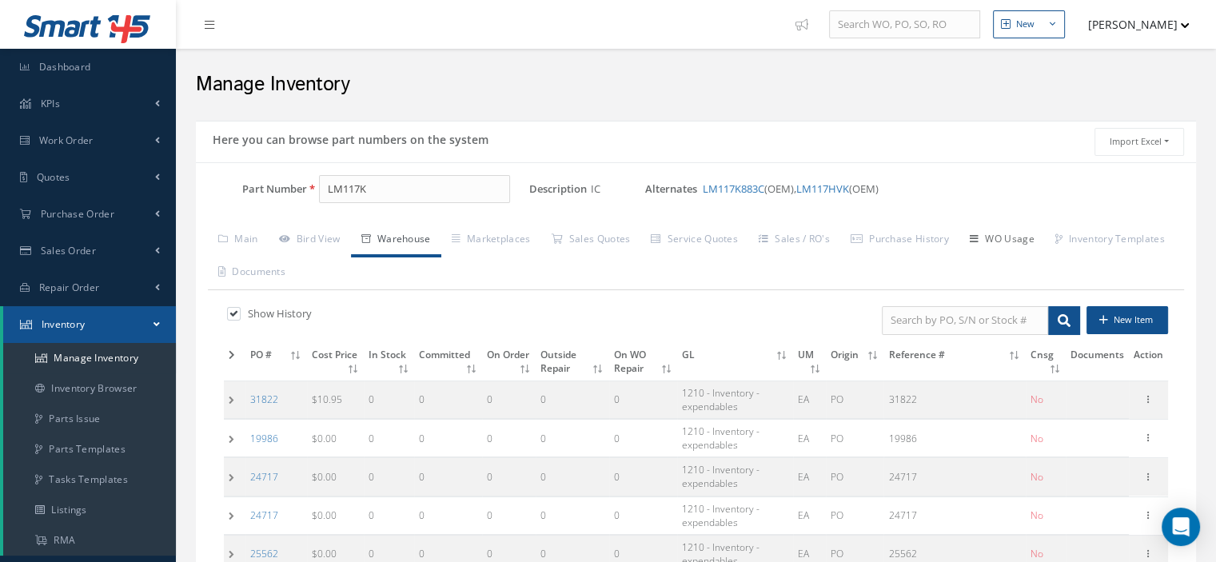
click at [1026, 241] on link "WO Usage" at bounding box center [1002, 241] width 86 height 34
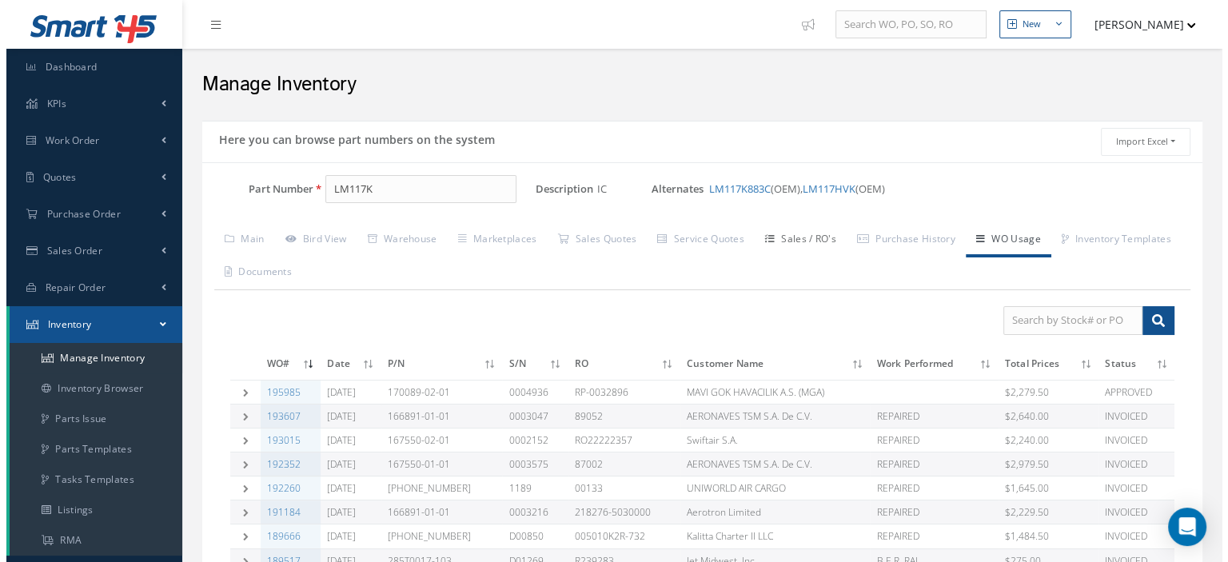
scroll to position [80, 0]
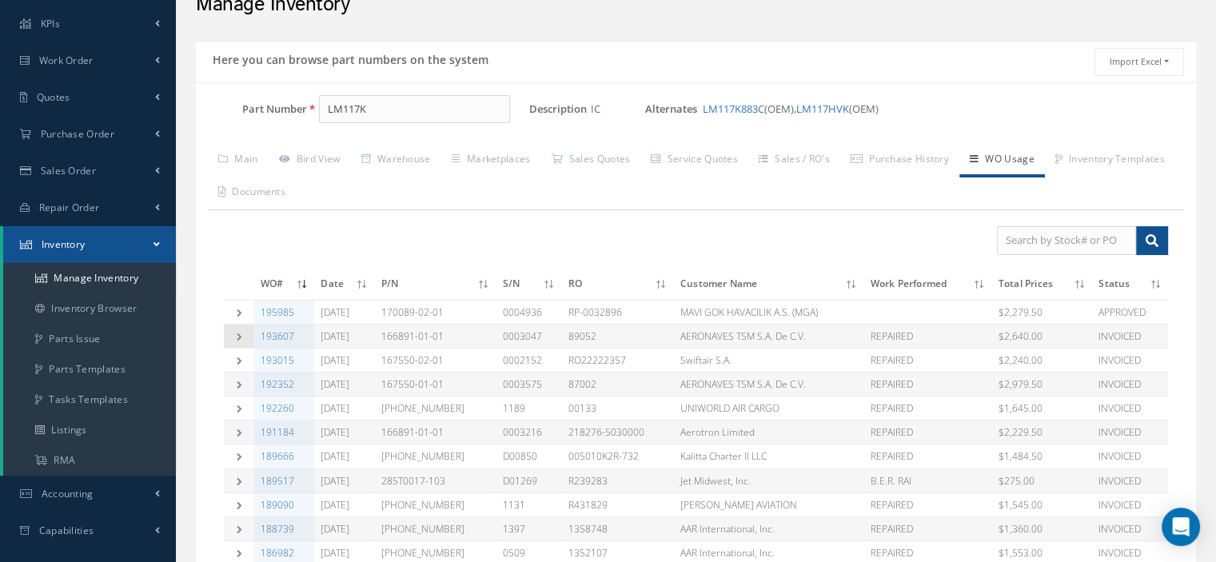
click at [243, 338] on icon at bounding box center [238, 336] width 11 height 8
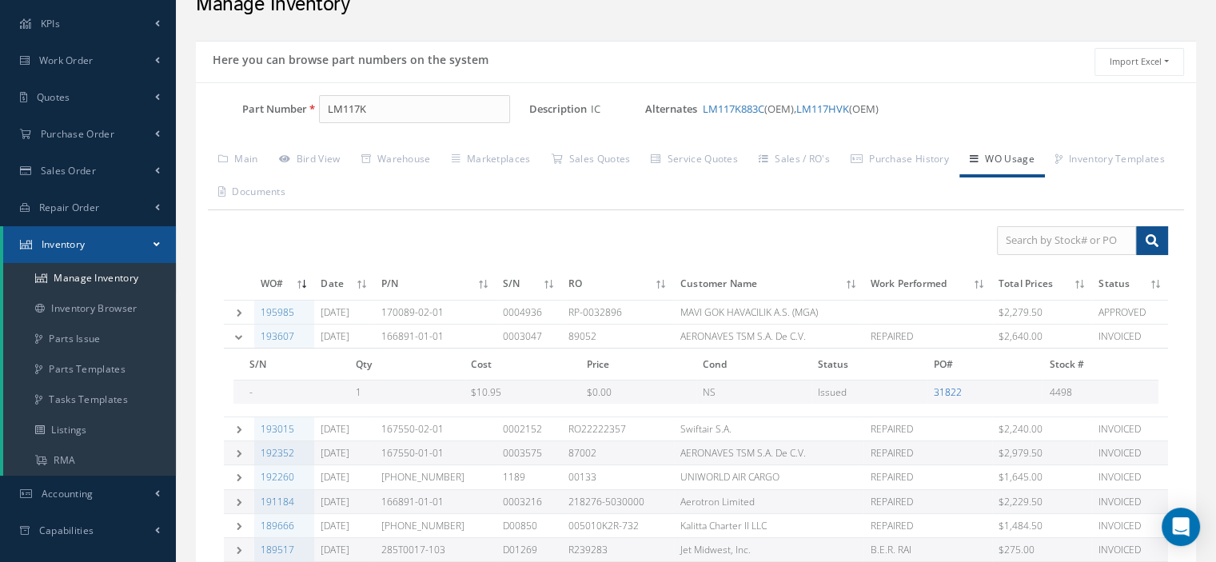
click at [950, 392] on link "31822" at bounding box center [947, 392] width 28 height 14
click at [403, 159] on link "Warehouse" at bounding box center [396, 161] width 90 height 34
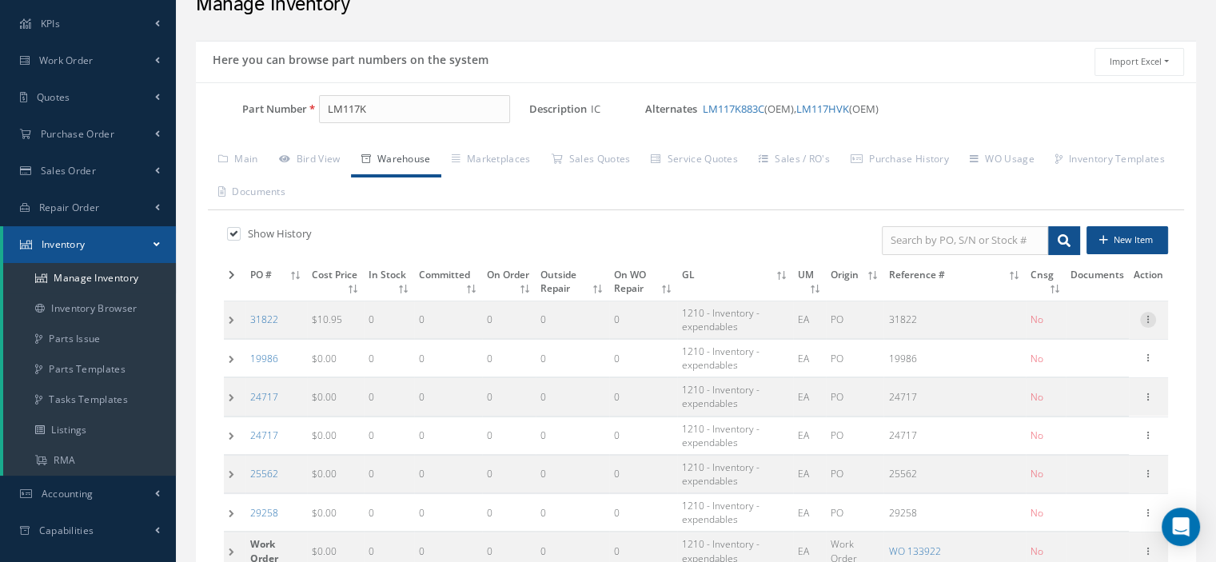
click at [1142, 315] on icon at bounding box center [1148, 318] width 16 height 13
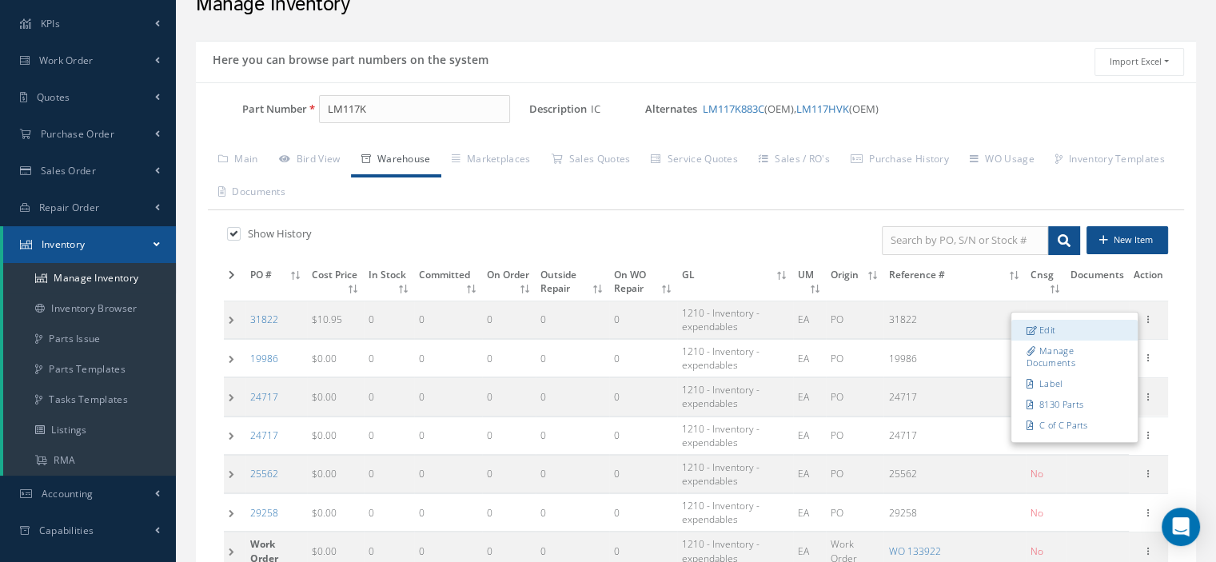
click at [1069, 324] on link "Edit" at bounding box center [1074, 330] width 126 height 21
type input "10.95"
type input "04/11/2014"
type input "31822"
checkbox input "false"
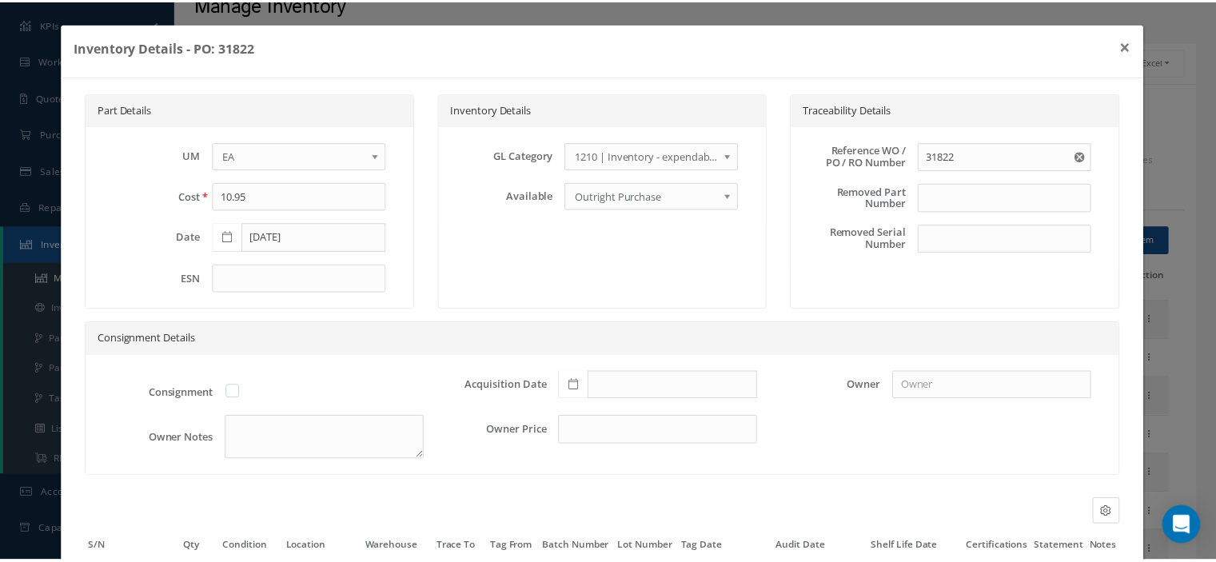
scroll to position [150, 0]
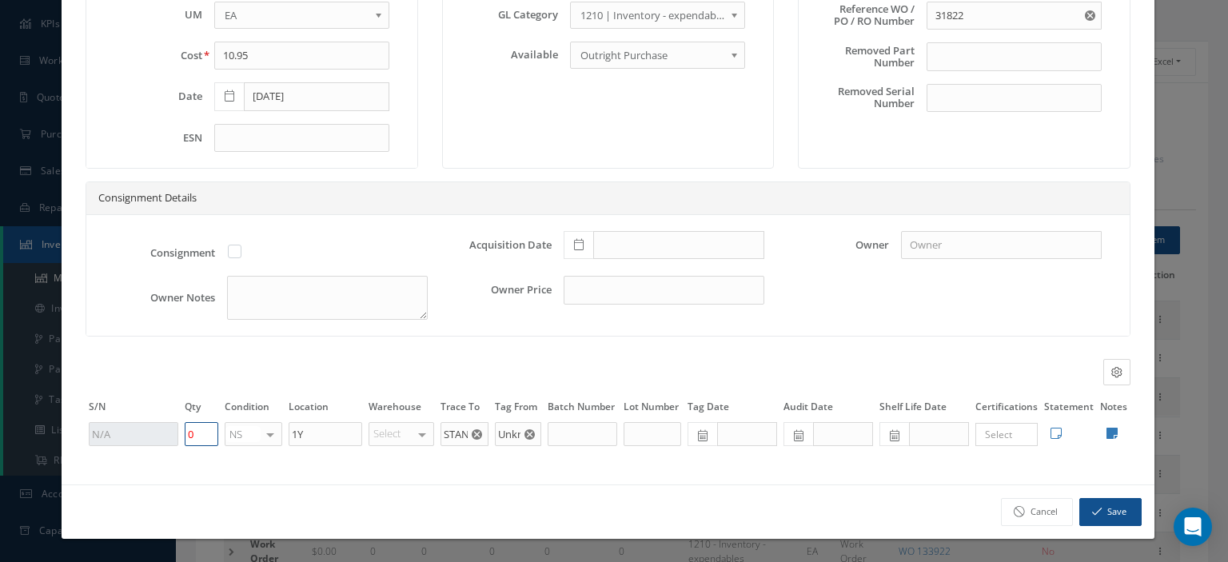
click at [174, 434] on tr "0 NS OH SV RP AR NE FN NS RE FP BER N/A INSP BC No elements found. List is empt…" at bounding box center [608, 433] width 1045 height 27
type input "1"
click at [1080, 504] on button "Save" at bounding box center [1110, 512] width 62 height 28
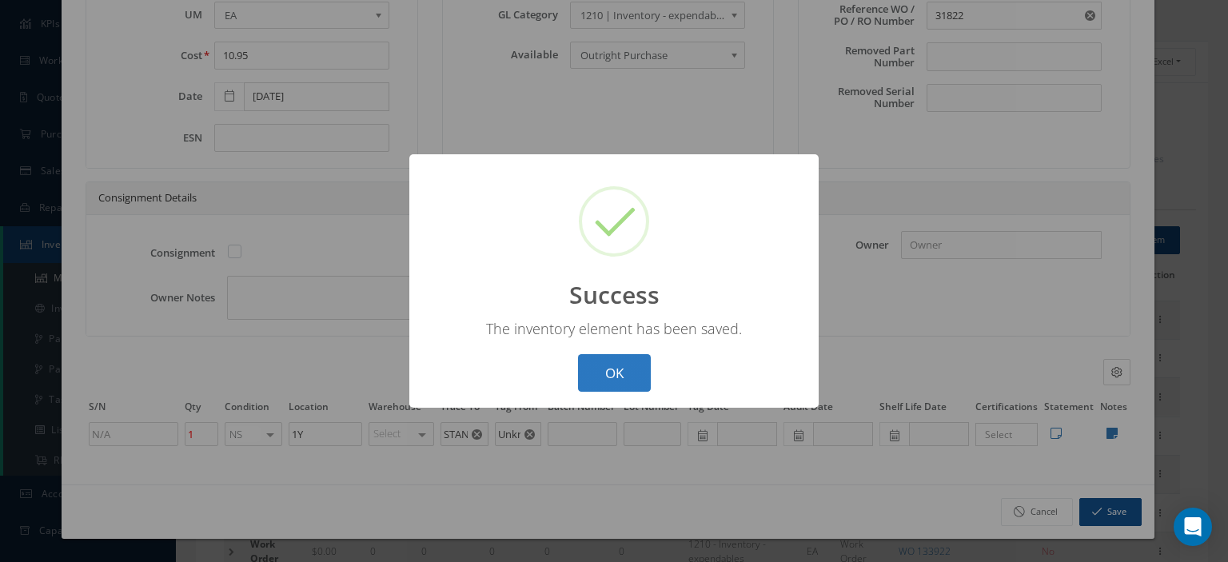
click at [624, 380] on button "OK" at bounding box center [614, 373] width 73 height 38
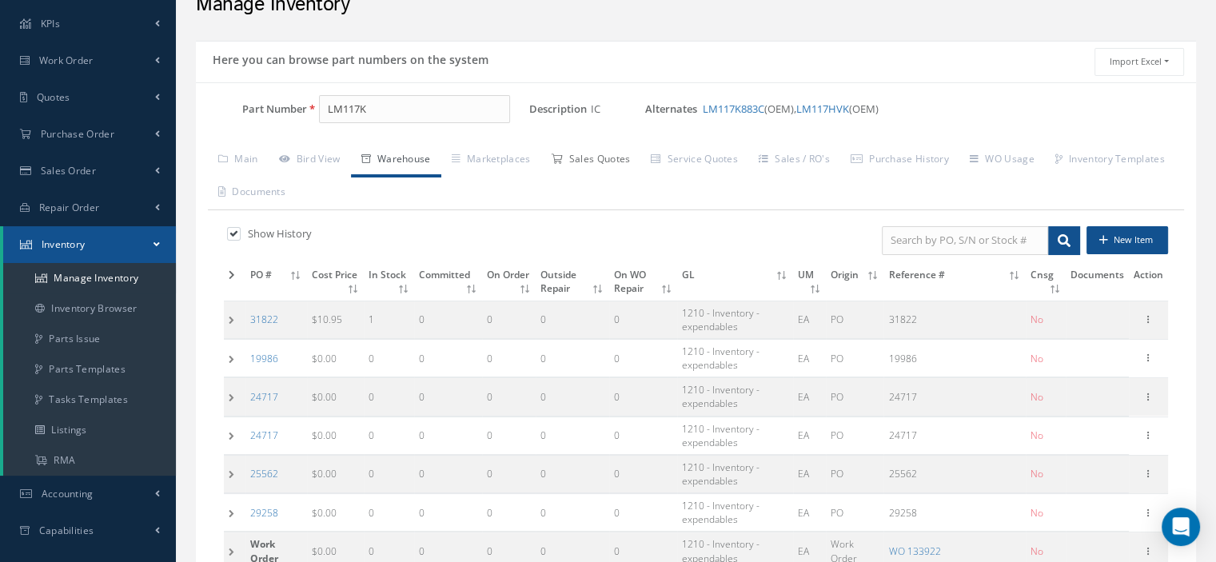
click at [577, 153] on link "Sales Quotes" at bounding box center [590, 161] width 100 height 34
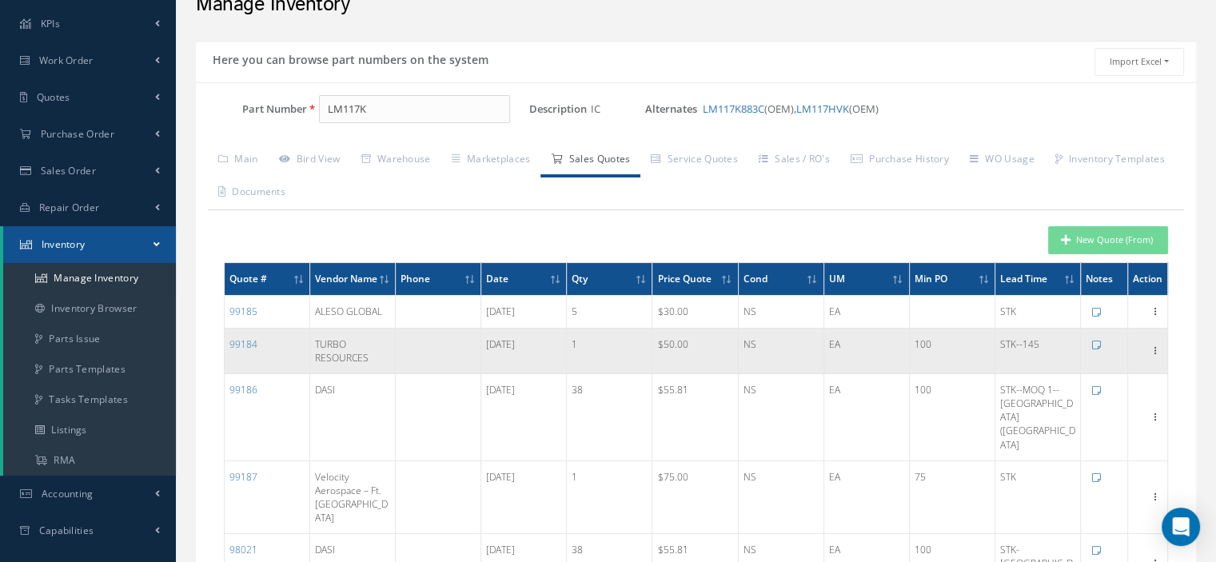
scroll to position [0, 0]
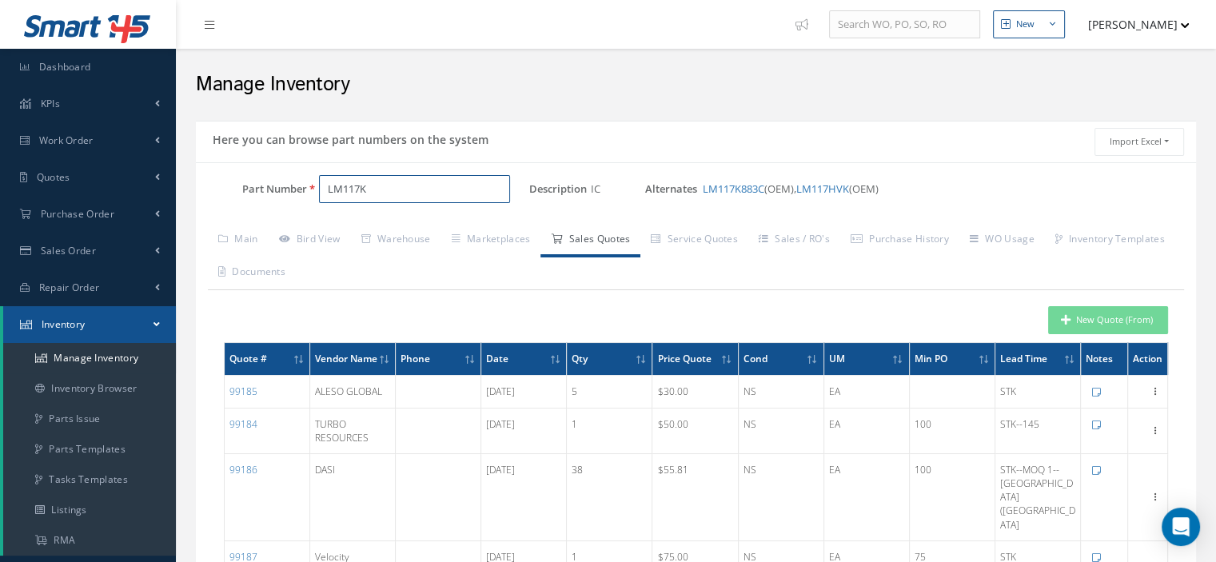
click at [403, 190] on input "LM117K" at bounding box center [414, 189] width 191 height 29
click at [59, 149] on link "Work Order" at bounding box center [88, 140] width 176 height 37
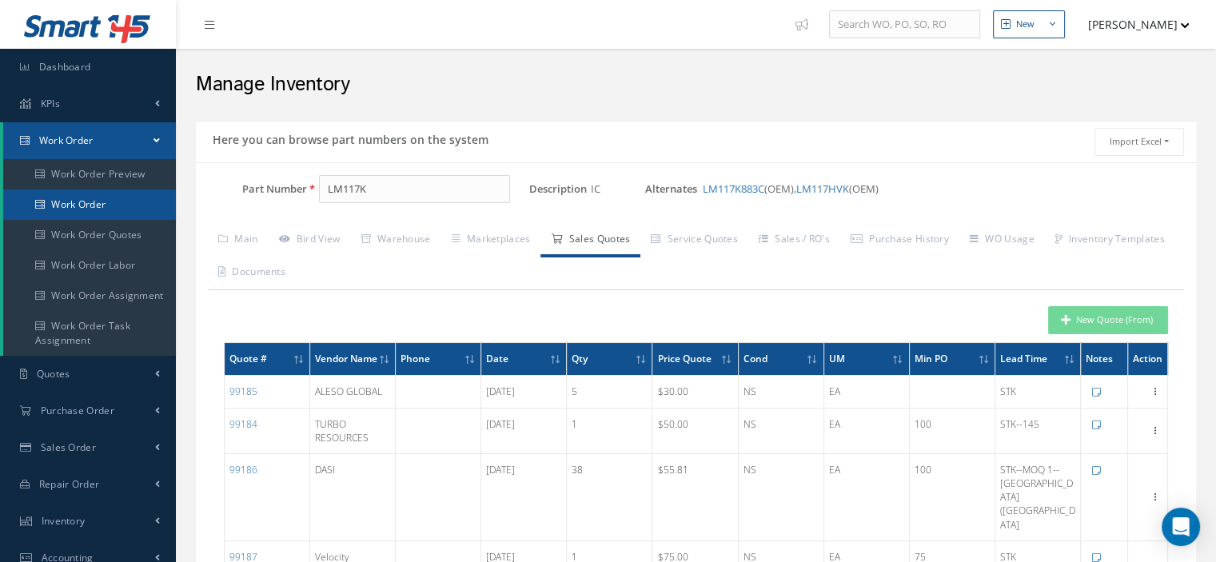
click at [72, 214] on link "Work Order" at bounding box center [89, 204] width 173 height 30
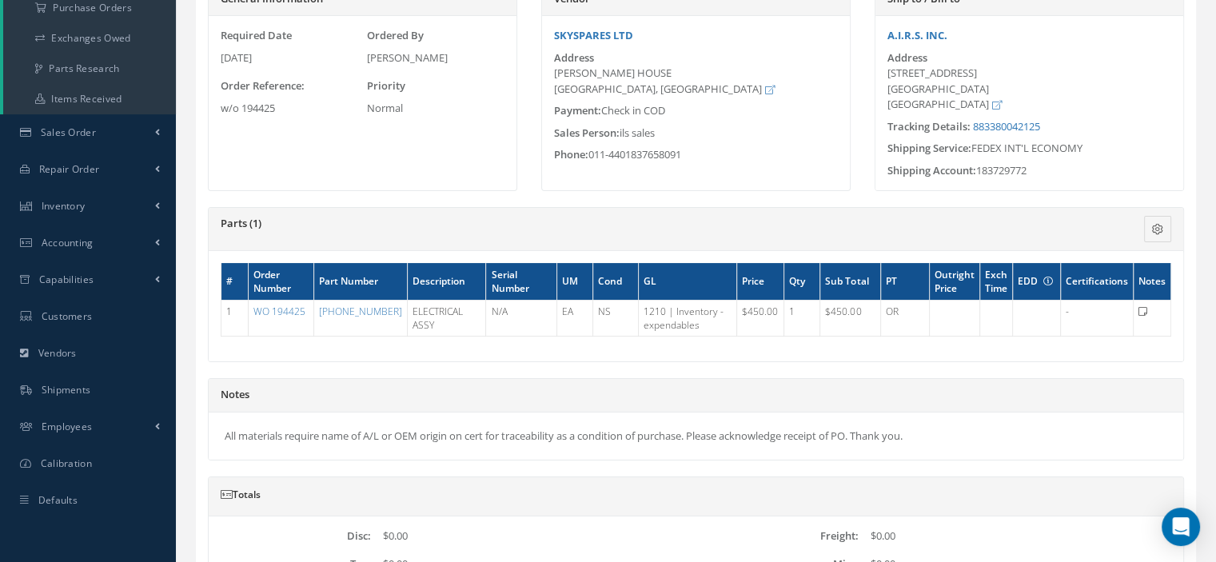
scroll to position [400, 0]
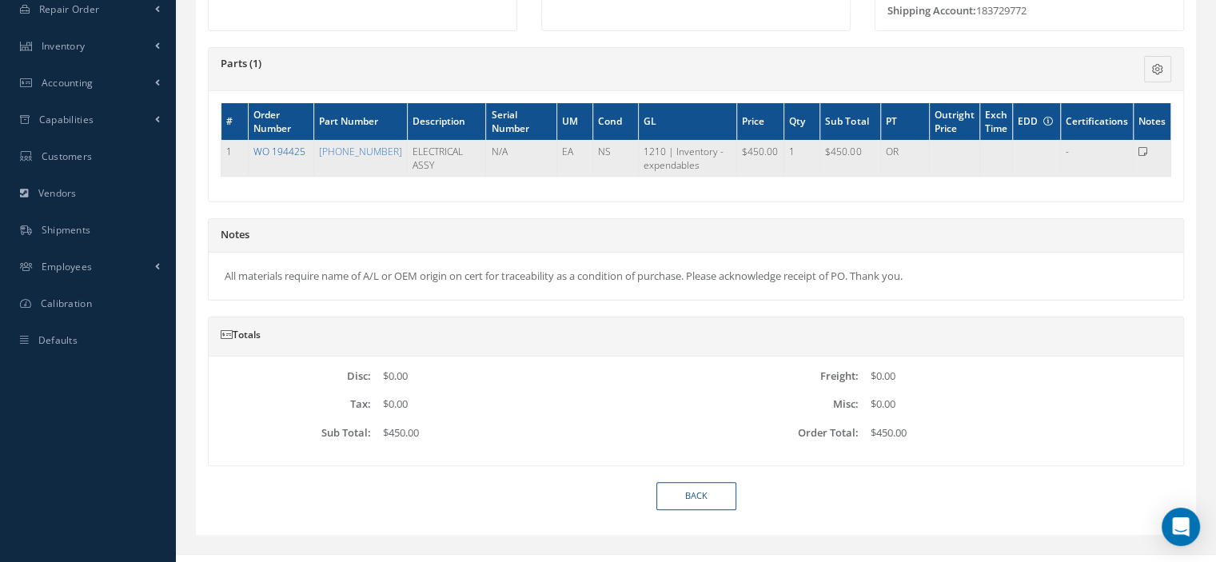
click at [288, 153] on link "WO 194425" at bounding box center [279, 152] width 52 height 14
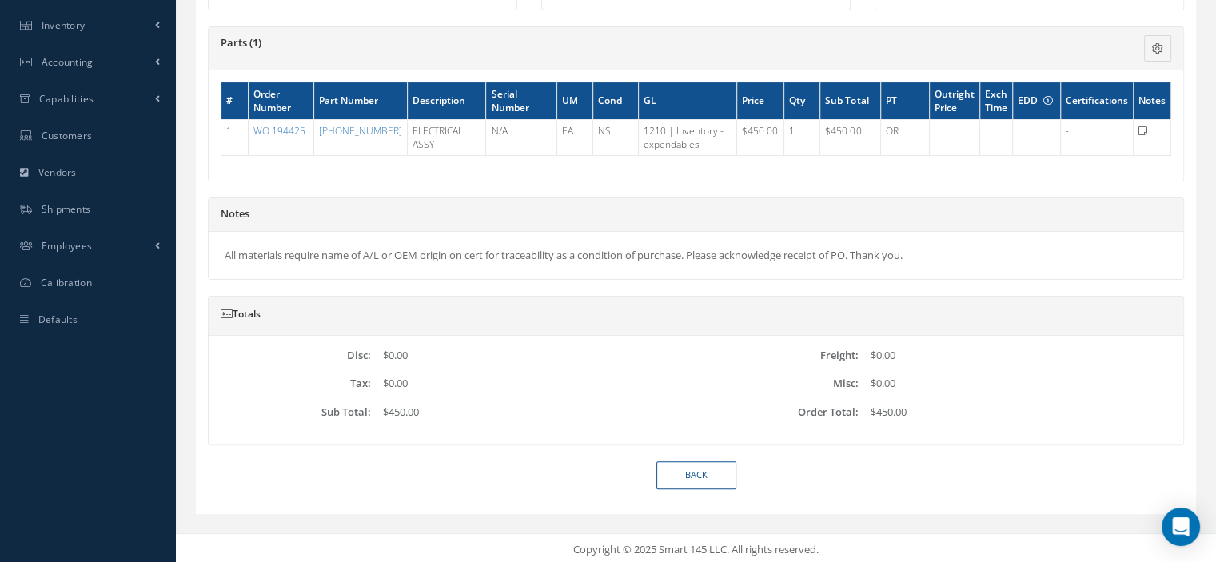
scroll to position [0, 0]
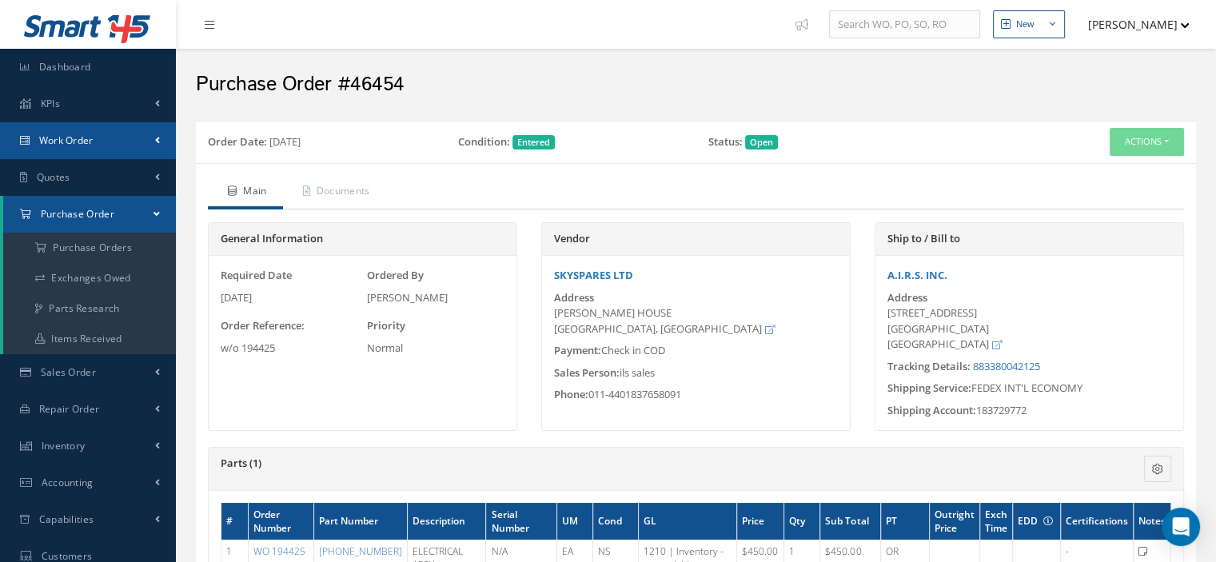
click at [89, 145] on span "Work Order" at bounding box center [66, 140] width 54 height 14
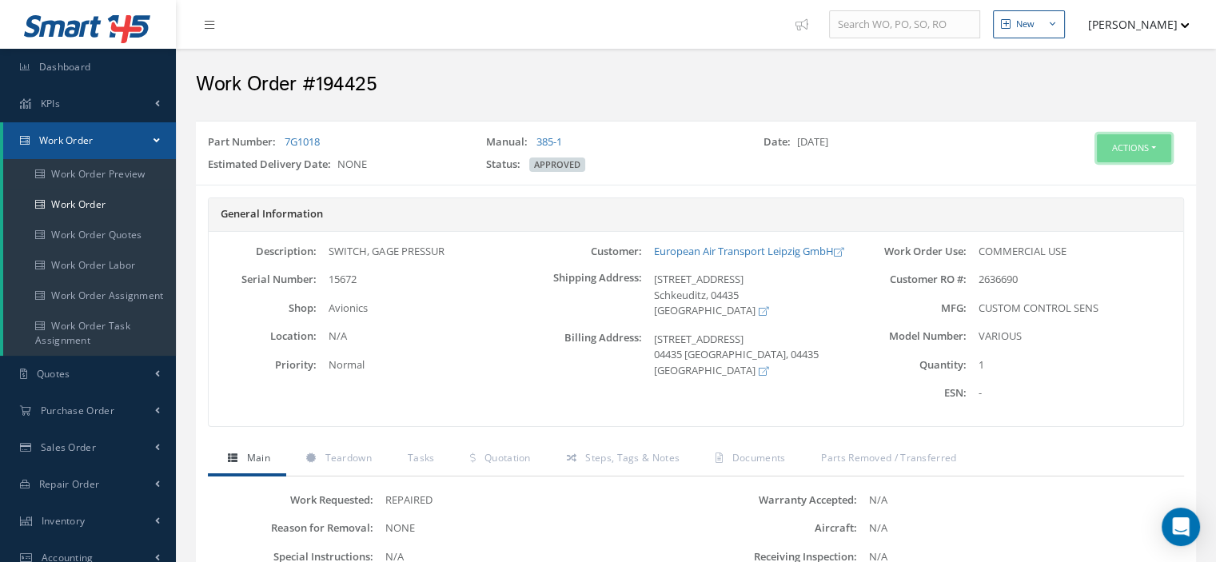
click at [1159, 147] on button "Actions" at bounding box center [1133, 148] width 74 height 28
click at [1082, 235] on link "Part Issue" at bounding box center [1109, 243] width 128 height 22
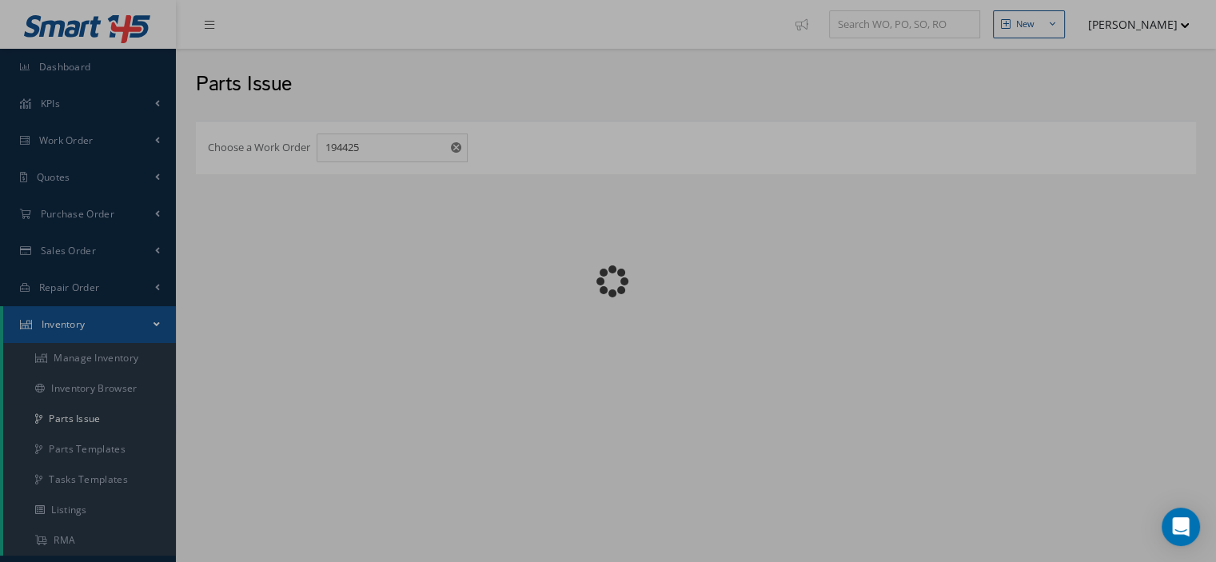
checkbox input "false"
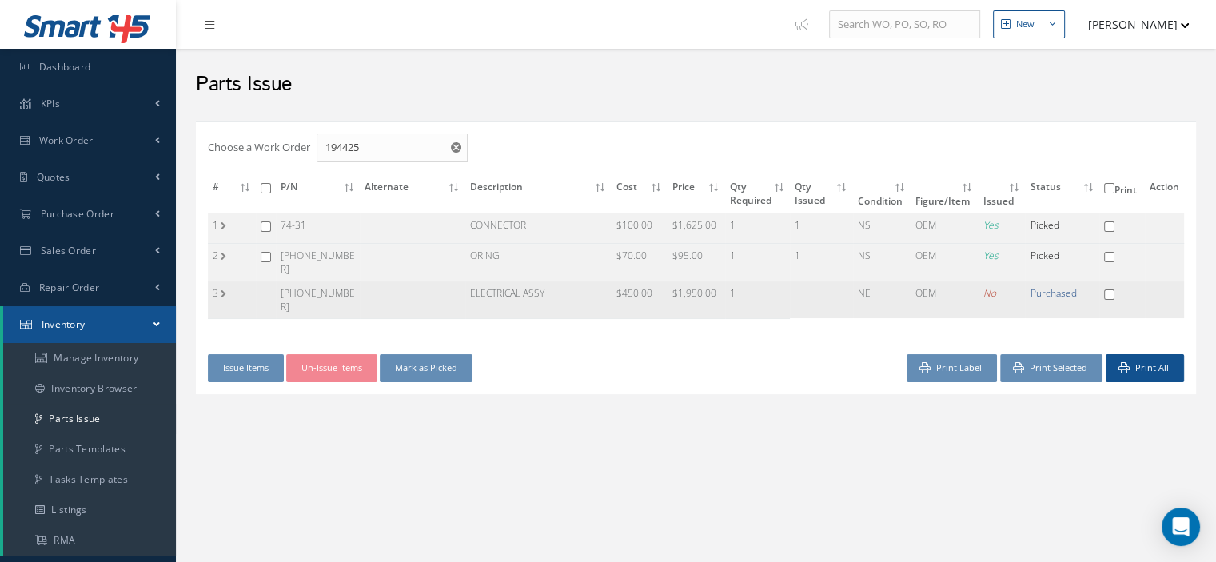
click at [221, 290] on td "3" at bounding box center [232, 300] width 48 height 38
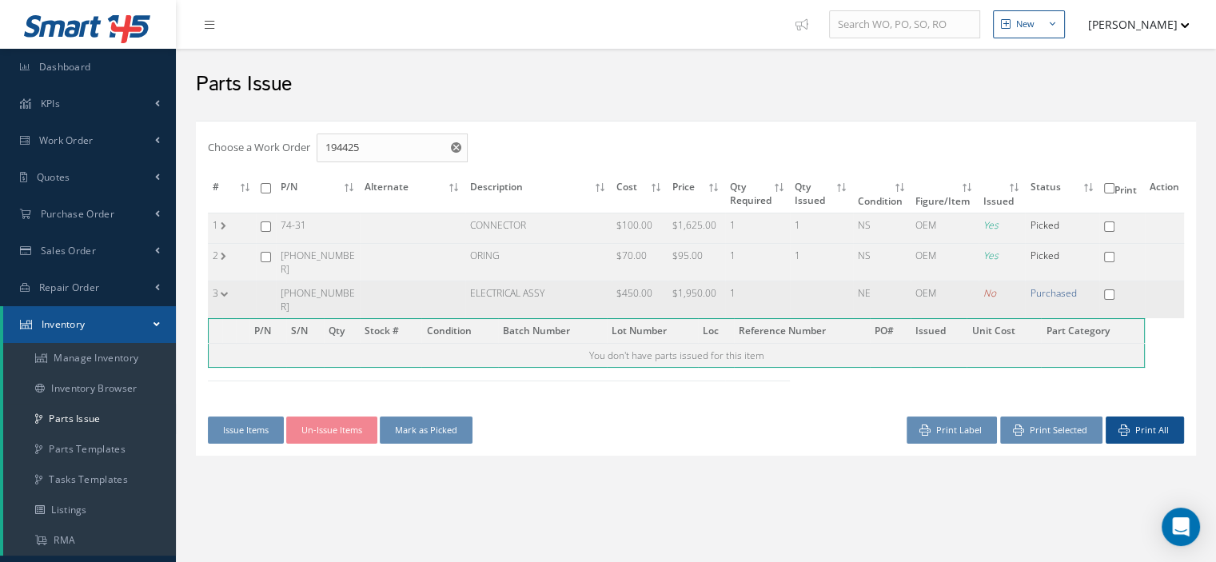
click at [221, 290] on td "3" at bounding box center [232, 300] width 48 height 38
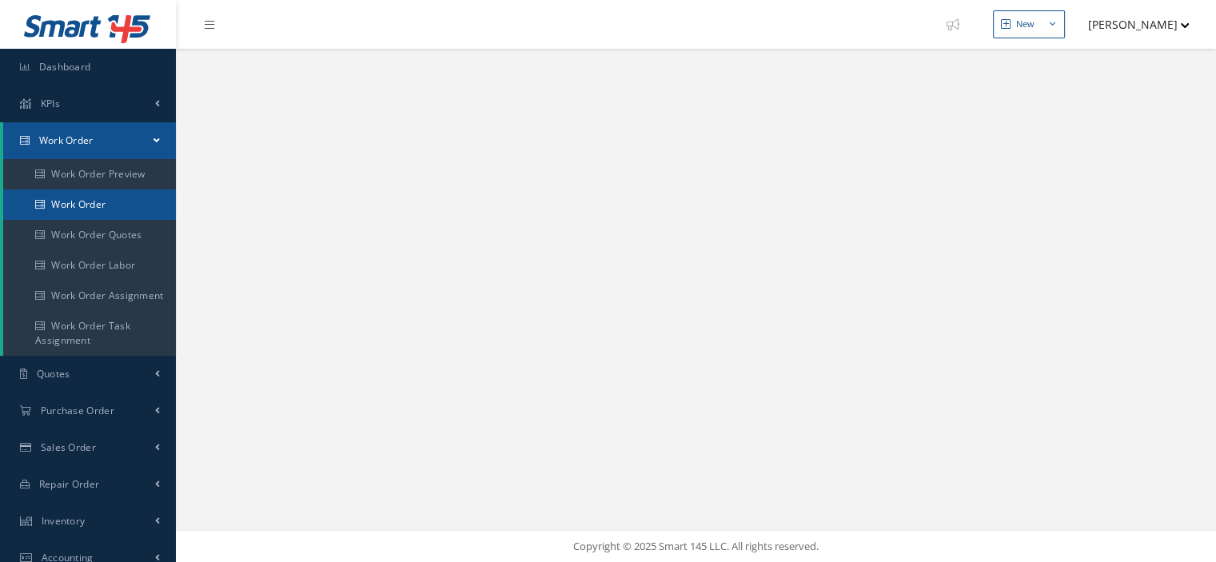
select select "25"
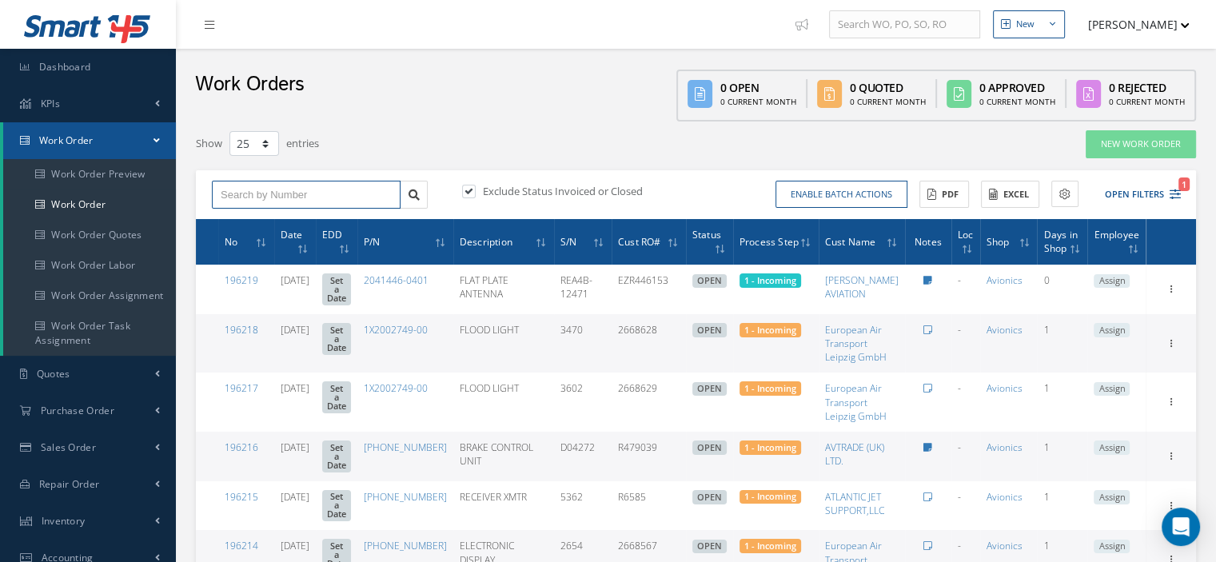
click at [273, 193] on input "text" at bounding box center [306, 195] width 189 height 29
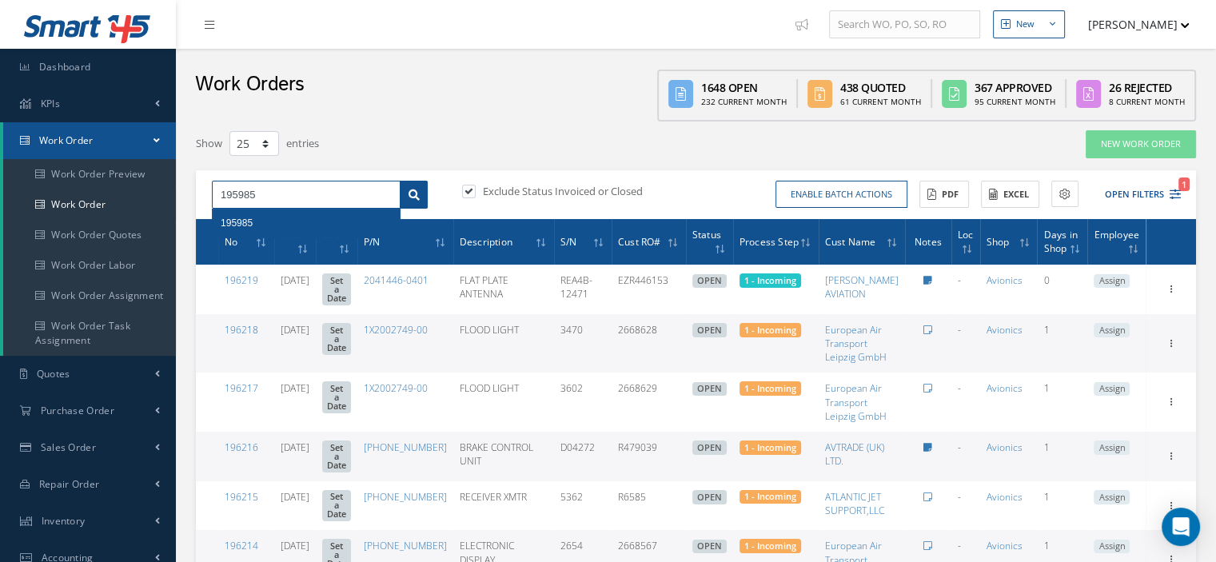
type input "195985"
click at [417, 191] on icon at bounding box center [413, 194] width 11 height 11
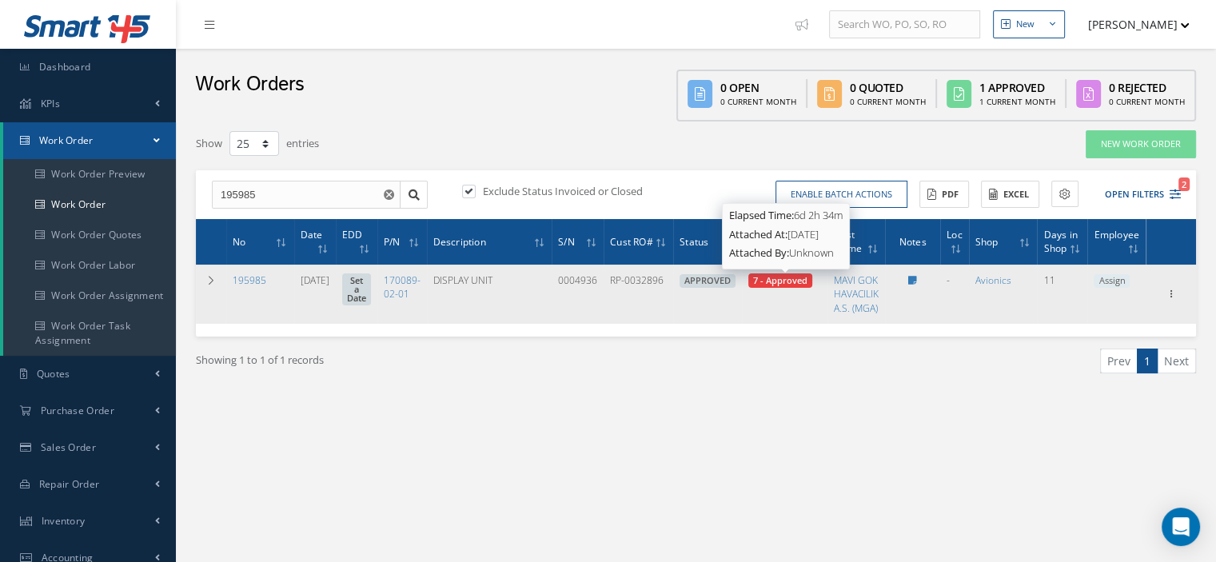
click at [780, 285] on span "7 - Approved" at bounding box center [780, 280] width 54 height 12
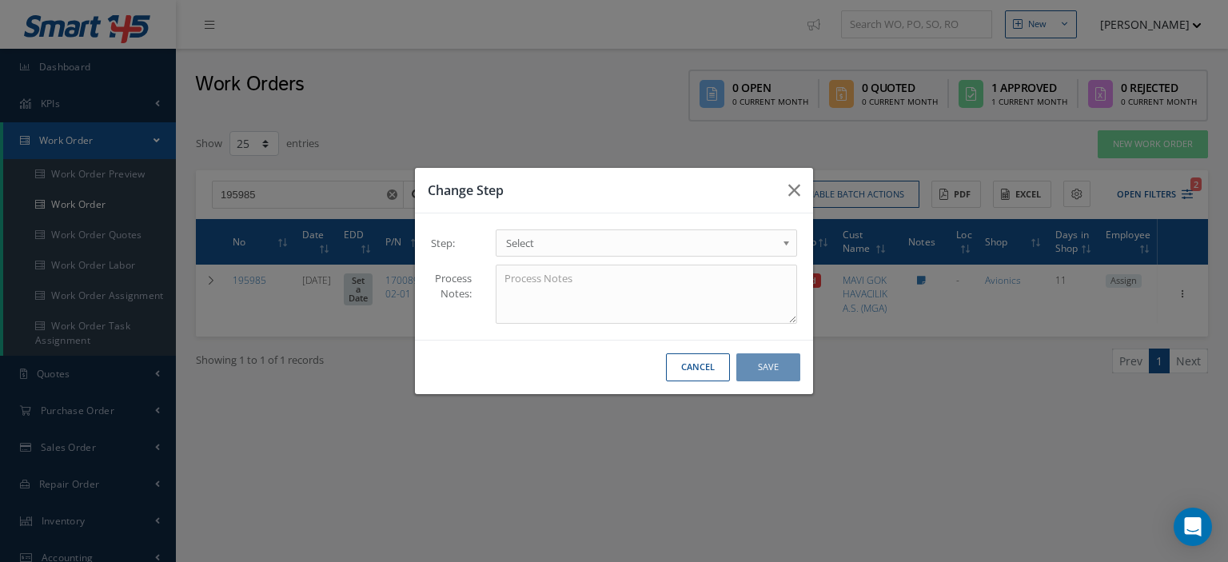
click at [774, 245] on span "Select" at bounding box center [641, 242] width 270 height 19
click at [758, 376] on button "Save" at bounding box center [768, 367] width 64 height 28
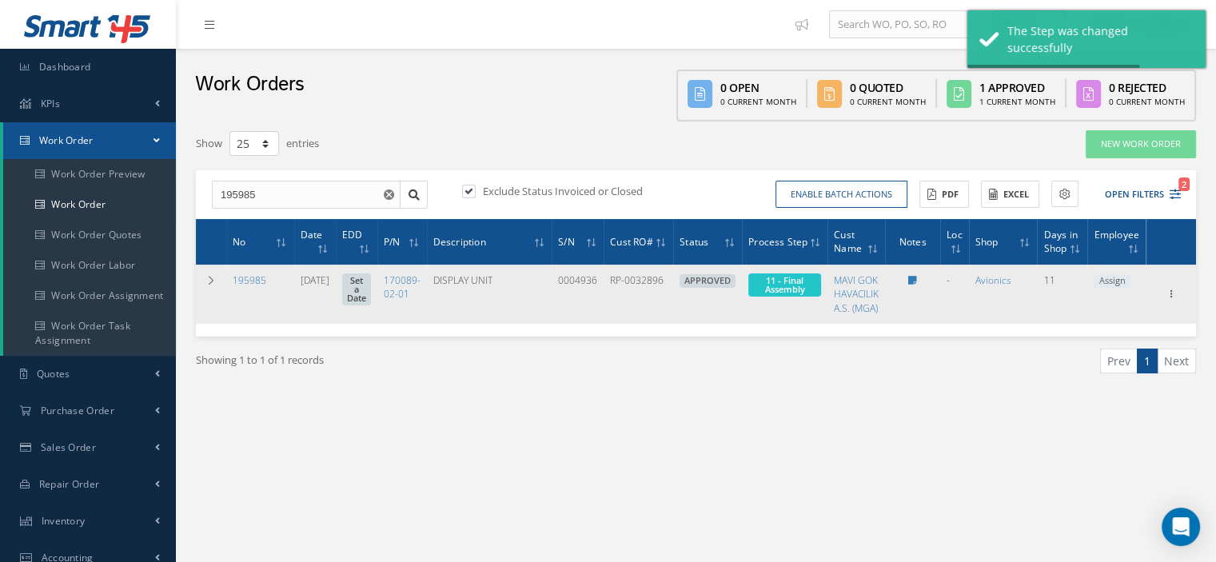
click at [1116, 286] on span "Assign" at bounding box center [1111, 281] width 36 height 14
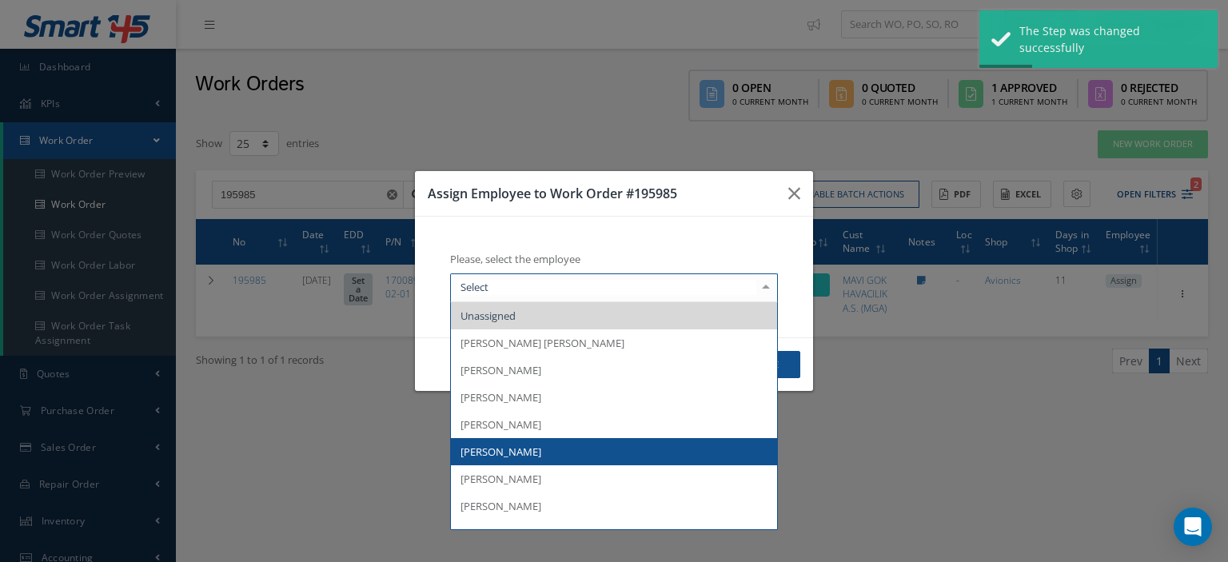
click at [494, 447] on span "Diego Heredia" at bounding box center [500, 451] width 81 height 14
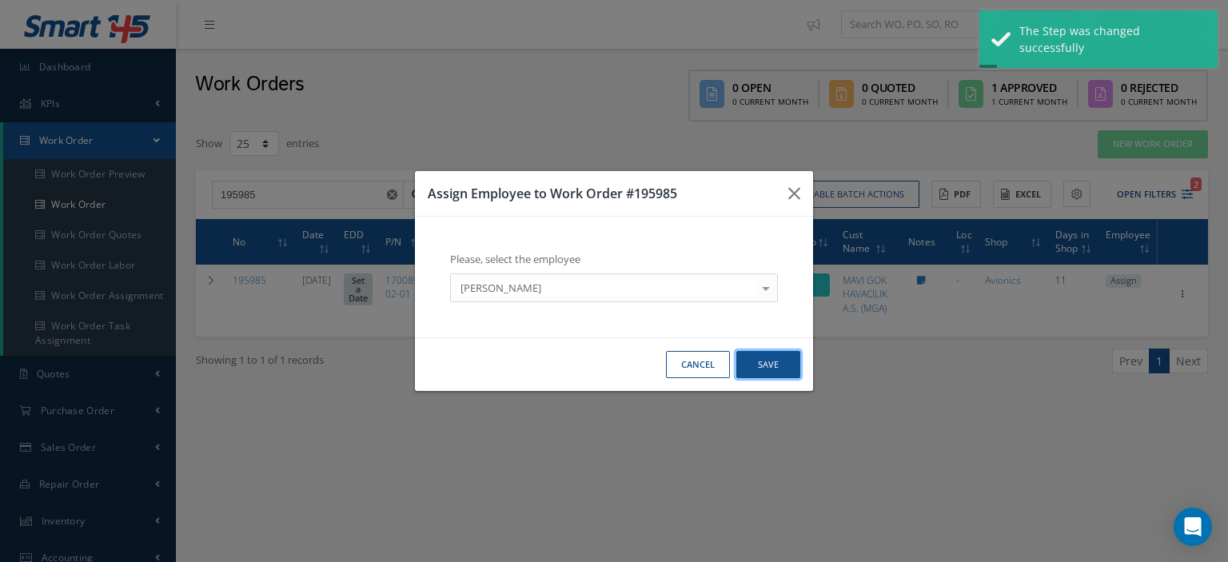
click at [770, 368] on button "Save" at bounding box center [768, 365] width 64 height 28
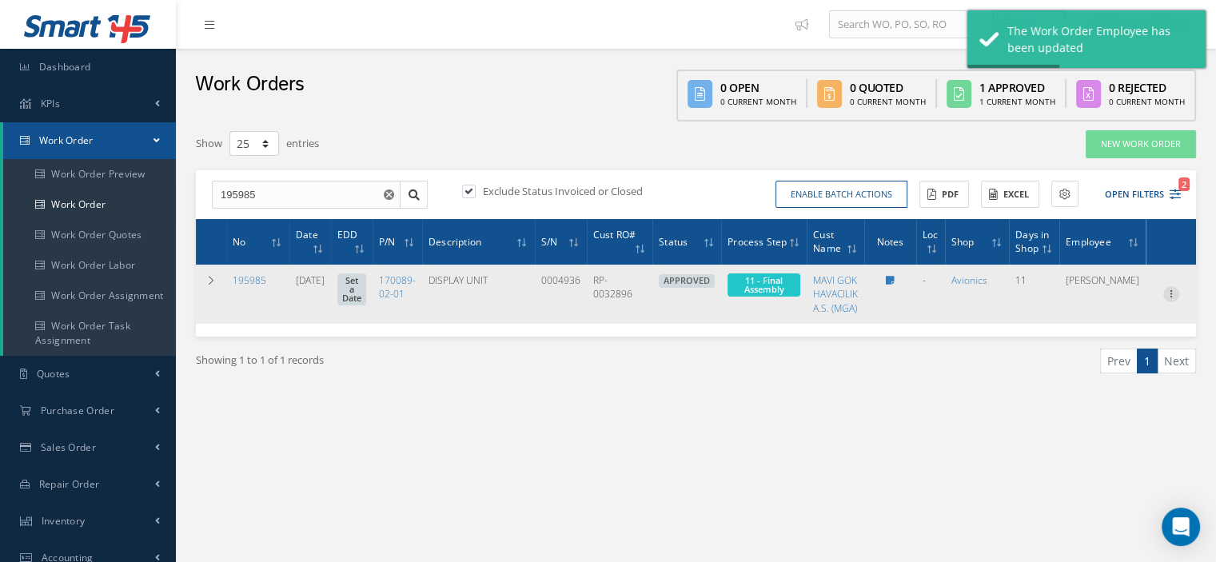
click at [1171, 297] on icon at bounding box center [1171, 292] width 16 height 13
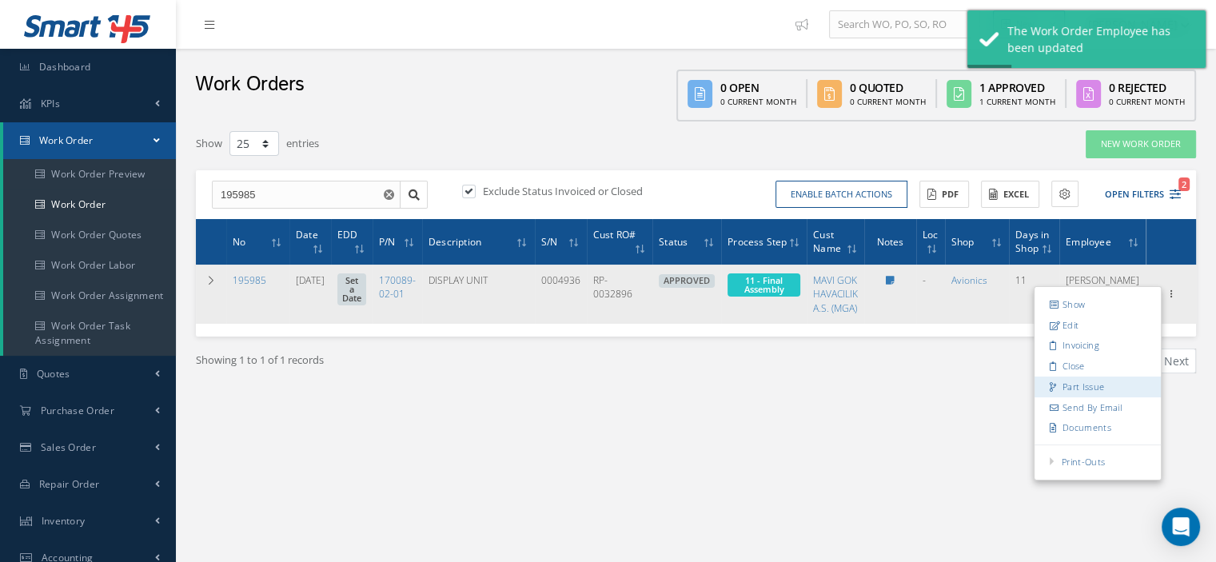
click at [1077, 383] on link "Part Issue" at bounding box center [1097, 386] width 126 height 21
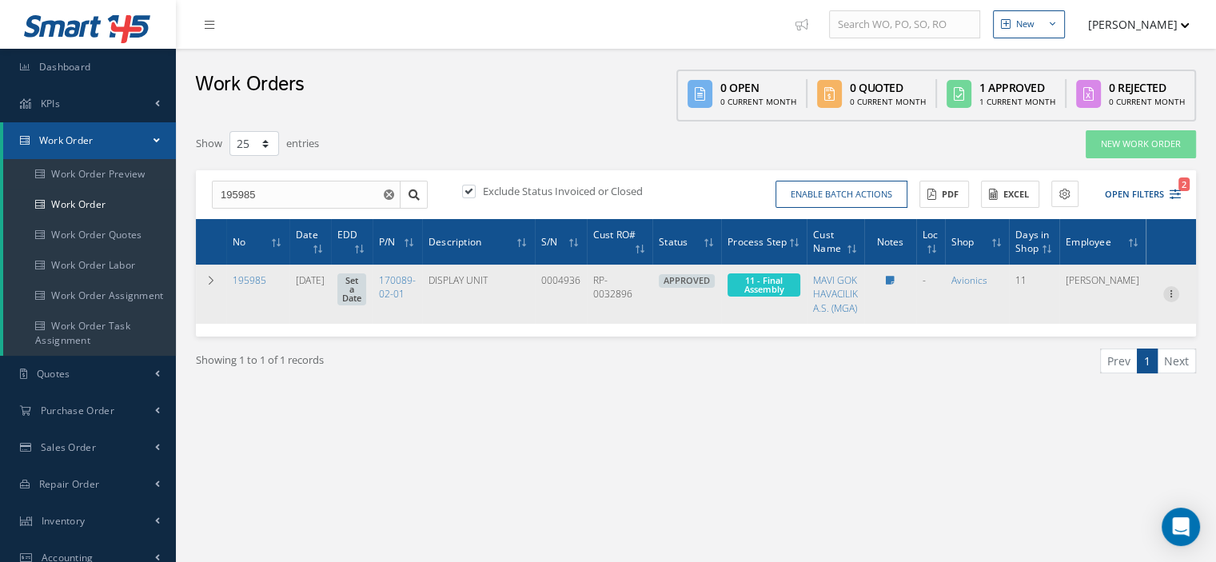
click at [1171, 290] on icon at bounding box center [1171, 292] width 16 height 13
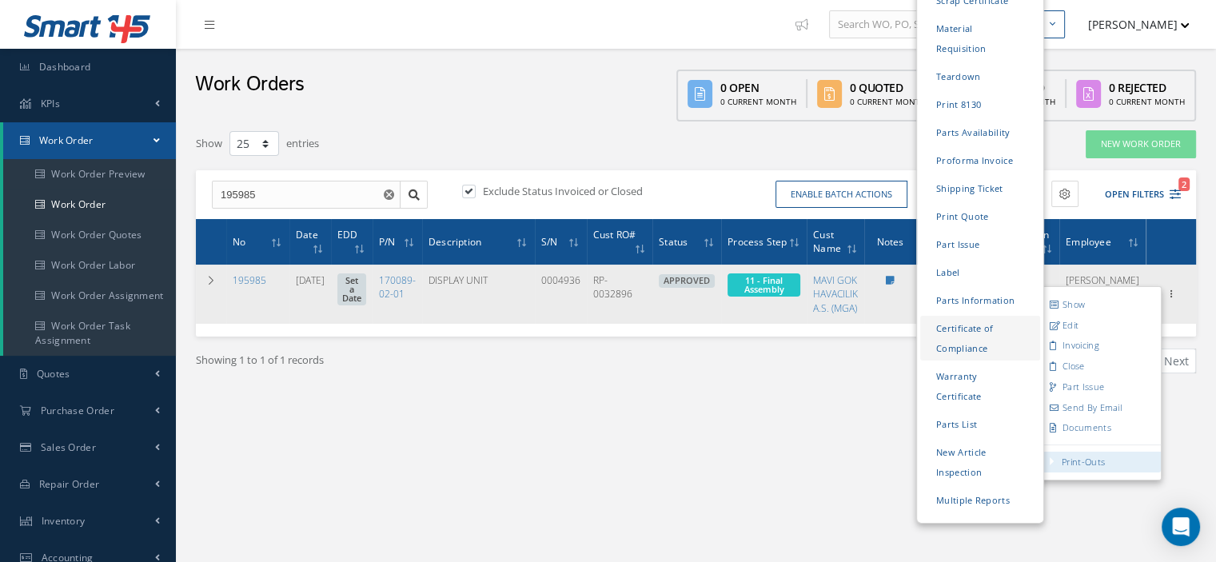
click at [960, 316] on link "Certificate of Compliance" at bounding box center [980, 338] width 120 height 45
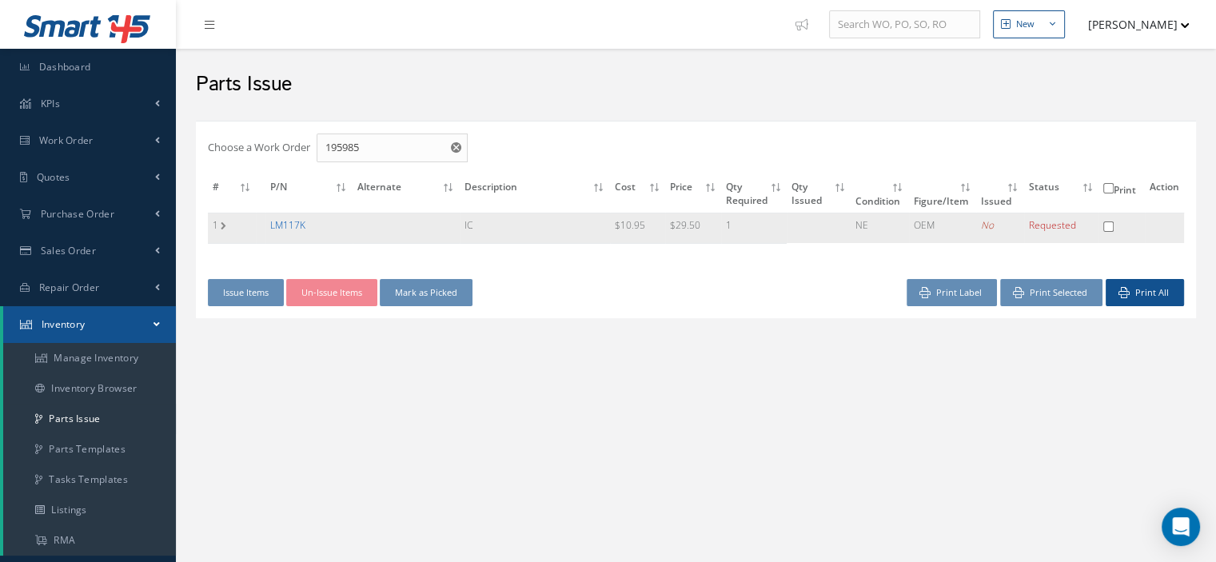
click at [294, 226] on link "LM117K" at bounding box center [287, 225] width 35 height 14
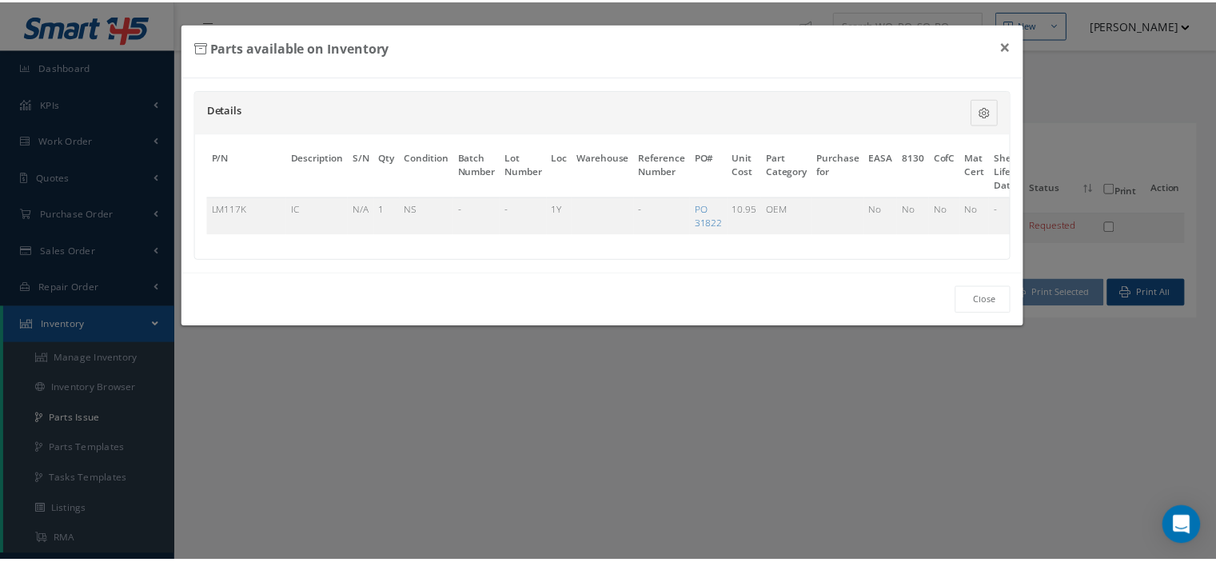
scroll to position [0, 98]
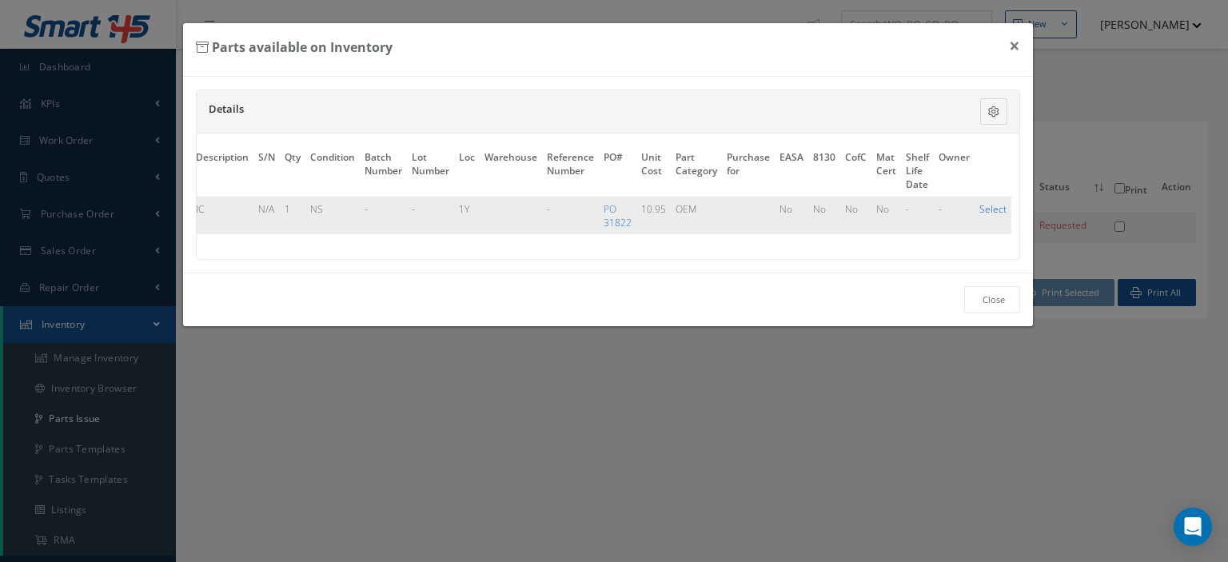
click at [980, 210] on link "Select" at bounding box center [992, 209] width 27 height 14
checkbox input "true"
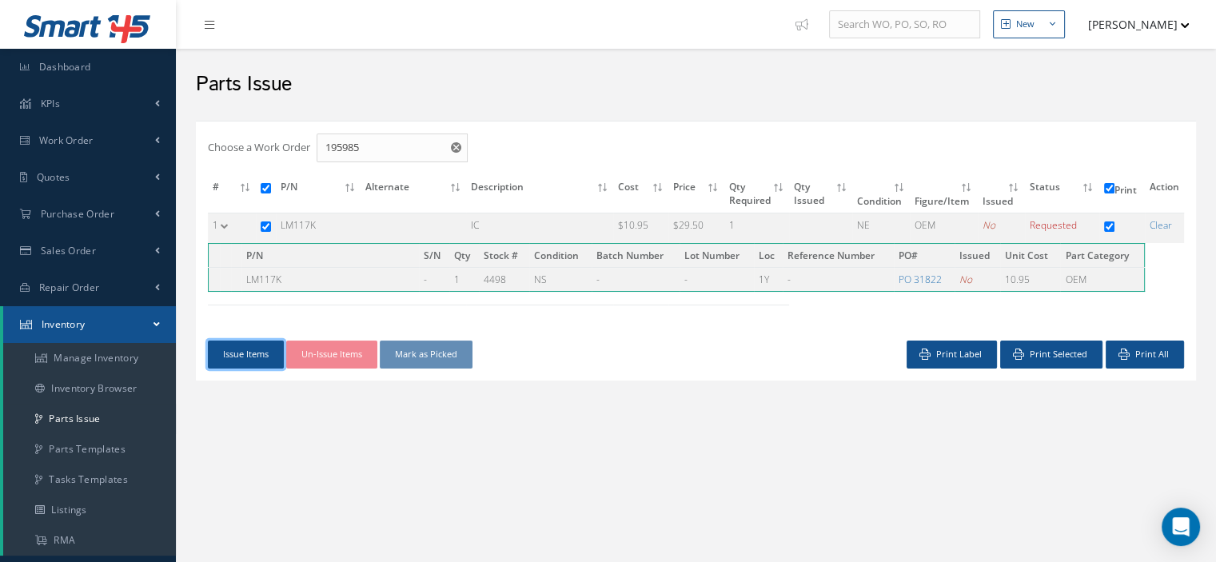
click at [262, 354] on button "Issue Items" at bounding box center [246, 354] width 76 height 28
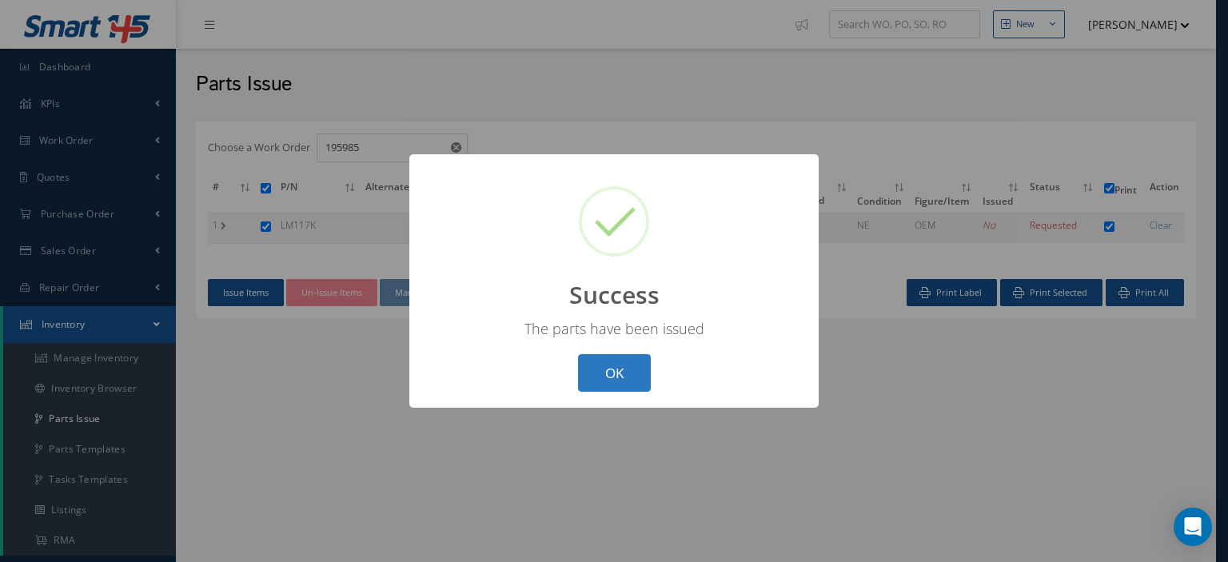
click at [595, 382] on button "OK" at bounding box center [614, 373] width 73 height 38
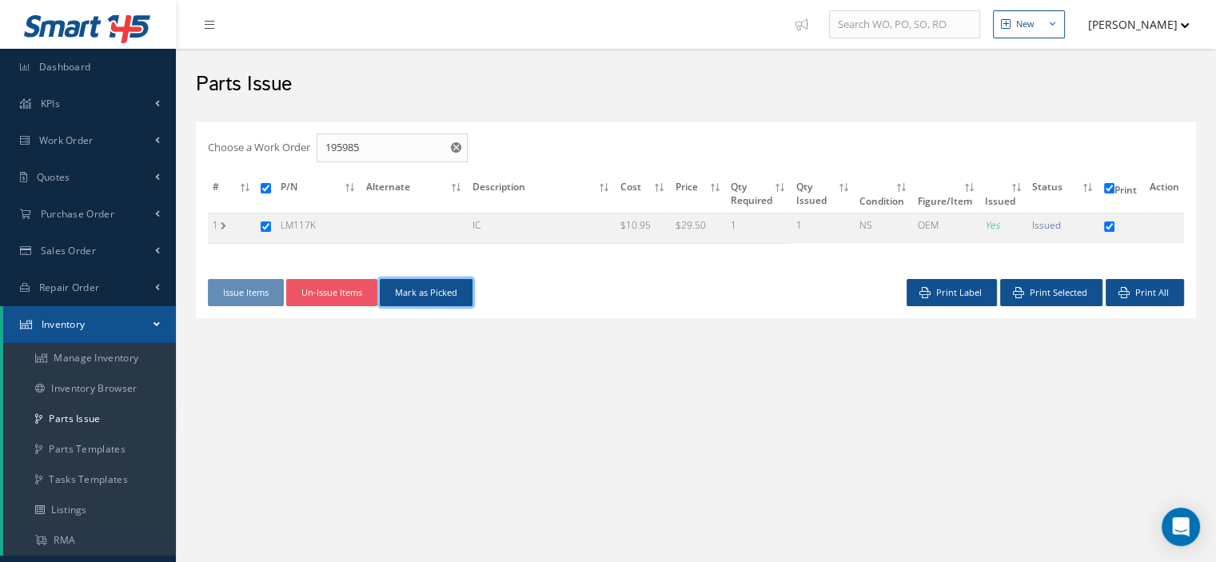
click at [435, 287] on button "Mark as Picked" at bounding box center [426, 293] width 93 height 28
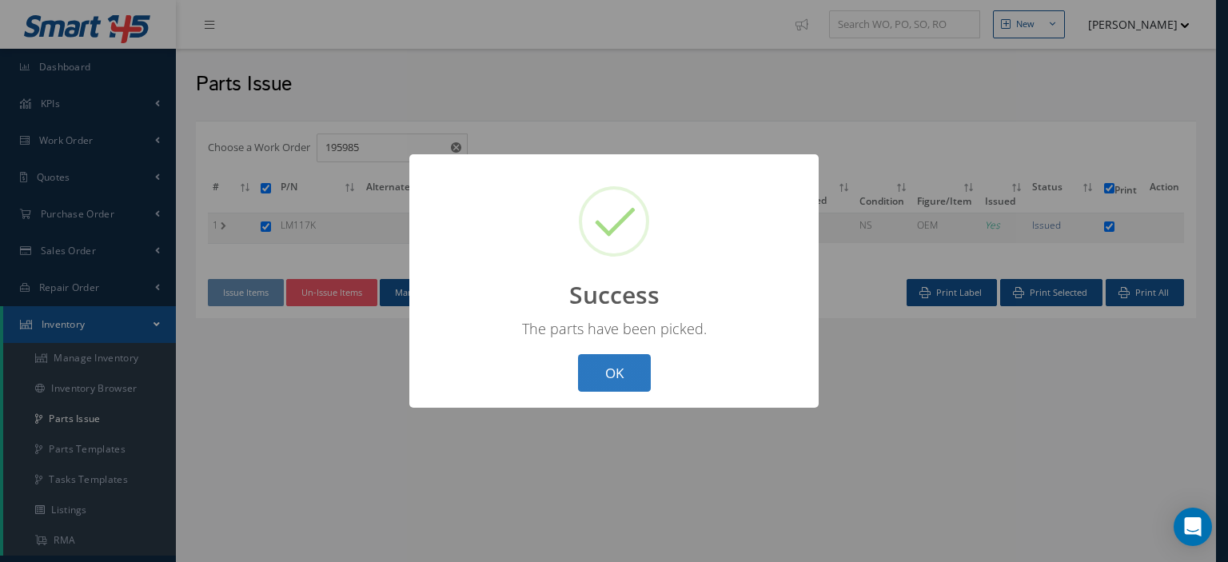
click at [594, 373] on button "OK" at bounding box center [614, 373] width 73 height 38
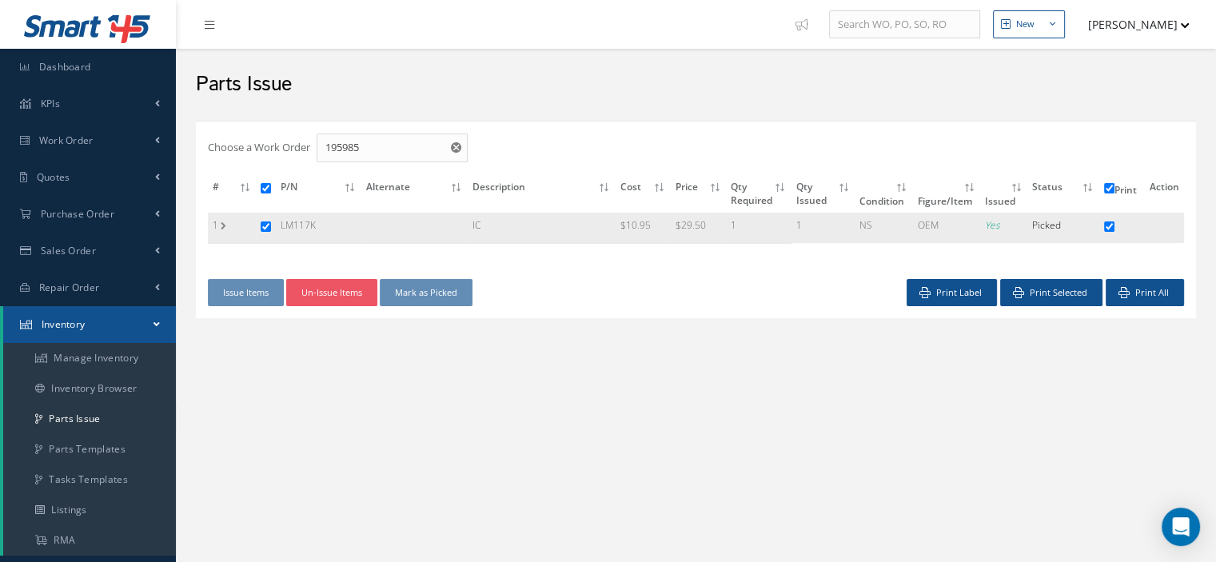
drag, startPoint x: 323, startPoint y: 224, endPoint x: 281, endPoint y: 223, distance: 41.6
click at [281, 223] on td "LM117K" at bounding box center [319, 228] width 86 height 30
copy td "LM117K"
